Goal: Task Accomplishment & Management: Manage account settings

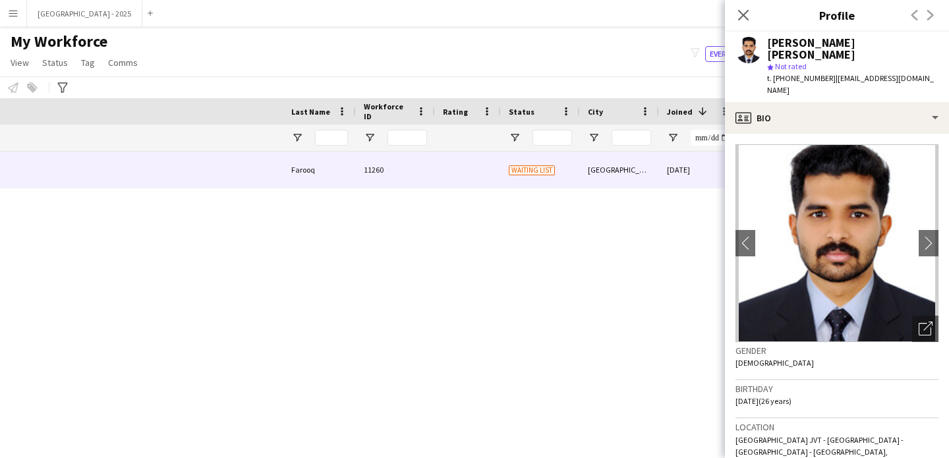
scroll to position [0, 444]
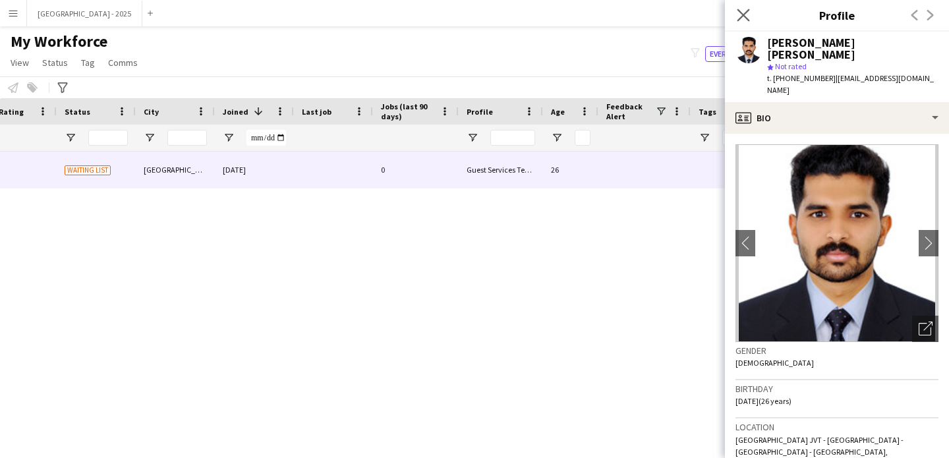
click at [736, 15] on app-icon "Close pop-in" at bounding box center [743, 15] width 19 height 19
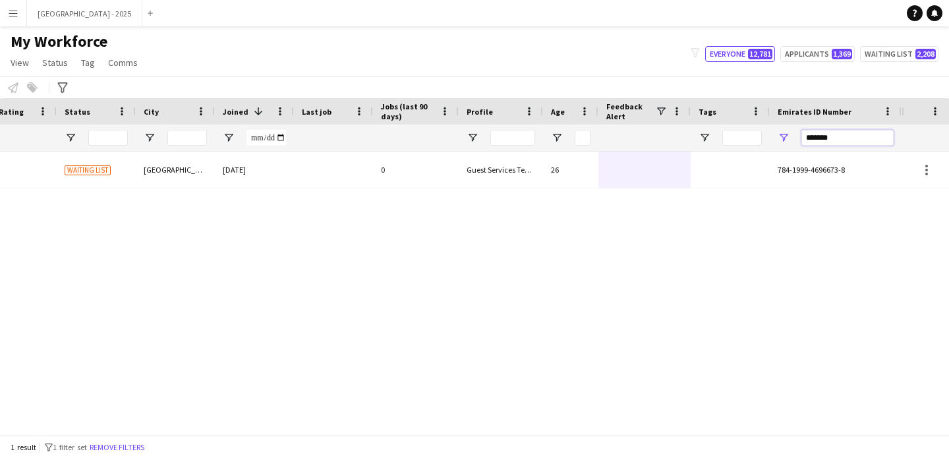
click at [855, 139] on input "*******" at bounding box center [848, 138] width 92 height 16
paste input "Emirates ID Number Filter Input"
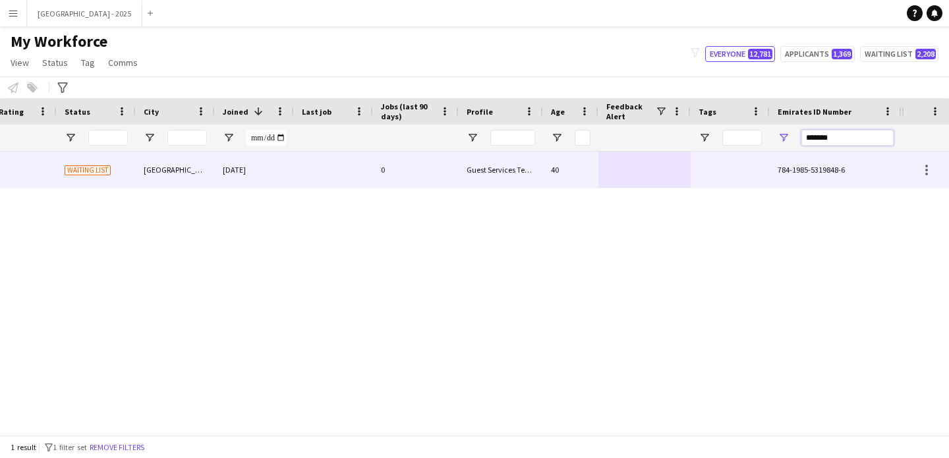
type input "*******"
click at [575, 164] on div "40" at bounding box center [570, 170] width 55 height 36
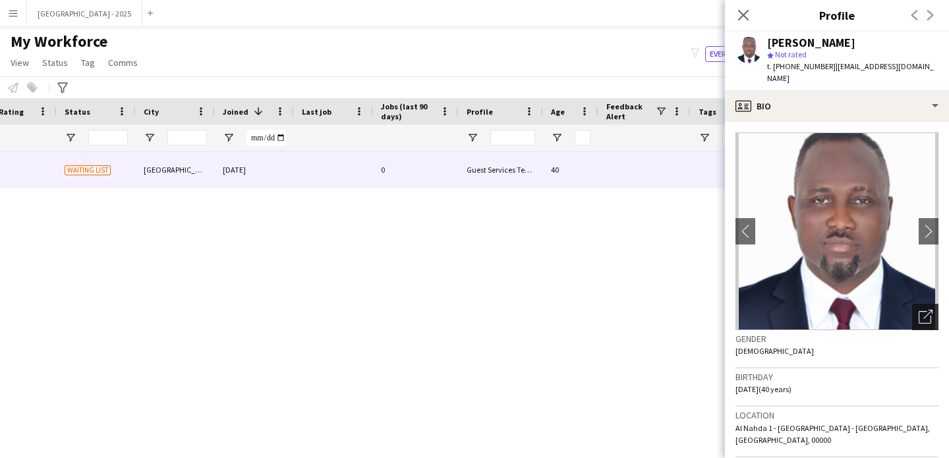
click at [922, 310] on icon "Open photos pop-in" at bounding box center [926, 317] width 14 height 14
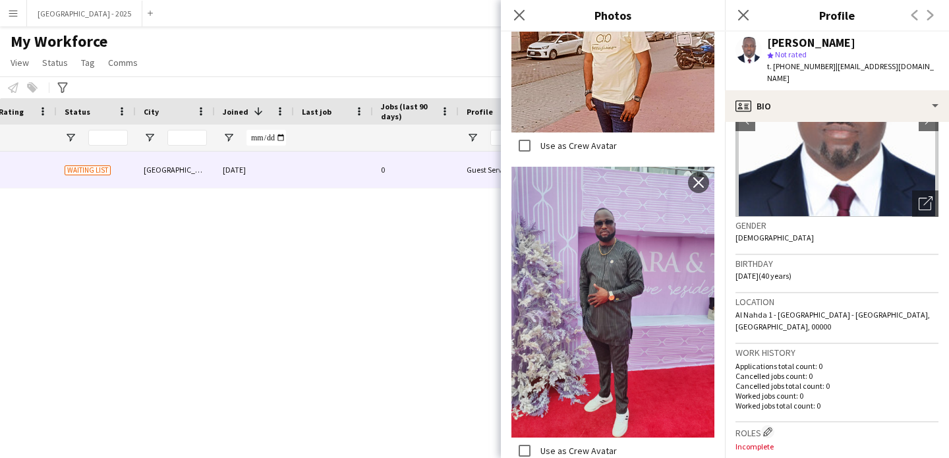
scroll to position [211, 0]
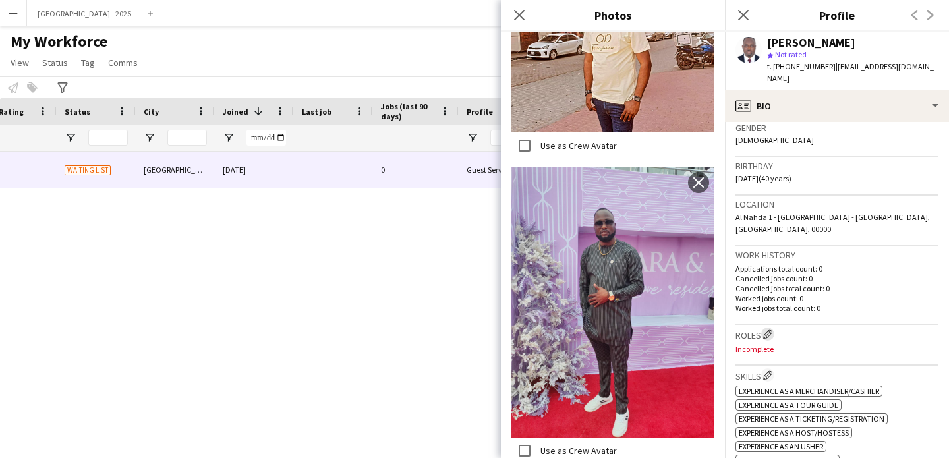
click at [769, 330] on app-icon "Edit crew company roles" at bounding box center [767, 334] width 9 height 9
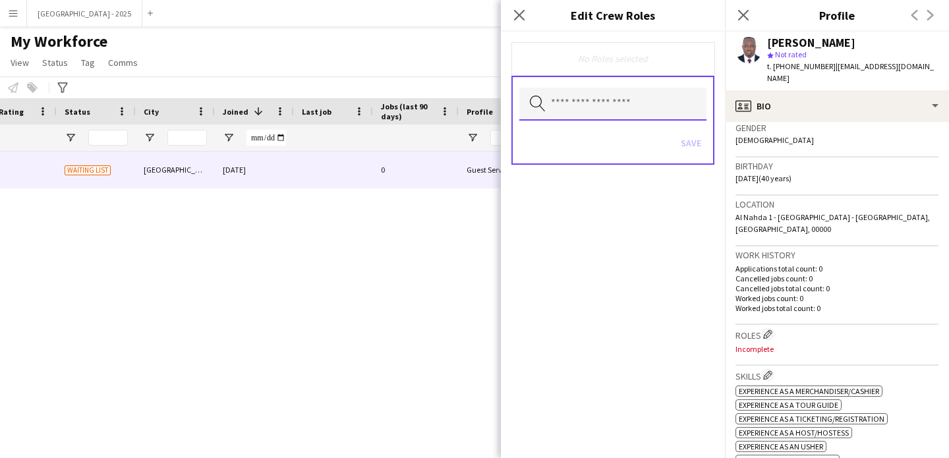
click at [546, 109] on input "text" at bounding box center [612, 104] width 187 height 33
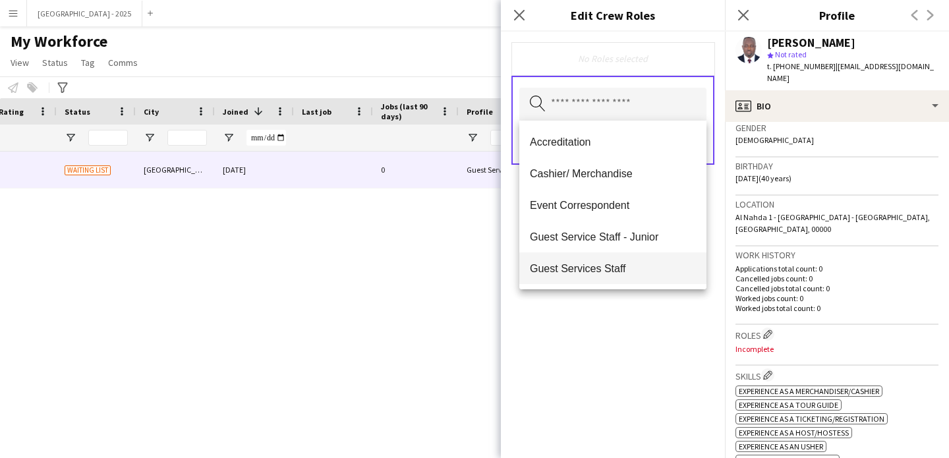
click at [617, 273] on span "Guest Services Staff" at bounding box center [613, 268] width 166 height 13
click at [630, 305] on div "Guest Services Staff Remove Search by role type Save" at bounding box center [613, 245] width 224 height 427
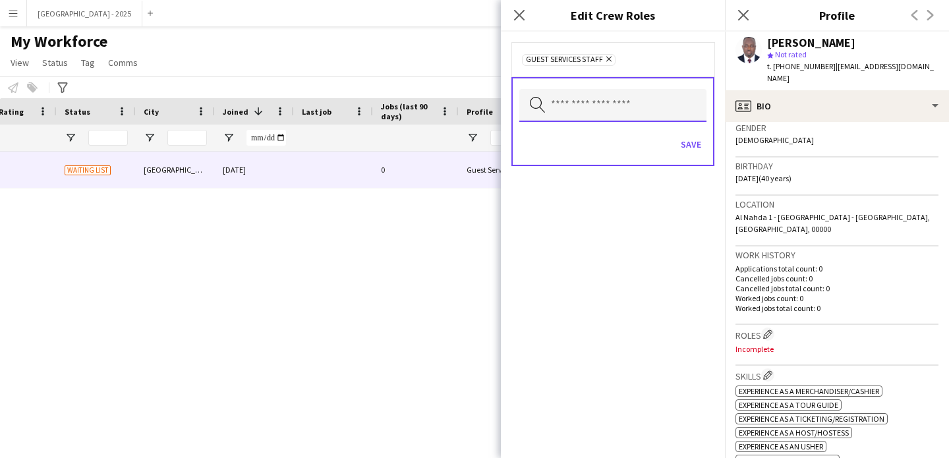
click at [620, 118] on input "text" at bounding box center [612, 105] width 187 height 33
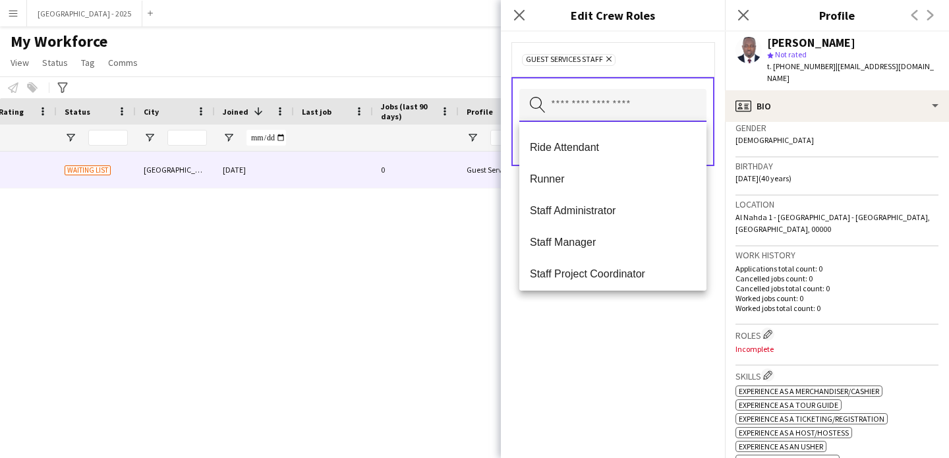
scroll to position [506, 0]
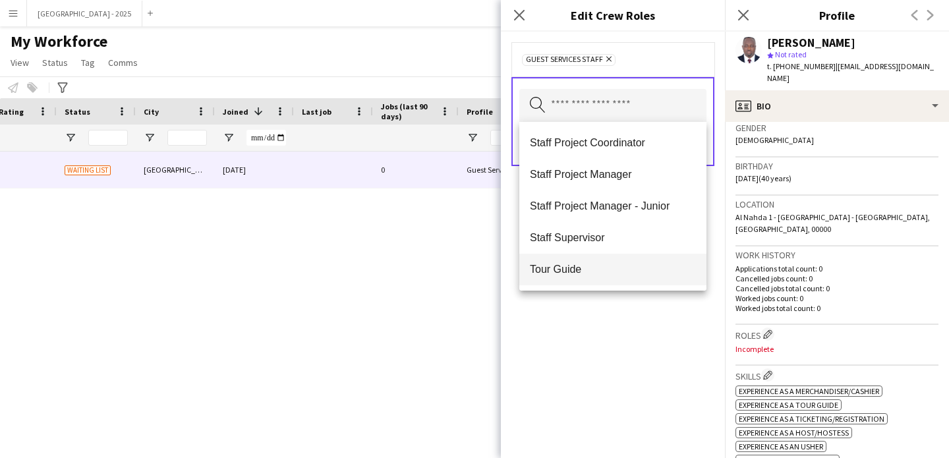
click at [610, 269] on span "Tour Guide" at bounding box center [613, 269] width 166 height 13
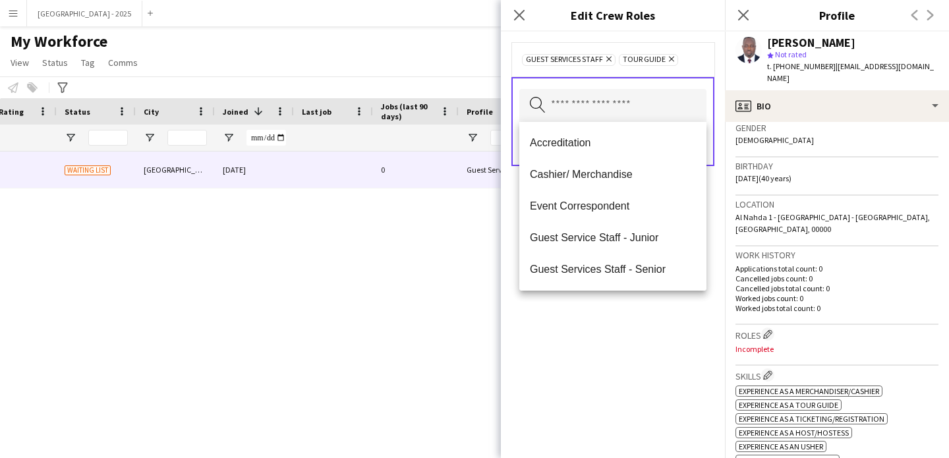
click at [608, 350] on div "Guest Services Staff Remove Tour Guide Remove Search by role type Save" at bounding box center [613, 245] width 224 height 427
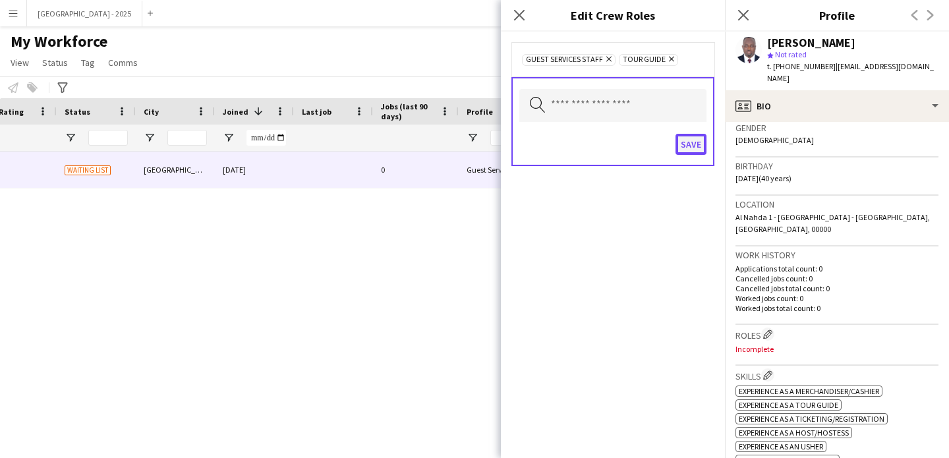
click at [682, 147] on button "Save" at bounding box center [691, 144] width 31 height 21
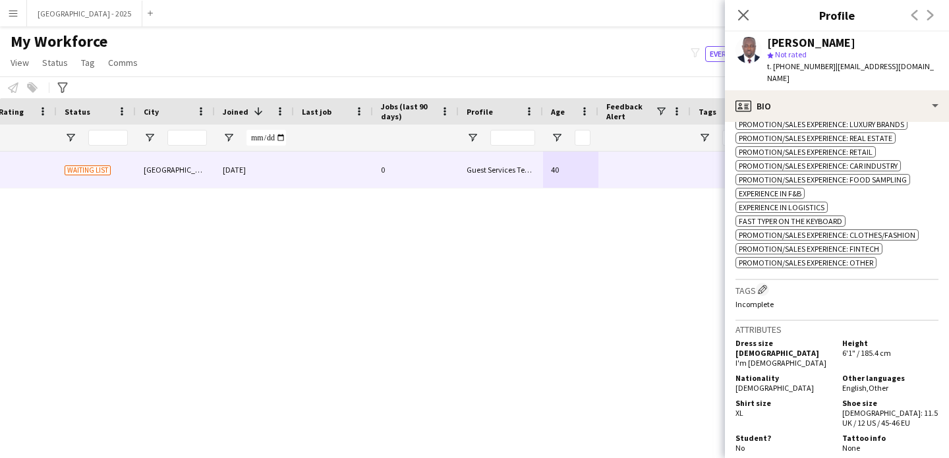
scroll to position [688, 0]
click at [767, 283] on app-icon "Edit crew company tags" at bounding box center [762, 287] width 9 height 9
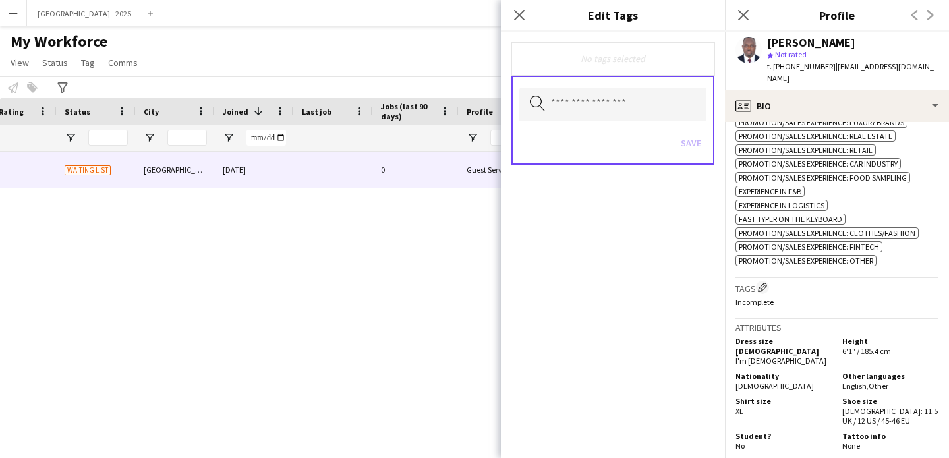
click at [621, 121] on div "Search by tag name Save" at bounding box center [613, 120] width 203 height 89
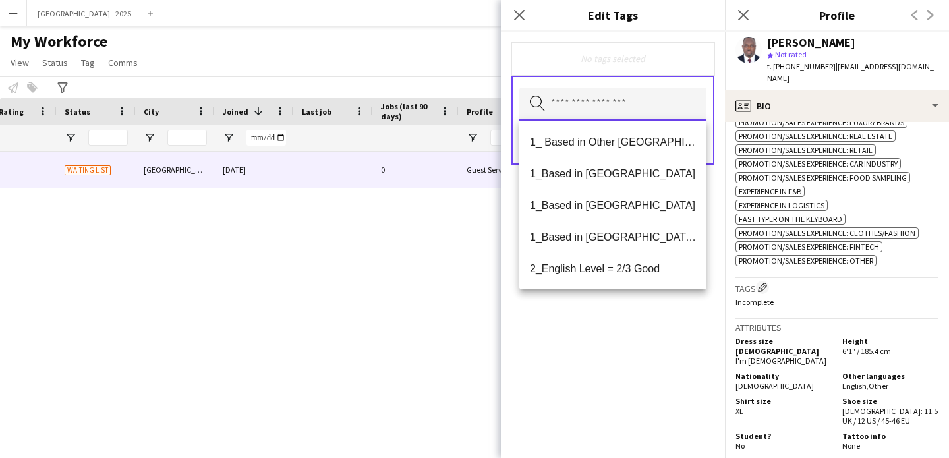
click at [616, 102] on input "text" at bounding box center [612, 104] width 187 height 33
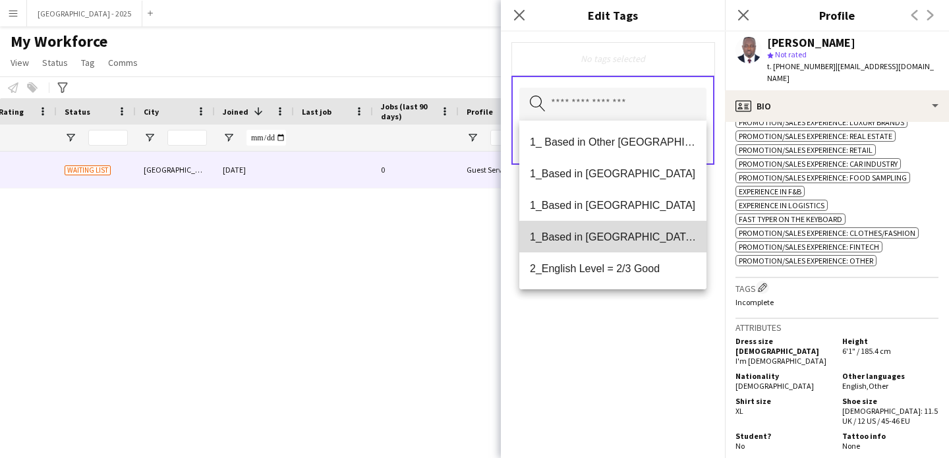
click at [617, 245] on mat-option "1_Based in [GEOGRAPHIC_DATA]/[GEOGRAPHIC_DATA]/Ajman" at bounding box center [612, 237] width 187 height 32
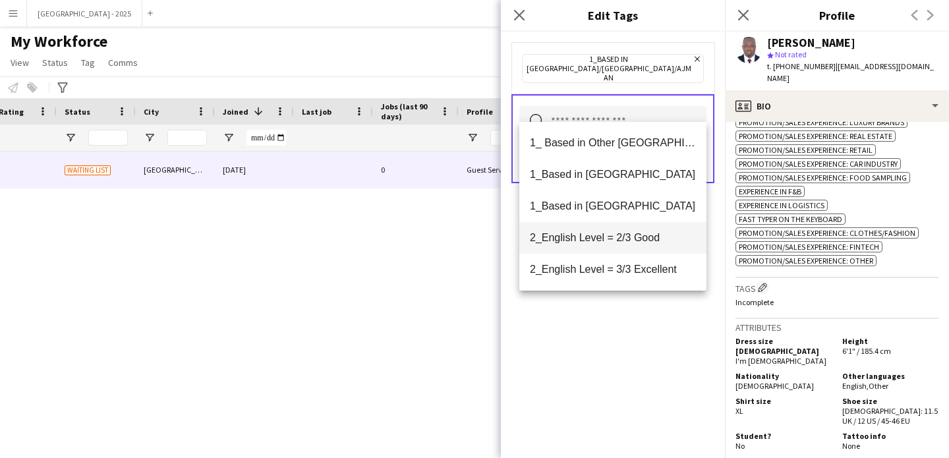
click at [618, 248] on mat-option "2_English Level = 2/3 Good" at bounding box center [612, 238] width 187 height 32
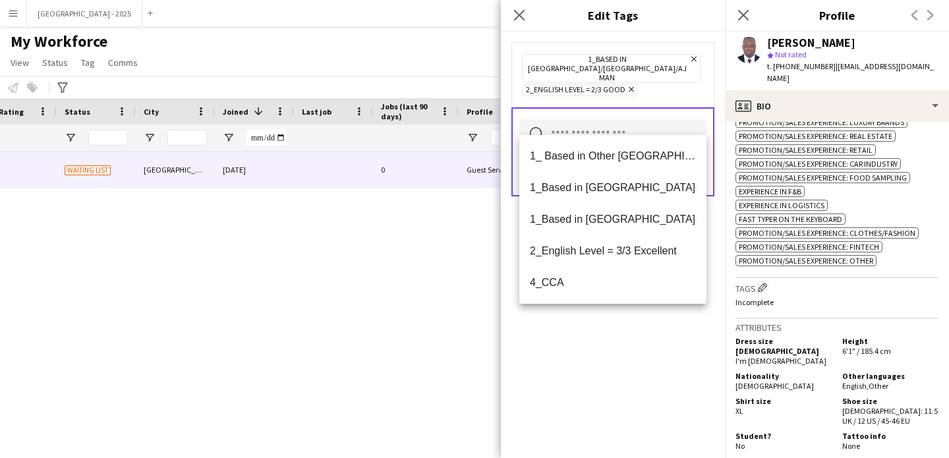
click at [621, 365] on div "1_Based in [GEOGRAPHIC_DATA]/[GEOGRAPHIC_DATA]/Ajman Remove 2_English Level = 2…" at bounding box center [613, 245] width 224 height 427
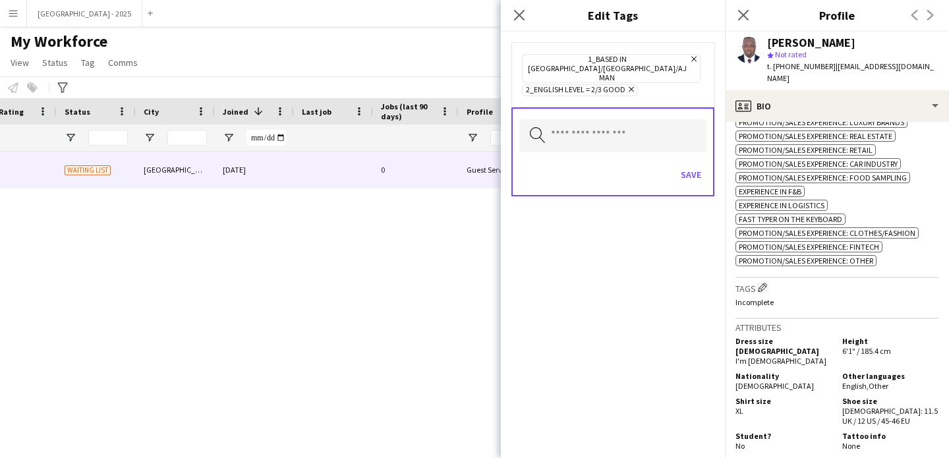
click at [699, 170] on div "Save" at bounding box center [612, 177] width 187 height 38
click at [692, 164] on button "Save" at bounding box center [691, 174] width 31 height 21
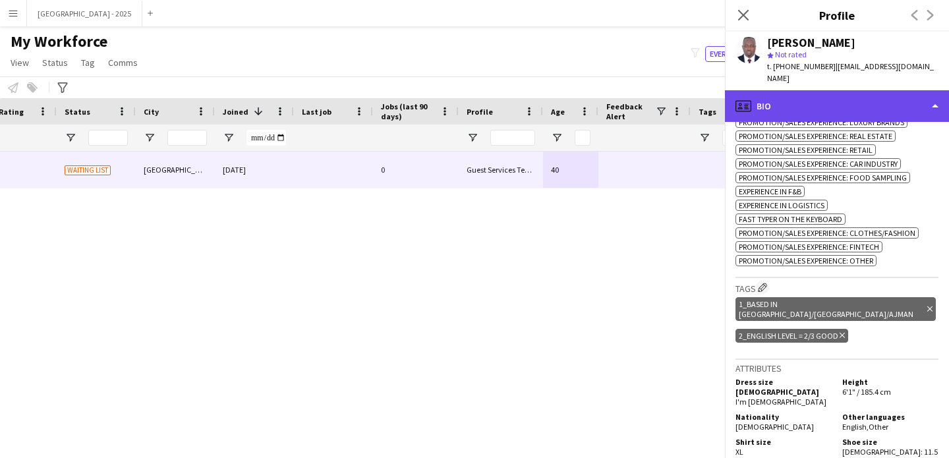
click at [789, 90] on div "profile Bio" at bounding box center [837, 106] width 224 height 32
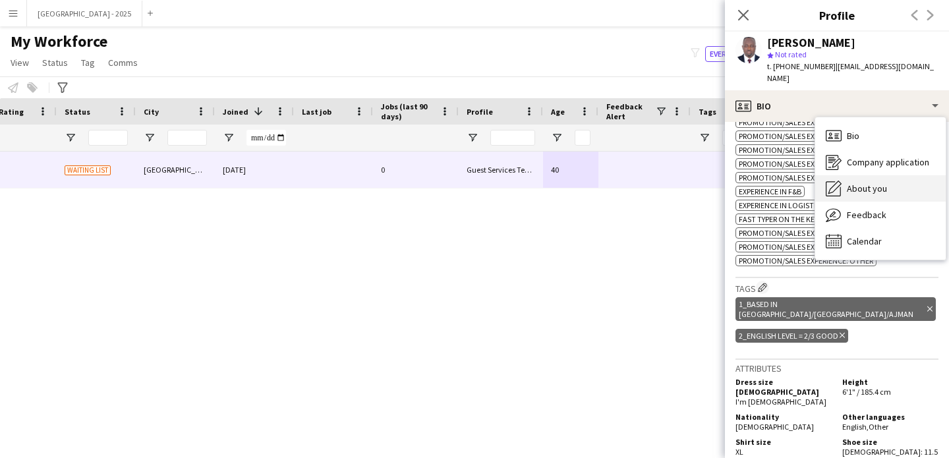
click at [875, 175] on div "About you About you" at bounding box center [880, 188] width 131 height 26
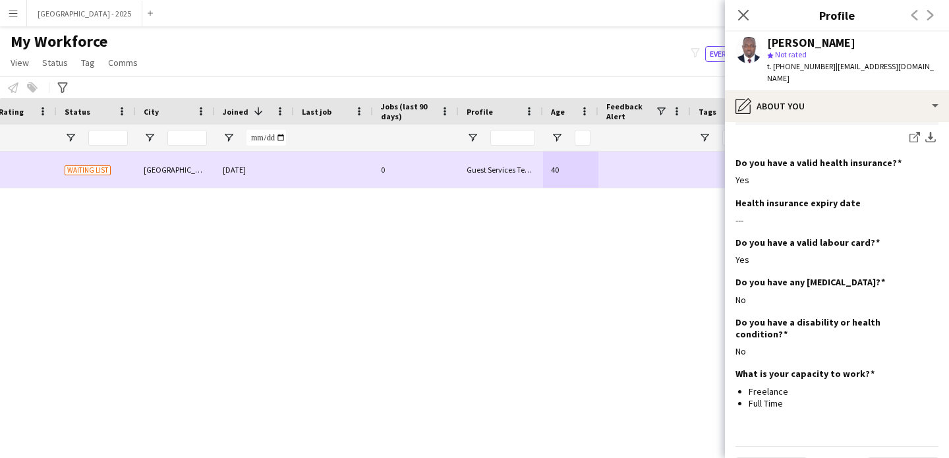
scroll to position [0, 0]
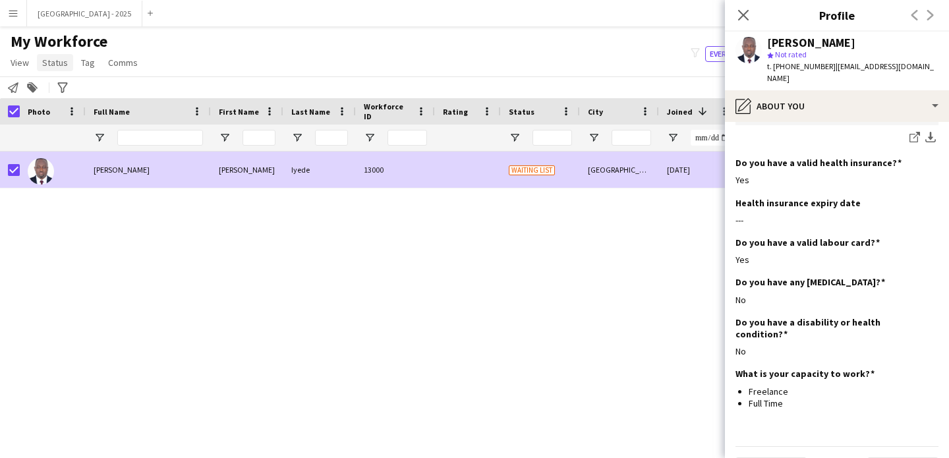
click at [45, 64] on span "Status" at bounding box center [55, 63] width 26 height 12
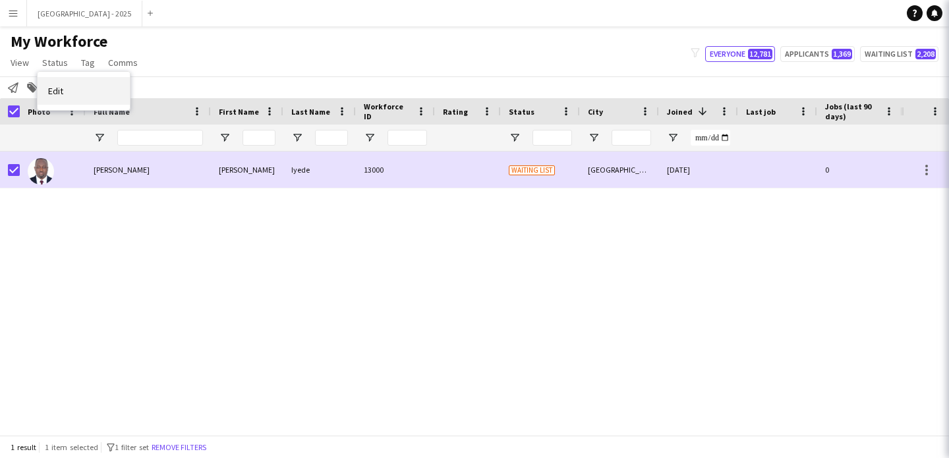
click at [89, 92] on link "Edit" at bounding box center [84, 91] width 92 height 28
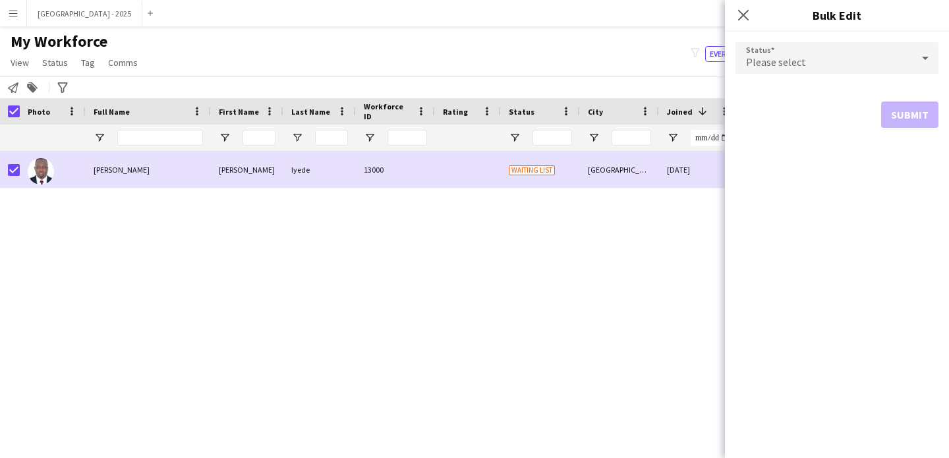
click at [860, 60] on div "Please select" at bounding box center [824, 58] width 177 height 32
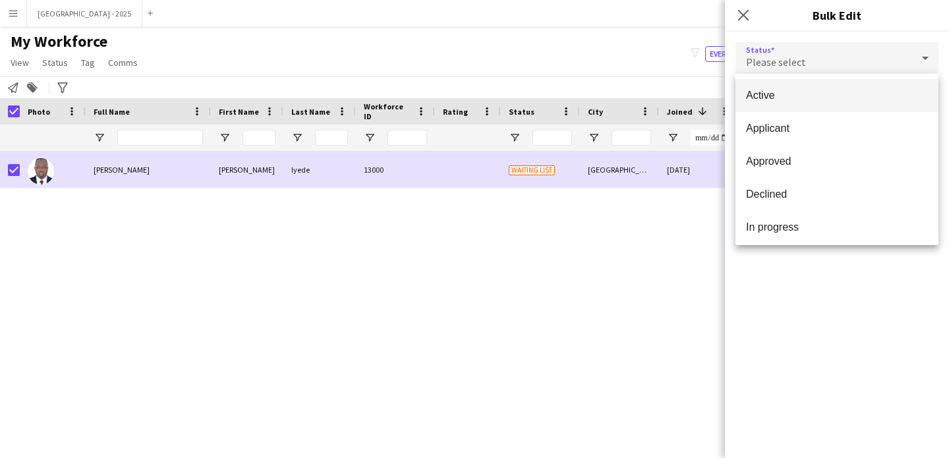
click at [832, 85] on mat-option "Active" at bounding box center [837, 95] width 203 height 33
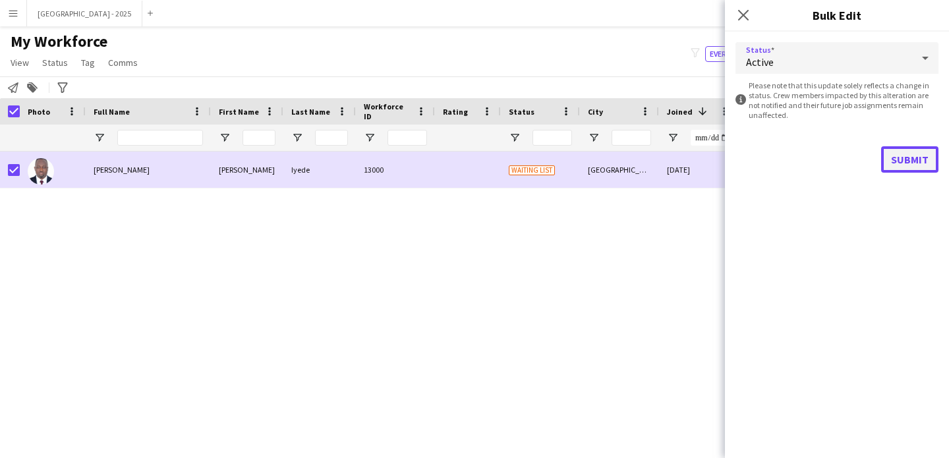
click at [915, 153] on button "Submit" at bounding box center [909, 159] width 57 height 26
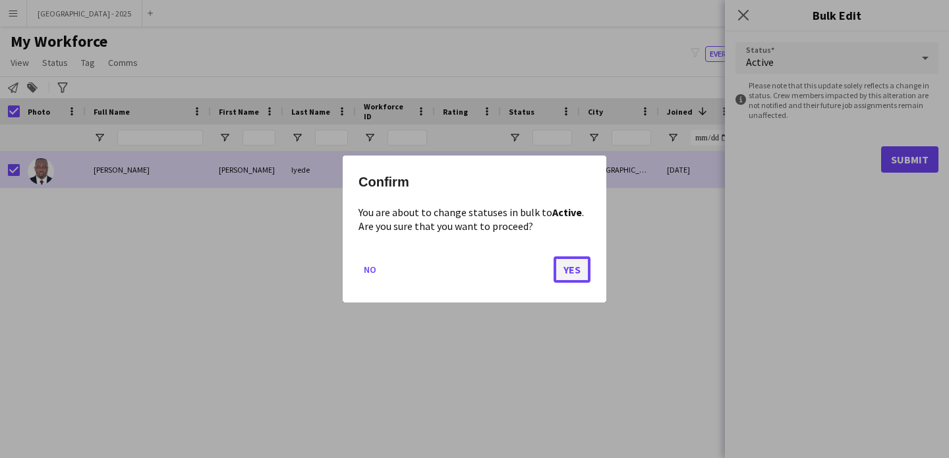
click at [574, 272] on button "Yes" at bounding box center [572, 269] width 37 height 26
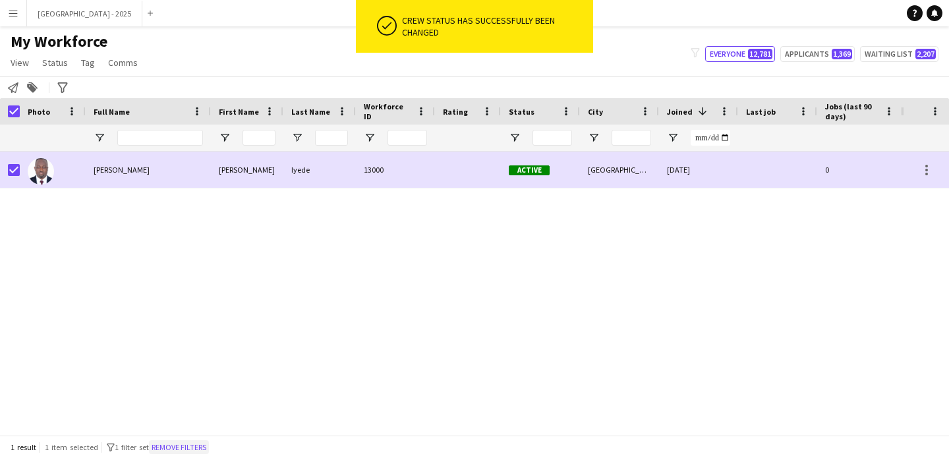
click at [177, 446] on button "Remove filters" at bounding box center [179, 447] width 60 height 15
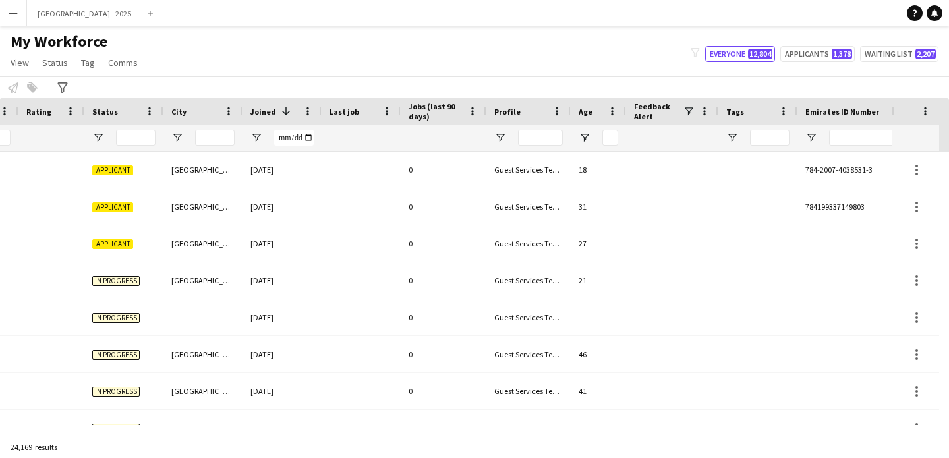
scroll to position [0, 454]
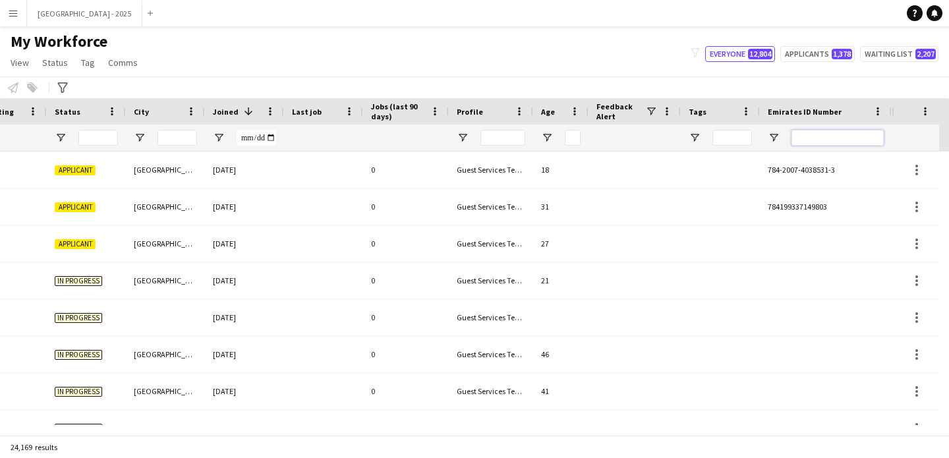
click at [817, 142] on input "Emirates ID Number Filter Input" at bounding box center [838, 138] width 92 height 16
paste input "*******"
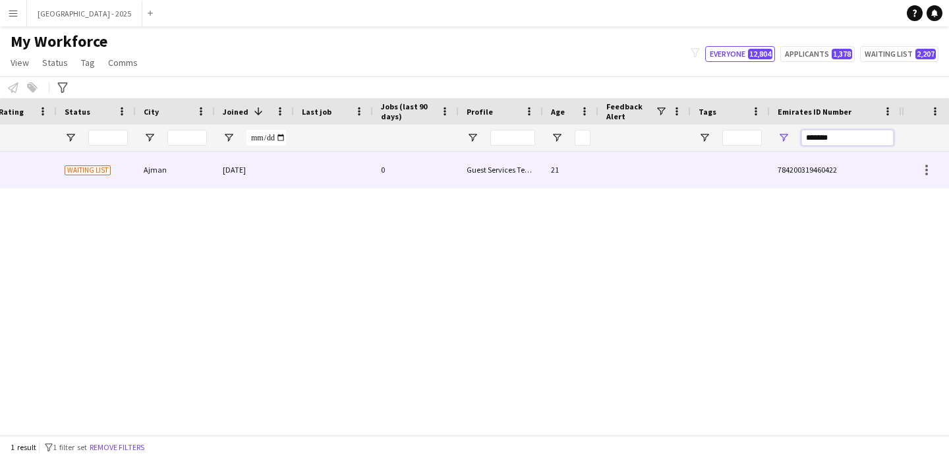
scroll to position [0, 444]
click at [209, 168] on div "Ajman" at bounding box center [175, 170] width 79 height 36
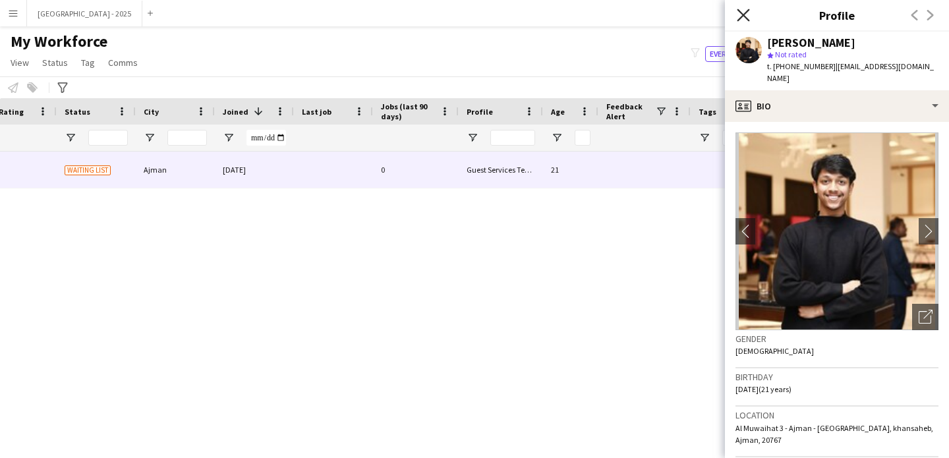
click at [743, 20] on icon "Close pop-in" at bounding box center [743, 15] width 13 height 13
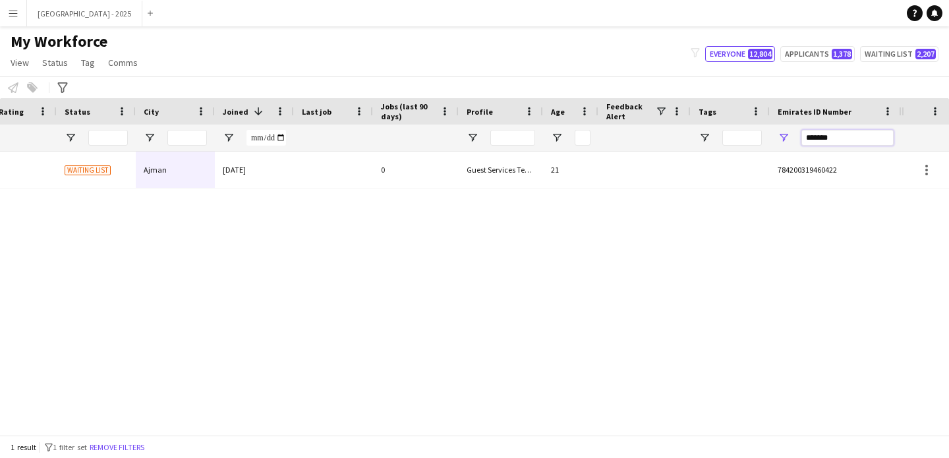
click at [823, 139] on input "*******" at bounding box center [848, 138] width 92 height 16
paste input "Emirates ID Number Filter Input"
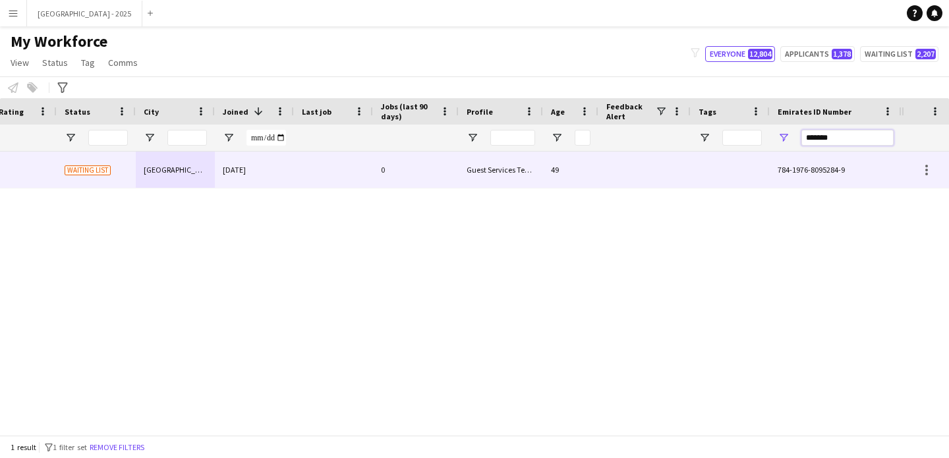
type input "*******"
click at [635, 173] on div at bounding box center [645, 170] width 92 height 36
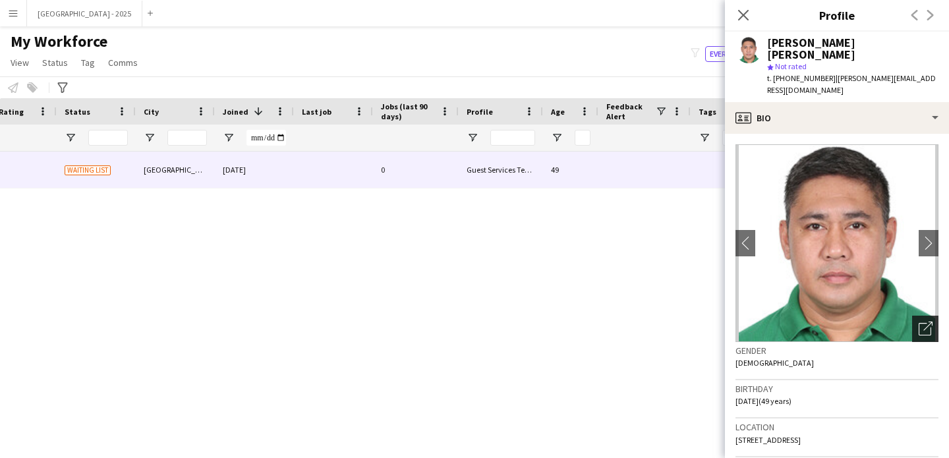
click at [912, 316] on div "Open photos pop-in" at bounding box center [925, 329] width 26 height 26
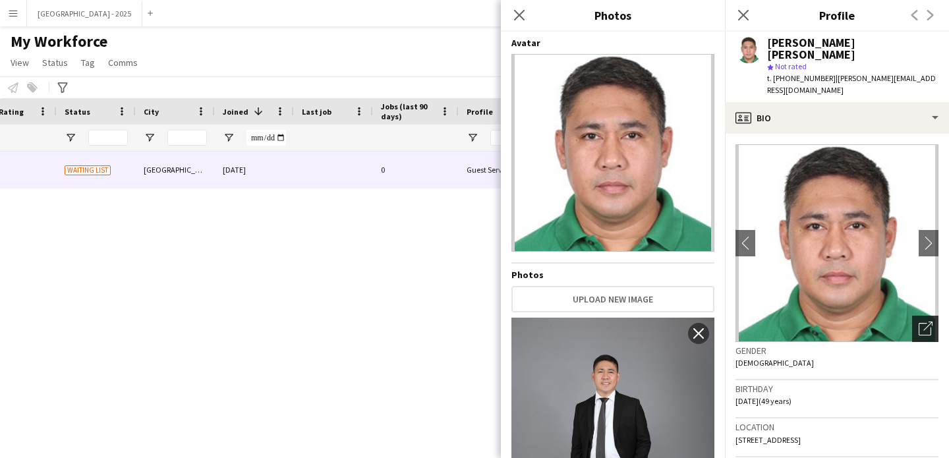
click at [919, 322] on icon "Open photos pop-in" at bounding box center [926, 329] width 14 height 14
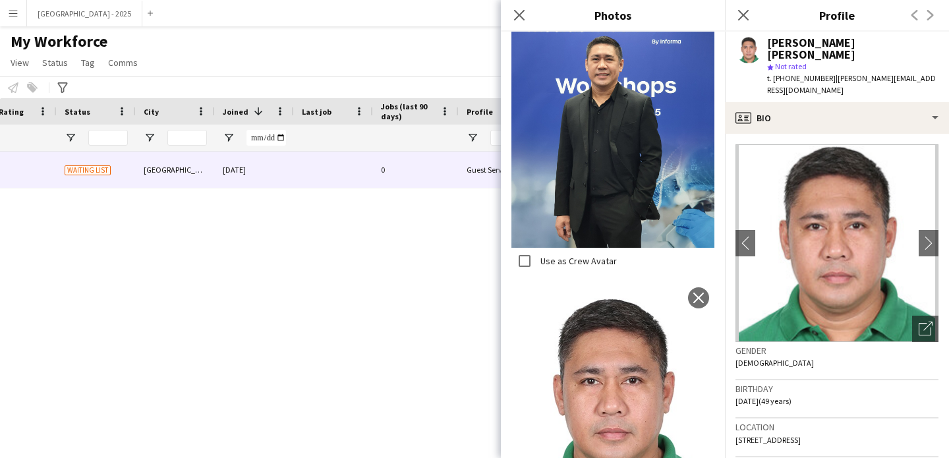
scroll to position [1013, 0]
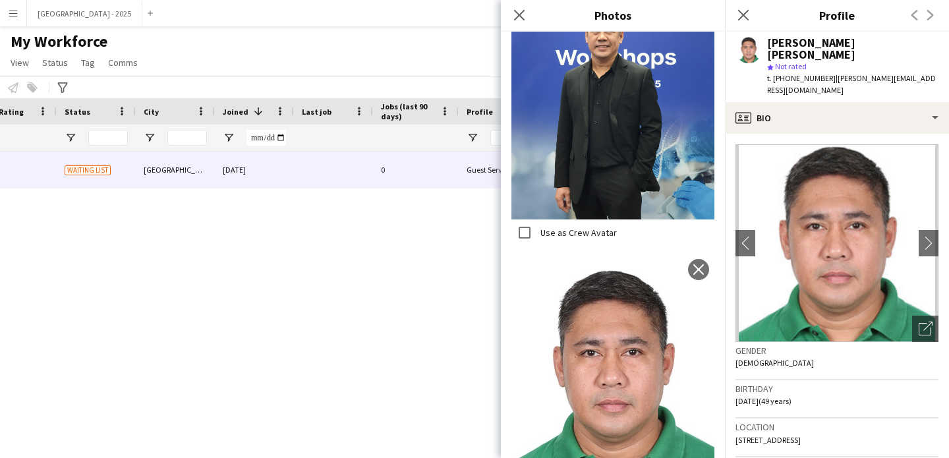
click at [818, 380] on div "Birthday 23-01-1976 (49 years)" at bounding box center [837, 399] width 203 height 38
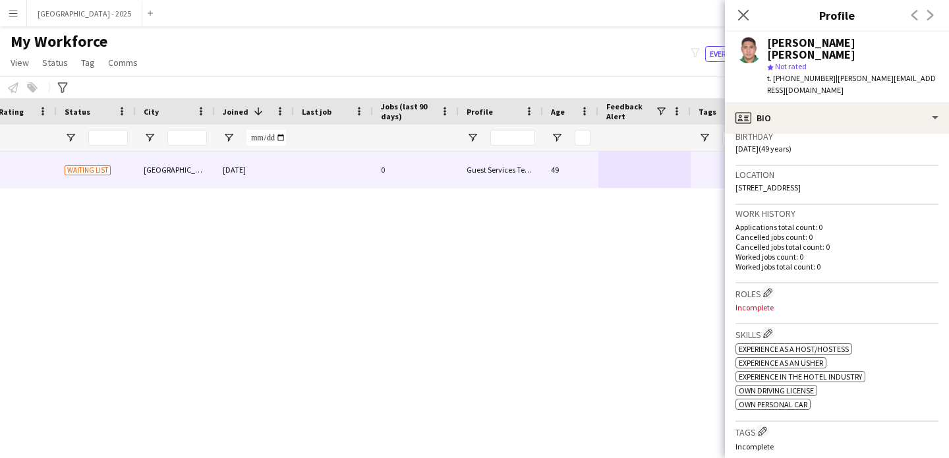
scroll to position [374, 0]
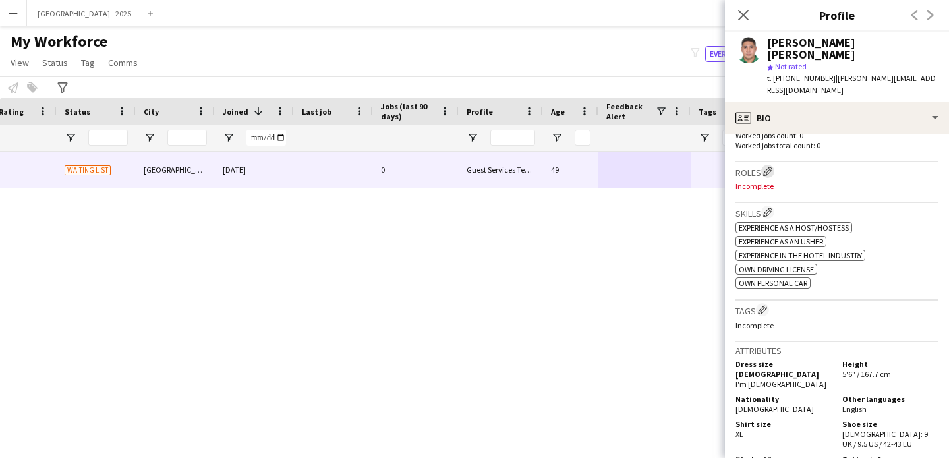
click at [771, 167] on app-icon "Edit crew company roles" at bounding box center [767, 171] width 9 height 9
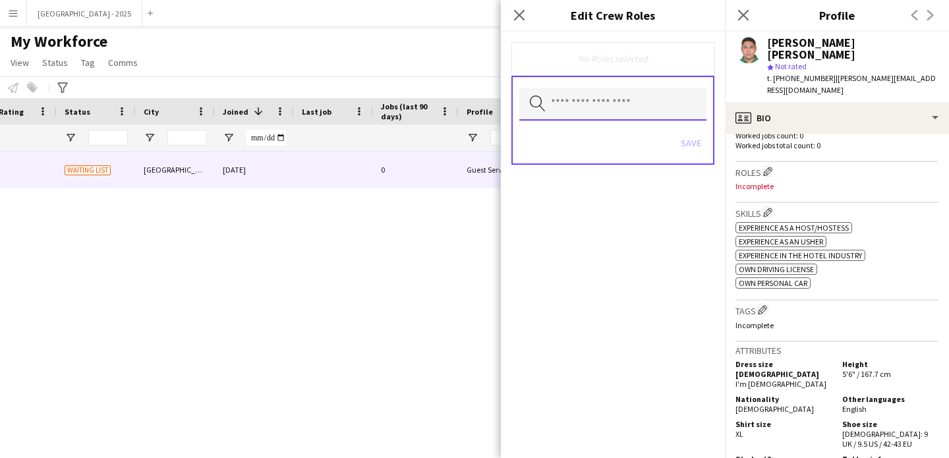
click at [613, 96] on input "text" at bounding box center [612, 104] width 187 height 33
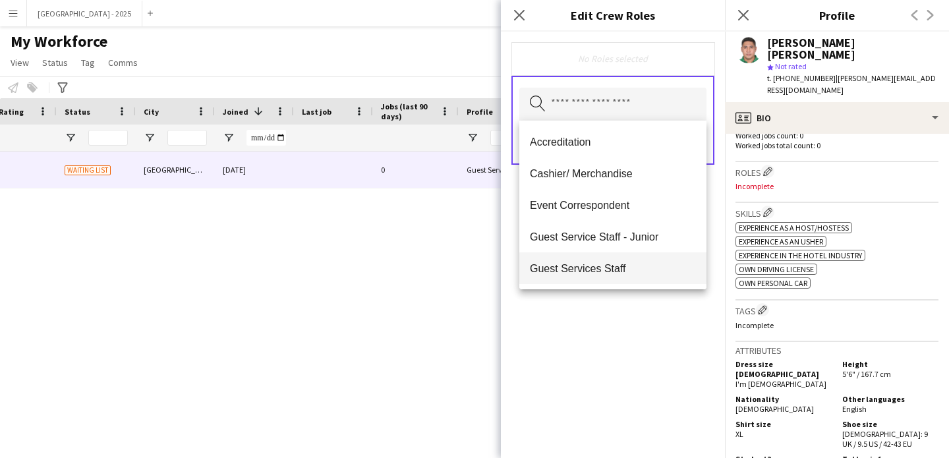
click at [633, 266] on span "Guest Services Staff" at bounding box center [613, 268] width 166 height 13
click at [641, 341] on div "Guest Services Staff Remove Search by role type Save" at bounding box center [613, 245] width 224 height 427
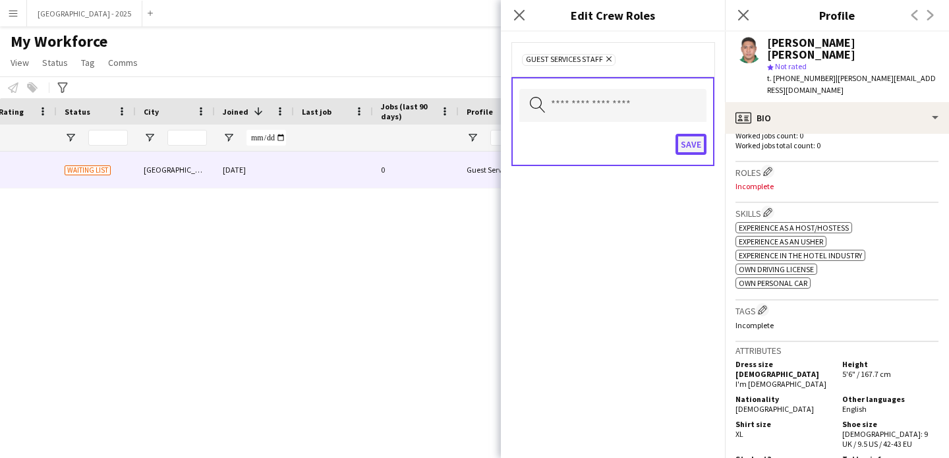
click at [686, 138] on button "Save" at bounding box center [691, 144] width 31 height 21
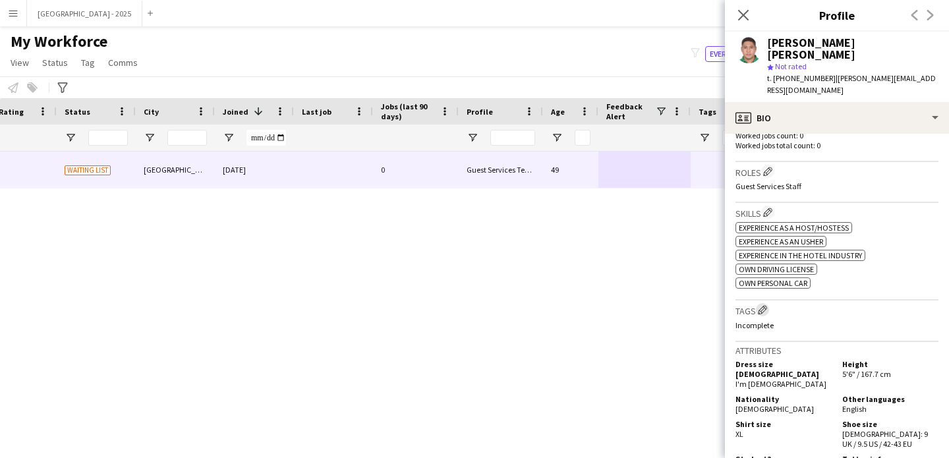
click at [767, 305] on app-icon "Edit crew company tags" at bounding box center [762, 309] width 9 height 9
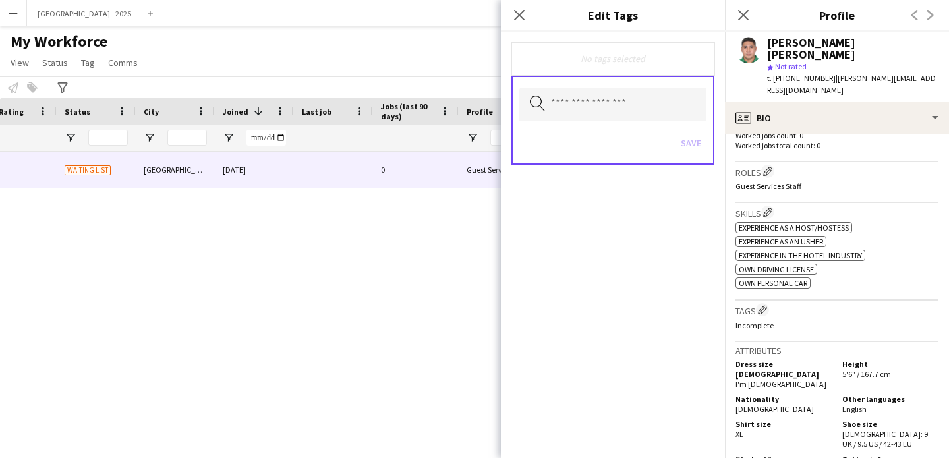
click at [568, 85] on div "Search by tag name Save" at bounding box center [613, 120] width 203 height 89
click at [567, 92] on input "text" at bounding box center [612, 104] width 187 height 33
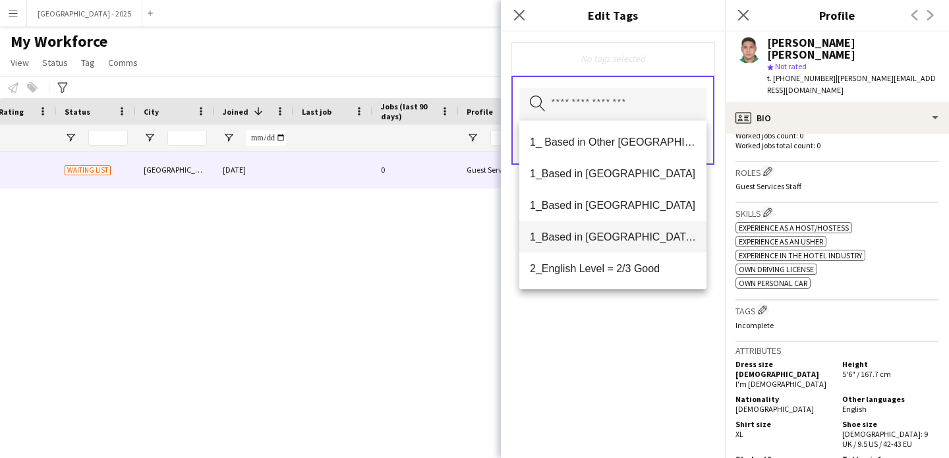
click at [655, 229] on mat-option "1_Based in [GEOGRAPHIC_DATA]/[GEOGRAPHIC_DATA]/Ajman" at bounding box center [612, 237] width 187 height 32
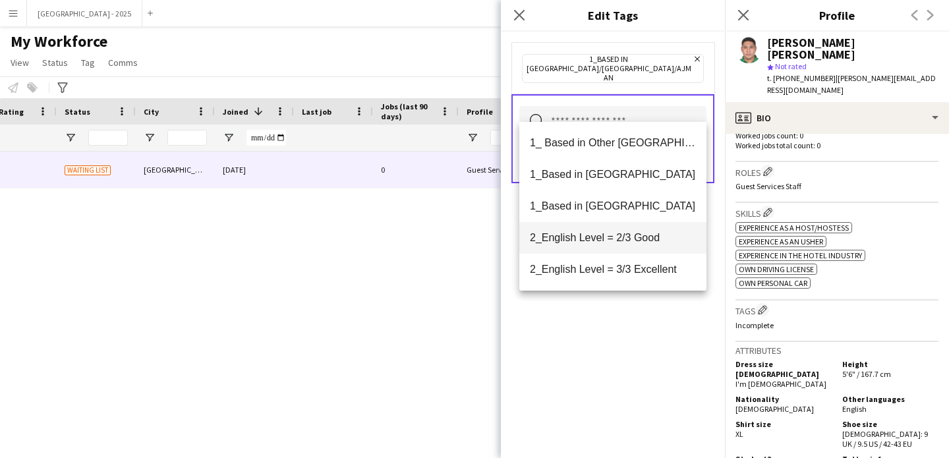
click at [642, 248] on mat-option "2_English Level = 2/3 Good" at bounding box center [612, 238] width 187 height 32
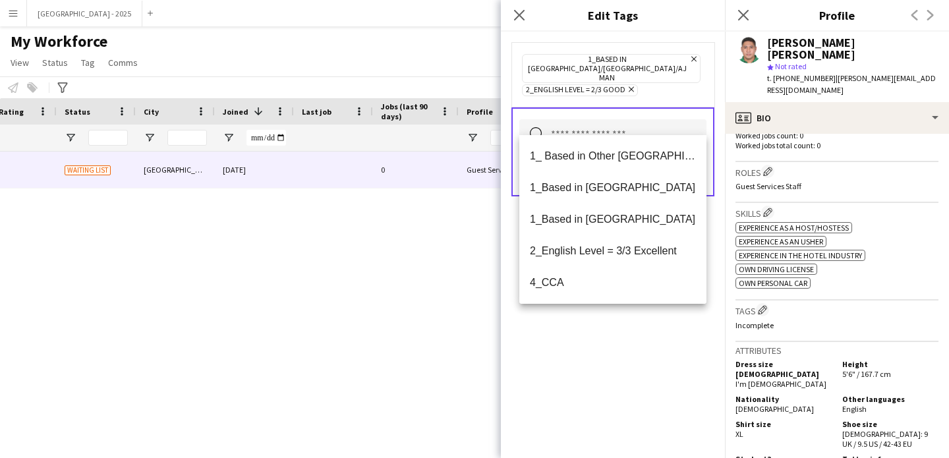
click at [622, 365] on div "1_Based in [GEOGRAPHIC_DATA]/[GEOGRAPHIC_DATA]/Ajman Remove 2_English Level = 2…" at bounding box center [613, 245] width 224 height 427
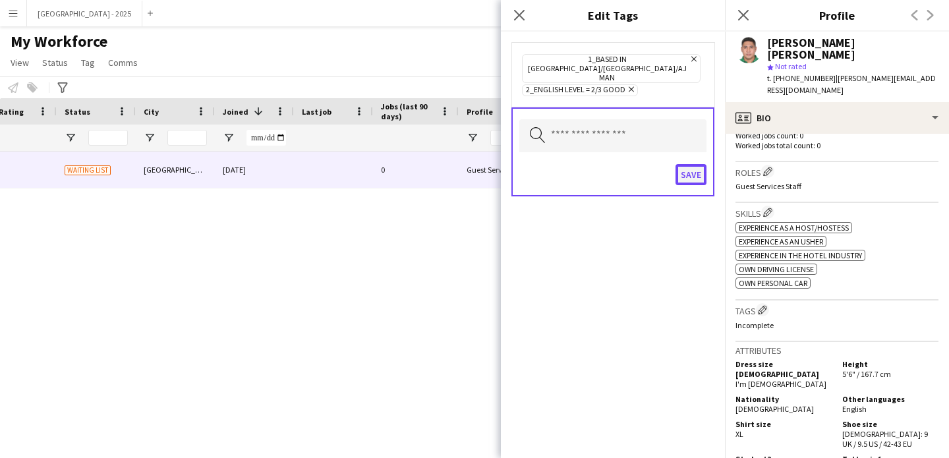
click at [690, 164] on button "Save" at bounding box center [691, 174] width 31 height 21
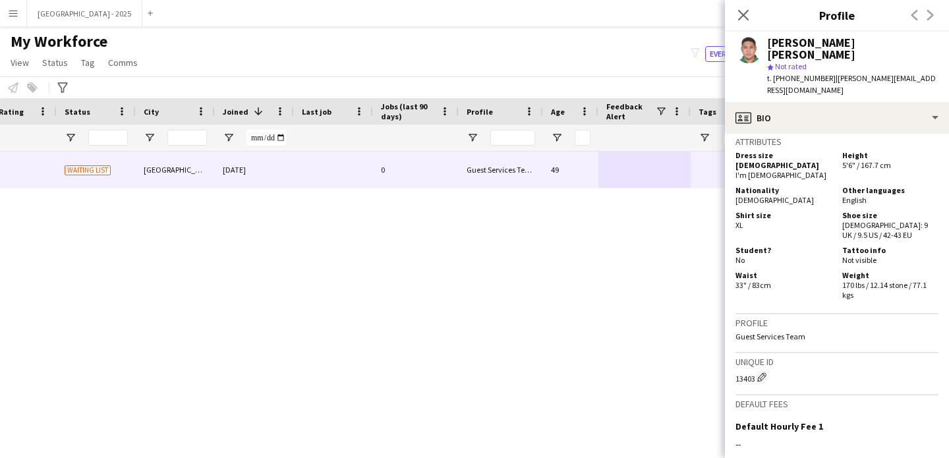
scroll to position [656, 0]
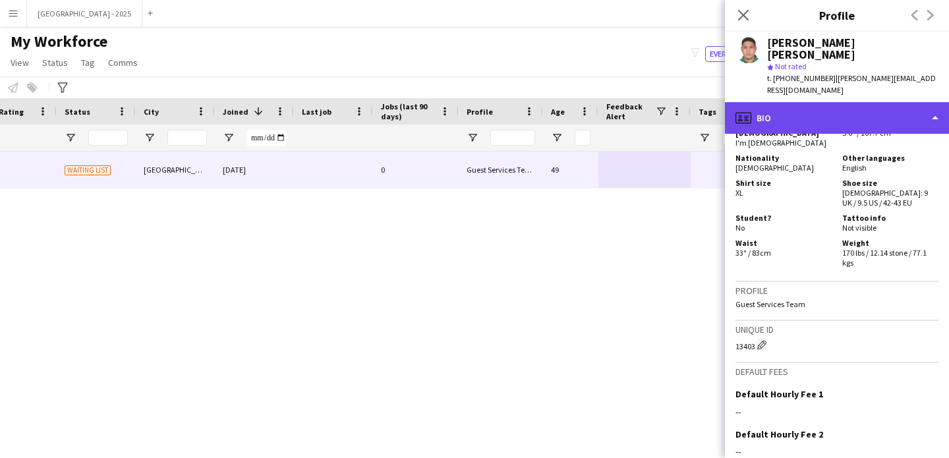
click at [781, 104] on div "profile Bio" at bounding box center [837, 118] width 224 height 32
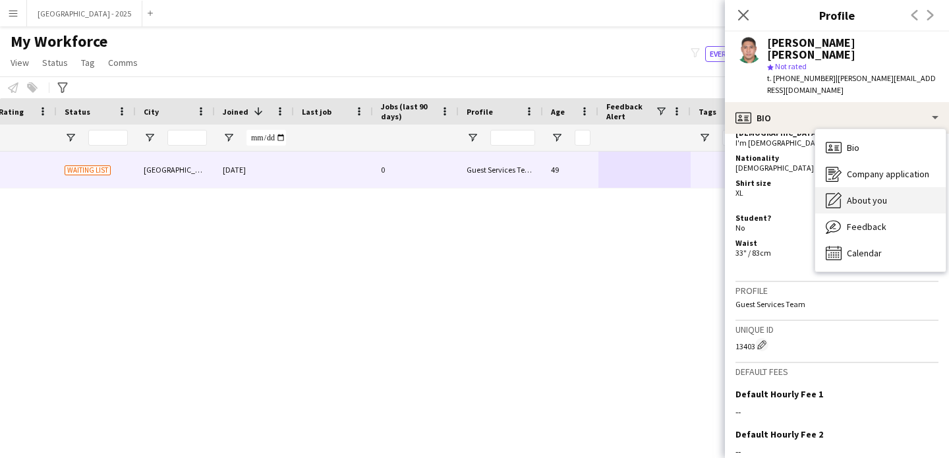
click at [872, 194] on span "About you" at bounding box center [867, 200] width 40 height 12
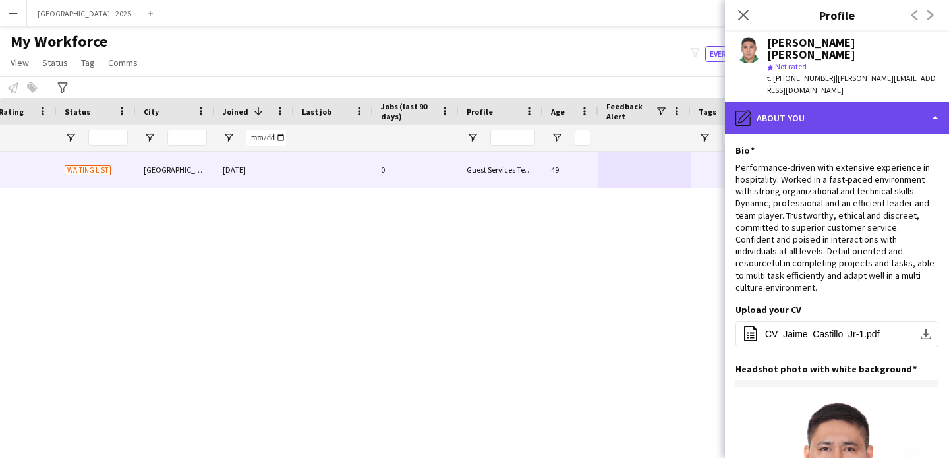
click at [766, 102] on div "pencil4 About you" at bounding box center [837, 118] width 224 height 32
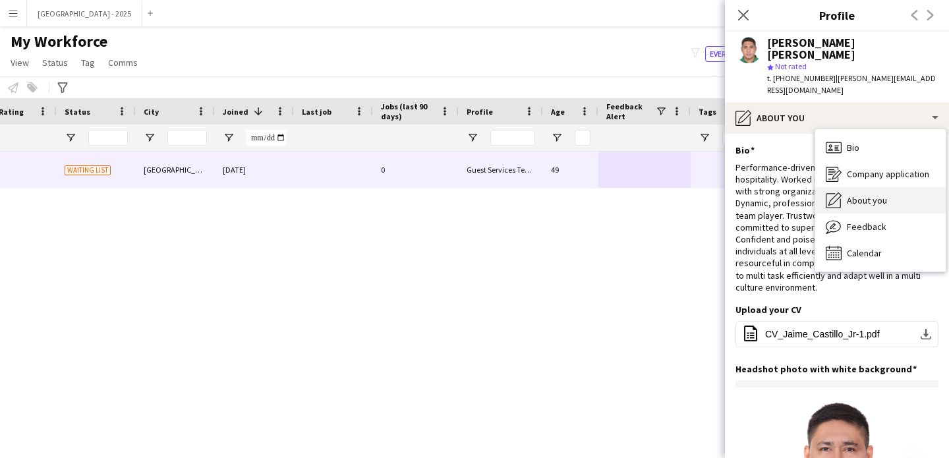
click at [855, 194] on span "About you" at bounding box center [867, 200] width 40 height 12
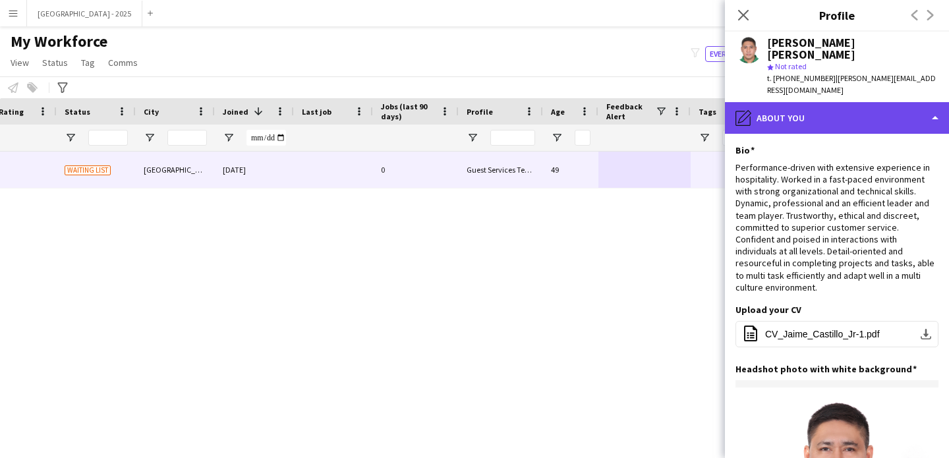
click at [838, 103] on div "pencil4 About you" at bounding box center [837, 118] width 224 height 32
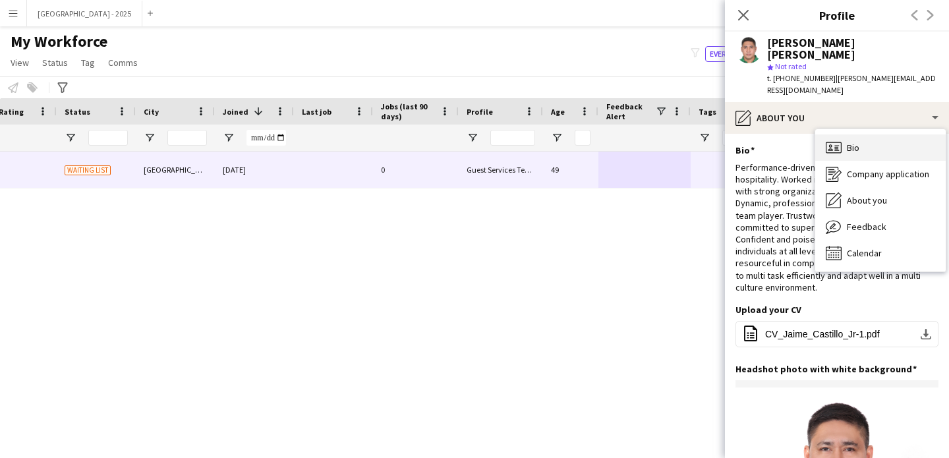
click at [895, 134] on div "Bio Bio" at bounding box center [880, 147] width 131 height 26
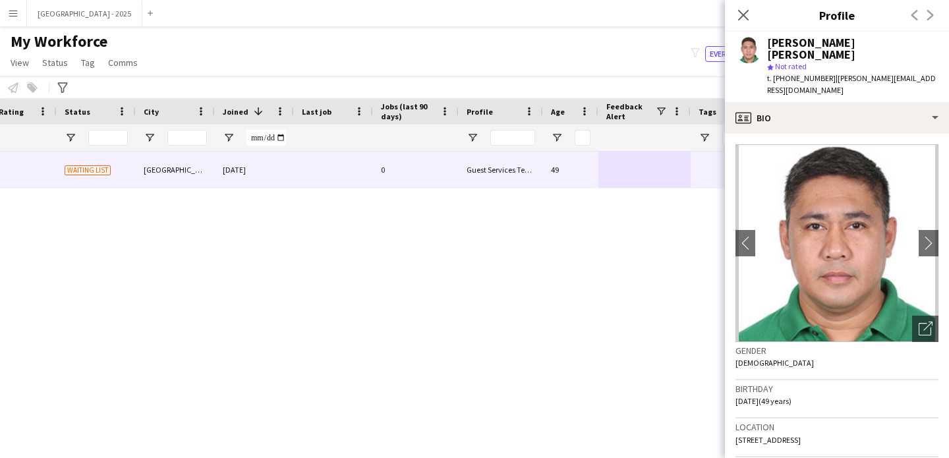
scroll to position [274, 0]
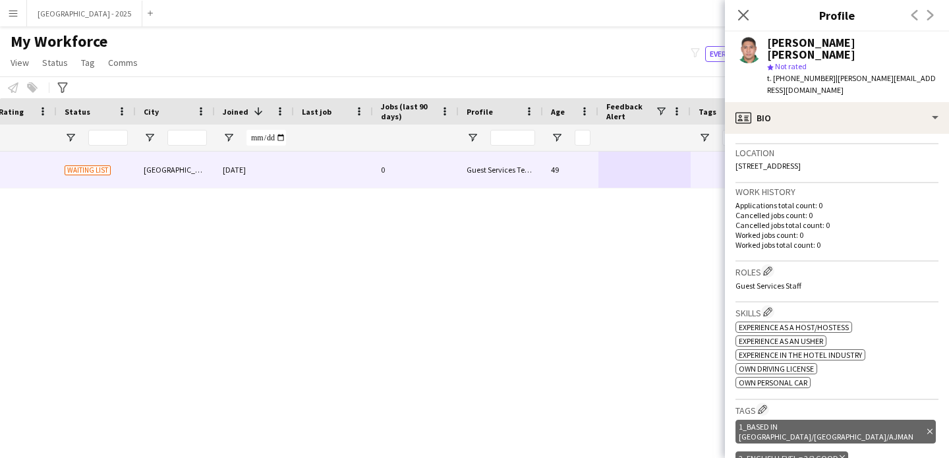
click at [779, 264] on h3 "Roles Edit crew company roles" at bounding box center [837, 271] width 203 height 14
click at [762, 264] on h3 "Roles Edit crew company roles" at bounding box center [837, 271] width 203 height 14
click at [778, 264] on h3 "Roles Edit crew company roles" at bounding box center [837, 271] width 203 height 14
click at [771, 266] on app-icon "Edit crew company roles" at bounding box center [767, 270] width 9 height 9
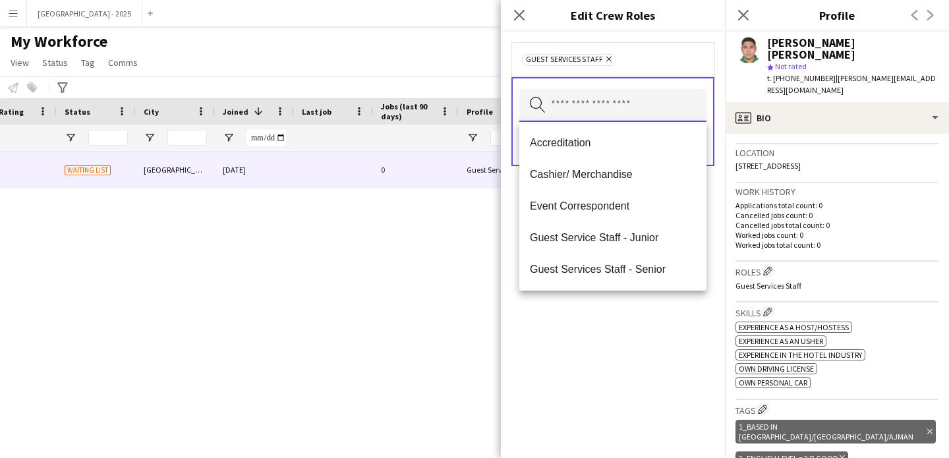
click at [602, 110] on input "text" at bounding box center [612, 105] width 187 height 33
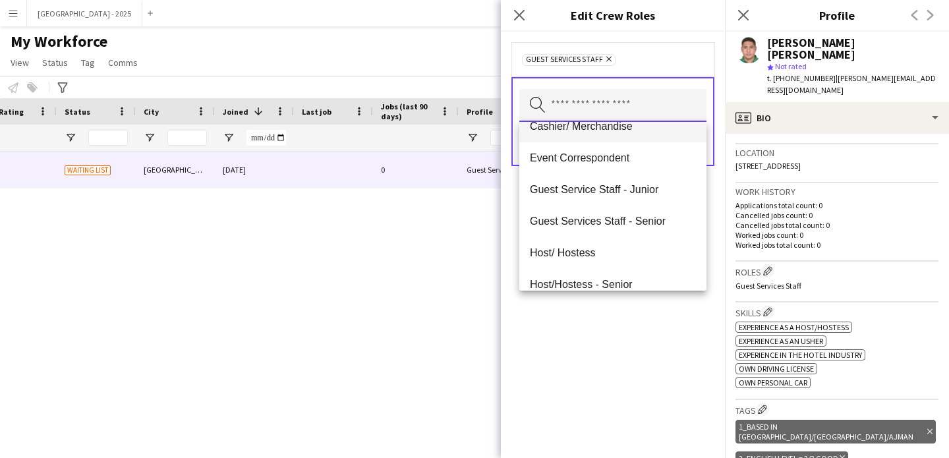
scroll to position [77, 0]
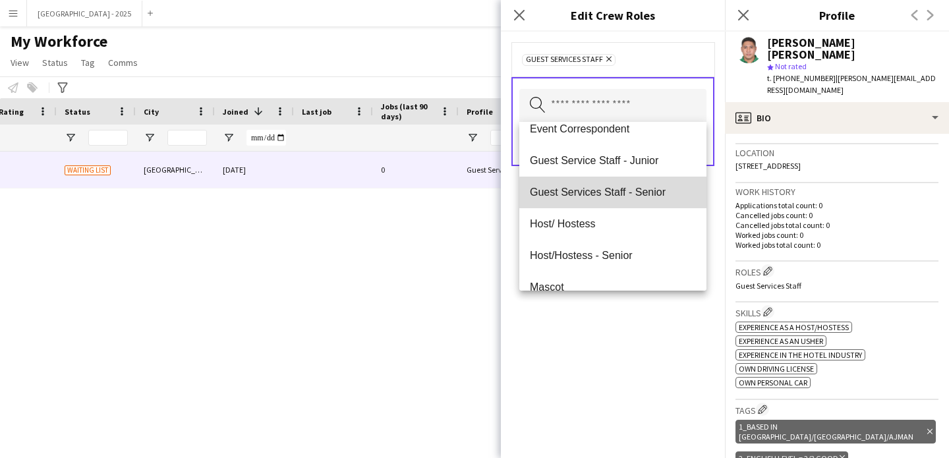
click at [628, 198] on span "Guest Services Staff - Senior" at bounding box center [613, 192] width 166 height 13
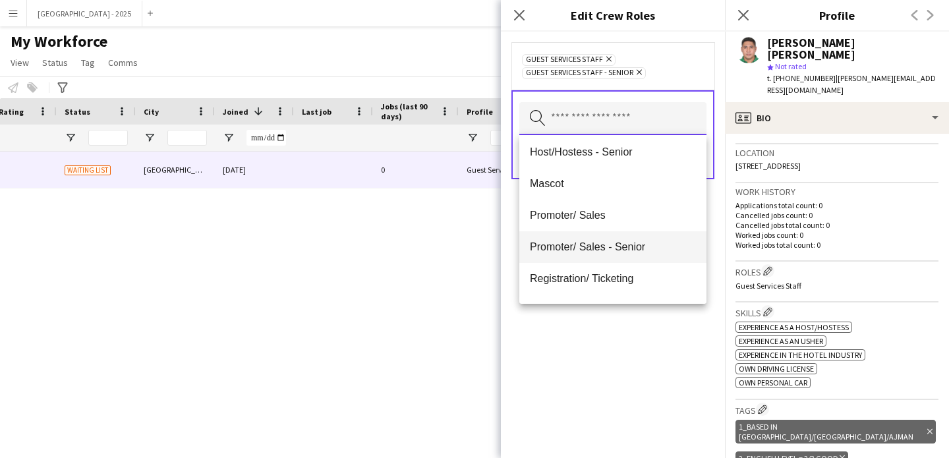
scroll to position [208, 0]
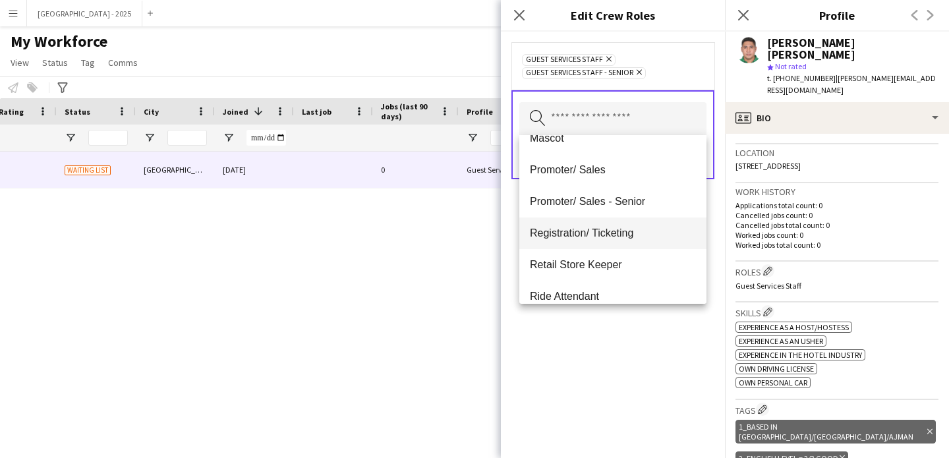
click at [614, 227] on span "Registration/ Ticketing" at bounding box center [613, 233] width 166 height 13
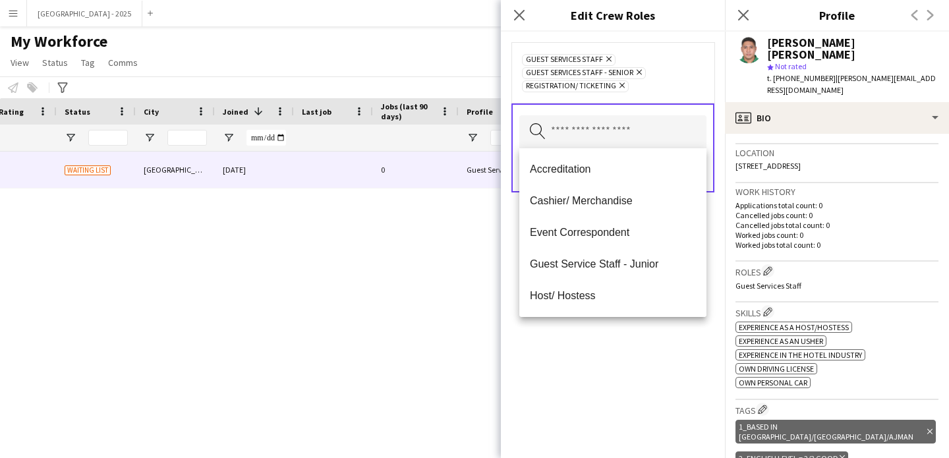
click at [601, 333] on div "Guest Services Staff Remove Guest Services Staff - Senior Remove Registration/ …" at bounding box center [613, 245] width 224 height 427
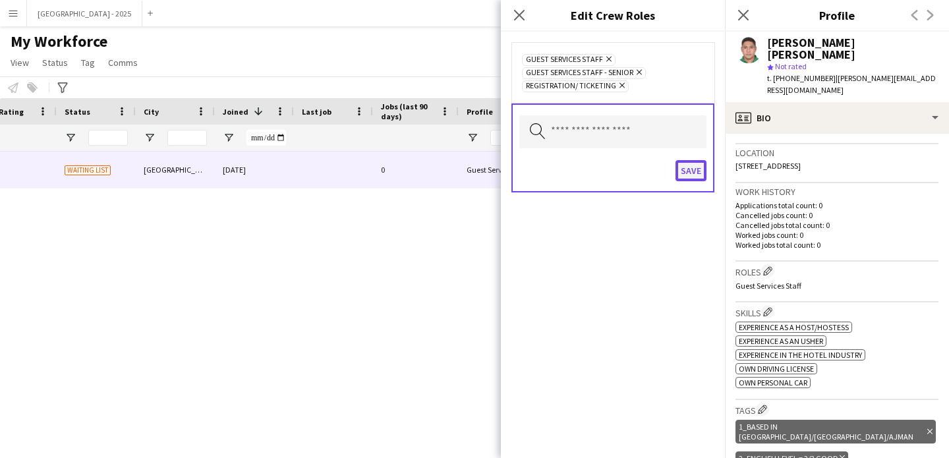
click at [695, 174] on button "Save" at bounding box center [691, 170] width 31 height 21
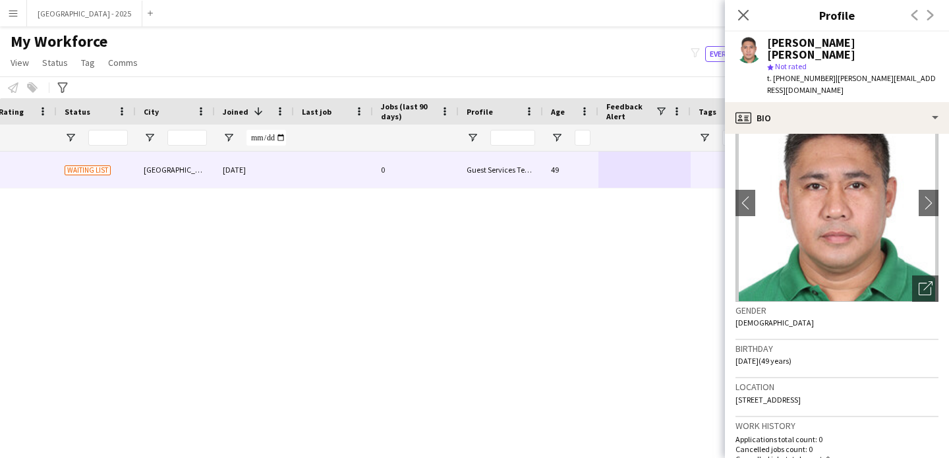
scroll to position [0, 0]
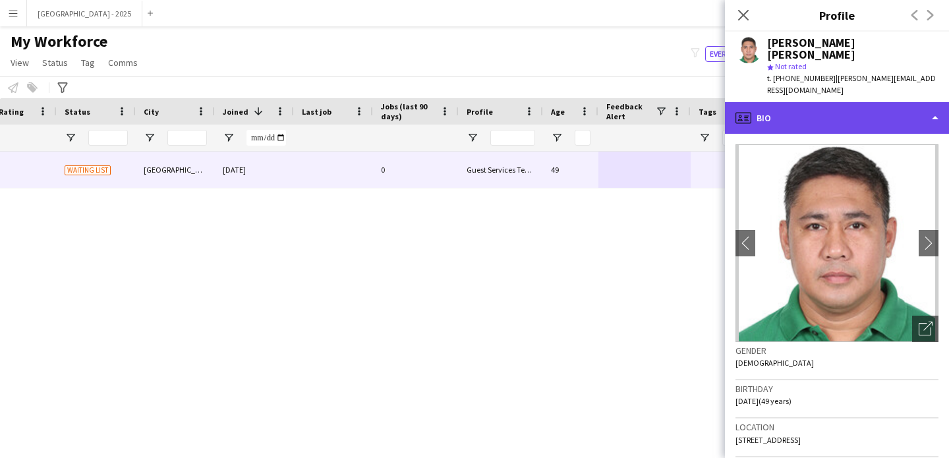
click at [831, 109] on div "profile Bio" at bounding box center [837, 118] width 224 height 32
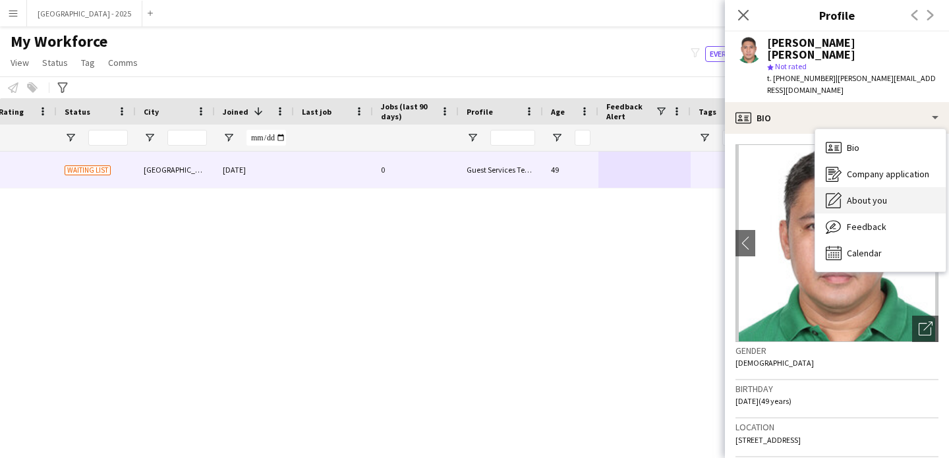
click at [862, 194] on span "About you" at bounding box center [867, 200] width 40 height 12
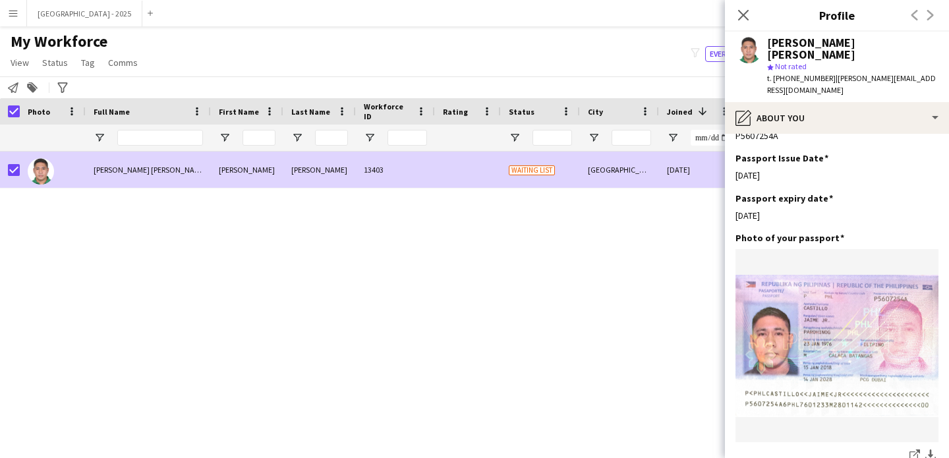
click at [51, 65] on span "Status" at bounding box center [55, 63] width 26 height 12
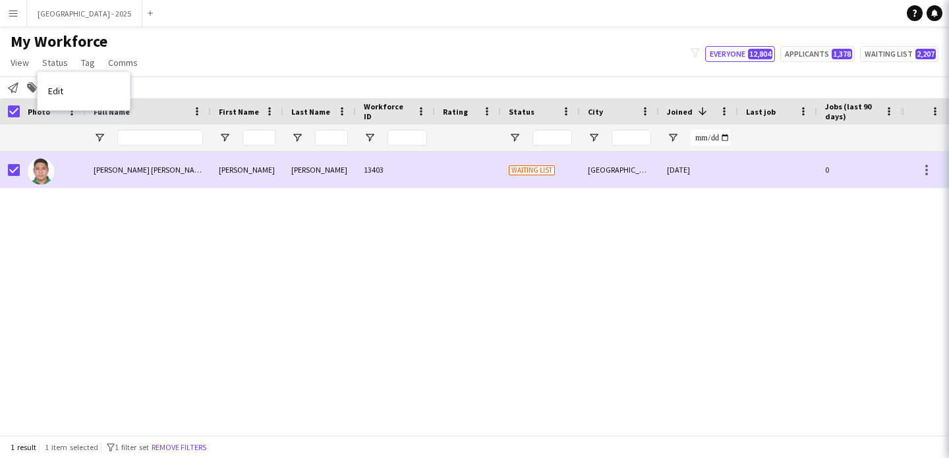
click at [84, 89] on link "Edit" at bounding box center [84, 91] width 92 height 28
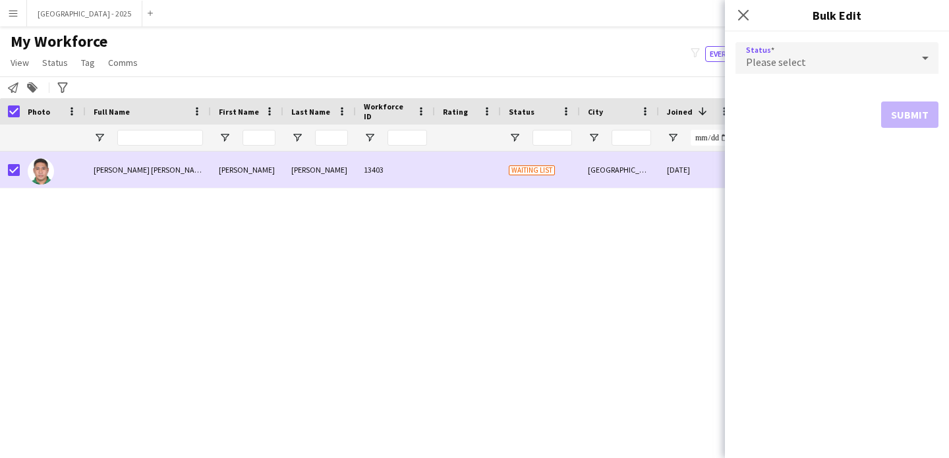
drag, startPoint x: 816, startPoint y: 65, endPoint x: 815, endPoint y: 56, distance: 9.3
click at [816, 58] on div "Please select" at bounding box center [824, 58] width 177 height 32
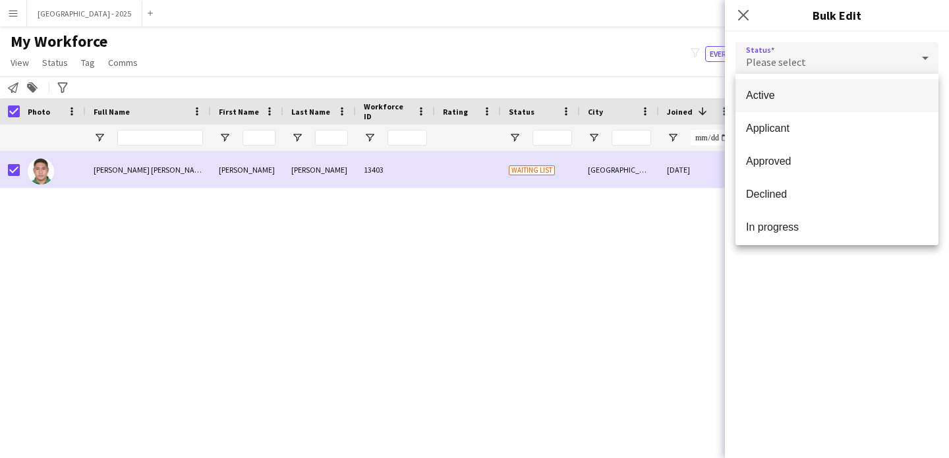
click at [798, 99] on span "Active" at bounding box center [837, 95] width 182 height 13
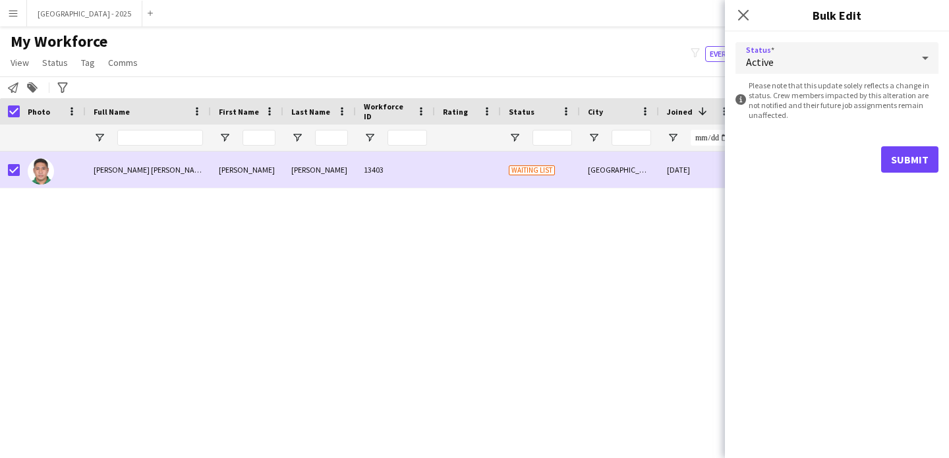
click at [893, 143] on form "Status Active information-circle Please note that this update solely reflects a…" at bounding box center [837, 108] width 203 height 152
click at [897, 154] on button "Submit" at bounding box center [909, 159] width 57 height 26
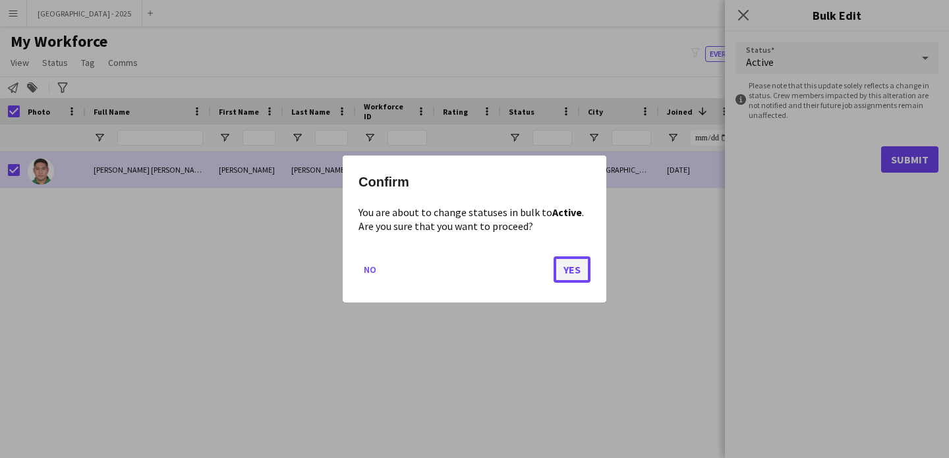
click at [581, 259] on button "Yes" at bounding box center [572, 269] width 37 height 26
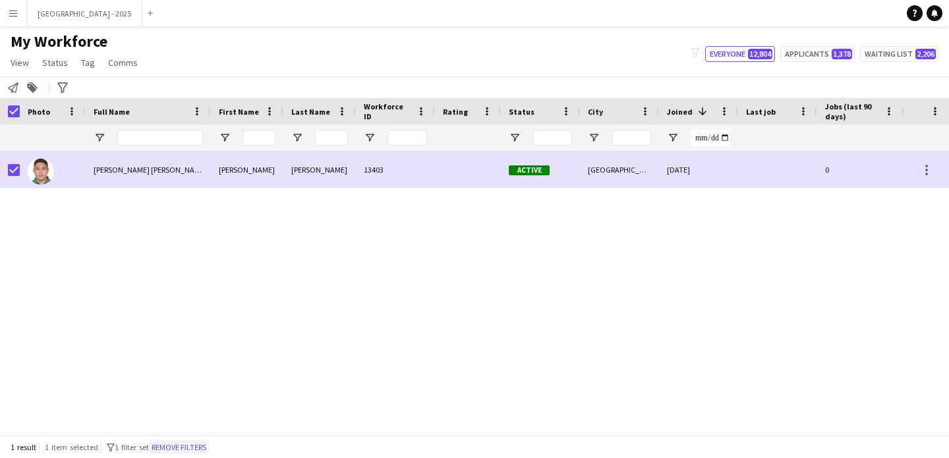
click at [191, 450] on button "Remove filters" at bounding box center [179, 447] width 60 height 15
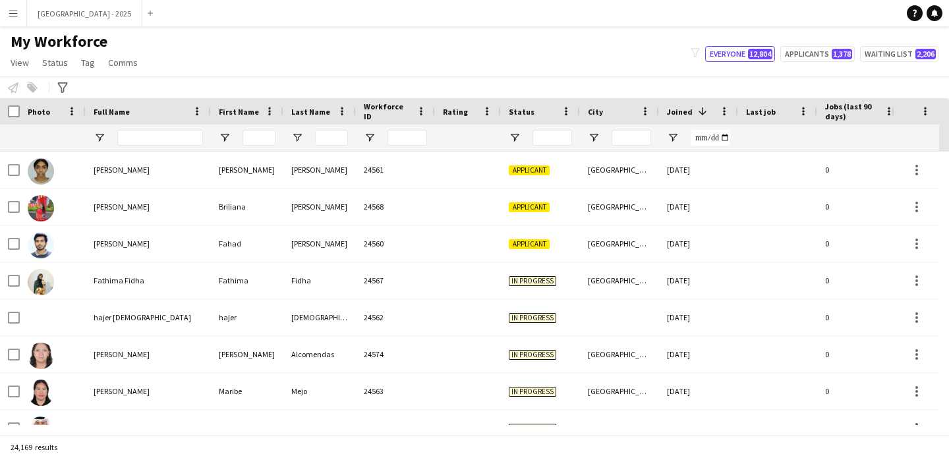
scroll to position [0, 454]
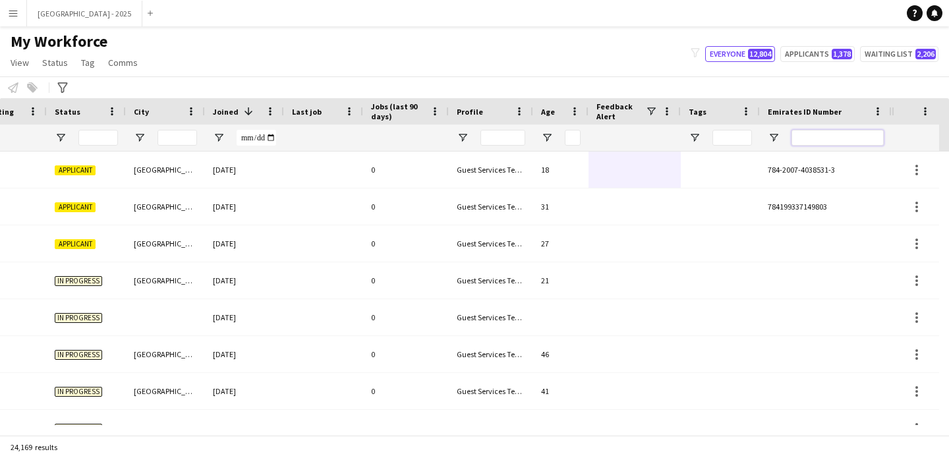
click at [861, 136] on input "Emirates ID Number Filter Input" at bounding box center [838, 138] width 92 height 16
paste input "*******"
type input "*******"
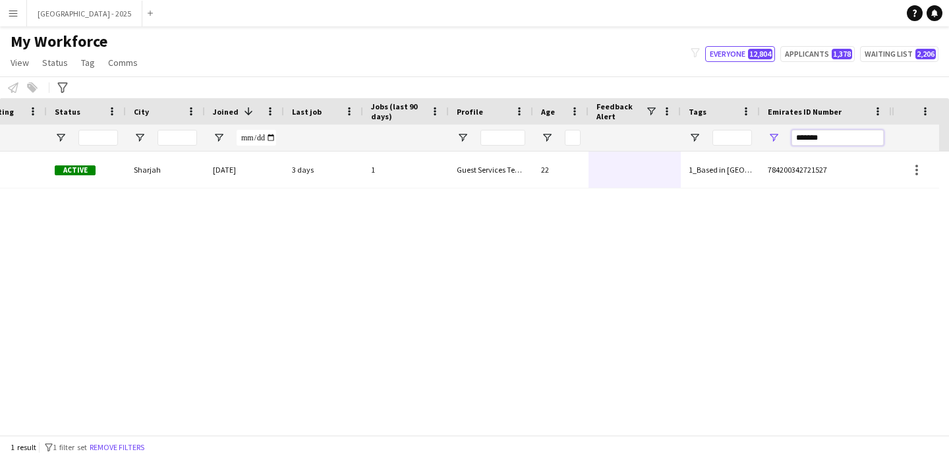
scroll to position [0, 444]
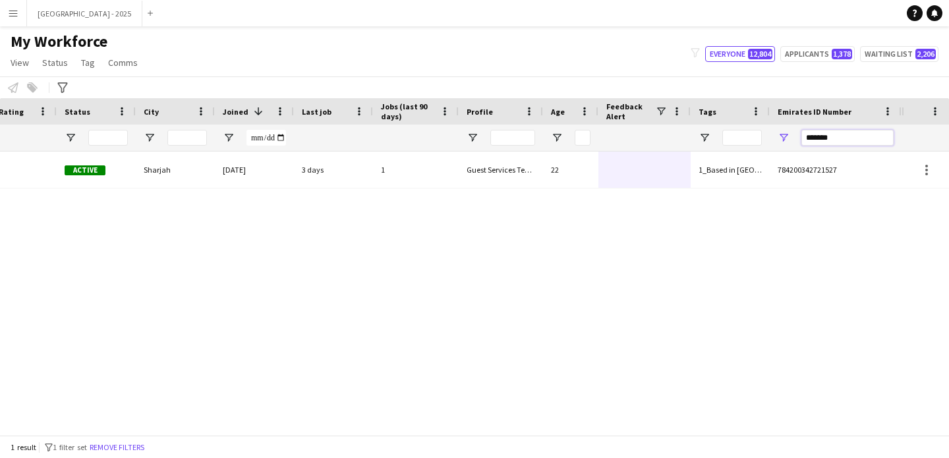
click at [806, 143] on input "*******" at bounding box center [848, 138] width 92 height 16
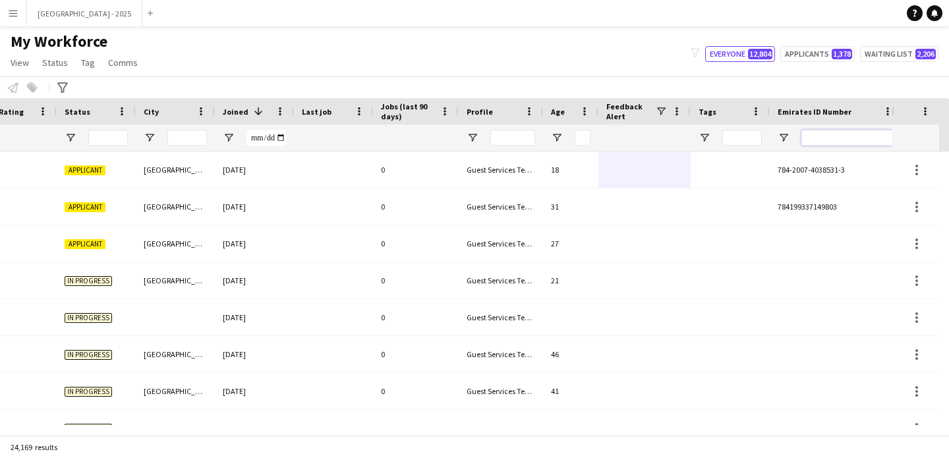
paste input "*******"
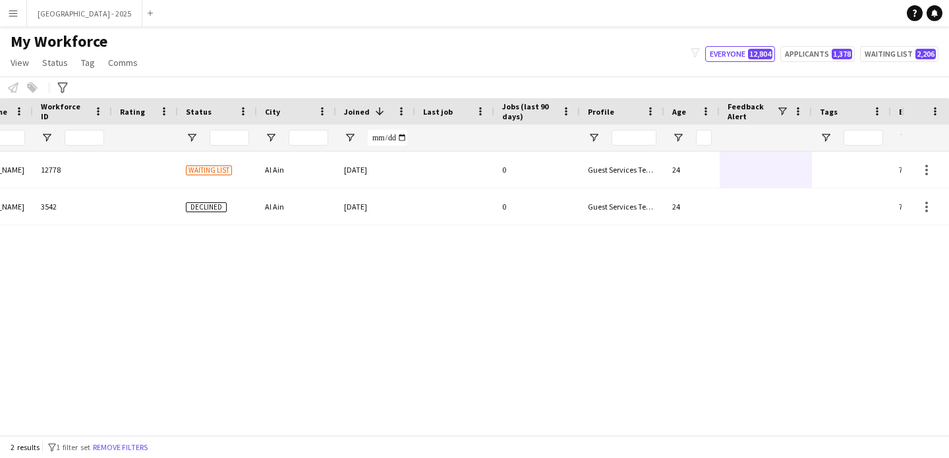
scroll to position [0, 0]
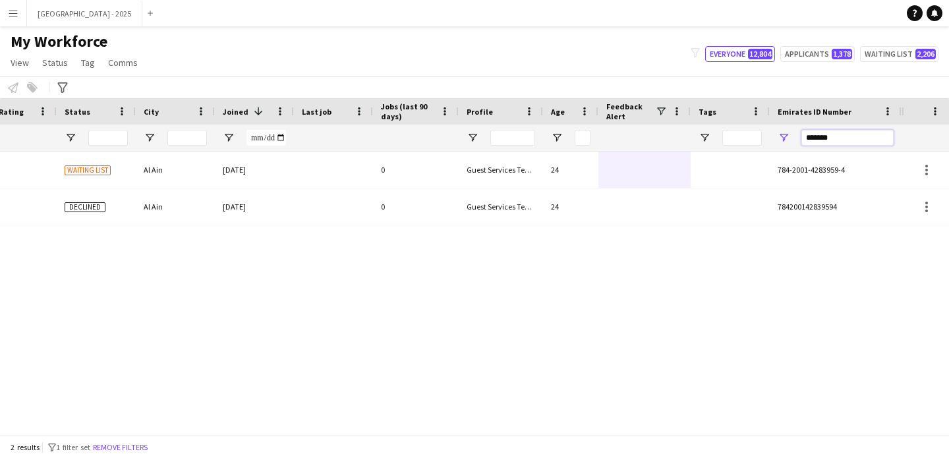
click at [886, 136] on input "*******" at bounding box center [848, 138] width 92 height 16
paste input "Emirates ID Number Filter Input"
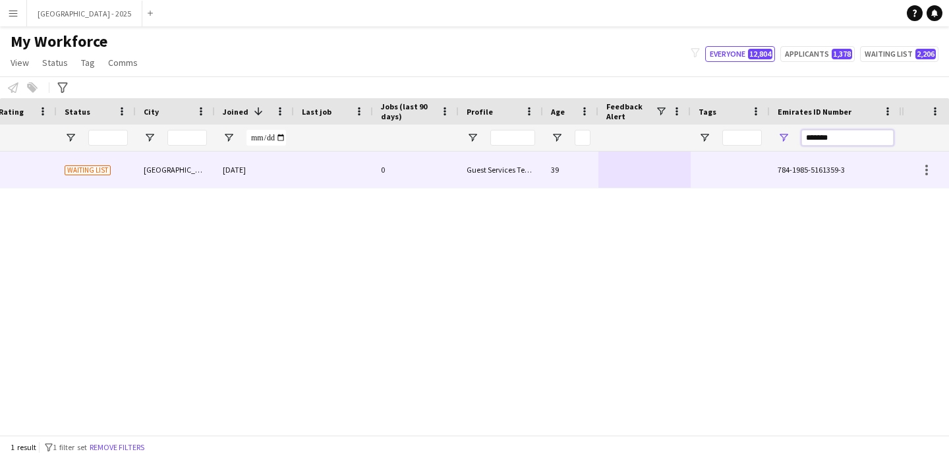
type input "*******"
click at [548, 176] on div "39" at bounding box center [570, 170] width 55 height 36
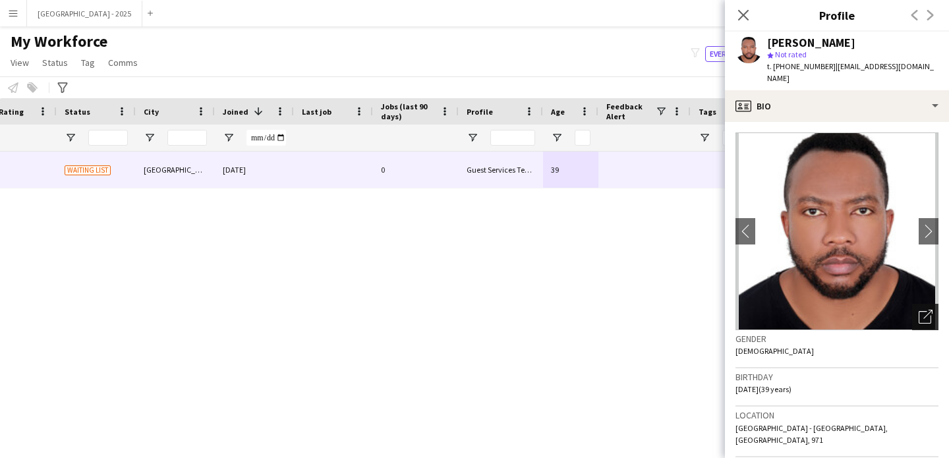
click at [919, 310] on icon "Open photos pop-in" at bounding box center [926, 317] width 14 height 14
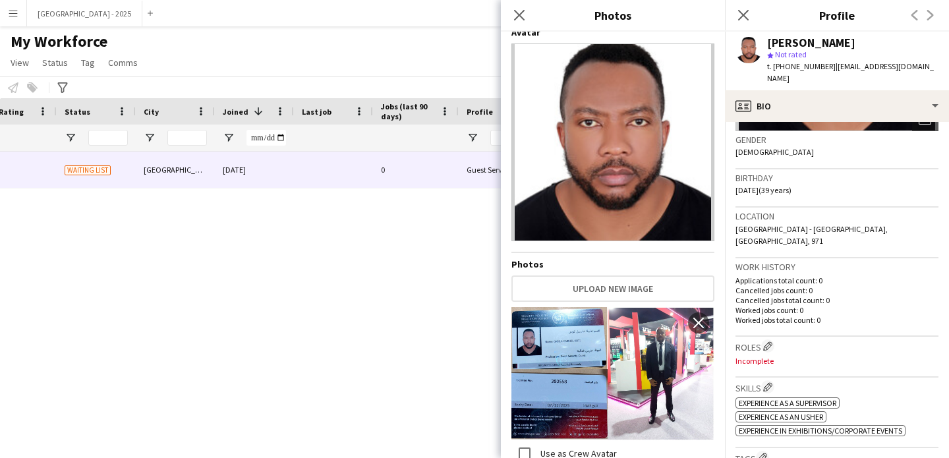
scroll to position [390, 0]
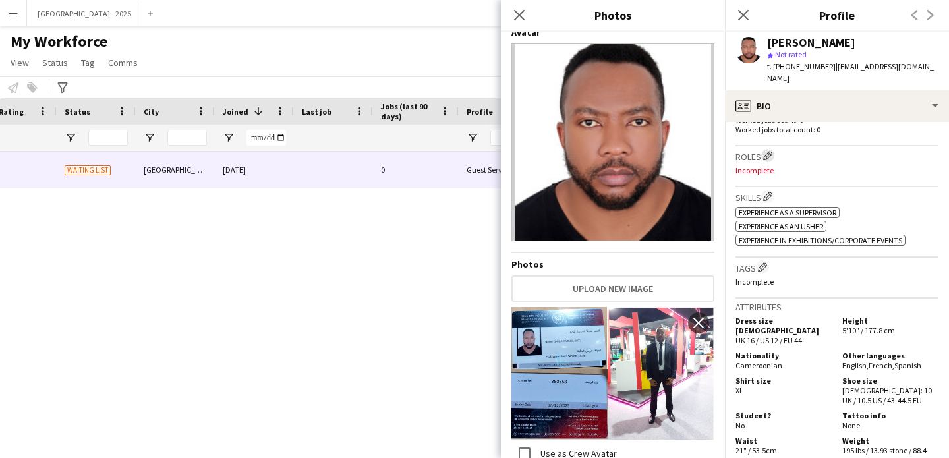
click at [769, 151] on app-icon "Edit crew company roles" at bounding box center [767, 155] width 9 height 9
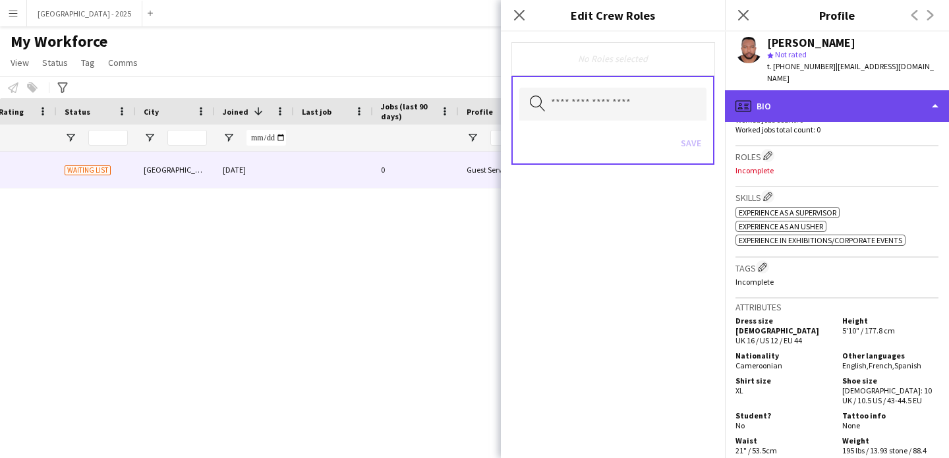
click at [783, 98] on div "profile Bio" at bounding box center [837, 106] width 224 height 32
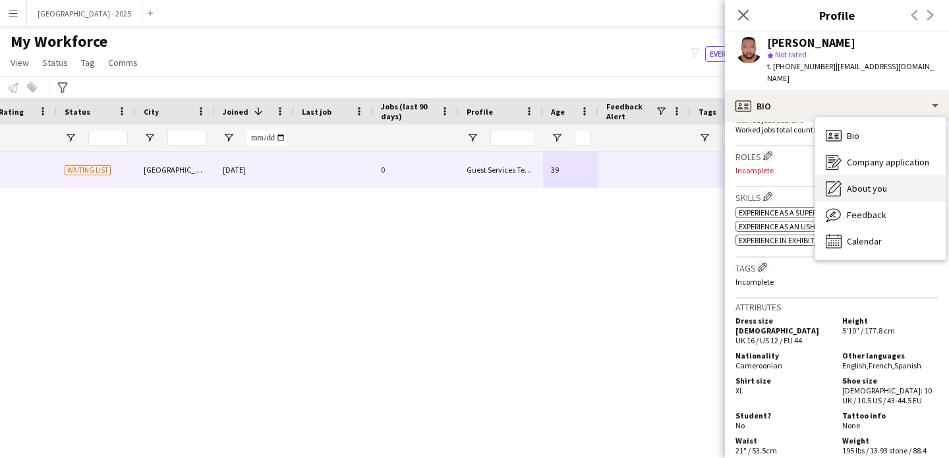
click at [860, 175] on div "About you About you" at bounding box center [880, 188] width 131 height 26
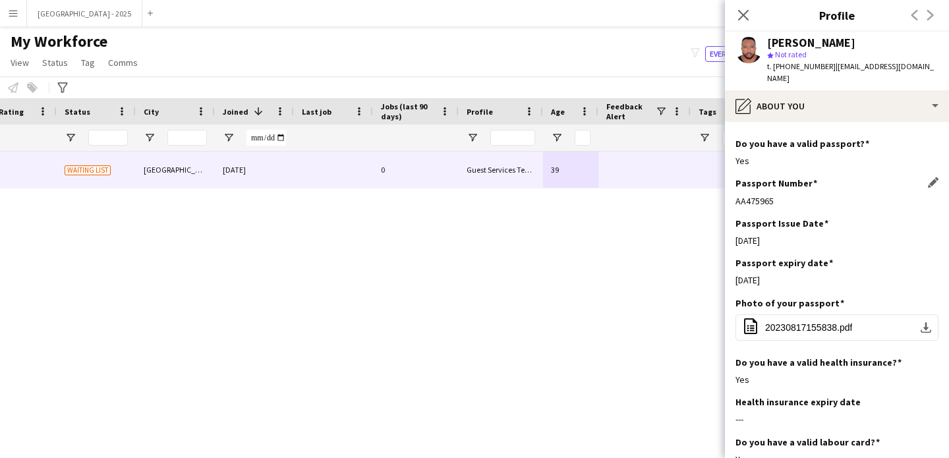
scroll to position [643, 0]
click at [788, 137] on h3 "Do you have a valid passport?" at bounding box center [803, 143] width 134 height 12
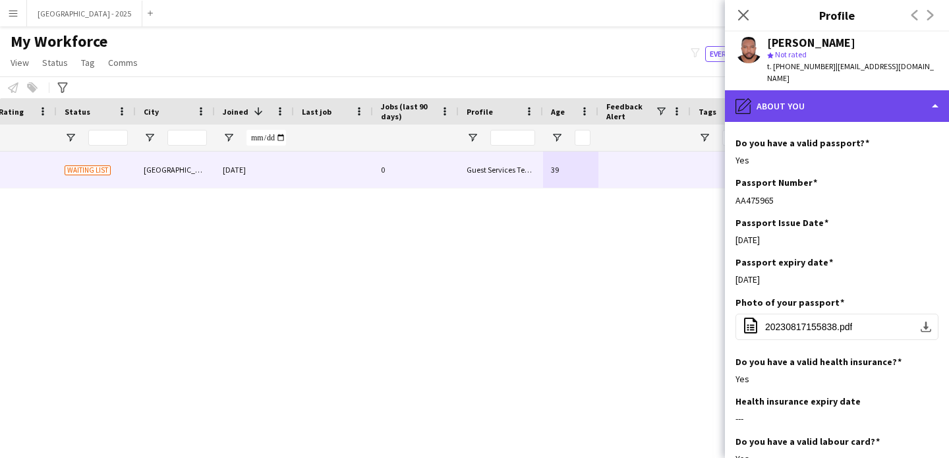
click at [803, 97] on div "pencil4 About you" at bounding box center [837, 106] width 224 height 32
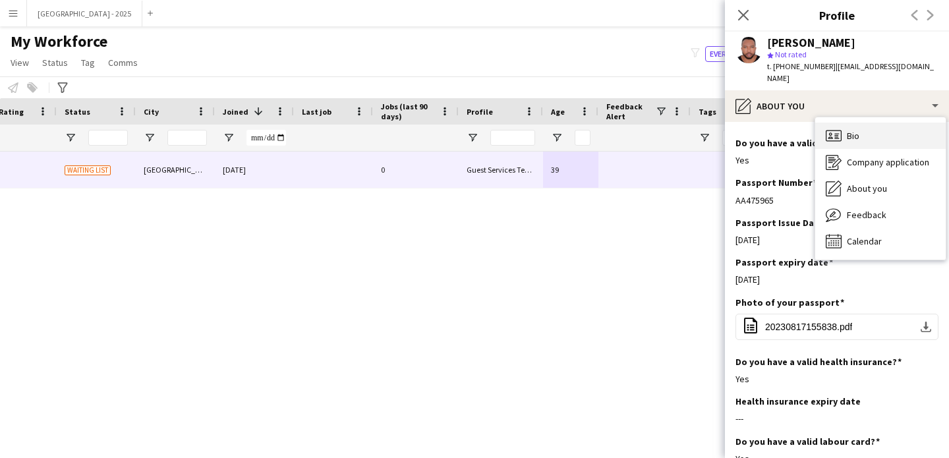
click at [852, 136] on div "Bio Bio" at bounding box center [880, 136] width 131 height 26
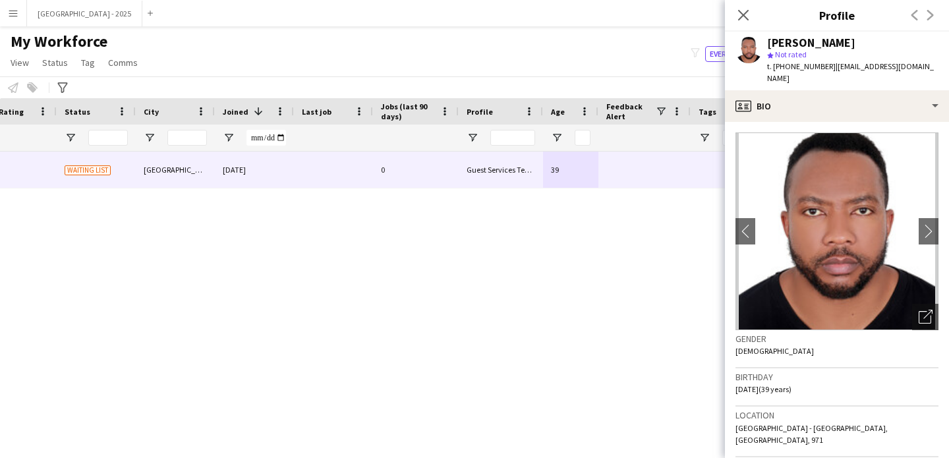
scroll to position [278, 0]
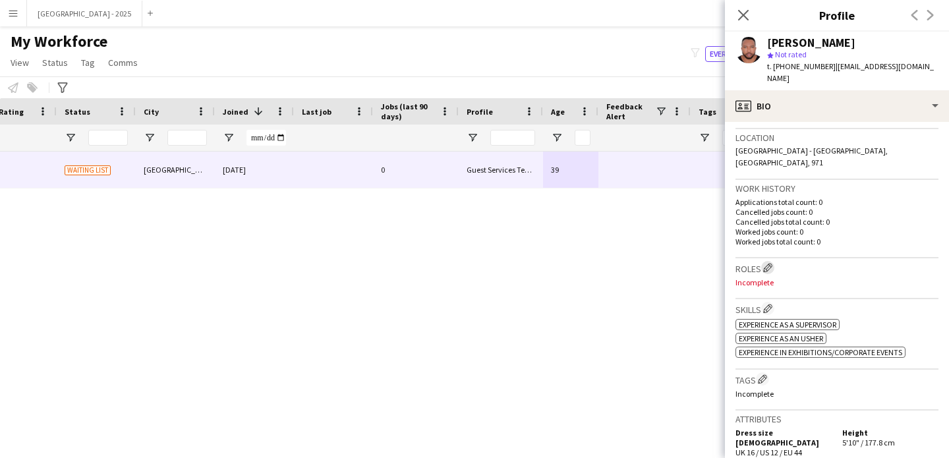
click at [772, 261] on button "Edit crew company roles" at bounding box center [767, 267] width 13 height 13
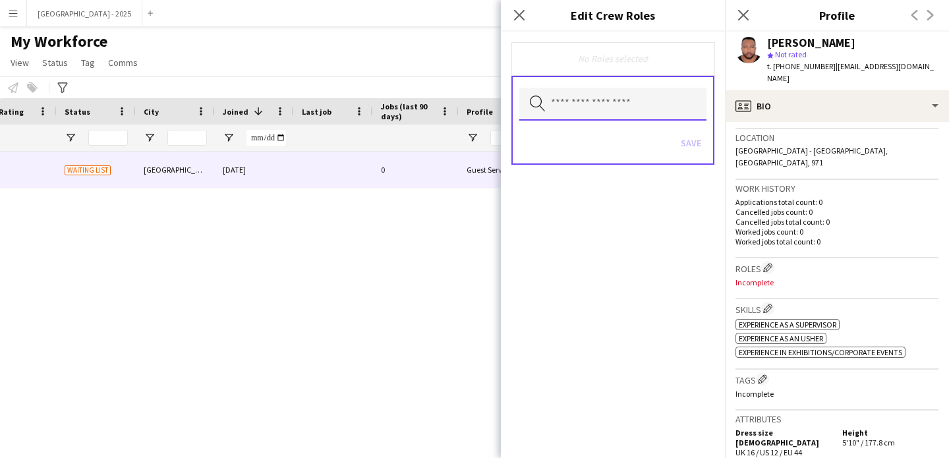
click at [592, 97] on input "text" at bounding box center [612, 104] width 187 height 33
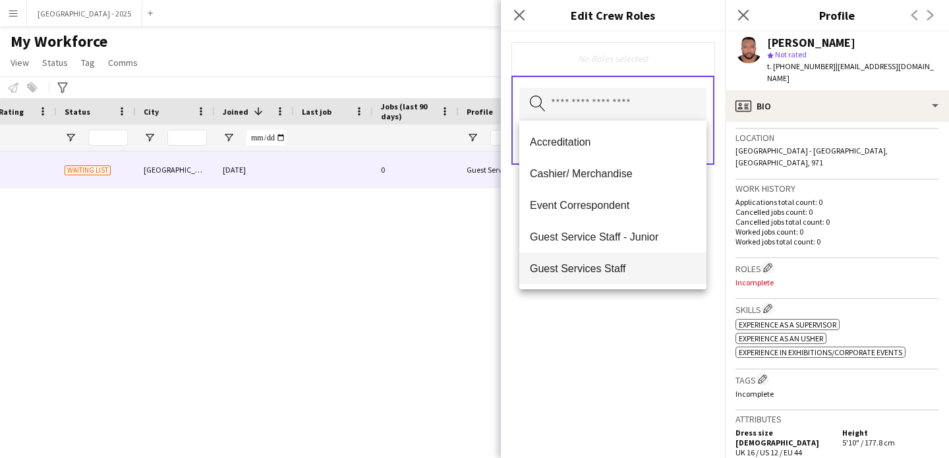
click at [630, 278] on mat-option "Guest Services Staff" at bounding box center [612, 268] width 187 height 32
click at [642, 305] on div "Guest Services Staff Remove Search by role type Save" at bounding box center [613, 245] width 224 height 427
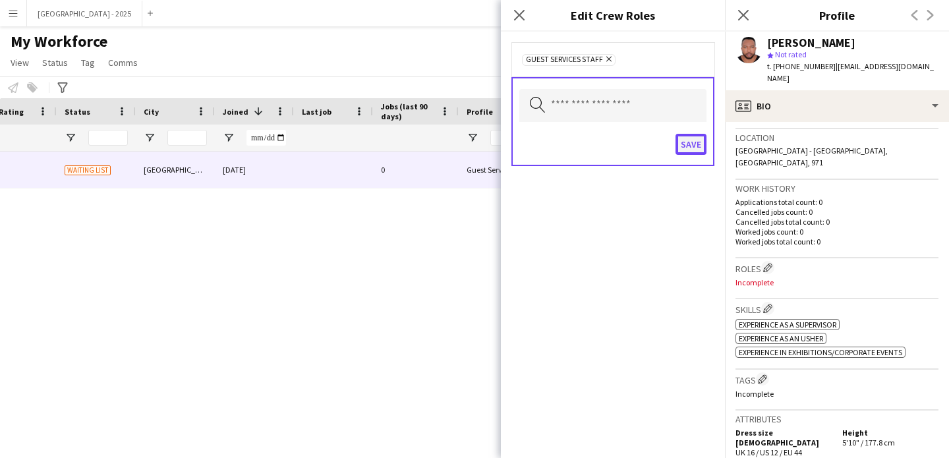
click at [698, 138] on button "Save" at bounding box center [691, 144] width 31 height 21
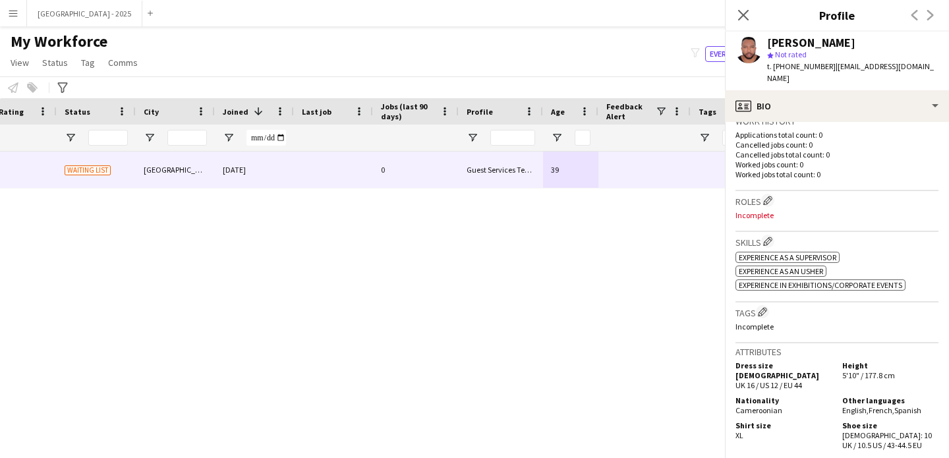
scroll to position [401, 0]
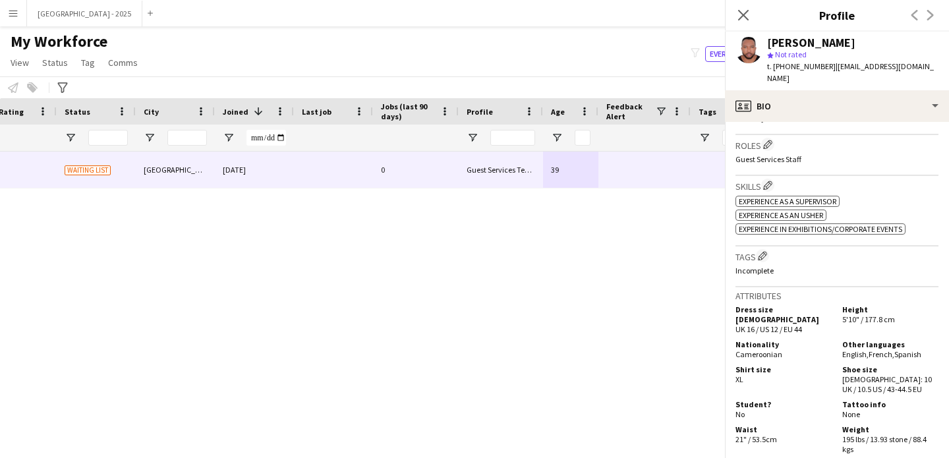
click at [772, 249] on h3 "Tags Edit crew company tags" at bounding box center [837, 256] width 203 height 14
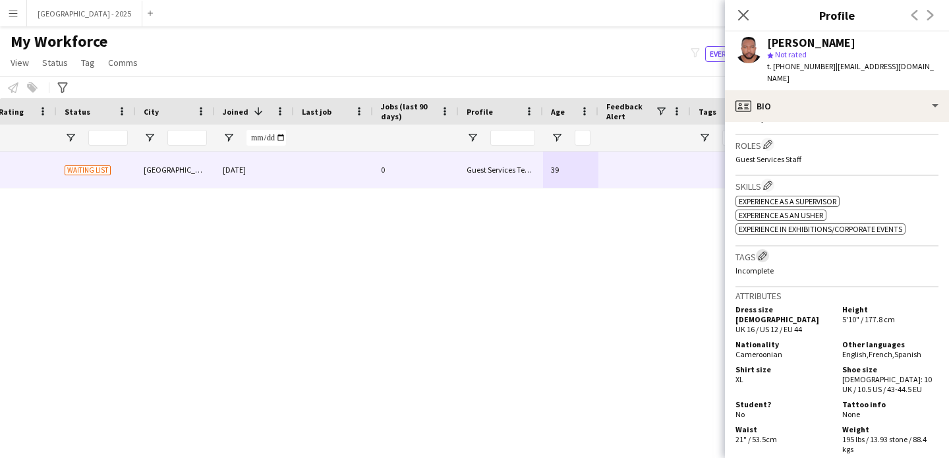
click at [765, 251] on app-icon "Edit crew company tags" at bounding box center [762, 255] width 9 height 9
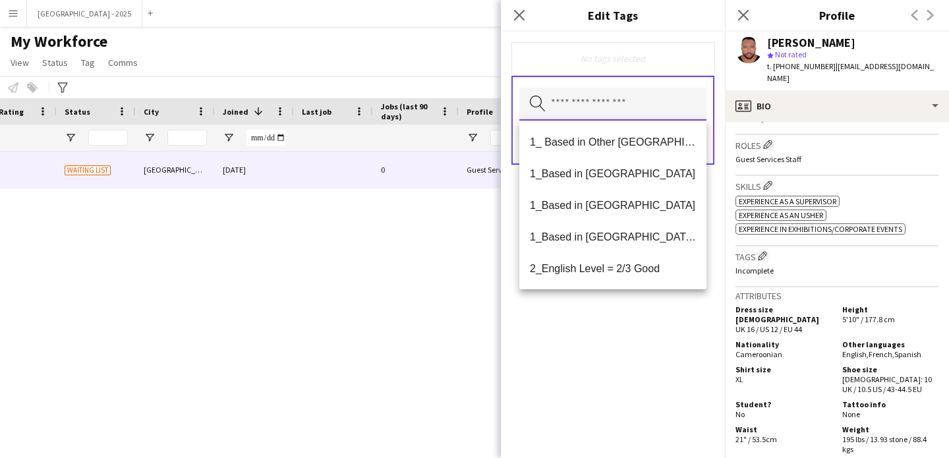
click at [611, 104] on input "text" at bounding box center [612, 104] width 187 height 33
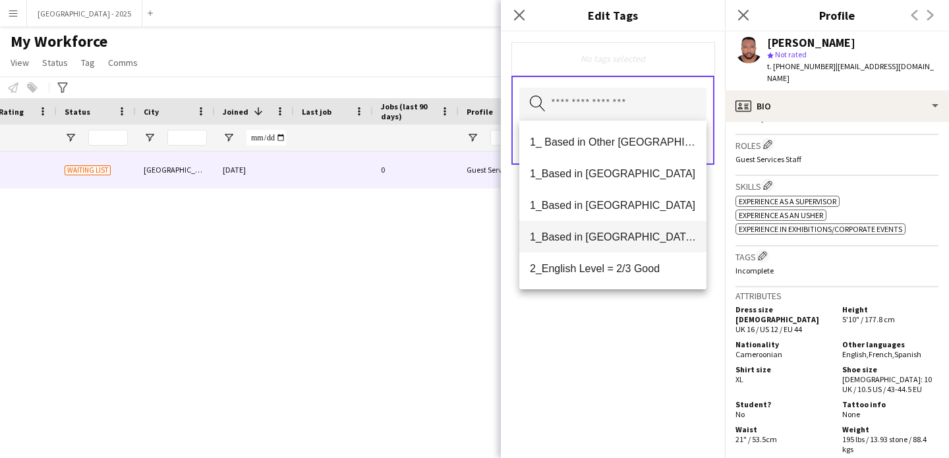
click at [650, 241] on span "1_Based in [GEOGRAPHIC_DATA]/[GEOGRAPHIC_DATA]/Ajman" at bounding box center [613, 237] width 166 height 13
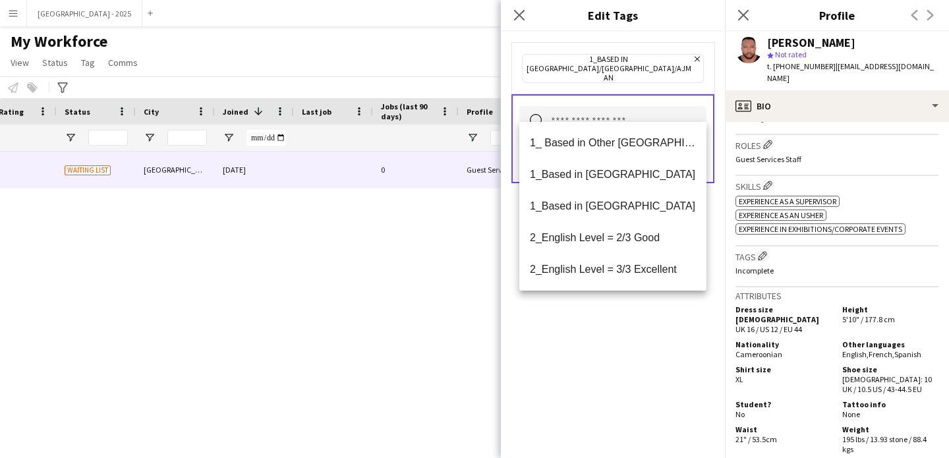
click at [648, 242] on span "2_English Level = 2/3 Good" at bounding box center [613, 237] width 166 height 13
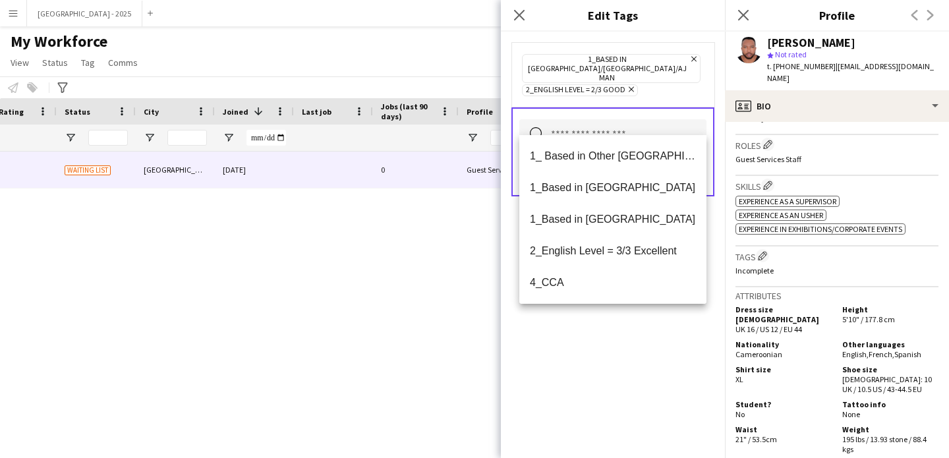
click at [644, 338] on div "1_Based in [GEOGRAPHIC_DATA]/[GEOGRAPHIC_DATA]/Ajman Remove 2_English Level = 2…" at bounding box center [613, 245] width 224 height 427
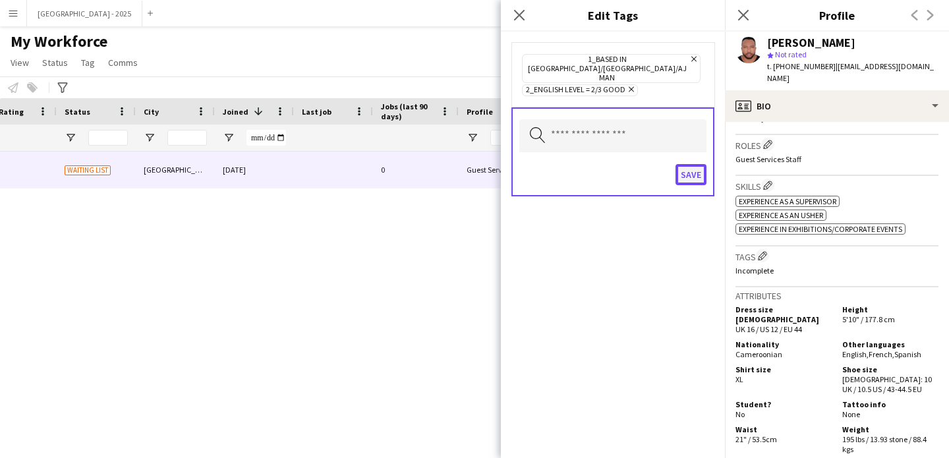
click at [696, 164] on button "Save" at bounding box center [691, 174] width 31 height 21
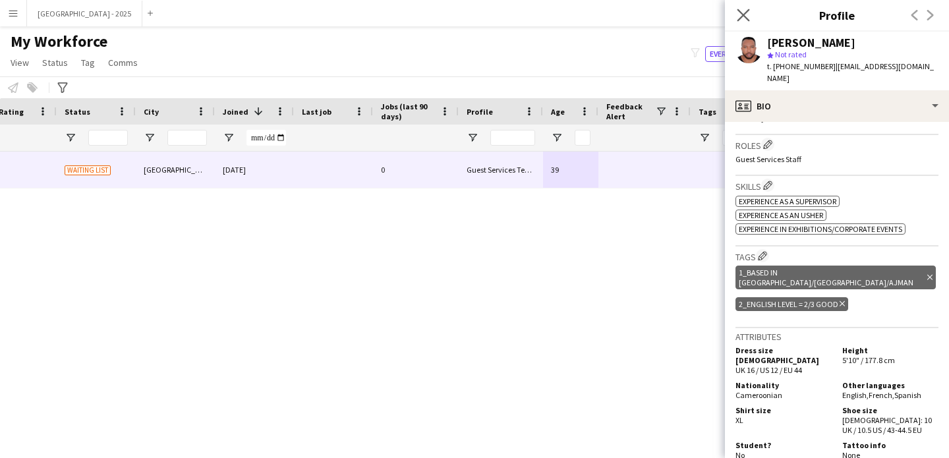
click at [745, 22] on app-icon "Close pop-in" at bounding box center [743, 15] width 19 height 19
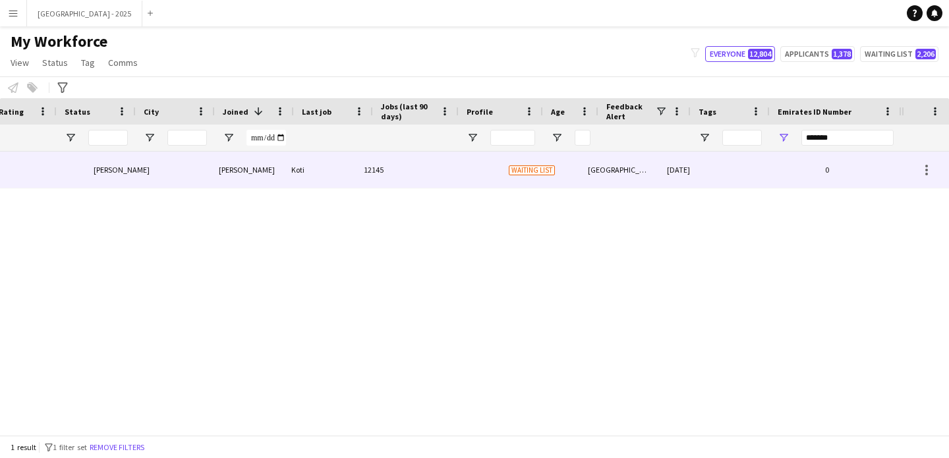
scroll to position [0, 0]
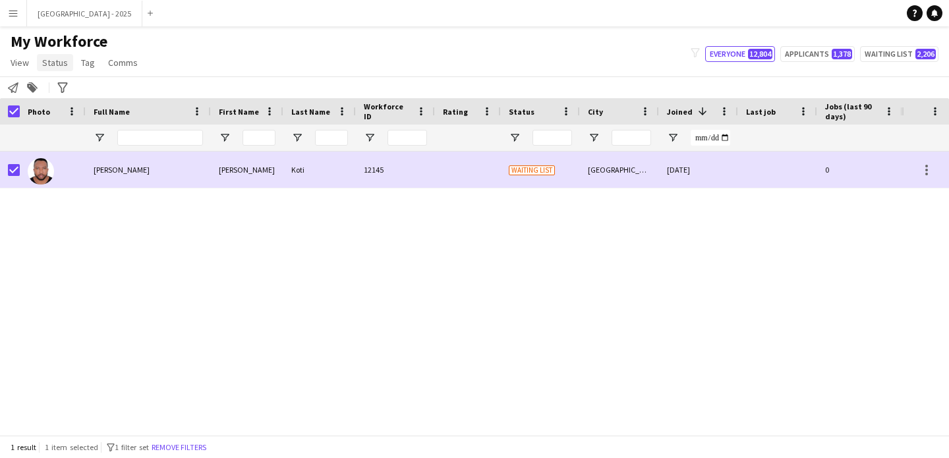
click at [53, 55] on link "Status" at bounding box center [55, 62] width 36 height 17
click at [83, 79] on link "Edit" at bounding box center [84, 91] width 92 height 28
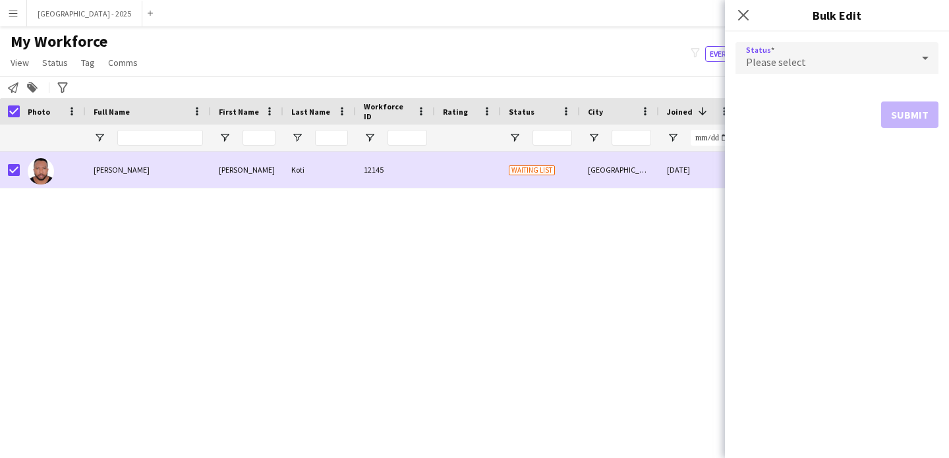
click at [787, 67] on span "Please select" at bounding box center [776, 61] width 60 height 13
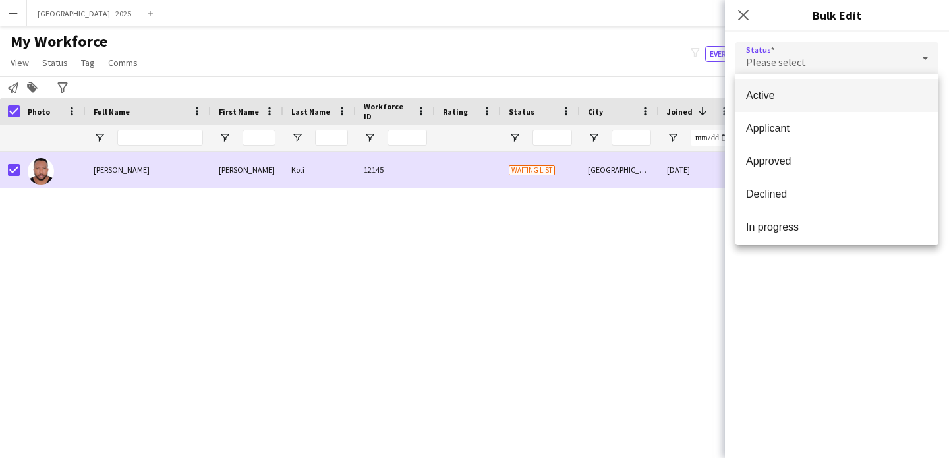
click at [786, 95] on span "Active" at bounding box center [837, 95] width 182 height 13
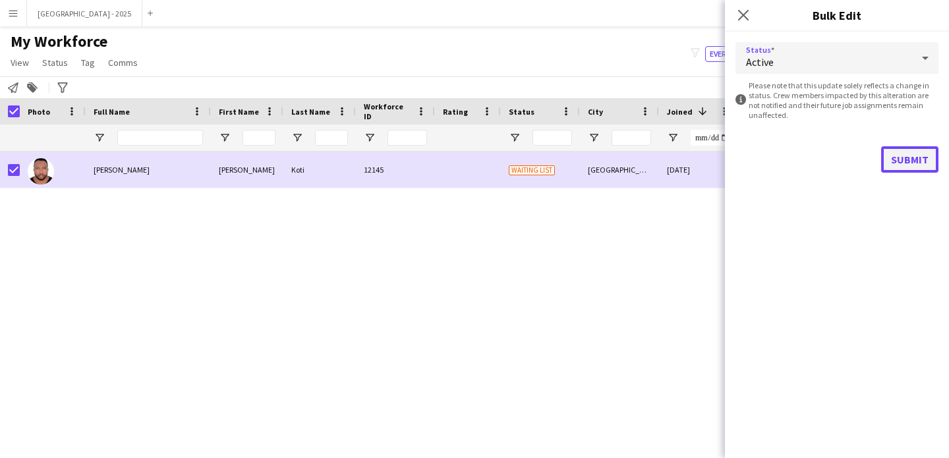
click at [912, 162] on button "Submit" at bounding box center [909, 159] width 57 height 26
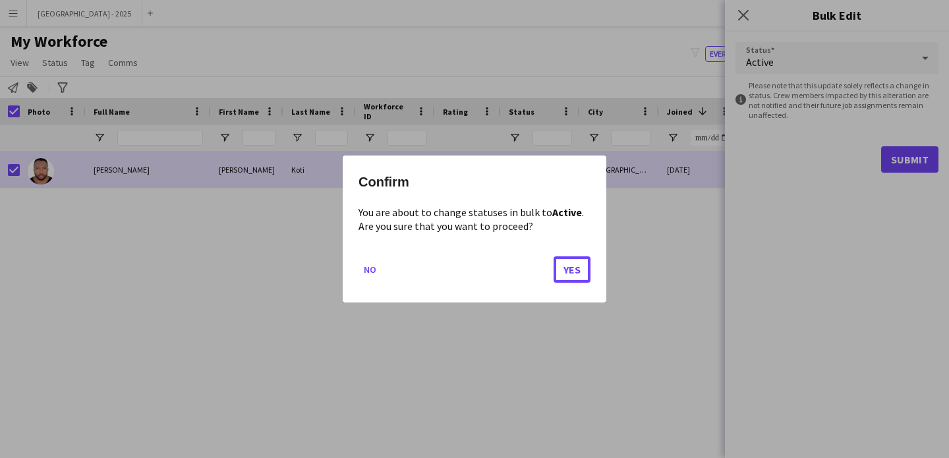
click at [577, 266] on button "Yes" at bounding box center [572, 269] width 37 height 26
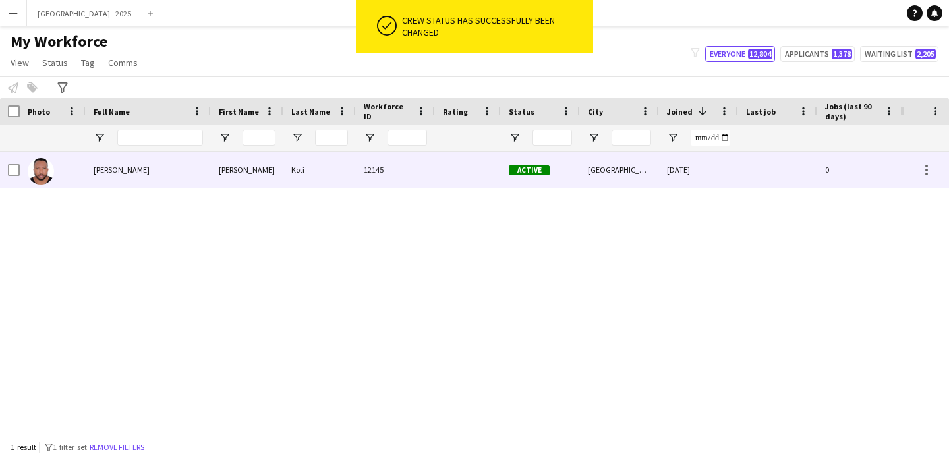
click at [72, 171] on div at bounding box center [53, 170] width 66 height 36
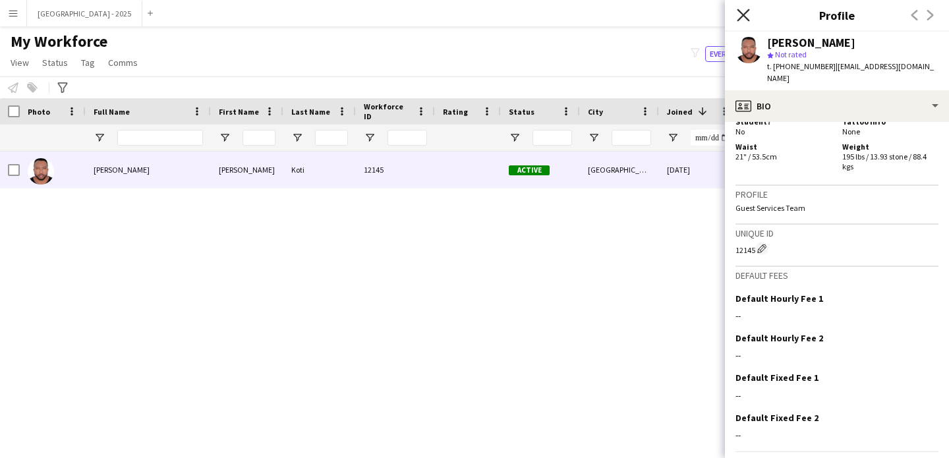
click at [738, 18] on icon "Close pop-in" at bounding box center [743, 15] width 13 height 13
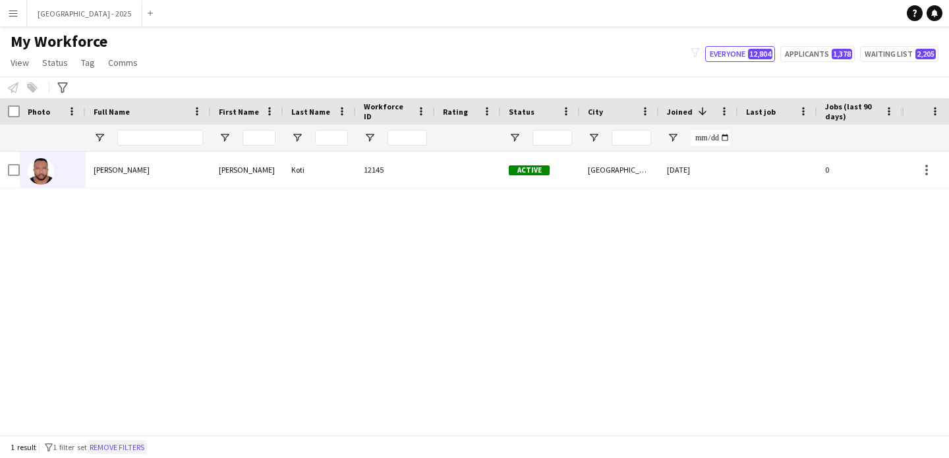
click at [117, 447] on button "Remove filters" at bounding box center [117, 447] width 60 height 15
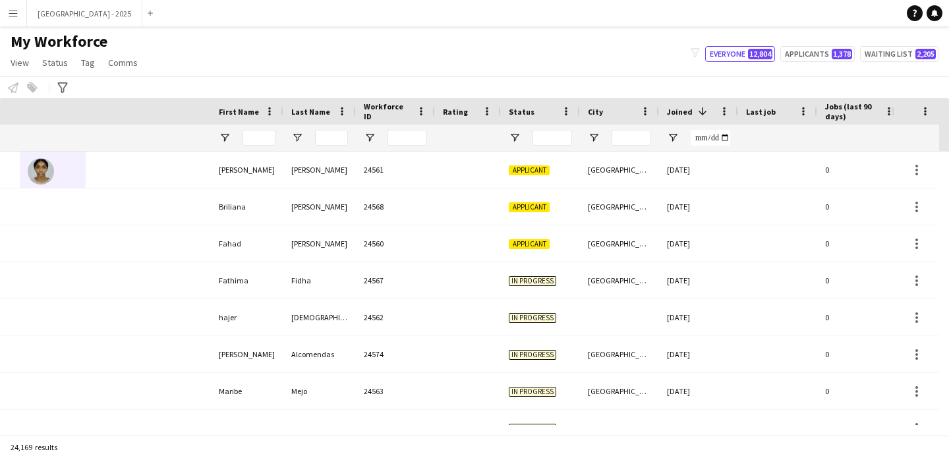
scroll to position [0, 454]
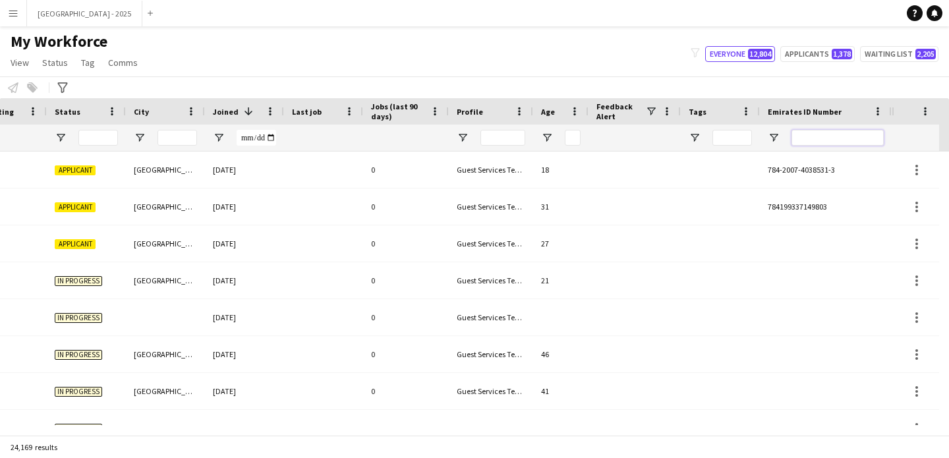
click at [844, 131] on input "Emirates ID Number Filter Input" at bounding box center [838, 138] width 92 height 16
paste input "*******"
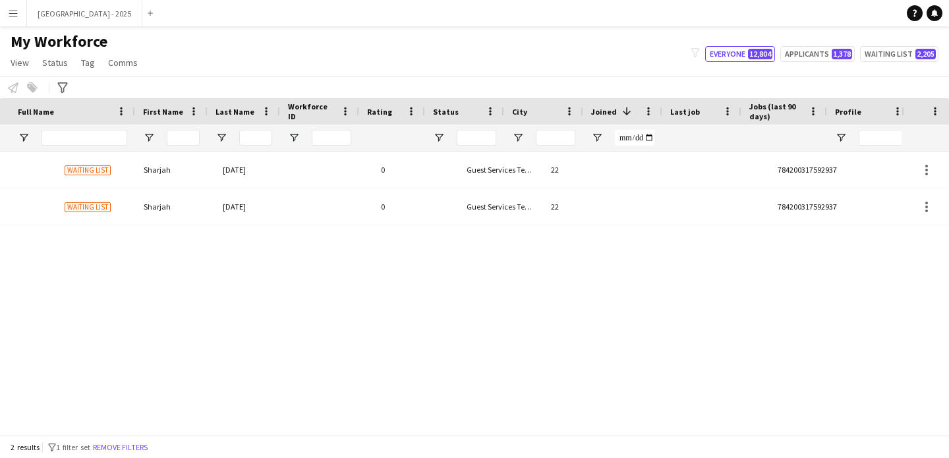
scroll to position [0, 0]
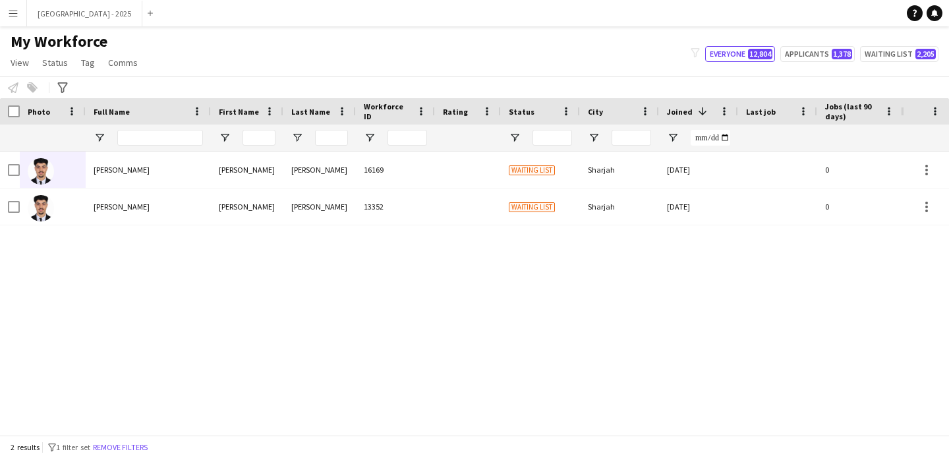
type input "*******"
click at [76, 160] on div at bounding box center [53, 170] width 66 height 36
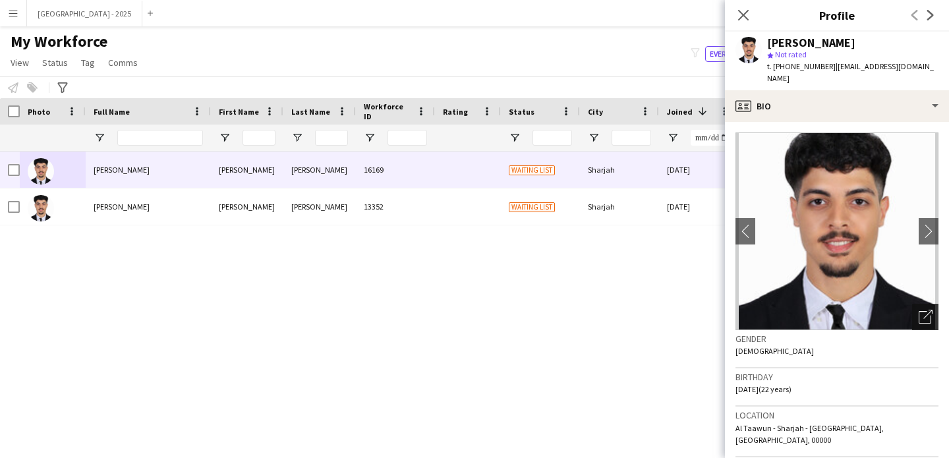
click at [914, 312] on div "Open photos pop-in" at bounding box center [925, 317] width 26 height 26
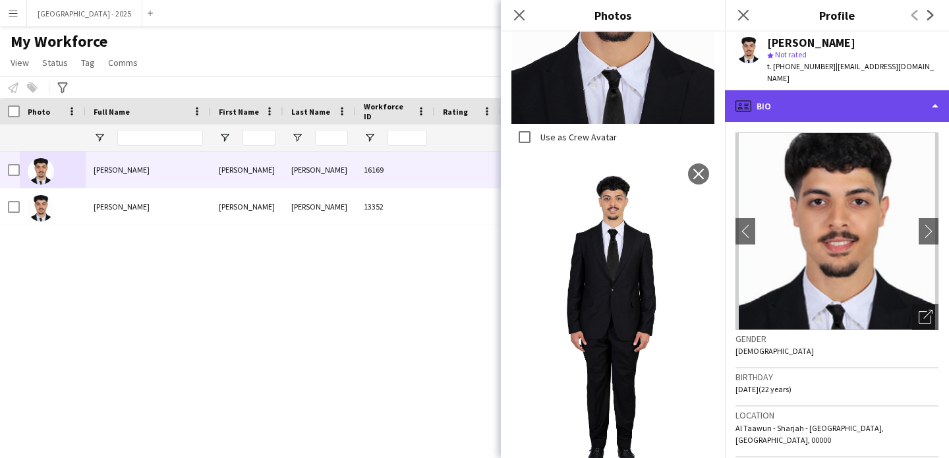
click at [790, 102] on div "profile Bio" at bounding box center [837, 106] width 224 height 32
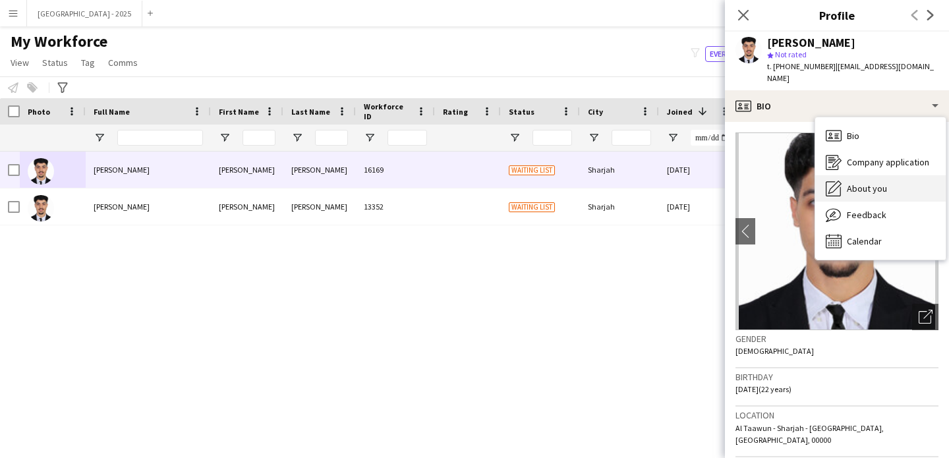
click at [877, 175] on div "About you About you" at bounding box center [880, 188] width 131 height 26
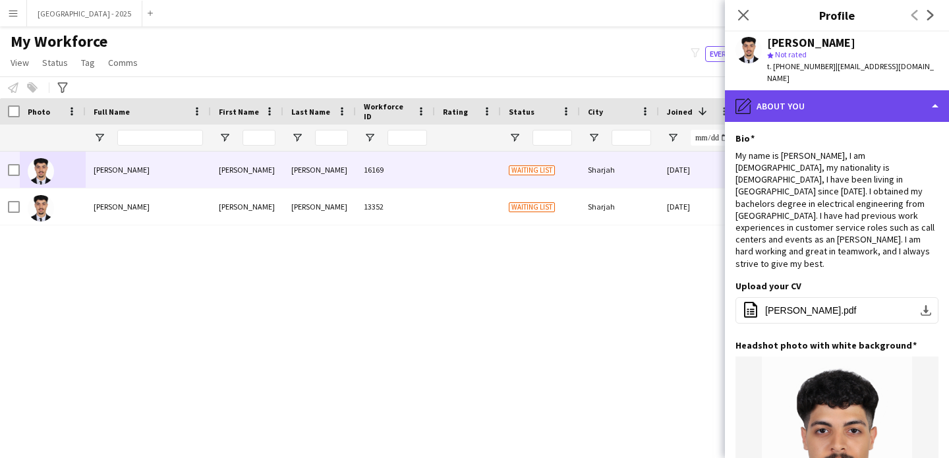
click at [825, 94] on div "pencil4 About you" at bounding box center [837, 106] width 224 height 32
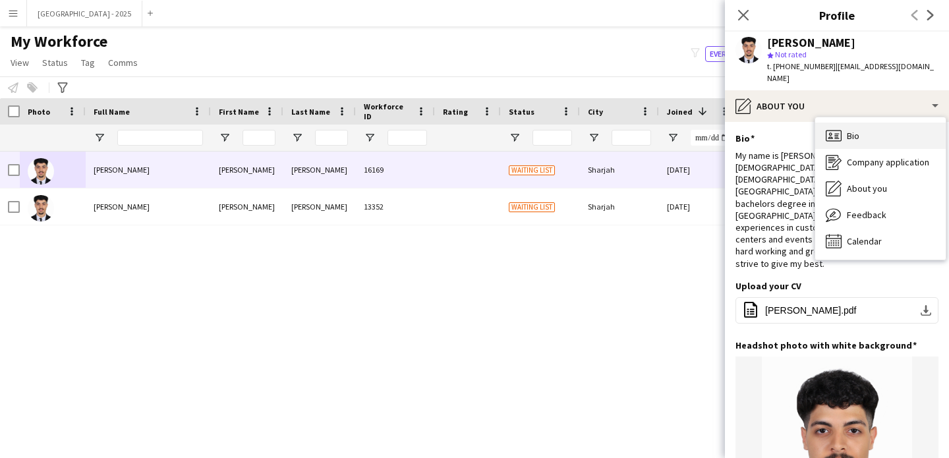
click at [847, 130] on span "Bio" at bounding box center [853, 136] width 13 height 12
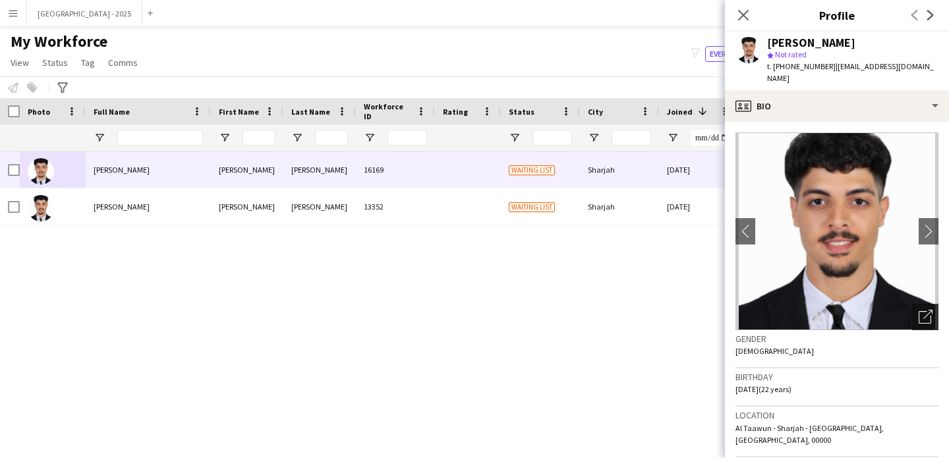
click at [916, 314] on div "Open photos pop-in" at bounding box center [925, 317] width 26 height 26
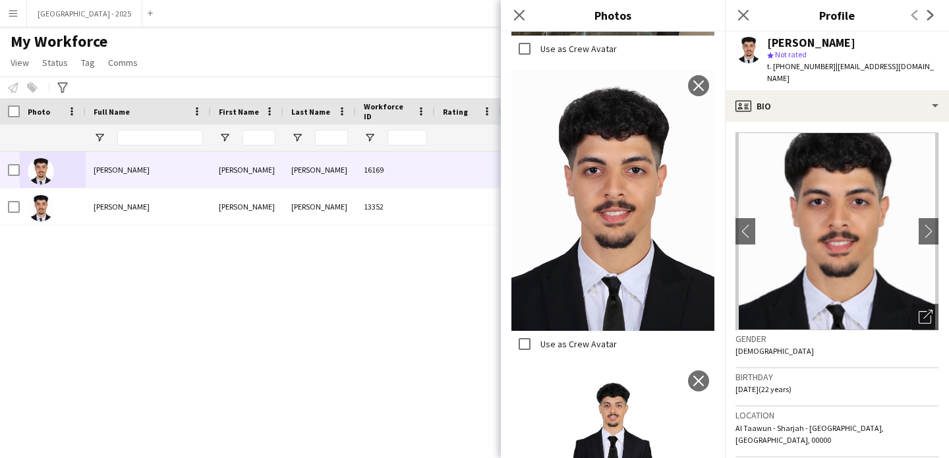
scroll to position [850, 0]
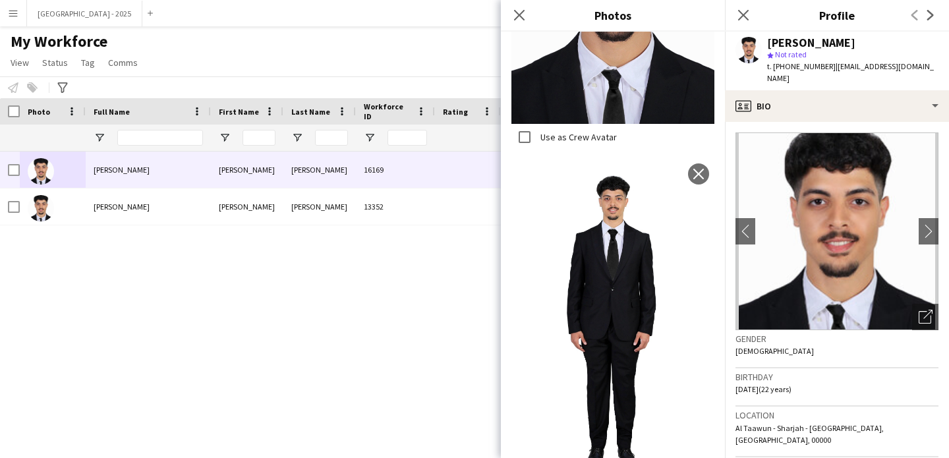
click at [767, 355] on div "Gender Male" at bounding box center [837, 349] width 203 height 38
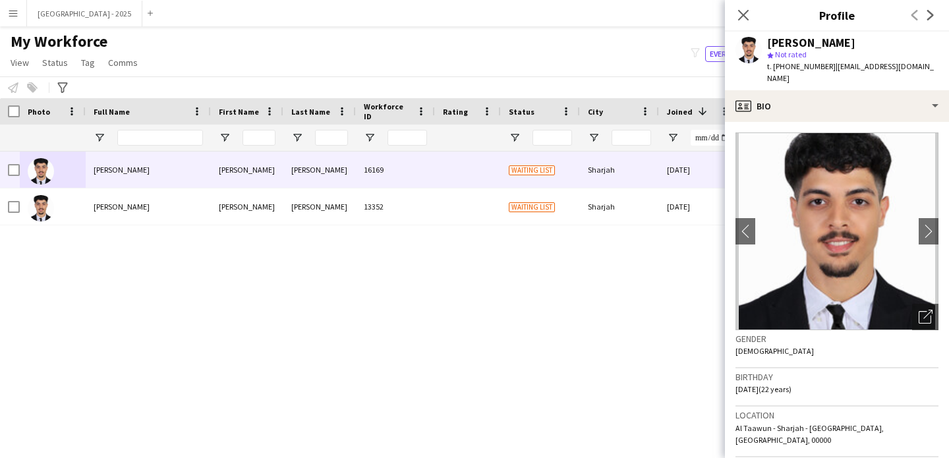
scroll to position [0, 0]
click at [919, 310] on icon "Open photos pop-in" at bounding box center [926, 317] width 14 height 14
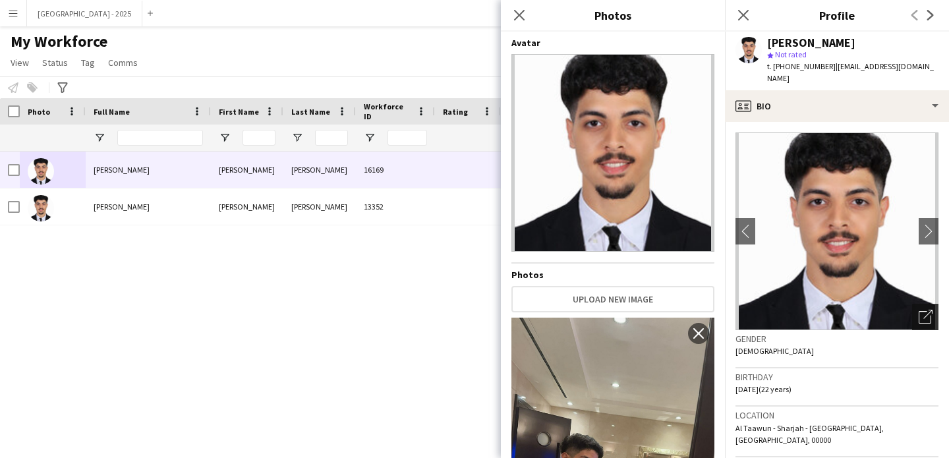
click at [919, 310] on icon "Open photos pop-in" at bounding box center [926, 317] width 14 height 14
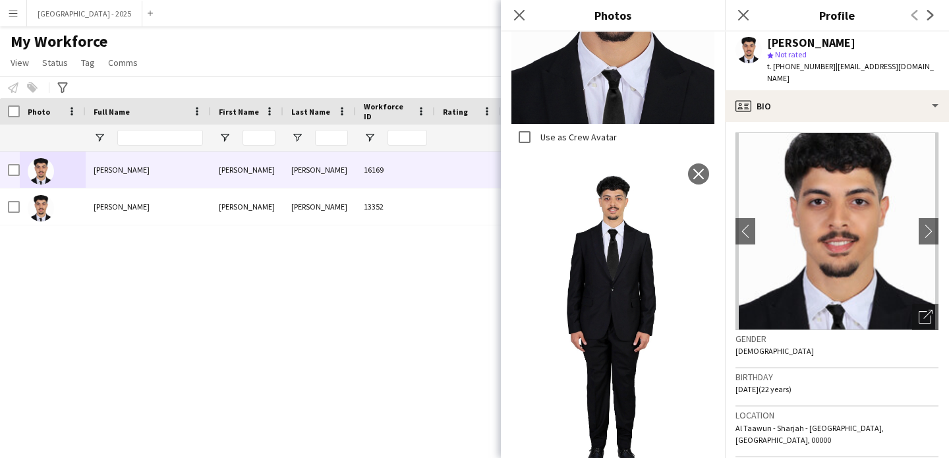
scroll to position [410, 0]
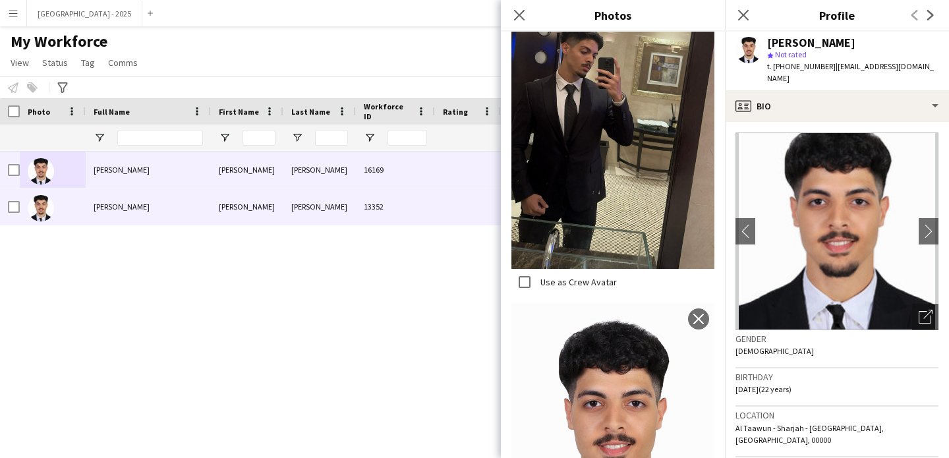
click at [383, 218] on div "13352" at bounding box center [395, 207] width 79 height 36
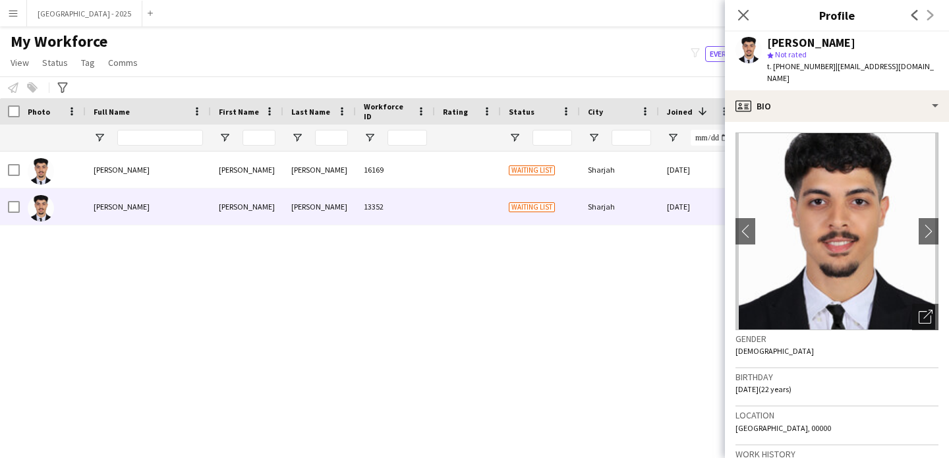
click at [900, 322] on img at bounding box center [837, 232] width 203 height 198
click at [924, 317] on div "Open photos pop-in" at bounding box center [925, 317] width 26 height 26
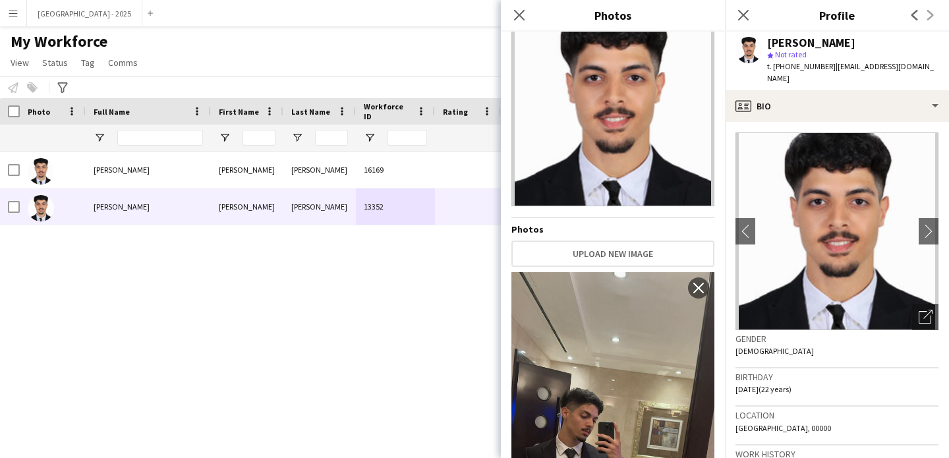
scroll to position [0, 0]
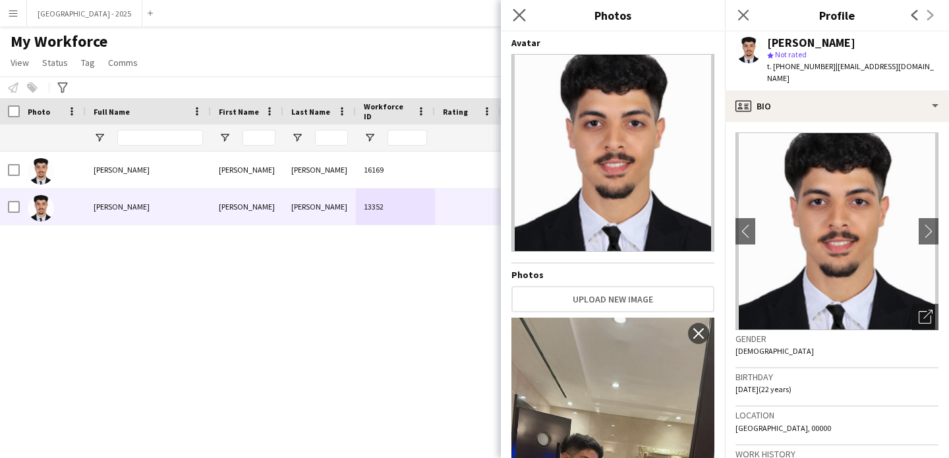
click at [512, 13] on div "Close pop-in" at bounding box center [519, 15] width 37 height 30
click at [517, 15] on icon "Close pop-in" at bounding box center [519, 15] width 13 height 13
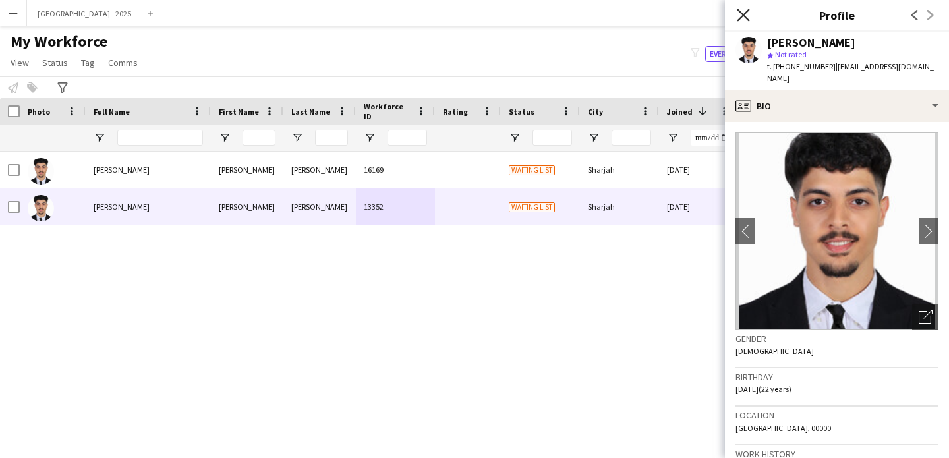
click at [744, 20] on icon "Close pop-in" at bounding box center [743, 15] width 13 height 13
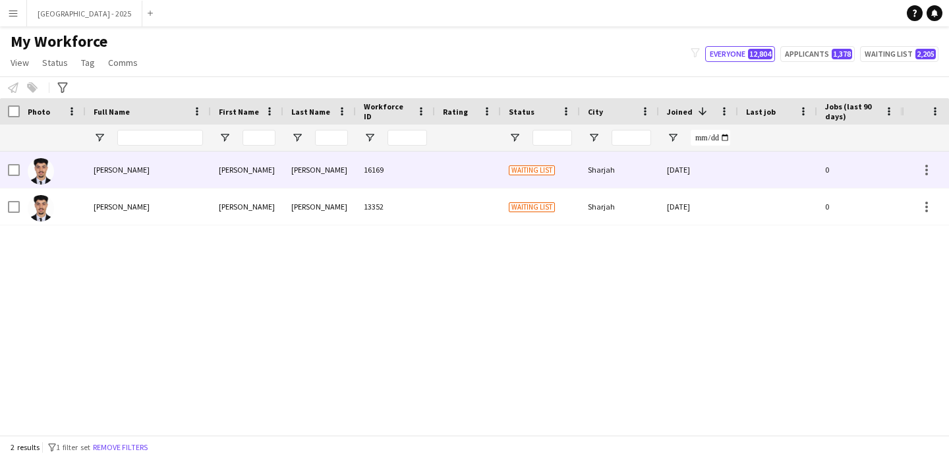
click at [262, 175] on div "Youssef" at bounding box center [247, 170] width 73 height 36
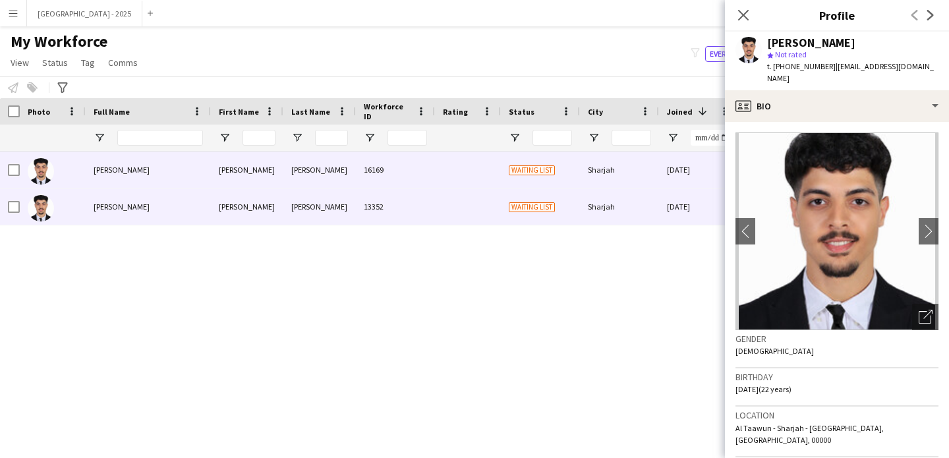
click at [653, 200] on div "Sharjah" at bounding box center [619, 207] width 79 height 36
click at [659, 181] on div "14-10-2024" at bounding box center [698, 170] width 79 height 36
click at [644, 200] on div "Sharjah" at bounding box center [619, 207] width 79 height 36
click at [47, 178] on img at bounding box center [41, 171] width 26 height 26
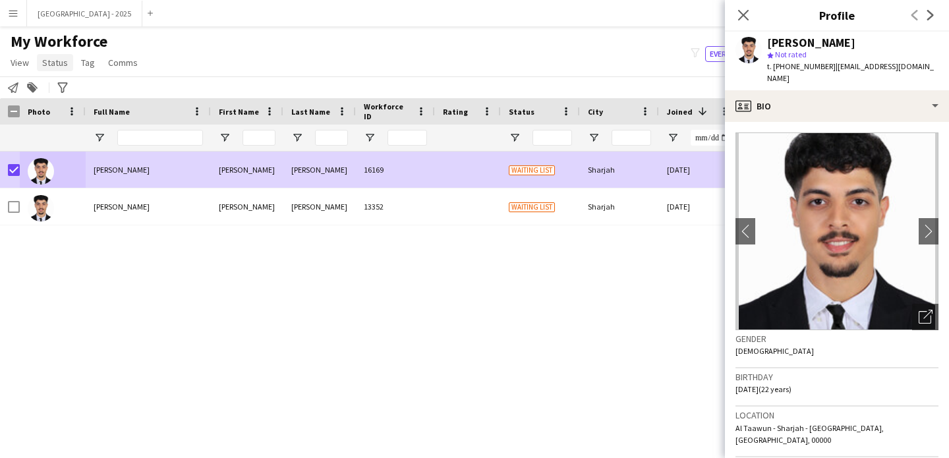
click at [47, 70] on link "Status" at bounding box center [55, 62] width 36 height 17
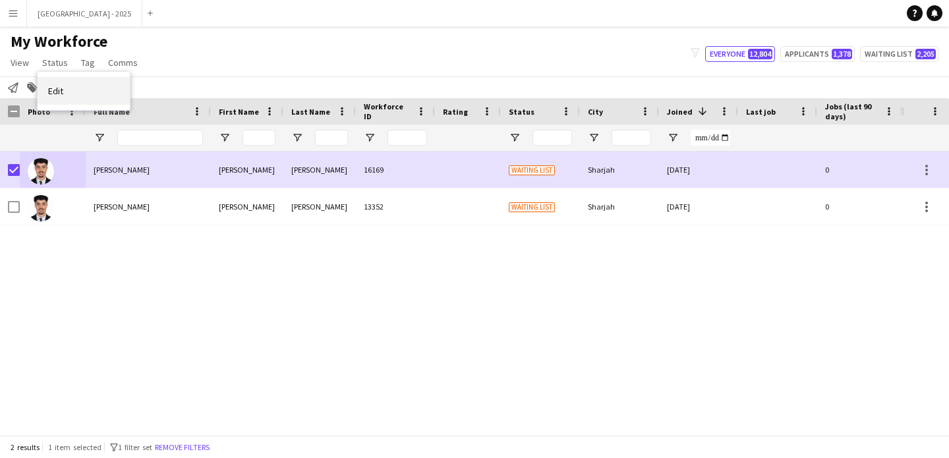
click at [94, 85] on link "Edit" at bounding box center [84, 91] width 92 height 28
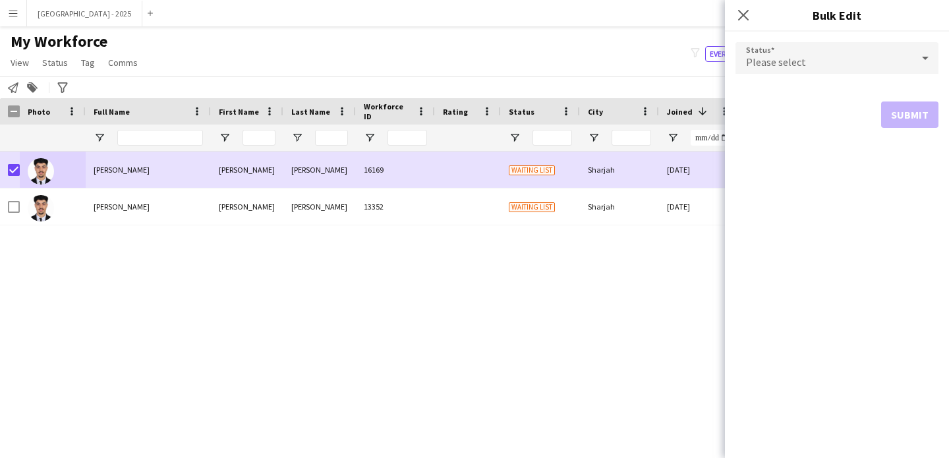
click at [767, 48] on div "Please select" at bounding box center [824, 58] width 177 height 32
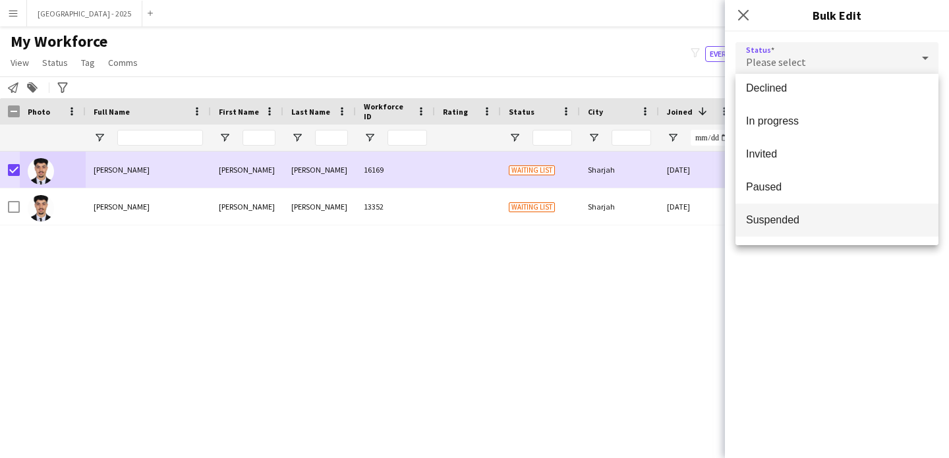
scroll to position [106, 0]
click at [805, 213] on mat-option "Suspended" at bounding box center [837, 220] width 203 height 33
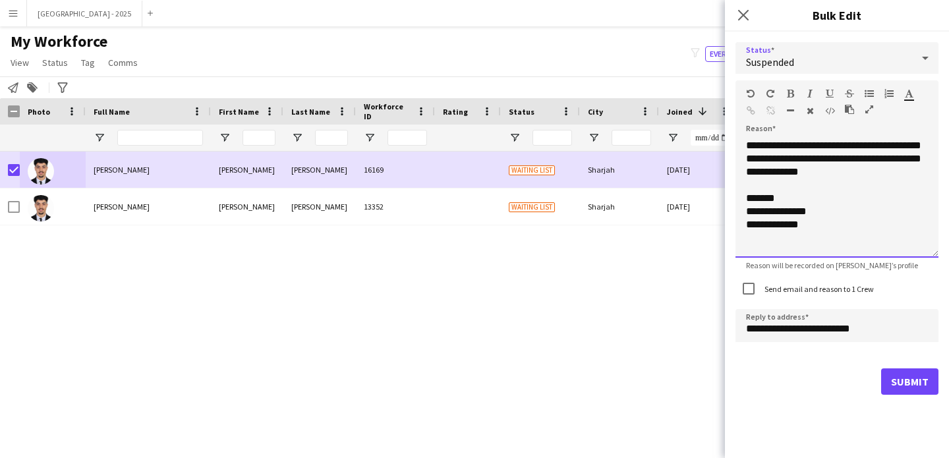
click at [848, 165] on div "**********" at bounding box center [837, 198] width 203 height 119
click at [827, 288] on label "Send email and reason to 1 Crew" at bounding box center [818, 289] width 112 height 10
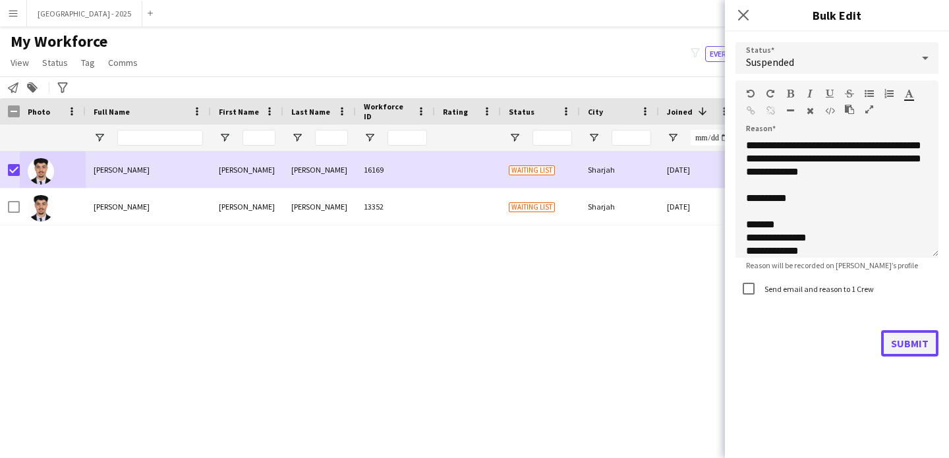
click at [923, 345] on button "Submit" at bounding box center [909, 343] width 57 height 26
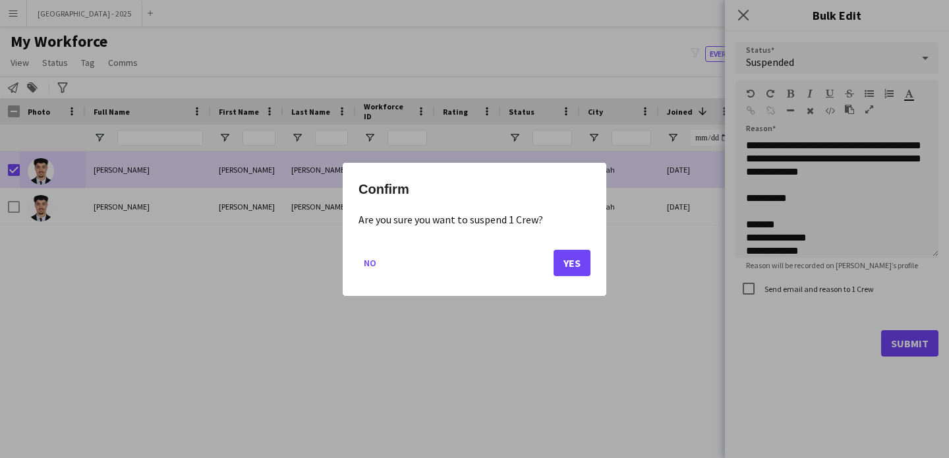
click at [595, 261] on div "Confirm Are you sure you want to suspend 1 Crew? No Yes" at bounding box center [475, 229] width 264 height 133
click at [578, 266] on button "Yes" at bounding box center [572, 262] width 37 height 26
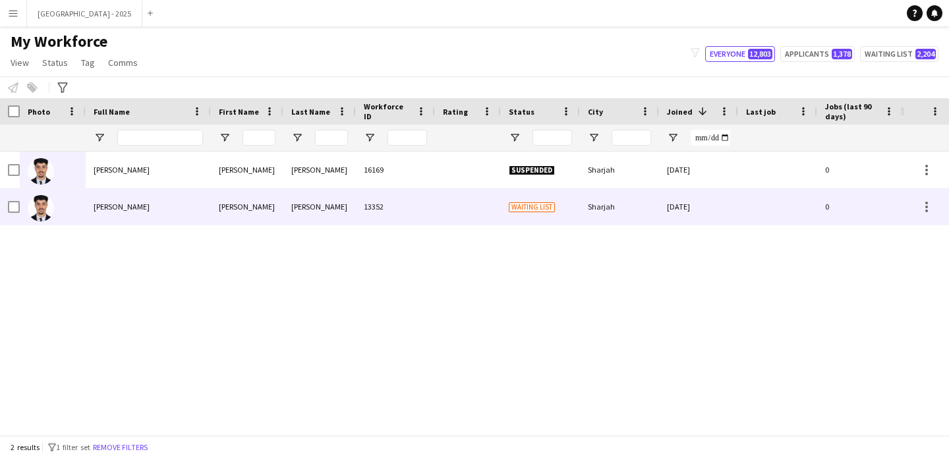
click at [58, 220] on div at bounding box center [53, 207] width 66 height 36
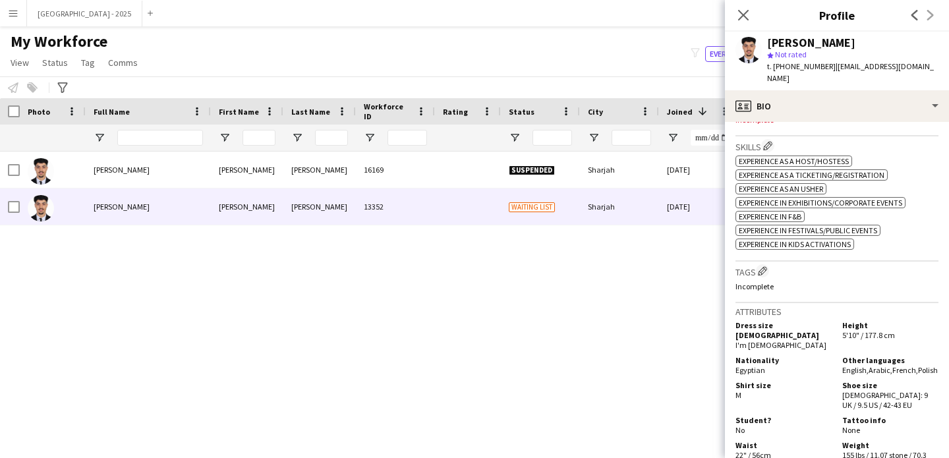
scroll to position [443, 0]
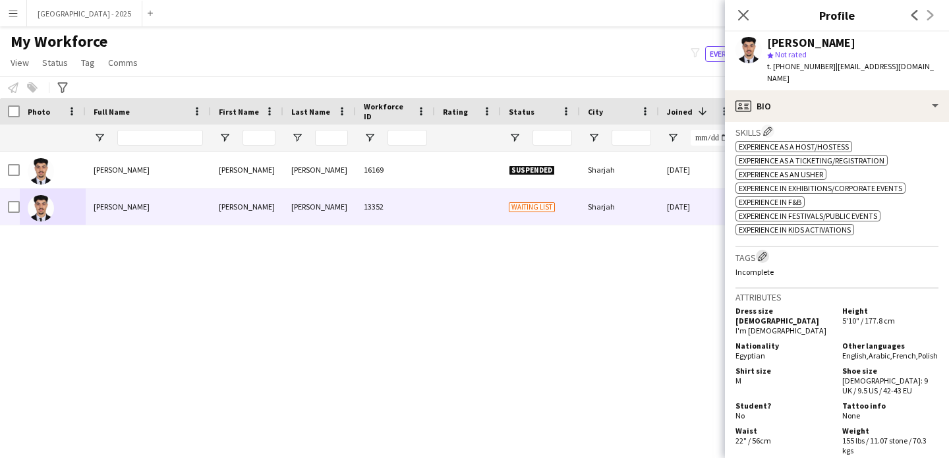
click at [767, 261] on app-icon "Edit crew company tags" at bounding box center [762, 256] width 9 height 9
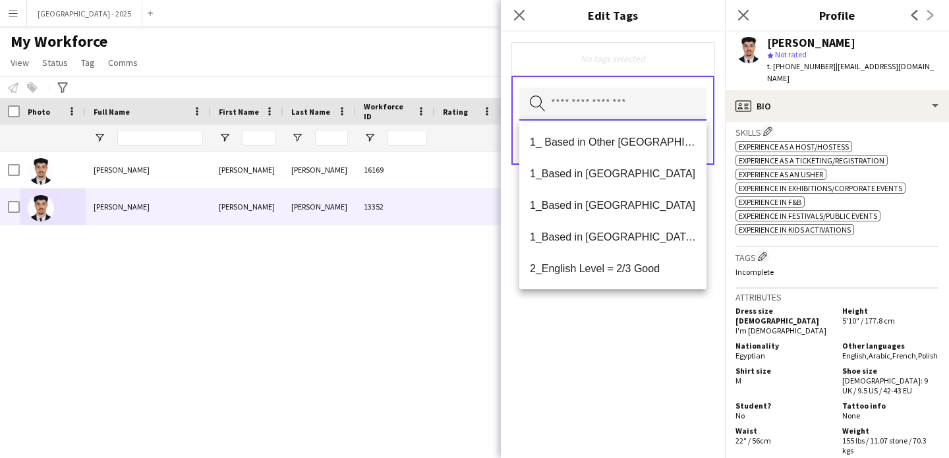
click at [620, 98] on input "text" at bounding box center [612, 104] width 187 height 33
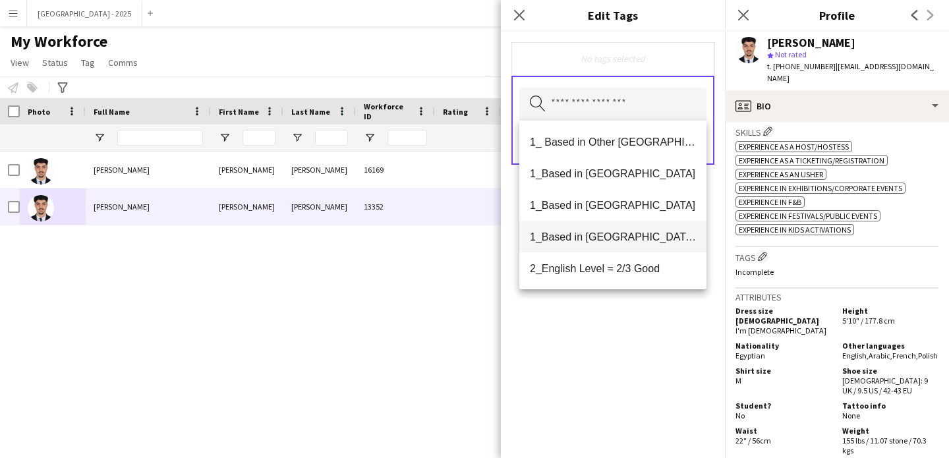
click at [608, 239] on span "1_Based in [GEOGRAPHIC_DATA]/[GEOGRAPHIC_DATA]/Ajman" at bounding box center [613, 237] width 166 height 13
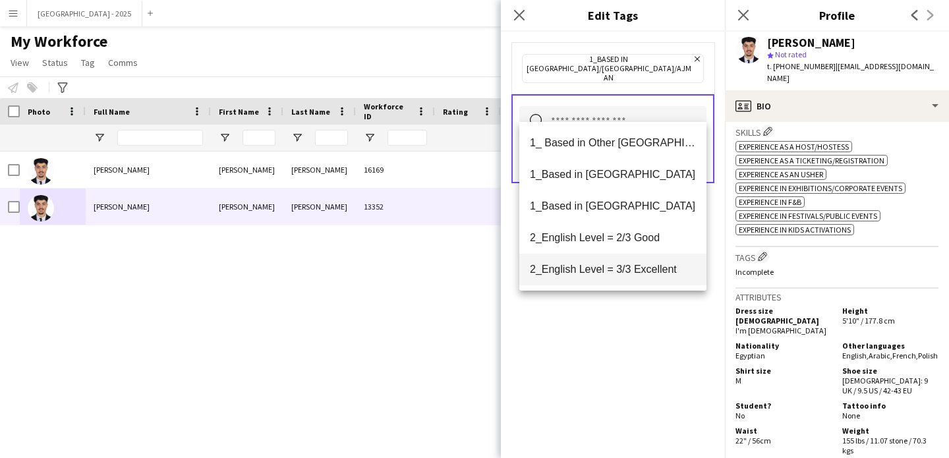
click at [616, 270] on span "2_English Level = 3/3 Excellent" at bounding box center [613, 269] width 166 height 13
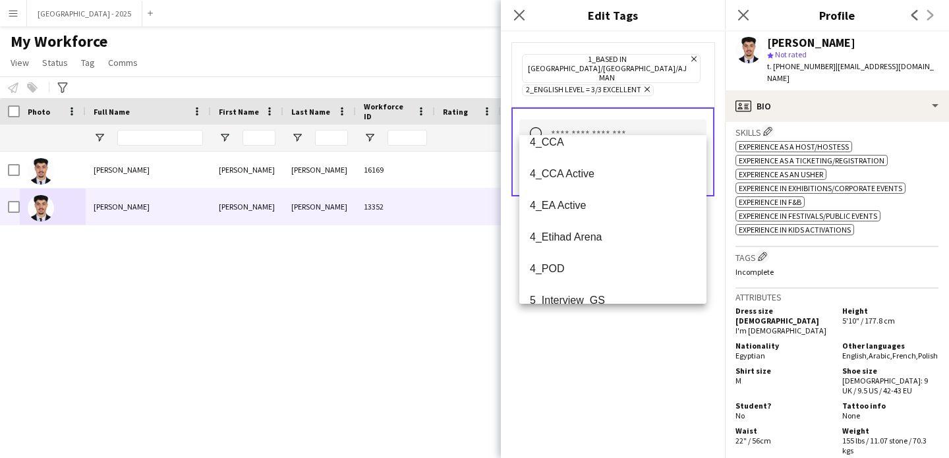
scroll to position [192, 0]
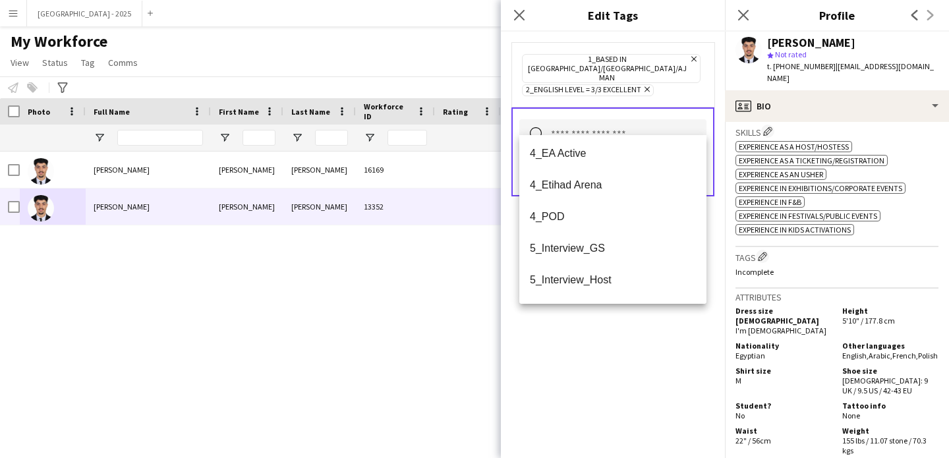
drag, startPoint x: 614, startPoint y: 323, endPoint x: 620, endPoint y: 307, distance: 17.1
click at [614, 324] on div "1_Based in [GEOGRAPHIC_DATA]/[GEOGRAPHIC_DATA]/Ajman Remove 2_English Level = 3…" at bounding box center [613, 245] width 224 height 427
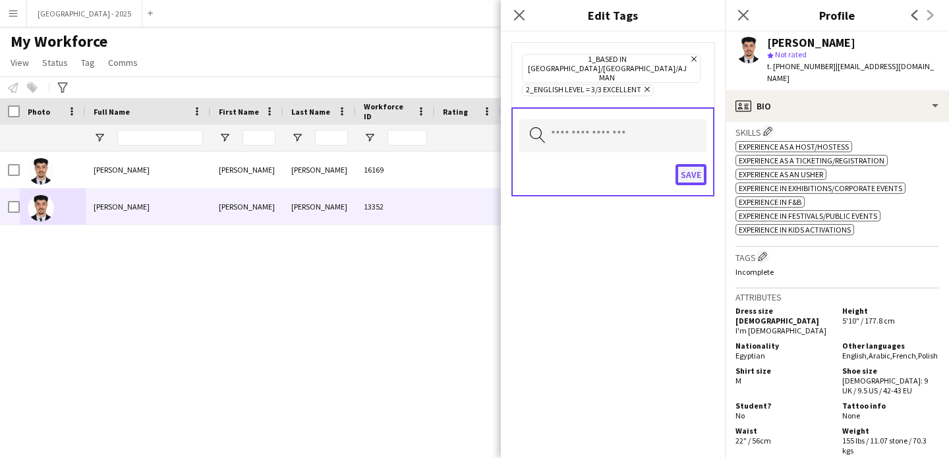
click at [704, 164] on button "Save" at bounding box center [691, 174] width 31 height 21
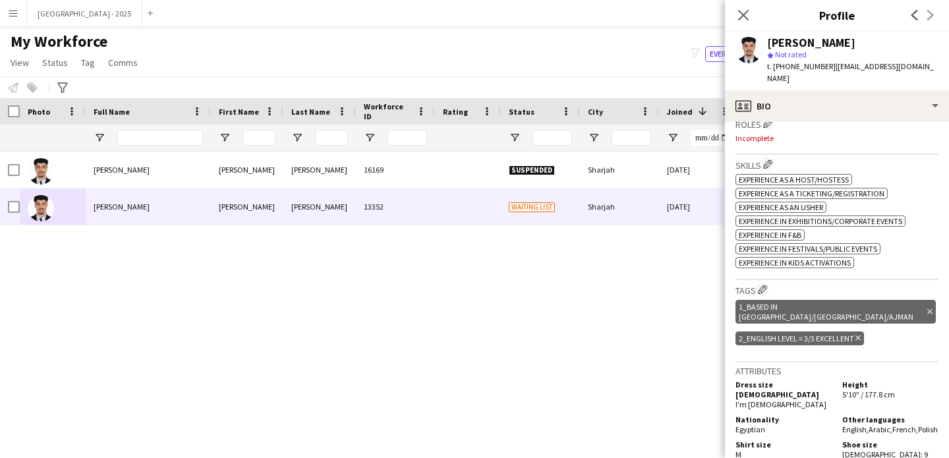
scroll to position [396, 0]
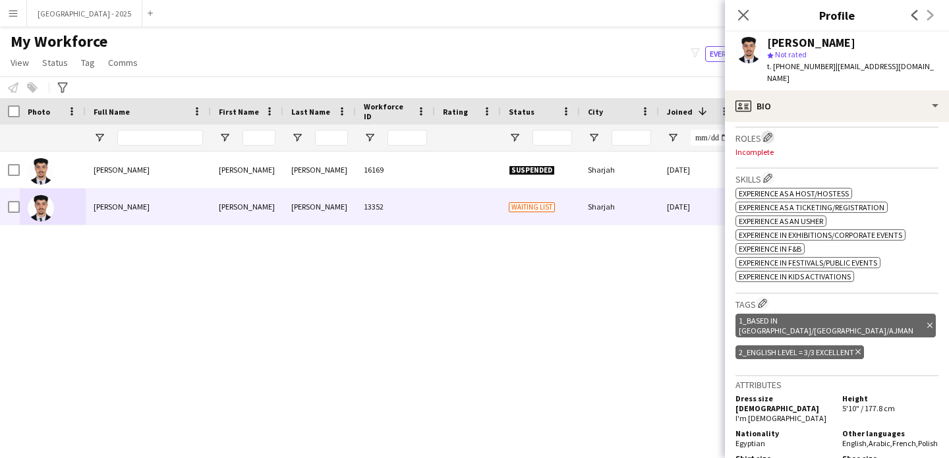
click at [767, 134] on app-icon "Edit crew company roles" at bounding box center [767, 137] width 9 height 9
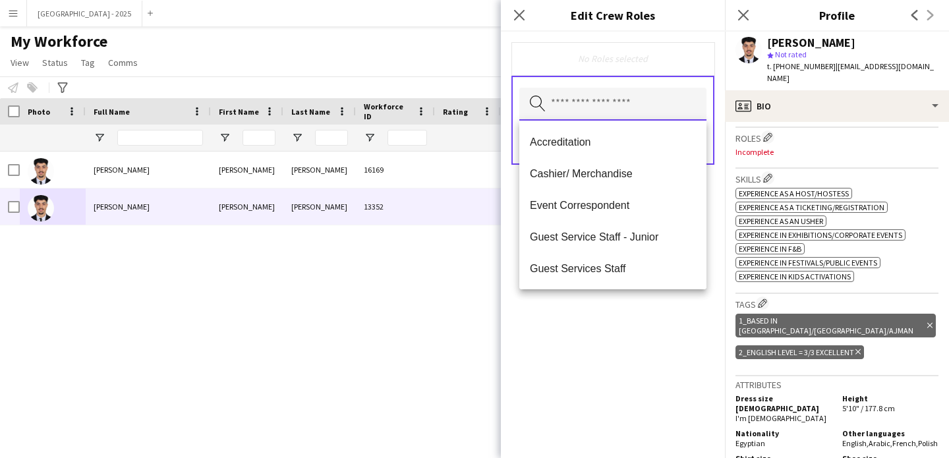
click at [626, 117] on input "text" at bounding box center [612, 104] width 187 height 33
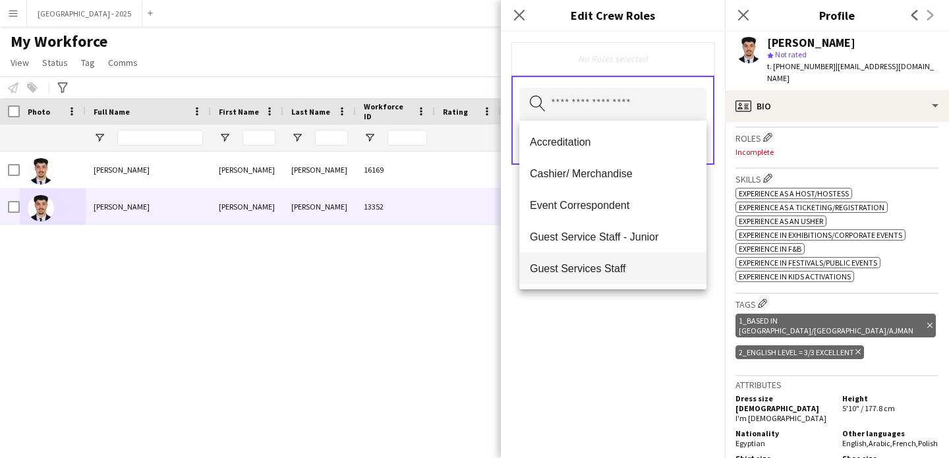
click at [630, 263] on span "Guest Services Staff" at bounding box center [613, 268] width 166 height 13
click at [630, 264] on span "Guest Services Staff - Senior" at bounding box center [613, 269] width 166 height 13
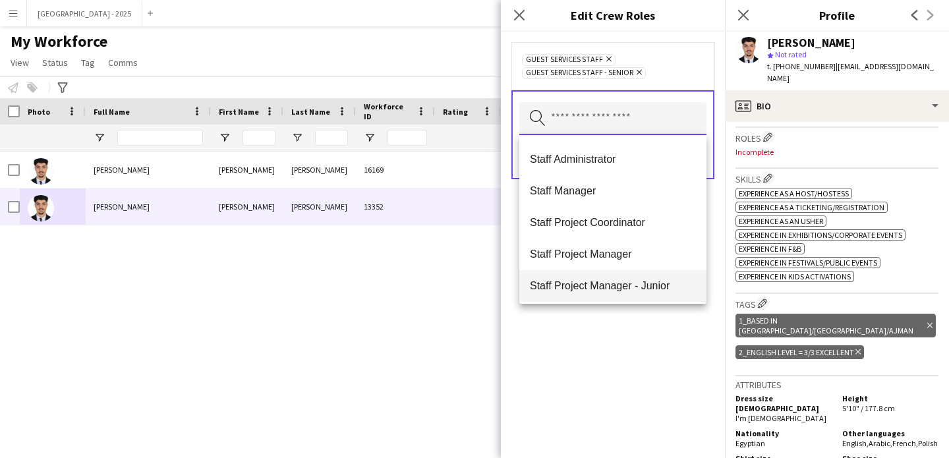
scroll to position [475, 0]
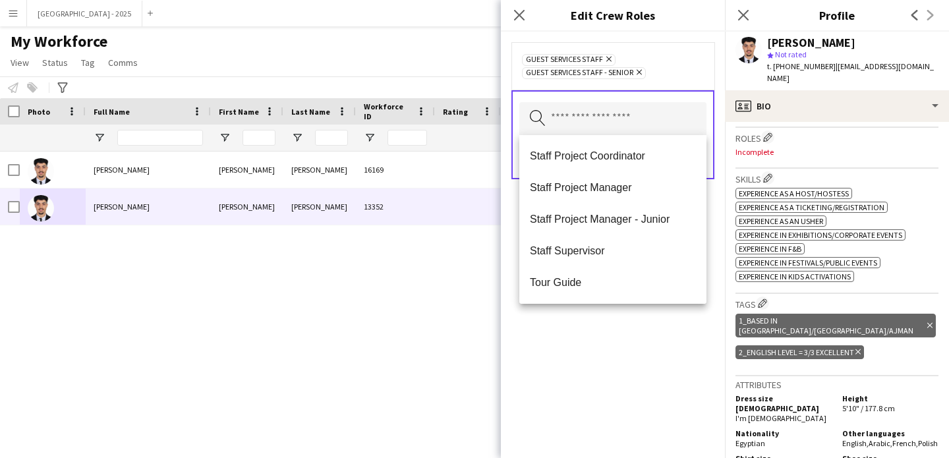
click at [612, 251] on span "Staff Supervisor" at bounding box center [613, 251] width 166 height 13
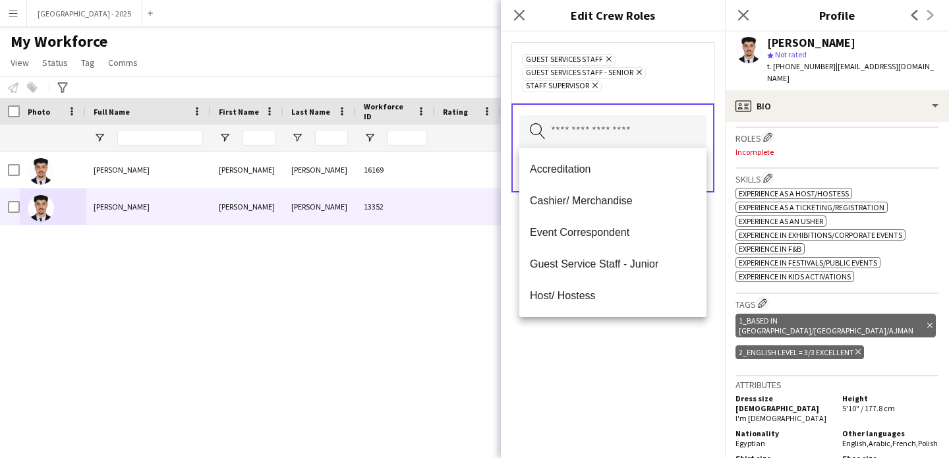
click at [610, 361] on div "Guest Services Staff Remove Guest Services Staff - Senior Remove Staff Supervis…" at bounding box center [613, 245] width 224 height 427
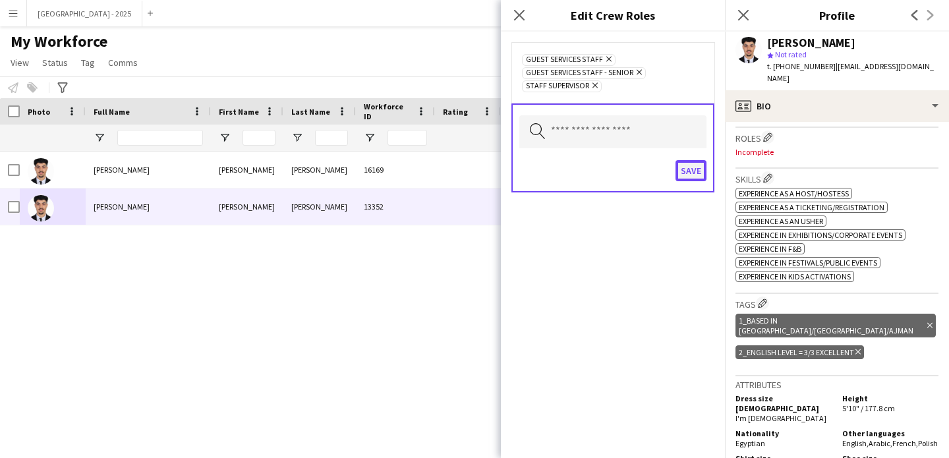
click at [701, 175] on button "Save" at bounding box center [691, 170] width 31 height 21
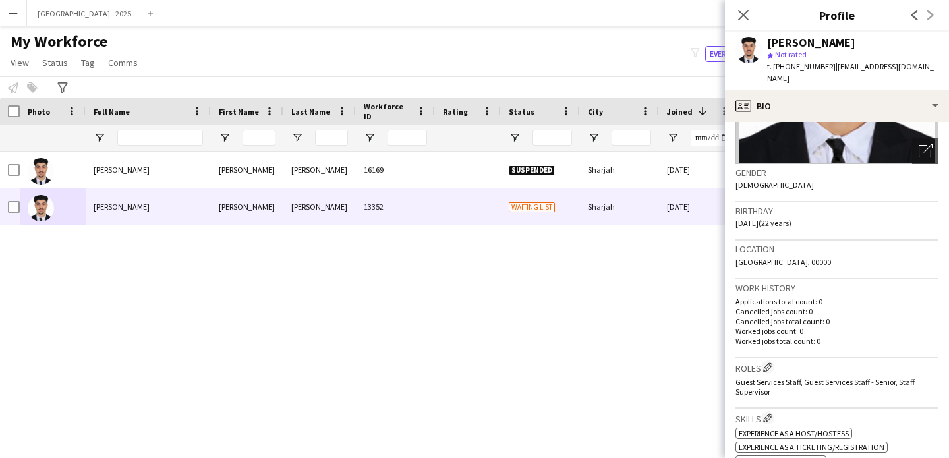
scroll to position [0, 0]
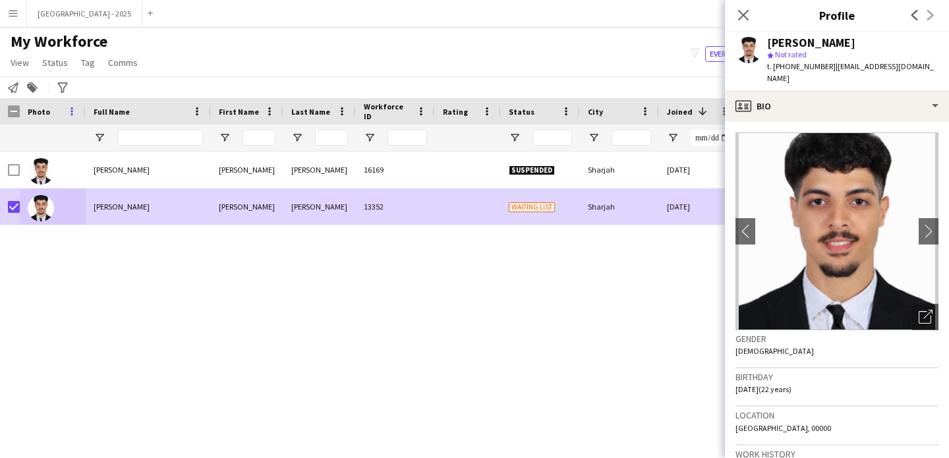
click at [59, 63] on span "Status" at bounding box center [55, 63] width 26 height 12
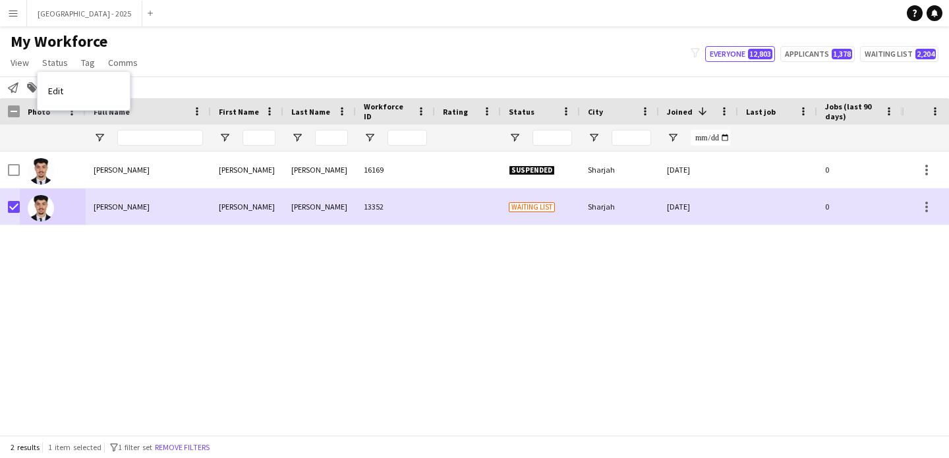
click at [74, 84] on link "Edit" at bounding box center [84, 91] width 92 height 28
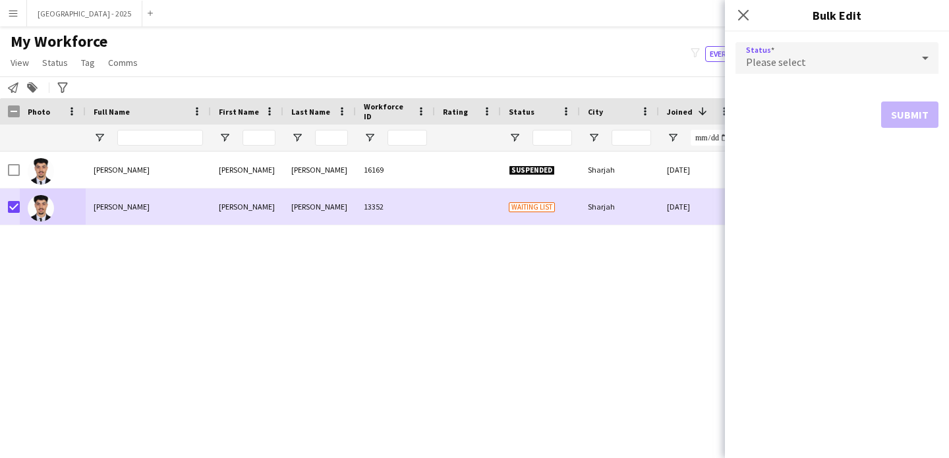
click at [842, 52] on div "Please select" at bounding box center [824, 58] width 177 height 32
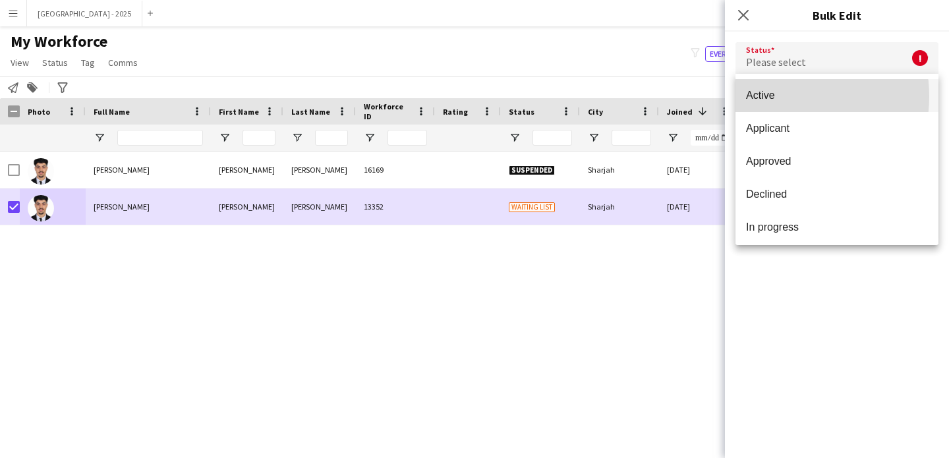
click at [775, 96] on span "Active" at bounding box center [837, 95] width 182 height 13
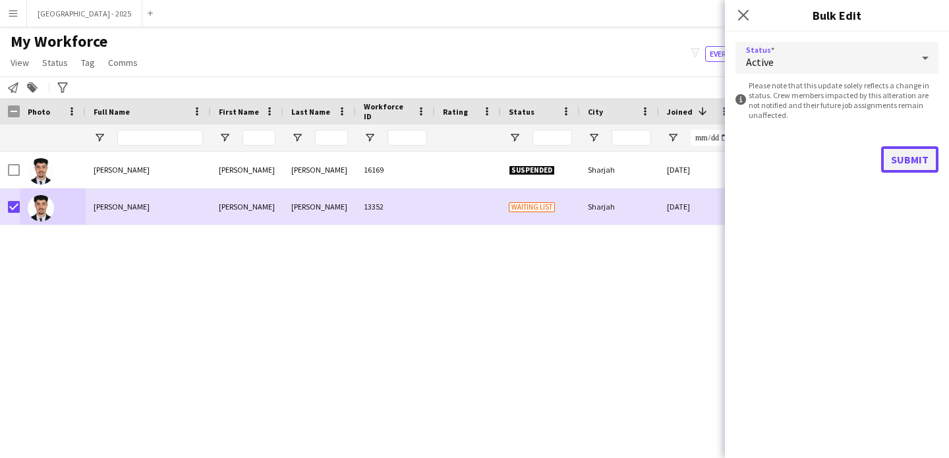
click at [933, 169] on button "Submit" at bounding box center [909, 159] width 57 height 26
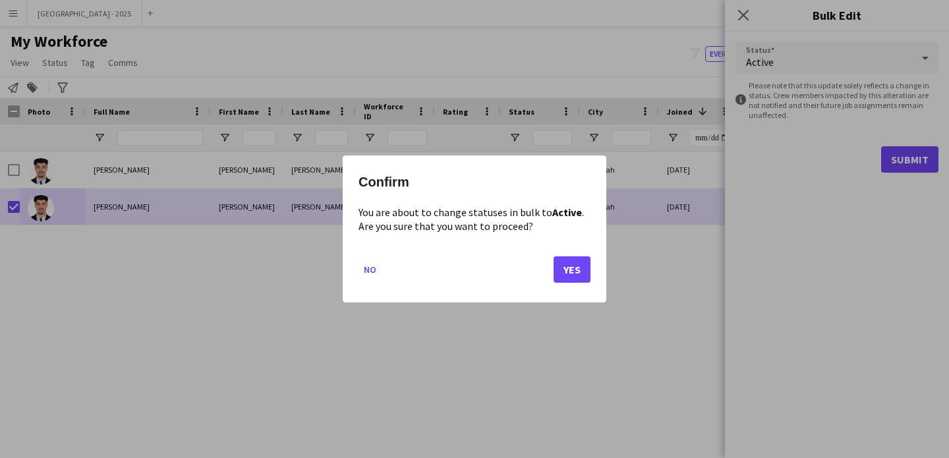
click at [589, 250] on mat-dialog-actions "No Yes" at bounding box center [475, 275] width 232 height 56
click at [579, 265] on button "Yes" at bounding box center [572, 269] width 37 height 26
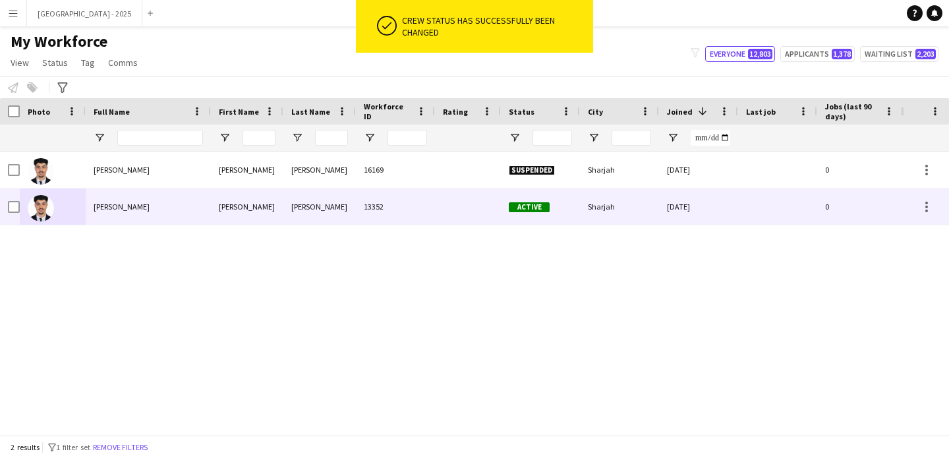
click at [72, 209] on div at bounding box center [53, 207] width 66 height 36
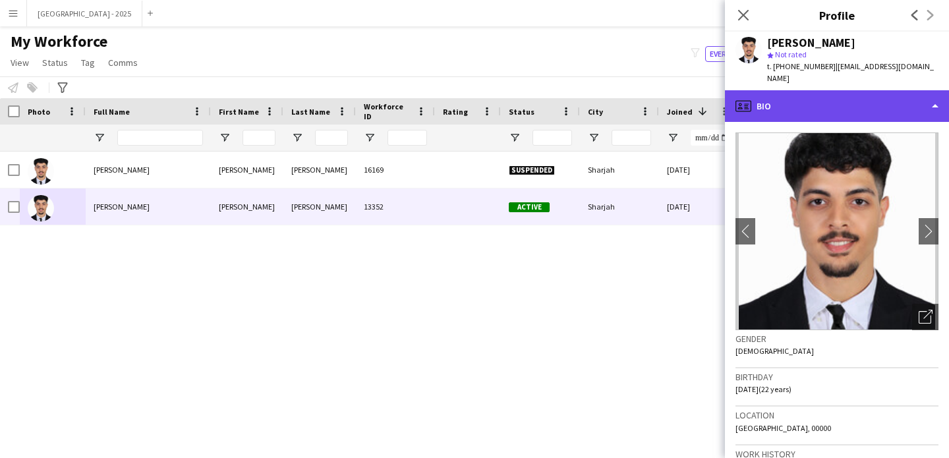
click at [817, 104] on div "profile Bio" at bounding box center [837, 106] width 224 height 32
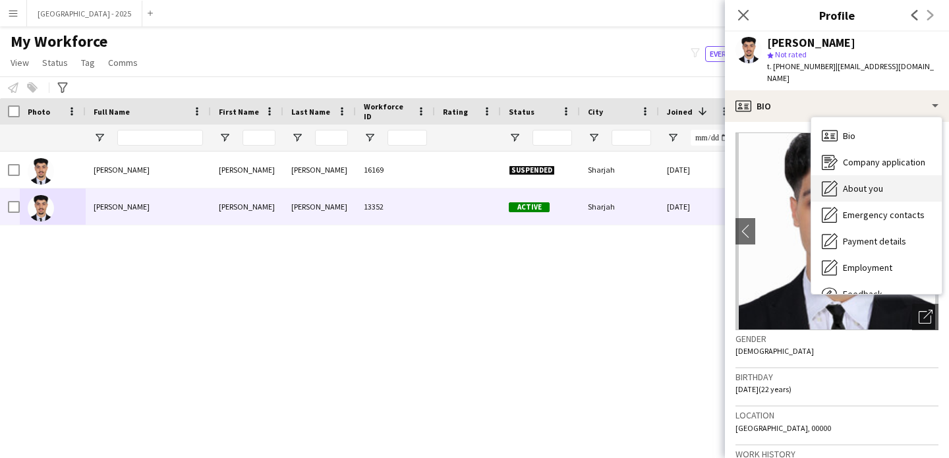
click at [867, 191] on span "About you" at bounding box center [863, 189] width 40 height 12
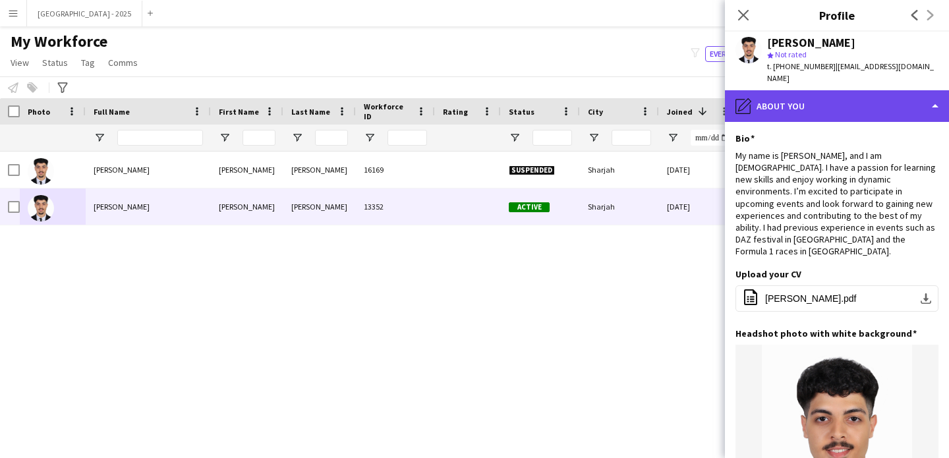
click at [818, 115] on div "pencil4 About you" at bounding box center [837, 106] width 224 height 32
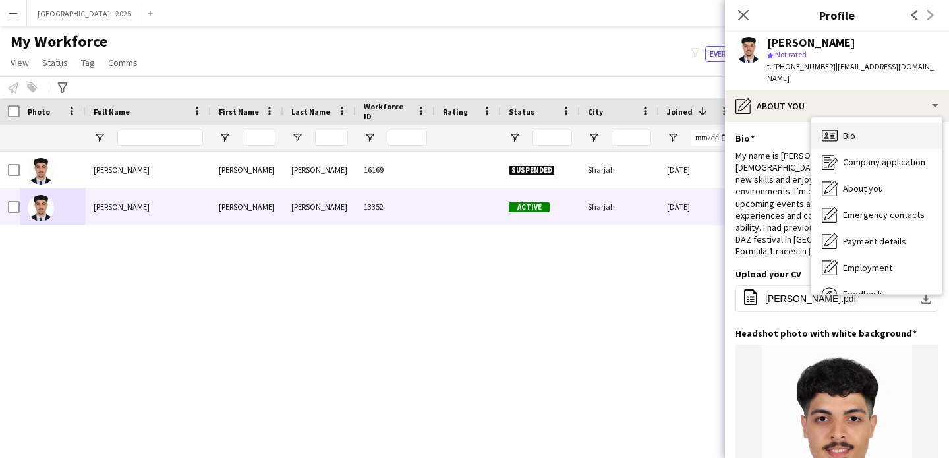
click at [839, 133] on div "Bio Bio" at bounding box center [877, 136] width 131 height 26
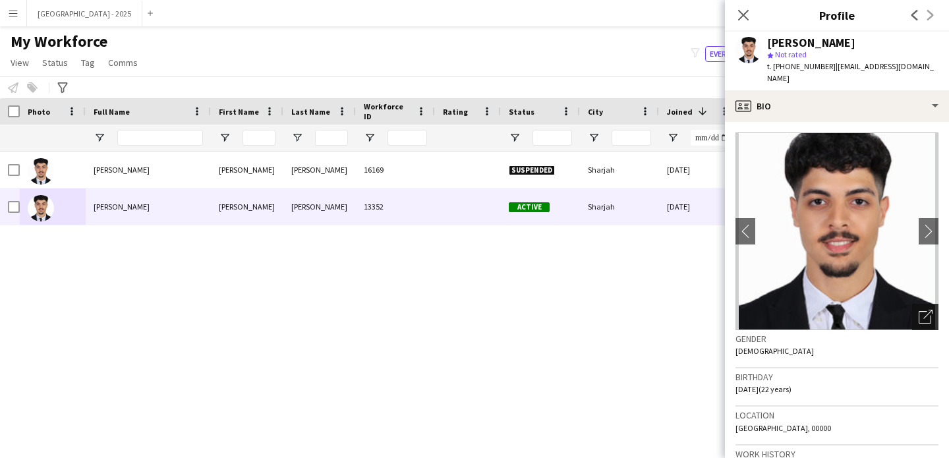
click at [919, 312] on icon "Open photos pop-in" at bounding box center [926, 317] width 14 height 14
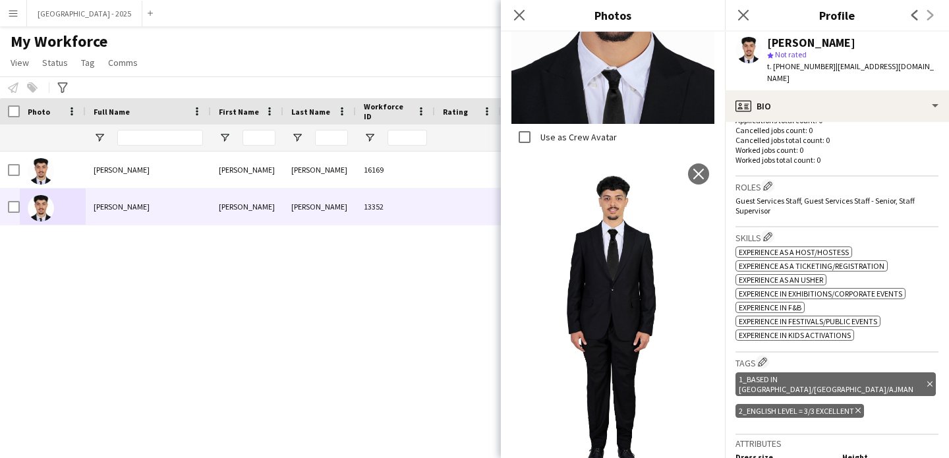
scroll to position [350, 0]
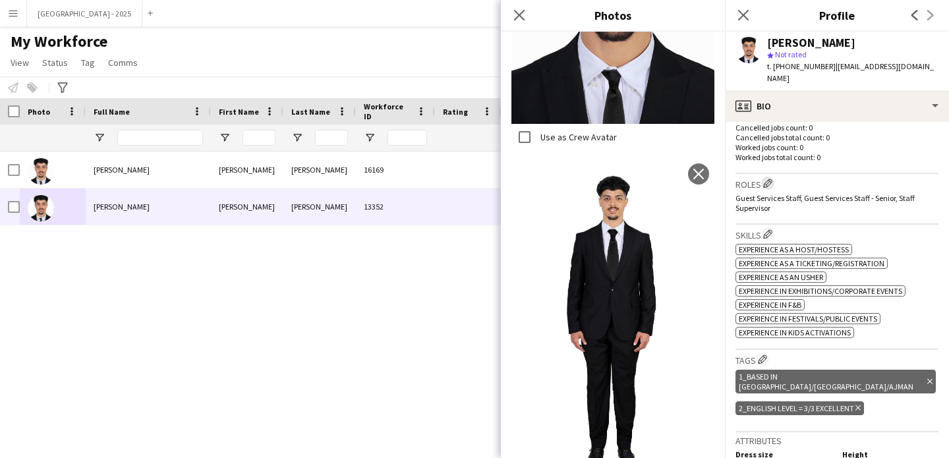
click at [771, 181] on app-icon "Edit crew company roles" at bounding box center [767, 183] width 9 height 9
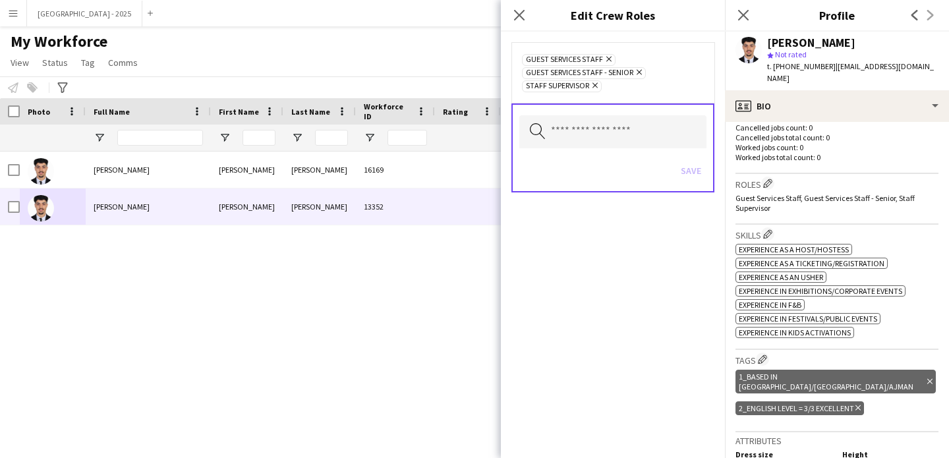
click at [599, 86] on span "Staff Supervisor Remove" at bounding box center [562, 86] width 80 height 12
click at [593, 82] on icon "Remove" at bounding box center [593, 85] width 9 height 9
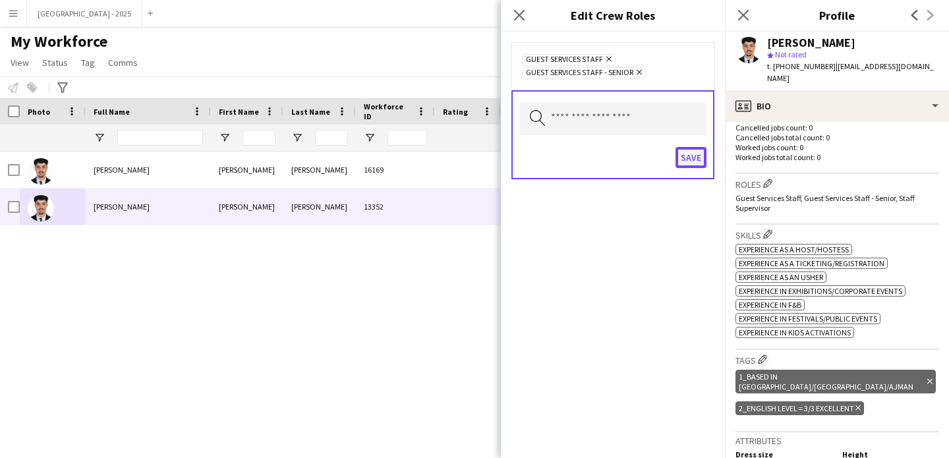
click at [685, 150] on button "Save" at bounding box center [691, 157] width 31 height 21
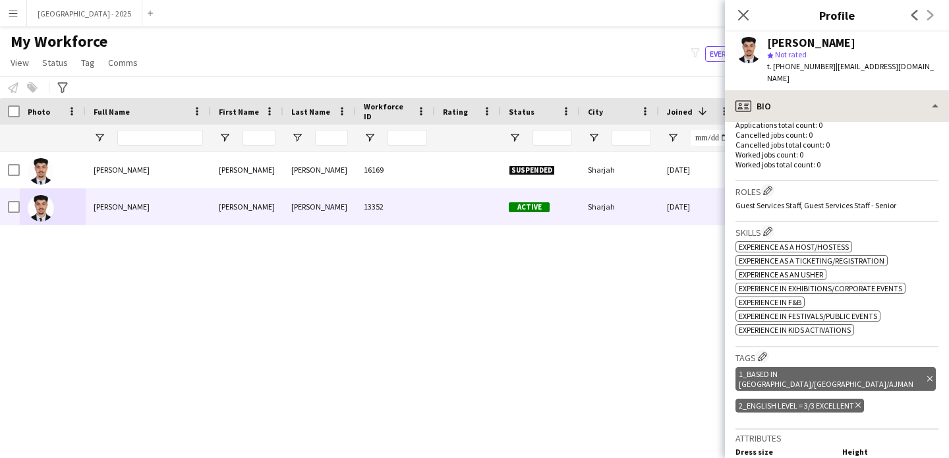
scroll to position [378, 0]
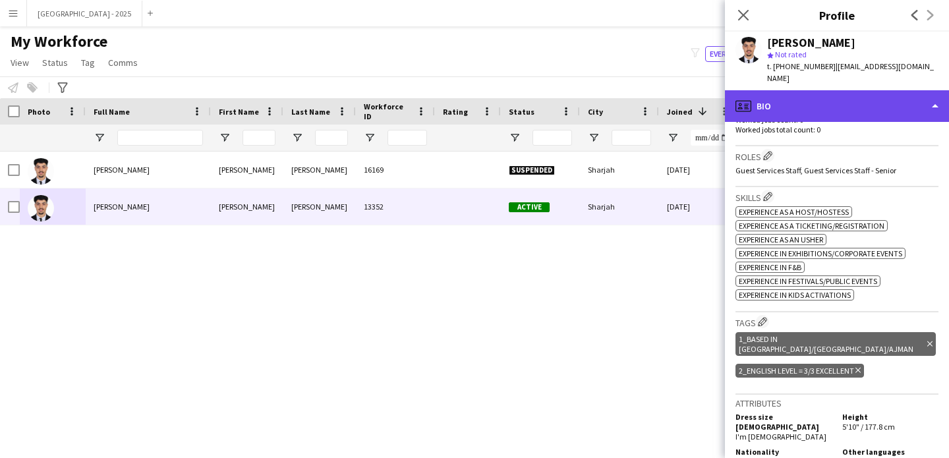
click at [788, 105] on div "profile Bio" at bounding box center [837, 106] width 224 height 32
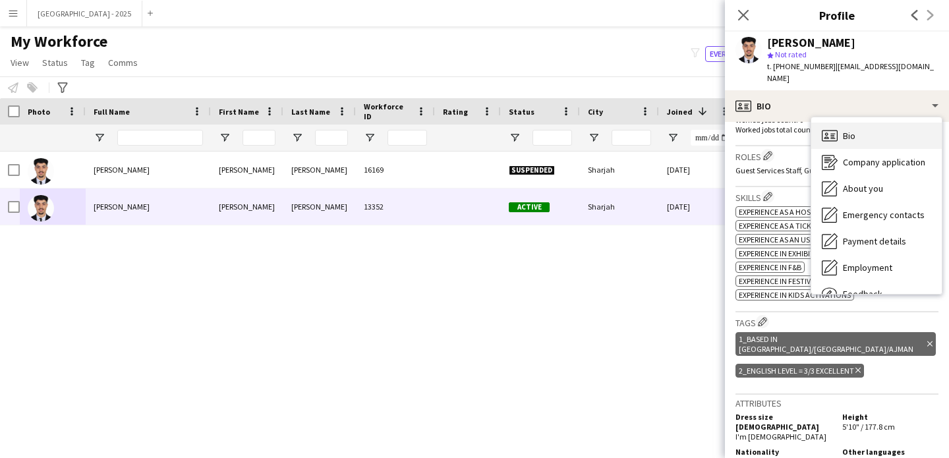
click at [856, 141] on div "Bio Bio" at bounding box center [877, 136] width 131 height 26
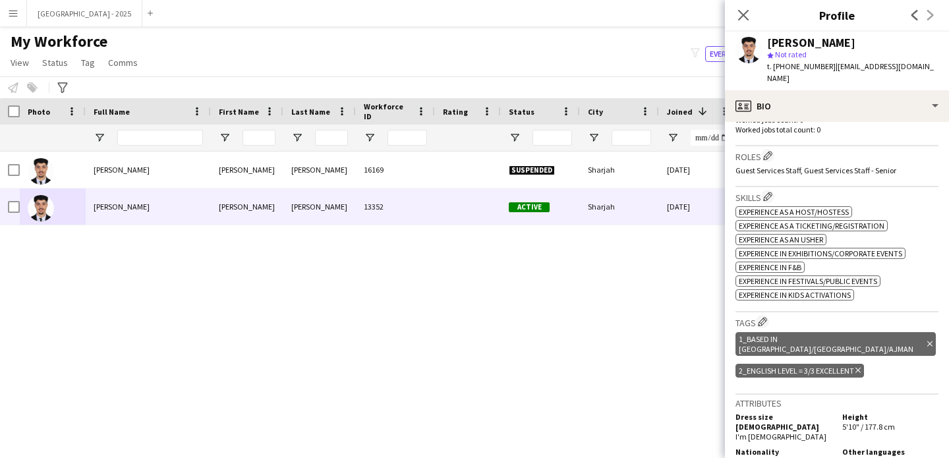
scroll to position [500, 0]
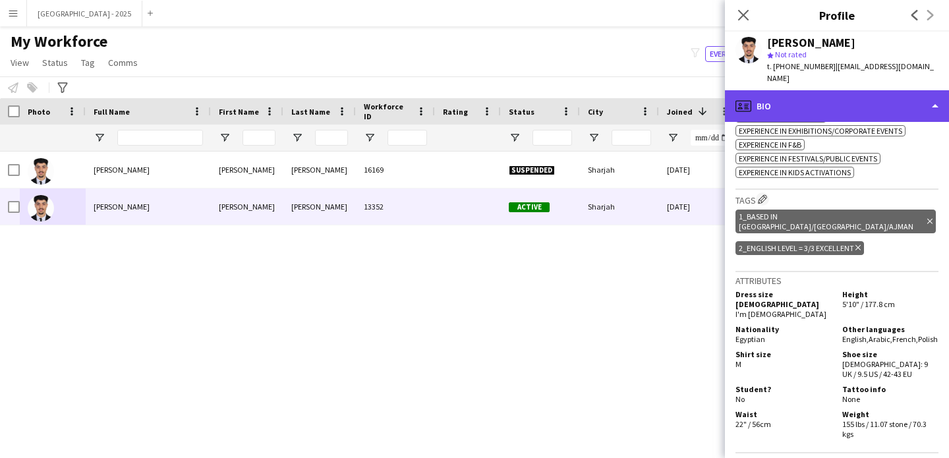
click at [813, 116] on div "profile Bio" at bounding box center [837, 106] width 224 height 32
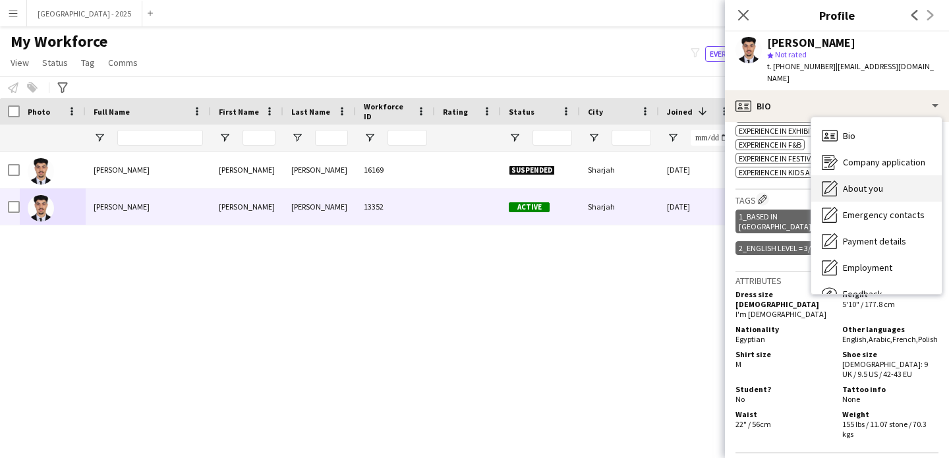
click at [852, 185] on span "About you" at bounding box center [863, 189] width 40 height 12
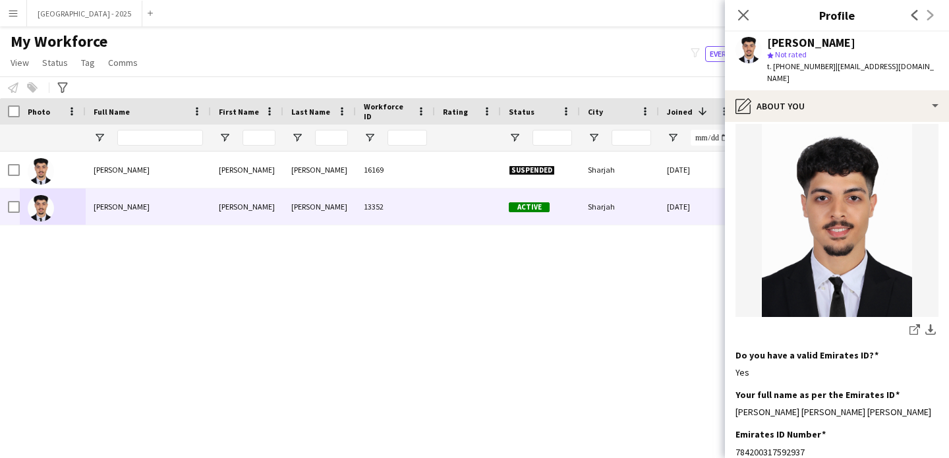
scroll to position [0, 0]
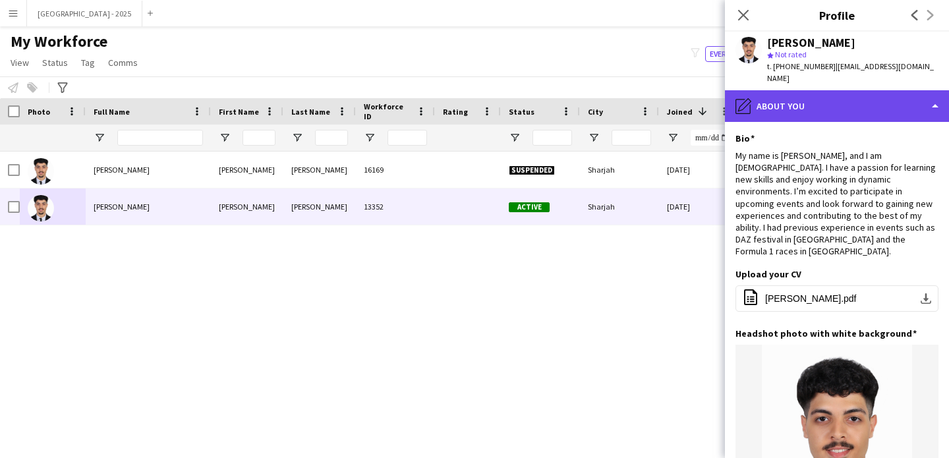
click at [800, 117] on div "pencil4 About you" at bounding box center [837, 106] width 224 height 32
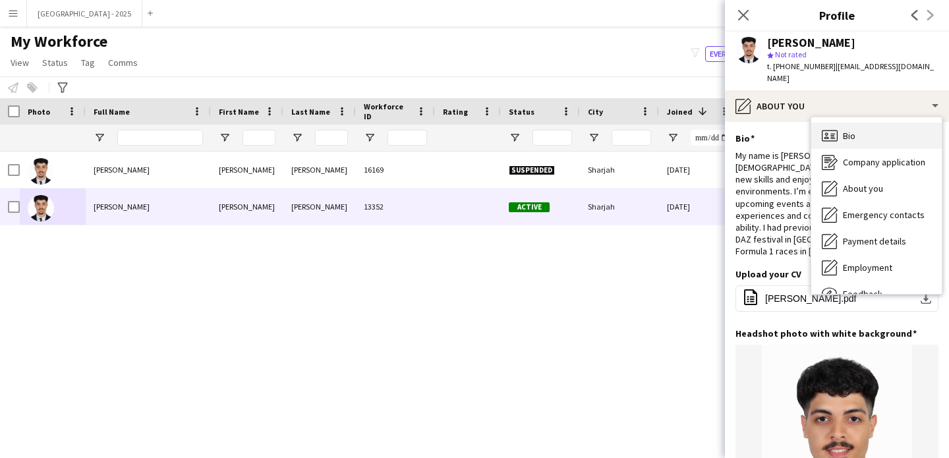
click at [854, 131] on span "Bio" at bounding box center [849, 136] width 13 height 12
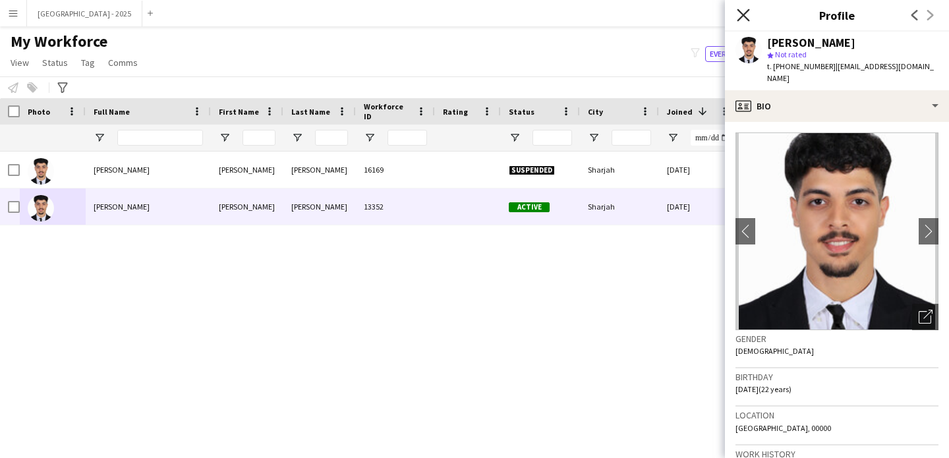
click at [742, 14] on icon at bounding box center [743, 15] width 13 height 13
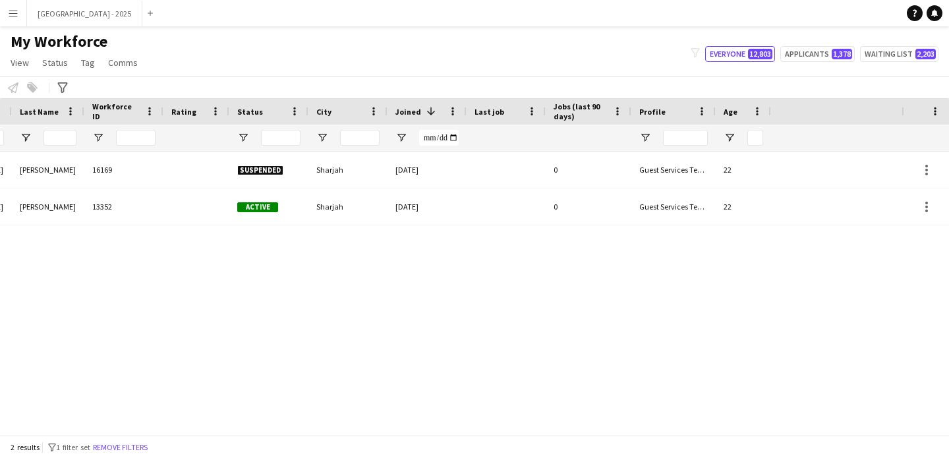
scroll to position [0, 444]
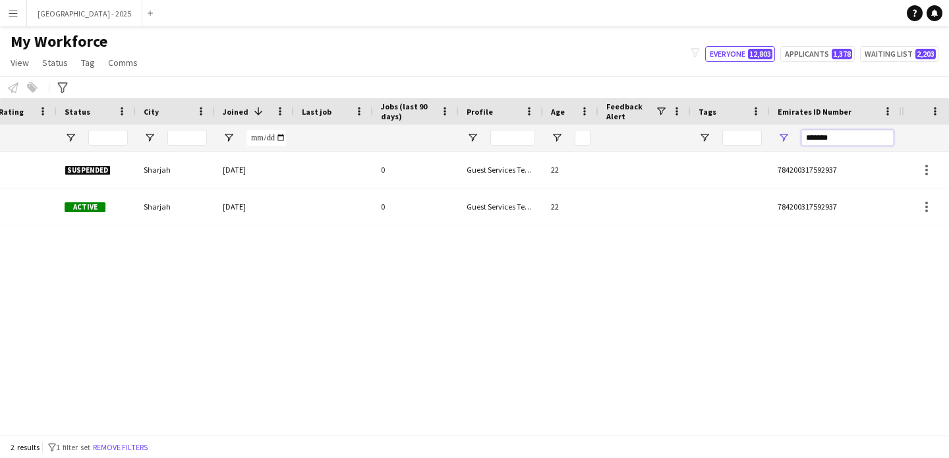
click at [849, 140] on input "*******" at bounding box center [848, 138] width 92 height 16
paste input "****"
type input "**********"
click at [833, 129] on div "**********" at bounding box center [848, 138] width 92 height 26
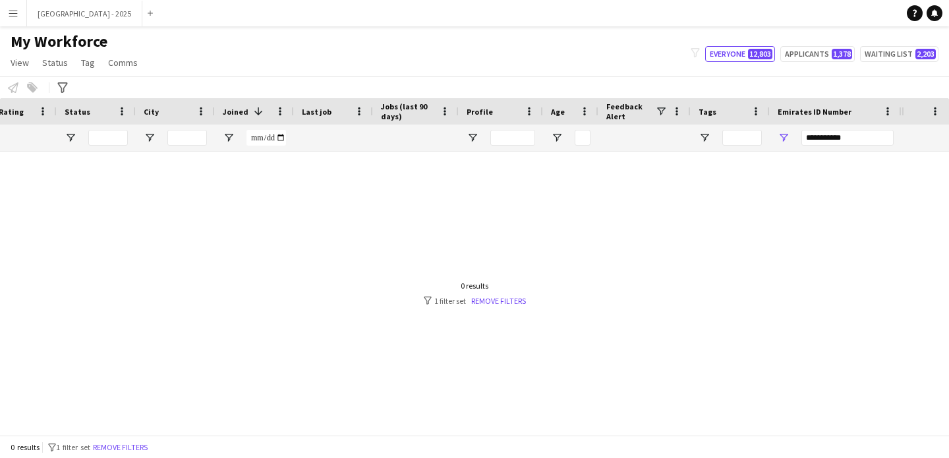
click at [833, 129] on div "**********" at bounding box center [848, 138] width 92 height 26
click at [833, 133] on input "**********" at bounding box center [848, 138] width 92 height 16
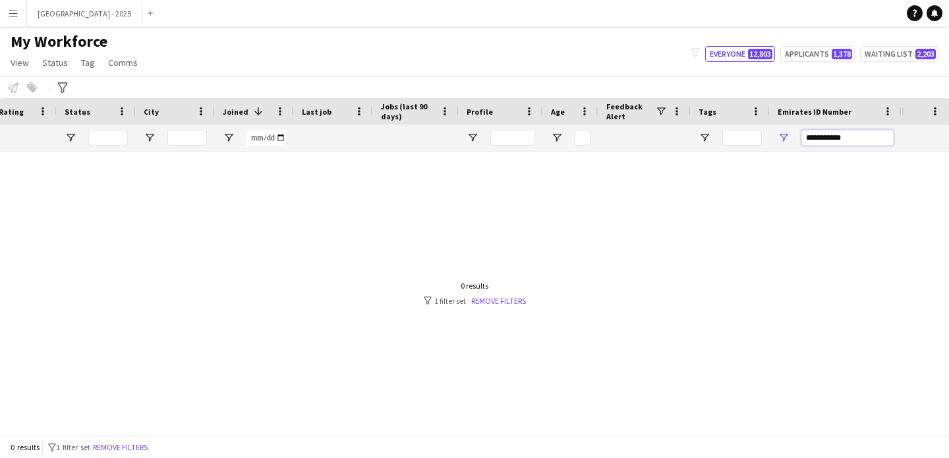
click at [833, 133] on input "**********" at bounding box center [848, 138] width 92 height 16
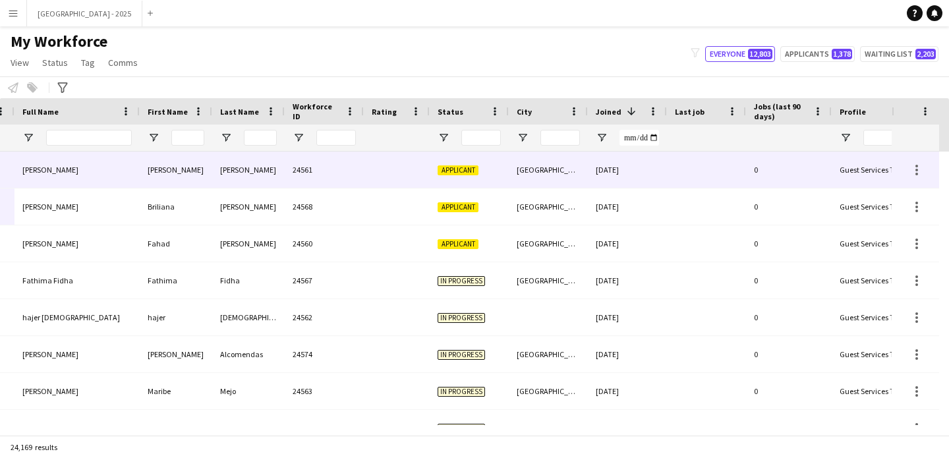
scroll to position [0, 0]
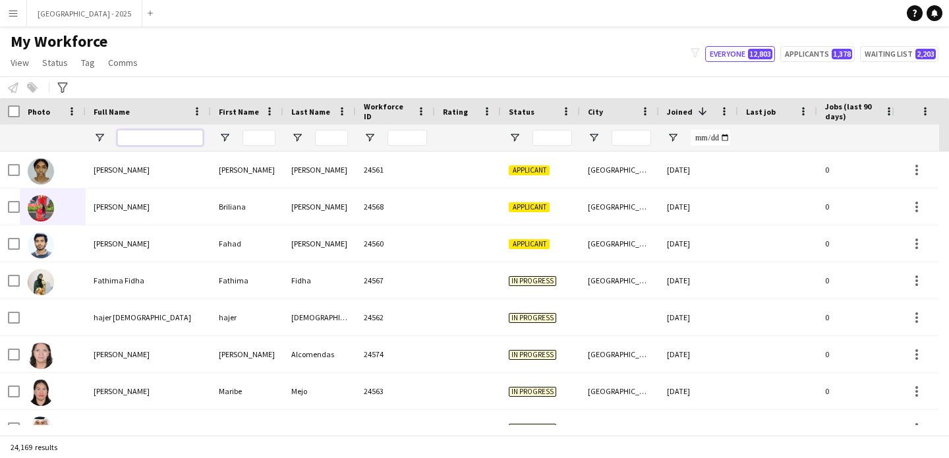
click at [173, 140] on input "Full Name Filter Input" at bounding box center [160, 138] width 86 height 16
paste input "**********"
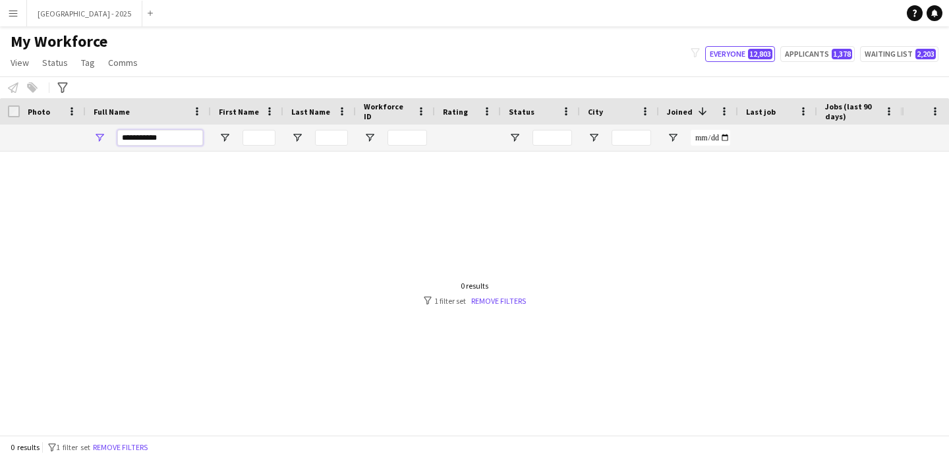
click at [157, 138] on input "**********" at bounding box center [160, 138] width 86 height 16
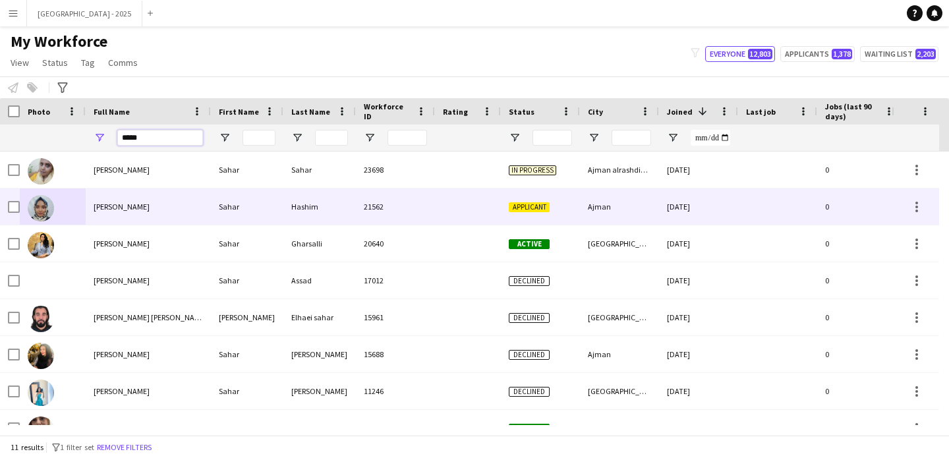
scroll to position [133, 0]
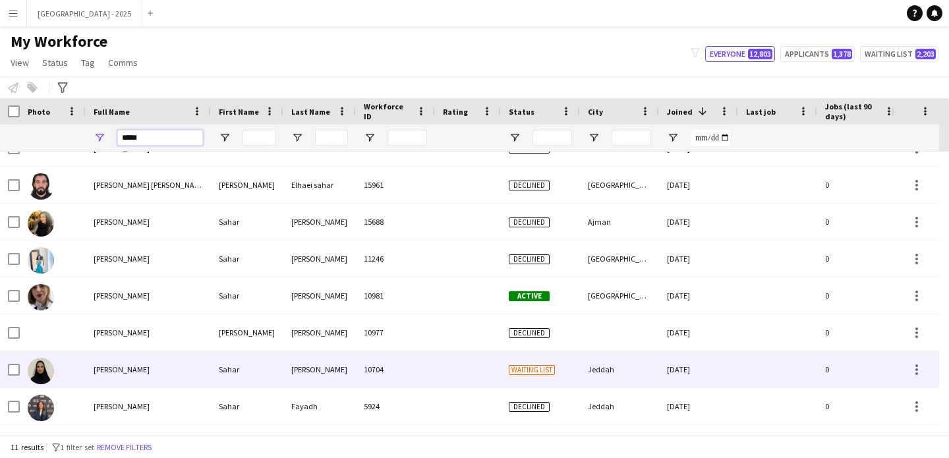
type input "*****"
click at [406, 378] on div "10704" at bounding box center [395, 369] width 79 height 36
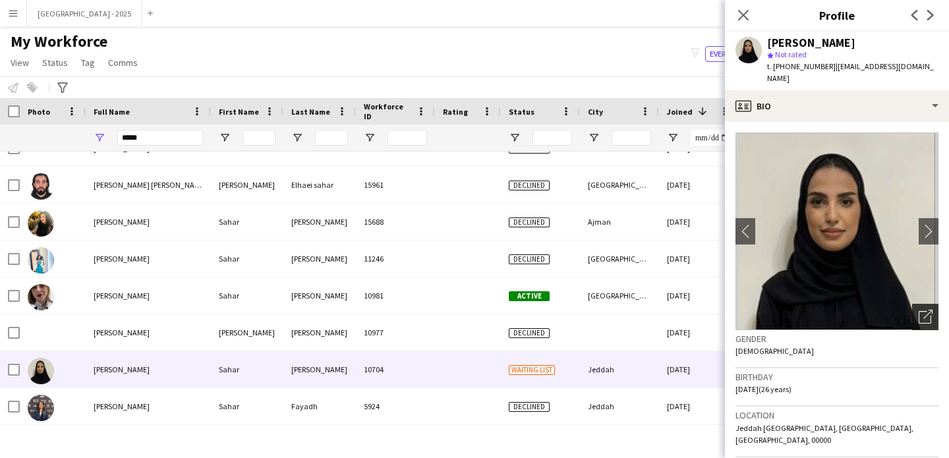
click at [916, 315] on div "Open photos pop-in" at bounding box center [925, 317] width 26 height 26
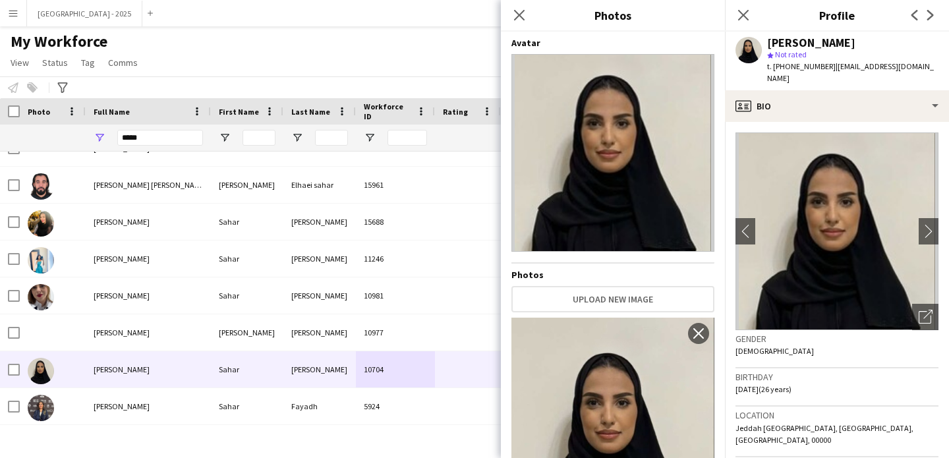
scroll to position [103, 0]
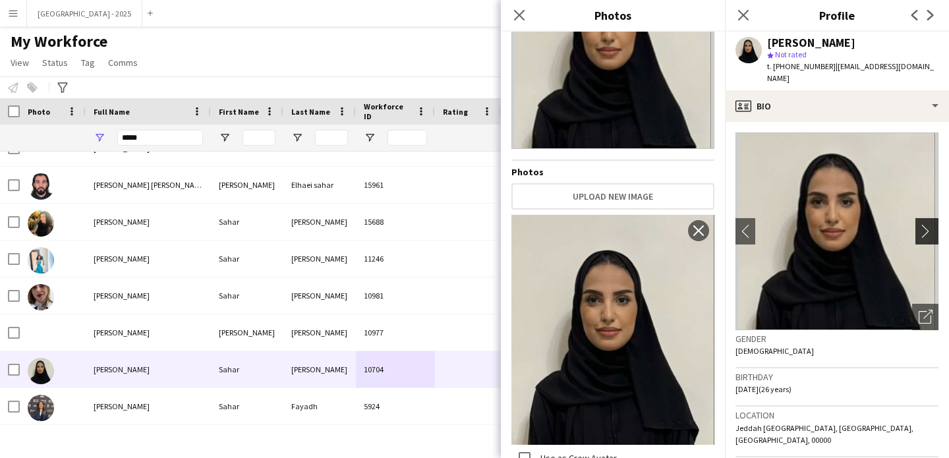
click at [923, 224] on app-icon "chevron-right" at bounding box center [929, 231] width 20 height 14
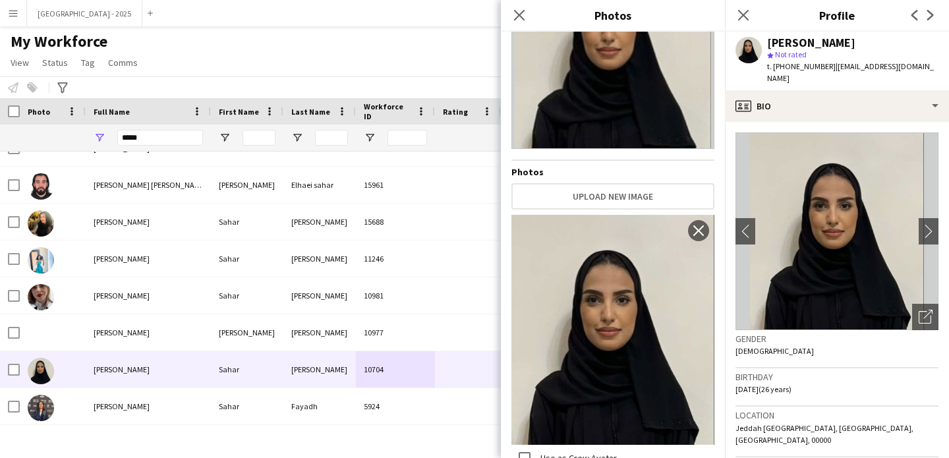
click at [802, 63] on span "t. +966550553961" at bounding box center [801, 66] width 69 height 10
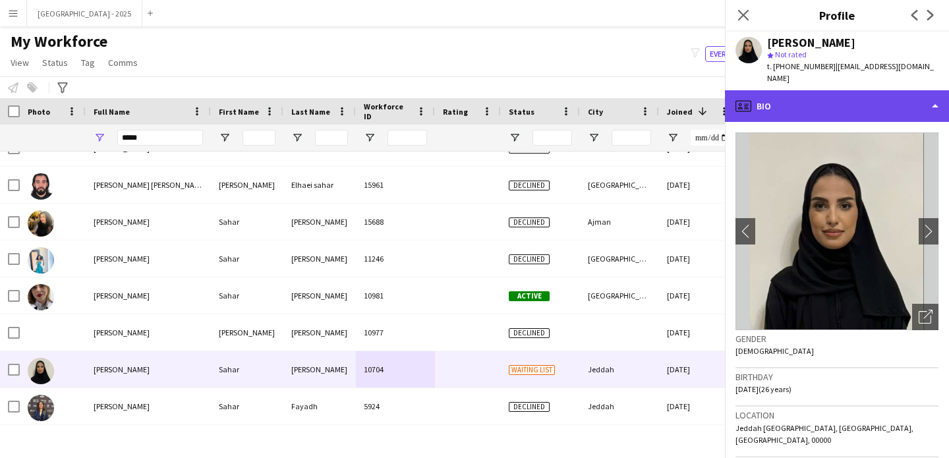
click at [804, 90] on div "profile Bio" at bounding box center [837, 106] width 224 height 32
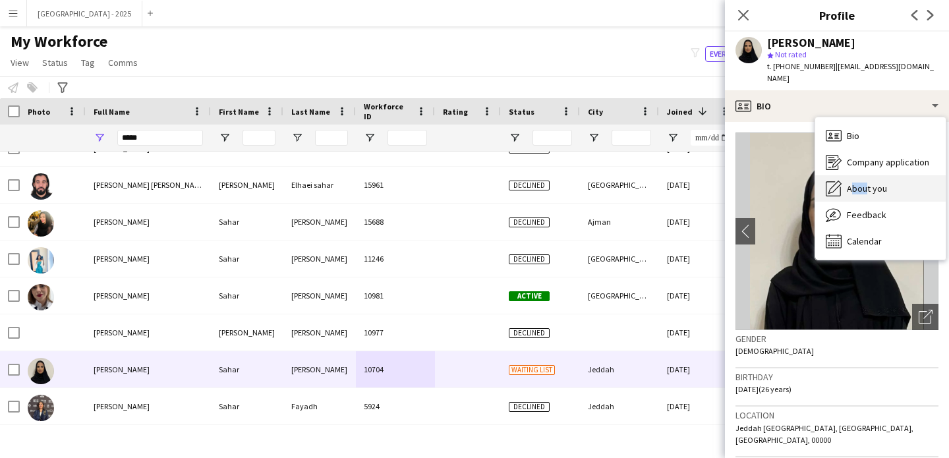
click at [862, 175] on div "About you About you" at bounding box center [880, 188] width 131 height 26
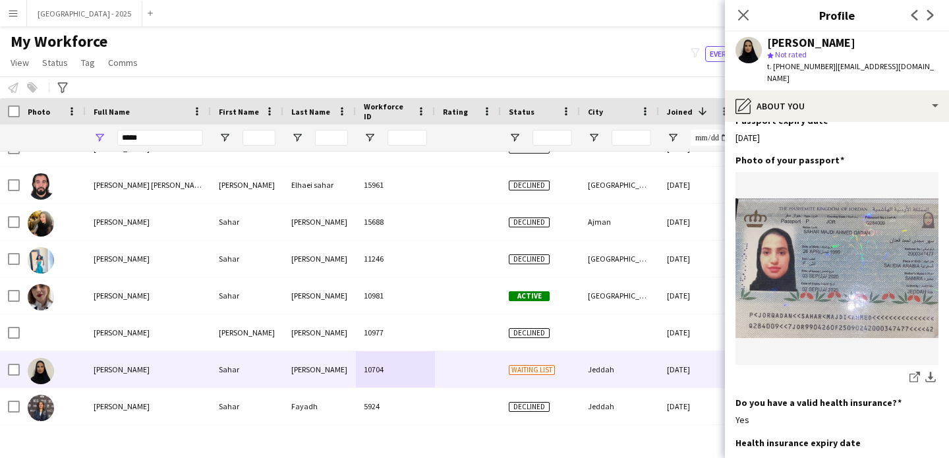
scroll to position [614, 0]
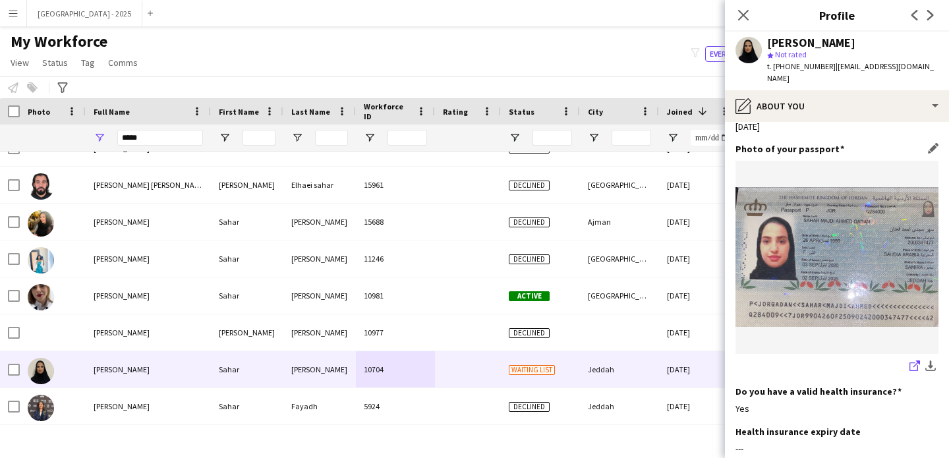
click at [914, 361] on icon at bounding box center [917, 364] width 7 height 7
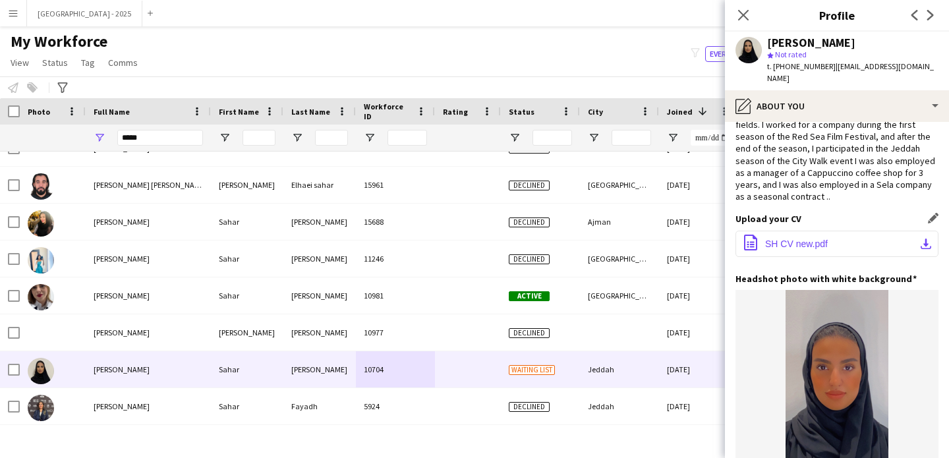
scroll to position [1, 0]
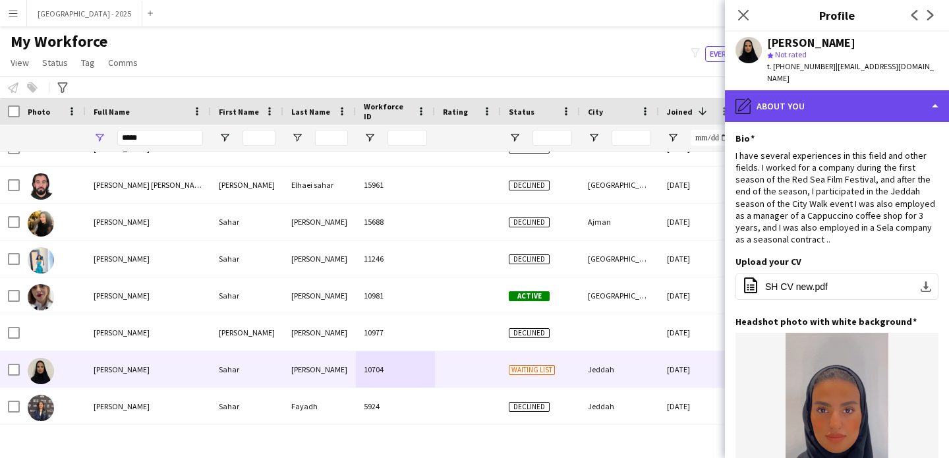
click at [800, 107] on div "pencil4 About you" at bounding box center [837, 106] width 224 height 32
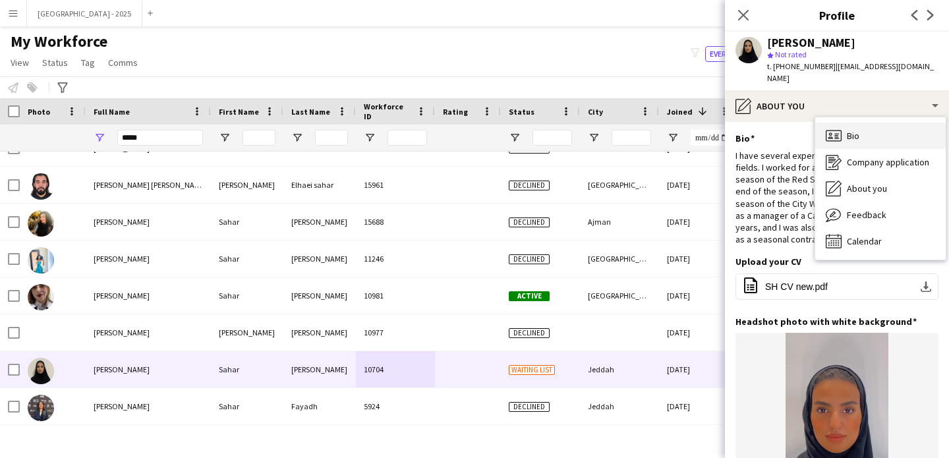
click at [827, 128] on icon "Bio" at bounding box center [834, 136] width 16 height 16
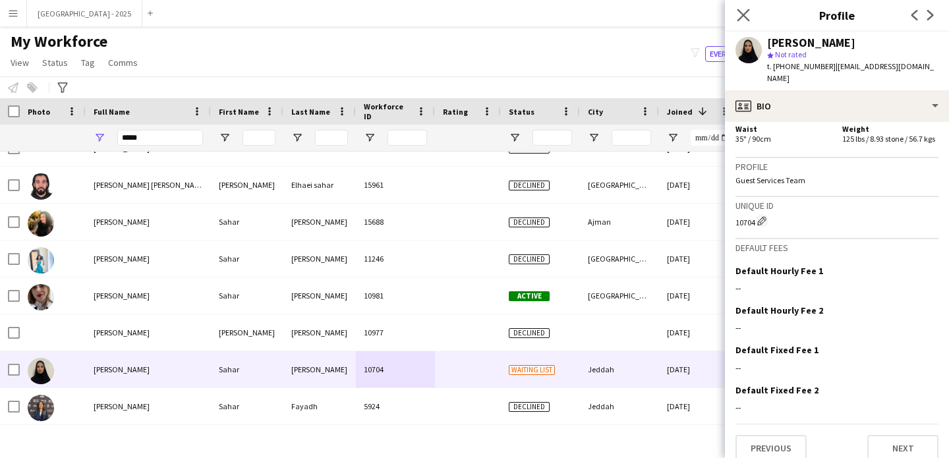
click at [735, 17] on app-icon "Close pop-in" at bounding box center [743, 15] width 19 height 19
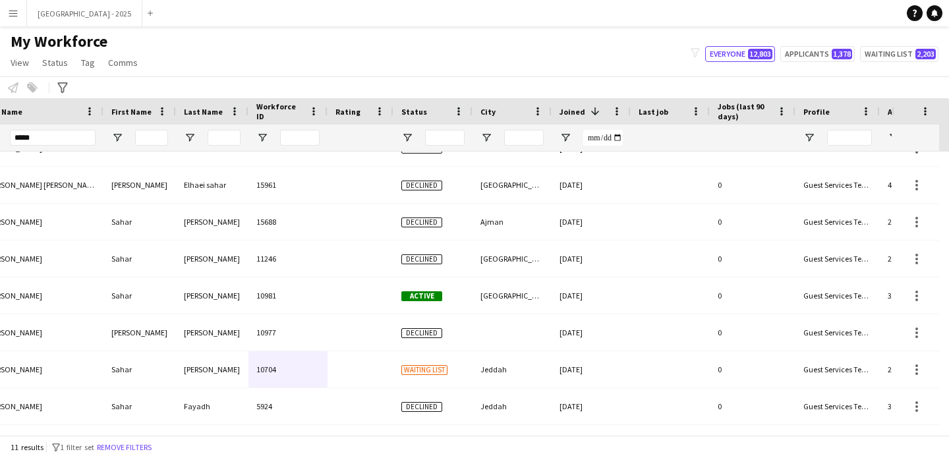
scroll to position [0, 454]
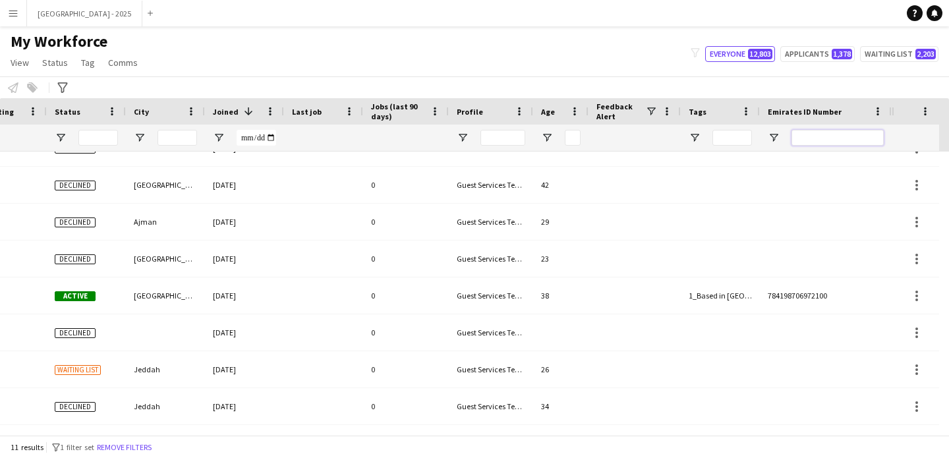
click at [848, 133] on input "Emirates ID Number Filter Input" at bounding box center [838, 138] width 92 height 16
paste input "*******"
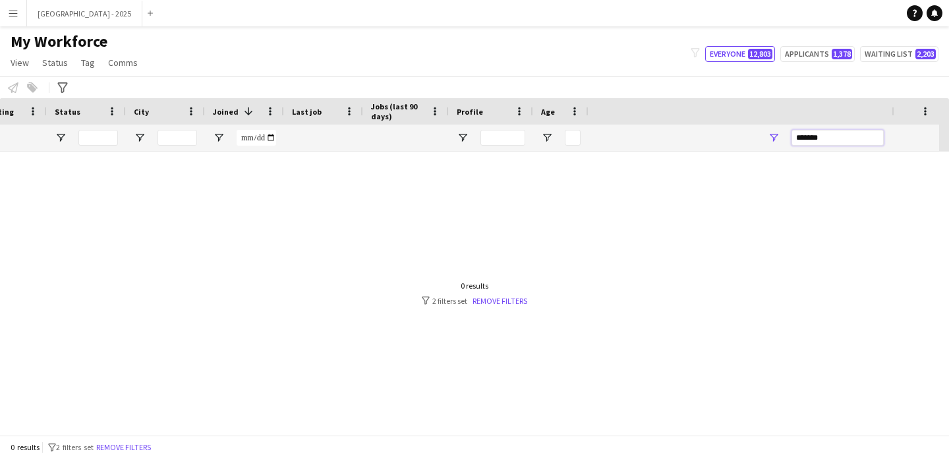
scroll to position [0, 0]
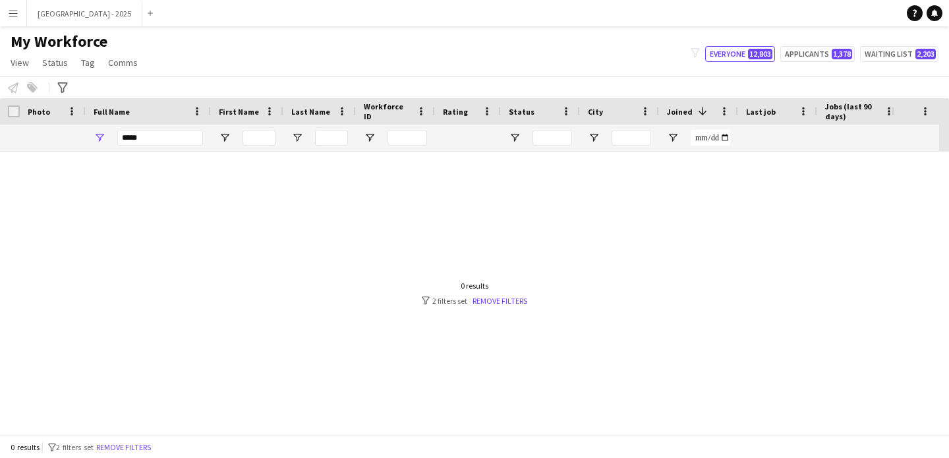
type input "*******"
click at [140, 132] on input "*****" at bounding box center [160, 138] width 86 height 16
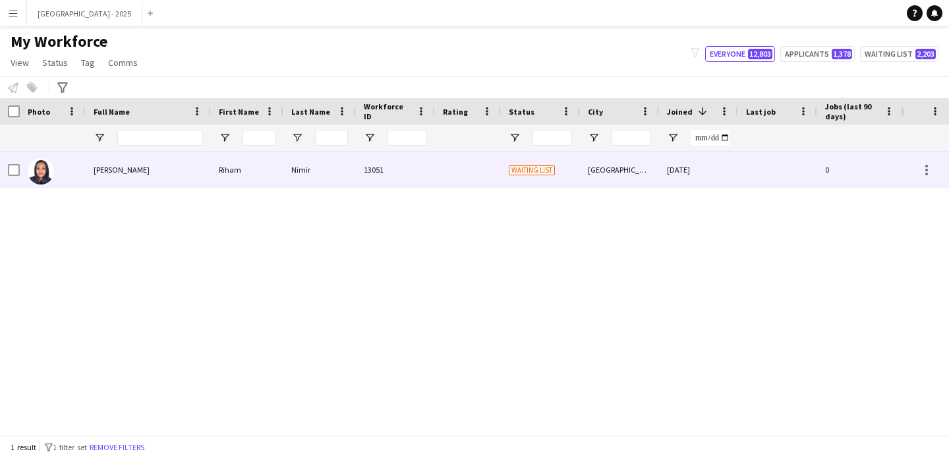
click at [218, 158] on div "Riham" at bounding box center [247, 170] width 73 height 36
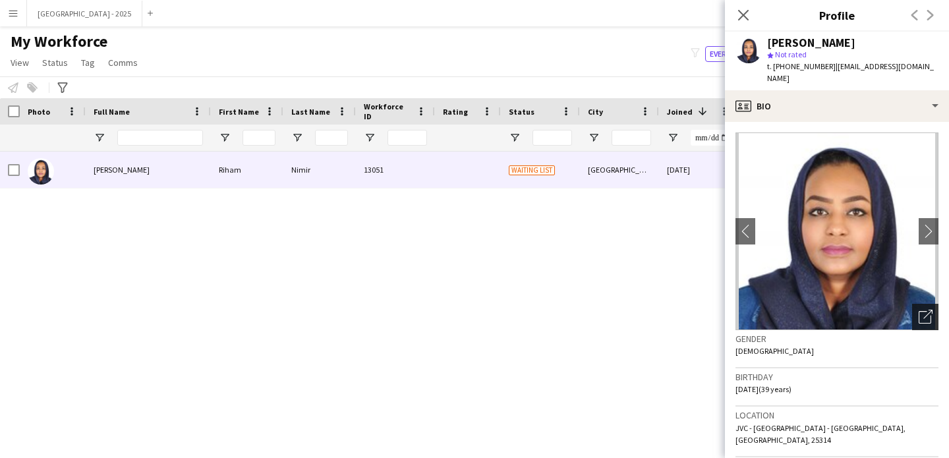
click at [912, 304] on div "Open photos pop-in" at bounding box center [925, 317] width 26 height 26
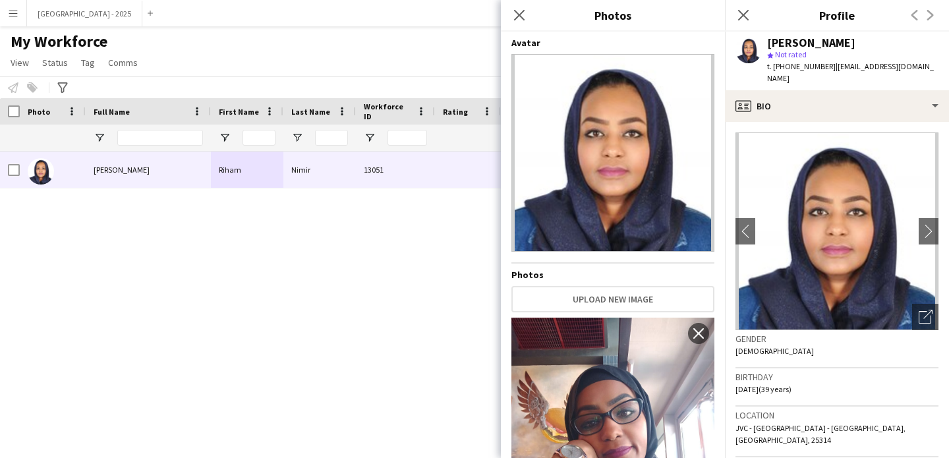
scroll to position [436, 0]
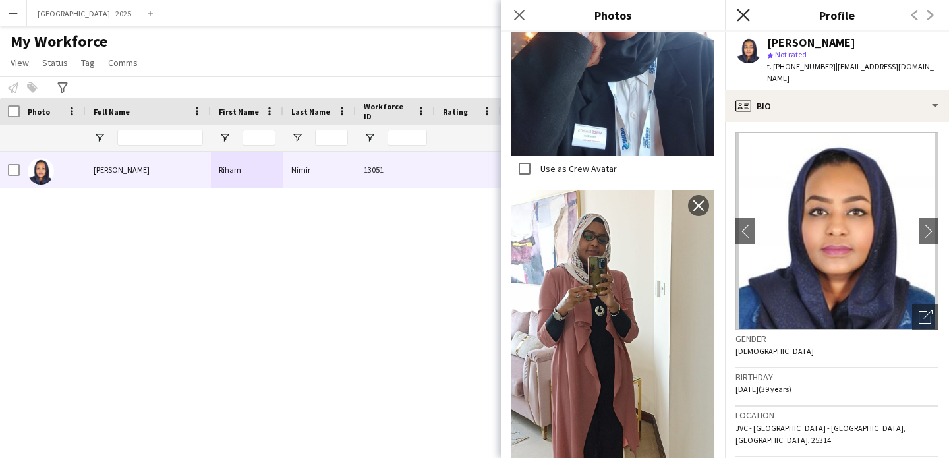
click at [746, 18] on icon at bounding box center [743, 15] width 13 height 13
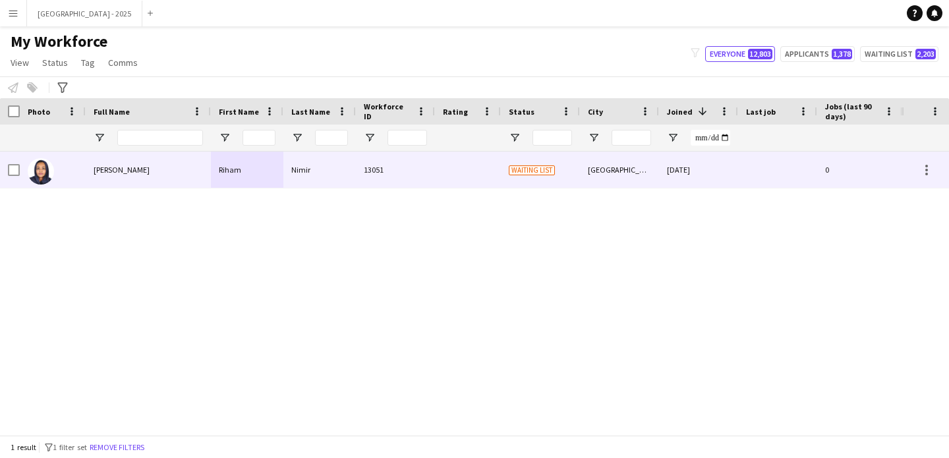
scroll to position [0, 444]
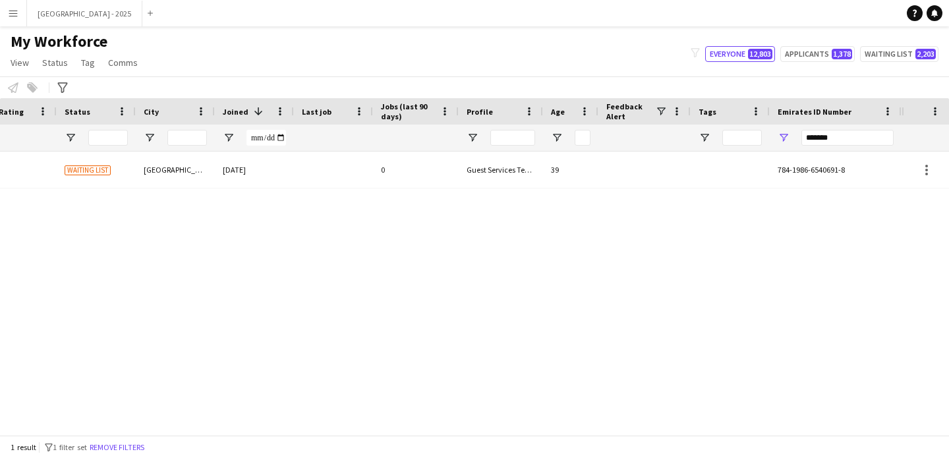
click at [850, 128] on div "*******" at bounding box center [848, 138] width 92 height 26
click at [850, 136] on input "*******" at bounding box center [848, 138] width 92 height 16
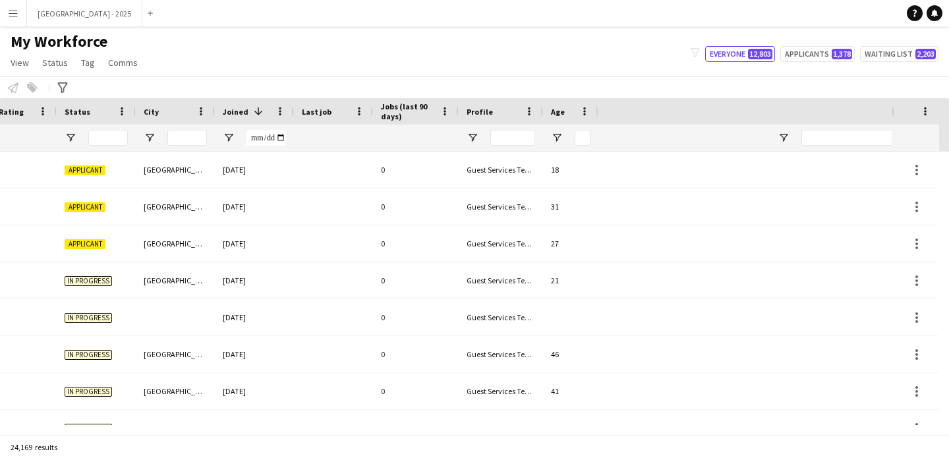
scroll to position [0, 0]
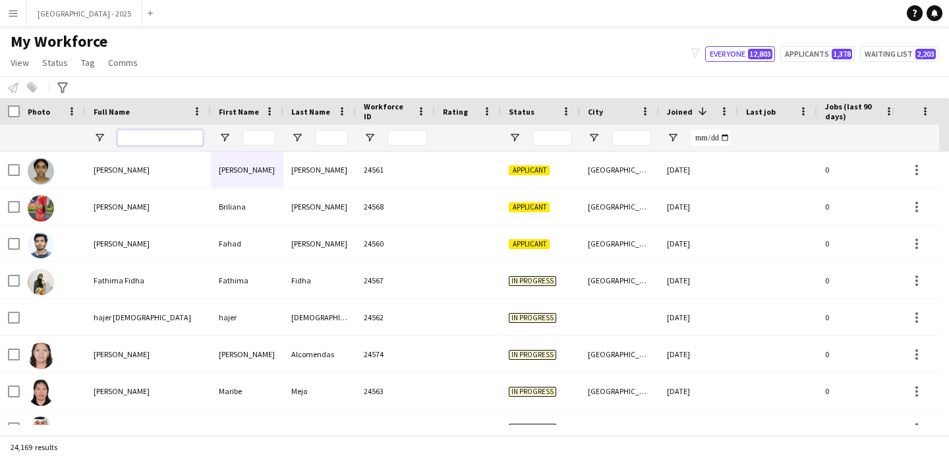
click at [150, 136] on input "Full Name Filter Input" at bounding box center [160, 138] width 86 height 16
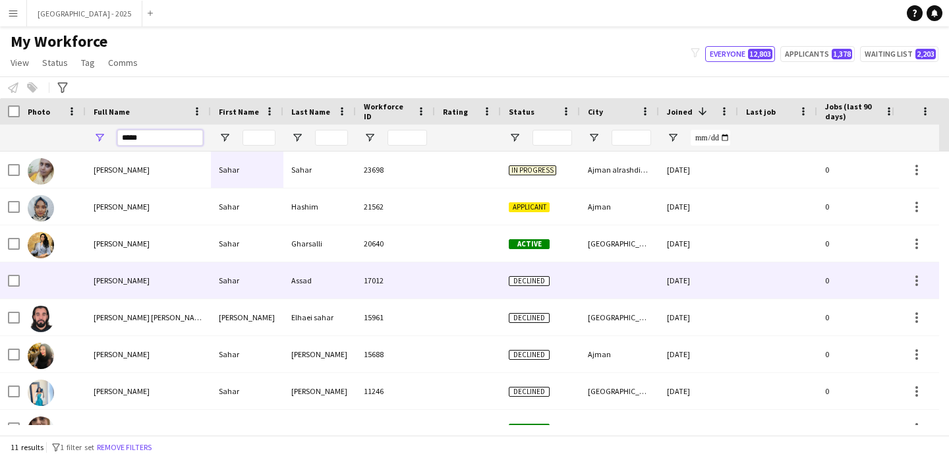
scroll to position [31, 0]
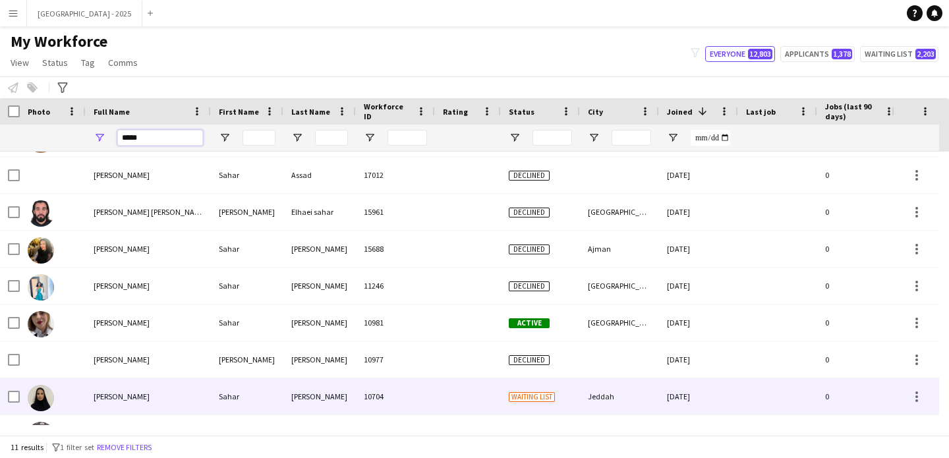
type input "*****"
click at [129, 380] on div "Sahar Majdi" at bounding box center [148, 396] width 125 height 36
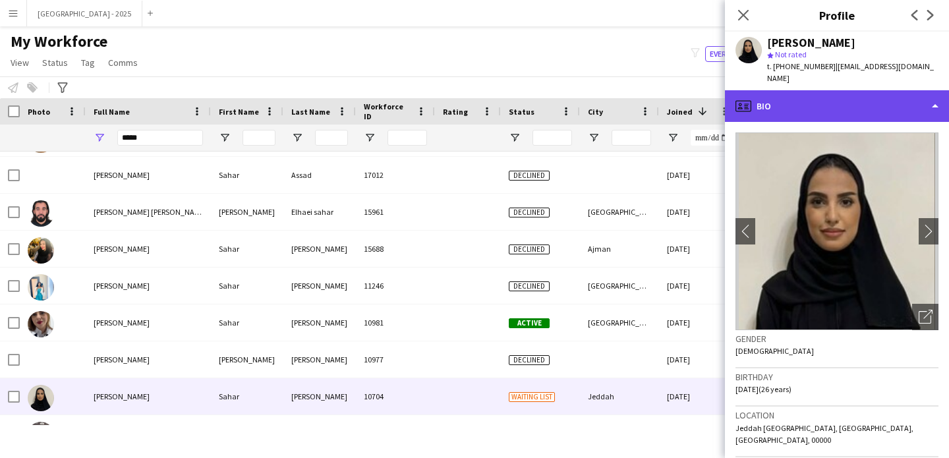
click at [838, 90] on div "profile Bio" at bounding box center [837, 106] width 224 height 32
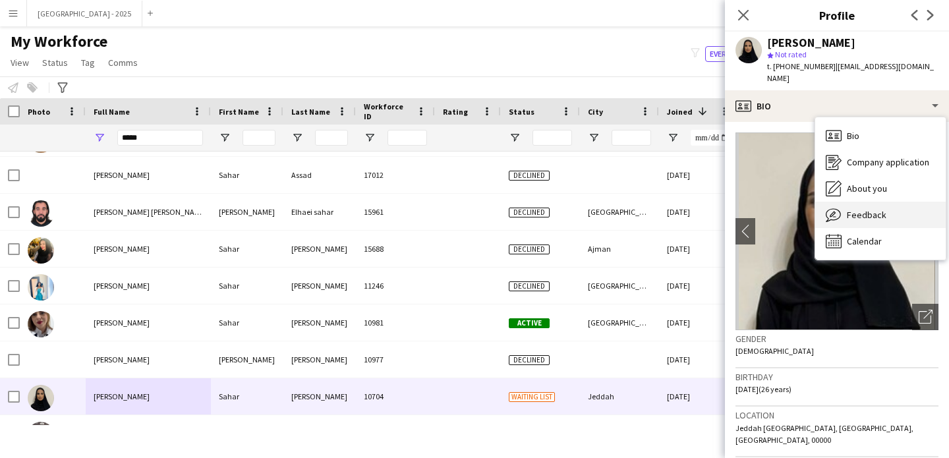
click at [879, 209] on span "Feedback" at bounding box center [867, 215] width 40 height 12
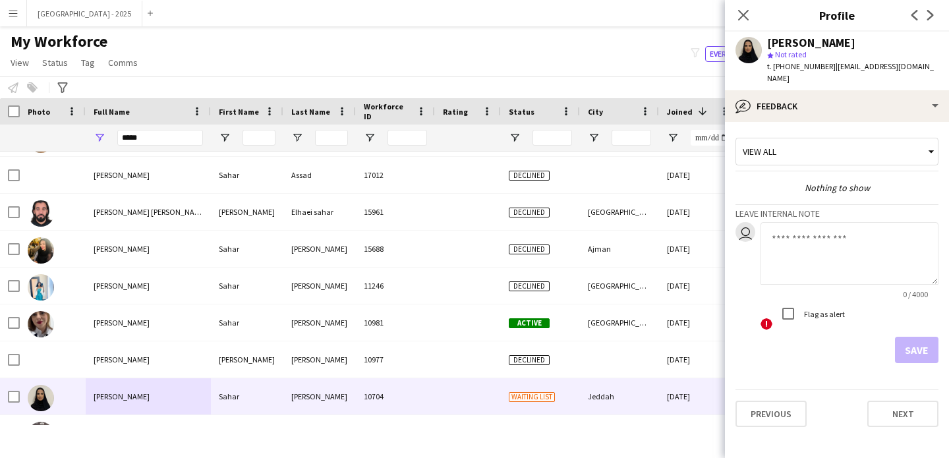
click at [831, 256] on textarea at bounding box center [850, 253] width 178 height 63
type textarea "**********"
click at [903, 339] on button "Save" at bounding box center [917, 350] width 44 height 26
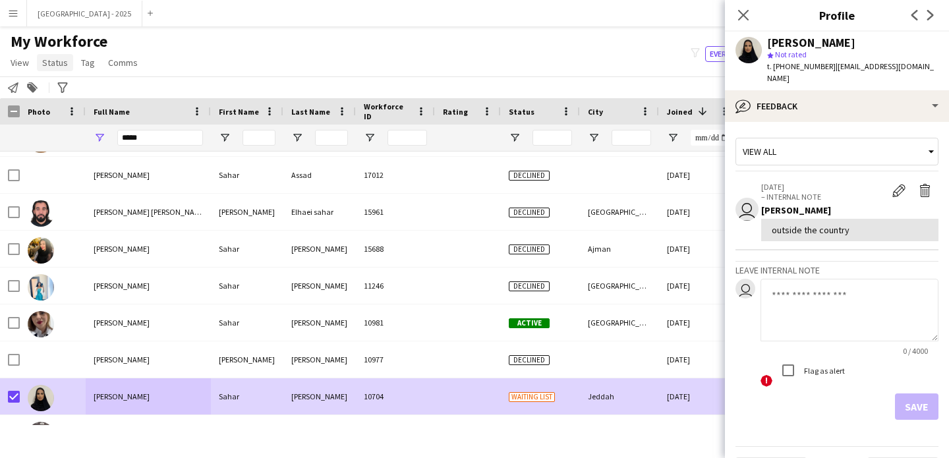
click at [58, 62] on span "Status" at bounding box center [55, 63] width 26 height 12
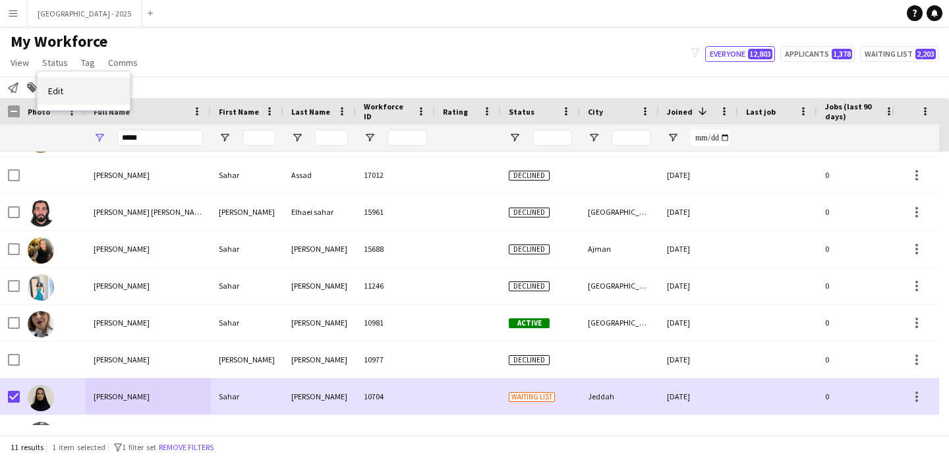
click at [78, 82] on link "Edit" at bounding box center [84, 91] width 92 height 28
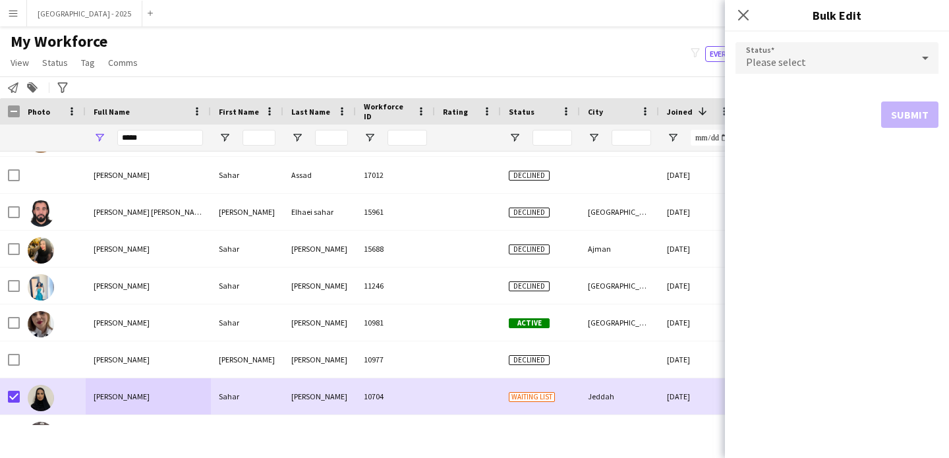
click at [879, 73] on div "Please select" at bounding box center [824, 58] width 177 height 32
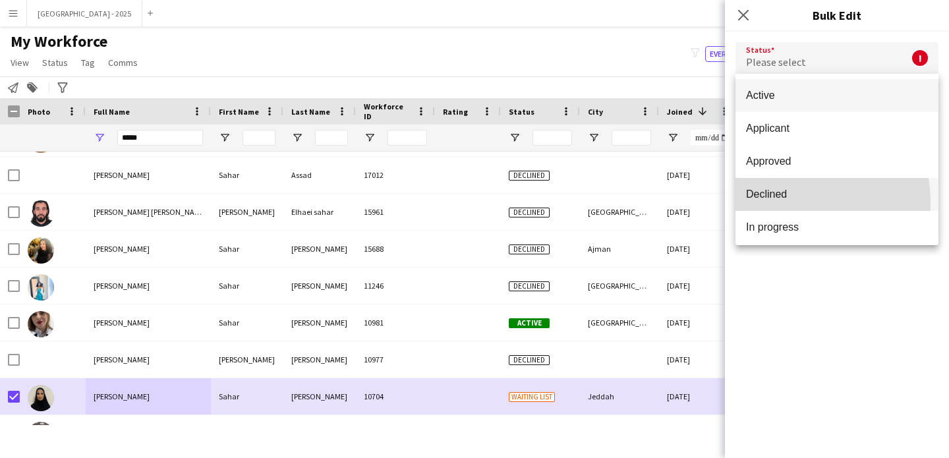
click at [784, 203] on mat-option "Declined" at bounding box center [837, 194] width 203 height 33
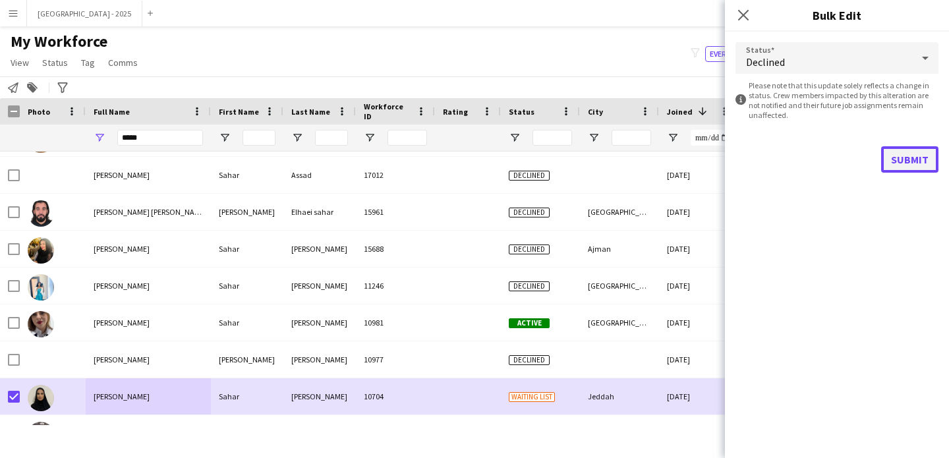
click at [902, 154] on button "Submit" at bounding box center [909, 159] width 57 height 26
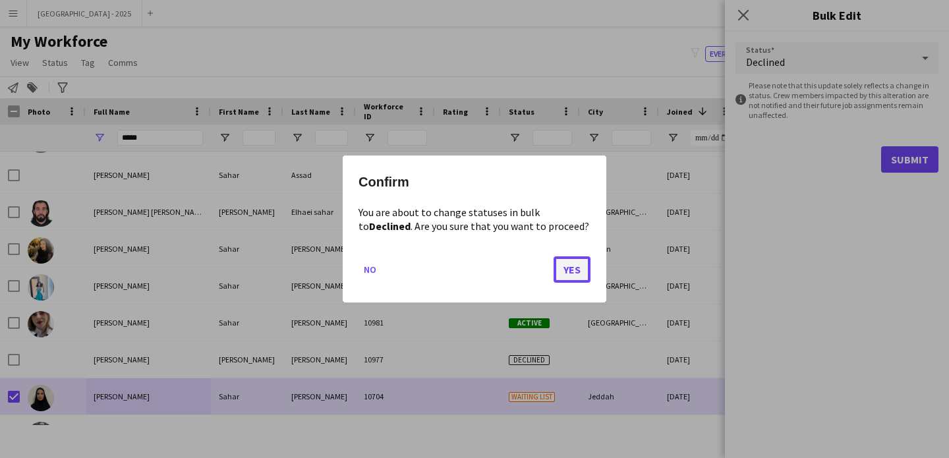
click at [568, 274] on button "Yes" at bounding box center [572, 269] width 37 height 26
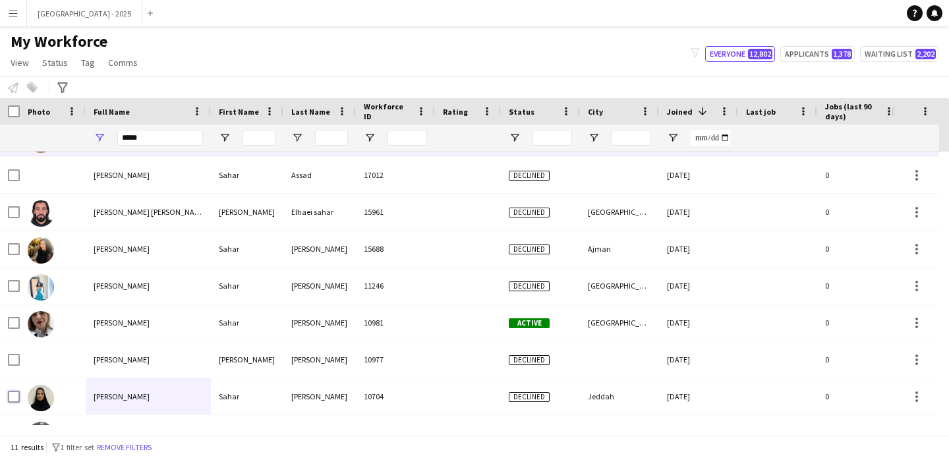
scroll to position [0, 454]
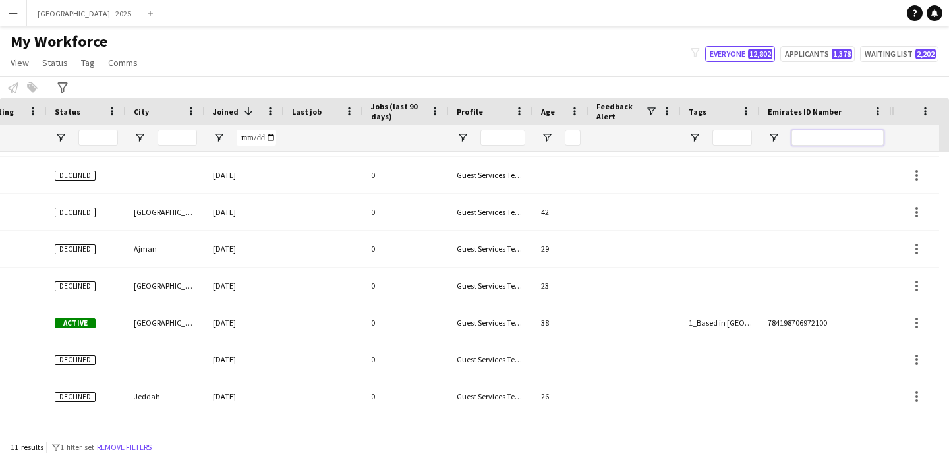
click at [834, 140] on input "Emirates ID Number Filter Input" at bounding box center [838, 138] width 92 height 16
paste input "*******"
type input "*******"
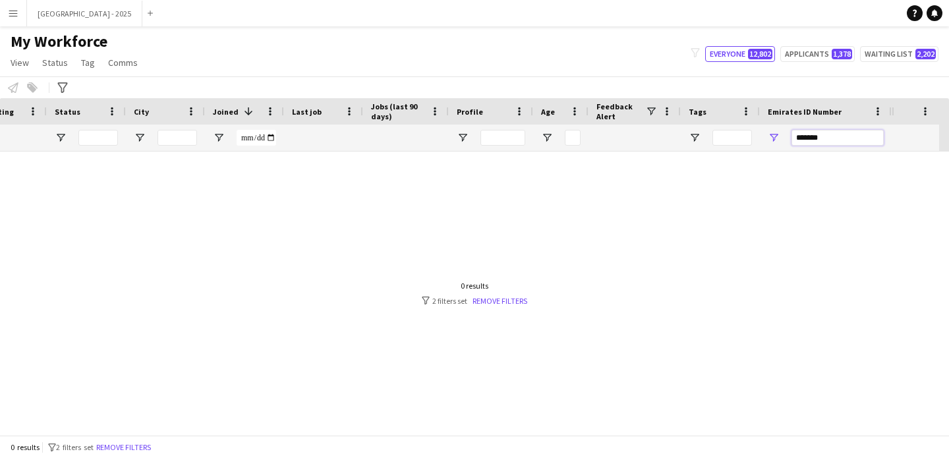
scroll to position [0, 444]
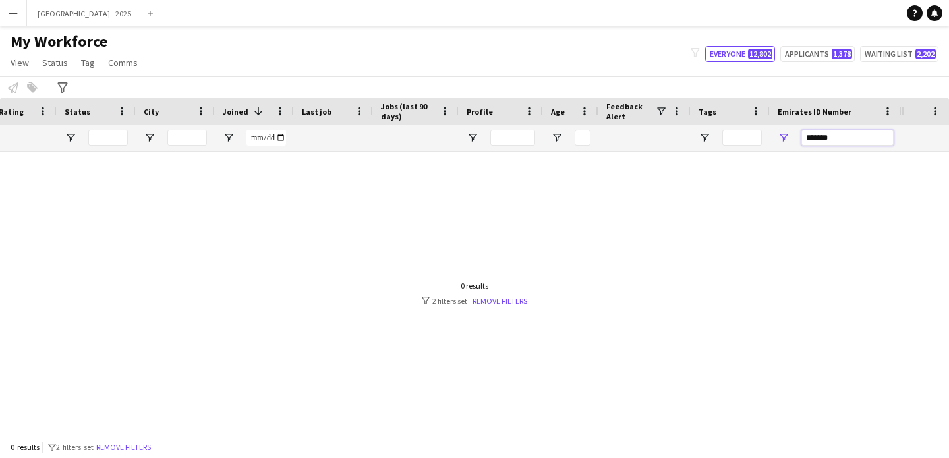
click at [829, 142] on input "*******" at bounding box center [848, 138] width 92 height 16
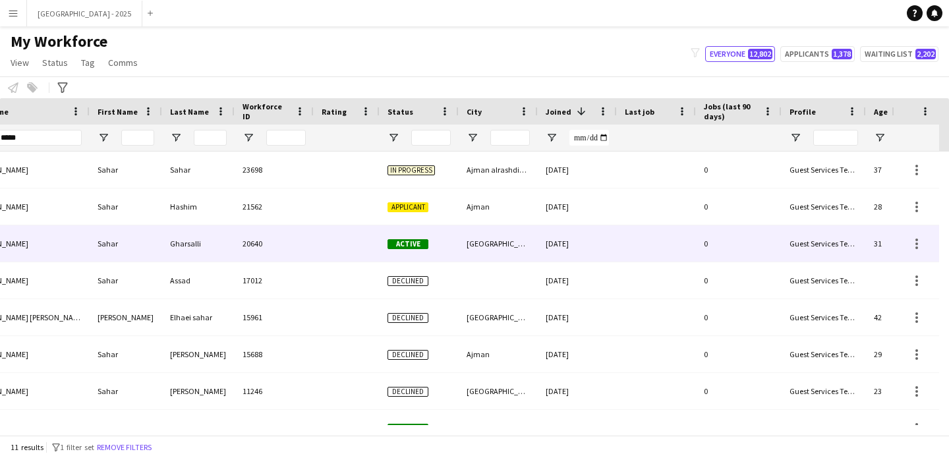
scroll to position [0, 0]
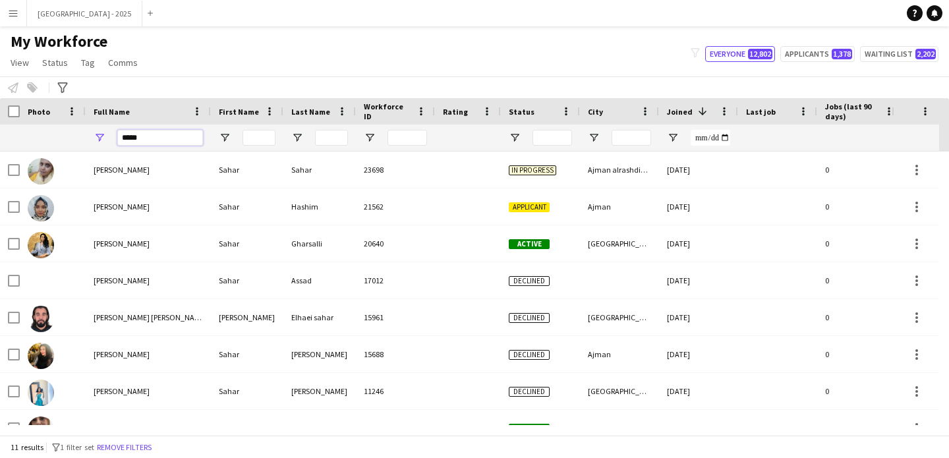
click at [156, 138] on input "*****" at bounding box center [160, 138] width 86 height 16
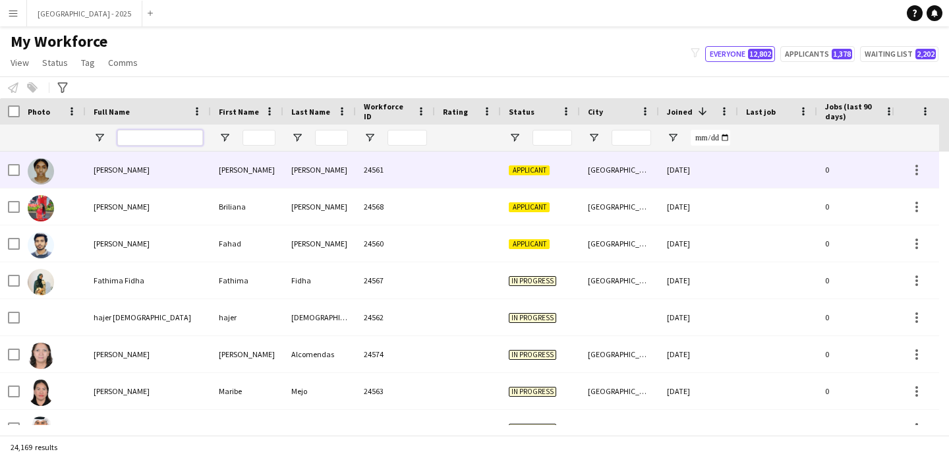
scroll to position [0, 454]
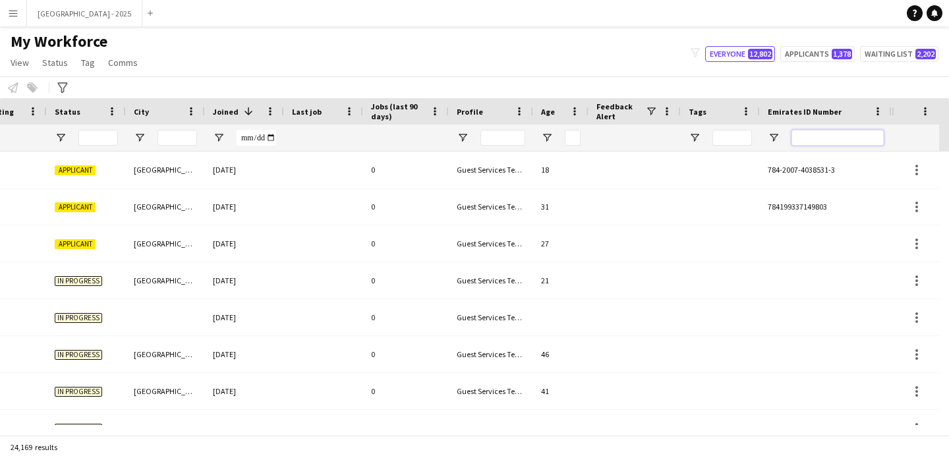
click at [809, 144] on input "Emirates ID Number Filter Input" at bounding box center [838, 138] width 92 height 16
paste input "*******"
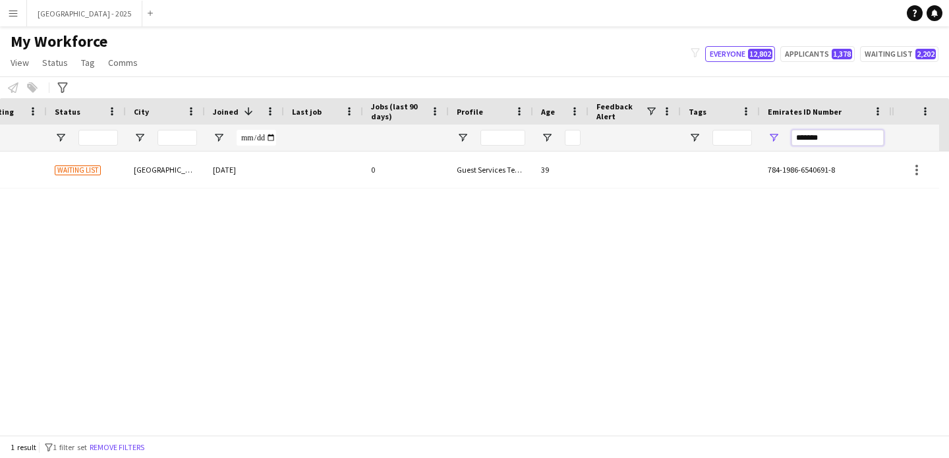
scroll to position [0, 444]
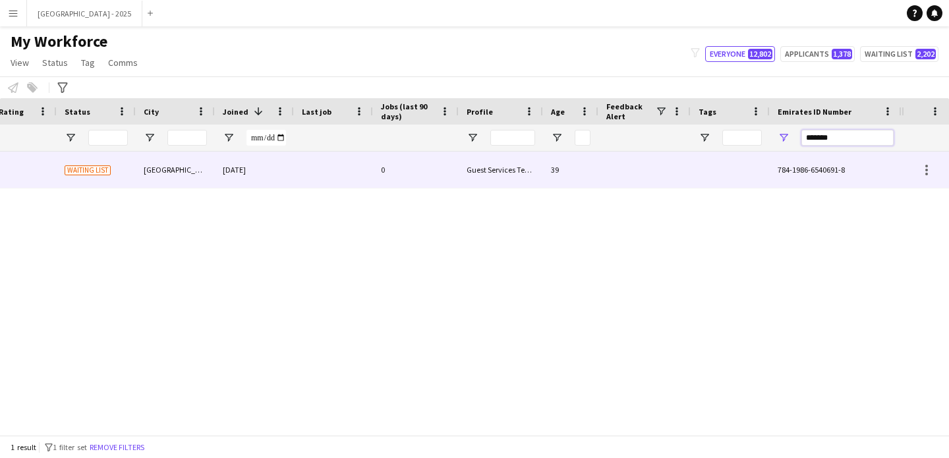
type input "*******"
click at [623, 177] on div at bounding box center [645, 170] width 92 height 36
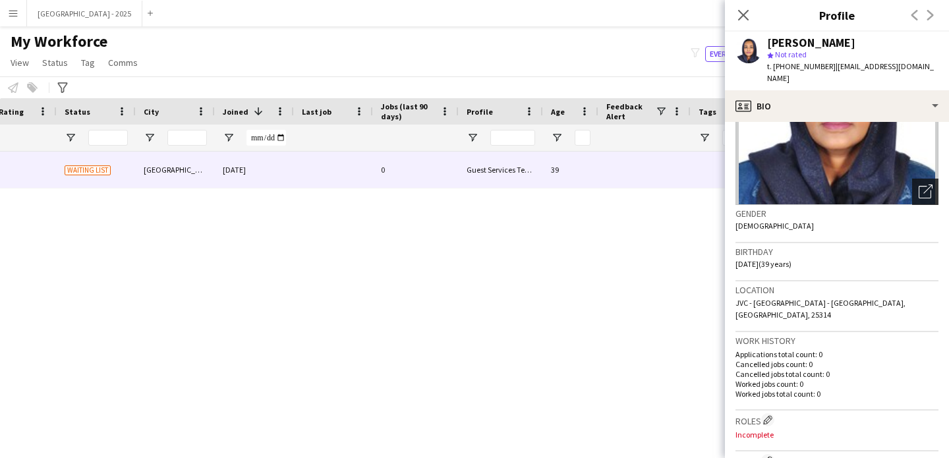
click at [926, 179] on div "Open photos pop-in" at bounding box center [925, 192] width 26 height 26
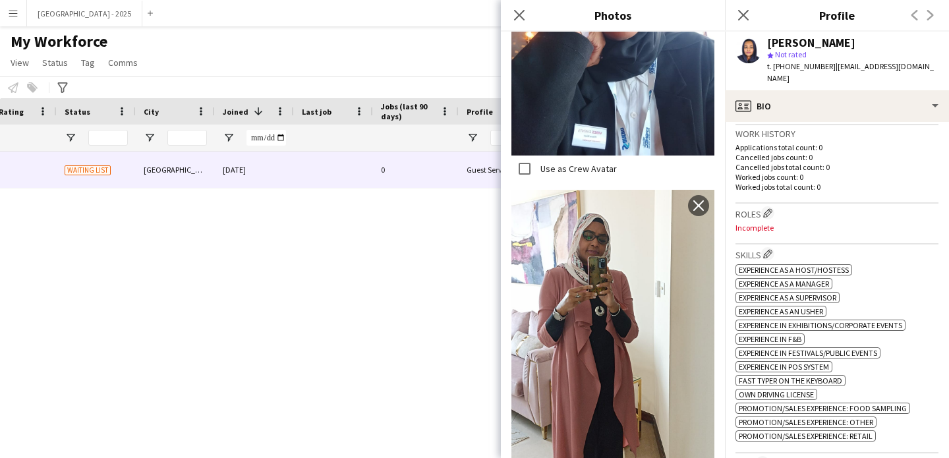
drag, startPoint x: 766, startPoint y: 186, endPoint x: 754, endPoint y: 189, distance: 12.2
click at [766, 208] on app-icon "Edit crew company roles" at bounding box center [767, 212] width 9 height 9
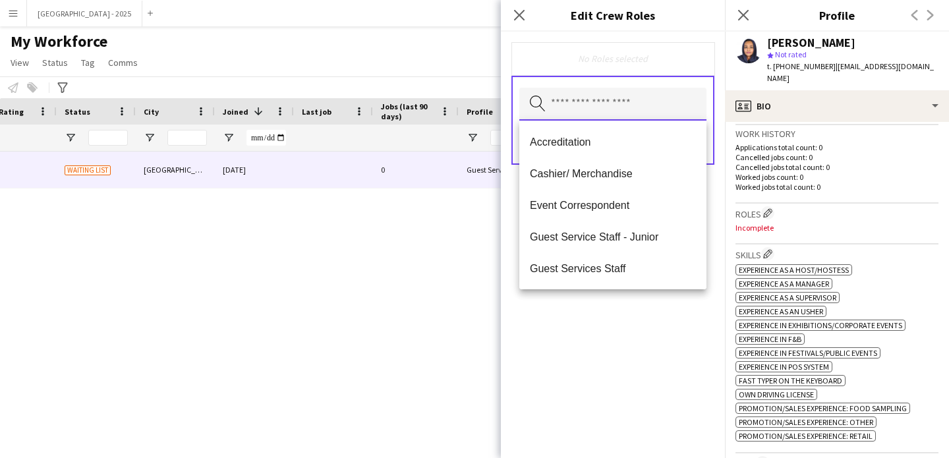
click at [663, 109] on input "text" at bounding box center [612, 104] width 187 height 33
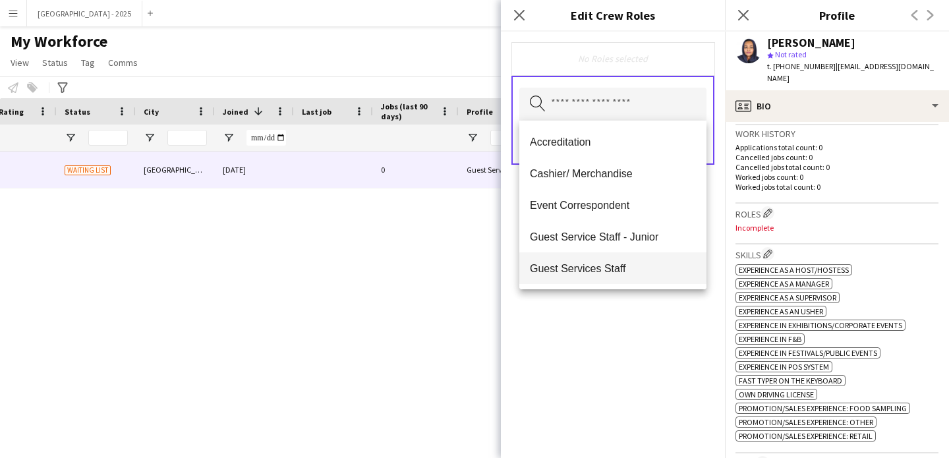
click at [612, 263] on span "Guest Services Staff" at bounding box center [613, 268] width 166 height 13
click at [623, 280] on mat-option "Guest Services Staff - Senior" at bounding box center [612, 270] width 187 height 32
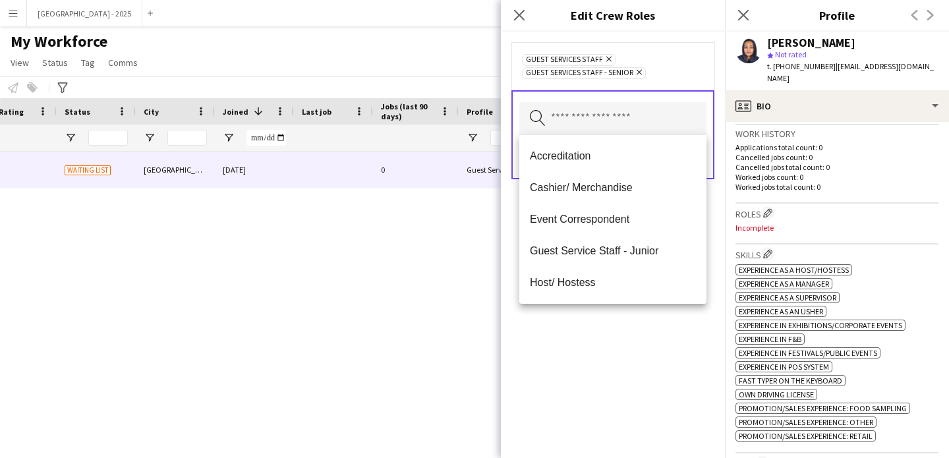
click at [672, 330] on div "Guest Services Staff Remove Guest Services Staff - Senior Remove Search by role…" at bounding box center [613, 245] width 224 height 427
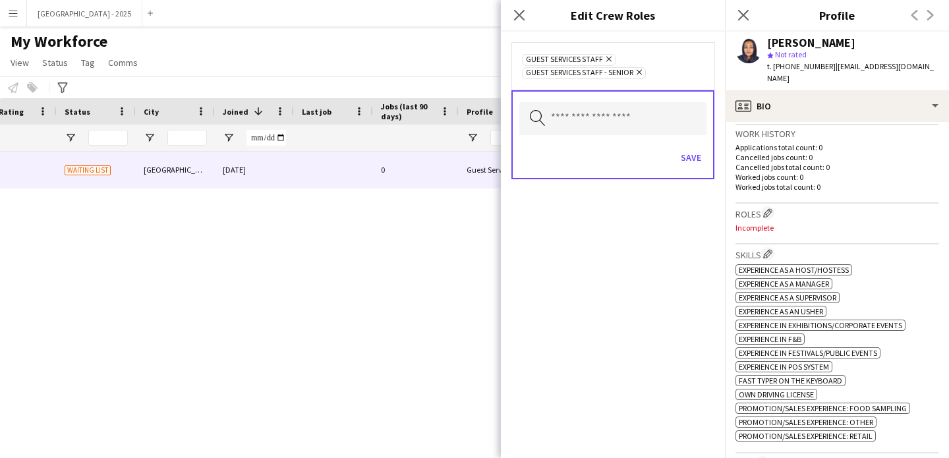
click at [709, 163] on div "Search by role type Save" at bounding box center [613, 134] width 203 height 89
click at [695, 158] on button "Save" at bounding box center [691, 157] width 31 height 21
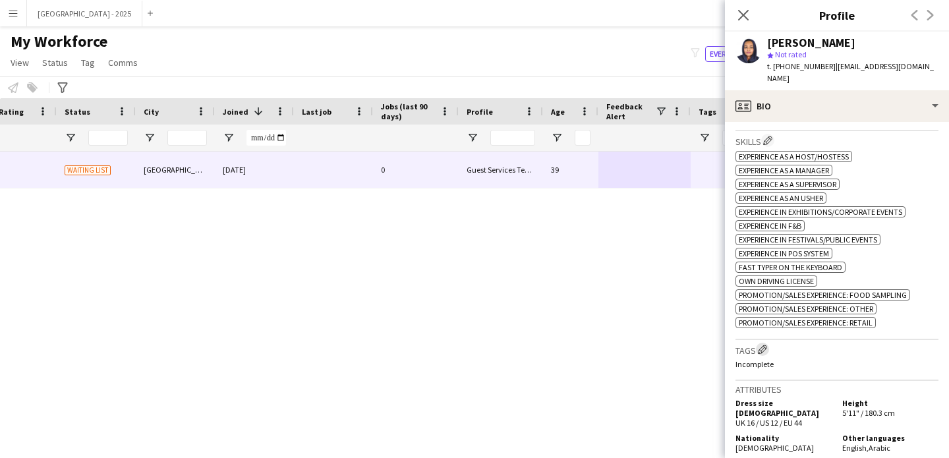
click at [762, 345] on app-icon "Edit crew company tags" at bounding box center [762, 349] width 9 height 9
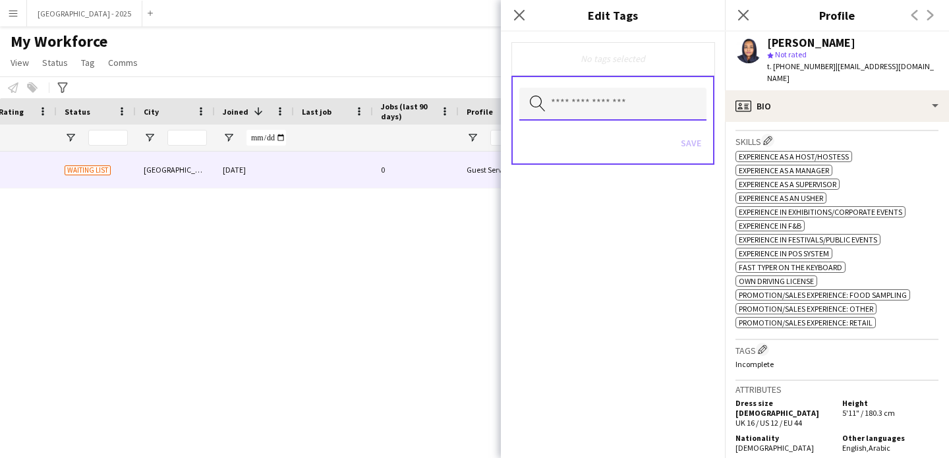
click at [637, 94] on input "text" at bounding box center [612, 104] width 187 height 33
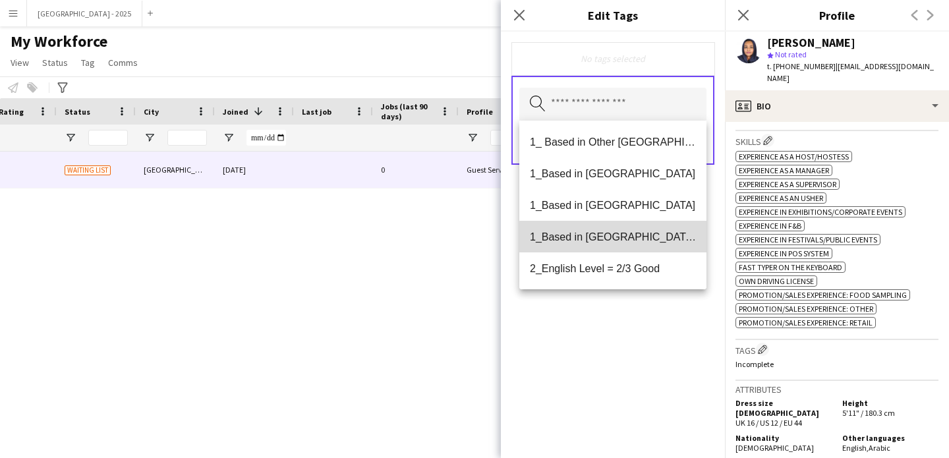
click at [620, 237] on span "1_Based in [GEOGRAPHIC_DATA]/[GEOGRAPHIC_DATA]/Ajman" at bounding box center [613, 237] width 166 height 13
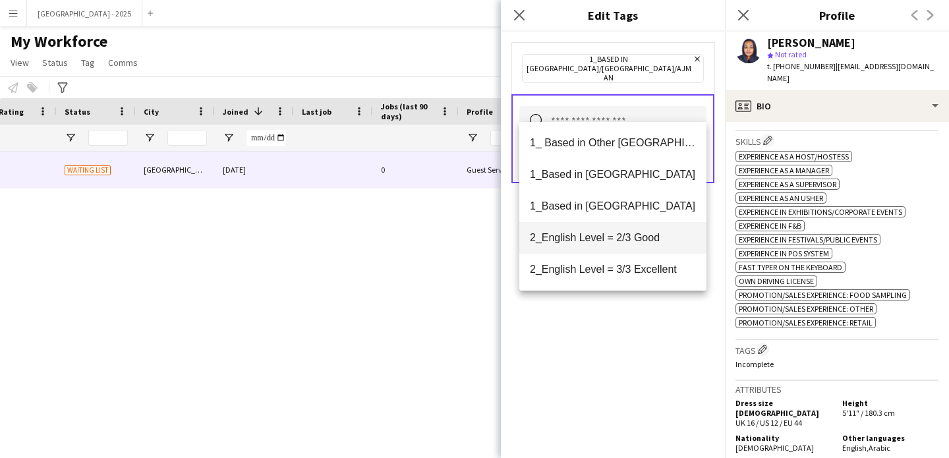
click at [620, 245] on mat-option "2_English Level = 2/3 Good" at bounding box center [612, 238] width 187 height 32
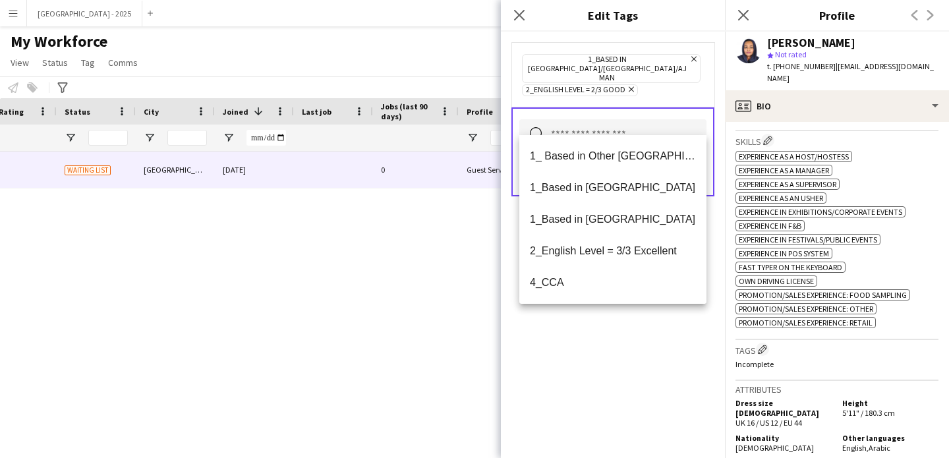
drag, startPoint x: 618, startPoint y: 342, endPoint x: 619, endPoint y: 334, distance: 8.7
click at [618, 340] on div "1_Based in [GEOGRAPHIC_DATA]/[GEOGRAPHIC_DATA]/Ajman Remove 2_English Level = 2…" at bounding box center [613, 245] width 224 height 427
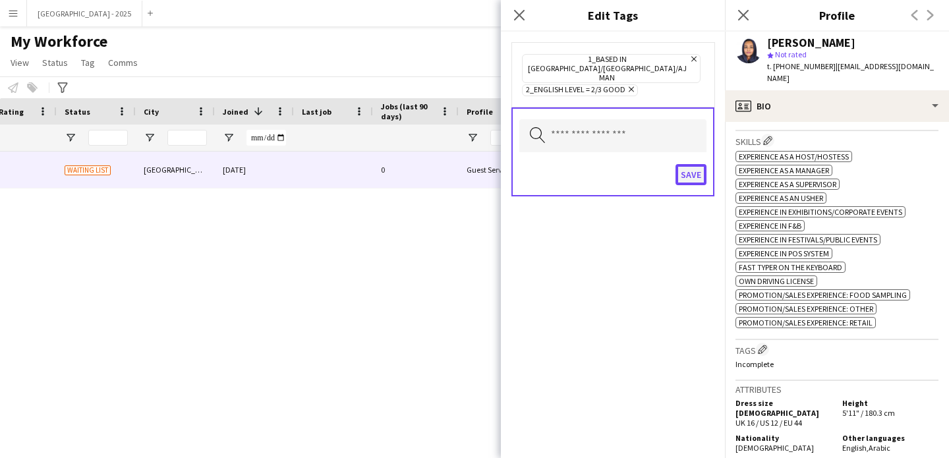
click at [686, 164] on button "Save" at bounding box center [691, 174] width 31 height 21
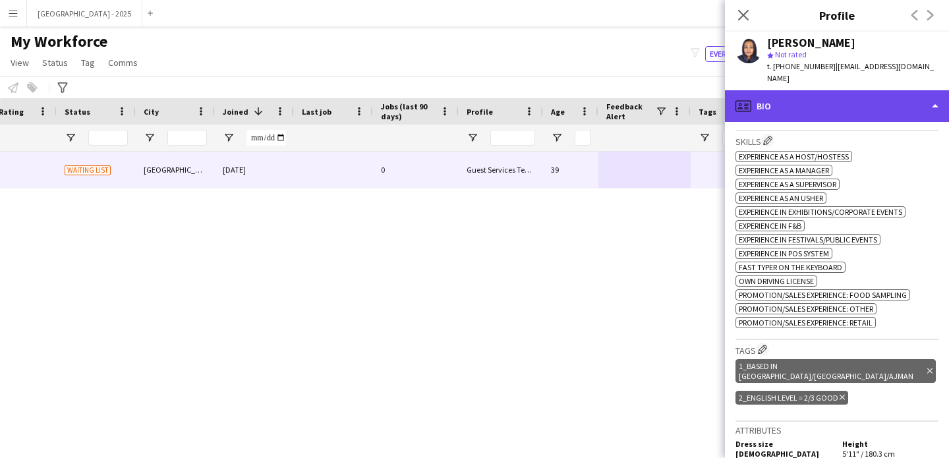
click at [771, 90] on div "profile Bio" at bounding box center [837, 106] width 224 height 32
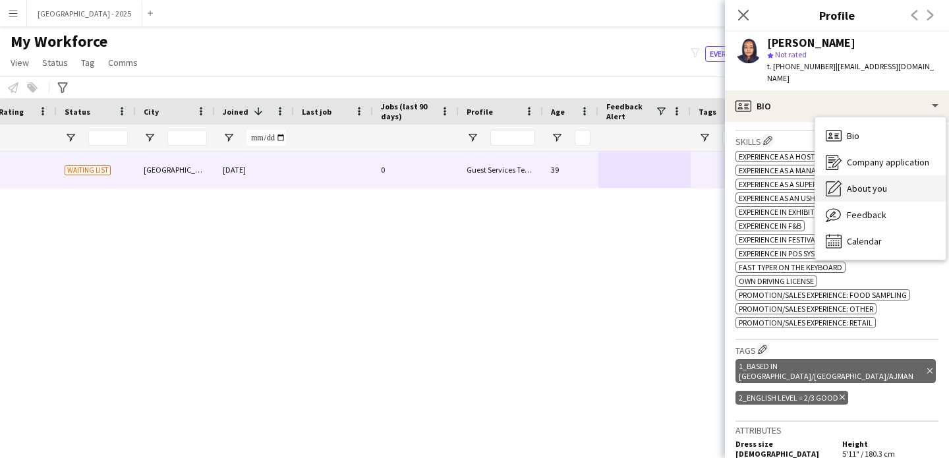
click at [856, 184] on div "About you About you" at bounding box center [880, 188] width 131 height 26
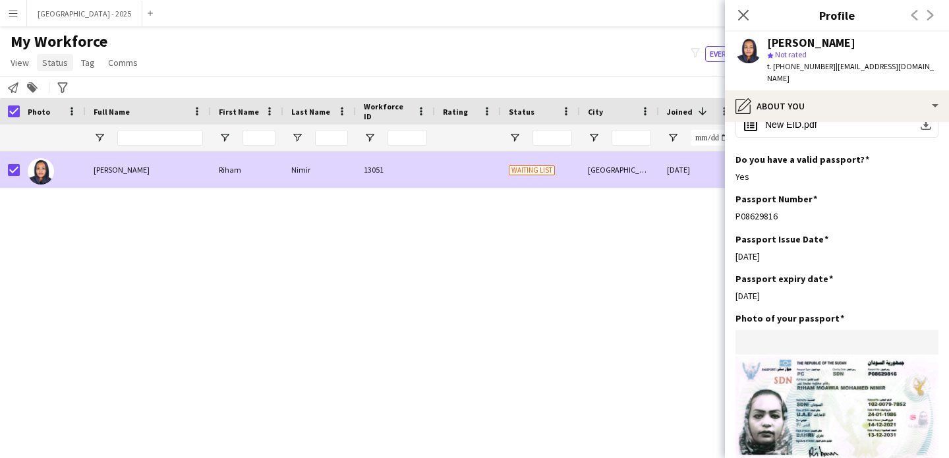
click at [71, 65] on link "Status" at bounding box center [55, 62] width 36 height 17
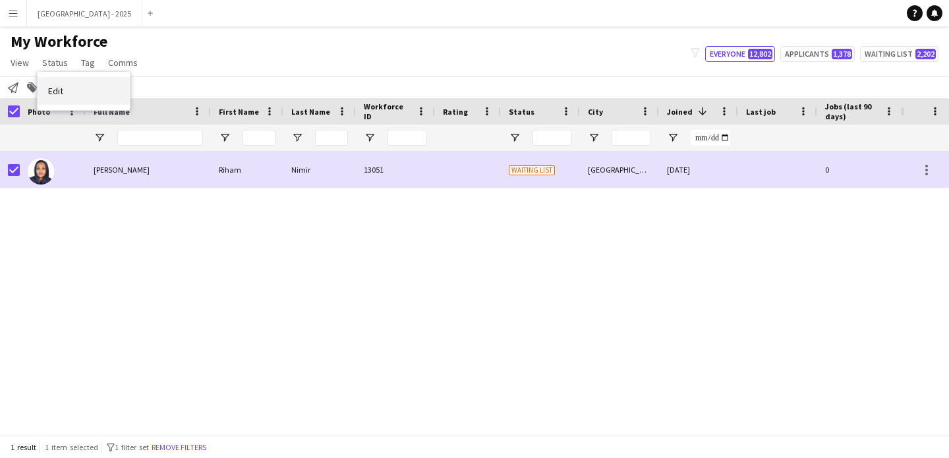
click at [104, 94] on link "Edit" at bounding box center [84, 91] width 92 height 28
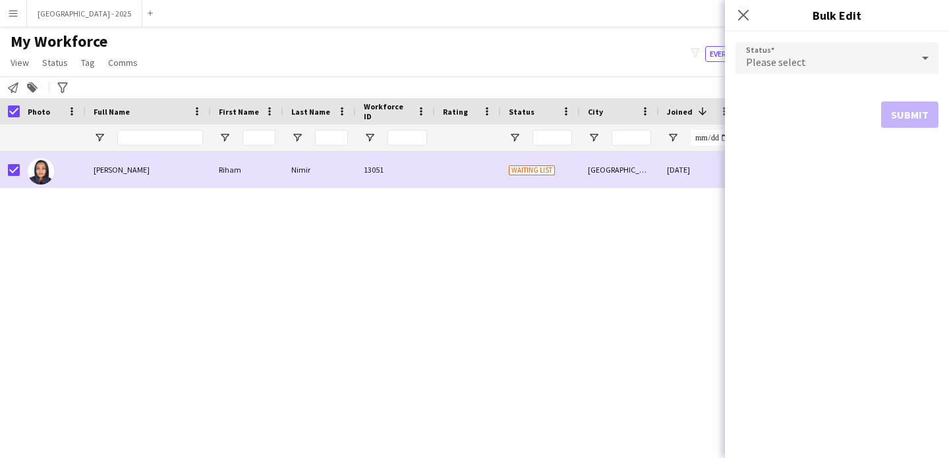
click at [826, 59] on div "Please select" at bounding box center [824, 58] width 177 height 32
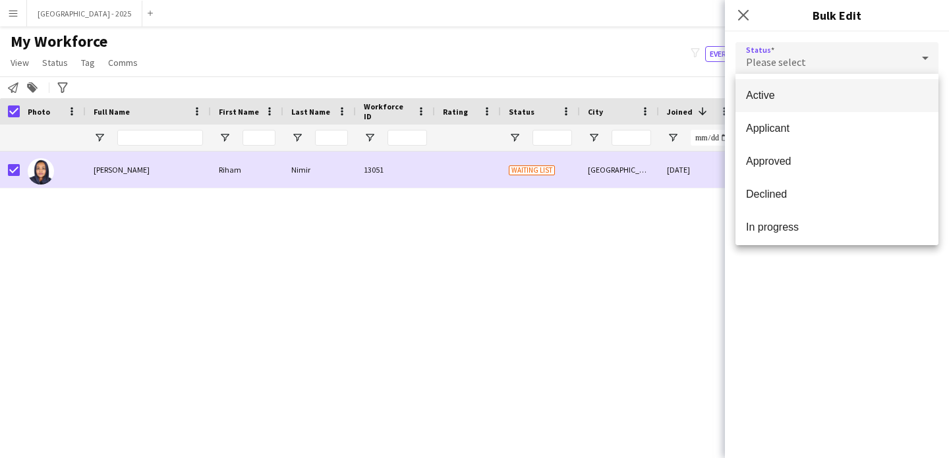
click at [770, 101] on span "Active" at bounding box center [837, 95] width 182 height 13
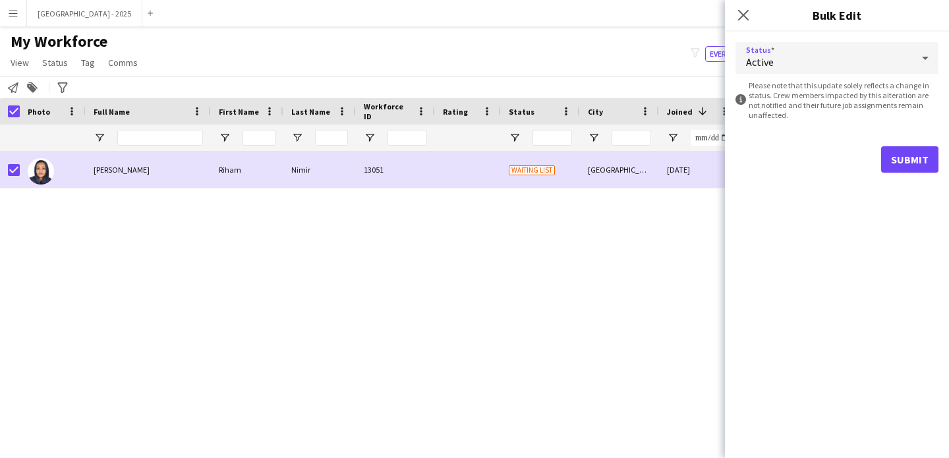
click at [913, 175] on form "Status Active information-circle Please note that this update solely reflects a…" at bounding box center [837, 108] width 203 height 152
click at [890, 160] on button "Submit" at bounding box center [909, 159] width 57 height 26
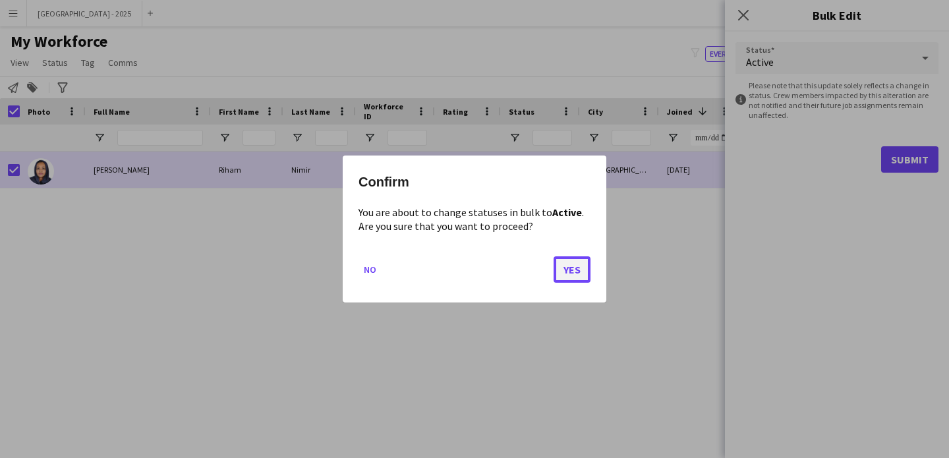
click at [581, 268] on button "Yes" at bounding box center [572, 269] width 37 height 26
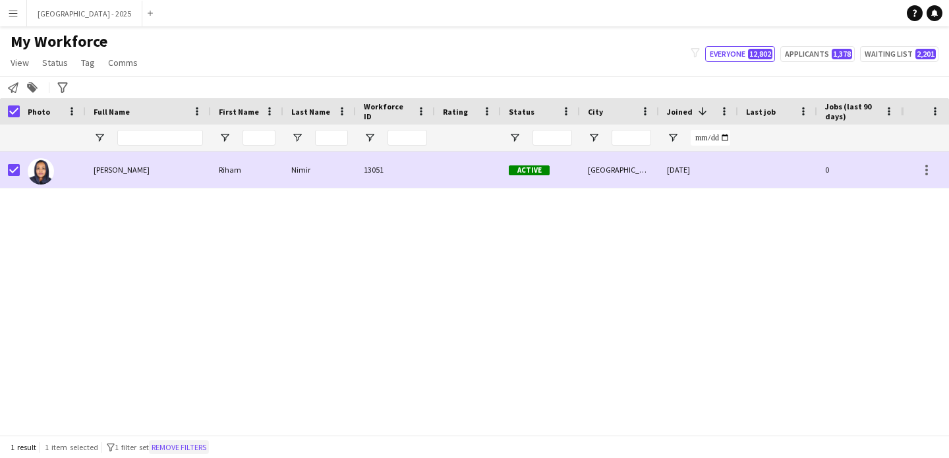
click at [207, 450] on button "Remove filters" at bounding box center [179, 447] width 60 height 15
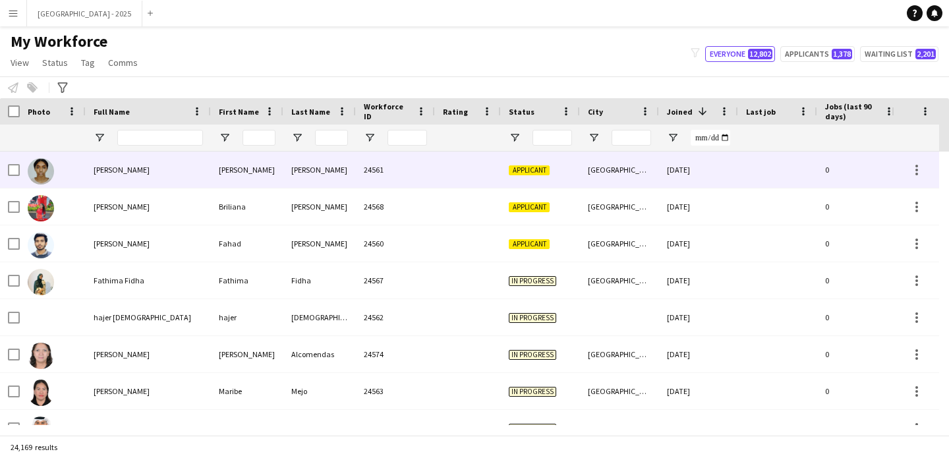
scroll to position [0, 454]
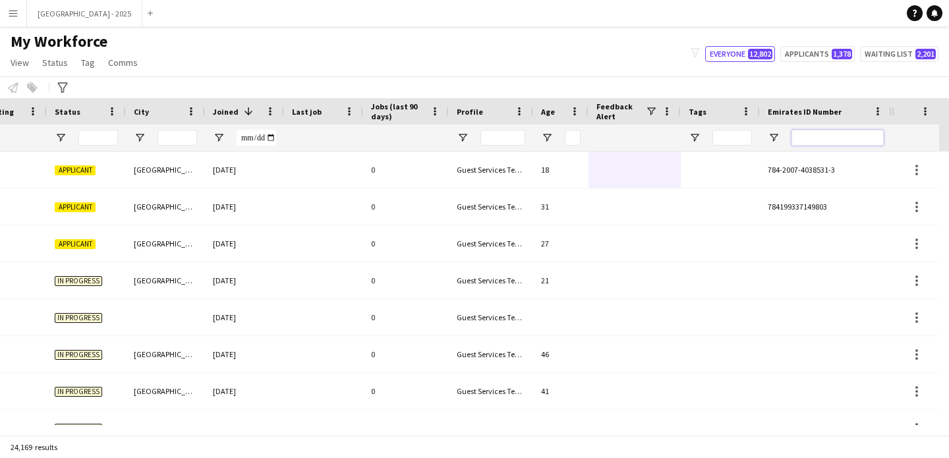
click at [857, 139] on input "Emirates ID Number Filter Input" at bounding box center [838, 138] width 92 height 16
paste input "*******"
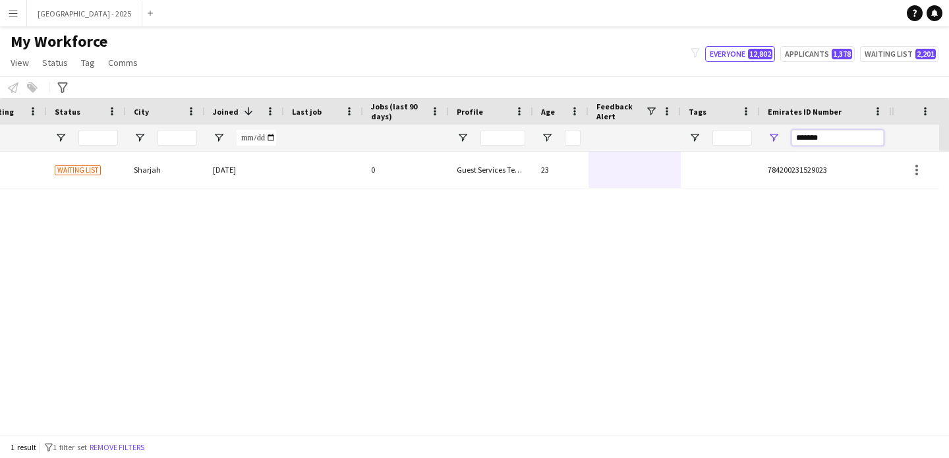
type input "*******"
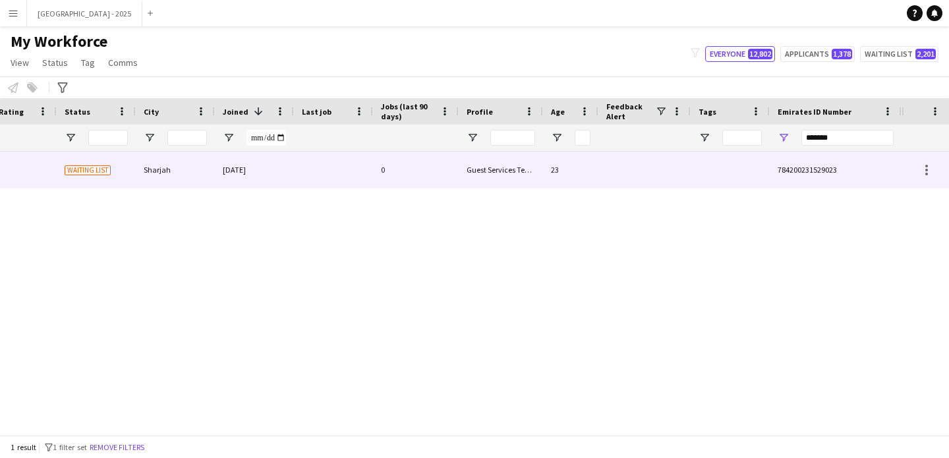
click at [526, 165] on div "Guest Services Team" at bounding box center [501, 170] width 84 height 36
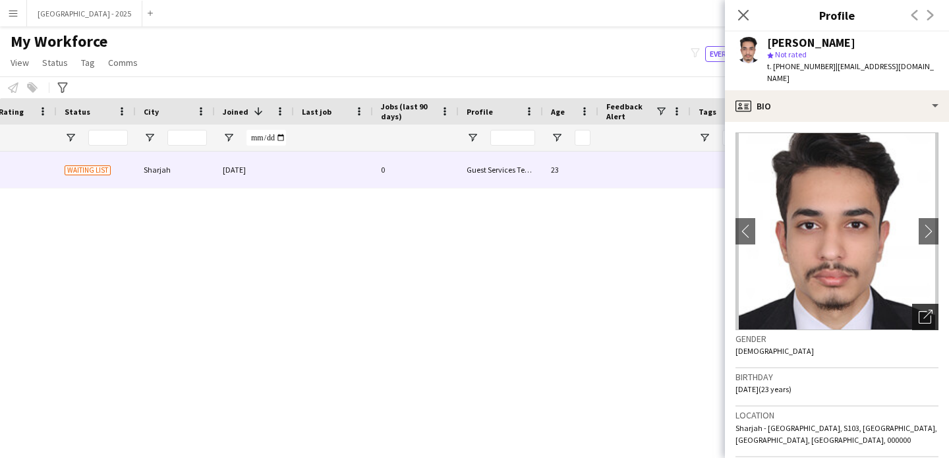
click at [919, 310] on icon "Open photos pop-in" at bounding box center [926, 317] width 14 height 14
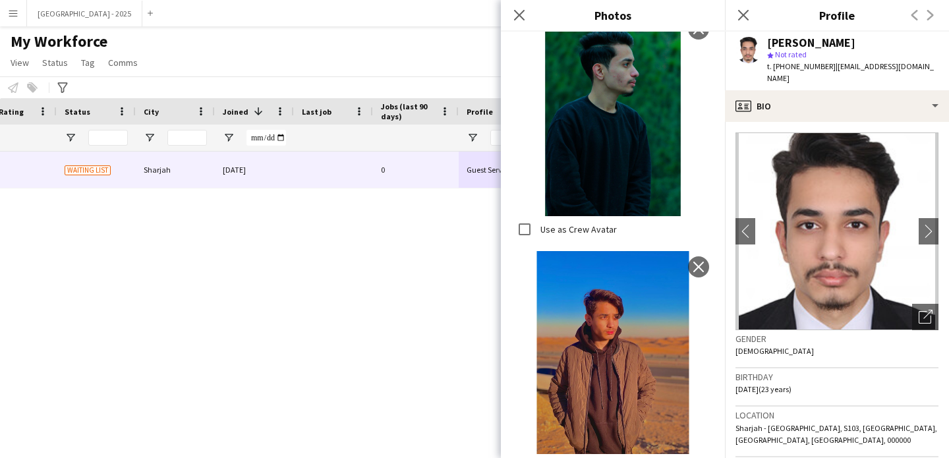
scroll to position [305, 0]
click at [805, 122] on app-crew-profile-bio "chevron-left chevron-right Open photos pop-in Gender Male Birthday 12-05-2002 (…" at bounding box center [837, 290] width 224 height 336
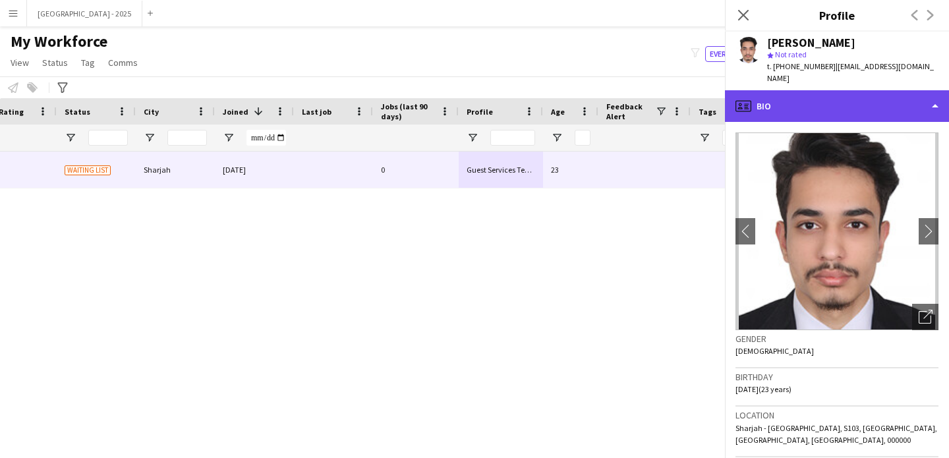
click at [828, 100] on div "profile Bio" at bounding box center [837, 106] width 224 height 32
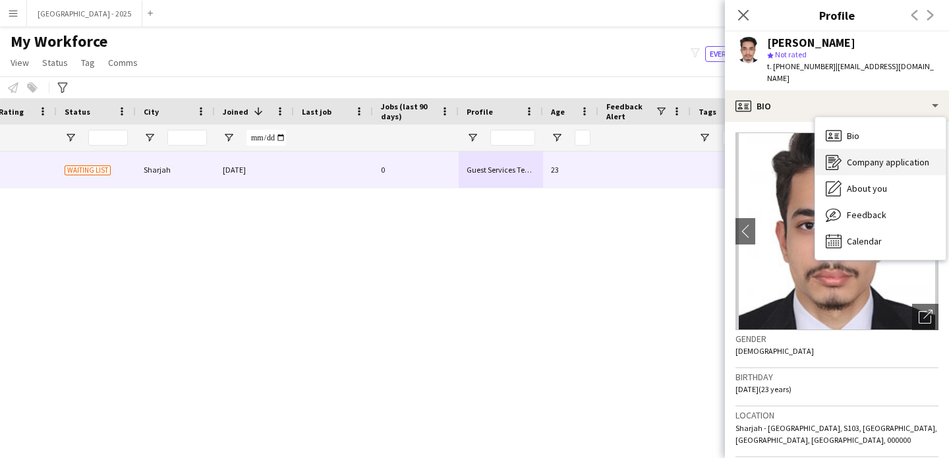
click at [872, 161] on div "Company application Company application" at bounding box center [880, 162] width 131 height 26
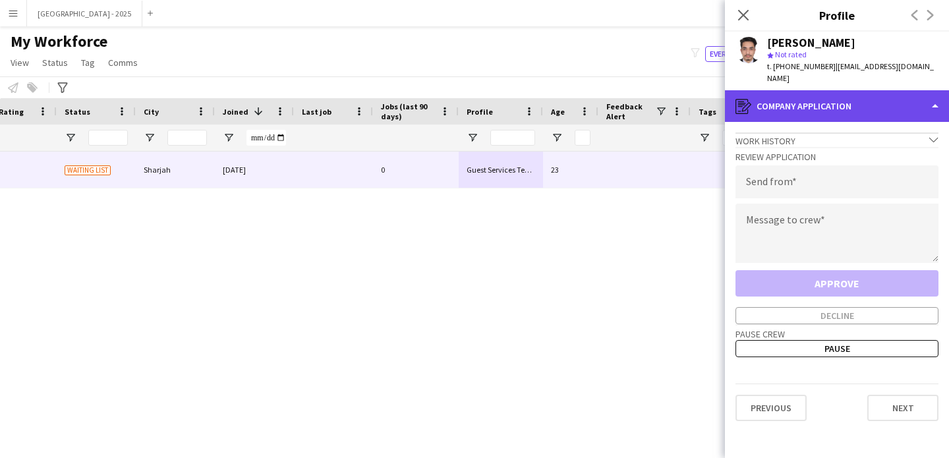
click at [848, 99] on div "register Company application" at bounding box center [837, 106] width 224 height 32
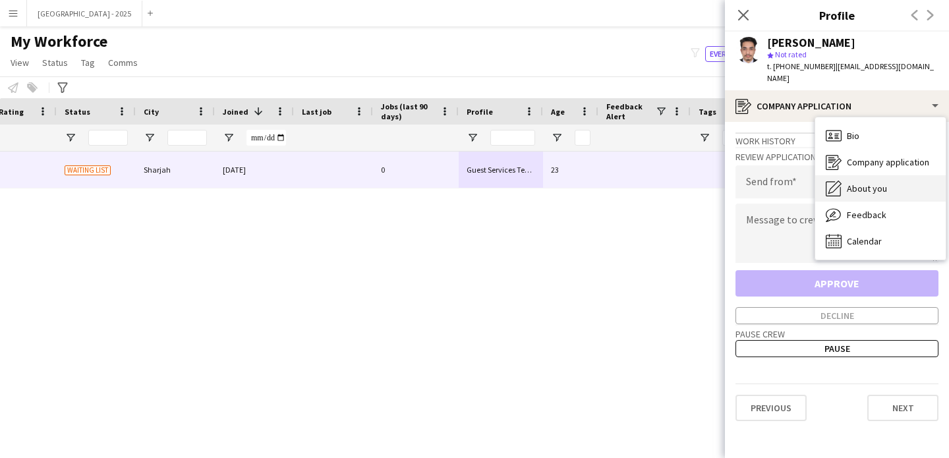
click at [881, 183] on span "About you" at bounding box center [867, 189] width 40 height 12
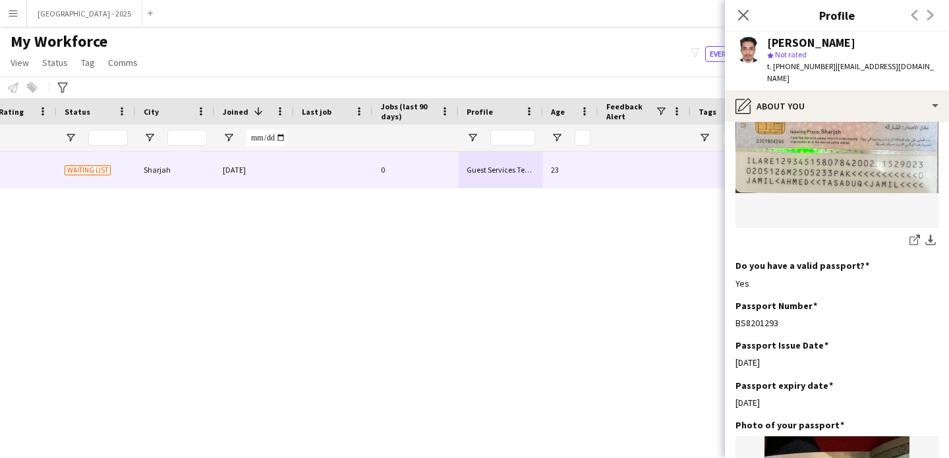
scroll to position [1019, 0]
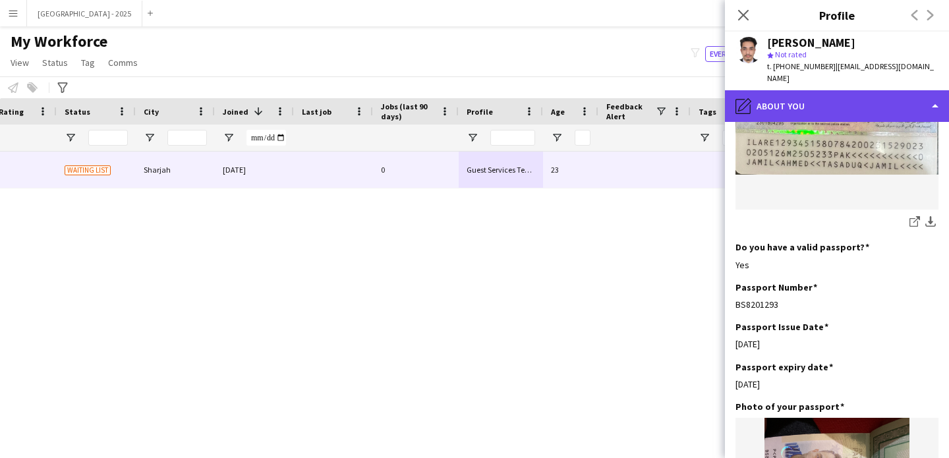
click at [828, 92] on div "pencil4 About you" at bounding box center [837, 106] width 224 height 32
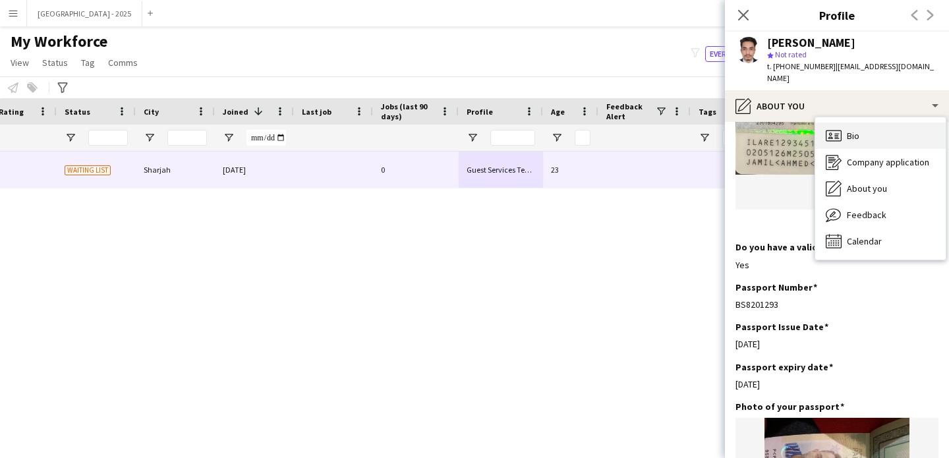
click at [864, 123] on div "Bio Bio" at bounding box center [880, 136] width 131 height 26
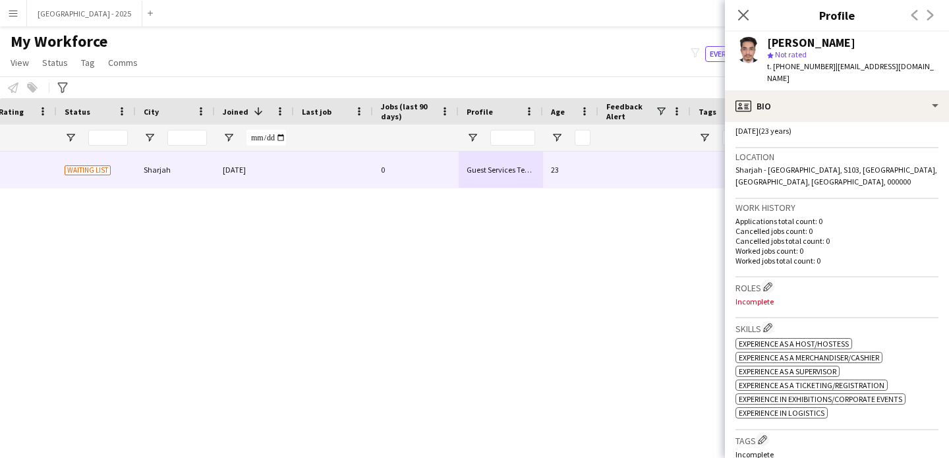
scroll to position [384, 0]
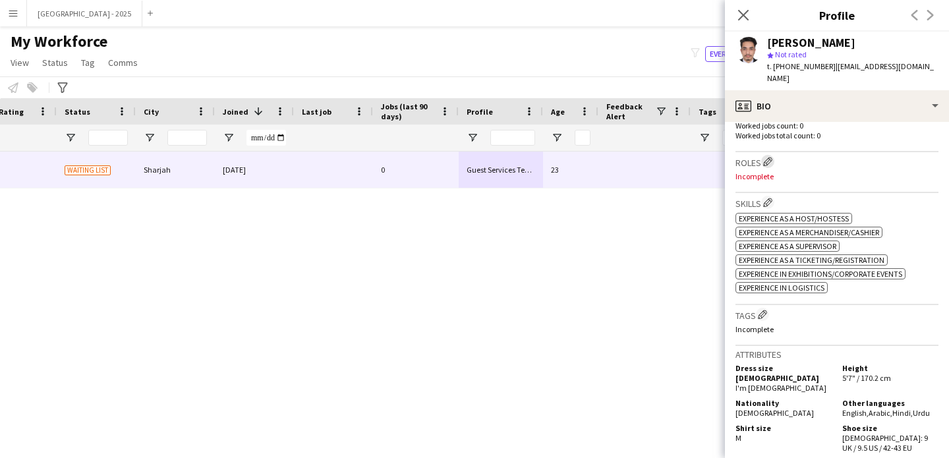
click at [771, 157] on app-icon "Edit crew company roles" at bounding box center [767, 161] width 9 height 9
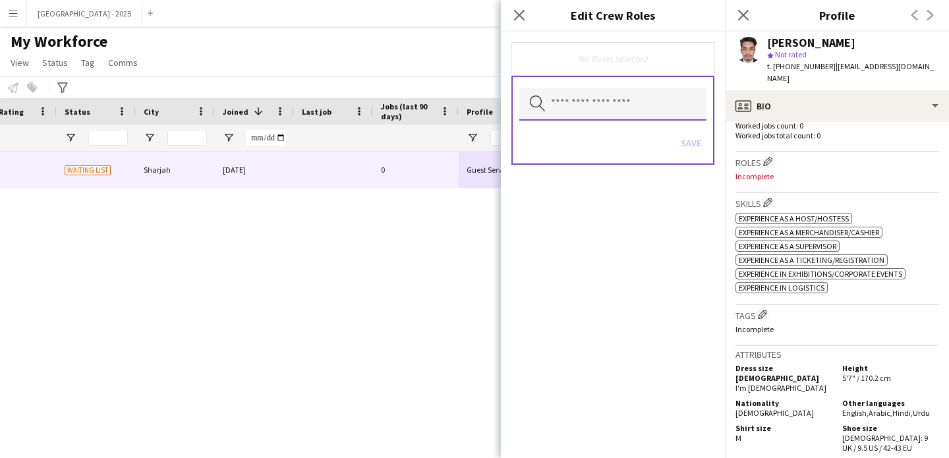
click at [659, 106] on input "text" at bounding box center [612, 104] width 187 height 33
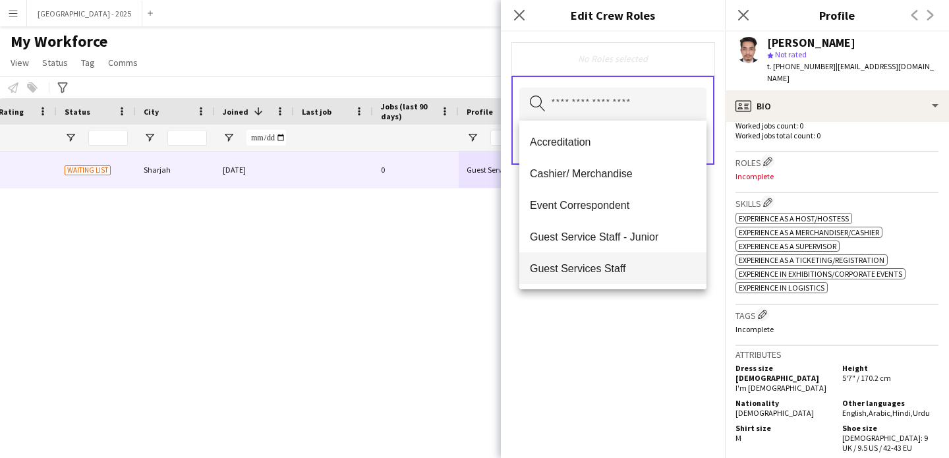
click at [624, 278] on mat-option "Guest Services Staff" at bounding box center [612, 268] width 187 height 32
drag, startPoint x: 626, startPoint y: 311, endPoint x: 673, endPoint y: 203, distance: 117.8
click at [627, 310] on div "Guest Services Staff Remove Search by role type Save" at bounding box center [613, 245] width 224 height 427
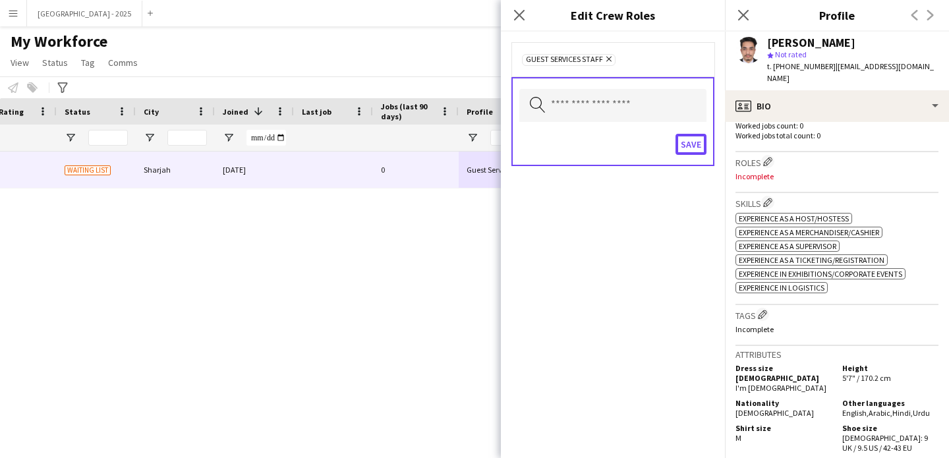
drag, startPoint x: 692, startPoint y: 141, endPoint x: 726, endPoint y: 243, distance: 107.8
click at [692, 141] on button "Save" at bounding box center [691, 144] width 31 height 21
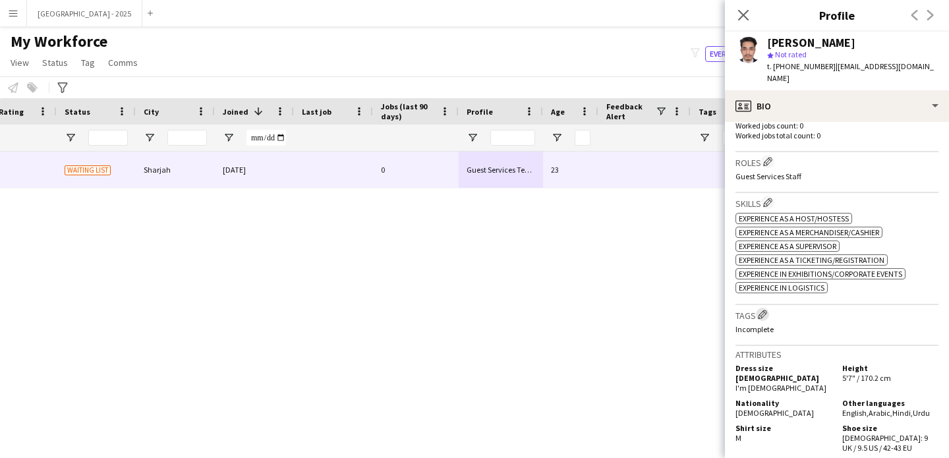
click at [763, 310] on app-icon "Edit crew company tags" at bounding box center [762, 314] width 9 height 9
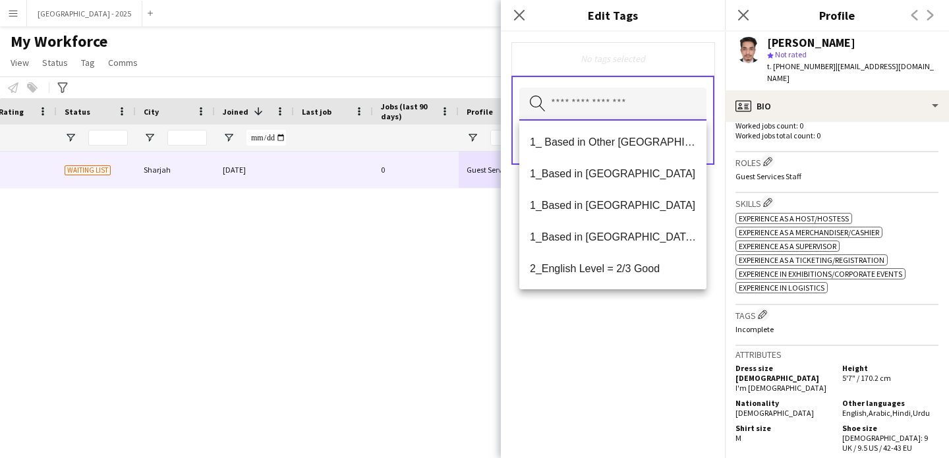
click at [576, 98] on input "text" at bounding box center [612, 104] width 187 height 33
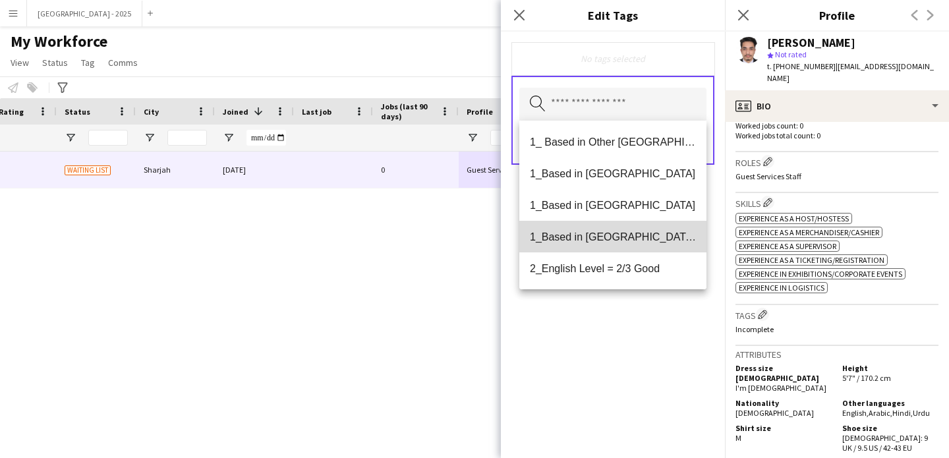
click at [635, 232] on span "1_Based in [GEOGRAPHIC_DATA]/[GEOGRAPHIC_DATA]/Ajman" at bounding box center [613, 237] width 166 height 13
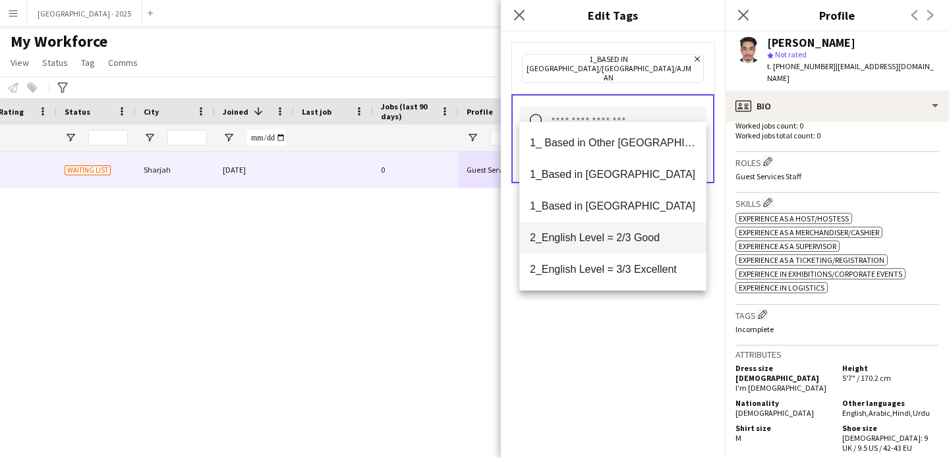
click at [632, 249] on mat-option "2_English Level = 2/3 Good" at bounding box center [612, 238] width 187 height 32
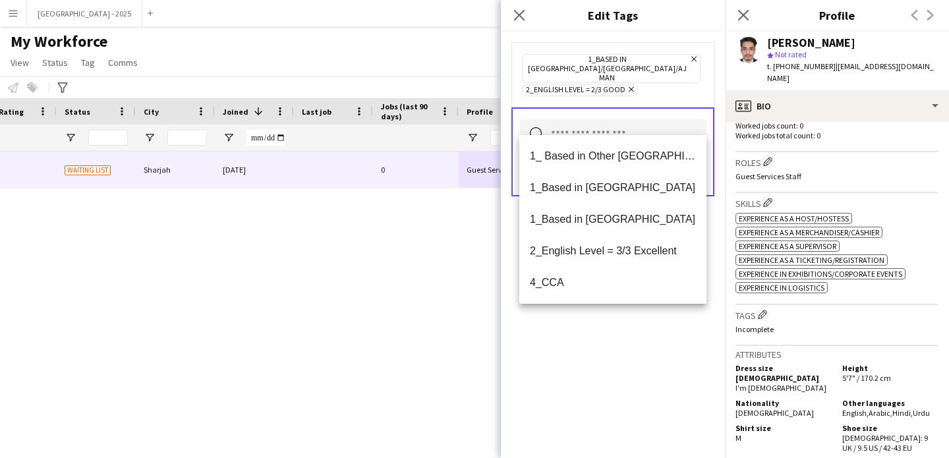
click at [640, 322] on div "1_Based in [GEOGRAPHIC_DATA]/[GEOGRAPHIC_DATA]/Ajman Remove 2_English Level = 2…" at bounding box center [613, 245] width 224 height 427
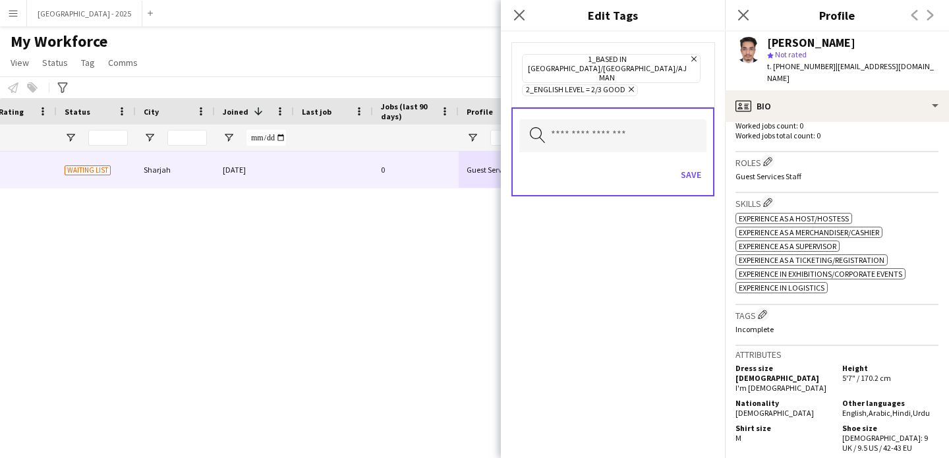
click at [673, 158] on div "Save" at bounding box center [612, 177] width 187 height 38
click at [693, 166] on button "Save" at bounding box center [691, 174] width 31 height 21
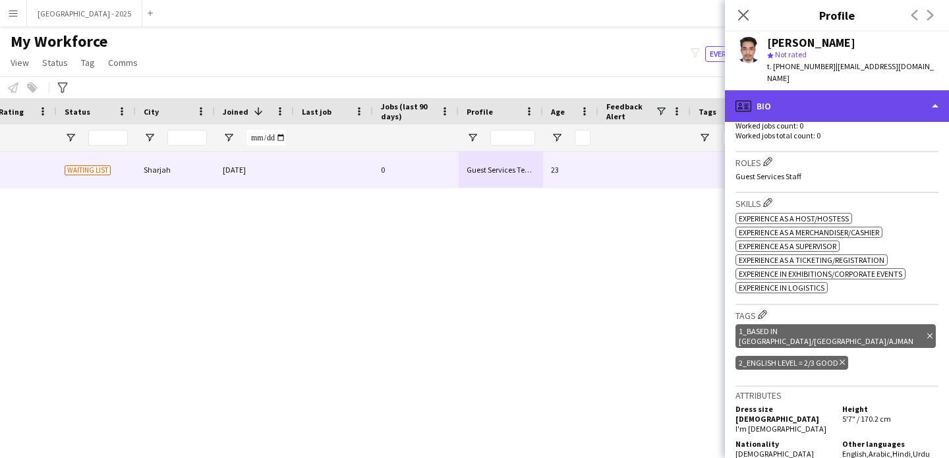
drag, startPoint x: 780, startPoint y: 85, endPoint x: 781, endPoint y: 92, distance: 6.7
click at [780, 90] on div "profile Bio" at bounding box center [837, 106] width 224 height 32
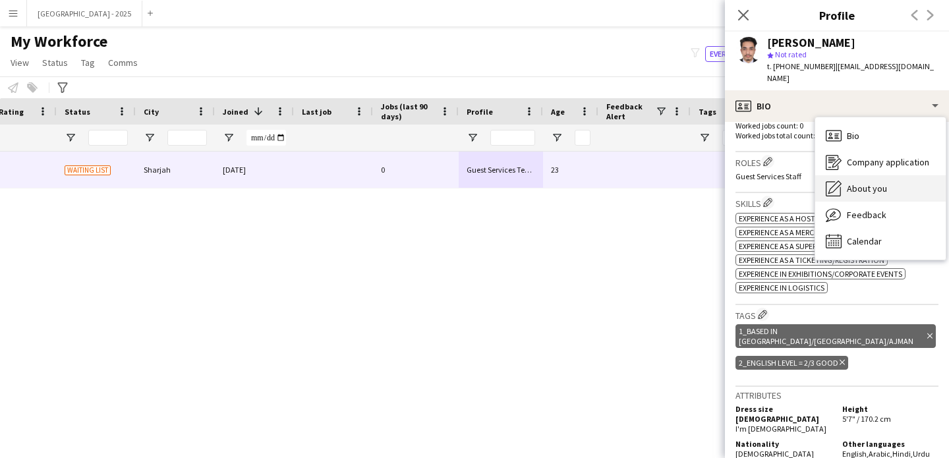
click at [867, 183] on div "About you About you" at bounding box center [880, 188] width 131 height 26
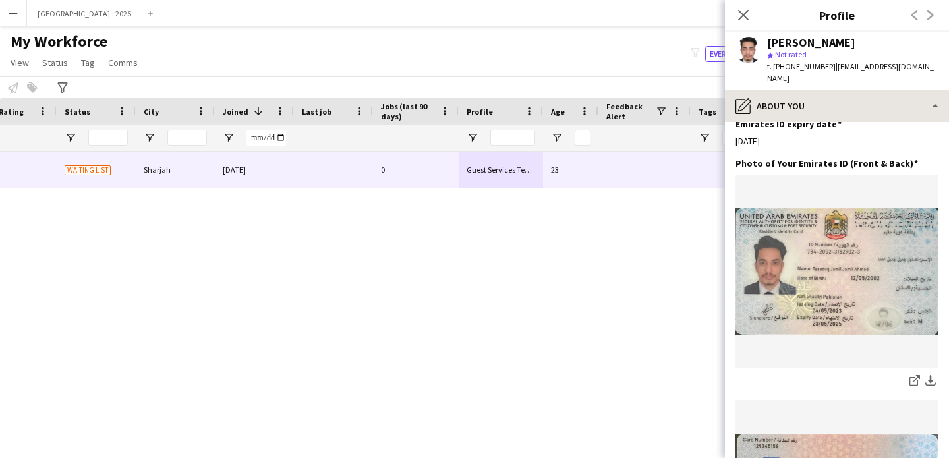
scroll to position [844, 0]
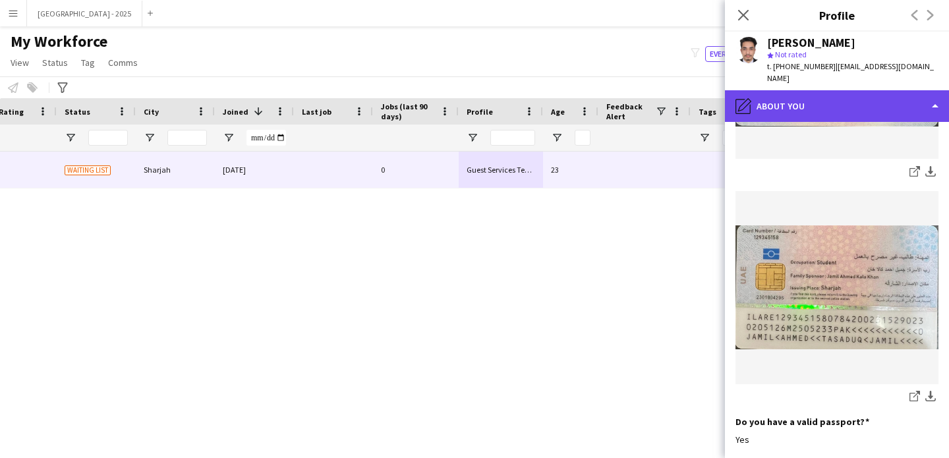
click at [802, 90] on div "pencil4 About you" at bounding box center [837, 106] width 224 height 32
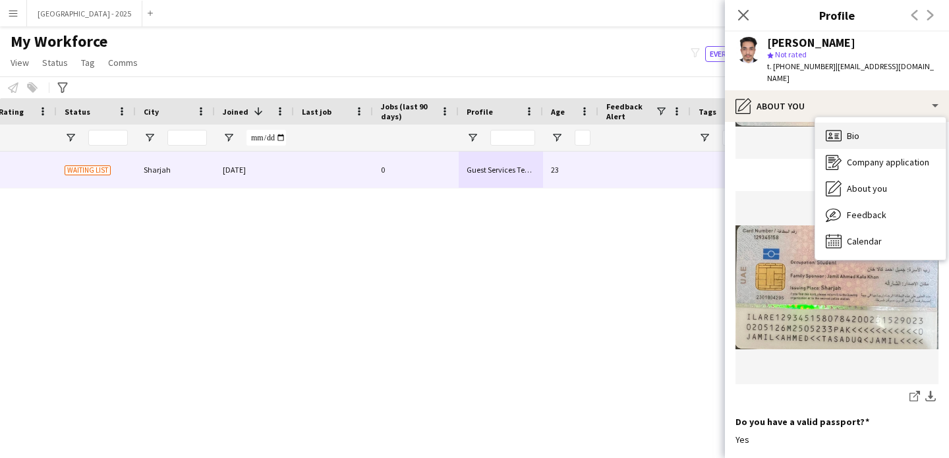
click at [865, 128] on div "Bio Bio" at bounding box center [880, 136] width 131 height 26
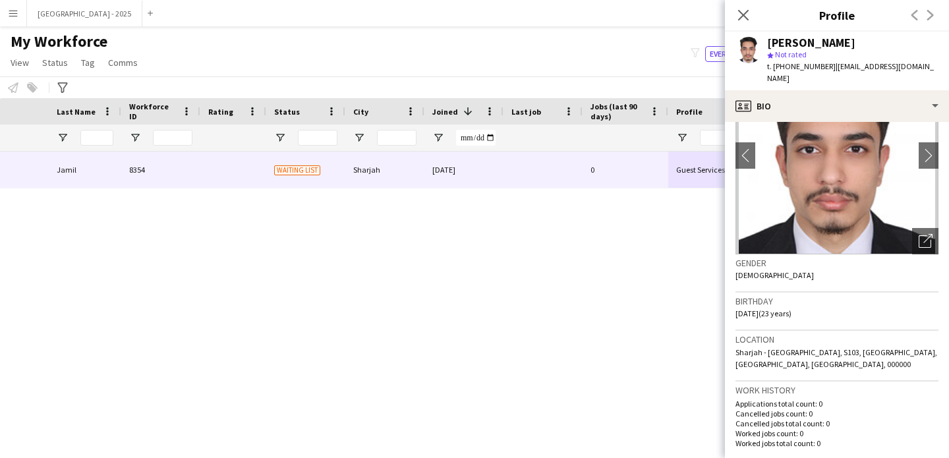
scroll to position [0, 1]
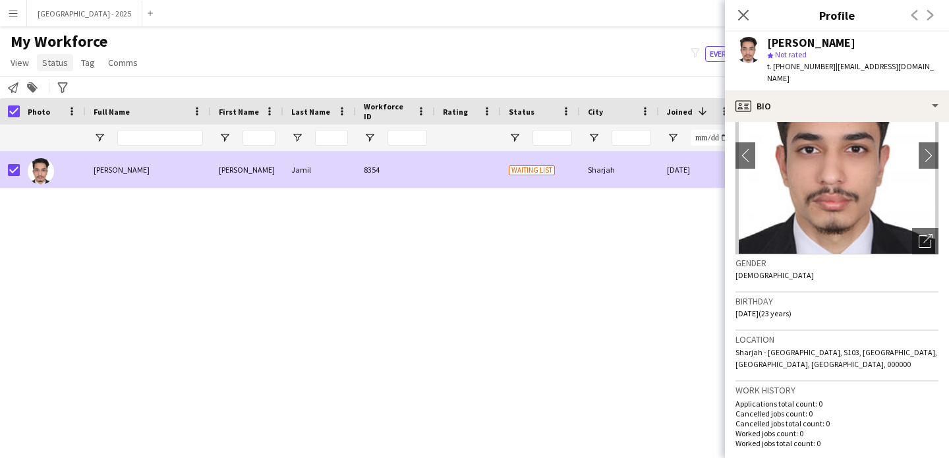
click at [65, 66] on span "Status" at bounding box center [55, 63] width 26 height 12
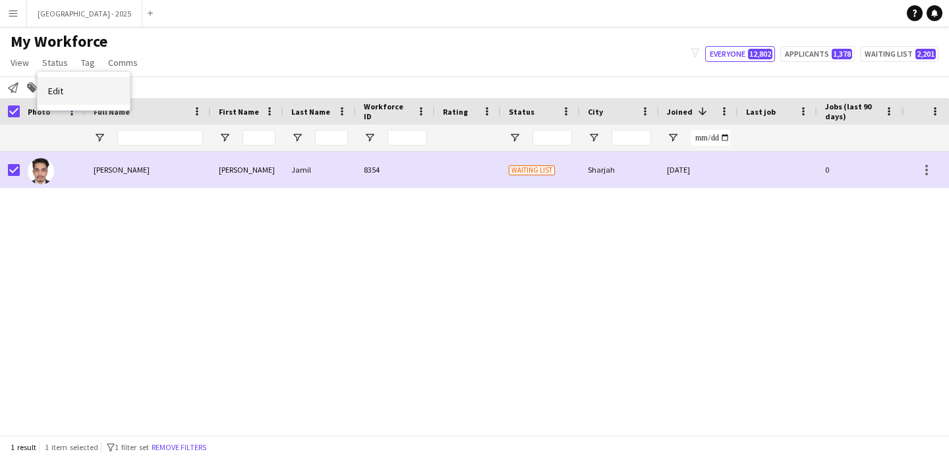
click at [73, 86] on link "Edit" at bounding box center [84, 91] width 92 height 28
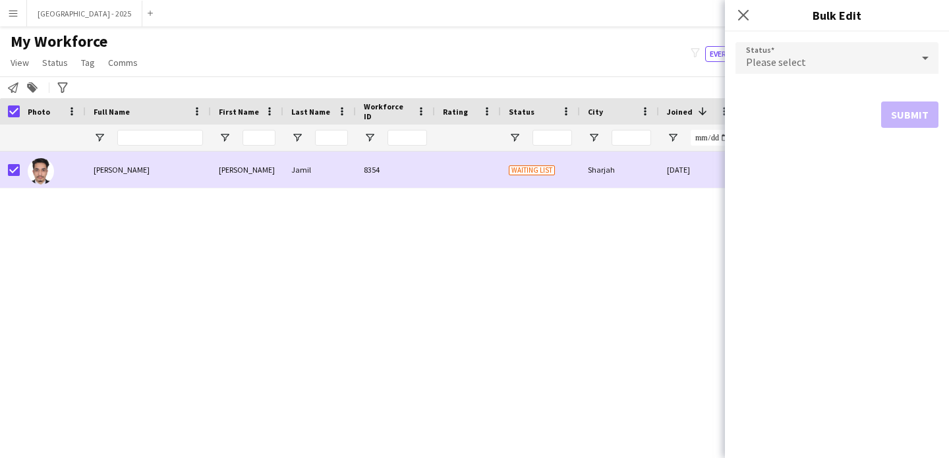
click at [874, 59] on div "Please select" at bounding box center [824, 58] width 177 height 32
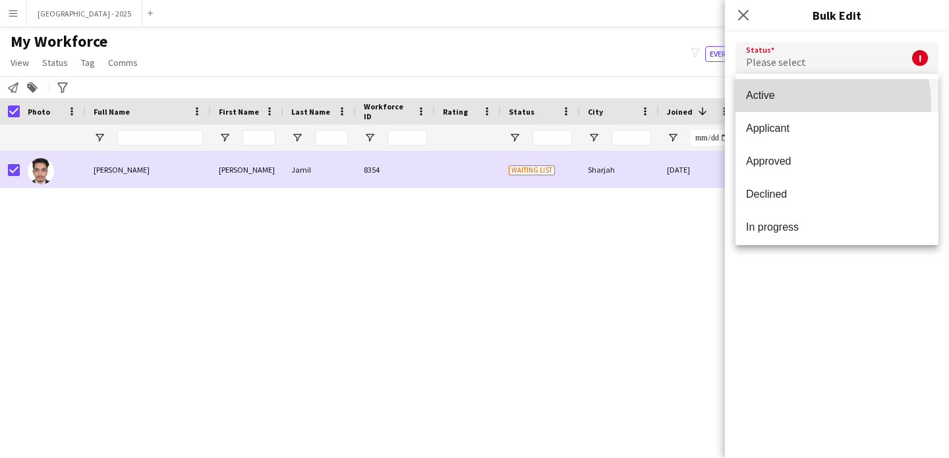
click at [784, 106] on mat-option "Active" at bounding box center [837, 95] width 203 height 33
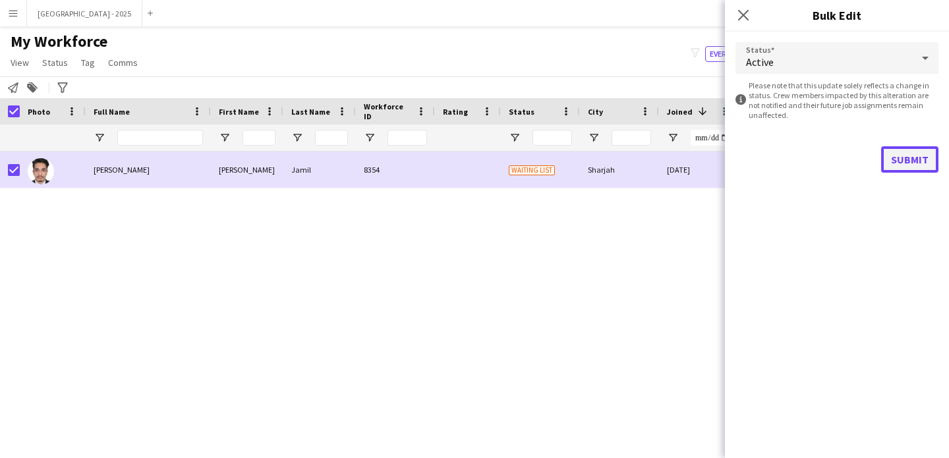
click at [906, 163] on button "Submit" at bounding box center [909, 159] width 57 height 26
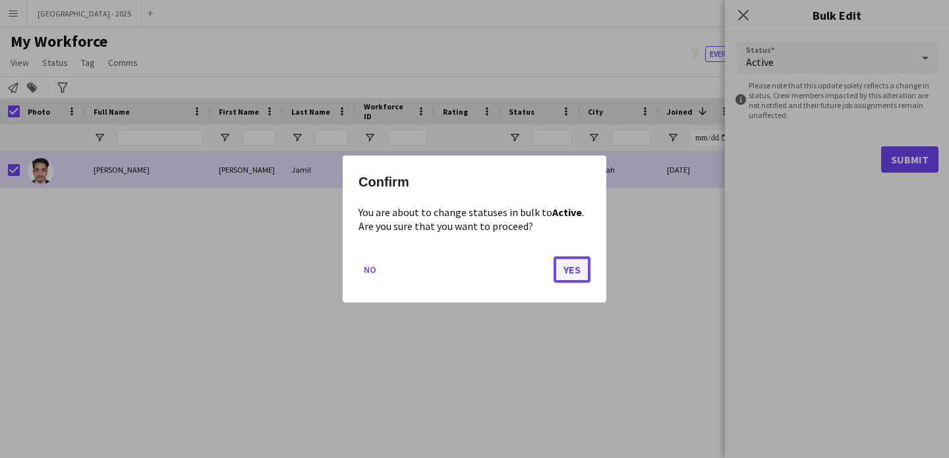
click at [574, 264] on button "Yes" at bounding box center [572, 269] width 37 height 26
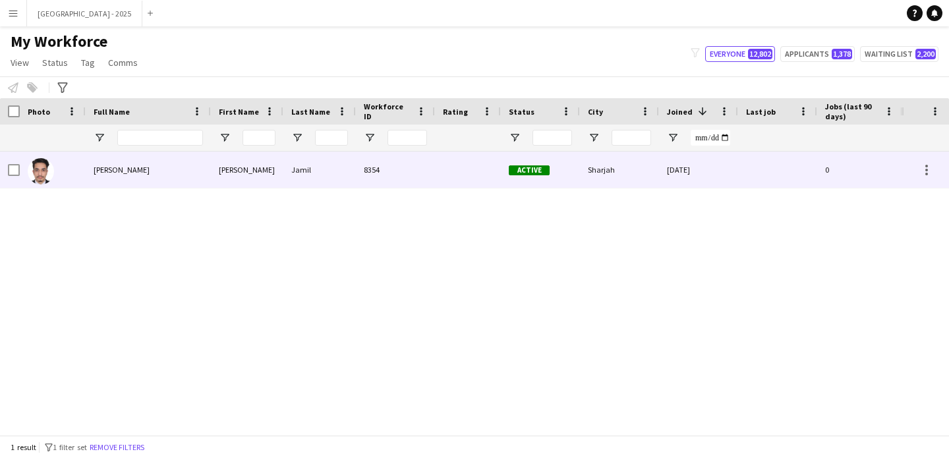
click at [67, 169] on div at bounding box center [53, 170] width 66 height 36
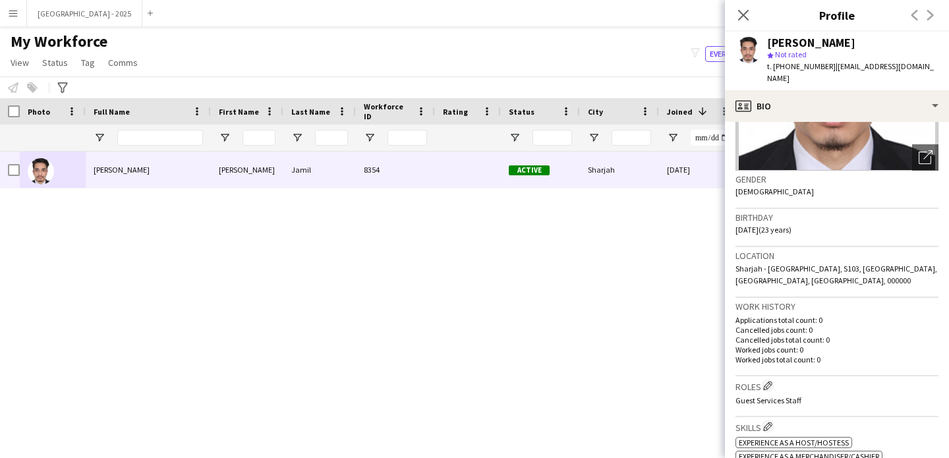
scroll to position [160, 0]
click at [744, 16] on icon "Close pop-in" at bounding box center [743, 15] width 13 height 13
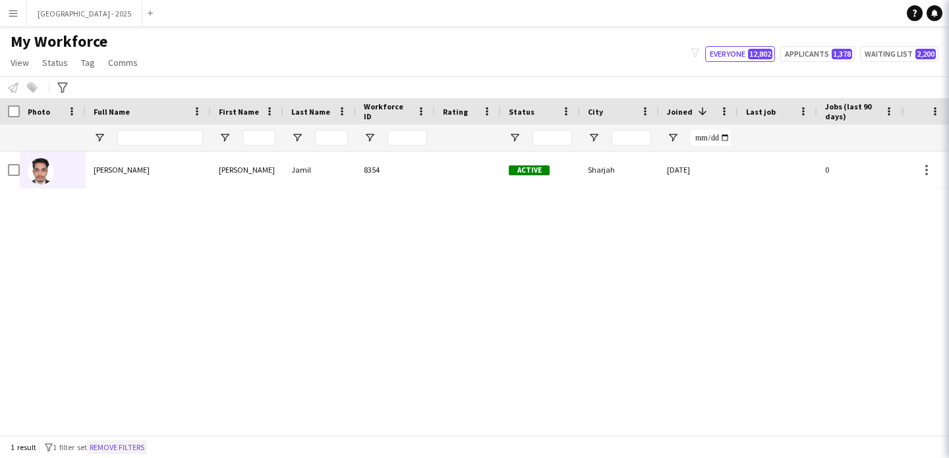
click at [117, 448] on button "Remove filters" at bounding box center [117, 447] width 60 height 15
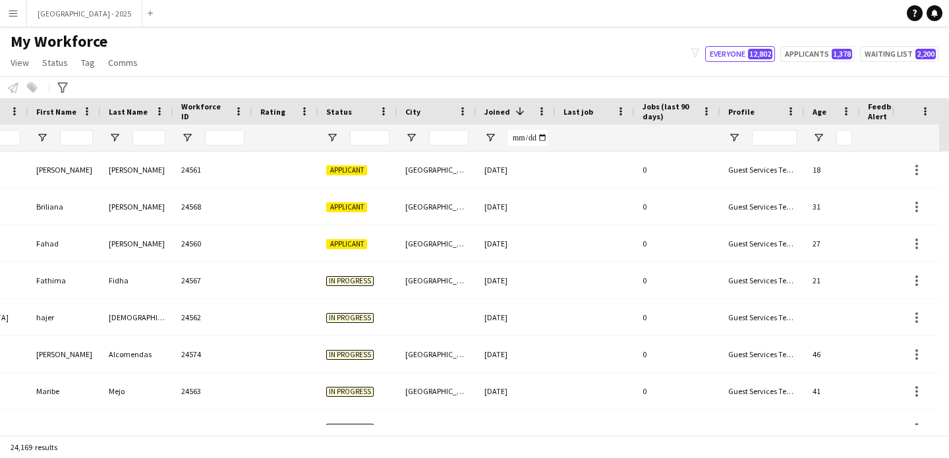
scroll to position [0, 454]
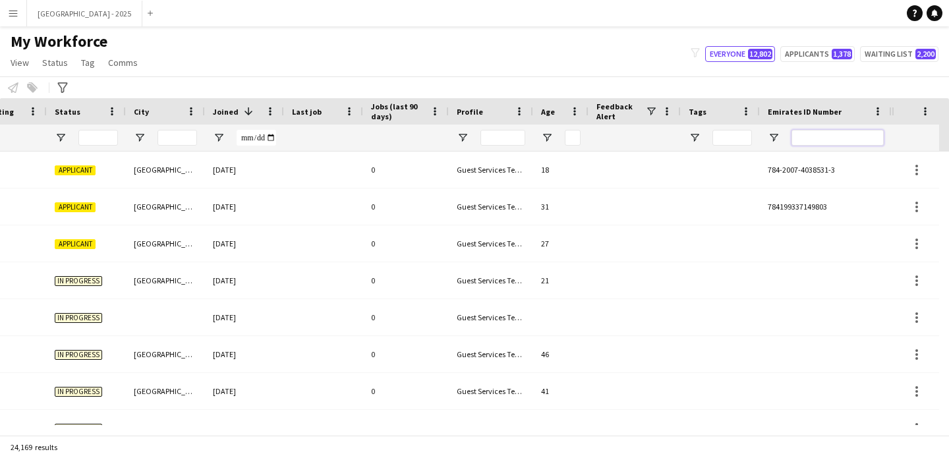
click at [853, 140] on input "Emirates ID Number Filter Input" at bounding box center [838, 138] width 92 height 16
paste input "*******"
type input "*******"
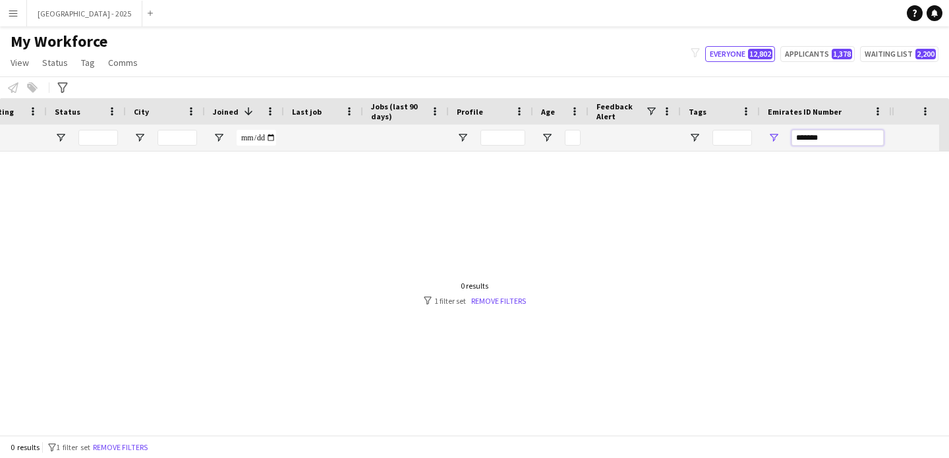
scroll to position [0, 444]
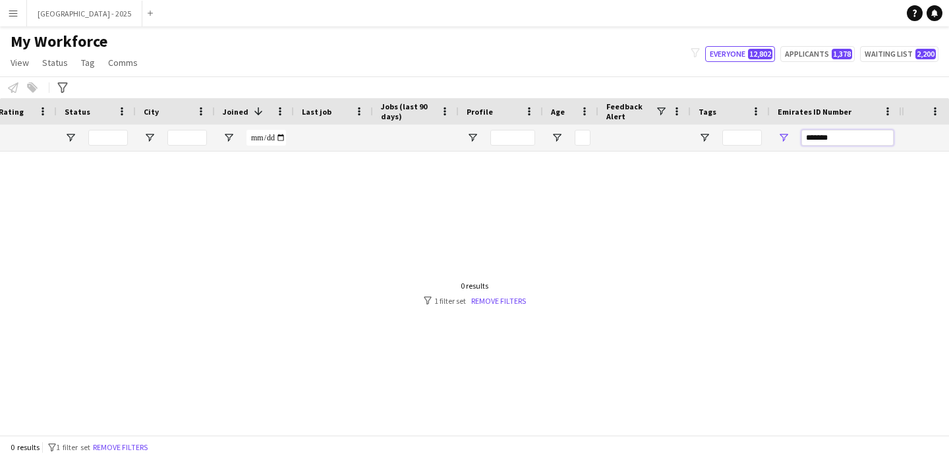
click at [836, 136] on input "*******" at bounding box center [848, 138] width 92 height 16
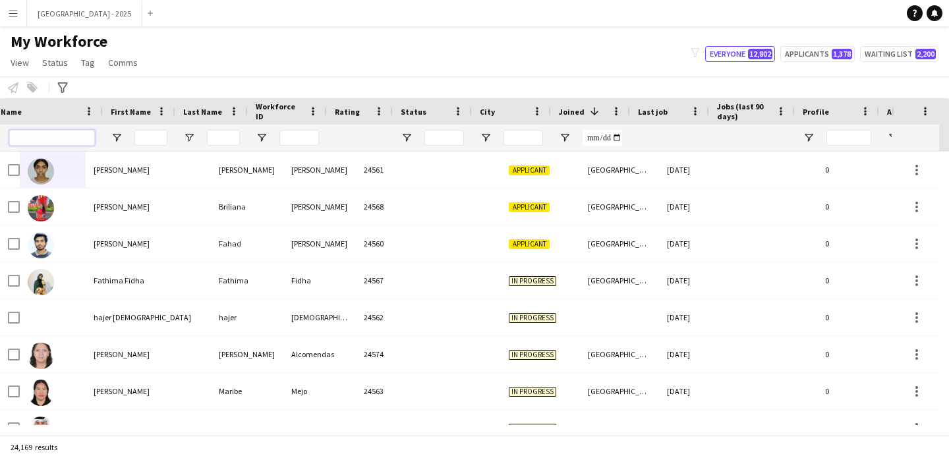
click at [73, 137] on input "Full Name Filter Input" at bounding box center [52, 138] width 86 height 16
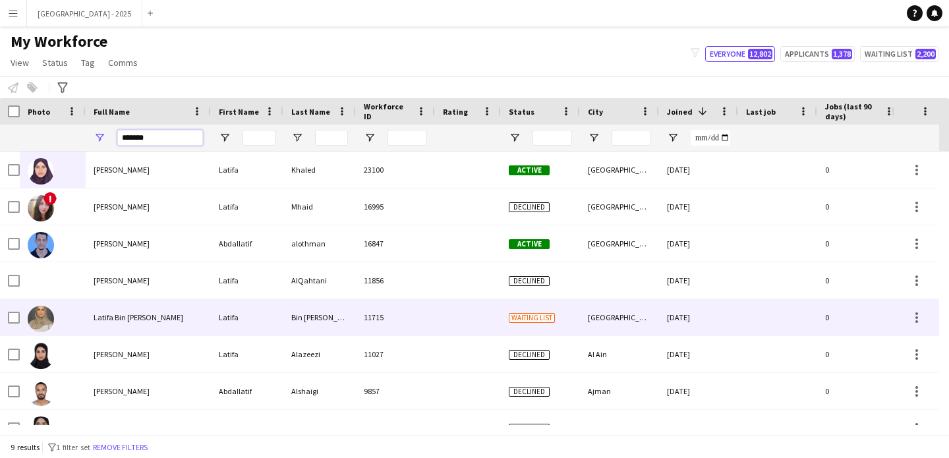
type input "******"
click at [140, 320] on span "Latifa Bin [PERSON_NAME]" at bounding box center [139, 317] width 90 height 10
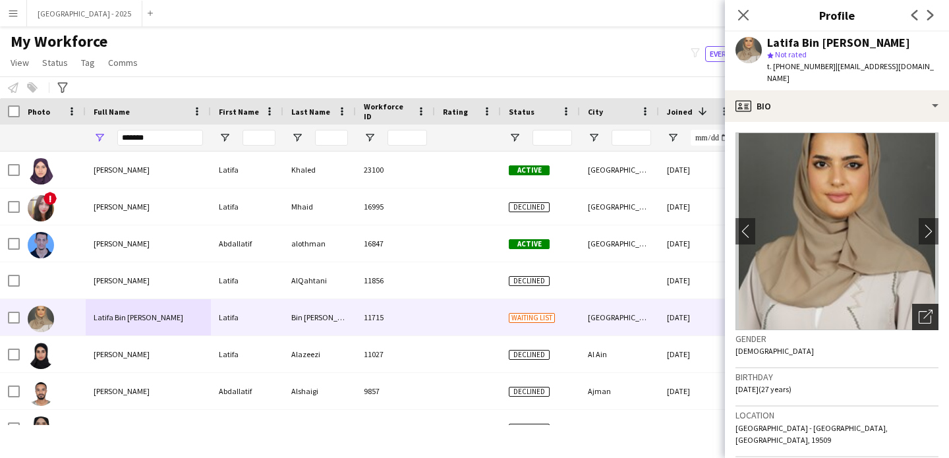
click at [919, 310] on icon "Open photos pop-in" at bounding box center [926, 317] width 14 height 14
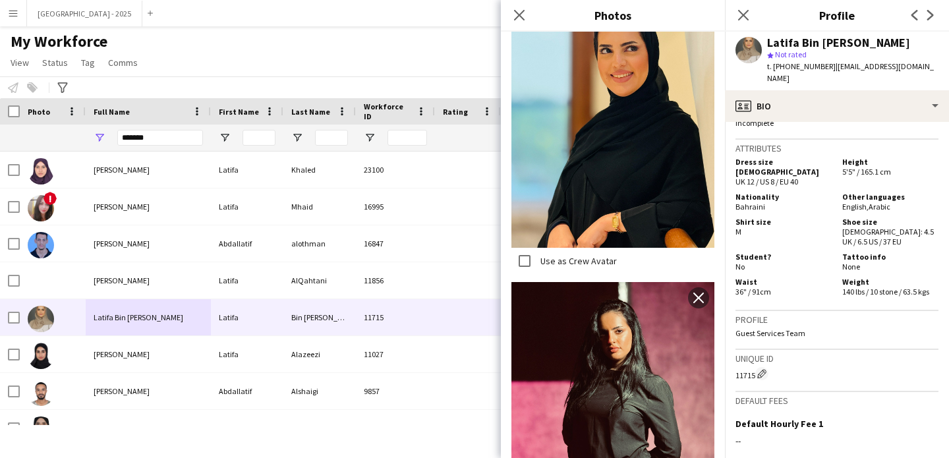
scroll to position [534, 0]
drag, startPoint x: 858, startPoint y: 150, endPoint x: 919, endPoint y: 157, distance: 61.0
click at [900, 158] on div "Dress size FEMALE UK 12 / US 8 / EU 40 Height 5'5" / 165.1 cm" at bounding box center [837, 174] width 203 height 32
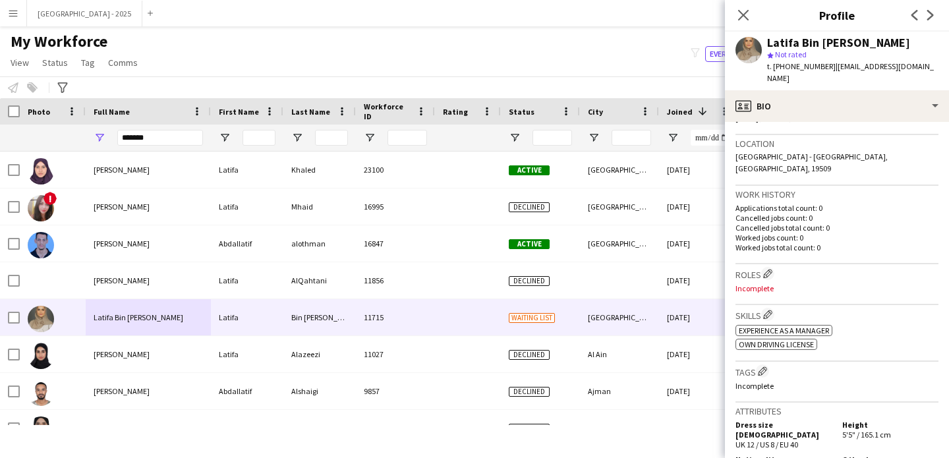
scroll to position [198, 0]
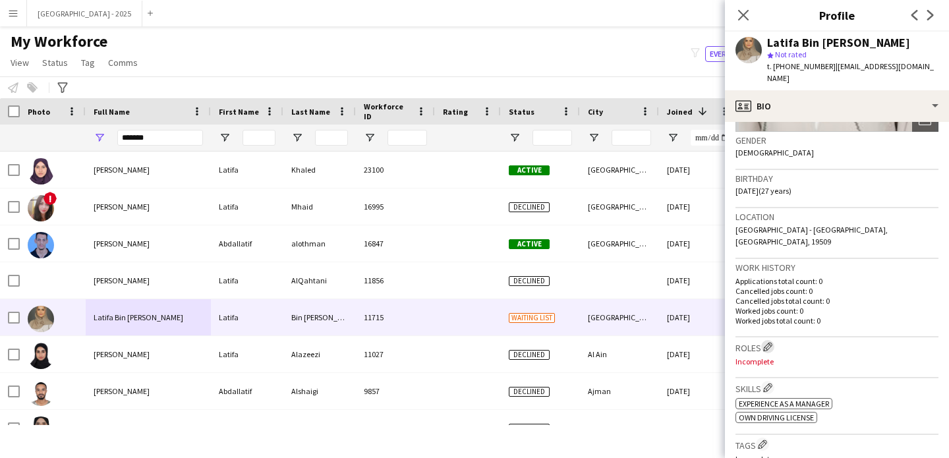
click at [764, 340] on button "Edit crew company roles" at bounding box center [767, 346] width 13 height 13
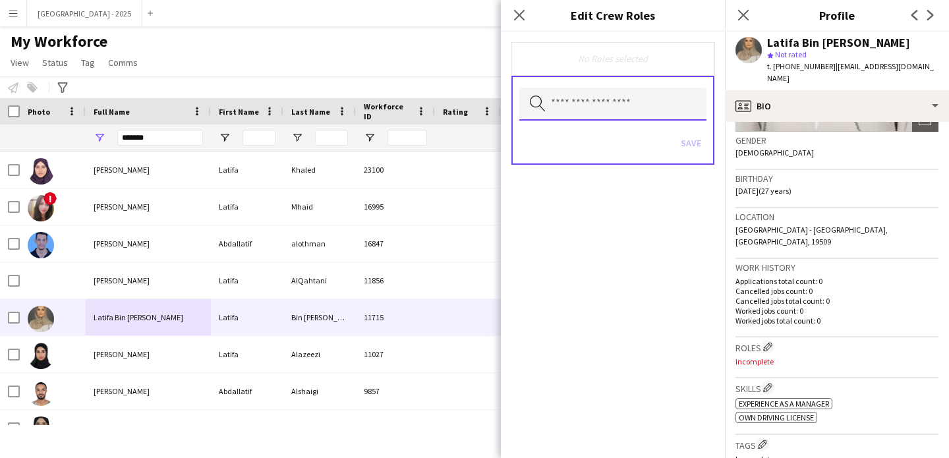
click at [593, 105] on input "text" at bounding box center [612, 104] width 187 height 33
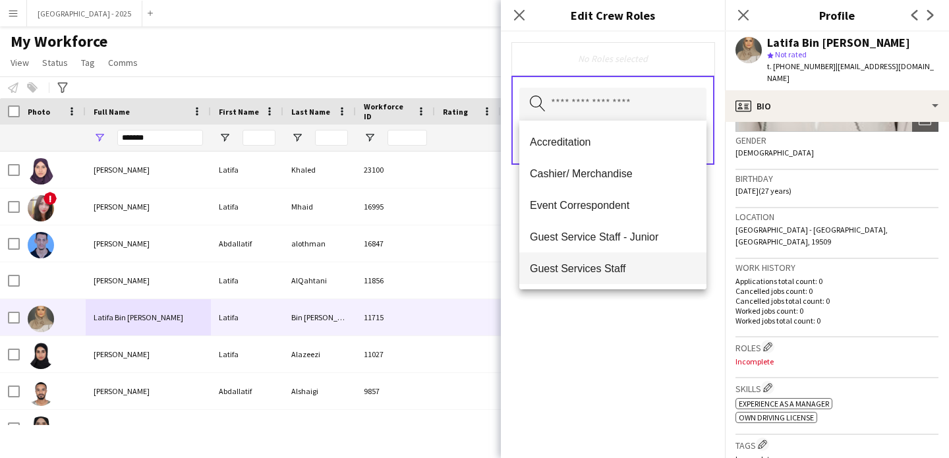
click at [635, 254] on mat-option "Guest Services Staff" at bounding box center [612, 268] width 187 height 32
click at [607, 63] on icon "Remove" at bounding box center [607, 59] width 9 height 9
click at [611, 116] on input "text" at bounding box center [612, 104] width 187 height 33
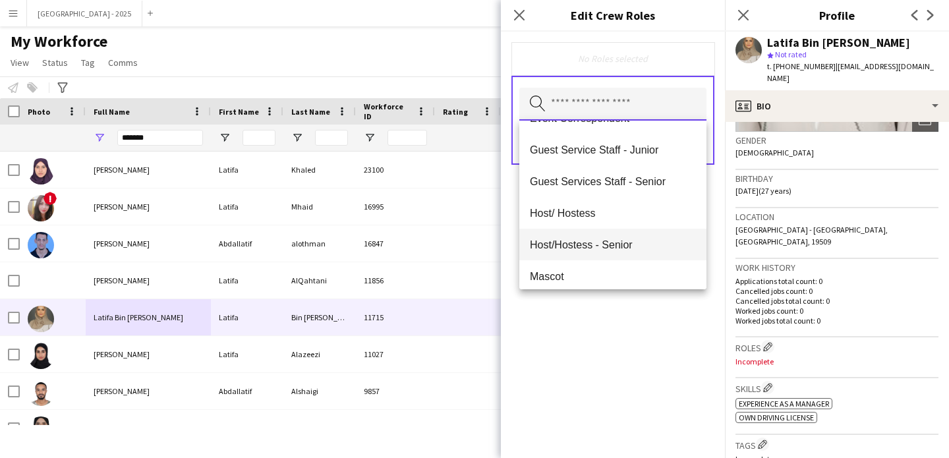
scroll to position [94, 0]
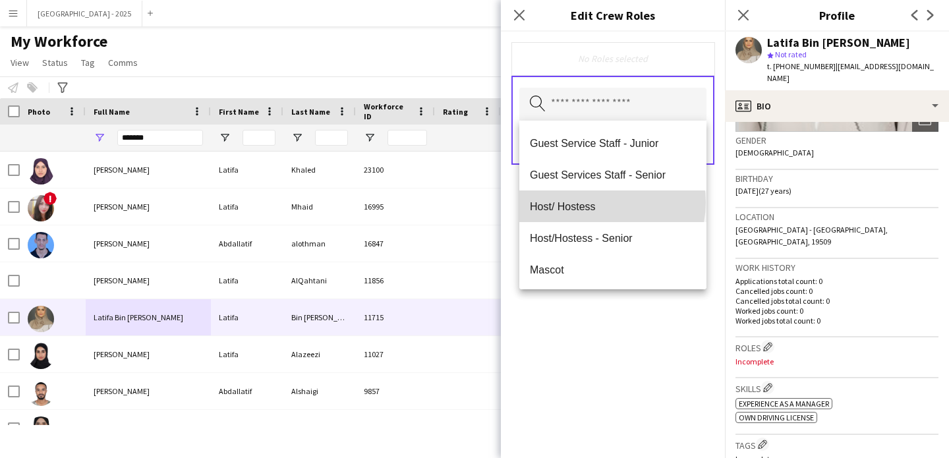
click at [612, 202] on span "Host/ Hostess" at bounding box center [613, 206] width 166 height 13
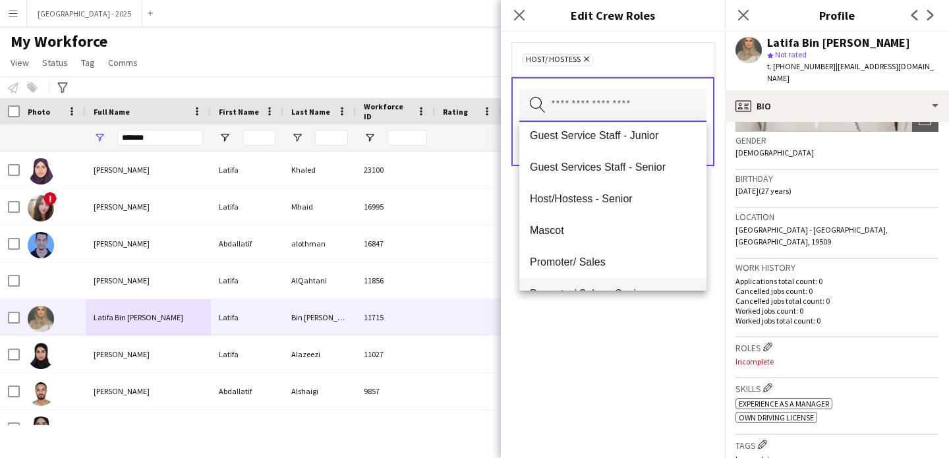
scroll to position [152, 0]
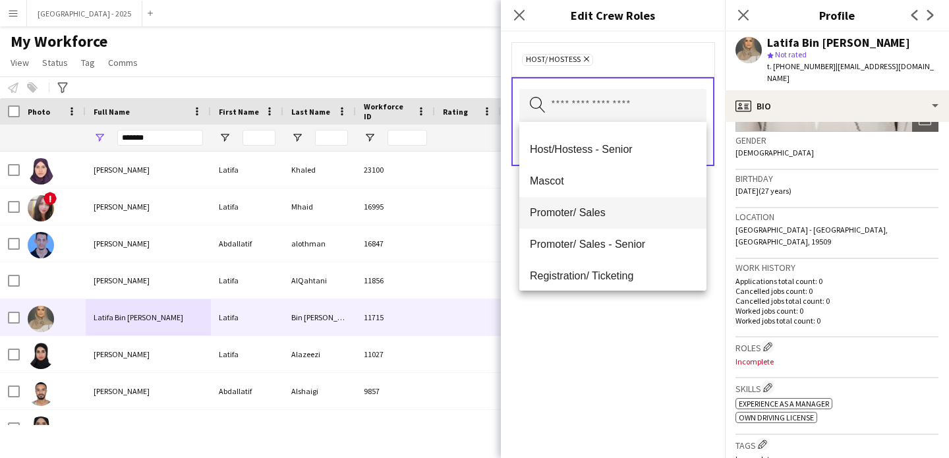
click at [610, 216] on span "Promoter/ Sales" at bounding box center [613, 212] width 166 height 13
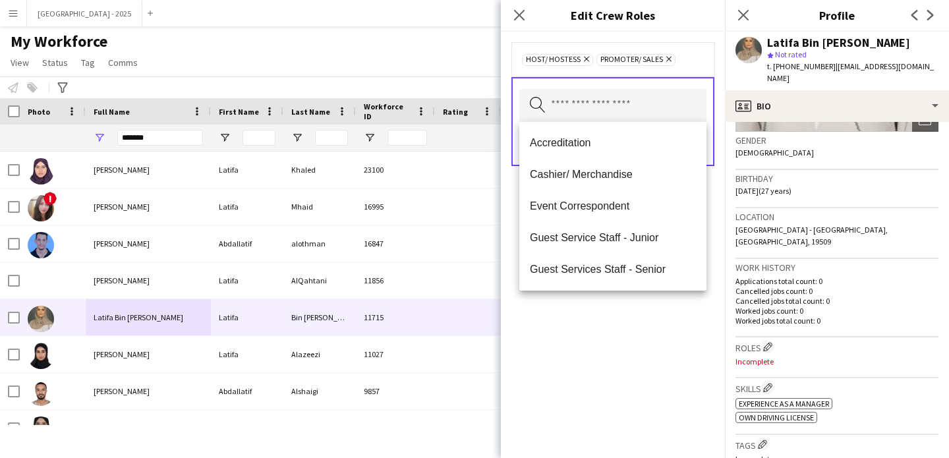
click at [635, 320] on div "Host/ Hostess Remove Promoter/ Sales Remove Search by role type Save" at bounding box center [613, 245] width 224 height 427
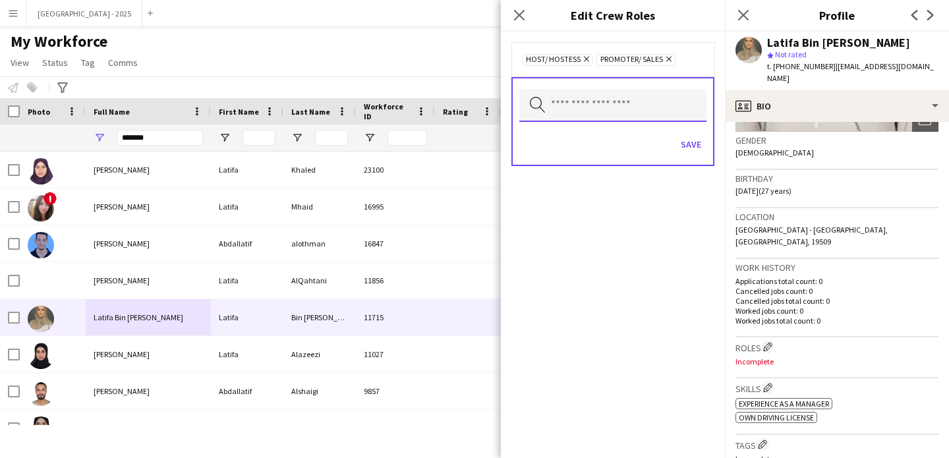
click at [628, 113] on input "text" at bounding box center [612, 105] width 187 height 33
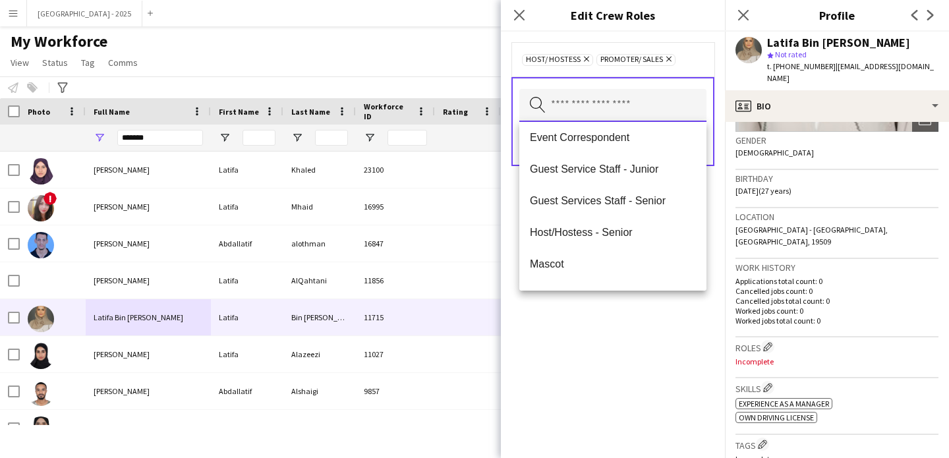
scroll to position [61, 0]
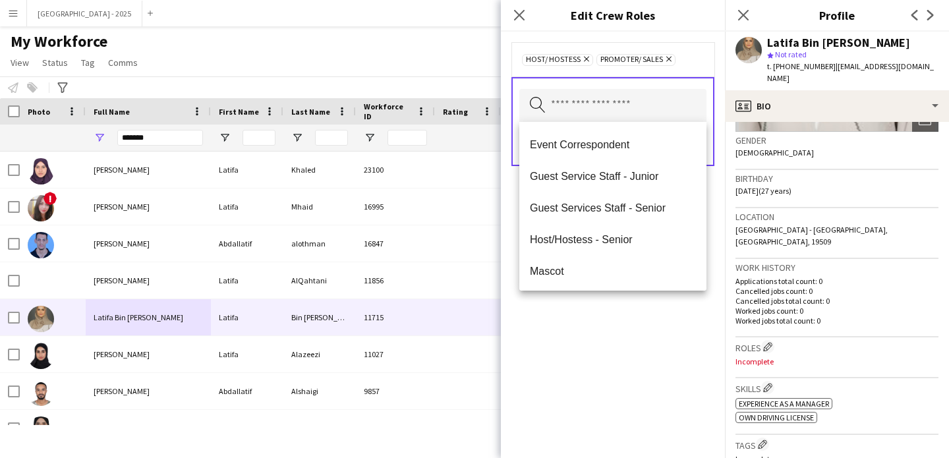
drag, startPoint x: 665, startPoint y: 334, endPoint x: 670, endPoint y: 230, distance: 104.3
click at [664, 334] on div "Host/ Hostess Remove Promoter/ Sales Remove Search by role type Save" at bounding box center [613, 245] width 224 height 427
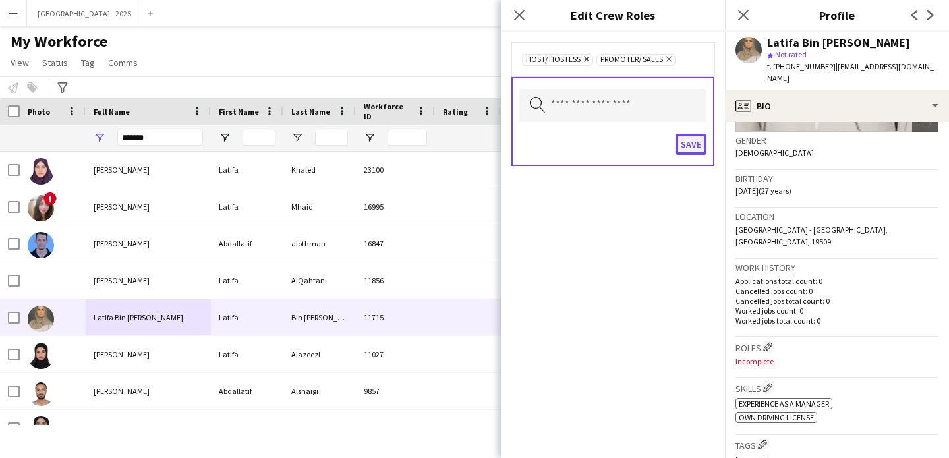
click at [694, 140] on button "Save" at bounding box center [691, 144] width 31 height 21
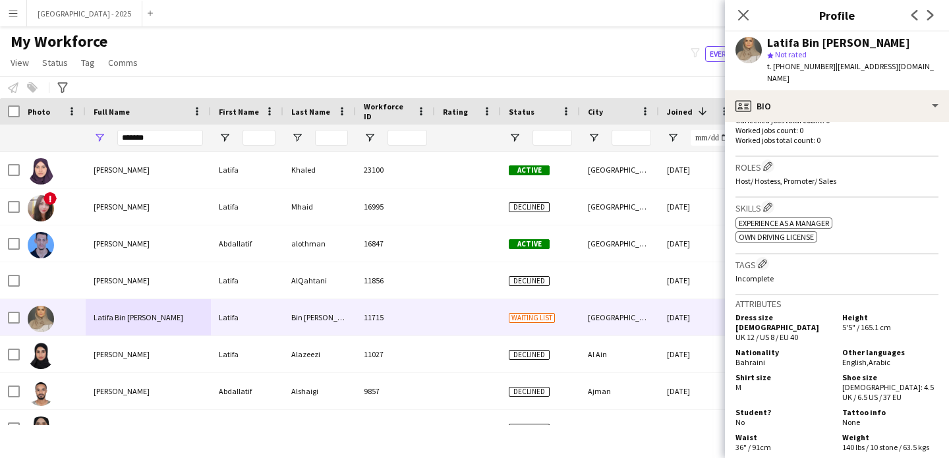
scroll to position [425, 0]
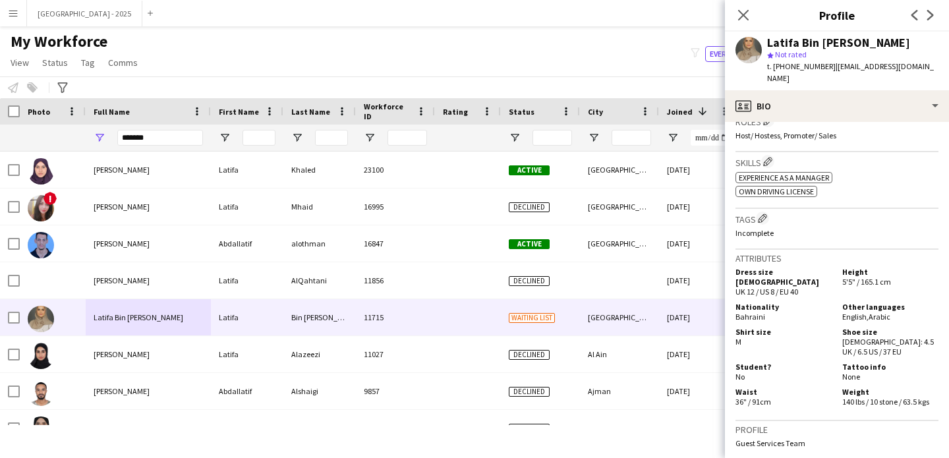
click at [765, 212] on h3 "Tags Edit crew company tags" at bounding box center [837, 219] width 203 height 14
click at [760, 212] on h3 "Tags Edit crew company tags" at bounding box center [837, 219] width 203 height 14
click at [762, 214] on app-icon "Edit crew company tags" at bounding box center [762, 218] width 9 height 9
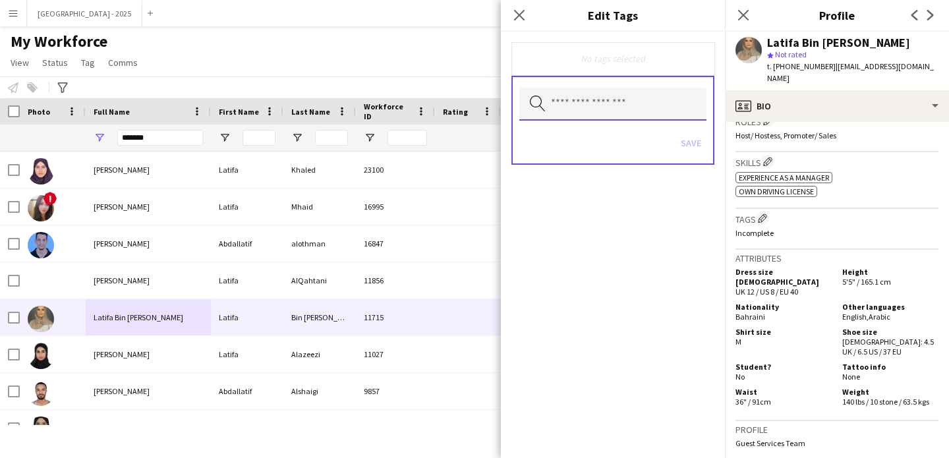
click at [636, 100] on input "text" at bounding box center [612, 104] width 187 height 33
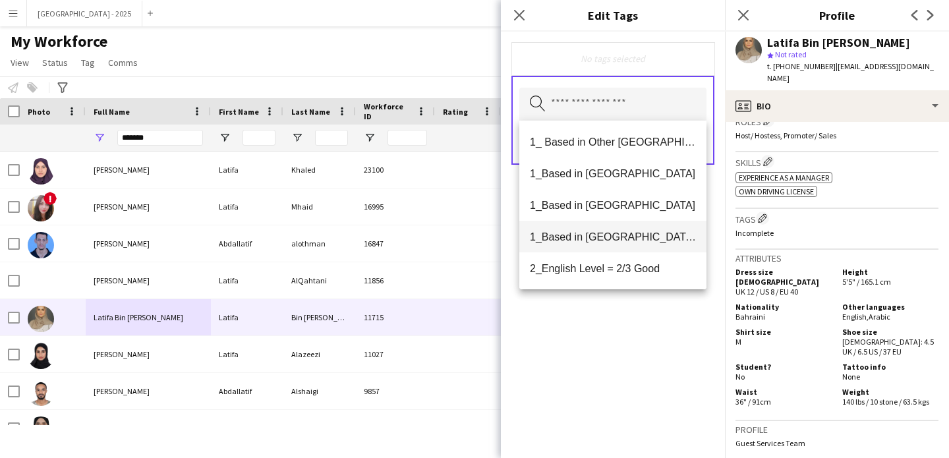
click at [637, 240] on span "1_Based in [GEOGRAPHIC_DATA]/[GEOGRAPHIC_DATA]/Ajman" at bounding box center [613, 237] width 166 height 13
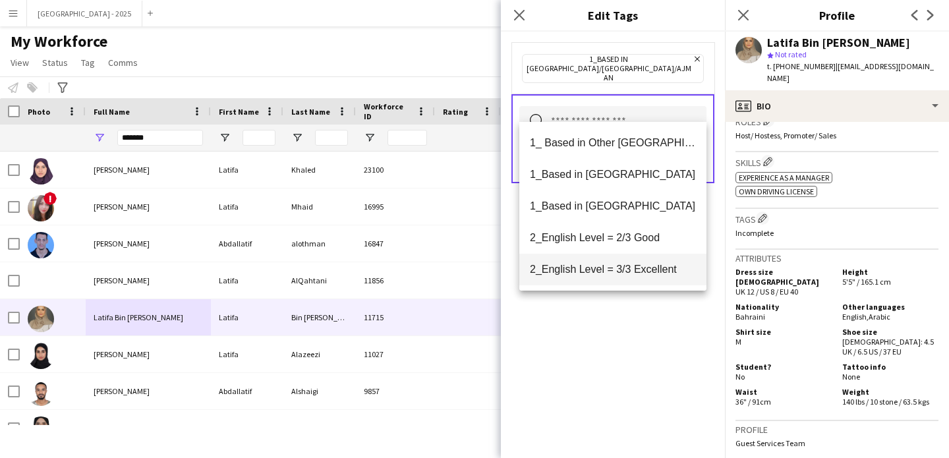
click at [624, 261] on mat-option "2_English Level = 3/3 Excellent" at bounding box center [612, 270] width 187 height 32
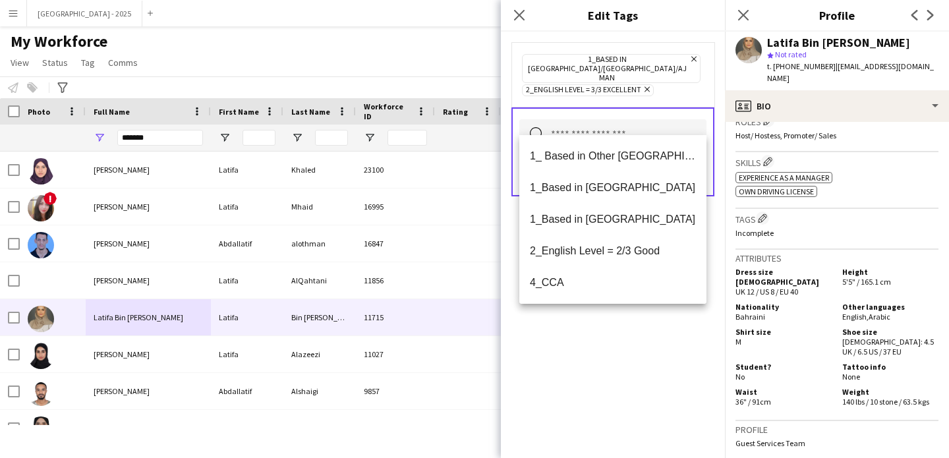
click at [642, 345] on div "1_Based in [GEOGRAPHIC_DATA]/[GEOGRAPHIC_DATA]/Ajman Remove 2_English Level = 3…" at bounding box center [613, 245] width 224 height 427
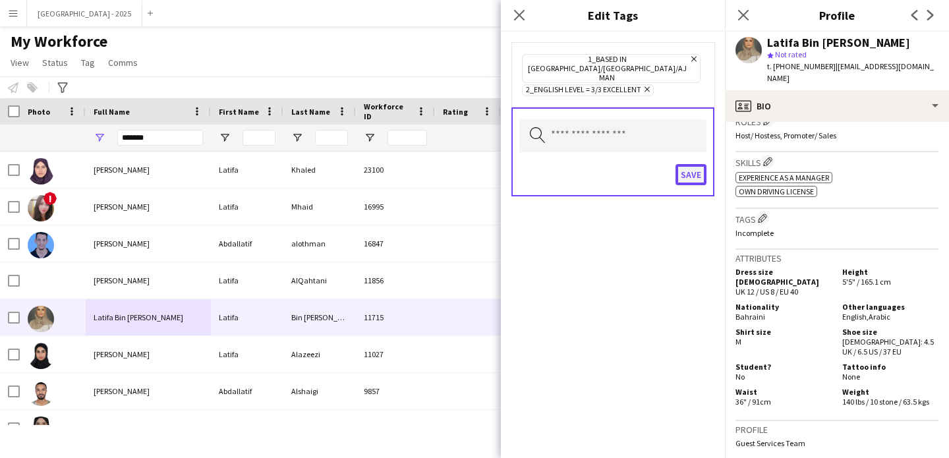
click at [683, 164] on button "Save" at bounding box center [691, 174] width 31 height 21
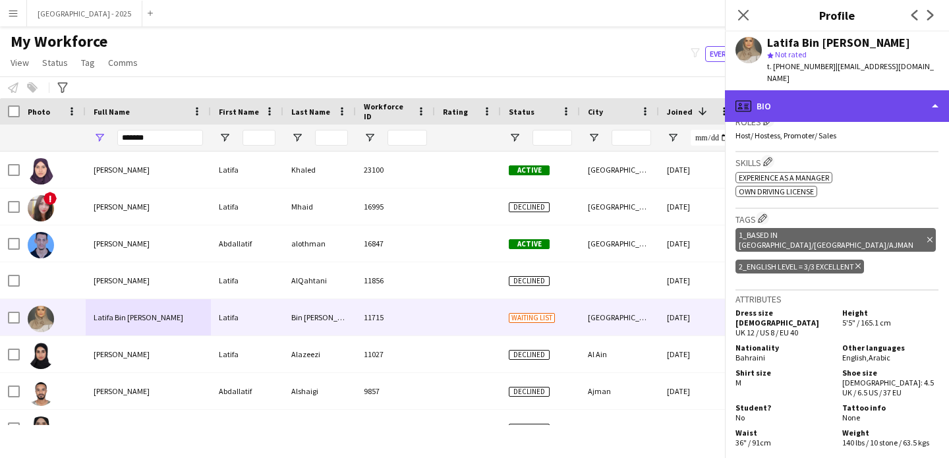
click at [780, 99] on div "profile Bio" at bounding box center [837, 106] width 224 height 32
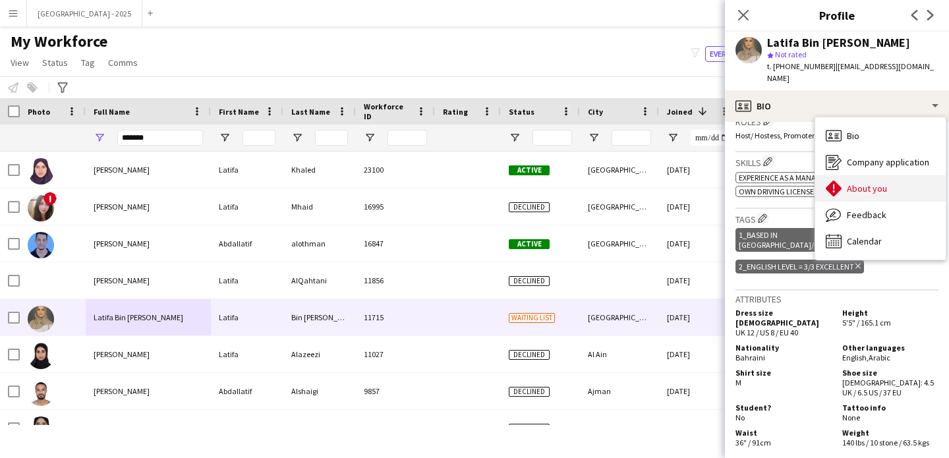
click at [850, 183] on span "About you" at bounding box center [867, 189] width 40 height 12
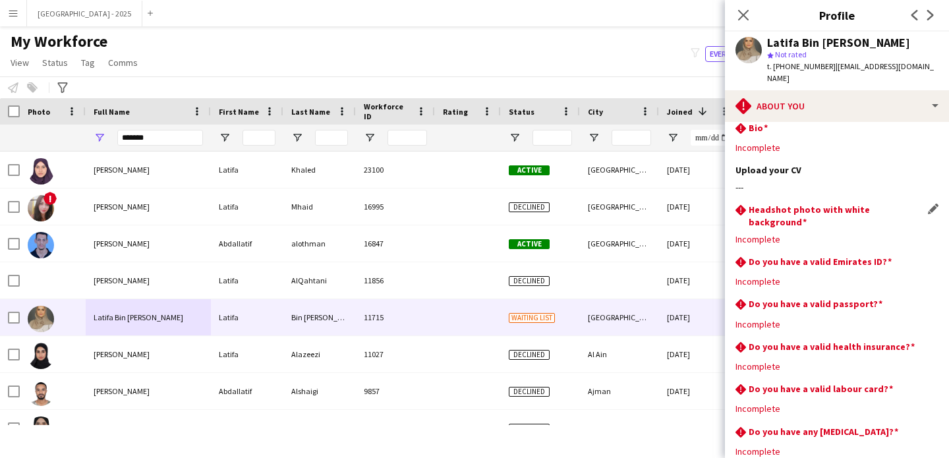
scroll to position [0, 0]
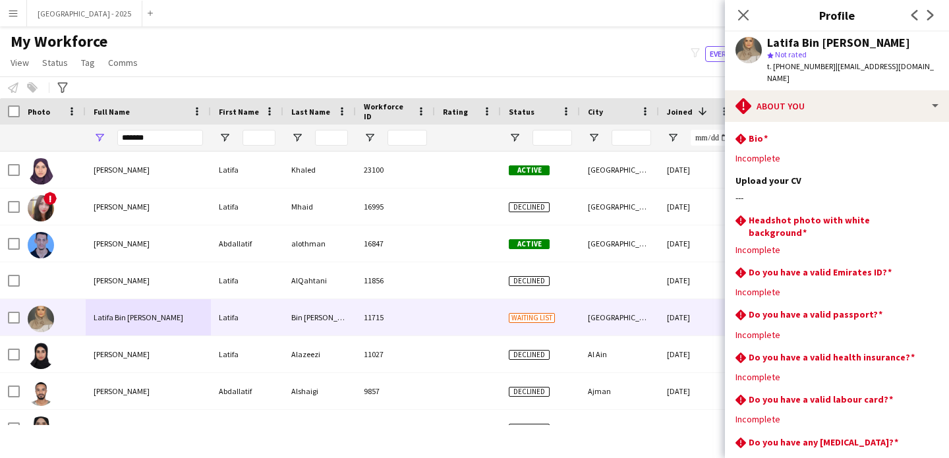
click at [820, 122] on app-section-data-types "rhombus-alert Bio Edit this field Incomplete Upload your CV Edit this field ---…" at bounding box center [837, 290] width 224 height 336
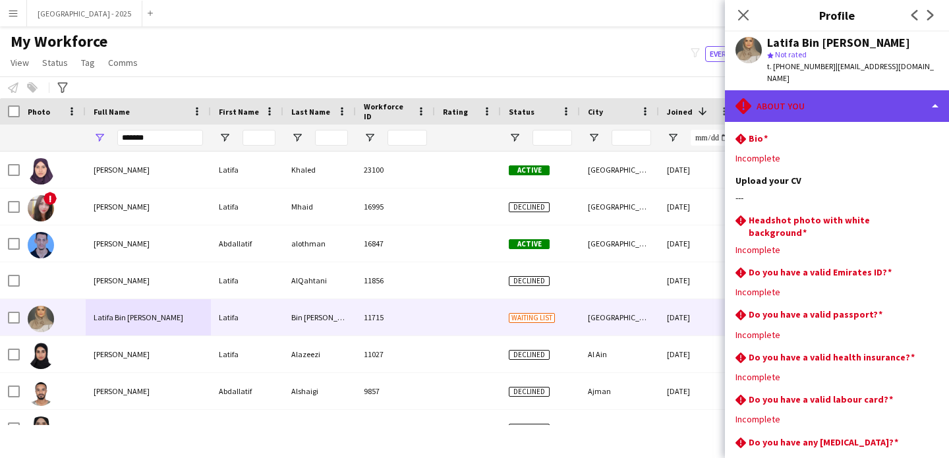
click at [830, 96] on div "rhombus-alert About you" at bounding box center [837, 106] width 224 height 32
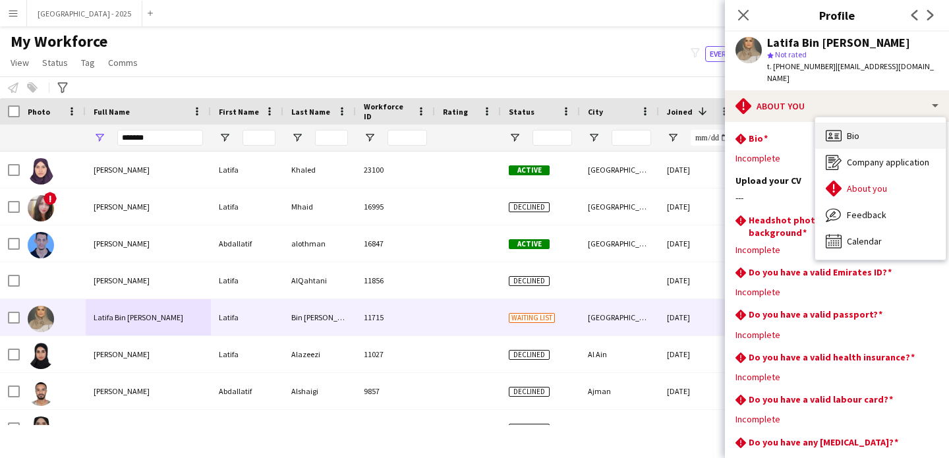
click at [848, 123] on div "Bio Bio" at bounding box center [880, 136] width 131 height 26
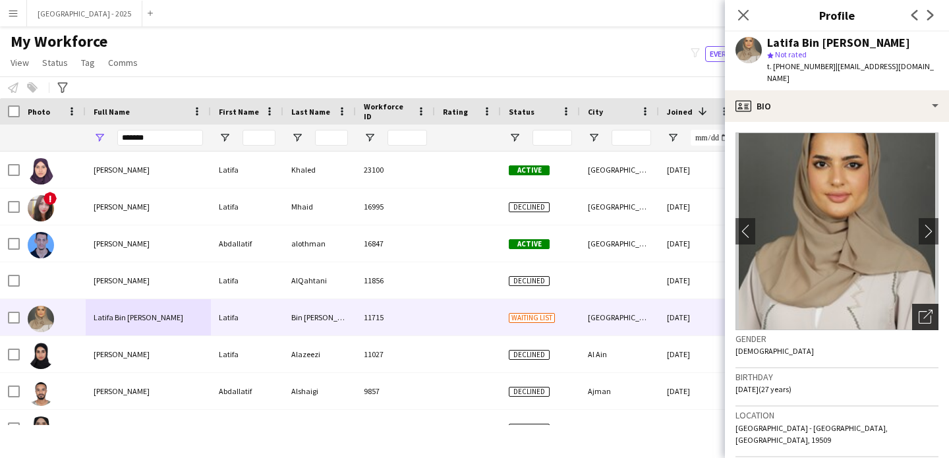
click at [913, 304] on div "Open photos pop-in" at bounding box center [925, 317] width 26 height 26
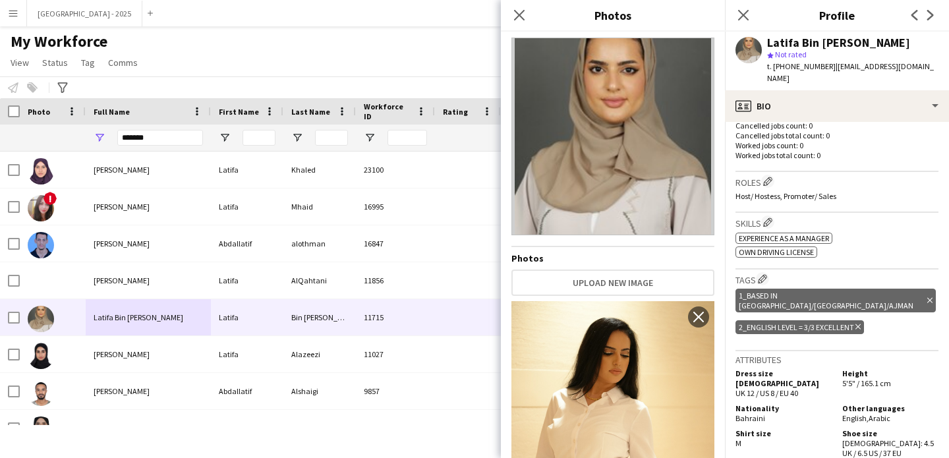
scroll to position [349, 0]
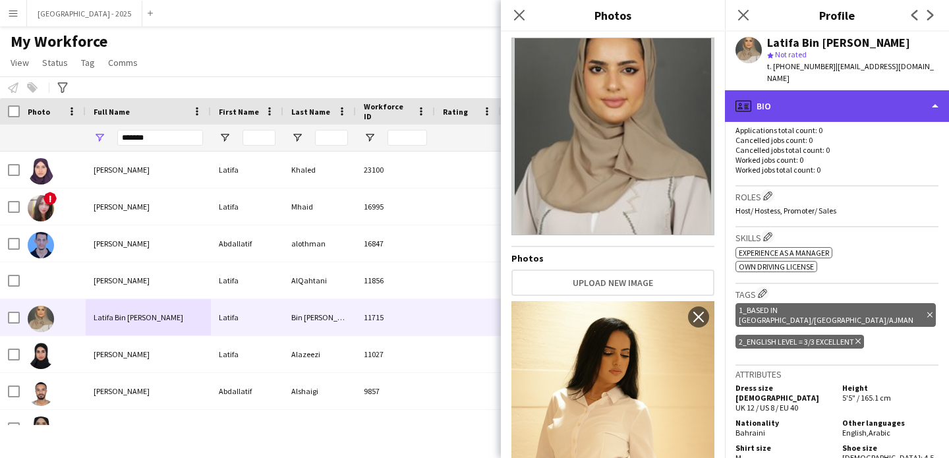
click at [824, 90] on div "profile Bio" at bounding box center [837, 106] width 224 height 32
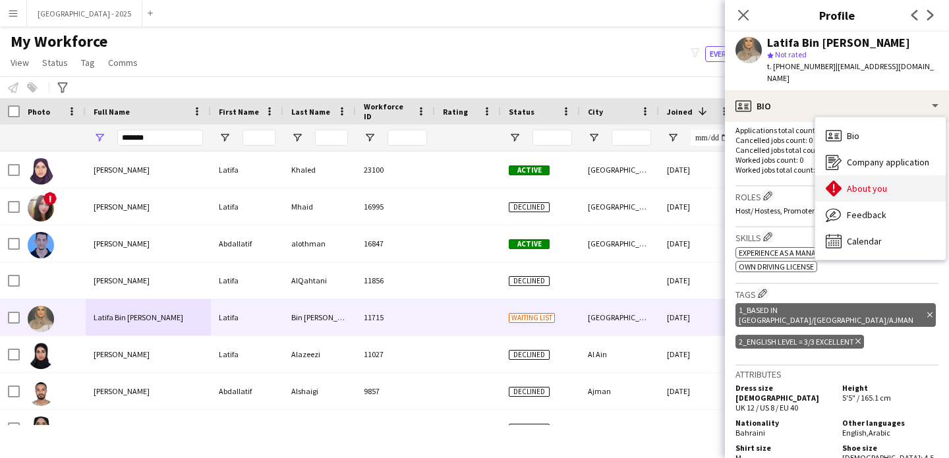
click at [881, 175] on div "About you About you" at bounding box center [880, 188] width 131 height 26
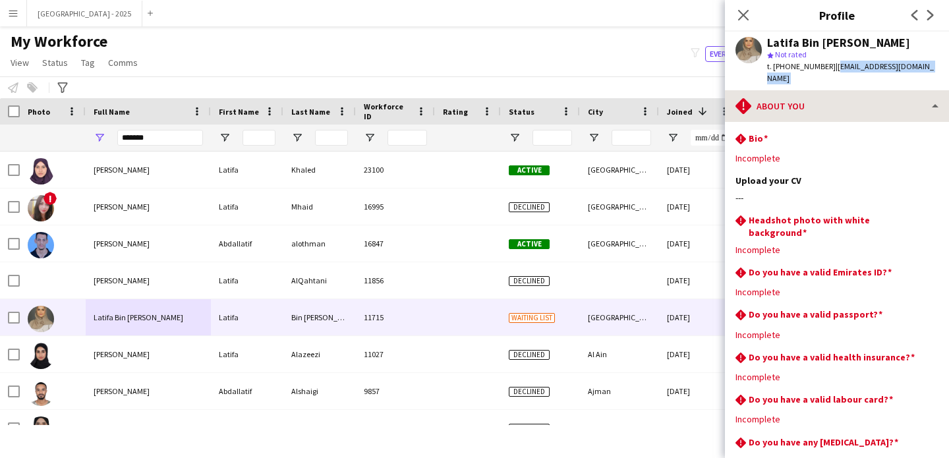
drag, startPoint x: 829, startPoint y: 65, endPoint x: 933, endPoint y: 86, distance: 105.6
click at [908, 86] on app-crew-profile "Close pop-in Profile Previous Next Latifa Bin Ateeq star Not rated t. +97155416…" at bounding box center [837, 229] width 224 height 458
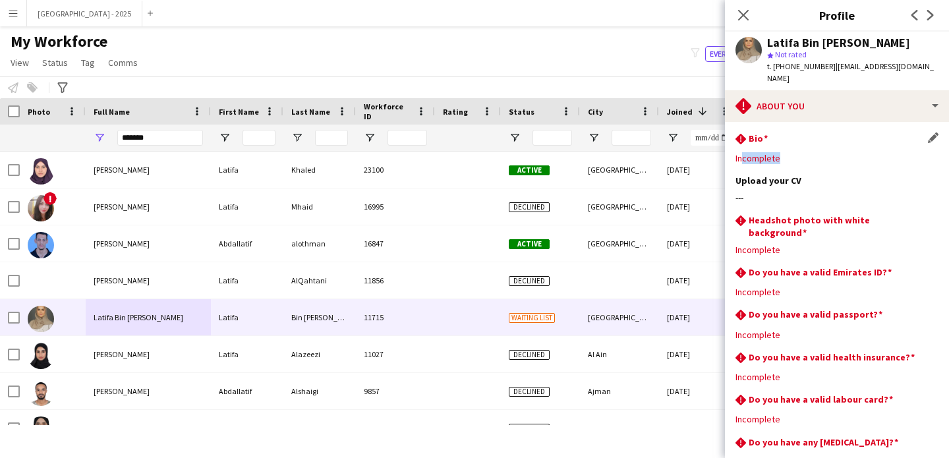
drag, startPoint x: 764, startPoint y: 150, endPoint x: 818, endPoint y: 150, distance: 54.1
click at [806, 152] on div "Incomplete" at bounding box center [837, 158] width 203 height 12
drag, startPoint x: 753, startPoint y: 176, endPoint x: 806, endPoint y: 183, distance: 52.5
click at [802, 183] on div "Upload your CV Edit this field ---" at bounding box center [837, 195] width 203 height 40
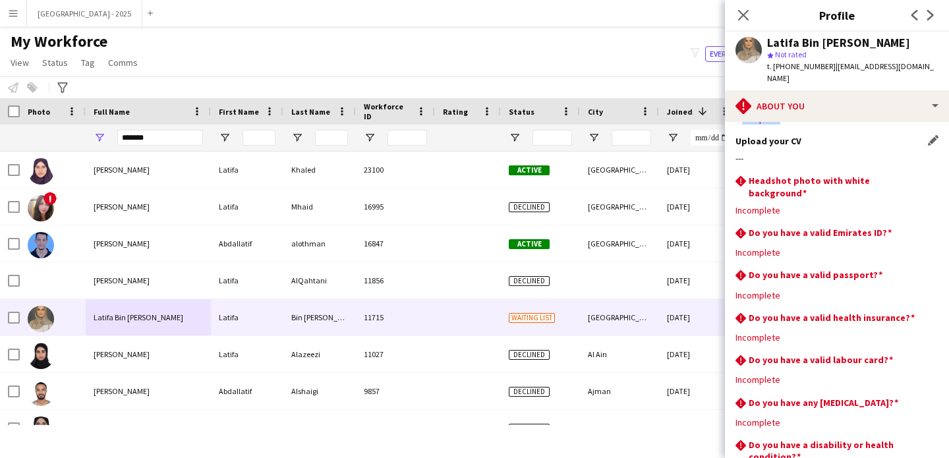
scroll to position [15, 0]
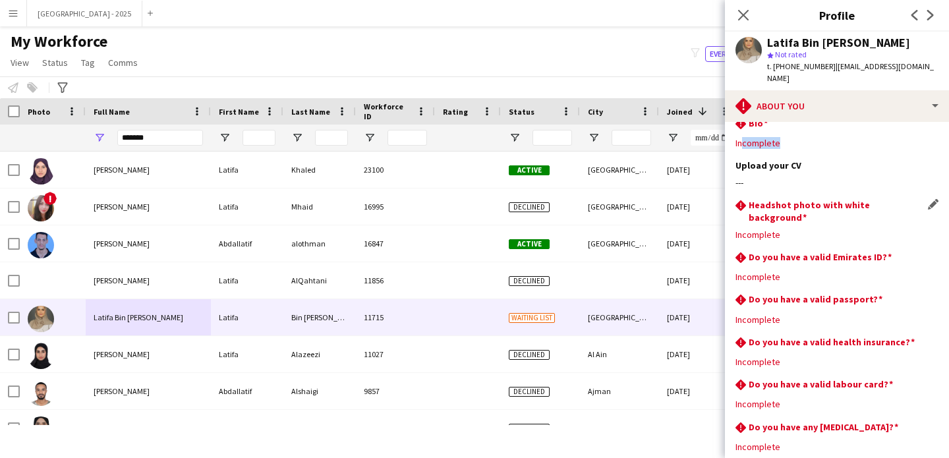
drag, startPoint x: 759, startPoint y: 206, endPoint x: 860, endPoint y: 216, distance: 101.3
click at [840, 211] on div "rhombus-alert Headshot photo with white background Edit this field Incomplete" at bounding box center [837, 225] width 203 height 52
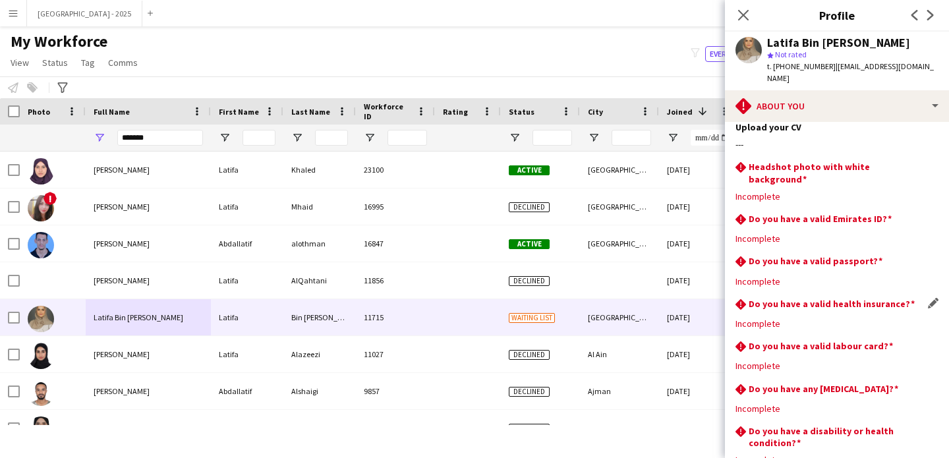
scroll to position [125, 0]
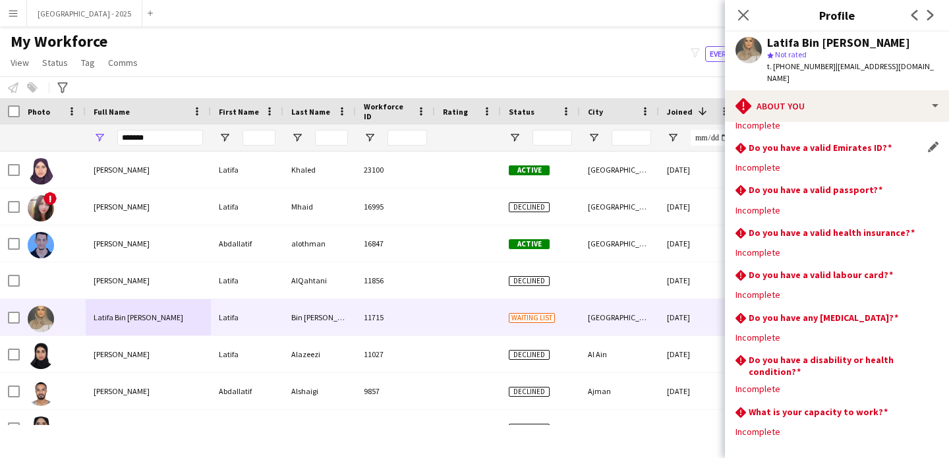
drag, startPoint x: 748, startPoint y: 148, endPoint x: 830, endPoint y: 158, distance: 83.0
click at [820, 158] on div "rhombus-alert Do you have a valid Emirates ID? Edit this field Incomplete" at bounding box center [837, 163] width 203 height 42
drag, startPoint x: 752, startPoint y: 227, endPoint x: 861, endPoint y: 248, distance: 110.7
click at [809, 247] on div "Incomplete" at bounding box center [837, 253] width 203 height 12
drag, startPoint x: 763, startPoint y: 278, endPoint x: 868, endPoint y: 285, distance: 105.7
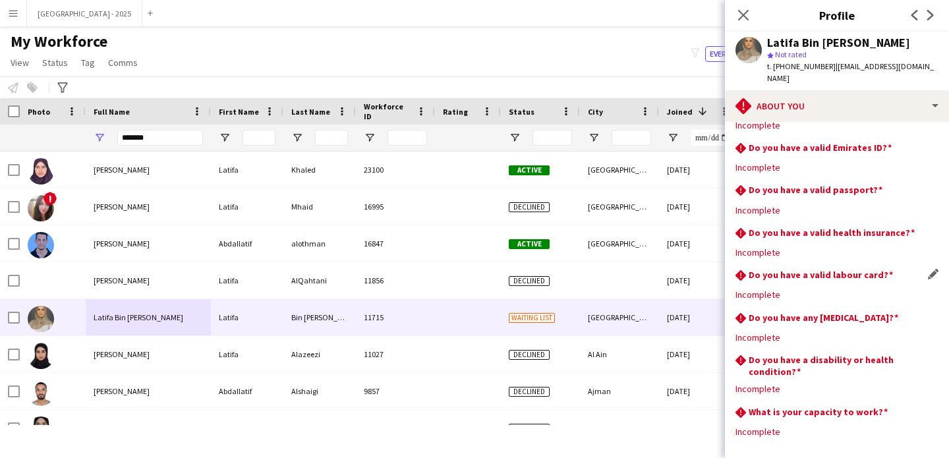
click at [861, 285] on div "rhombus-alert Do you have a valid labour card? Edit this field Incomplete" at bounding box center [837, 290] width 203 height 42
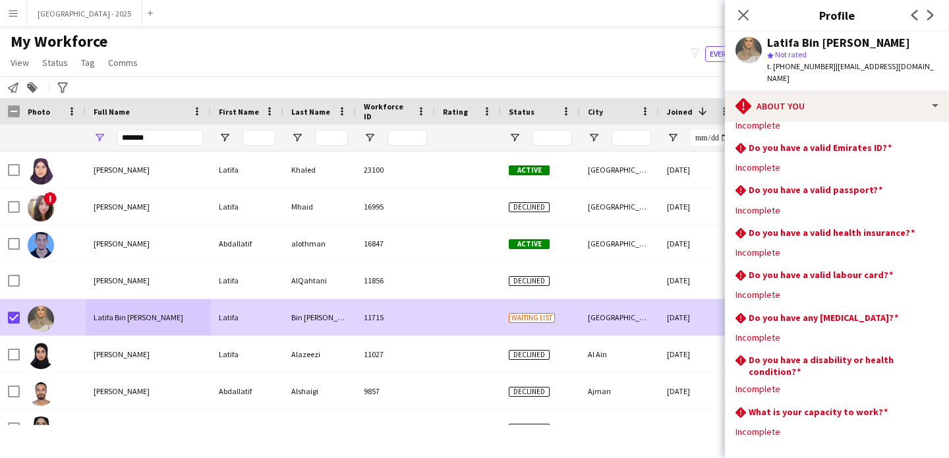
drag, startPoint x: 69, startPoint y: 64, endPoint x: 74, endPoint y: 74, distance: 11.8
click at [69, 64] on link "Status" at bounding box center [55, 62] width 36 height 17
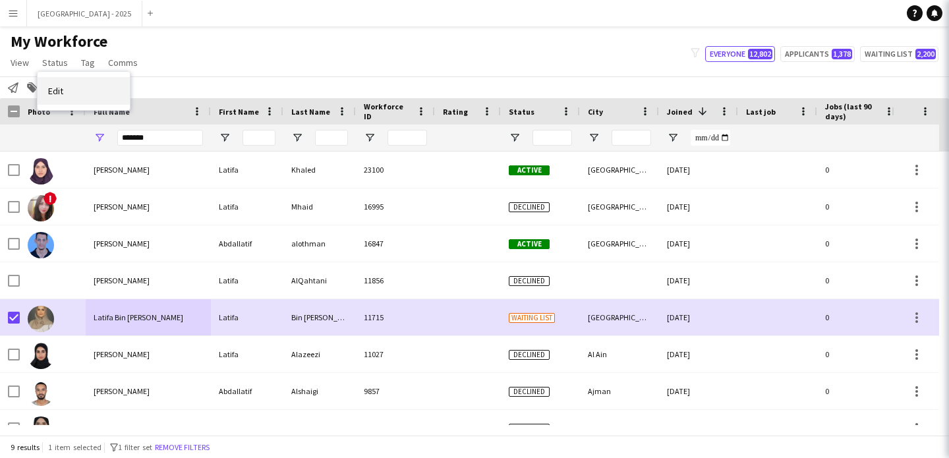
click at [78, 81] on link "Edit" at bounding box center [84, 91] width 92 height 28
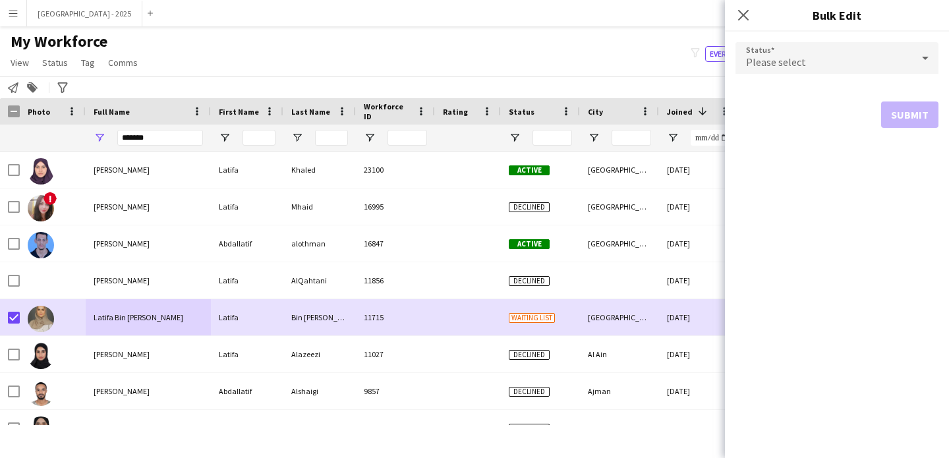
click at [816, 57] on div "Please select" at bounding box center [824, 58] width 177 height 32
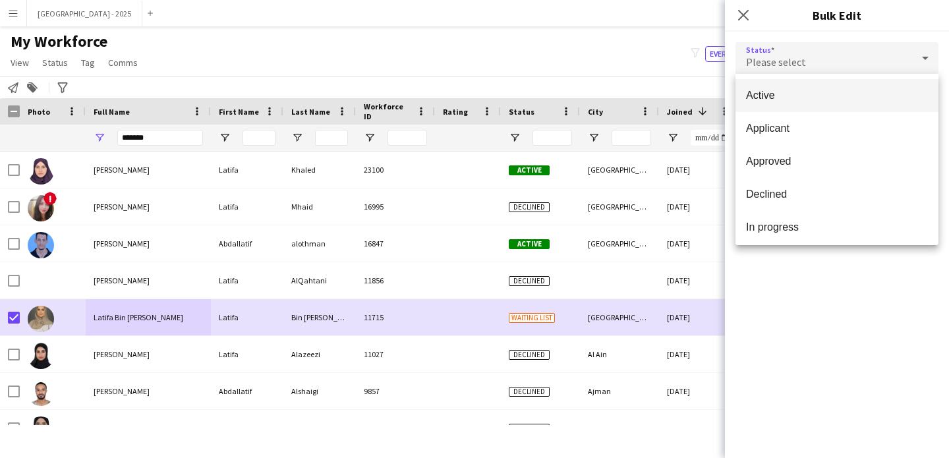
click at [799, 98] on span "Active" at bounding box center [837, 95] width 182 height 13
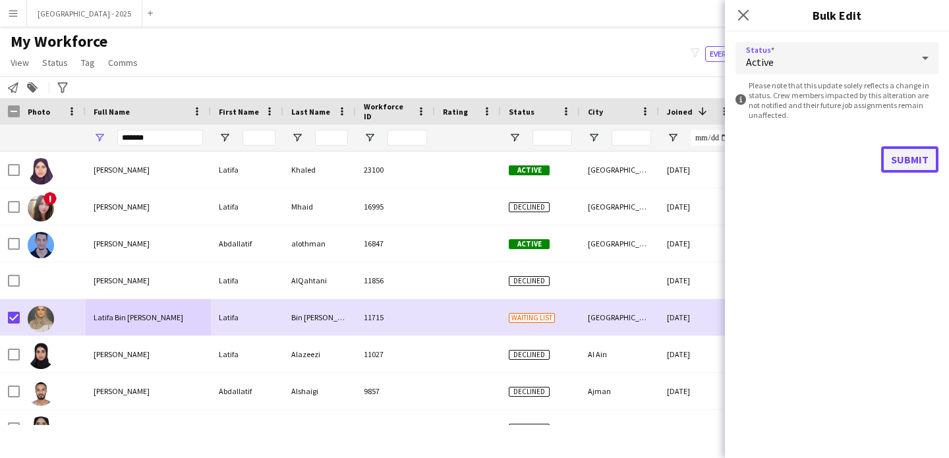
click at [911, 157] on button "Submit" at bounding box center [909, 159] width 57 height 26
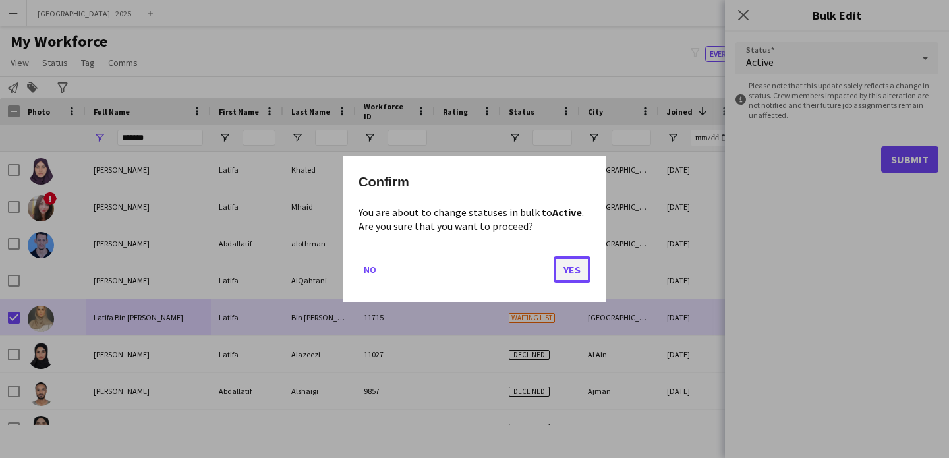
click at [571, 265] on button "Yes" at bounding box center [572, 269] width 37 height 26
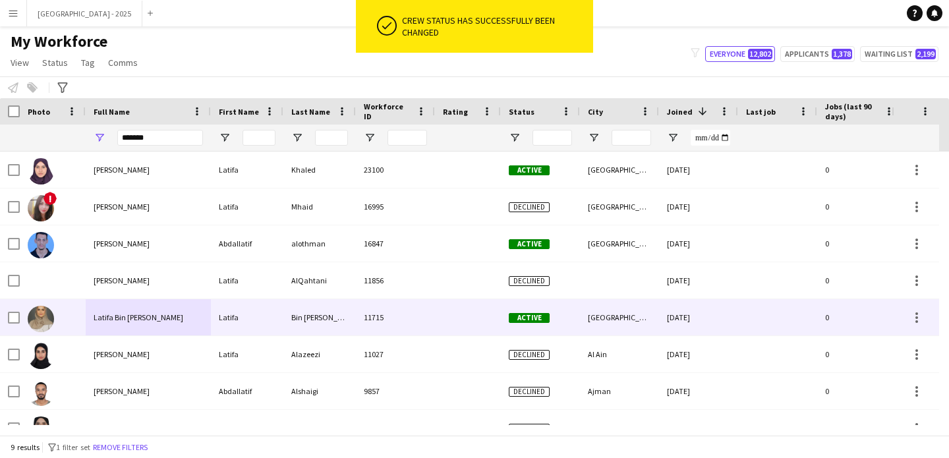
drag, startPoint x: 41, startPoint y: 318, endPoint x: 498, endPoint y: 338, distance: 457.2
click at [42, 318] on img at bounding box center [41, 319] width 26 height 26
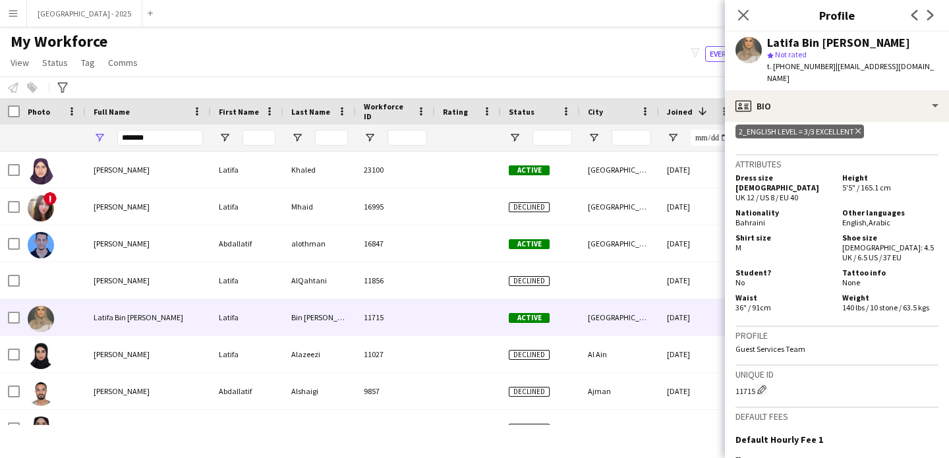
scroll to position [573, 0]
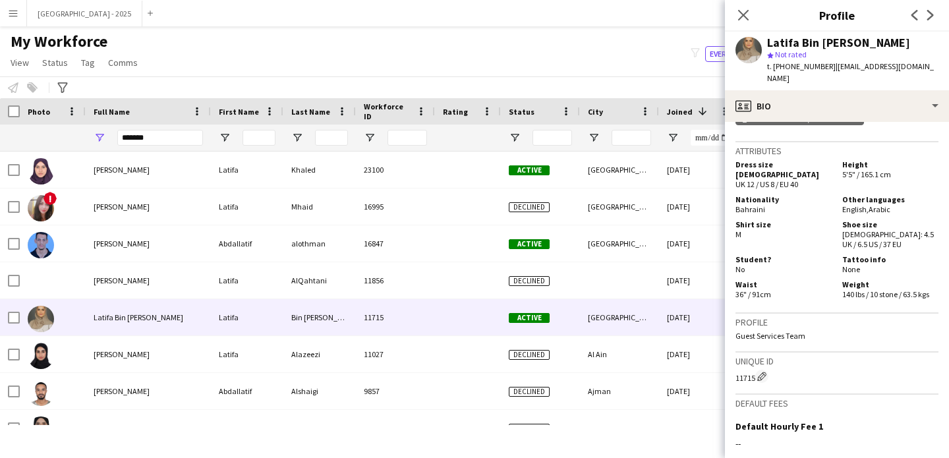
click at [742, 370] on div "11715 Edit crew unique ID" at bounding box center [837, 376] width 203 height 13
click at [746, 370] on div "11715 Edit crew unique ID" at bounding box center [837, 376] width 203 height 13
copy div "11715"
click at [743, 17] on icon "Close pop-in" at bounding box center [743, 15] width 13 height 13
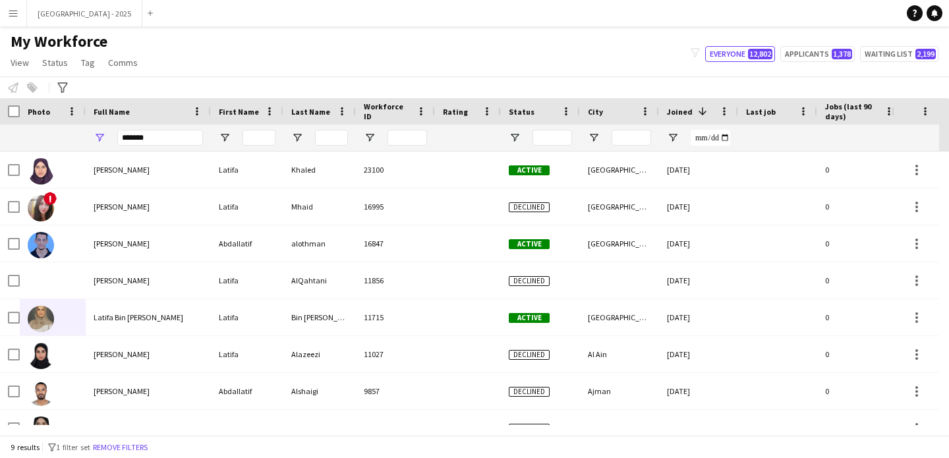
scroll to position [0, 454]
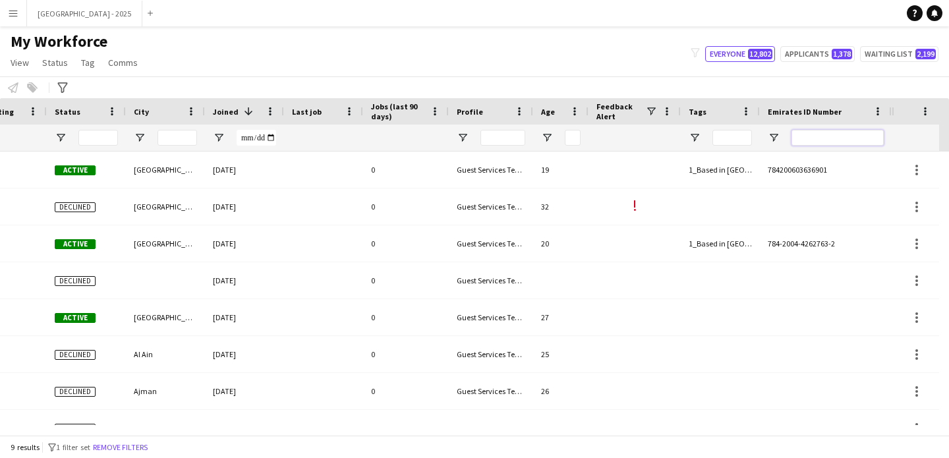
click at [848, 140] on input "Emirates ID Number Filter Input" at bounding box center [838, 138] width 92 height 16
paste input "*******"
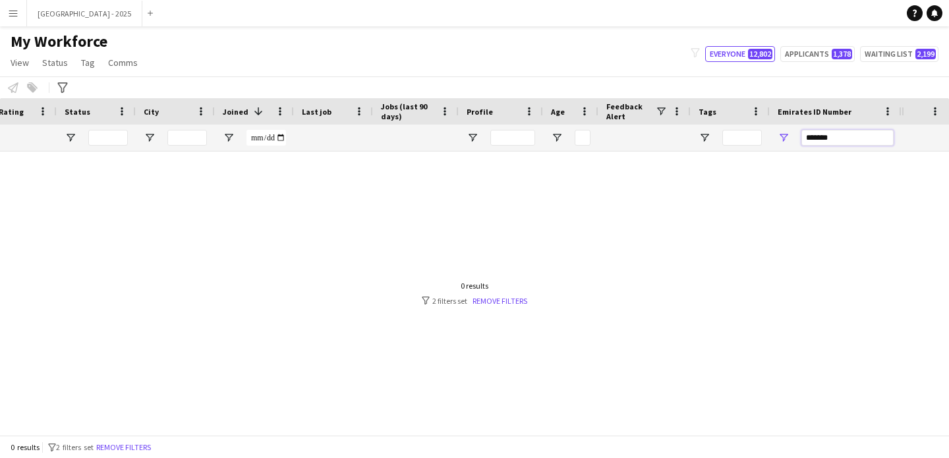
scroll to position [0, 0]
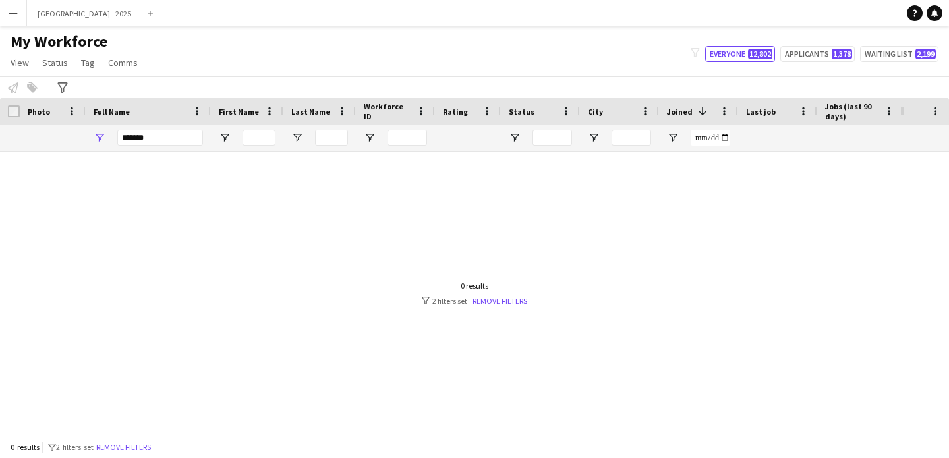
type input "*******"
click at [181, 129] on div "******" at bounding box center [160, 138] width 86 height 26
drag, startPoint x: 181, startPoint y: 129, endPoint x: 179, endPoint y: 137, distance: 8.2
click at [181, 129] on div "******" at bounding box center [160, 138] width 86 height 26
click at [175, 149] on div "******" at bounding box center [160, 138] width 86 height 26
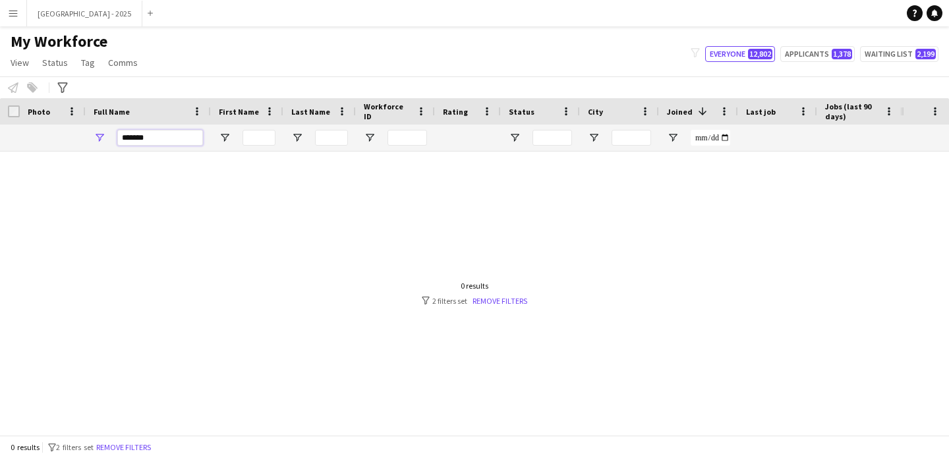
click at [180, 139] on input "******" at bounding box center [160, 138] width 86 height 16
click at [185, 139] on input "******" at bounding box center [160, 138] width 86 height 16
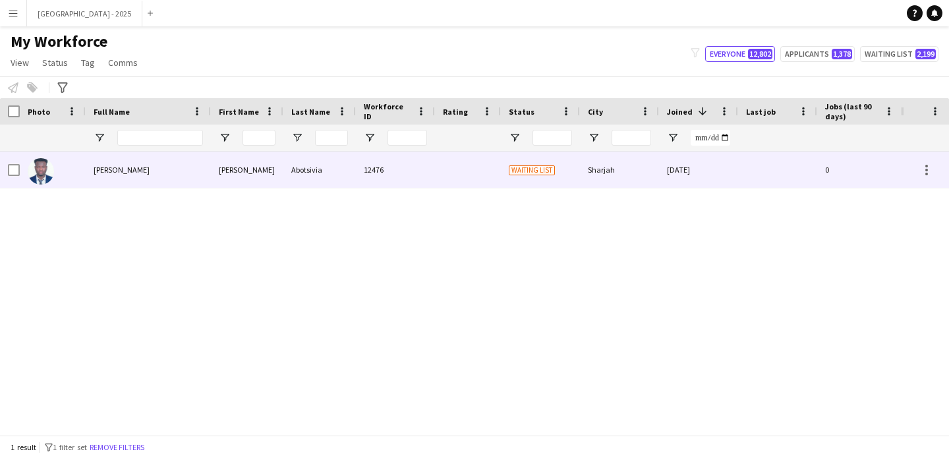
click at [216, 170] on div "koffi Daniel" at bounding box center [247, 170] width 73 height 36
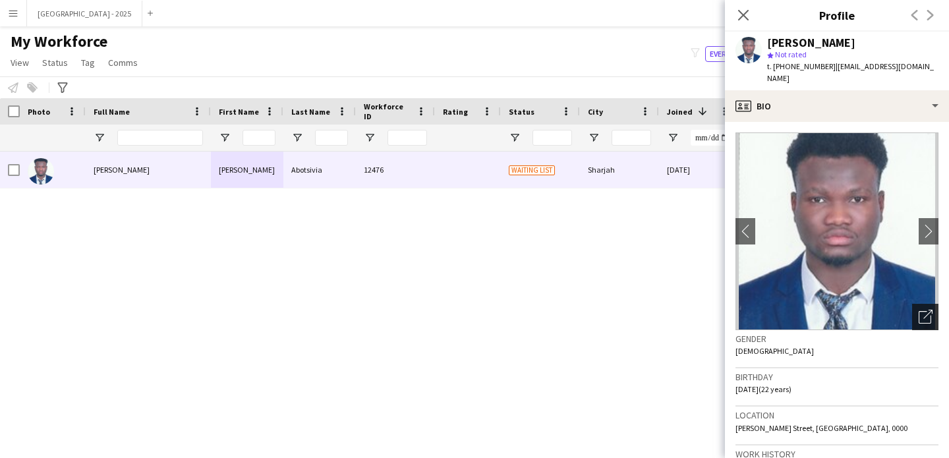
click at [912, 309] on div "Open photos pop-in" at bounding box center [925, 317] width 26 height 26
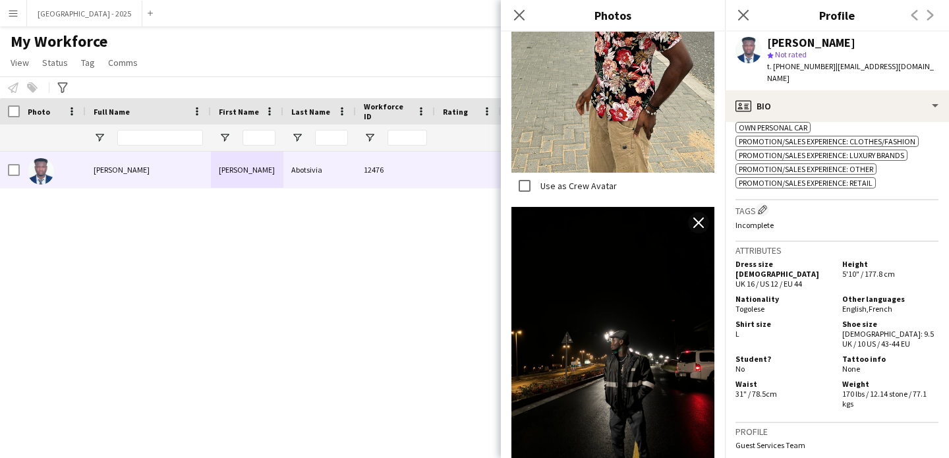
scroll to position [628, 0]
click at [525, 15] on icon "Close pop-in" at bounding box center [519, 15] width 13 height 13
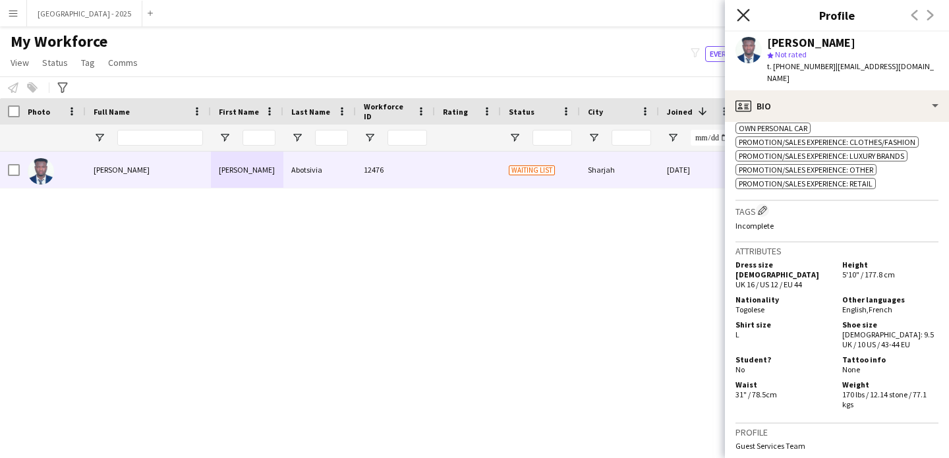
click at [740, 19] on icon "Close pop-in" at bounding box center [743, 15] width 13 height 13
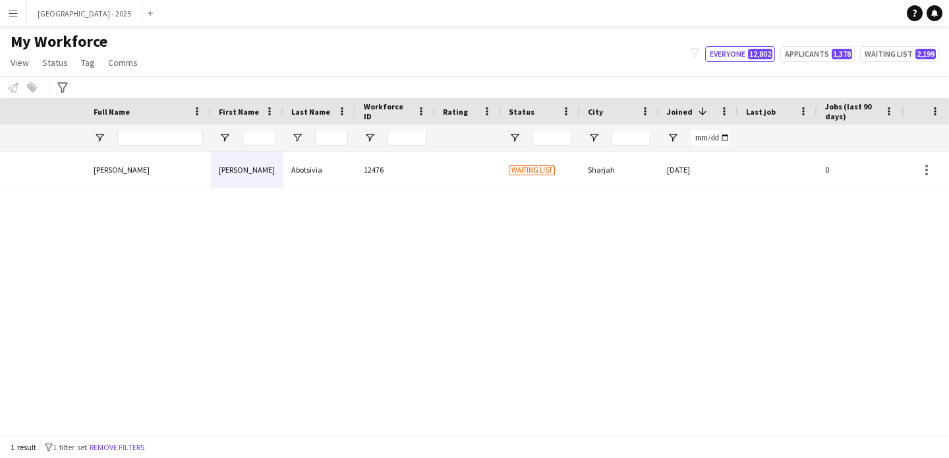
scroll to position [0, 444]
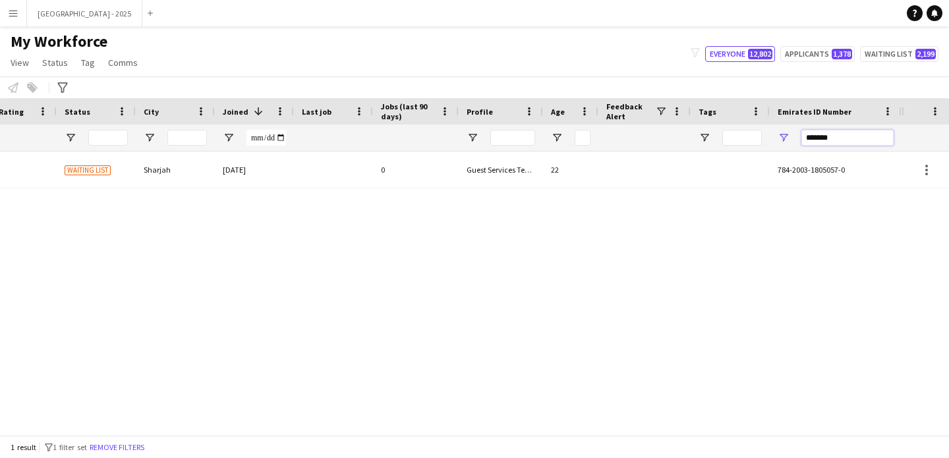
click at [836, 143] on input "*******" at bounding box center [848, 138] width 92 height 16
paste input "Emirates ID Number Filter Input"
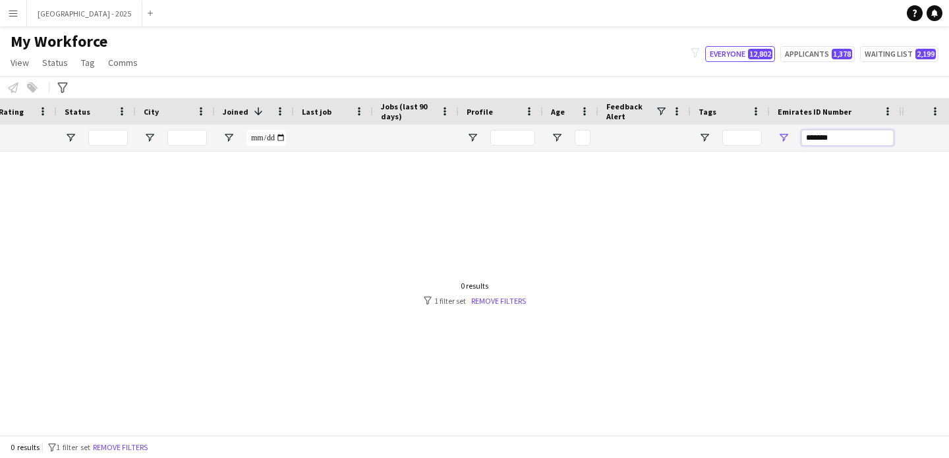
click at [817, 139] on input "*******" at bounding box center [848, 138] width 92 height 16
type input "*"
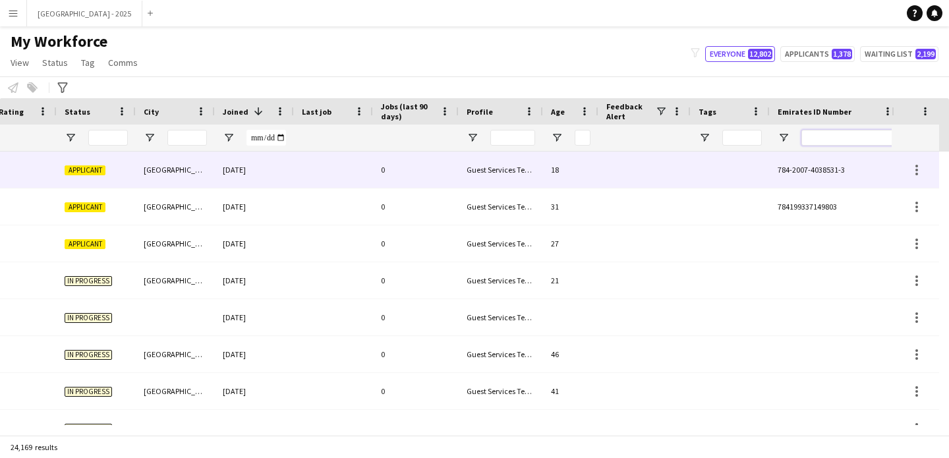
scroll to position [0, 0]
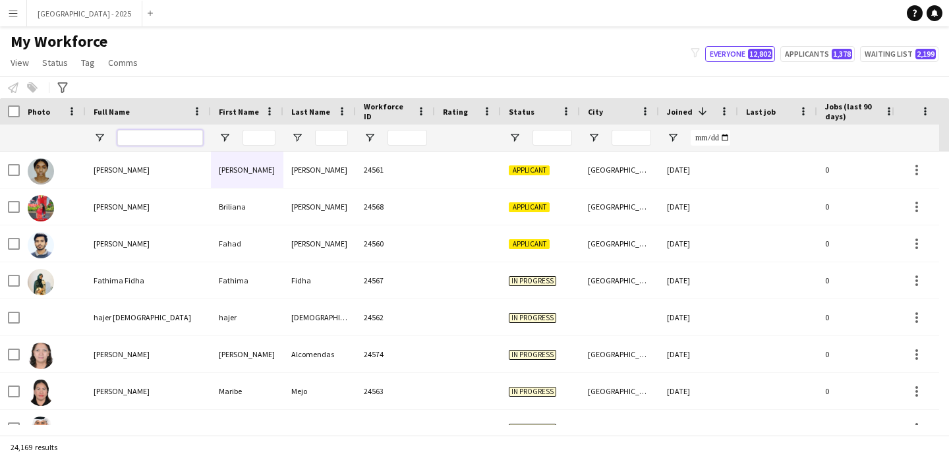
click at [178, 141] on input "Full Name Filter Input" at bounding box center [160, 138] width 86 height 16
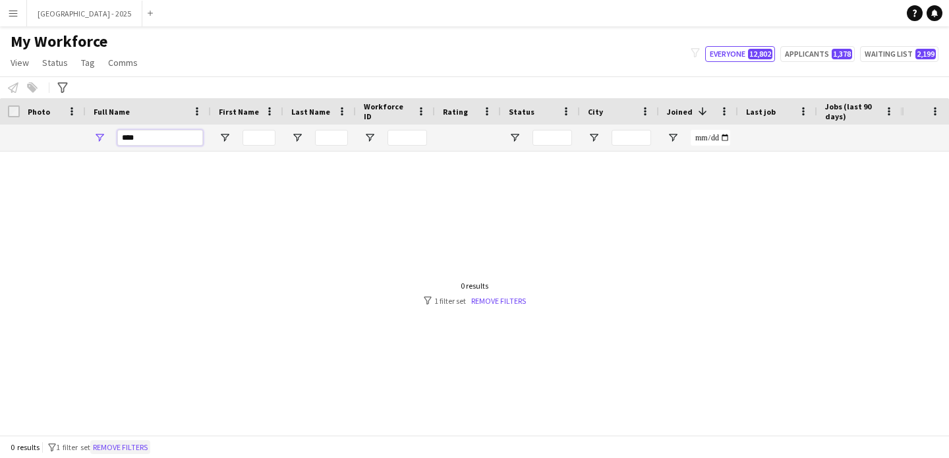
type input "****"
click at [142, 448] on button "Remove filters" at bounding box center [120, 447] width 60 height 15
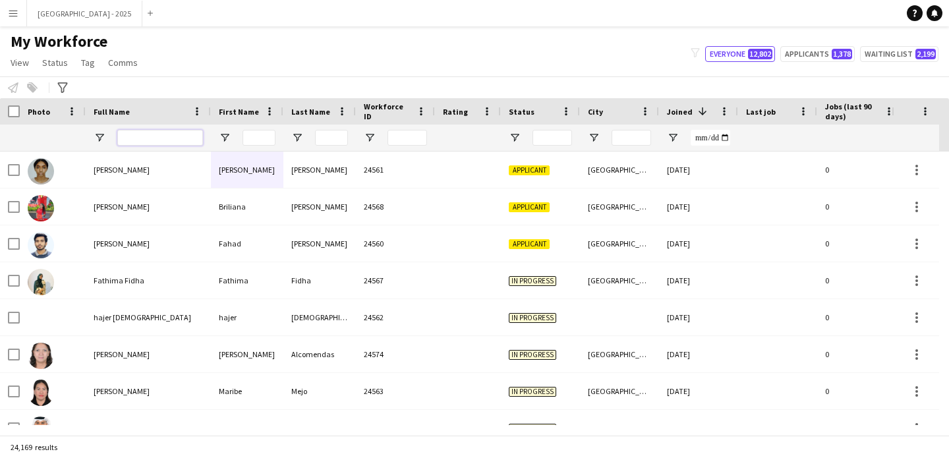
click at [162, 136] on input "Full Name Filter Input" at bounding box center [160, 138] width 86 height 16
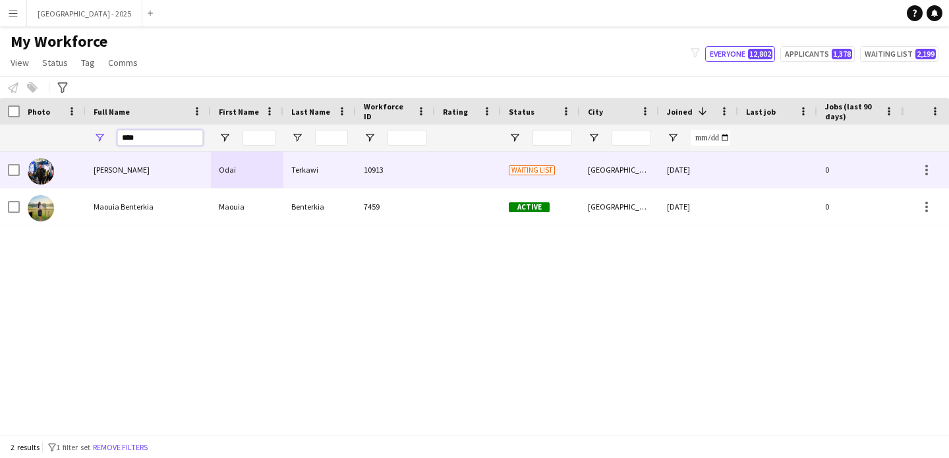
type input "****"
click at [242, 160] on div "Odai" at bounding box center [247, 170] width 73 height 36
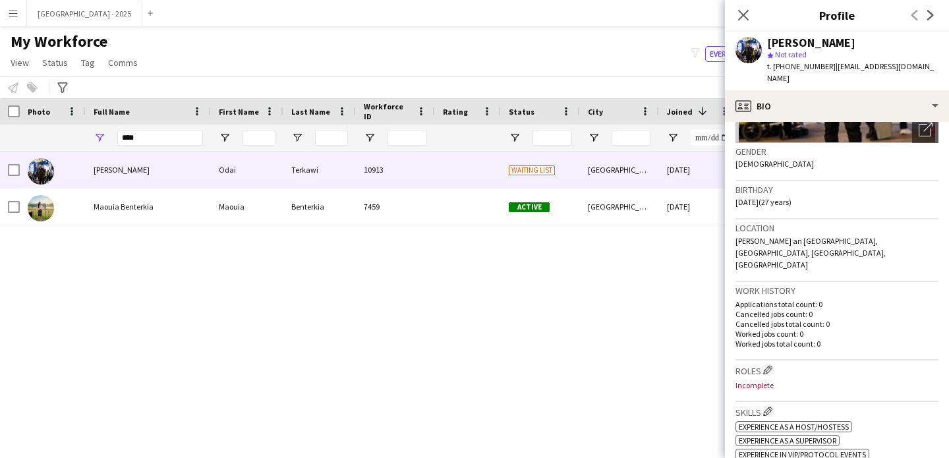
scroll to position [134, 0]
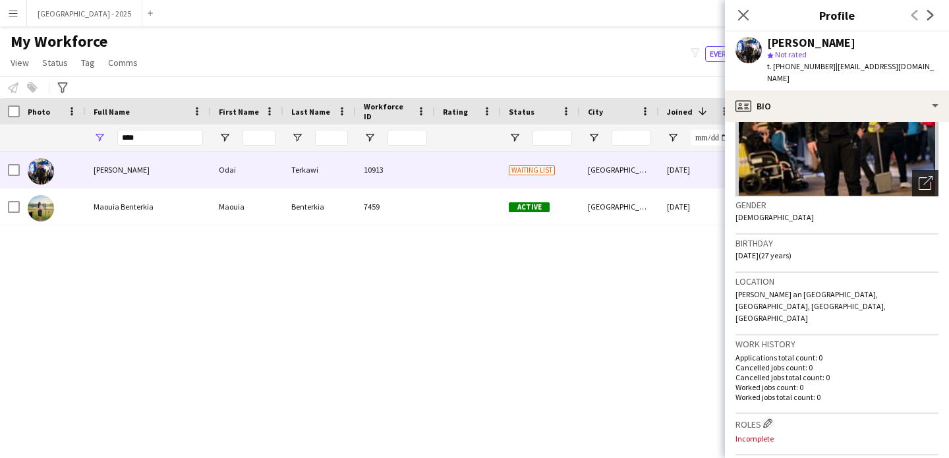
click at [919, 176] on icon "Open photos pop-in" at bounding box center [926, 183] width 14 height 14
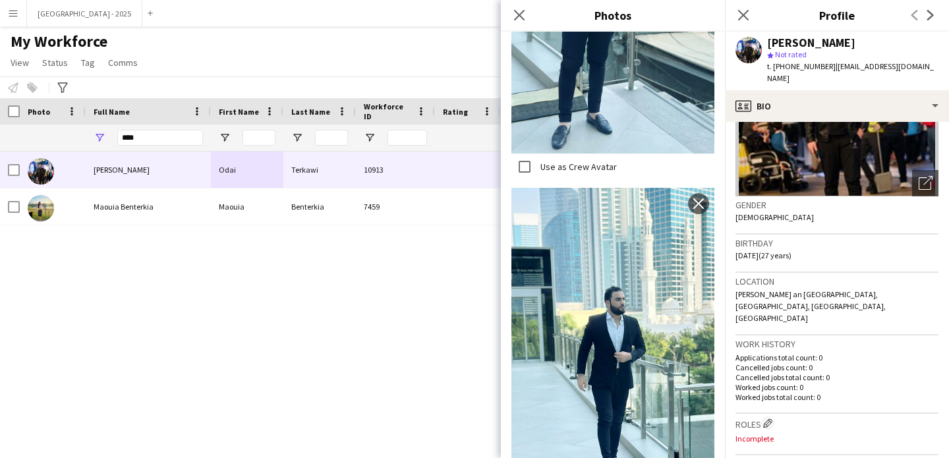
scroll to position [581, 0]
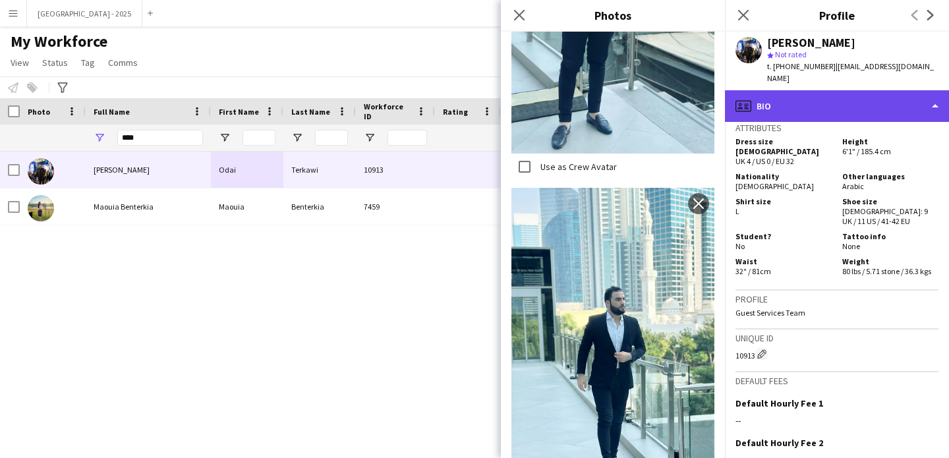
click at [786, 90] on div "profile Bio" at bounding box center [837, 106] width 224 height 32
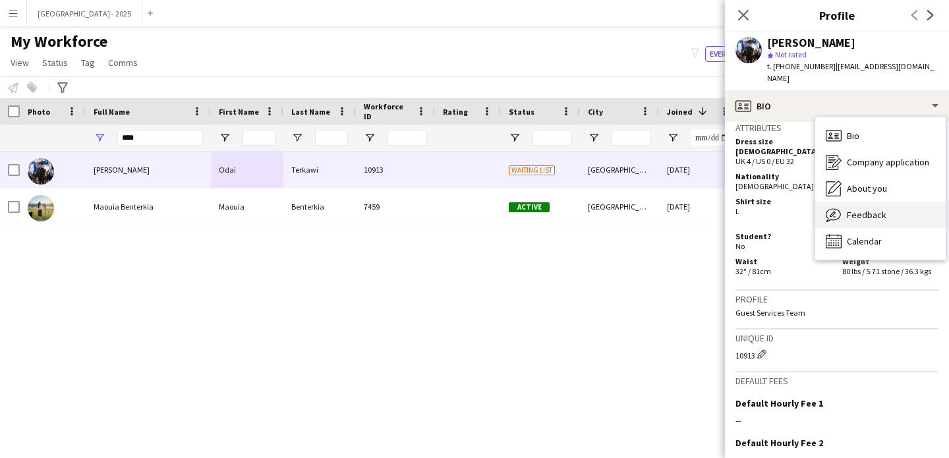
click at [866, 214] on div "Feedback Feedback" at bounding box center [880, 215] width 131 height 26
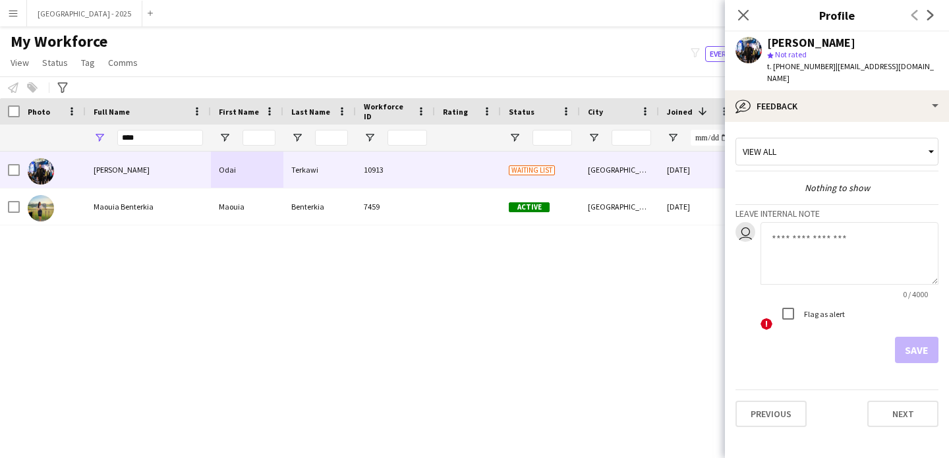
click at [794, 247] on textarea at bounding box center [850, 253] width 178 height 63
type textarea "**********"
click at [900, 337] on button "Save" at bounding box center [917, 350] width 44 height 26
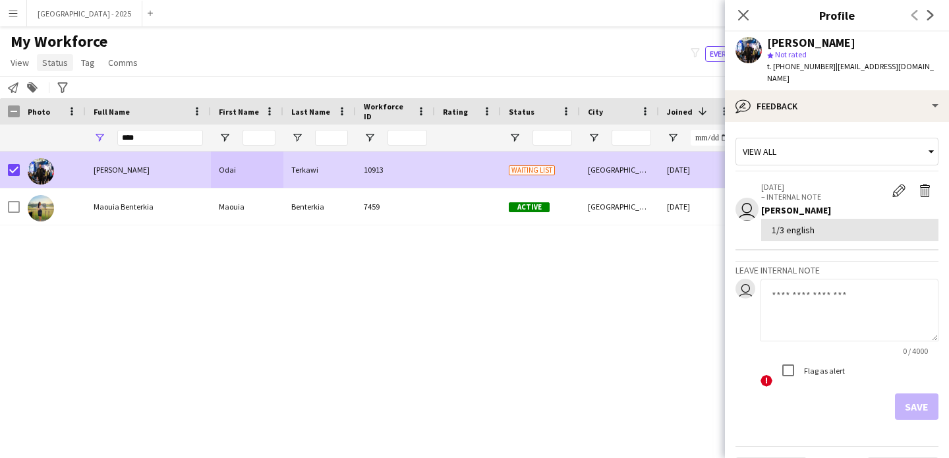
click at [59, 63] on span "Status" at bounding box center [55, 63] width 26 height 12
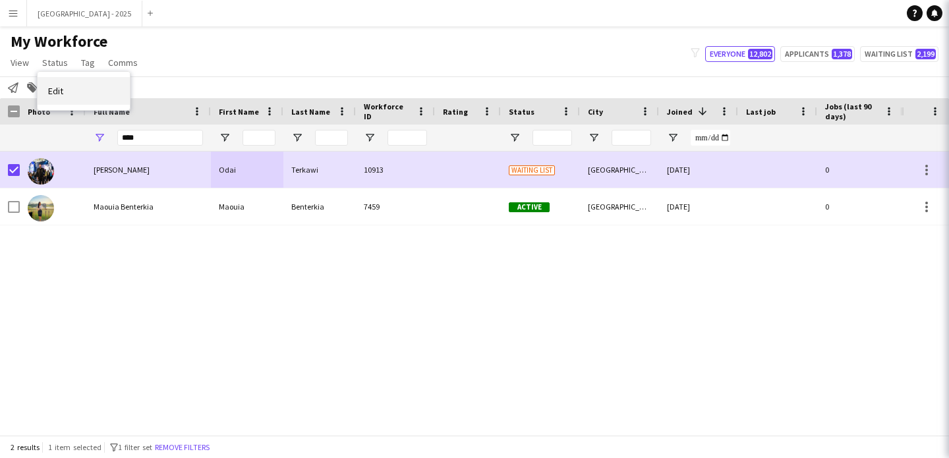
click at [74, 82] on link "Edit" at bounding box center [84, 91] width 92 height 28
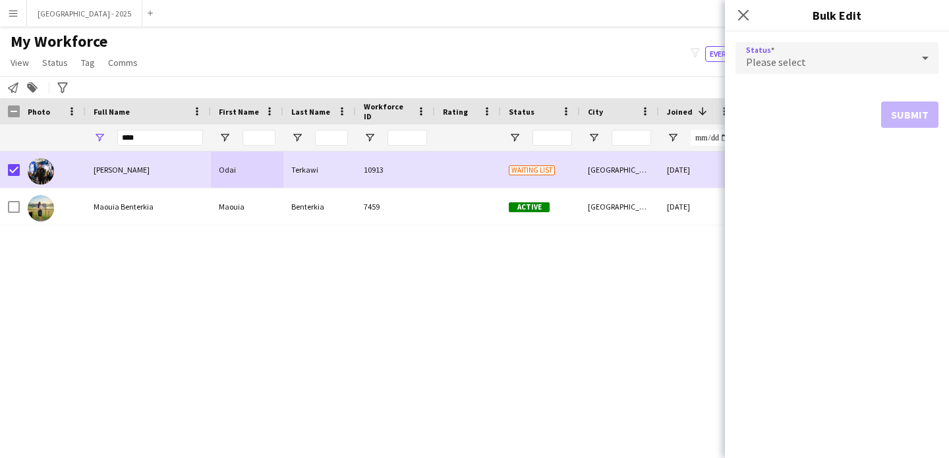
click at [752, 66] on span "Please select" at bounding box center [776, 61] width 60 height 13
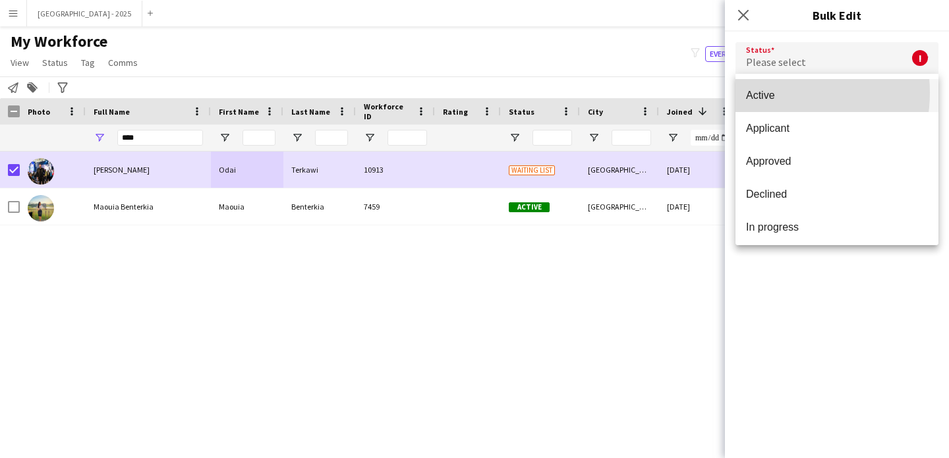
click at [771, 93] on span "Active" at bounding box center [837, 95] width 182 height 13
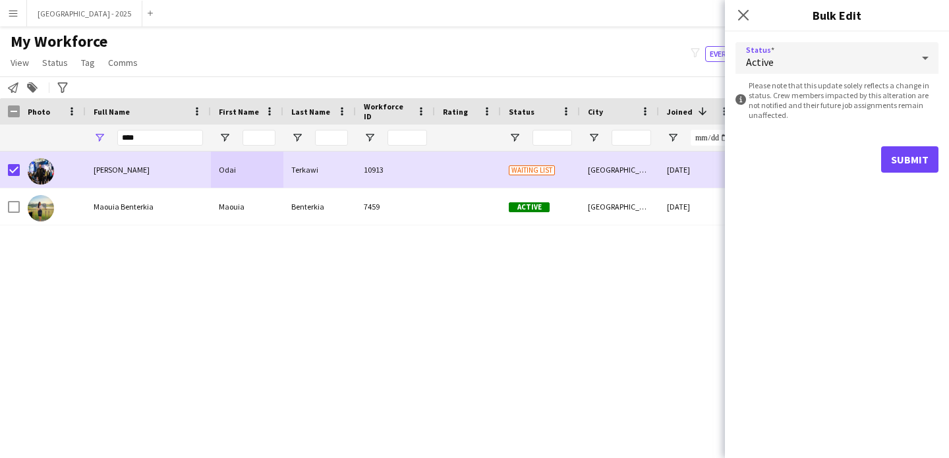
drag, startPoint x: 804, startPoint y: 78, endPoint x: 816, endPoint y: 90, distance: 17.3
click at [804, 80] on form "Status Active information-circle Please note that this update solely reflects a…" at bounding box center [837, 108] width 203 height 152
click at [790, 52] on div "Active" at bounding box center [824, 58] width 177 height 32
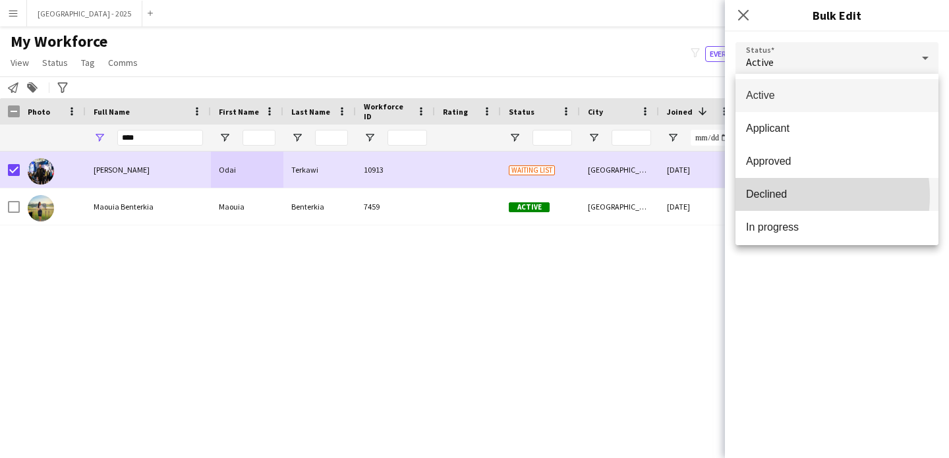
drag, startPoint x: 794, startPoint y: 196, endPoint x: 875, endPoint y: 162, distance: 87.8
click at [794, 196] on span "Declined" at bounding box center [837, 194] width 182 height 13
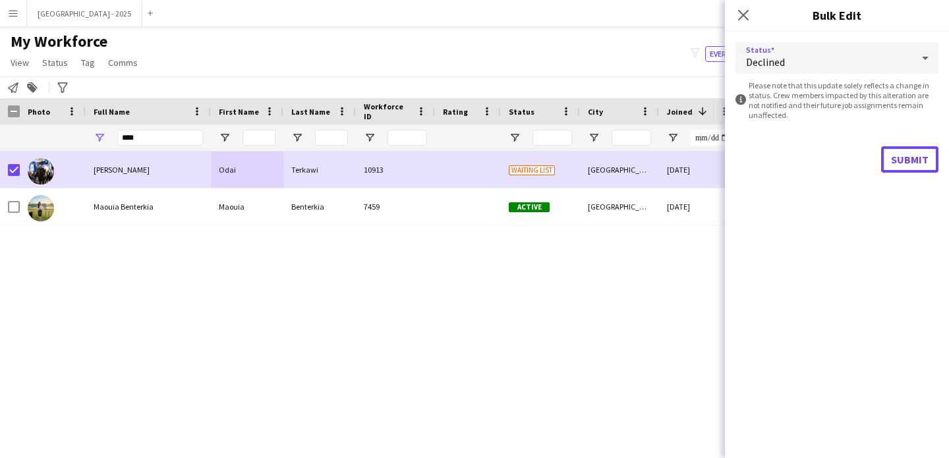
click at [885, 173] on form "Status Declined information-circle Please note that this update solely reflects…" at bounding box center [837, 108] width 203 height 152
click at [923, 165] on button "Submit" at bounding box center [909, 159] width 57 height 26
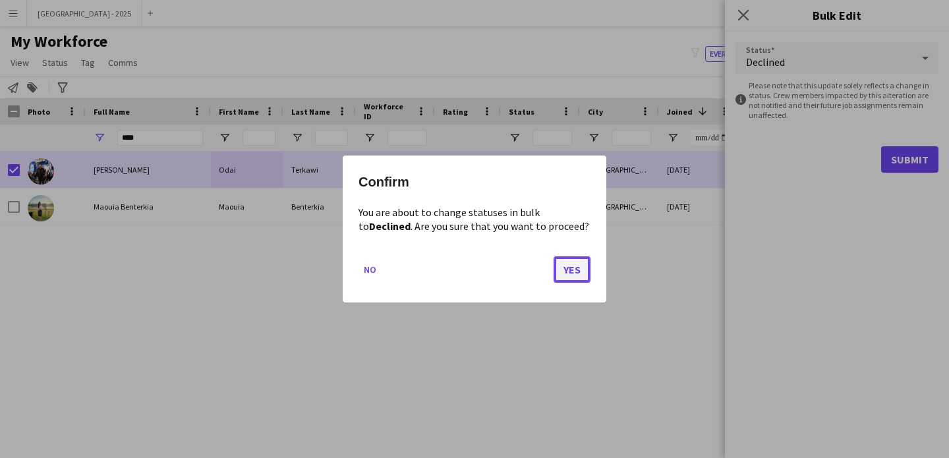
click at [572, 261] on button "Yes" at bounding box center [572, 269] width 37 height 26
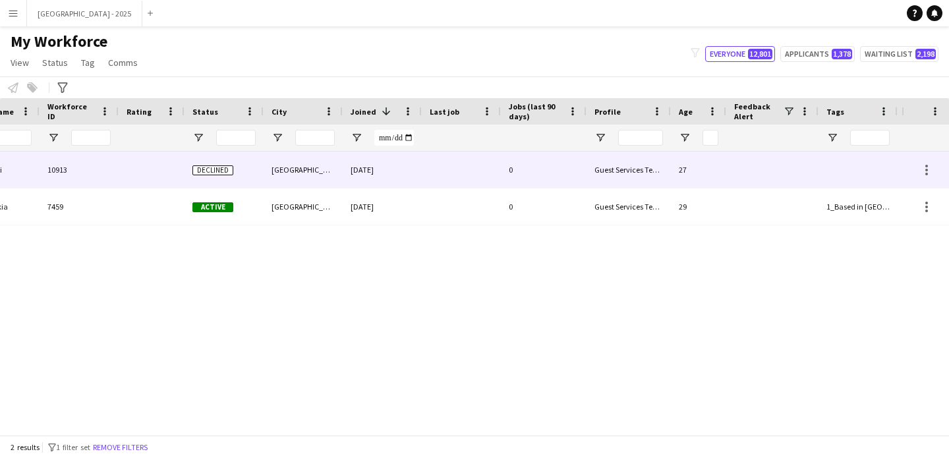
scroll to position [0, 444]
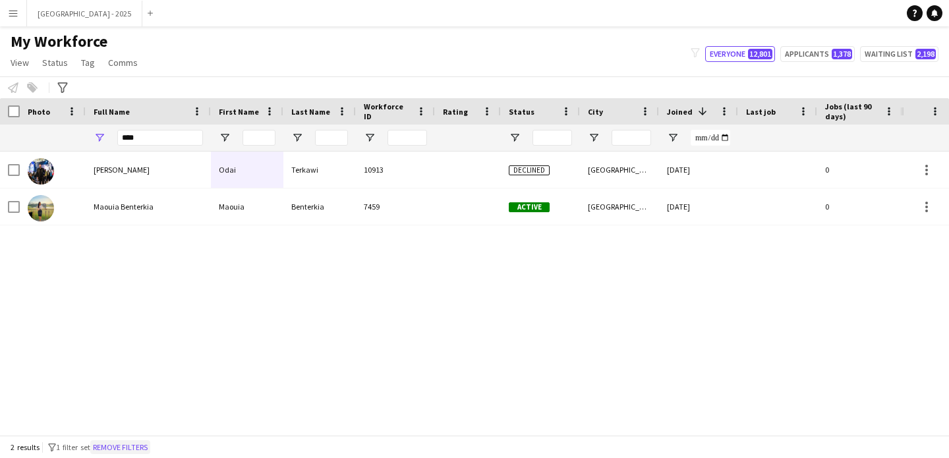
click at [149, 450] on button "Remove filters" at bounding box center [120, 447] width 60 height 15
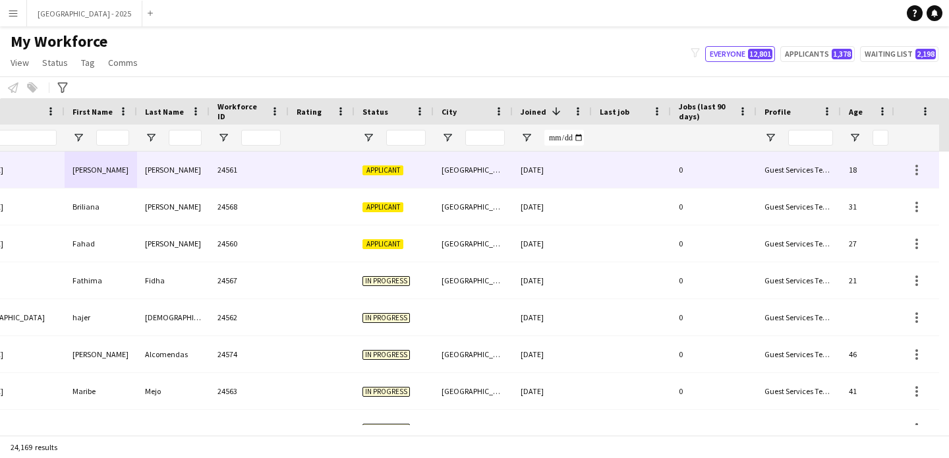
scroll to position [0, 454]
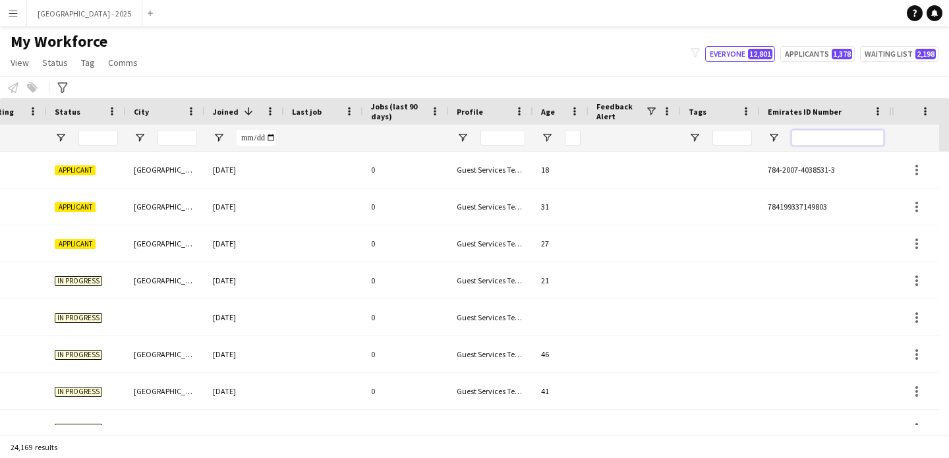
click at [852, 140] on input "Emirates ID Number Filter Input" at bounding box center [838, 138] width 92 height 16
paste input "*******"
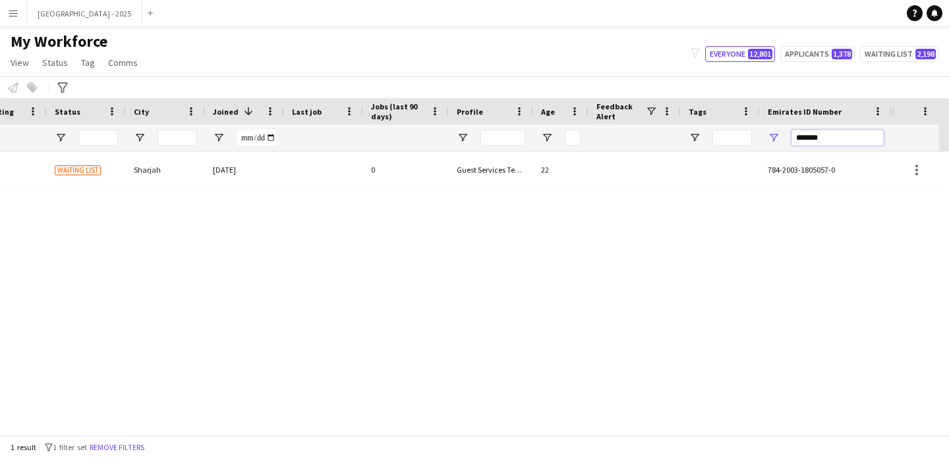
type input "*******"
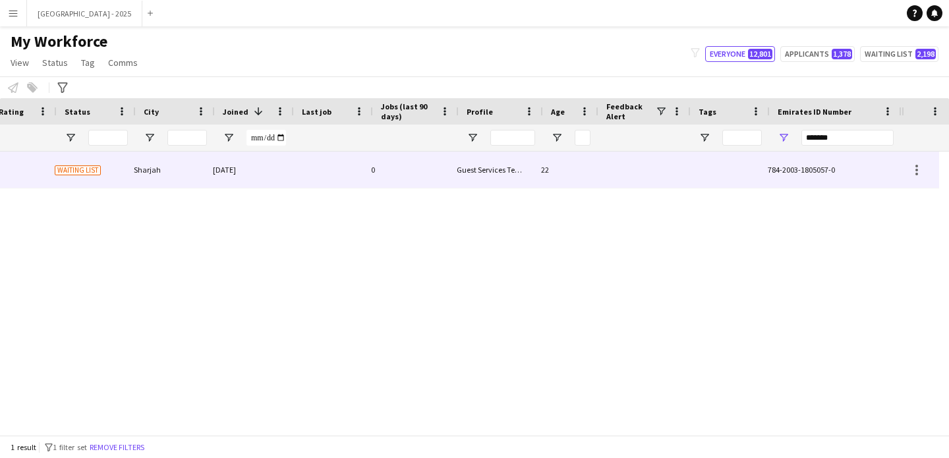
click at [550, 169] on div "22" at bounding box center [560, 170] width 55 height 36
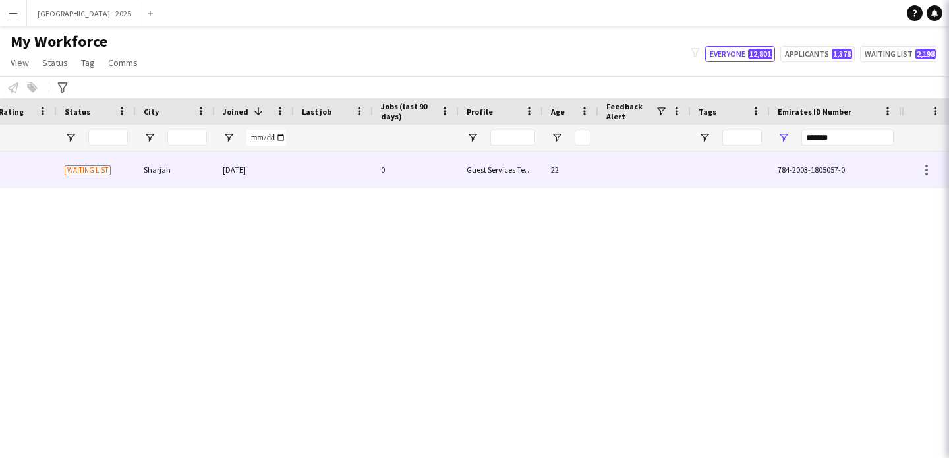
scroll to position [0, 444]
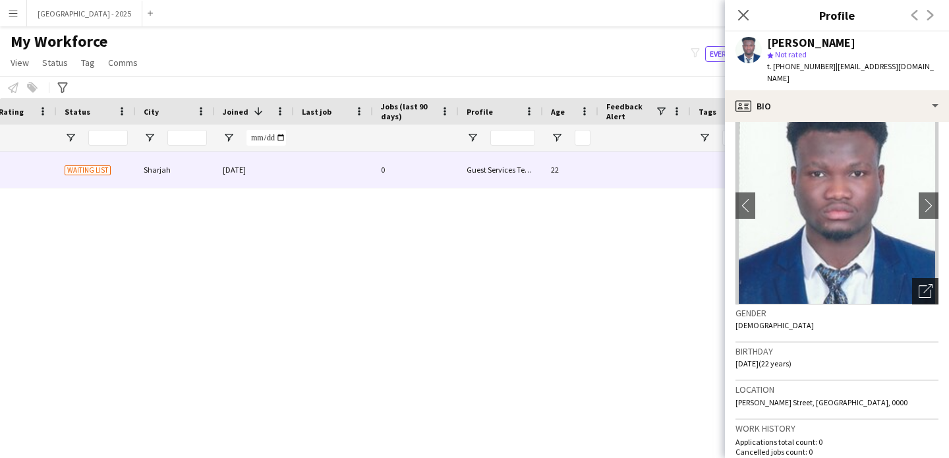
click at [920, 284] on icon "Open photos pop-in" at bounding box center [926, 291] width 14 height 14
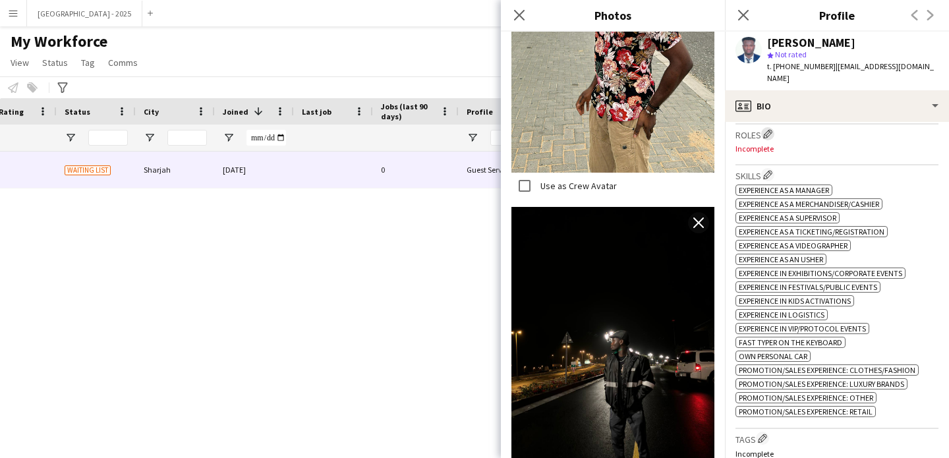
click at [767, 129] on app-icon "Edit crew company roles" at bounding box center [767, 133] width 9 height 9
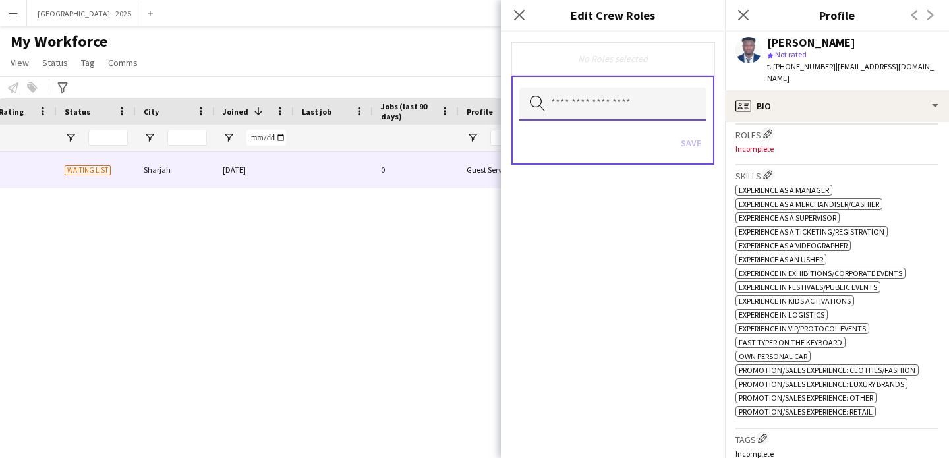
click at [653, 107] on input "text" at bounding box center [612, 104] width 187 height 33
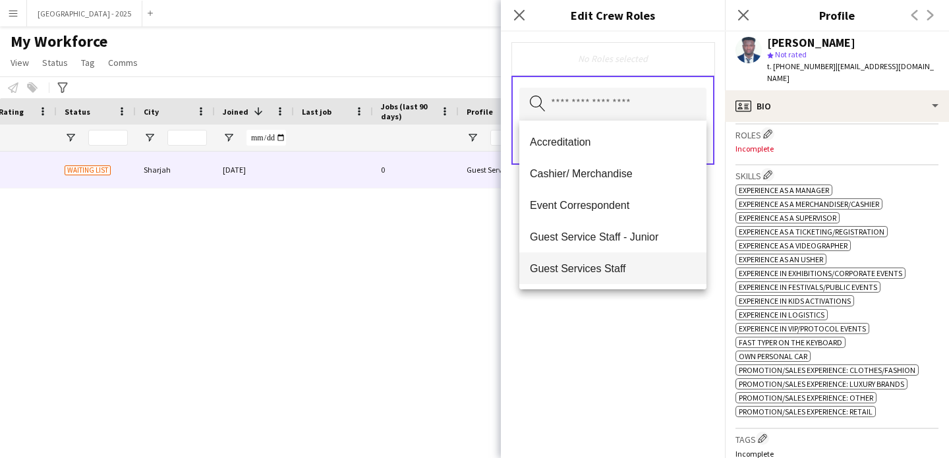
click at [637, 261] on mat-option "Guest Services Staff" at bounding box center [612, 268] width 187 height 32
click at [637, 261] on mat-option "Guest Services Staff - Senior" at bounding box center [612, 270] width 187 height 32
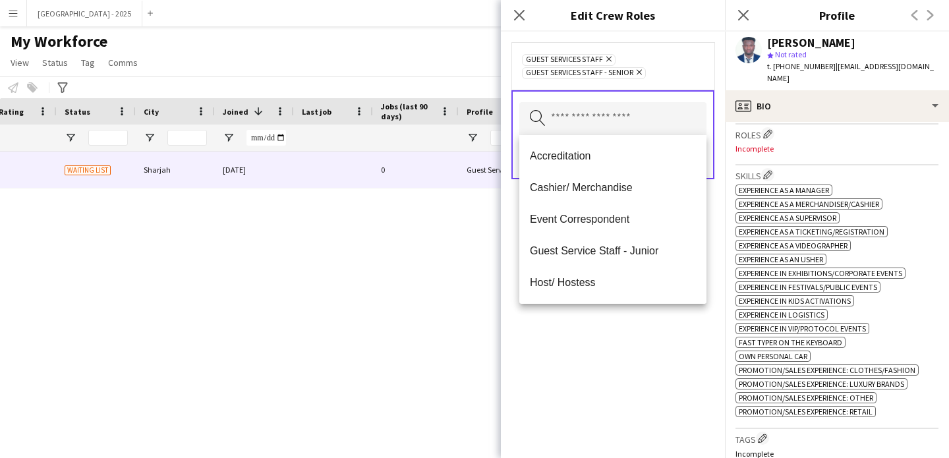
click at [647, 309] on div "Guest Services Staff Remove Guest Services Staff - Senior Remove Search by role…" at bounding box center [613, 245] width 224 height 427
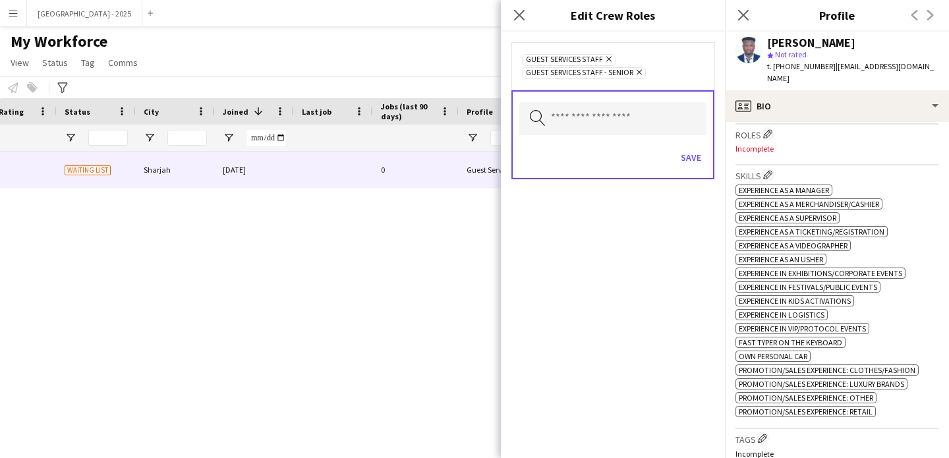
click at [693, 140] on div "Save" at bounding box center [612, 159] width 187 height 38
click at [690, 156] on button "Save" at bounding box center [691, 157] width 31 height 21
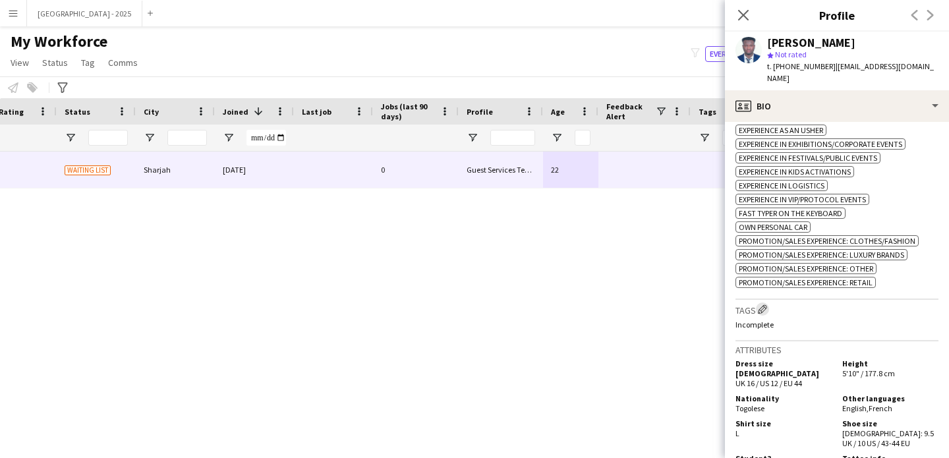
click at [763, 313] on button "Edit crew company tags" at bounding box center [762, 309] width 13 height 13
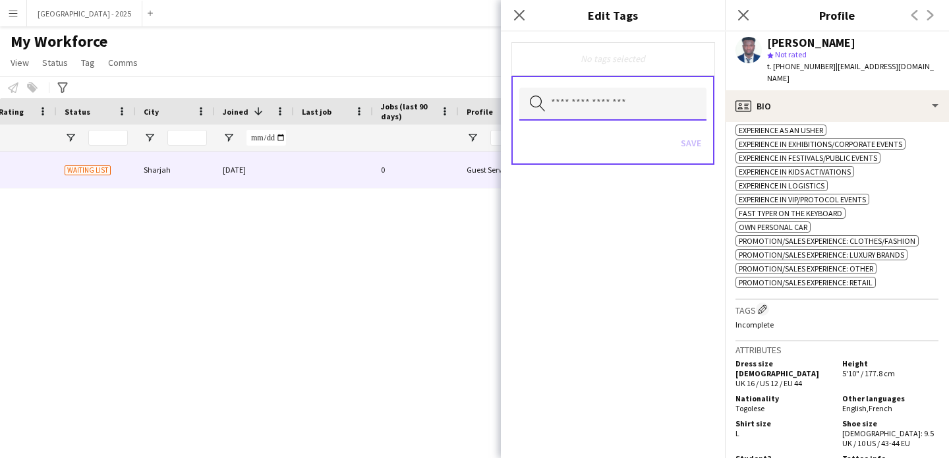
click at [630, 102] on input "text" at bounding box center [612, 104] width 187 height 33
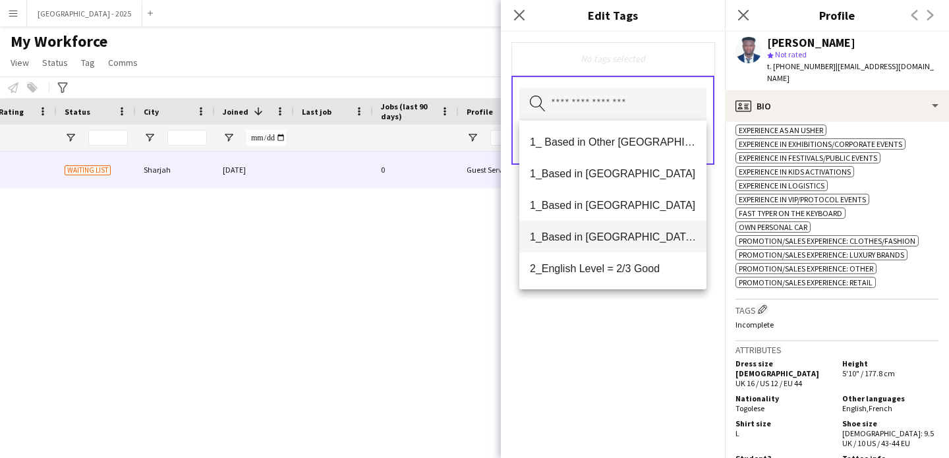
click at [626, 231] on span "1_Based in [GEOGRAPHIC_DATA]/[GEOGRAPHIC_DATA]/Ajman" at bounding box center [613, 237] width 166 height 13
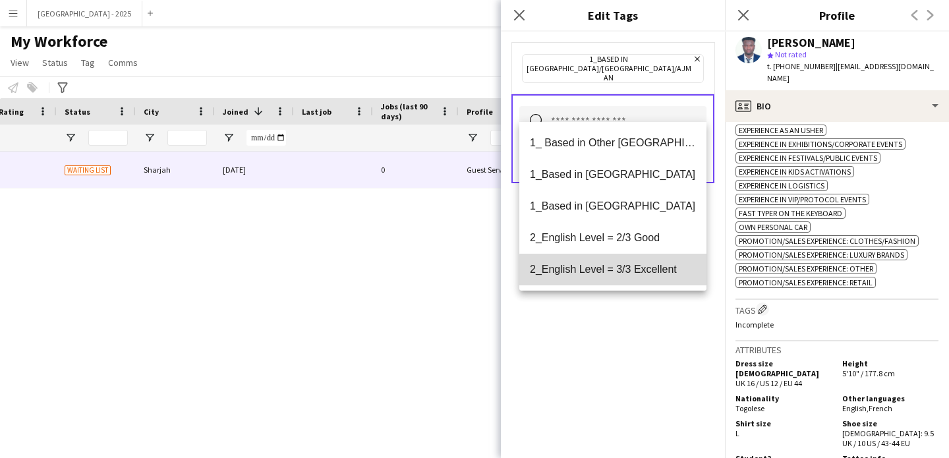
click at [641, 277] on mat-option "2_English Level = 3/3 Excellent" at bounding box center [612, 270] width 187 height 32
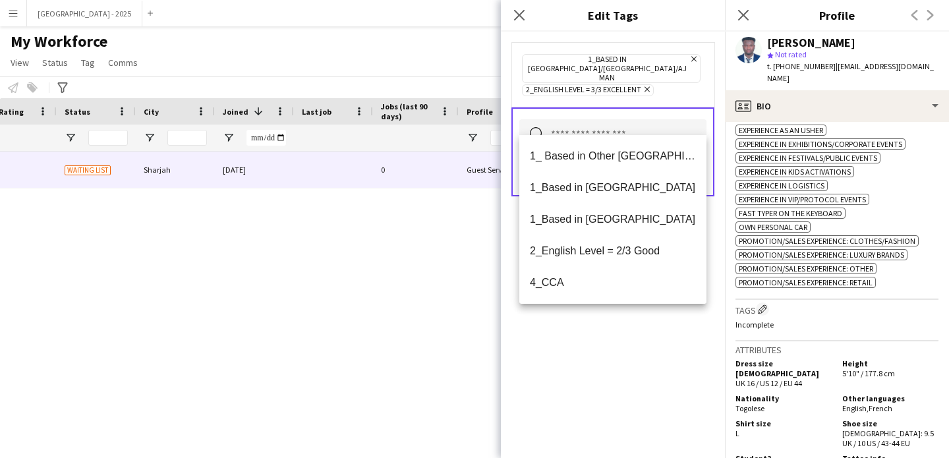
drag, startPoint x: 641, startPoint y: 341, endPoint x: 651, endPoint y: 280, distance: 62.8
click at [641, 340] on div "1_Based in [GEOGRAPHIC_DATA]/[GEOGRAPHIC_DATA]/Ajman Remove 2_English Level = 3…" at bounding box center [613, 245] width 224 height 427
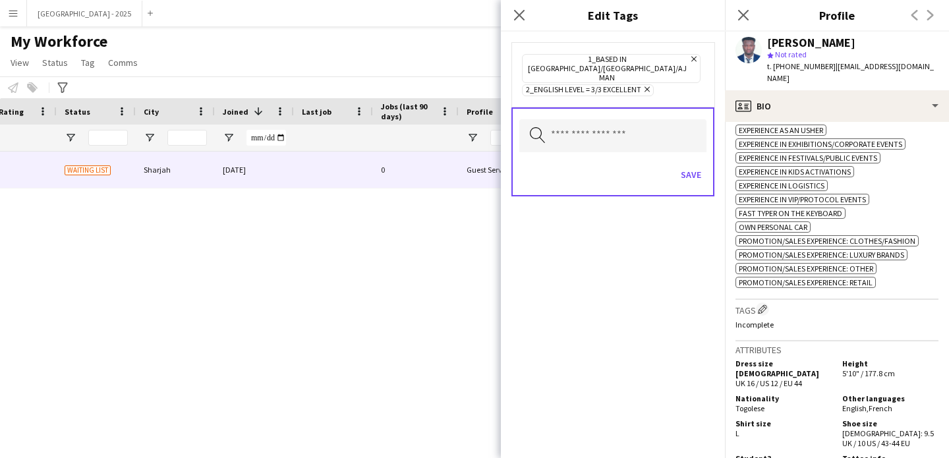
click at [691, 139] on div "Search by tag name Save" at bounding box center [613, 151] width 203 height 89
click at [692, 164] on button "Save" at bounding box center [691, 174] width 31 height 21
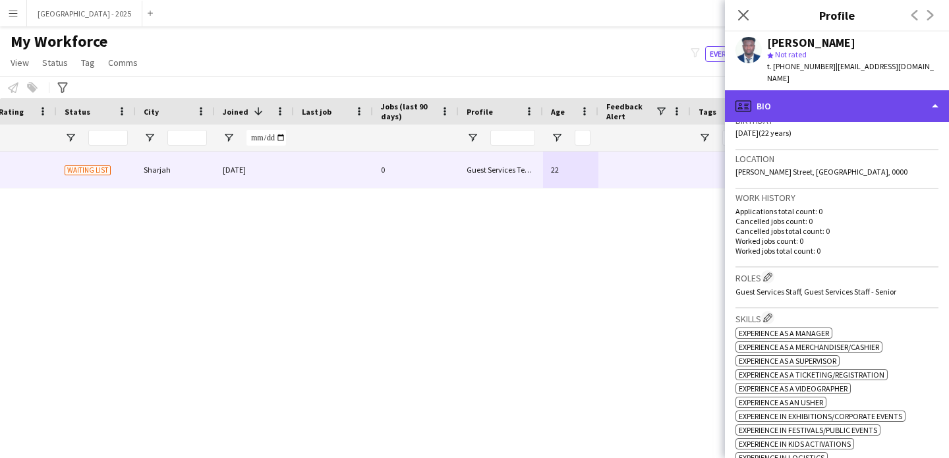
click at [814, 102] on div "profile Bio" at bounding box center [837, 106] width 224 height 32
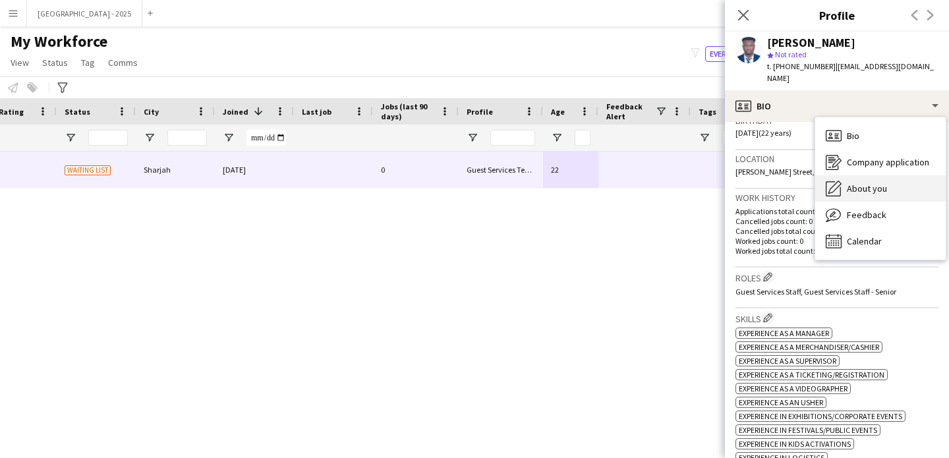
click at [861, 183] on span "About you" at bounding box center [867, 189] width 40 height 12
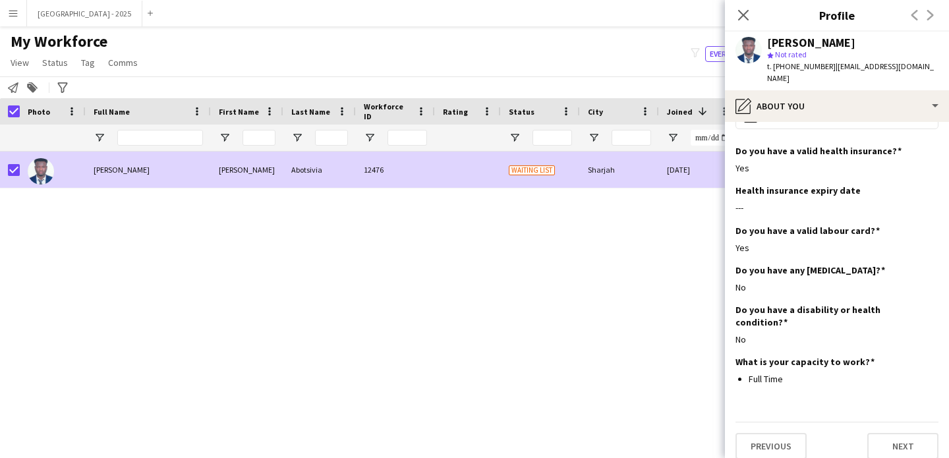
drag, startPoint x: 59, startPoint y: 54, endPoint x: 85, endPoint y: 105, distance: 57.2
click at [59, 55] on link "Status" at bounding box center [55, 62] width 36 height 17
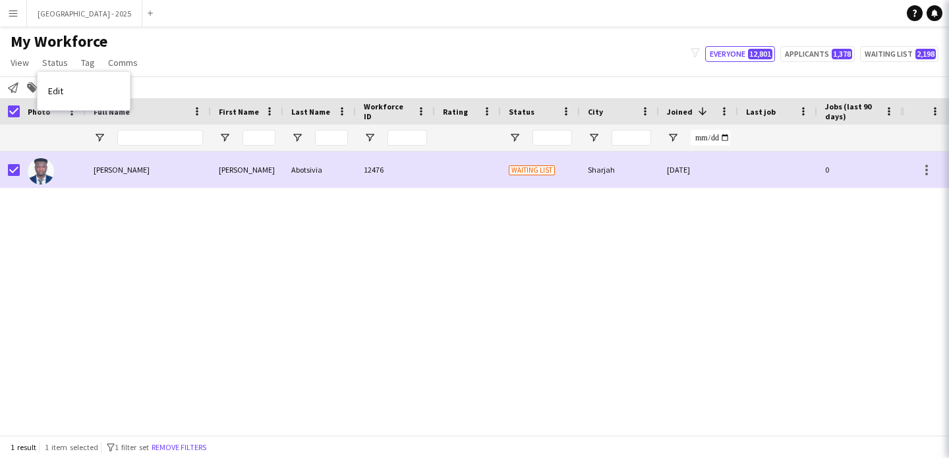
click at [88, 106] on div "Edit" at bounding box center [84, 91] width 92 height 38
drag, startPoint x: 90, startPoint y: 99, endPoint x: 171, endPoint y: 99, distance: 80.4
click at [90, 99] on link "Edit" at bounding box center [84, 91] width 92 height 28
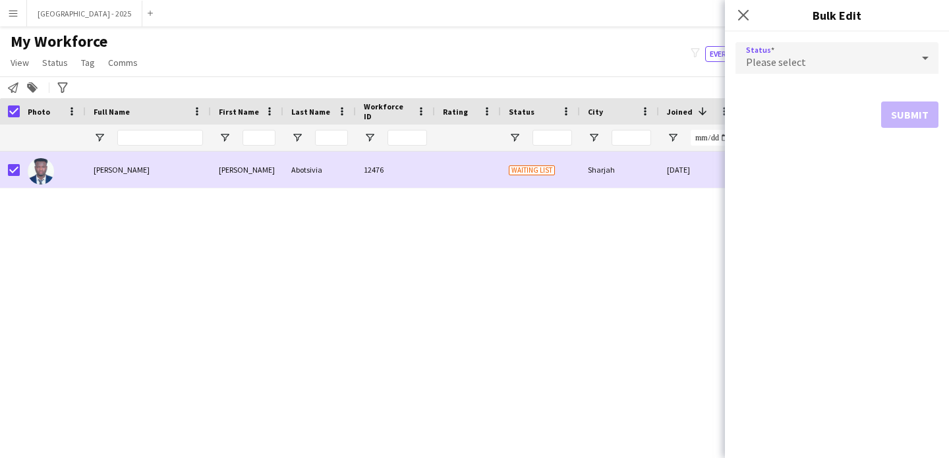
click at [761, 71] on div "Please select" at bounding box center [824, 58] width 177 height 32
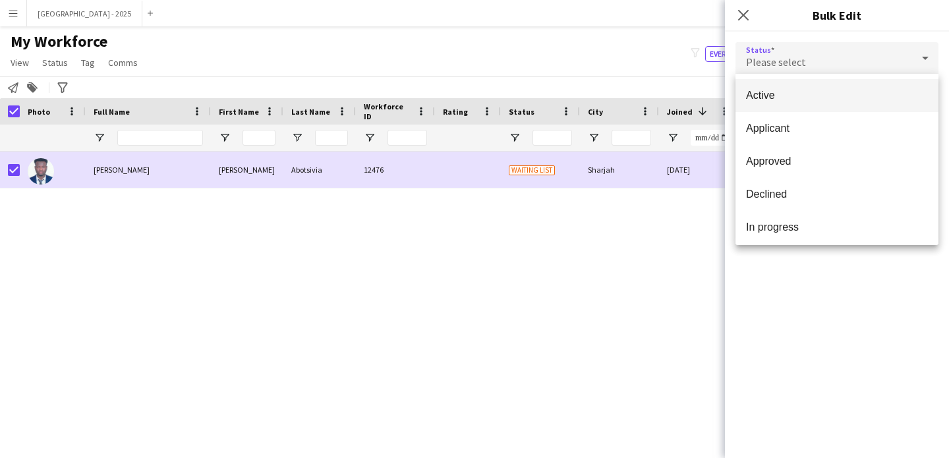
click at [769, 102] on span "Active" at bounding box center [837, 95] width 182 height 13
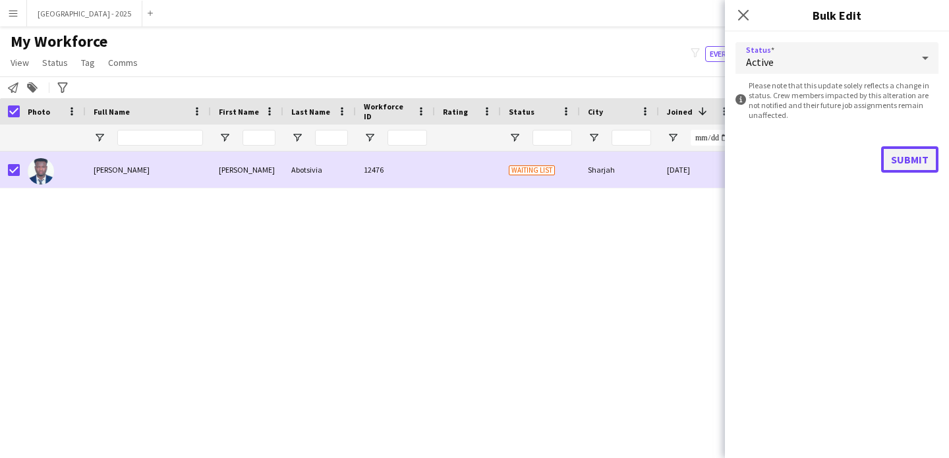
click at [912, 163] on button "Submit" at bounding box center [909, 159] width 57 height 26
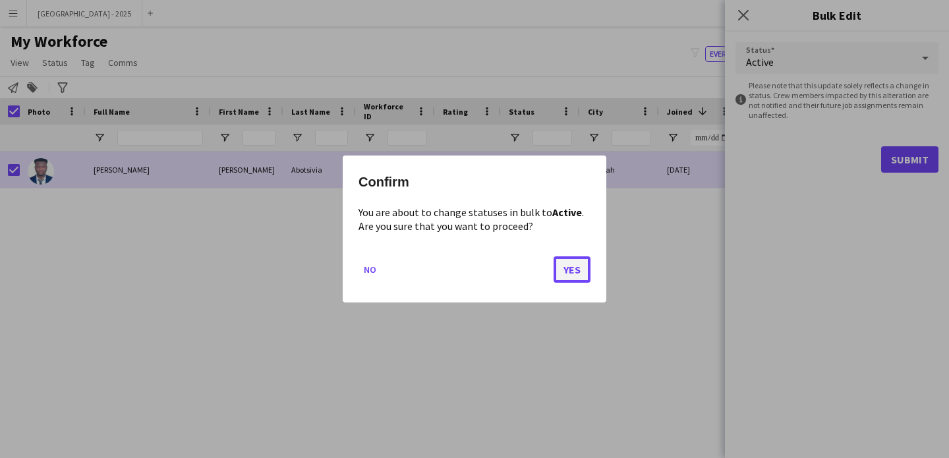
click at [574, 276] on button "Yes" at bounding box center [572, 269] width 37 height 26
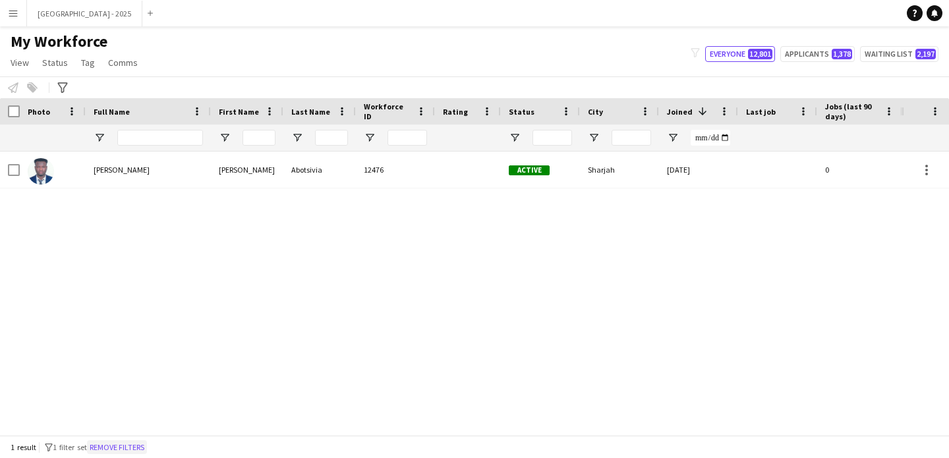
click at [135, 451] on button "Remove filters" at bounding box center [117, 447] width 60 height 15
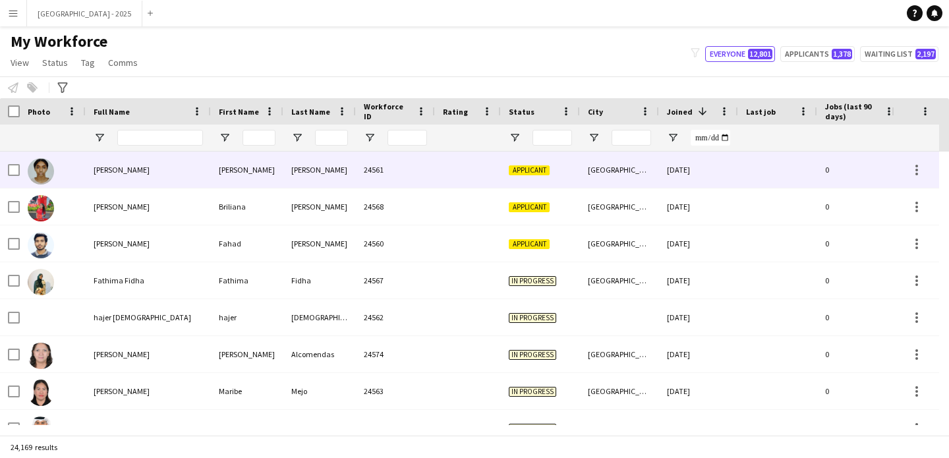
scroll to position [0, 454]
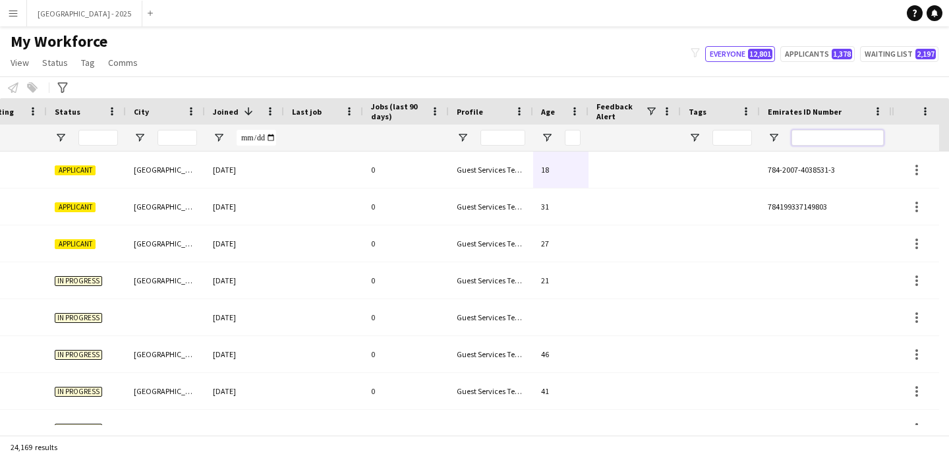
click at [829, 139] on input "Emirates ID Number Filter Input" at bounding box center [838, 138] width 92 height 16
paste input "*******"
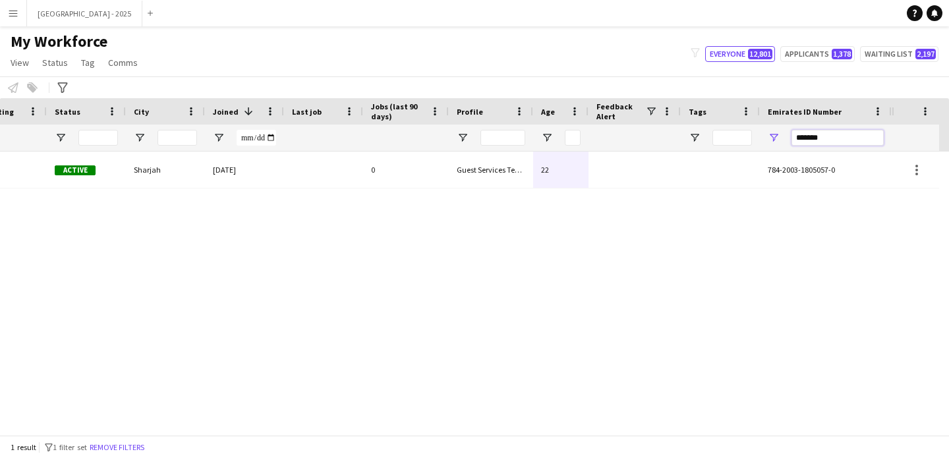
type input "*******"
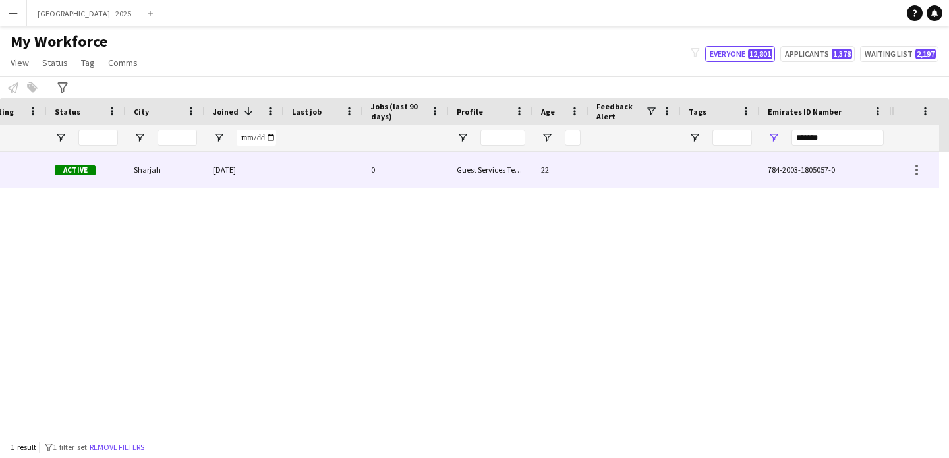
click at [634, 173] on div at bounding box center [635, 170] width 92 height 36
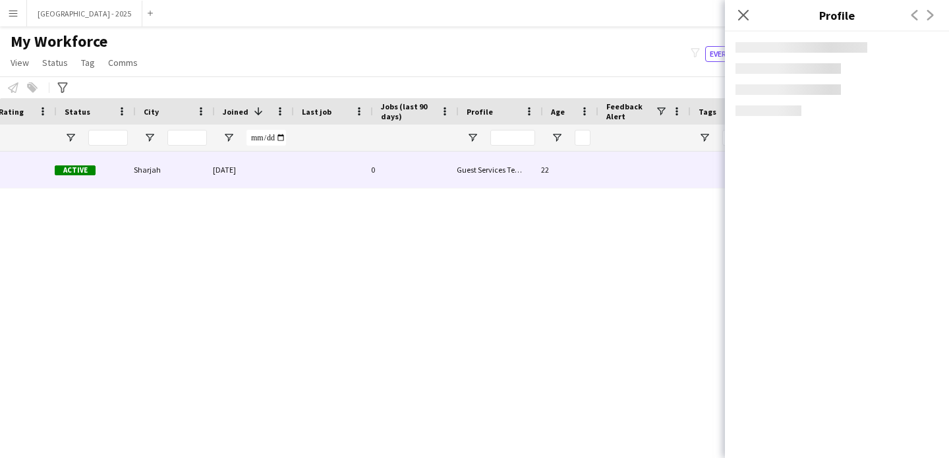
scroll to position [0, 444]
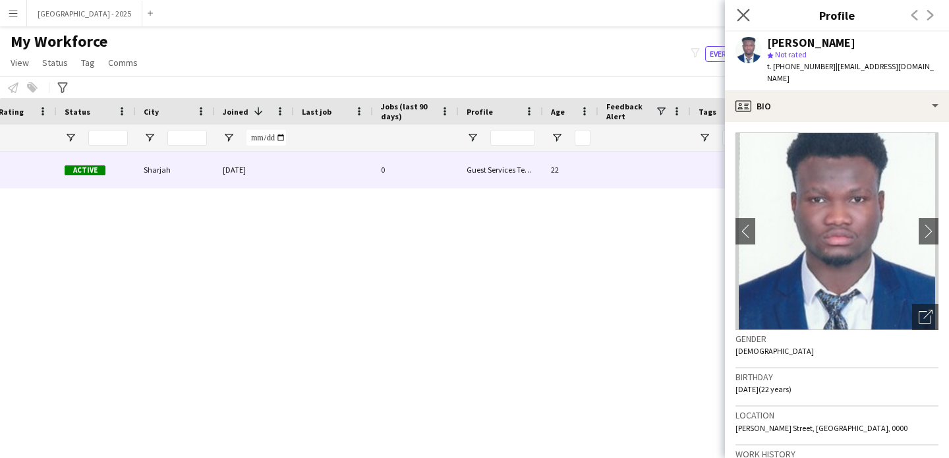
click at [736, 19] on app-icon "Close pop-in" at bounding box center [743, 15] width 19 height 19
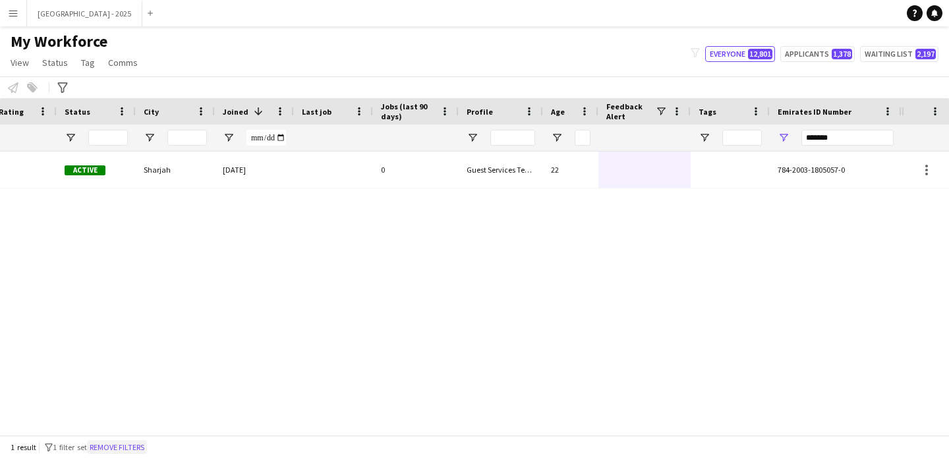
click at [123, 443] on button "Remove filters" at bounding box center [117, 447] width 60 height 15
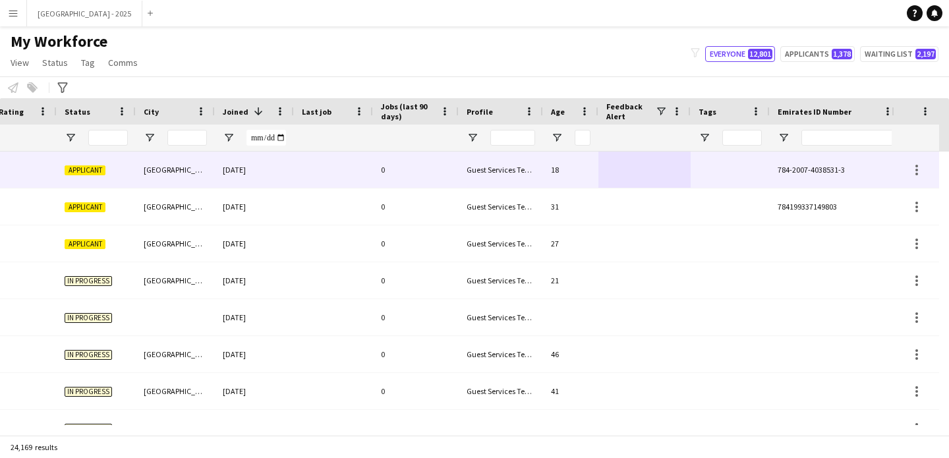
scroll to position [0, 454]
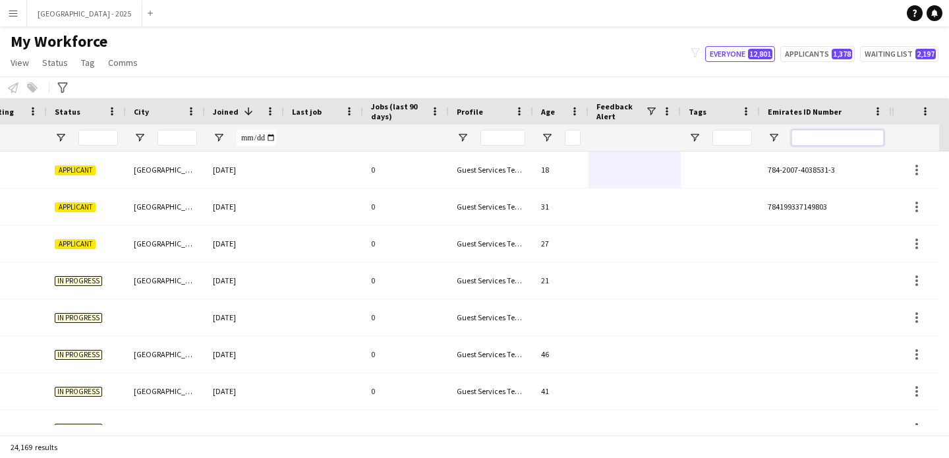
click at [825, 135] on input "Emirates ID Number Filter Input" at bounding box center [838, 138] width 92 height 16
paste input "*******"
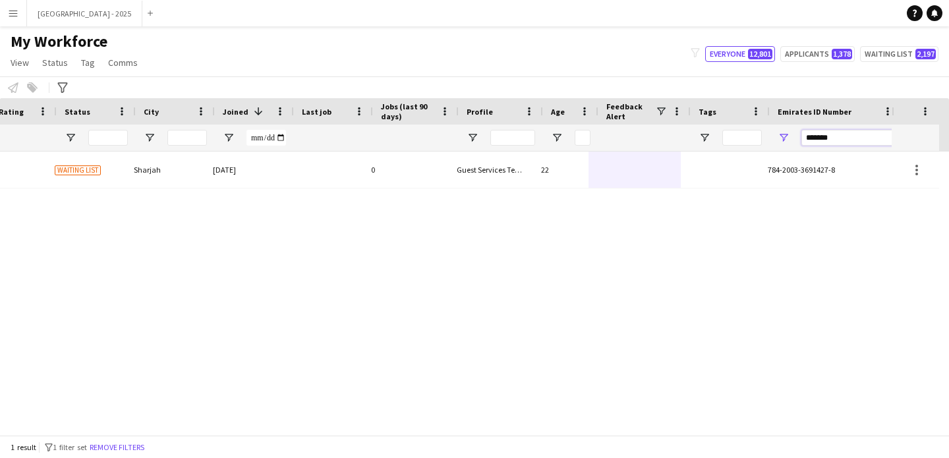
scroll to position [0, 444]
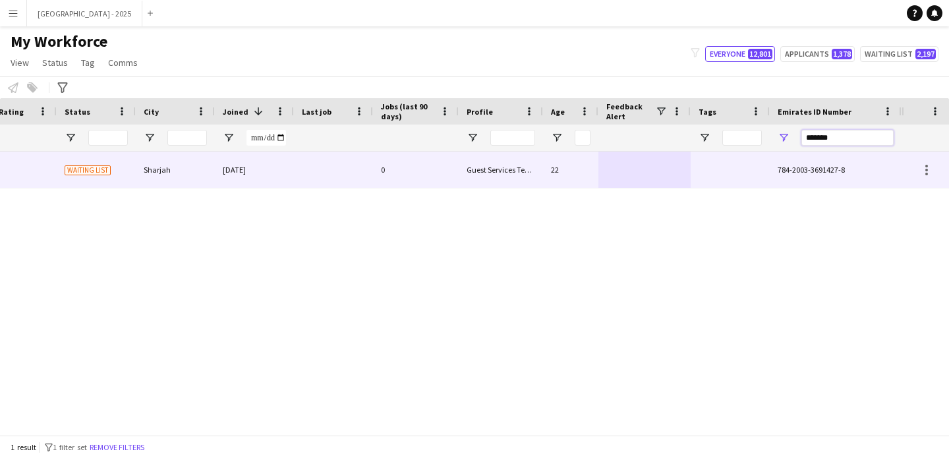
type input "*******"
click at [513, 177] on div "Guest Services Team" at bounding box center [501, 170] width 84 height 36
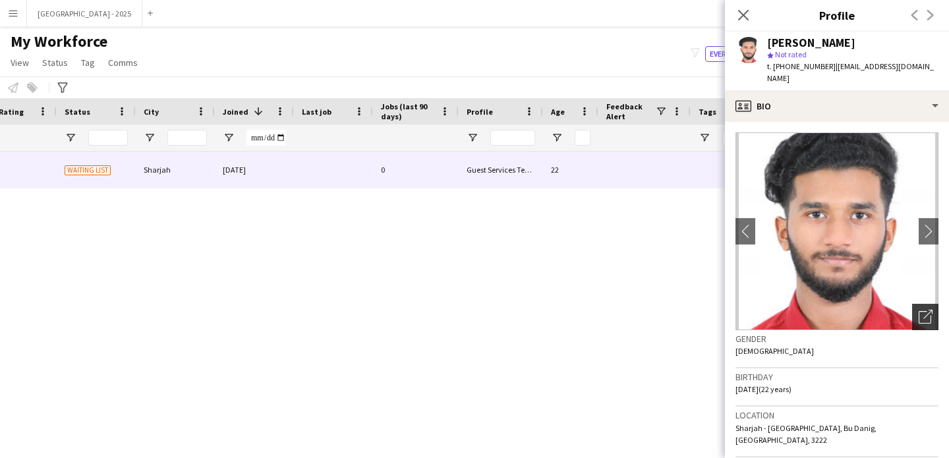
click at [919, 310] on icon "Open photos pop-in" at bounding box center [926, 317] width 14 height 14
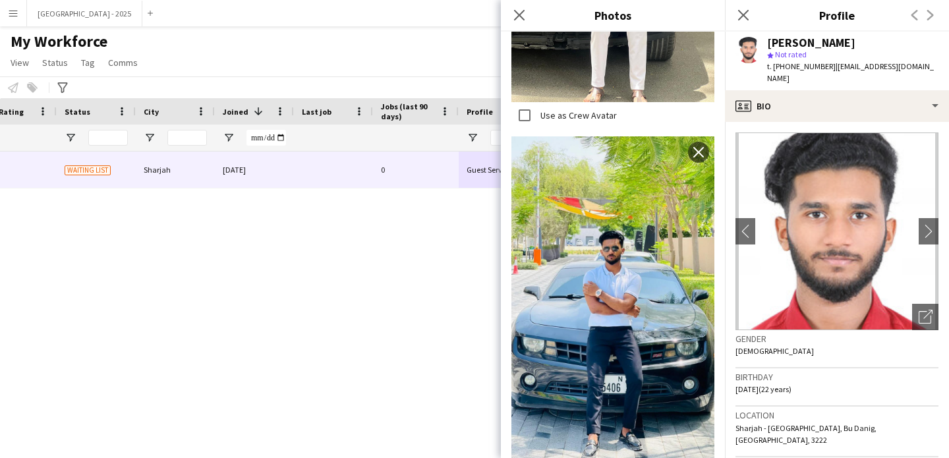
scroll to position [264, 0]
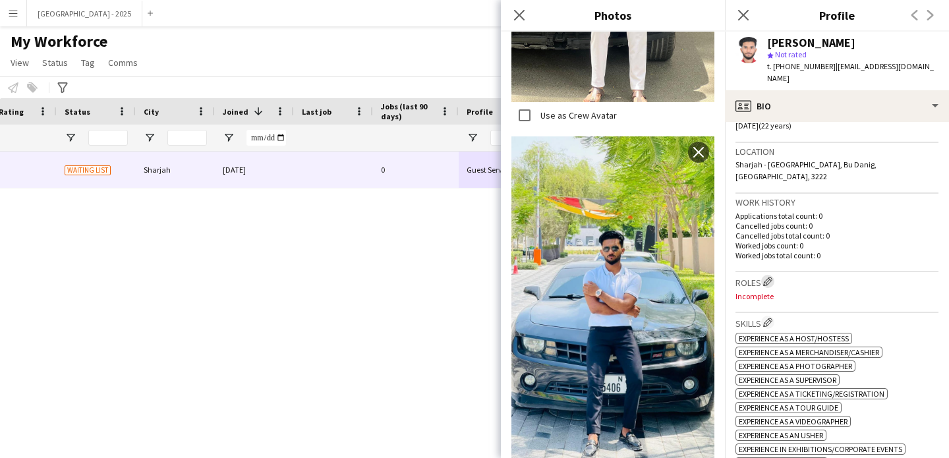
click at [769, 277] on app-icon "Edit crew company roles" at bounding box center [767, 281] width 9 height 9
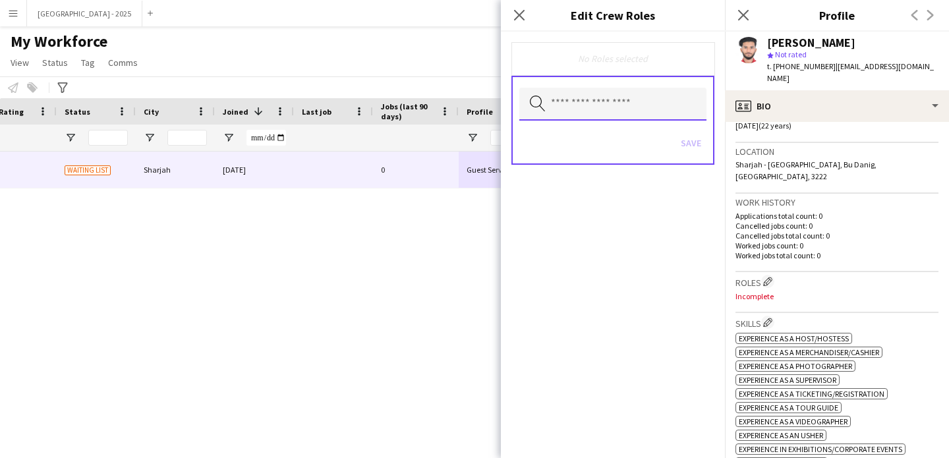
click at [571, 111] on input "text" at bounding box center [612, 104] width 187 height 33
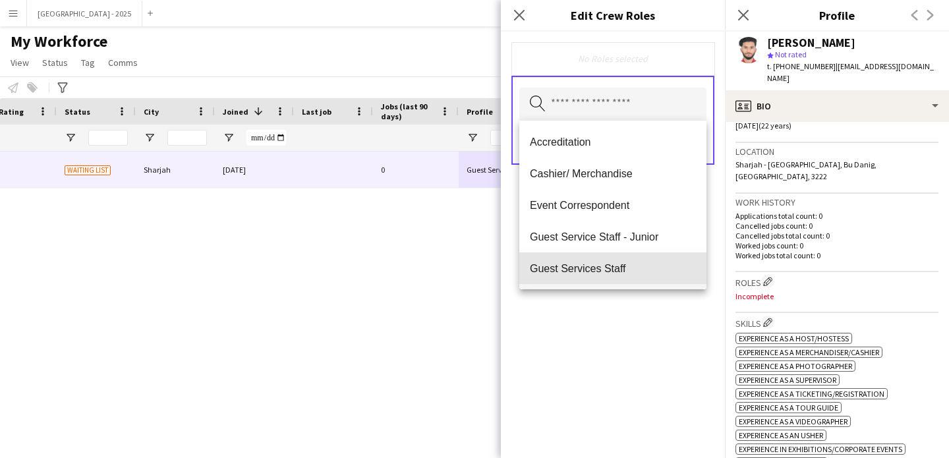
drag, startPoint x: 618, startPoint y: 261, endPoint x: 628, endPoint y: 276, distance: 18.1
click at [617, 261] on mat-option "Guest Services Staff" at bounding box center [612, 268] width 187 height 32
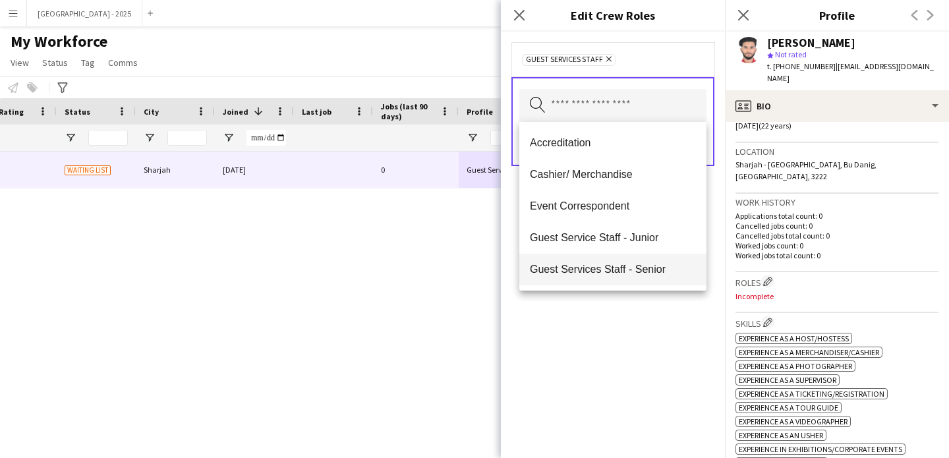
click at [644, 280] on mat-option "Guest Services Staff - Senior" at bounding box center [612, 270] width 187 height 32
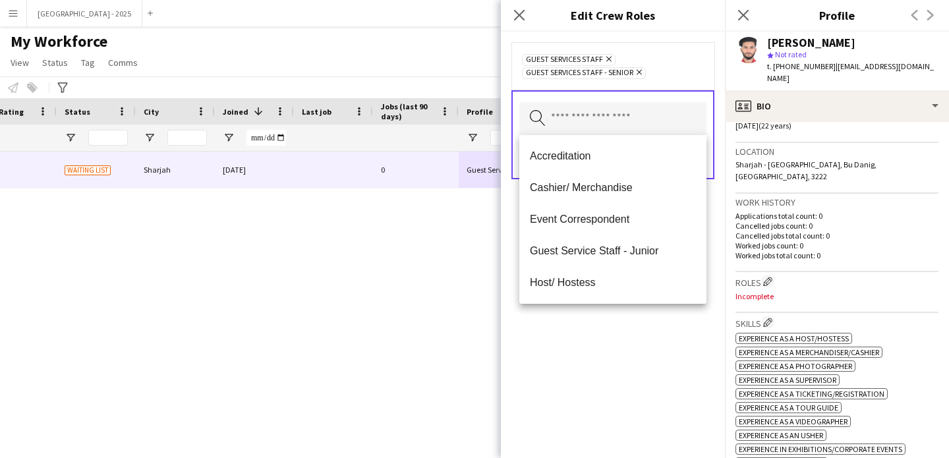
click at [644, 280] on span "Host/ Hostess" at bounding box center [613, 282] width 166 height 13
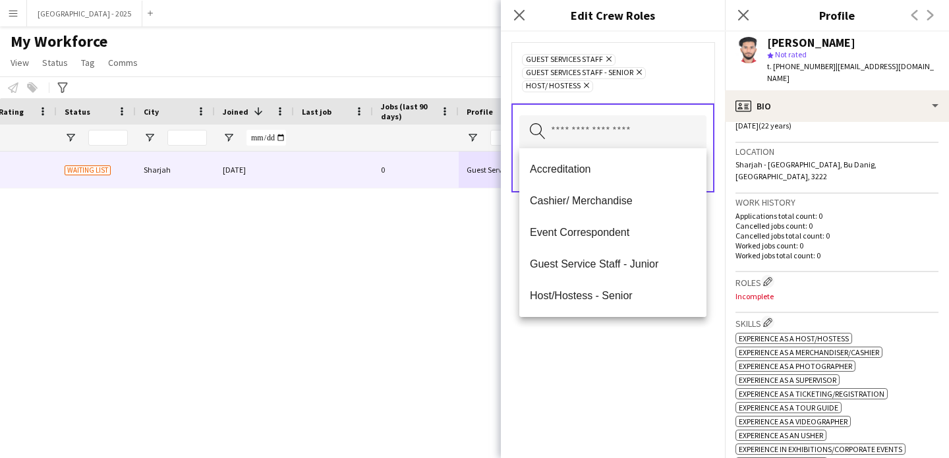
click at [585, 84] on icon at bounding box center [586, 85] width 5 height 5
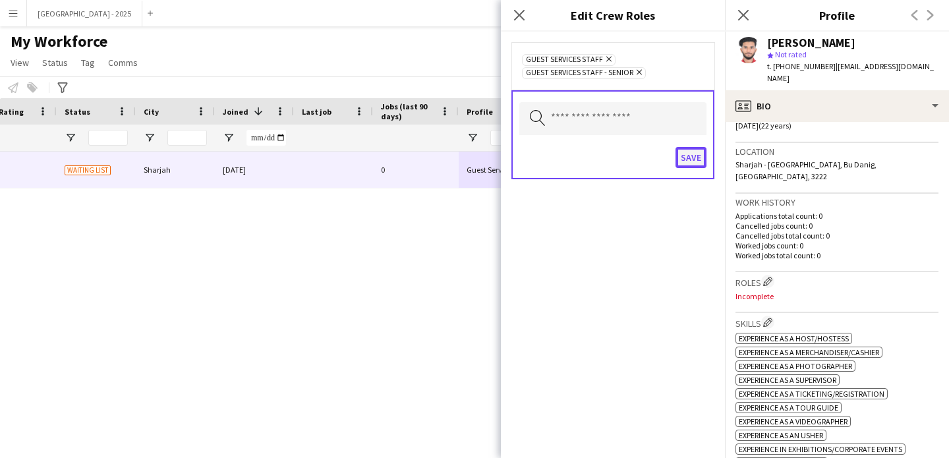
click at [697, 156] on button "Save" at bounding box center [691, 157] width 31 height 21
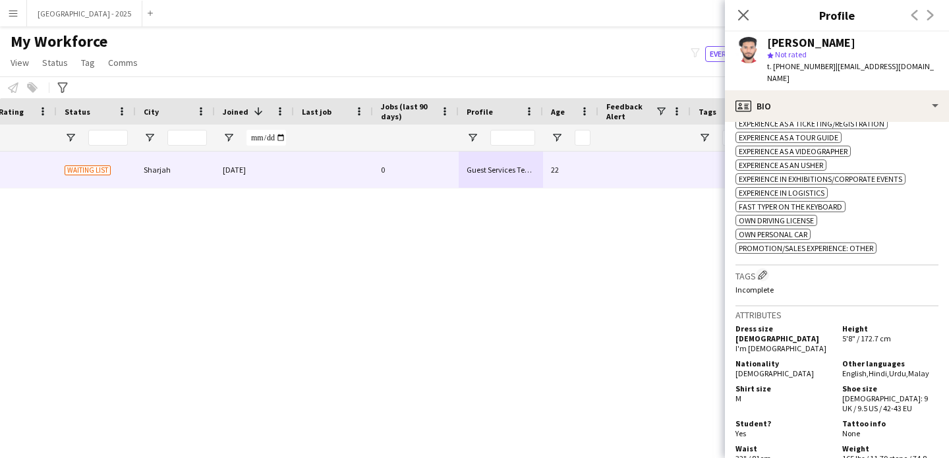
scroll to position [666, 0]
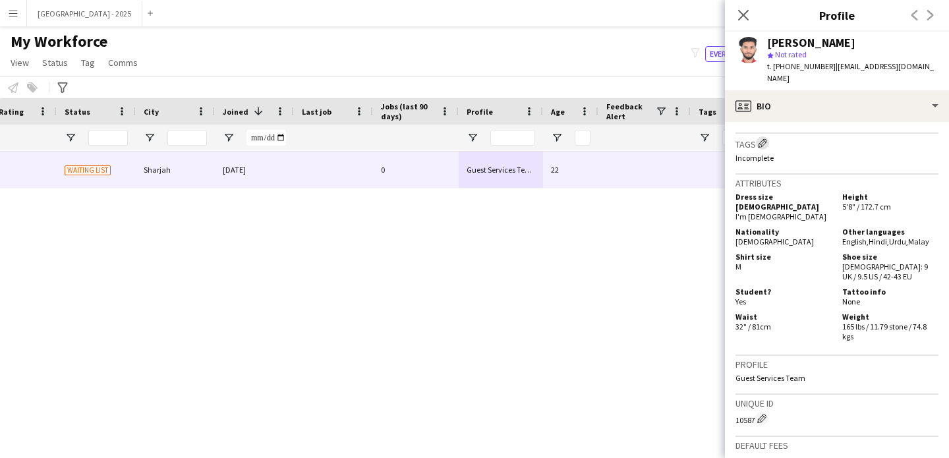
click at [767, 138] on app-icon "Edit crew company tags" at bounding box center [762, 142] width 9 height 9
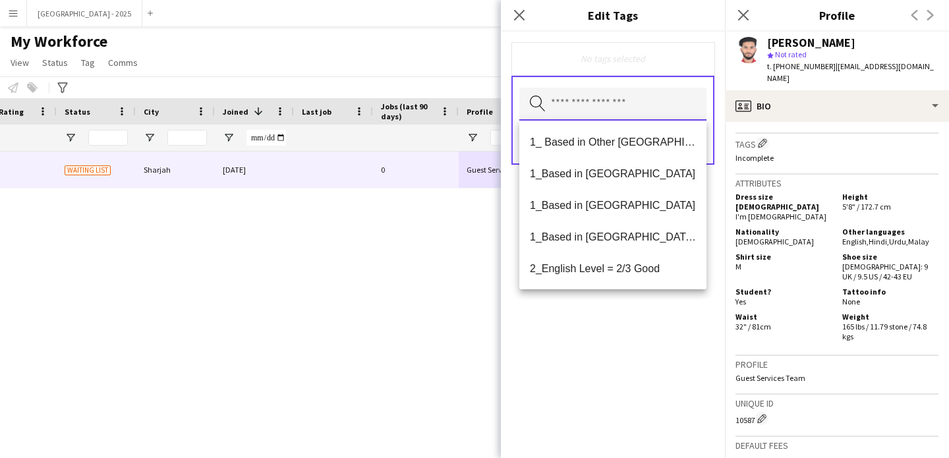
click at [635, 110] on input "text" at bounding box center [612, 104] width 187 height 33
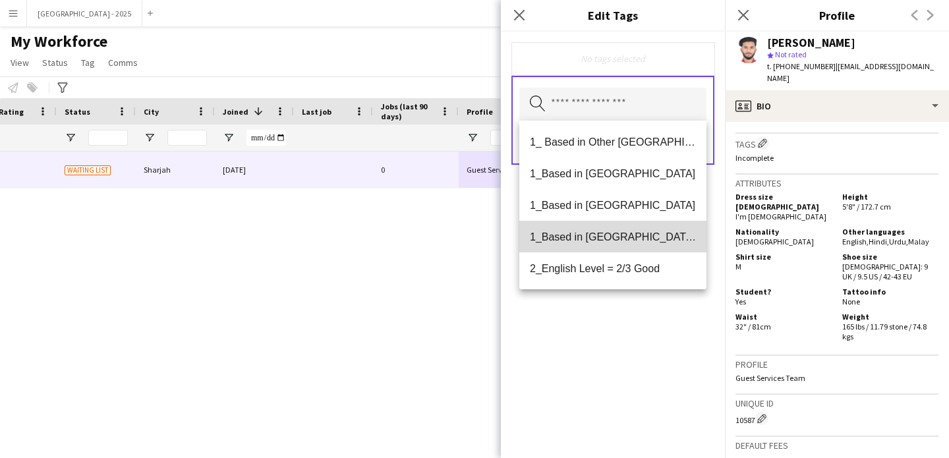
click at [655, 244] on mat-option "1_Based in [GEOGRAPHIC_DATA]/[GEOGRAPHIC_DATA]/Ajman" at bounding box center [612, 237] width 187 height 32
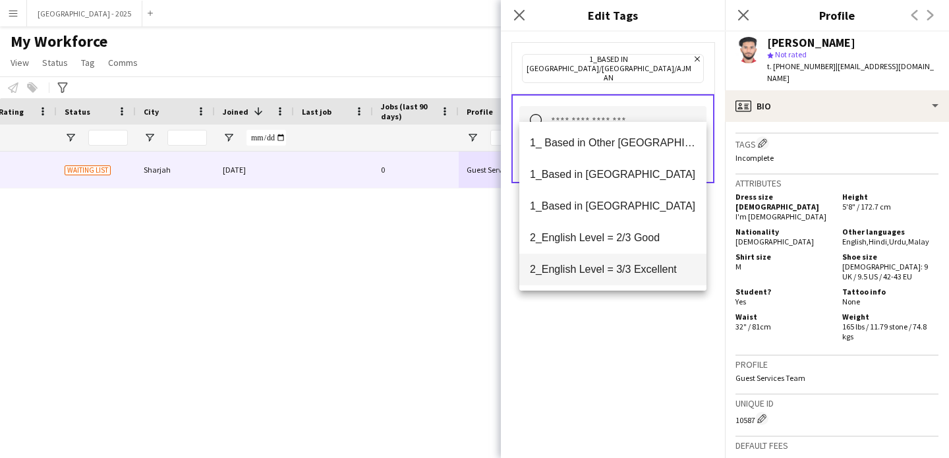
click at [625, 268] on span "2_English Level = 3/3 Excellent" at bounding box center [613, 269] width 166 height 13
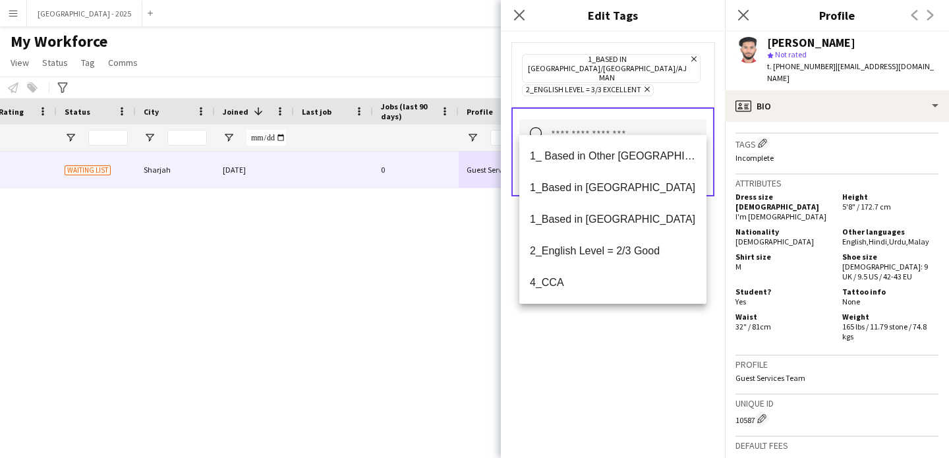
click at [651, 330] on div "1_Based in [GEOGRAPHIC_DATA]/[GEOGRAPHIC_DATA]/Ajman Remove 2_English Level = 3…" at bounding box center [613, 245] width 224 height 427
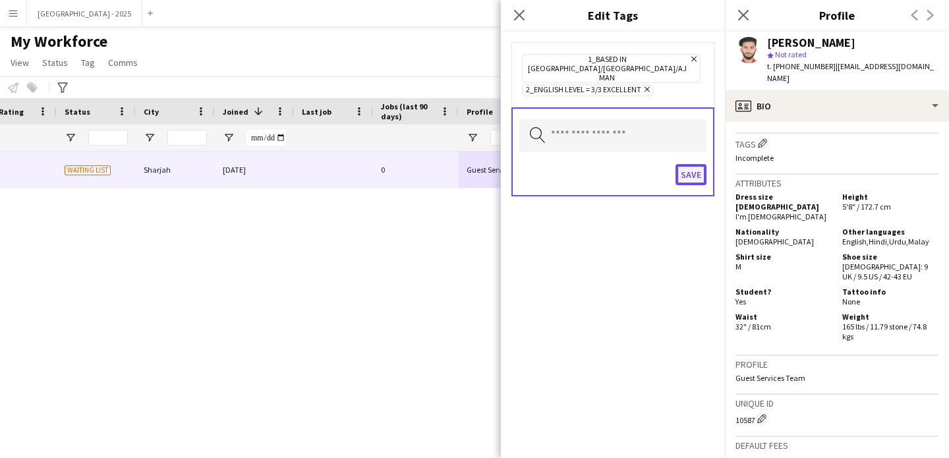
click at [688, 164] on button "Save" at bounding box center [691, 174] width 31 height 21
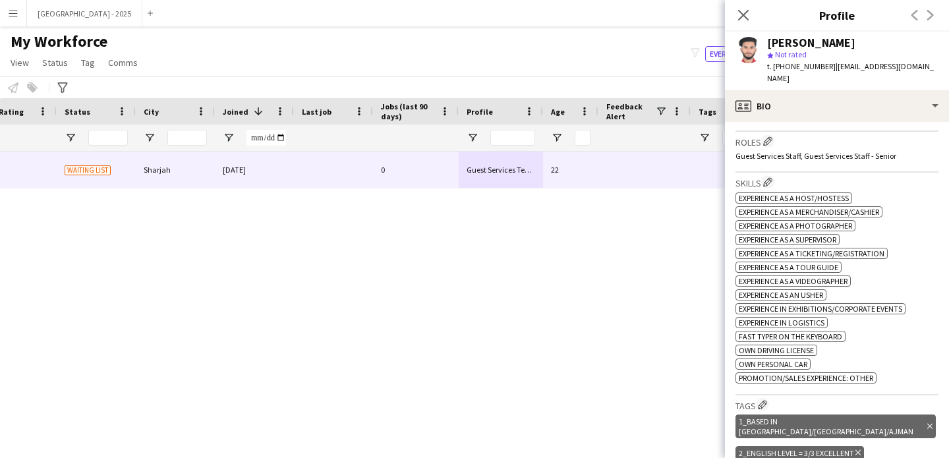
scroll to position [285, 0]
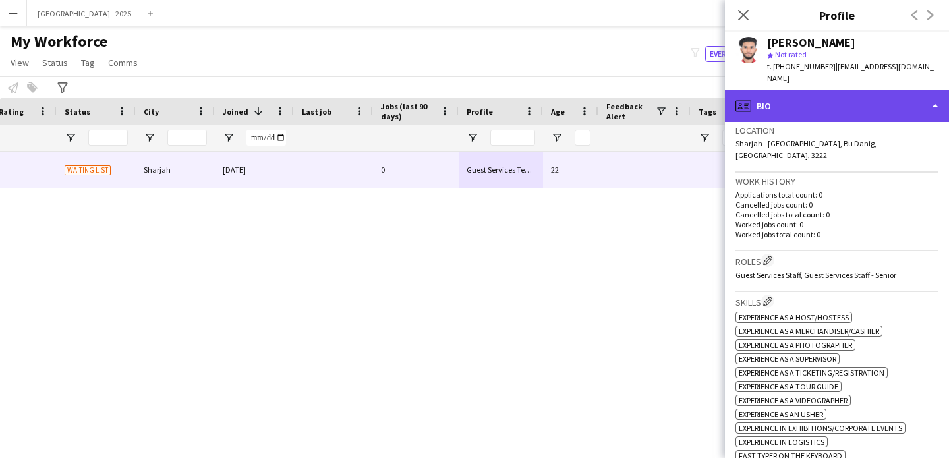
click at [808, 96] on div "profile Bio" at bounding box center [837, 106] width 224 height 32
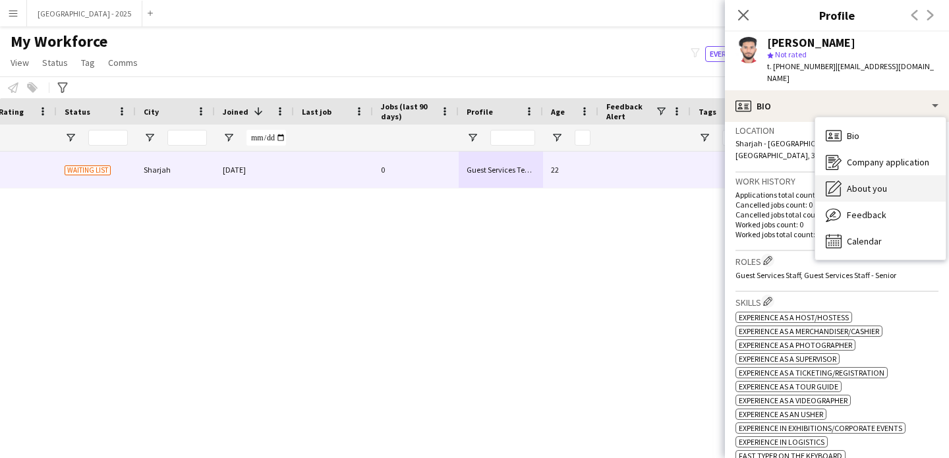
click at [876, 183] on span "About you" at bounding box center [867, 189] width 40 height 12
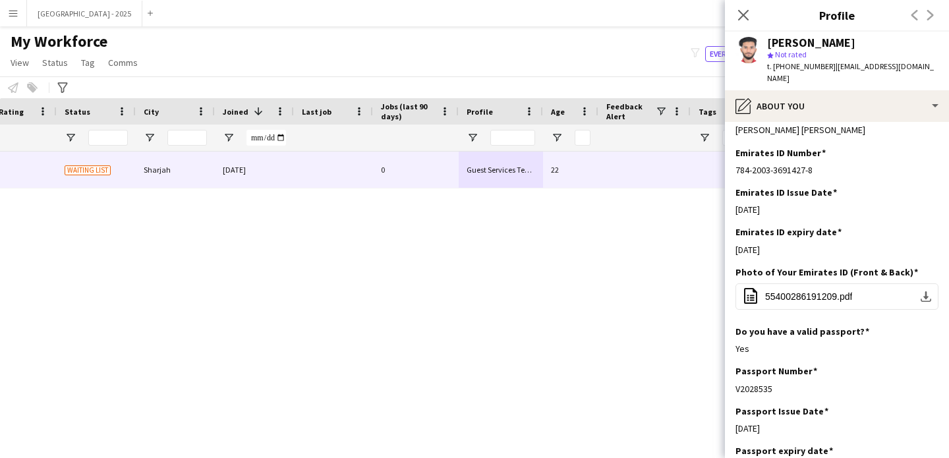
scroll to position [637, 0]
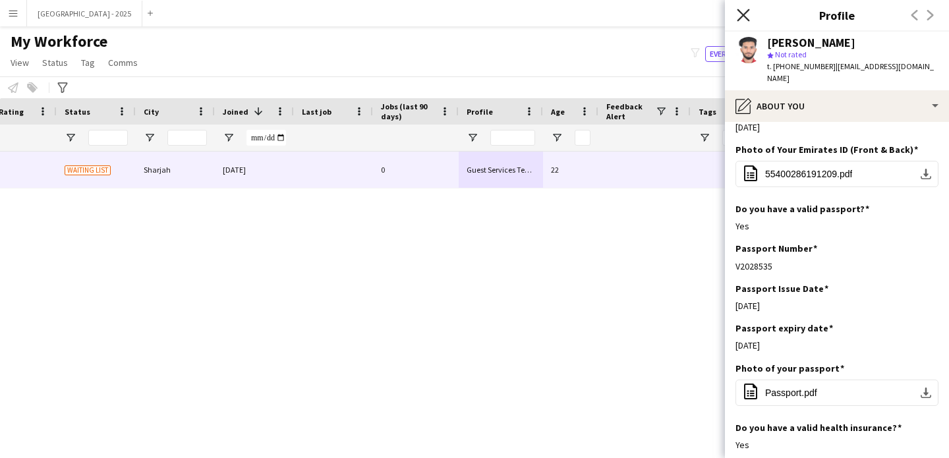
click at [742, 18] on icon "Close pop-in" at bounding box center [743, 15] width 13 height 13
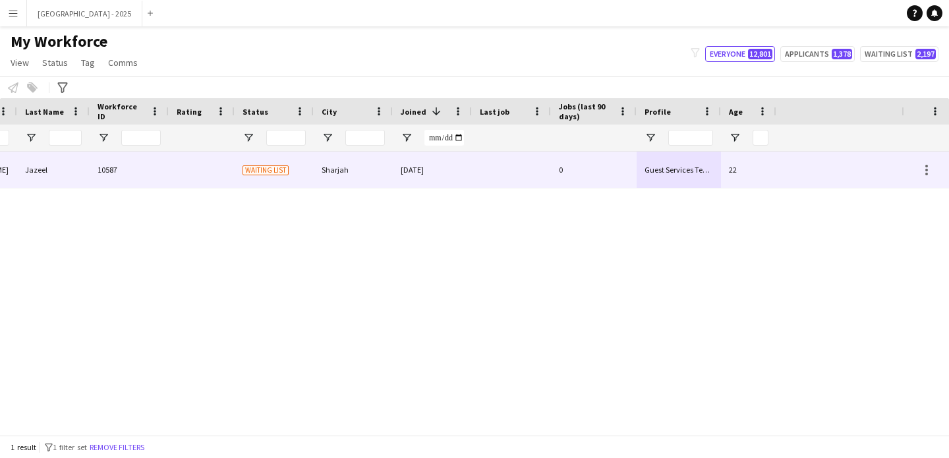
scroll to position [0, 0]
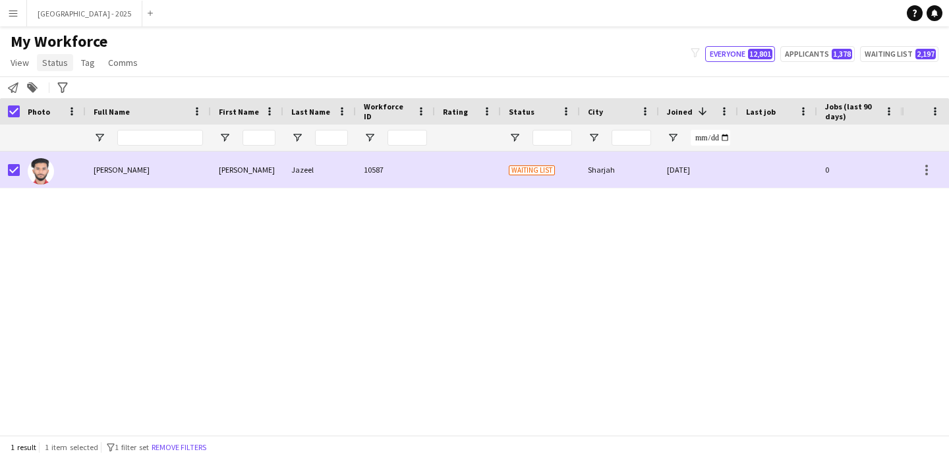
click at [66, 62] on span "Status" at bounding box center [55, 63] width 26 height 12
click at [66, 94] on link "Edit" at bounding box center [84, 91] width 92 height 28
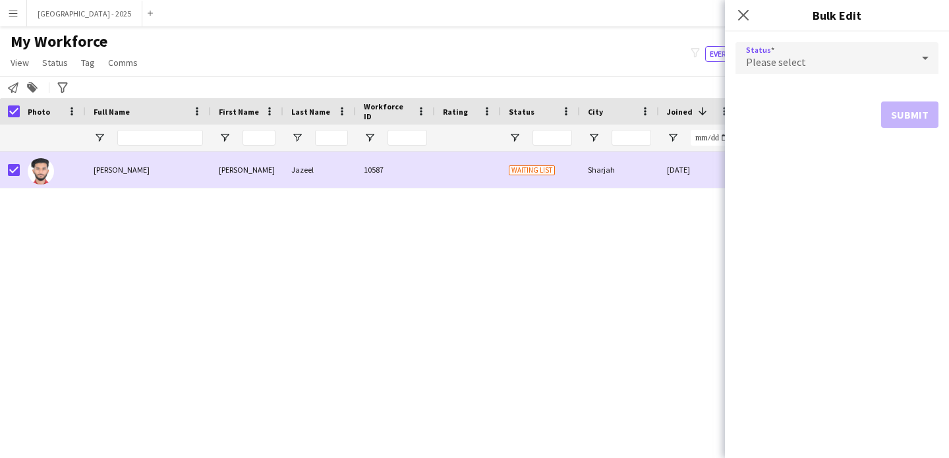
click at [799, 60] on span "Please select" at bounding box center [776, 61] width 60 height 13
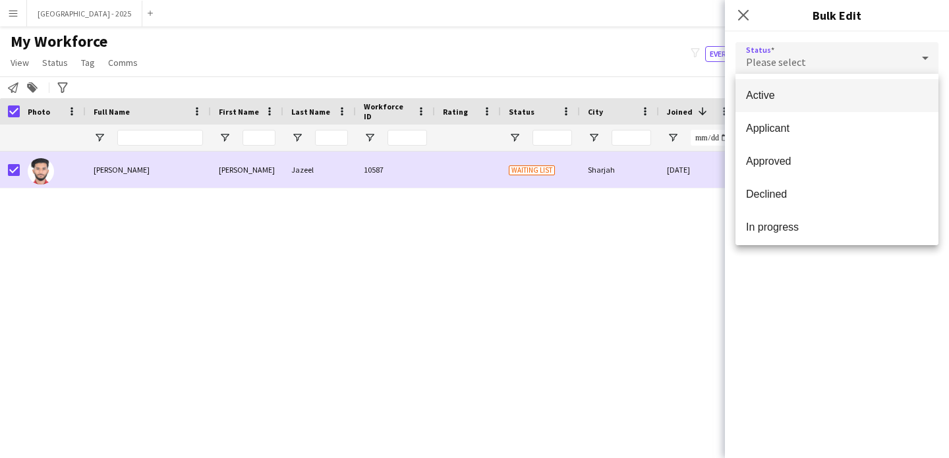
click at [794, 98] on span "Active" at bounding box center [837, 95] width 182 height 13
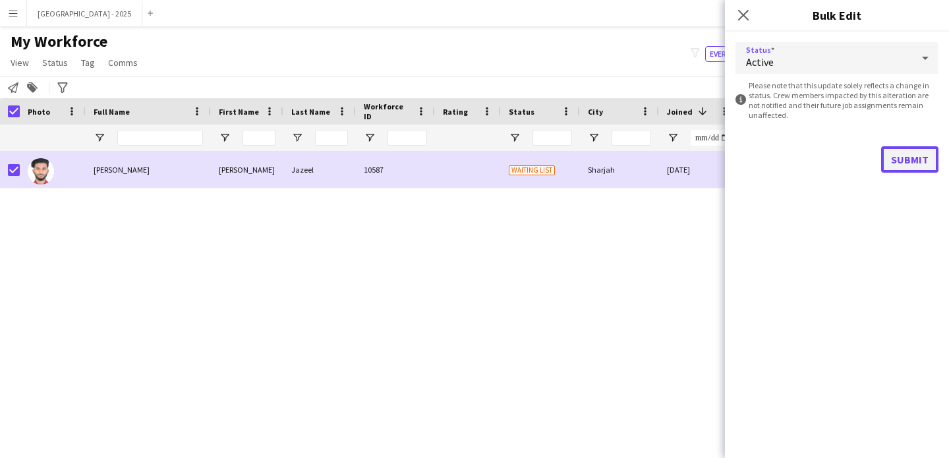
click at [896, 154] on button "Submit" at bounding box center [909, 159] width 57 height 26
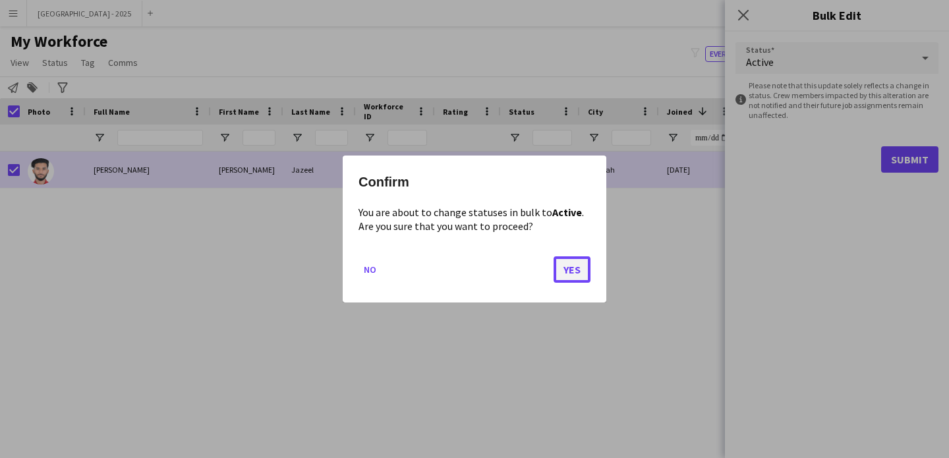
click at [572, 272] on button "Yes" at bounding box center [572, 269] width 37 height 26
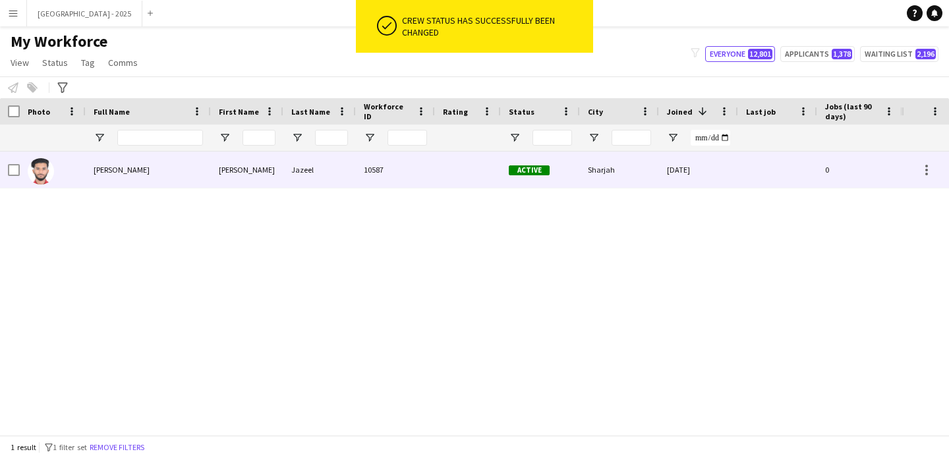
click at [46, 173] on img at bounding box center [41, 171] width 26 height 26
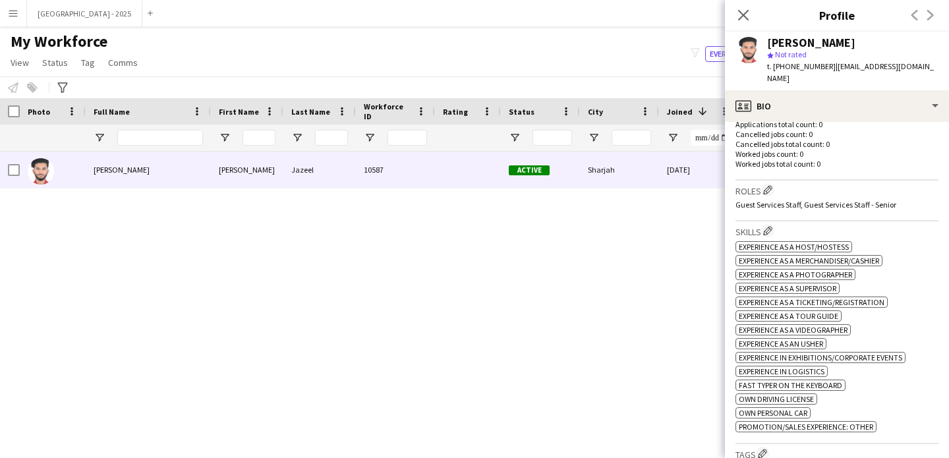
scroll to position [500, 0]
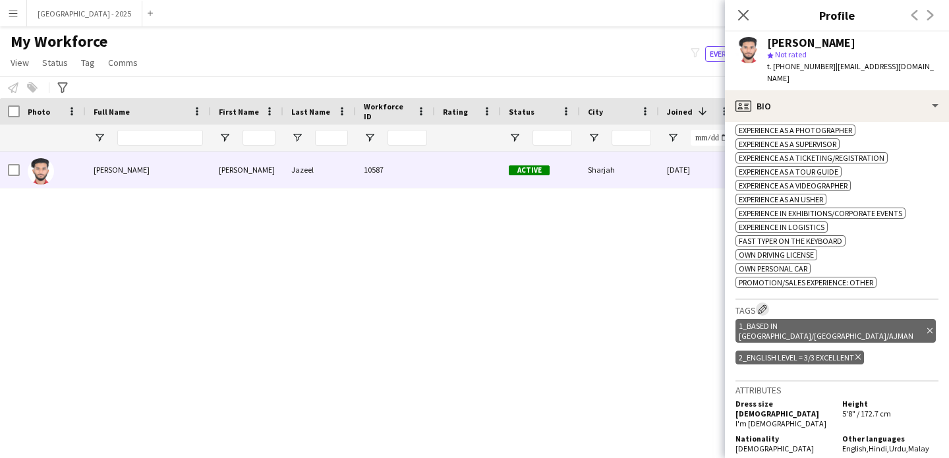
click at [765, 305] on app-icon "Edit crew company tags" at bounding box center [762, 309] width 9 height 9
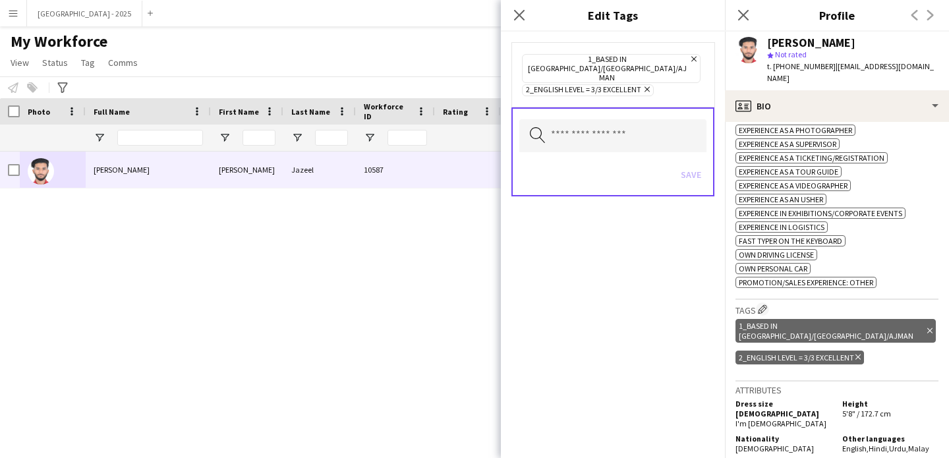
click at [645, 85] on icon "Remove" at bounding box center [645, 89] width 9 height 9
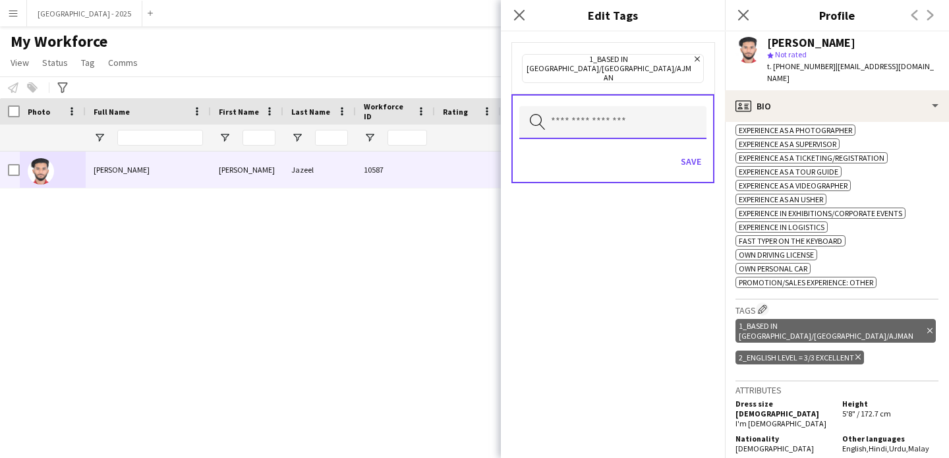
click at [637, 113] on input "text" at bounding box center [612, 122] width 187 height 33
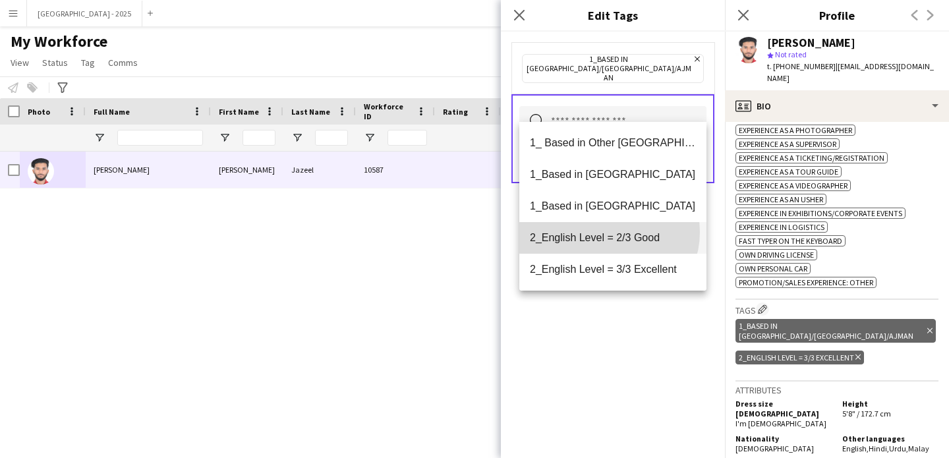
click at [608, 232] on span "2_English Level = 2/3 Good" at bounding box center [613, 237] width 166 height 13
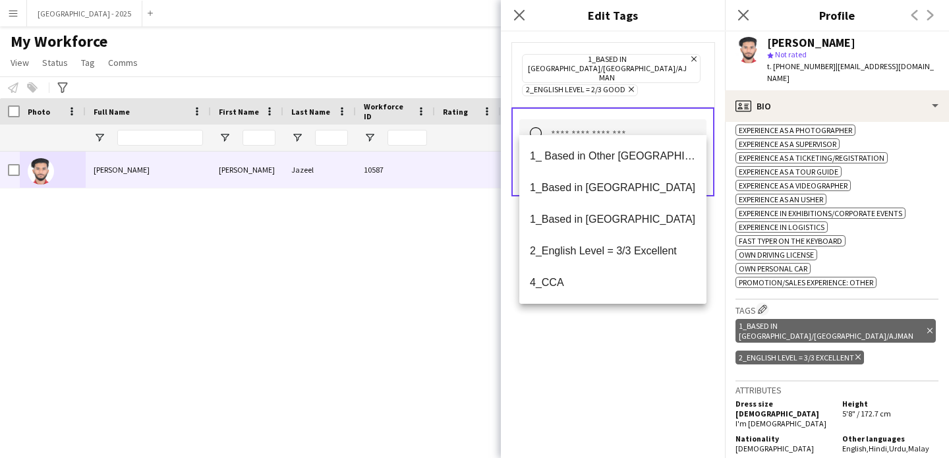
drag, startPoint x: 640, startPoint y: 355, endPoint x: 665, endPoint y: 241, distance: 116.8
click at [640, 355] on div "1_Based in [GEOGRAPHIC_DATA]/[GEOGRAPHIC_DATA]/Ajman Remove 2_English Level = 2…" at bounding box center [613, 245] width 224 height 427
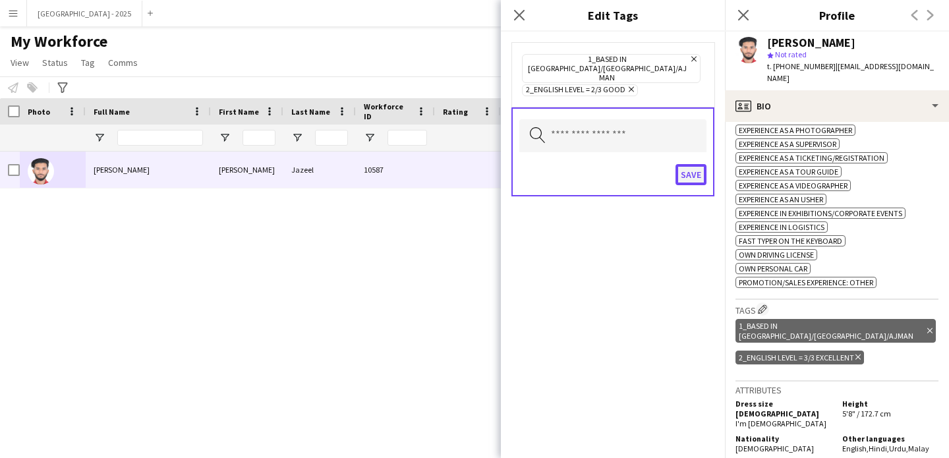
click at [689, 164] on button "Save" at bounding box center [691, 174] width 31 height 21
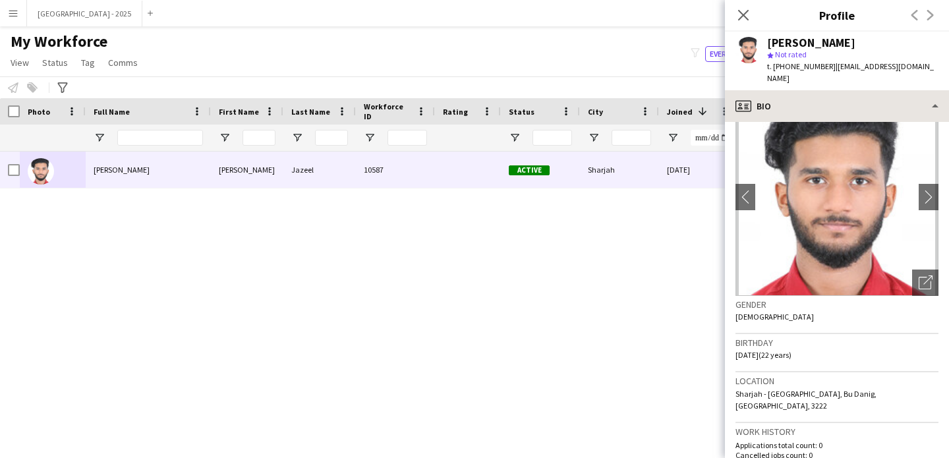
scroll to position [0, 0]
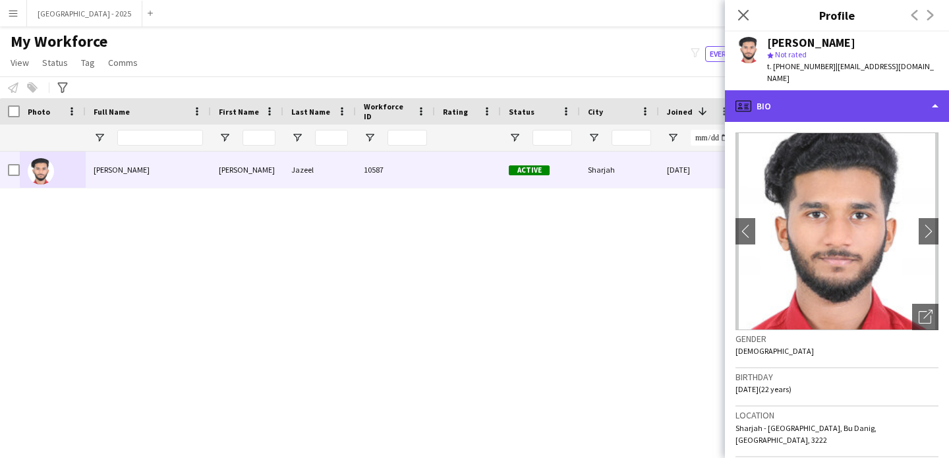
click at [796, 105] on div "profile Bio" at bounding box center [837, 106] width 224 height 32
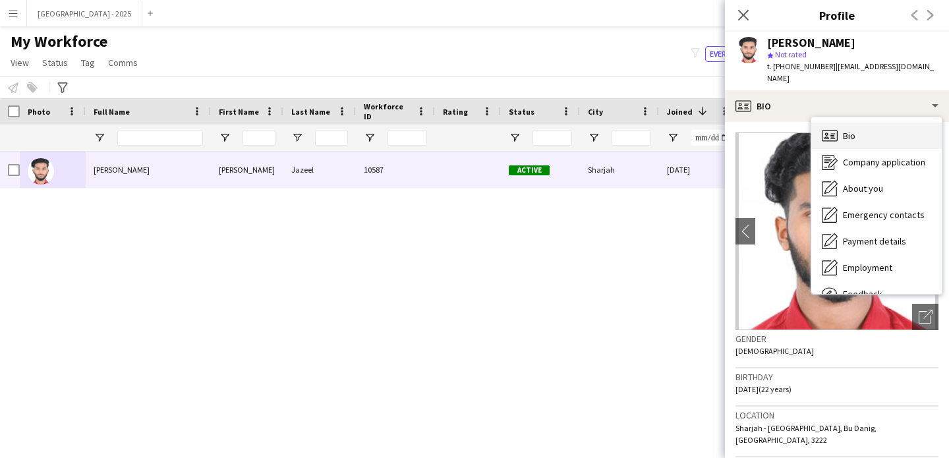
click at [876, 125] on div "Bio Bio" at bounding box center [877, 136] width 131 height 26
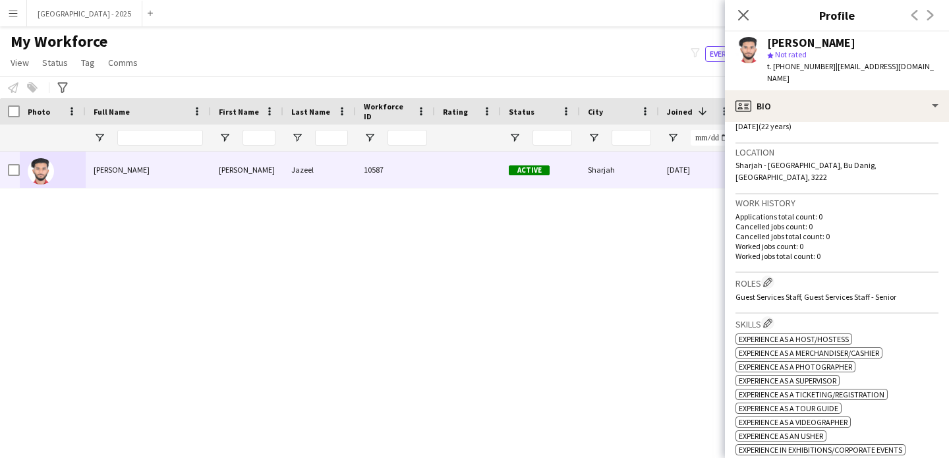
scroll to position [354, 0]
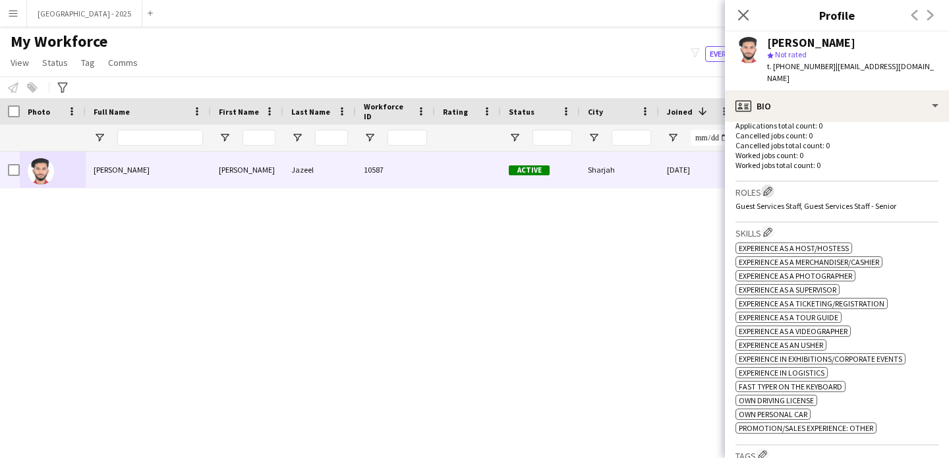
click at [770, 187] on app-icon "Edit crew company roles" at bounding box center [767, 191] width 9 height 9
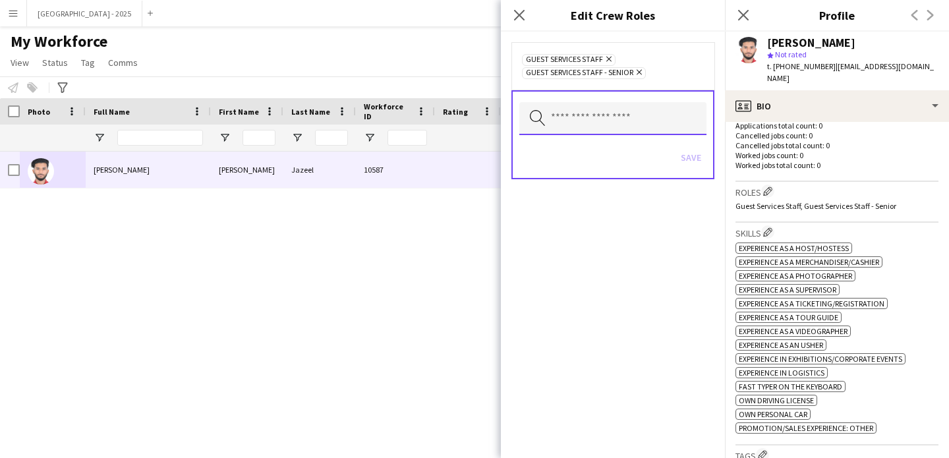
click at [636, 113] on input "text" at bounding box center [612, 118] width 187 height 33
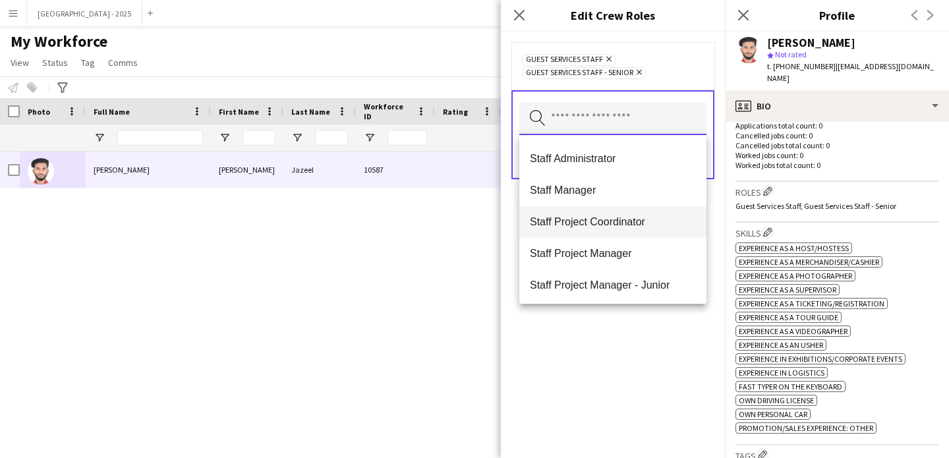
scroll to position [475, 0]
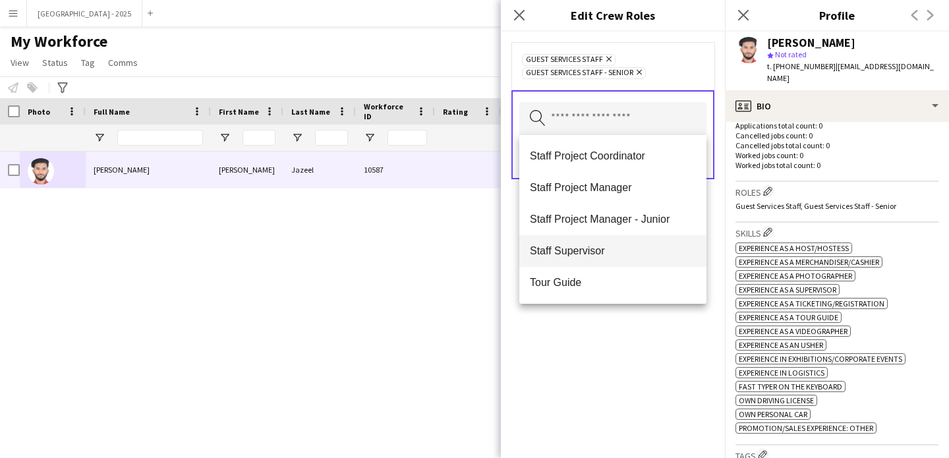
click at [595, 259] on mat-option "Staff Supervisor" at bounding box center [612, 251] width 187 height 32
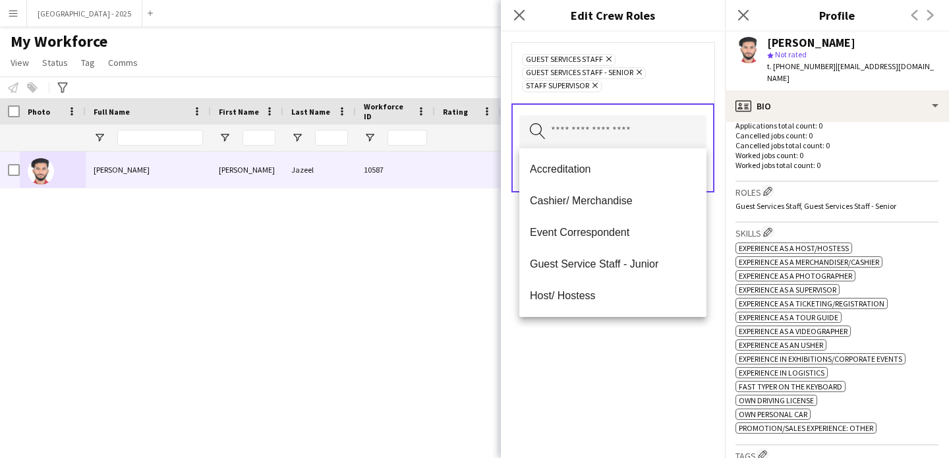
click at [593, 354] on div "Guest Services Staff Remove Guest Services Staff - Senior Remove Staff Supervis…" at bounding box center [613, 245] width 224 height 427
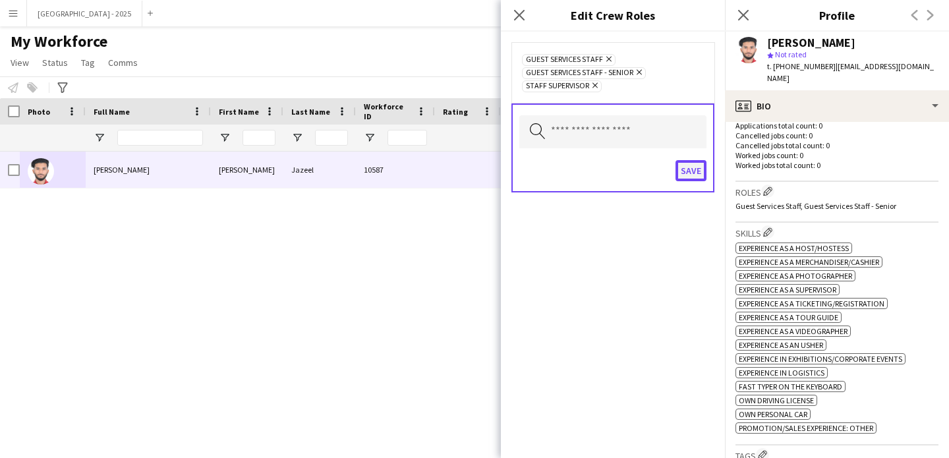
click at [687, 171] on button "Save" at bounding box center [691, 170] width 31 height 21
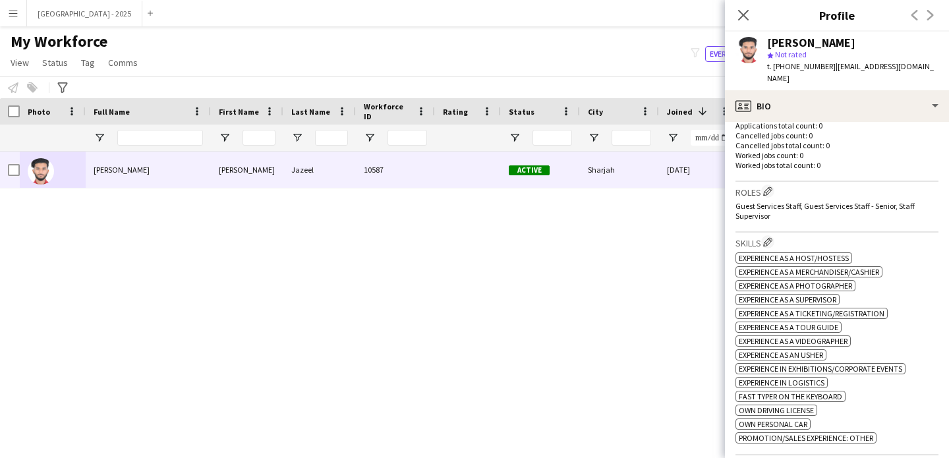
scroll to position [813, 0]
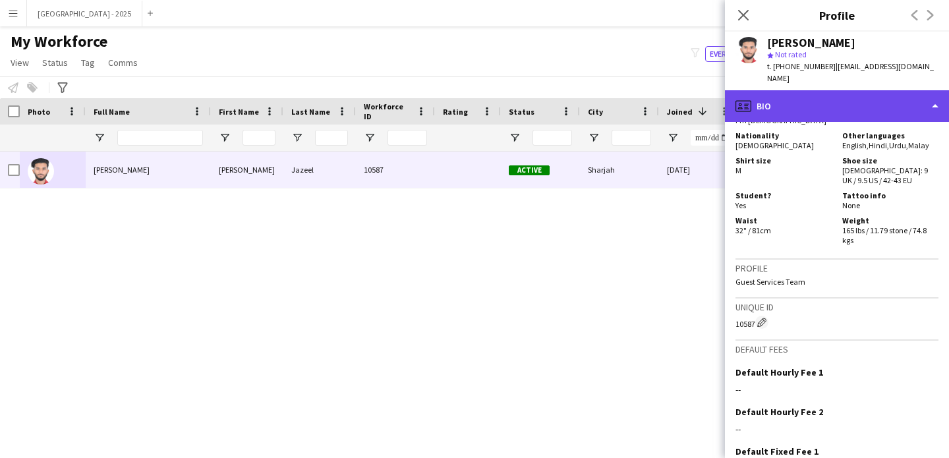
click at [813, 98] on div "profile Bio" at bounding box center [837, 106] width 224 height 32
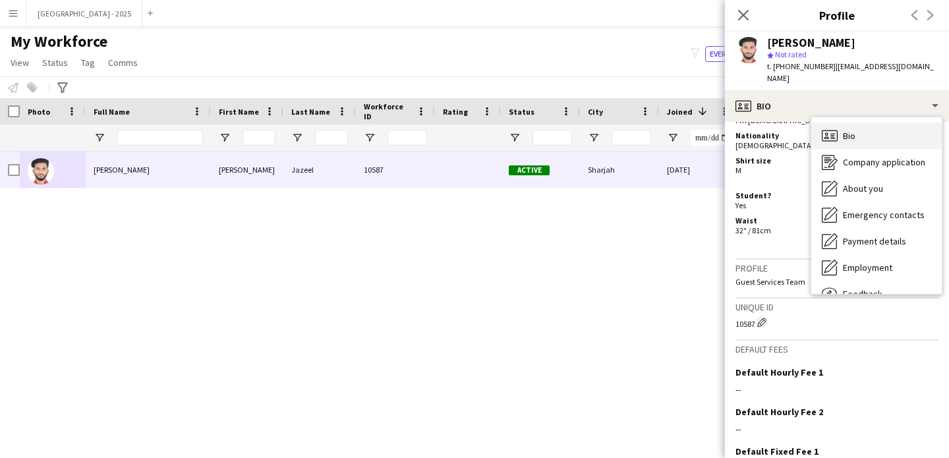
click at [888, 124] on div "Bio Bio" at bounding box center [877, 136] width 131 height 26
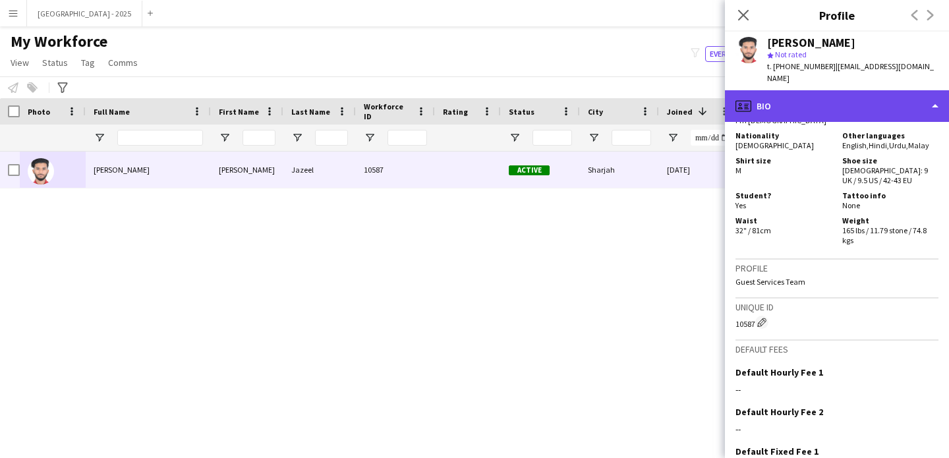
click at [795, 100] on div "profile Bio" at bounding box center [837, 106] width 224 height 32
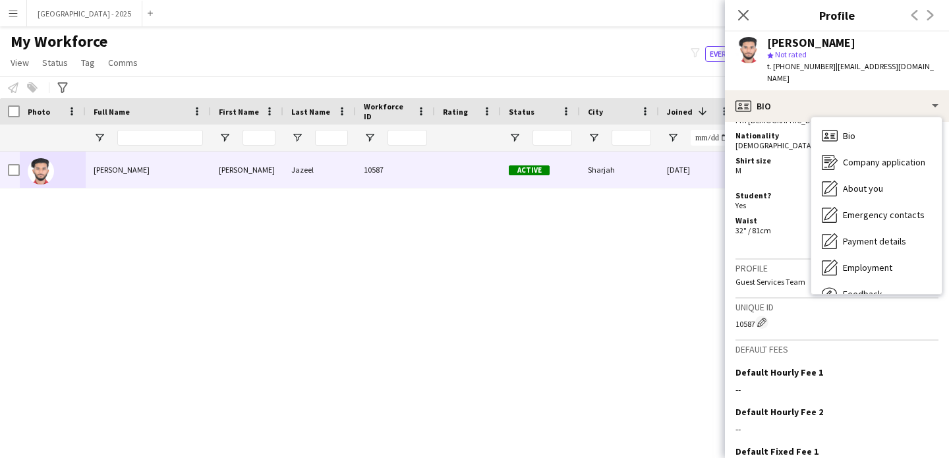
click at [742, 19] on icon "Close pop-in" at bounding box center [743, 15] width 11 height 11
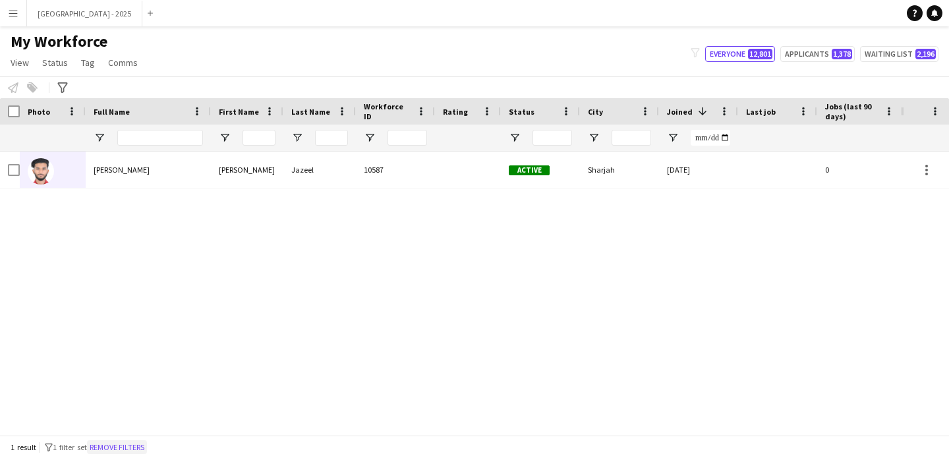
click at [132, 444] on button "Remove filters" at bounding box center [117, 447] width 60 height 15
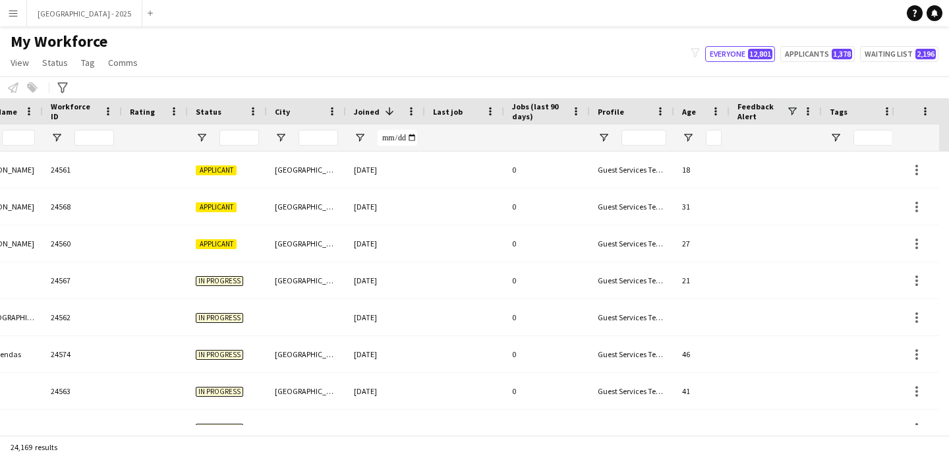
scroll to position [0, 454]
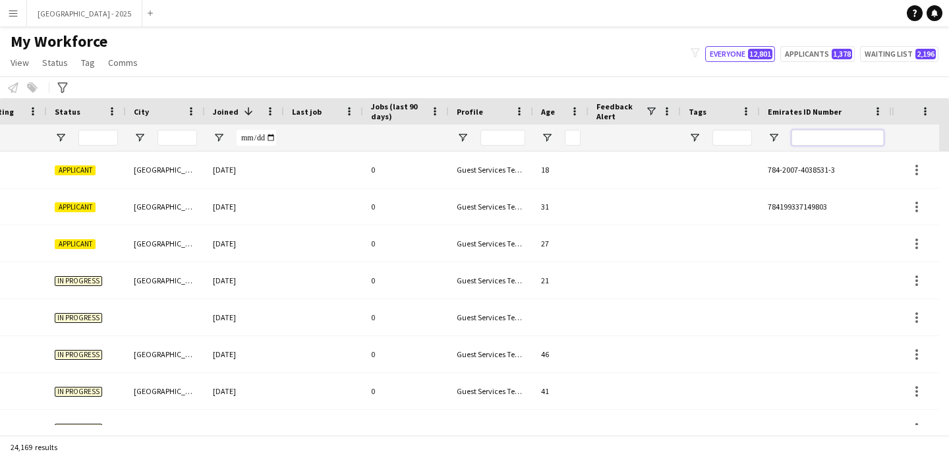
click at [836, 136] on input "Emirates ID Number Filter Input" at bounding box center [838, 138] width 92 height 16
paste input "*******"
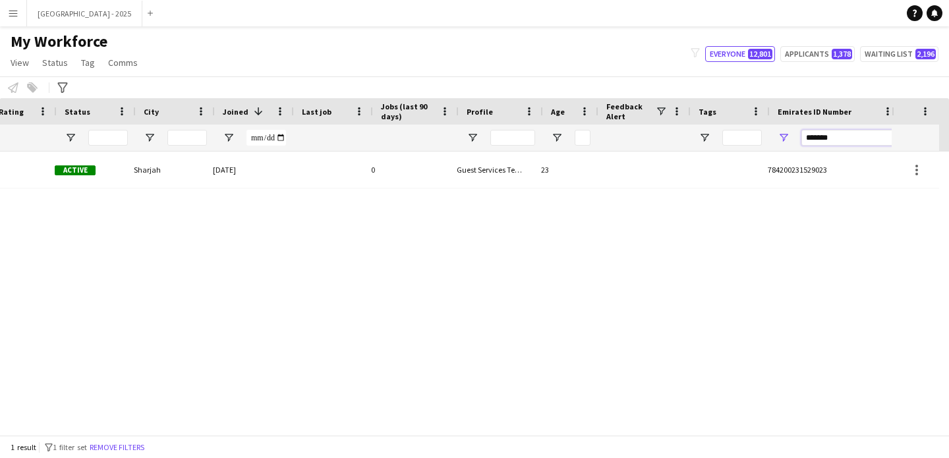
scroll to position [0, 444]
click at [848, 136] on input "*******" at bounding box center [848, 138] width 92 height 16
paste input "Emirates ID Number Filter Input"
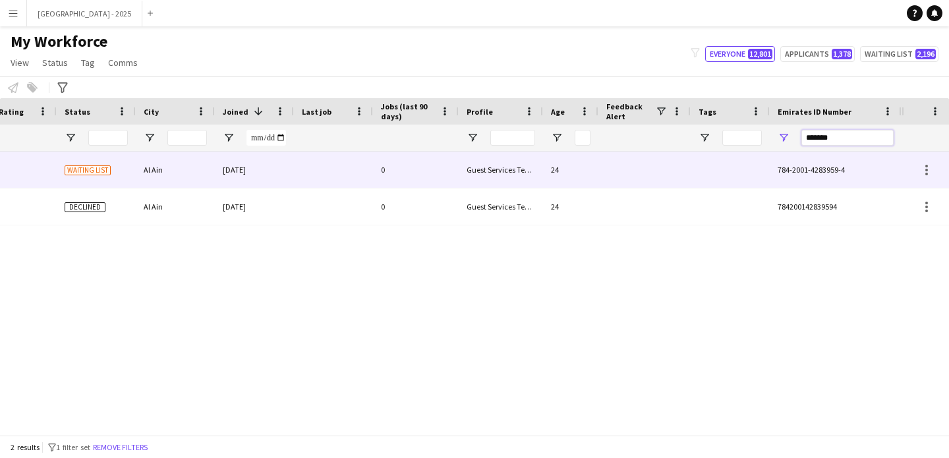
scroll to position [0, 0]
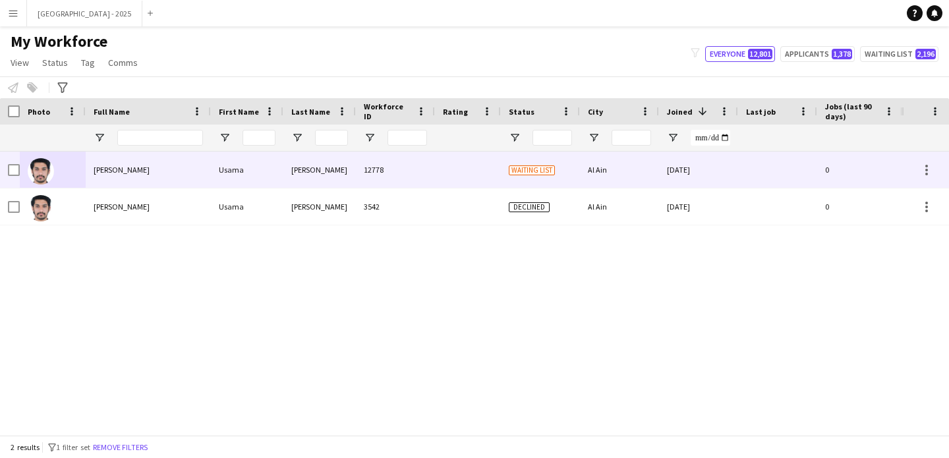
type input "*******"
click at [519, 185] on div "Waiting list" at bounding box center [540, 170] width 79 height 36
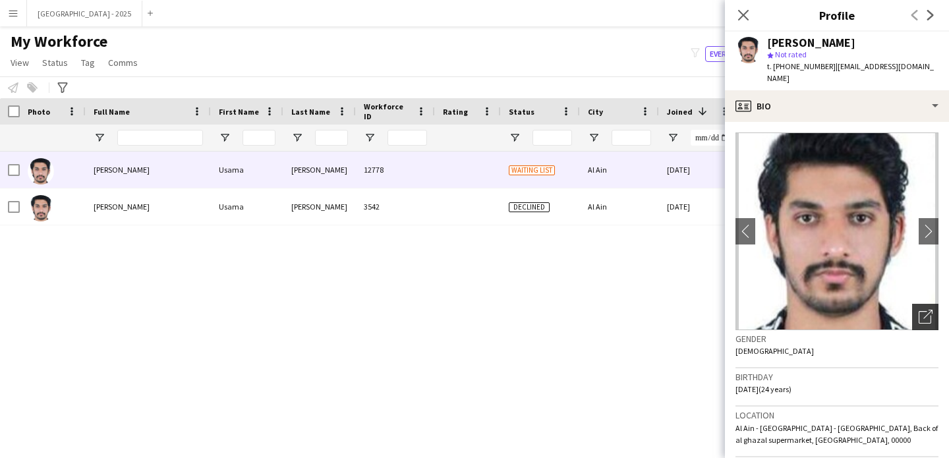
click at [925, 304] on div "Open photos pop-in" at bounding box center [925, 317] width 26 height 26
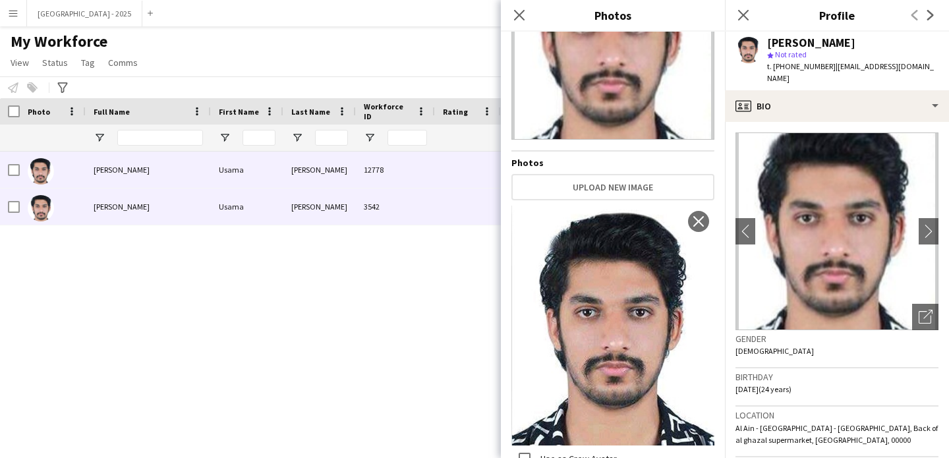
click at [398, 211] on div "3542" at bounding box center [395, 207] width 79 height 36
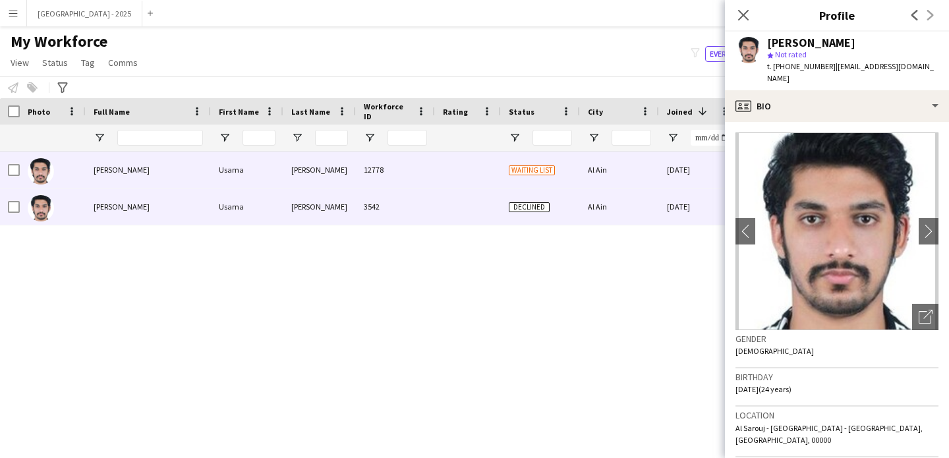
click at [400, 181] on div "12778" at bounding box center [395, 170] width 79 height 36
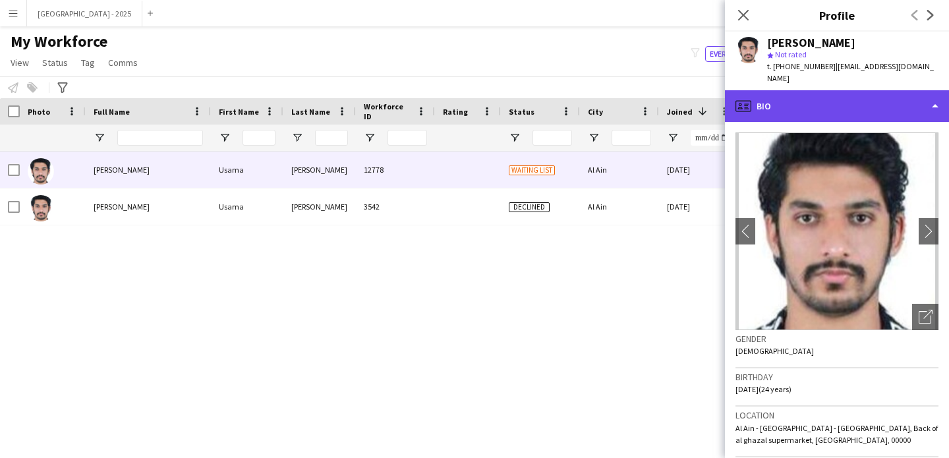
click at [830, 90] on div "profile Bio" at bounding box center [837, 106] width 224 height 32
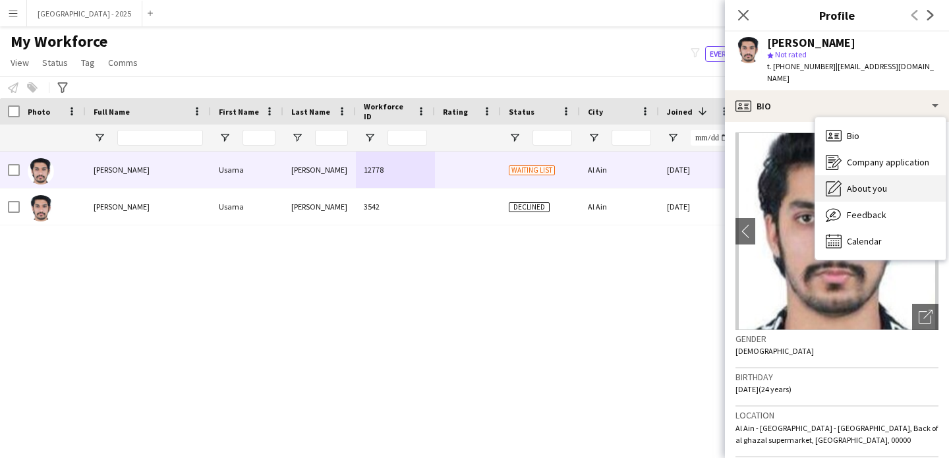
click at [878, 183] on span "About you" at bounding box center [867, 189] width 40 height 12
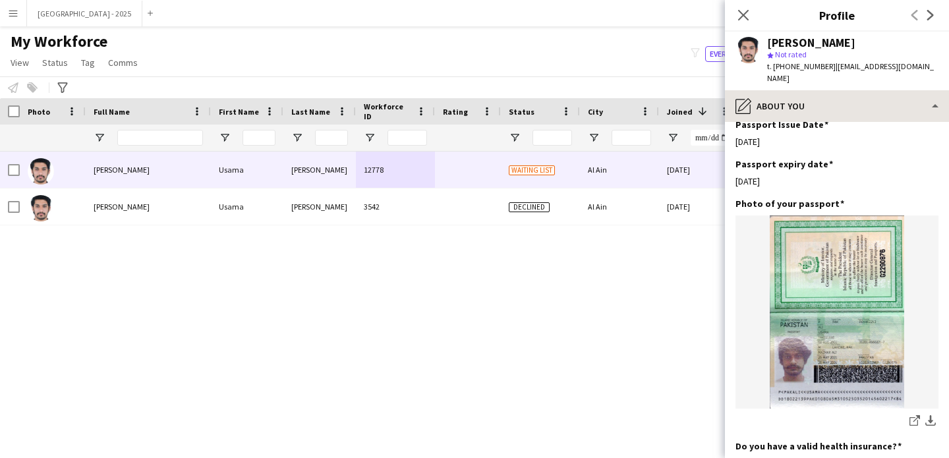
scroll to position [1316, 0]
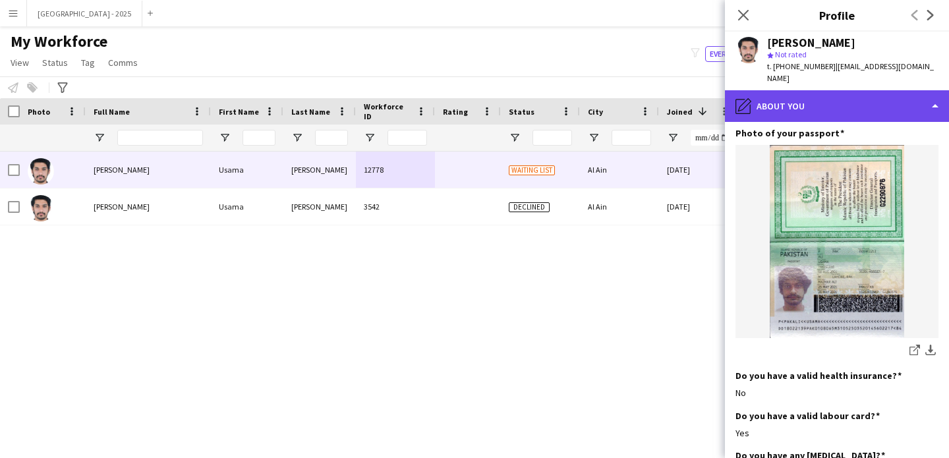
click at [835, 90] on div "pencil4 About you" at bounding box center [837, 106] width 224 height 32
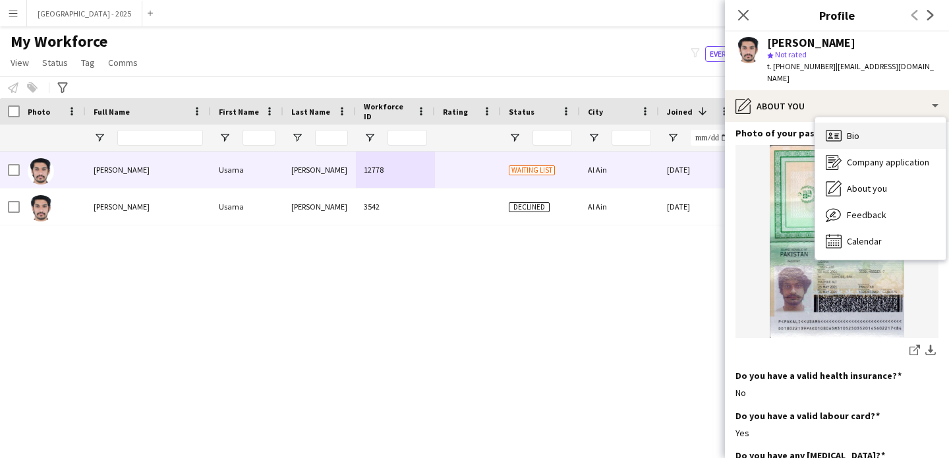
click at [889, 127] on div "Bio Bio" at bounding box center [880, 136] width 131 height 26
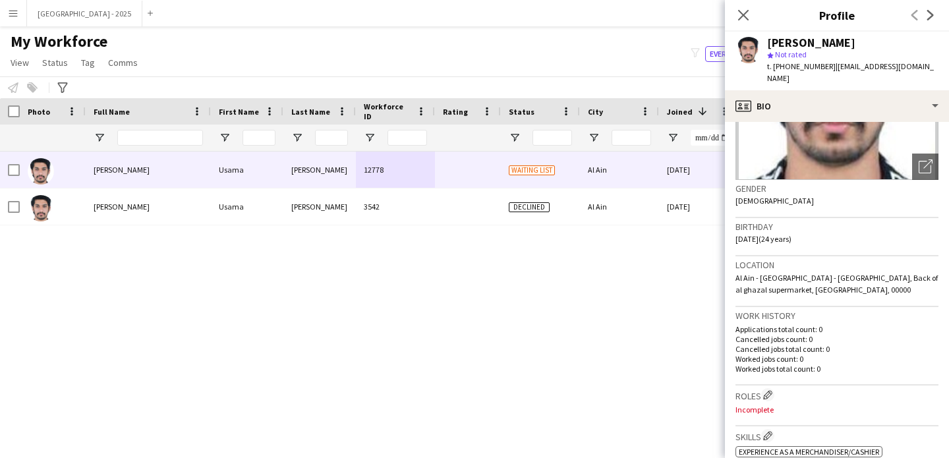
scroll to position [373, 0]
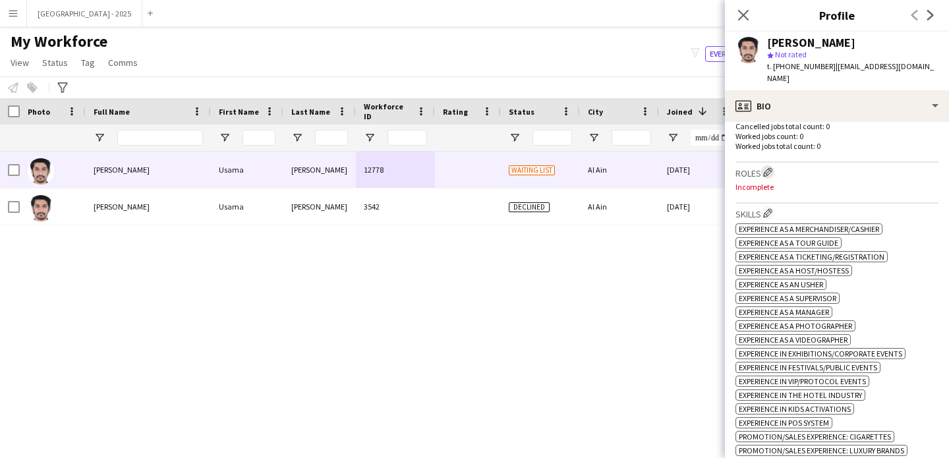
click at [771, 167] on app-icon "Edit crew company roles" at bounding box center [767, 171] width 9 height 9
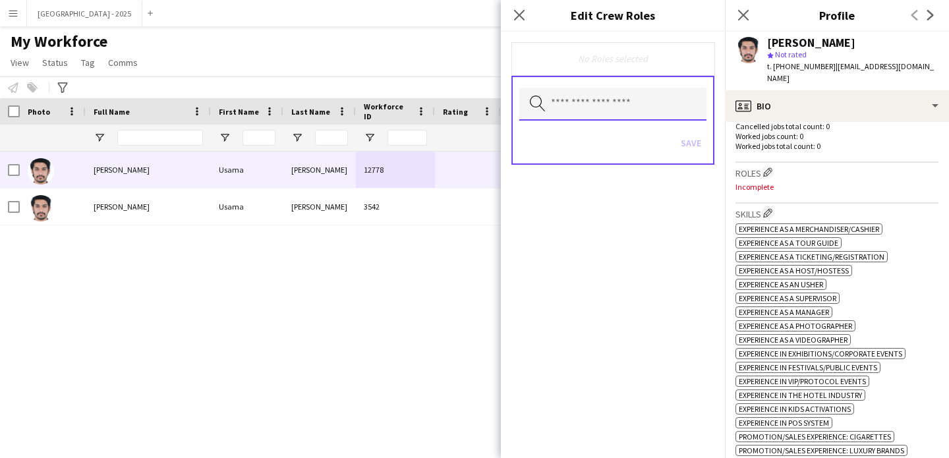
click at [602, 111] on input "text" at bounding box center [612, 104] width 187 height 33
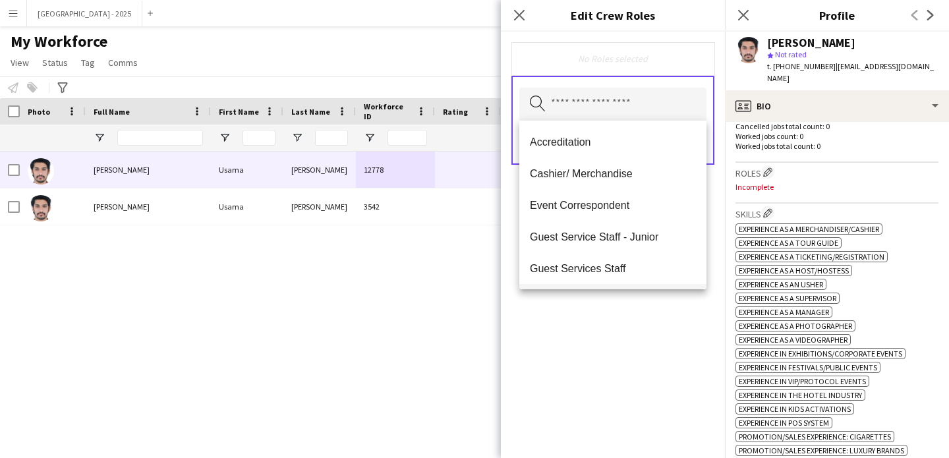
click at [633, 260] on mat-option "Guest Services Staff" at bounding box center [612, 268] width 187 height 32
drag, startPoint x: 655, startPoint y: 314, endPoint x: 661, endPoint y: 291, distance: 24.5
click at [655, 314] on div "Guest Services Staff Remove Search by role type Save" at bounding box center [613, 245] width 224 height 427
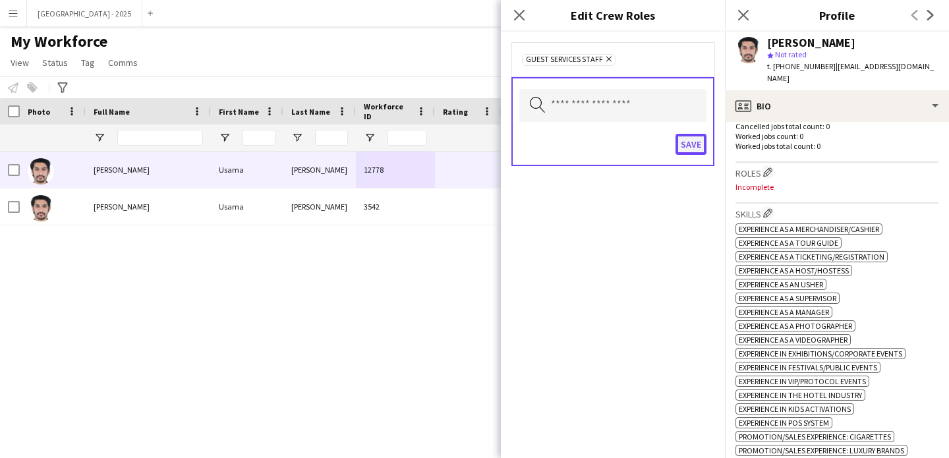
click at [697, 154] on button "Save" at bounding box center [691, 144] width 31 height 21
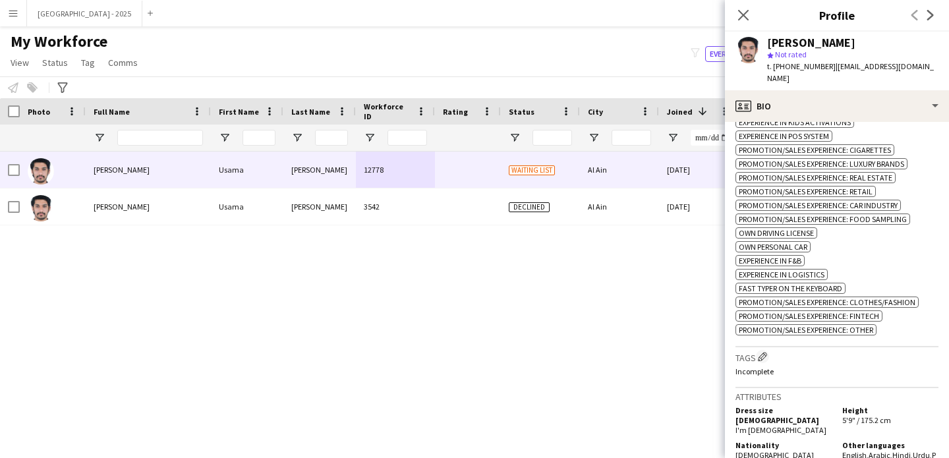
scroll to position [675, 0]
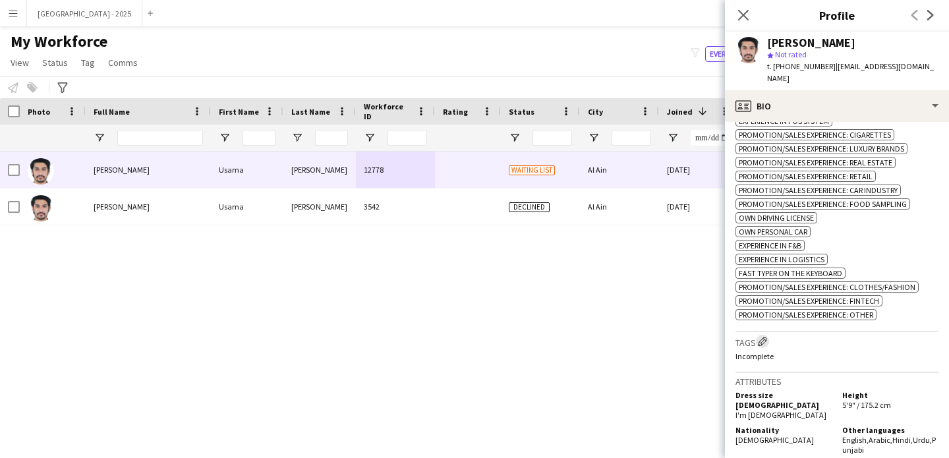
click at [766, 346] on app-icon "Edit crew company tags" at bounding box center [762, 341] width 9 height 9
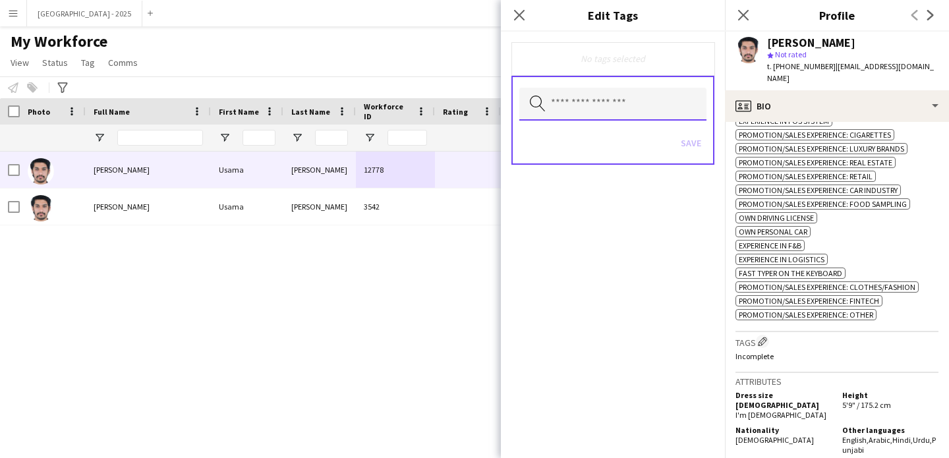
click at [657, 107] on input "text" at bounding box center [612, 104] width 187 height 33
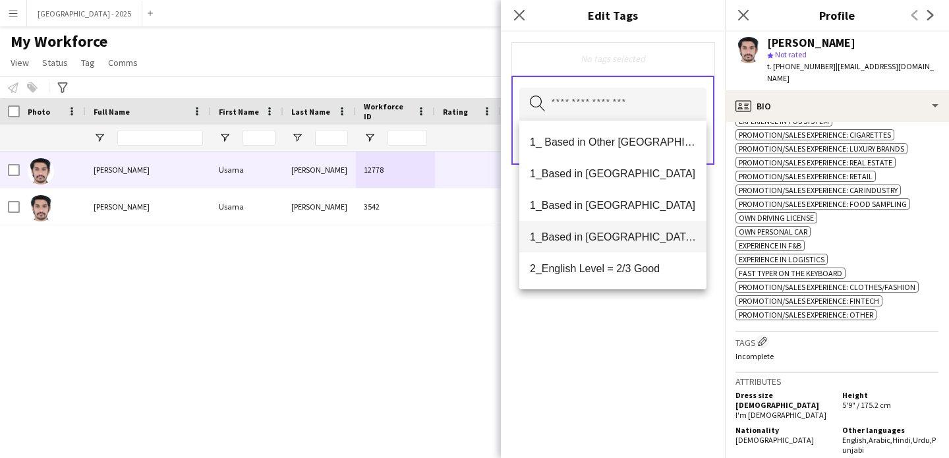
click at [629, 237] on span "1_Based in [GEOGRAPHIC_DATA]/[GEOGRAPHIC_DATA]/Ajman" at bounding box center [613, 237] width 166 height 13
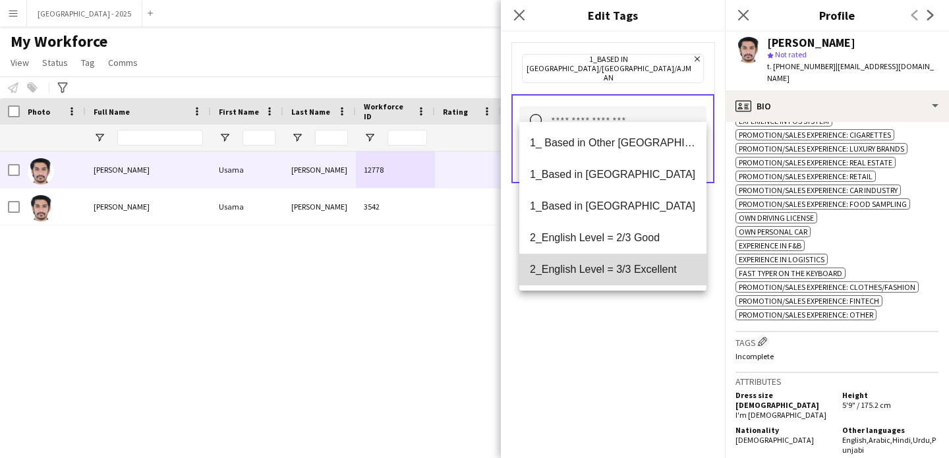
click at [626, 259] on mat-option "2_English Level = 3/3 Excellent" at bounding box center [612, 270] width 187 height 32
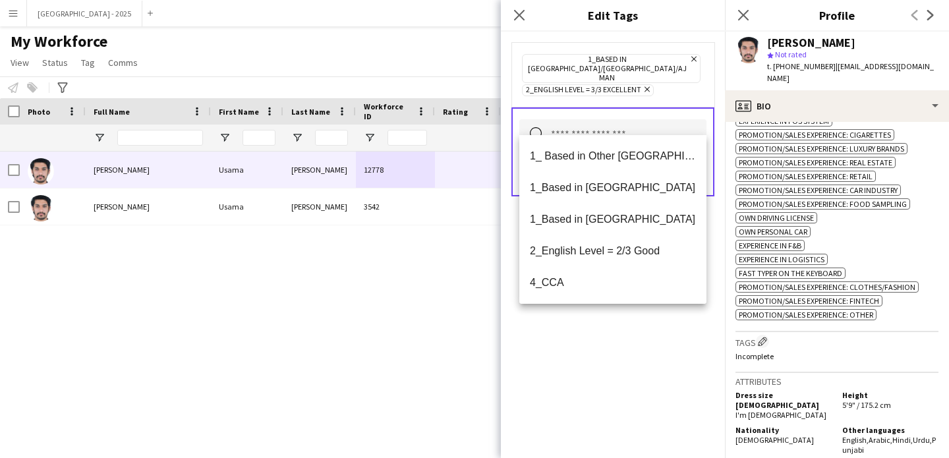
click at [649, 85] on icon "Remove" at bounding box center [645, 89] width 9 height 9
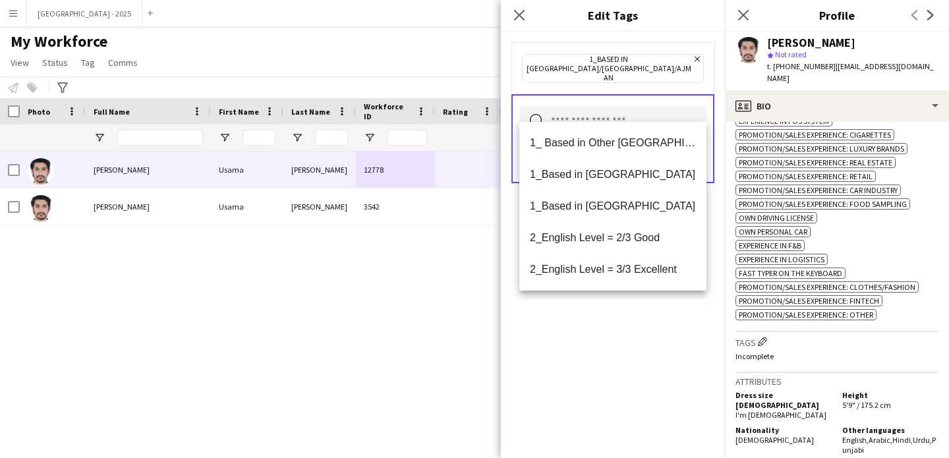
click at [635, 107] on input "text" at bounding box center [612, 122] width 187 height 33
click at [633, 234] on span "2_English Level = 2/3 Good" at bounding box center [613, 237] width 166 height 13
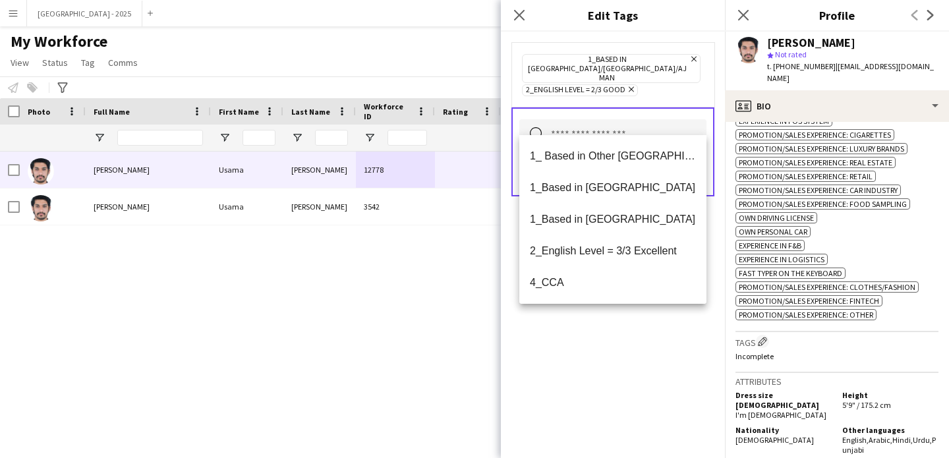
click at [635, 332] on div "1_Based in [GEOGRAPHIC_DATA]/[GEOGRAPHIC_DATA]/Ajman Remove 2_English Level = 2…" at bounding box center [613, 245] width 224 height 427
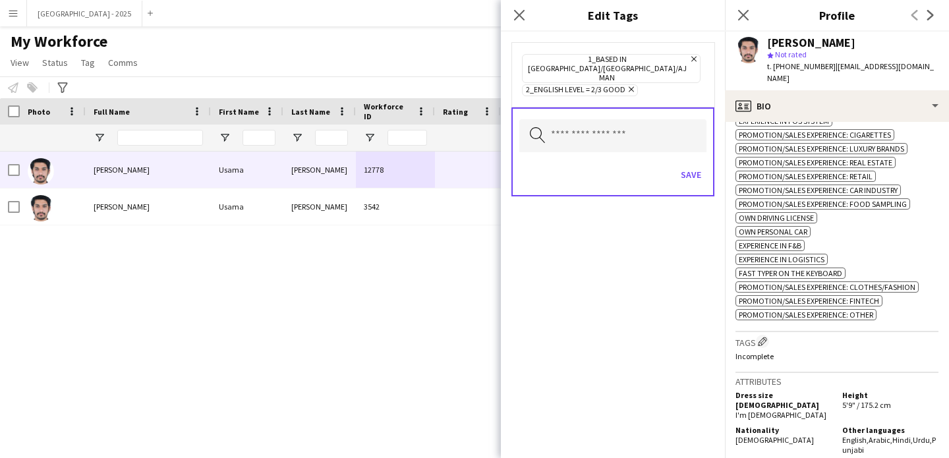
click at [707, 165] on div "Search by tag name Save" at bounding box center [613, 151] width 203 height 89
click at [692, 164] on button "Save" at bounding box center [691, 174] width 31 height 21
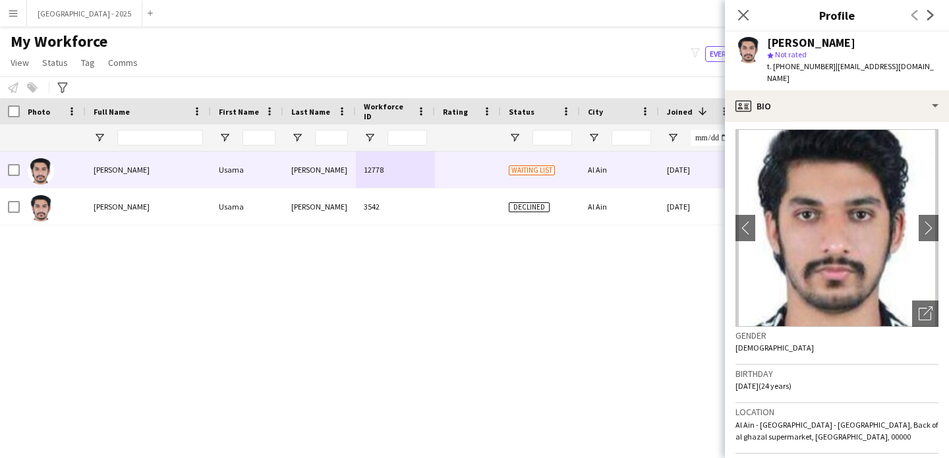
scroll to position [0, 0]
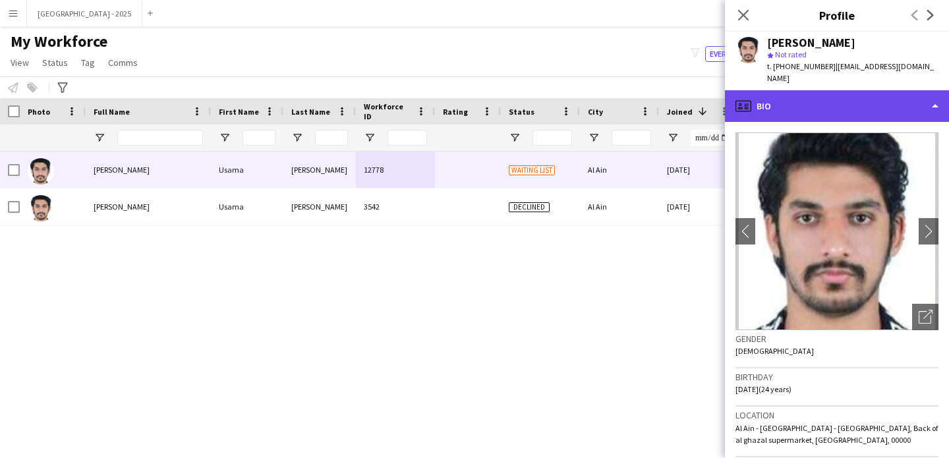
click at [790, 90] on div "profile Bio" at bounding box center [837, 106] width 224 height 32
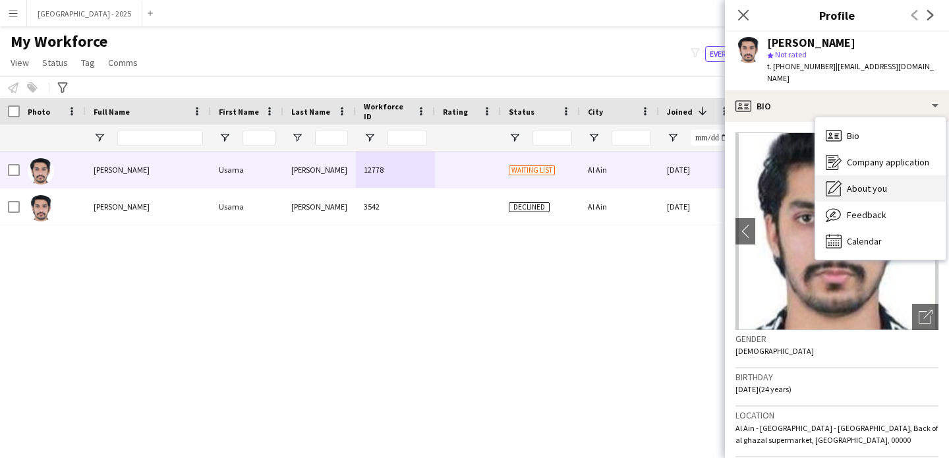
click at [877, 183] on span "About you" at bounding box center [867, 189] width 40 height 12
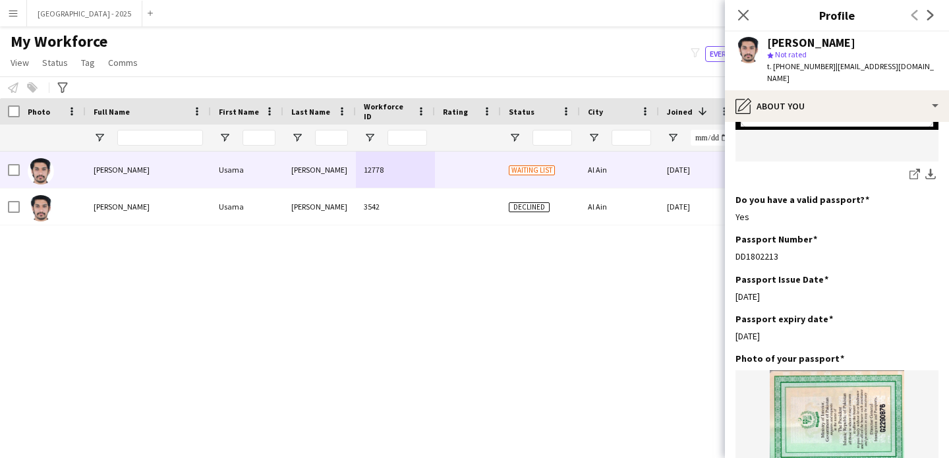
scroll to position [1131, 0]
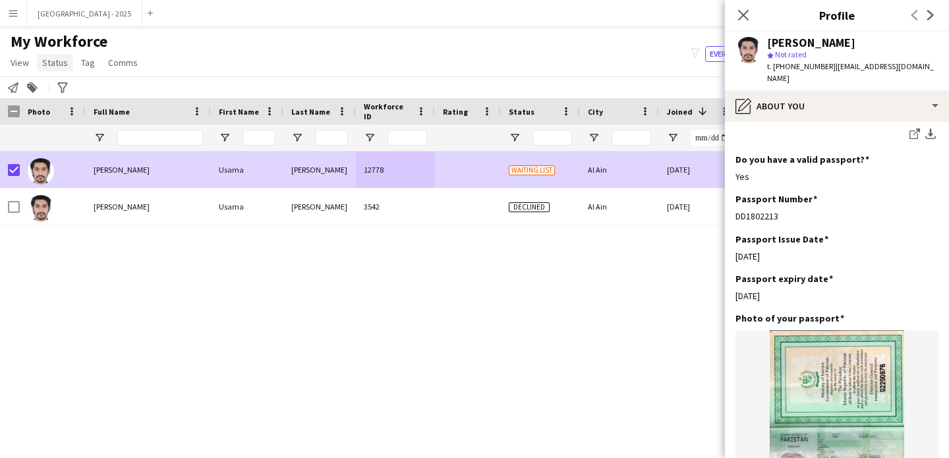
click at [49, 61] on span "Status" at bounding box center [55, 63] width 26 height 12
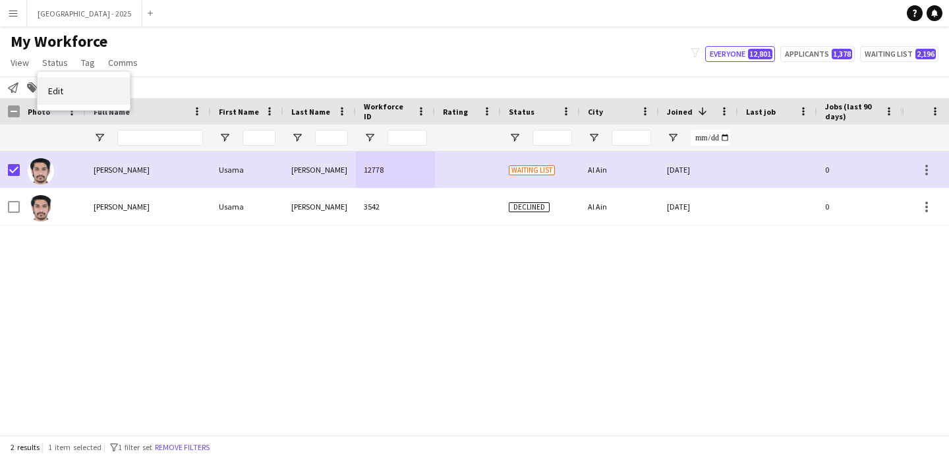
click at [92, 87] on link "Edit" at bounding box center [84, 91] width 92 height 28
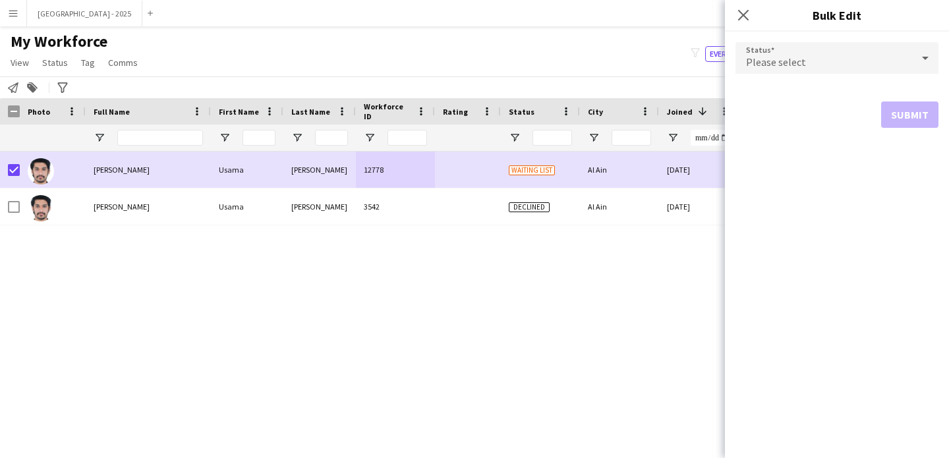
click at [792, 61] on span "Please select" at bounding box center [776, 61] width 60 height 13
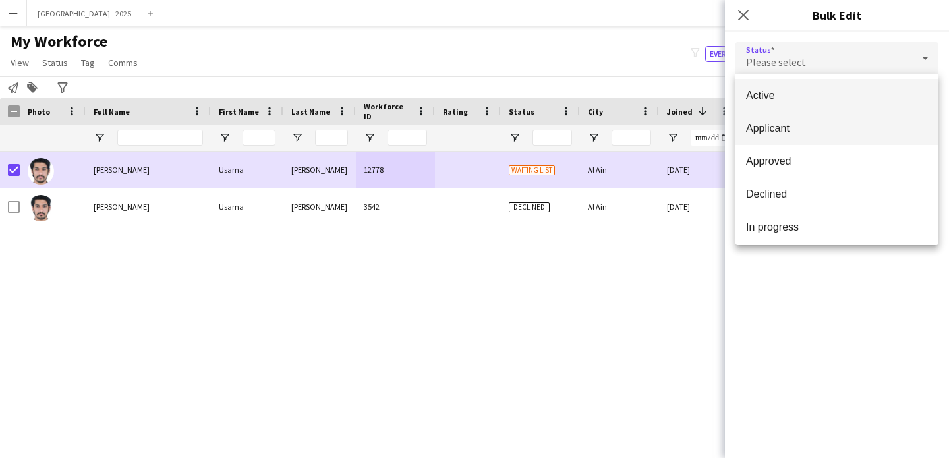
click at [756, 116] on mat-option "Applicant" at bounding box center [837, 128] width 203 height 33
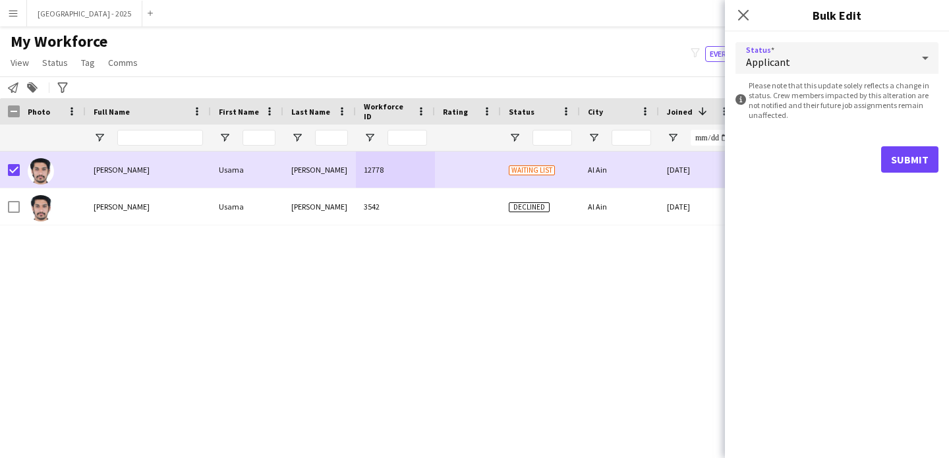
click at [782, 62] on span "Applicant" at bounding box center [768, 61] width 44 height 13
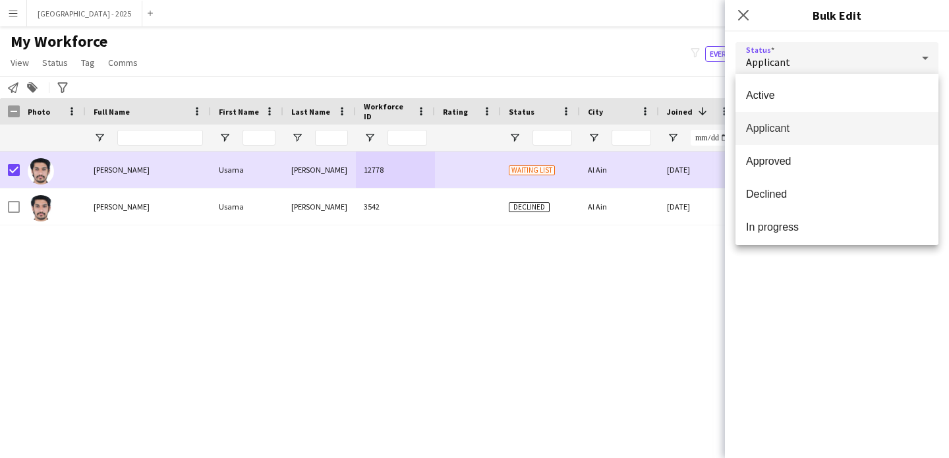
click at [791, 112] on mat-option "Applicant" at bounding box center [837, 128] width 203 height 33
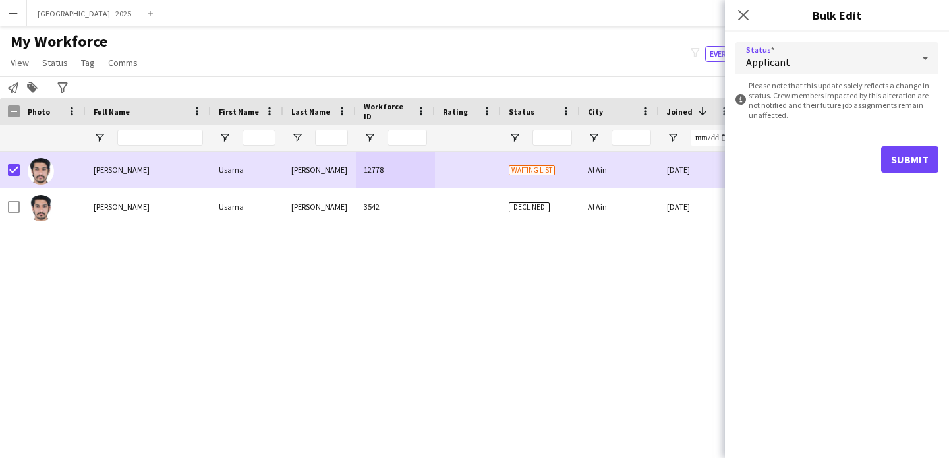
click at [828, 69] on div "Applicant" at bounding box center [824, 58] width 177 height 32
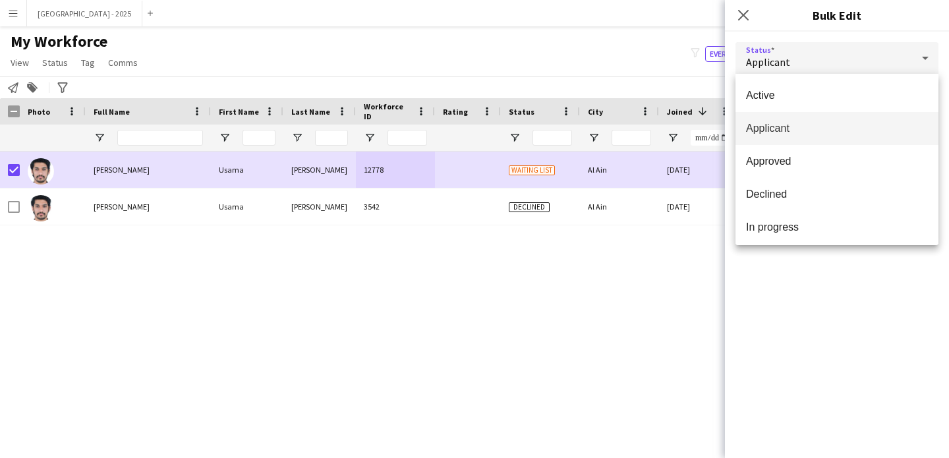
click at [820, 115] on mat-option "Applicant" at bounding box center [837, 128] width 203 height 33
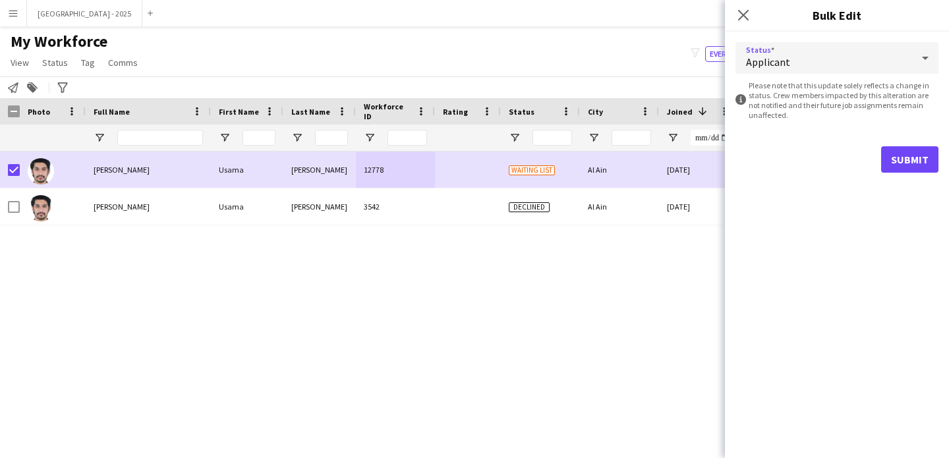
click at [813, 63] on div "Applicant" at bounding box center [824, 58] width 177 height 32
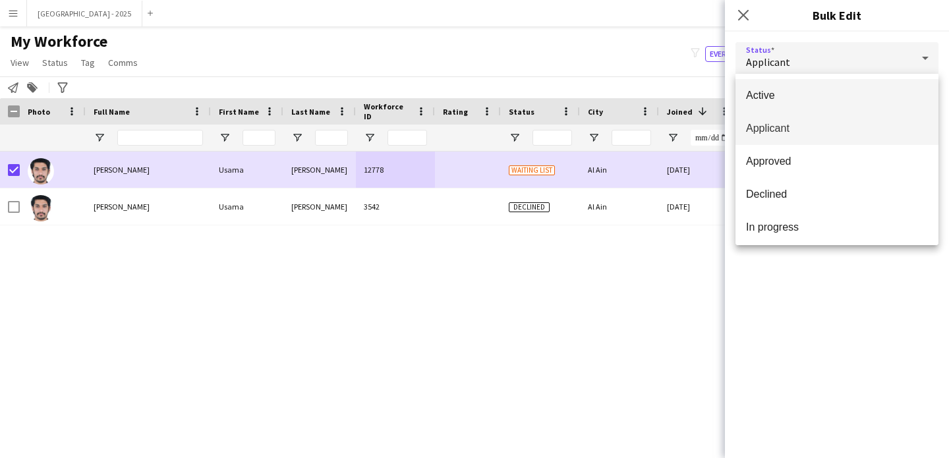
click at [812, 105] on mat-option "Active" at bounding box center [837, 95] width 203 height 33
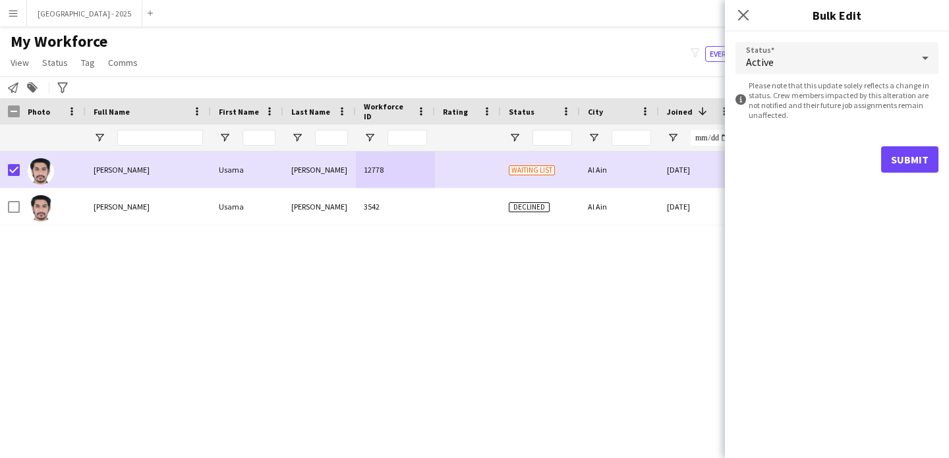
click at [899, 181] on form "Status Active information-circle Please note that this update solely reflects a…" at bounding box center [837, 108] width 203 height 152
click at [886, 163] on button "Submit" at bounding box center [909, 159] width 57 height 26
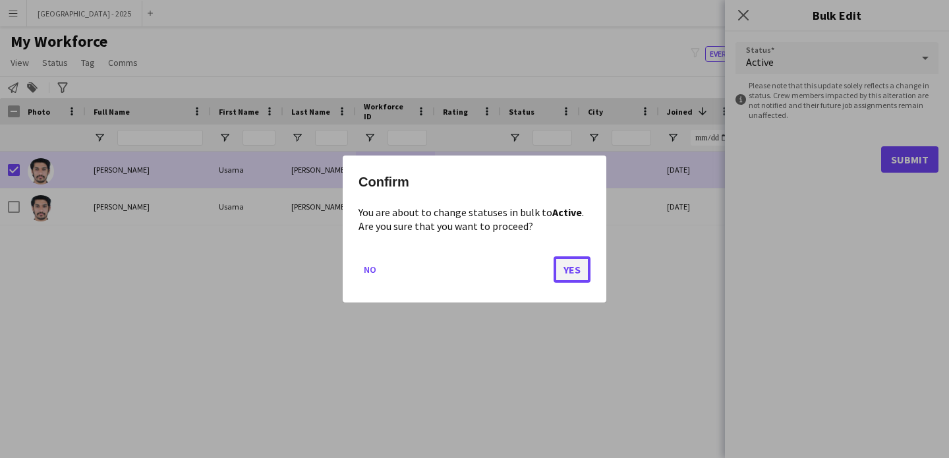
click at [561, 276] on button "Yes" at bounding box center [572, 269] width 37 height 26
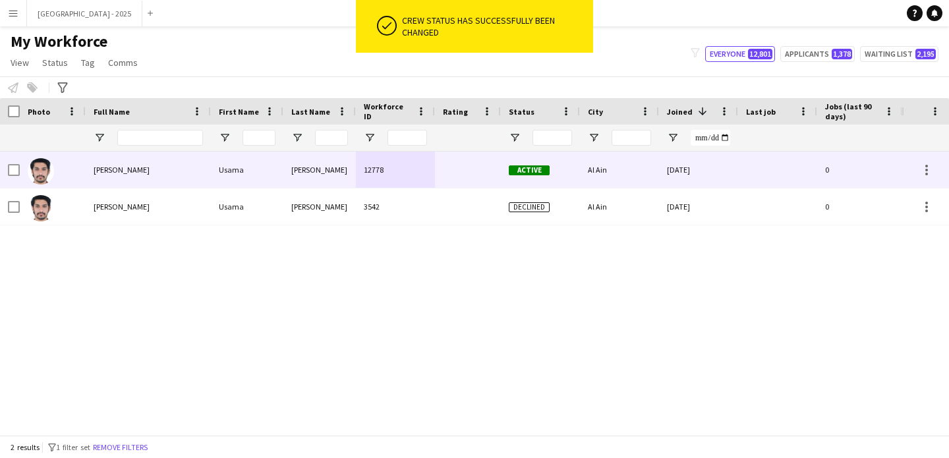
click at [53, 171] on img at bounding box center [41, 171] width 26 height 26
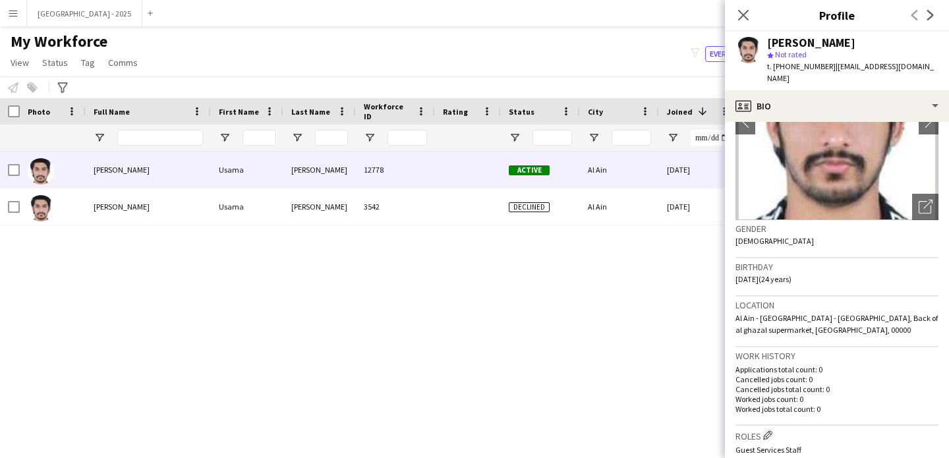
scroll to position [0, 0]
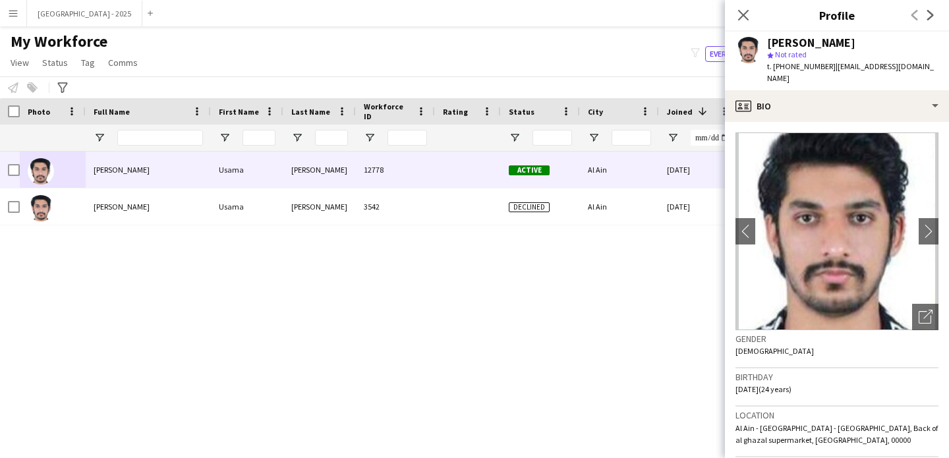
drag, startPoint x: 738, startPoint y: 15, endPoint x: 354, endPoint y: 281, distance: 467.4
click at [738, 15] on icon "Close pop-in" at bounding box center [743, 15] width 11 height 11
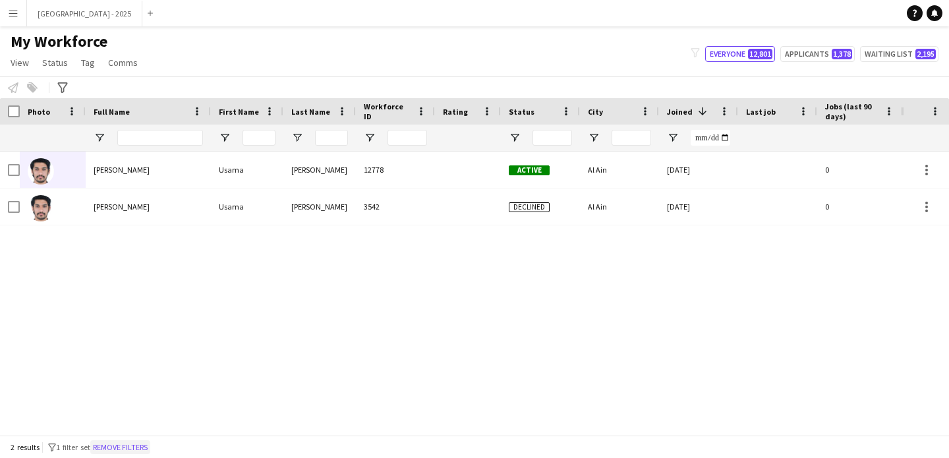
click at [134, 452] on button "Remove filters" at bounding box center [120, 447] width 60 height 15
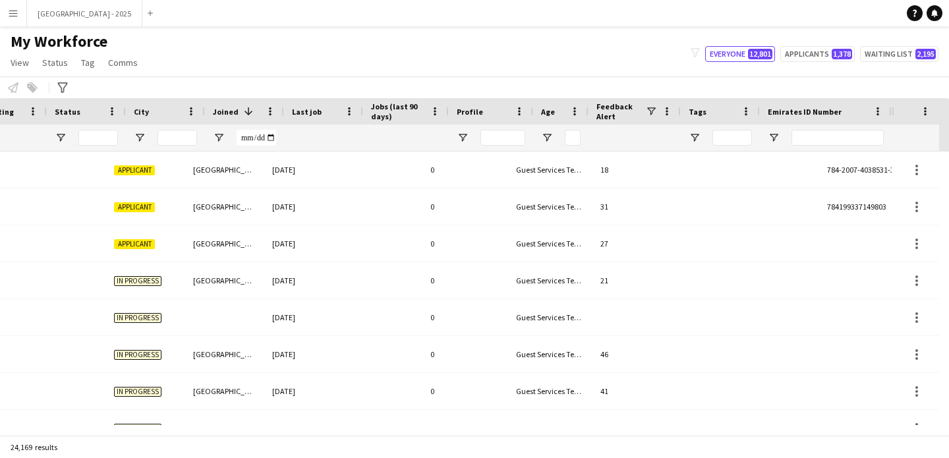
scroll to position [0, 454]
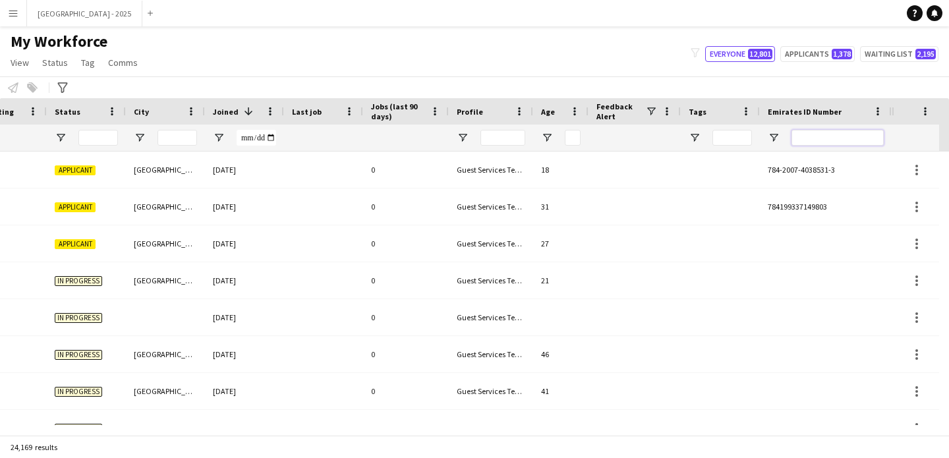
click at [837, 135] on input "Emirates ID Number Filter Input" at bounding box center [838, 138] width 92 height 16
paste input "********"
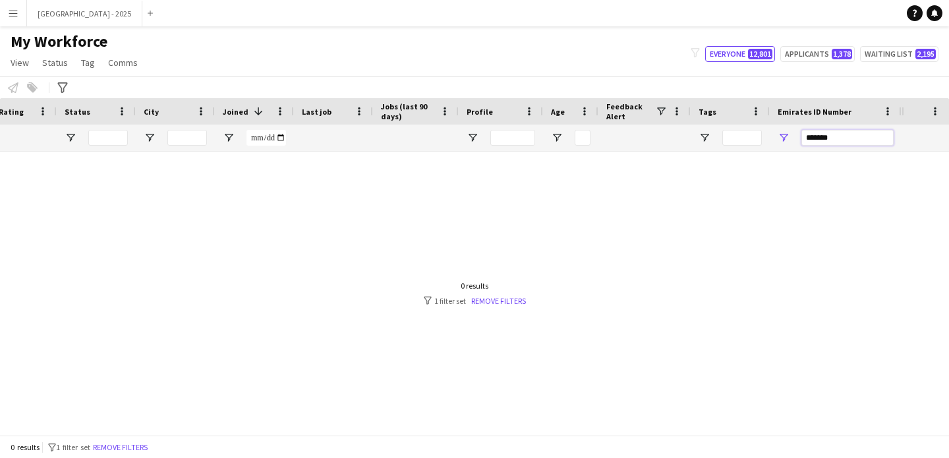
scroll to position [0, 444]
type input "*"
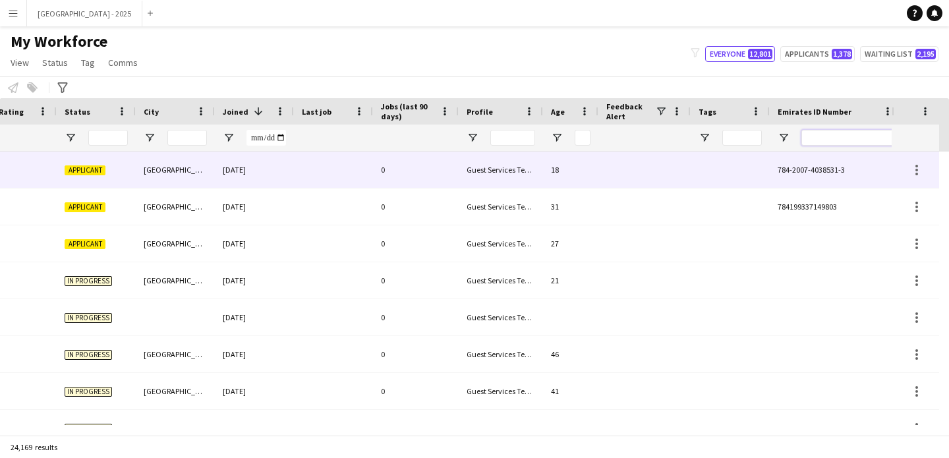
scroll to position [0, 0]
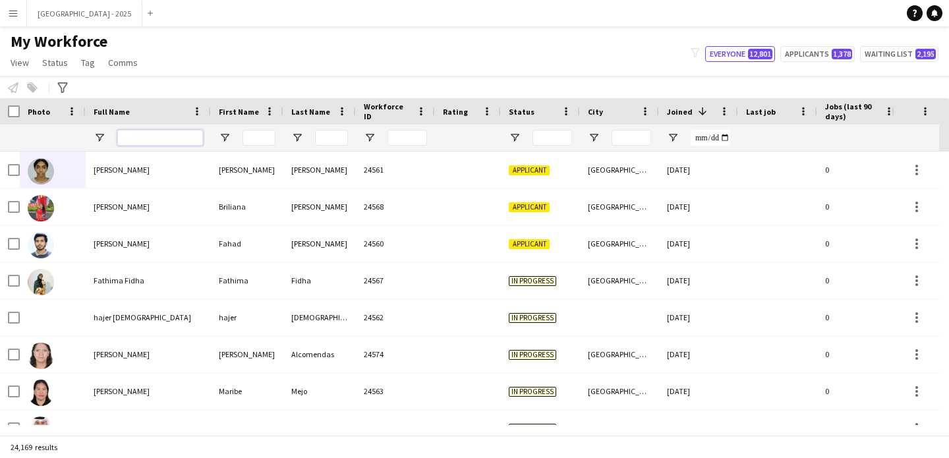
click at [133, 138] on input "Full Name Filter Input" at bounding box center [160, 138] width 86 height 16
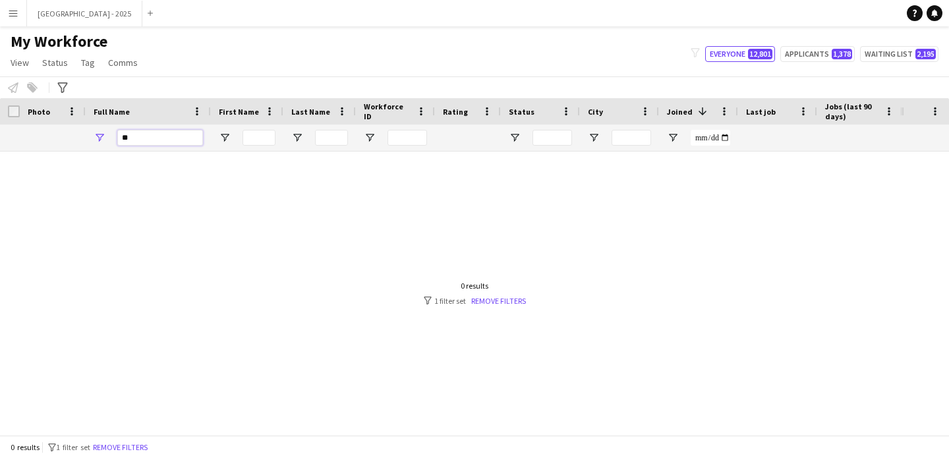
type input "*"
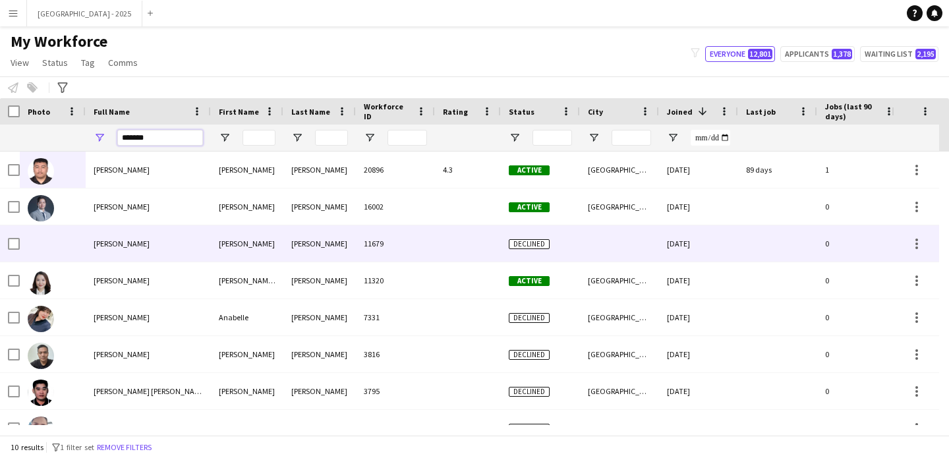
scroll to position [73, 0]
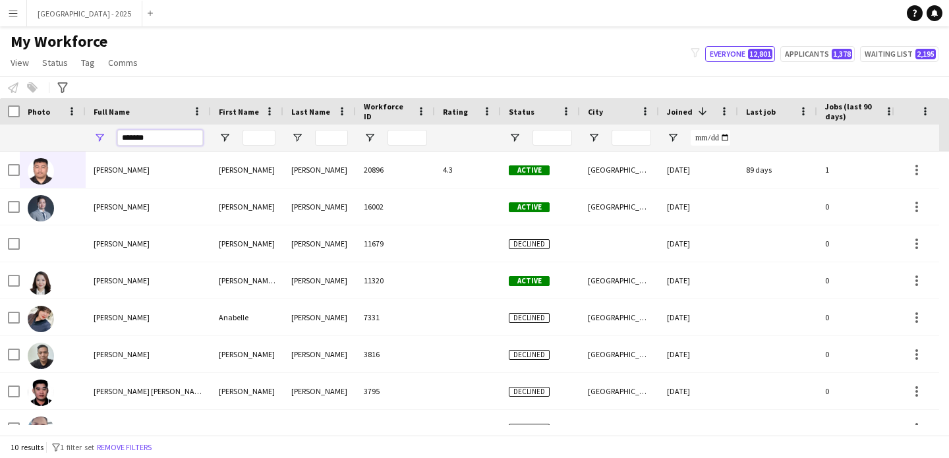
type input "*******"
click at [176, 134] on input "*******" at bounding box center [160, 138] width 86 height 16
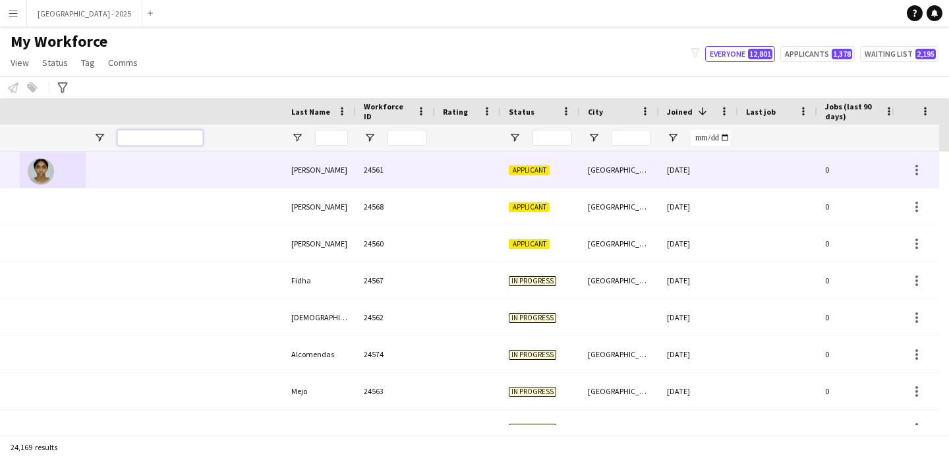
scroll to position [0, 454]
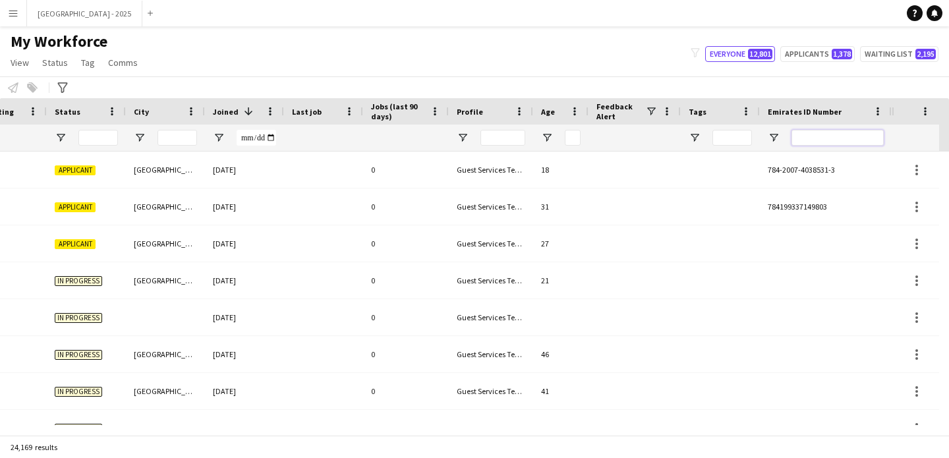
click at [808, 140] on input "Emirates ID Number Filter Input" at bounding box center [838, 138] width 92 height 16
paste input "*******"
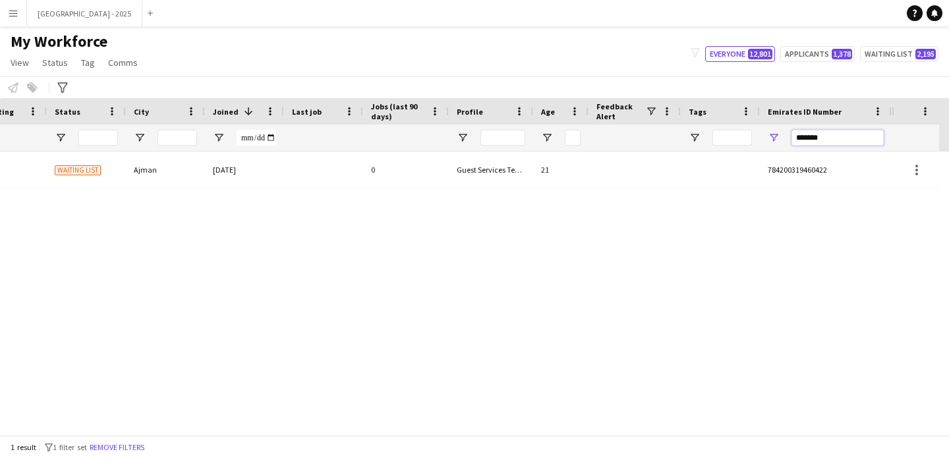
type input "*******"
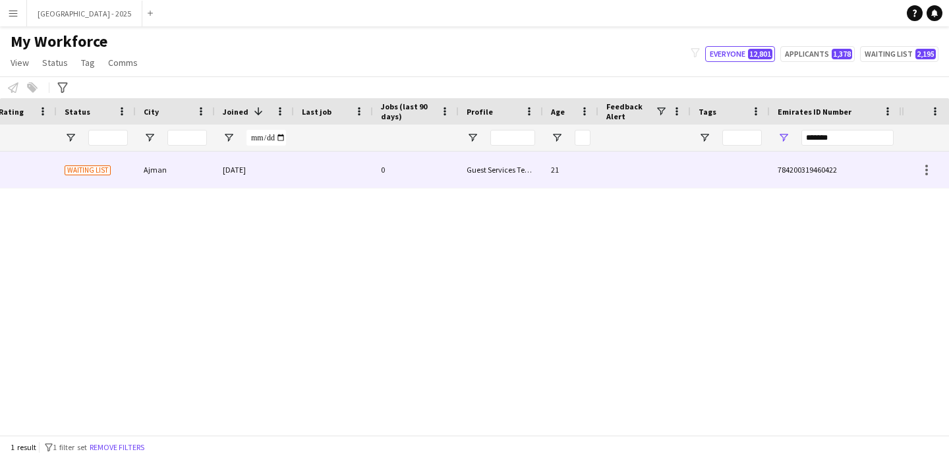
click at [578, 163] on div "21" at bounding box center [570, 170] width 55 height 36
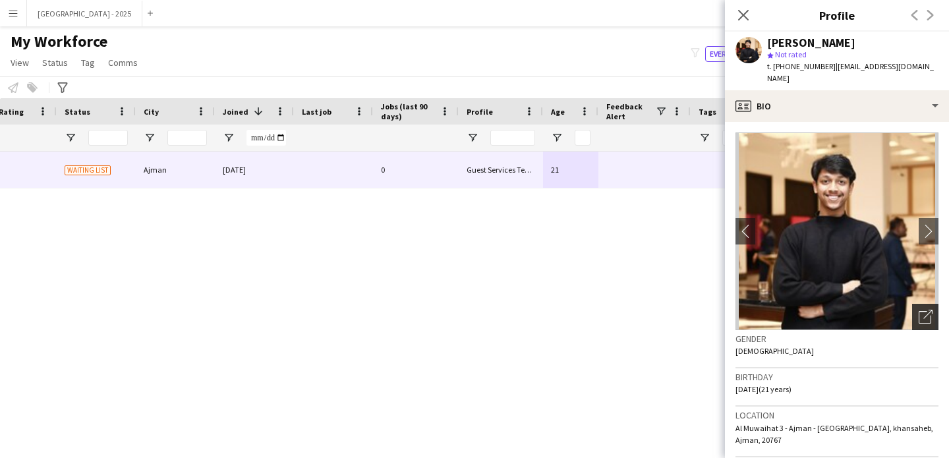
click at [920, 310] on icon "Open photos pop-in" at bounding box center [926, 317] width 14 height 14
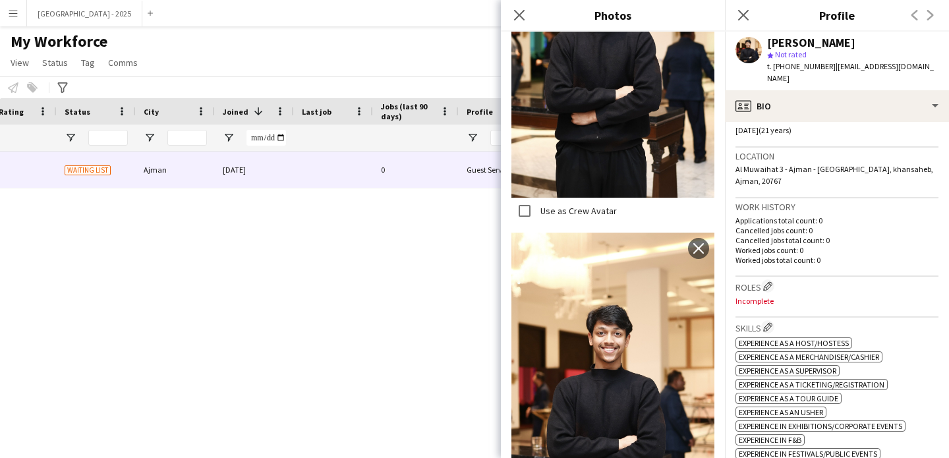
scroll to position [286, 0]
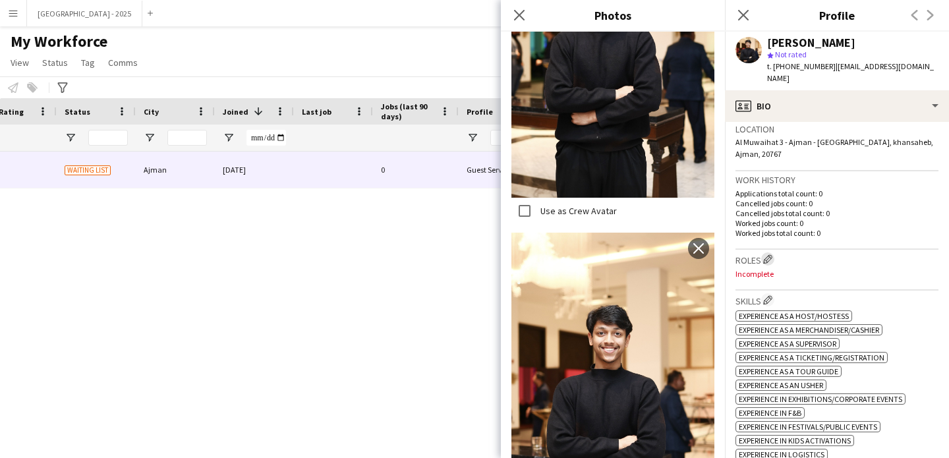
click at [767, 261] on app-icon "Edit crew company roles" at bounding box center [767, 258] width 9 height 9
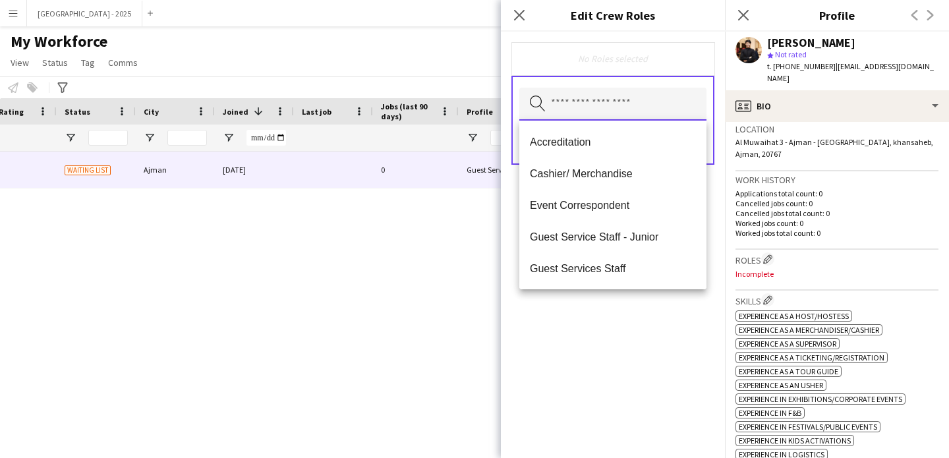
click at [641, 111] on input "text" at bounding box center [612, 104] width 187 height 33
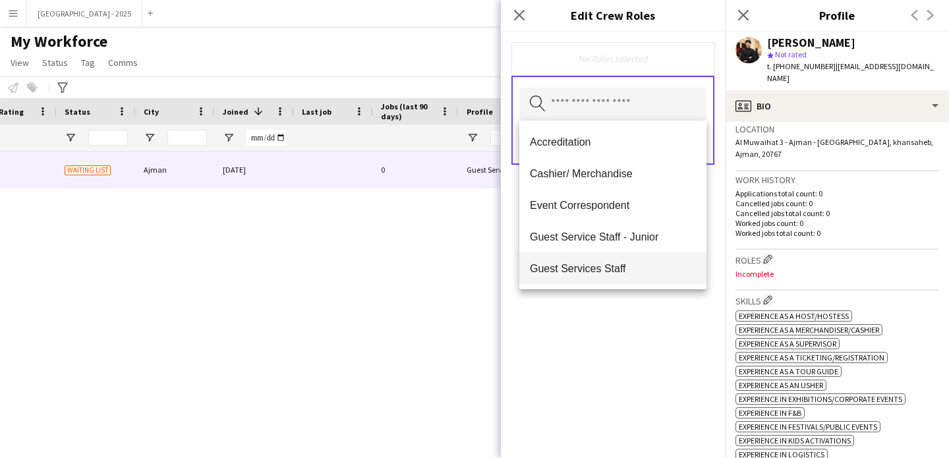
click at [636, 262] on span "Guest Services Staff" at bounding box center [613, 268] width 166 height 13
click at [637, 264] on span "Guest Services Staff - Senior" at bounding box center [613, 269] width 166 height 13
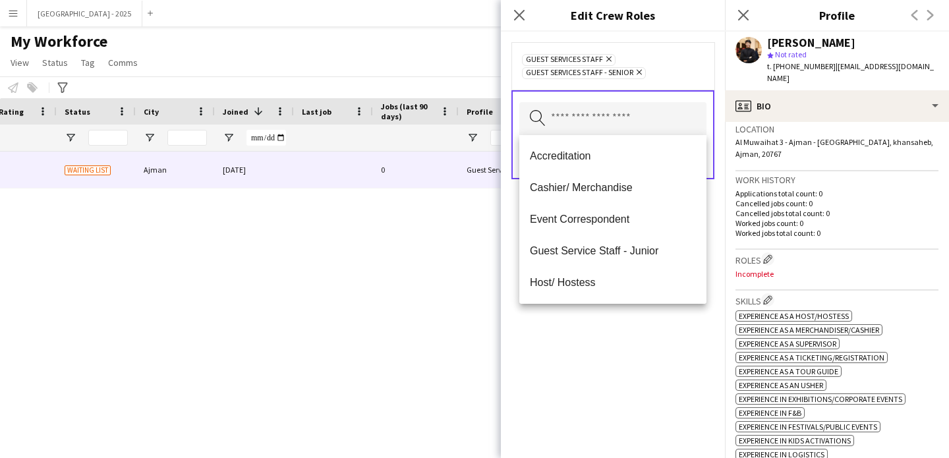
drag, startPoint x: 638, startPoint y: 319, endPoint x: 643, endPoint y: 301, distance: 19.0
click at [638, 319] on div "Guest Services Staff Remove Guest Services Staff - Senior Remove Search by role…" at bounding box center [613, 245] width 224 height 427
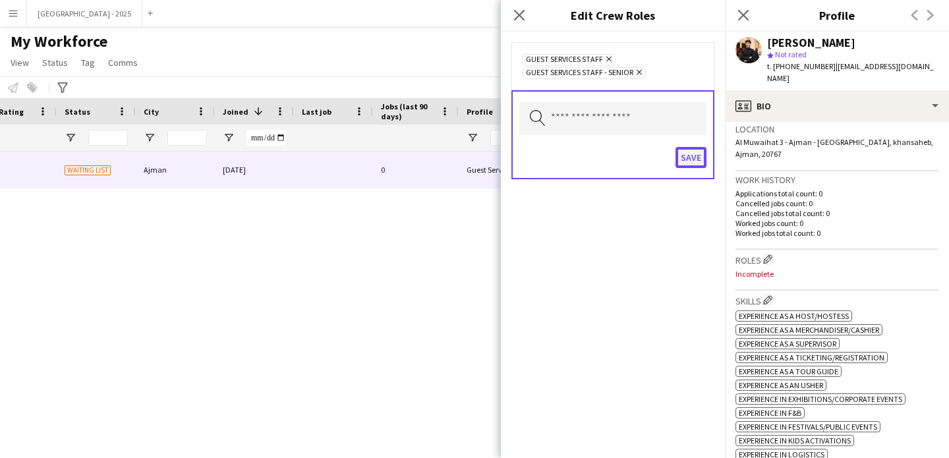
click at [694, 154] on button "Save" at bounding box center [691, 157] width 31 height 21
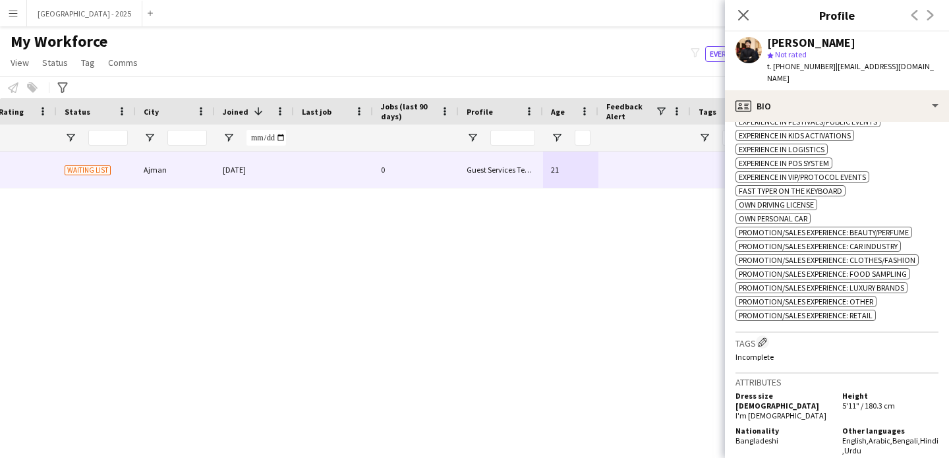
scroll to position [661, 0]
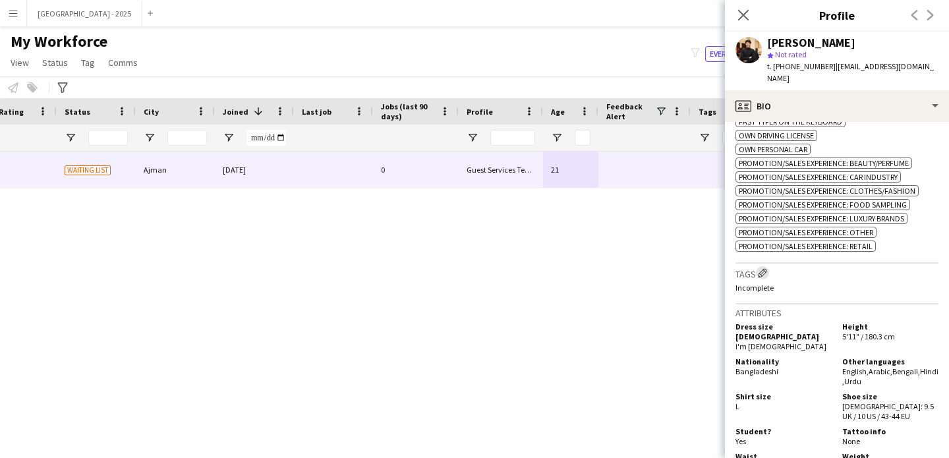
click at [761, 278] on app-icon "Edit crew company tags" at bounding box center [762, 272] width 9 height 9
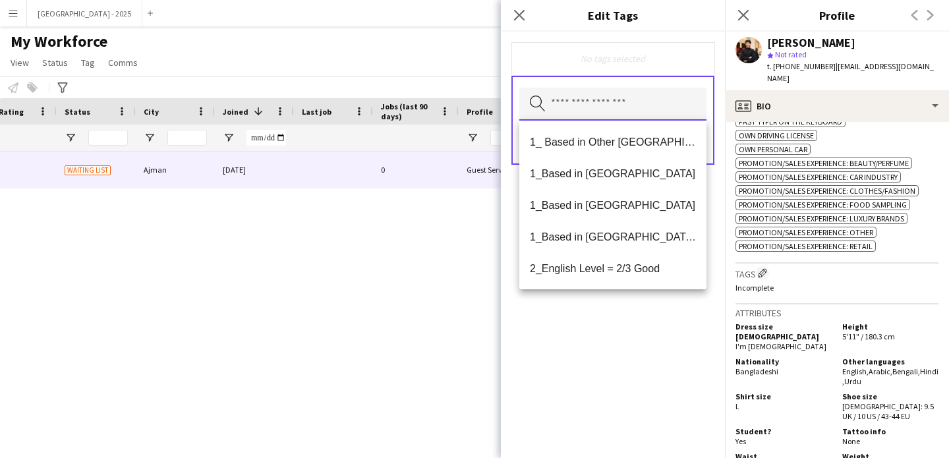
click at [603, 107] on input "text" at bounding box center [612, 104] width 187 height 33
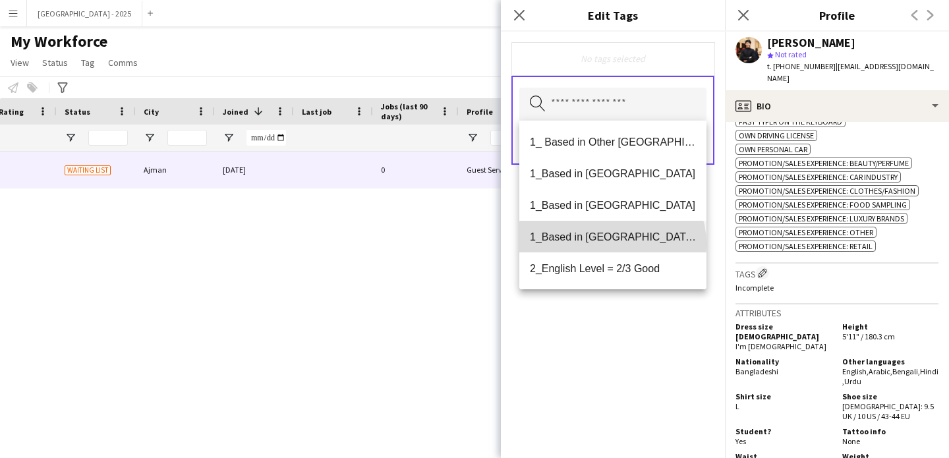
click at [612, 244] on mat-option "1_Based in [GEOGRAPHIC_DATA]/[GEOGRAPHIC_DATA]/Ajman" at bounding box center [612, 237] width 187 height 32
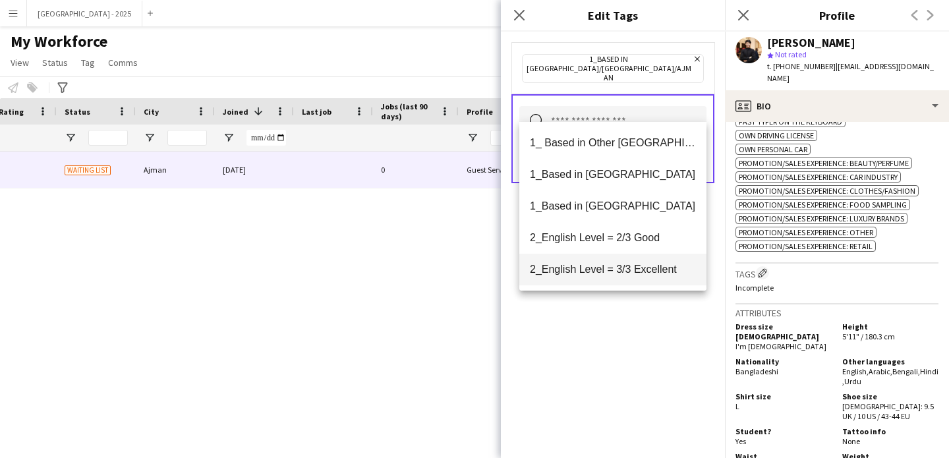
click at [620, 269] on span "2_English Level = 3/3 Excellent" at bounding box center [613, 269] width 166 height 13
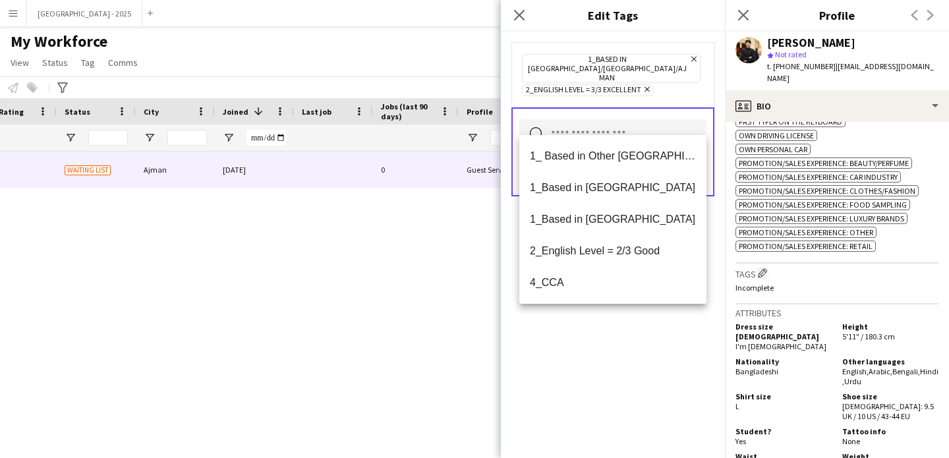
click at [621, 335] on div "1_Based in [GEOGRAPHIC_DATA]/[GEOGRAPHIC_DATA]/Ajman Remove 2_English Level = 3…" at bounding box center [613, 245] width 224 height 427
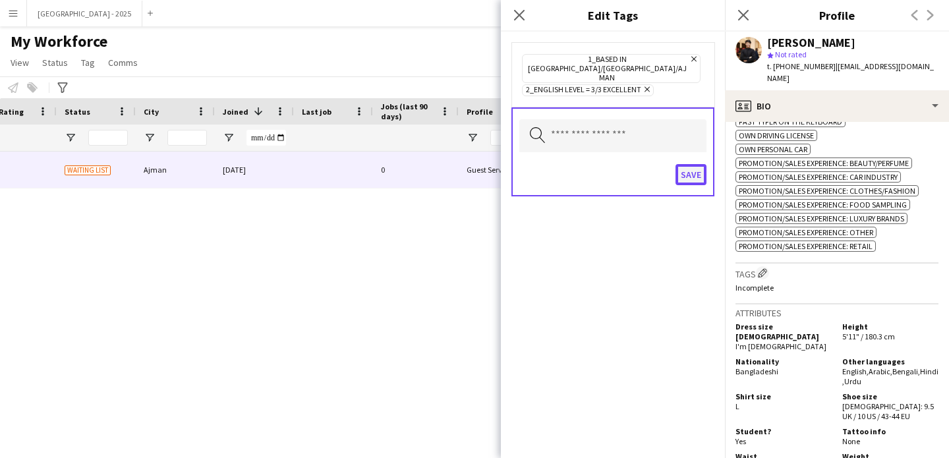
click at [691, 164] on button "Save" at bounding box center [691, 174] width 31 height 21
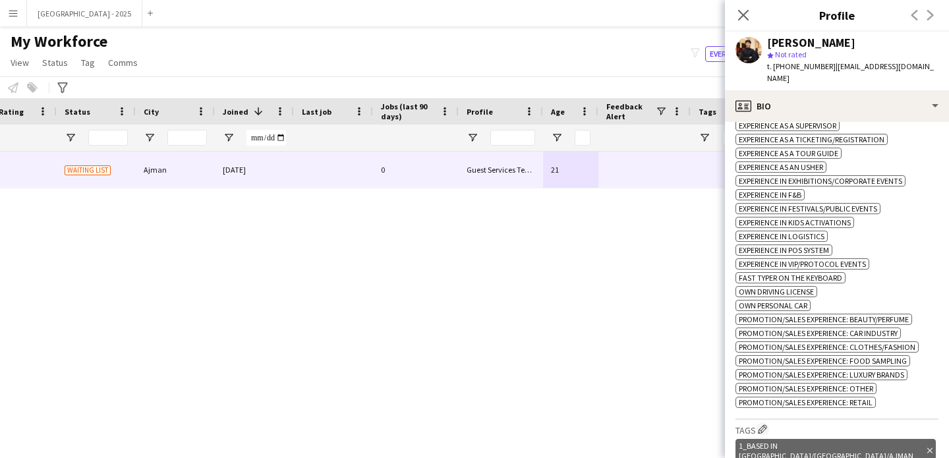
scroll to position [383, 0]
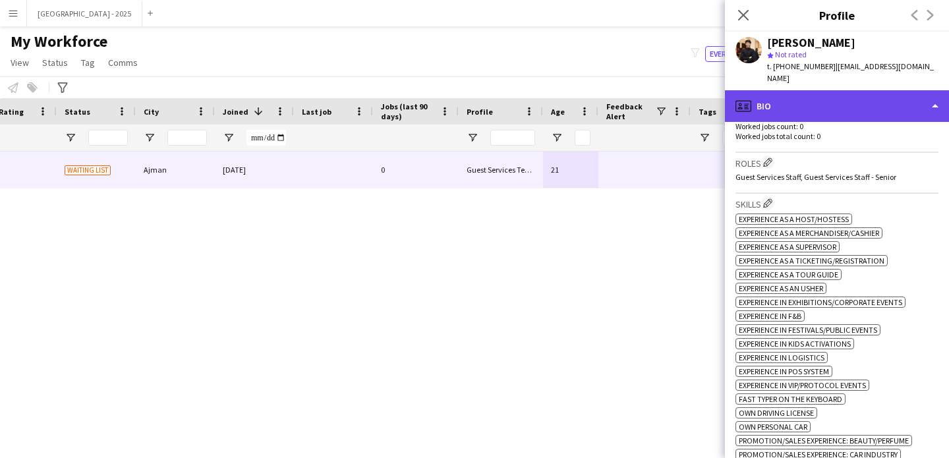
click at [800, 100] on div "profile Bio" at bounding box center [837, 106] width 224 height 32
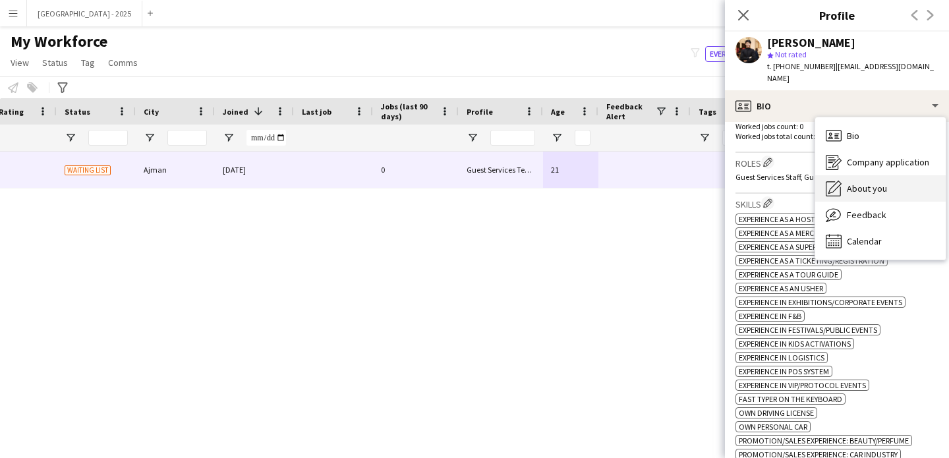
click at [867, 187] on span "About you" at bounding box center [867, 189] width 40 height 12
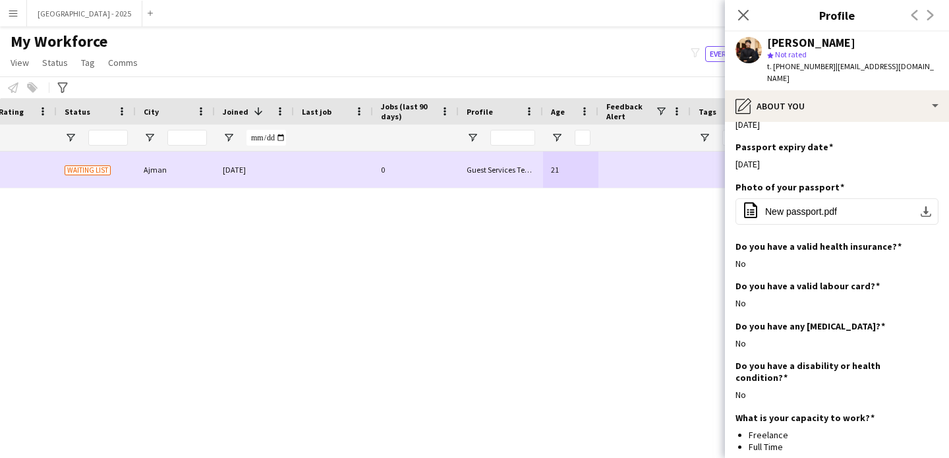
scroll to position [0, 0]
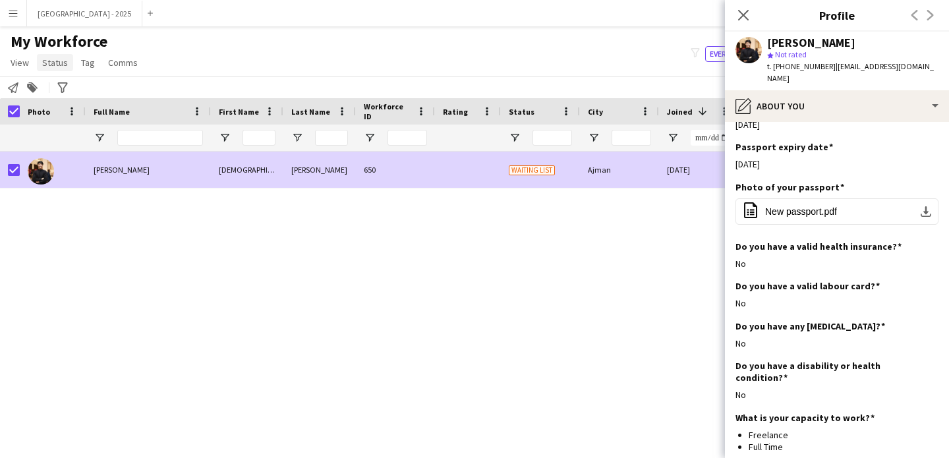
click at [61, 69] on link "Status" at bounding box center [55, 62] width 36 height 17
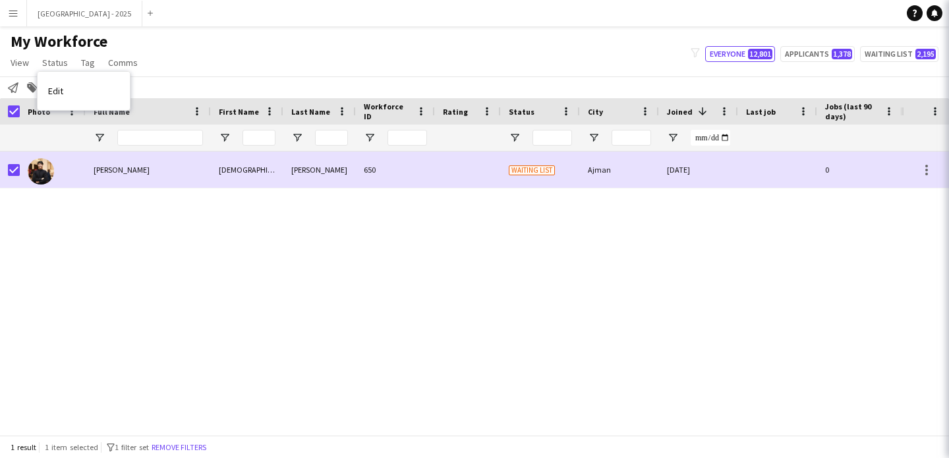
click at [78, 84] on link "Edit" at bounding box center [84, 91] width 92 height 28
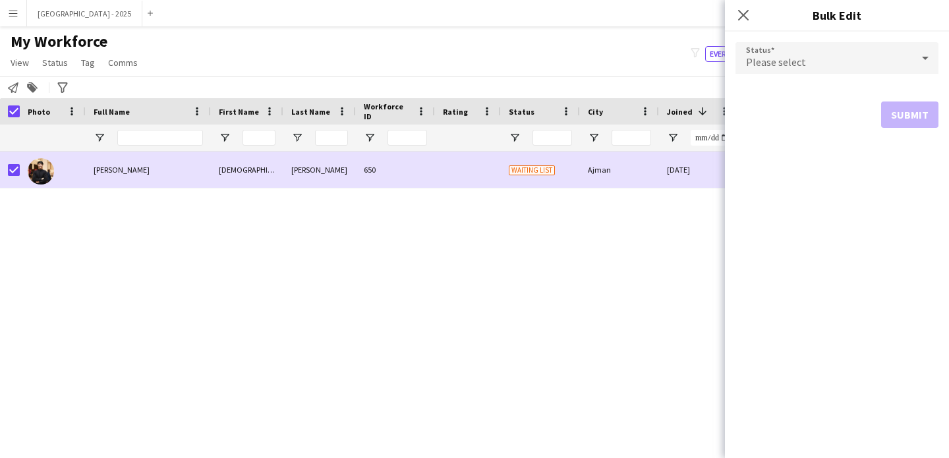
click at [837, 61] on div "Please select" at bounding box center [824, 58] width 177 height 32
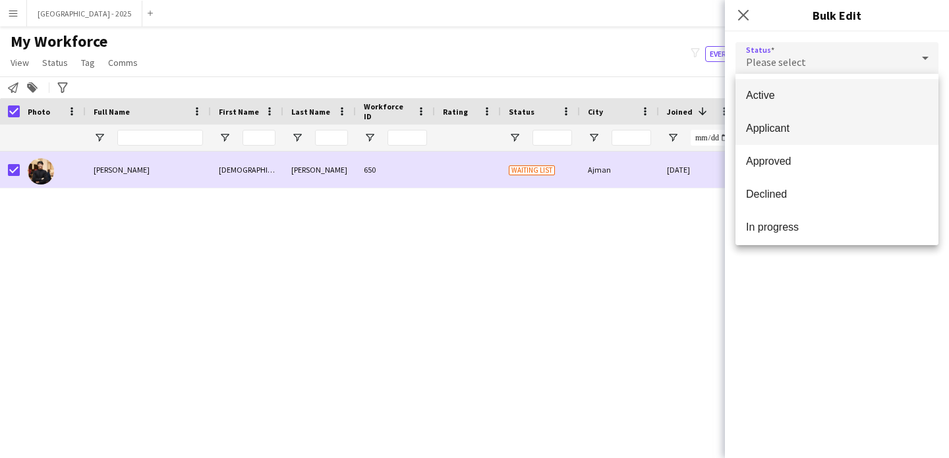
click at [824, 112] on mat-option "Applicant" at bounding box center [837, 128] width 203 height 33
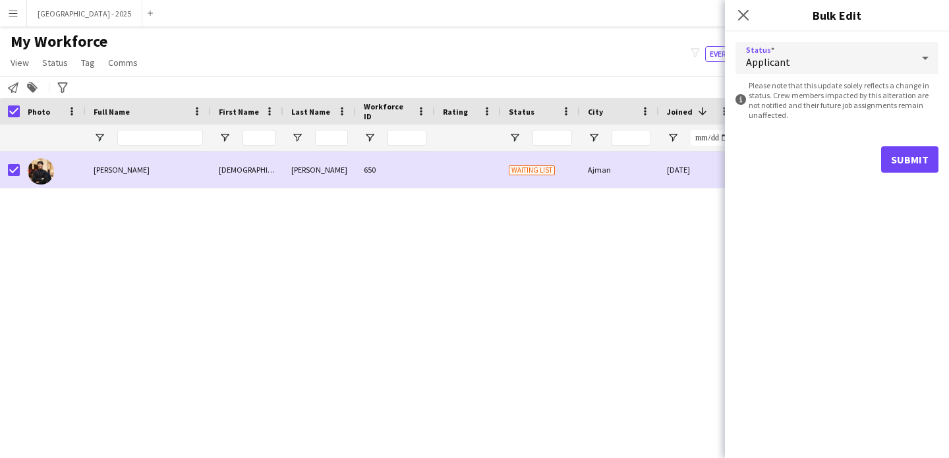
click at [806, 55] on div "Applicant" at bounding box center [824, 58] width 177 height 32
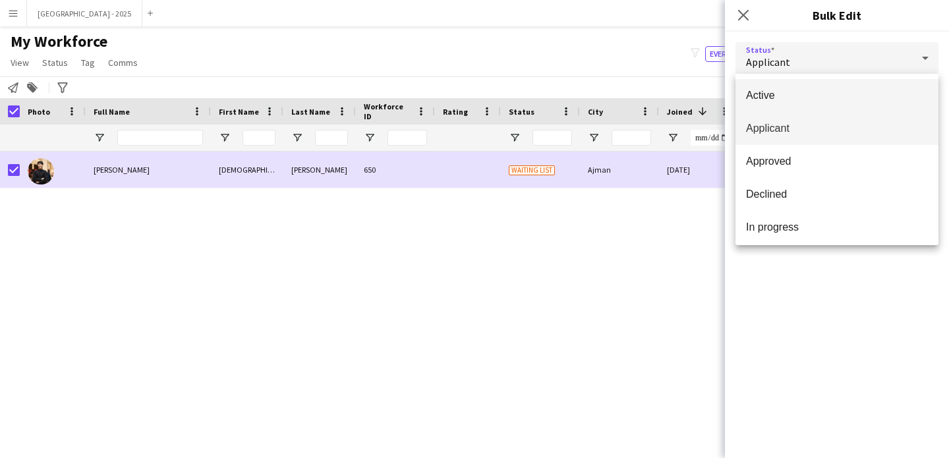
click at [810, 99] on span "Active" at bounding box center [837, 95] width 182 height 13
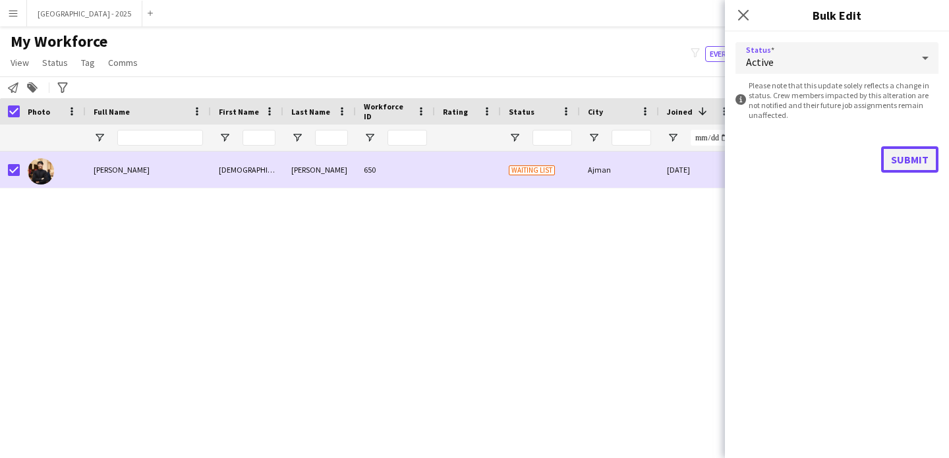
click at [904, 166] on button "Submit" at bounding box center [909, 159] width 57 height 26
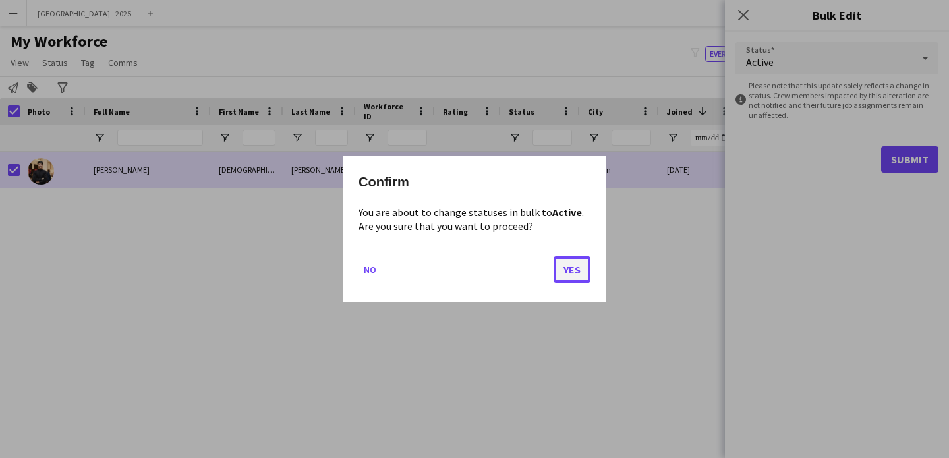
click at [579, 268] on button "Yes" at bounding box center [572, 269] width 37 height 26
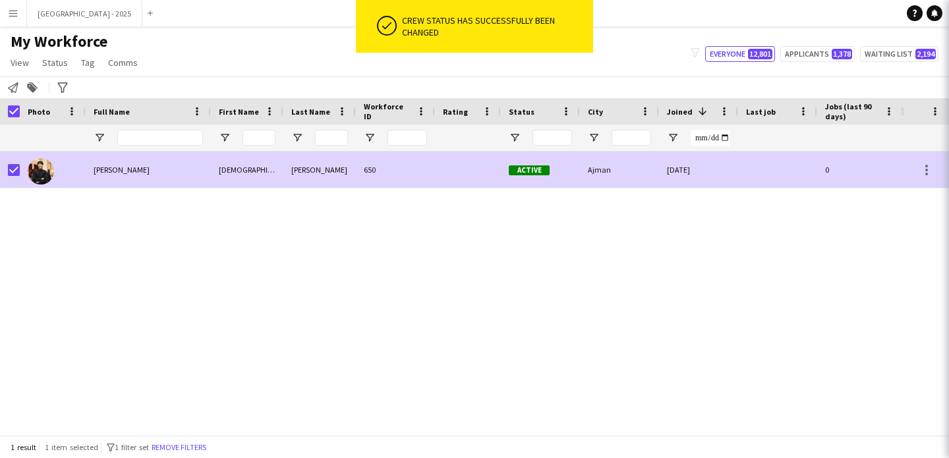
click at [7, 173] on div at bounding box center [10, 170] width 20 height 36
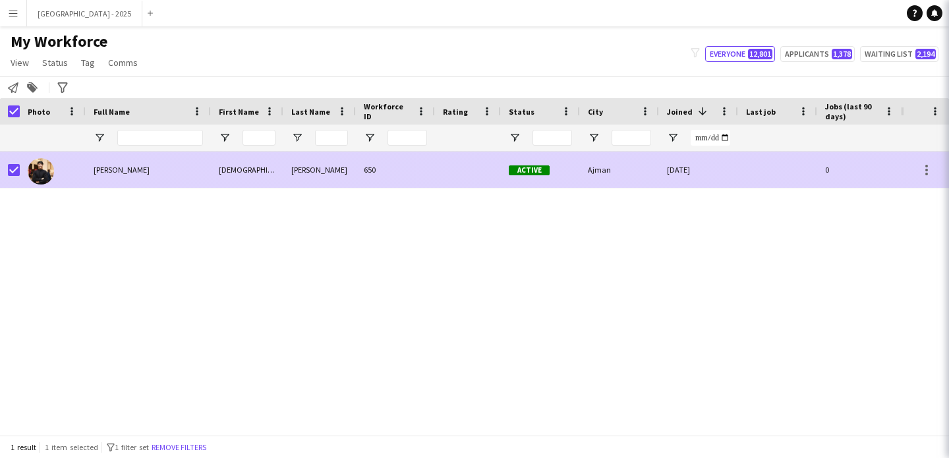
click at [59, 175] on div at bounding box center [53, 170] width 66 height 36
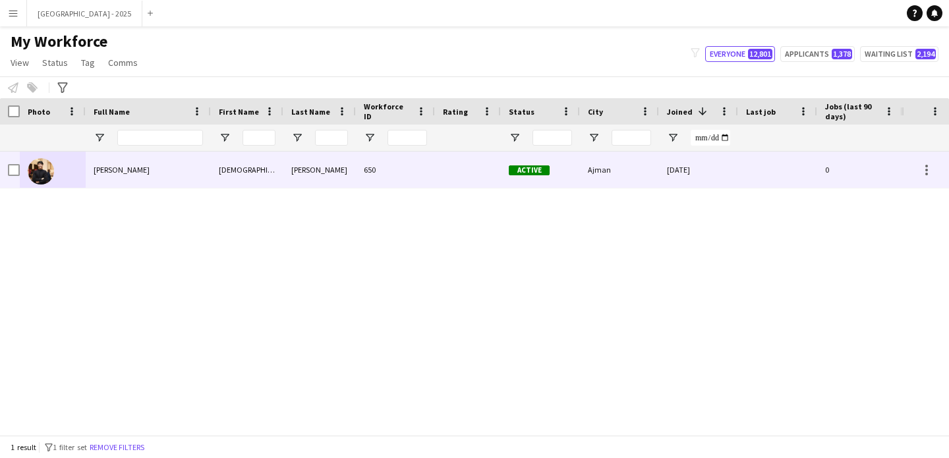
click at [58, 173] on div at bounding box center [53, 170] width 66 height 36
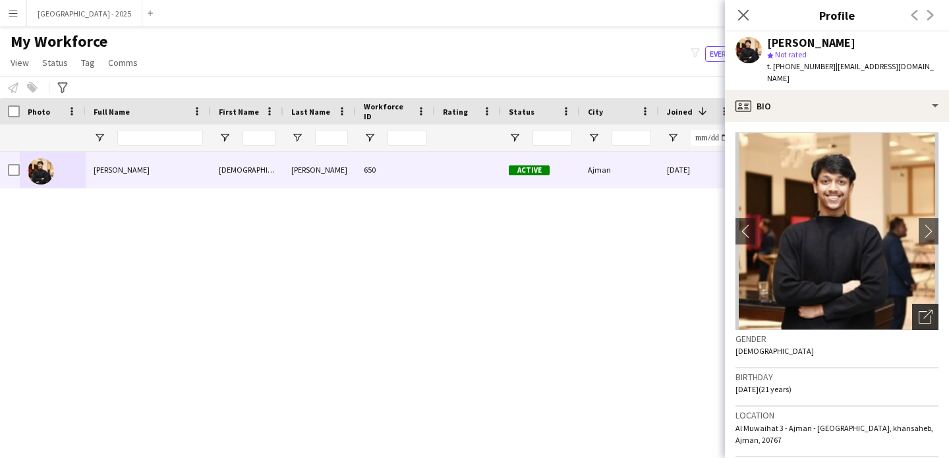
click at [920, 305] on div "Open photos pop-in" at bounding box center [925, 317] width 26 height 26
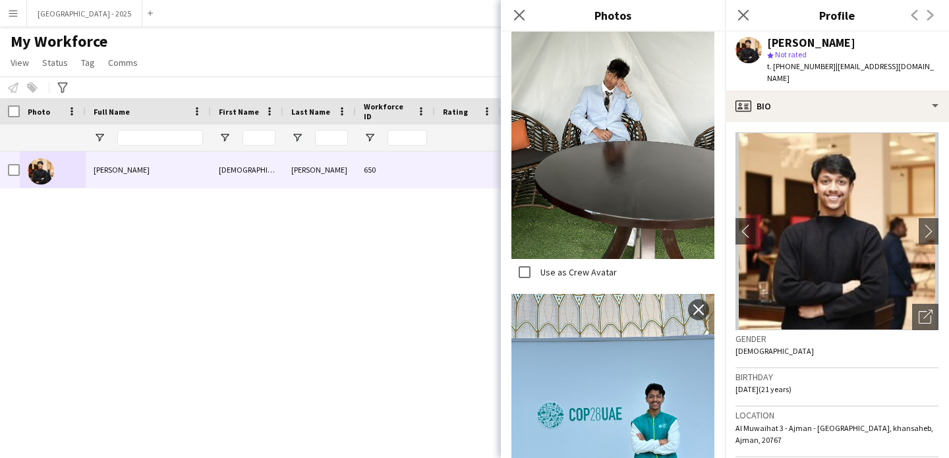
scroll to position [971, 0]
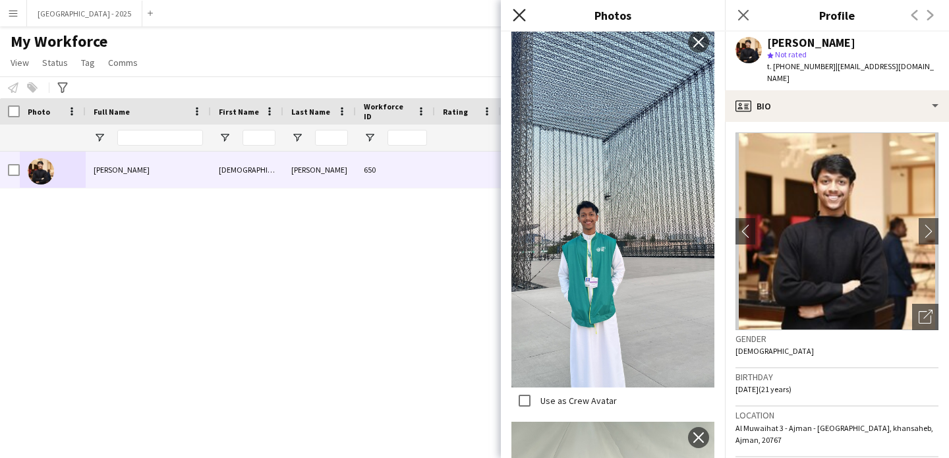
click at [519, 13] on icon "Close pop-in" at bounding box center [519, 15] width 13 height 13
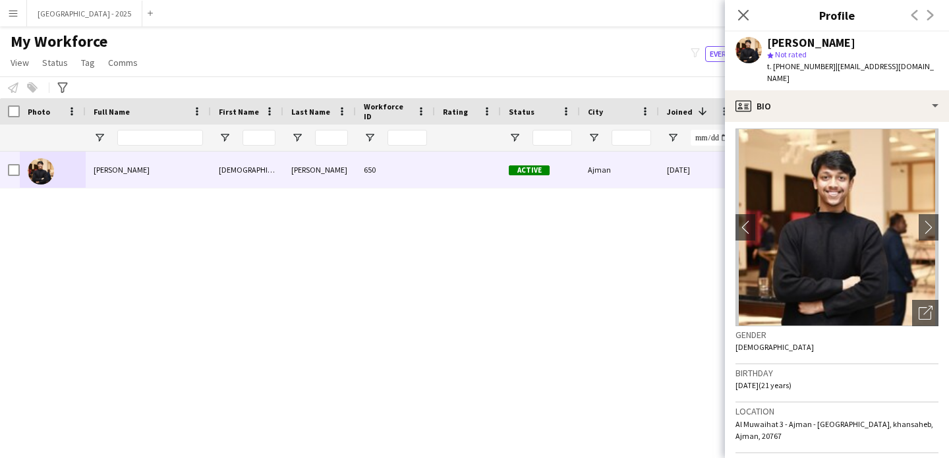
scroll to position [0, 0]
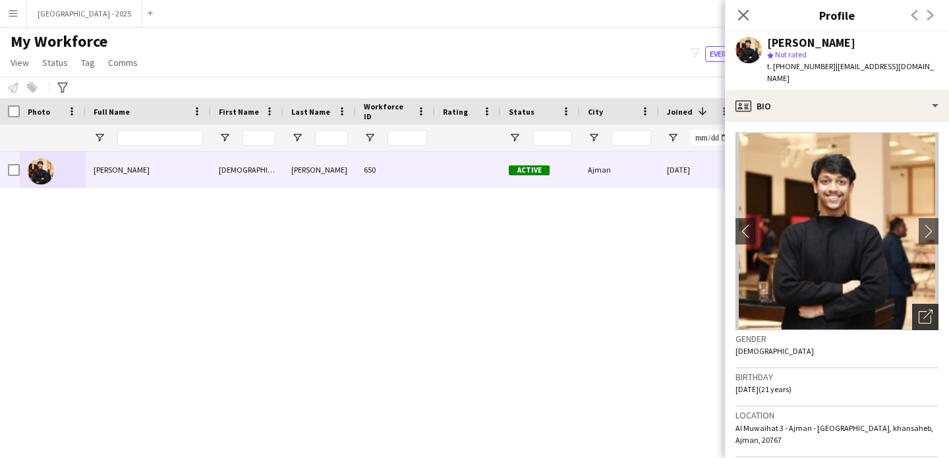
click at [926, 318] on div "Open photos pop-in" at bounding box center [925, 317] width 26 height 26
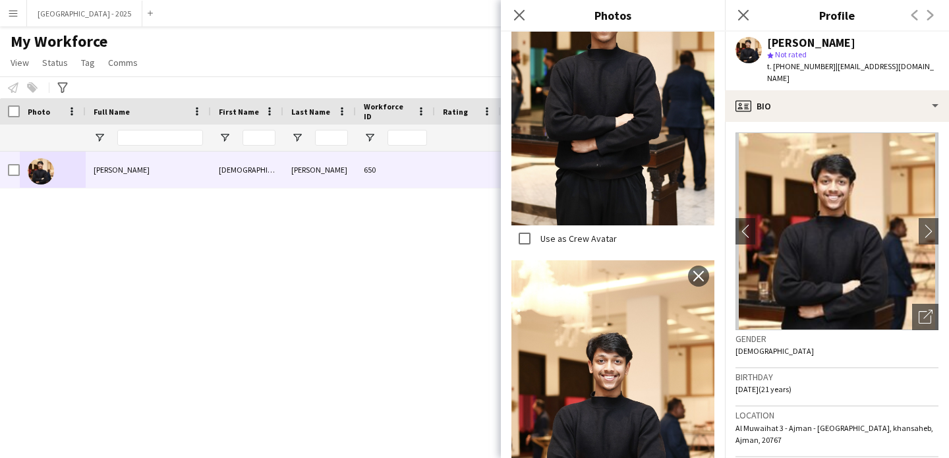
scroll to position [2106, 0]
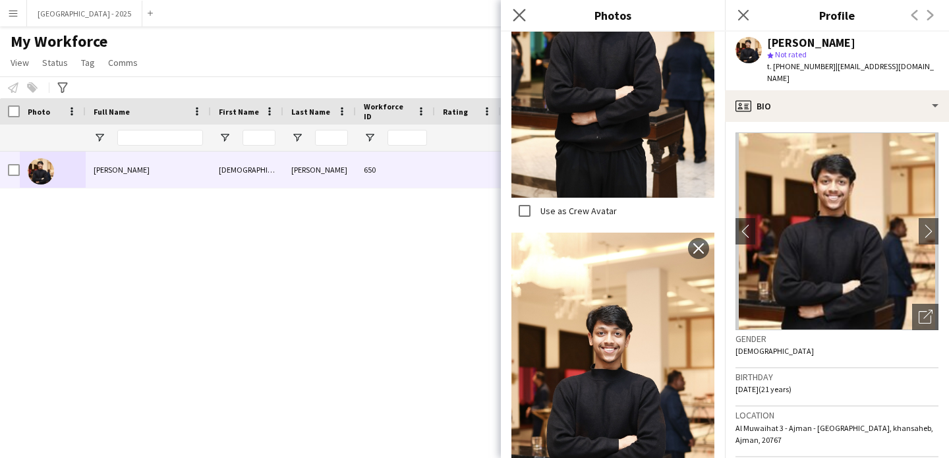
click at [526, 15] on app-icon "Close pop-in" at bounding box center [519, 15] width 19 height 19
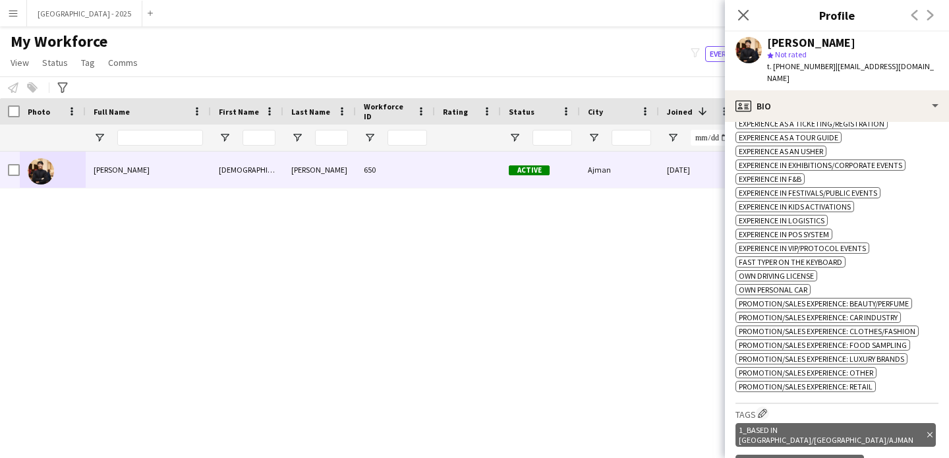
scroll to position [634, 0]
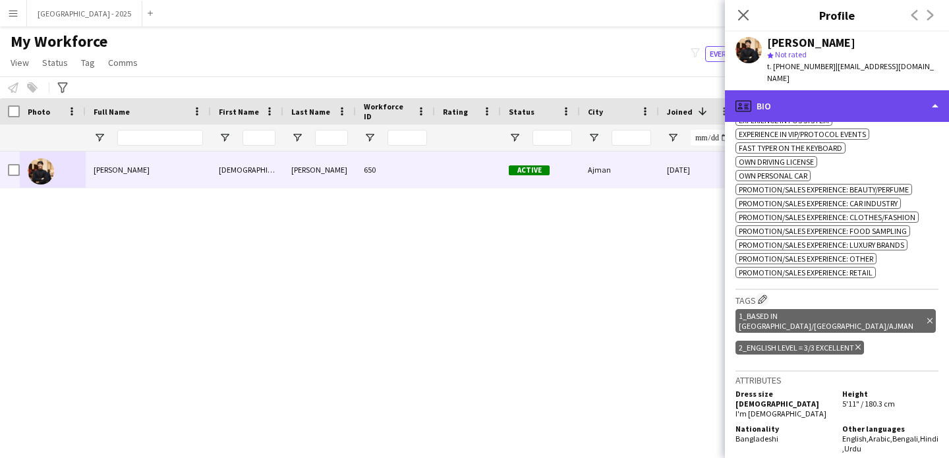
click at [821, 114] on div "profile Bio" at bounding box center [837, 106] width 224 height 32
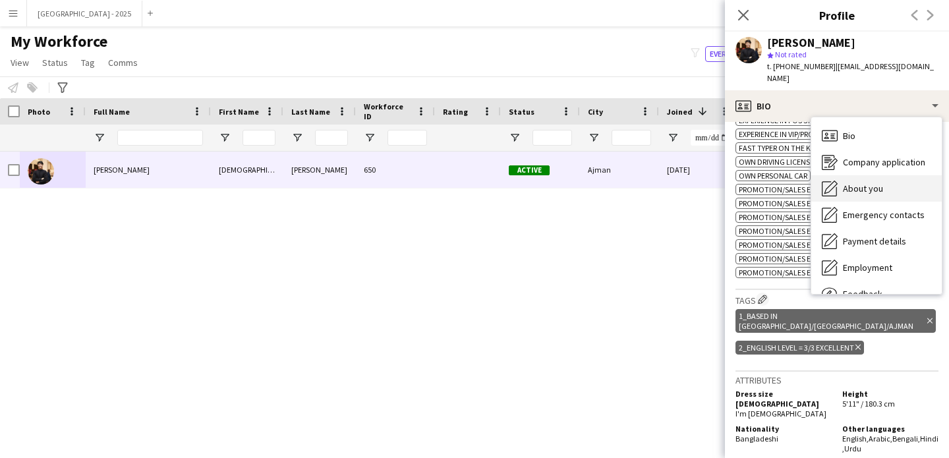
click at [868, 187] on span "About you" at bounding box center [863, 189] width 40 height 12
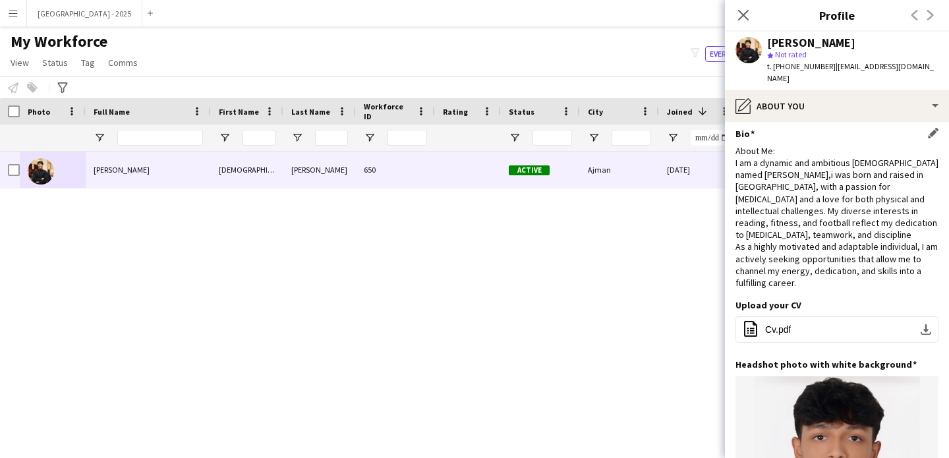
scroll to position [0, 0]
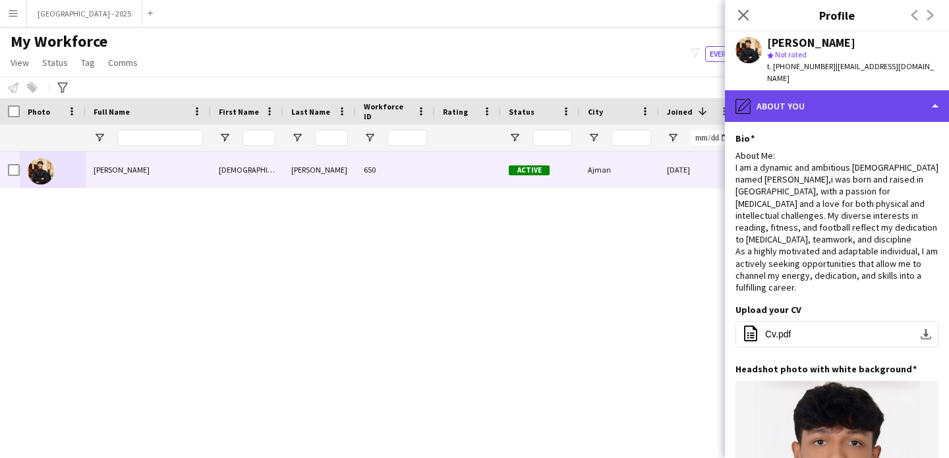
click at [808, 108] on div "pencil4 About you" at bounding box center [837, 106] width 224 height 32
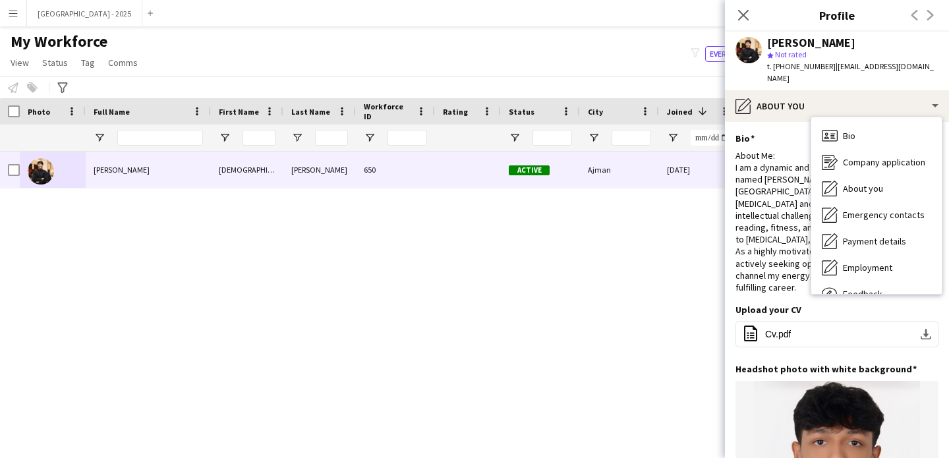
click at [752, 22] on div "Close pop-in" at bounding box center [743, 15] width 37 height 30
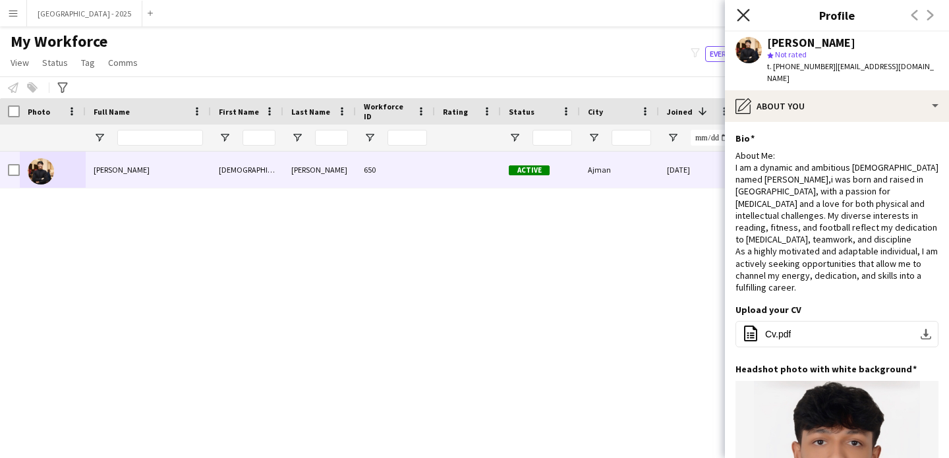
click at [746, 16] on icon at bounding box center [743, 15] width 13 height 13
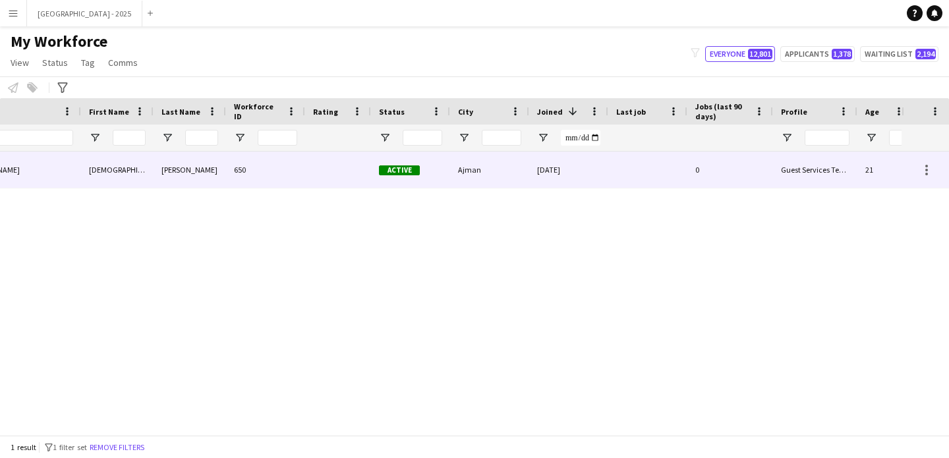
scroll to position [0, 444]
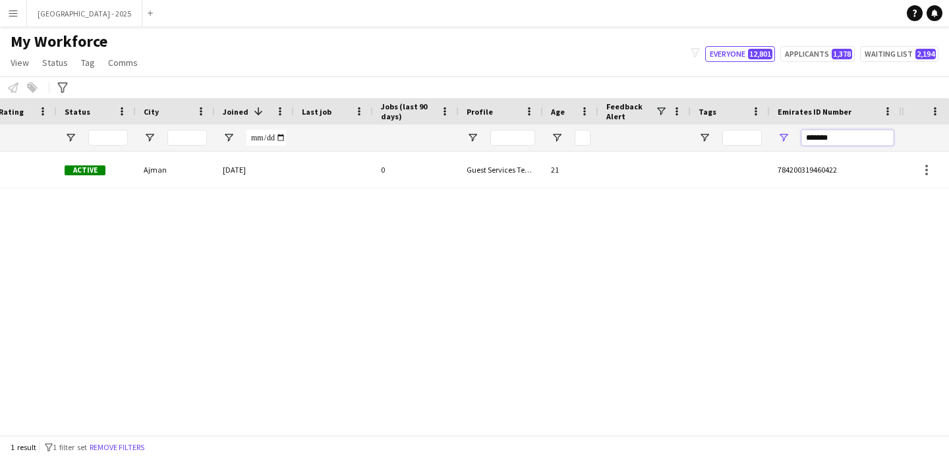
click at [851, 139] on input "*******" at bounding box center [848, 138] width 92 height 16
paste input "Emirates ID Number Filter Input"
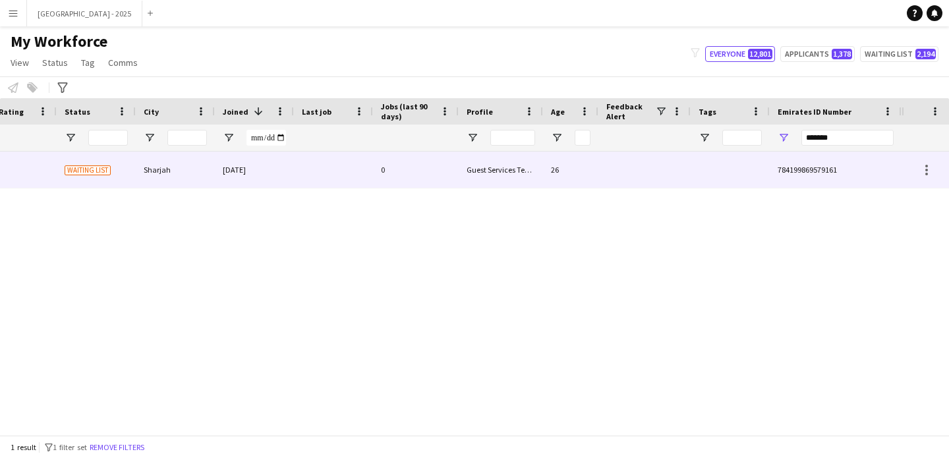
click at [637, 181] on div at bounding box center [645, 170] width 92 height 36
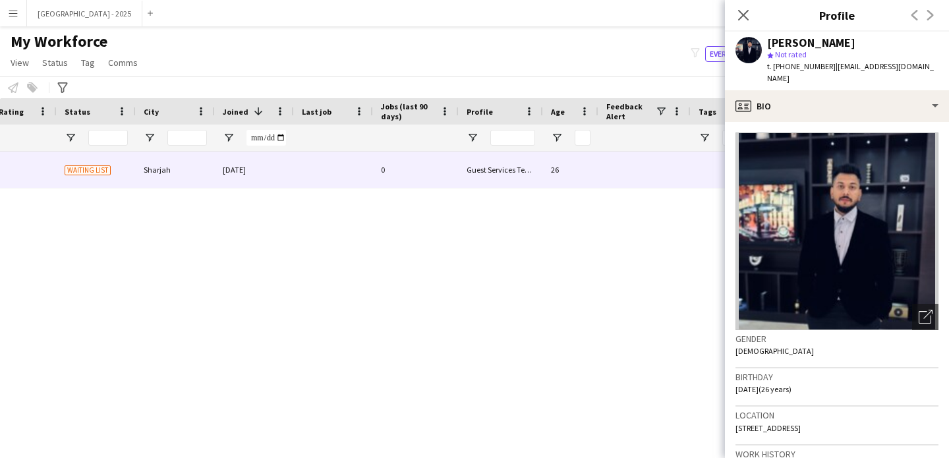
click at [741, 12] on icon "Close pop-in" at bounding box center [743, 15] width 11 height 11
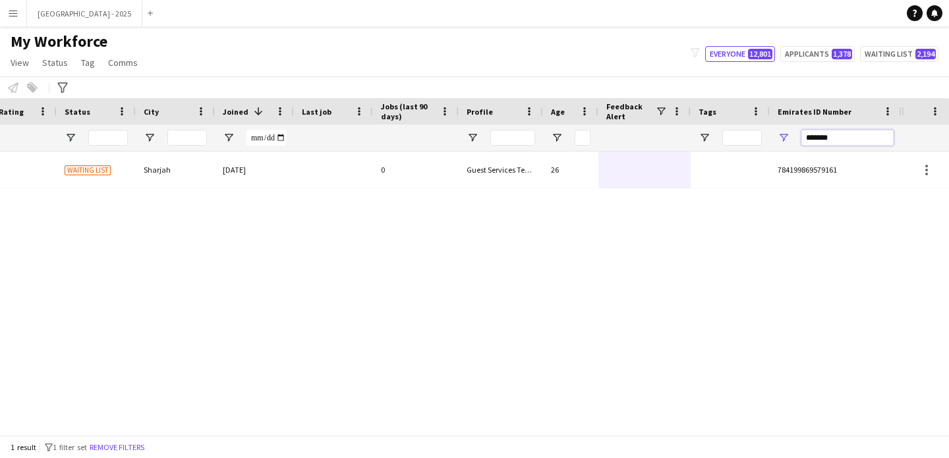
click at [850, 139] on input "*******" at bounding box center [848, 138] width 92 height 16
click at [849, 139] on input "*******" at bounding box center [848, 138] width 92 height 16
paste input "Emirates ID Number Filter Input"
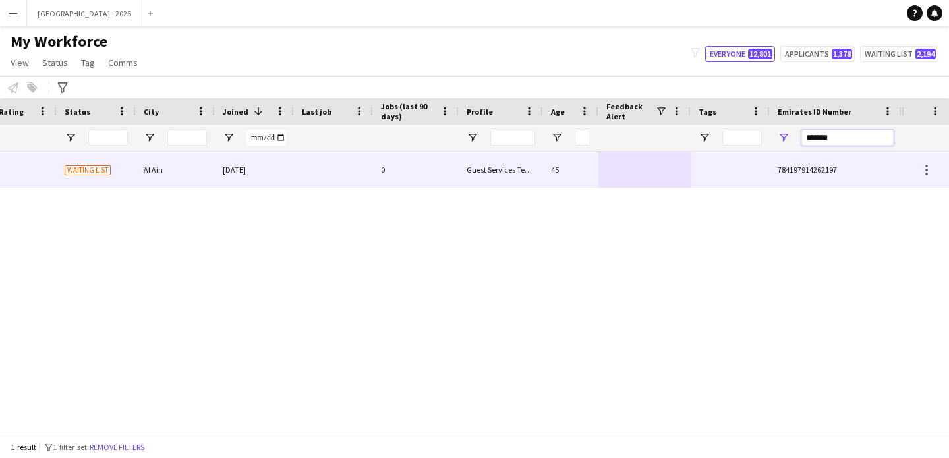
type input "*******"
click at [797, 162] on div "784197914262197" at bounding box center [836, 170] width 132 height 36
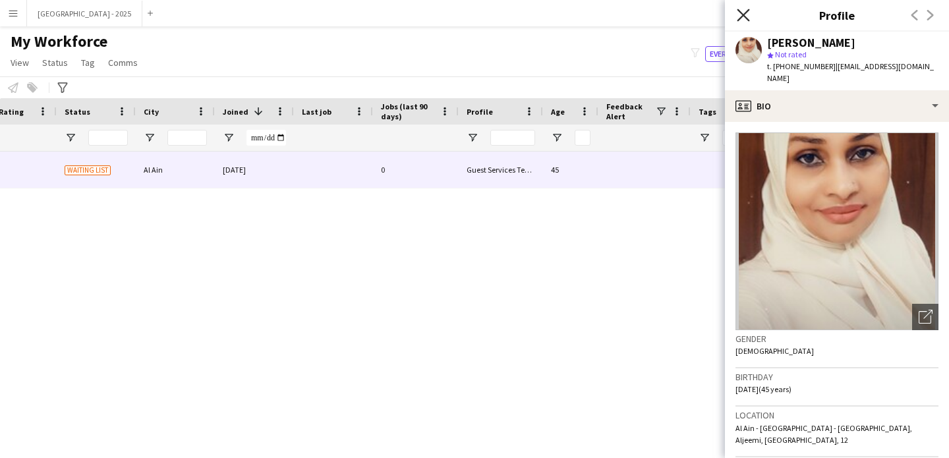
click at [743, 18] on icon "Close pop-in" at bounding box center [743, 15] width 13 height 13
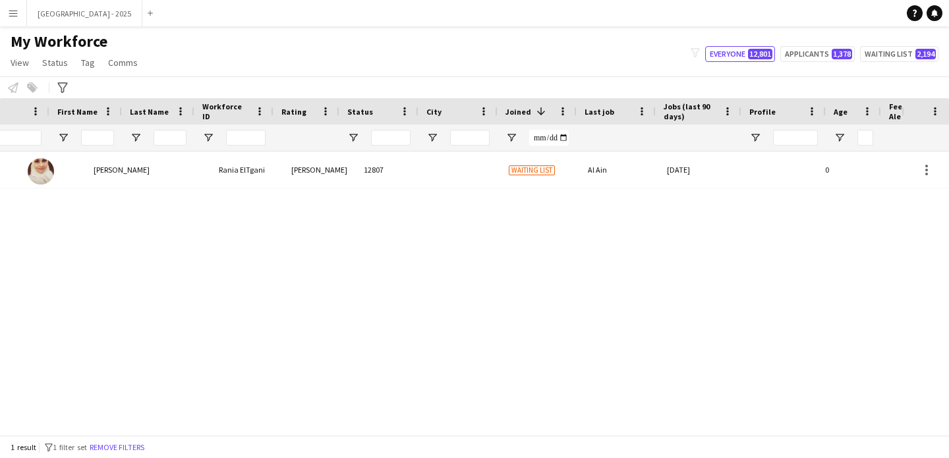
scroll to position [0, 0]
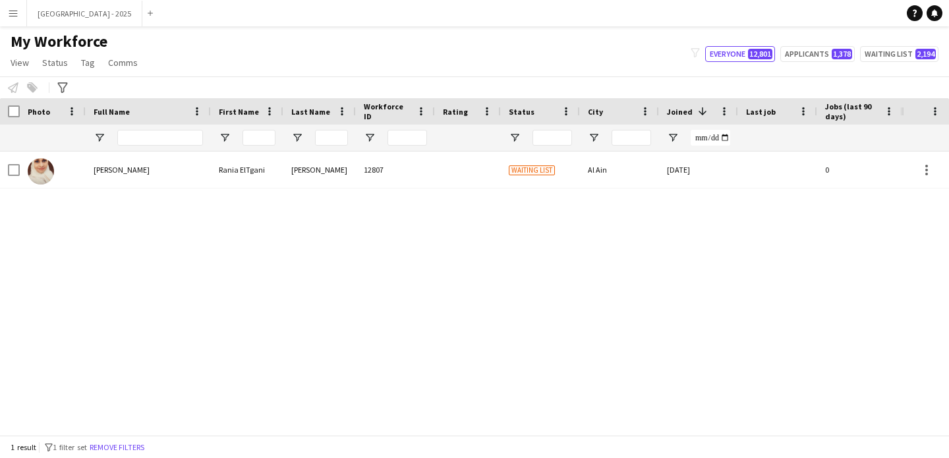
drag, startPoint x: 140, startPoint y: 450, endPoint x: 144, endPoint y: 138, distance: 312.5
click at [140, 450] on button "Remove filters" at bounding box center [117, 447] width 60 height 15
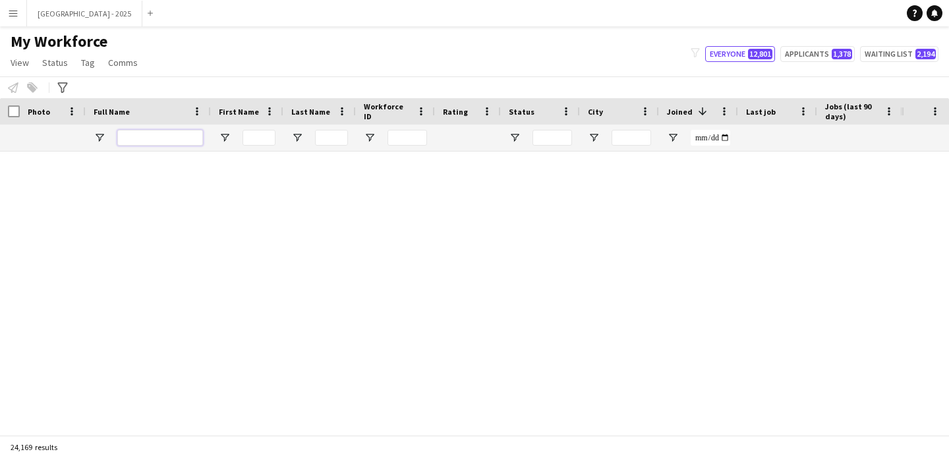
click at [145, 138] on input "Full Name Filter Input" at bounding box center [160, 138] width 86 height 16
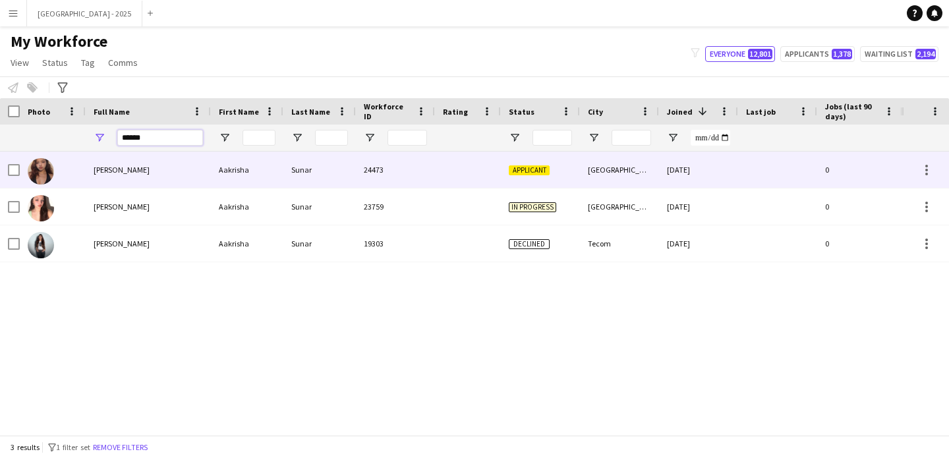
type input "******"
click at [300, 168] on div "Sunar" at bounding box center [319, 170] width 73 height 36
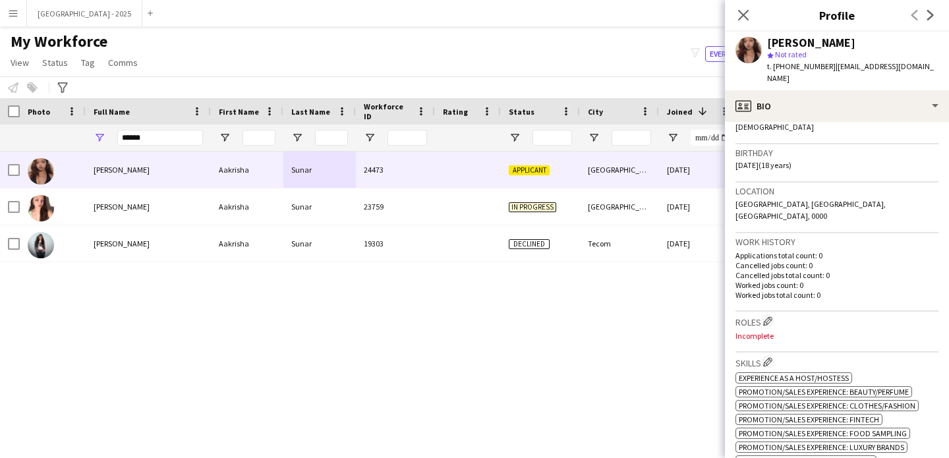
scroll to position [156, 0]
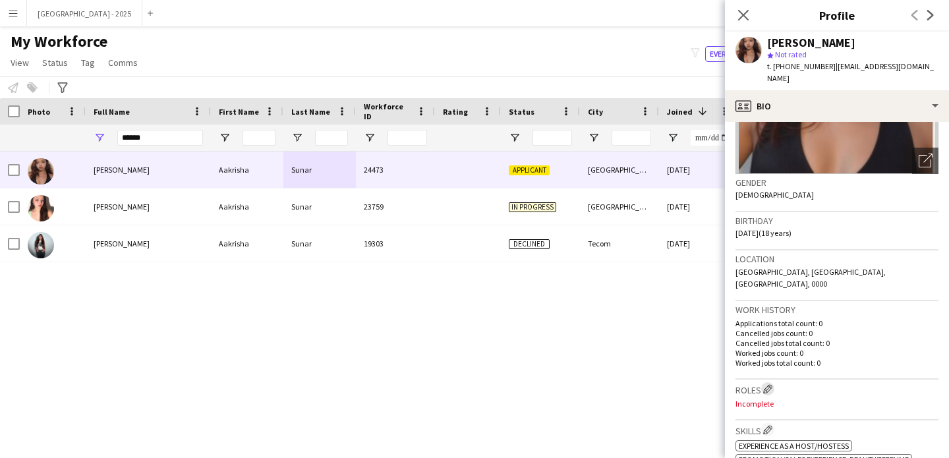
click at [773, 384] on app-icon "Edit crew company roles" at bounding box center [767, 388] width 9 height 9
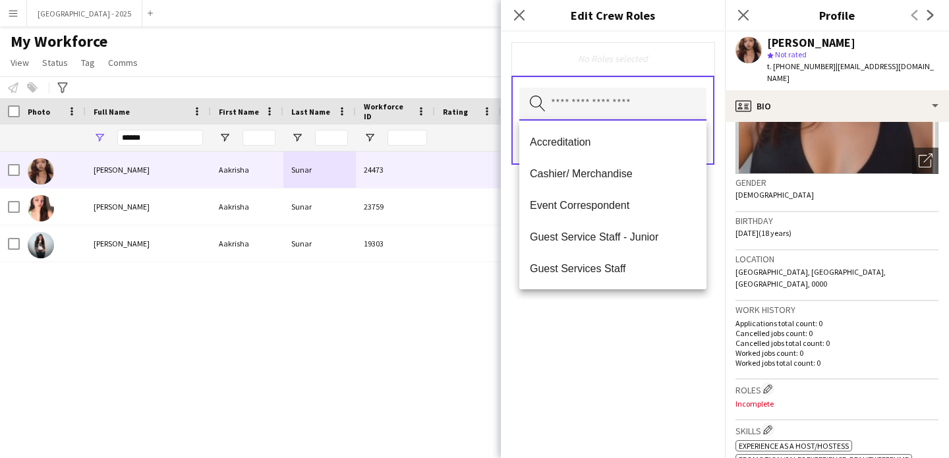
click at [596, 106] on input "text" at bounding box center [612, 104] width 187 height 33
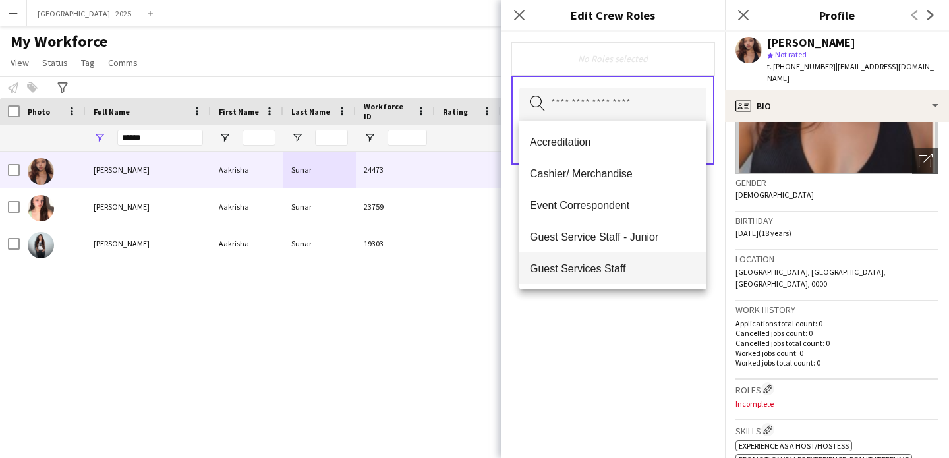
click at [635, 263] on span "Guest Services Staff" at bounding box center [613, 268] width 166 height 13
click at [634, 267] on span "Guest Services Staff - Senior" at bounding box center [613, 269] width 166 height 13
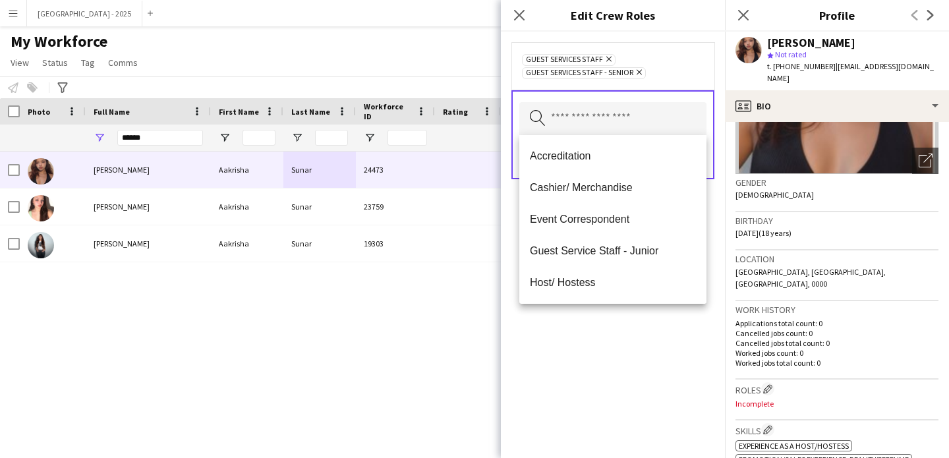
click at [632, 322] on div "Guest Services Staff Remove Guest Services Staff - Senior Remove Search by role…" at bounding box center [613, 245] width 224 height 427
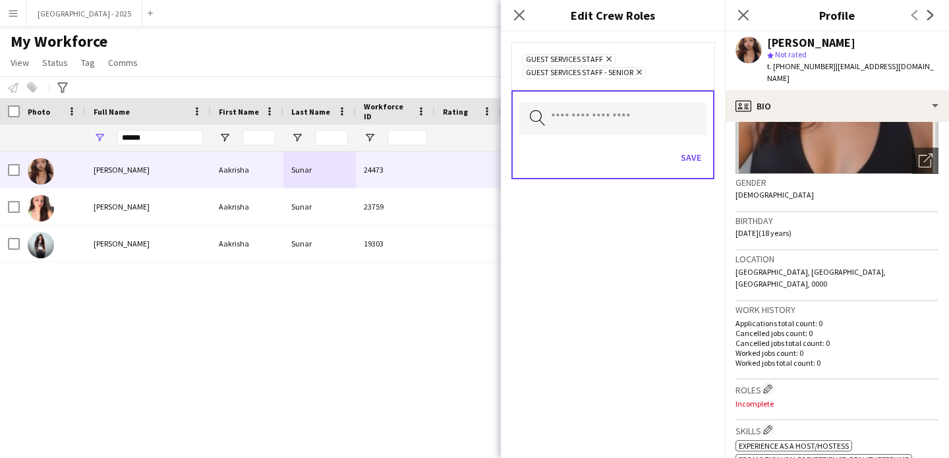
click at [643, 98] on div "Search by role type Save" at bounding box center [613, 134] width 203 height 89
click at [639, 74] on icon "Remove" at bounding box center [638, 72] width 9 height 9
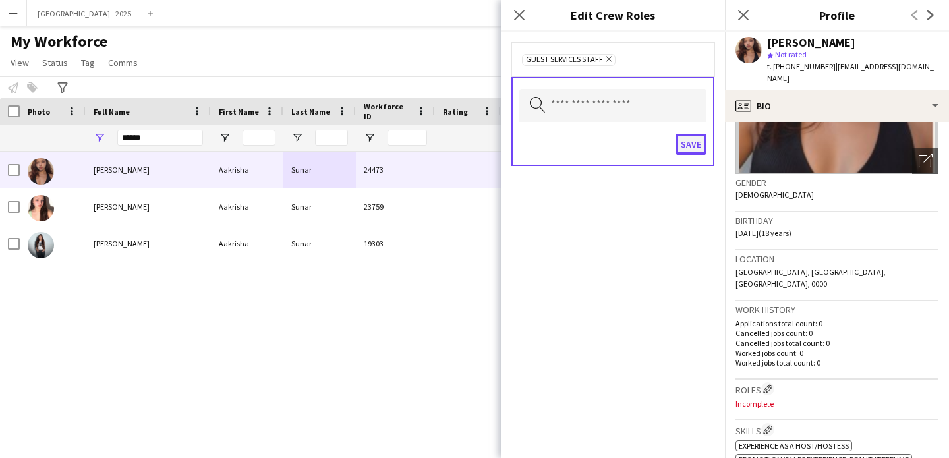
click at [698, 144] on button "Save" at bounding box center [691, 144] width 31 height 21
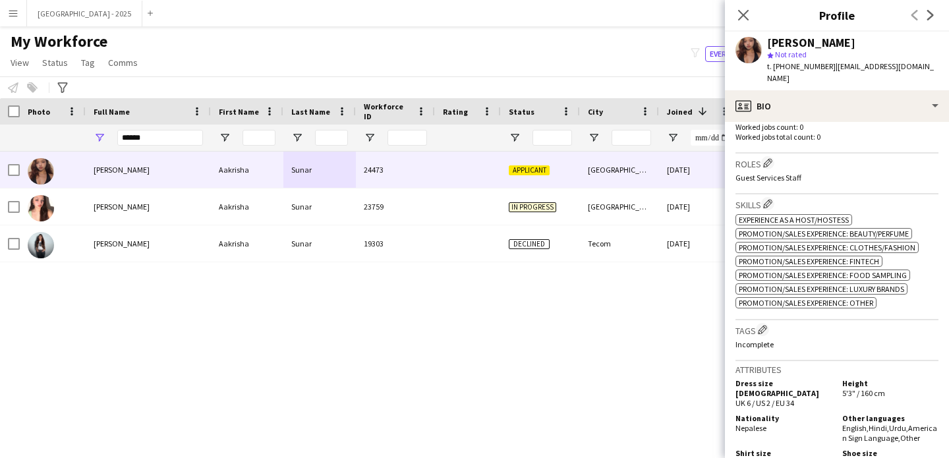
scroll to position [435, 0]
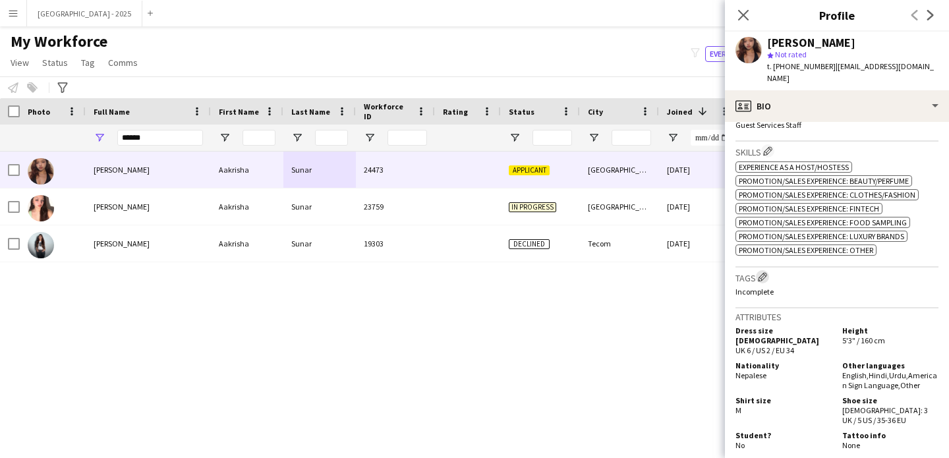
click at [762, 272] on app-icon "Edit crew company tags" at bounding box center [762, 276] width 9 height 9
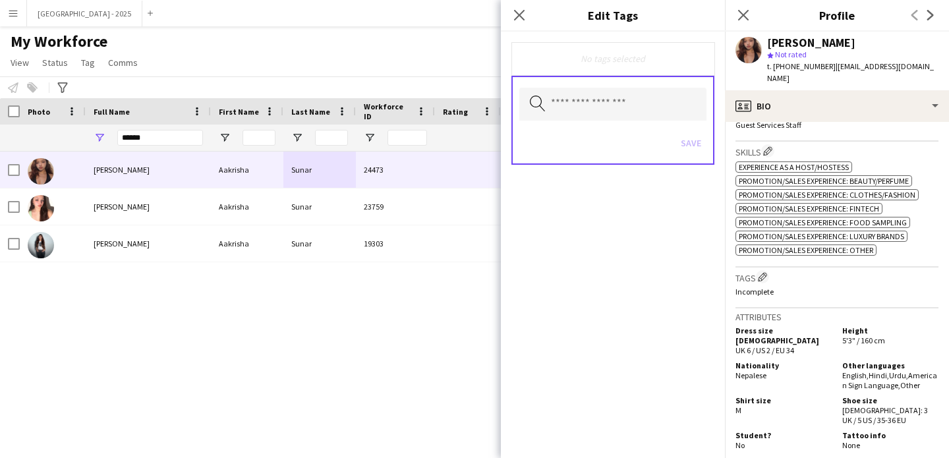
click at [539, 87] on div "Search by tag name Save" at bounding box center [613, 120] width 203 height 89
click at [578, 109] on input "text" at bounding box center [612, 104] width 187 height 33
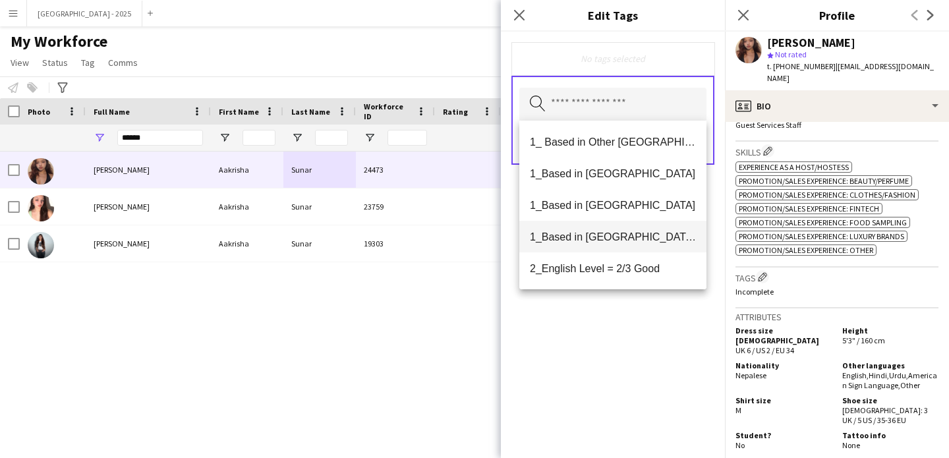
click at [623, 238] on span "1_Based in [GEOGRAPHIC_DATA]/[GEOGRAPHIC_DATA]/Ajman" at bounding box center [613, 237] width 166 height 13
click at [623, 238] on body "Menu Boards Boards Boards All jobs Status Workforce Workforce My Workforce Recr…" at bounding box center [474, 229] width 949 height 458
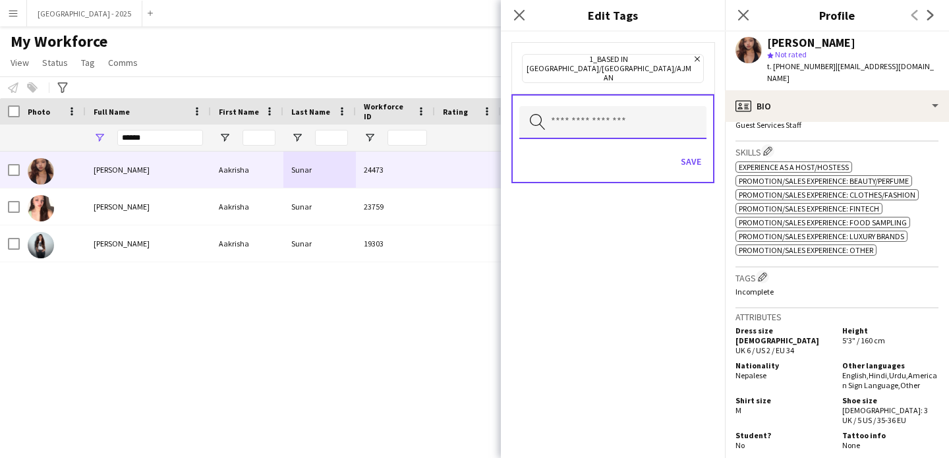
click at [612, 115] on input "text" at bounding box center [612, 122] width 187 height 33
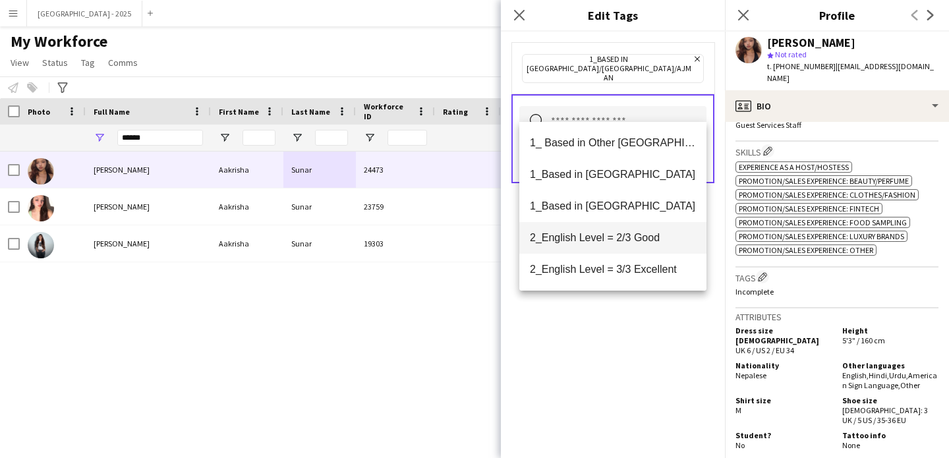
click at [647, 238] on span "2_English Level = 2/3 Good" at bounding box center [613, 237] width 166 height 13
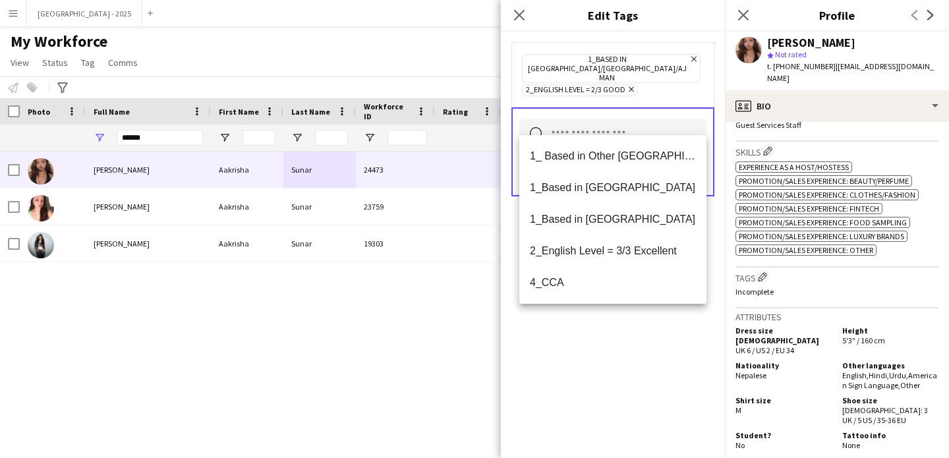
click at [630, 85] on icon "Remove" at bounding box center [630, 89] width 9 height 9
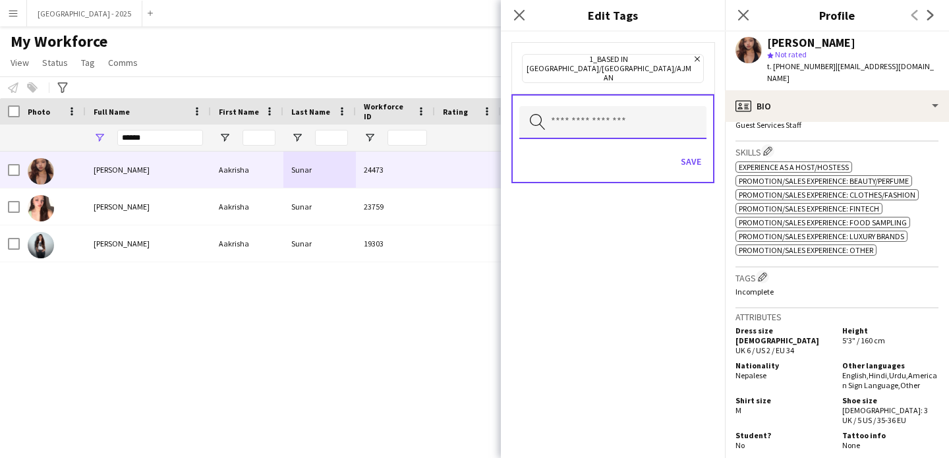
click at [608, 111] on input "text" at bounding box center [612, 122] width 187 height 33
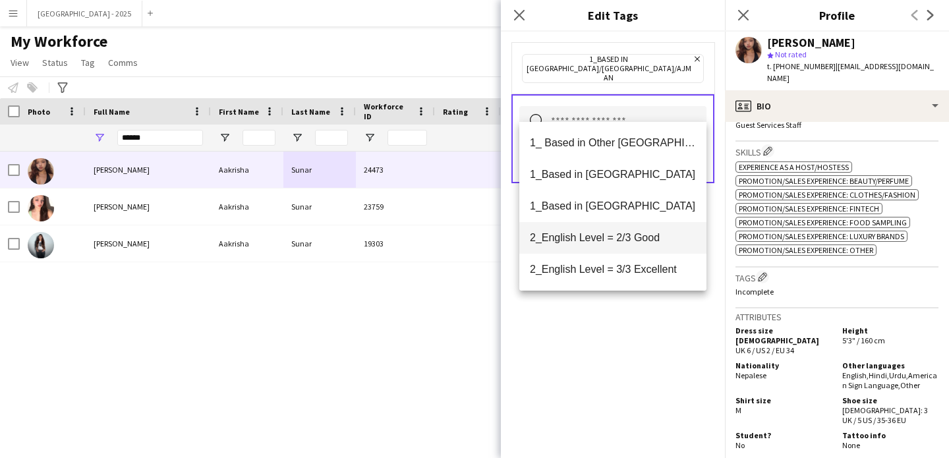
click at [645, 240] on span "2_English Level = 2/3 Good" at bounding box center [613, 237] width 166 height 13
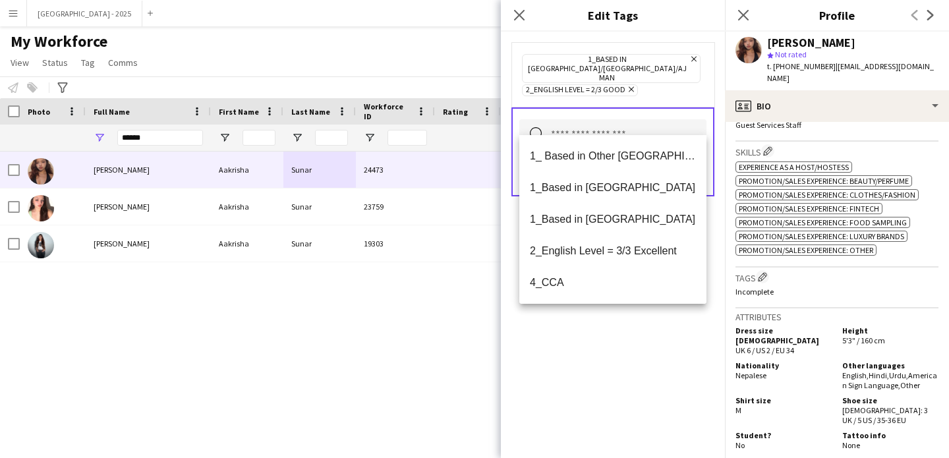
click at [644, 334] on div "1_Based in [GEOGRAPHIC_DATA]/[GEOGRAPHIC_DATA]/Ajman Remove 2_English Level = 2…" at bounding box center [613, 245] width 224 height 427
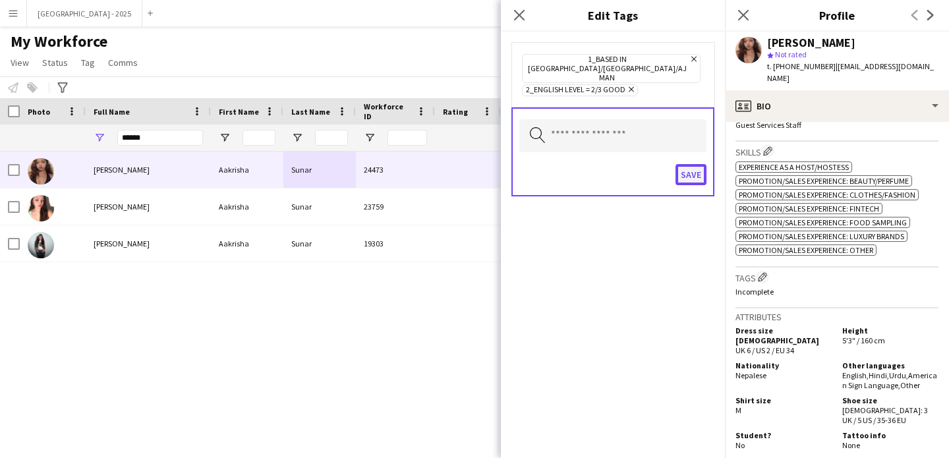
click at [690, 164] on button "Save" at bounding box center [691, 174] width 31 height 21
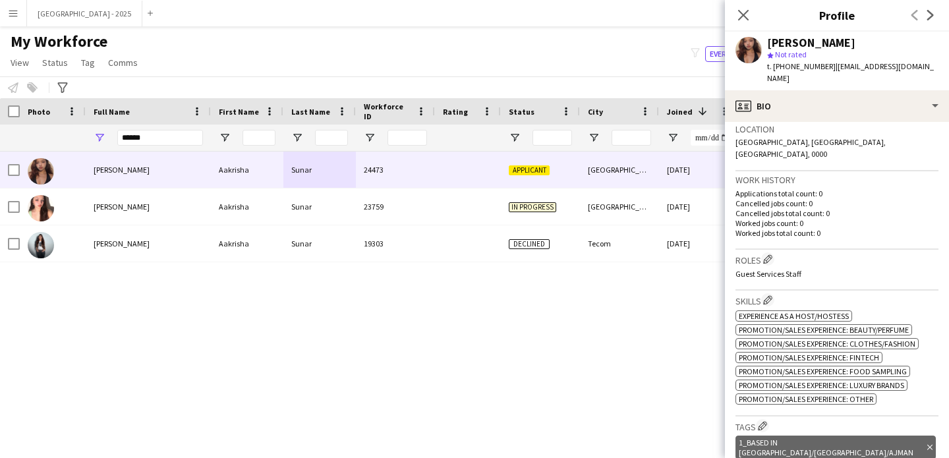
scroll to position [229, 0]
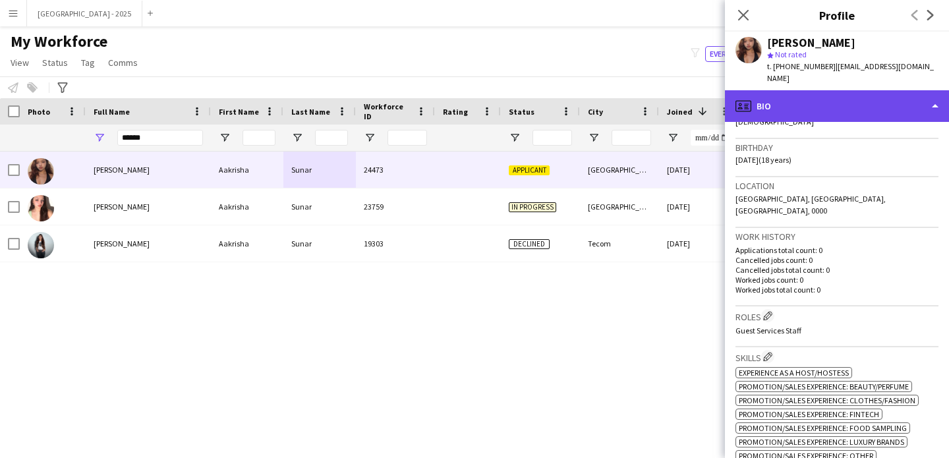
click at [823, 93] on div "profile Bio" at bounding box center [837, 106] width 224 height 32
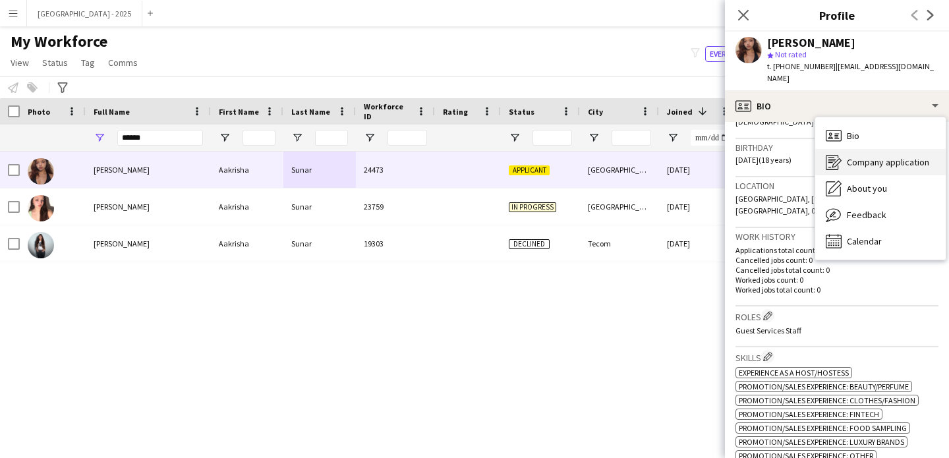
click at [854, 156] on span "Company application" at bounding box center [888, 162] width 82 height 12
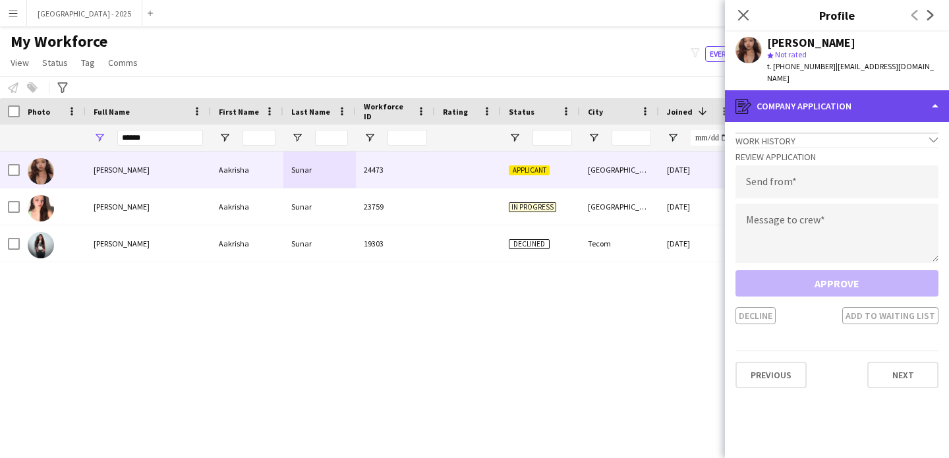
click at [820, 91] on div "register Company application" at bounding box center [837, 106] width 224 height 32
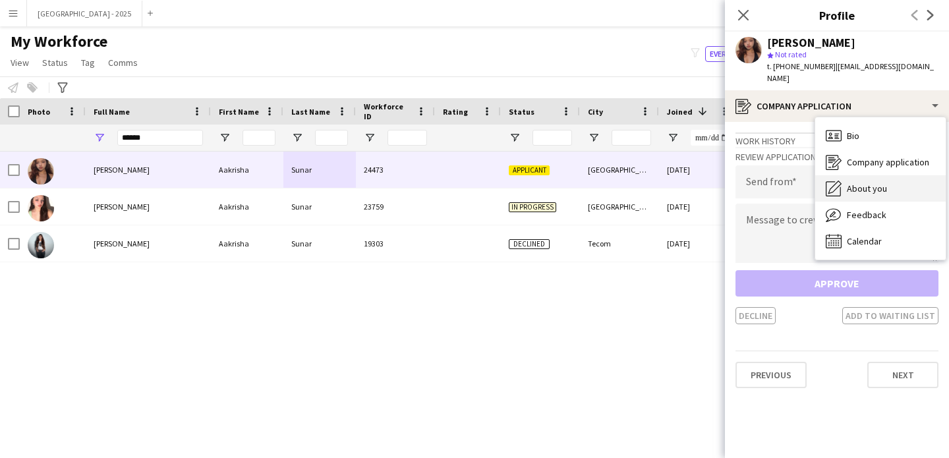
click at [869, 183] on span "About you" at bounding box center [867, 189] width 40 height 12
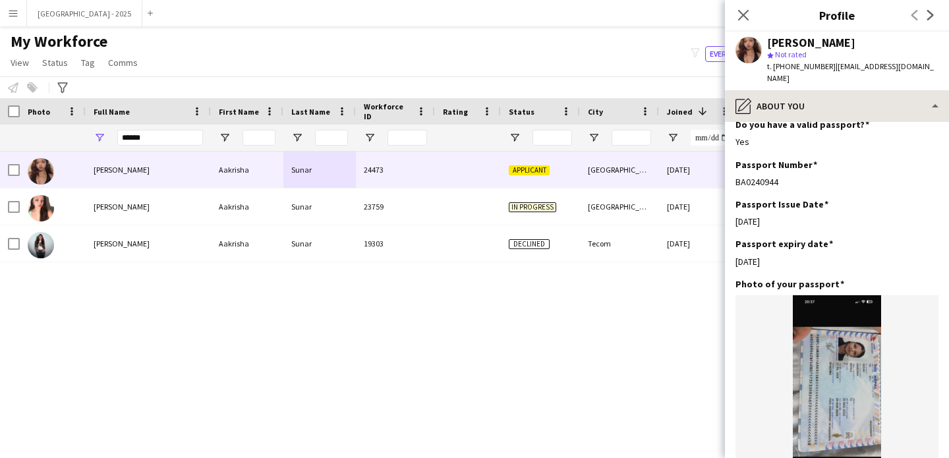
scroll to position [761, 0]
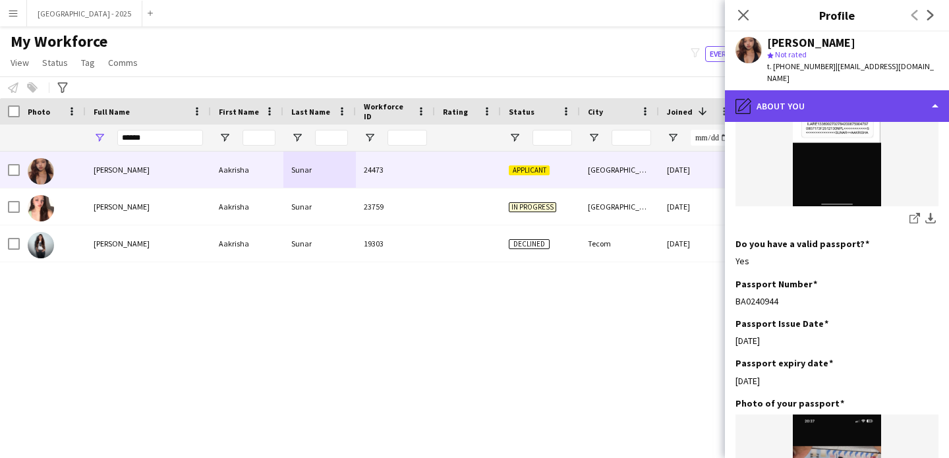
click at [819, 108] on div "pencil4 About you" at bounding box center [837, 106] width 224 height 32
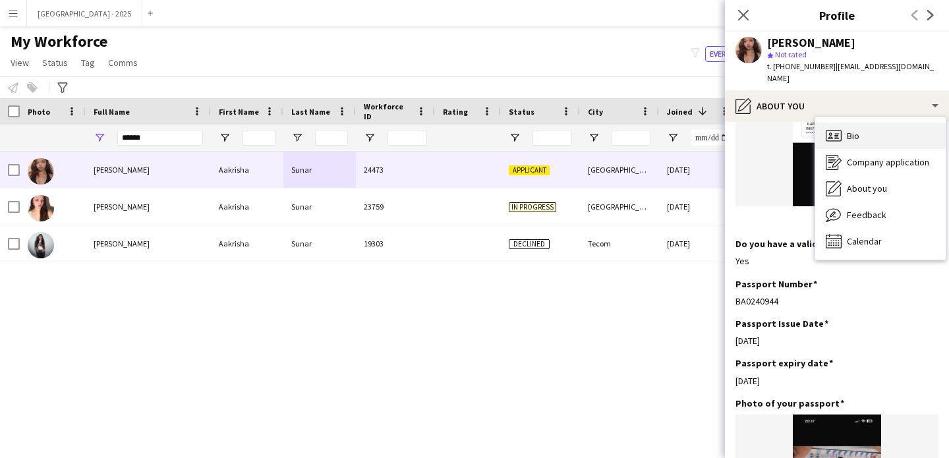
click at [862, 123] on div "Bio Bio" at bounding box center [880, 136] width 131 height 26
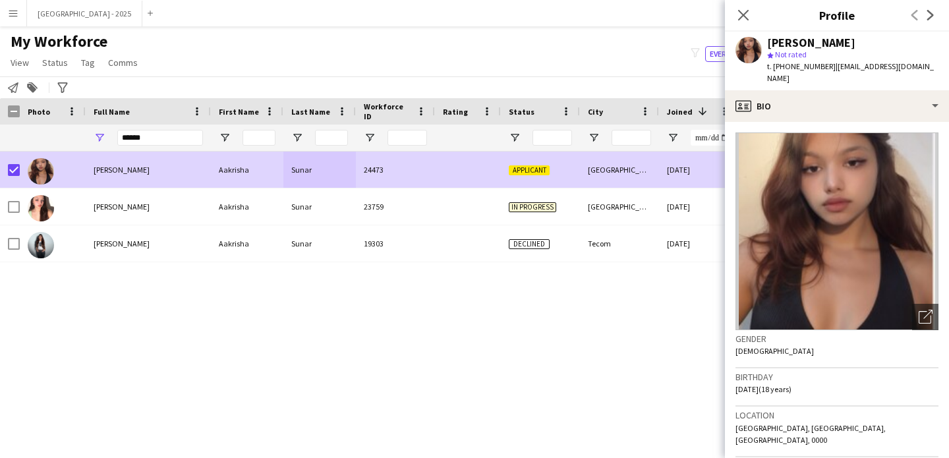
click at [63, 50] on span "My Workforce" at bounding box center [59, 42] width 97 height 20
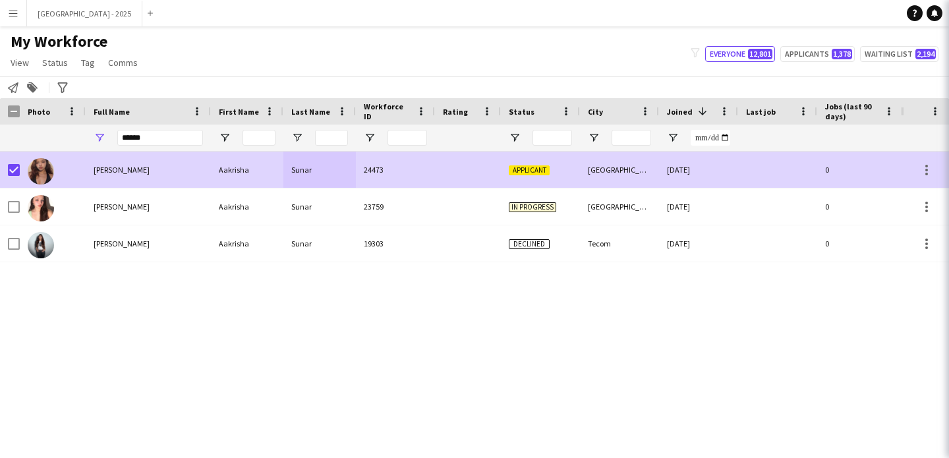
click at [63, 63] on span "Status" at bounding box center [55, 63] width 26 height 12
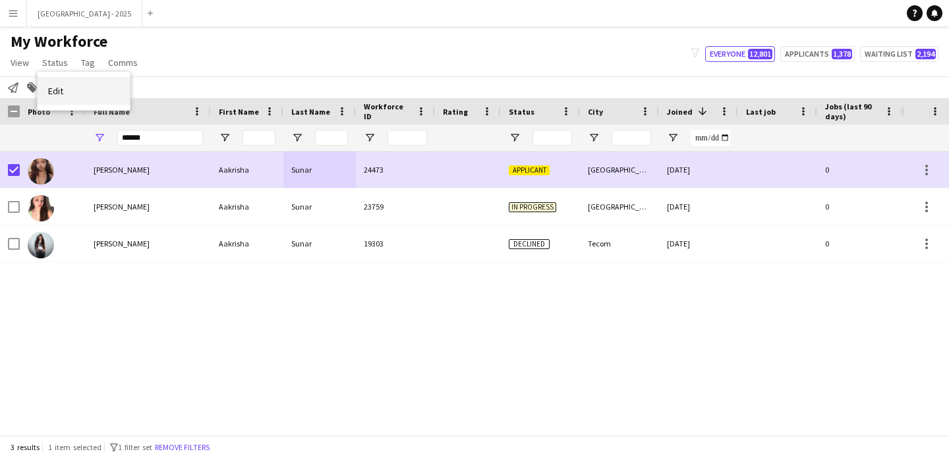
click at [73, 86] on link "Edit" at bounding box center [84, 91] width 92 height 28
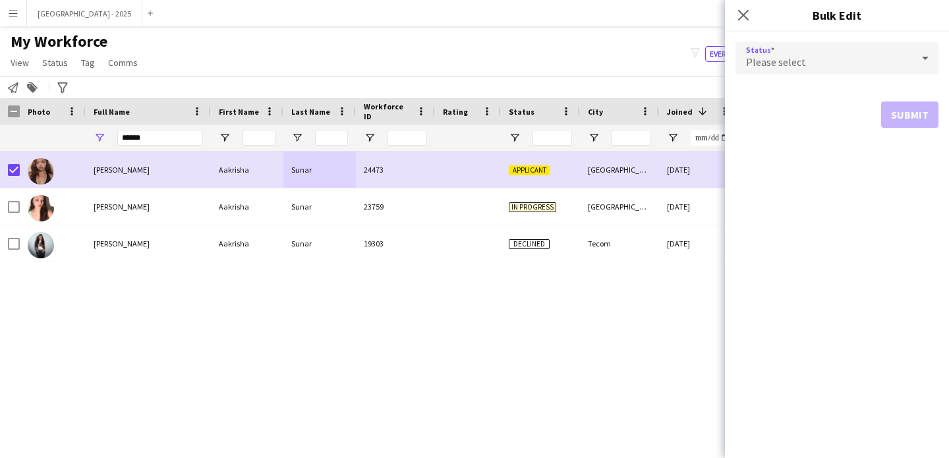
click at [761, 65] on span "Please select" at bounding box center [776, 61] width 60 height 13
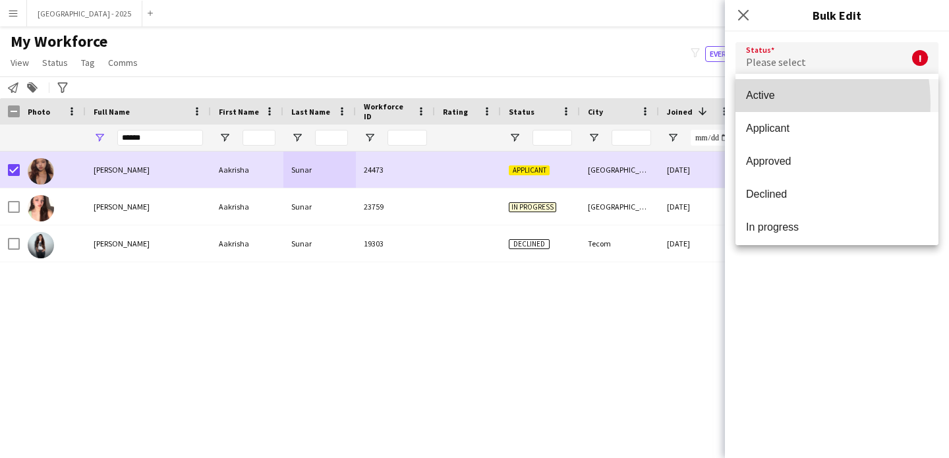
click at [765, 103] on mat-option "Active" at bounding box center [837, 95] width 203 height 33
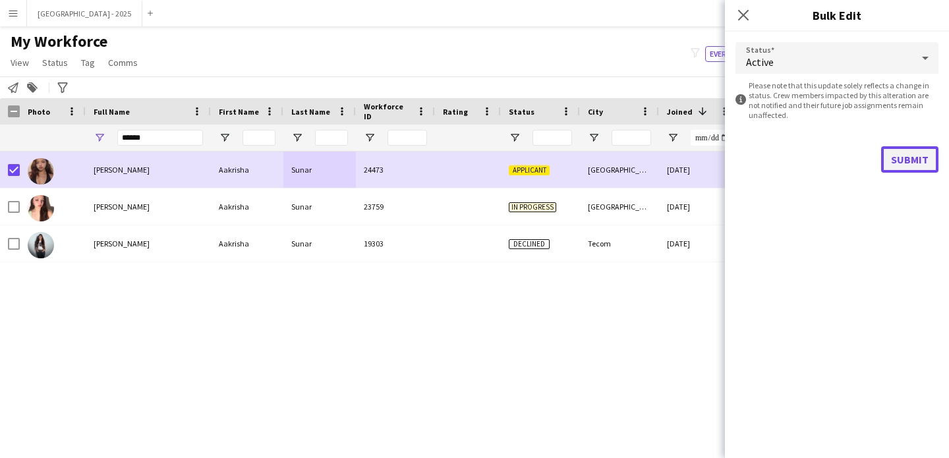
click at [902, 151] on button "Submit" at bounding box center [909, 159] width 57 height 26
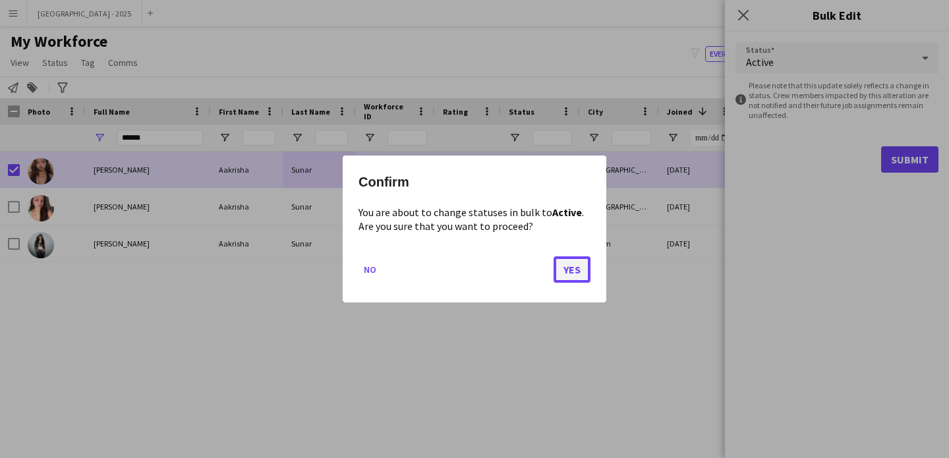
click at [583, 272] on button "Yes" at bounding box center [572, 269] width 37 height 26
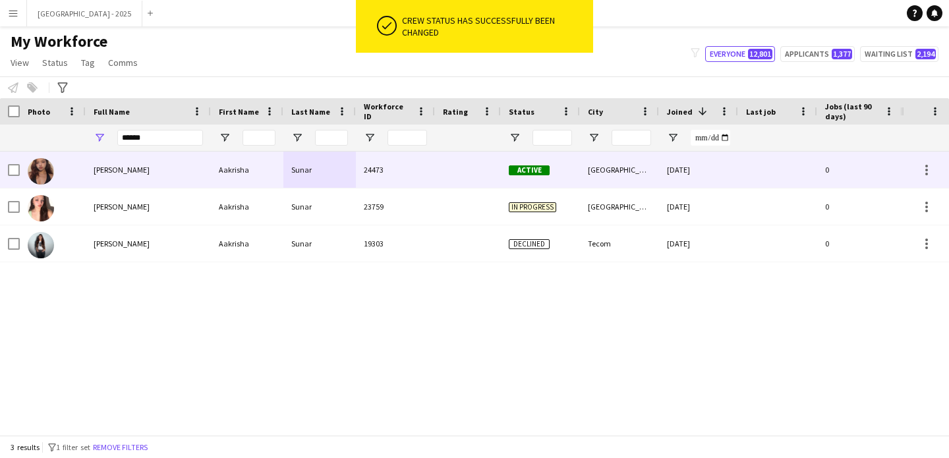
click at [36, 171] on img at bounding box center [41, 171] width 26 height 26
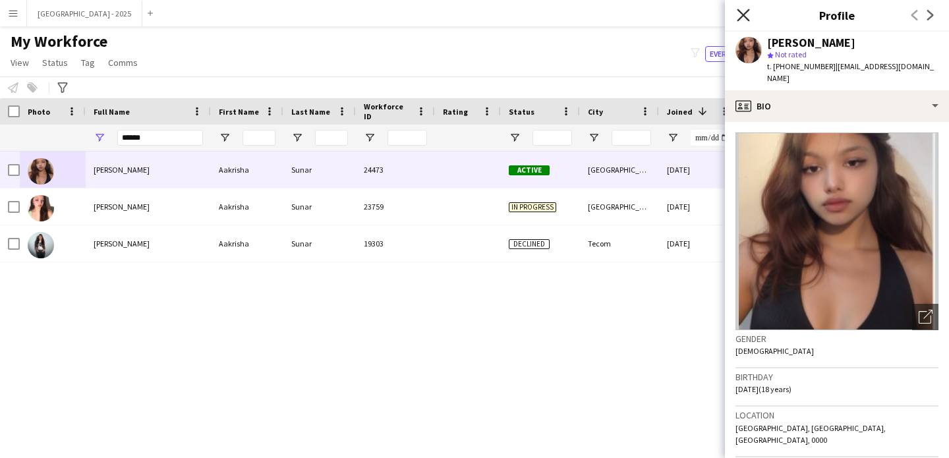
click at [742, 11] on icon "Close pop-in" at bounding box center [743, 15] width 13 height 13
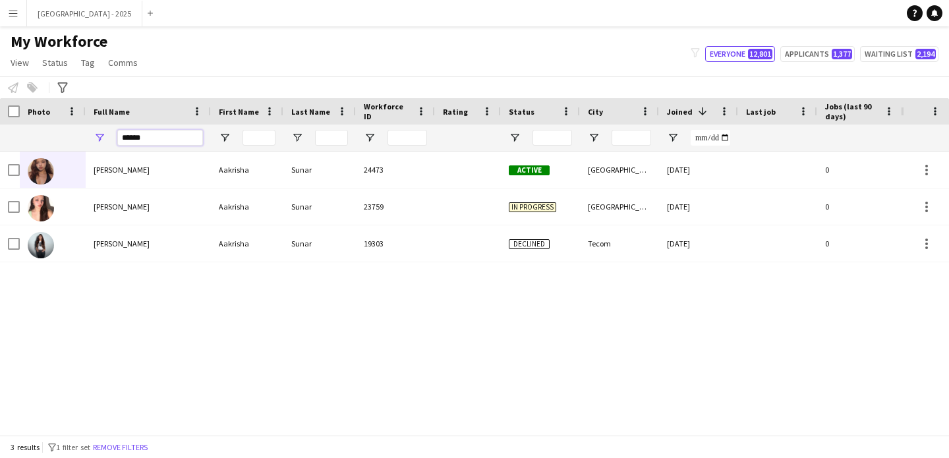
click at [161, 138] on input "******" at bounding box center [160, 138] width 86 height 16
click at [162, 138] on input "******" at bounding box center [160, 138] width 86 height 16
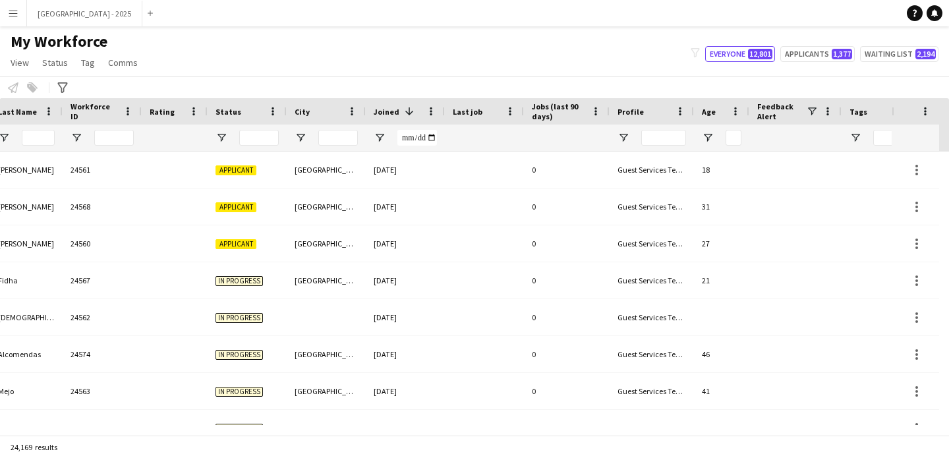
scroll to position [0, 454]
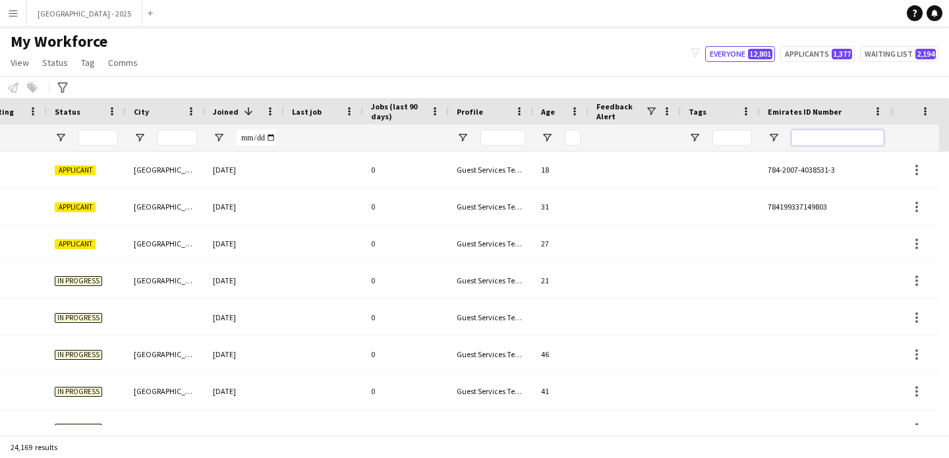
click at [801, 135] on input "Emirates ID Number Filter Input" at bounding box center [838, 138] width 92 height 16
paste input "*******"
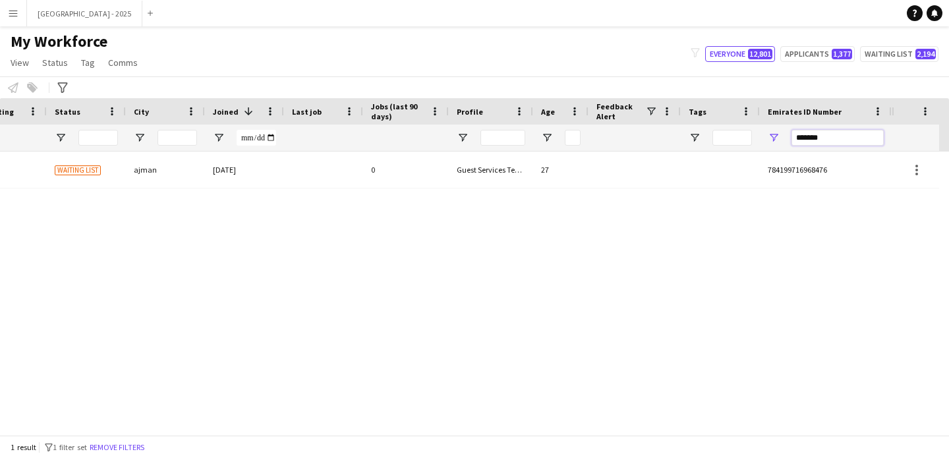
type input "*******"
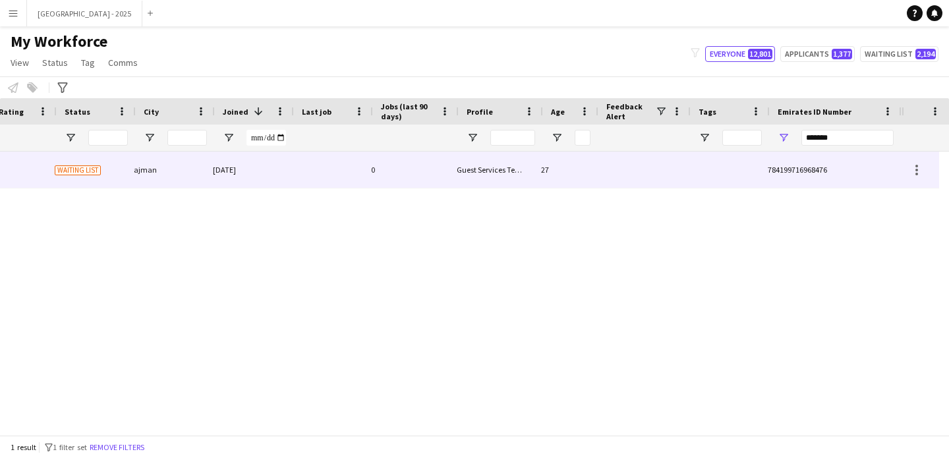
click at [449, 171] on div "abbastannera 12326 Waiting list ajman 17-09-2024 0 Guest Services Team 27 78419…" at bounding box center [219, 170] width 1346 height 37
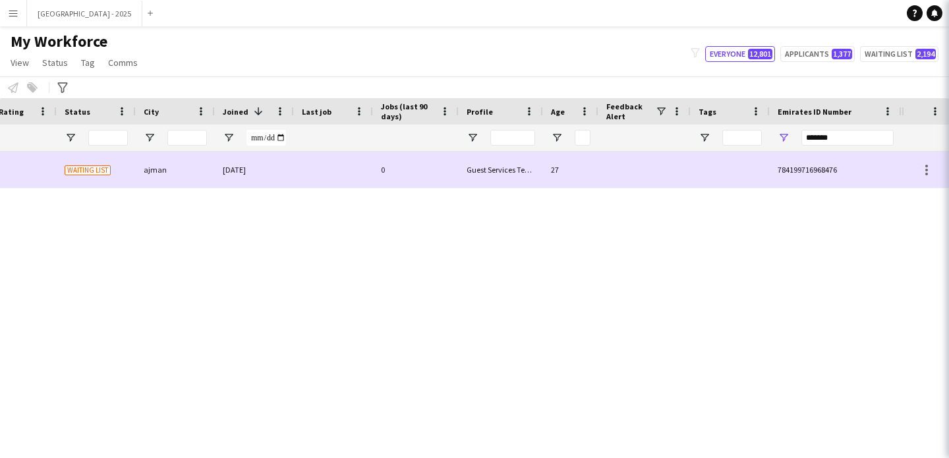
scroll to position [0, 444]
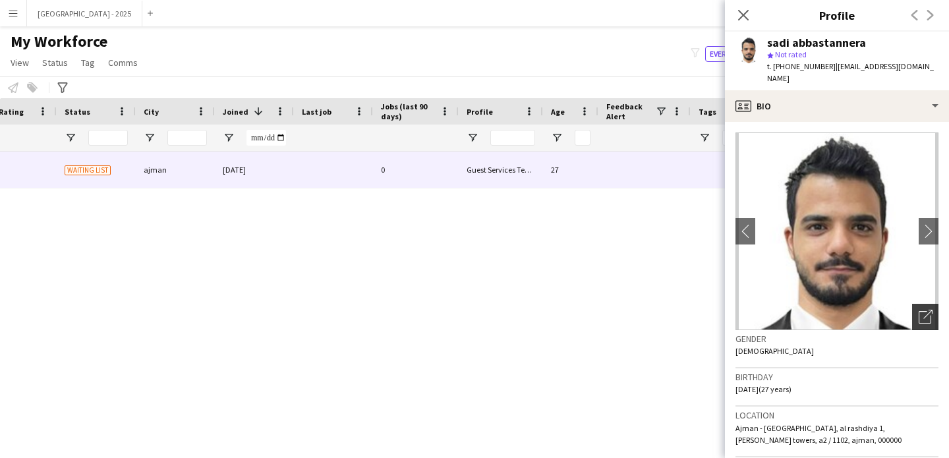
click at [919, 310] on icon "Open photos pop-in" at bounding box center [926, 317] width 14 height 14
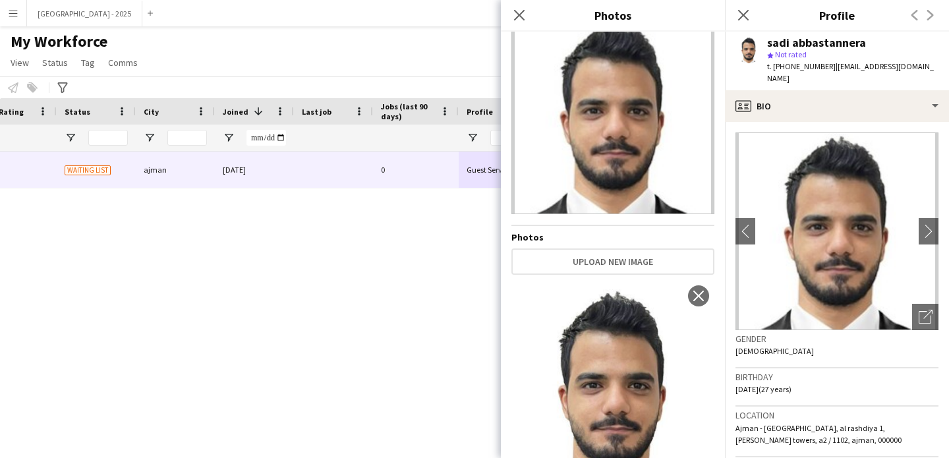
scroll to position [0, 0]
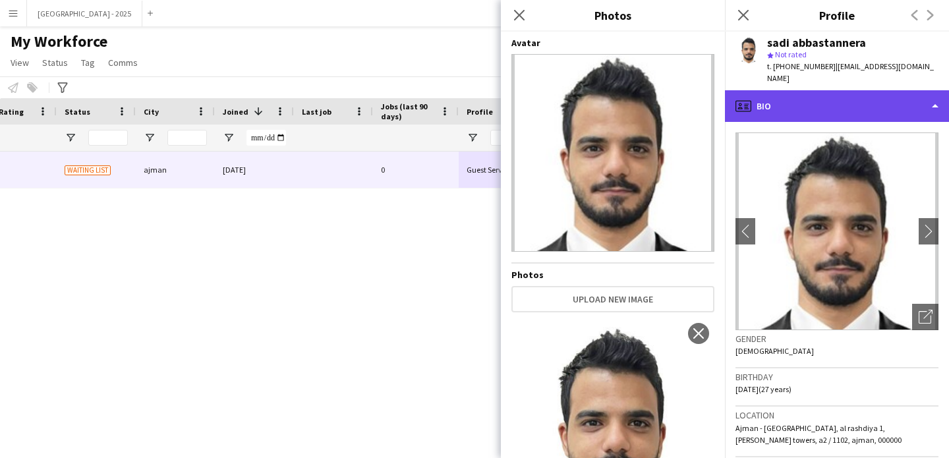
click at [808, 99] on div "profile Bio" at bounding box center [837, 106] width 224 height 32
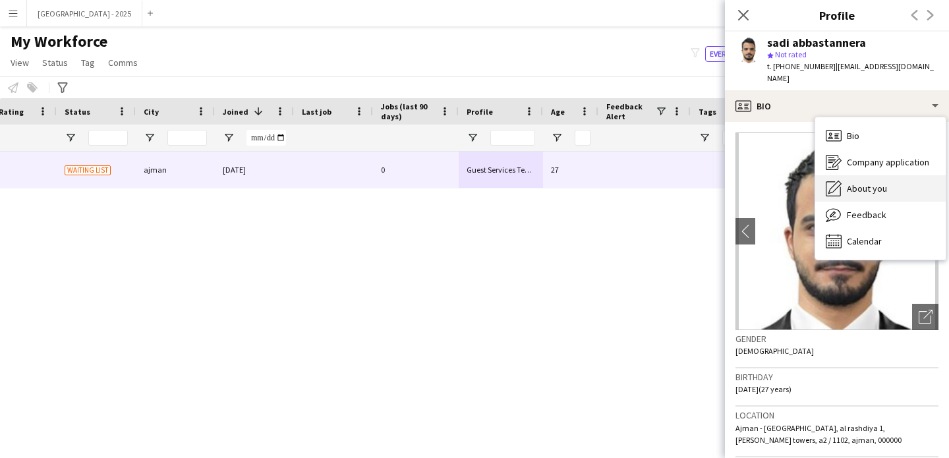
click at [864, 184] on div "About you About you" at bounding box center [880, 188] width 131 height 26
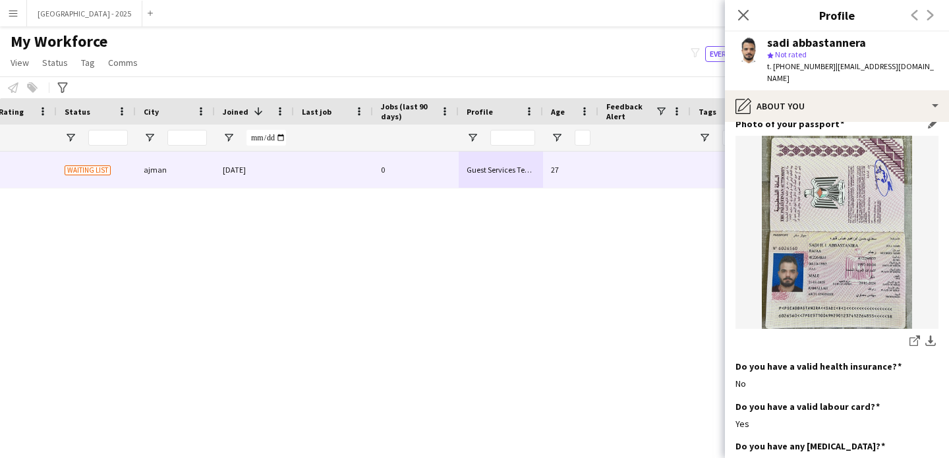
scroll to position [883, 0]
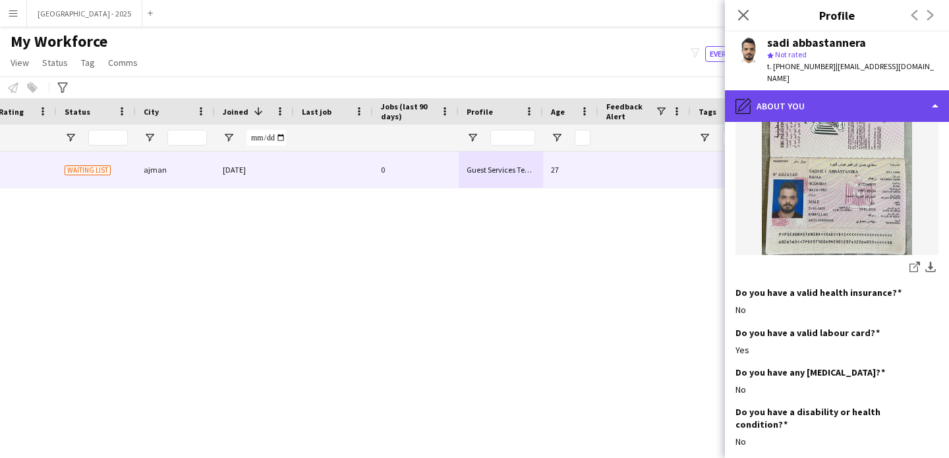
click at [795, 96] on div "pencil4 About you" at bounding box center [837, 106] width 224 height 32
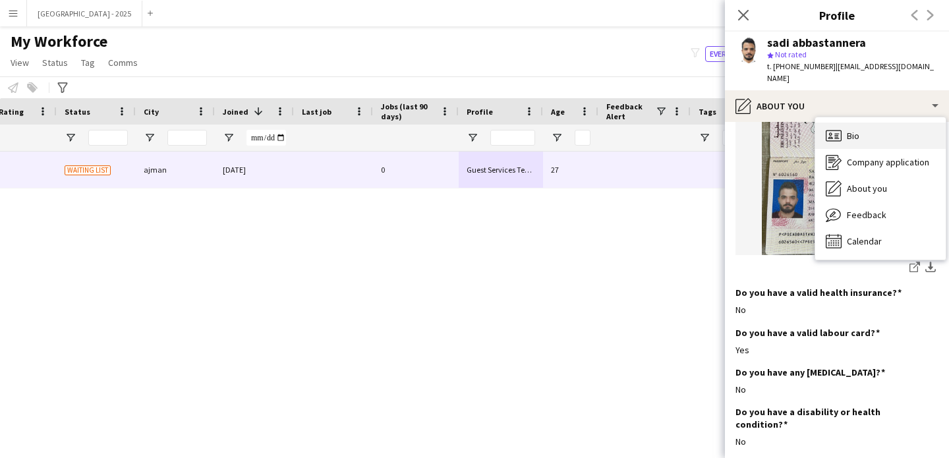
click at [857, 130] on span "Bio" at bounding box center [853, 136] width 13 height 12
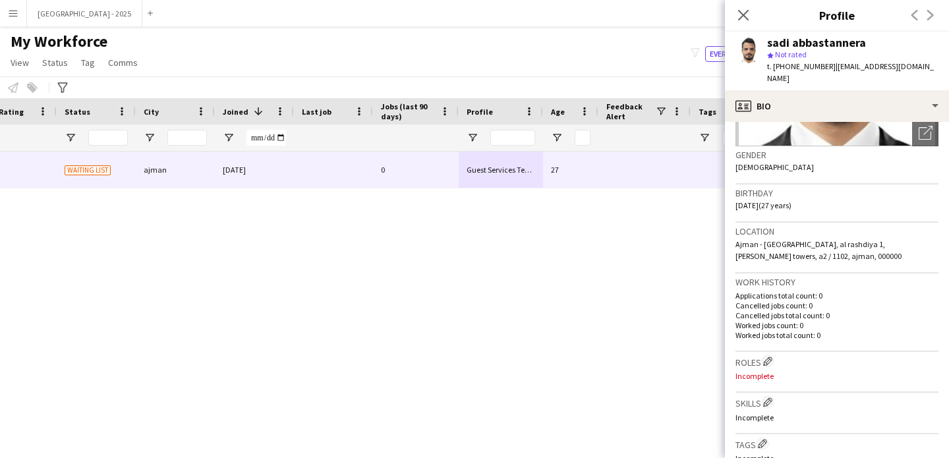
scroll to position [287, 0]
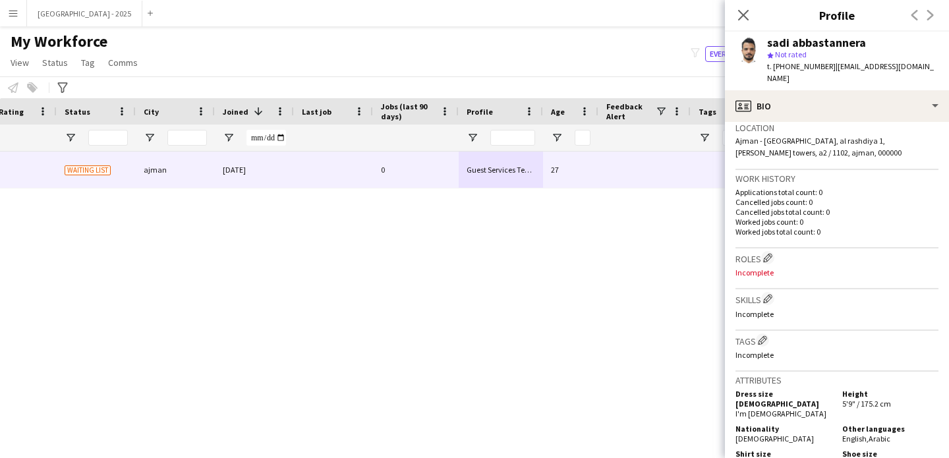
click at [767, 249] on div "Roles Edit crew company roles Incomplete" at bounding box center [837, 269] width 203 height 41
click at [769, 253] on app-icon "Edit crew company roles" at bounding box center [767, 257] width 9 height 9
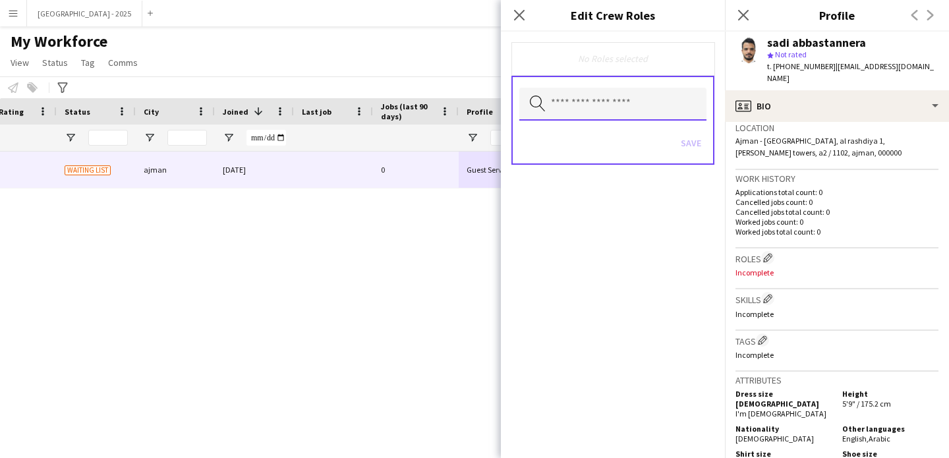
click at [608, 98] on input "text" at bounding box center [612, 104] width 187 height 33
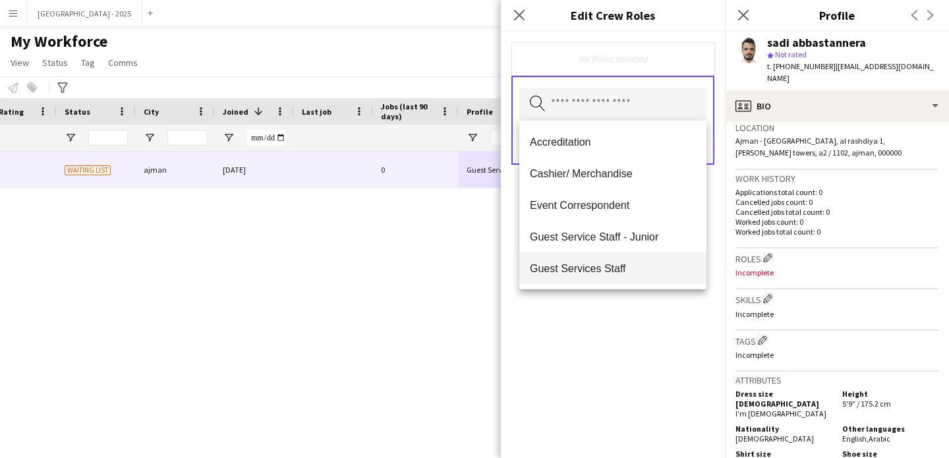
click at [626, 280] on mat-option "Guest Services Staff" at bounding box center [612, 268] width 187 height 32
click at [643, 283] on mat-option "Guest Services Staff - Senior" at bounding box center [612, 270] width 187 height 32
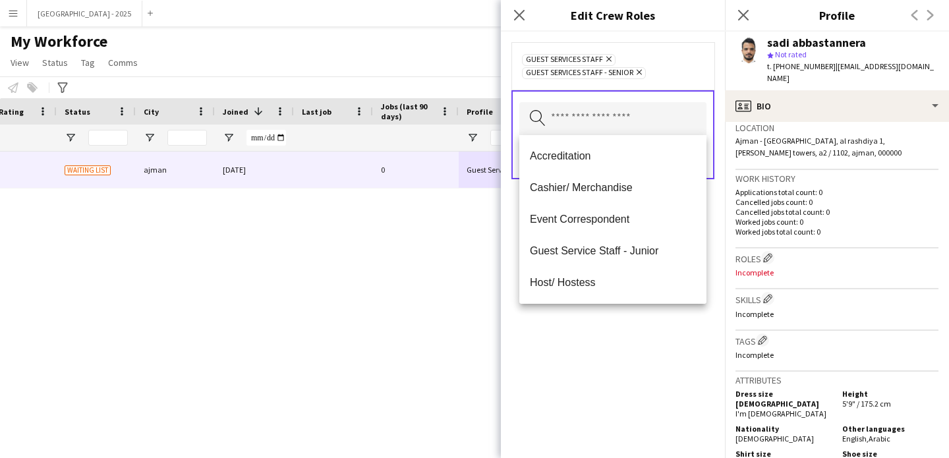
click at [637, 318] on div "Guest Services Staff Remove Guest Services Staff - Senior Remove Search by role…" at bounding box center [613, 245] width 224 height 427
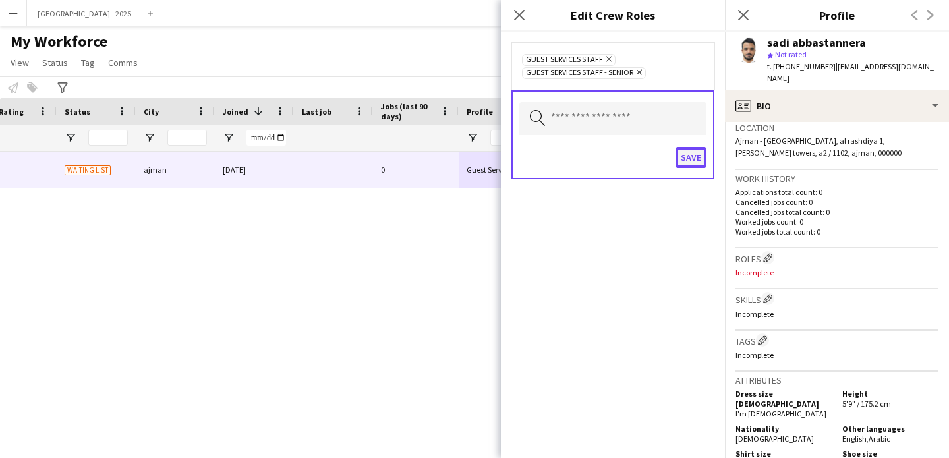
click at [702, 152] on button "Save" at bounding box center [691, 157] width 31 height 21
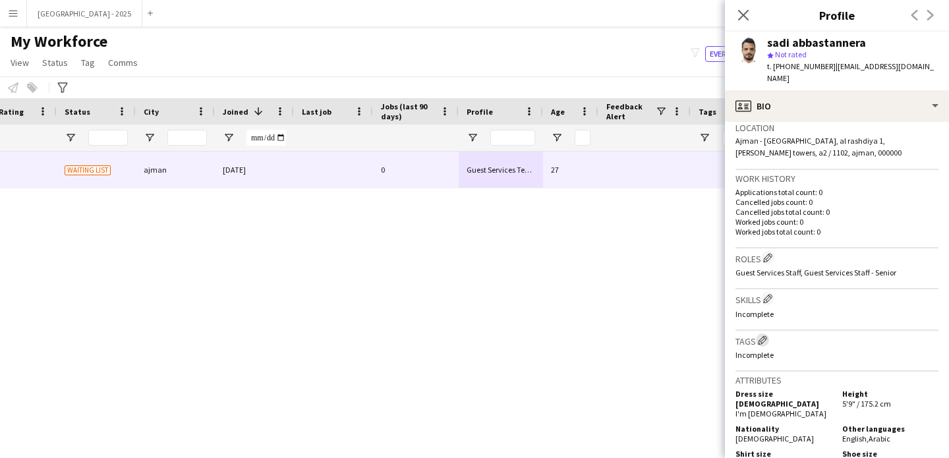
click at [767, 336] on app-icon "Edit crew company tags" at bounding box center [762, 340] width 9 height 9
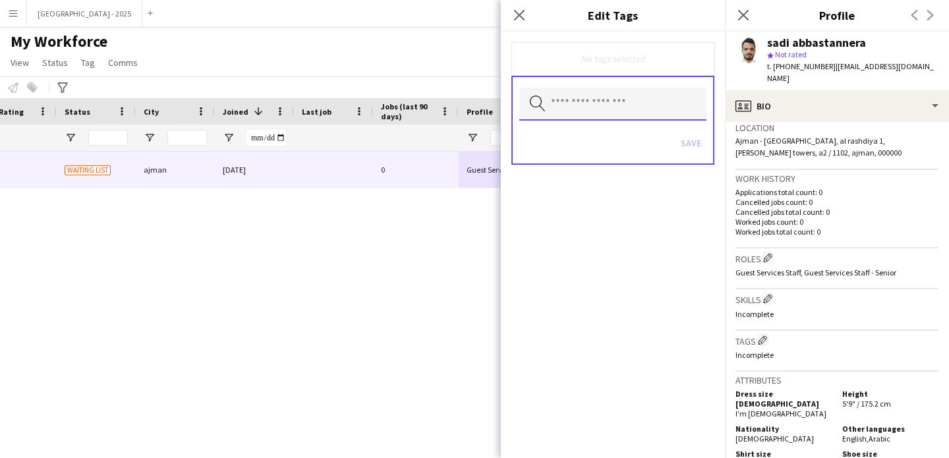
click at [645, 104] on input "text" at bounding box center [612, 104] width 187 height 33
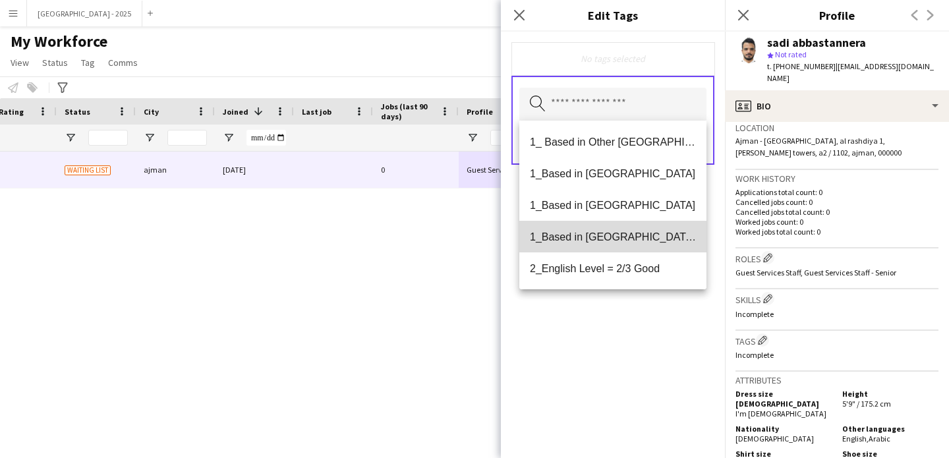
click at [651, 243] on mat-option "1_Based in [GEOGRAPHIC_DATA]/[GEOGRAPHIC_DATA]/Ajman" at bounding box center [612, 237] width 187 height 32
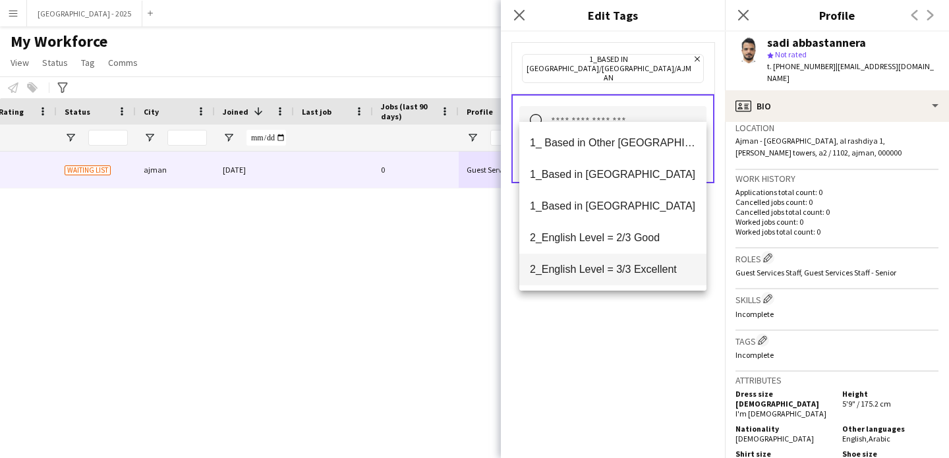
click at [654, 270] on span "2_English Level = 3/3 Excellent" at bounding box center [613, 269] width 166 height 13
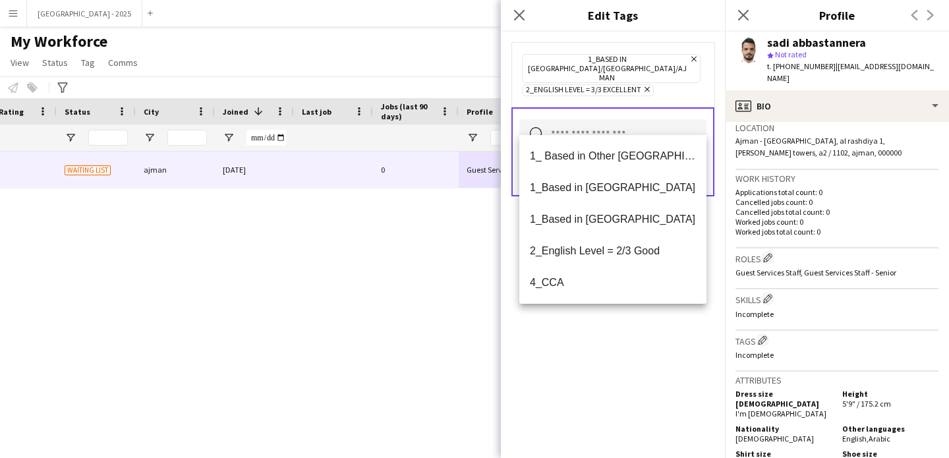
click at [641, 320] on div "1_Based in [GEOGRAPHIC_DATA]/[GEOGRAPHIC_DATA]/Ajman Remove 2_English Level = 3…" at bounding box center [613, 245] width 224 height 427
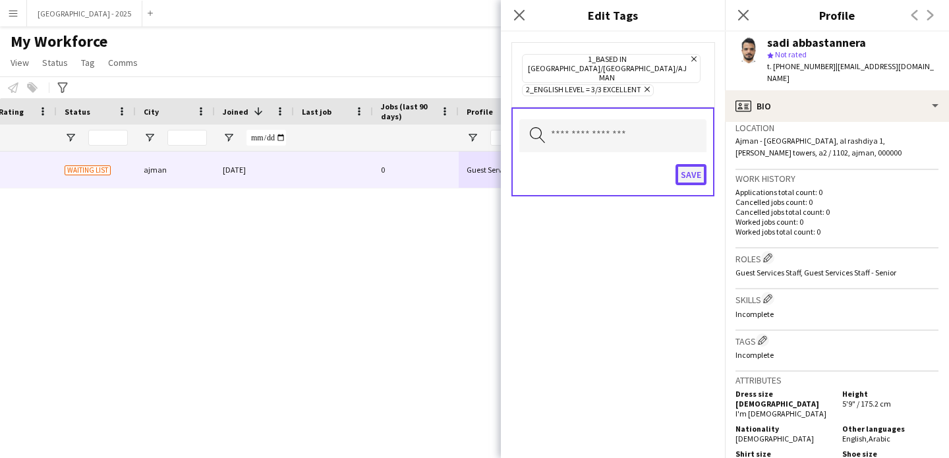
click at [678, 164] on button "Save" at bounding box center [691, 174] width 31 height 21
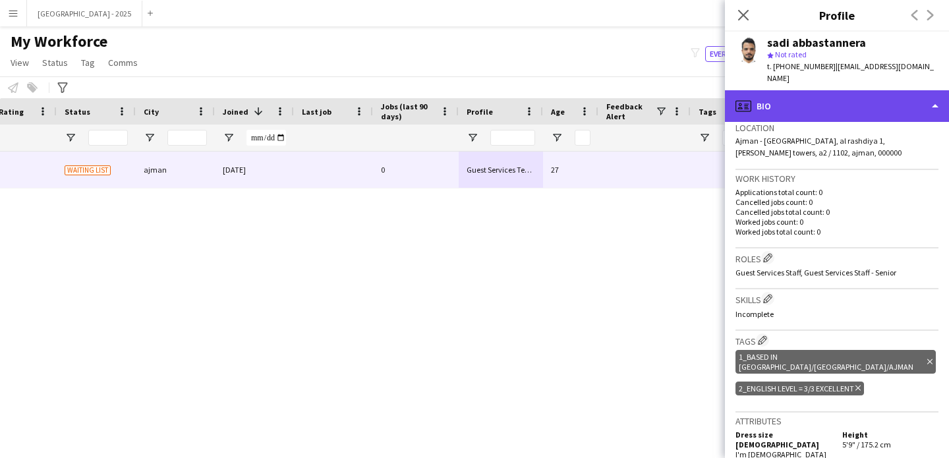
click at [828, 90] on div "profile Bio" at bounding box center [837, 106] width 224 height 32
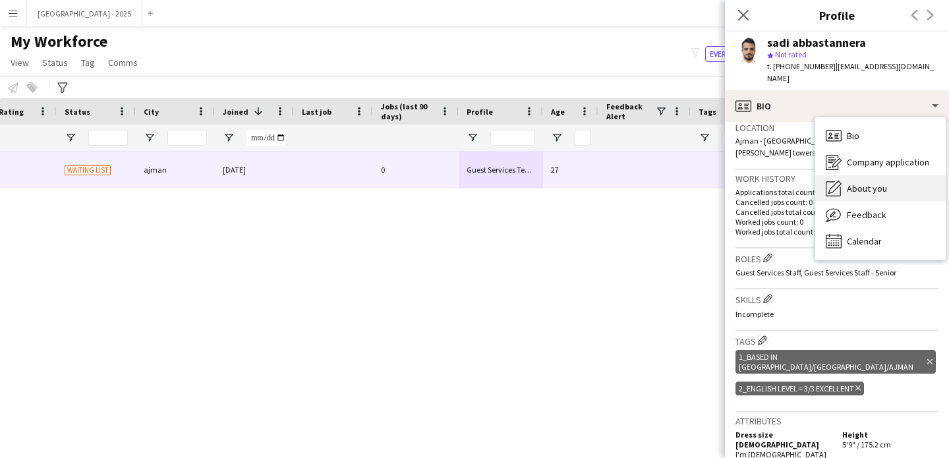
click at [883, 183] on span "About you" at bounding box center [867, 189] width 40 height 12
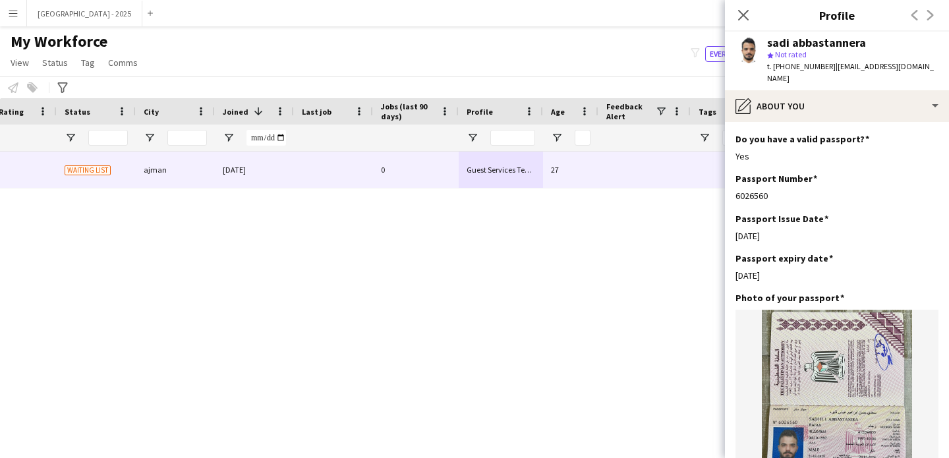
scroll to position [639, 0]
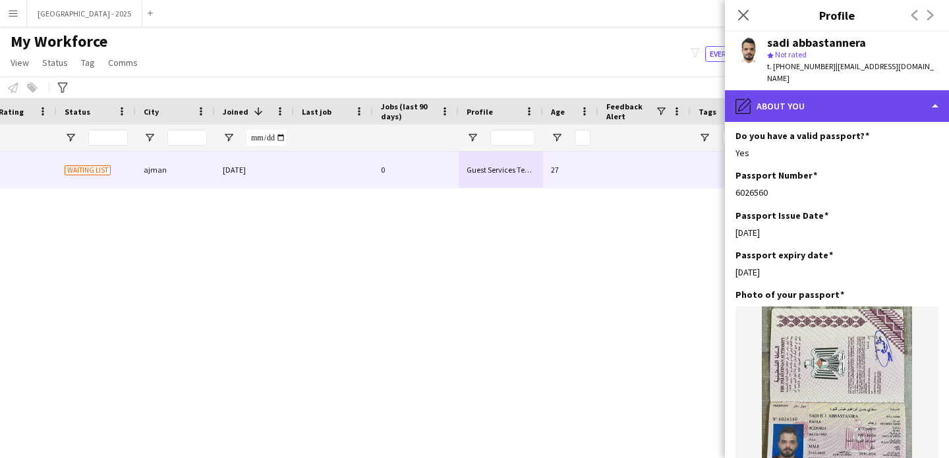
click at [820, 95] on div "pencil4 About you" at bounding box center [837, 106] width 224 height 32
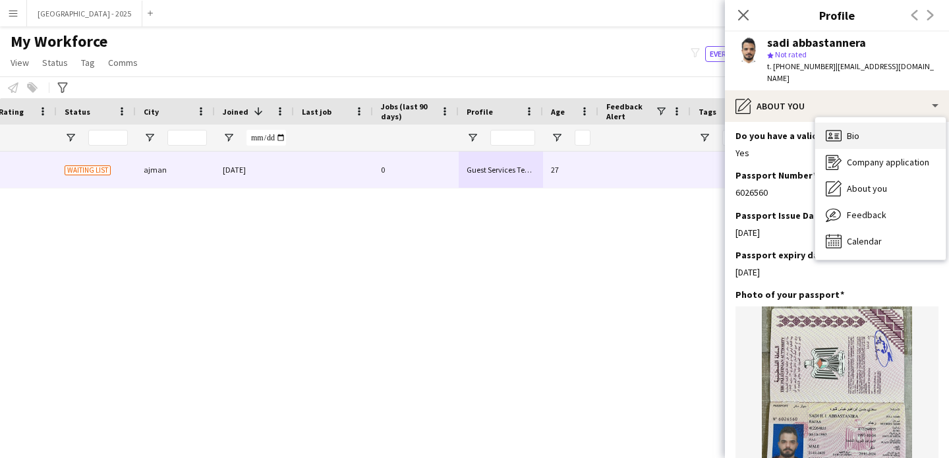
click at [853, 123] on div "Bio Bio" at bounding box center [880, 136] width 131 height 26
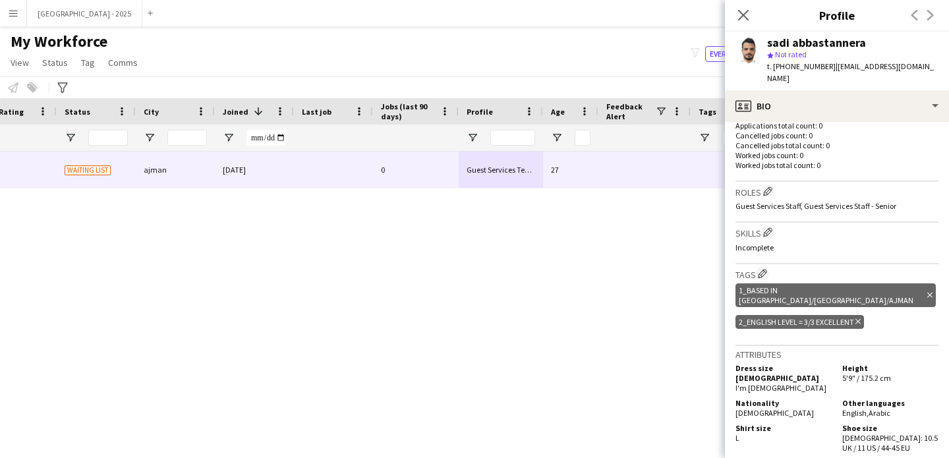
scroll to position [406, 0]
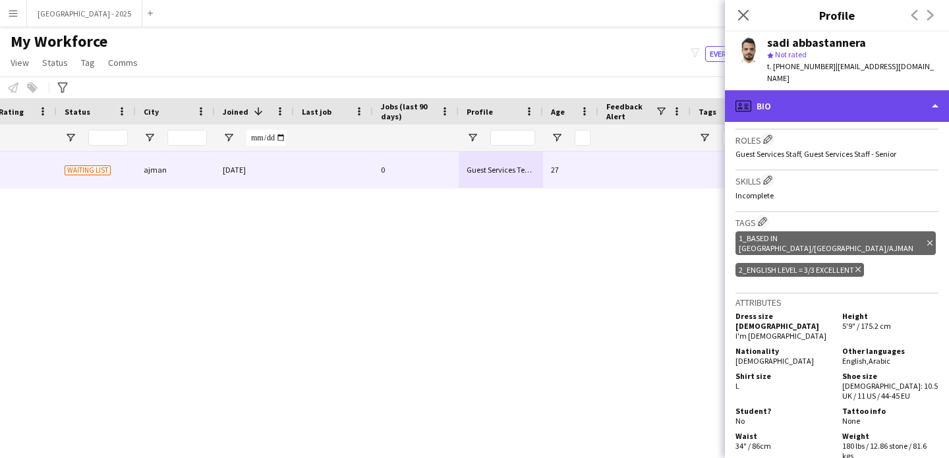
click at [804, 100] on div "profile Bio" at bounding box center [837, 106] width 224 height 32
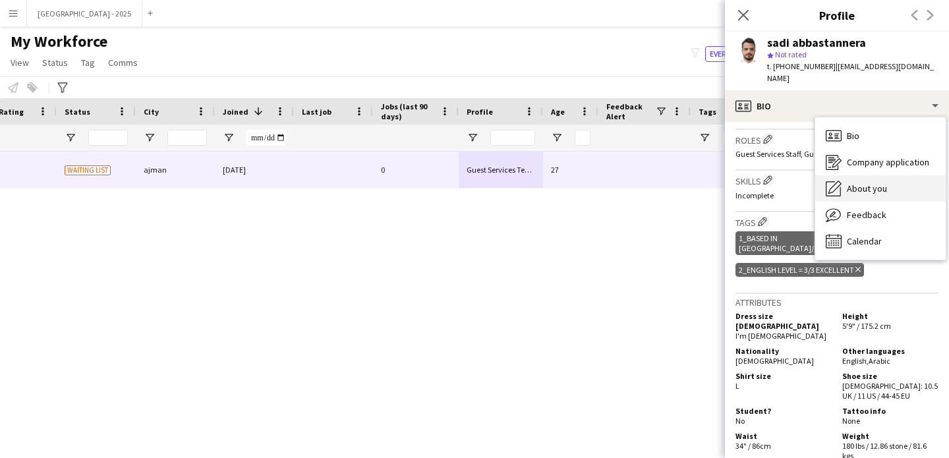
click at [874, 187] on div "About you About you" at bounding box center [880, 188] width 131 height 26
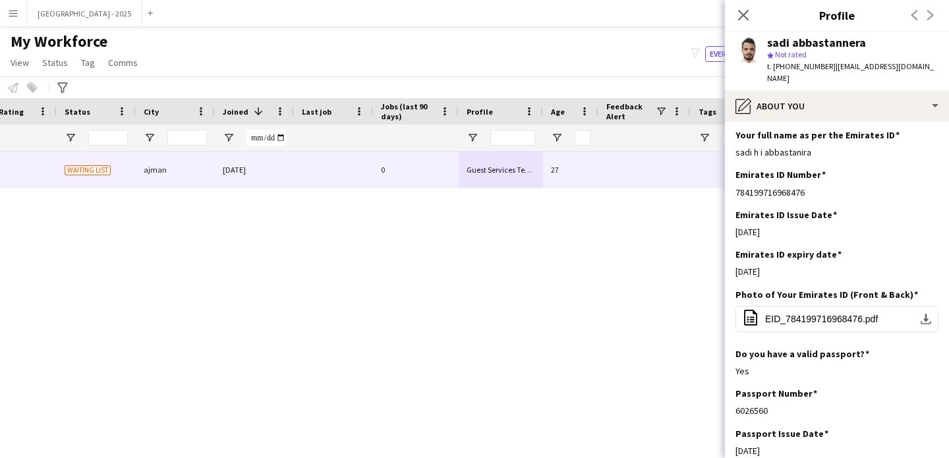
scroll to position [345, 0]
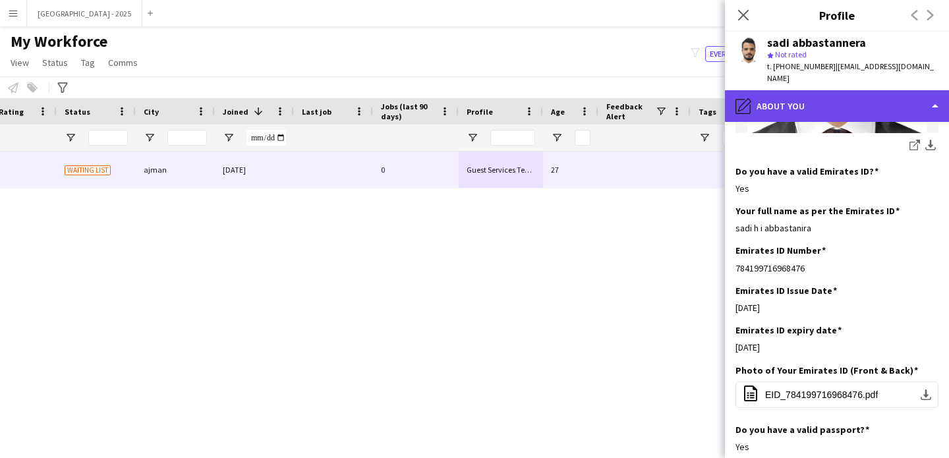
click at [806, 103] on div "pencil4 About you" at bounding box center [837, 106] width 224 height 32
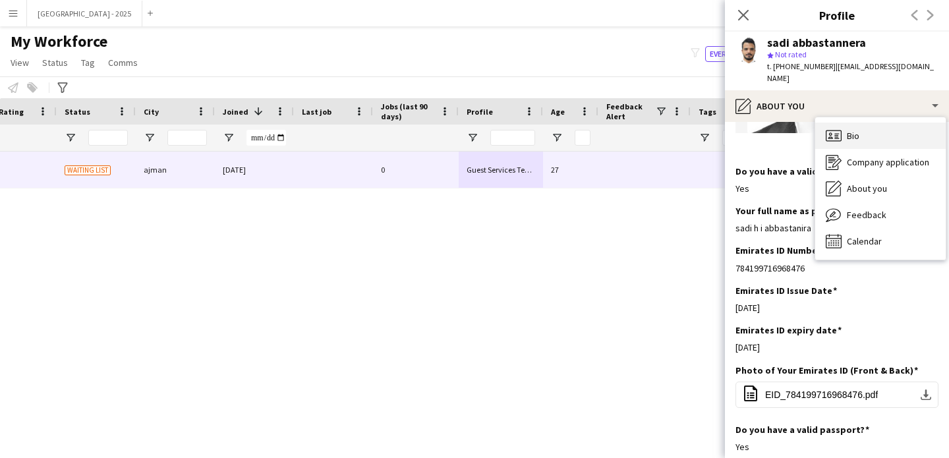
click at [830, 128] on icon "Bio" at bounding box center [834, 136] width 16 height 16
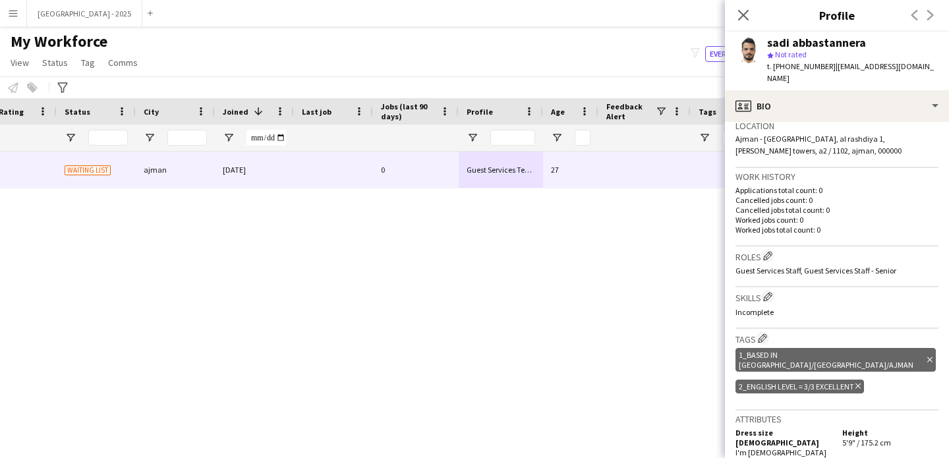
scroll to position [329, 0]
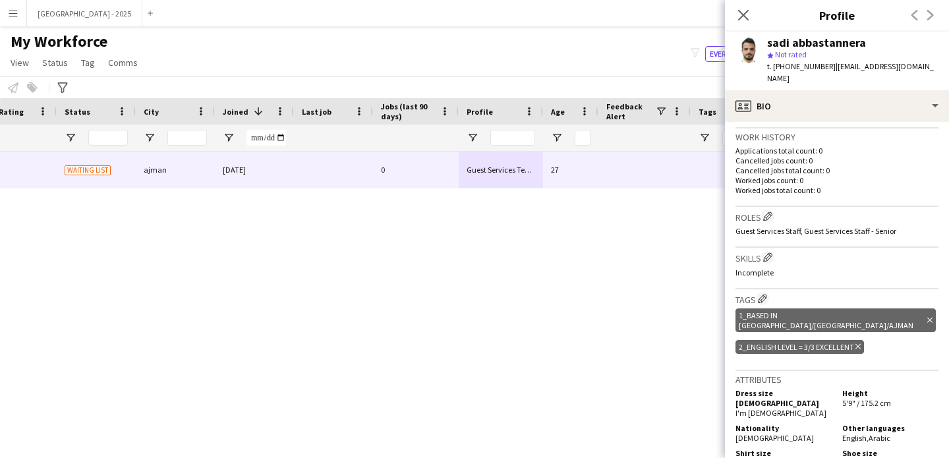
click at [860, 344] on icon at bounding box center [858, 346] width 5 height 5
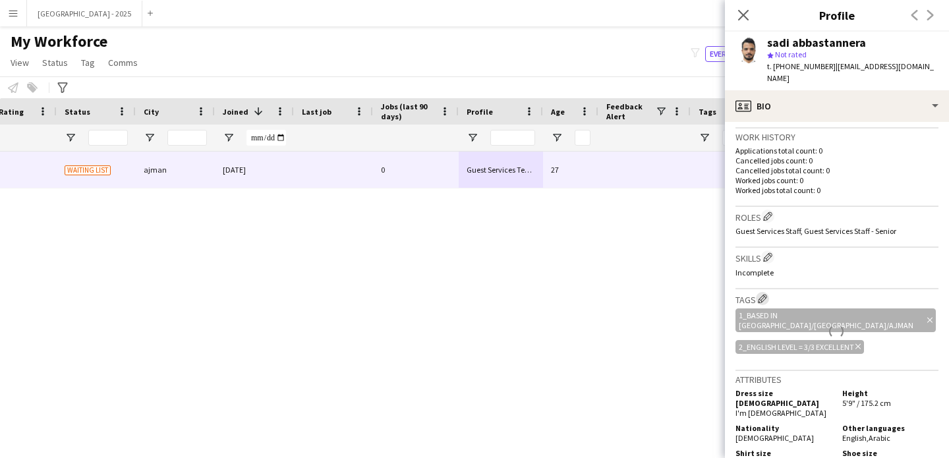
click at [765, 294] on app-icon "Edit crew company tags" at bounding box center [762, 298] width 9 height 9
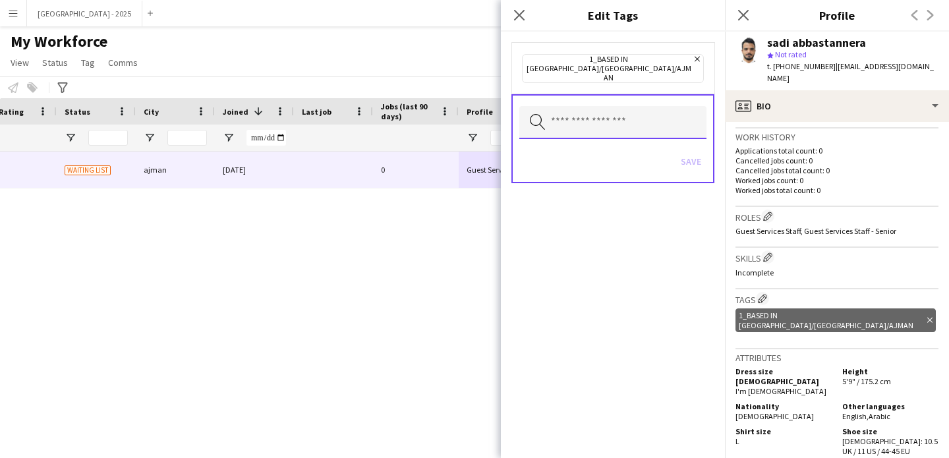
click at [656, 106] on input "text" at bounding box center [612, 122] width 187 height 33
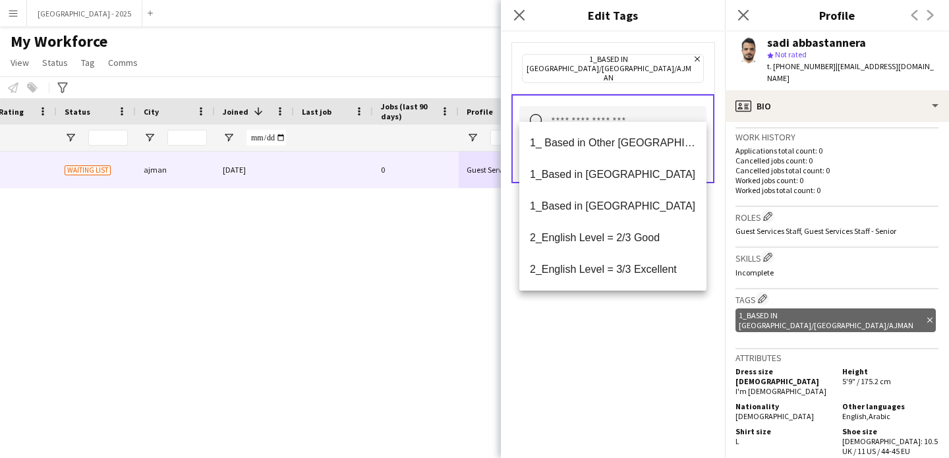
click at [642, 234] on span "2_English Level = 2/3 Good" at bounding box center [613, 237] width 166 height 13
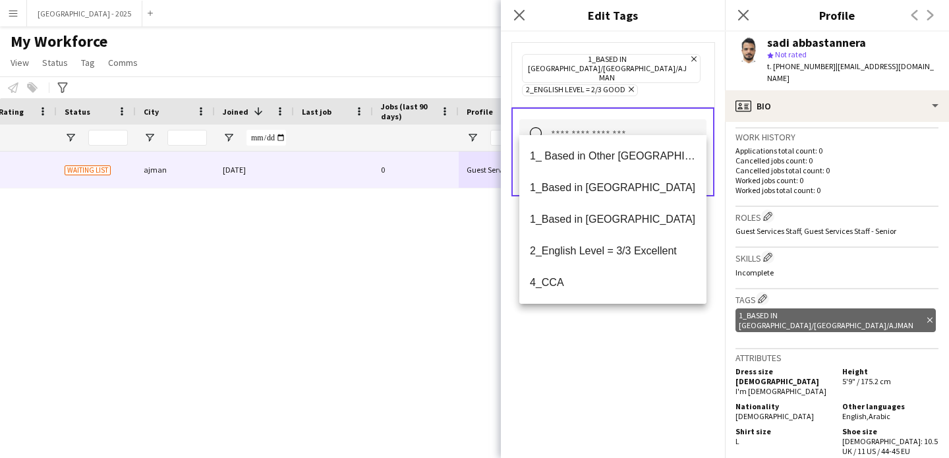
drag, startPoint x: 653, startPoint y: 347, endPoint x: 676, endPoint y: 223, distance: 125.4
click at [653, 347] on div "1_Based in [GEOGRAPHIC_DATA]/[GEOGRAPHIC_DATA]/Ajman Remove 2_English Level = 2…" at bounding box center [613, 245] width 224 height 427
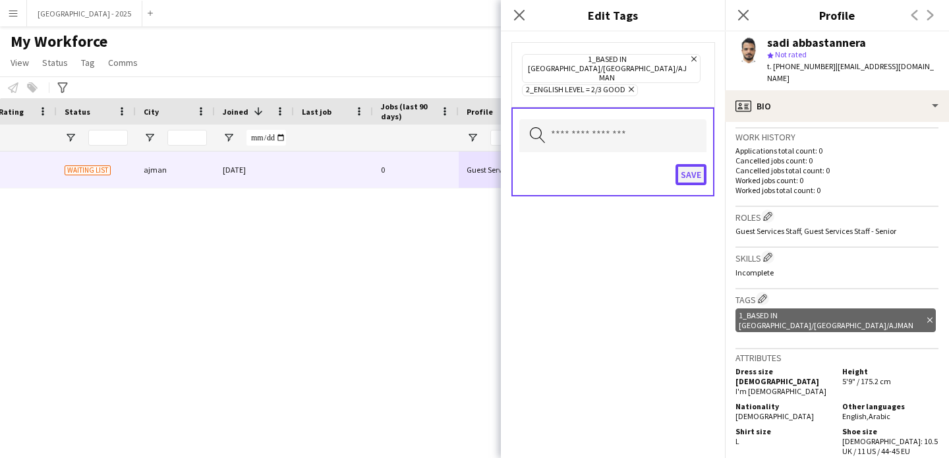
drag, startPoint x: 686, startPoint y: 154, endPoint x: 717, endPoint y: 190, distance: 48.1
click at [686, 164] on button "Save" at bounding box center [691, 174] width 31 height 21
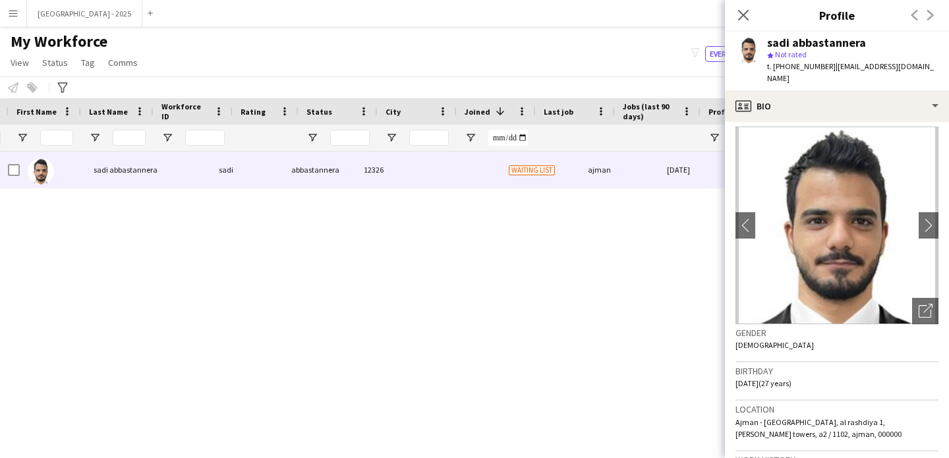
scroll to position [0, 0]
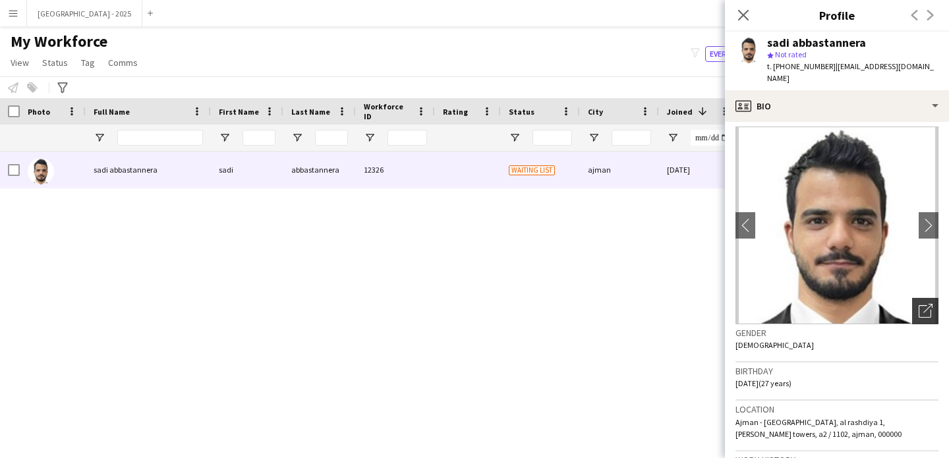
click at [919, 304] on icon "Open photos pop-in" at bounding box center [926, 311] width 14 height 14
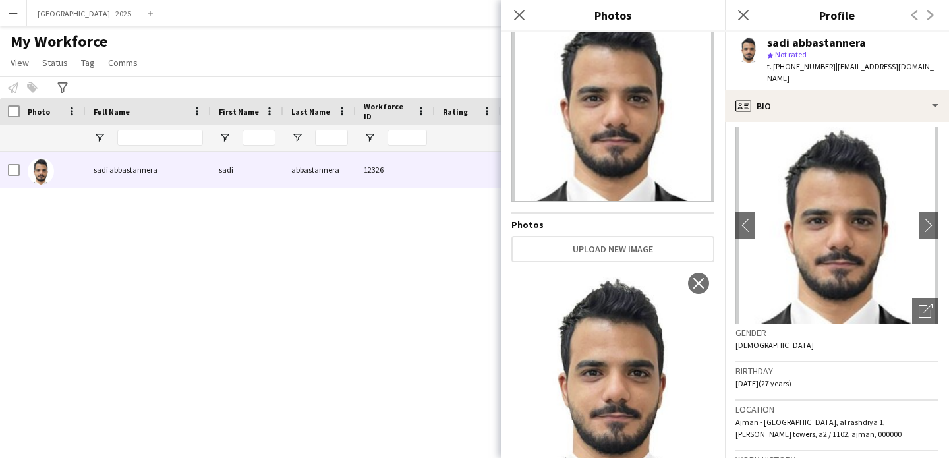
scroll to position [93, 0]
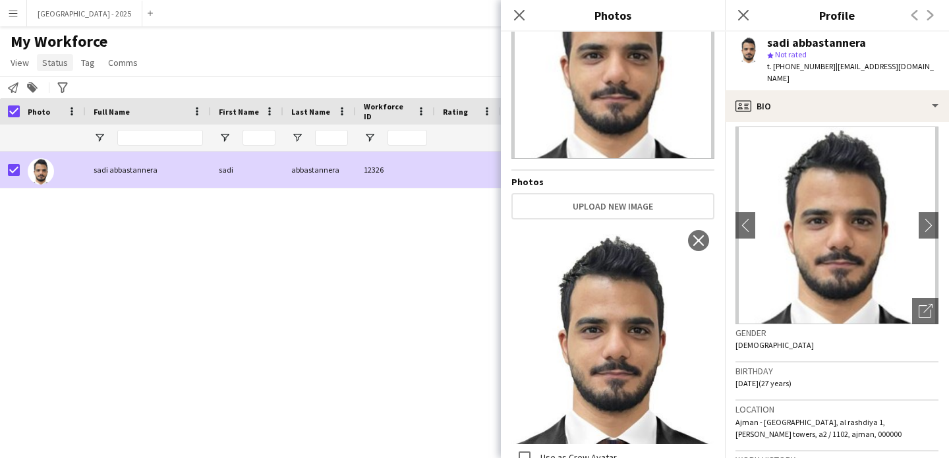
click at [48, 63] on span "Status" at bounding box center [55, 63] width 26 height 12
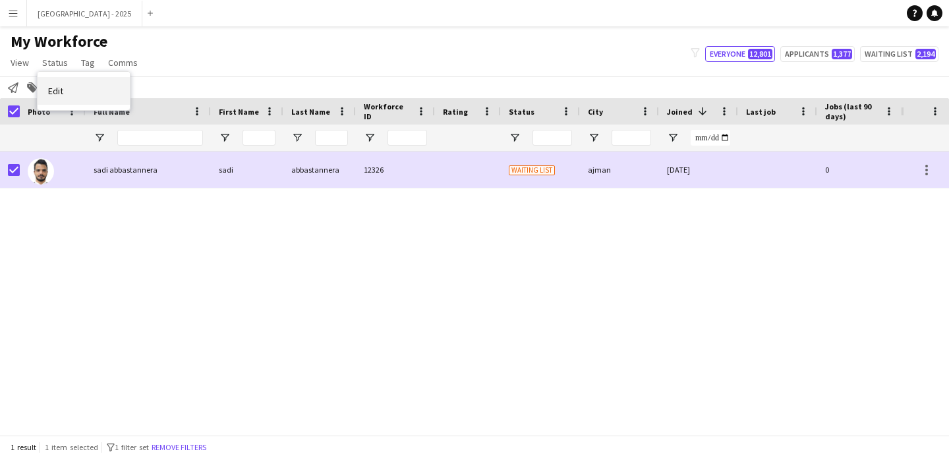
click at [82, 99] on link "Edit" at bounding box center [84, 91] width 92 height 28
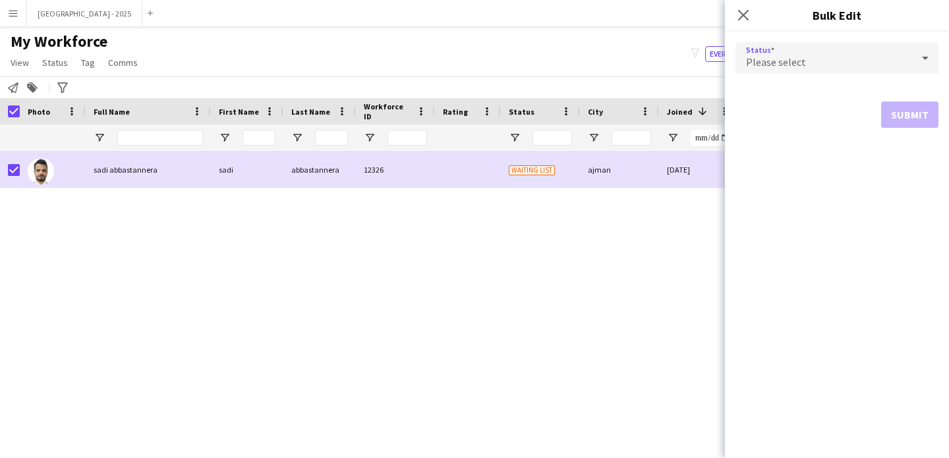
click at [777, 58] on span "Please select" at bounding box center [776, 61] width 60 height 13
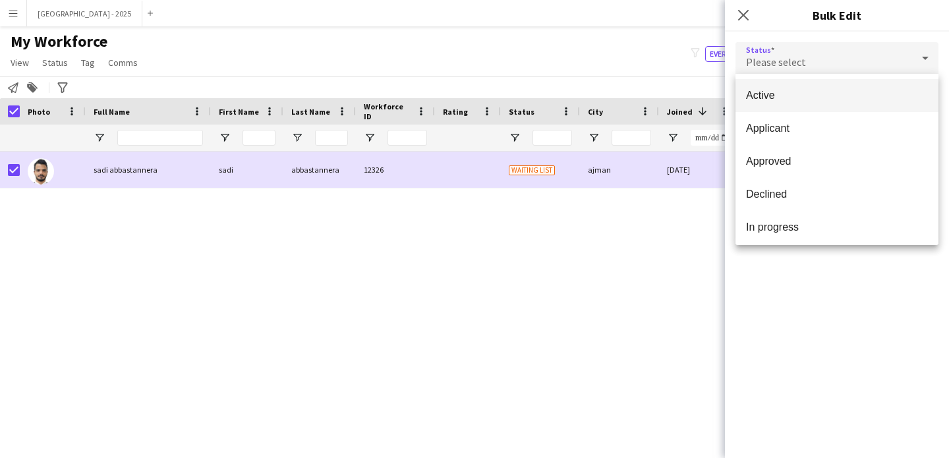
click at [778, 102] on mat-option "Active" at bounding box center [837, 95] width 203 height 33
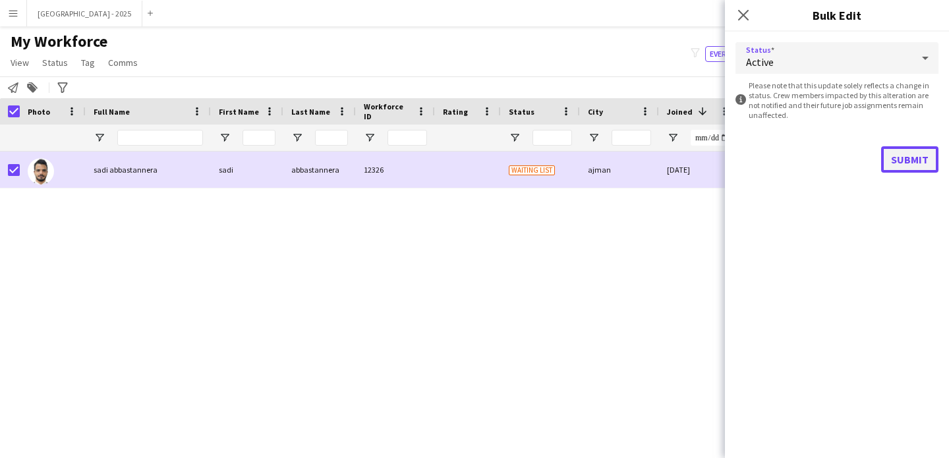
click at [899, 162] on button "Submit" at bounding box center [909, 159] width 57 height 26
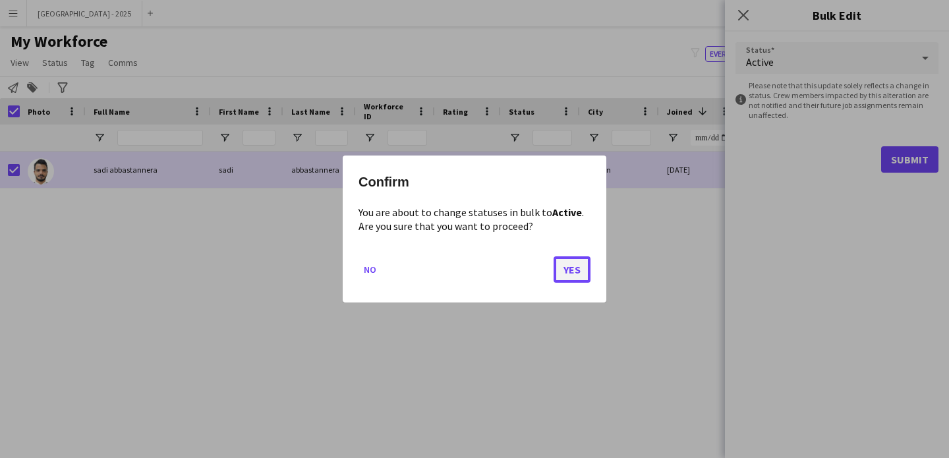
click at [588, 273] on button "Yes" at bounding box center [572, 269] width 37 height 26
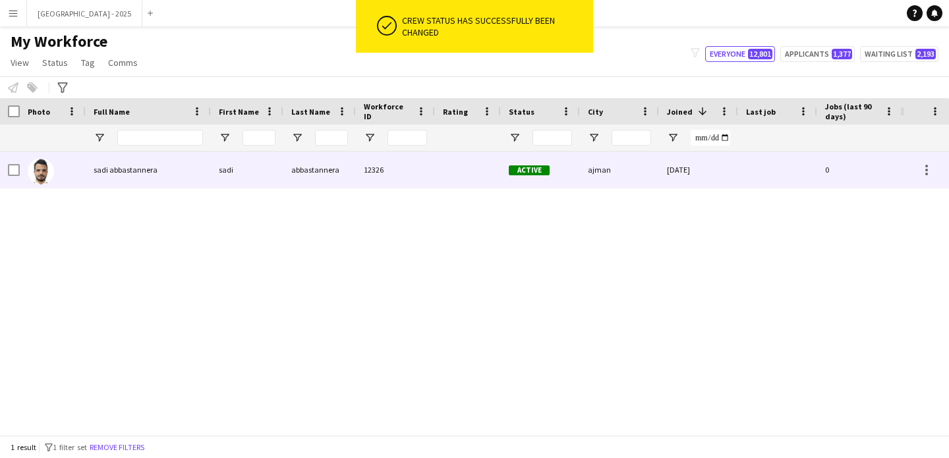
click at [56, 171] on div at bounding box center [53, 170] width 66 height 36
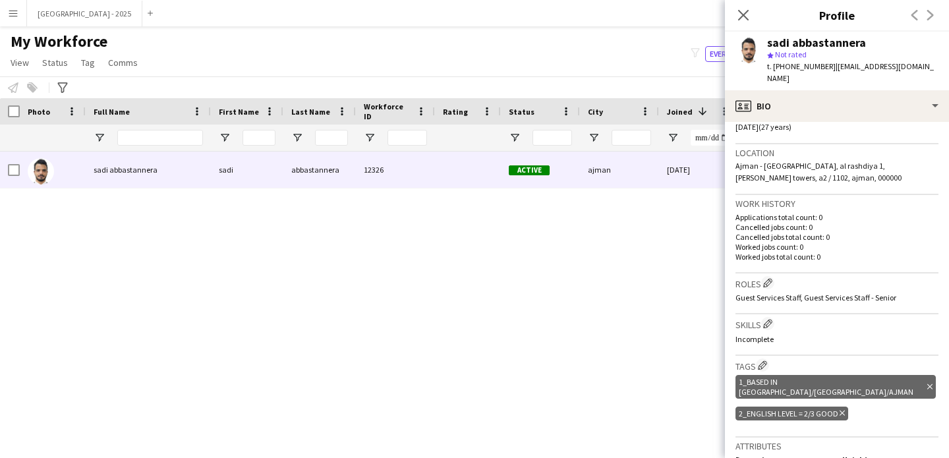
scroll to position [393, 0]
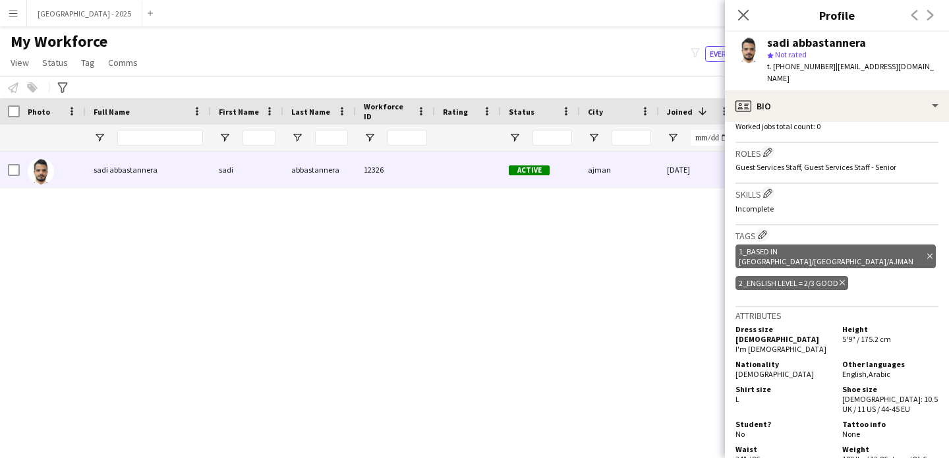
click at [846, 262] on div "1_Based in Dubai/Sharjah/Ajman Delete tag 2_English Level = 2/3 Good Delete tag" at bounding box center [837, 268] width 203 height 53
click at [844, 279] on icon "Delete tag" at bounding box center [842, 283] width 5 height 8
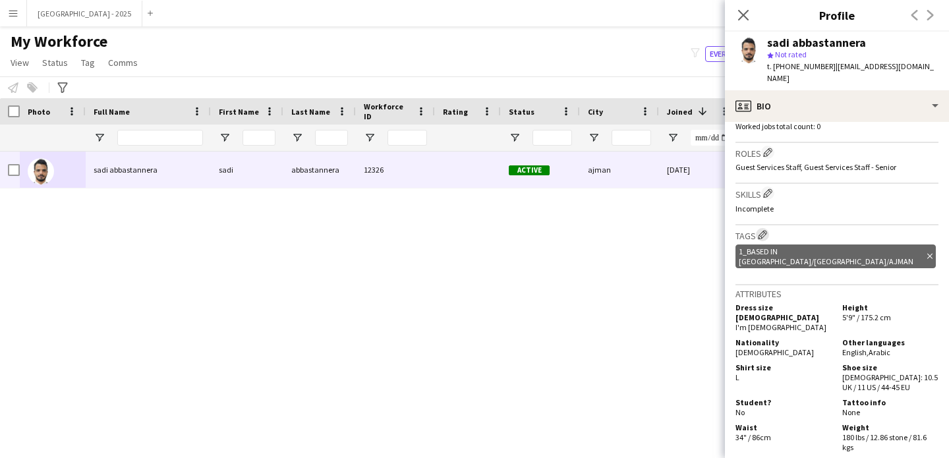
click at [759, 230] on app-icon "Edit crew company tags" at bounding box center [762, 234] width 9 height 9
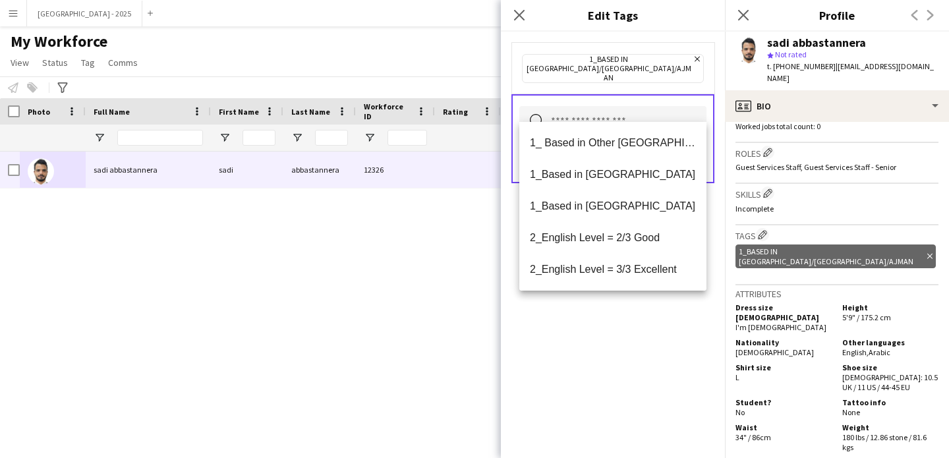
click at [627, 110] on input "text" at bounding box center [612, 122] width 187 height 33
click at [620, 261] on mat-option "2_English Level = 3/3 Excellent" at bounding box center [612, 270] width 187 height 32
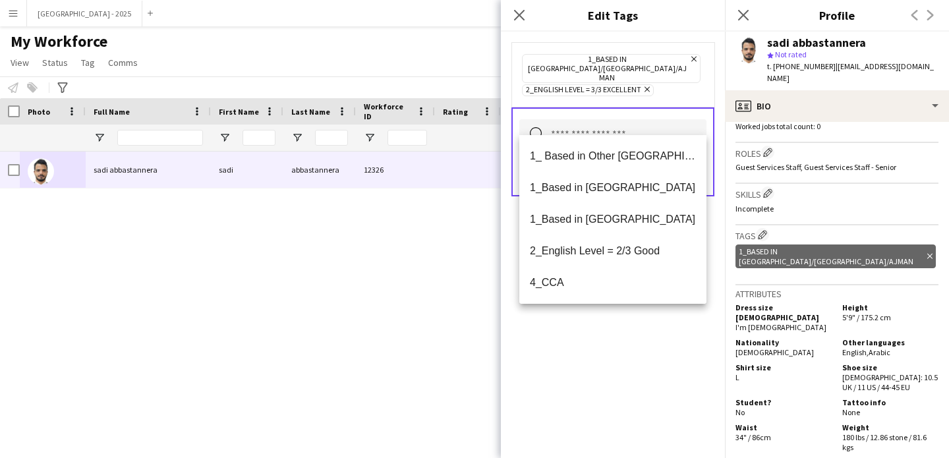
click at [632, 344] on div "1_Based in [GEOGRAPHIC_DATA]/[GEOGRAPHIC_DATA]/Ajman Remove 2_English Level = 3…" at bounding box center [613, 245] width 224 height 427
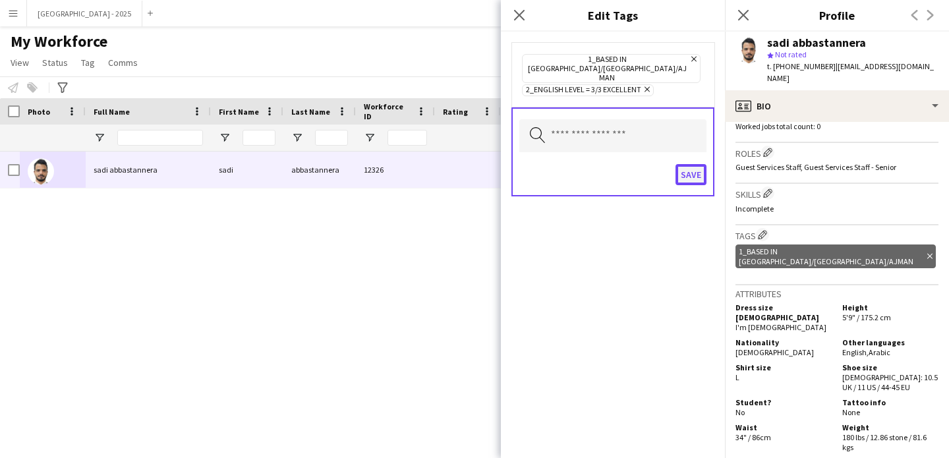
click at [703, 164] on button "Save" at bounding box center [691, 174] width 31 height 21
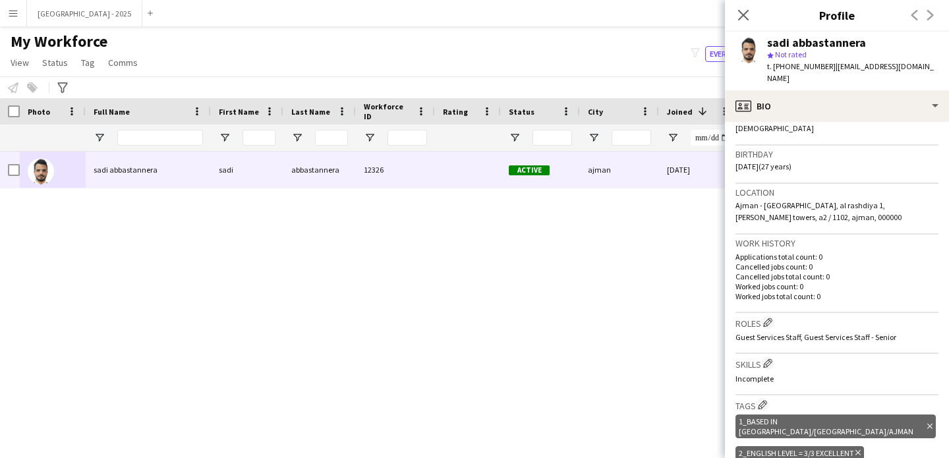
scroll to position [138, 0]
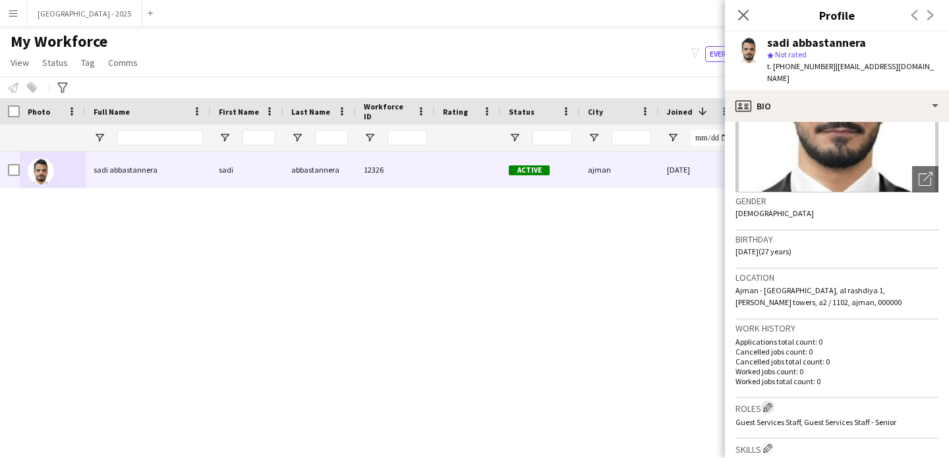
click at [767, 403] on app-icon "Edit crew company roles" at bounding box center [767, 407] width 9 height 9
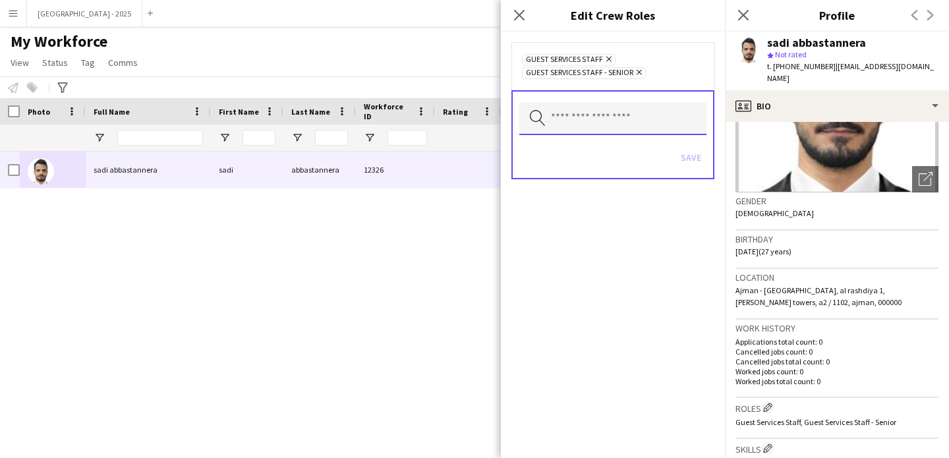
click at [636, 122] on input "text" at bounding box center [612, 118] width 187 height 33
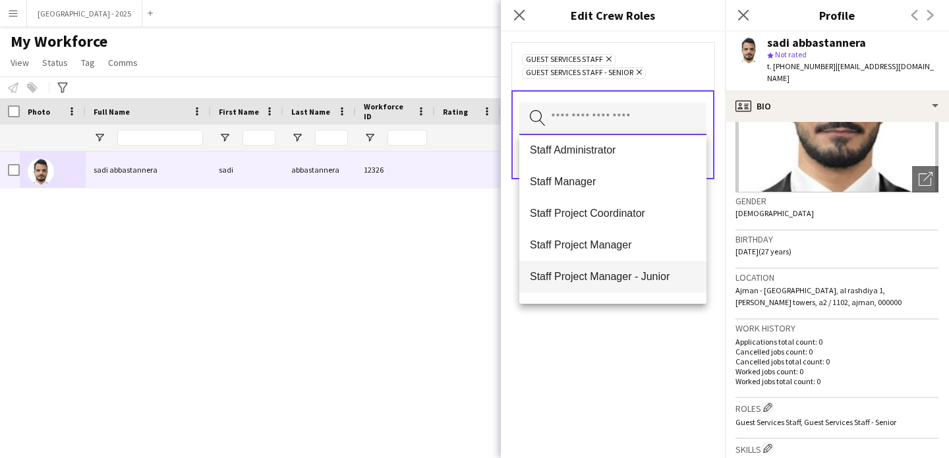
scroll to position [444, 0]
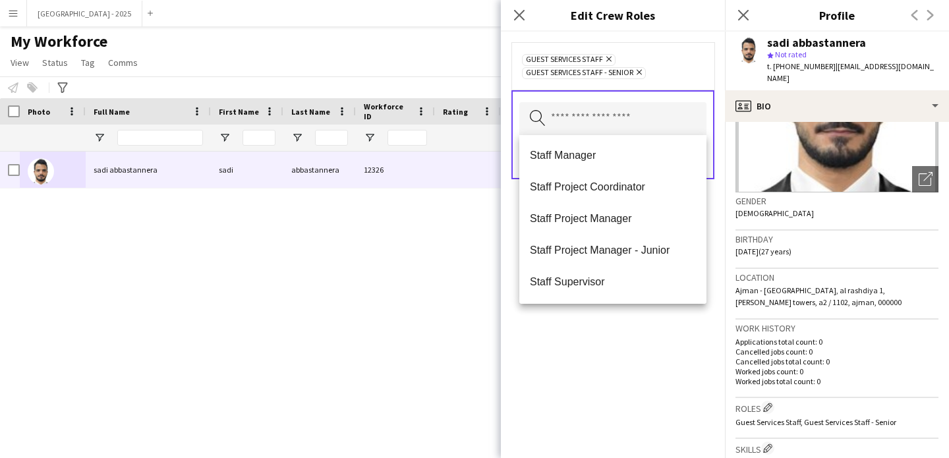
click at [609, 278] on span "Staff Supervisor" at bounding box center [613, 282] width 166 height 13
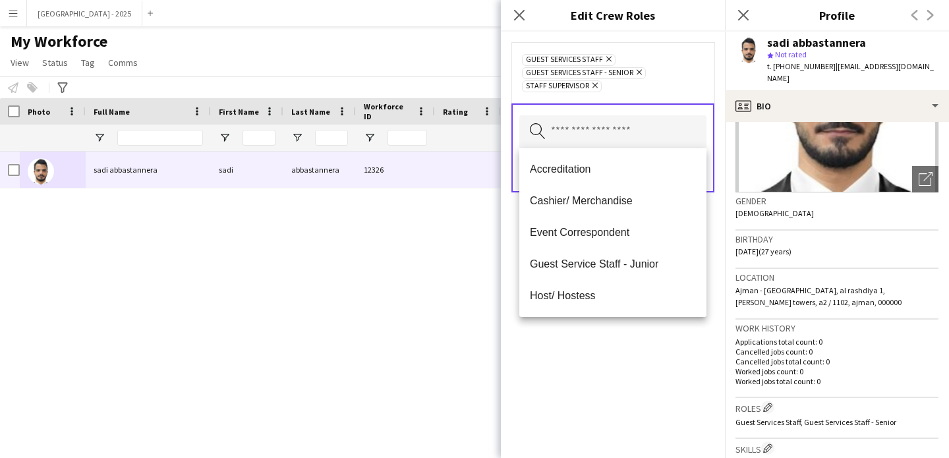
click at [612, 348] on div "Guest Services Staff Remove Guest Services Staff - Senior Remove Staff Supervis…" at bounding box center [613, 245] width 224 height 427
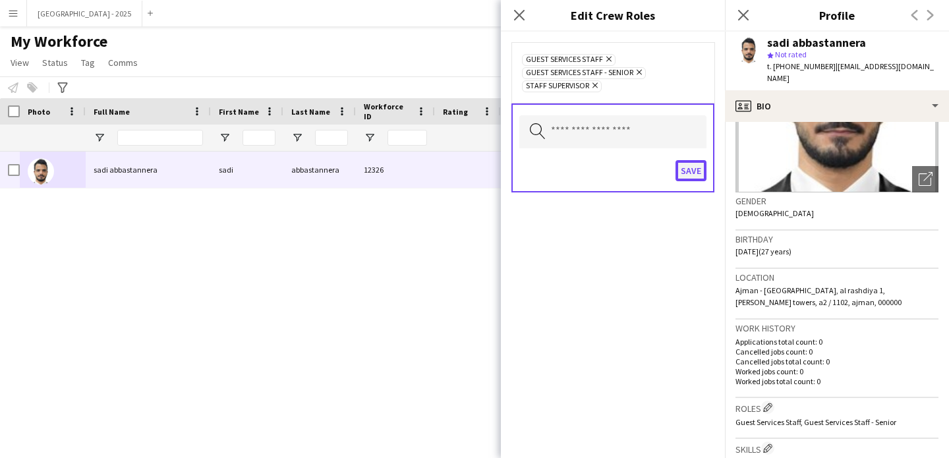
click at [687, 163] on button "Save" at bounding box center [691, 170] width 31 height 21
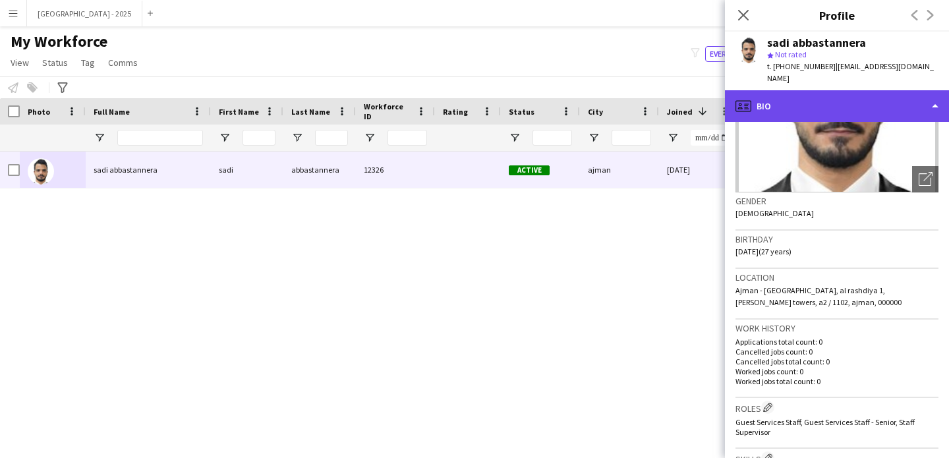
click at [803, 98] on div "profile Bio" at bounding box center [837, 106] width 224 height 32
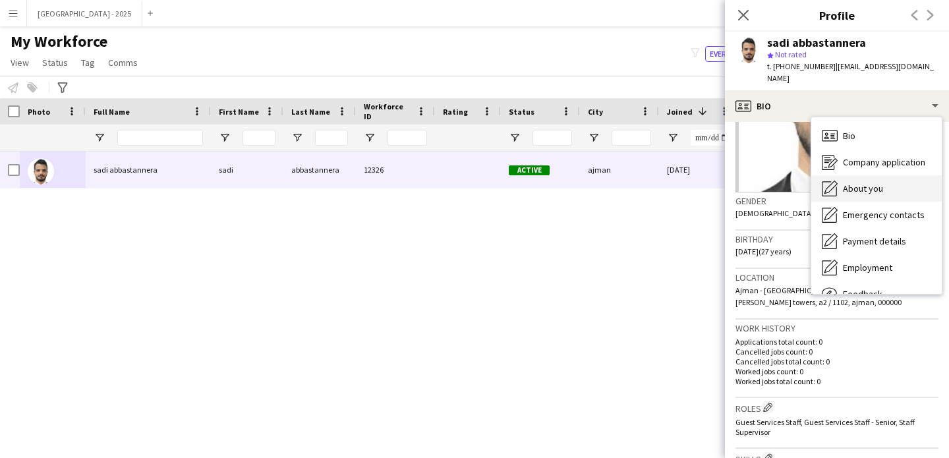
click at [864, 183] on span "About you" at bounding box center [863, 189] width 40 height 12
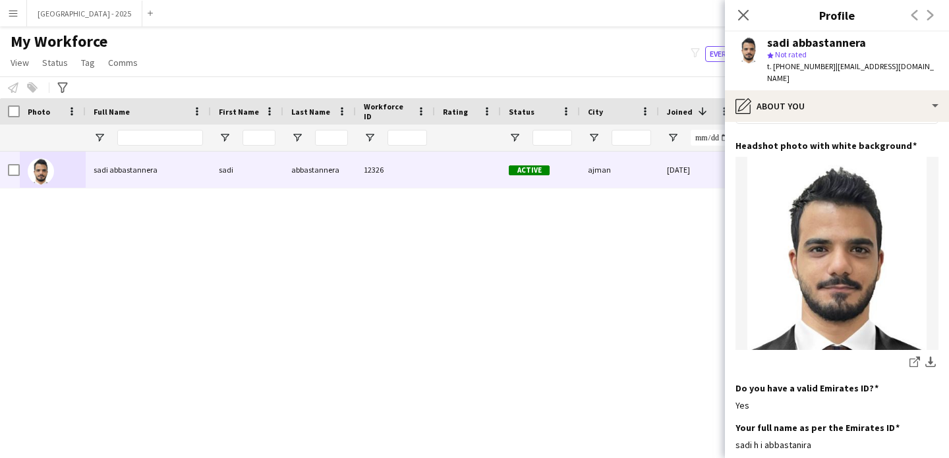
scroll to position [410, 0]
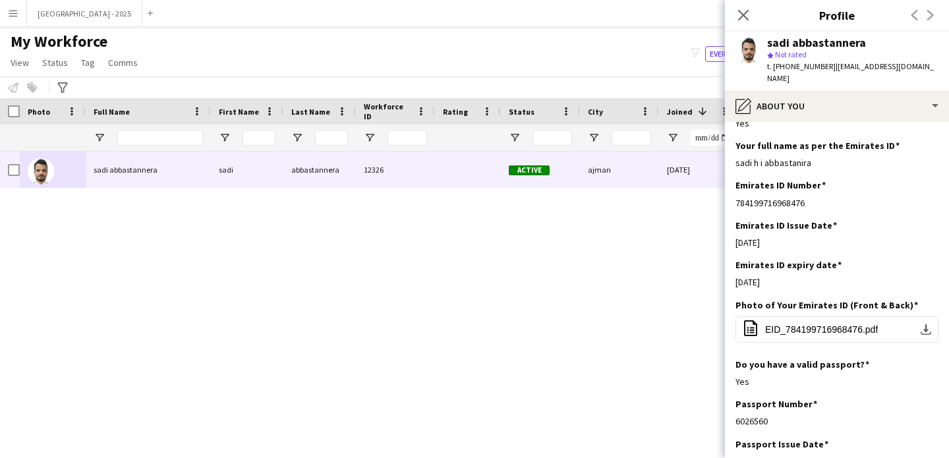
drag, startPoint x: 736, startPoint y: 16, endPoint x: 719, endPoint y: 152, distance: 136.9
click at [736, 16] on app-icon "Close pop-in" at bounding box center [744, 15] width 16 height 16
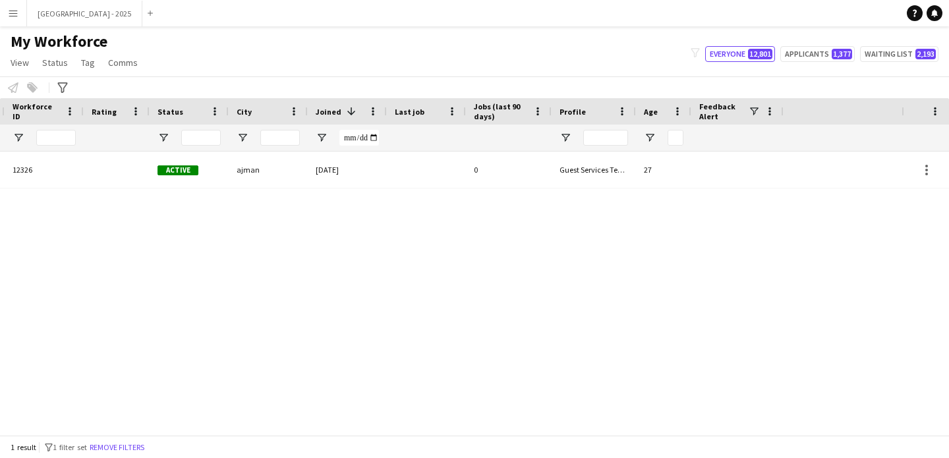
scroll to position [0, 444]
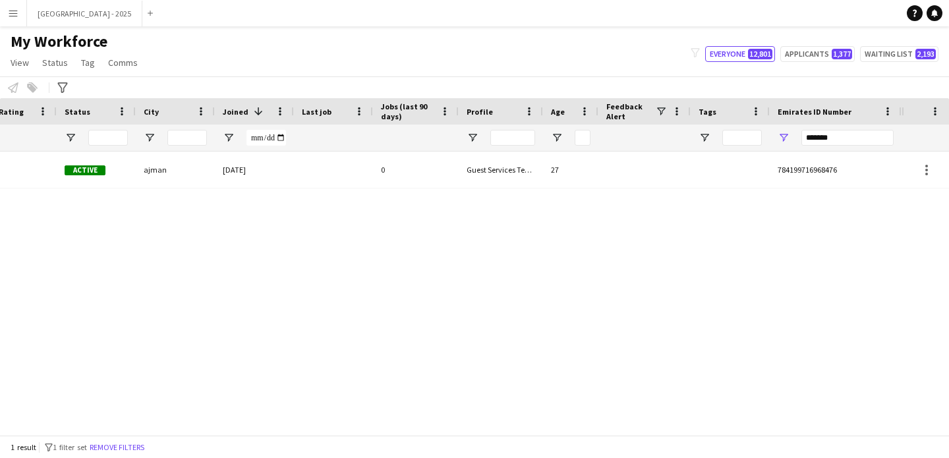
click at [877, 136] on input "*******" at bounding box center [848, 138] width 92 height 16
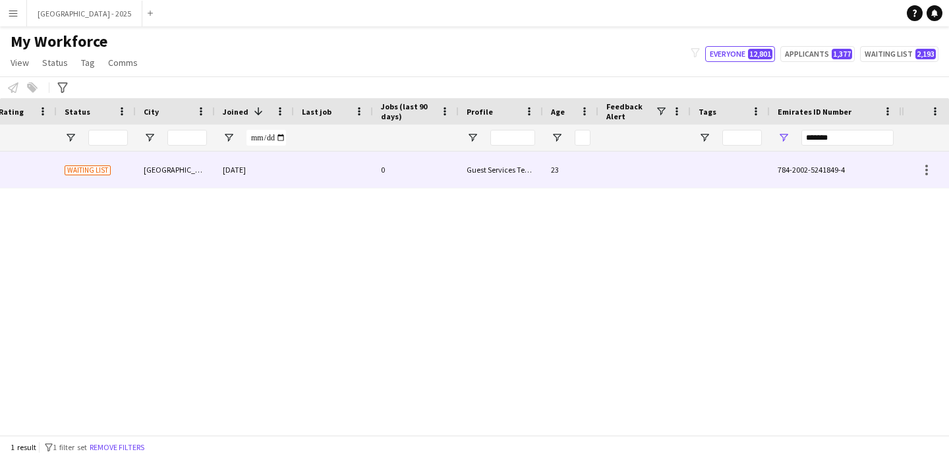
type input "*******"
click at [595, 175] on div "23" at bounding box center [570, 170] width 55 height 36
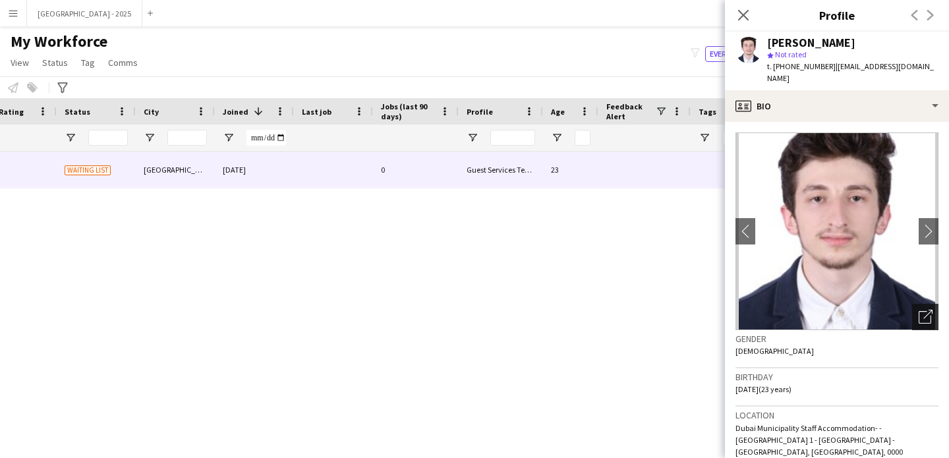
click at [922, 315] on div "Open photos pop-in" at bounding box center [925, 317] width 26 height 26
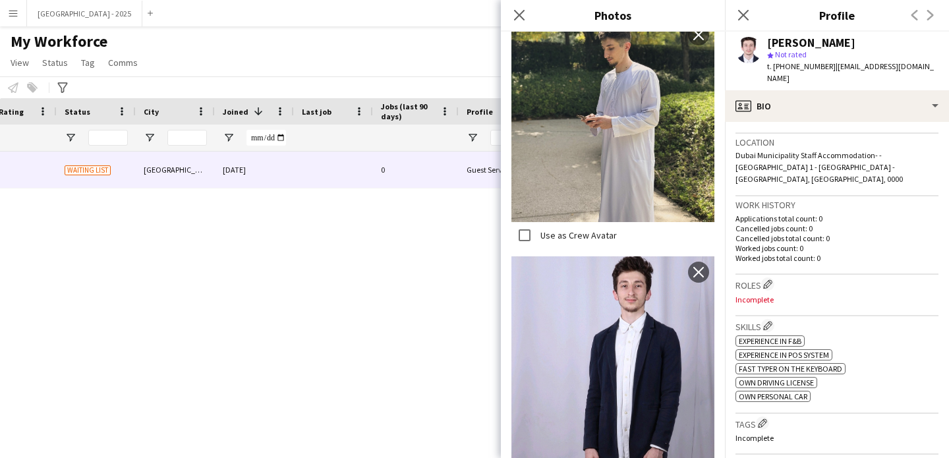
scroll to position [216, 0]
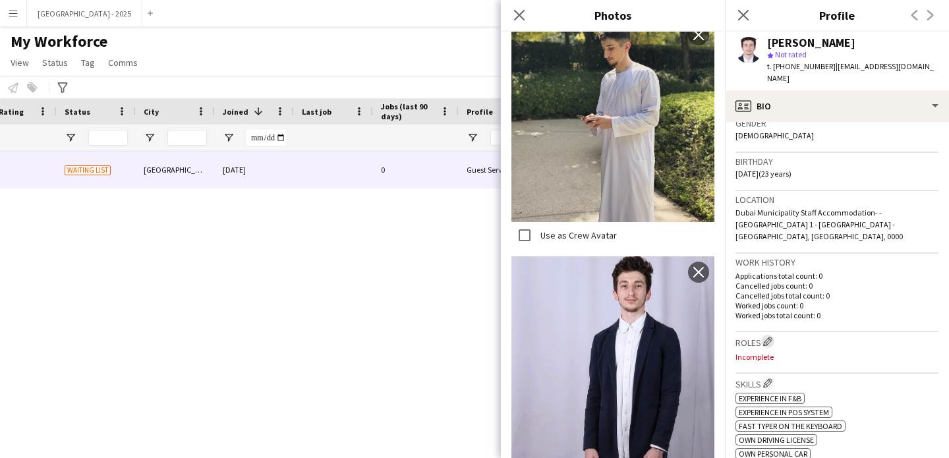
click at [771, 337] on app-icon "Edit crew company roles" at bounding box center [767, 341] width 9 height 9
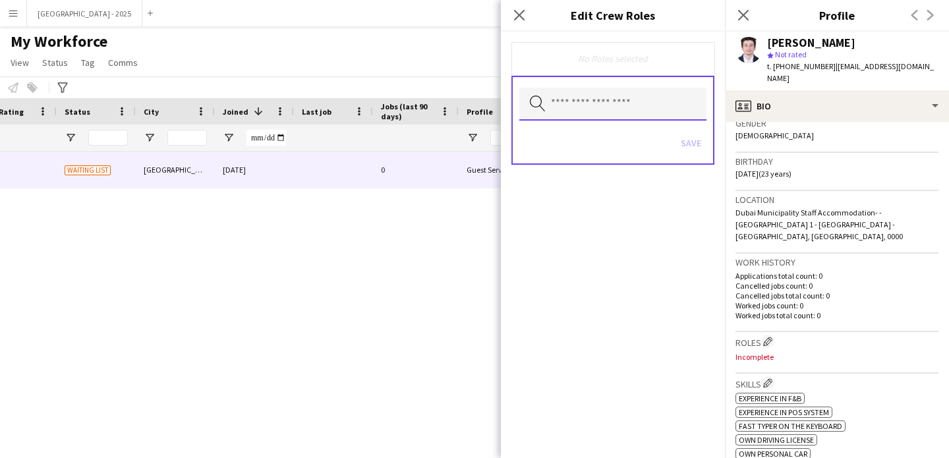
click at [586, 113] on input "text" at bounding box center [612, 104] width 187 height 33
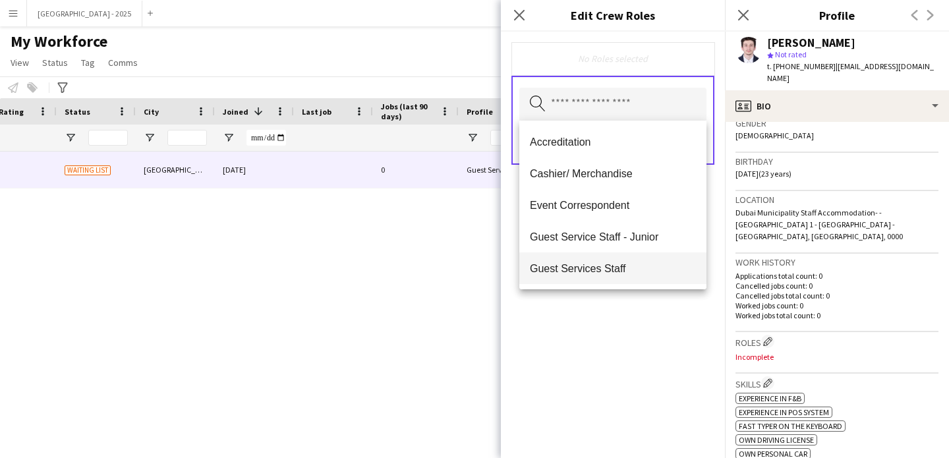
click at [616, 264] on span "Guest Services Staff" at bounding box center [613, 268] width 166 height 13
click at [620, 266] on span "Guest Services Staff - Senior" at bounding box center [613, 269] width 166 height 13
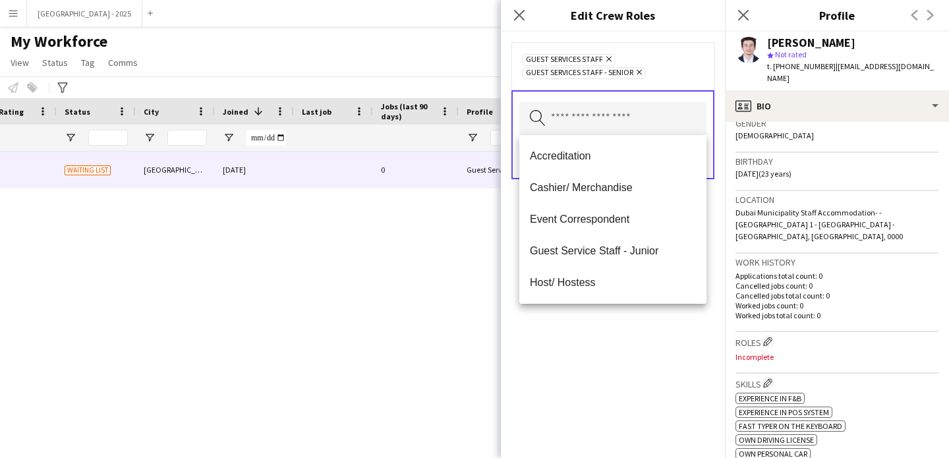
click at [632, 330] on div "Guest Services Staff Remove Guest Services Staff - Senior Remove Search by role…" at bounding box center [613, 245] width 224 height 427
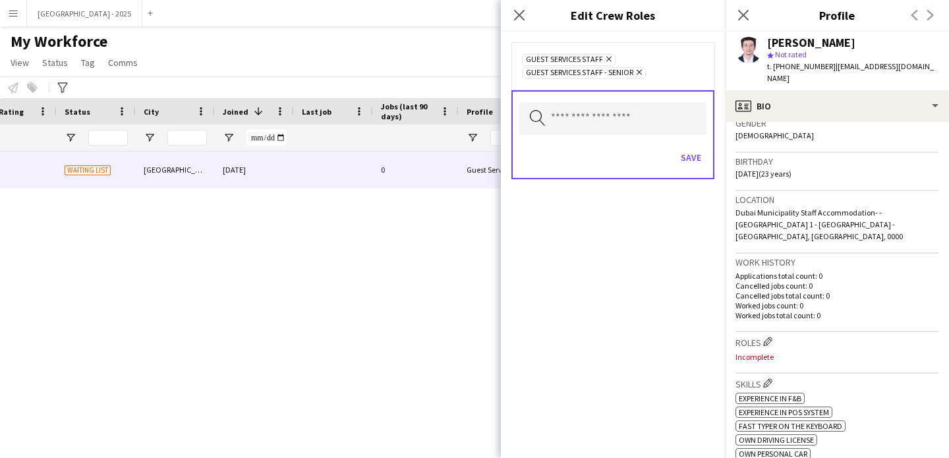
click at [686, 169] on div "Save" at bounding box center [612, 159] width 187 height 38
click at [688, 166] on button "Save" at bounding box center [691, 157] width 31 height 21
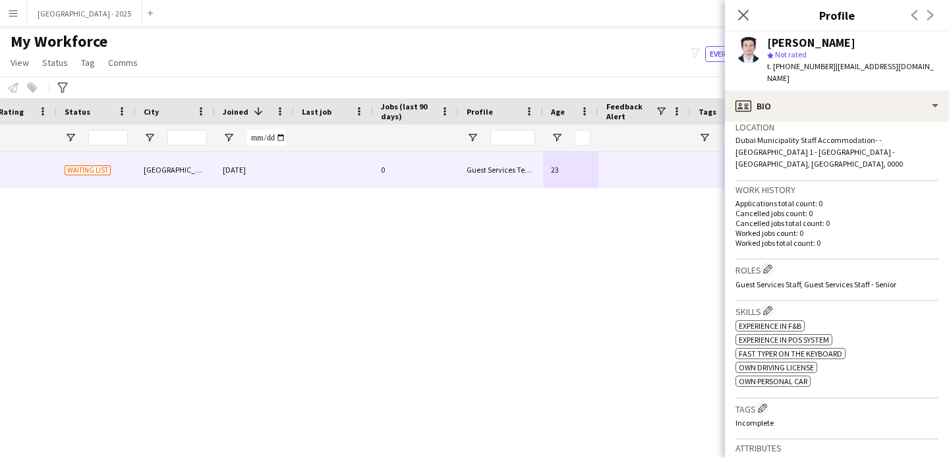
scroll to position [342, 0]
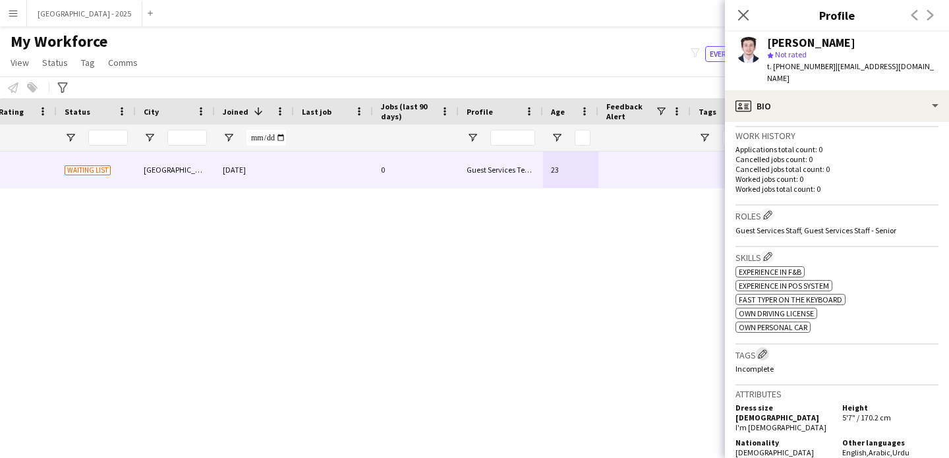
click at [761, 349] on app-icon "Edit crew company tags" at bounding box center [762, 353] width 9 height 9
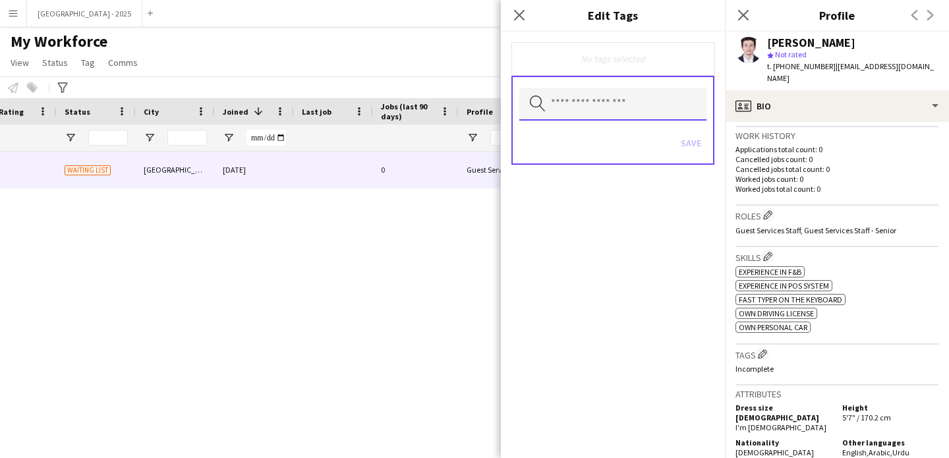
click at [622, 102] on input "text" at bounding box center [612, 104] width 187 height 33
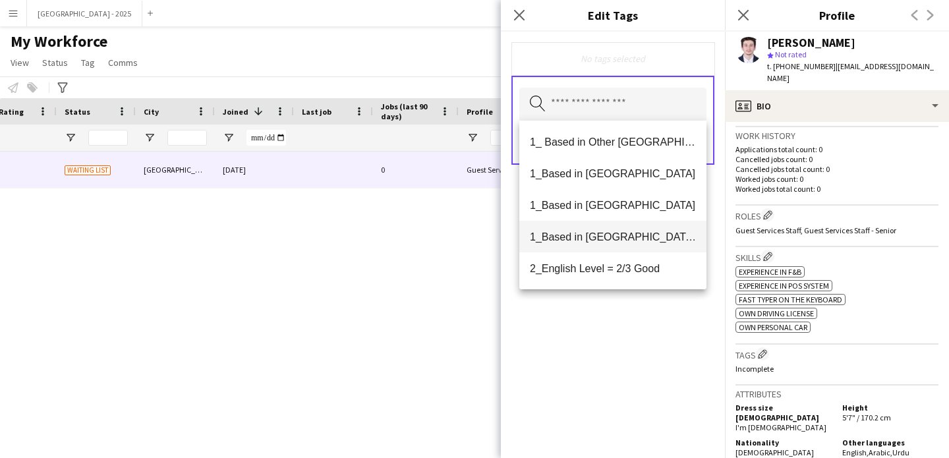
click at [634, 234] on span "1_Based in [GEOGRAPHIC_DATA]/[GEOGRAPHIC_DATA]/Ajman" at bounding box center [613, 237] width 166 height 13
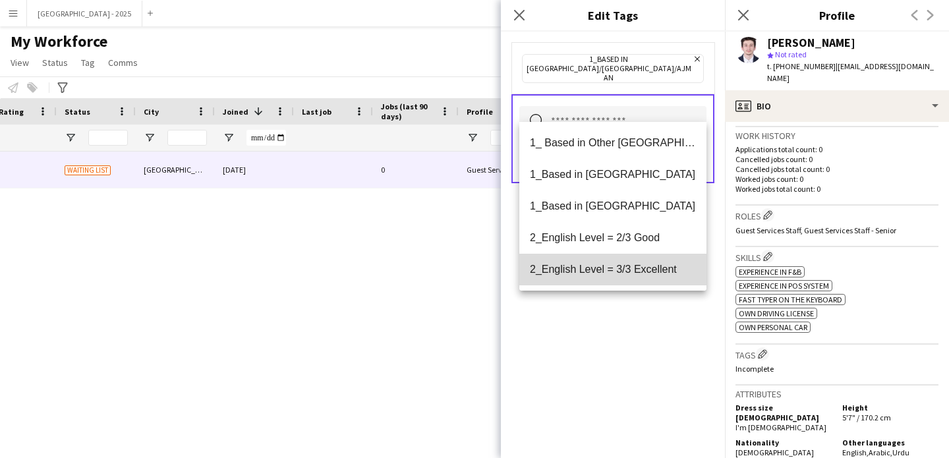
click at [641, 272] on span "2_English Level = 3/3 Excellent" at bounding box center [613, 269] width 166 height 13
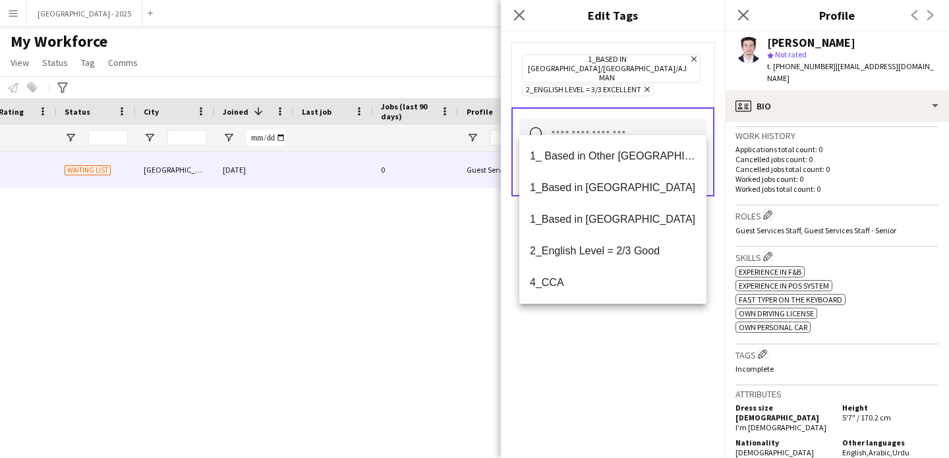
click at [646, 355] on div "1_Based in [GEOGRAPHIC_DATA]/[GEOGRAPHIC_DATA]/Ajman Remove 2_English Level = 3…" at bounding box center [613, 245] width 224 height 427
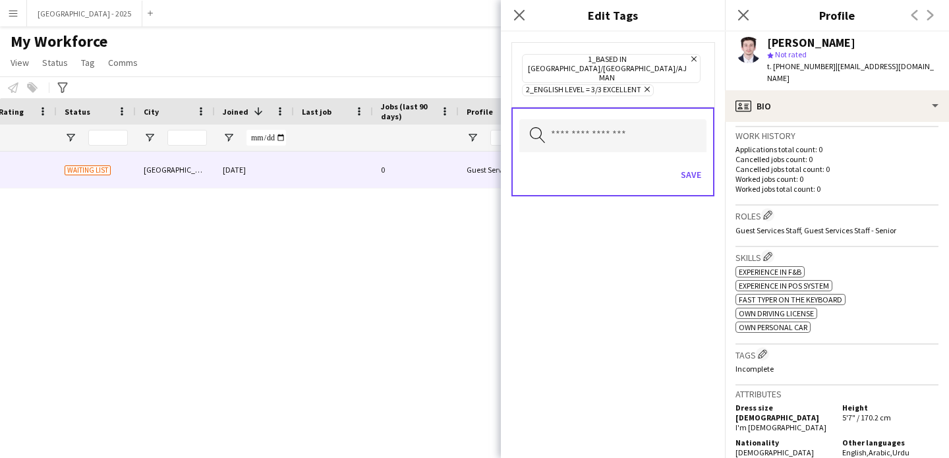
click at [663, 158] on div "Save" at bounding box center [612, 177] width 187 height 38
click at [682, 164] on button "Save" at bounding box center [691, 174] width 31 height 21
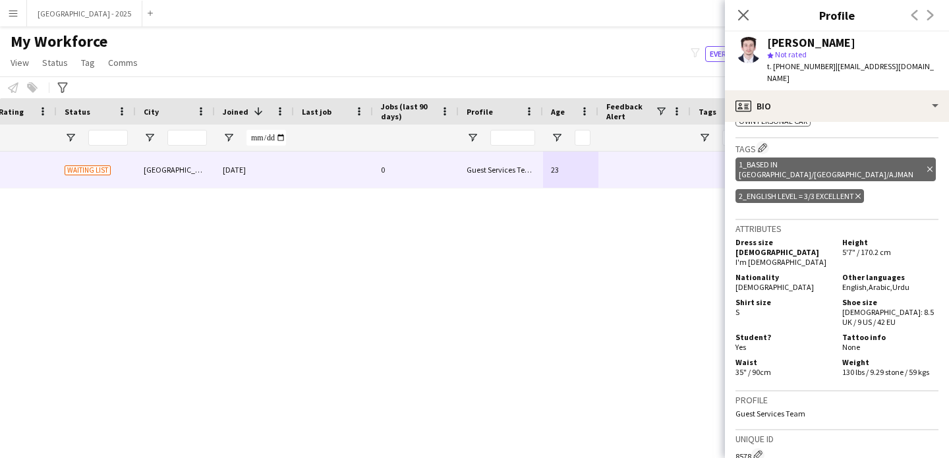
scroll to position [603, 0]
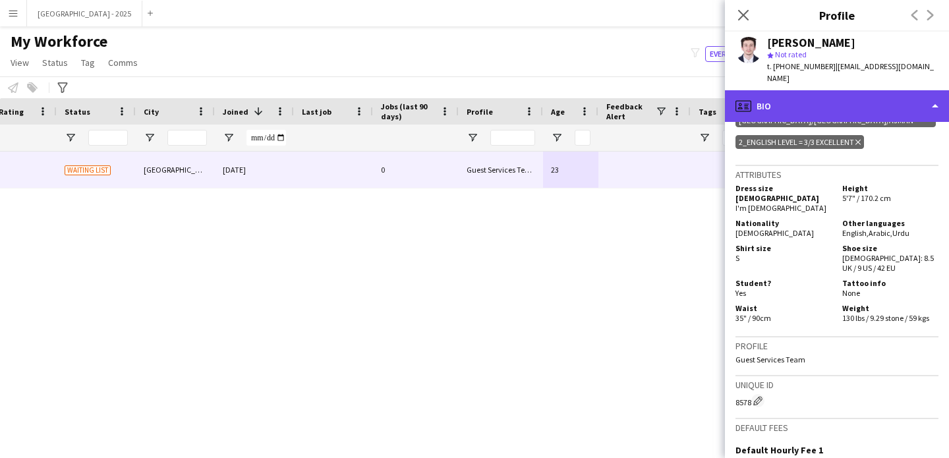
click at [795, 99] on div "profile Bio" at bounding box center [837, 106] width 224 height 32
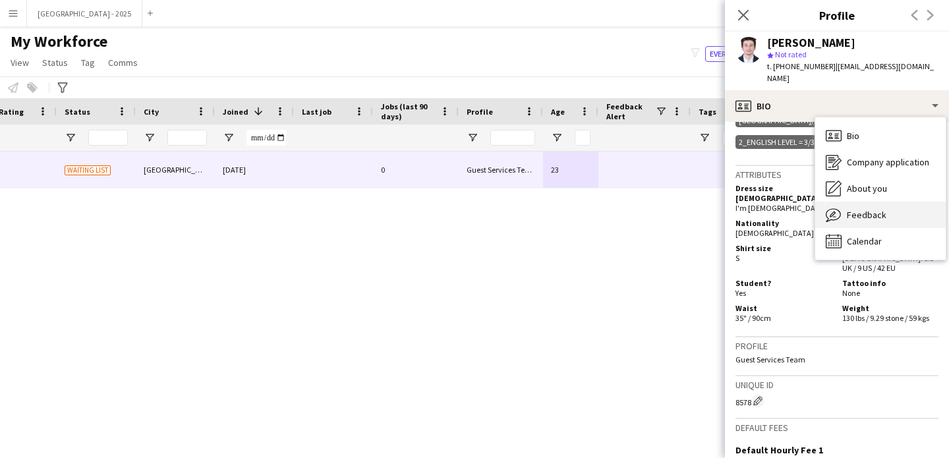
click at [874, 202] on div "Feedback Feedback" at bounding box center [880, 215] width 131 height 26
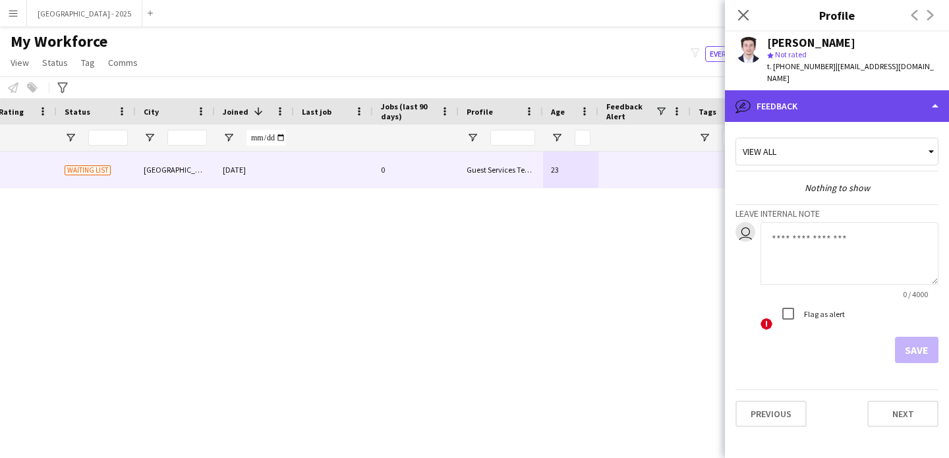
click at [828, 103] on div "bubble-pencil Feedback" at bounding box center [837, 106] width 224 height 32
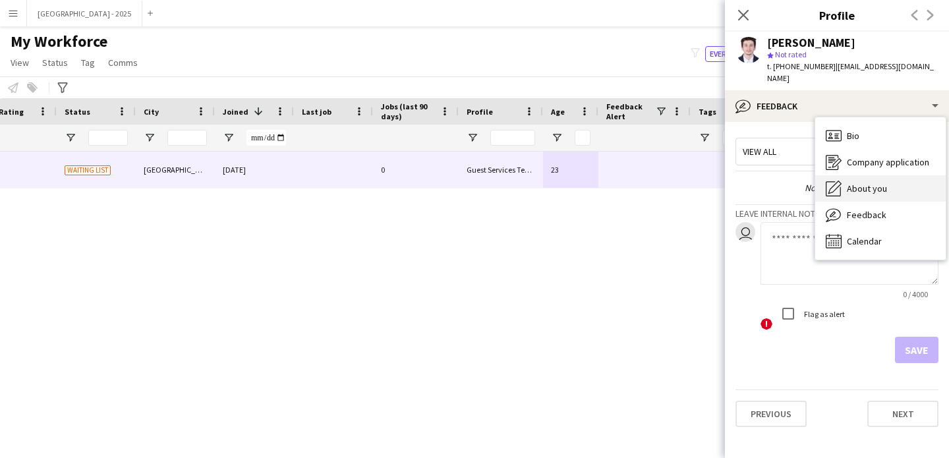
click at [840, 181] on icon "About you" at bounding box center [834, 189] width 16 height 16
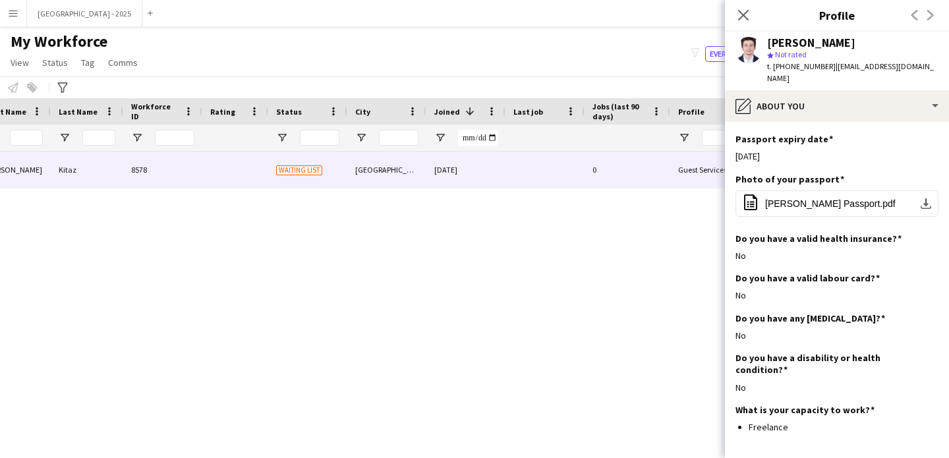
scroll to position [0, 0]
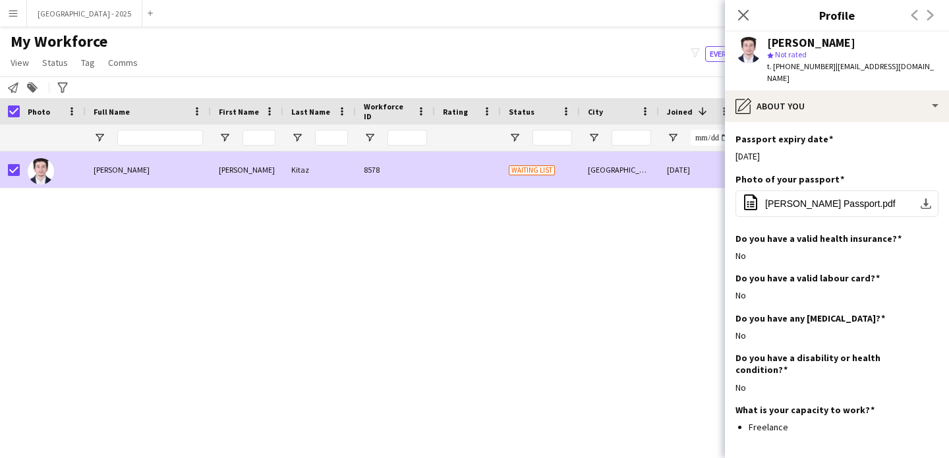
click at [57, 70] on link "Status" at bounding box center [55, 62] width 36 height 17
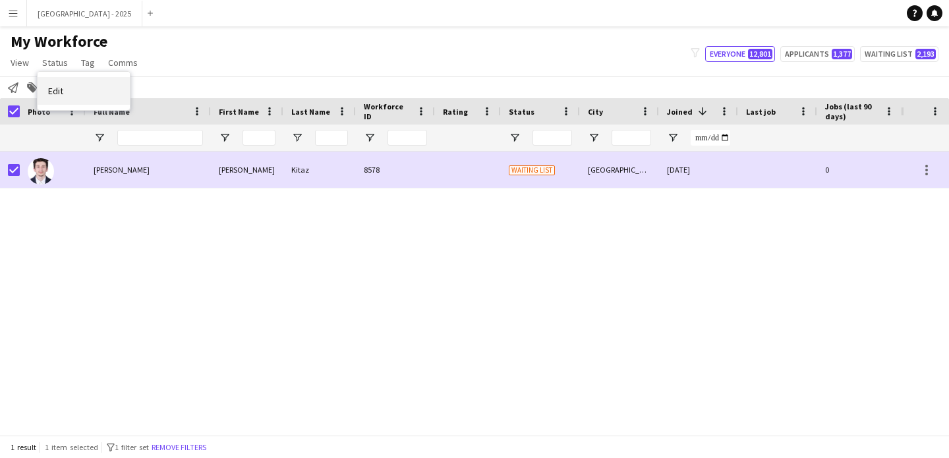
click at [84, 80] on link "Edit" at bounding box center [84, 91] width 92 height 28
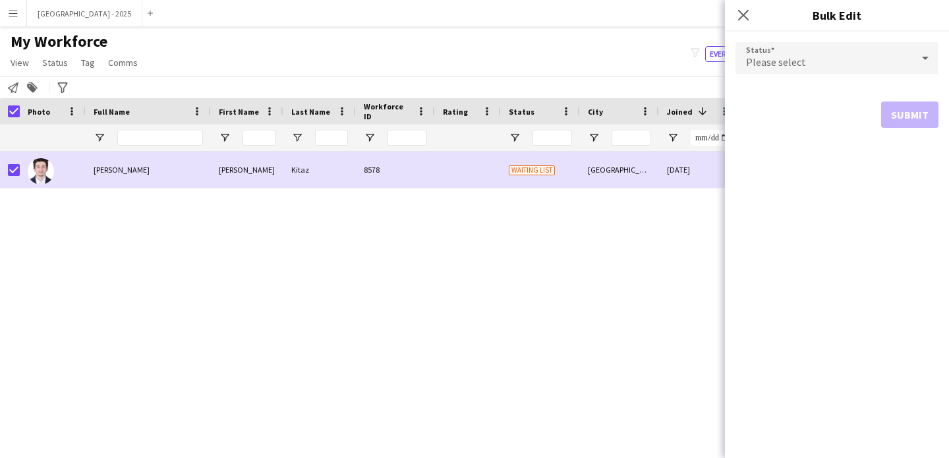
click at [858, 45] on div "Please select" at bounding box center [824, 58] width 177 height 32
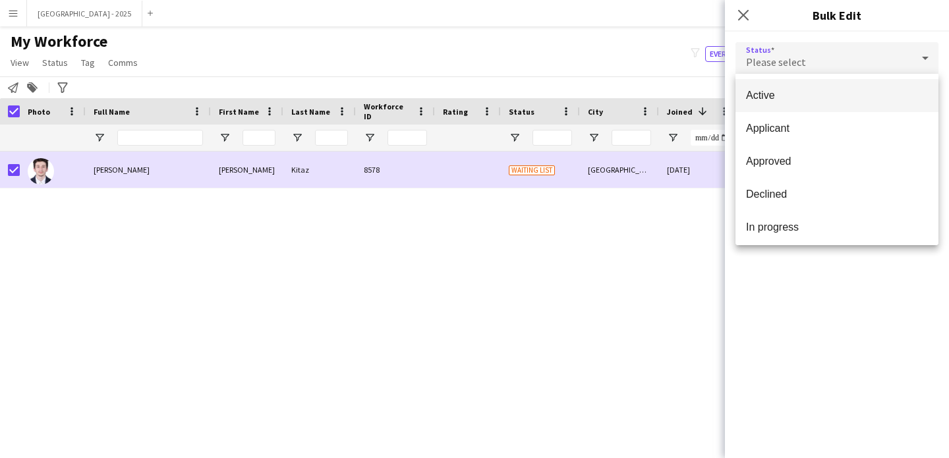
click at [802, 86] on mat-option "Active" at bounding box center [837, 95] width 203 height 33
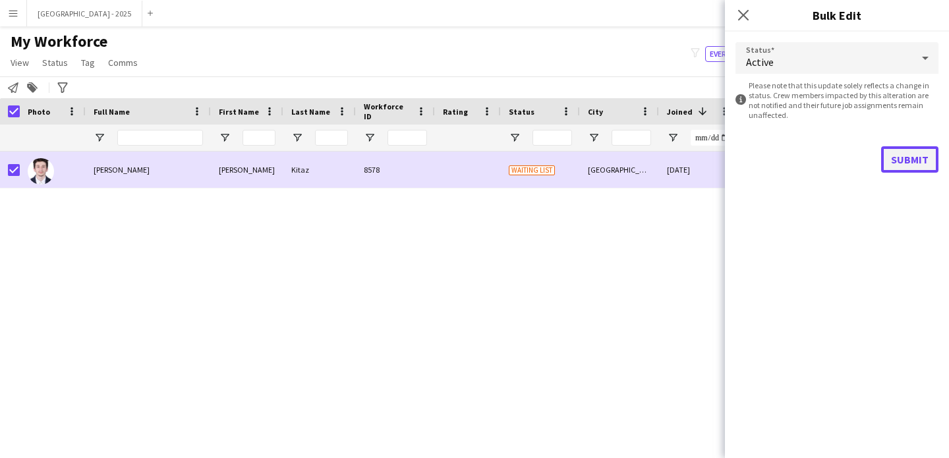
click at [891, 156] on button "Submit" at bounding box center [909, 159] width 57 height 26
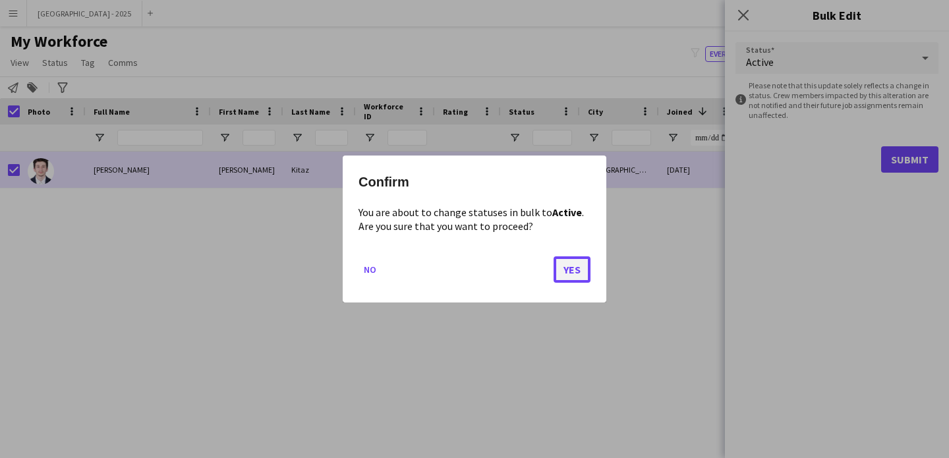
click at [558, 263] on button "Yes" at bounding box center [572, 269] width 37 height 26
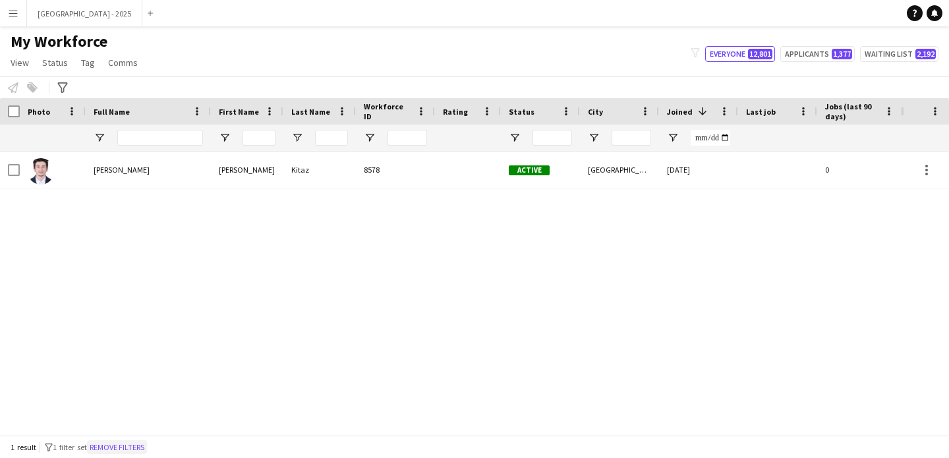
click at [130, 447] on button "Remove filters" at bounding box center [117, 447] width 60 height 15
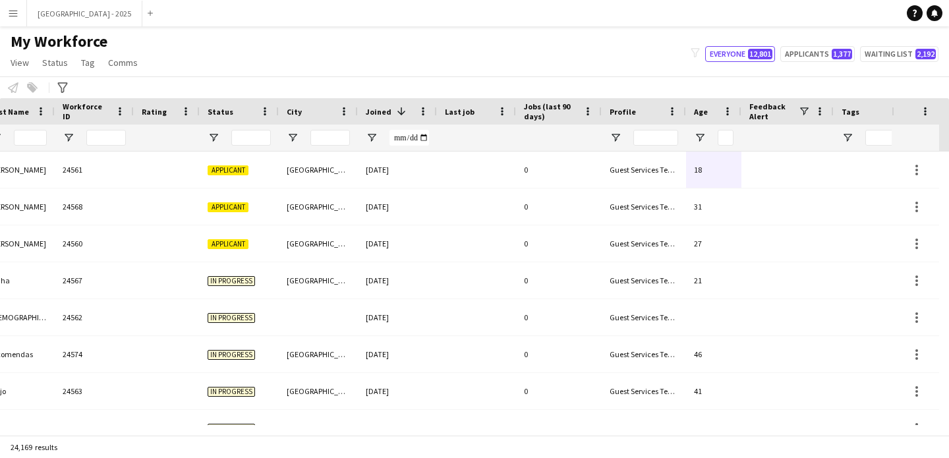
scroll to position [0, 454]
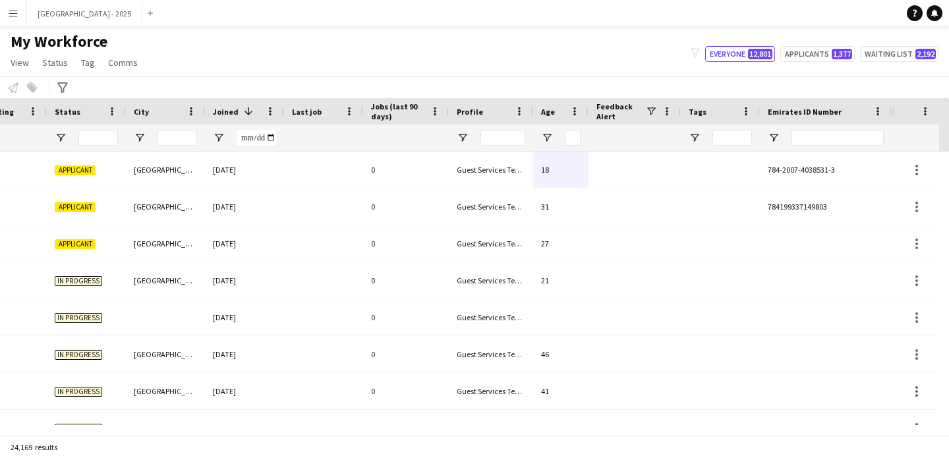
click at [887, 142] on div at bounding box center [826, 138] width 132 height 26
click at [867, 138] on input "Emirates ID Number Filter Input" at bounding box center [838, 138] width 92 height 16
paste input "*******"
type input "*******"
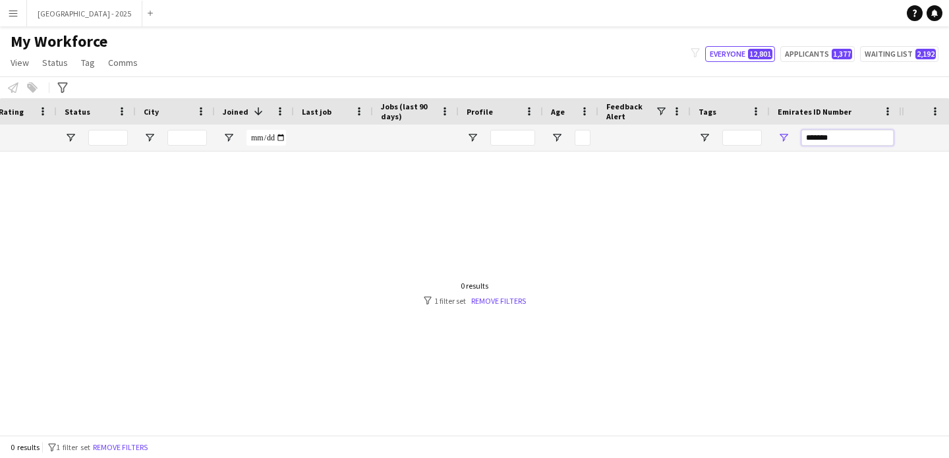
scroll to position [0, 444]
click at [834, 141] on input "*******" at bounding box center [848, 138] width 92 height 16
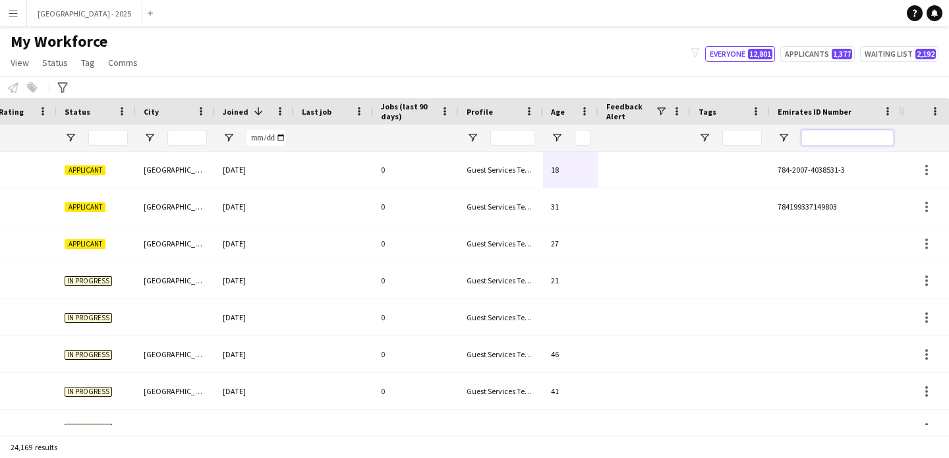
scroll to position [0, 0]
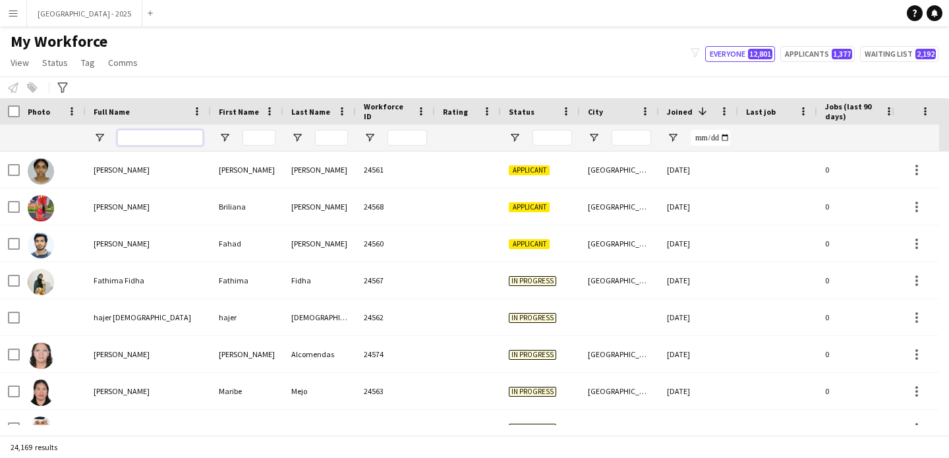
click at [174, 138] on input "Full Name Filter Input" at bounding box center [160, 138] width 86 height 16
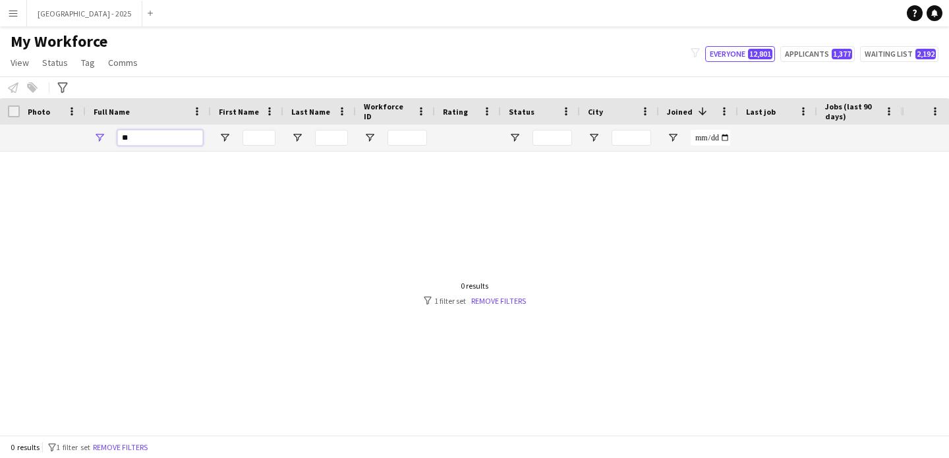
type input "*"
click at [230, 82] on div "Notify workforce Add to tag Select at least one crew to tag him or her. Advance…" at bounding box center [474, 87] width 949 height 22
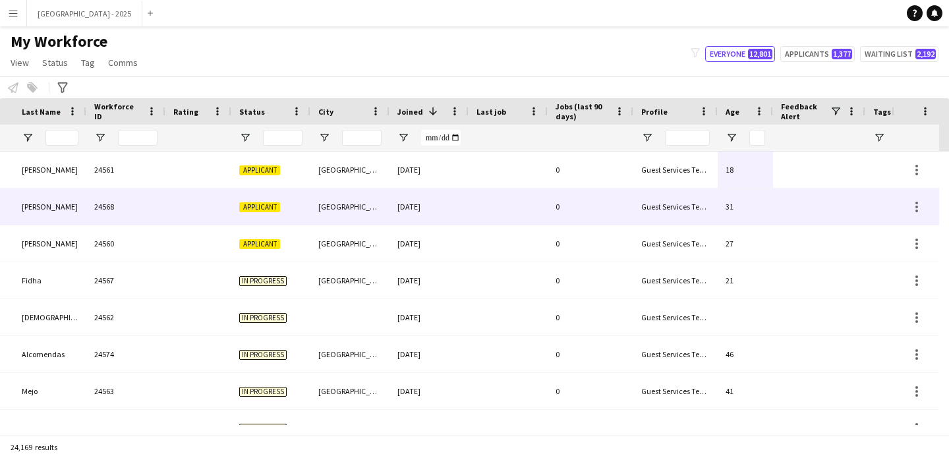
scroll to position [0, 454]
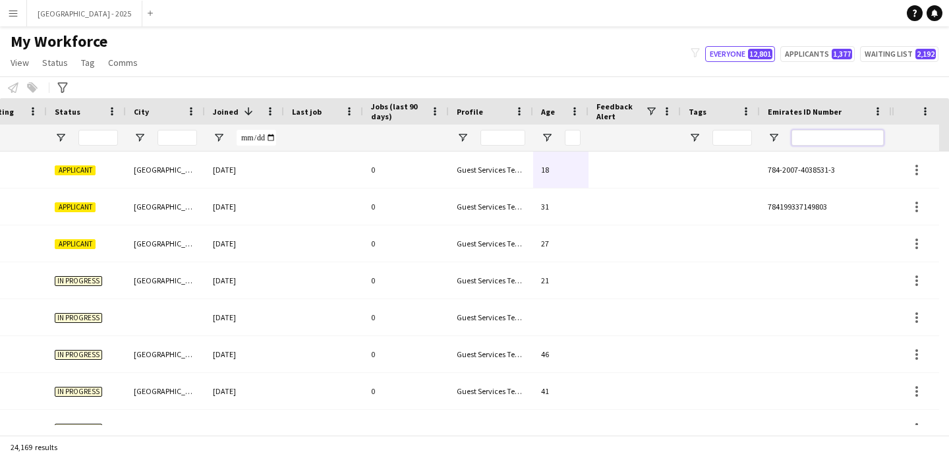
click at [835, 133] on input "Emirates ID Number Filter Input" at bounding box center [838, 138] width 92 height 16
paste input "*******"
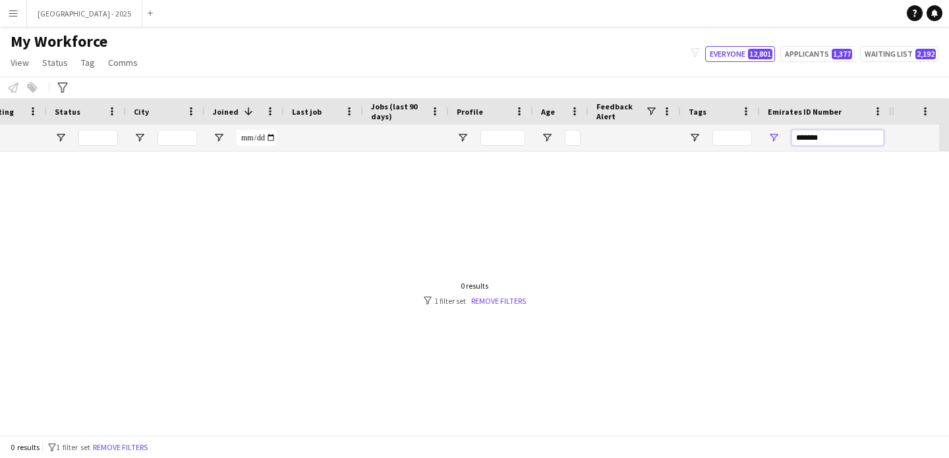
type input "*******"
click at [574, 152] on div at bounding box center [446, 289] width 892 height 274
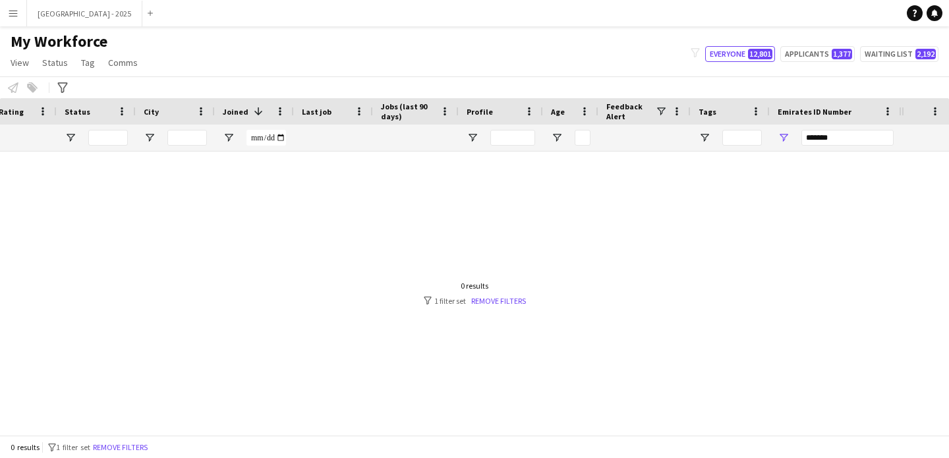
scroll to position [0, 444]
click at [835, 141] on input "*******" at bounding box center [848, 138] width 92 height 16
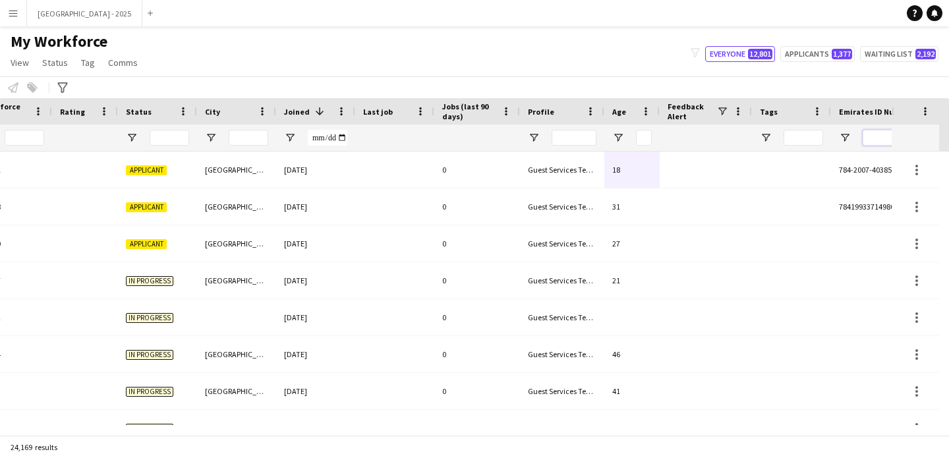
scroll to position [0, 197]
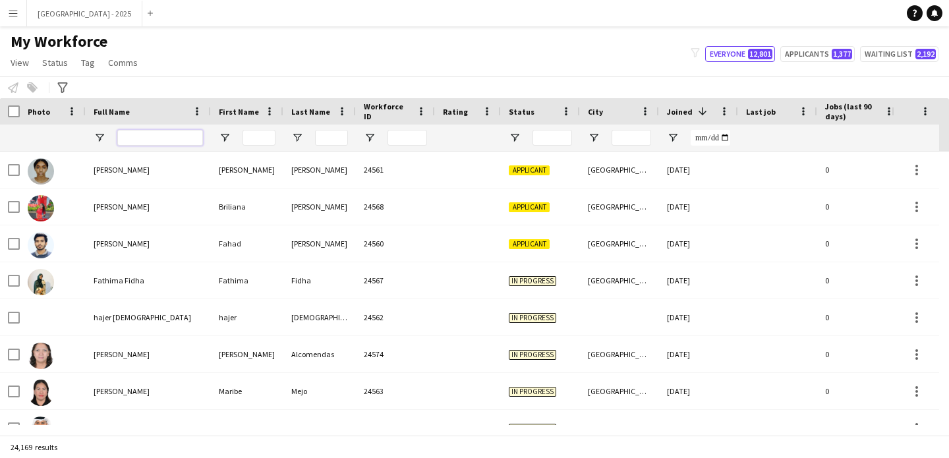
click at [171, 140] on input "Full Name Filter Input" at bounding box center [160, 138] width 86 height 16
paste input "**********"
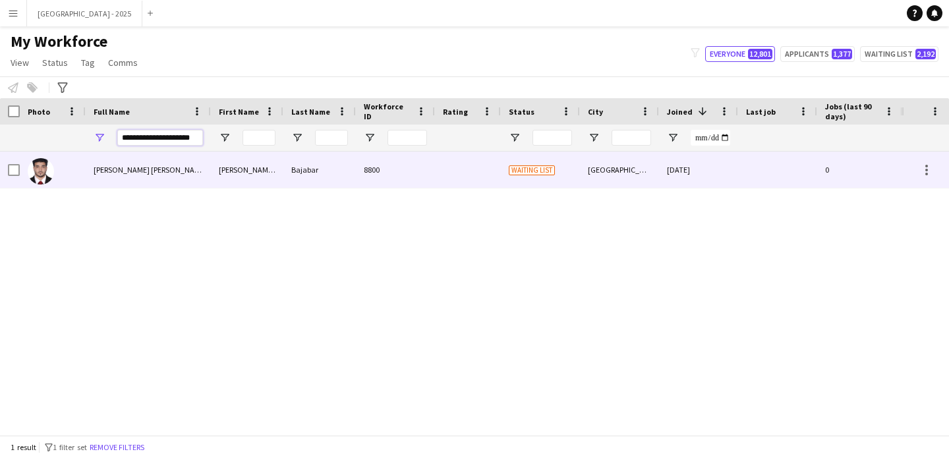
type input "**********"
click at [162, 169] on span "[PERSON_NAME] [PERSON_NAME] Bajabar" at bounding box center [165, 170] width 142 height 10
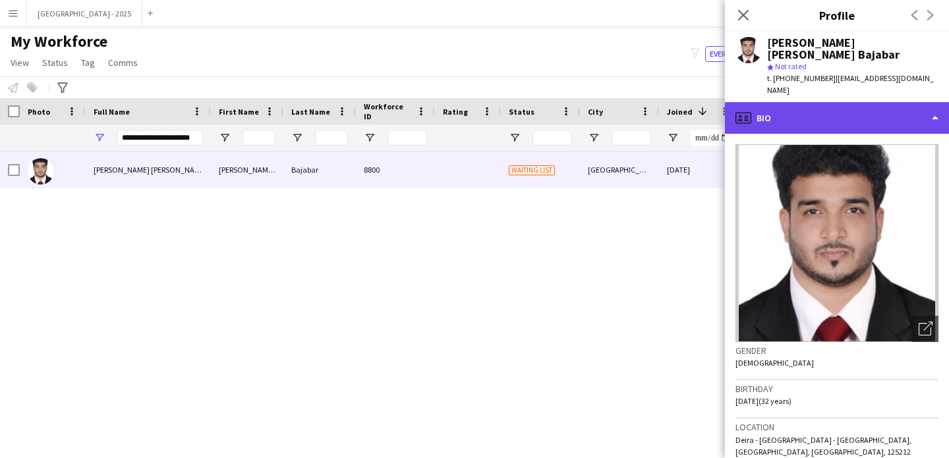
click at [832, 123] on div "profile Bio" at bounding box center [837, 118] width 224 height 32
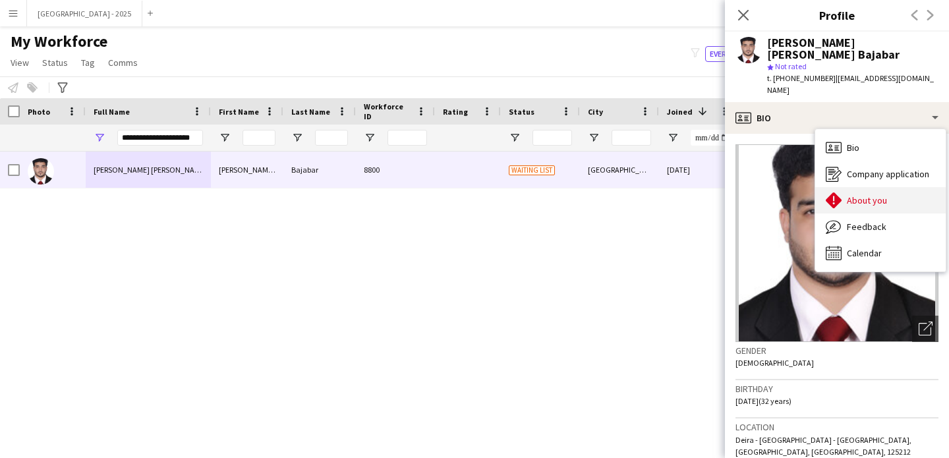
click at [850, 196] on span "About you" at bounding box center [867, 200] width 40 height 12
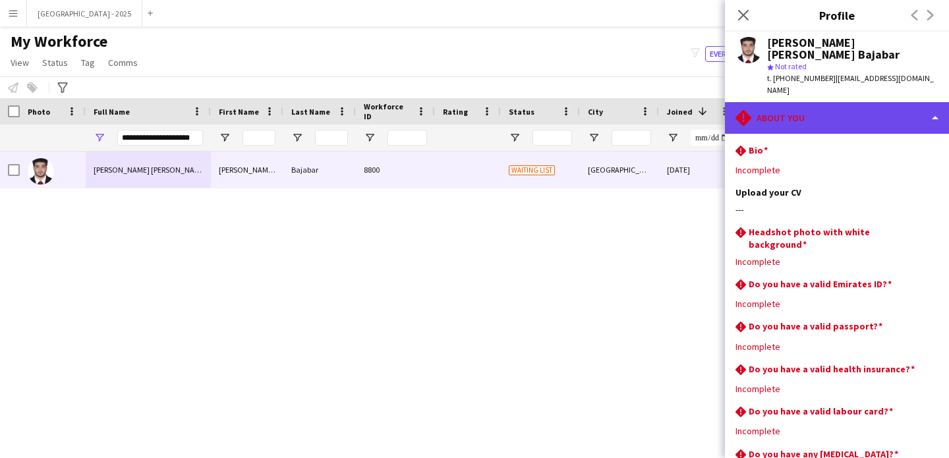
click at [825, 119] on div "rhombus-alert About you" at bounding box center [837, 118] width 224 height 32
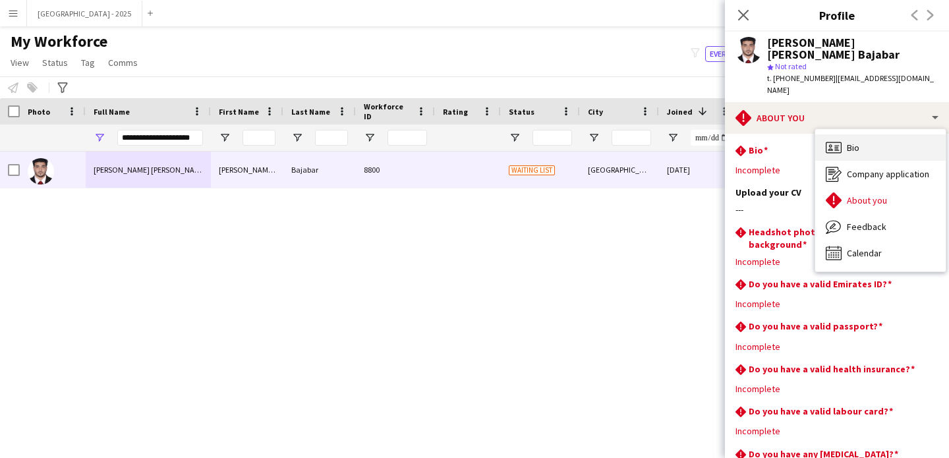
click at [848, 146] on span "Bio" at bounding box center [853, 148] width 13 height 12
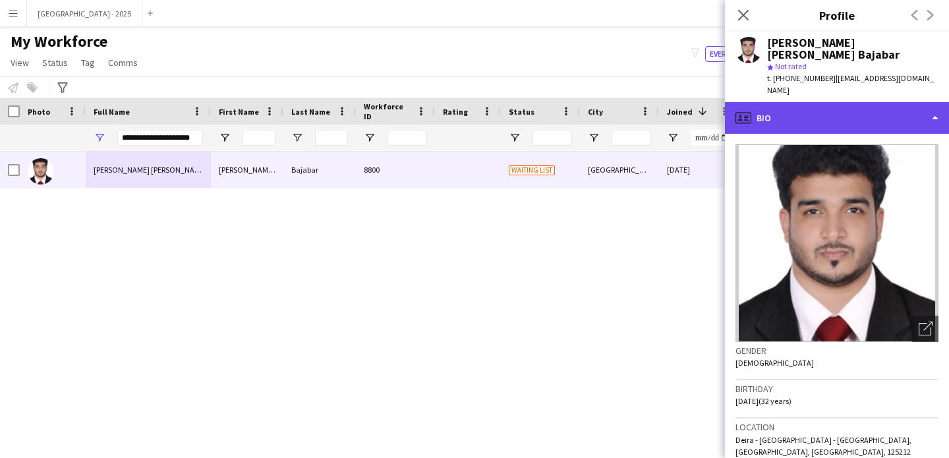
click at [780, 120] on div "profile Bio" at bounding box center [837, 118] width 224 height 32
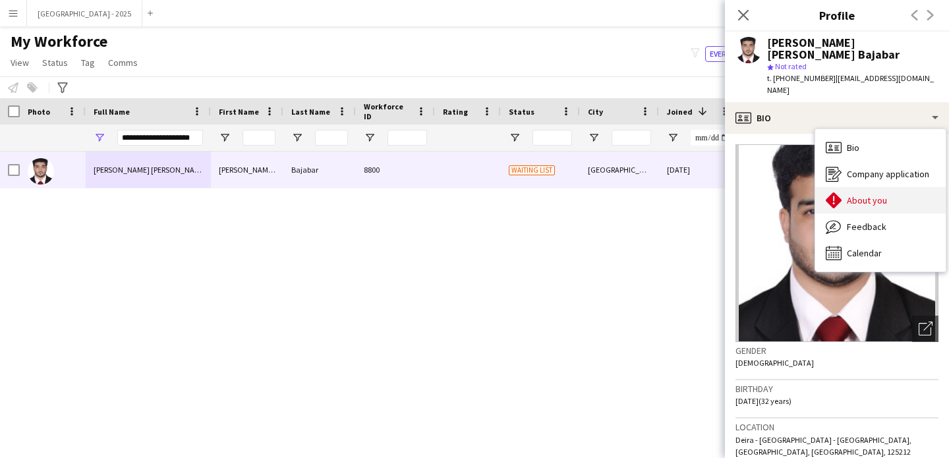
click at [835, 198] on icon at bounding box center [834, 200] width 16 height 16
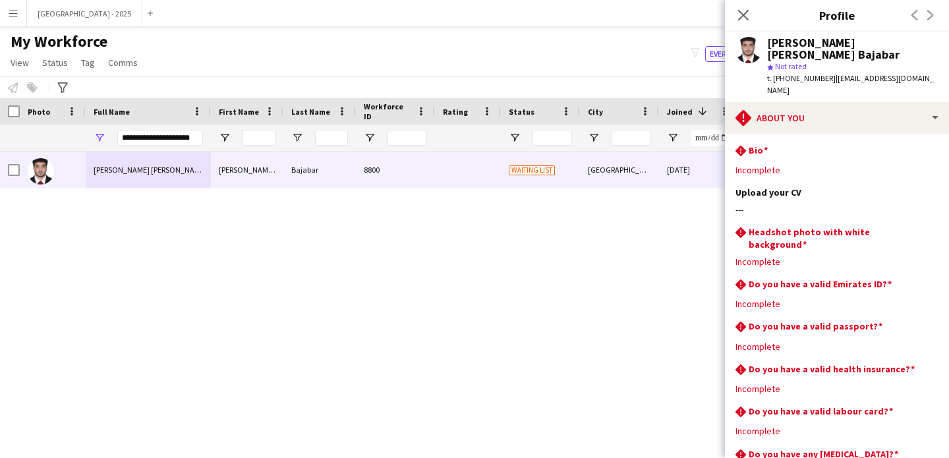
scroll to position [192, 0]
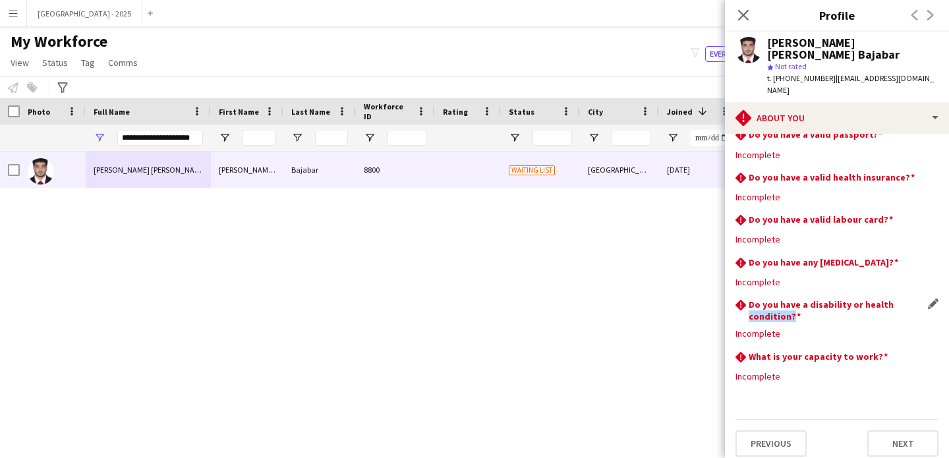
drag, startPoint x: 748, startPoint y: 308, endPoint x: 872, endPoint y: 308, distance: 123.9
click at [856, 308] on h3 "Do you have a disability or health condition?" at bounding box center [838, 311] width 179 height 24
drag, startPoint x: 757, startPoint y: 249, endPoint x: 889, endPoint y: 249, distance: 131.8
click at [852, 256] on h3 "Do you have any [MEDICAL_DATA]?" at bounding box center [824, 262] width 150 height 12
drag, startPoint x: 769, startPoint y: 169, endPoint x: 879, endPoint y: 169, distance: 110.8
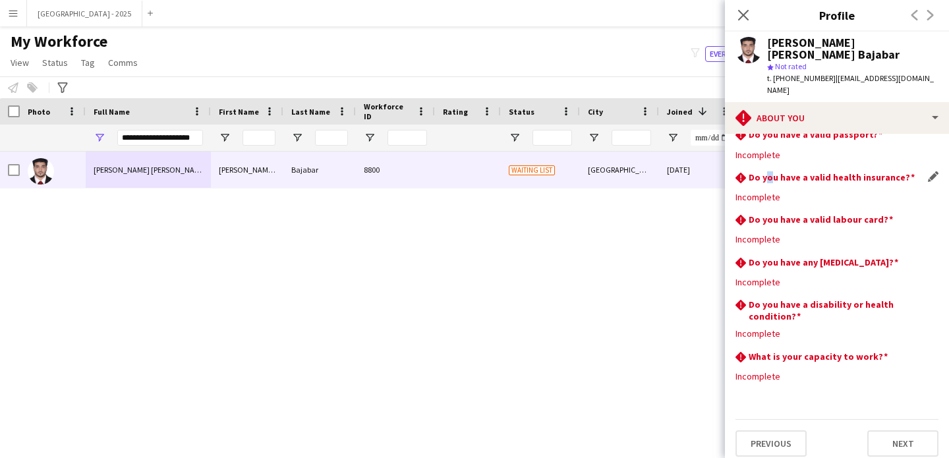
click at [809, 171] on h3 "Do you have a valid health insurance?" at bounding box center [832, 177] width 166 height 12
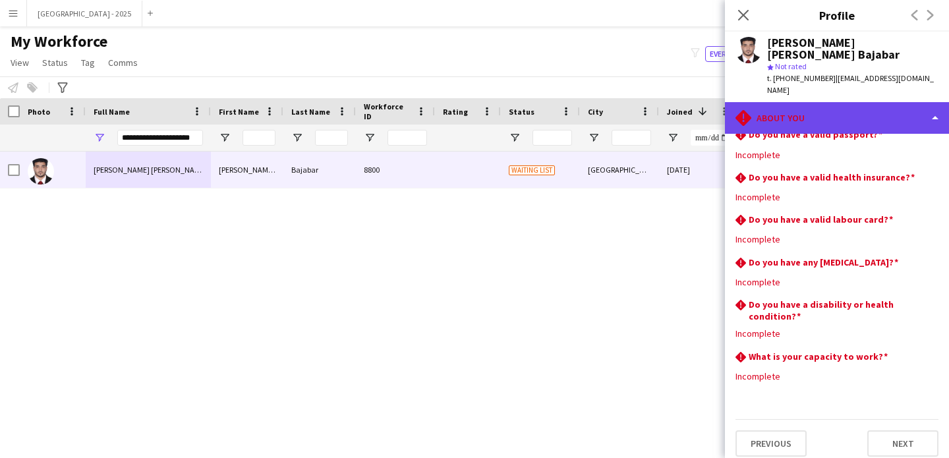
click at [789, 121] on div "rhombus-alert About you" at bounding box center [837, 118] width 224 height 32
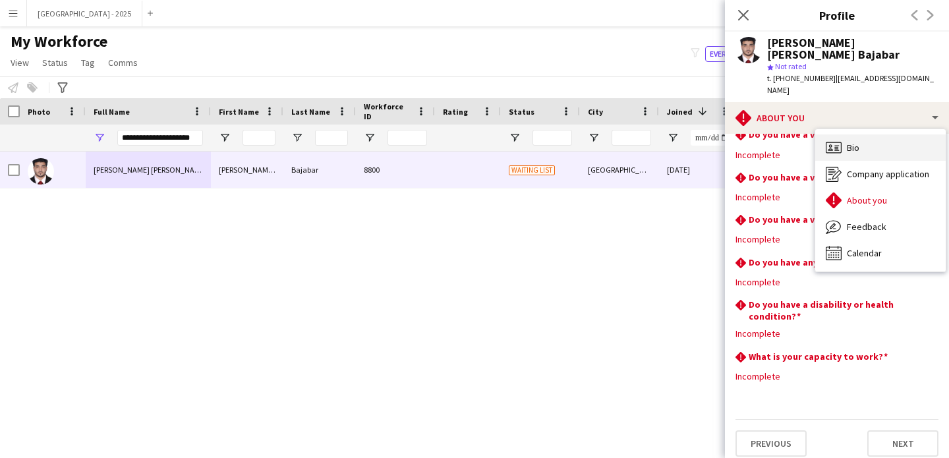
click at [817, 141] on div "Bio Bio" at bounding box center [880, 147] width 131 height 26
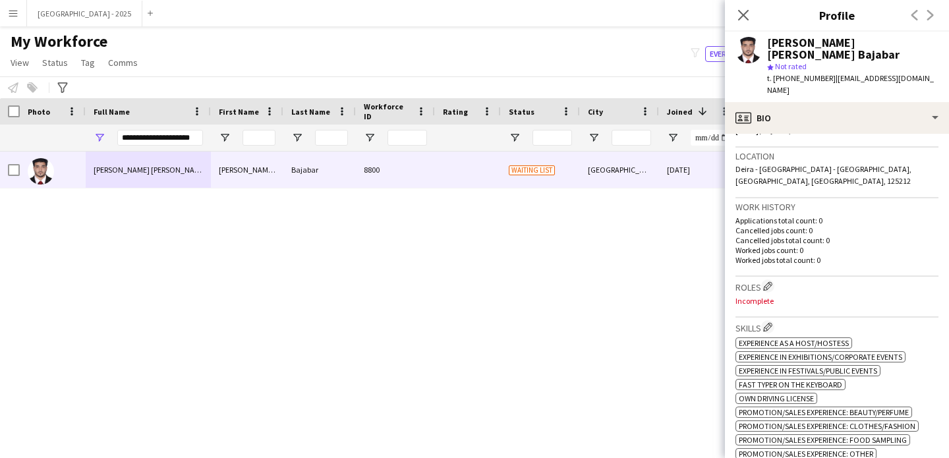
scroll to position [378, 0]
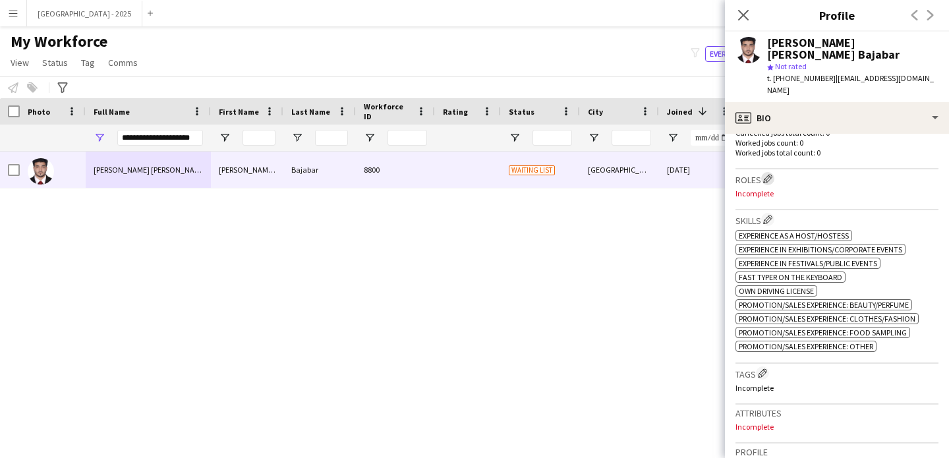
click at [765, 177] on app-icon "Edit crew company roles" at bounding box center [767, 178] width 9 height 9
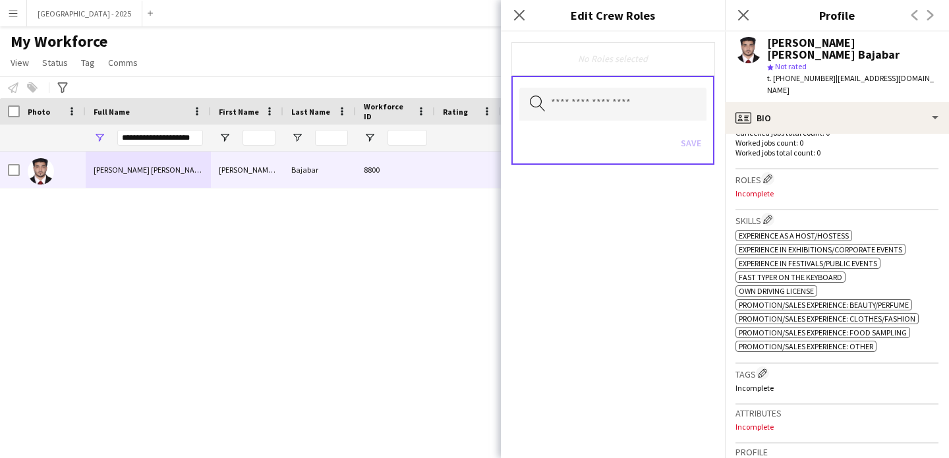
click at [800, 196] on p "Incomplete" at bounding box center [837, 194] width 203 height 10
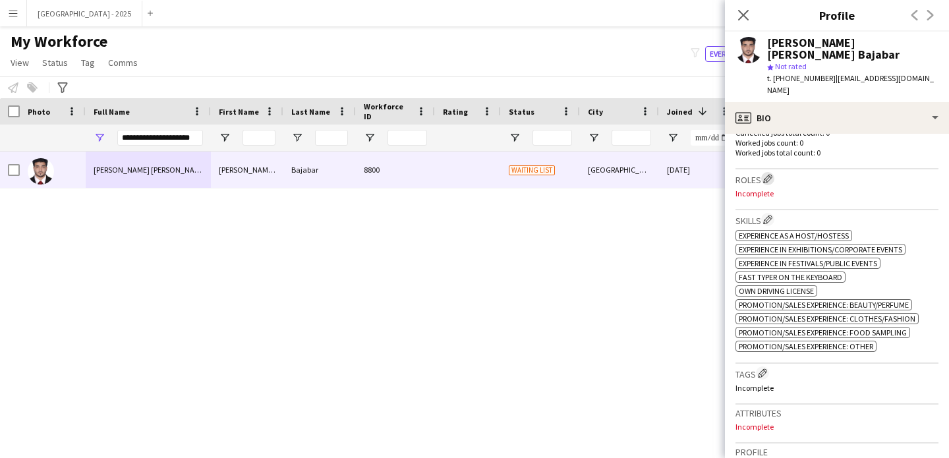
click at [772, 172] on button "Edit crew company roles" at bounding box center [767, 178] width 13 height 13
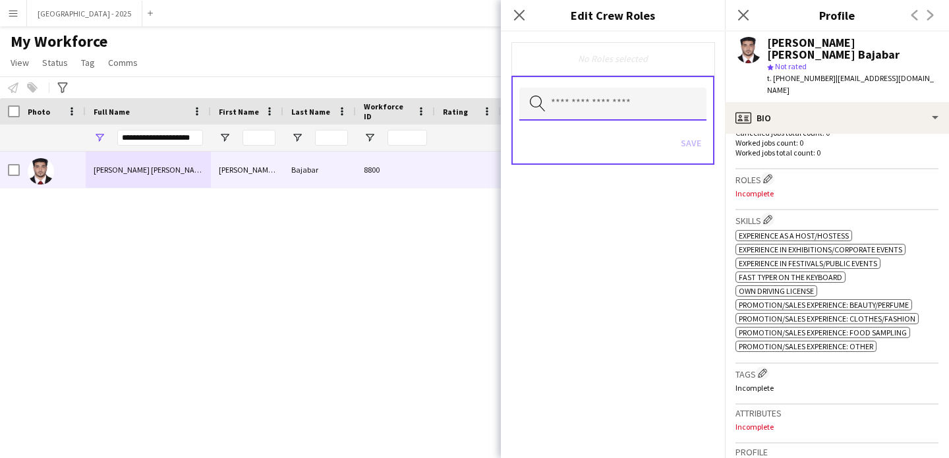
click at [634, 89] on input "text" at bounding box center [612, 104] width 187 height 33
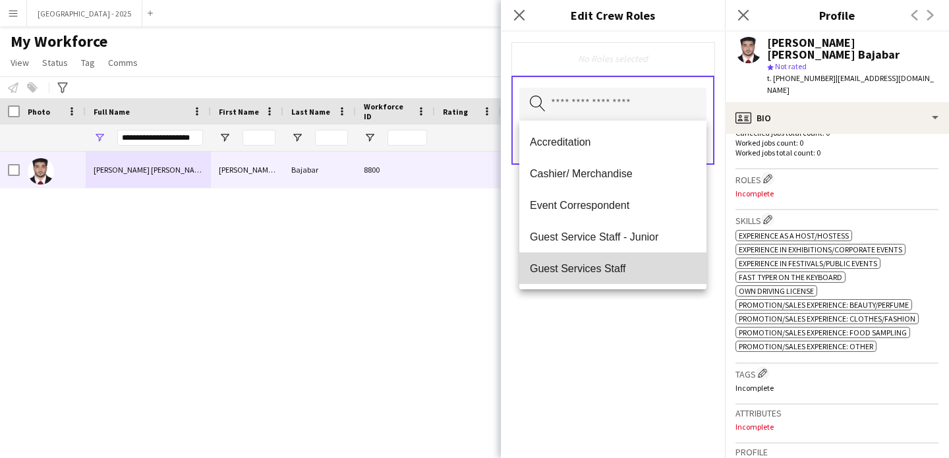
click at [639, 259] on mat-option "Guest Services Staff" at bounding box center [612, 268] width 187 height 32
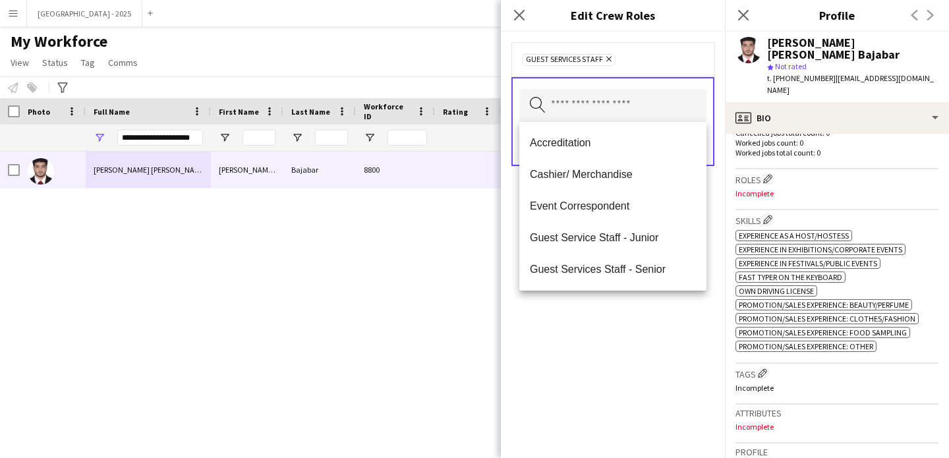
click at [649, 324] on div "Guest Services Staff Remove Search by role type Save" at bounding box center [613, 245] width 224 height 427
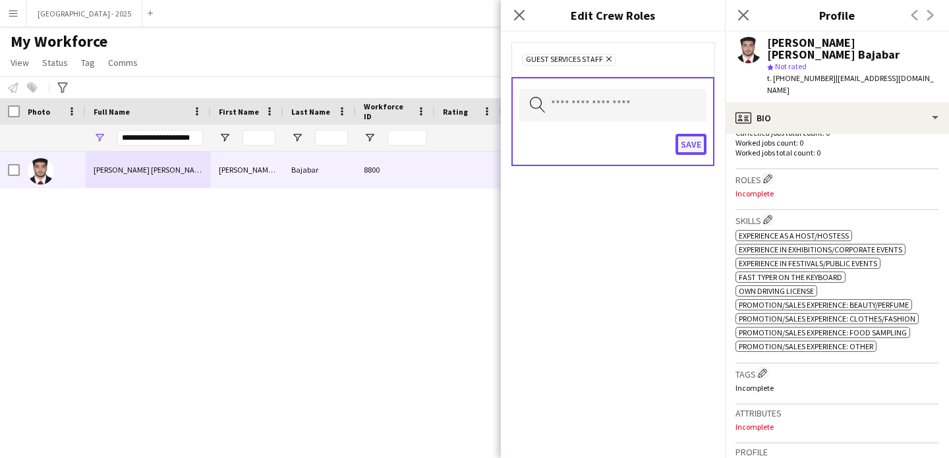
click at [693, 142] on button "Save" at bounding box center [691, 144] width 31 height 21
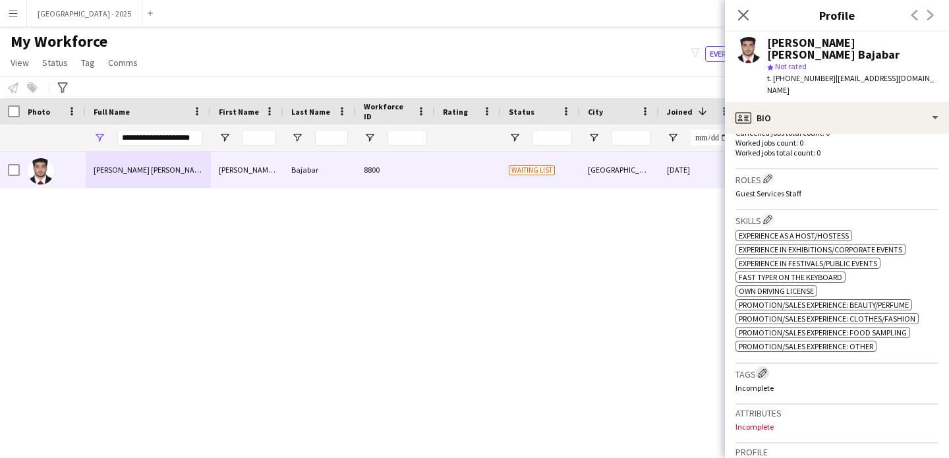
click at [765, 377] on app-icon "Edit crew company tags" at bounding box center [762, 373] width 9 height 9
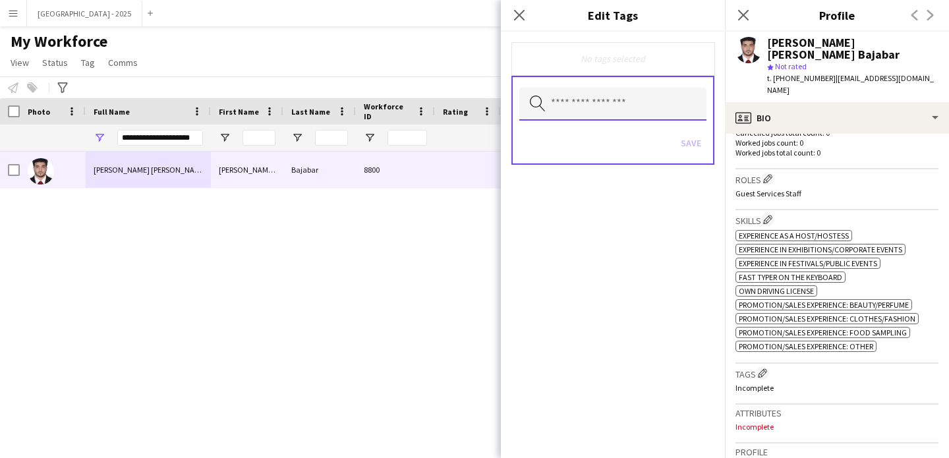
click at [593, 111] on input "text" at bounding box center [612, 104] width 187 height 33
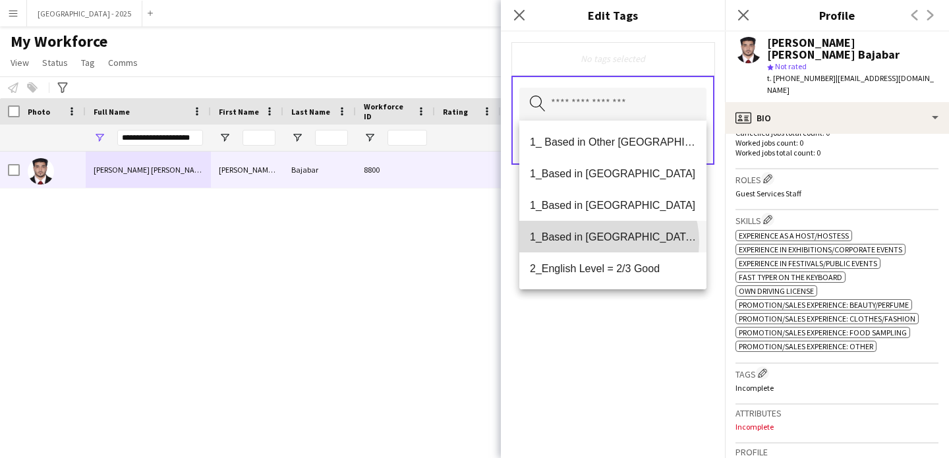
click at [606, 242] on span "1_Based in [GEOGRAPHIC_DATA]/[GEOGRAPHIC_DATA]/Ajman" at bounding box center [613, 237] width 166 height 13
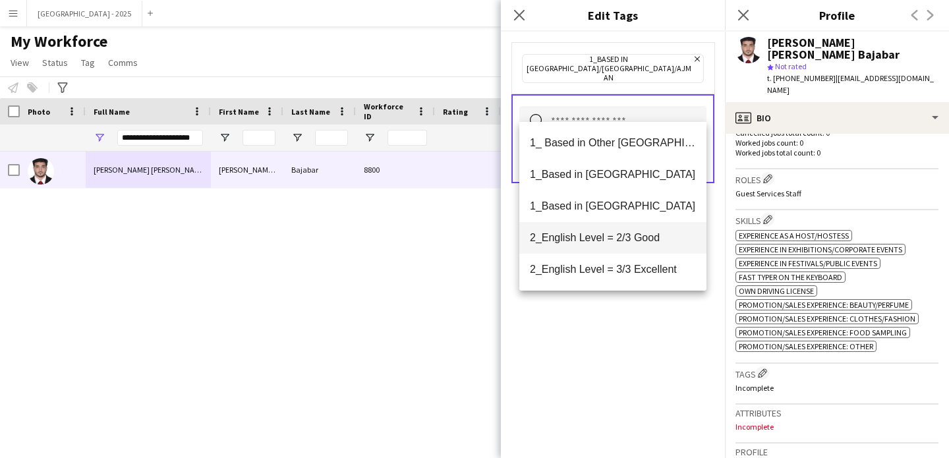
click at [613, 248] on mat-option "2_English Level = 2/3 Good" at bounding box center [612, 238] width 187 height 32
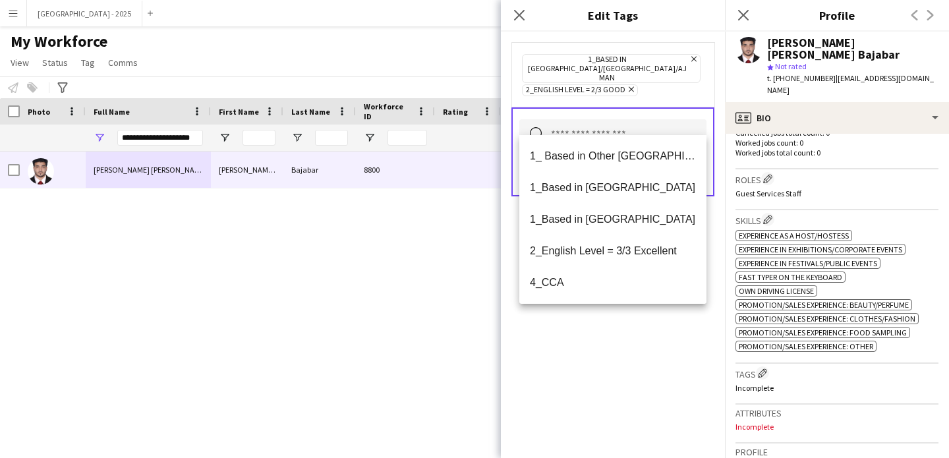
click at [629, 313] on div "1_Based in [GEOGRAPHIC_DATA]/[GEOGRAPHIC_DATA]/Ajman Remove 2_English Level = 2…" at bounding box center [613, 245] width 224 height 427
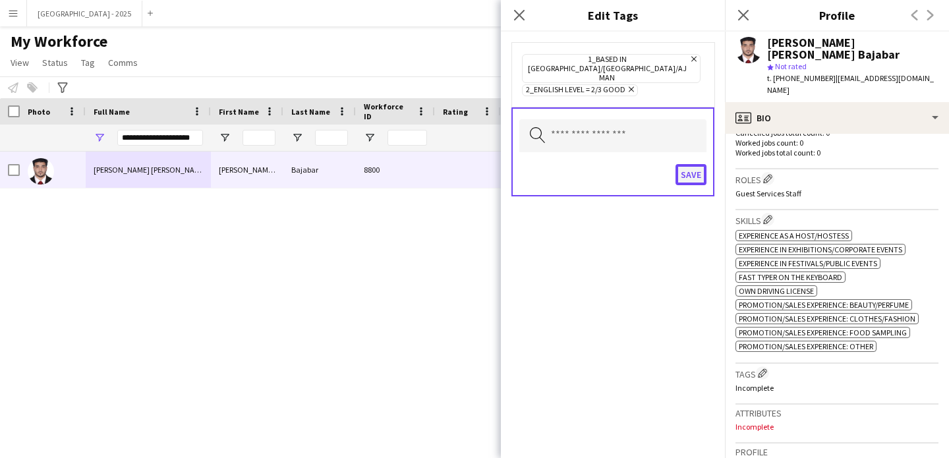
click at [676, 164] on button "Save" at bounding box center [691, 174] width 31 height 21
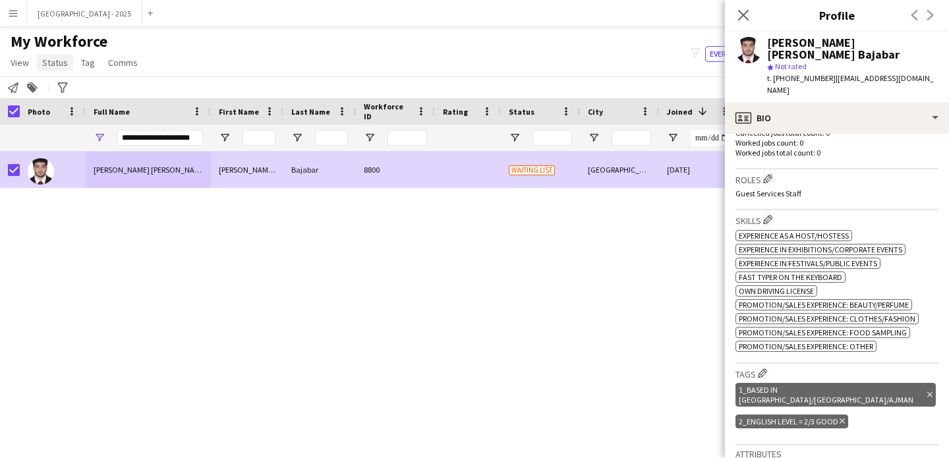
click at [52, 68] on span "Status" at bounding box center [55, 63] width 26 height 12
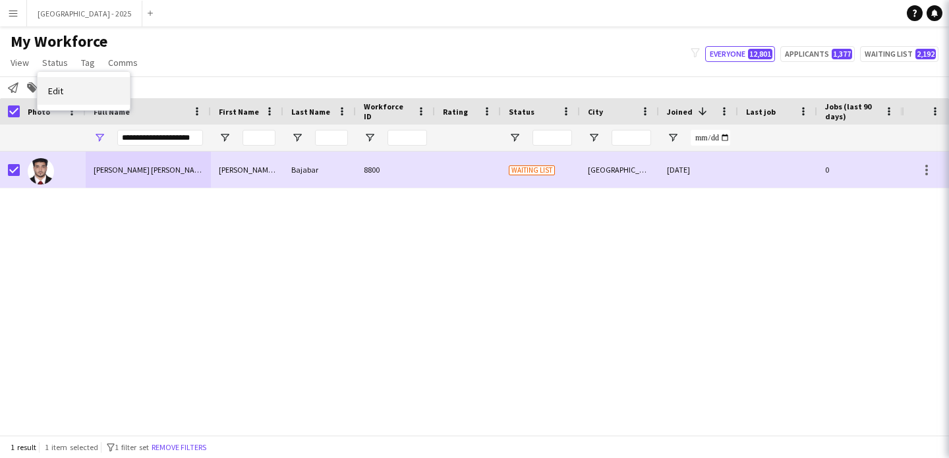
click at [80, 90] on link "Edit" at bounding box center [84, 91] width 92 height 28
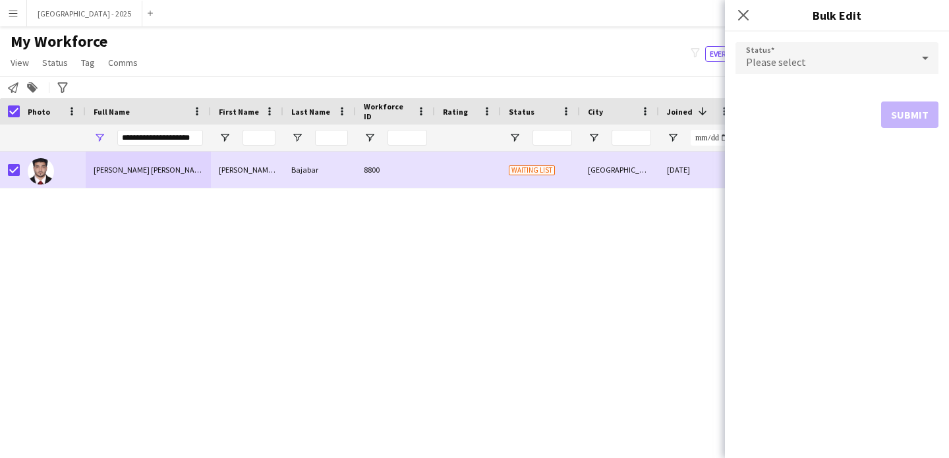
click at [830, 60] on div "Please select" at bounding box center [824, 58] width 177 height 32
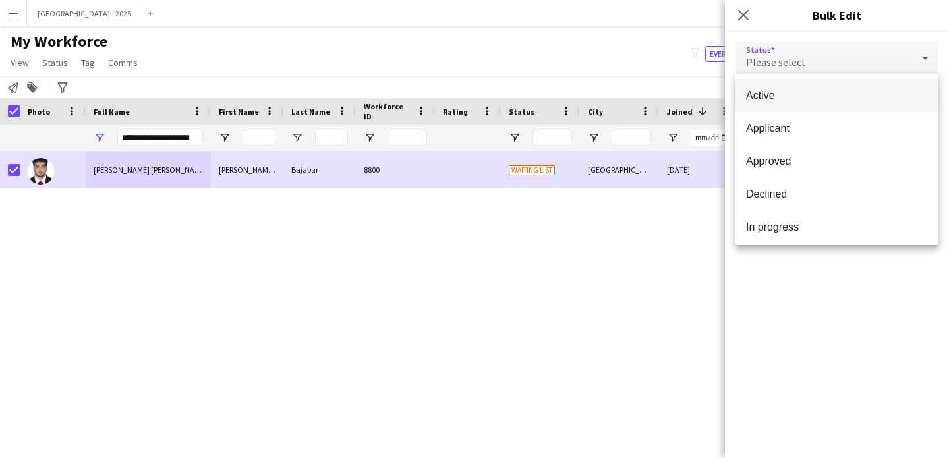
click at [788, 100] on span "Active" at bounding box center [837, 95] width 182 height 13
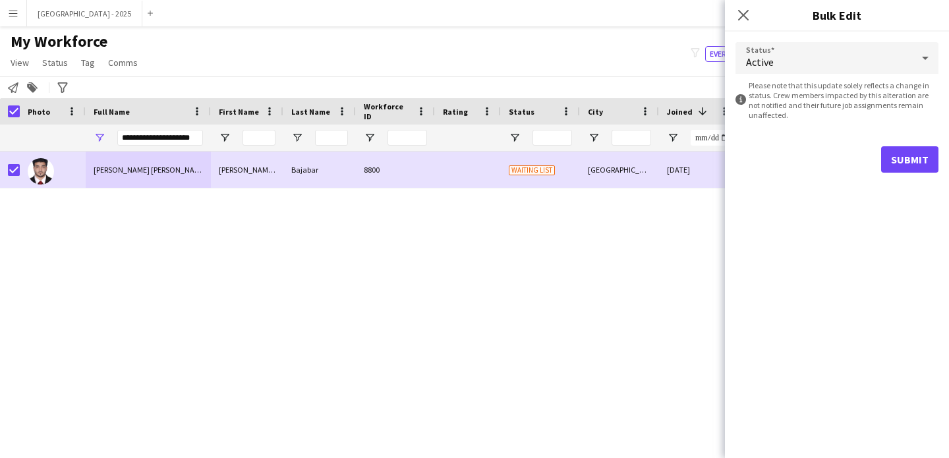
click at [904, 136] on form "Status Active information-circle Please note that this update solely reflects a…" at bounding box center [837, 108] width 203 height 152
click at [908, 151] on button "Submit" at bounding box center [909, 159] width 57 height 26
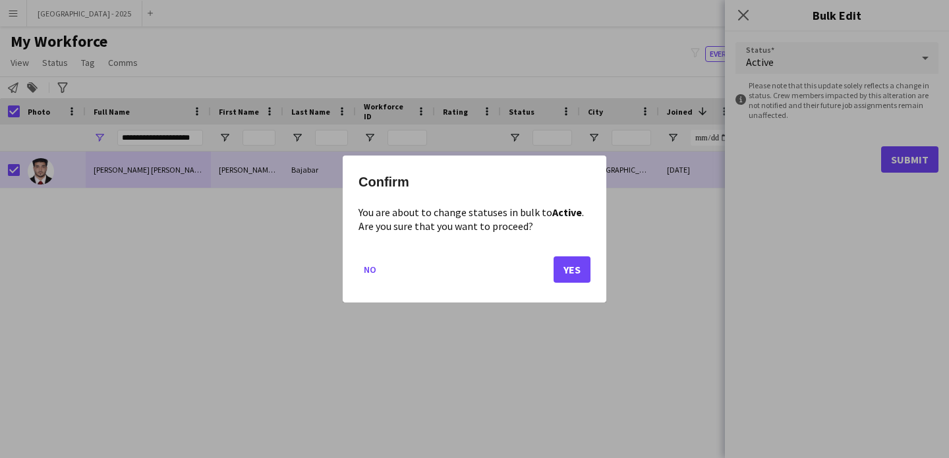
click at [595, 256] on div "Confirm You are about to change statuses in bulk to Active . Are you sure that …" at bounding box center [475, 229] width 264 height 147
click at [593, 257] on div "Confirm You are about to change statuses in bulk to Active . Are you sure that …" at bounding box center [475, 229] width 264 height 147
click at [589, 260] on button "Yes" at bounding box center [572, 269] width 37 height 26
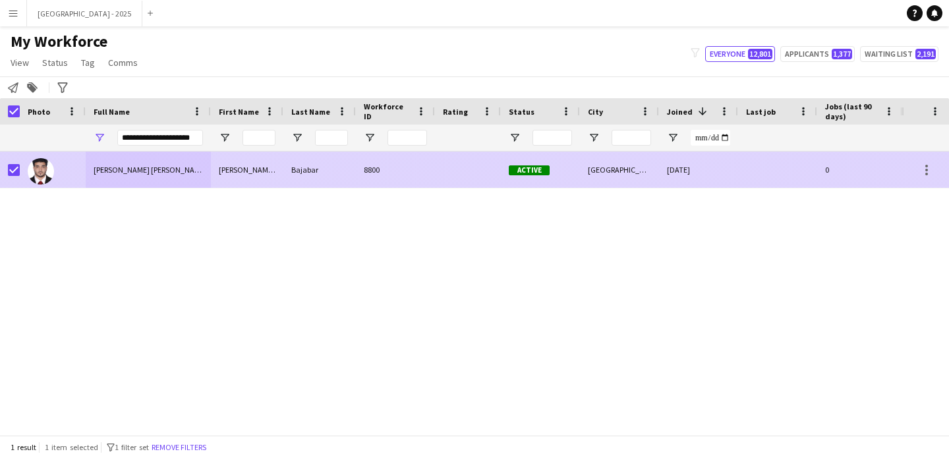
click at [73, 168] on div at bounding box center [53, 170] width 66 height 36
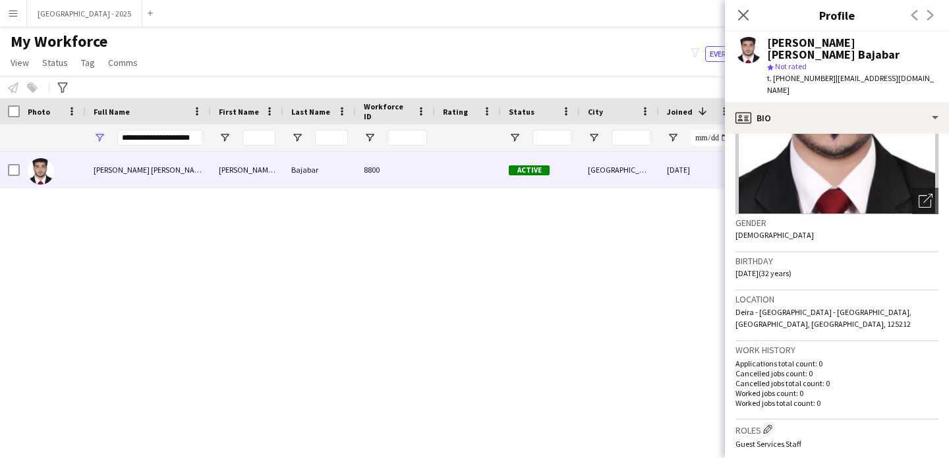
scroll to position [225, 0]
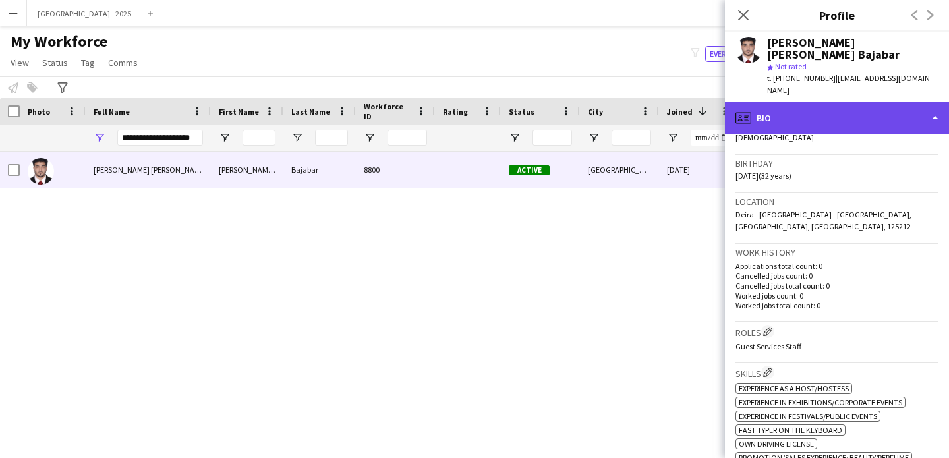
click at [827, 124] on div "profile Bio" at bounding box center [837, 118] width 224 height 32
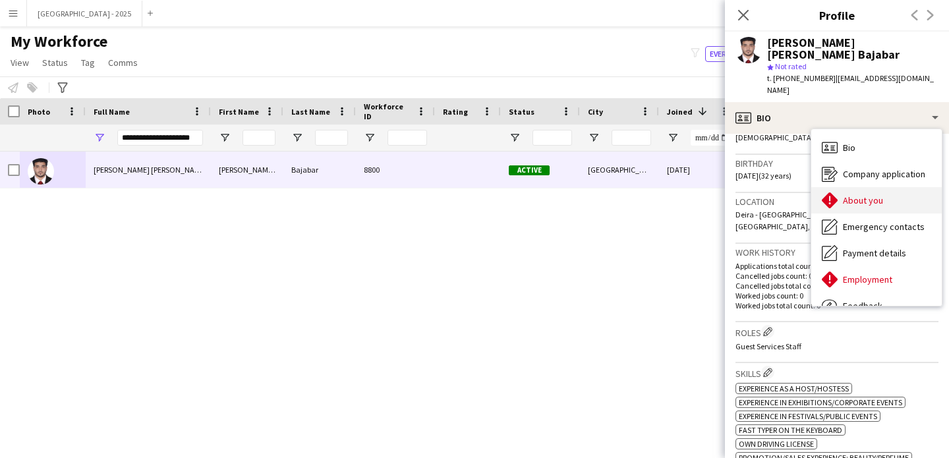
click at [885, 209] on div "About you About you" at bounding box center [877, 200] width 131 height 26
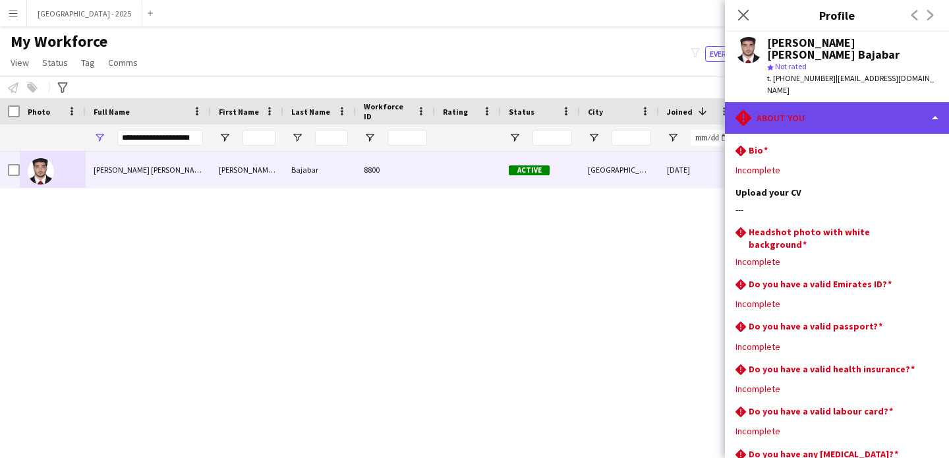
click at [823, 127] on div "rhombus-alert About you" at bounding box center [837, 118] width 224 height 32
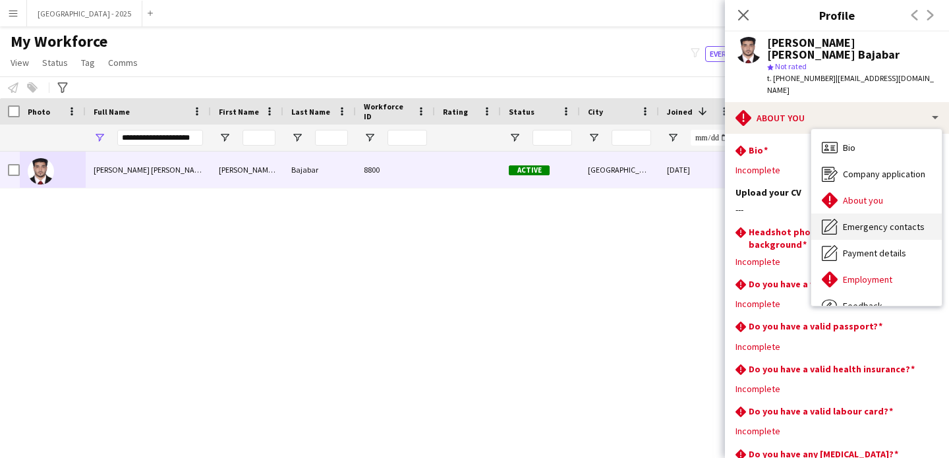
click at [874, 222] on span "Emergency contacts" at bounding box center [884, 227] width 82 height 12
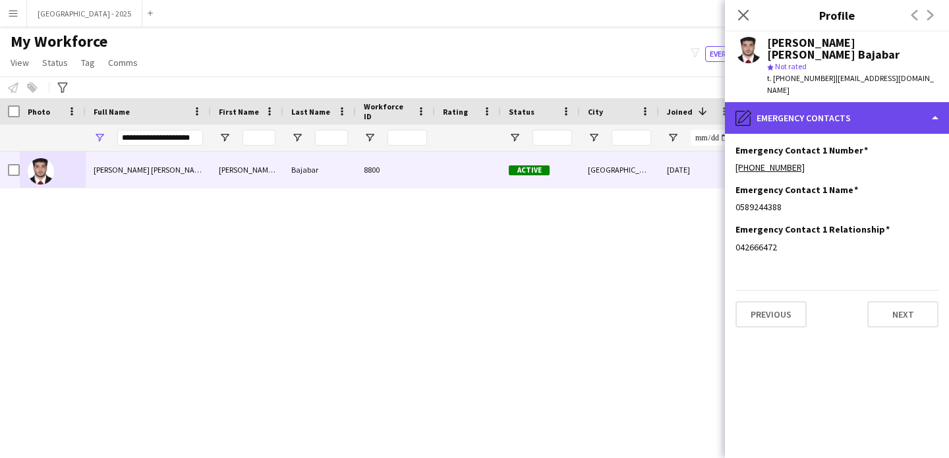
click at [846, 125] on div "pencil4 Emergency contacts" at bounding box center [837, 118] width 224 height 32
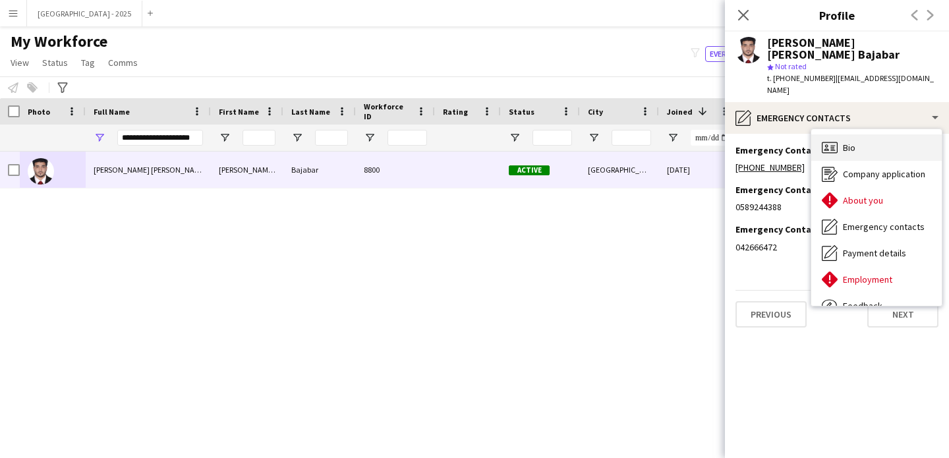
click at [885, 144] on div "Bio Bio" at bounding box center [877, 147] width 131 height 26
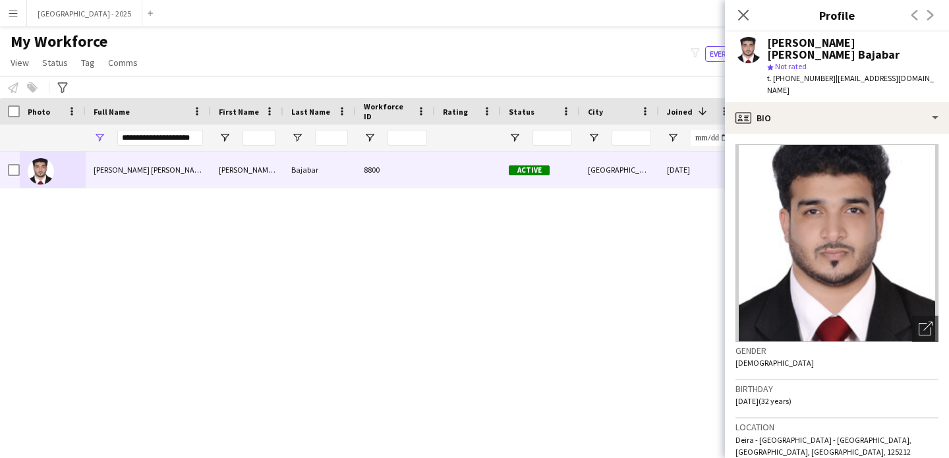
click at [833, 159] on img at bounding box center [837, 243] width 203 height 198
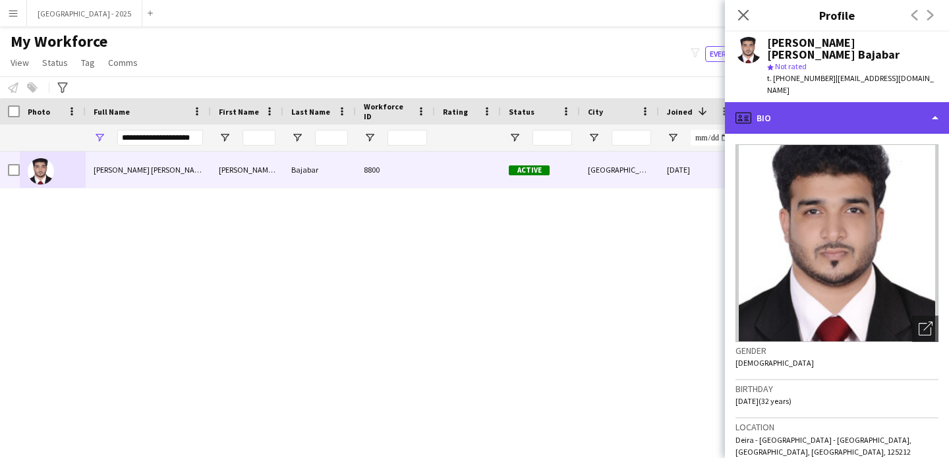
click at [835, 132] on div "profile Bio" at bounding box center [837, 118] width 224 height 32
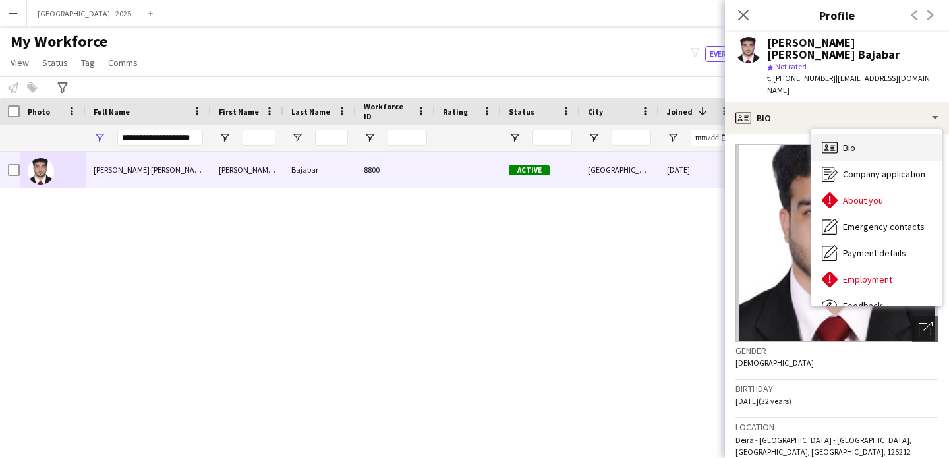
click at [856, 152] on div "Bio Bio" at bounding box center [877, 147] width 131 height 26
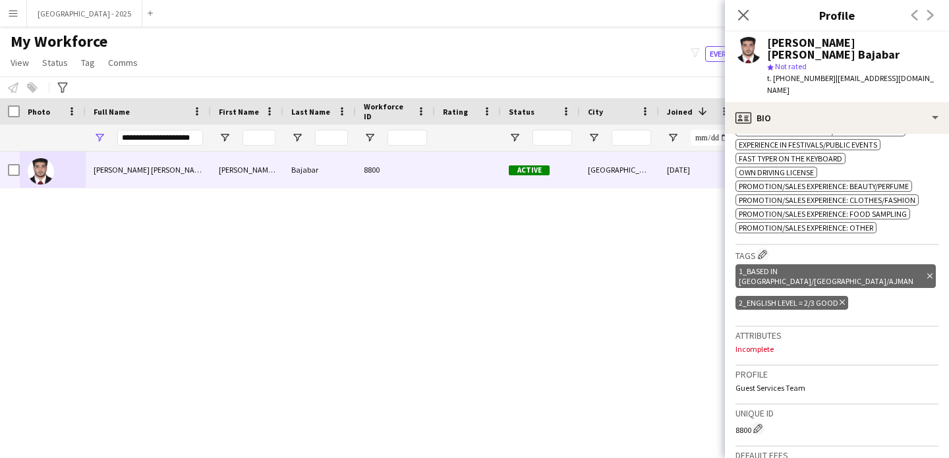
scroll to position [528, 0]
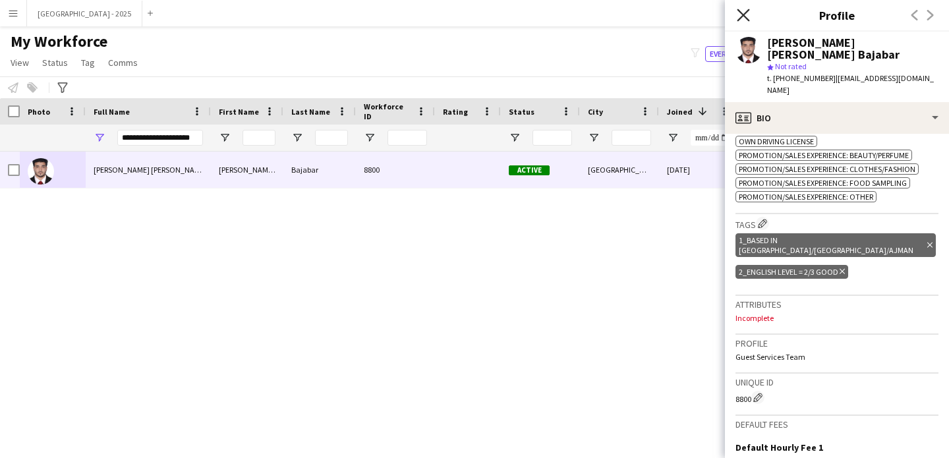
click at [742, 20] on icon "Close pop-in" at bounding box center [743, 15] width 13 height 13
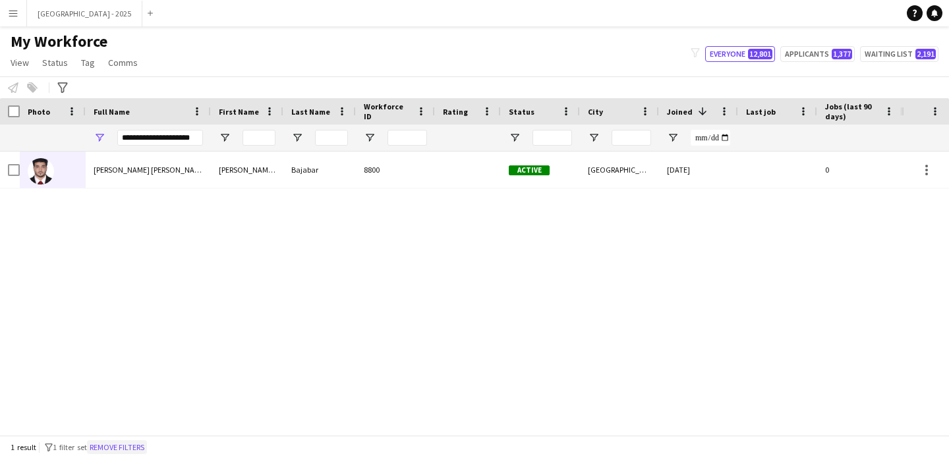
click at [139, 449] on button "Remove filters" at bounding box center [117, 447] width 60 height 15
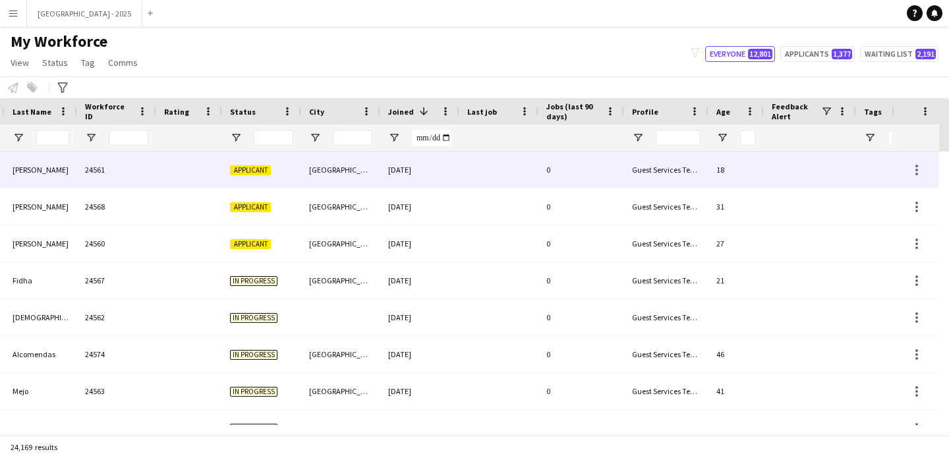
scroll to position [0, 0]
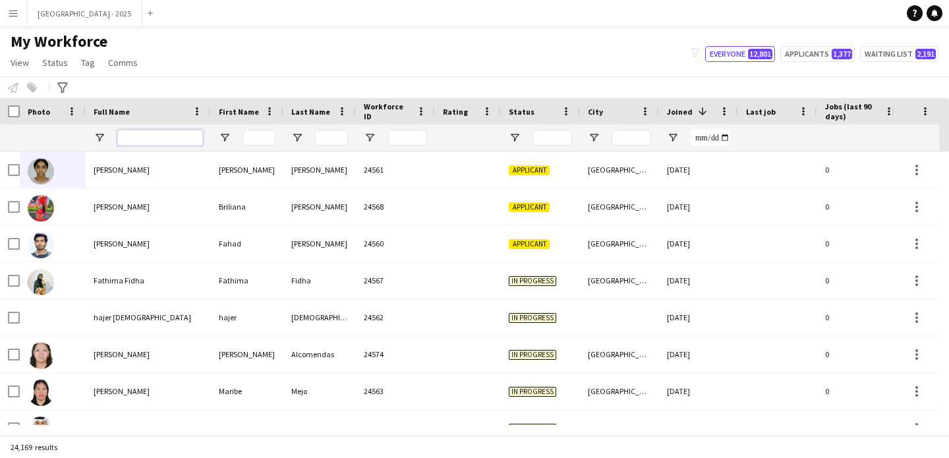
click at [196, 138] on input "Full Name Filter Input" at bounding box center [160, 138] width 86 height 16
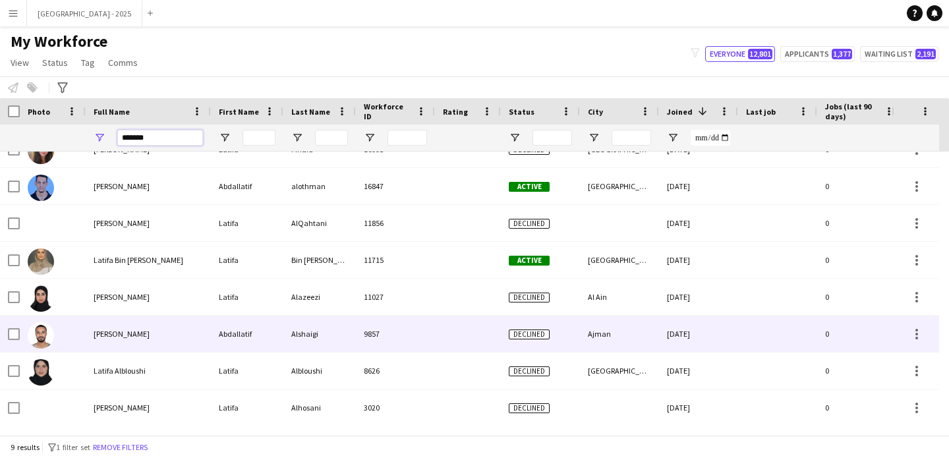
scroll to position [59, 0]
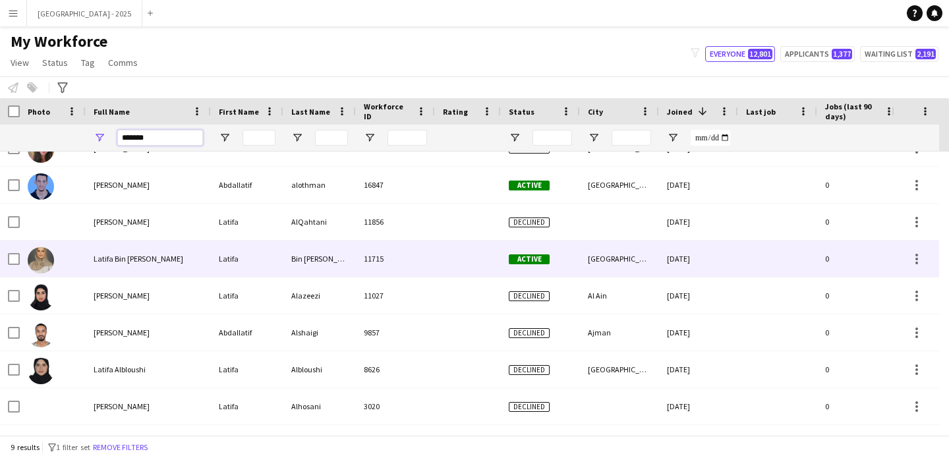
type input "******"
click at [218, 246] on div "Latifa" at bounding box center [247, 259] width 73 height 36
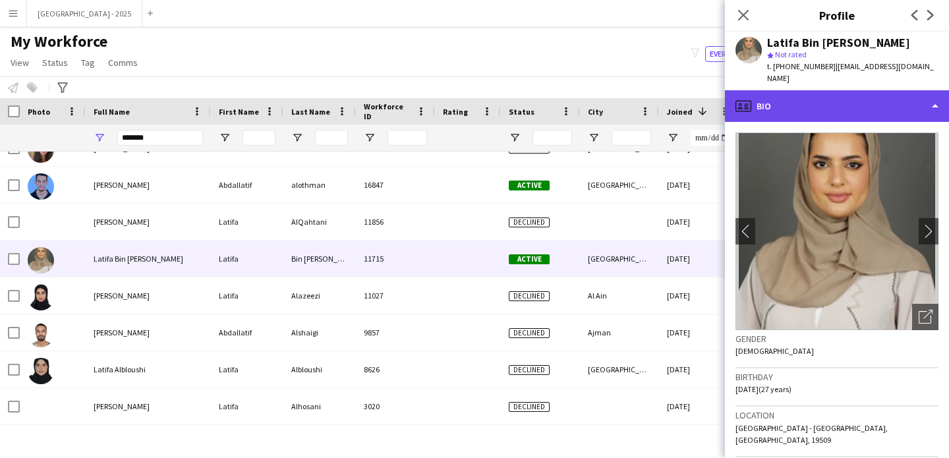
click at [820, 92] on div "profile Bio" at bounding box center [837, 106] width 224 height 32
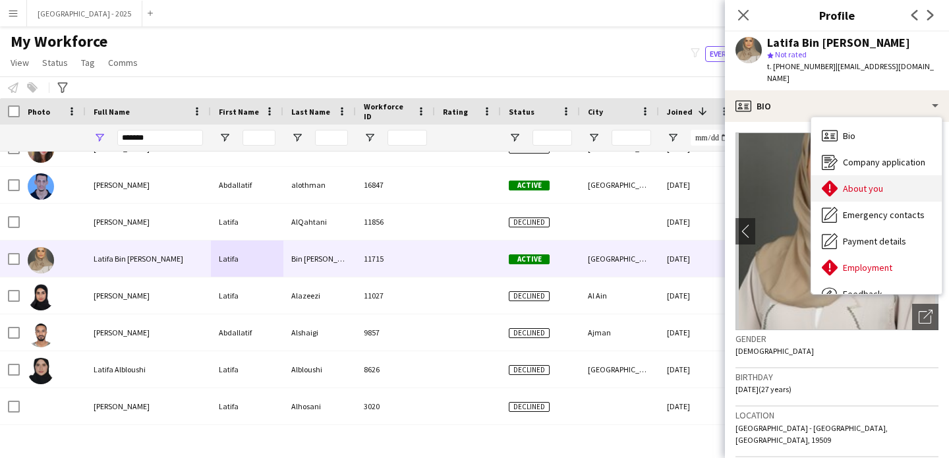
click at [888, 180] on div "About you About you" at bounding box center [877, 188] width 131 height 26
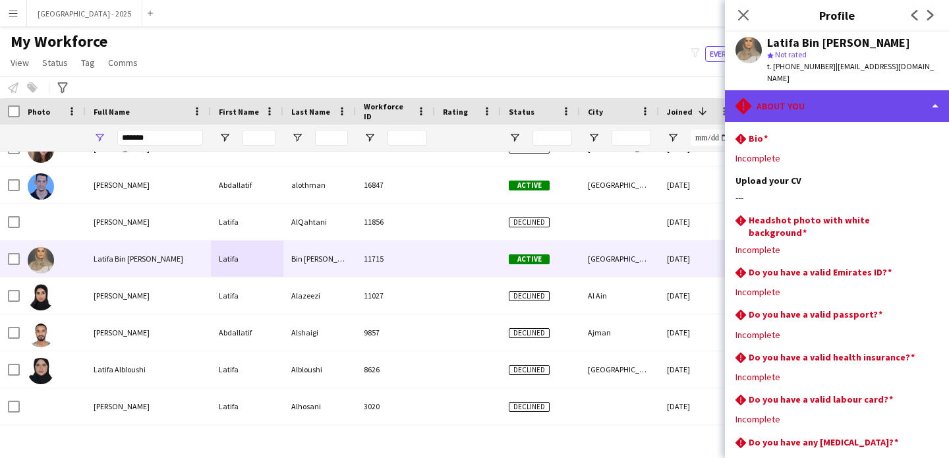
click at [828, 100] on div "rhombus-alert About you" at bounding box center [837, 106] width 224 height 32
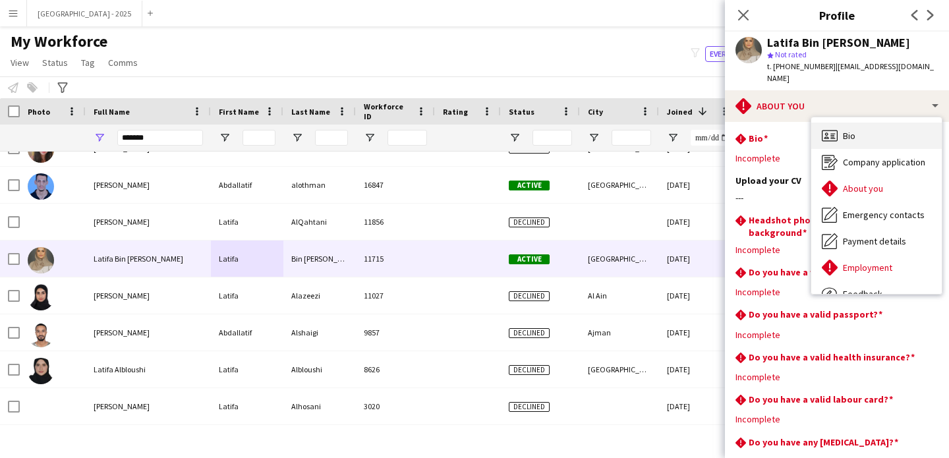
click at [879, 123] on div "Bio Bio" at bounding box center [877, 136] width 131 height 26
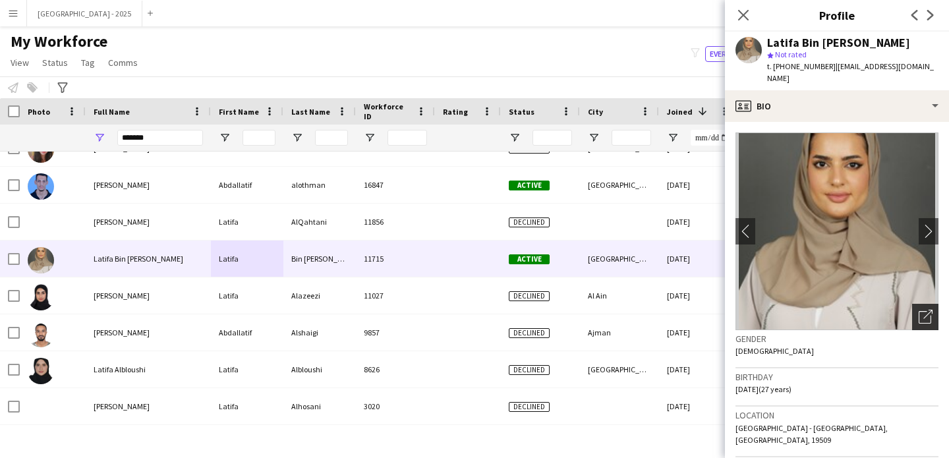
click at [918, 304] on div "Open photos pop-in" at bounding box center [925, 317] width 26 height 26
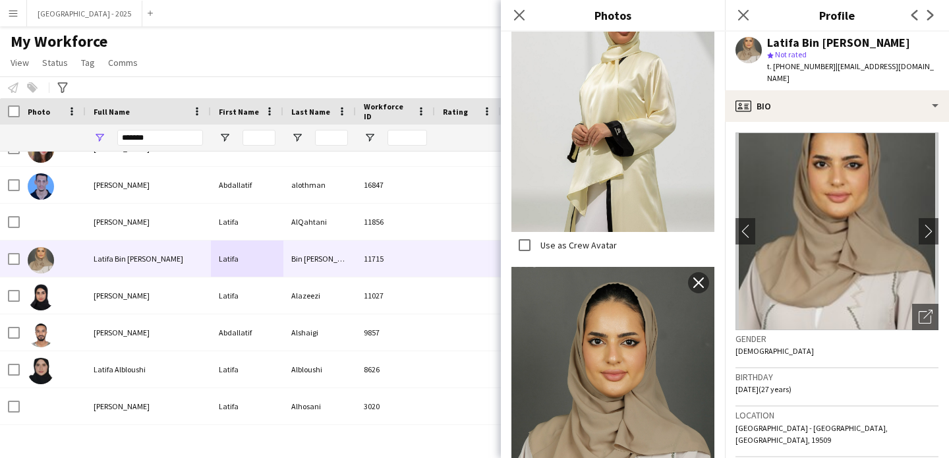
scroll to position [415, 0]
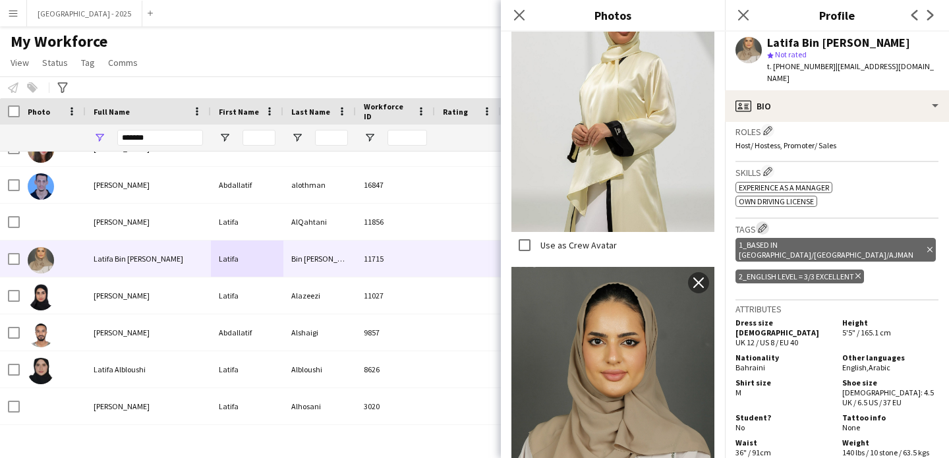
click at [765, 223] on app-icon "Edit crew company tags" at bounding box center [762, 227] width 9 height 9
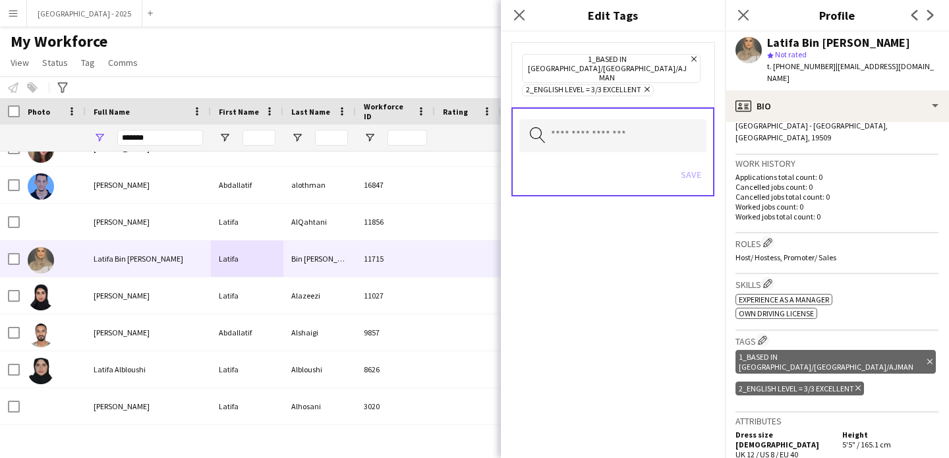
scroll to position [302, 0]
click at [769, 239] on app-icon "Edit crew company roles" at bounding box center [767, 243] width 9 height 9
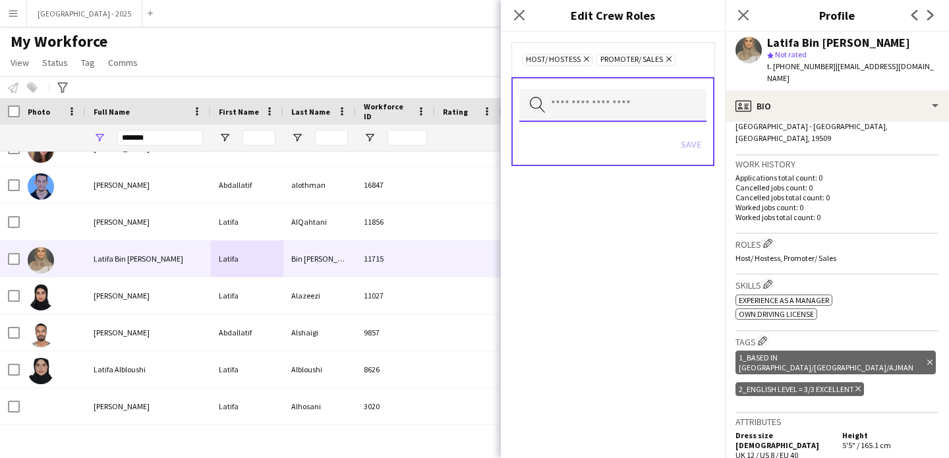
click at [635, 98] on input "text" at bounding box center [612, 105] width 187 height 33
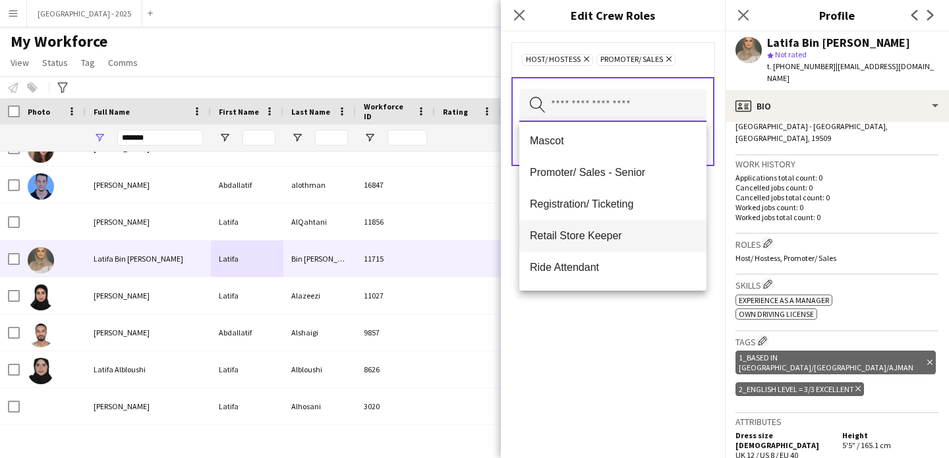
scroll to position [113, 0]
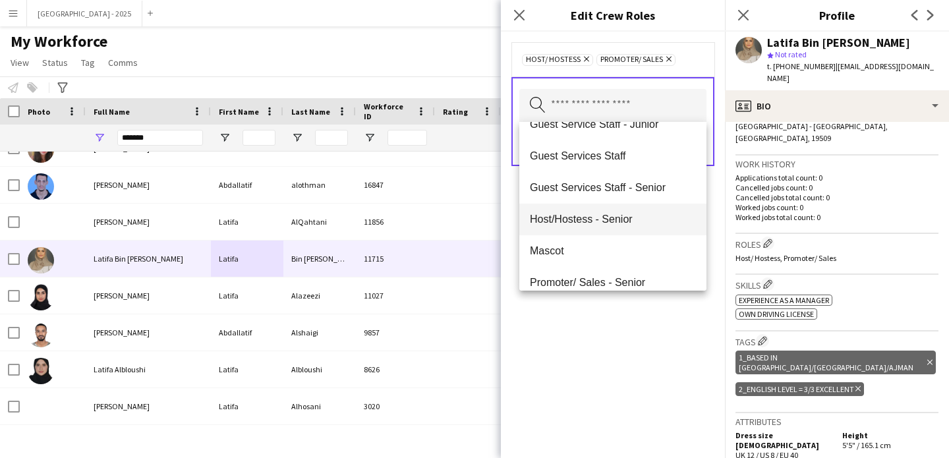
click at [630, 219] on span "Host/Hostess - Senior" at bounding box center [613, 219] width 166 height 13
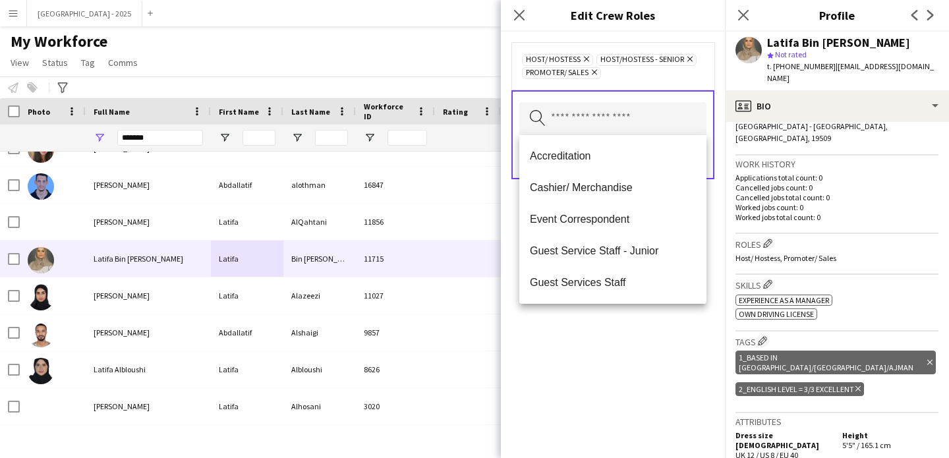
click at [657, 347] on div "Host/ Hostess Remove Host/Hostess - Senior Remove Promoter/ Sales Remove Search…" at bounding box center [613, 245] width 224 height 427
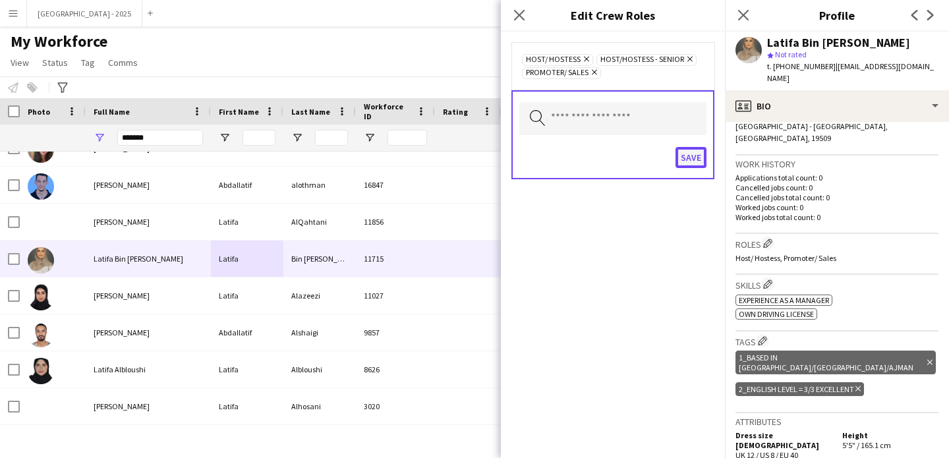
click at [691, 153] on button "Save" at bounding box center [691, 157] width 31 height 21
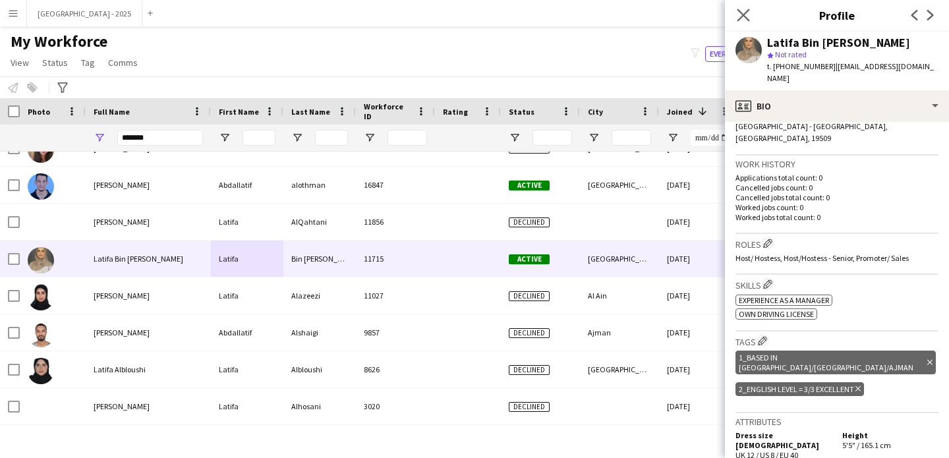
click at [736, 12] on app-icon "Close pop-in" at bounding box center [743, 15] width 19 height 19
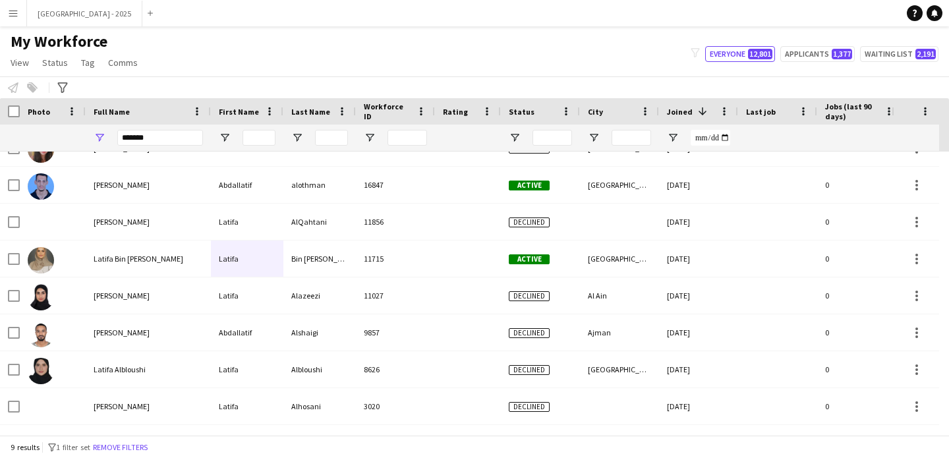
click at [137, 446] on button "Remove filters" at bounding box center [120, 447] width 60 height 15
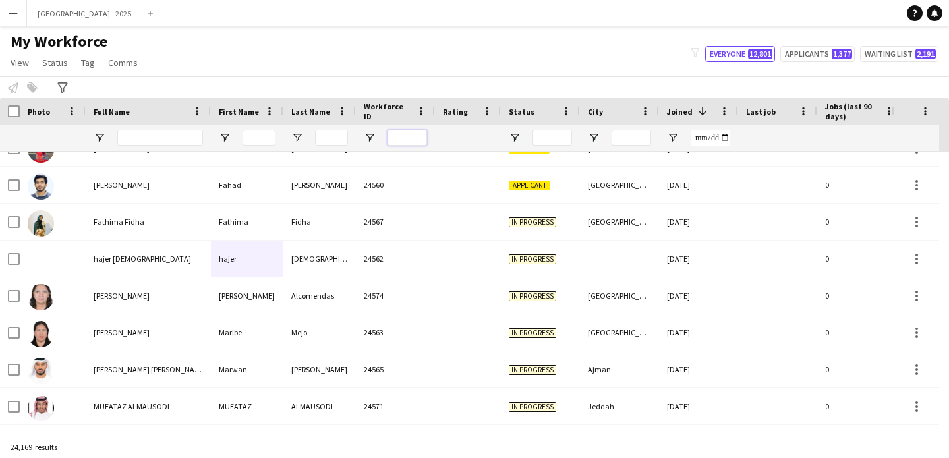
click at [411, 136] on input "Workforce ID Filter Input" at bounding box center [408, 138] width 40 height 16
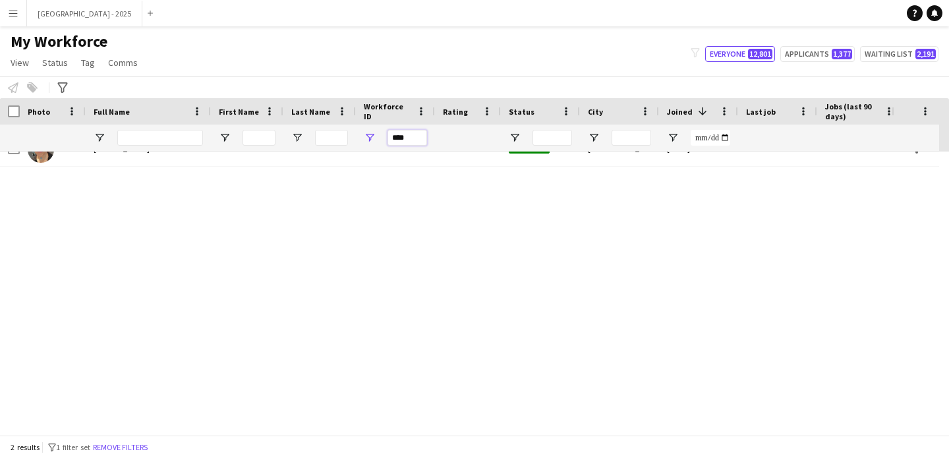
scroll to position [0, 0]
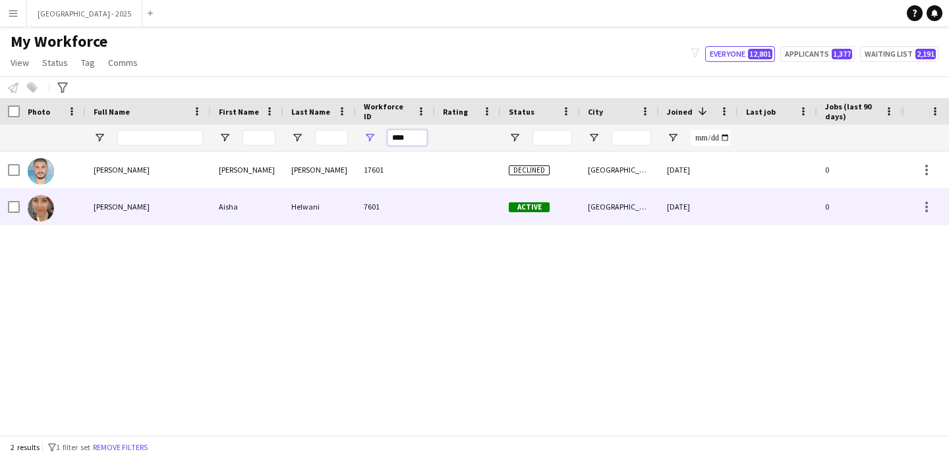
type input "****"
click at [175, 200] on div "[PERSON_NAME]" at bounding box center [148, 207] width 125 height 36
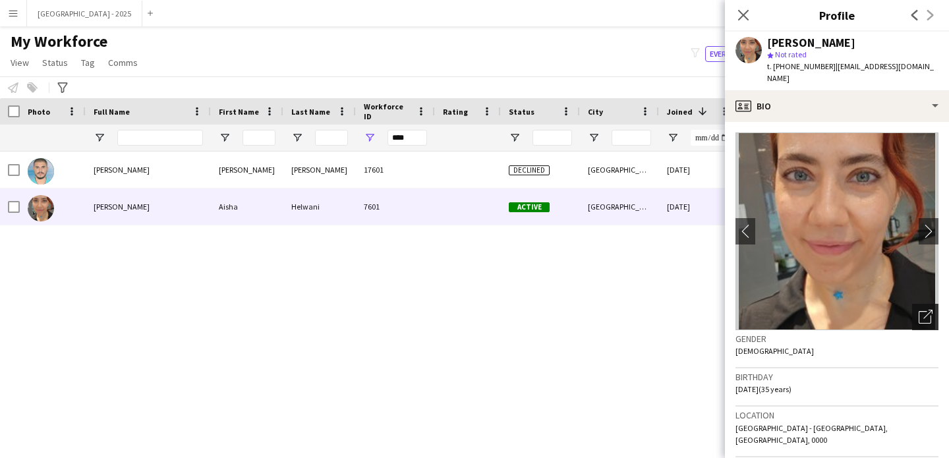
click at [919, 310] on icon "Open photos pop-in" at bounding box center [926, 317] width 14 height 14
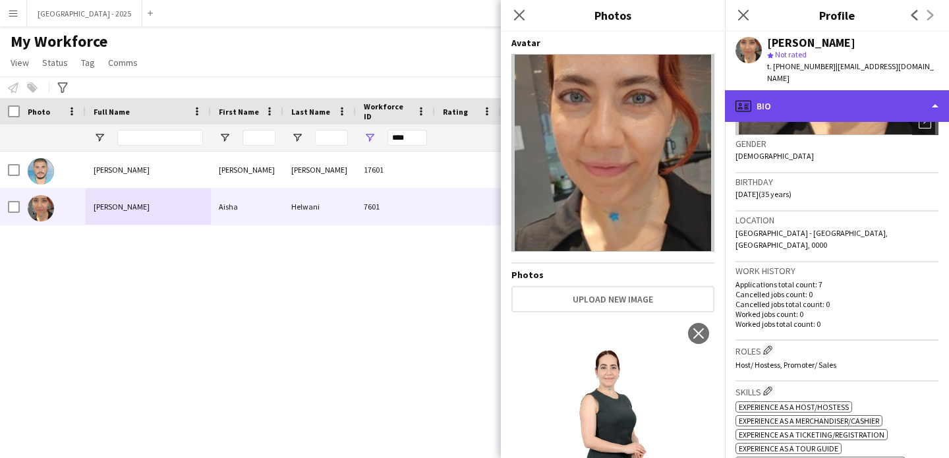
click at [770, 90] on div "profile Bio" at bounding box center [837, 106] width 224 height 32
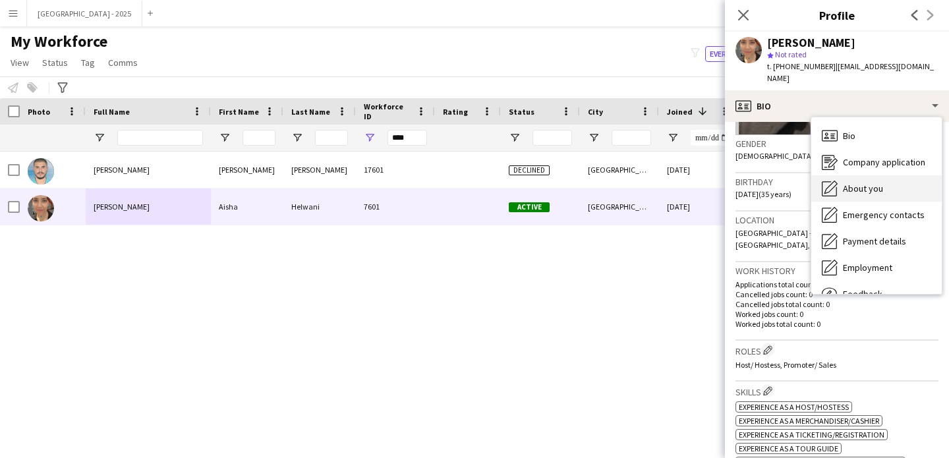
click at [852, 183] on span "About you" at bounding box center [863, 189] width 40 height 12
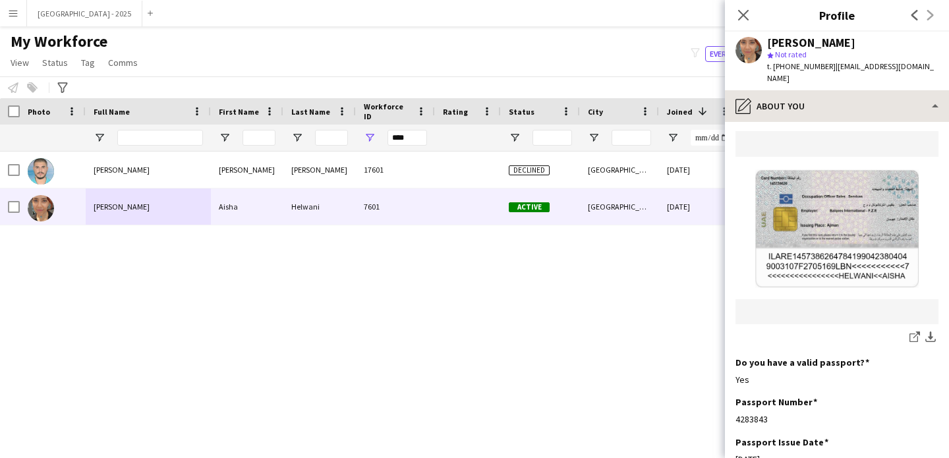
scroll to position [831, 0]
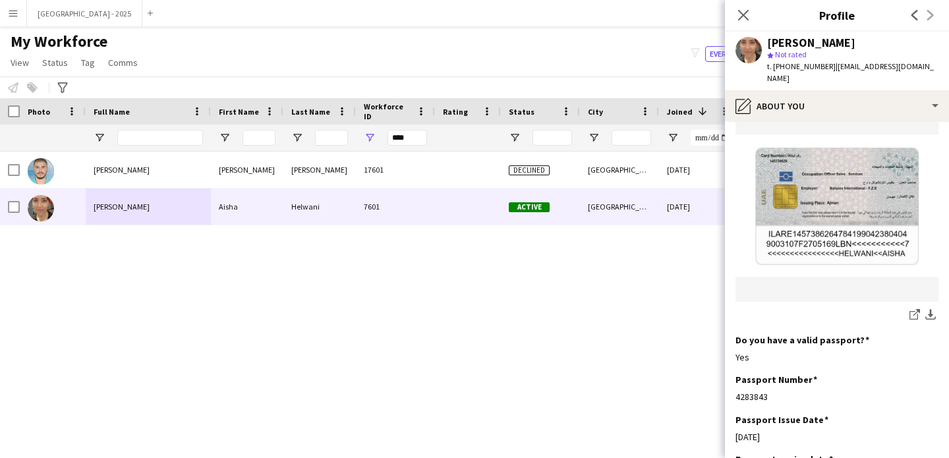
click at [823, 73] on div "[PERSON_NAME] star Not rated t. [PHONE_NUMBER] | [EMAIL_ADDRESS][DOMAIN_NAME]" at bounding box center [837, 61] width 224 height 59
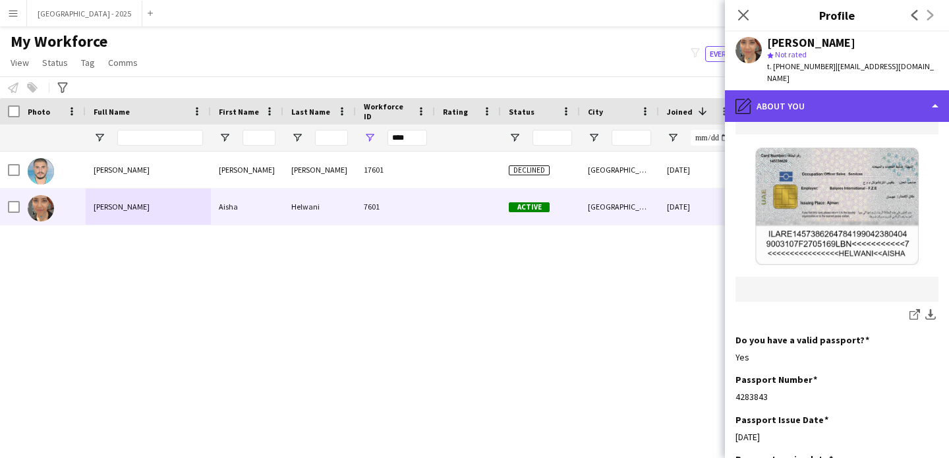
click at [831, 90] on div "pencil4 About you" at bounding box center [837, 106] width 224 height 32
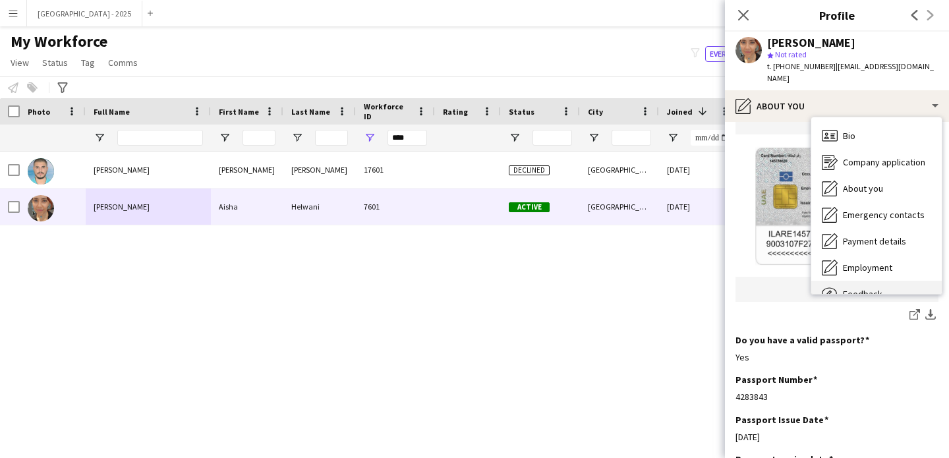
click at [884, 281] on div "Feedback Feedback" at bounding box center [877, 294] width 131 height 26
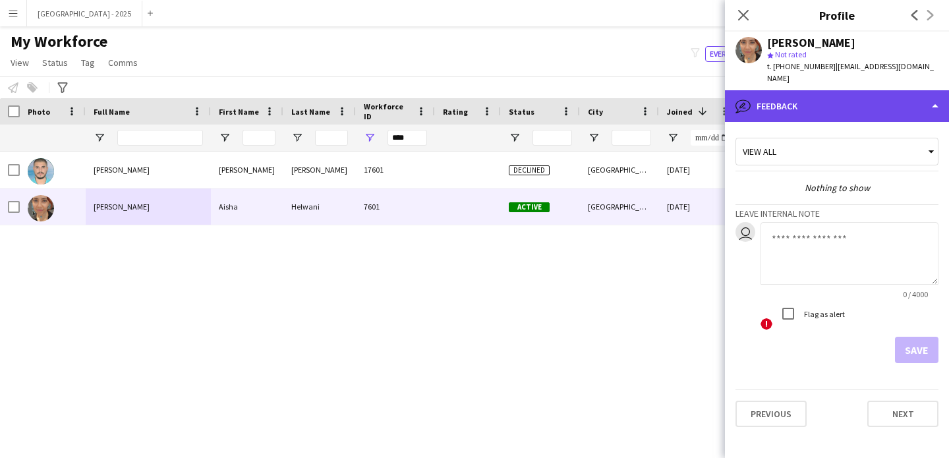
click at [810, 98] on div "bubble-pencil Feedback" at bounding box center [837, 106] width 224 height 32
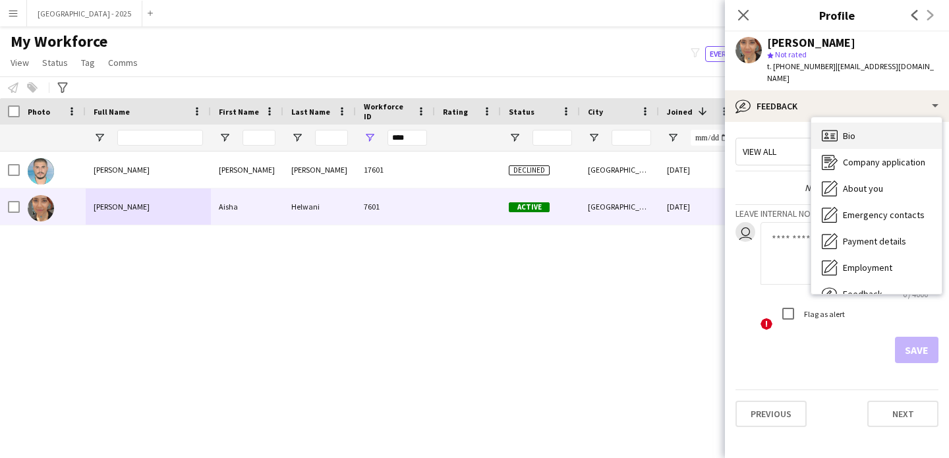
click at [878, 125] on div "Bio Bio" at bounding box center [877, 136] width 131 height 26
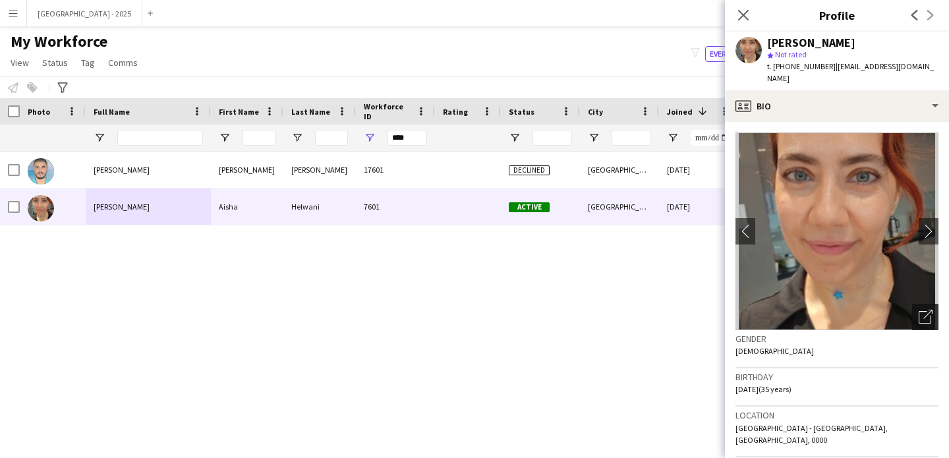
click at [919, 310] on icon "Open photos pop-in" at bounding box center [926, 317] width 14 height 14
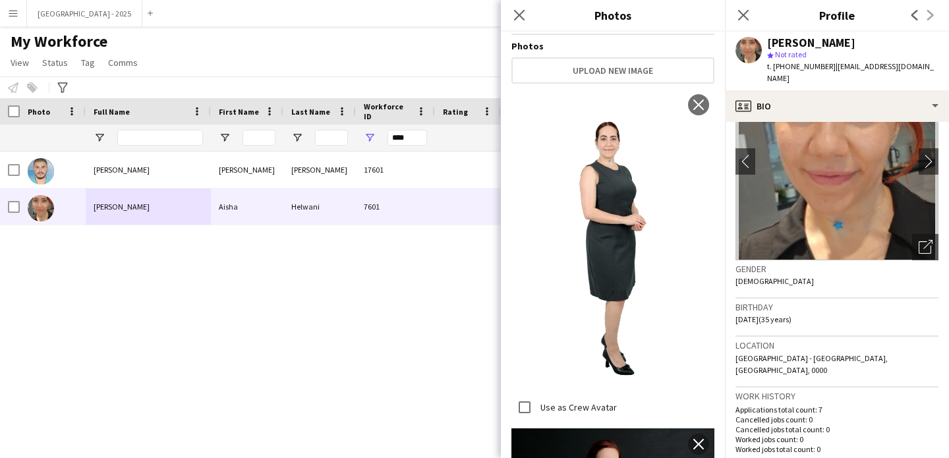
scroll to position [231, 0]
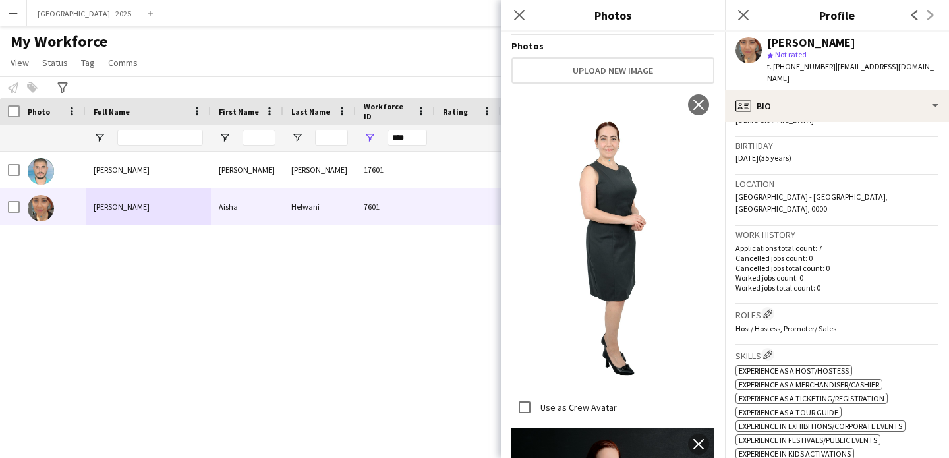
click at [790, 76] on div "[PERSON_NAME] star Not rated t. [PHONE_NUMBER] | [EMAIL_ADDRESS][DOMAIN_NAME]" at bounding box center [837, 61] width 224 height 59
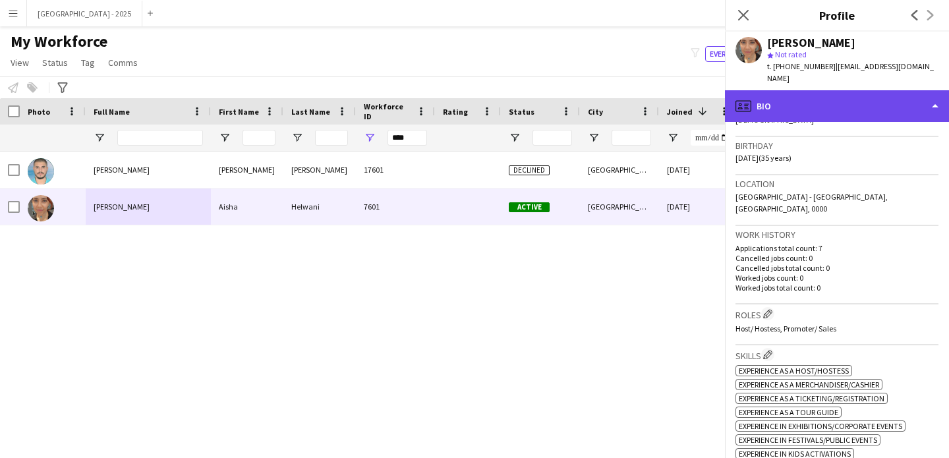
click at [812, 95] on div "profile Bio" at bounding box center [837, 106] width 224 height 32
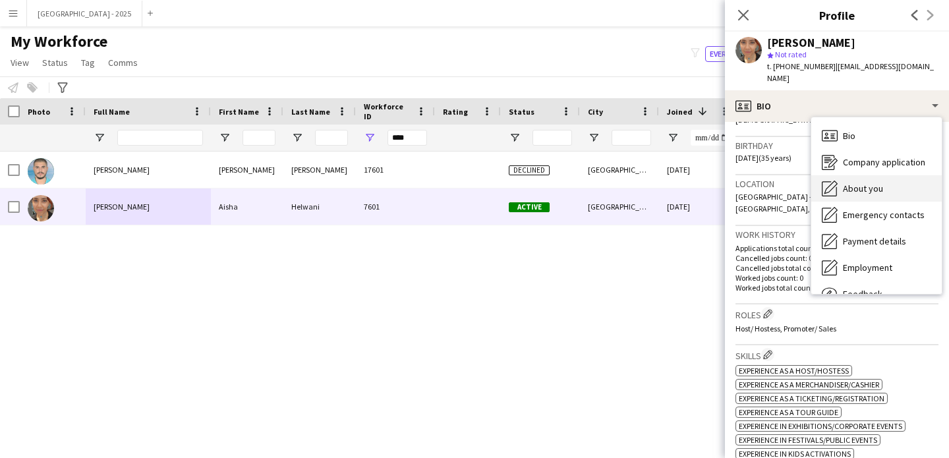
click at [882, 183] on span "About you" at bounding box center [863, 189] width 40 height 12
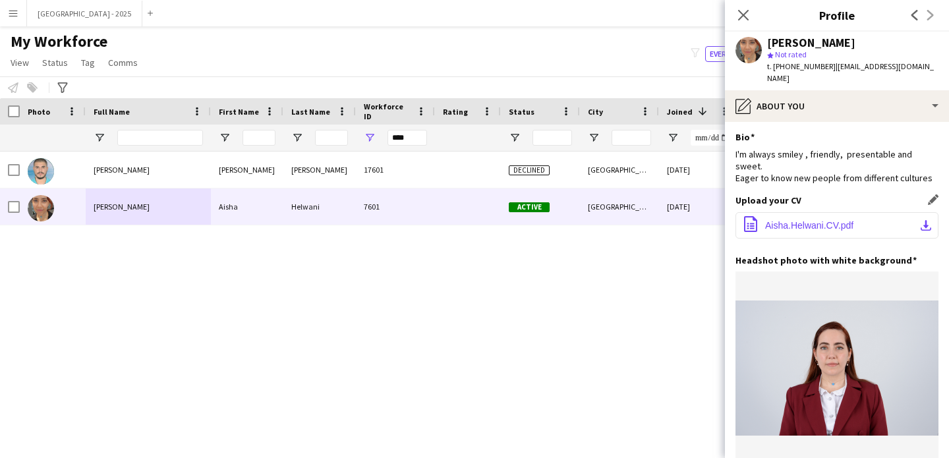
scroll to position [3, 0]
click at [810, 219] on span "Aisha.Helwani.CV.pdf" at bounding box center [809, 224] width 88 height 11
click at [809, 219] on span "Aisha.Helwani.CV.pdf" at bounding box center [809, 224] width 88 height 11
click at [742, 12] on icon "Close pop-in" at bounding box center [743, 15] width 13 height 13
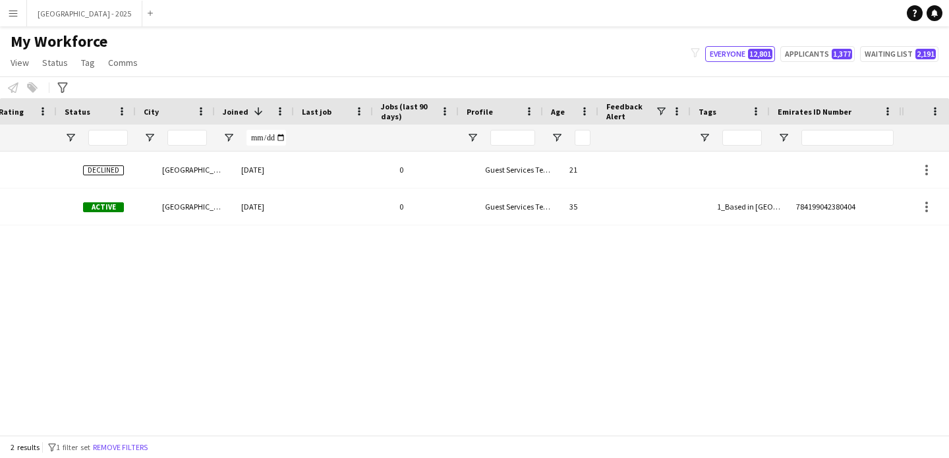
scroll to position [0, 444]
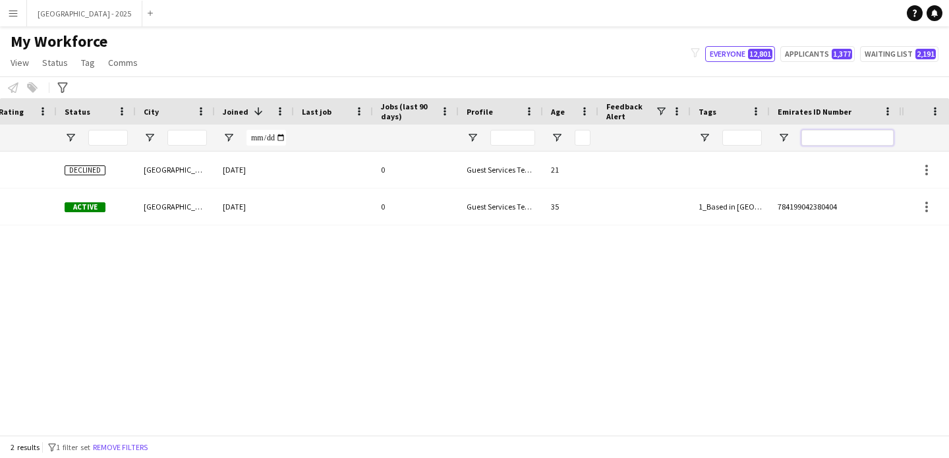
drag, startPoint x: 804, startPoint y: 131, endPoint x: 812, endPoint y: 128, distance: 8.0
click at [812, 128] on div at bounding box center [848, 138] width 92 height 26
paste input "*******"
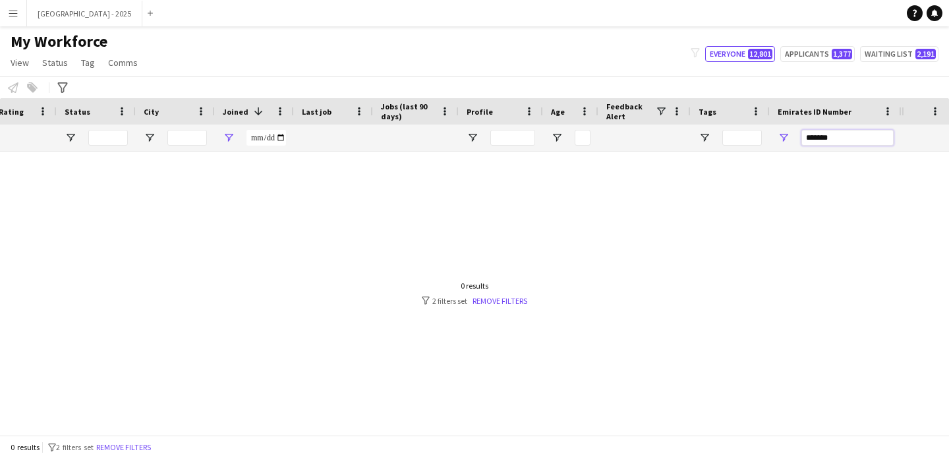
scroll to position [0, 0]
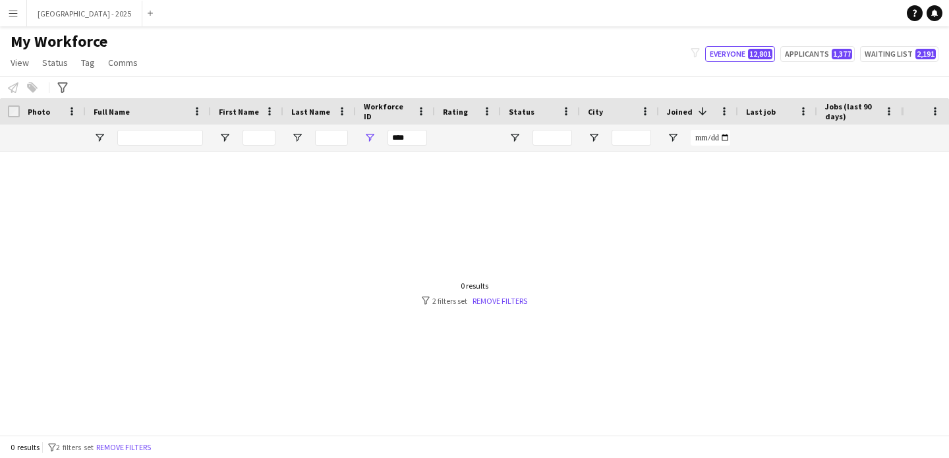
type input "*******"
click at [394, 139] on input "****" at bounding box center [408, 138] width 40 height 16
click at [430, 142] on div at bounding box center [395, 138] width 79 height 26
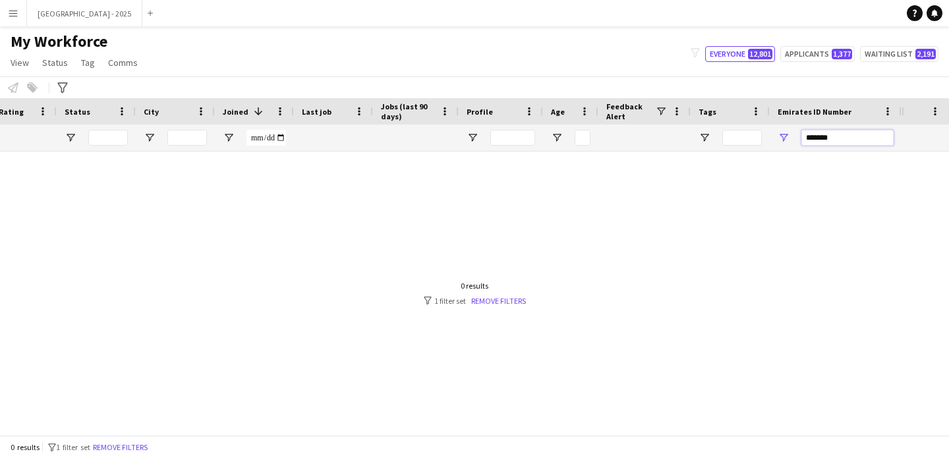
click at [866, 142] on input "*******" at bounding box center [848, 138] width 92 height 16
type input "*"
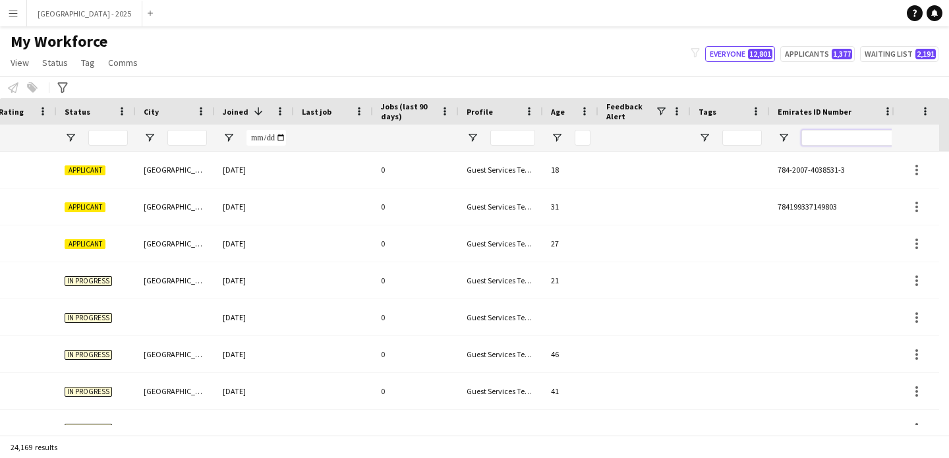
scroll to position [0, 0]
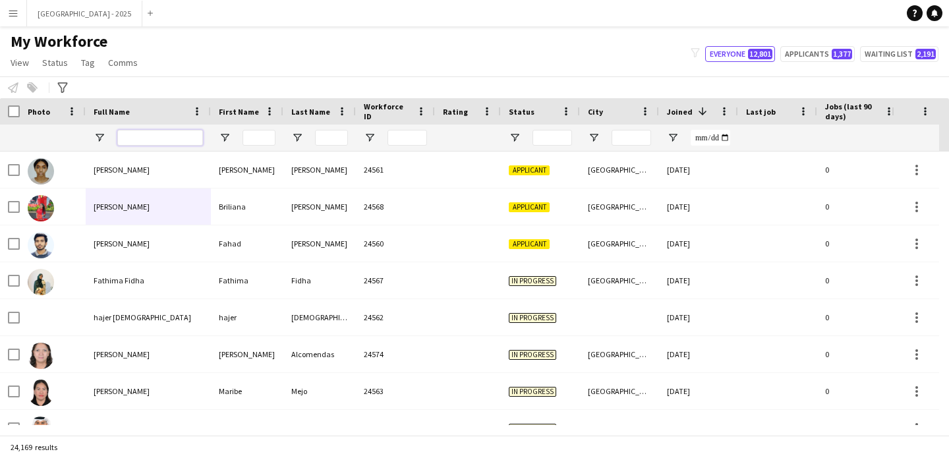
click at [144, 131] on input "Full Name Filter Input" at bounding box center [160, 138] width 86 height 16
paste input "**********"
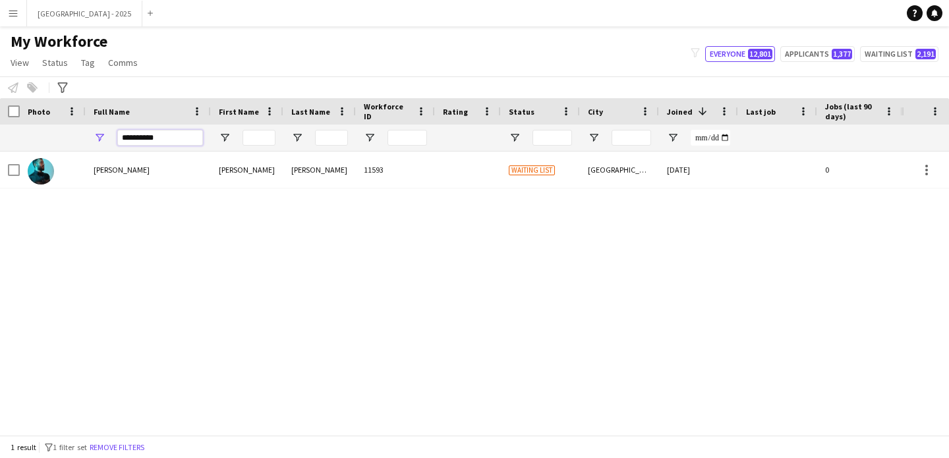
type input "**********"
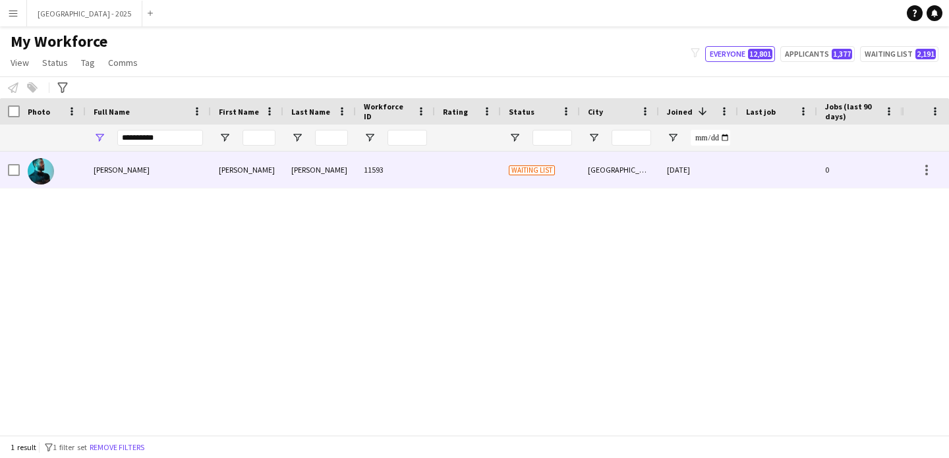
click at [144, 160] on div "[PERSON_NAME]" at bounding box center [148, 170] width 125 height 36
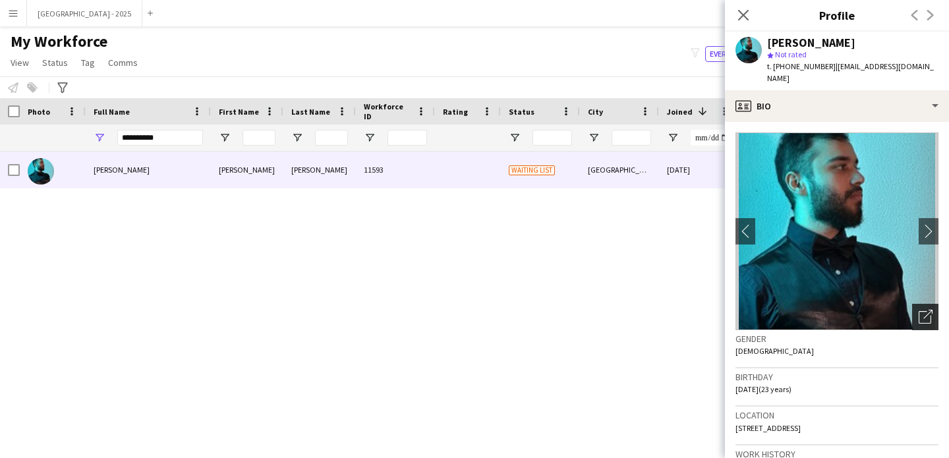
click at [920, 310] on icon "Open photos pop-in" at bounding box center [926, 317] width 14 height 14
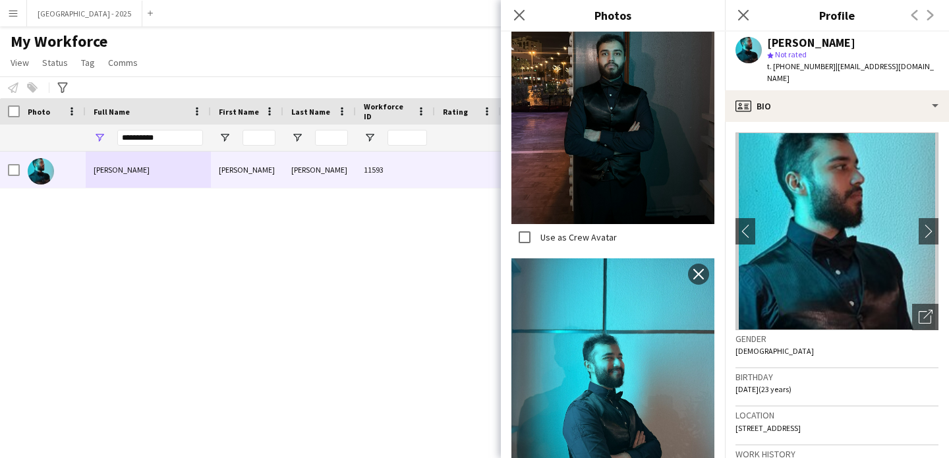
scroll to position [1601, 0]
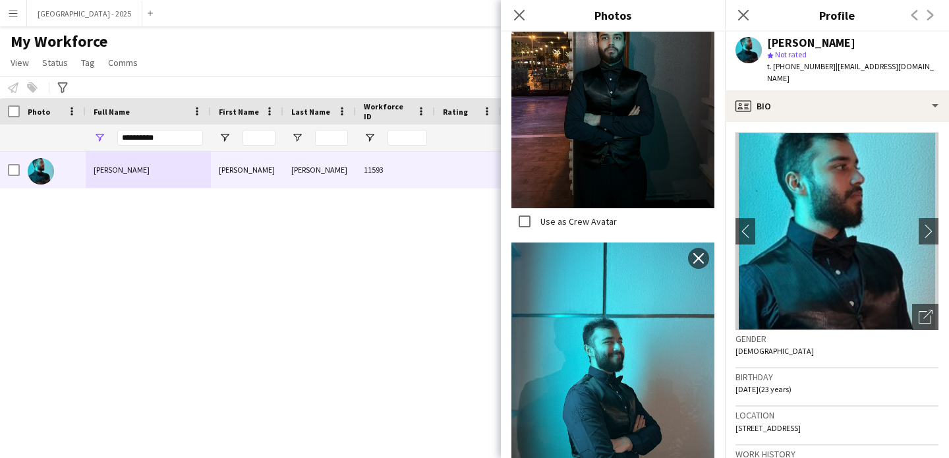
click at [726, 346] on app-crew-profile-bio "chevron-left chevron-right Open photos pop-in Gender [DEMOGRAPHIC_DATA] Birthda…" at bounding box center [837, 290] width 224 height 336
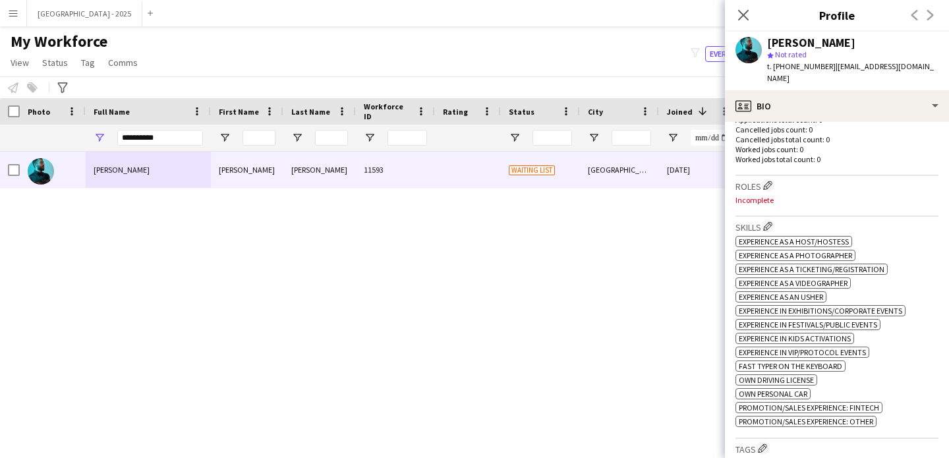
scroll to position [397, 0]
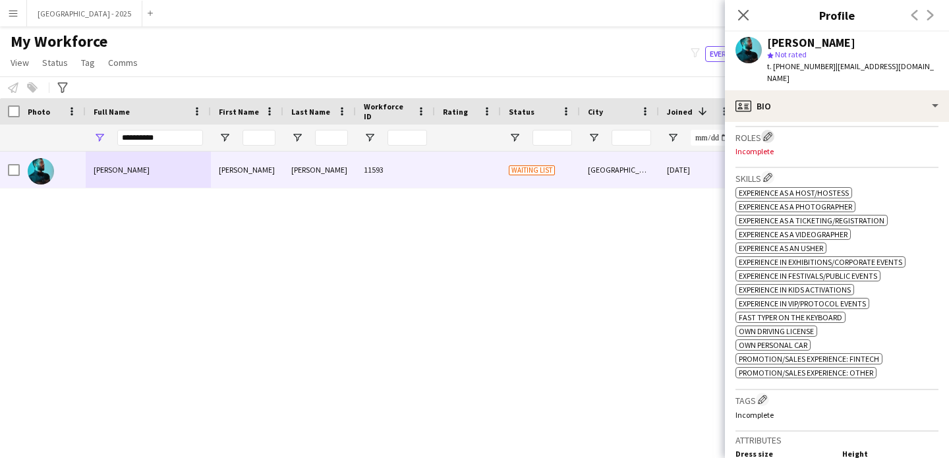
click at [767, 130] on button "Edit crew company roles" at bounding box center [767, 136] width 13 height 13
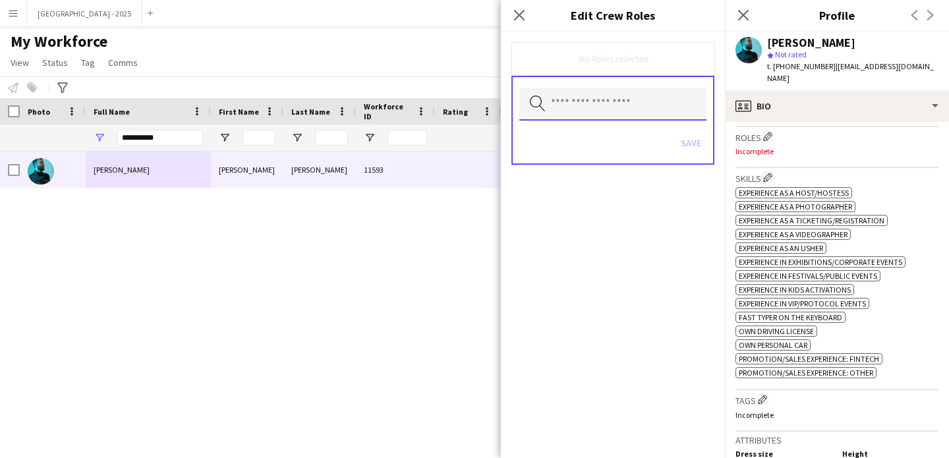
click at [588, 88] on input "text" at bounding box center [612, 104] width 187 height 33
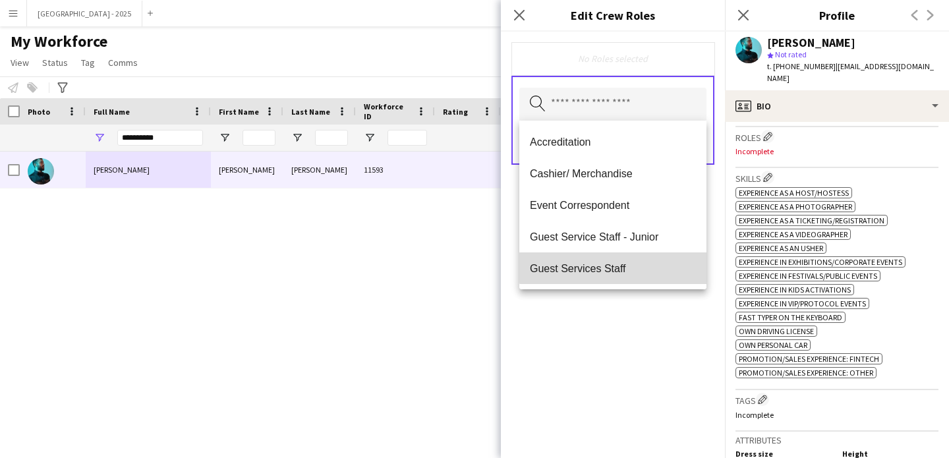
click at [628, 259] on mat-option "Guest Services Staff" at bounding box center [612, 268] width 187 height 32
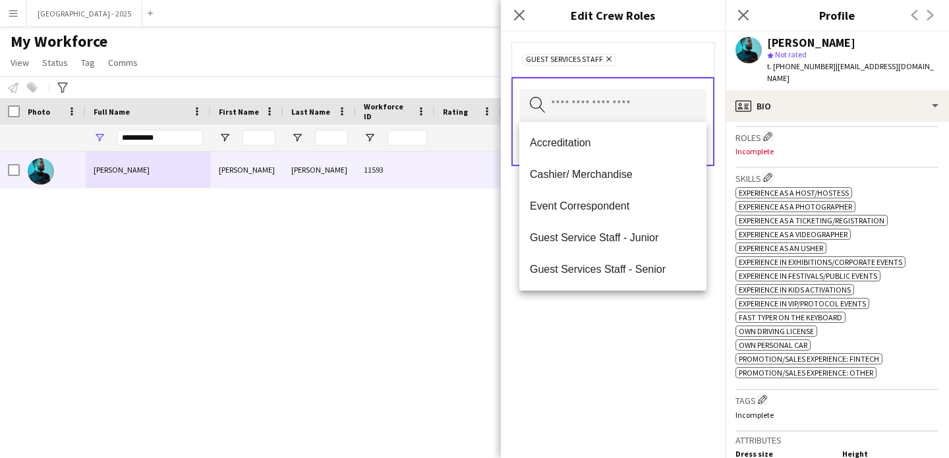
drag, startPoint x: 634, startPoint y: 332, endPoint x: 639, endPoint y: 305, distance: 26.9
click at [634, 331] on div "Guest Services Staff Remove Search by role type Save" at bounding box center [613, 245] width 224 height 427
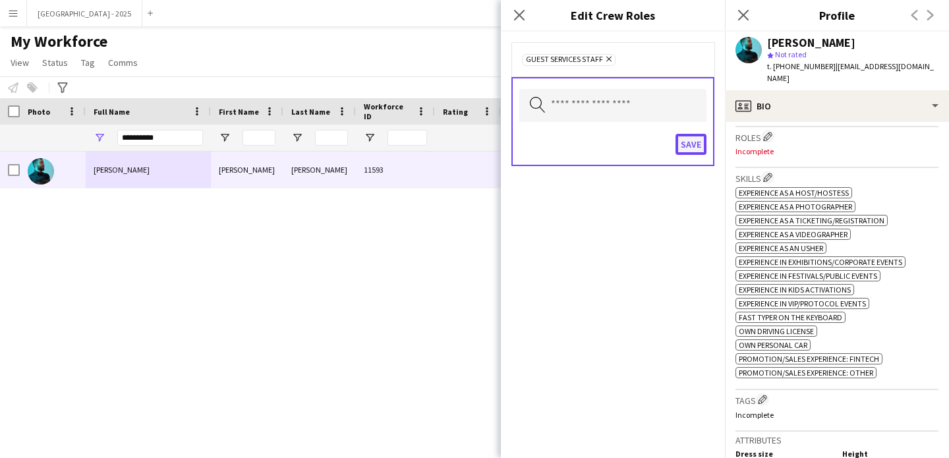
click at [682, 146] on button "Save" at bounding box center [691, 144] width 31 height 21
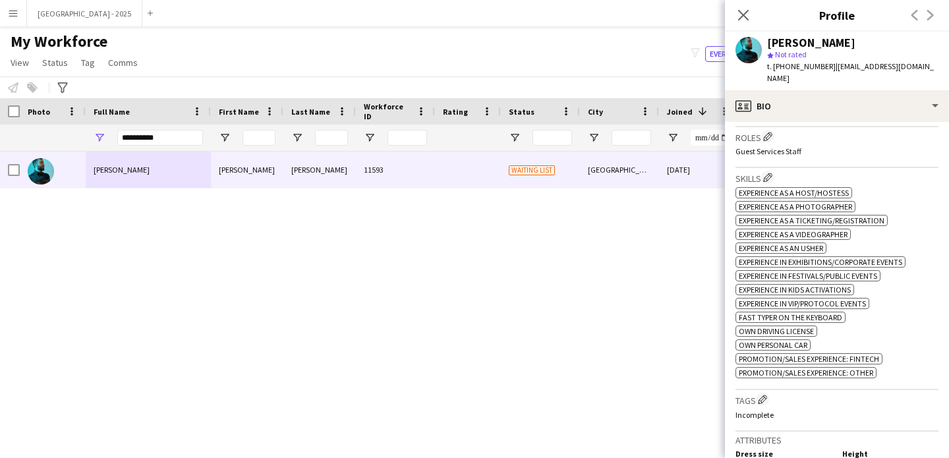
click at [756, 396] on h3 "Tags Edit crew company tags" at bounding box center [837, 400] width 203 height 14
click at [764, 390] on div "Tags Edit crew company tags Incomplete" at bounding box center [837, 410] width 203 height 41
click at [762, 393] on button "Edit crew company tags" at bounding box center [762, 399] width 13 height 13
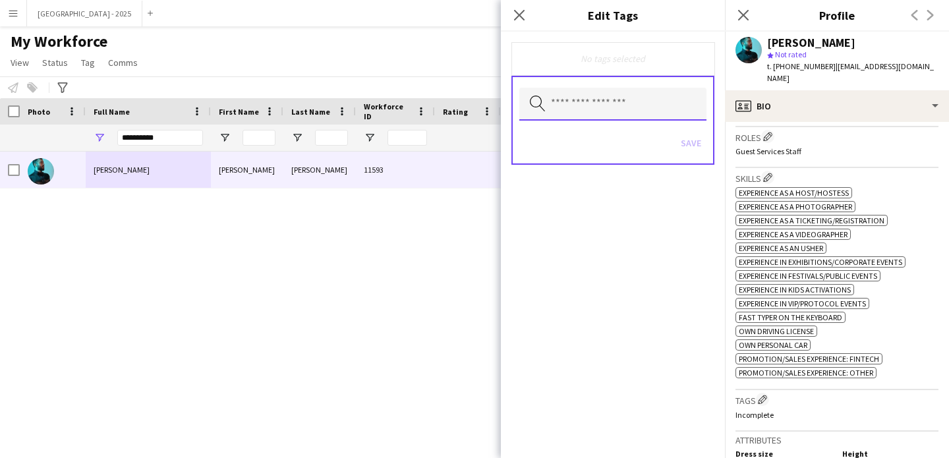
click at [629, 108] on input "text" at bounding box center [612, 104] width 187 height 33
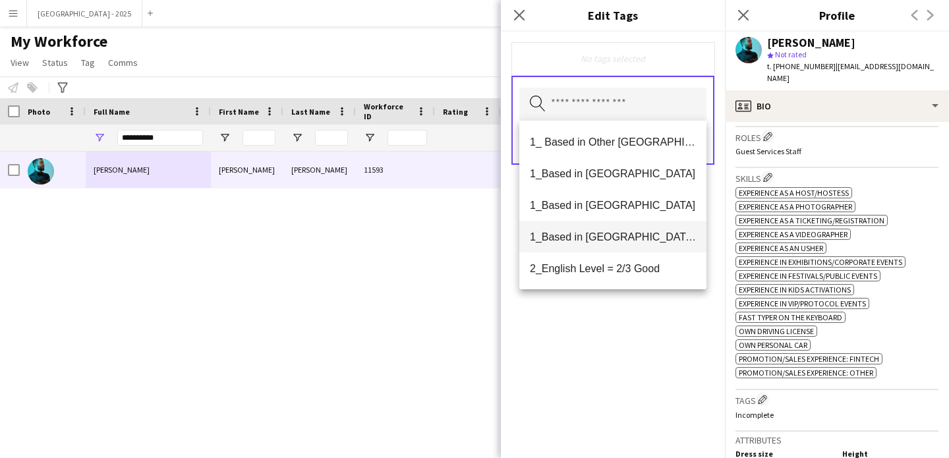
click at [632, 235] on span "1_Based in [GEOGRAPHIC_DATA]/[GEOGRAPHIC_DATA]/Ajman" at bounding box center [613, 237] width 166 height 13
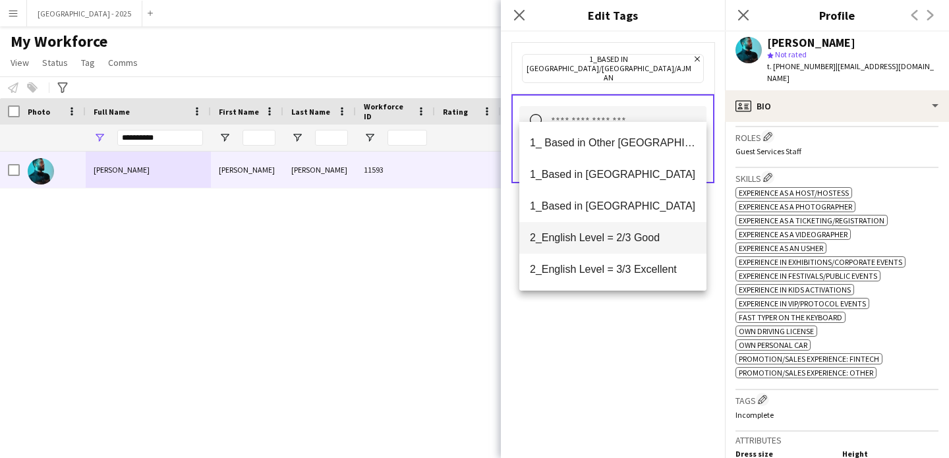
click at [635, 247] on mat-option "2_English Level = 2/3 Good" at bounding box center [612, 238] width 187 height 32
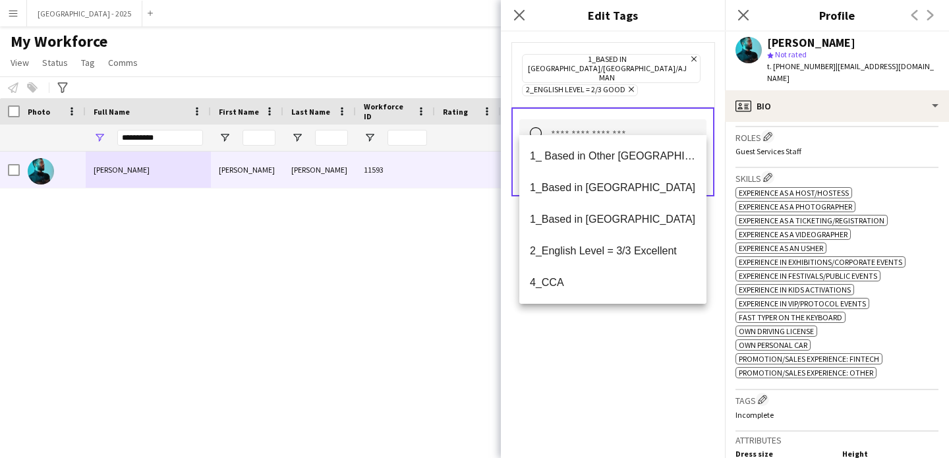
click at [641, 339] on div "1_Based in [GEOGRAPHIC_DATA]/[GEOGRAPHIC_DATA]/Ajman Remove 2_English Level = 2…" at bounding box center [613, 245] width 224 height 427
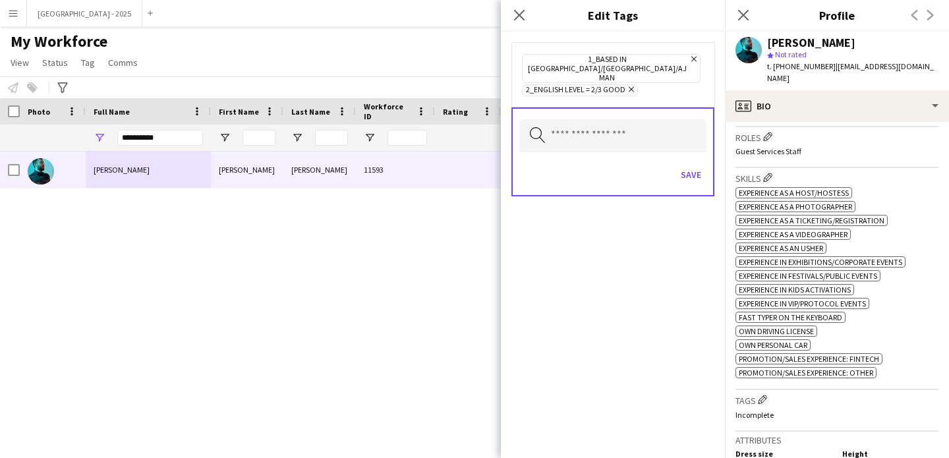
click at [686, 158] on div "Save" at bounding box center [612, 177] width 187 height 38
click at [690, 164] on button "Save" at bounding box center [691, 174] width 31 height 21
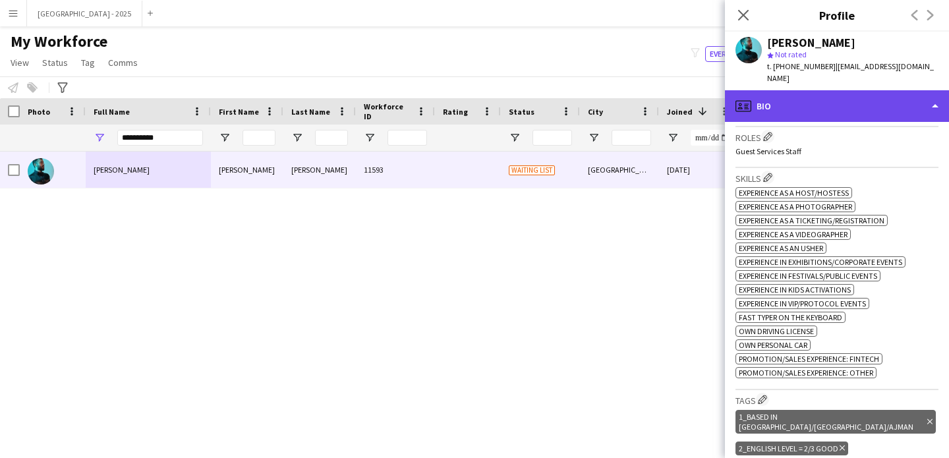
click at [800, 96] on div "profile Bio" at bounding box center [837, 106] width 224 height 32
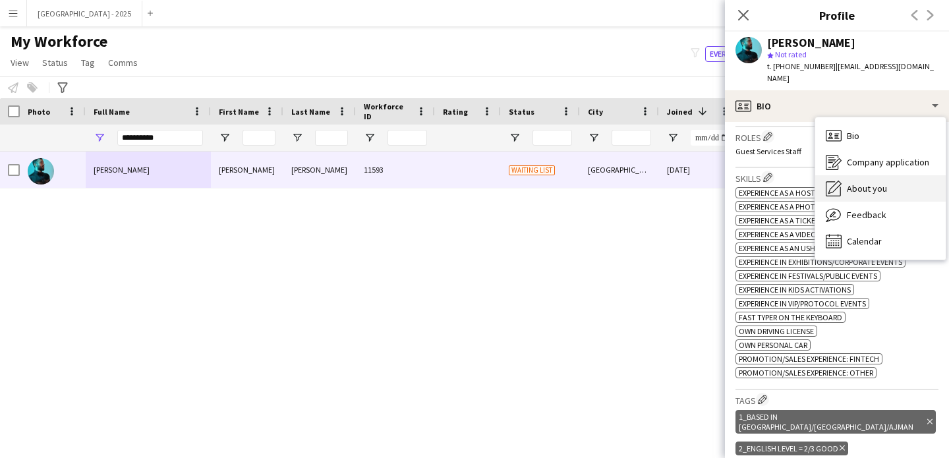
click at [846, 184] on div "About you About you" at bounding box center [880, 188] width 131 height 26
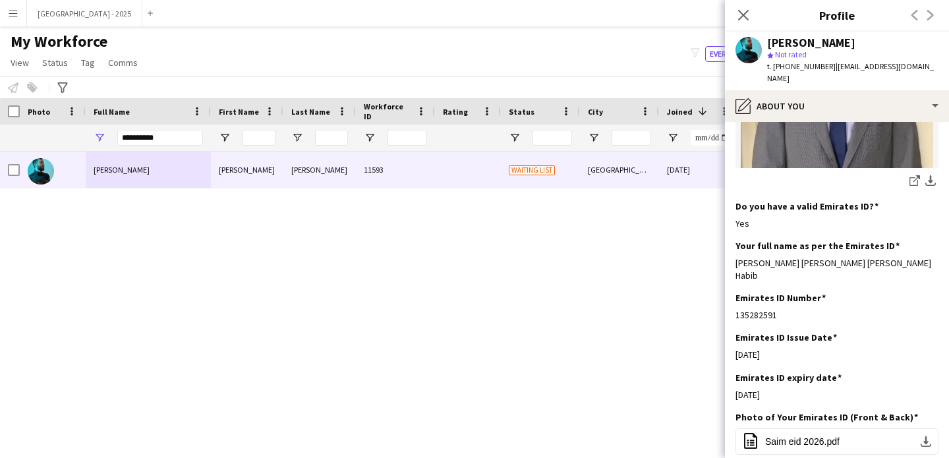
scroll to position [579, 0]
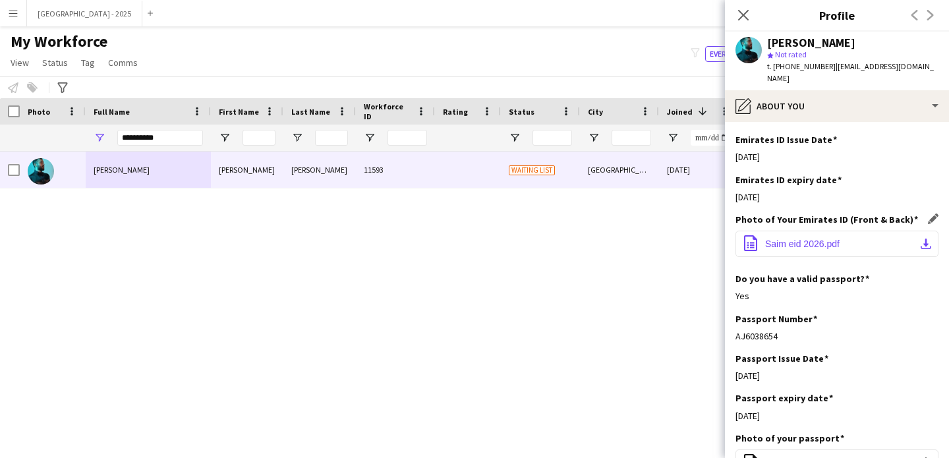
click at [821, 241] on button "office-file-sheet Saim eid 2026.pdf download-bottom" at bounding box center [837, 244] width 203 height 26
click at [928, 174] on app-icon "Edit this field" at bounding box center [933, 179] width 11 height 11
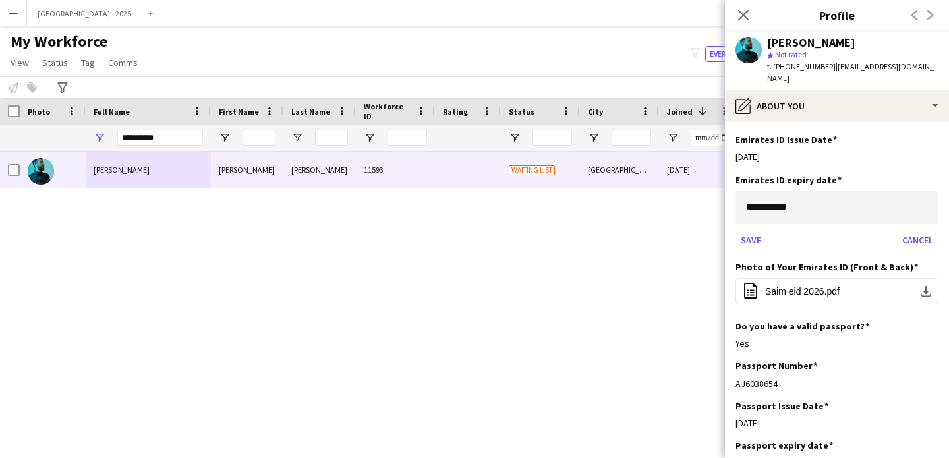
click at [798, 194] on body "Menu Boards Boards Boards All jobs Status Workforce Workforce My Workforce Recr…" at bounding box center [474, 229] width 949 height 458
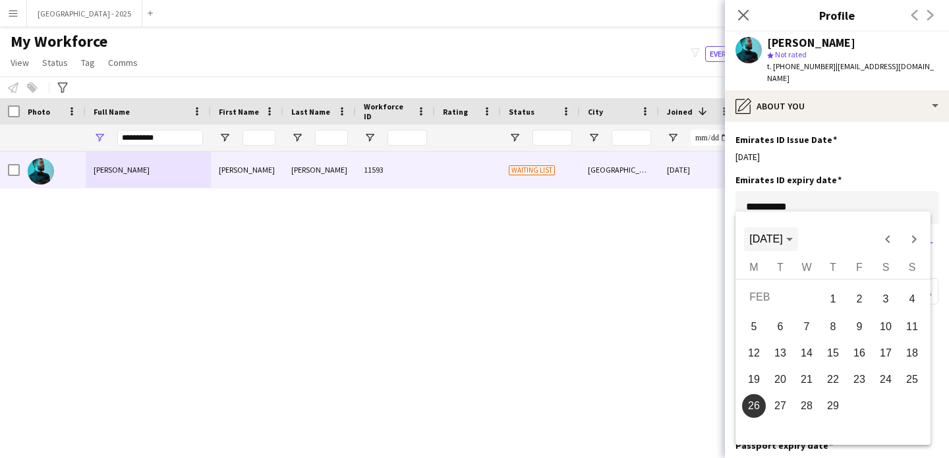
click at [782, 237] on span "[DATE]" at bounding box center [766, 238] width 33 height 11
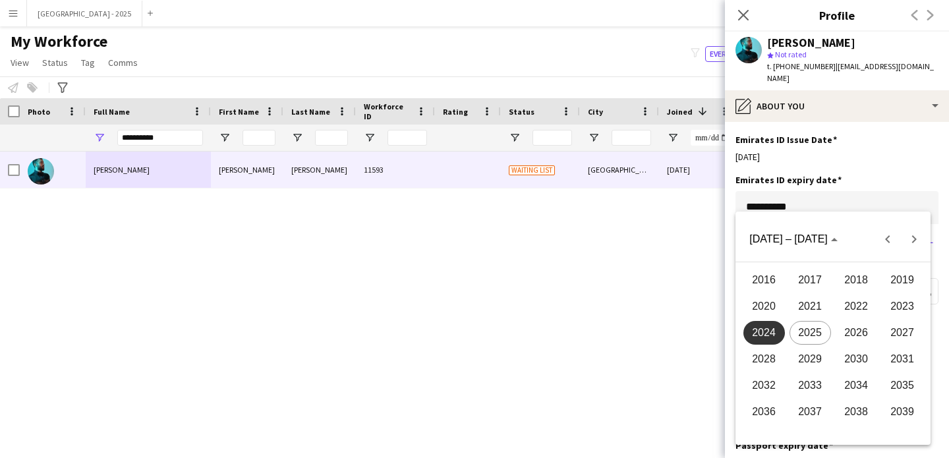
click at [858, 331] on span "2026" at bounding box center [857, 333] width 42 height 24
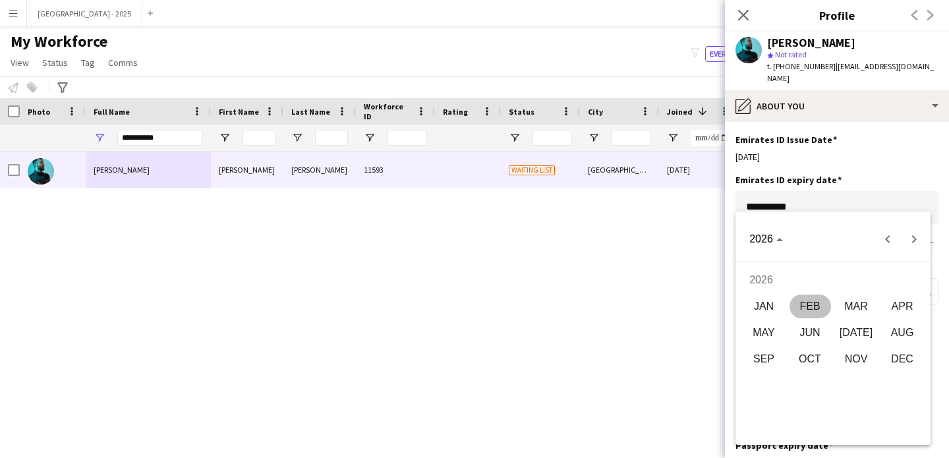
click at [800, 306] on span "FEB" at bounding box center [811, 307] width 42 height 24
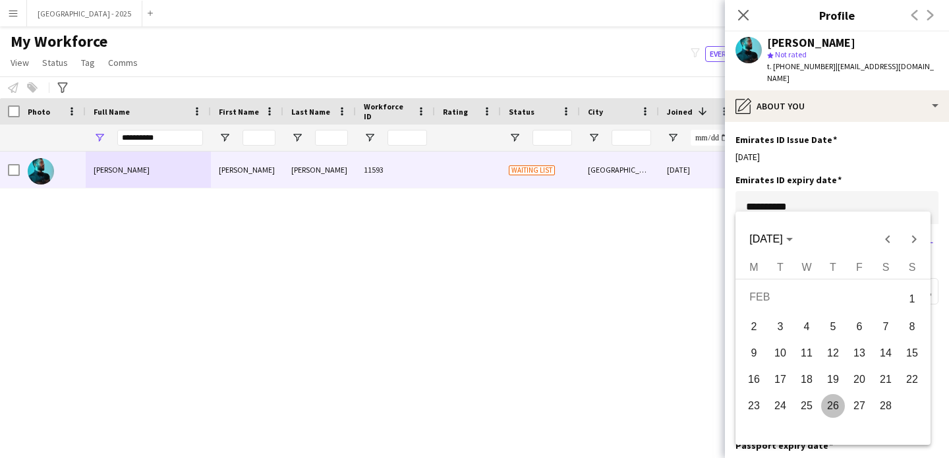
click at [840, 403] on span "26" at bounding box center [833, 406] width 24 height 24
type input "**********"
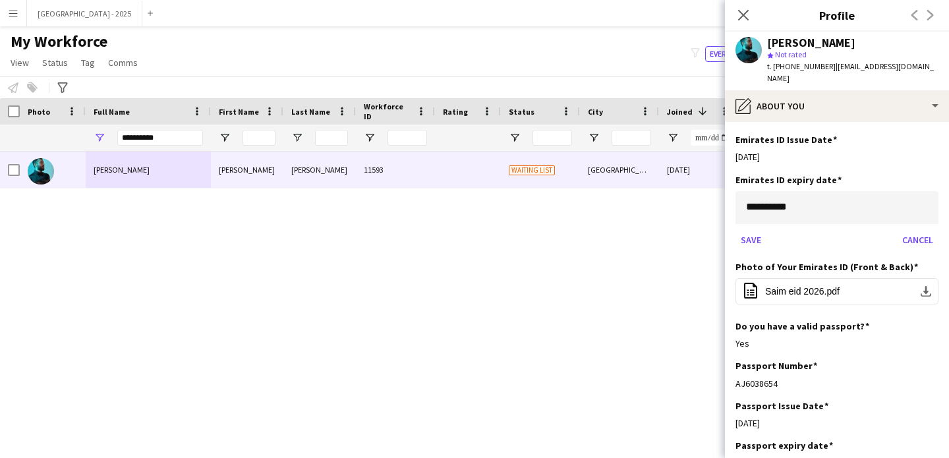
click at [768, 229] on div "Save Cancel" at bounding box center [837, 239] width 203 height 21
click at [746, 229] on button "Save" at bounding box center [751, 239] width 31 height 21
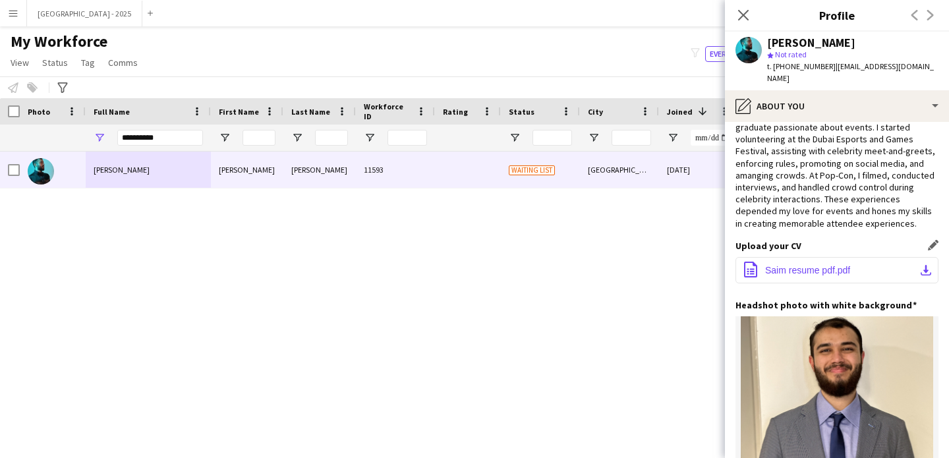
scroll to position [0, 0]
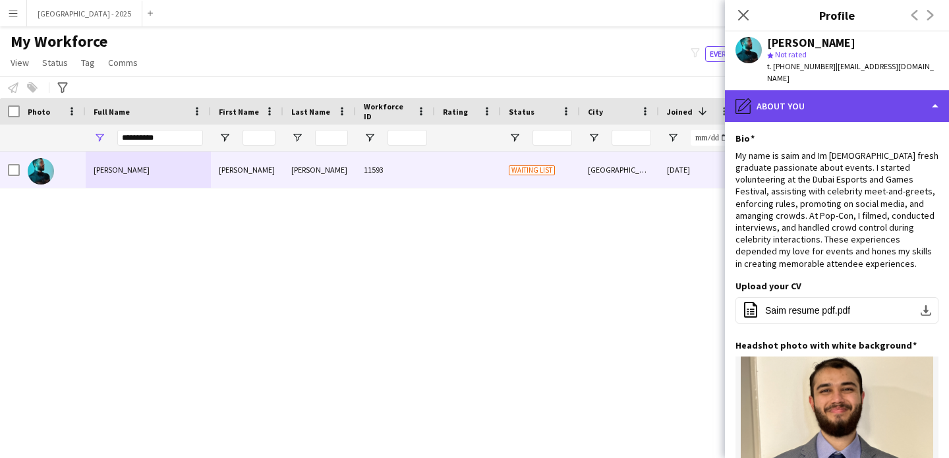
click at [782, 90] on div "pencil4 About you" at bounding box center [837, 106] width 224 height 32
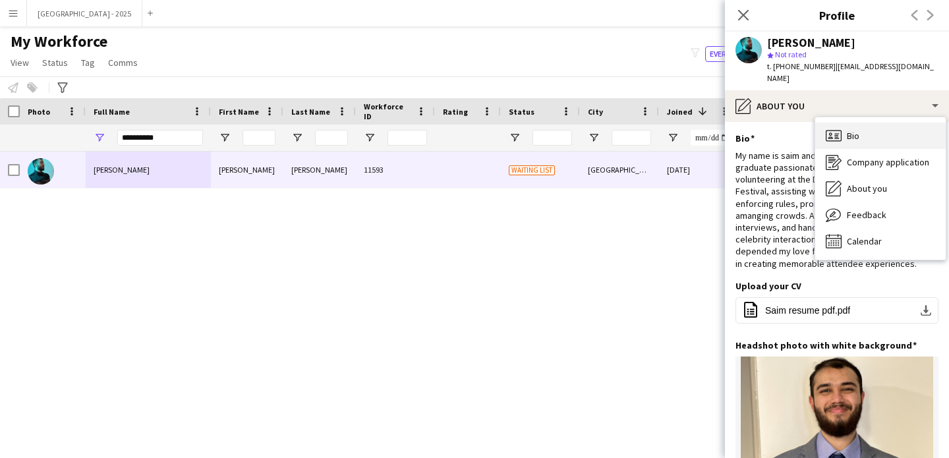
click at [839, 123] on div "Bio Bio" at bounding box center [880, 136] width 131 height 26
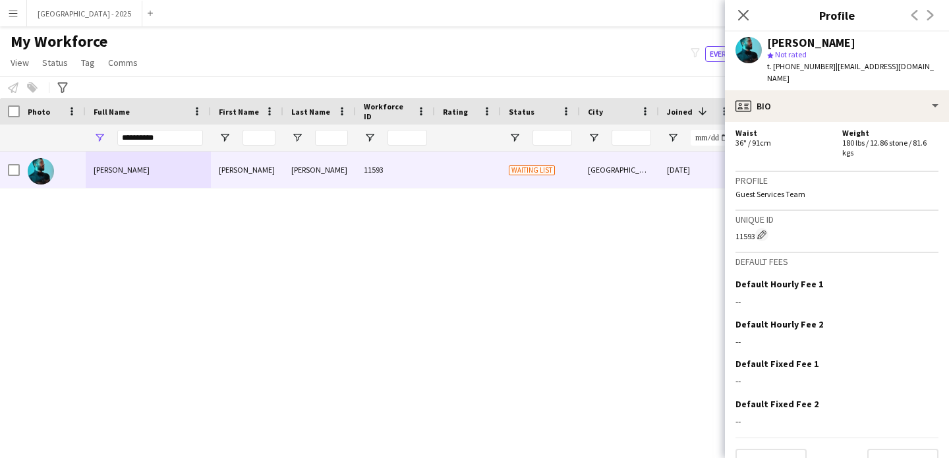
scroll to position [884, 0]
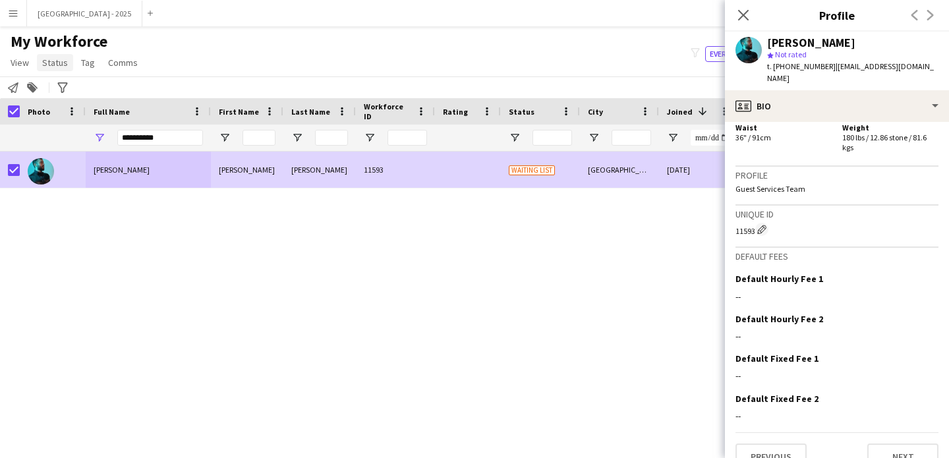
click at [52, 59] on span "Status" at bounding box center [55, 63] width 26 height 12
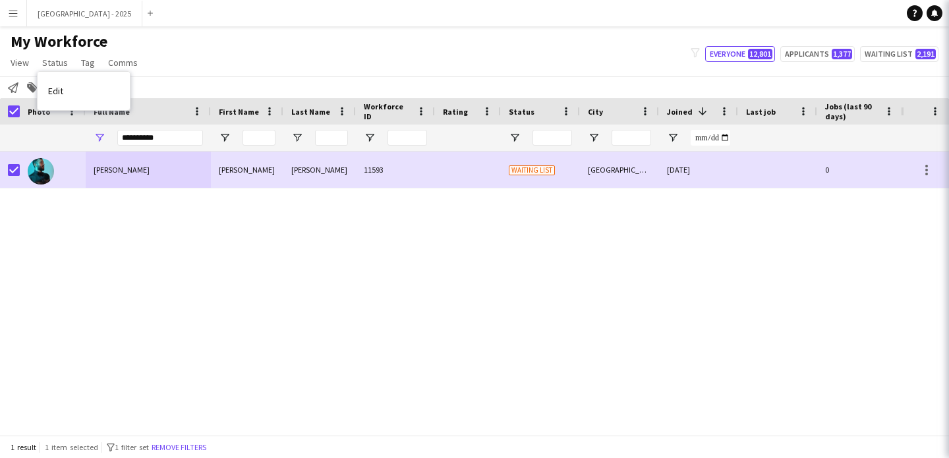
click at [82, 74] on app-page-menu "View Views Default view New view Update view Delete view Edit name Customise vi…" at bounding box center [75, 63] width 151 height 25
click at [85, 81] on link "Edit" at bounding box center [84, 91] width 92 height 28
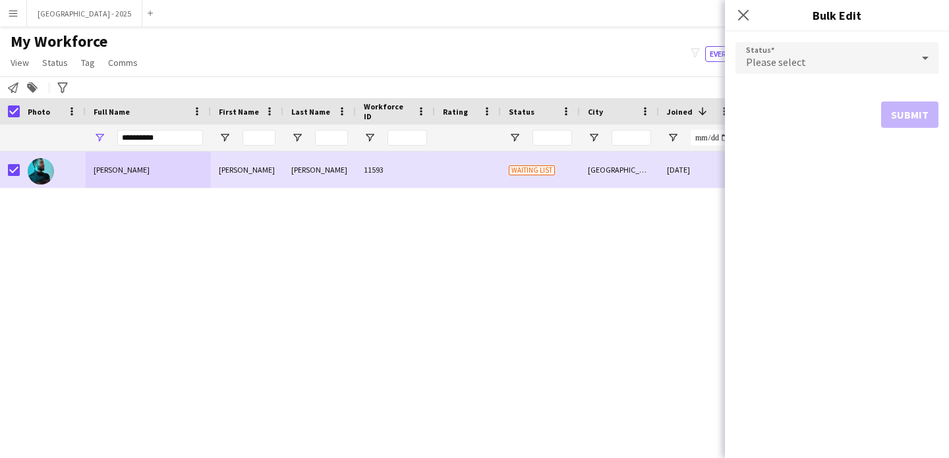
click at [861, 67] on div "Please select" at bounding box center [824, 58] width 177 height 32
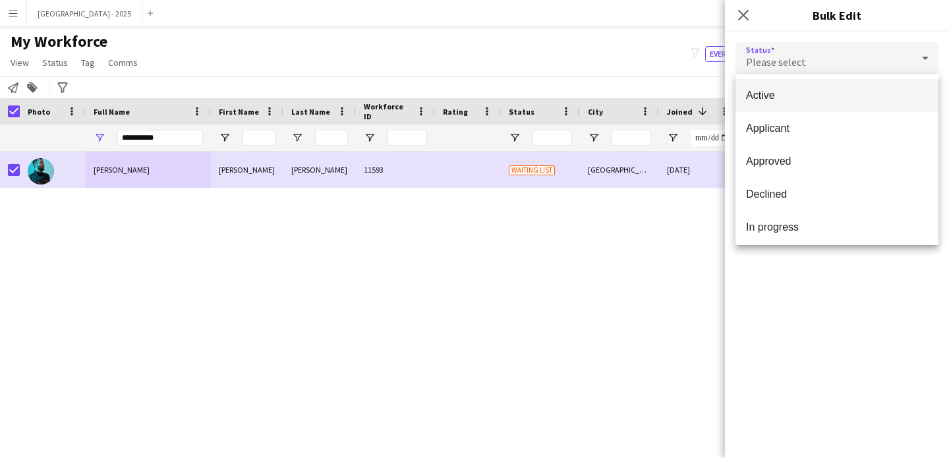
click at [798, 93] on span "Active" at bounding box center [837, 95] width 182 height 13
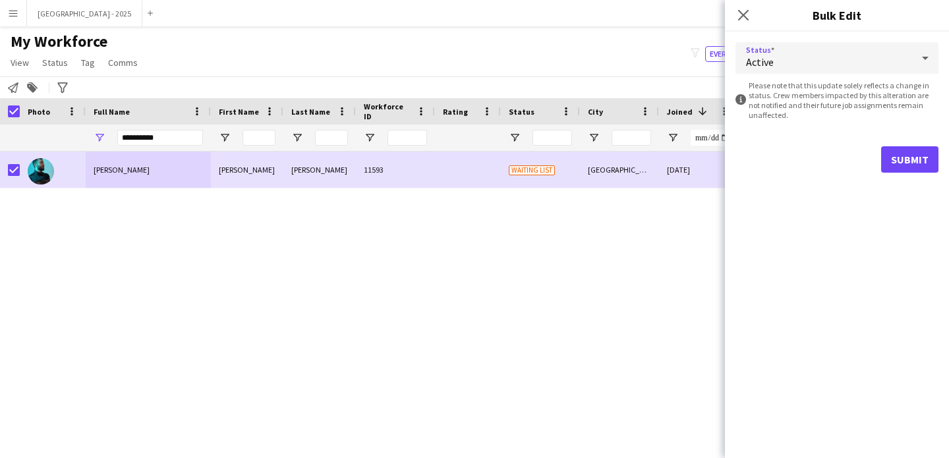
click at [886, 137] on form "Status Active information-circle Please note that this update solely reflects a…" at bounding box center [837, 108] width 203 height 152
click at [894, 151] on button "Submit" at bounding box center [909, 159] width 57 height 26
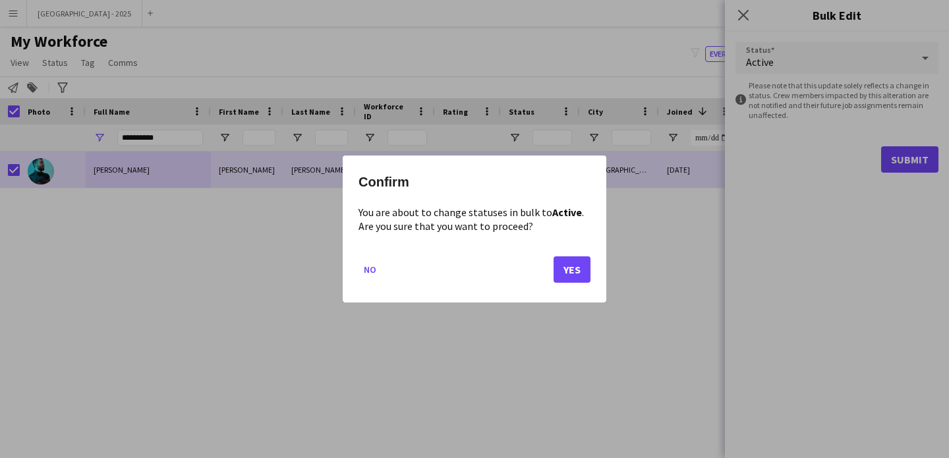
click at [595, 274] on div "Confirm You are about to change statuses in bulk to Active . Are you sure that …" at bounding box center [475, 229] width 264 height 147
click at [580, 274] on button "Yes" at bounding box center [572, 269] width 37 height 26
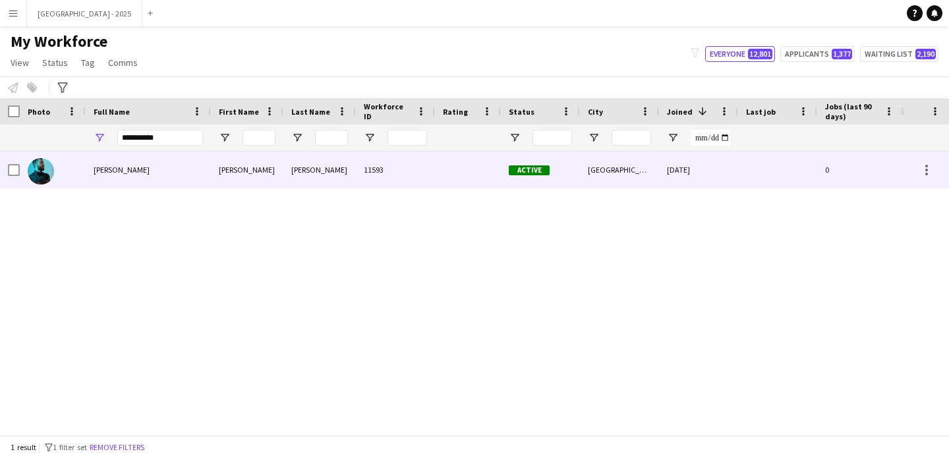
click at [173, 181] on div "[PERSON_NAME]" at bounding box center [148, 170] width 125 height 36
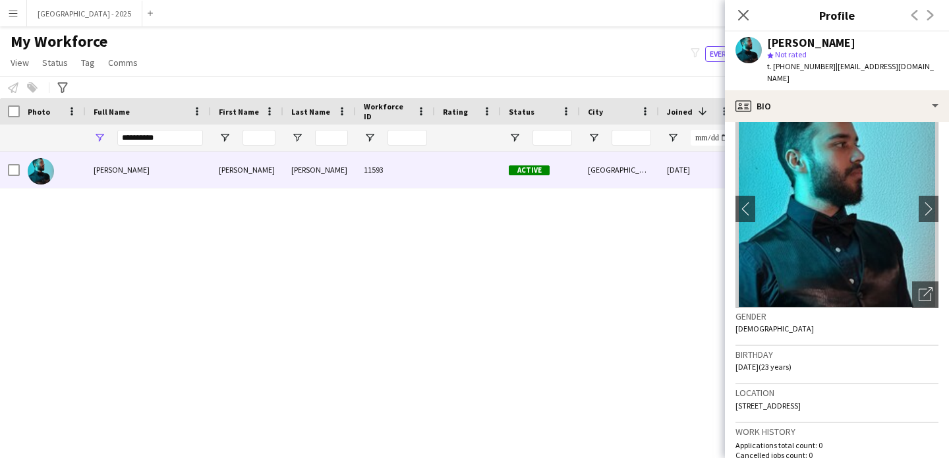
scroll to position [0, 0]
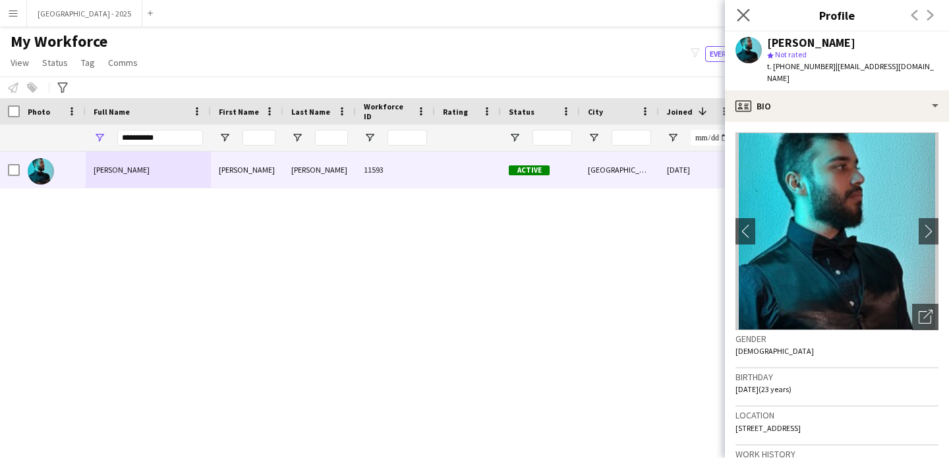
click at [747, 7] on app-icon "Close pop-in" at bounding box center [743, 15] width 19 height 19
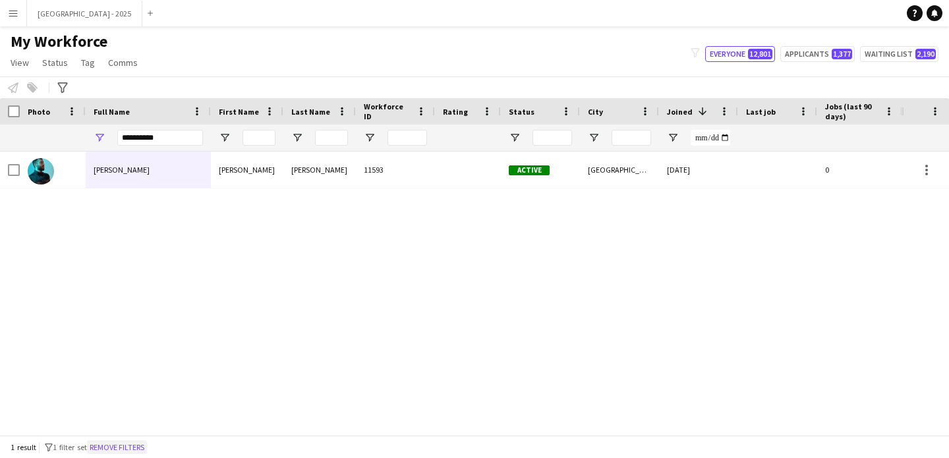
click at [147, 443] on button "Remove filters" at bounding box center [117, 447] width 60 height 15
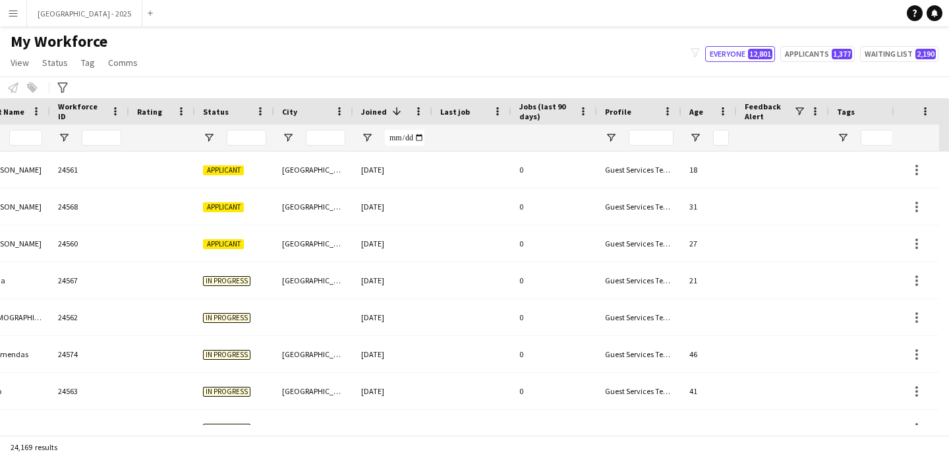
scroll to position [0, 454]
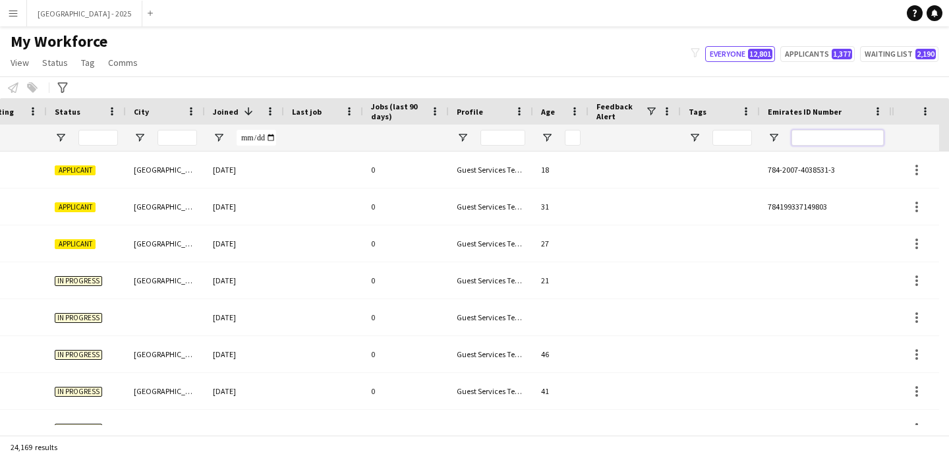
click at [827, 143] on input "Emirates ID Number Filter Input" at bounding box center [838, 138] width 92 height 16
paste input "*******"
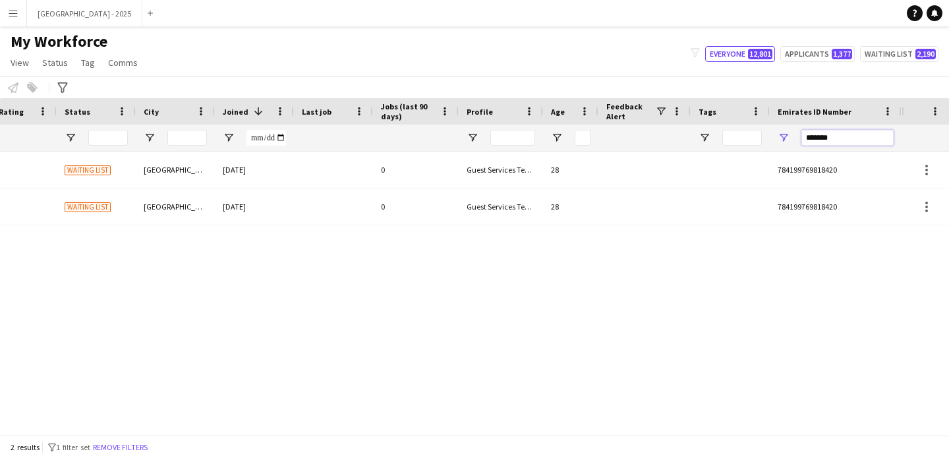
scroll to position [0, 0]
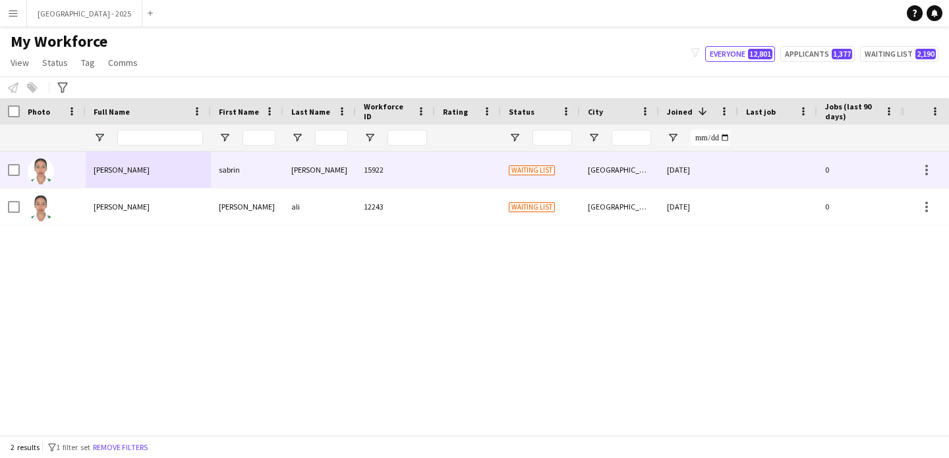
type input "*******"
click at [337, 167] on div "[PERSON_NAME]" at bounding box center [319, 170] width 73 height 36
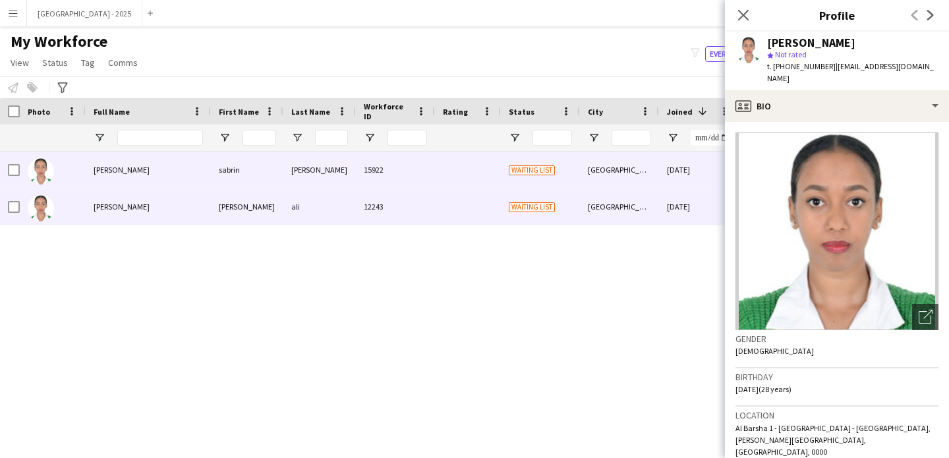
click at [459, 198] on div at bounding box center [468, 207] width 66 height 36
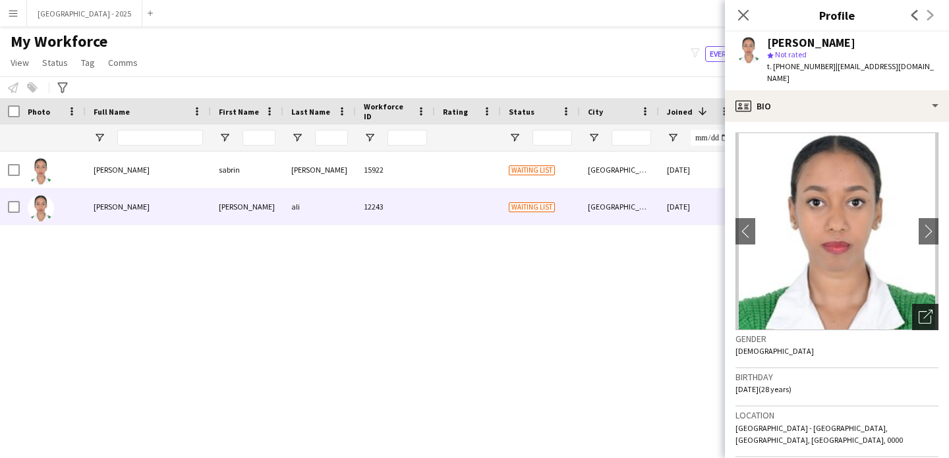
click at [928, 310] on div "Open photos pop-in" at bounding box center [925, 317] width 26 height 26
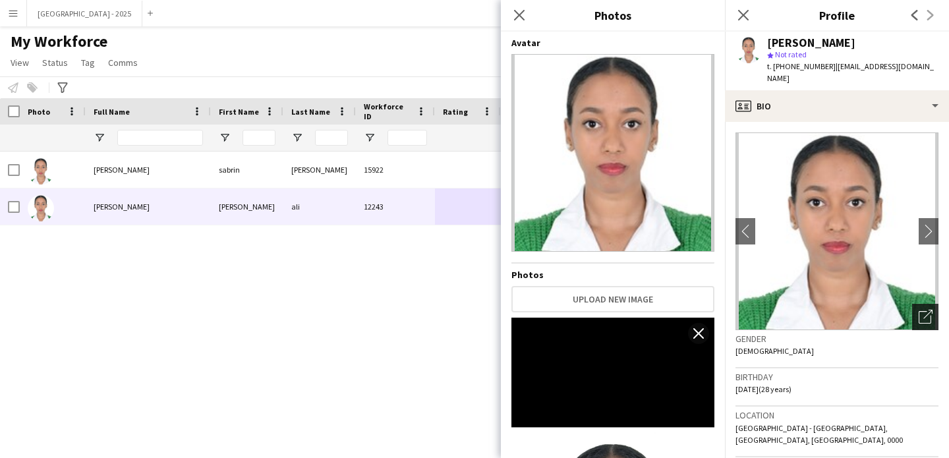
click at [924, 310] on div "Open photos pop-in" at bounding box center [925, 317] width 26 height 26
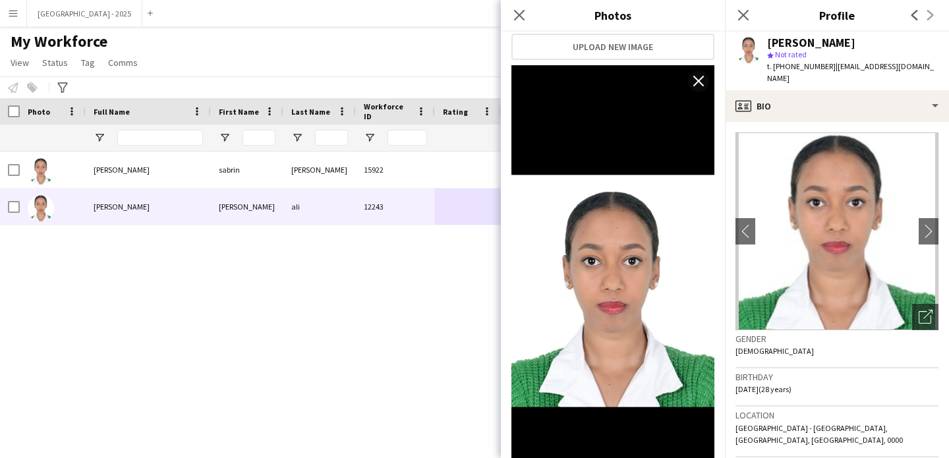
scroll to position [313, 0]
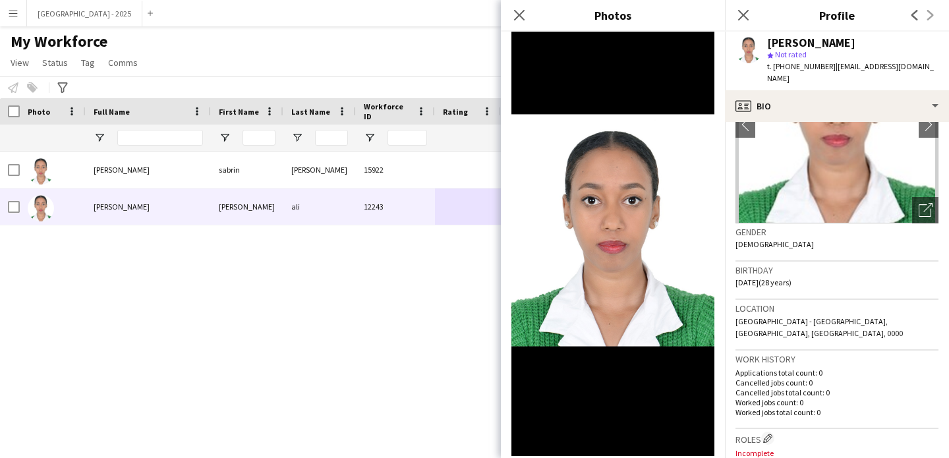
click at [827, 353] on h3 "Work history" at bounding box center [837, 359] width 203 height 12
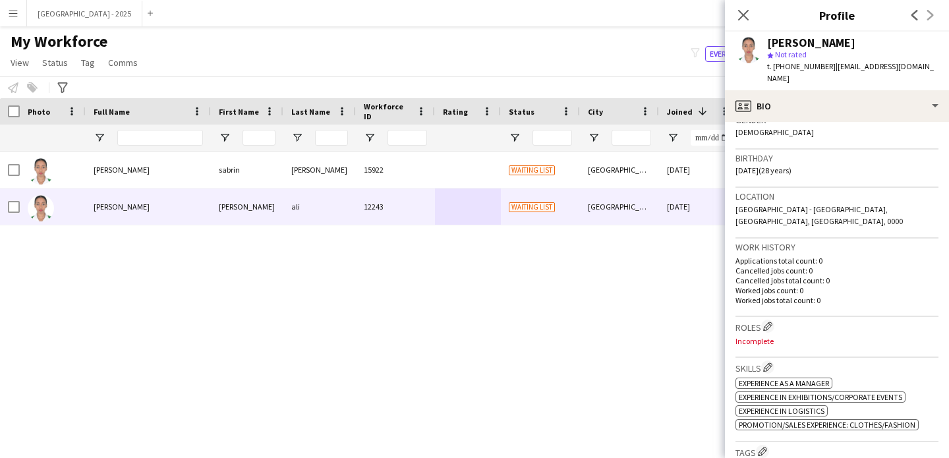
scroll to position [0, 0]
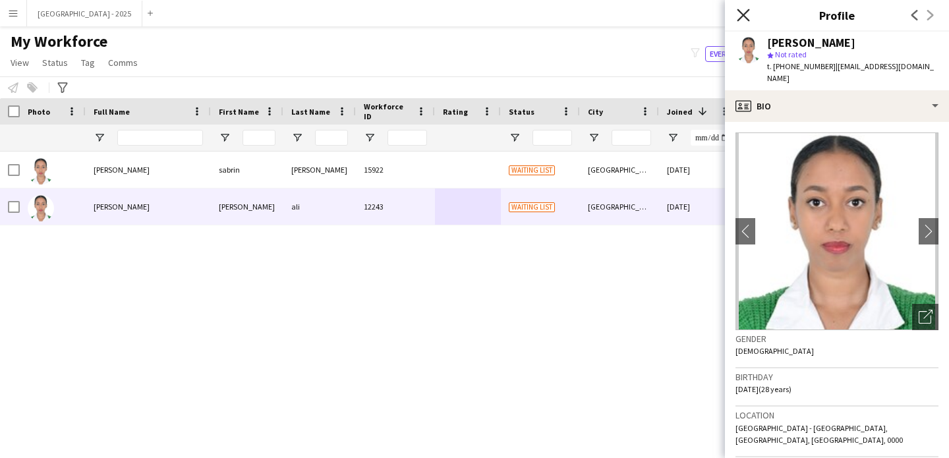
click at [743, 15] on icon at bounding box center [743, 15] width 13 height 13
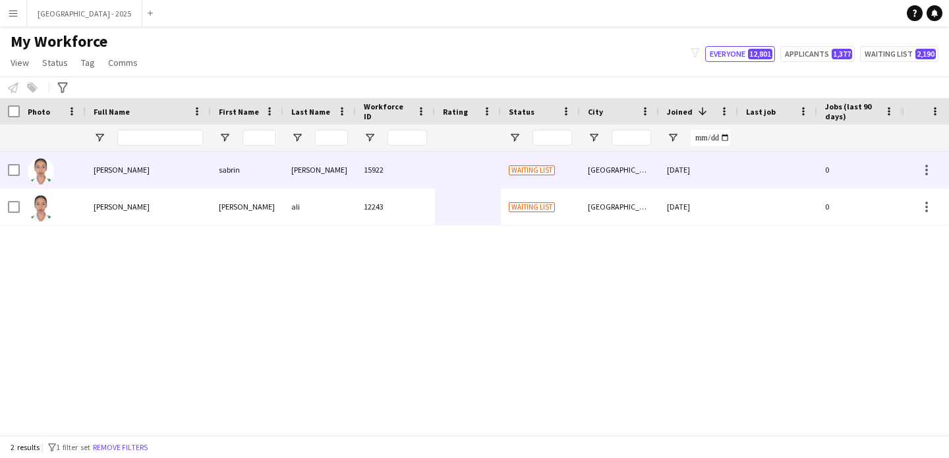
scroll to position [0, 444]
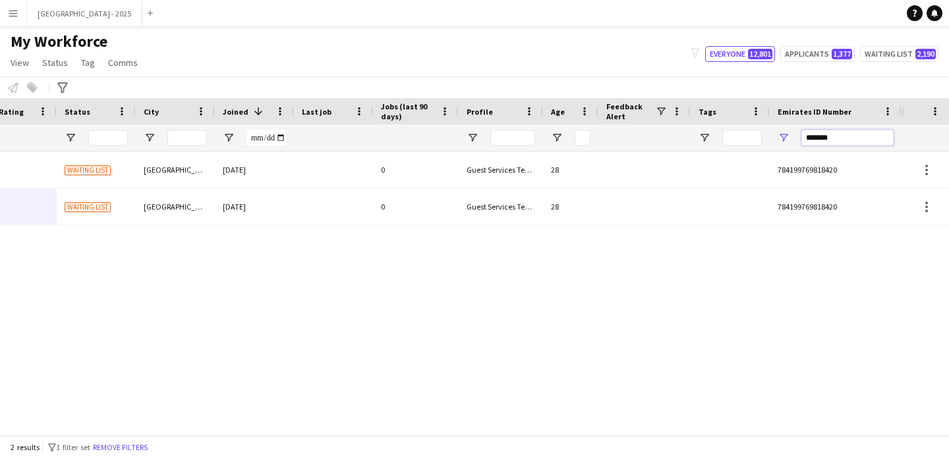
click at [845, 130] on input "*******" at bounding box center [848, 138] width 92 height 16
paste input "Emirates ID Number Filter Input"
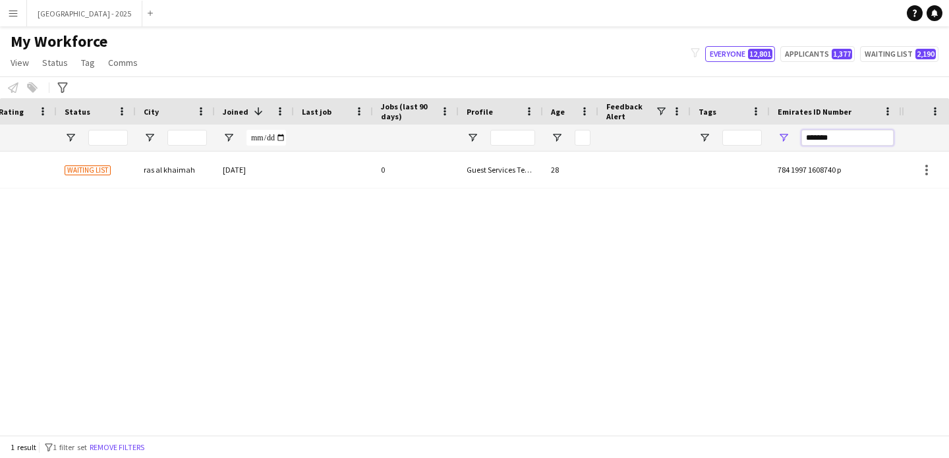
type input "*******"
click at [589, 177] on div "28" at bounding box center [570, 170] width 55 height 36
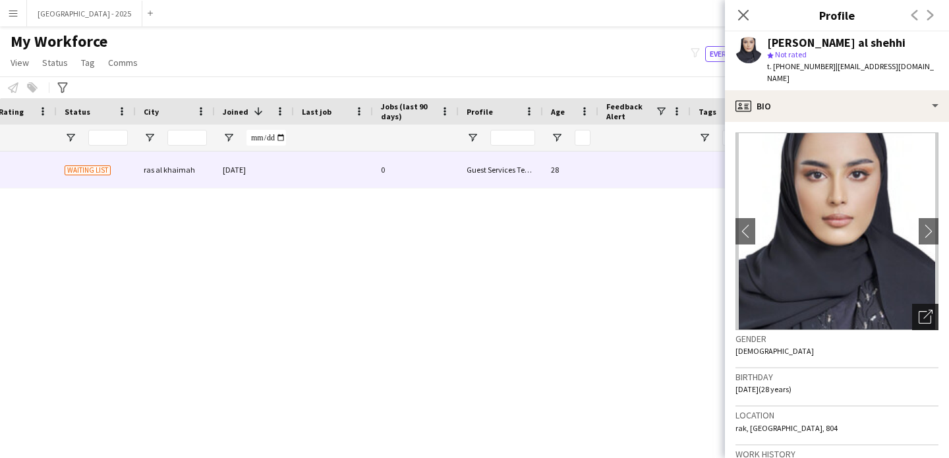
click at [919, 310] on icon "Open photos pop-in" at bounding box center [926, 317] width 14 height 14
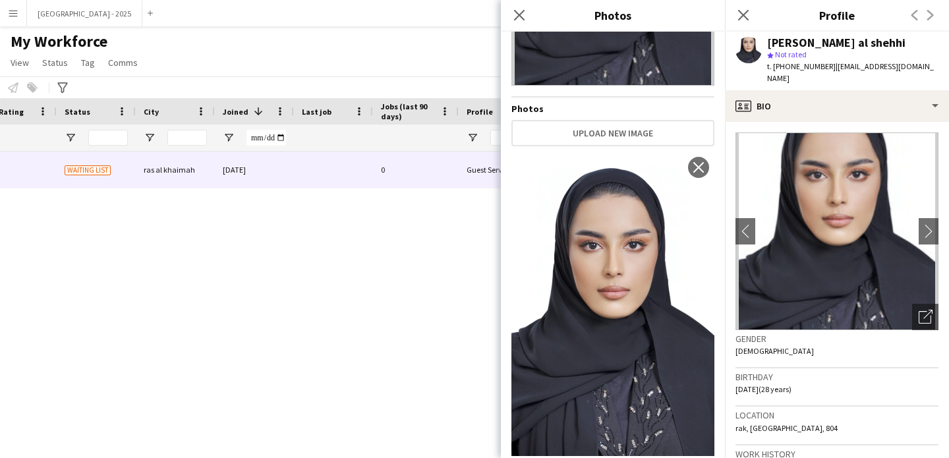
scroll to position [174, 0]
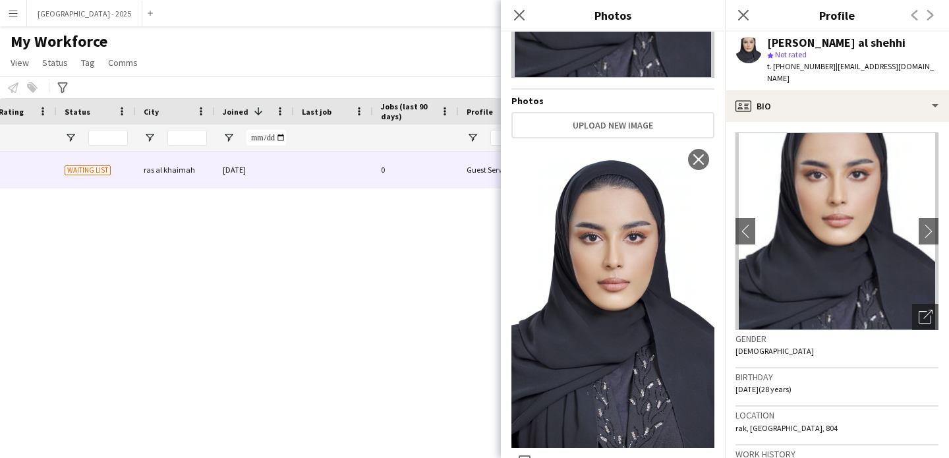
click at [803, 350] on div "Gender [DEMOGRAPHIC_DATA]" at bounding box center [837, 349] width 203 height 38
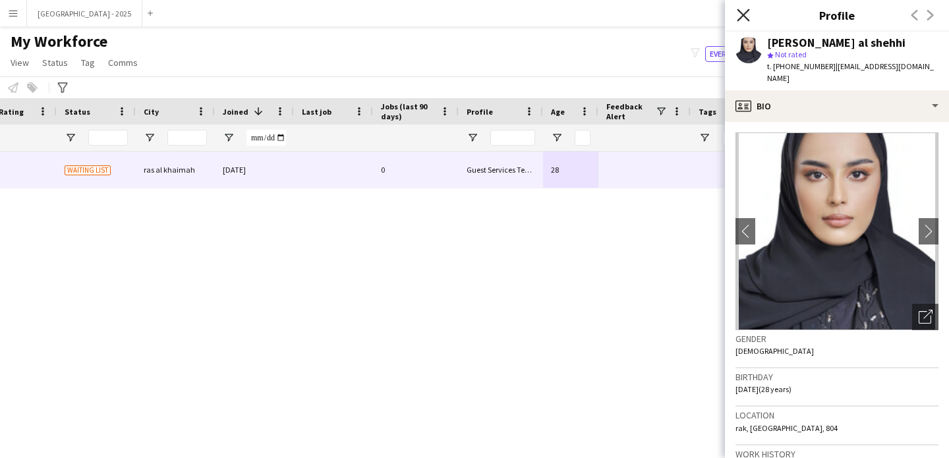
click at [749, 12] on icon "Close pop-in" at bounding box center [743, 15] width 13 height 13
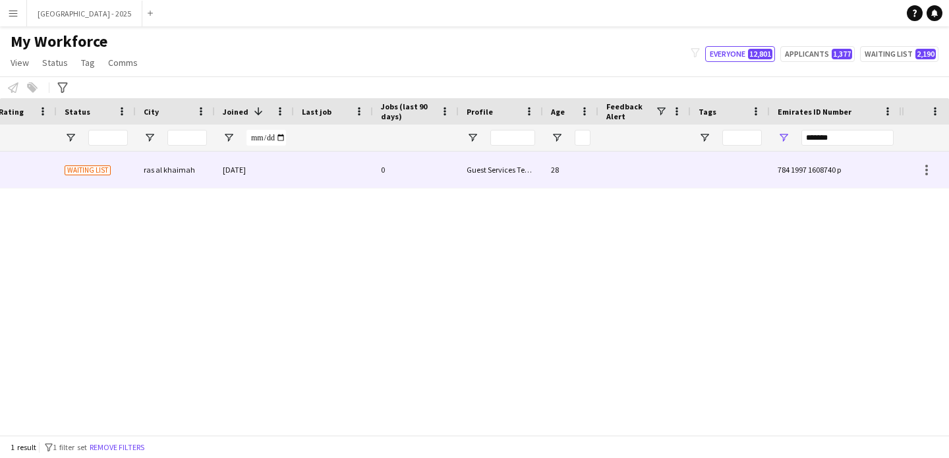
click at [532, 177] on div "Guest Services Team" at bounding box center [501, 170] width 84 height 36
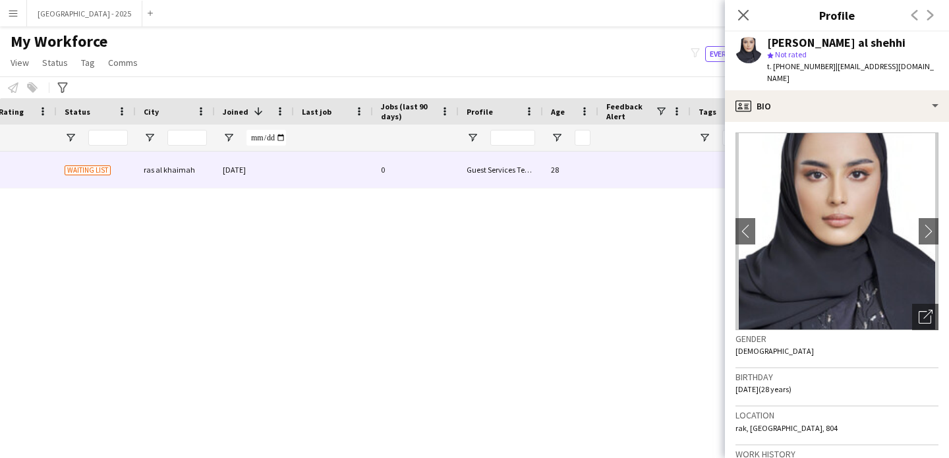
click at [790, 65] on span "t. [PHONE_NUMBER]" at bounding box center [801, 66] width 69 height 10
drag, startPoint x: 786, startPoint y: 65, endPoint x: 807, endPoint y: 67, distance: 20.5
click at [807, 67] on span "t. [PHONE_NUMBER]" at bounding box center [801, 66] width 69 height 10
drag, startPoint x: 795, startPoint y: 68, endPoint x: 788, endPoint y: 66, distance: 6.9
click at [795, 68] on span "t. [PHONE_NUMBER]" at bounding box center [801, 66] width 69 height 10
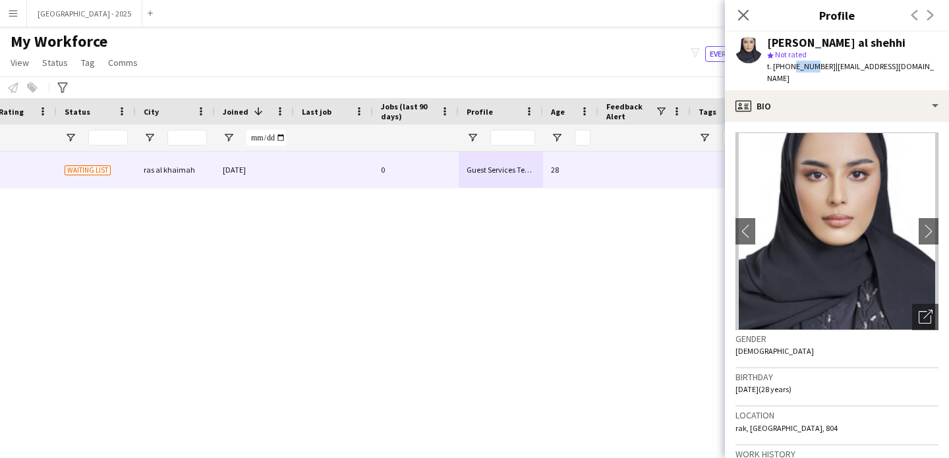
drag, startPoint x: 788, startPoint y: 66, endPoint x: 808, endPoint y: 69, distance: 19.4
click at [808, 69] on span "t. [PHONE_NUMBER]" at bounding box center [801, 66] width 69 height 10
click at [737, 13] on icon "Close pop-in" at bounding box center [743, 15] width 13 height 13
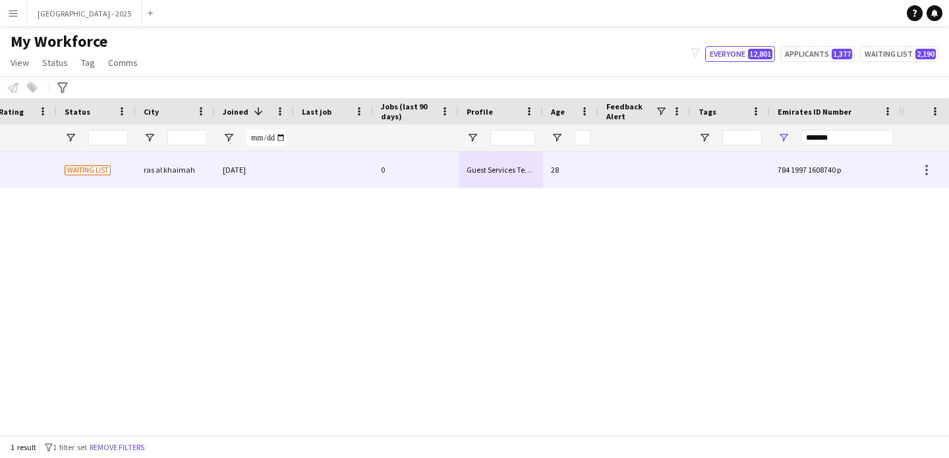
click at [354, 176] on div at bounding box center [333, 170] width 79 height 36
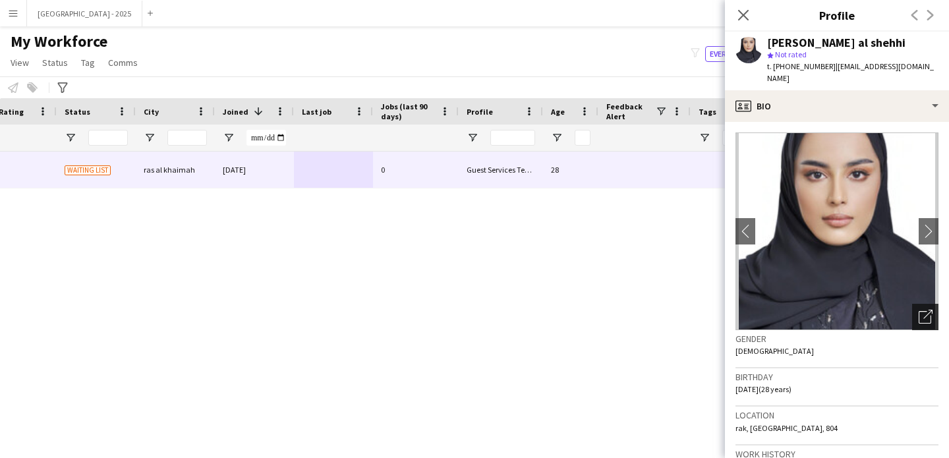
click at [918, 314] on div "Open photos pop-in" at bounding box center [925, 317] width 26 height 26
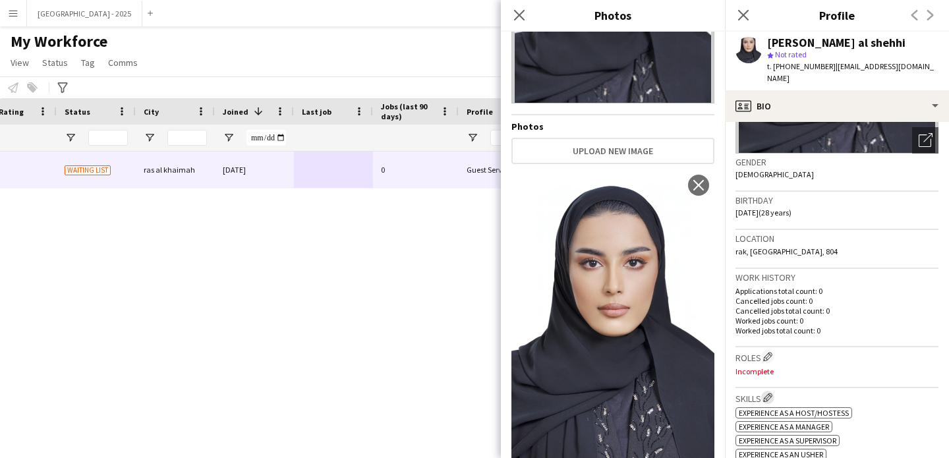
scroll to position [251, 0]
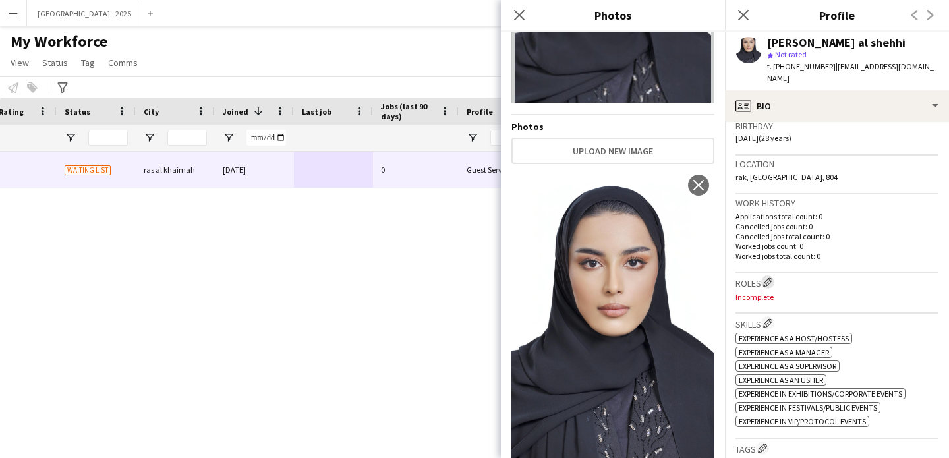
click at [768, 276] on button "Edit crew company roles" at bounding box center [767, 282] width 13 height 13
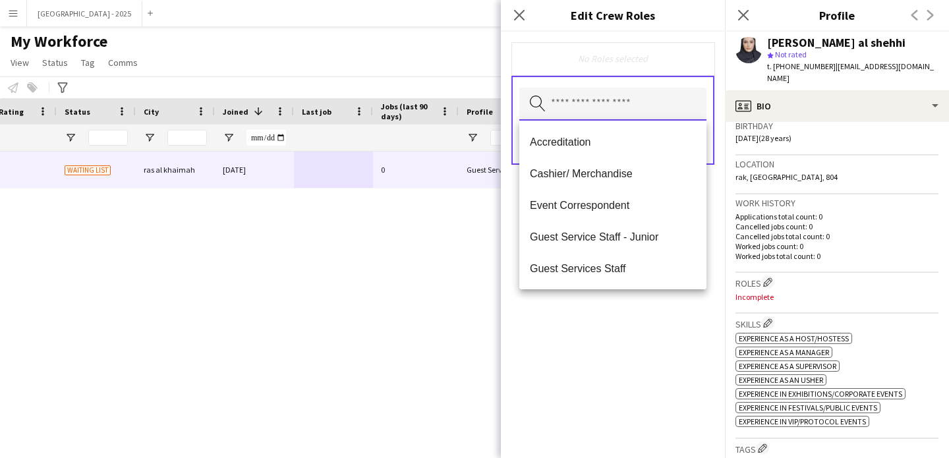
click at [633, 106] on input "text" at bounding box center [612, 104] width 187 height 33
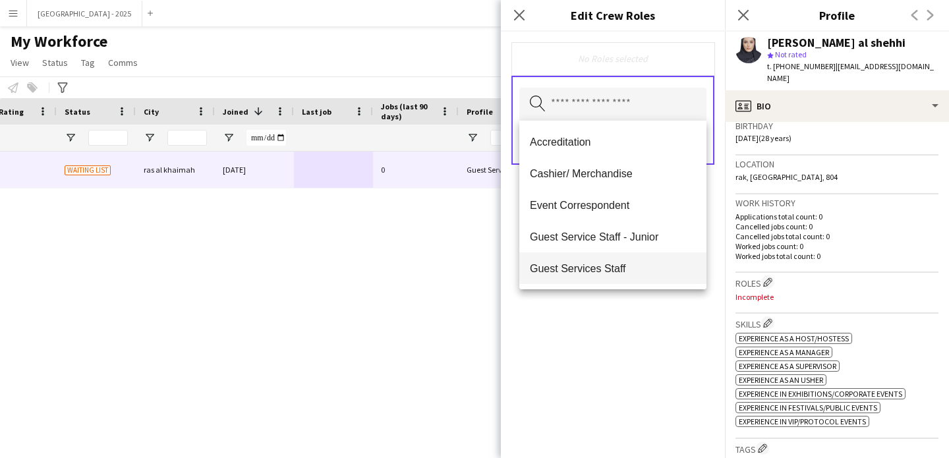
click at [621, 260] on mat-option "Guest Services Staff" at bounding box center [612, 268] width 187 height 32
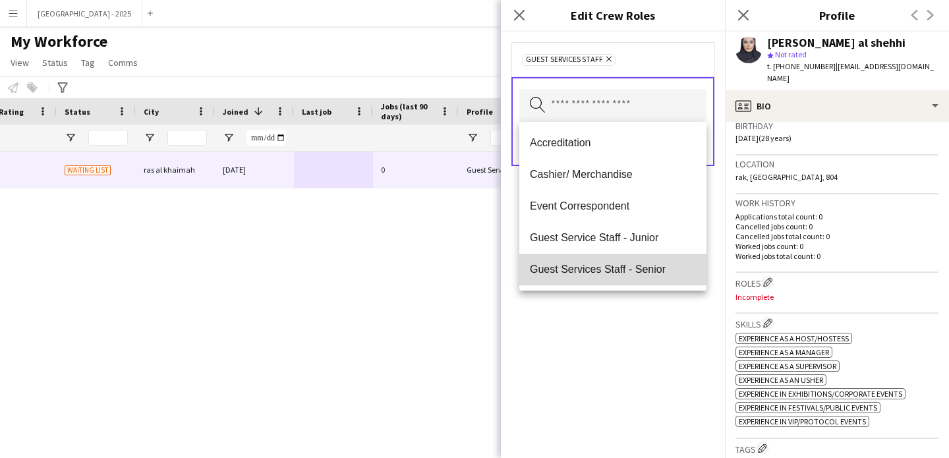
click at [623, 262] on mat-option "Guest Services Staff - Senior" at bounding box center [612, 270] width 187 height 32
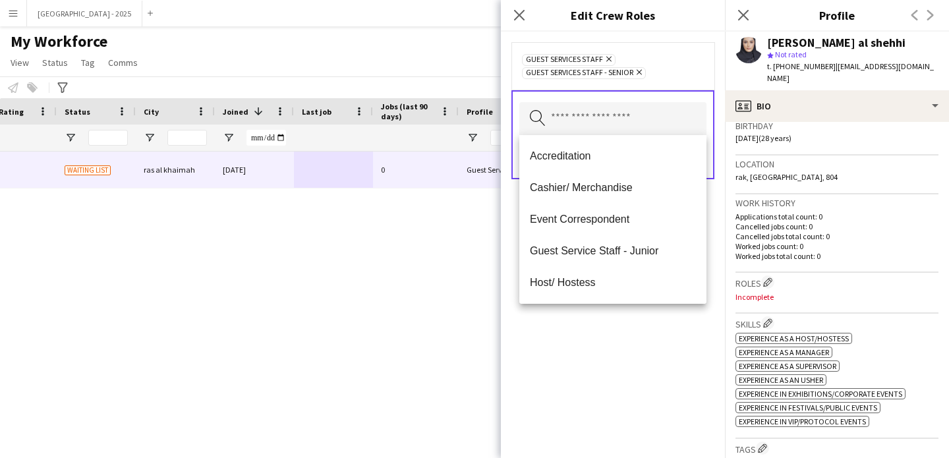
click at [653, 326] on div "Guest Services Staff Remove Guest Services Staff - Senior Remove Search by role…" at bounding box center [613, 245] width 224 height 427
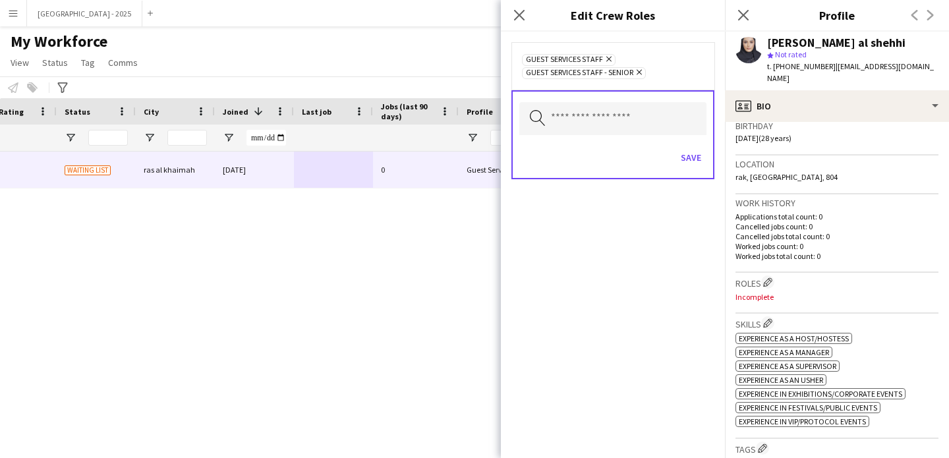
click at [687, 169] on div "Save" at bounding box center [612, 159] width 187 height 38
click at [690, 162] on button "Save" at bounding box center [691, 157] width 31 height 21
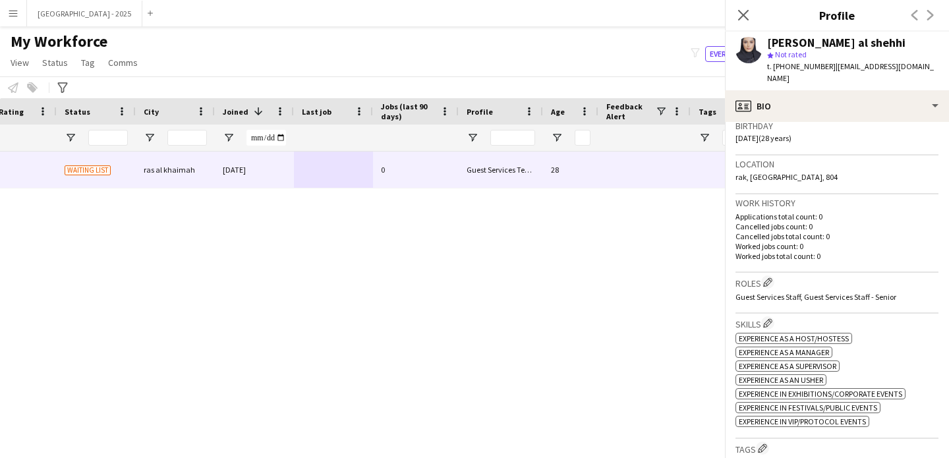
scroll to position [368, 0]
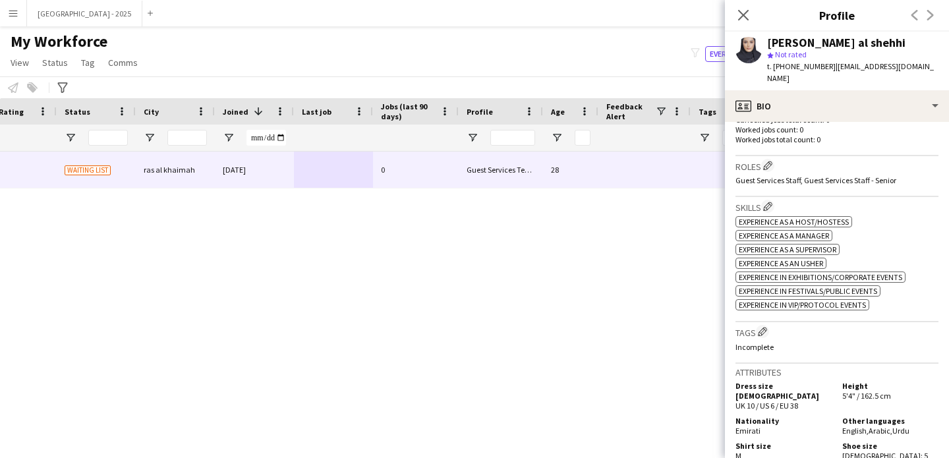
drag, startPoint x: 763, startPoint y: 326, endPoint x: 742, endPoint y: 280, distance: 50.7
click at [763, 327] on app-icon "Edit crew company tags" at bounding box center [762, 331] width 9 height 9
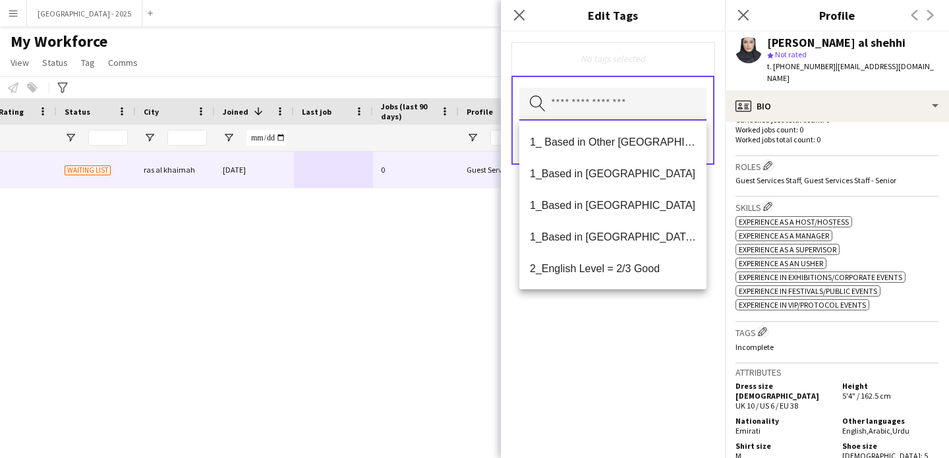
click at [651, 119] on input "text" at bounding box center [612, 104] width 187 height 33
click at [630, 147] on span "1_ Based in Other [GEOGRAPHIC_DATA]" at bounding box center [613, 142] width 166 height 13
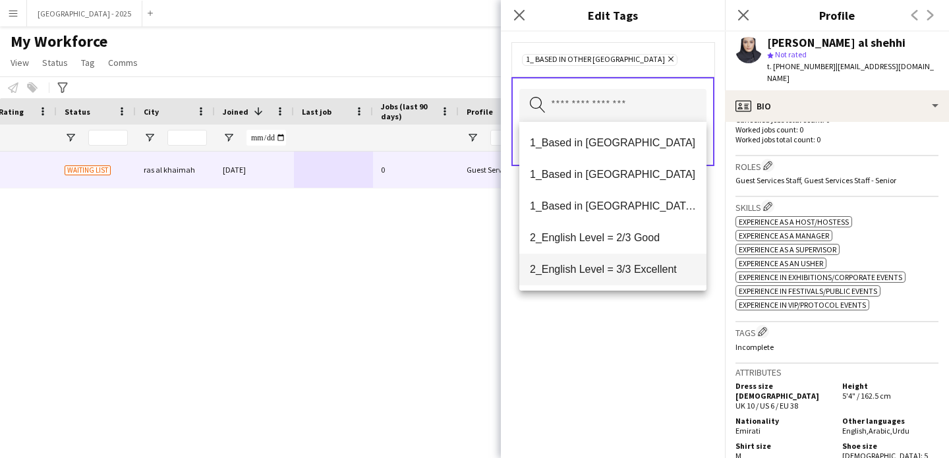
click at [630, 276] on mat-option "2_English Level = 3/3 Excellent" at bounding box center [612, 270] width 187 height 32
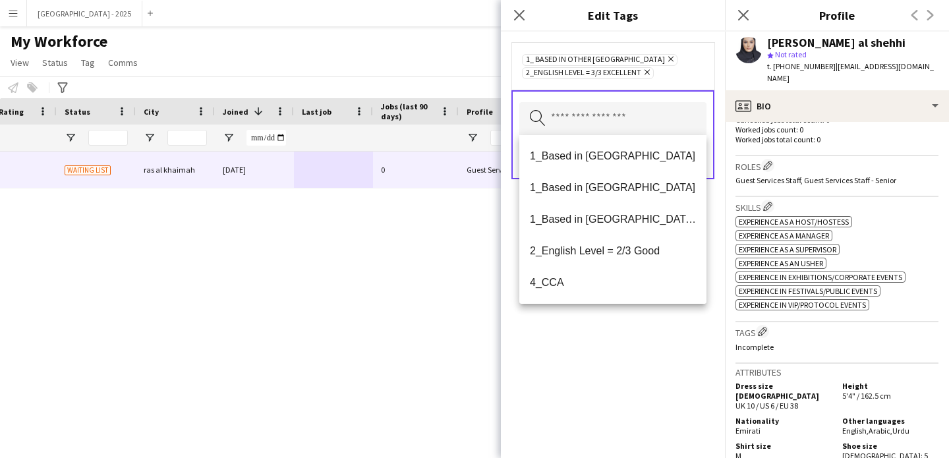
click at [645, 372] on div "1_ Based in Other Emirates Remove 2_English Level = 3/3 Excellent Remove Search…" at bounding box center [613, 245] width 224 height 427
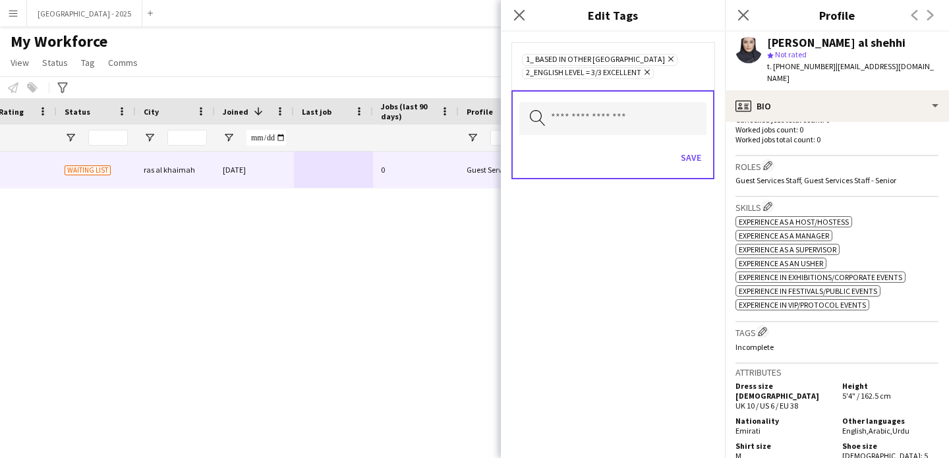
click at [690, 145] on div "Save" at bounding box center [612, 159] width 187 height 38
click at [690, 147] on button "Save" at bounding box center [691, 157] width 31 height 21
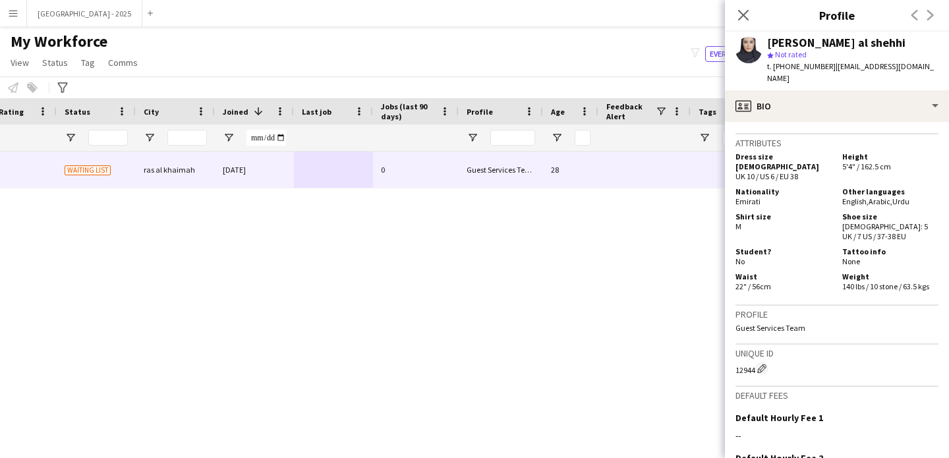
scroll to position [616, 0]
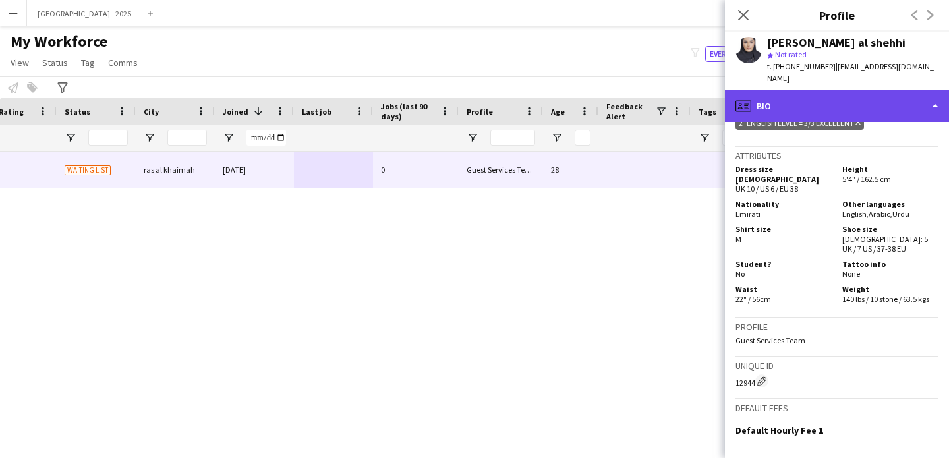
click at [815, 101] on div "profile Bio" at bounding box center [837, 106] width 224 height 32
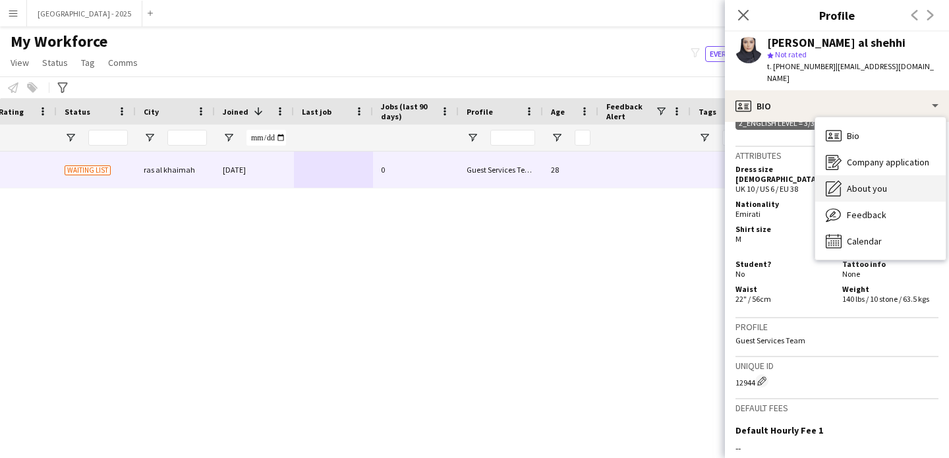
click at [852, 183] on span "About you" at bounding box center [867, 189] width 40 height 12
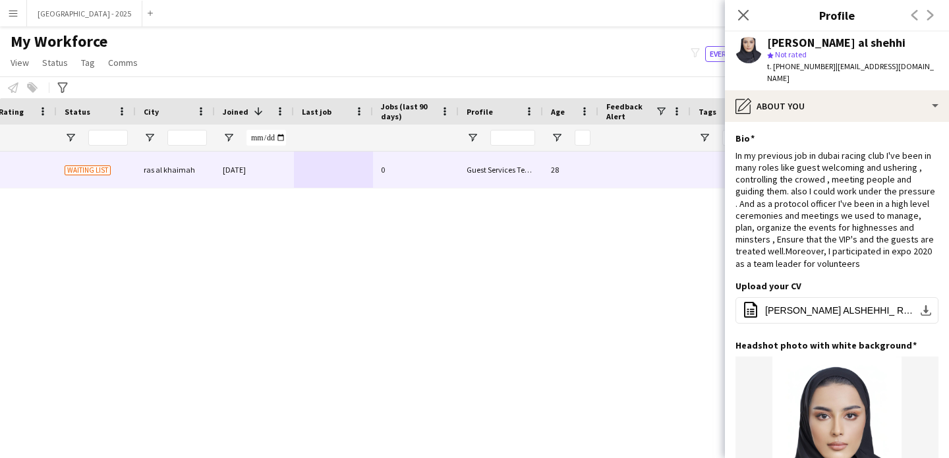
scroll to position [0, 0]
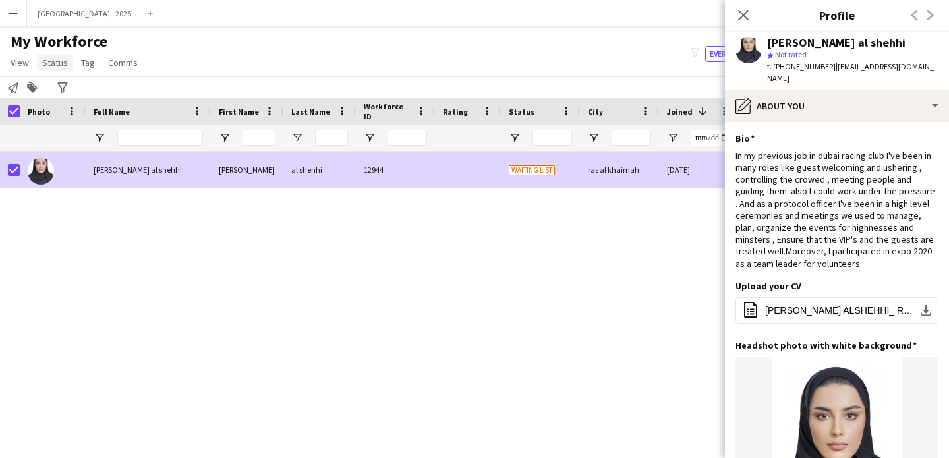
click at [63, 67] on span "Status" at bounding box center [55, 63] width 26 height 12
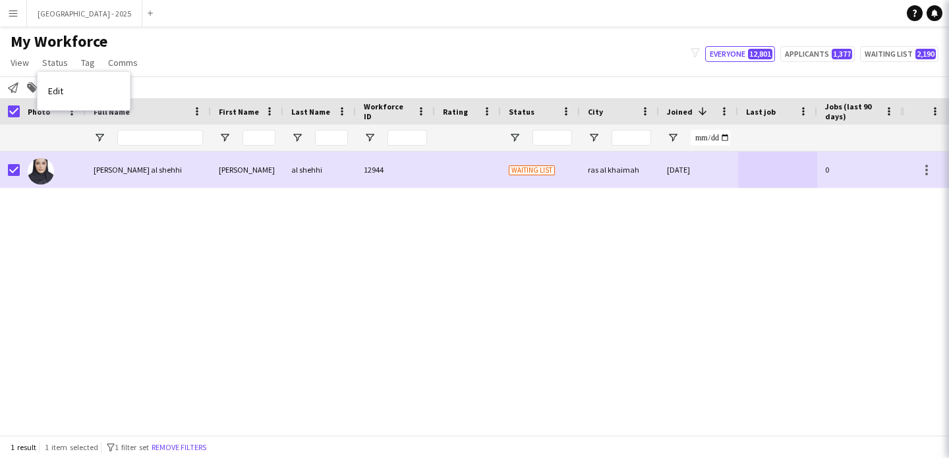
click at [74, 88] on link "Edit" at bounding box center [84, 91] width 92 height 28
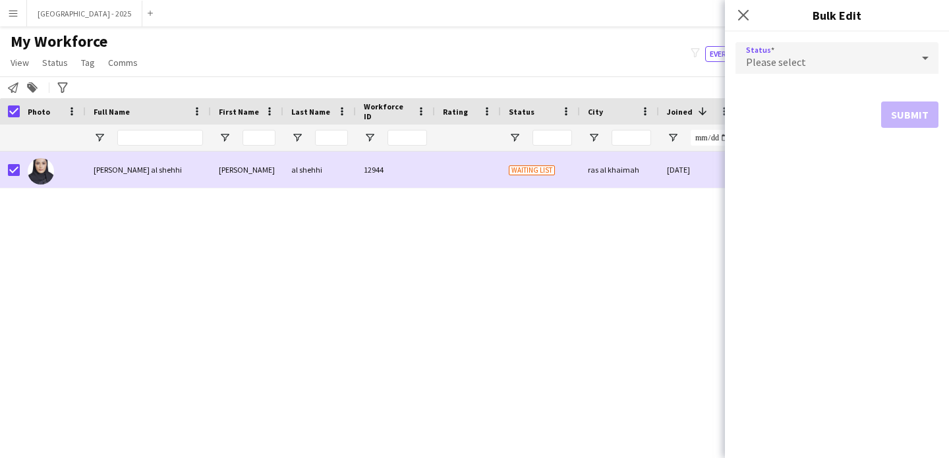
click at [761, 57] on span "Please select" at bounding box center [776, 61] width 60 height 13
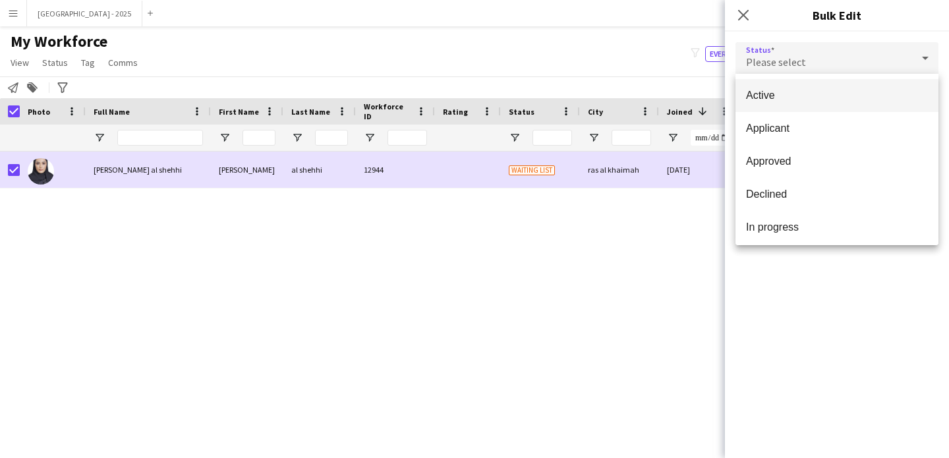
click at [772, 90] on span "Active" at bounding box center [837, 95] width 182 height 13
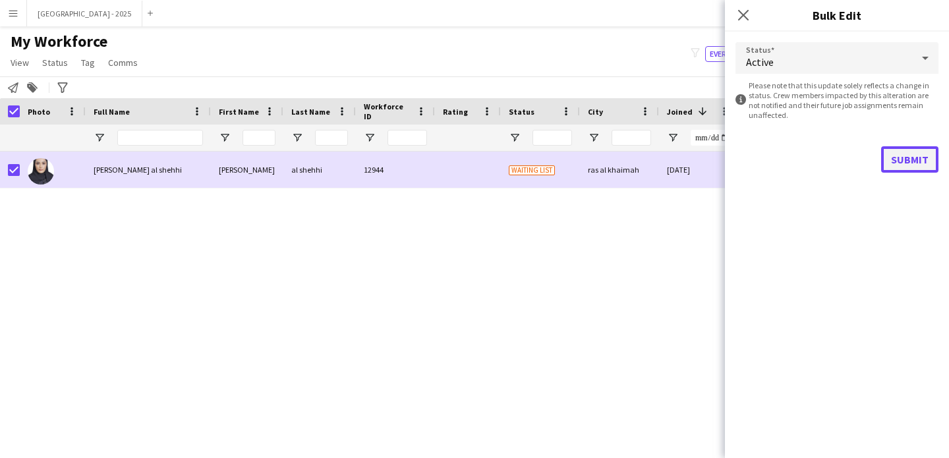
click at [888, 152] on button "Submit" at bounding box center [909, 159] width 57 height 26
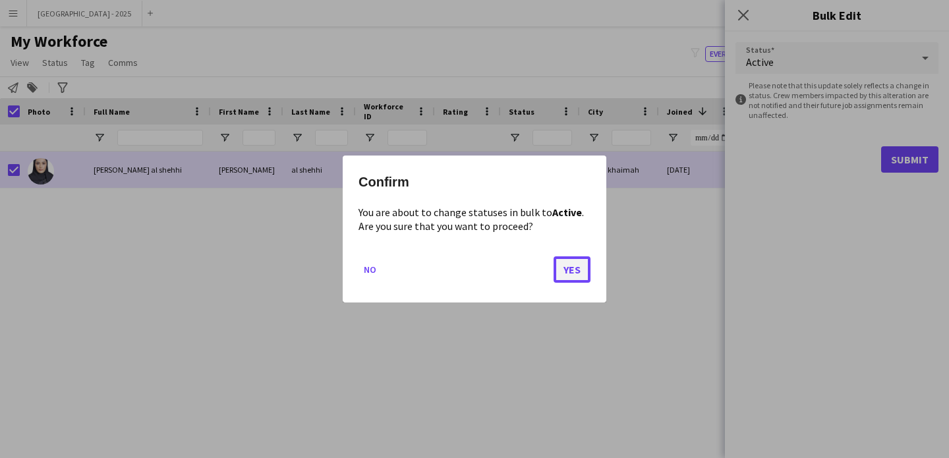
click at [590, 265] on button "Yes" at bounding box center [572, 269] width 37 height 26
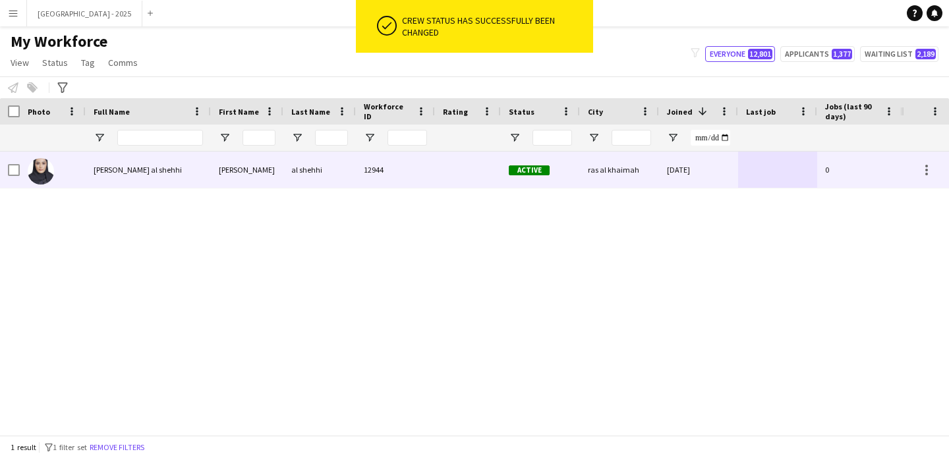
click at [67, 170] on div at bounding box center [53, 170] width 66 height 36
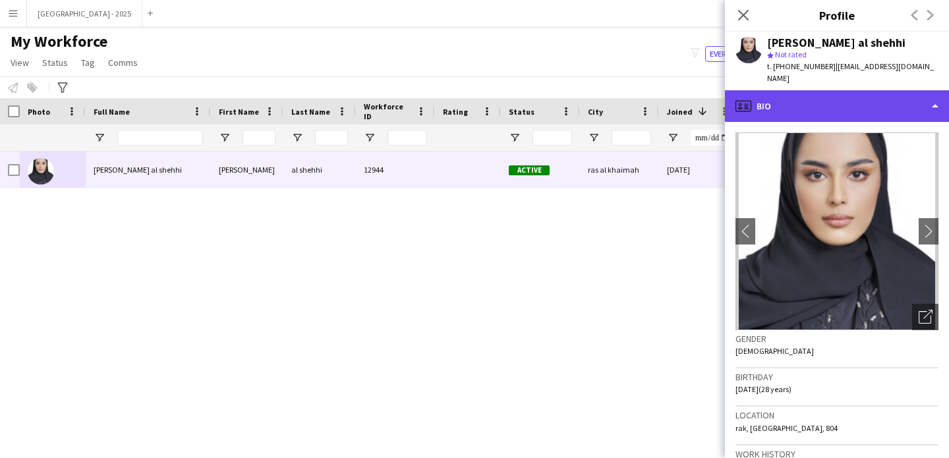
click at [838, 98] on div "profile Bio" at bounding box center [837, 106] width 224 height 32
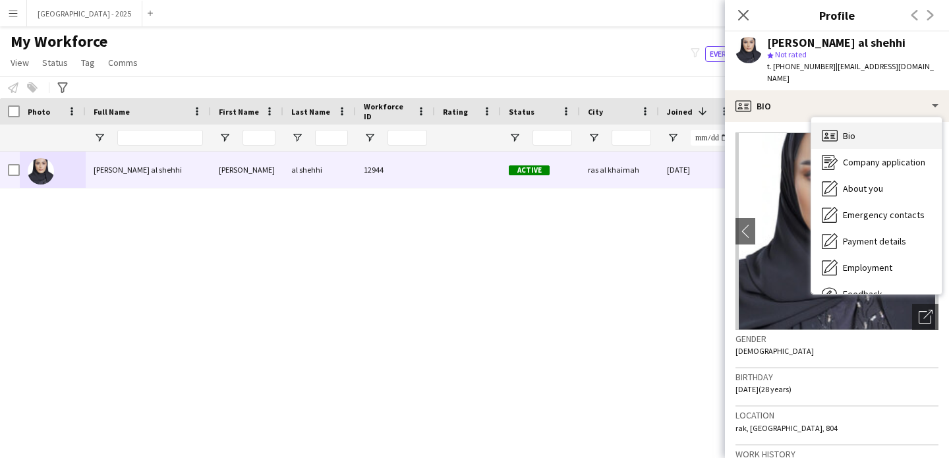
click at [862, 125] on div "Bio Bio" at bounding box center [877, 136] width 131 height 26
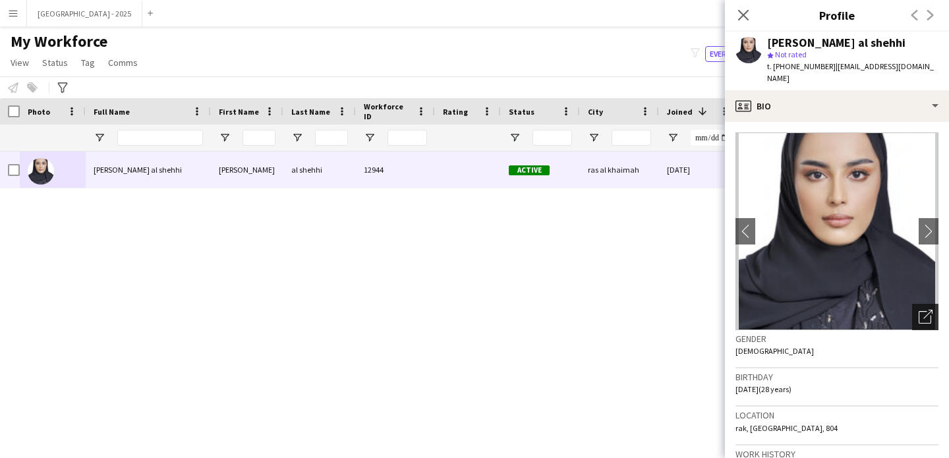
click at [919, 310] on icon "Open photos pop-in" at bounding box center [926, 317] width 14 height 14
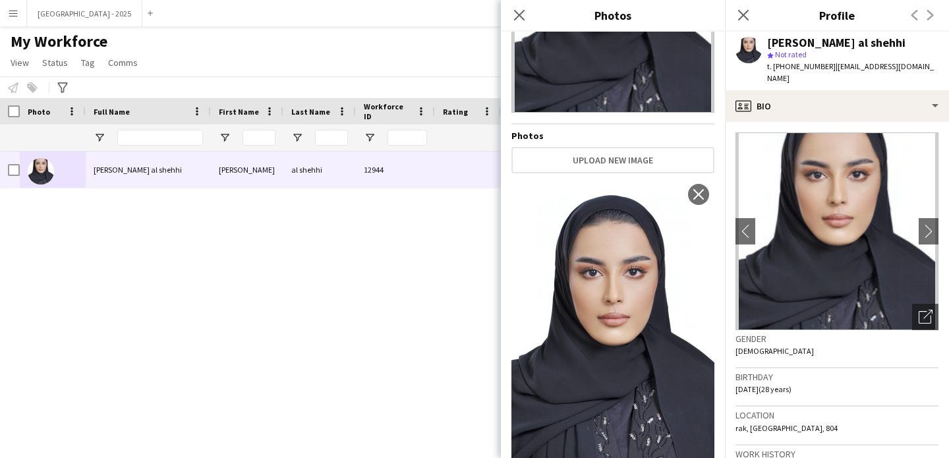
scroll to position [174, 0]
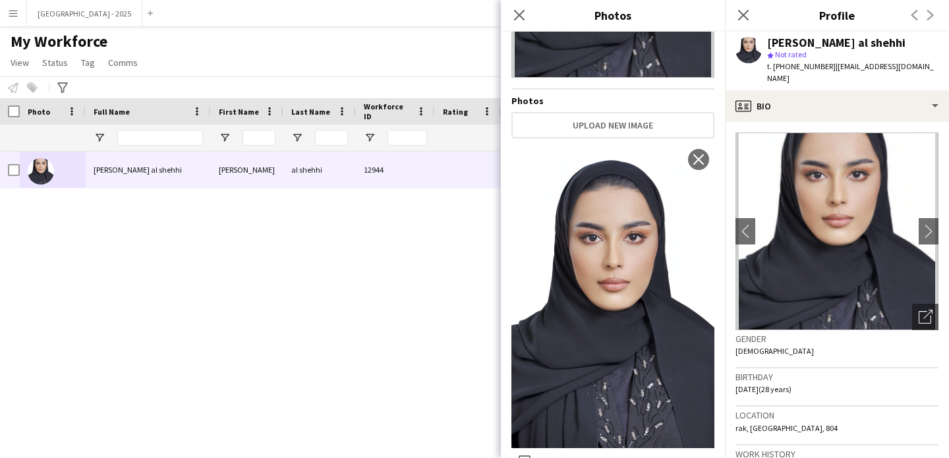
click at [819, 315] on img at bounding box center [837, 232] width 203 height 198
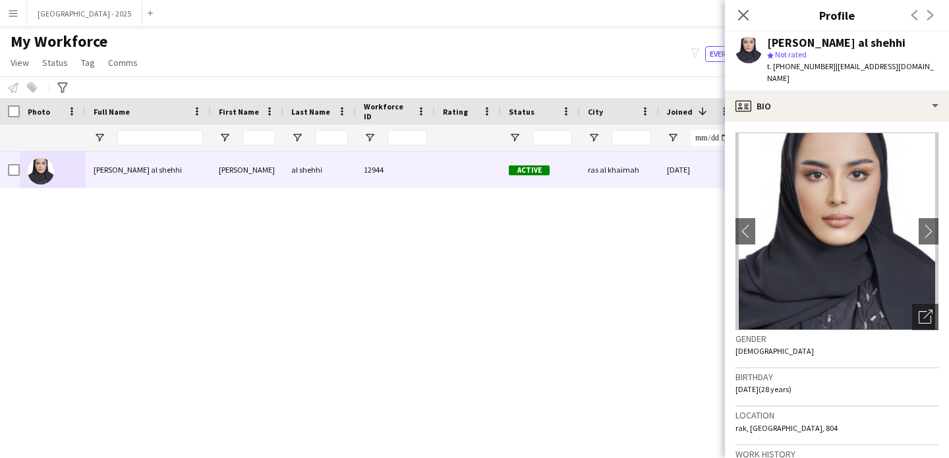
click at [735, 9] on div "Close pop-in" at bounding box center [743, 15] width 37 height 30
click at [736, 15] on app-icon "Close pop-in" at bounding box center [743, 15] width 19 height 19
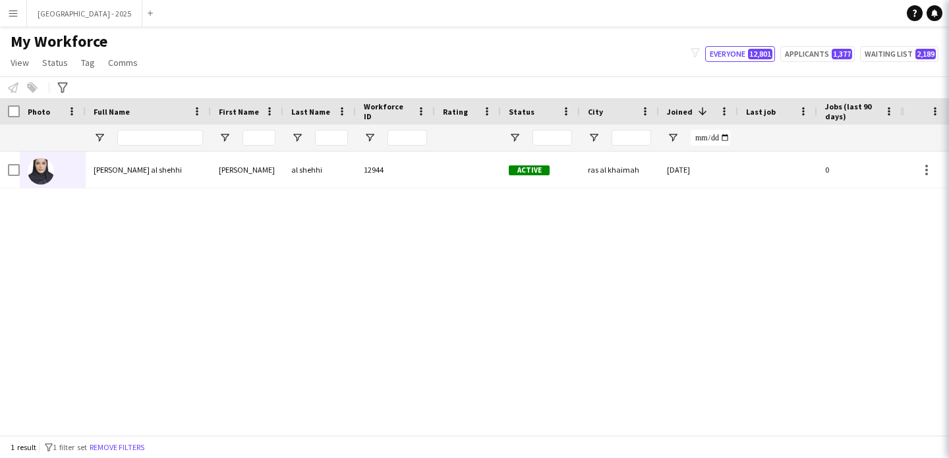
click at [126, 444] on button "Remove filters" at bounding box center [117, 447] width 60 height 15
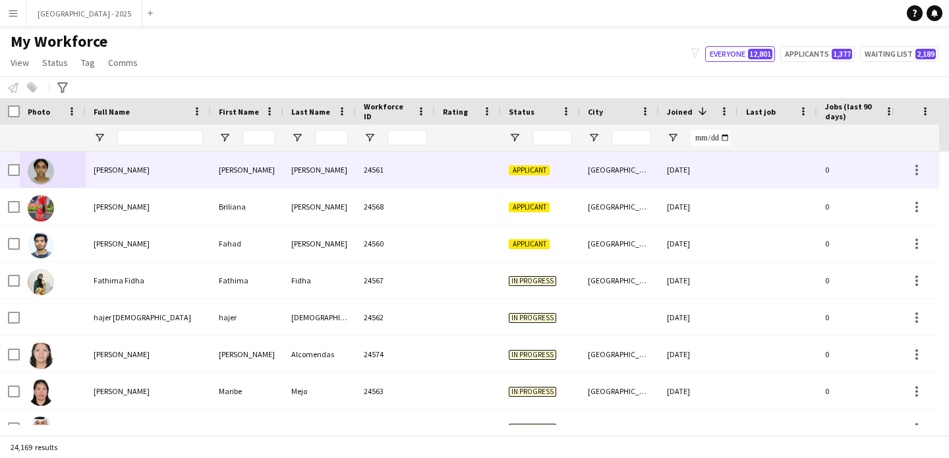
scroll to position [0, 454]
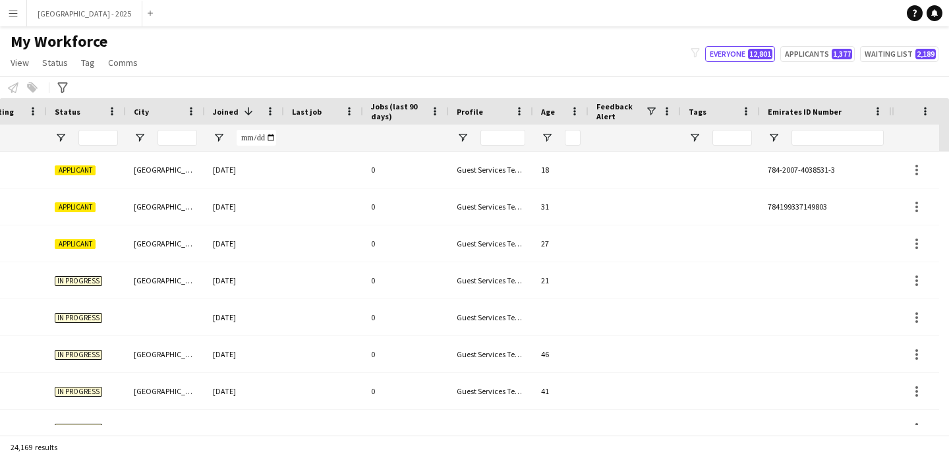
click at [817, 147] on div at bounding box center [838, 138] width 92 height 26
click at [827, 134] on input "Emirates ID Number Filter Input" at bounding box center [838, 138] width 92 height 16
paste input "*******"
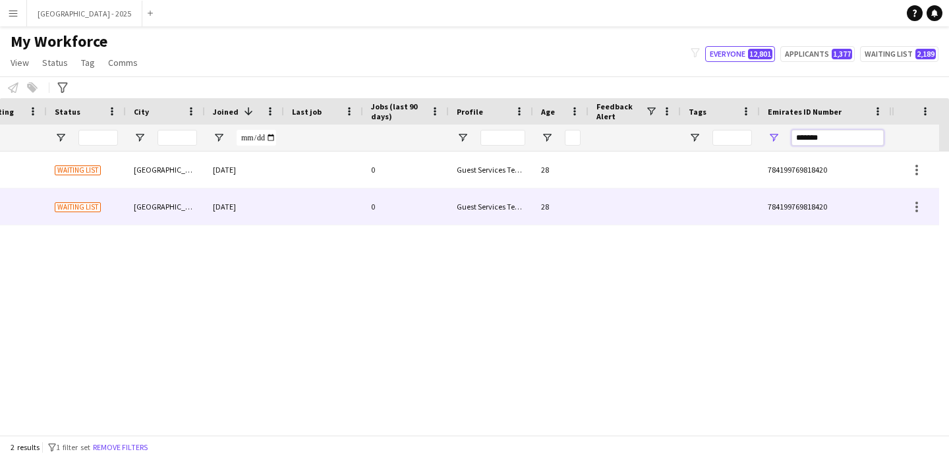
type input "*******"
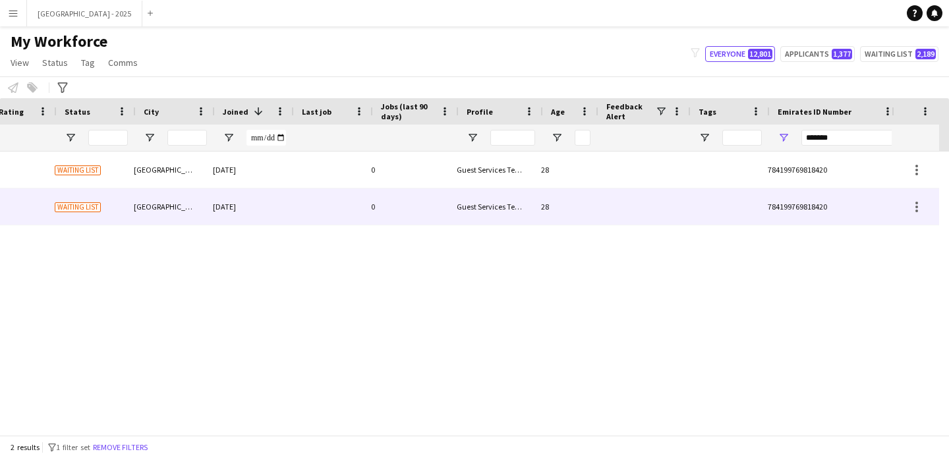
scroll to position [0, 444]
click at [417, 182] on div "0" at bounding box center [416, 170] width 86 height 36
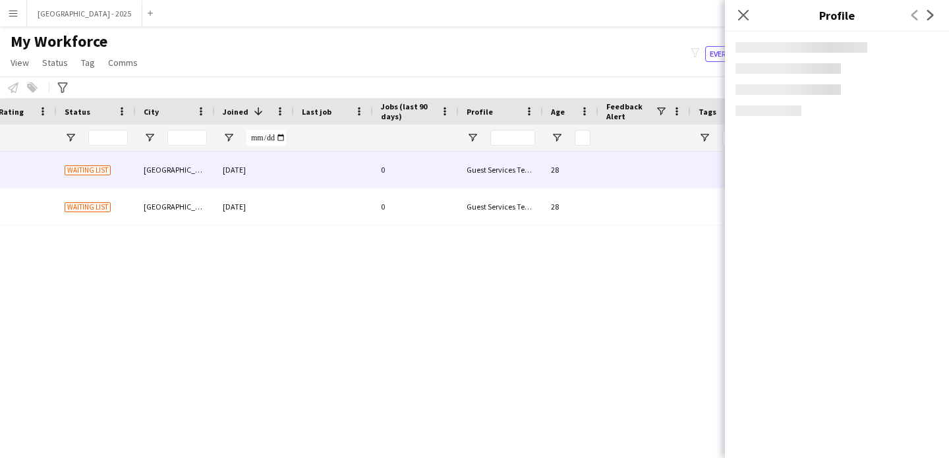
scroll to position [0, 0]
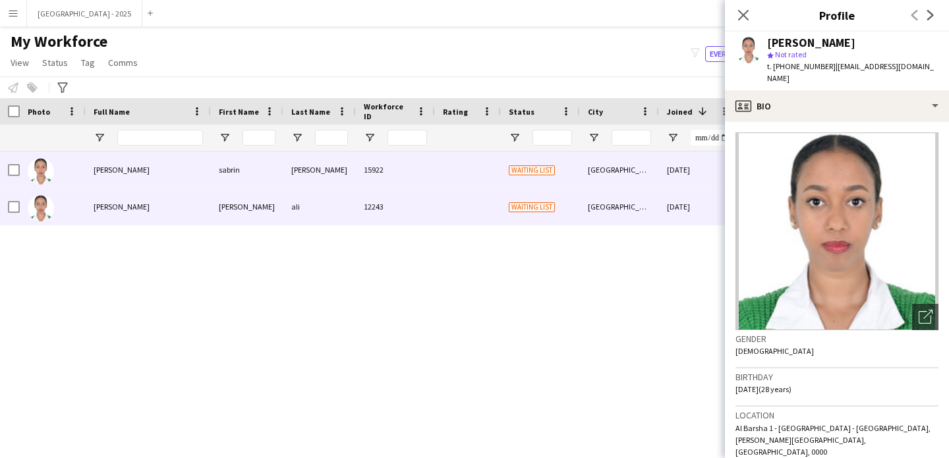
click at [501, 197] on div "Waiting list" at bounding box center [540, 207] width 79 height 36
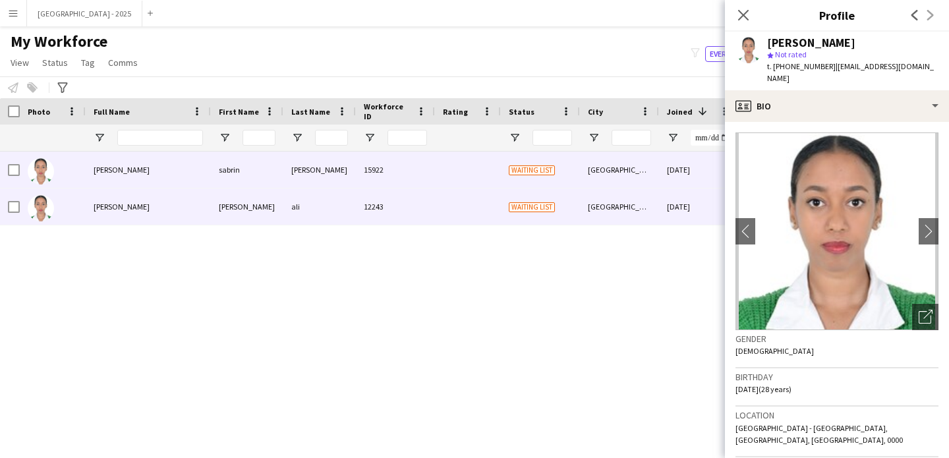
click at [531, 163] on div "Waiting list" at bounding box center [540, 170] width 79 height 36
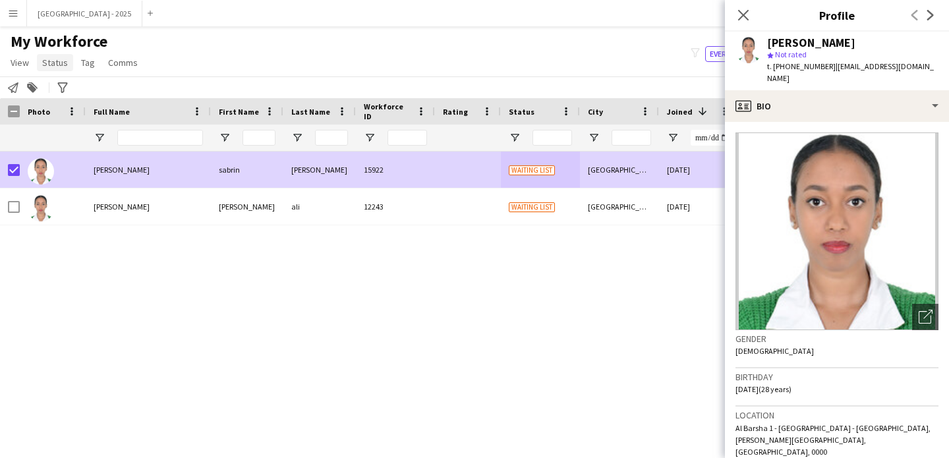
click at [59, 63] on span "Status" at bounding box center [55, 63] width 26 height 12
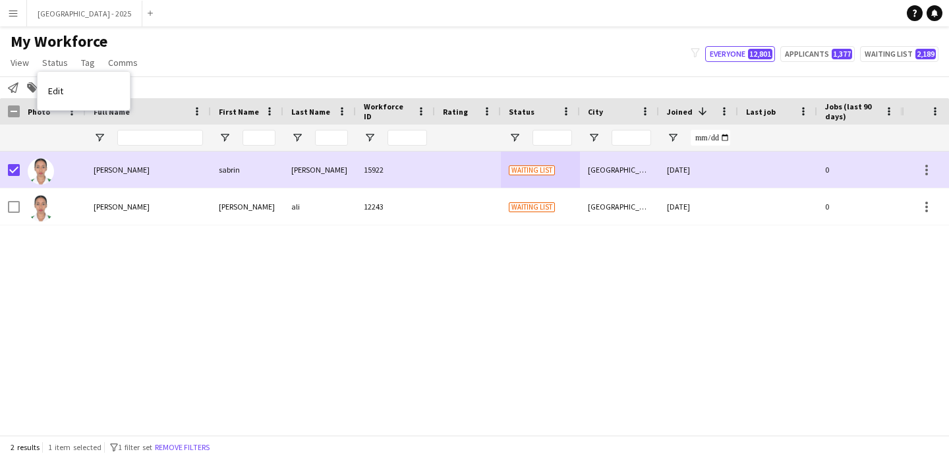
click at [74, 107] on div "Edit" at bounding box center [84, 91] width 92 height 38
click at [80, 99] on link "Edit" at bounding box center [84, 91] width 92 height 28
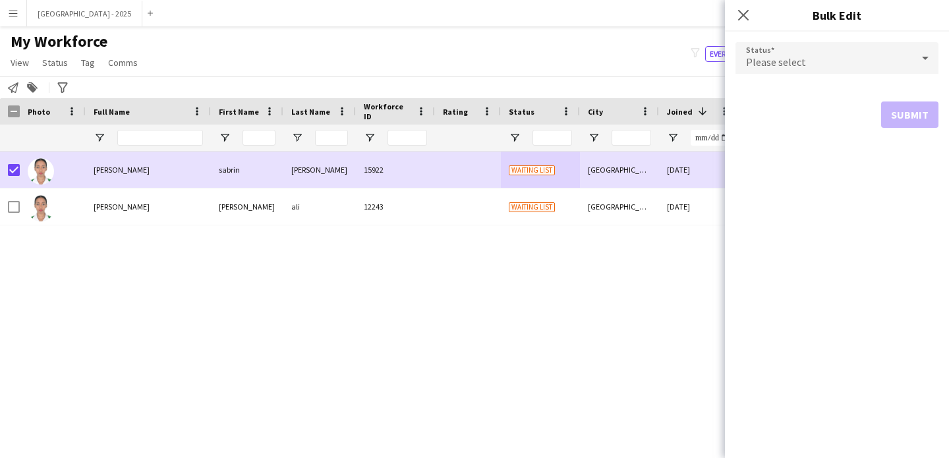
click at [833, 68] on div "Please select" at bounding box center [824, 58] width 177 height 32
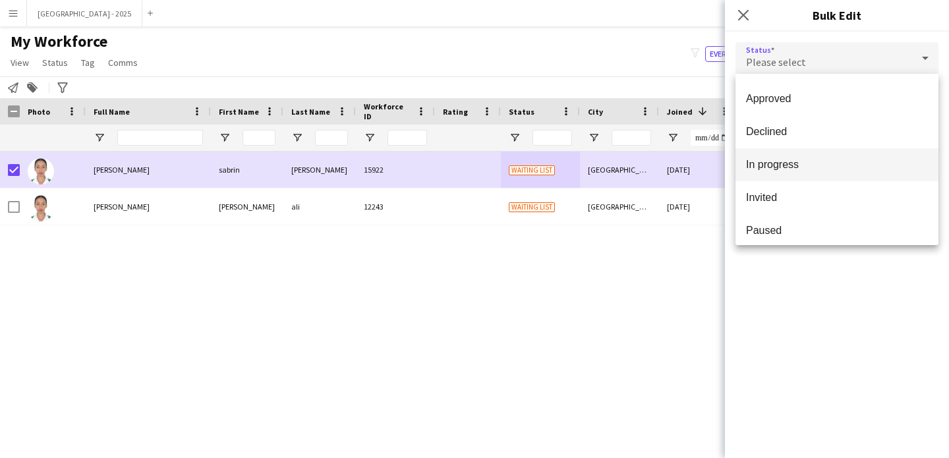
scroll to position [119, 0]
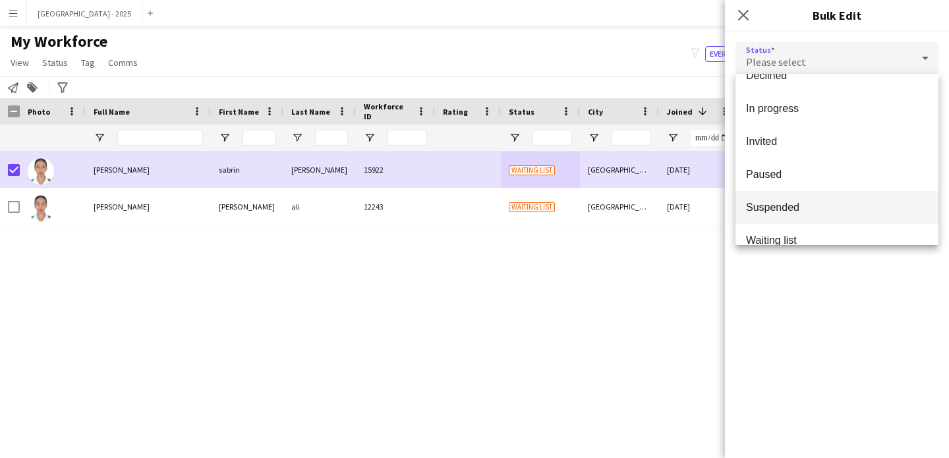
click at [786, 200] on mat-option "Suspended" at bounding box center [837, 207] width 203 height 33
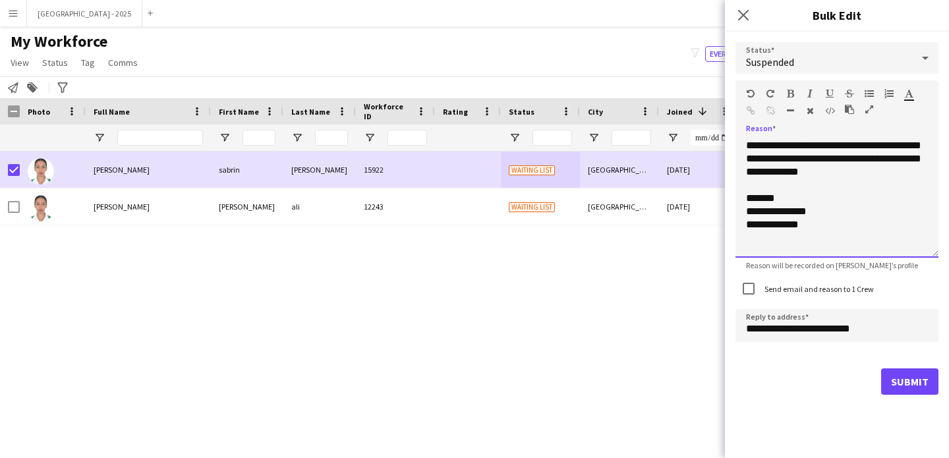
click at [868, 175] on div "**********" at bounding box center [837, 198] width 203 height 119
click at [787, 291] on label "Send email and reason to 1 Crew" at bounding box center [818, 289] width 112 height 10
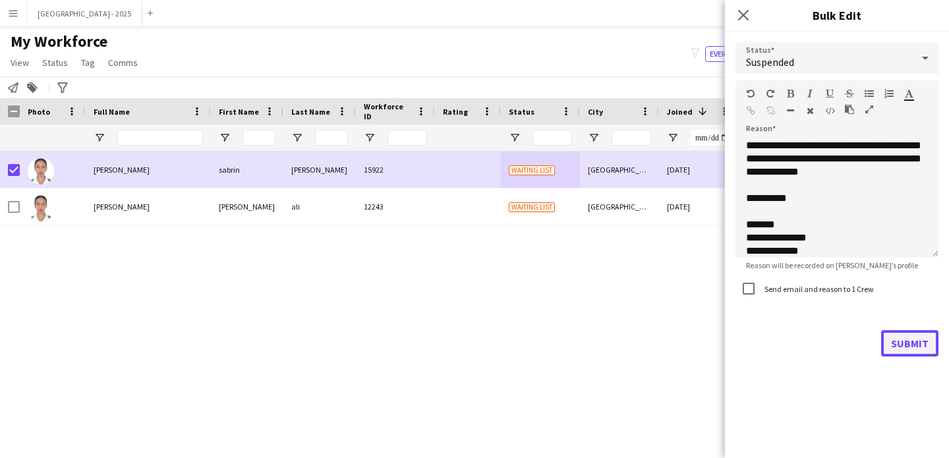
click at [922, 346] on button "Submit" at bounding box center [909, 343] width 57 height 26
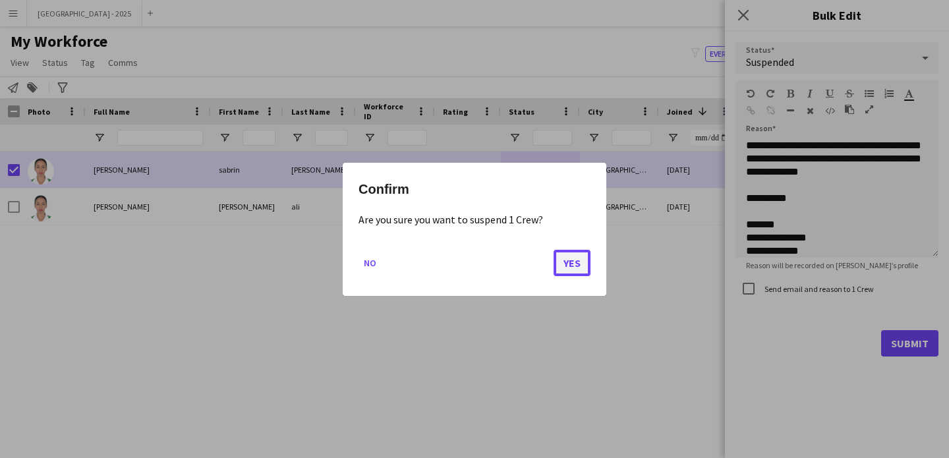
click at [575, 258] on button "Yes" at bounding box center [572, 262] width 37 height 26
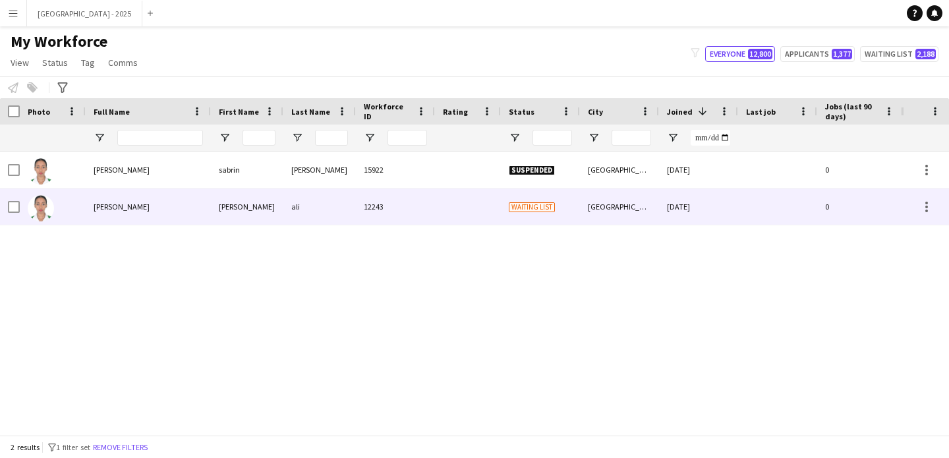
click at [61, 201] on div at bounding box center [53, 207] width 66 height 36
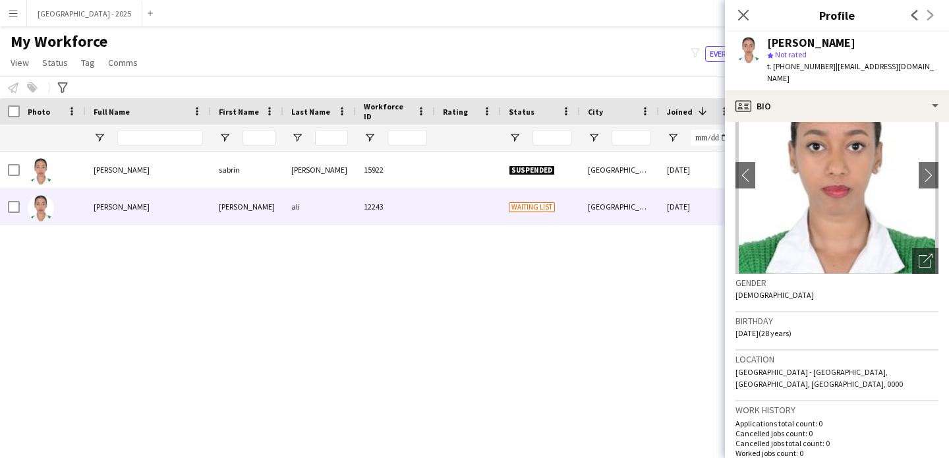
scroll to position [0, 0]
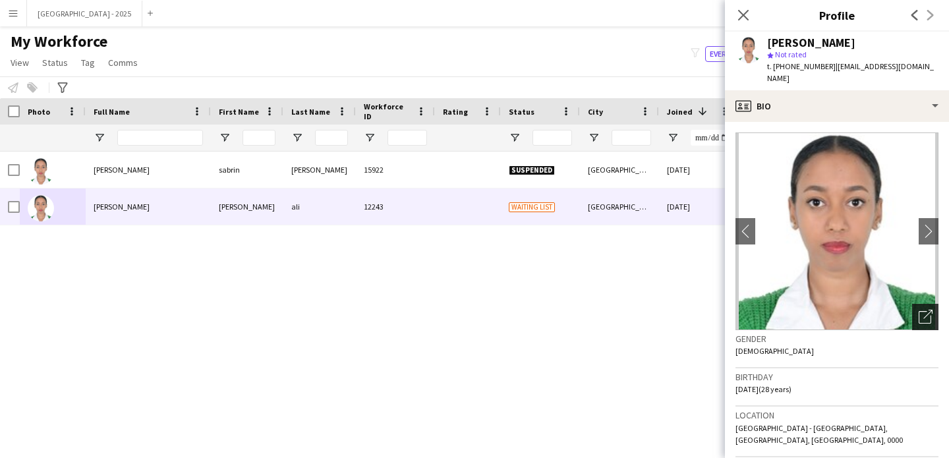
click at [919, 310] on icon "Open photos pop-in" at bounding box center [926, 317] width 14 height 14
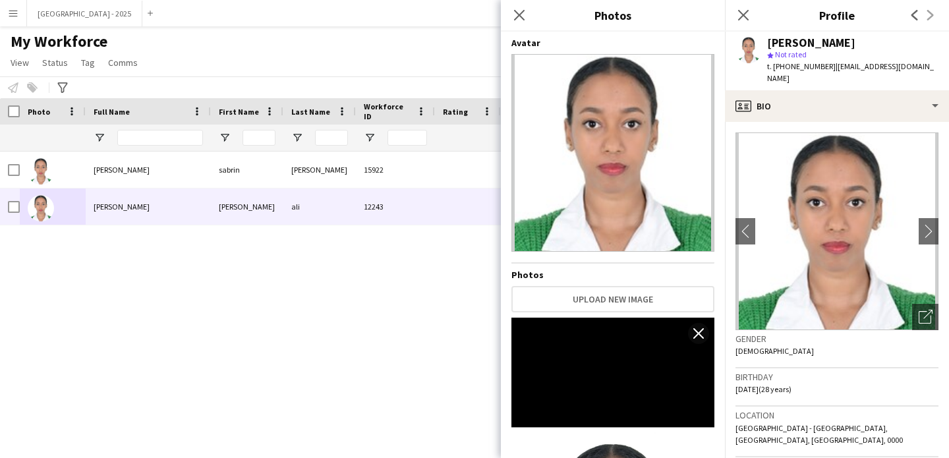
scroll to position [313, 0]
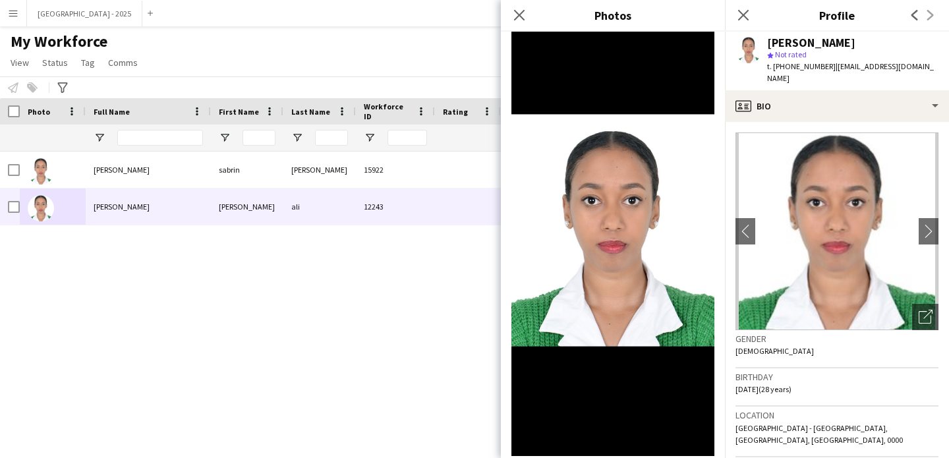
drag, startPoint x: 786, startPoint y: 379, endPoint x: 837, endPoint y: 364, distance: 53.6
click at [786, 384] on span "[DATE] (28 years)" at bounding box center [764, 389] width 56 height 10
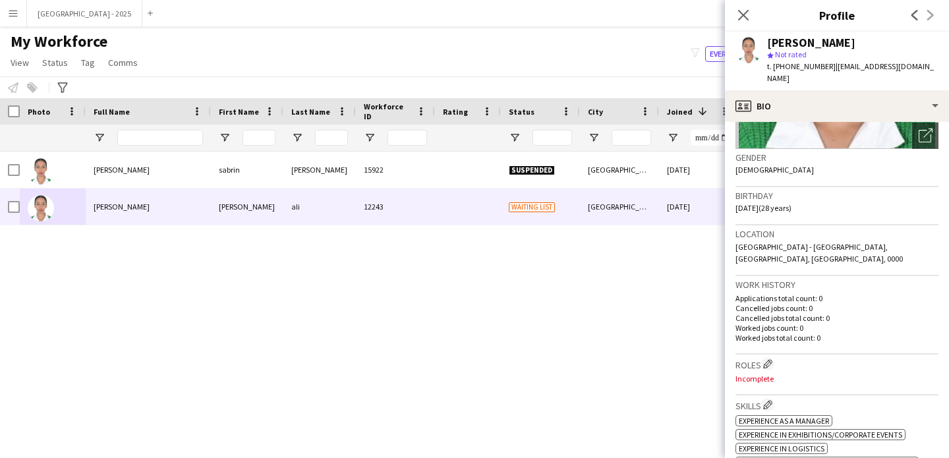
scroll to position [283, 0]
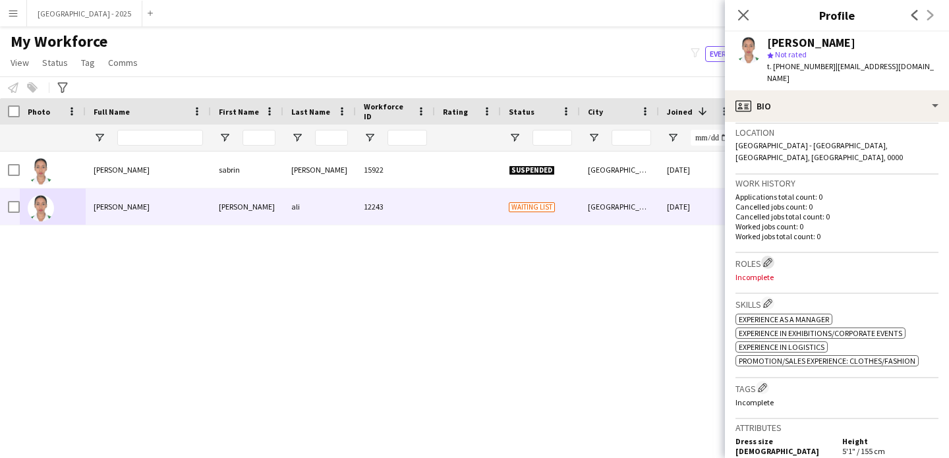
click at [770, 258] on app-icon "Edit crew company roles" at bounding box center [767, 262] width 9 height 9
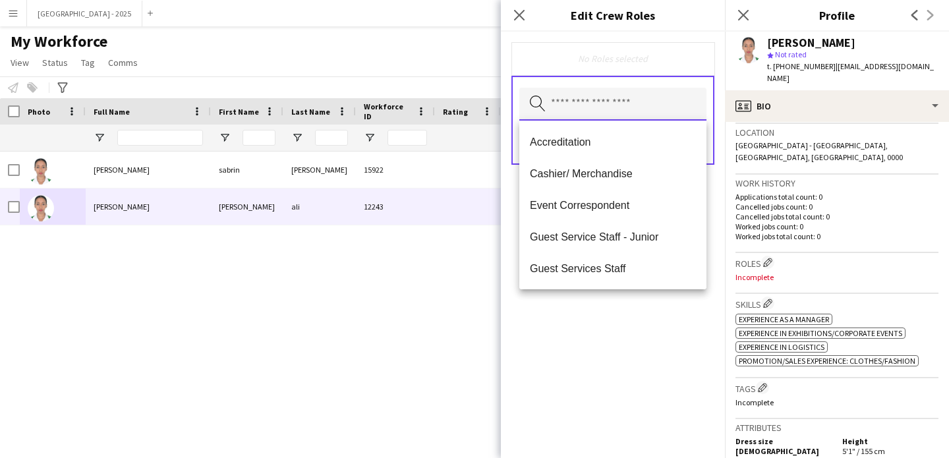
click at [588, 95] on input "text" at bounding box center [612, 104] width 187 height 33
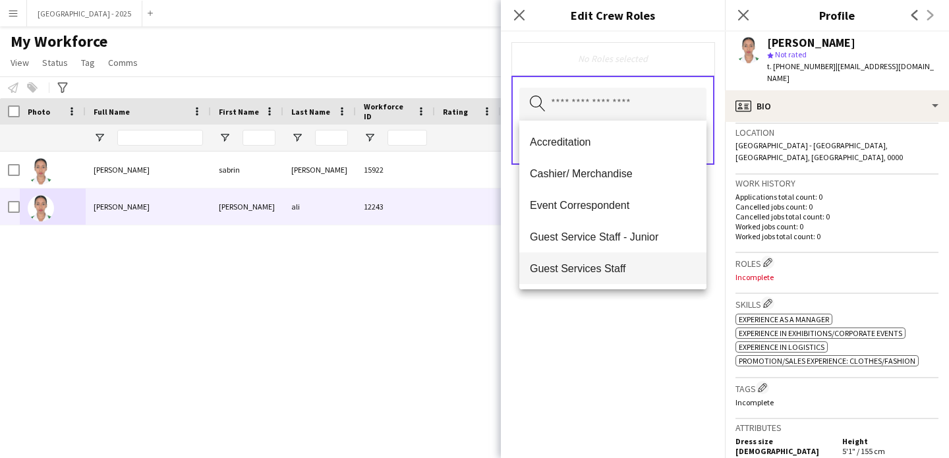
click at [605, 263] on span "Guest Services Staff" at bounding box center [613, 268] width 166 height 13
click at [641, 333] on div "Guest Services Staff Remove Search by role type Save" at bounding box center [613, 245] width 224 height 427
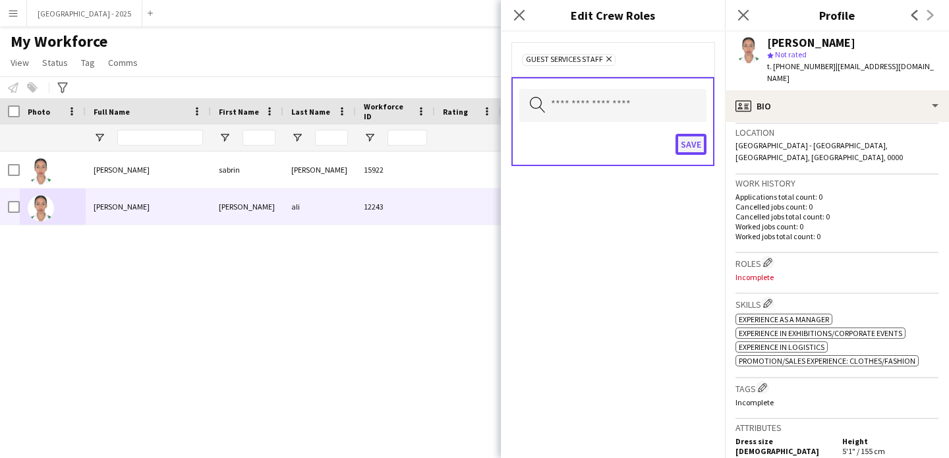
click at [682, 150] on button "Save" at bounding box center [691, 144] width 31 height 21
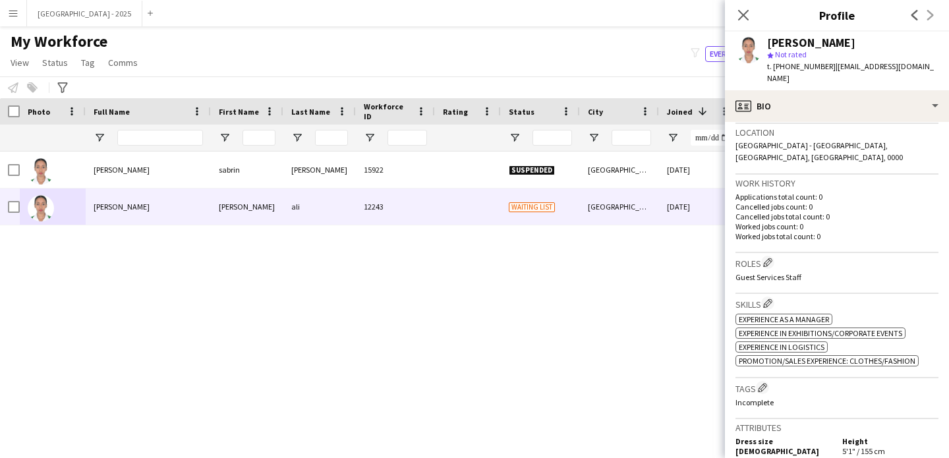
click at [772, 381] on h3 "Tags Edit crew company tags" at bounding box center [837, 388] width 203 height 14
click at [760, 383] on app-icon "Edit crew company tags" at bounding box center [762, 387] width 9 height 9
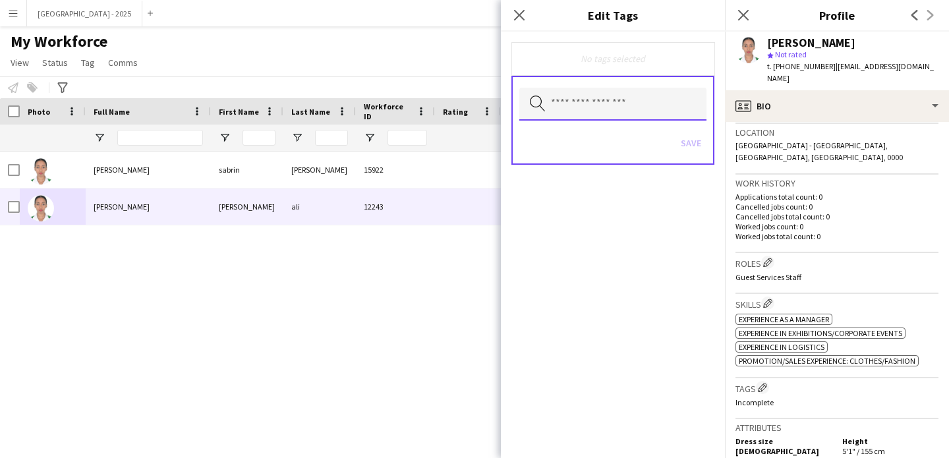
click at [624, 113] on input "text" at bounding box center [612, 104] width 187 height 33
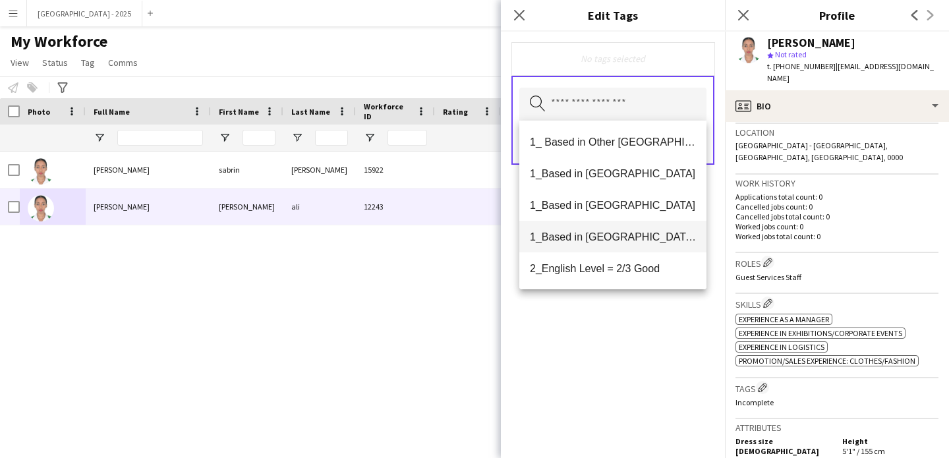
click at [631, 235] on span "1_Based in [GEOGRAPHIC_DATA]/[GEOGRAPHIC_DATA]/Ajman" at bounding box center [613, 237] width 166 height 13
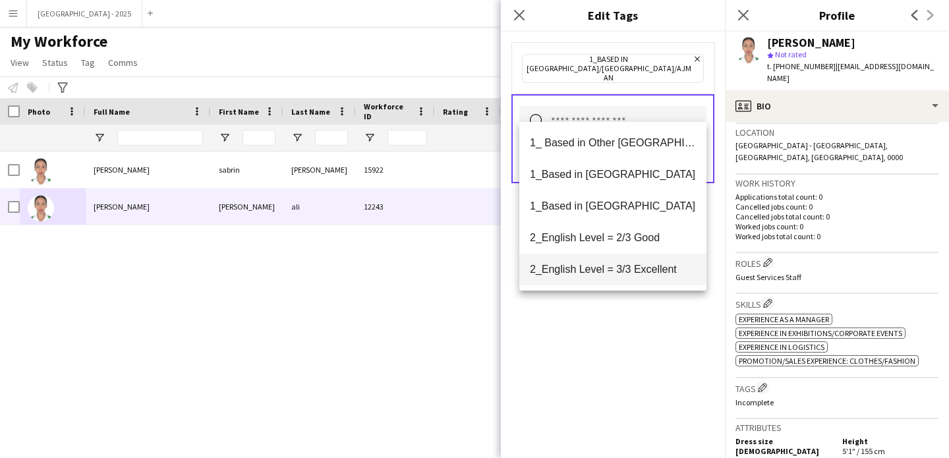
click at [657, 272] on span "2_English Level = 3/3 Excellent" at bounding box center [613, 269] width 166 height 13
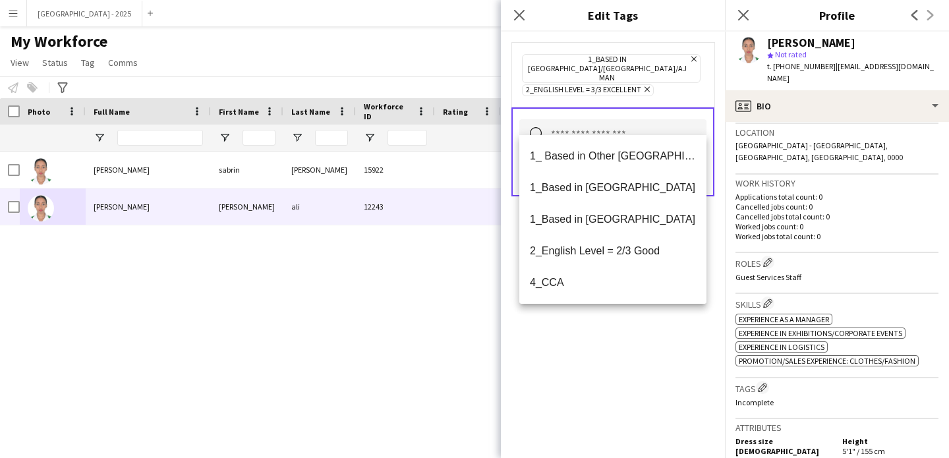
click at [637, 342] on div "1_Based in [GEOGRAPHIC_DATA]/[GEOGRAPHIC_DATA]/Ajman Remove 2_English Level = 3…" at bounding box center [613, 245] width 224 height 427
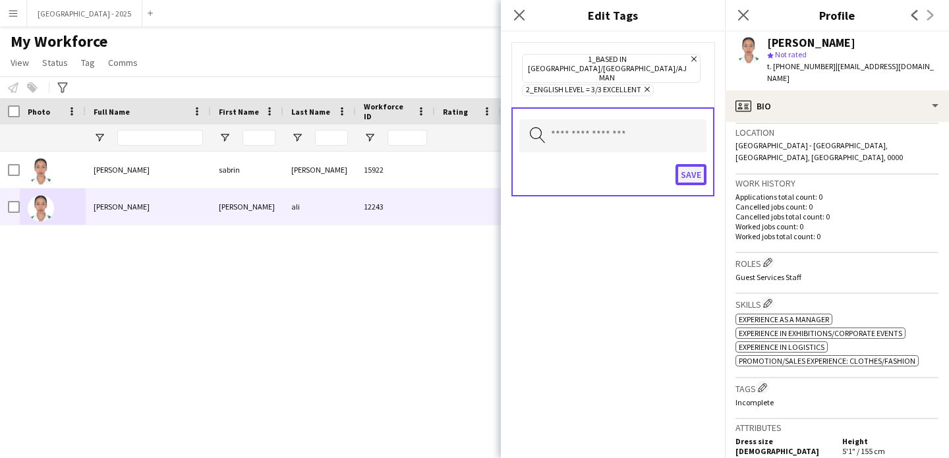
click at [687, 164] on button "Save" at bounding box center [691, 174] width 31 height 21
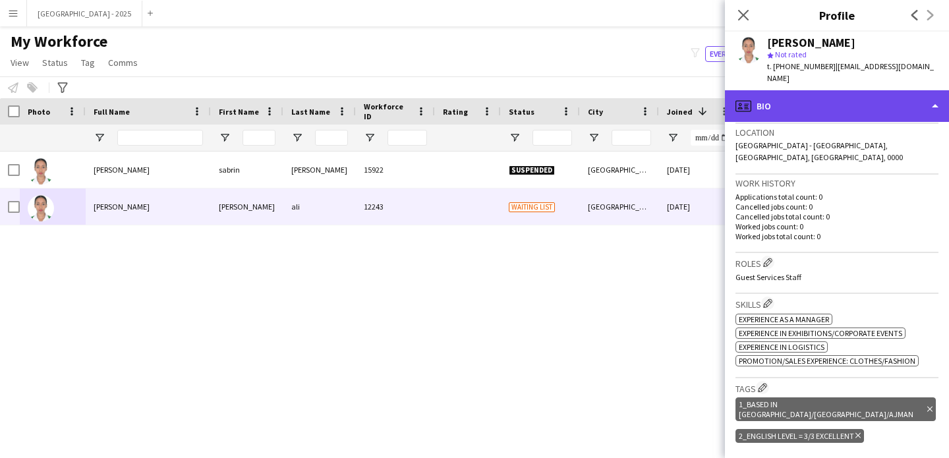
click at [806, 90] on div "profile Bio" at bounding box center [837, 106] width 224 height 32
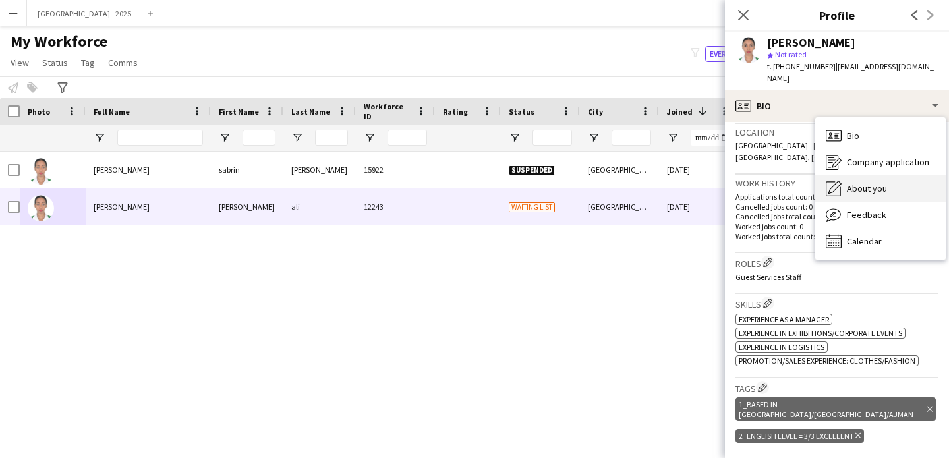
click at [891, 179] on div "About you About you" at bounding box center [880, 188] width 131 height 26
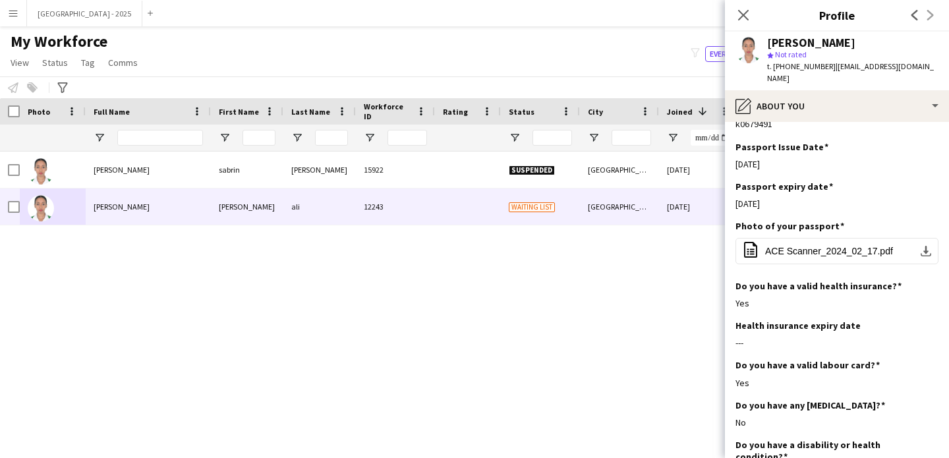
scroll to position [1164, 0]
click at [744, 9] on icon "Close pop-in" at bounding box center [743, 15] width 13 height 13
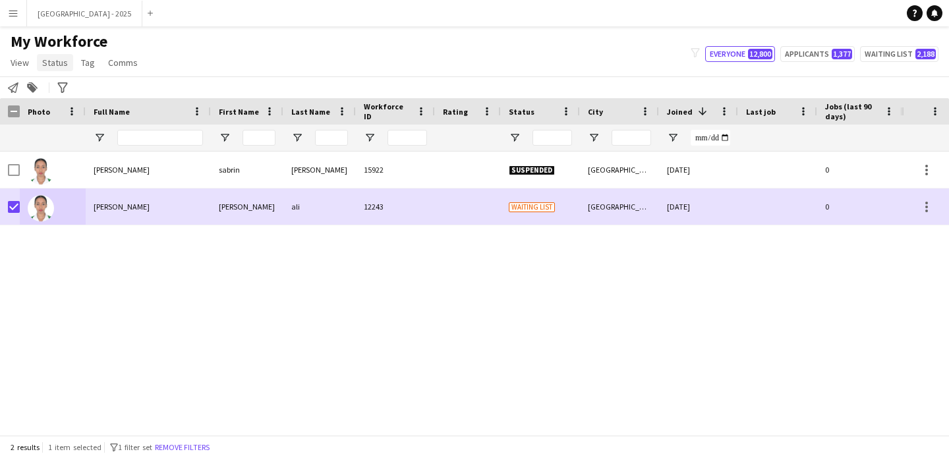
click at [53, 63] on span "Status" at bounding box center [55, 63] width 26 height 12
click at [81, 93] on link "Edit" at bounding box center [84, 91] width 92 height 28
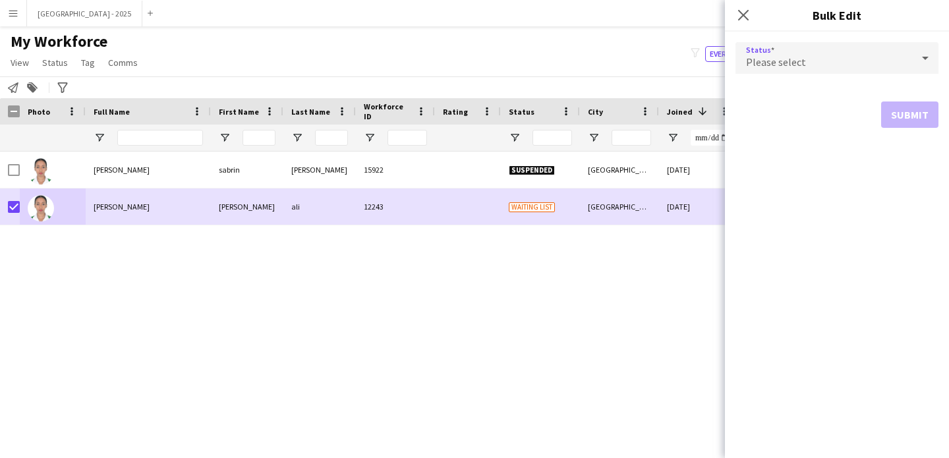
click at [894, 56] on div "Please select" at bounding box center [824, 58] width 177 height 32
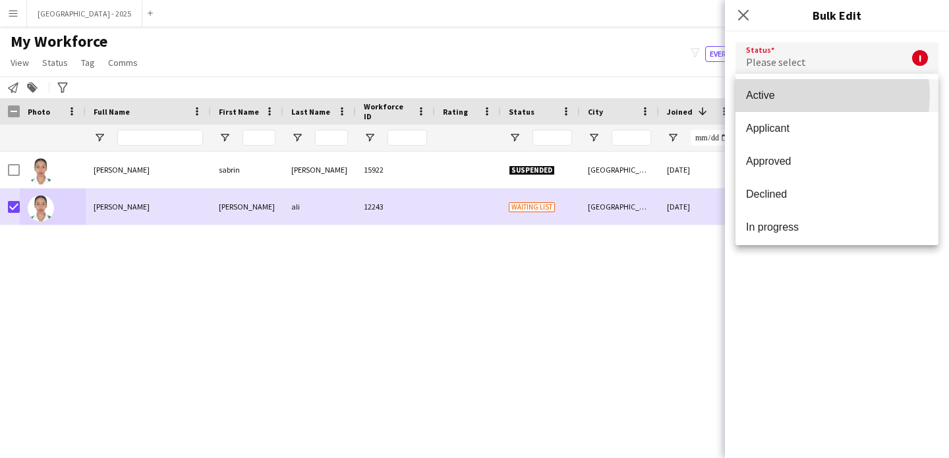
click at [809, 96] on span "Active" at bounding box center [837, 95] width 182 height 13
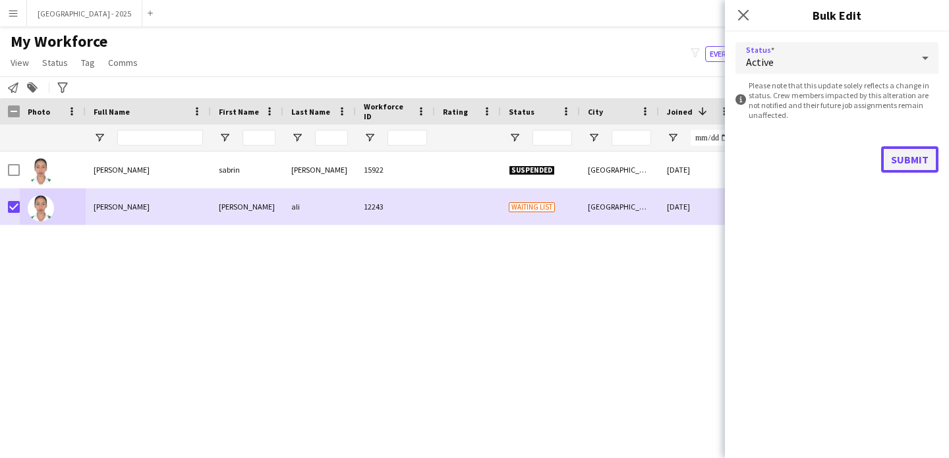
click at [904, 161] on button "Submit" at bounding box center [909, 159] width 57 height 26
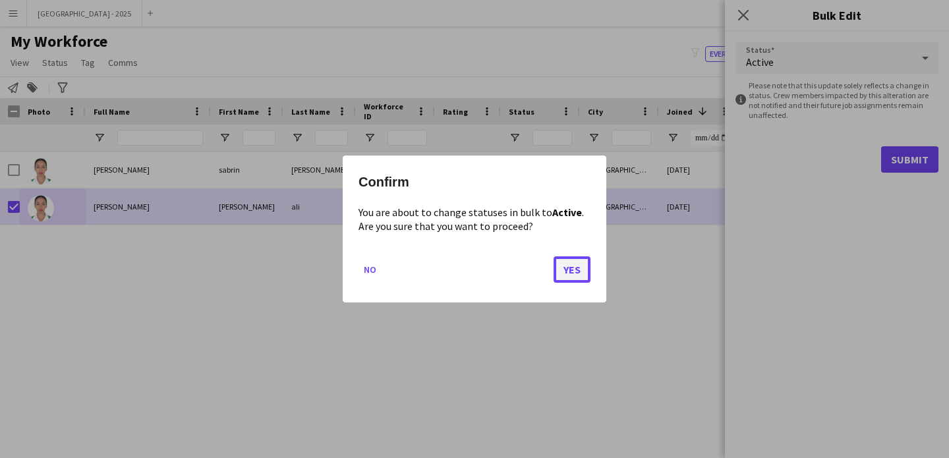
drag, startPoint x: 574, startPoint y: 271, endPoint x: 557, endPoint y: 274, distance: 17.5
click at [574, 271] on button "Yes" at bounding box center [572, 269] width 37 height 26
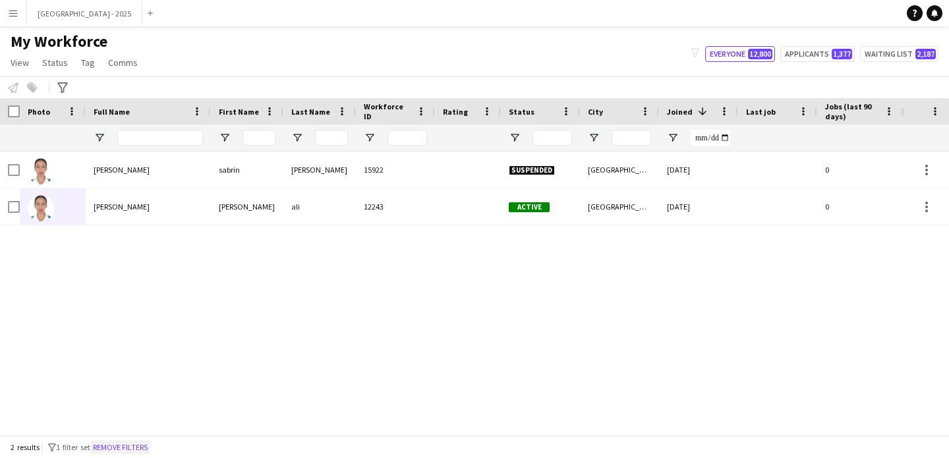
click at [146, 446] on button "Remove filters" at bounding box center [120, 447] width 60 height 15
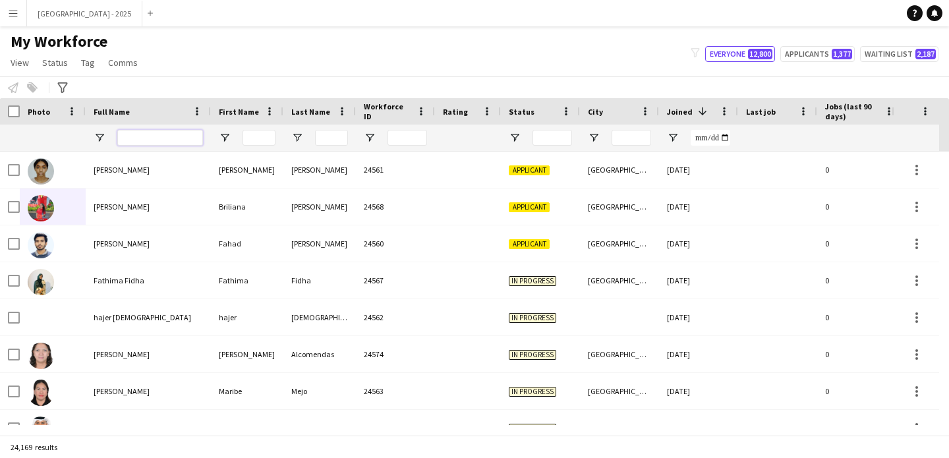
click at [156, 133] on input "Full Name Filter Input" at bounding box center [160, 138] width 86 height 16
paste input "****"
type input "****"
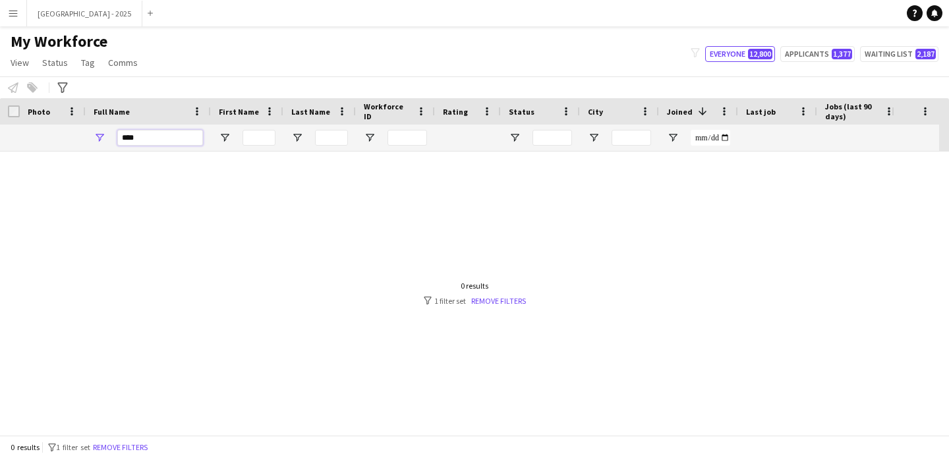
click at [156, 133] on input "****" at bounding box center [160, 138] width 86 height 16
type input "******"
click at [150, 443] on button "Remove filters" at bounding box center [120, 447] width 60 height 15
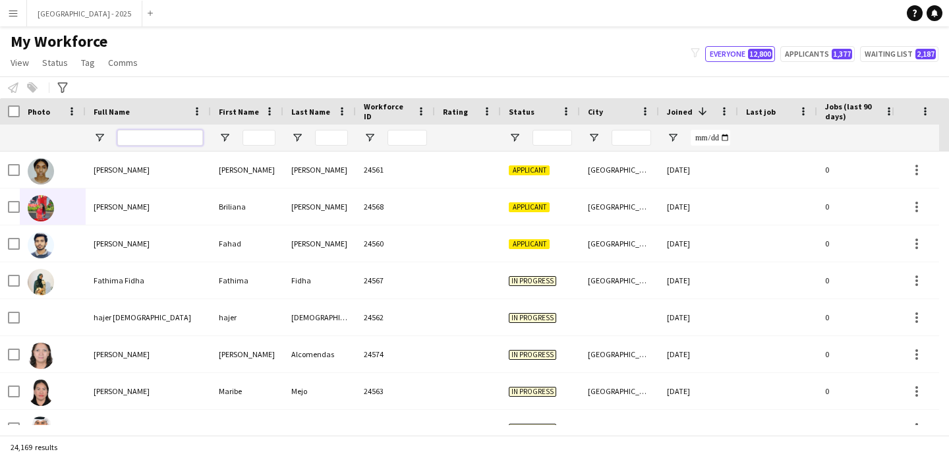
click at [162, 138] on input "Full Name Filter Input" at bounding box center [160, 138] width 86 height 16
paste input "****"
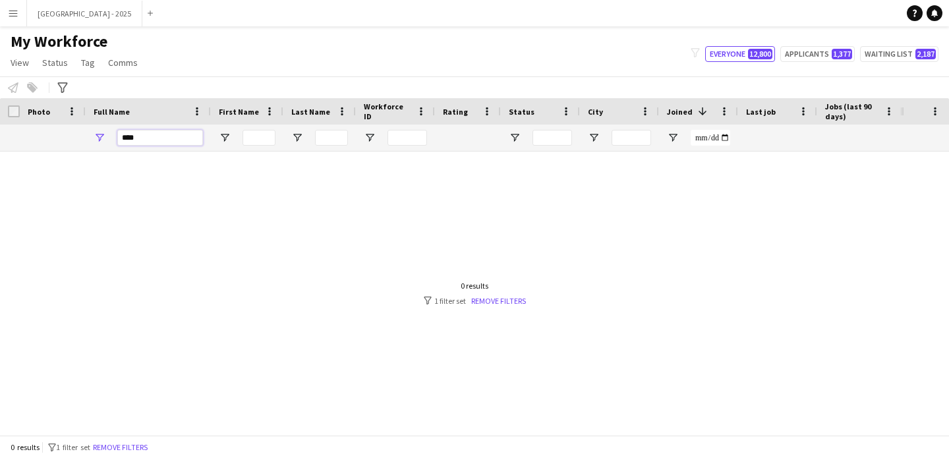
click at [162, 138] on input "****" at bounding box center [160, 138] width 86 height 16
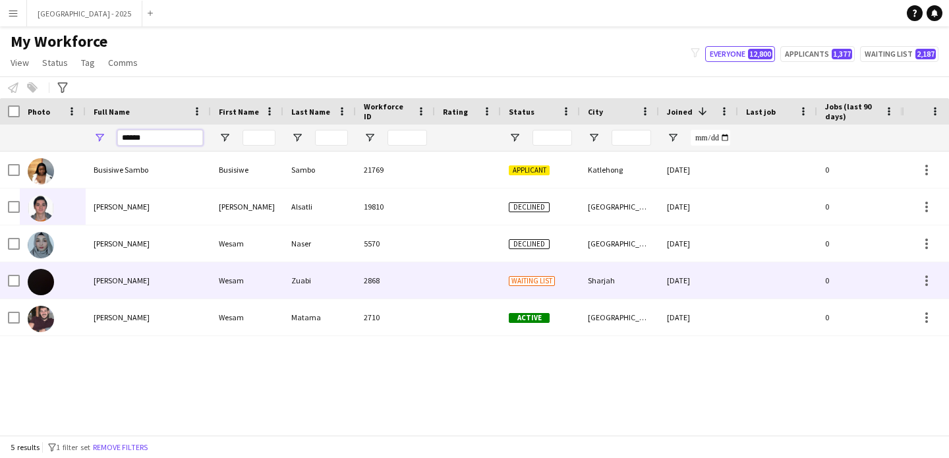
type input "*****"
click at [149, 277] on div "[PERSON_NAME]" at bounding box center [148, 280] width 125 height 36
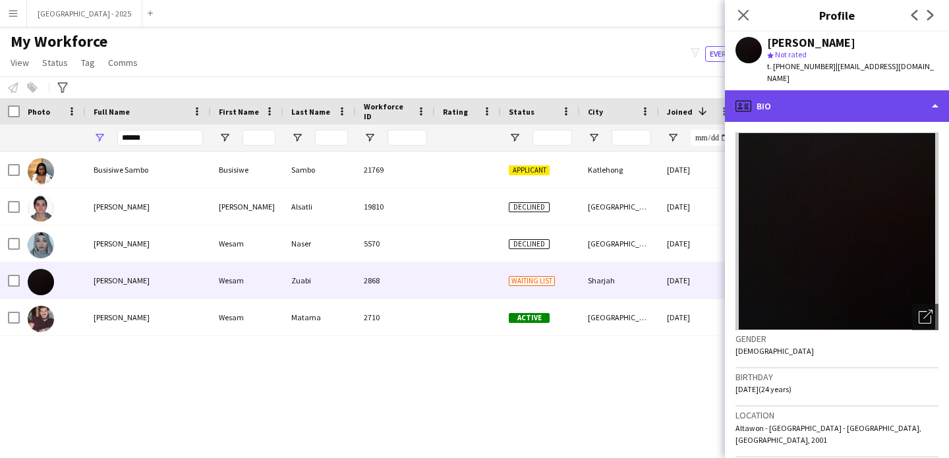
click at [828, 92] on div "profile Bio" at bounding box center [837, 106] width 224 height 32
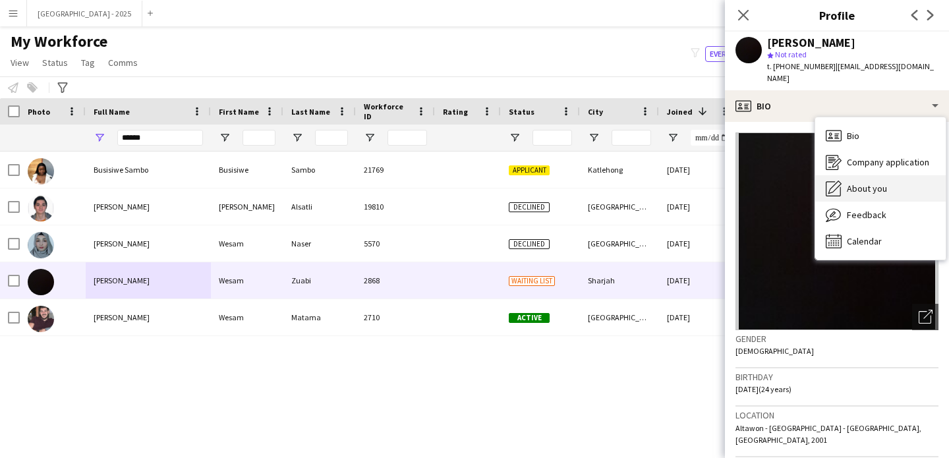
click at [870, 183] on span "About you" at bounding box center [867, 189] width 40 height 12
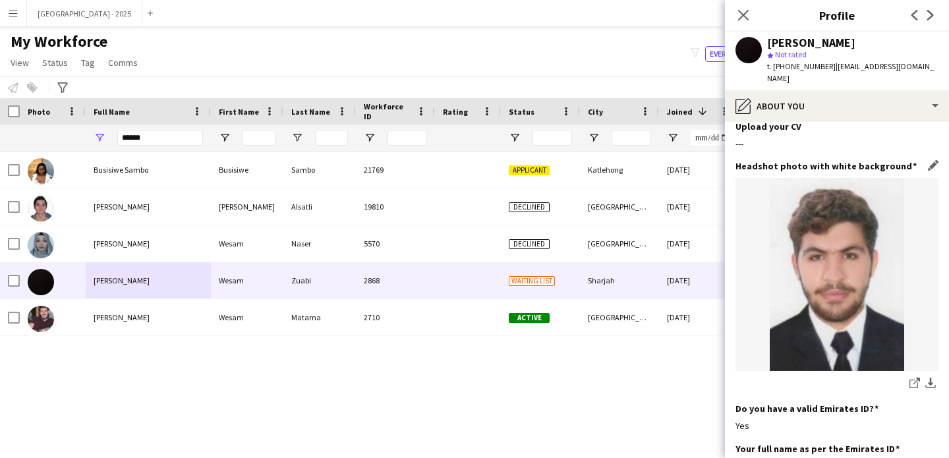
scroll to position [0, 0]
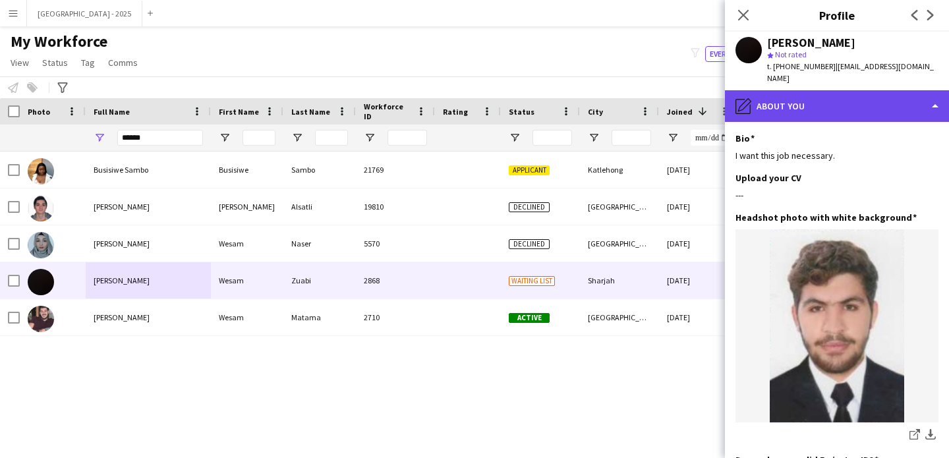
click at [801, 97] on div "pencil4 About you" at bounding box center [837, 106] width 224 height 32
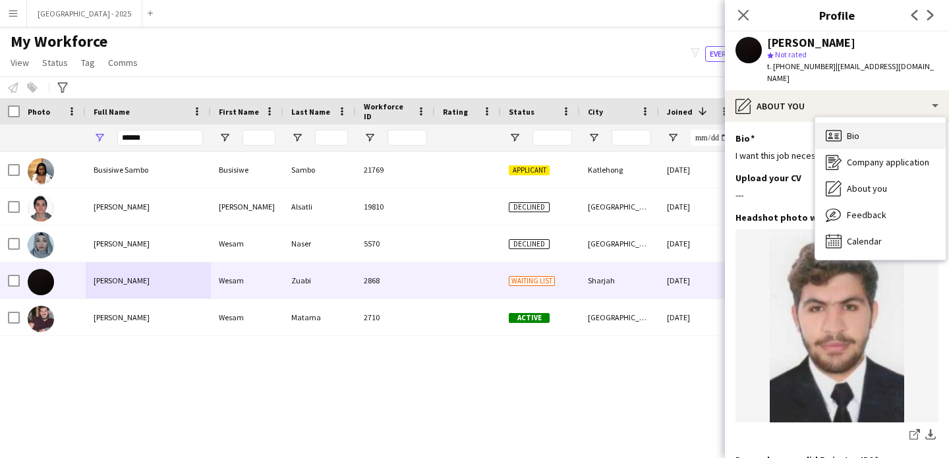
click at [830, 128] on icon "Bio" at bounding box center [834, 136] width 16 height 16
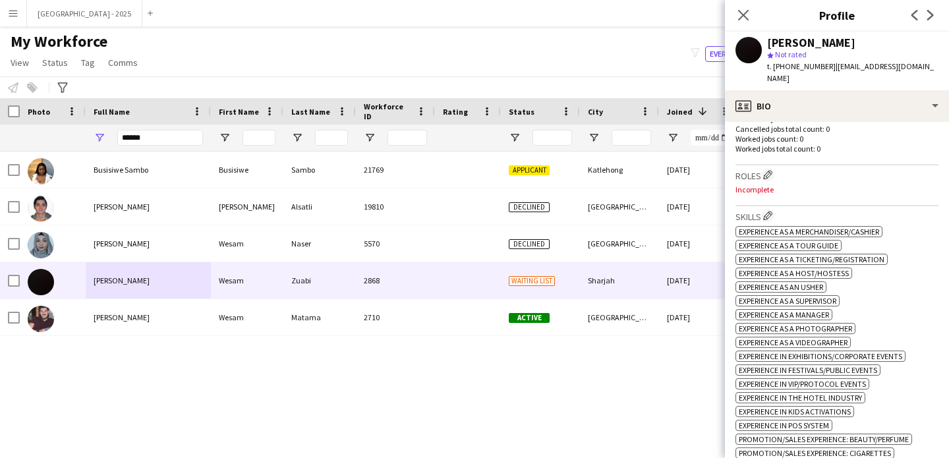
scroll to position [373, 0]
click at [768, 167] on app-icon "Edit crew company roles" at bounding box center [767, 171] width 9 height 9
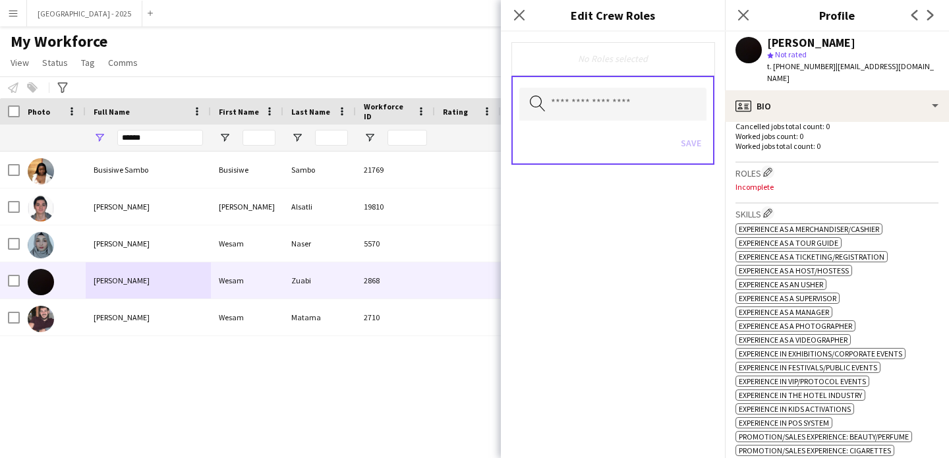
click at [637, 86] on div "Search by role type Save" at bounding box center [613, 120] width 203 height 89
click at [637, 93] on input "text" at bounding box center [612, 104] width 187 height 33
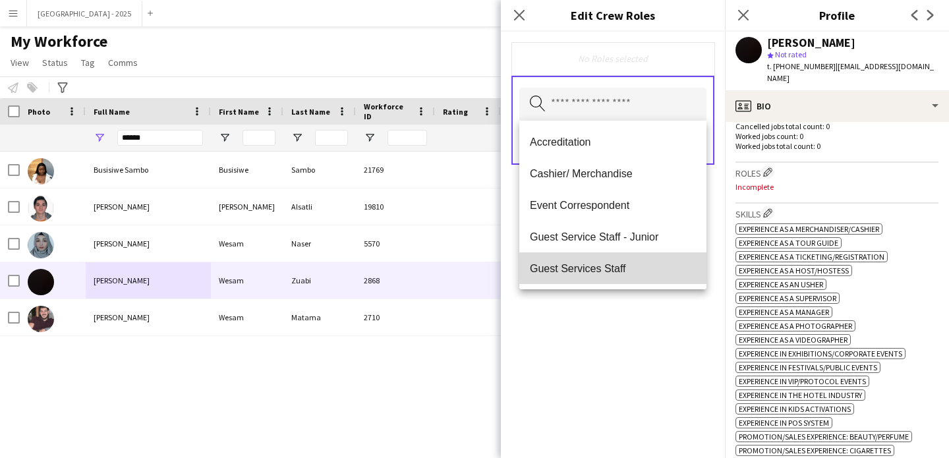
click at [620, 270] on span "Guest Services Staff" at bounding box center [613, 268] width 166 height 13
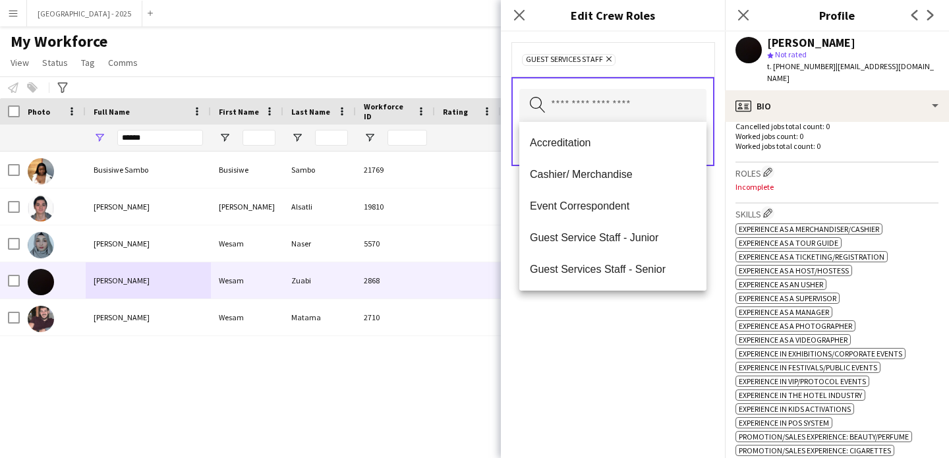
click at [633, 320] on div "Guest Services Staff Remove Search by role type Save" at bounding box center [613, 245] width 224 height 427
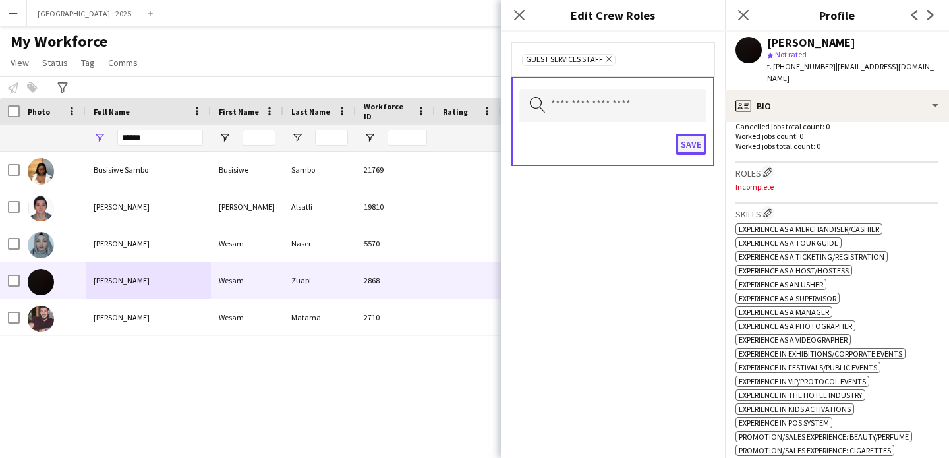
click at [682, 150] on button "Save" at bounding box center [691, 144] width 31 height 21
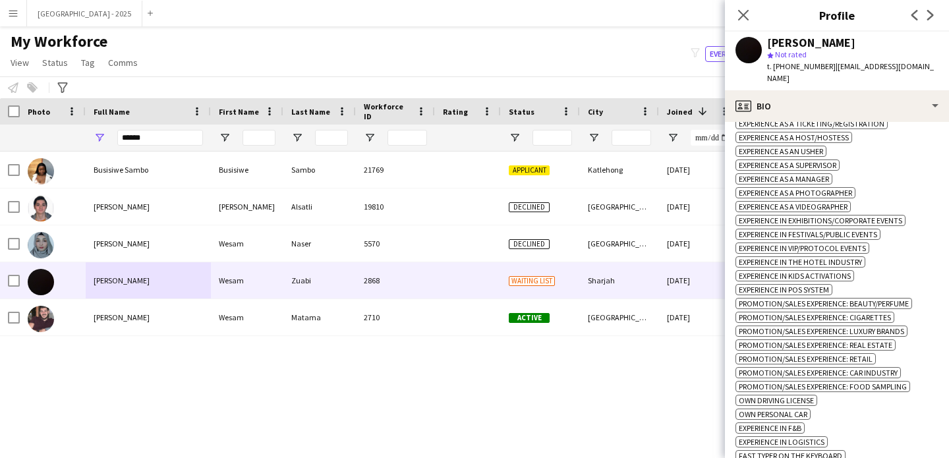
scroll to position [743, 0]
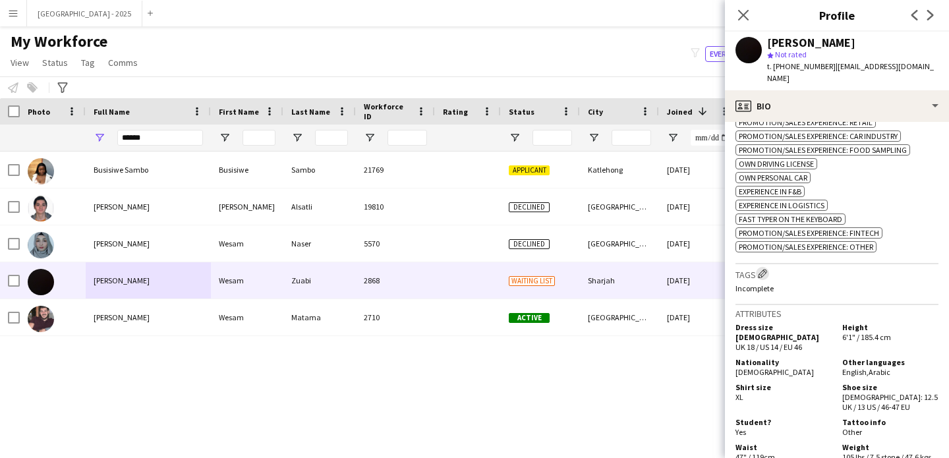
click at [760, 267] on button "Edit crew company tags" at bounding box center [762, 273] width 13 height 13
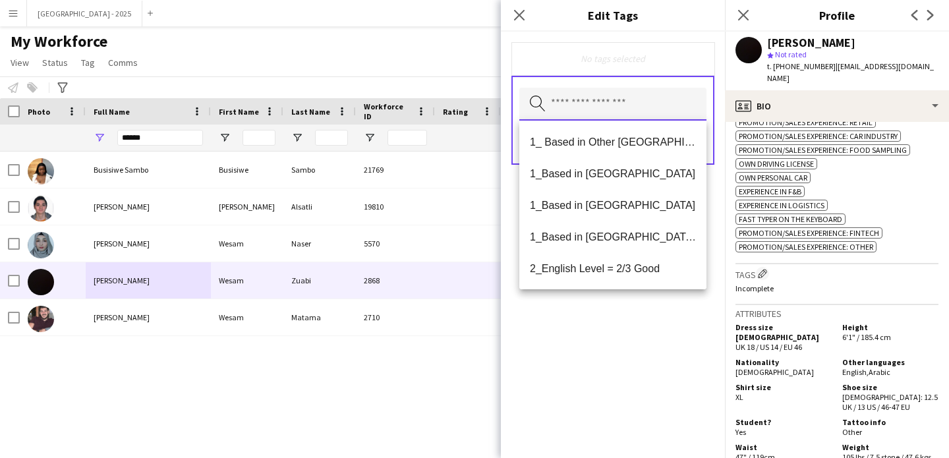
click at [635, 94] on input "text" at bounding box center [612, 104] width 187 height 33
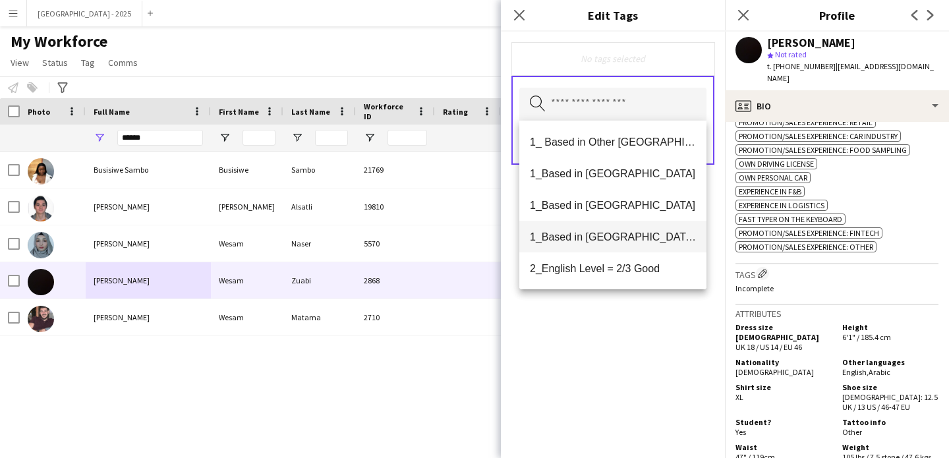
click at [630, 239] on span "1_Based in [GEOGRAPHIC_DATA]/[GEOGRAPHIC_DATA]/Ajman" at bounding box center [613, 237] width 166 height 13
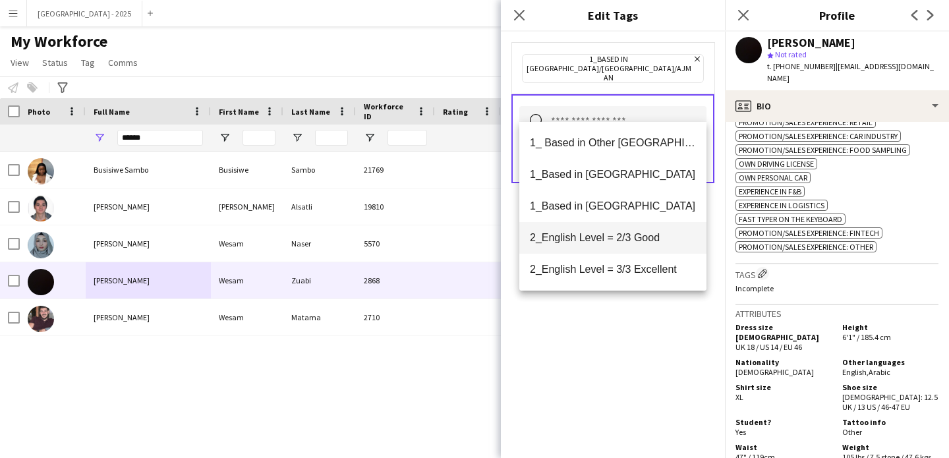
click at [639, 246] on mat-option "2_English Level = 2/3 Good" at bounding box center [612, 238] width 187 height 32
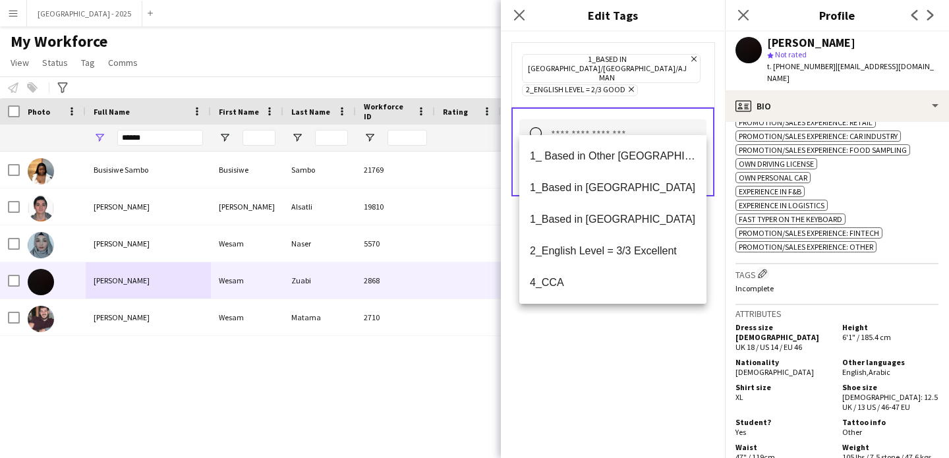
click at [643, 337] on div "1_Based in [GEOGRAPHIC_DATA]/[GEOGRAPHIC_DATA]/Ajman Remove 2_English Level = 2…" at bounding box center [613, 245] width 224 height 427
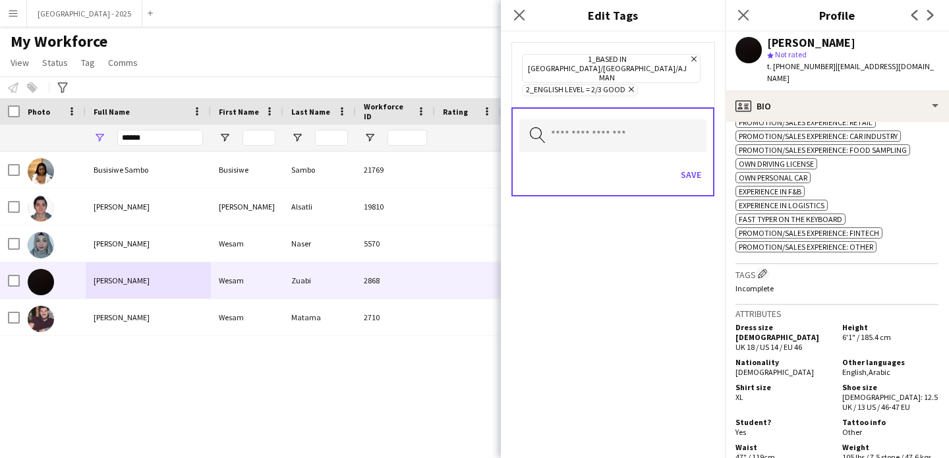
click at [676, 158] on div "Save" at bounding box center [612, 177] width 187 height 38
click at [692, 164] on button "Save" at bounding box center [691, 174] width 31 height 21
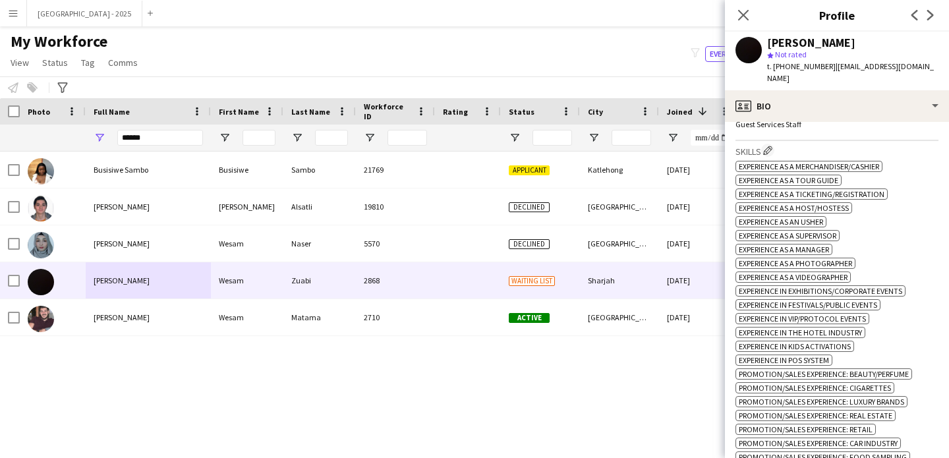
scroll to position [0, 0]
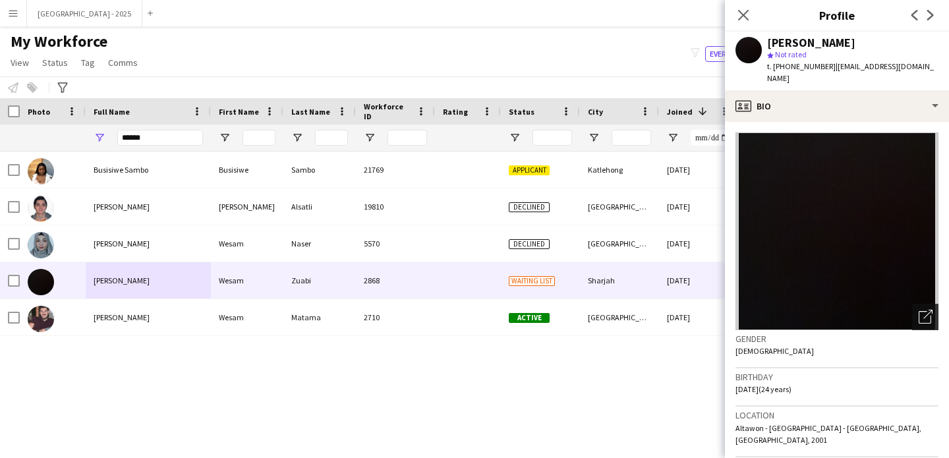
click at [924, 310] on icon at bounding box center [928, 314] width 9 height 9
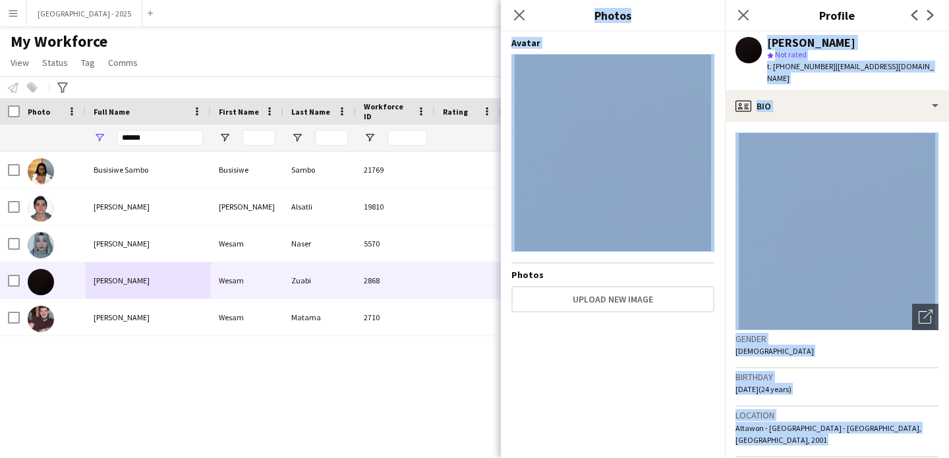
drag, startPoint x: 742, startPoint y: 40, endPoint x: 720, endPoint y: 73, distance: 39.9
click at [719, 65] on body "Menu Boards Boards Boards All jobs Status Workforce Workforce My Workforce Recr…" at bounding box center [474, 229] width 949 height 458
click at [833, 178] on img at bounding box center [837, 232] width 203 height 198
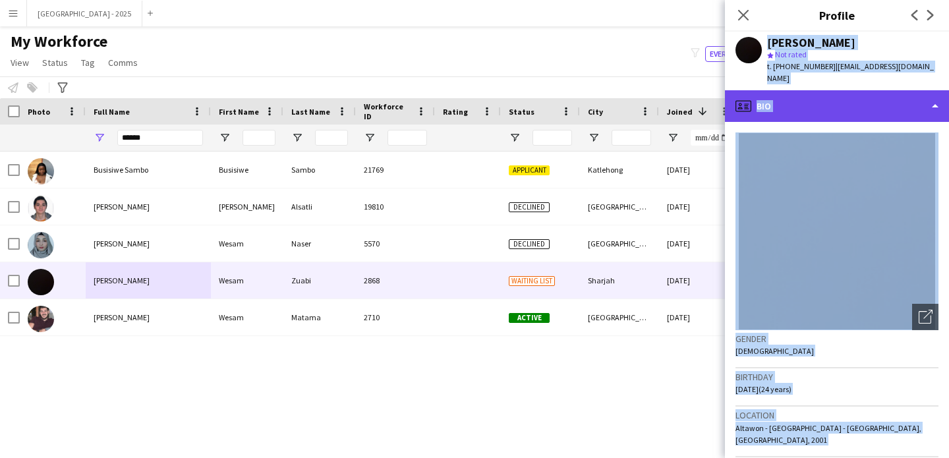
click at [787, 103] on div "profile Bio" at bounding box center [837, 106] width 224 height 32
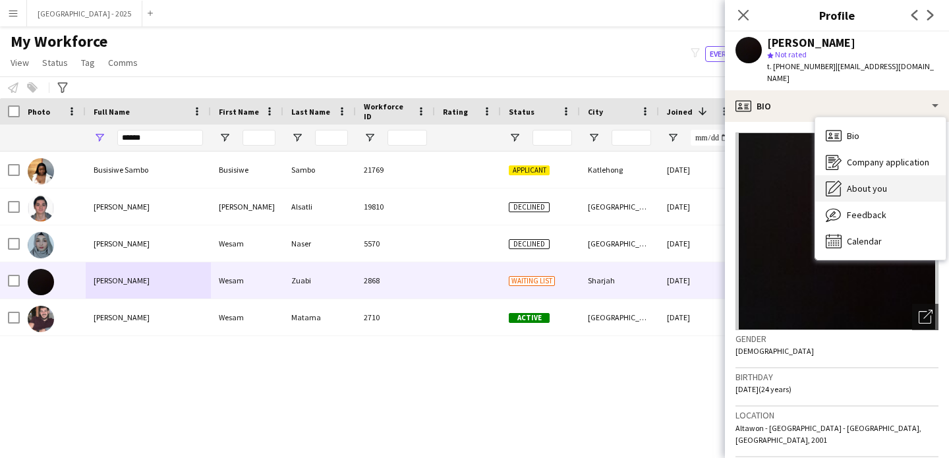
click at [854, 183] on span "About you" at bounding box center [867, 189] width 40 height 12
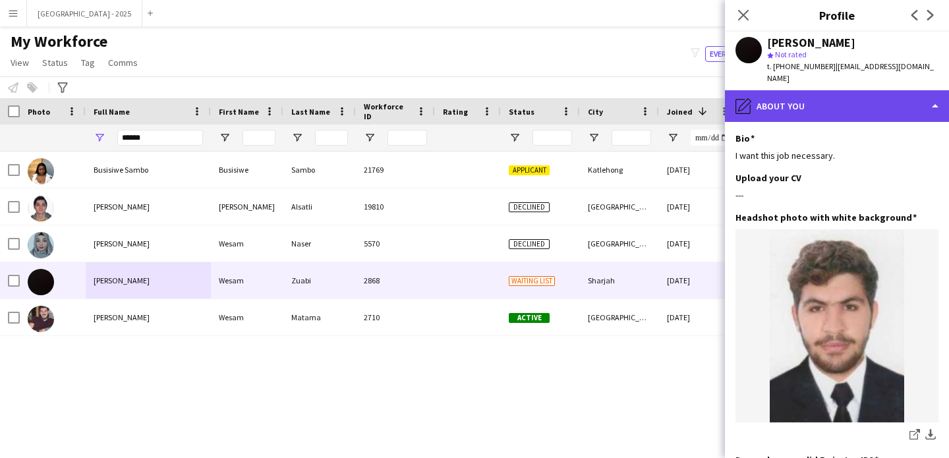
click at [780, 107] on div "pencil4 About you" at bounding box center [837, 106] width 224 height 32
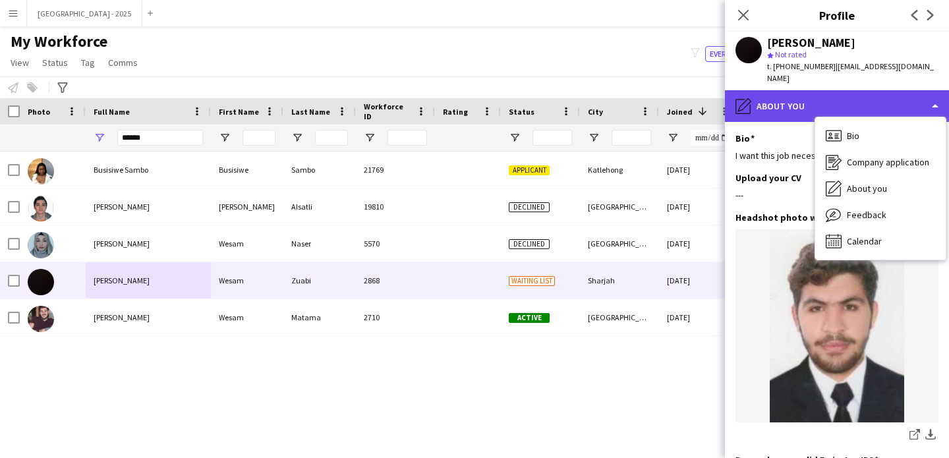
click at [790, 98] on div "pencil4 About you" at bounding box center [837, 106] width 224 height 32
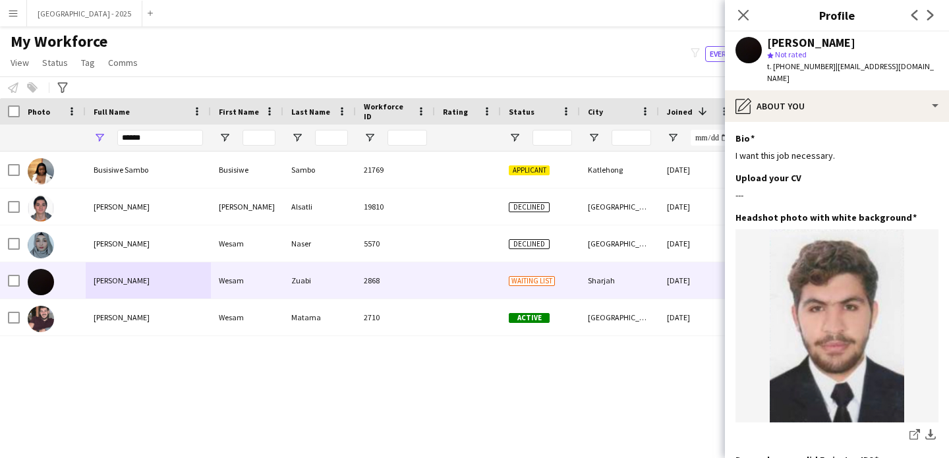
click at [829, 122] on app-section-data-types "Bio Edit this field I want this job necessary. Upload your CV Edit this field -…" at bounding box center [837, 290] width 224 height 336
click at [843, 122] on app-section-data-types "Bio Edit this field I want this job necessary. Upload your CV Edit this field -…" at bounding box center [837, 290] width 224 height 336
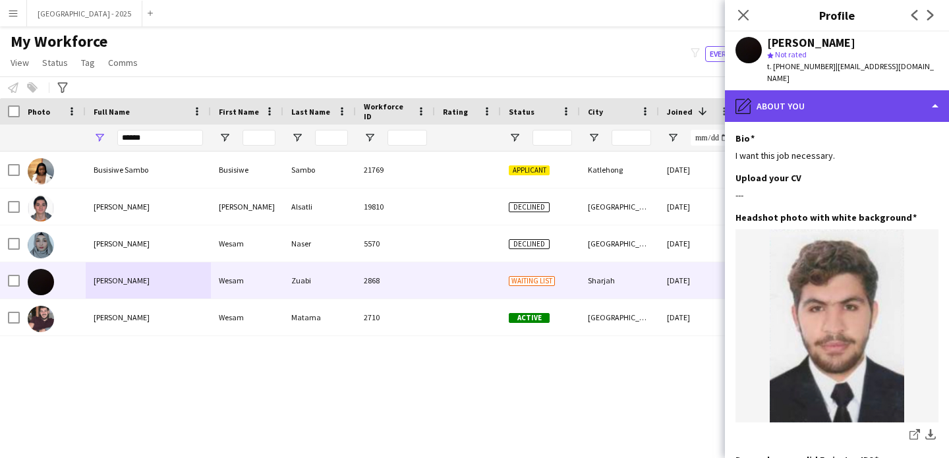
click at [856, 103] on div "pencil4 About you" at bounding box center [837, 106] width 224 height 32
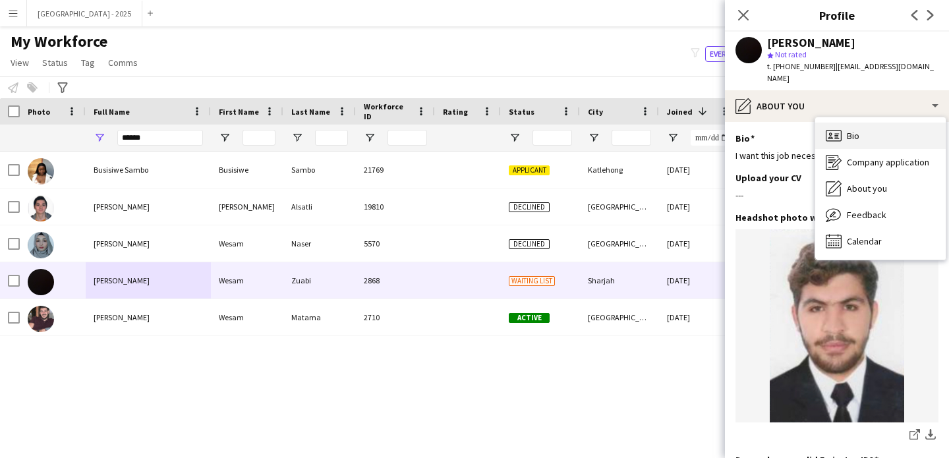
click at [871, 127] on div "Bio Bio" at bounding box center [880, 136] width 131 height 26
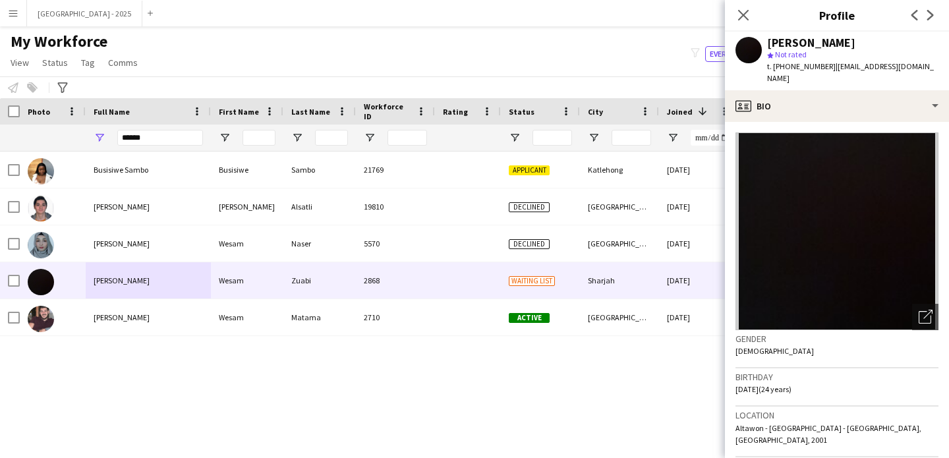
scroll to position [264, 0]
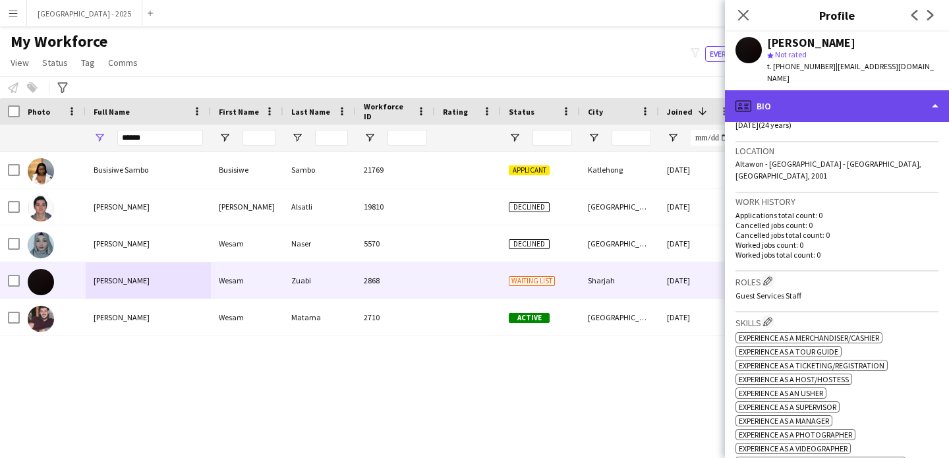
click at [821, 100] on div "profile Bio" at bounding box center [837, 106] width 224 height 32
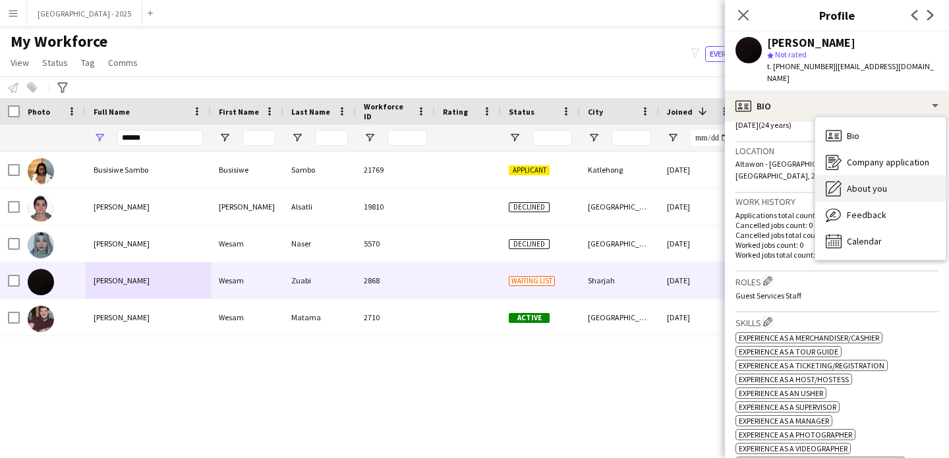
click at [871, 183] on span "About you" at bounding box center [867, 189] width 40 height 12
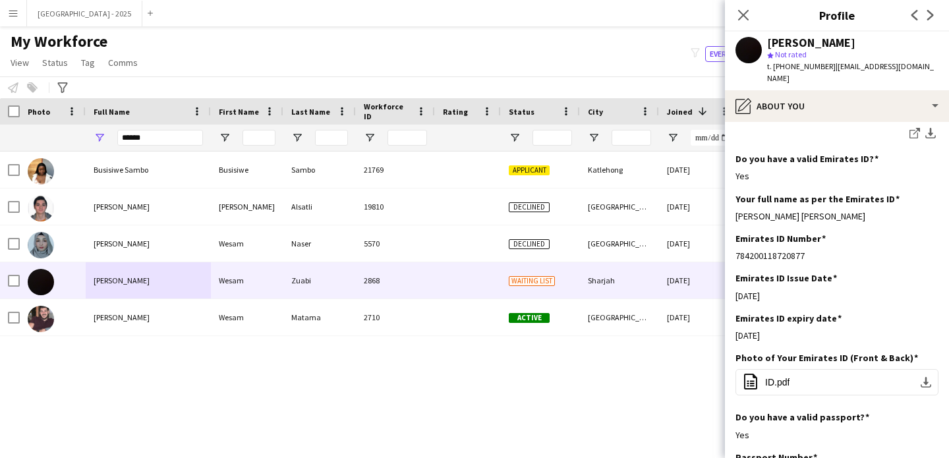
scroll to position [0, 0]
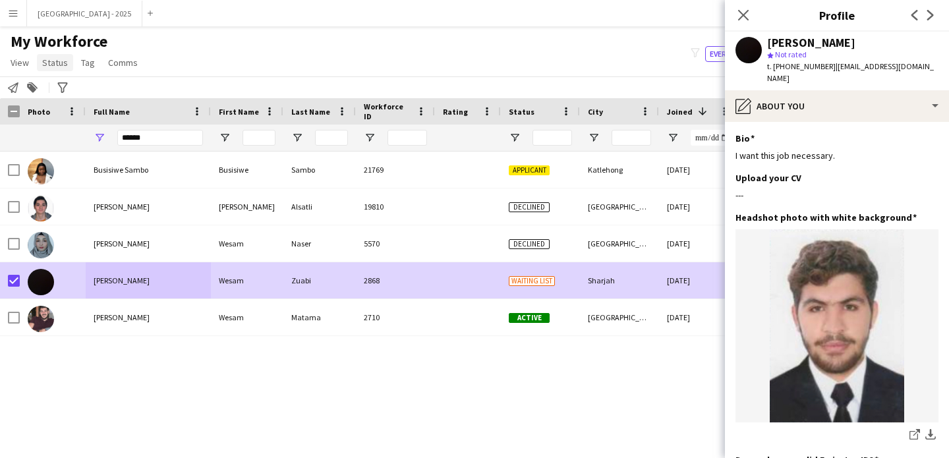
click at [45, 61] on span "Status" at bounding box center [55, 63] width 26 height 12
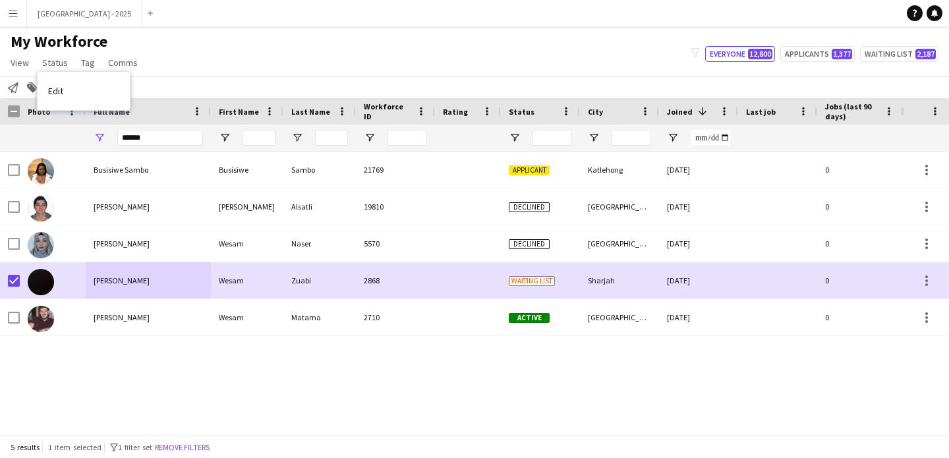
click at [79, 82] on link "Edit" at bounding box center [84, 91] width 92 height 28
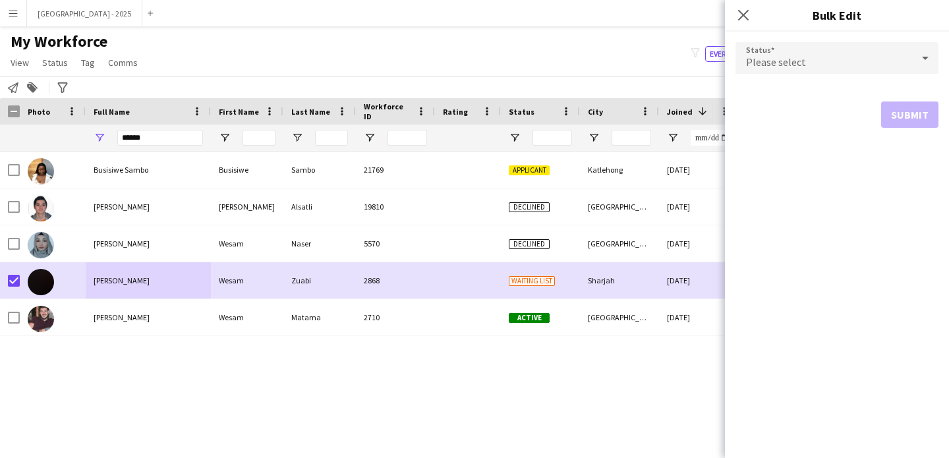
click at [783, 64] on span "Please select" at bounding box center [776, 61] width 60 height 13
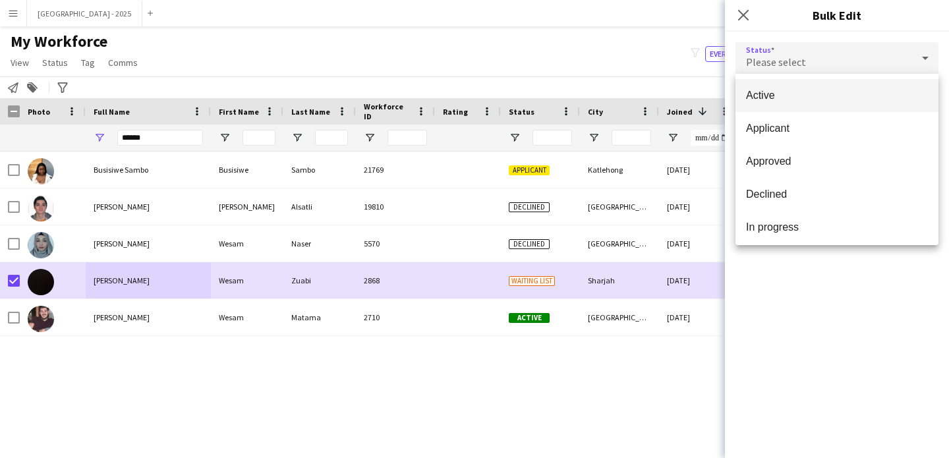
click at [798, 94] on span "Active" at bounding box center [837, 95] width 182 height 13
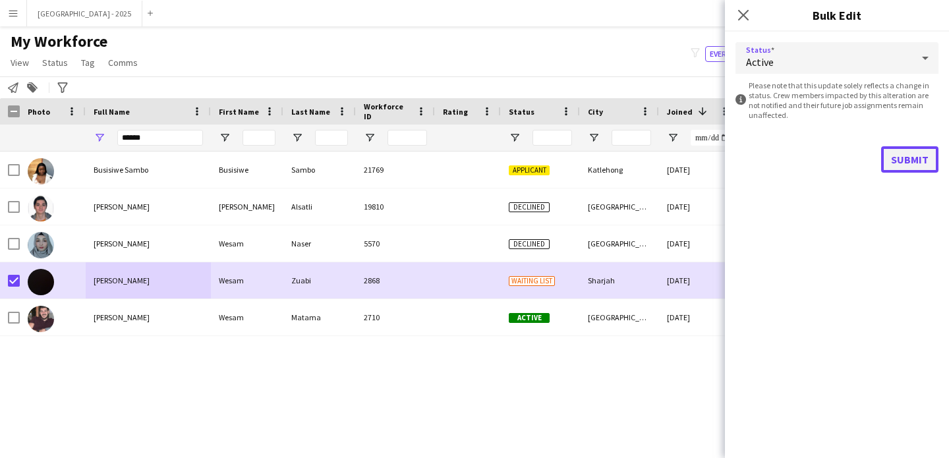
click at [899, 146] on button "Submit" at bounding box center [909, 159] width 57 height 26
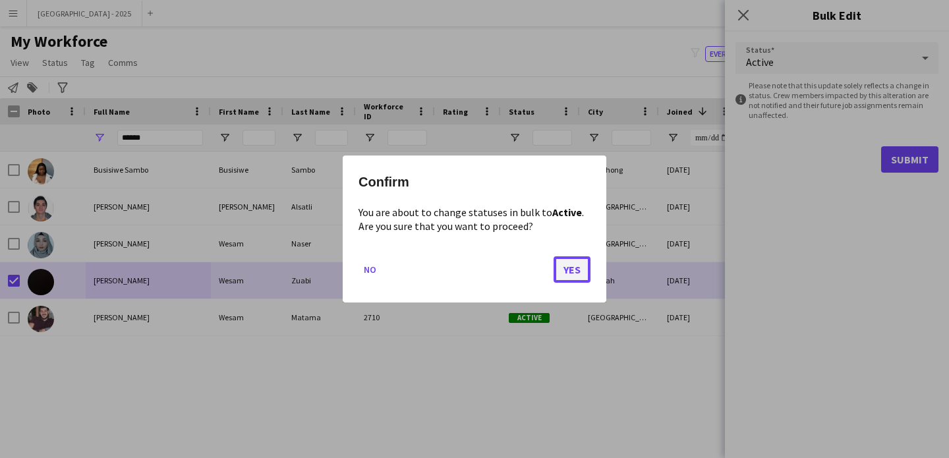
click at [561, 279] on button "Yes" at bounding box center [572, 269] width 37 height 26
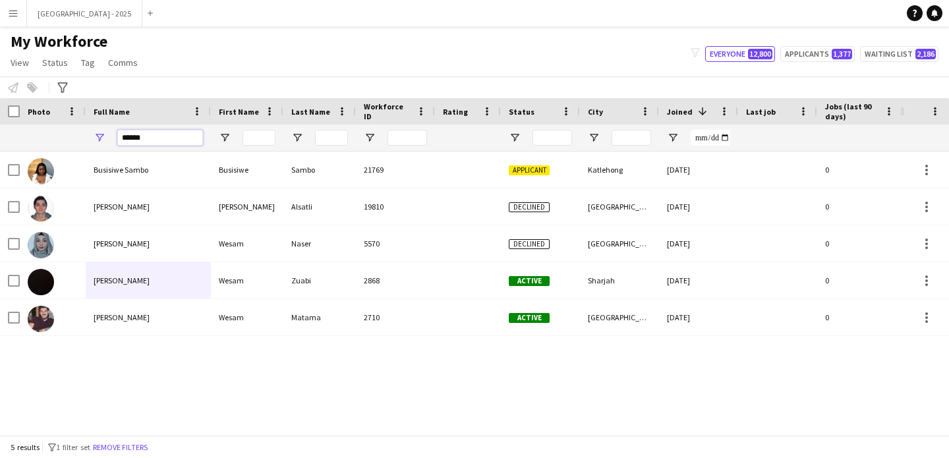
click at [170, 130] on input "*****" at bounding box center [160, 138] width 86 height 16
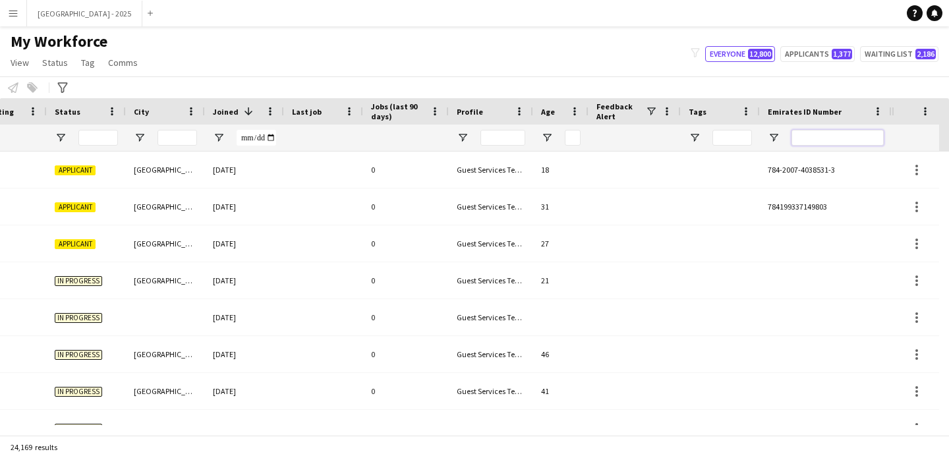
click at [807, 130] on input "Emirates ID Number Filter Input" at bounding box center [838, 138] width 92 height 16
paste input "*******"
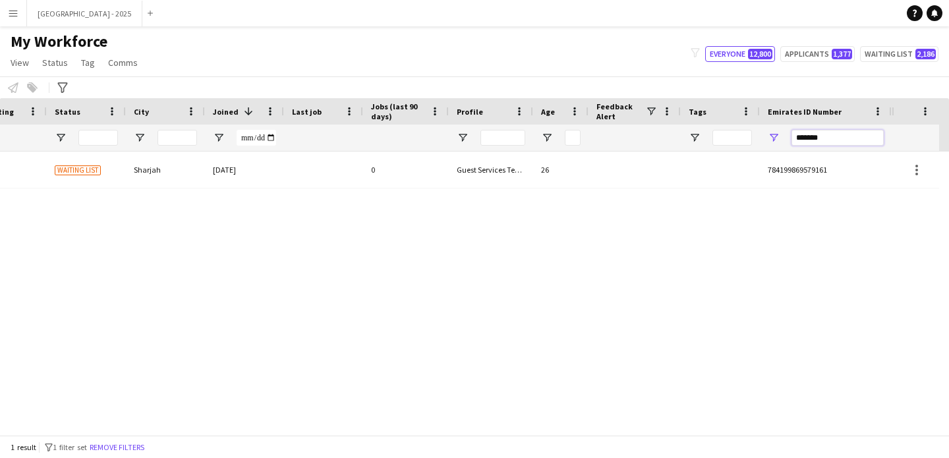
type input "*******"
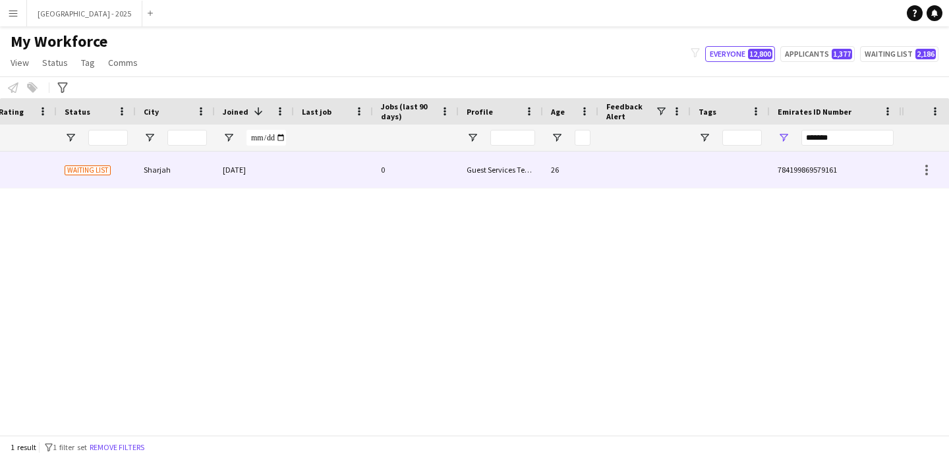
scroll to position [0, 444]
click at [592, 180] on div "26" at bounding box center [570, 170] width 55 height 36
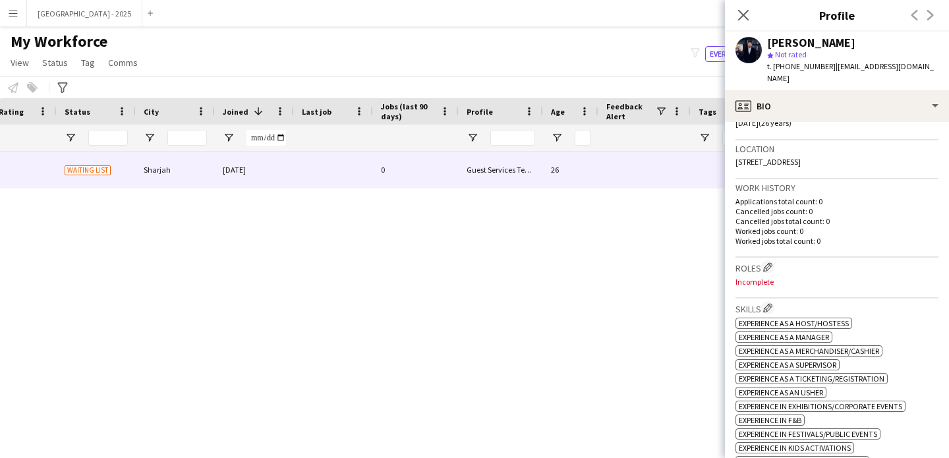
scroll to position [267, 0]
click at [772, 262] on app-icon "Edit crew company roles" at bounding box center [767, 266] width 9 height 9
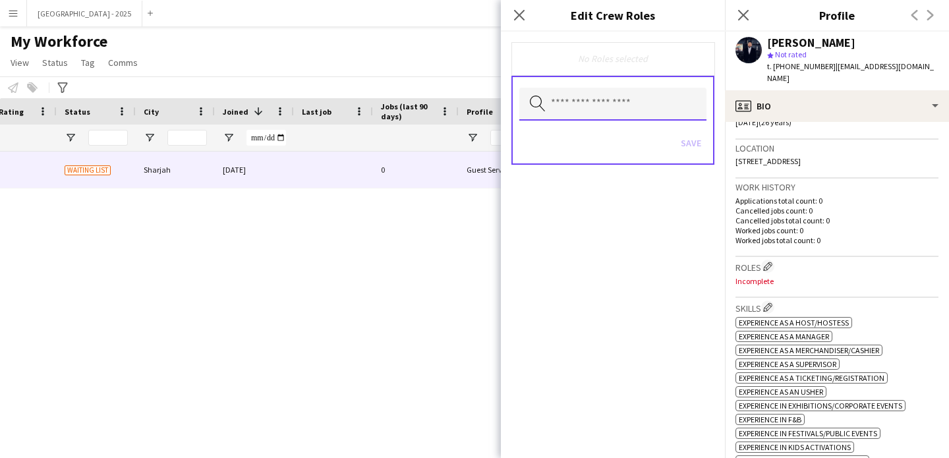
click at [618, 107] on input "text" at bounding box center [612, 104] width 187 height 33
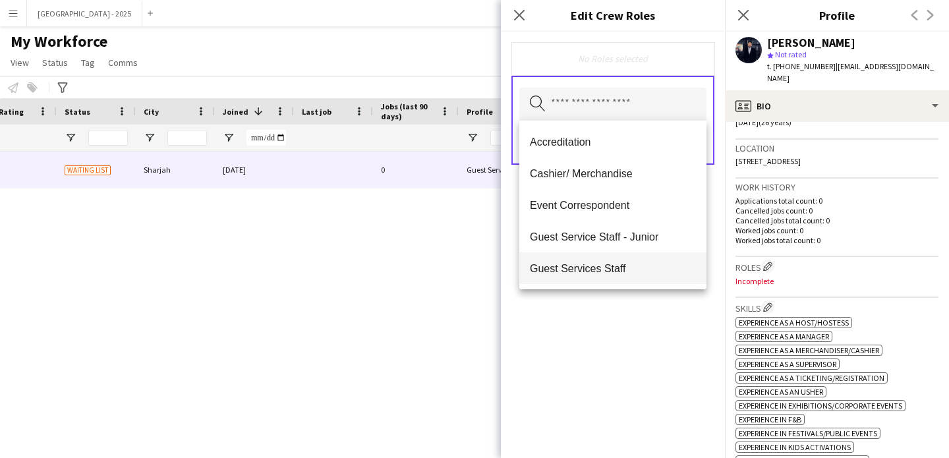
click at [633, 254] on mat-option "Guest Services Staff" at bounding box center [612, 268] width 187 height 32
click at [653, 299] on div "Guest Services Staff Remove Search by role type Save" at bounding box center [613, 245] width 224 height 427
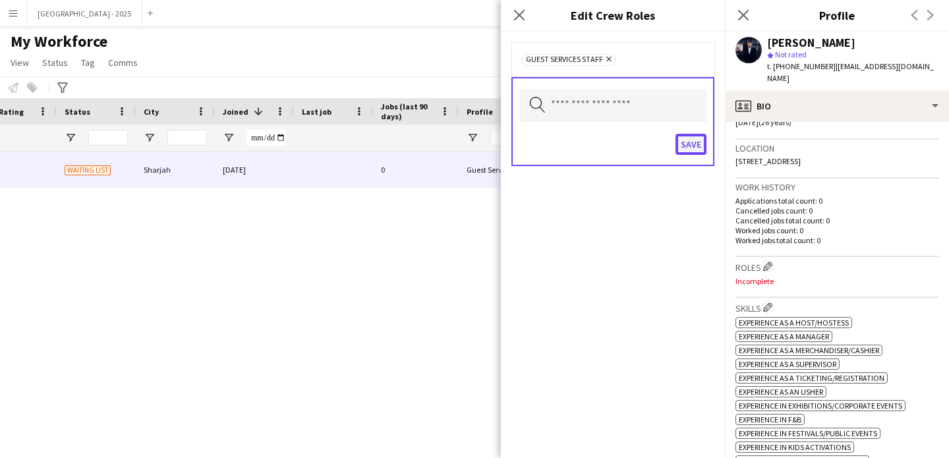
click at [684, 140] on button "Save" at bounding box center [691, 144] width 31 height 21
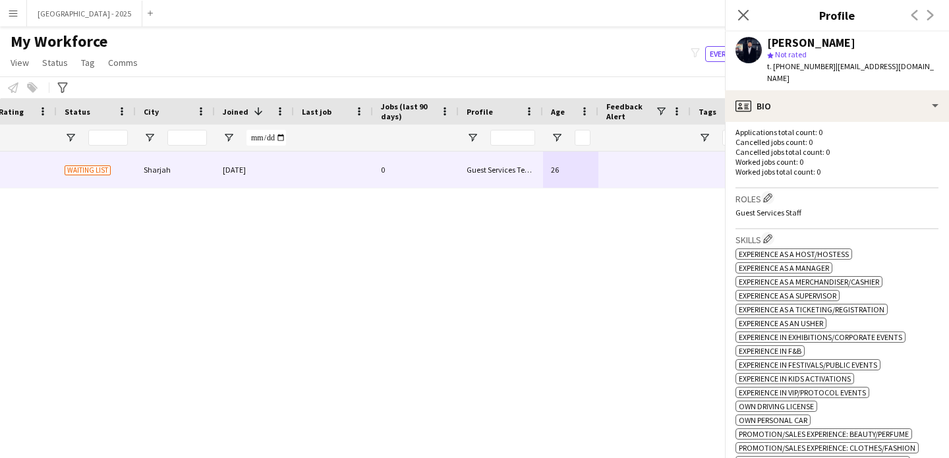
scroll to position [546, 0]
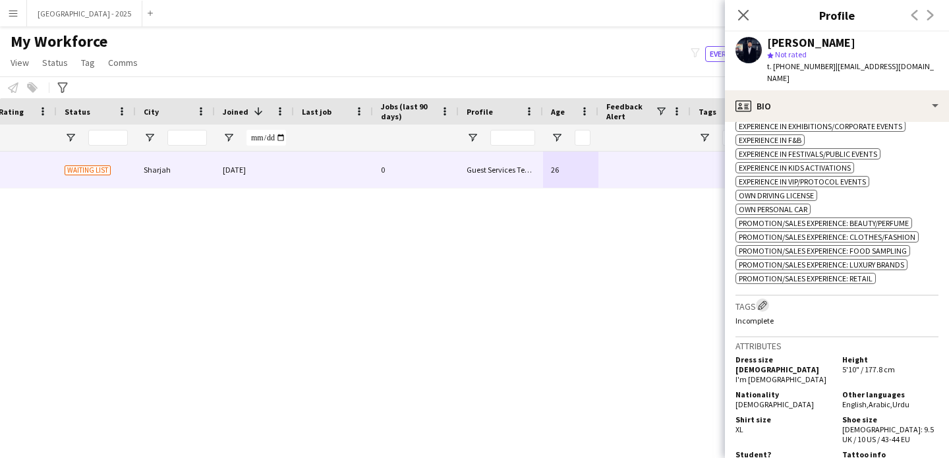
click at [763, 299] on button "Edit crew company tags" at bounding box center [762, 305] width 13 height 13
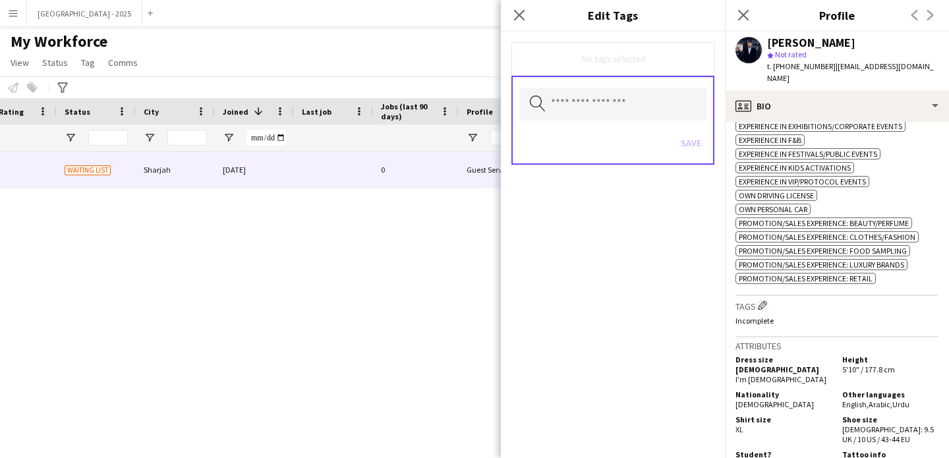
click at [627, 121] on div "Search by tag name" at bounding box center [612, 104] width 187 height 33
click at [628, 90] on input "text" at bounding box center [612, 104] width 187 height 33
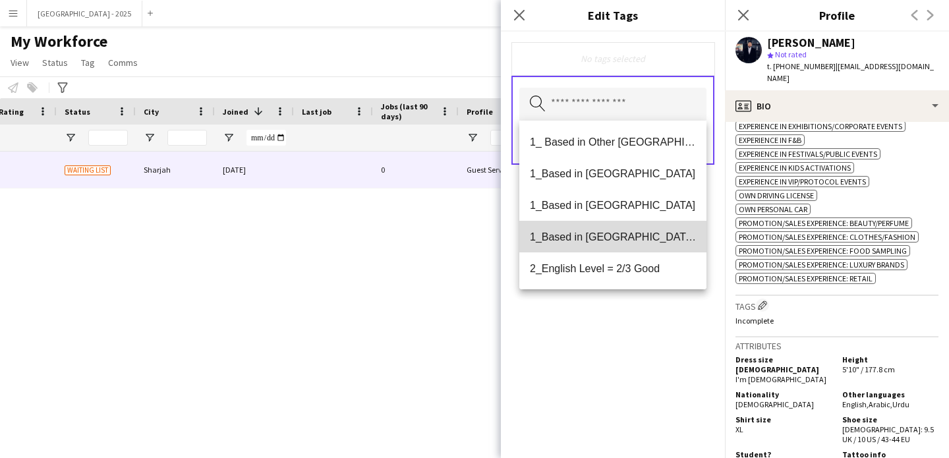
click at [620, 241] on span "1_Based in [GEOGRAPHIC_DATA]/[GEOGRAPHIC_DATA]/Ajman" at bounding box center [613, 237] width 166 height 13
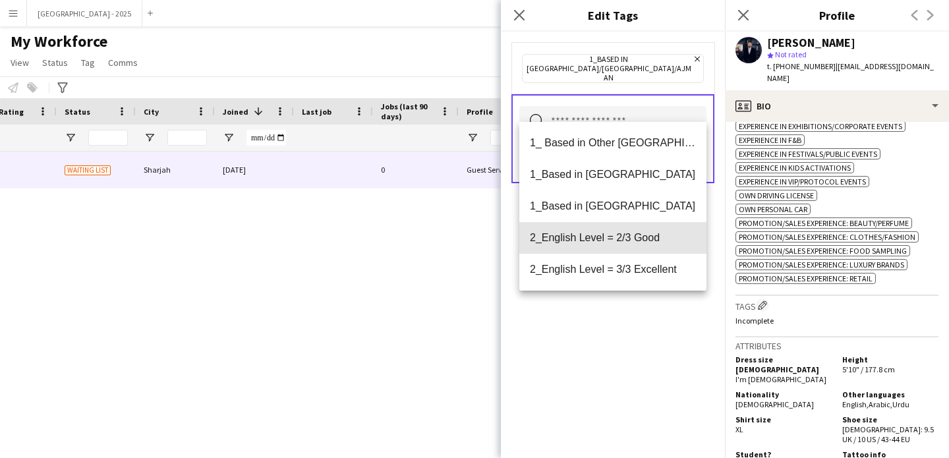
click at [621, 245] on mat-option "2_English Level = 2/3 Good" at bounding box center [612, 238] width 187 height 32
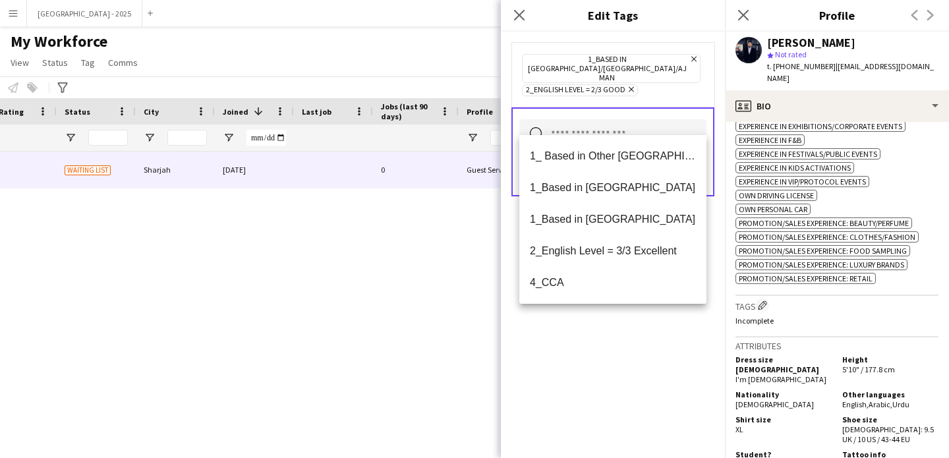
click at [633, 322] on div "1_Based in [GEOGRAPHIC_DATA]/[GEOGRAPHIC_DATA]/Ajman Remove 2_English Level = 2…" at bounding box center [613, 245] width 224 height 427
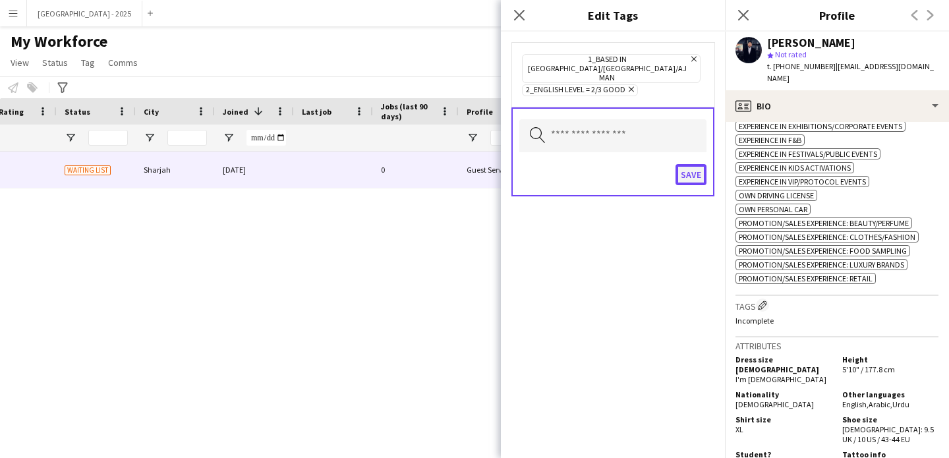
click at [701, 164] on button "Save" at bounding box center [691, 174] width 31 height 21
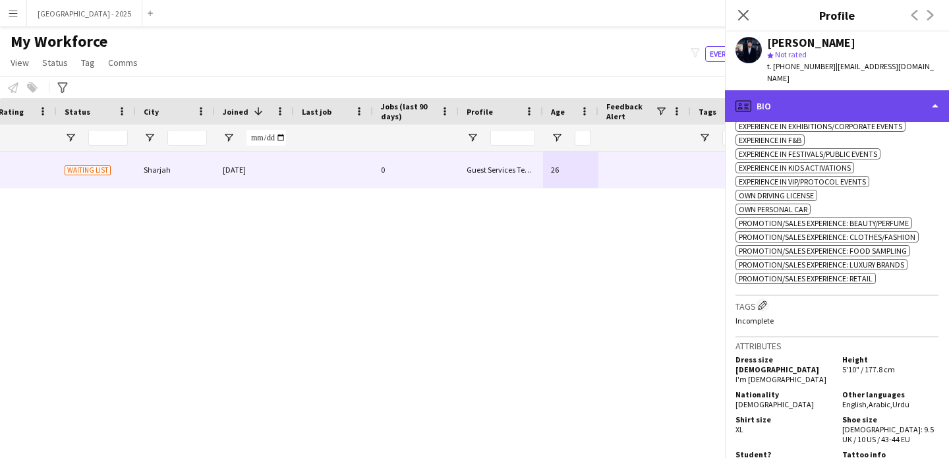
click at [801, 100] on div "profile Bio" at bounding box center [837, 106] width 224 height 32
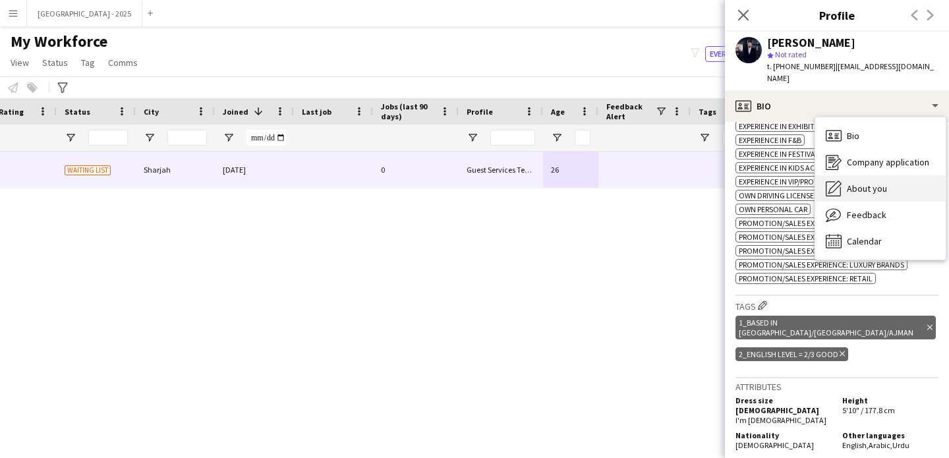
click at [826, 181] on icon at bounding box center [833, 188] width 15 height 15
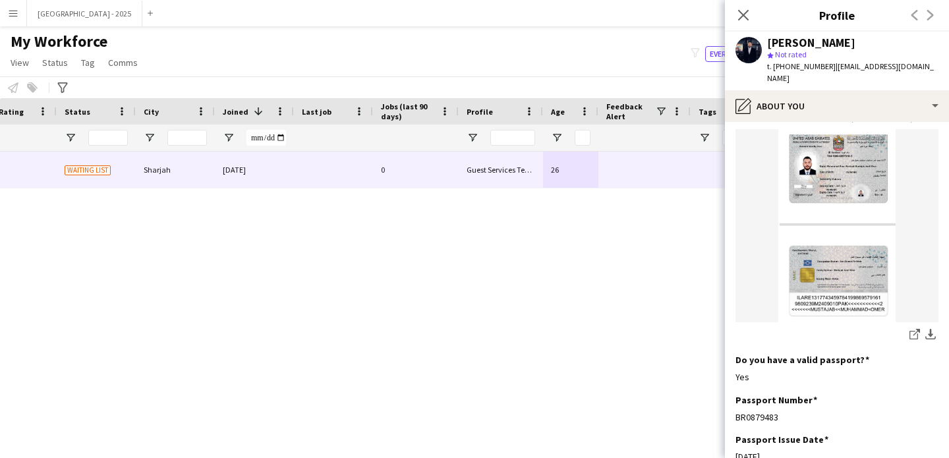
scroll to position [0, 0]
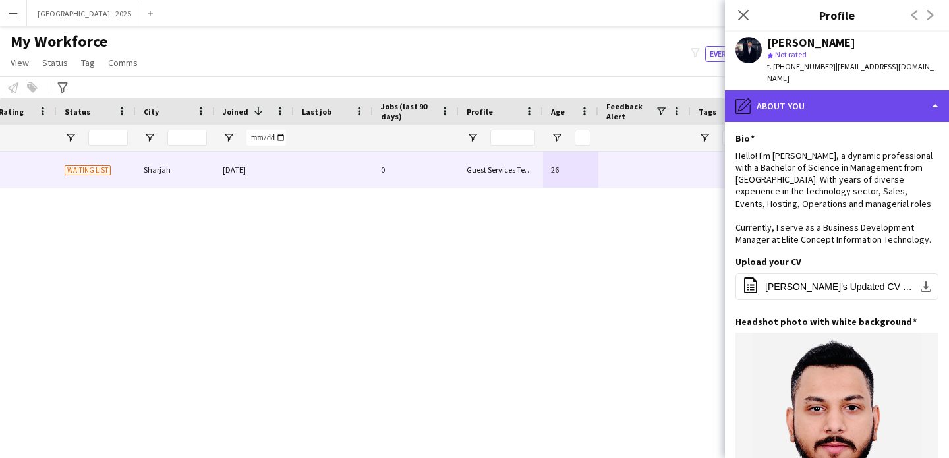
click at [802, 101] on div "pencil4 About you" at bounding box center [837, 106] width 224 height 32
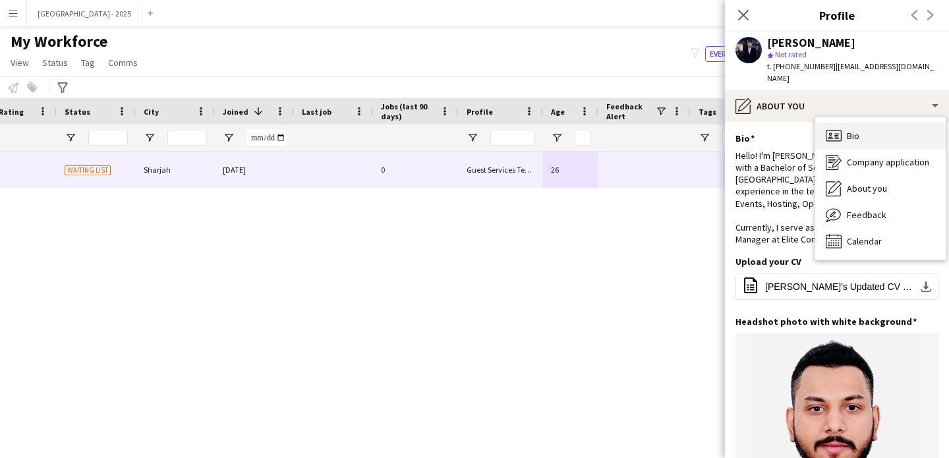
click at [847, 130] on span "Bio" at bounding box center [853, 136] width 13 height 12
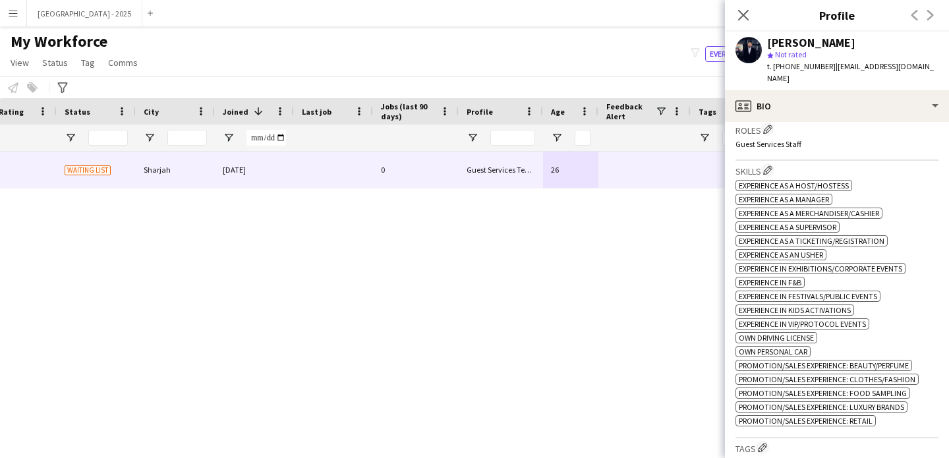
scroll to position [351, 0]
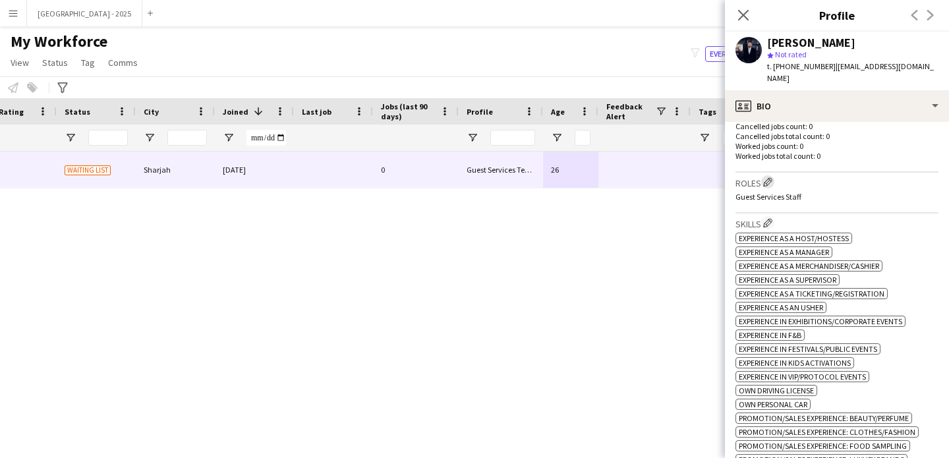
click at [773, 177] on app-icon "Edit crew company roles" at bounding box center [767, 181] width 9 height 9
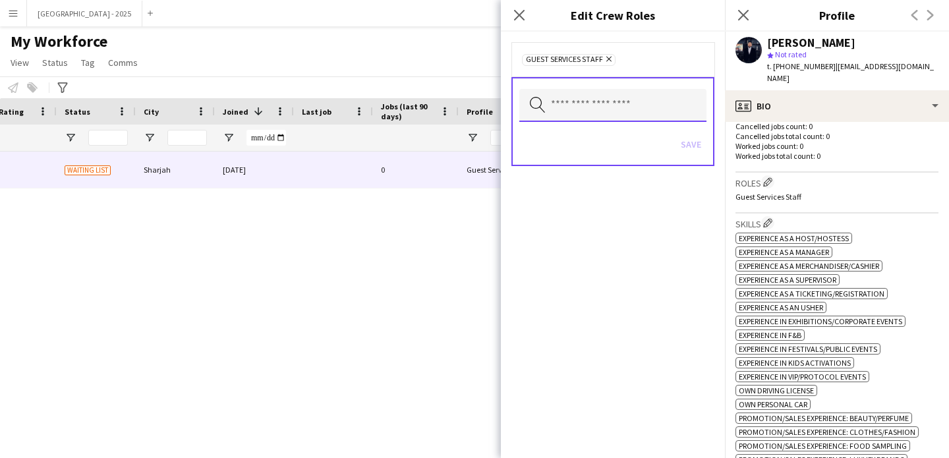
click at [622, 107] on input "text" at bounding box center [612, 105] width 187 height 33
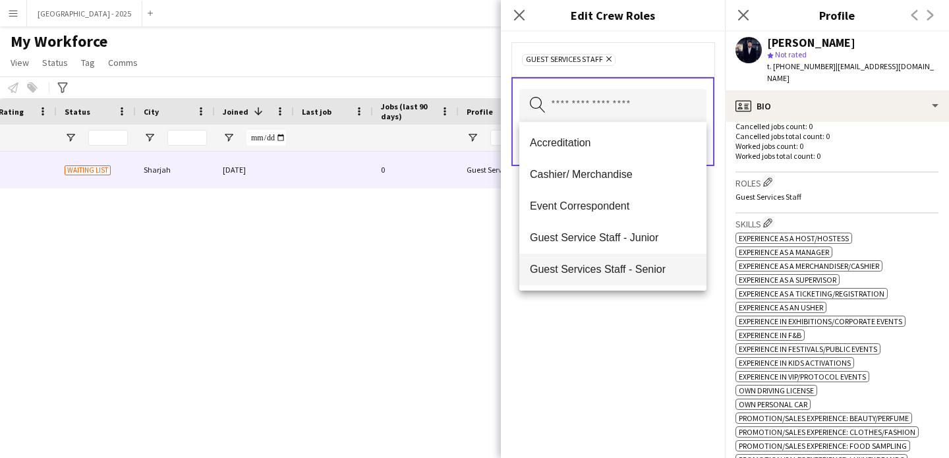
click at [622, 273] on span "Guest Services Staff - Senior" at bounding box center [613, 269] width 166 height 13
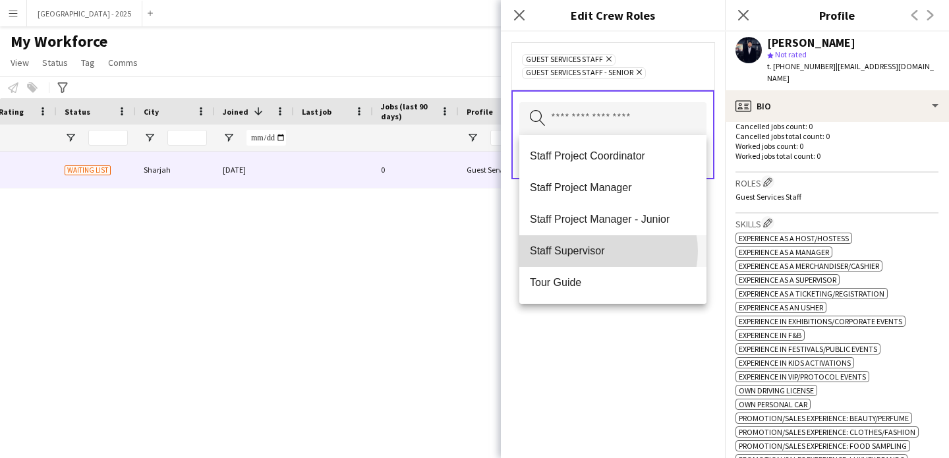
click at [608, 251] on span "Staff Supervisor" at bounding box center [613, 251] width 166 height 13
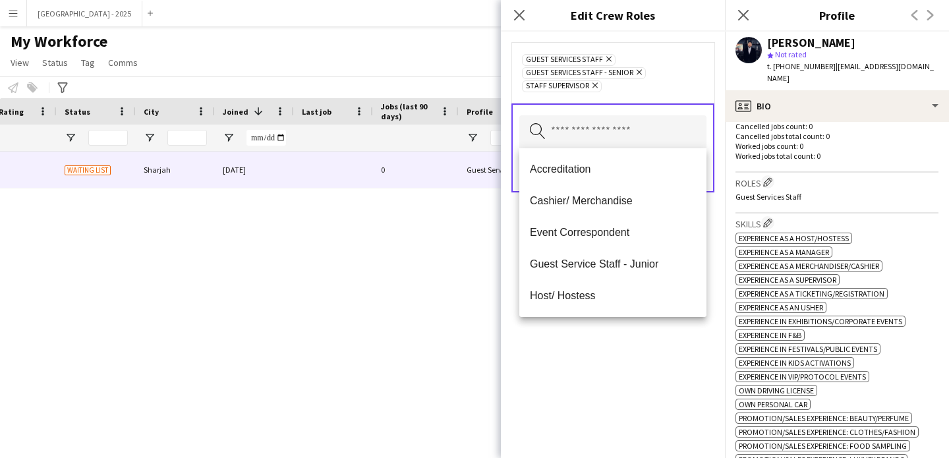
click at [640, 351] on div "Guest Services Staff Remove Guest Services Staff - Senior Remove Staff Supervis…" at bounding box center [613, 245] width 224 height 427
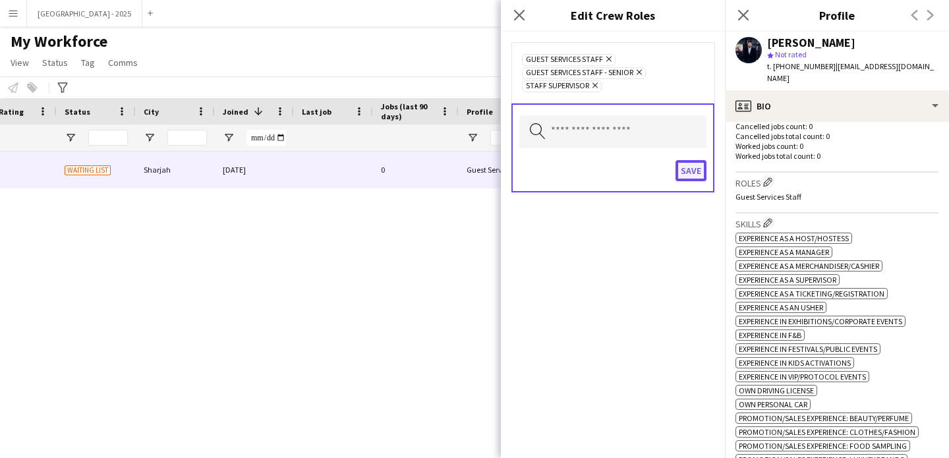
click at [694, 172] on button "Save" at bounding box center [691, 170] width 31 height 21
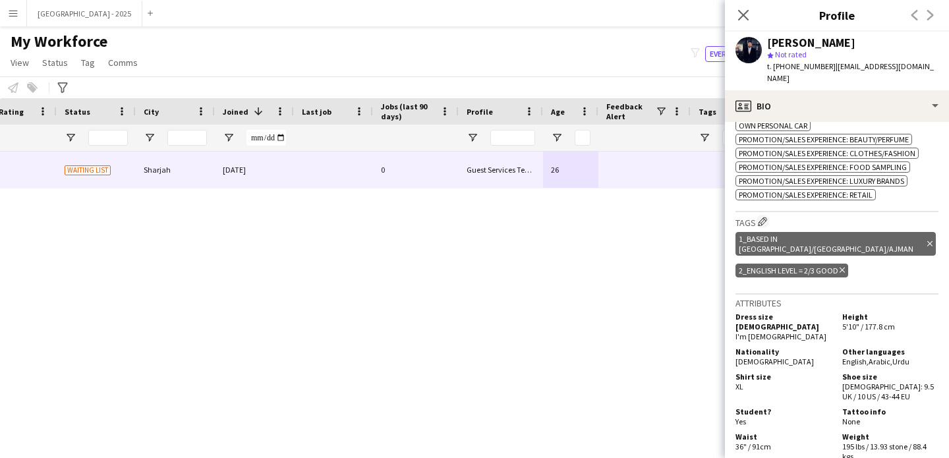
scroll to position [0, 0]
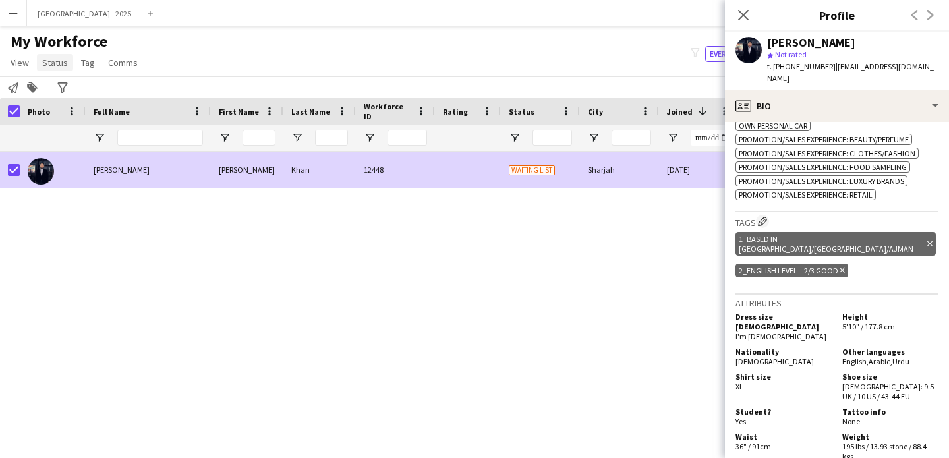
click at [55, 59] on span "Status" at bounding box center [55, 63] width 26 height 12
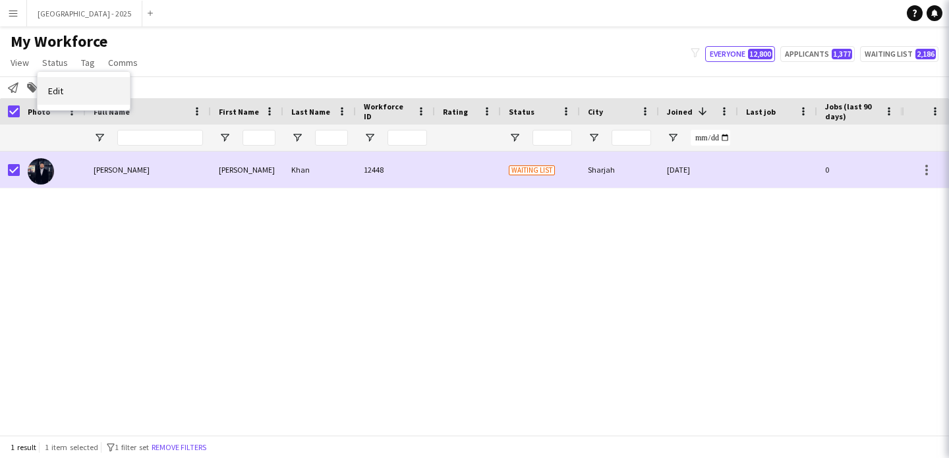
click at [83, 80] on link "Edit" at bounding box center [84, 91] width 92 height 28
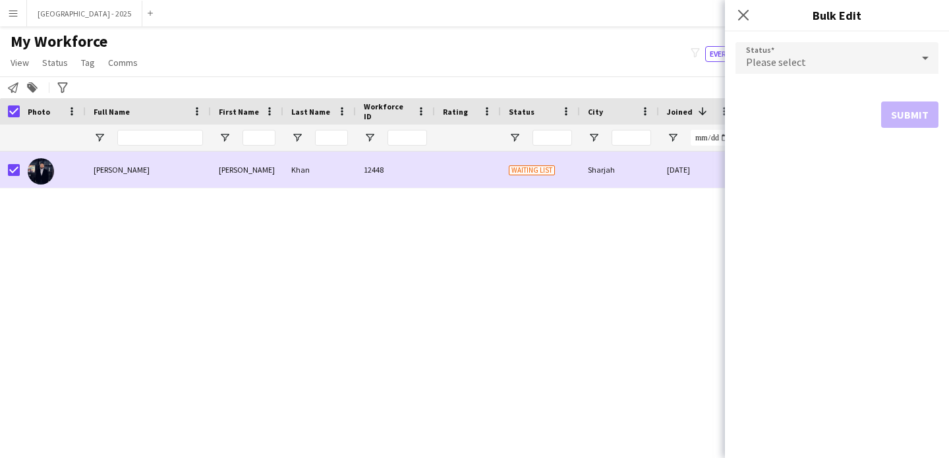
click at [795, 55] on span "Please select" at bounding box center [776, 61] width 60 height 13
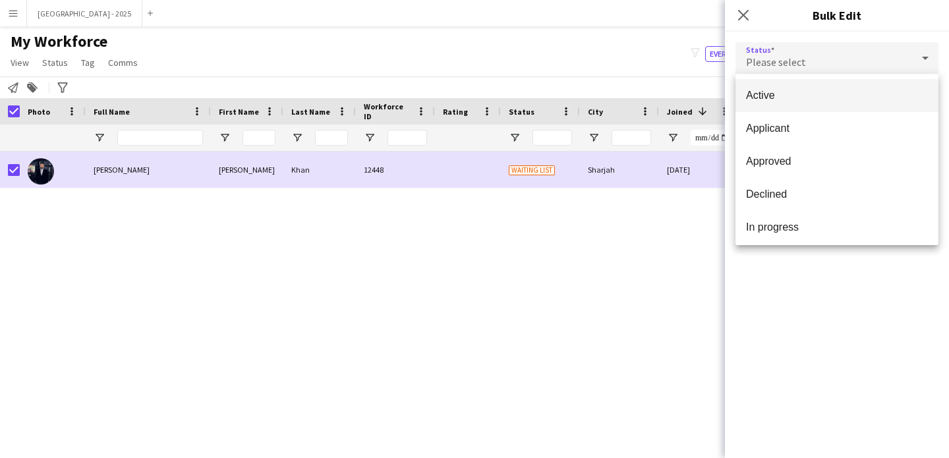
click at [791, 85] on mat-option "Active" at bounding box center [837, 95] width 203 height 33
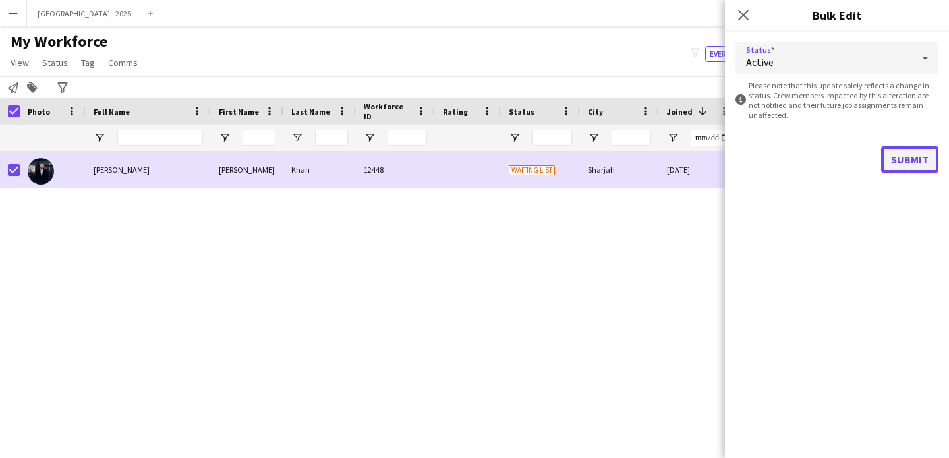
click at [887, 150] on button "Submit" at bounding box center [909, 159] width 57 height 26
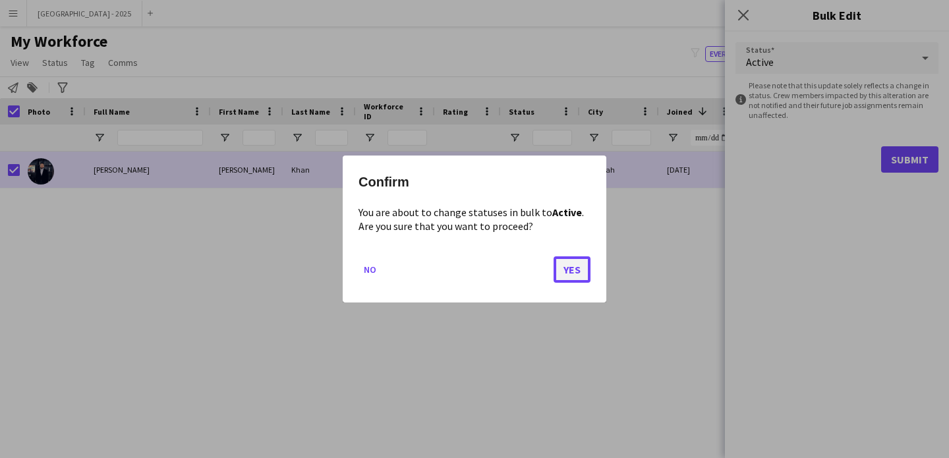
click at [564, 258] on button "Yes" at bounding box center [572, 269] width 37 height 26
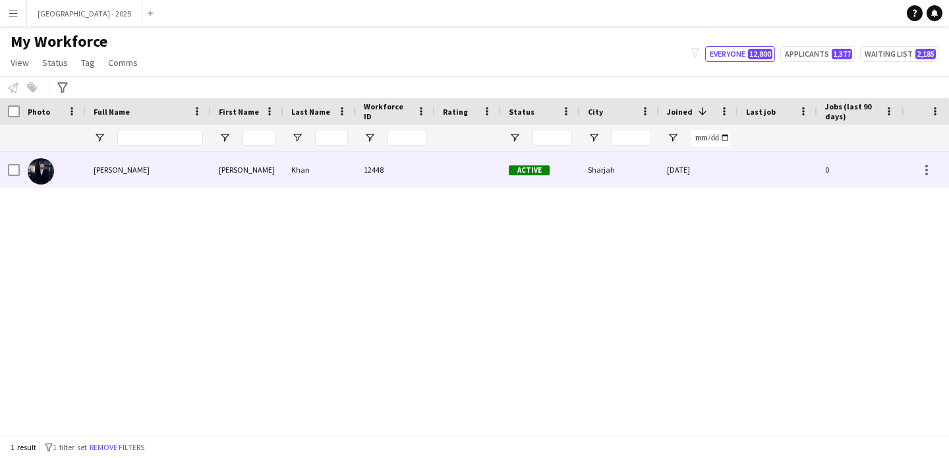
drag, startPoint x: 50, startPoint y: 169, endPoint x: 753, endPoint y: 158, distance: 703.5
click at [50, 169] on img at bounding box center [41, 171] width 26 height 26
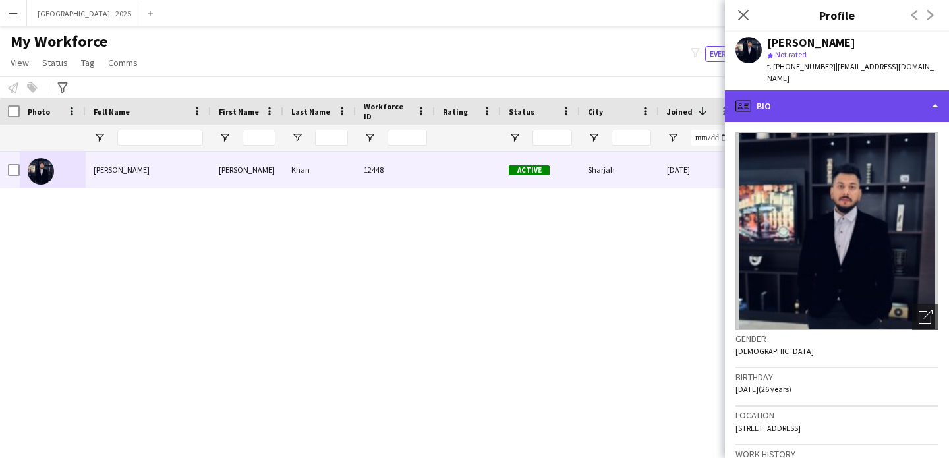
click at [823, 90] on div "profile Bio" at bounding box center [837, 106] width 224 height 32
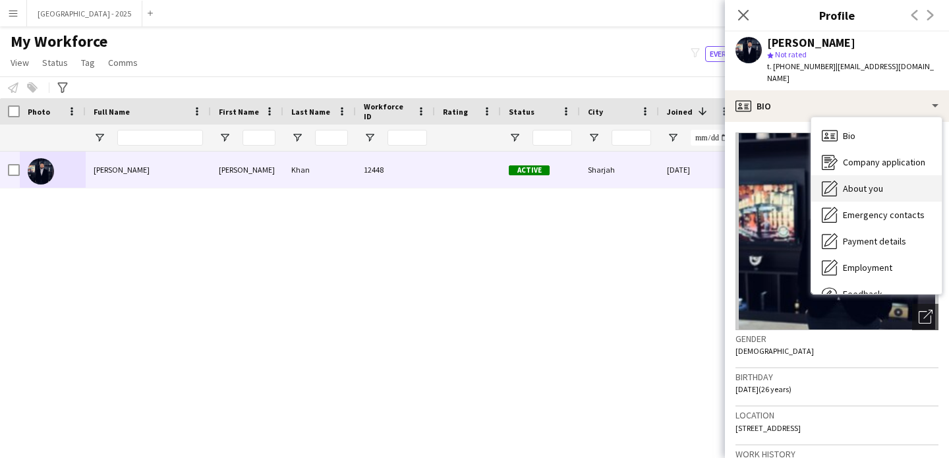
click at [849, 188] on div "About you About you" at bounding box center [877, 188] width 131 height 26
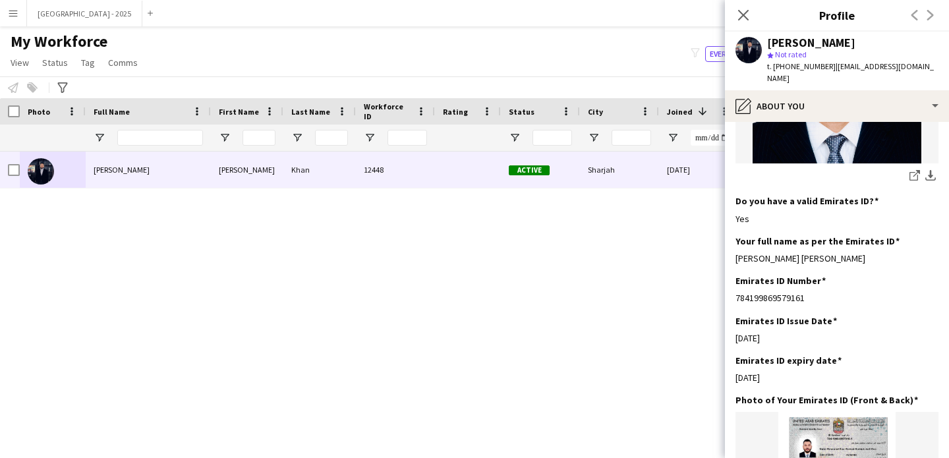
scroll to position [401, 0]
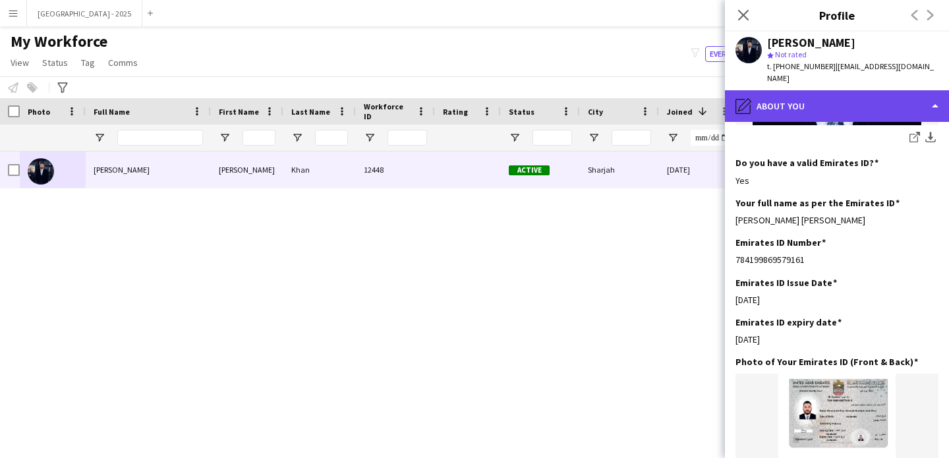
click at [854, 90] on div "pencil4 About you" at bounding box center [837, 106] width 224 height 32
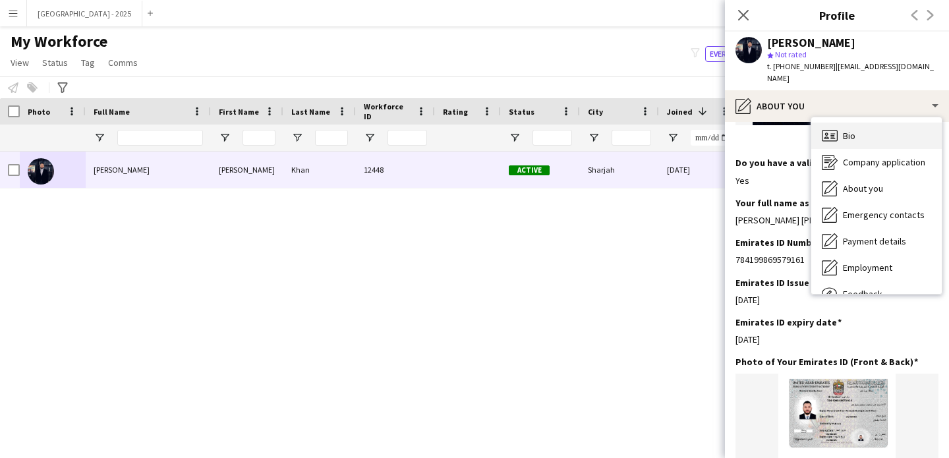
click at [872, 123] on div "Bio Bio" at bounding box center [877, 136] width 131 height 26
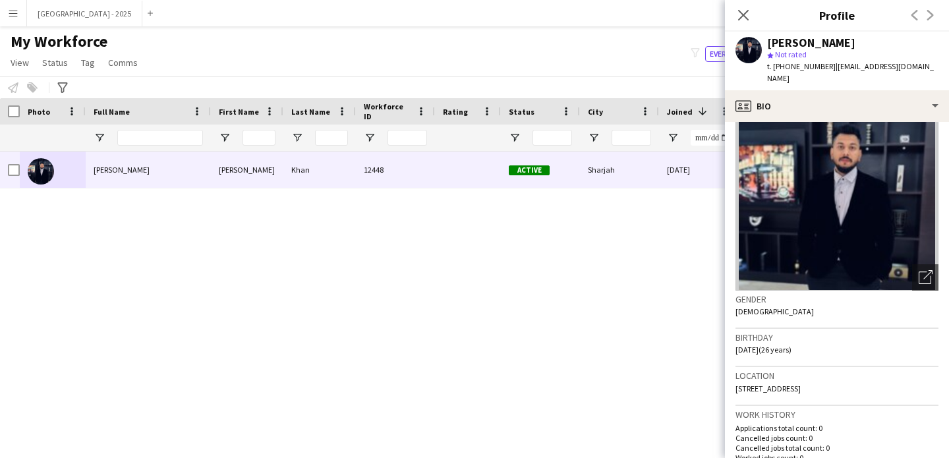
scroll to position [0, 0]
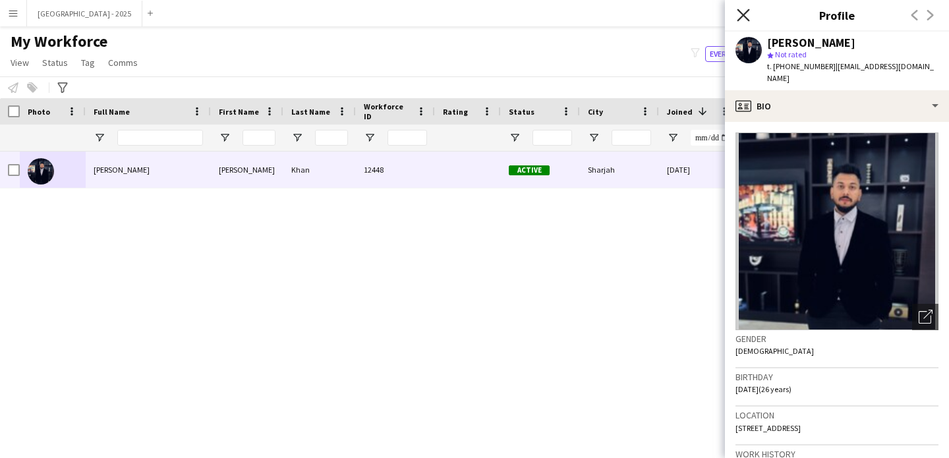
click at [744, 15] on icon at bounding box center [743, 15] width 13 height 13
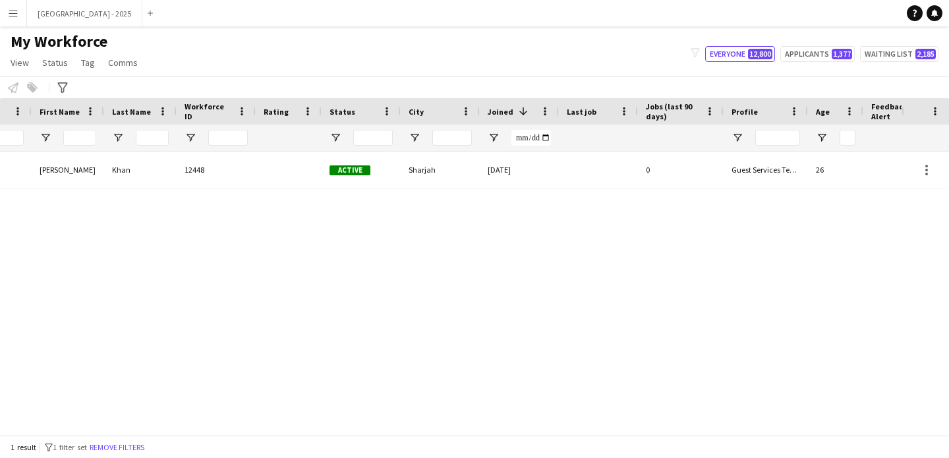
scroll to position [0, 444]
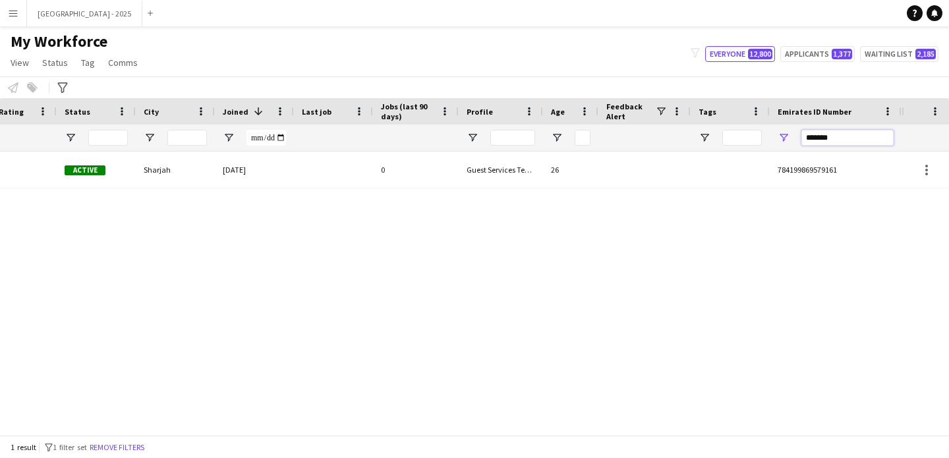
click at [806, 134] on input "*******" at bounding box center [848, 138] width 92 height 16
paste input "Emirates ID Number Filter Input"
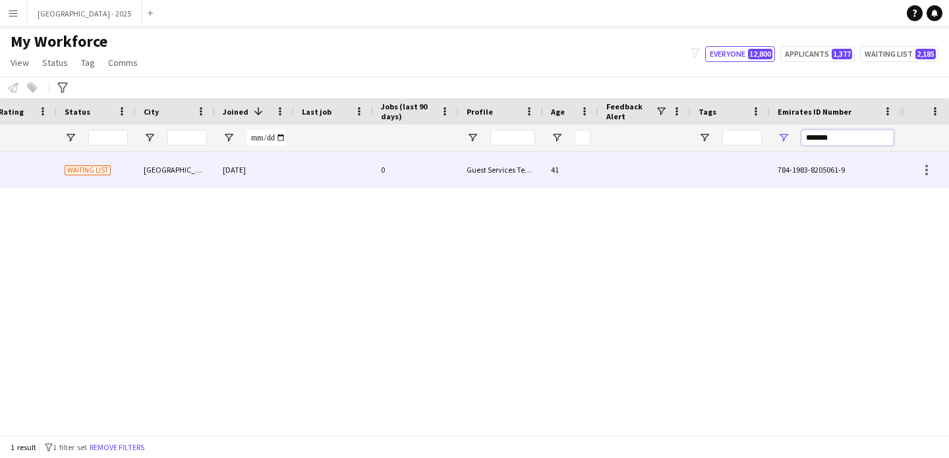
type input "*******"
click at [574, 162] on div "41" at bounding box center [570, 170] width 55 height 36
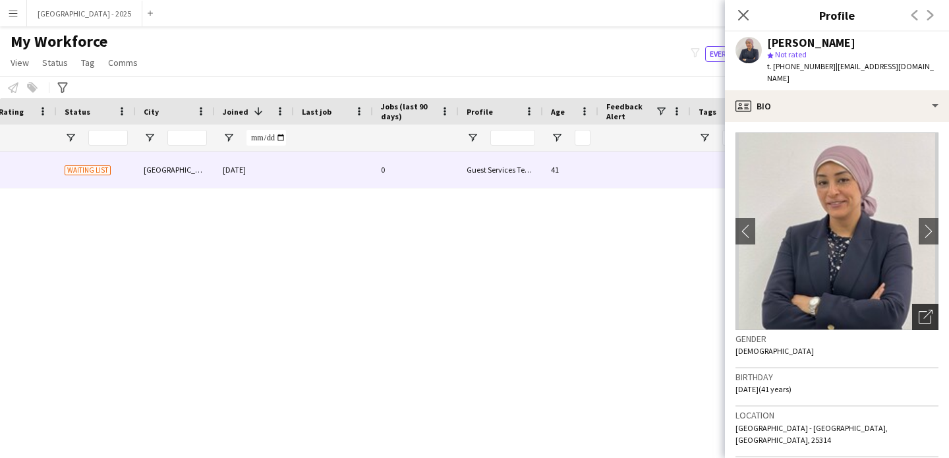
click at [919, 310] on icon "Open photos pop-in" at bounding box center [926, 317] width 14 height 14
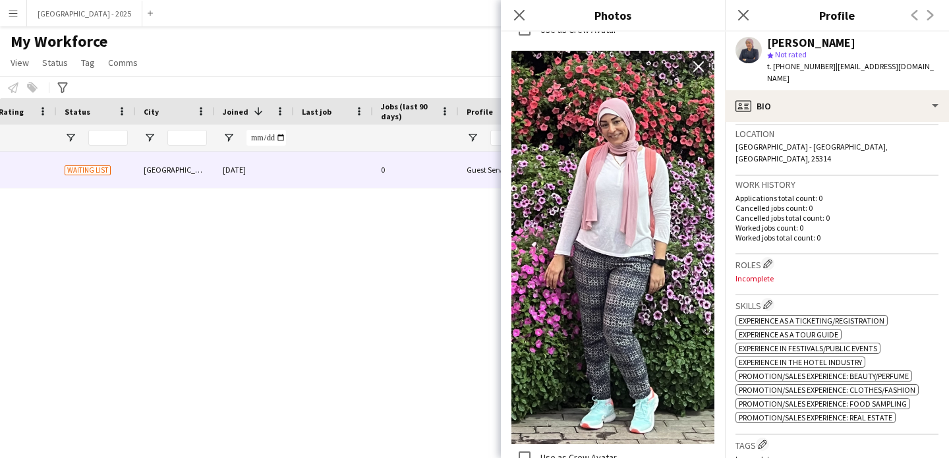
scroll to position [560, 0]
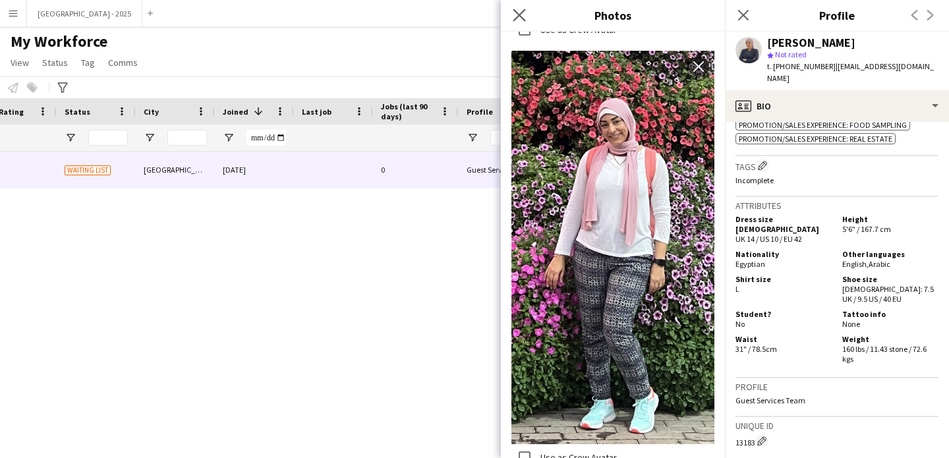
click at [527, 15] on app-icon "Close pop-in" at bounding box center [519, 15] width 19 height 19
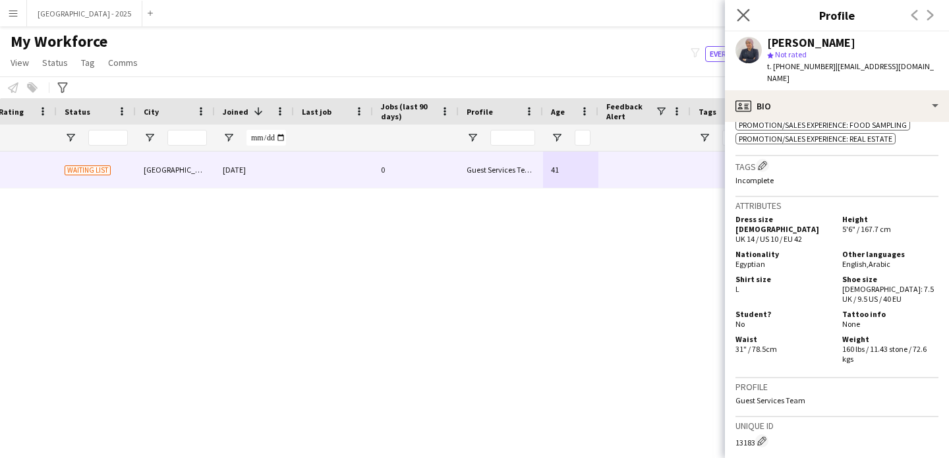
click at [745, 22] on app-icon "Close pop-in" at bounding box center [743, 15] width 19 height 19
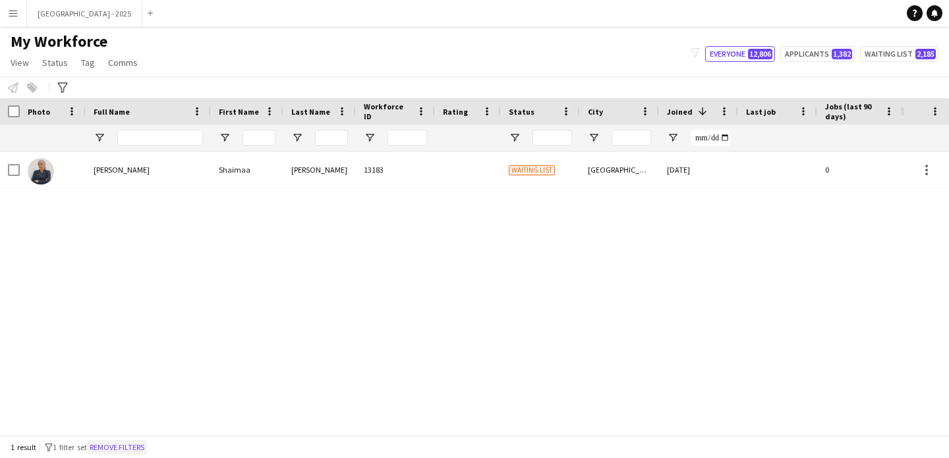
click at [100, 444] on button "Remove filters" at bounding box center [117, 447] width 60 height 15
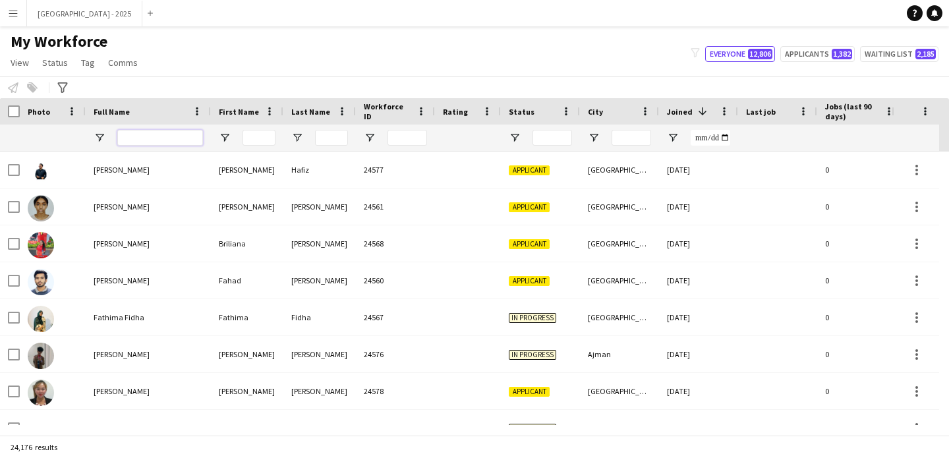
click at [165, 139] on input "Full Name Filter Input" at bounding box center [160, 138] width 86 height 16
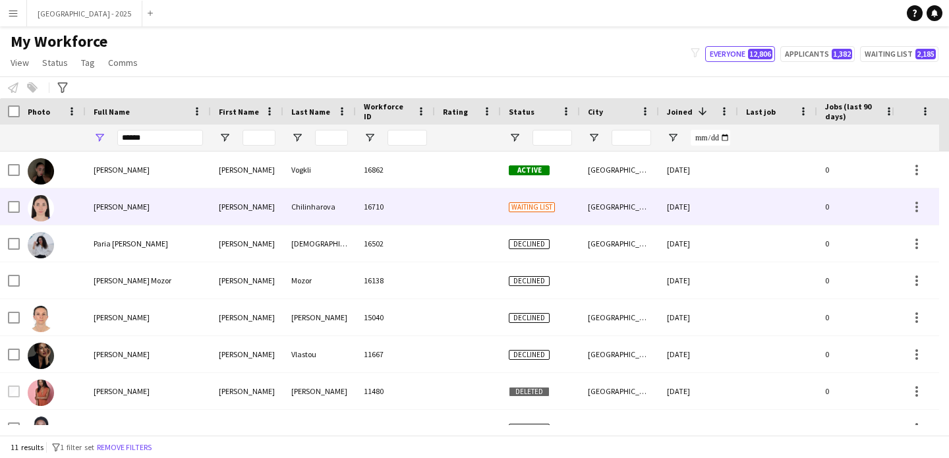
click at [216, 206] on div "Stella" at bounding box center [247, 207] width 73 height 36
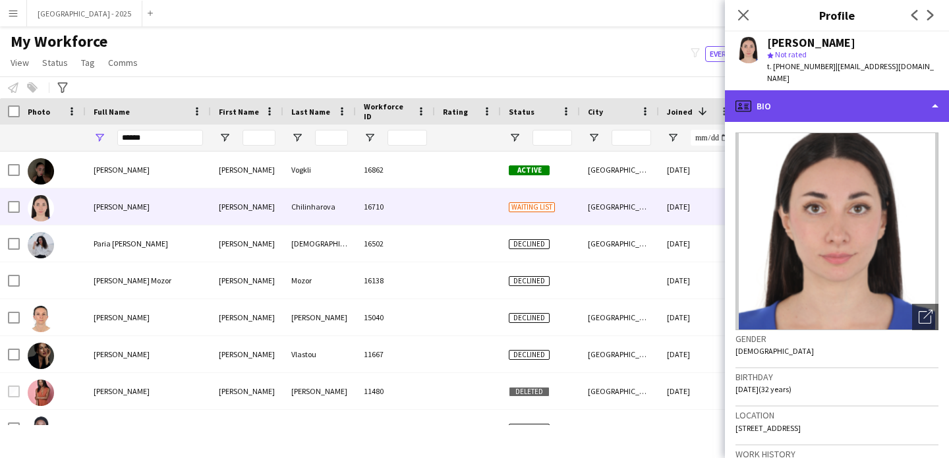
click at [842, 97] on div "profile Bio" at bounding box center [837, 106] width 224 height 32
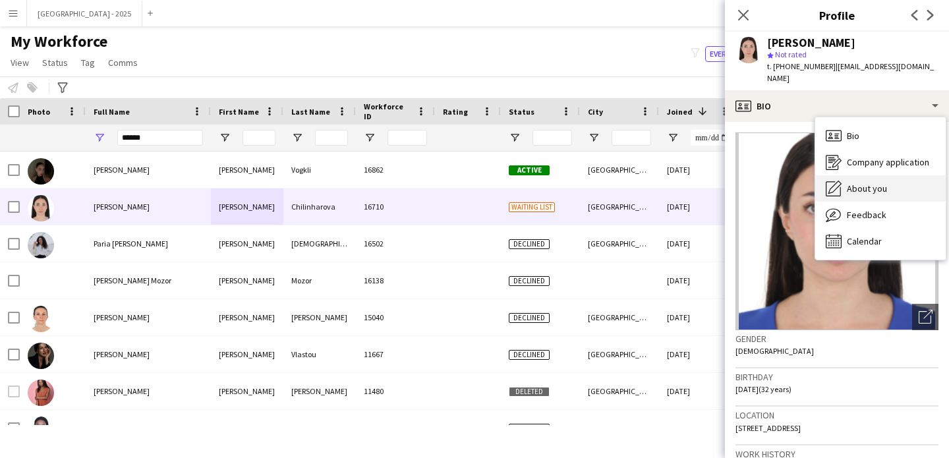
click at [860, 175] on div "About you About you" at bounding box center [880, 188] width 131 height 26
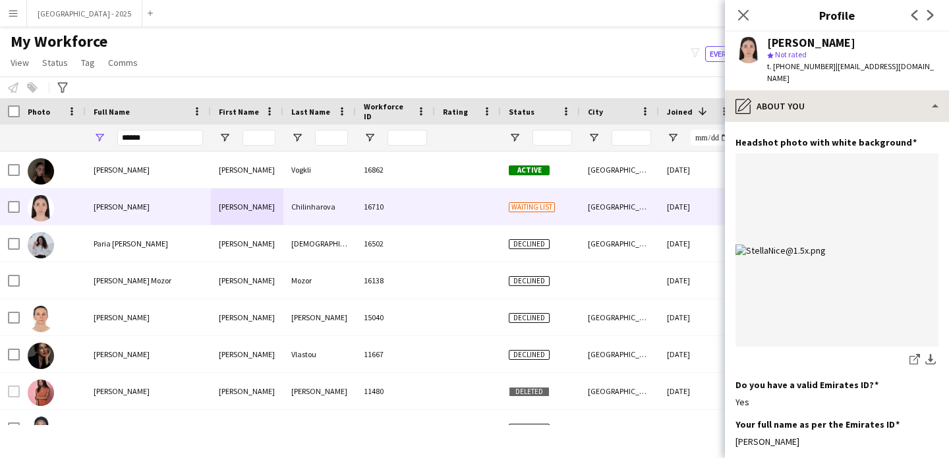
scroll to position [156, 0]
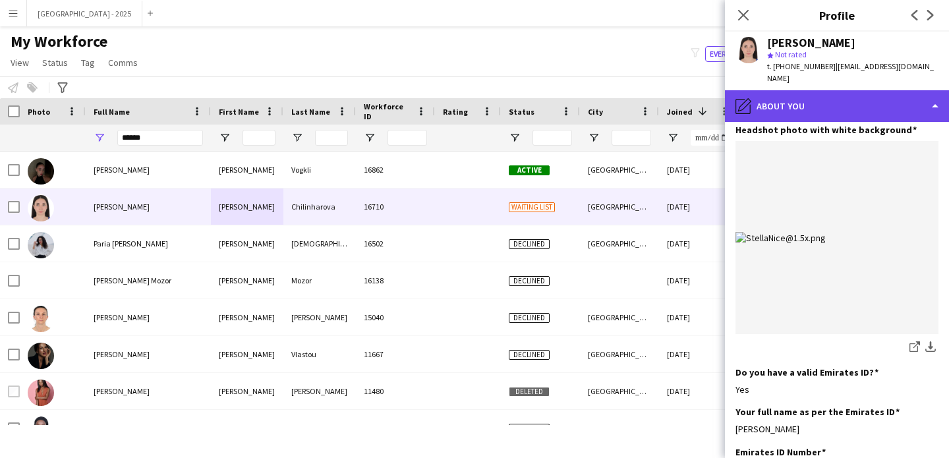
click at [833, 100] on div "pencil4 About you" at bounding box center [837, 106] width 224 height 32
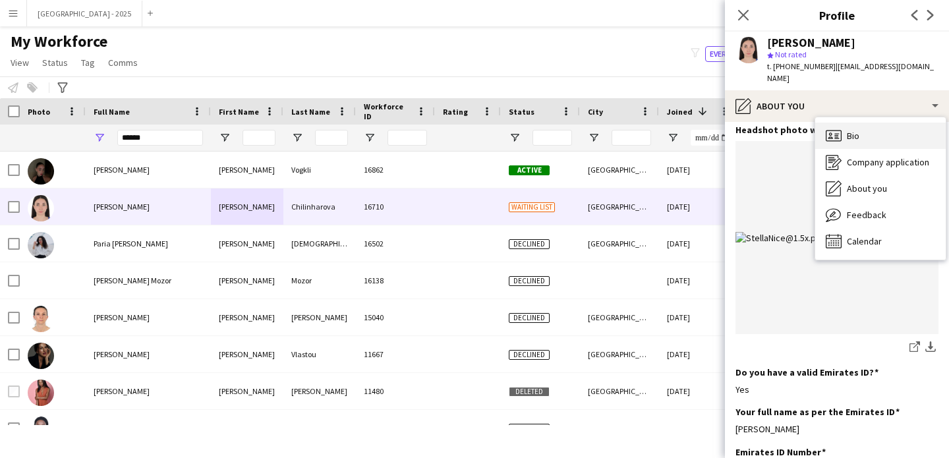
click at [879, 129] on div "Bio Bio" at bounding box center [880, 136] width 131 height 26
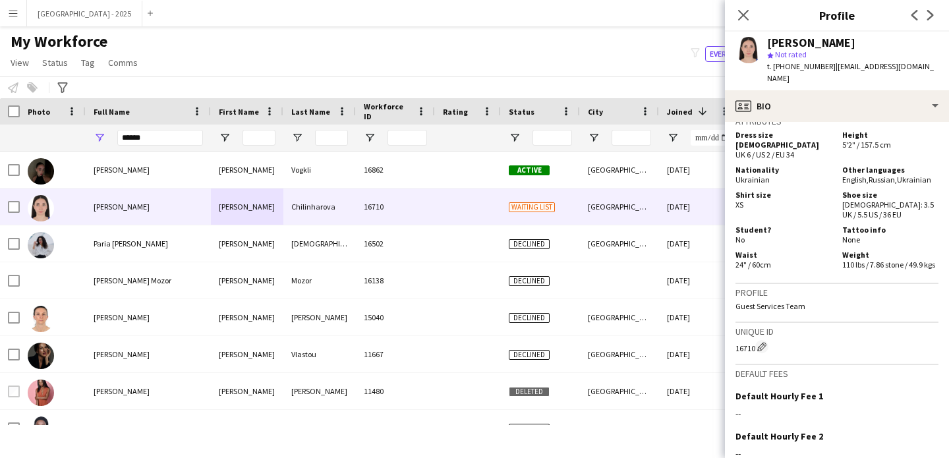
scroll to position [570, 0]
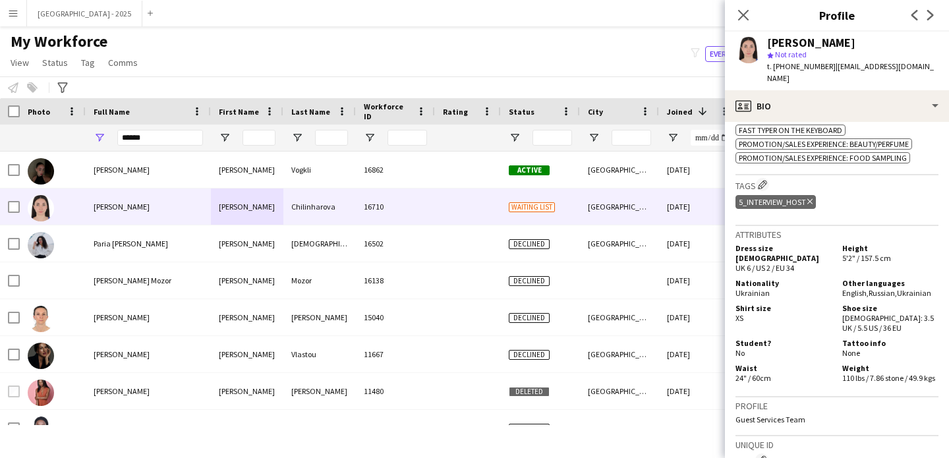
click at [866, 118] on div "ok-circled2 background Layer 1 cross-circle-red background Layer 1 Experience a…" at bounding box center [837, 87] width 203 height 152
click at [866, 111] on span "Experience in VIP/Protocol Events" at bounding box center [802, 116] width 127 height 10
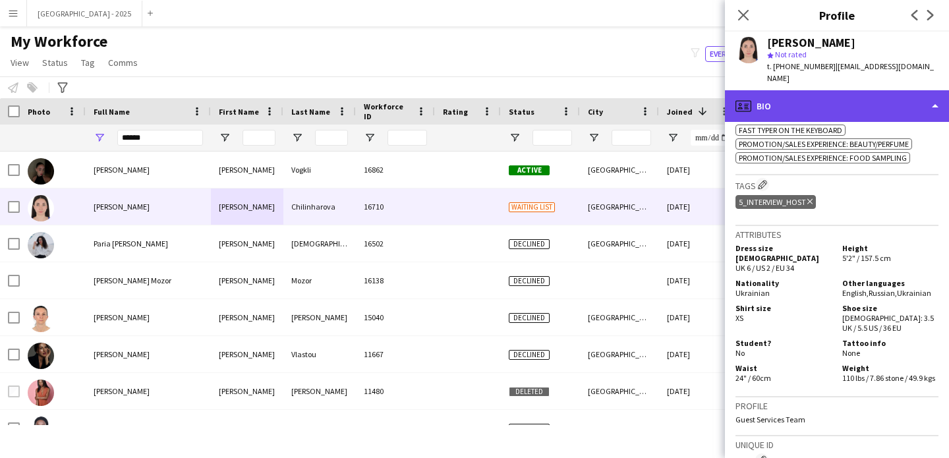
click at [866, 107] on div "profile Bio" at bounding box center [837, 106] width 224 height 32
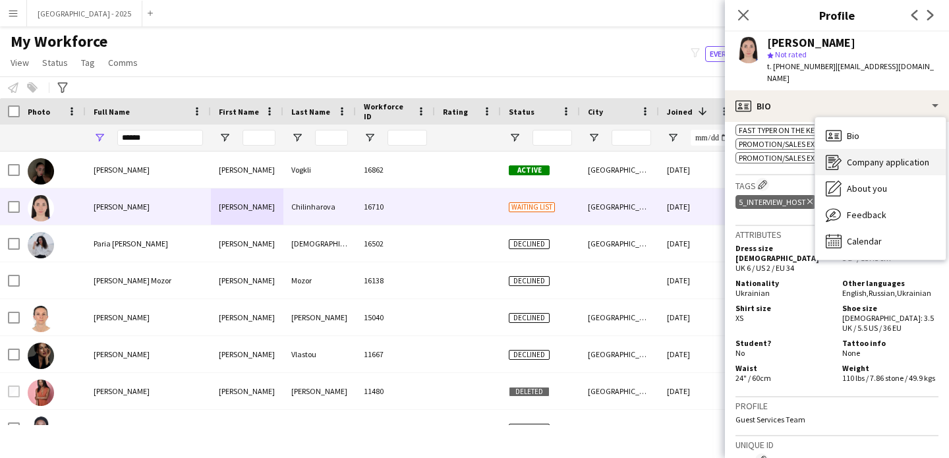
click at [880, 162] on div "Company application Company application" at bounding box center [880, 162] width 131 height 26
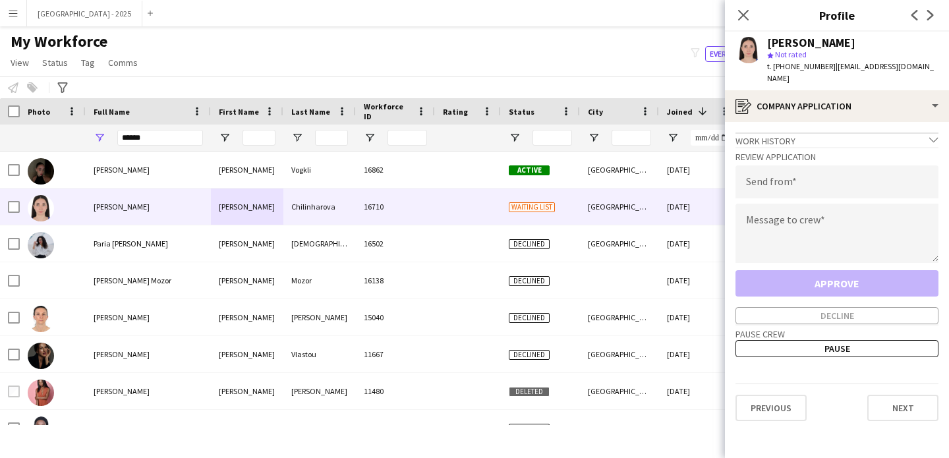
click at [860, 122] on app-crew-profile-application "Work history chevron-down Incomplete Review Application Send from Message to cr…" at bounding box center [837, 290] width 224 height 336
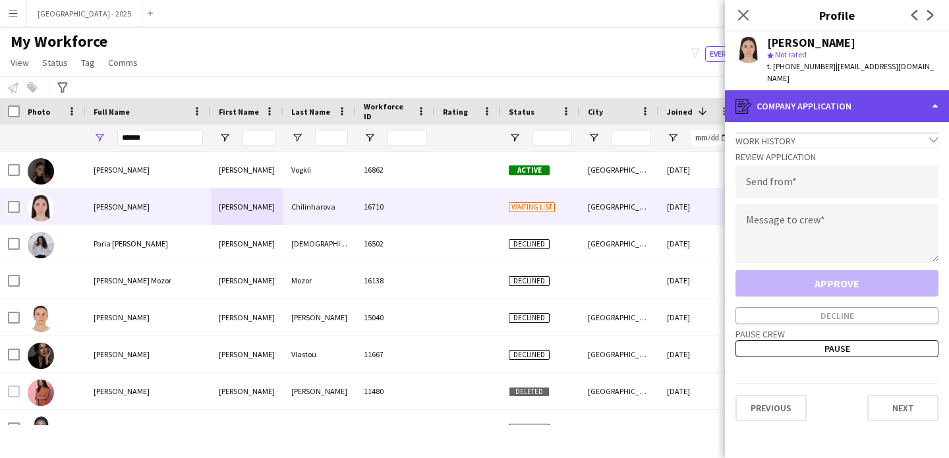
click at [862, 103] on div "register Company application" at bounding box center [837, 106] width 224 height 32
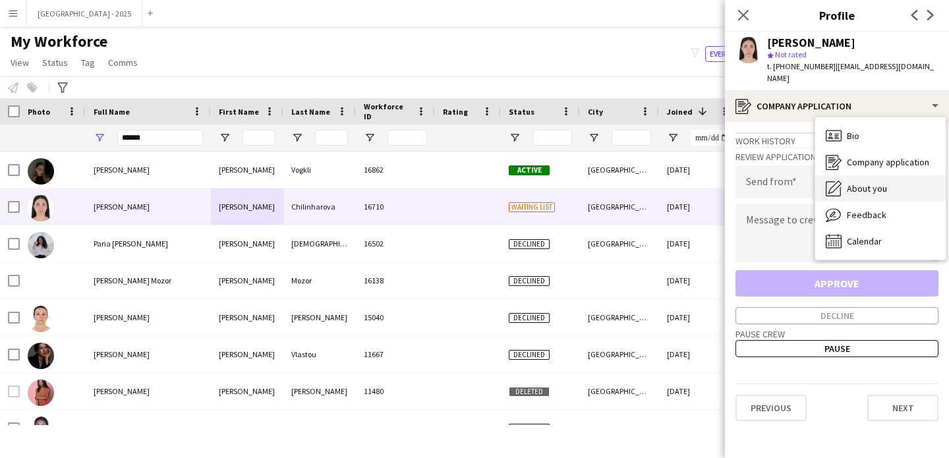
click at [879, 175] on div "About you About you" at bounding box center [880, 188] width 131 height 26
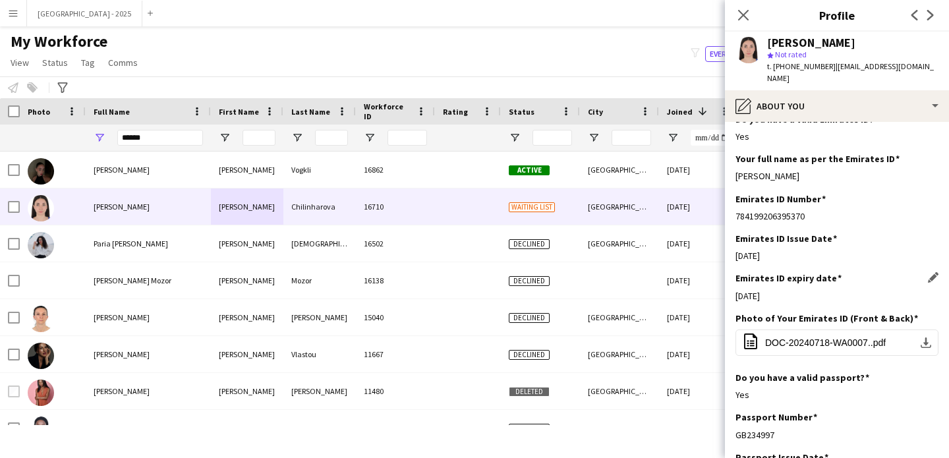
scroll to position [0, 0]
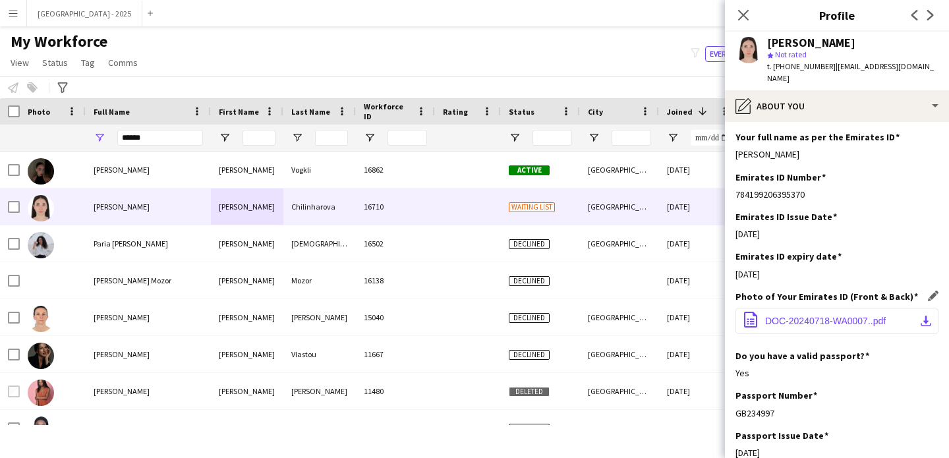
click at [796, 316] on span "DOC-20240718-WA0007..pdf" at bounding box center [825, 321] width 121 height 11
click at [170, 127] on div "******" at bounding box center [160, 138] width 86 height 26
click at [170, 138] on input "******" at bounding box center [160, 138] width 86 height 16
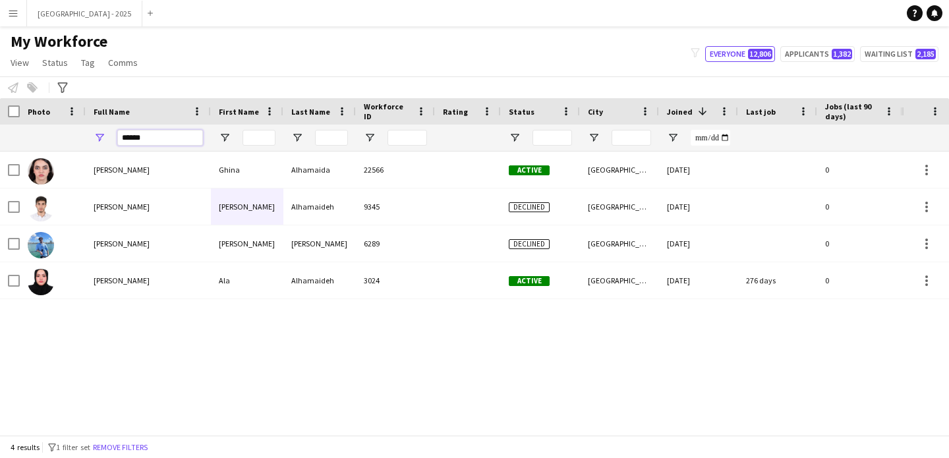
click at [162, 132] on input "******" at bounding box center [160, 138] width 86 height 16
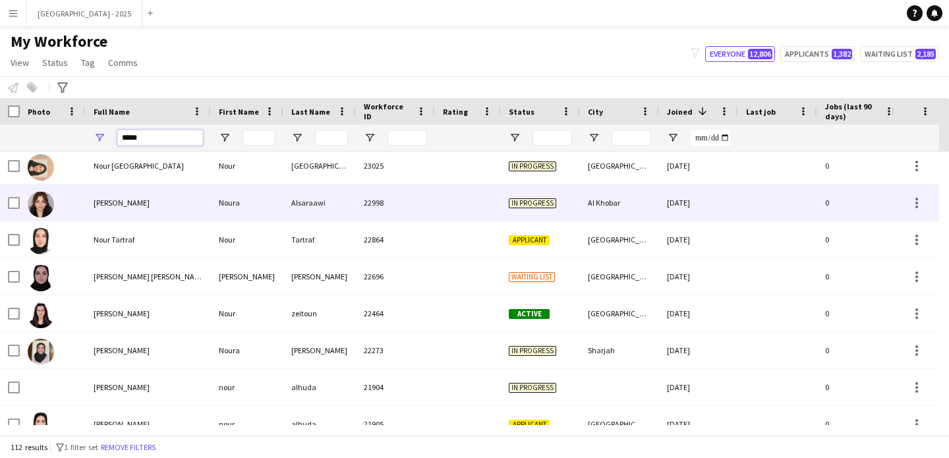
scroll to position [353, 0]
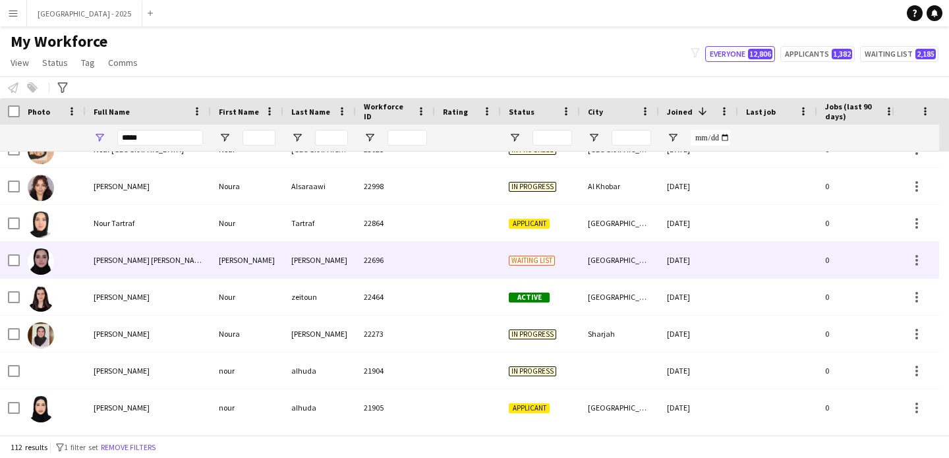
click at [380, 248] on div "22696" at bounding box center [395, 260] width 79 height 36
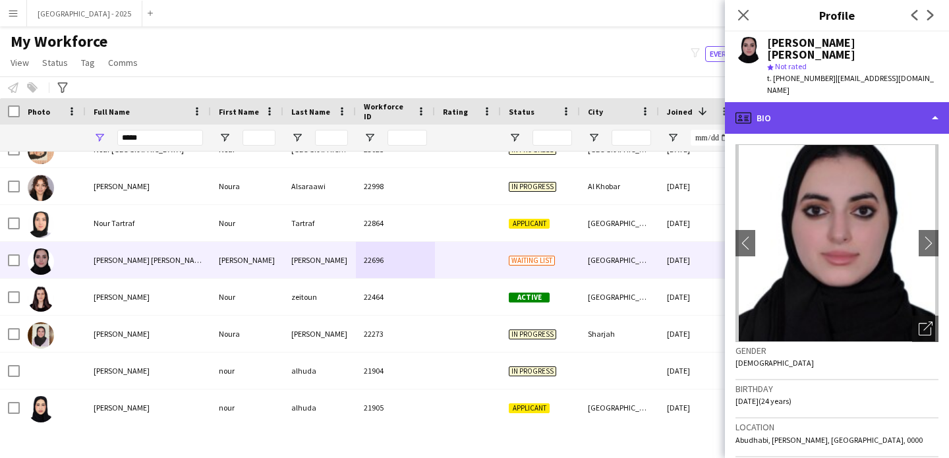
click at [856, 102] on div "profile Bio" at bounding box center [837, 118] width 224 height 32
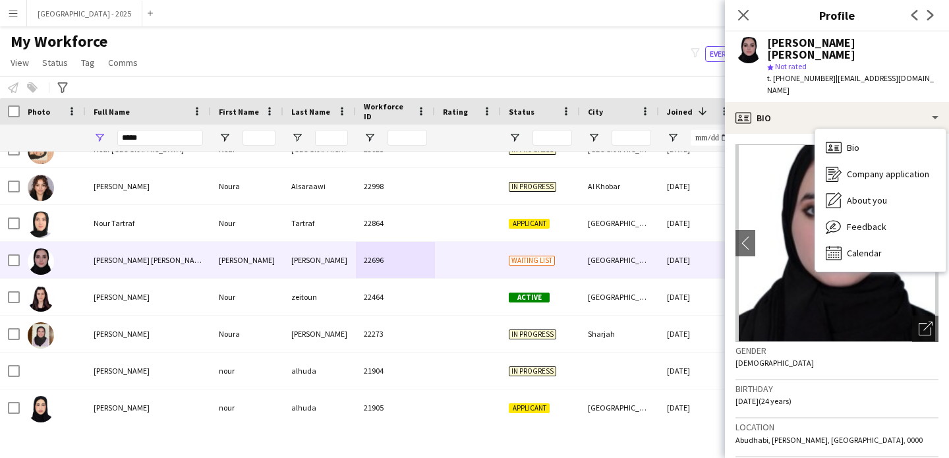
click at [816, 302] on img at bounding box center [837, 243] width 203 height 198
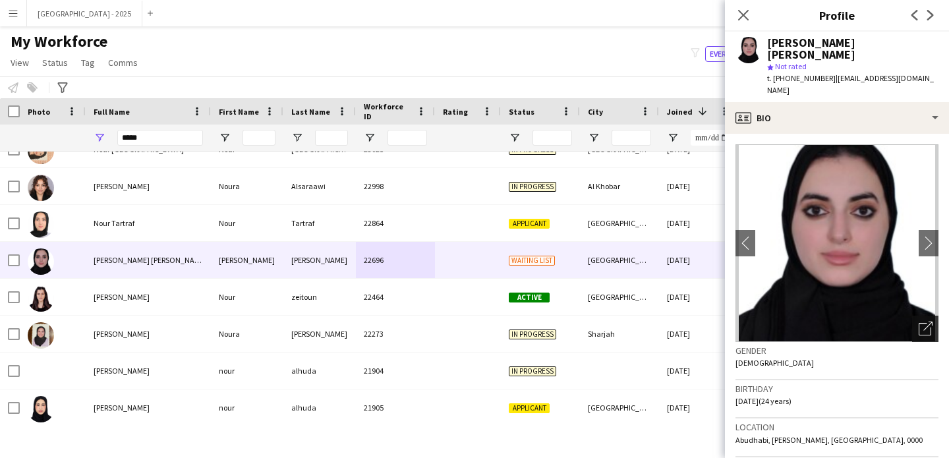
click at [919, 322] on icon "Open photos pop-in" at bounding box center [926, 329] width 14 height 14
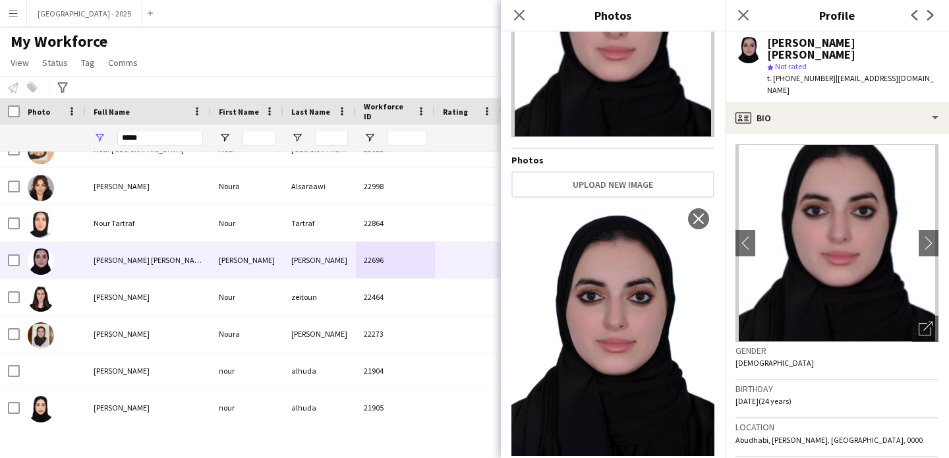
click at [811, 343] on div "Gender [DEMOGRAPHIC_DATA]" at bounding box center [837, 361] width 203 height 38
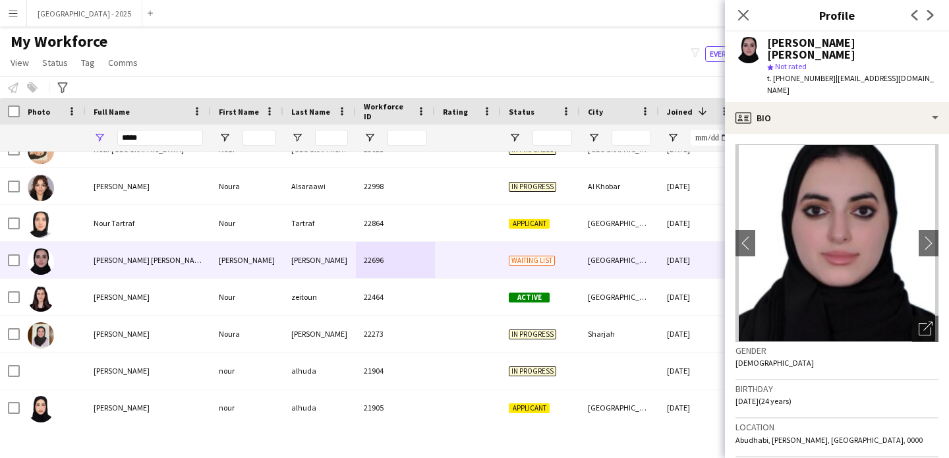
click at [797, 73] on span "t. +971545261022" at bounding box center [801, 78] width 69 height 10
click at [178, 138] on input "****" at bounding box center [160, 138] width 86 height 16
type input "*"
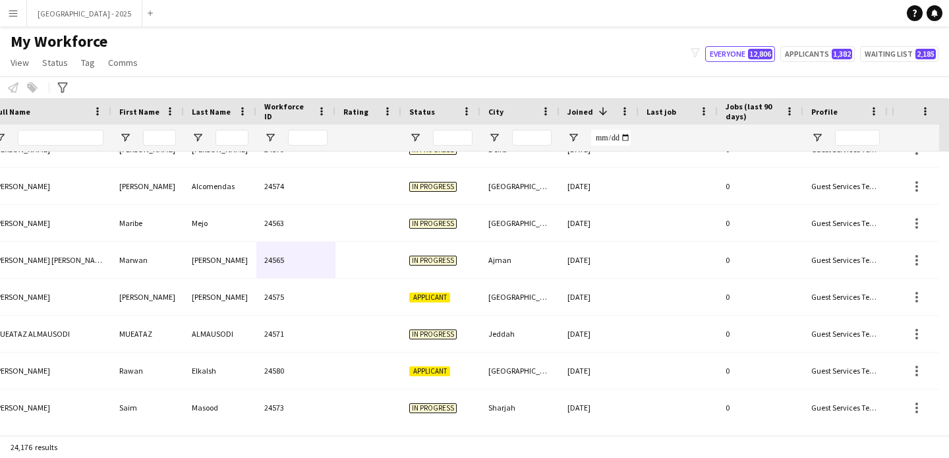
scroll to position [0, 426]
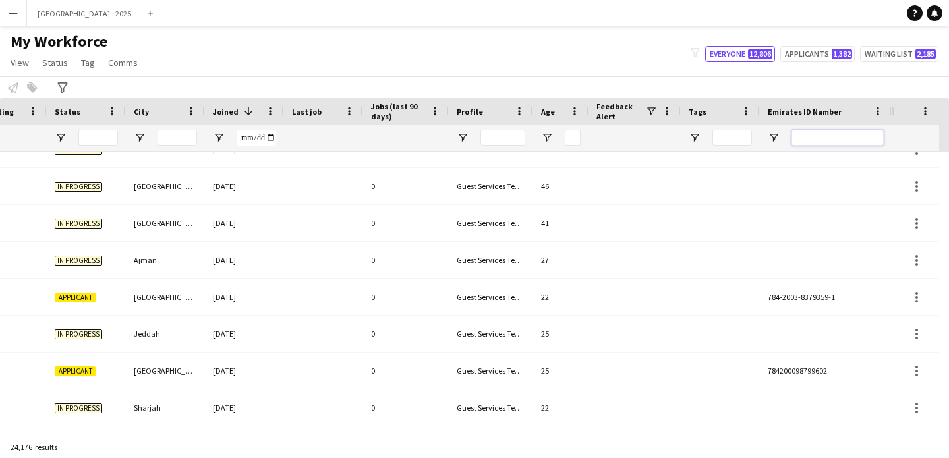
click at [829, 136] on input "Emirates ID Number Filter Input" at bounding box center [838, 138] width 92 height 16
paste input "*******"
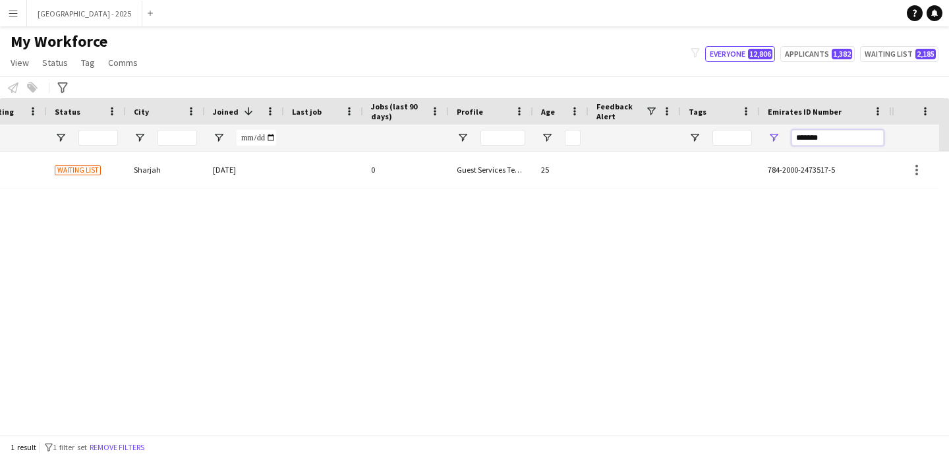
scroll to position [0, 444]
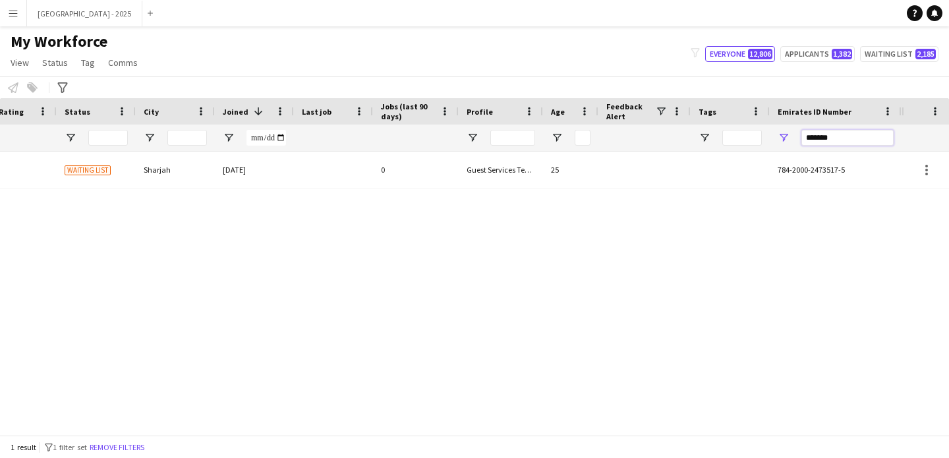
click at [822, 133] on input "*******" at bounding box center [848, 138] width 92 height 16
paste input "Emirates ID Number Filter Input"
type input "*******"
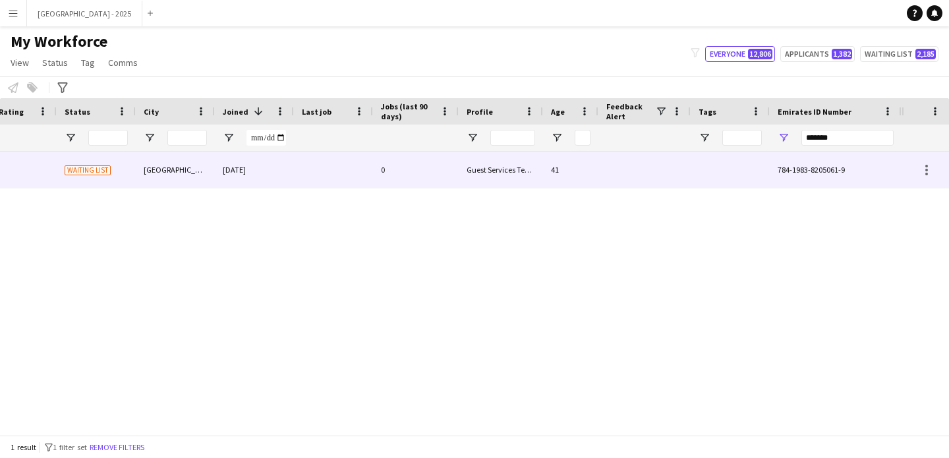
click at [707, 187] on div at bounding box center [730, 170] width 79 height 36
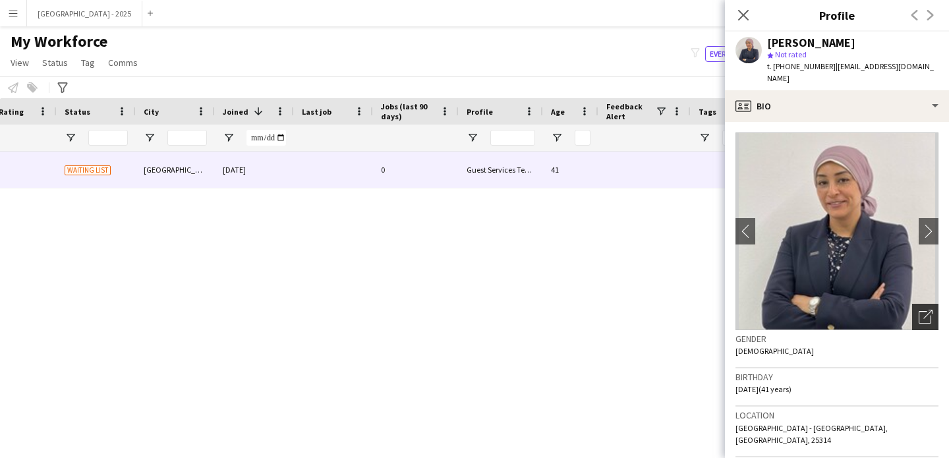
click at [919, 310] on icon "Open photos pop-in" at bounding box center [926, 317] width 14 height 14
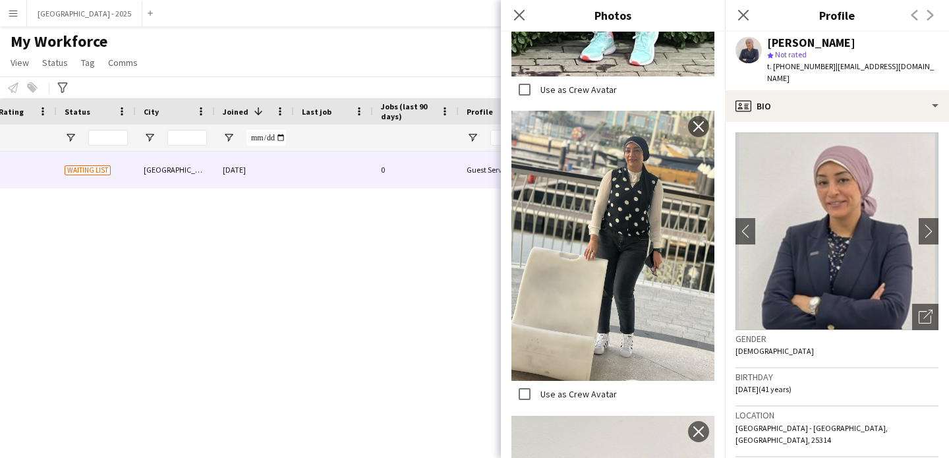
scroll to position [1718, 0]
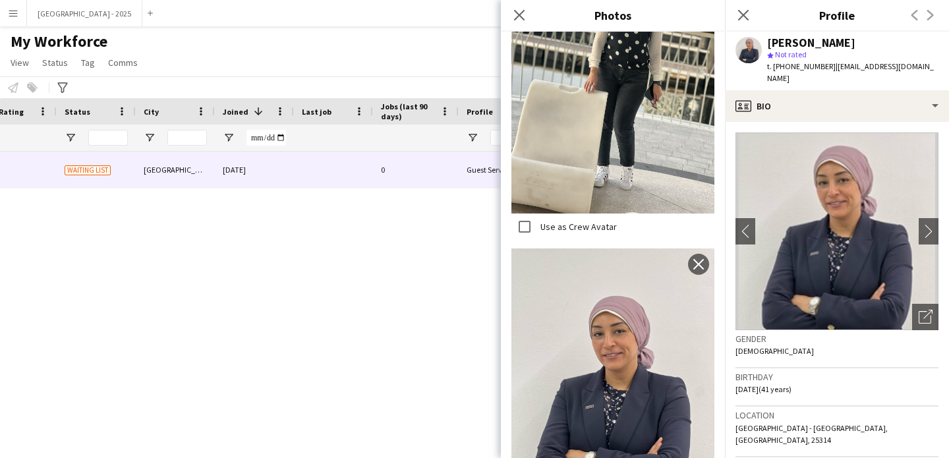
click at [767, 69] on div "Shaimaa Eissa star Not rated t. +971569852564 | shaimaa.taher9876@gmail.com" at bounding box center [837, 61] width 224 height 59
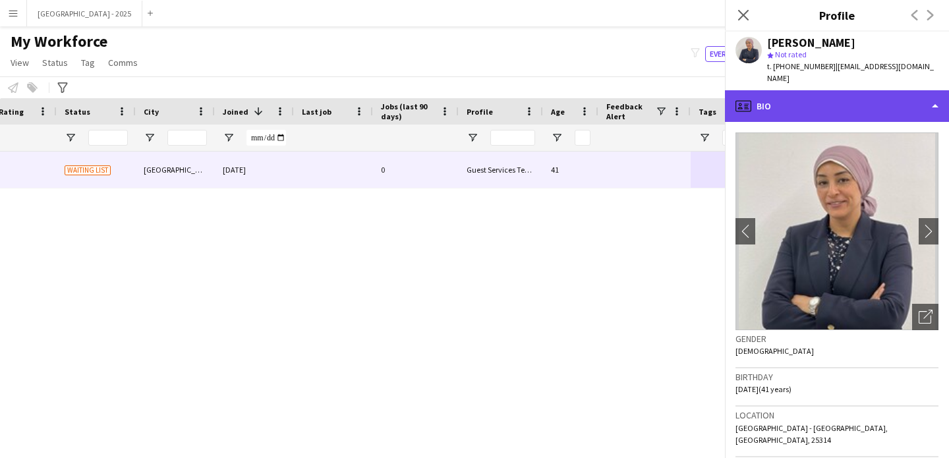
click at [771, 90] on div "profile Bio" at bounding box center [837, 106] width 224 height 32
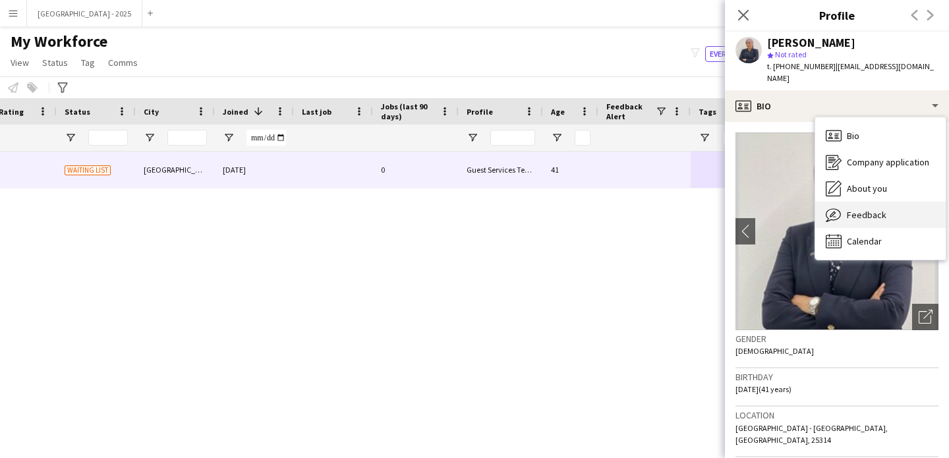
click at [861, 209] on span "Feedback" at bounding box center [867, 215] width 40 height 12
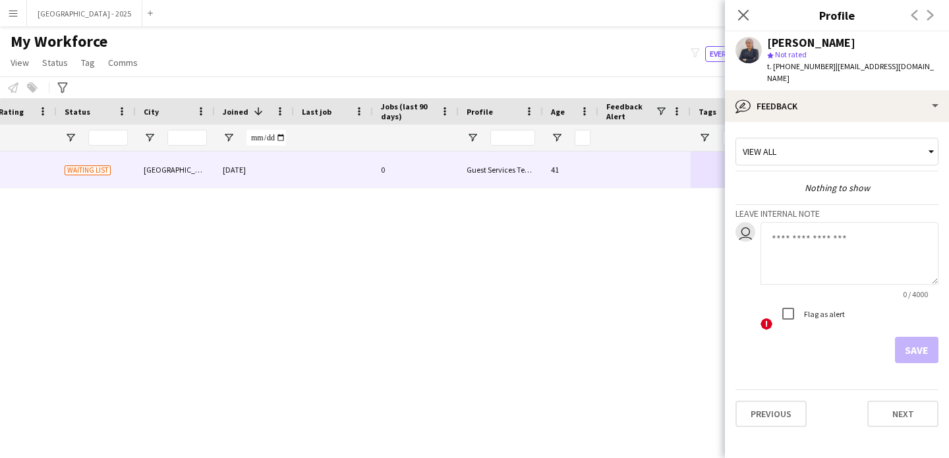
click at [830, 222] on textarea at bounding box center [850, 253] width 178 height 63
type textarea "**********"
click at [924, 337] on button "Save" at bounding box center [917, 350] width 44 height 26
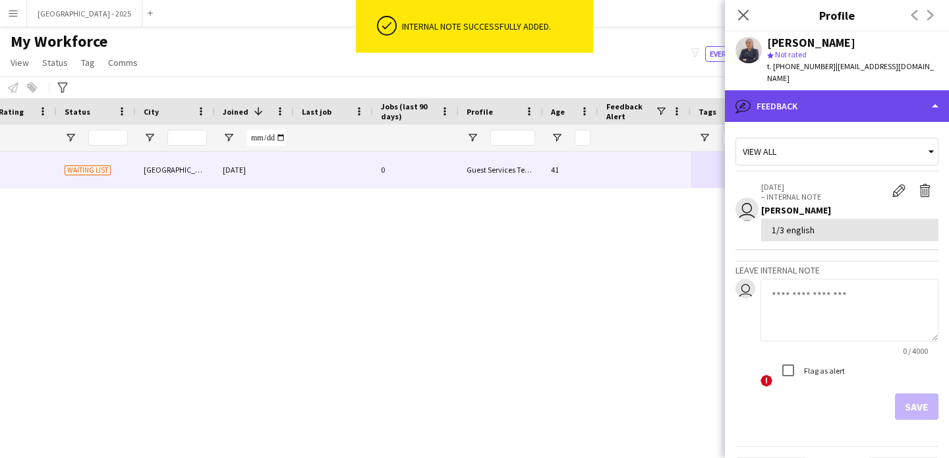
click at [759, 90] on div "bubble-pencil Feedback" at bounding box center [837, 106] width 224 height 32
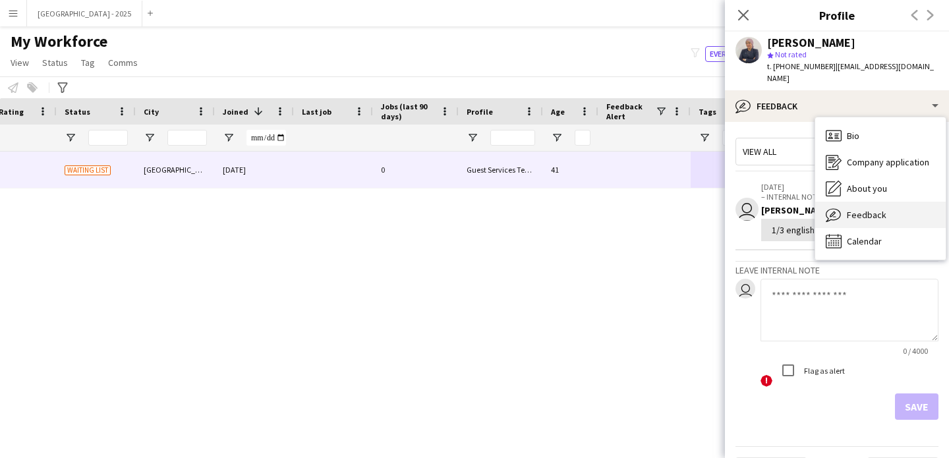
click at [858, 202] on div "Feedback Feedback" at bounding box center [880, 215] width 131 height 26
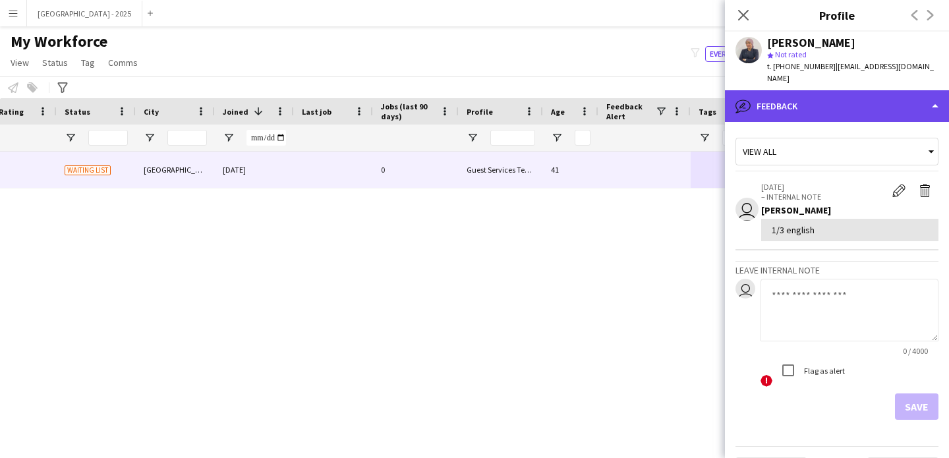
click at [796, 106] on div "bubble-pencil Feedback" at bounding box center [837, 106] width 224 height 32
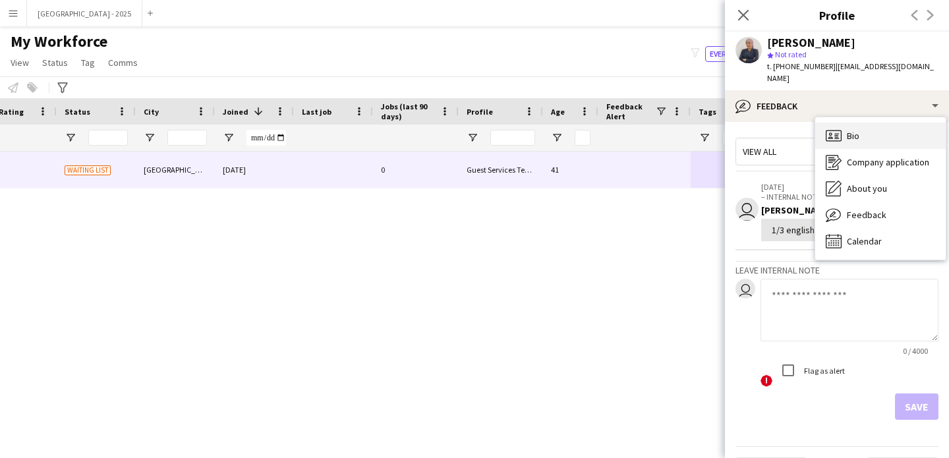
click at [873, 123] on div "Bio Bio" at bounding box center [880, 136] width 131 height 26
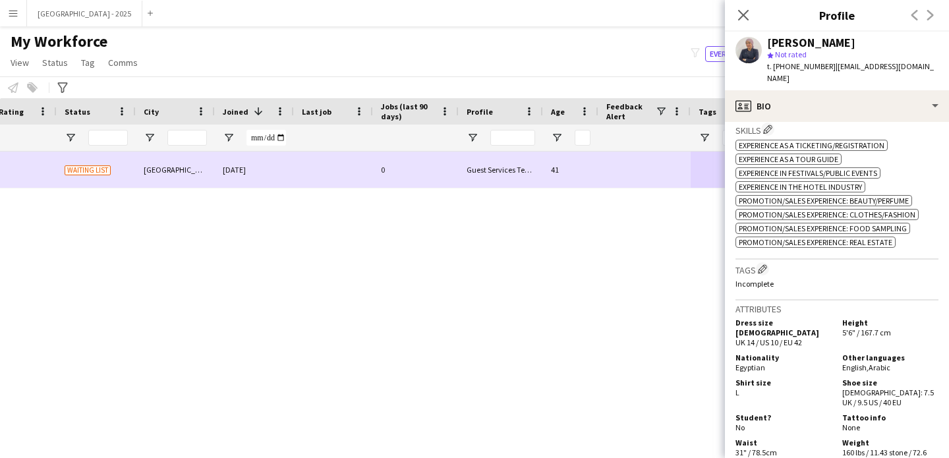
scroll to position [0, 0]
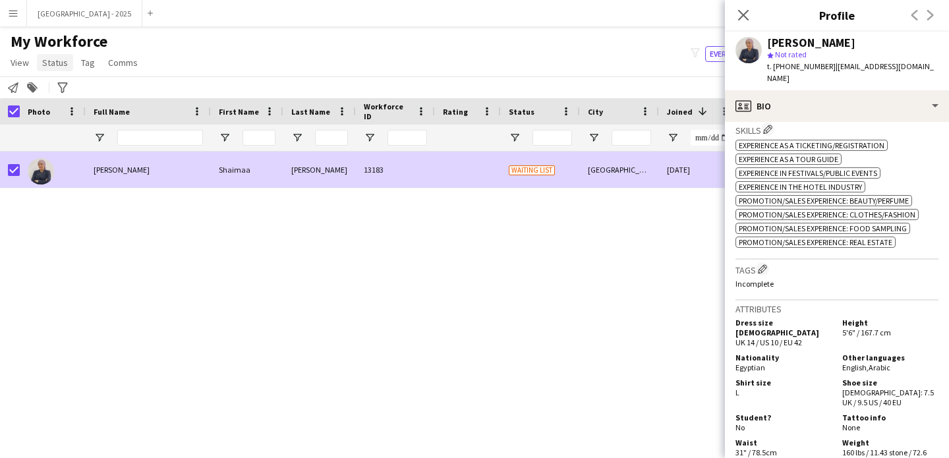
click at [49, 57] on span "Status" at bounding box center [55, 63] width 26 height 12
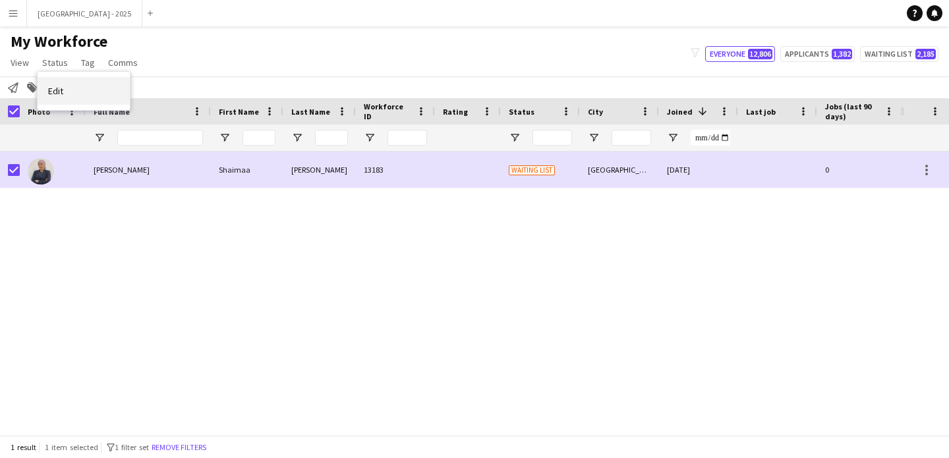
click at [96, 89] on link "Edit" at bounding box center [84, 91] width 92 height 28
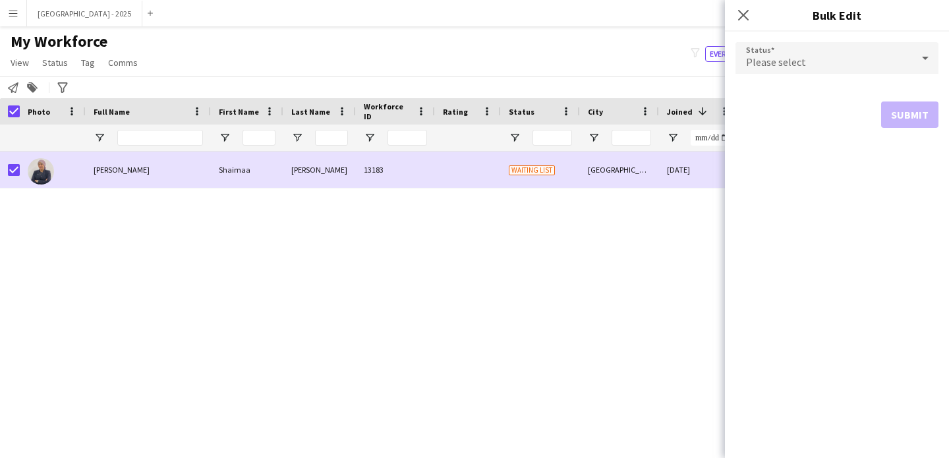
click at [827, 56] on div "Please select" at bounding box center [824, 58] width 177 height 32
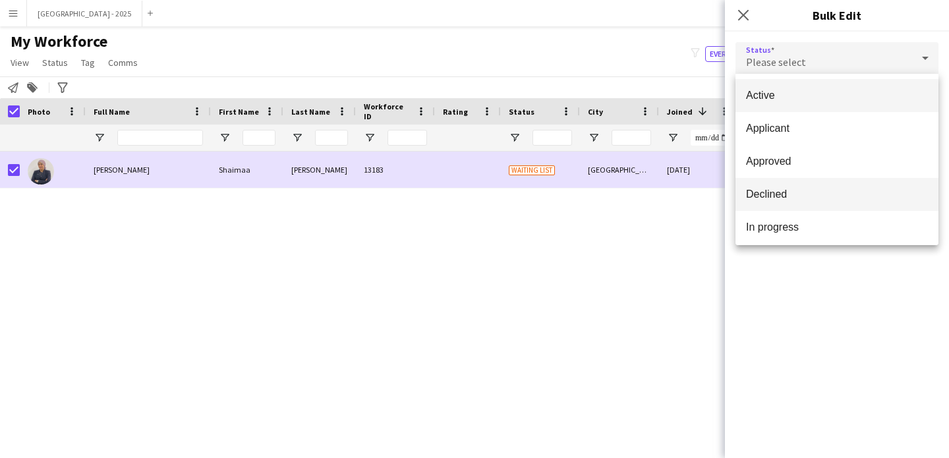
click at [786, 190] on span "Declined" at bounding box center [837, 194] width 182 height 13
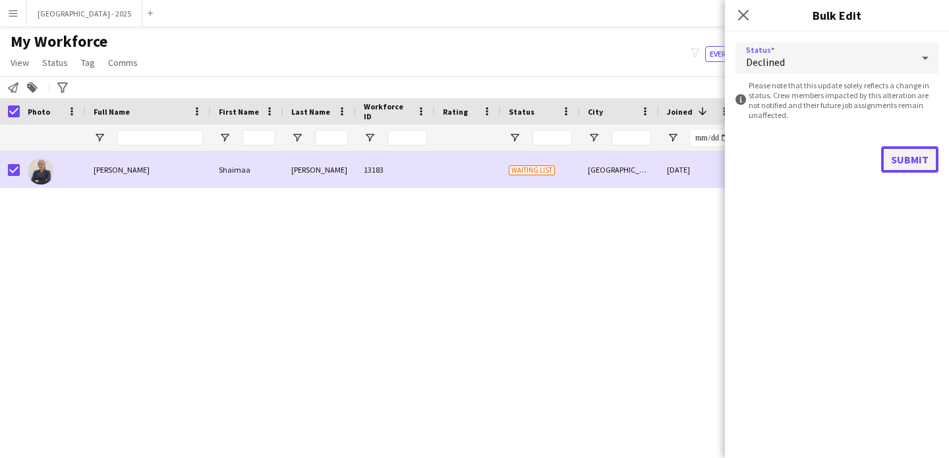
click at [900, 161] on button "Submit" at bounding box center [909, 159] width 57 height 26
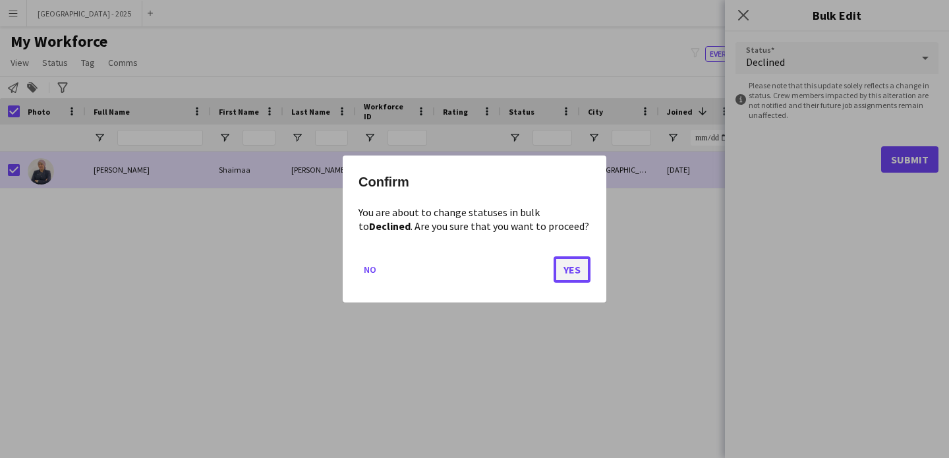
click at [579, 274] on button "Yes" at bounding box center [572, 269] width 37 height 26
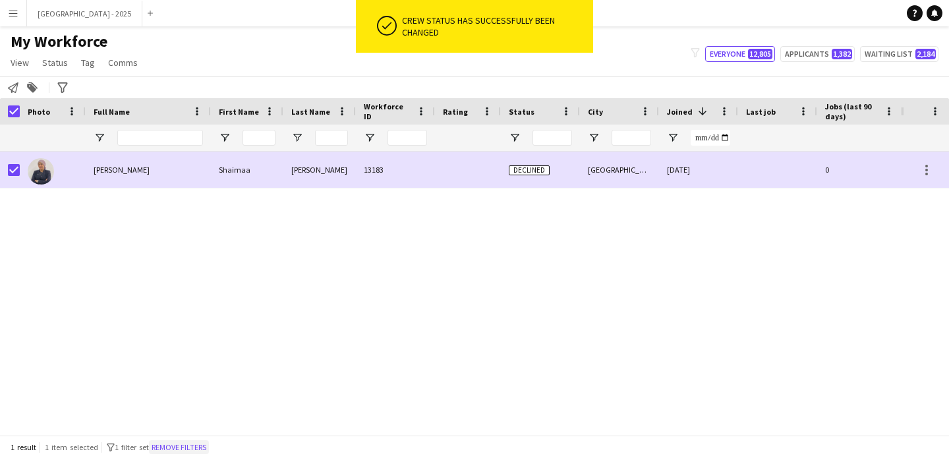
click at [185, 443] on button "Remove filters" at bounding box center [179, 447] width 60 height 15
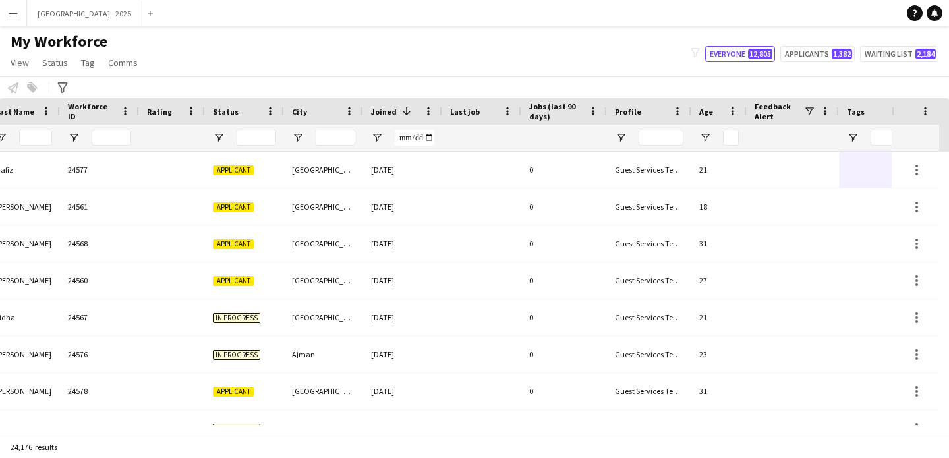
scroll to position [0, 454]
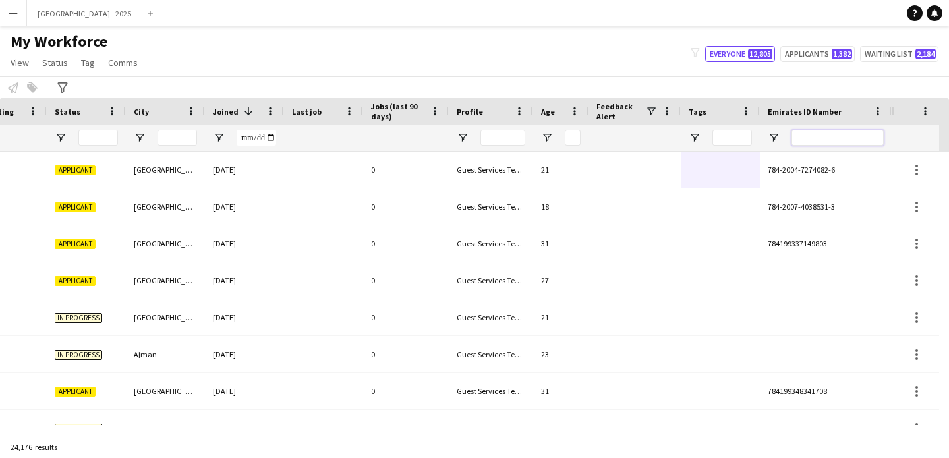
click at [822, 136] on input "Emirates ID Number Filter Input" at bounding box center [838, 138] width 92 height 16
paste input "********"
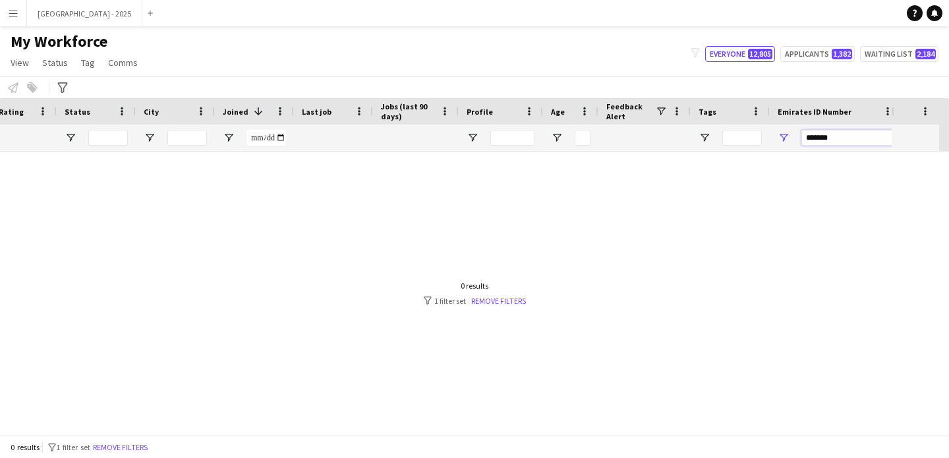
scroll to position [0, 444]
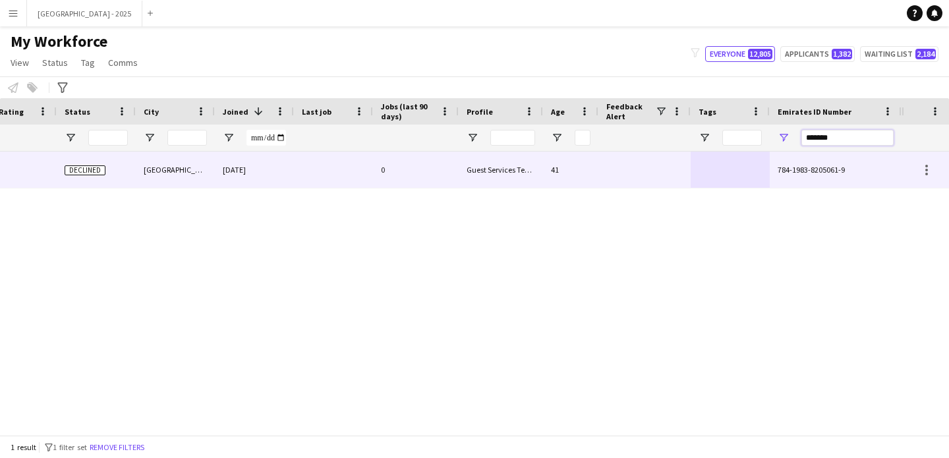
type input "*******"
click at [620, 162] on div at bounding box center [645, 170] width 92 height 36
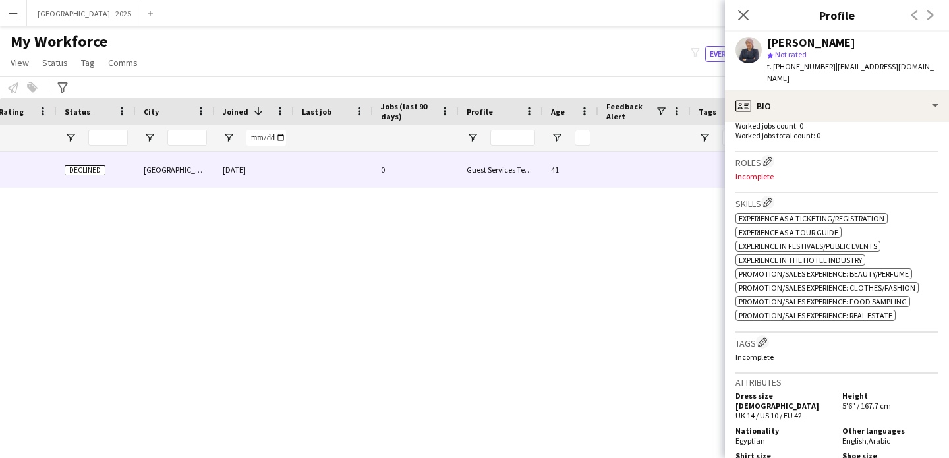
scroll to position [381, 0]
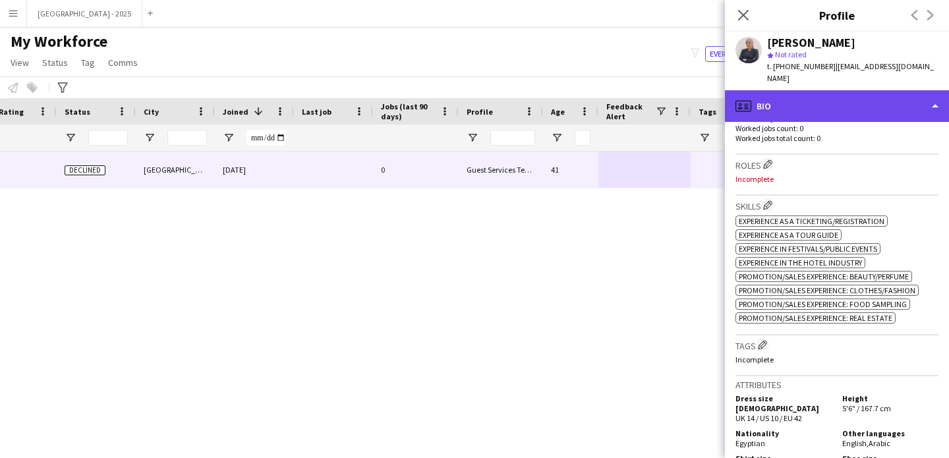
click at [801, 90] on div "profile Bio" at bounding box center [837, 106] width 224 height 32
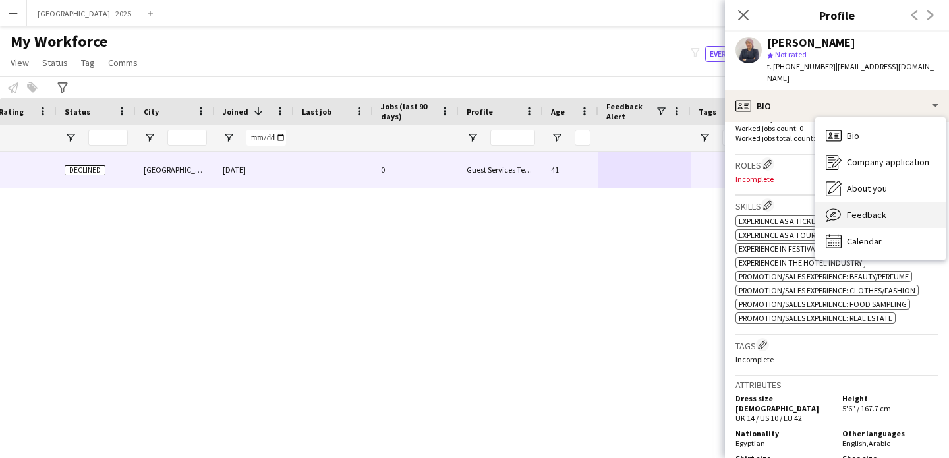
click at [861, 209] on span "Feedback" at bounding box center [867, 215] width 40 height 12
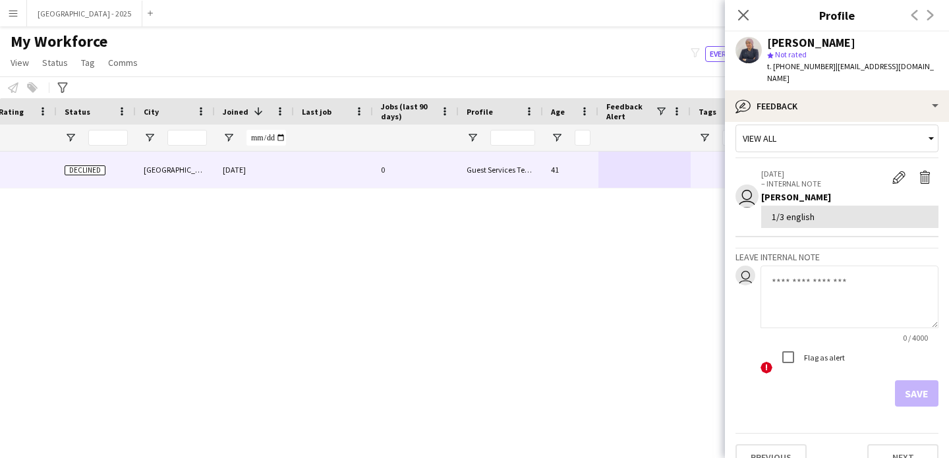
scroll to position [0, 0]
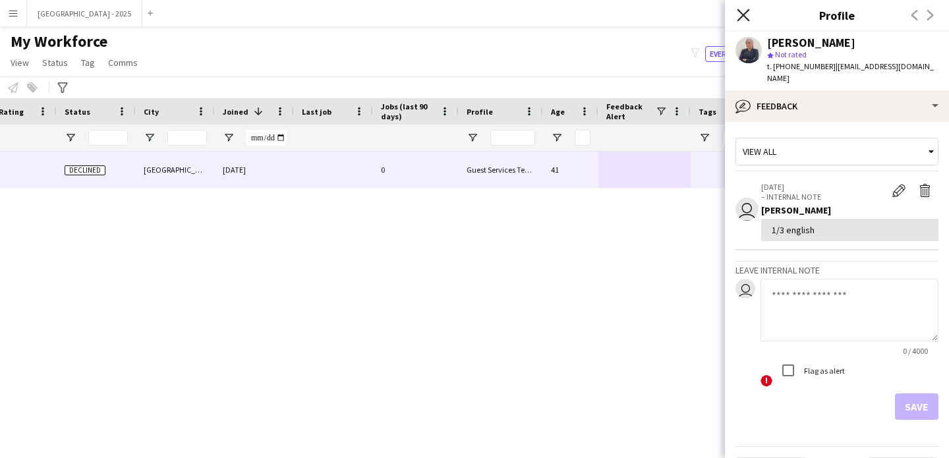
click at [743, 10] on icon "Close pop-in" at bounding box center [743, 15] width 13 height 13
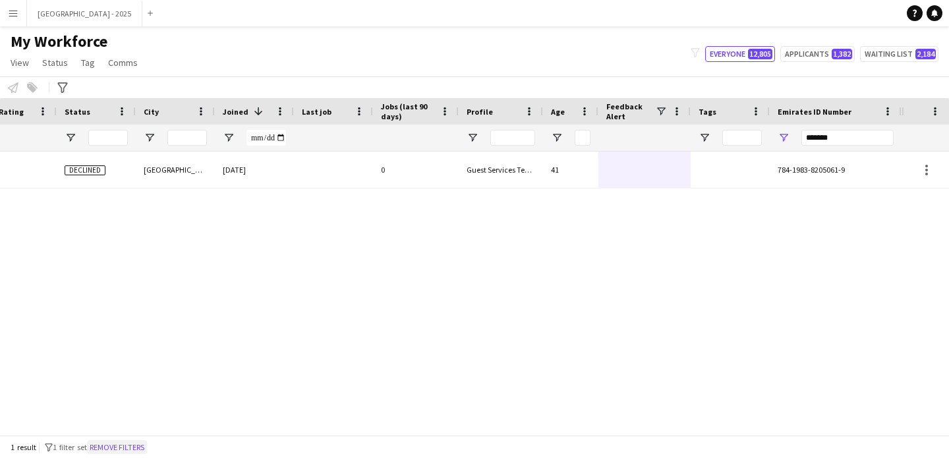
click at [145, 446] on button "Remove filters" at bounding box center [117, 447] width 60 height 15
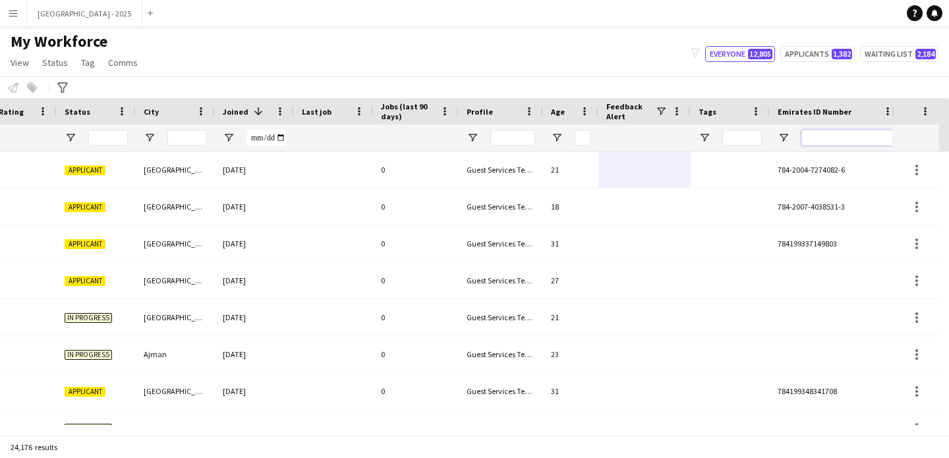
click at [814, 144] on input "Emirates ID Number Filter Input" at bounding box center [848, 138] width 92 height 16
paste input "*******"
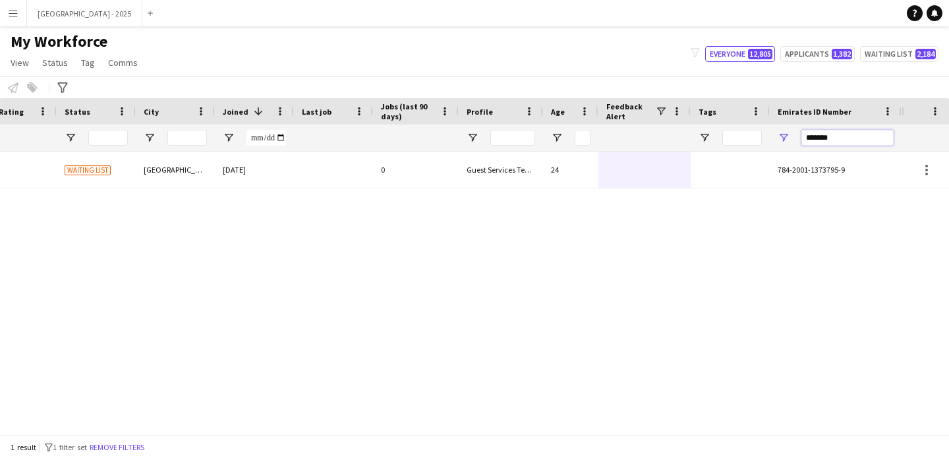
type input "*******"
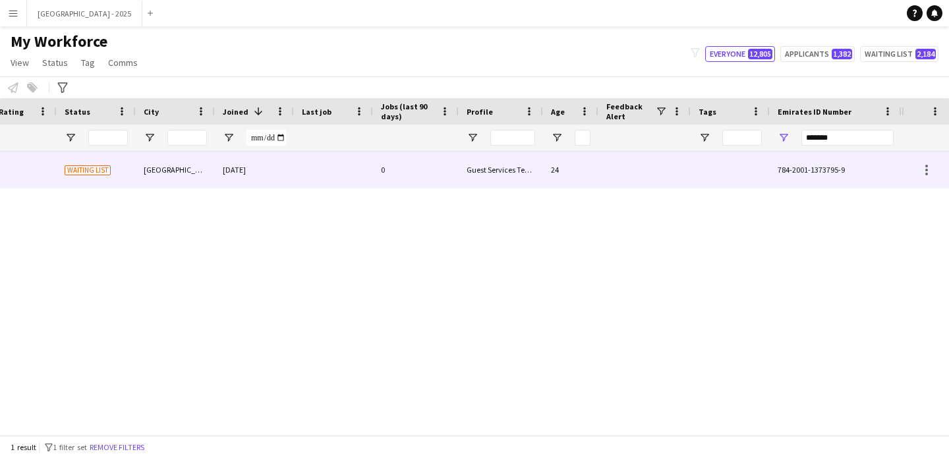
click at [728, 164] on div at bounding box center [730, 170] width 79 height 36
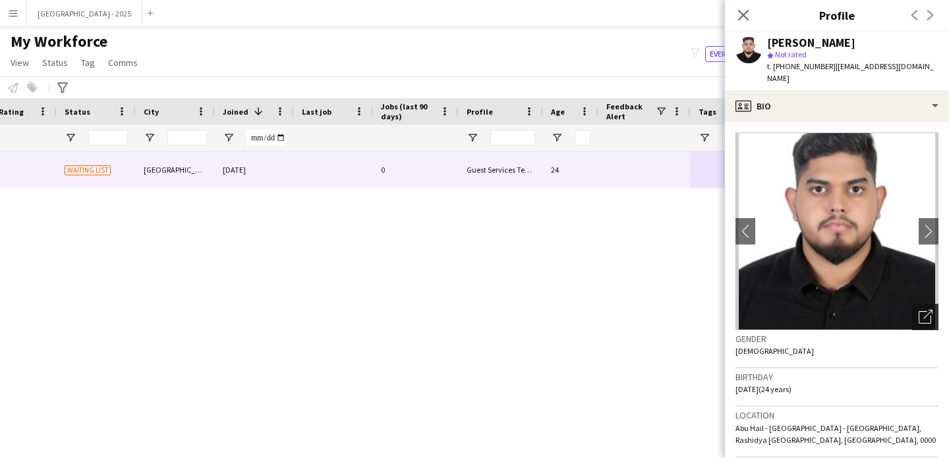
click at [919, 310] on icon "Open photos pop-in" at bounding box center [926, 317] width 14 height 14
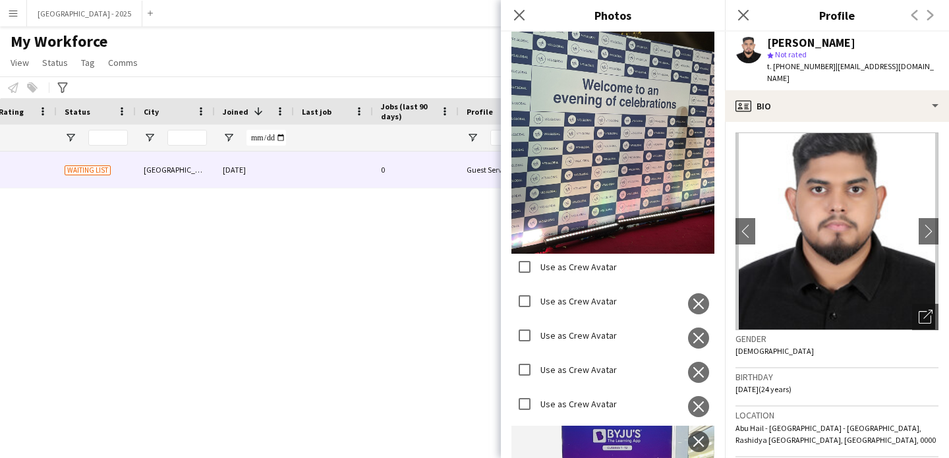
scroll to position [899, 0]
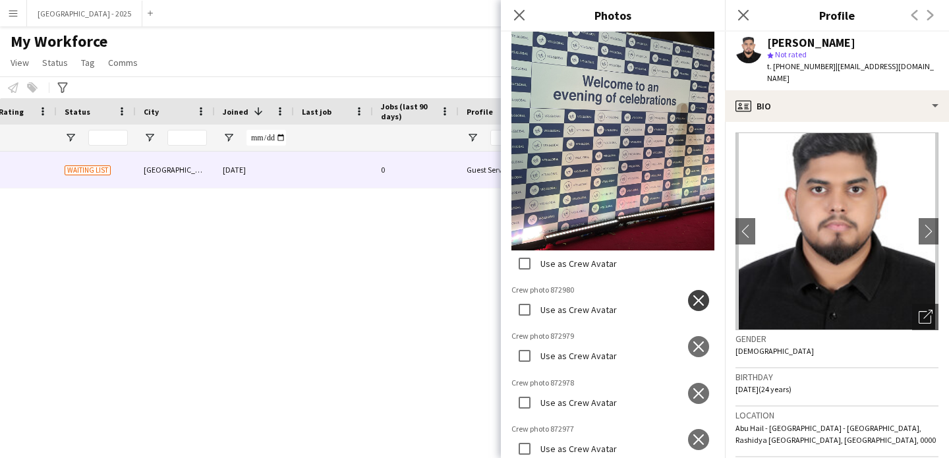
click at [692, 295] on app-icon "close" at bounding box center [698, 300] width 13 height 11
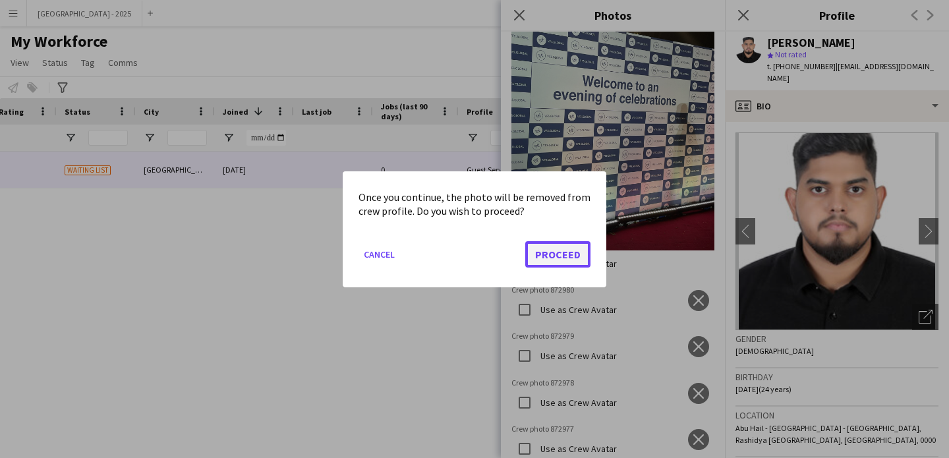
click at [546, 252] on button "Proceed" at bounding box center [557, 254] width 65 height 26
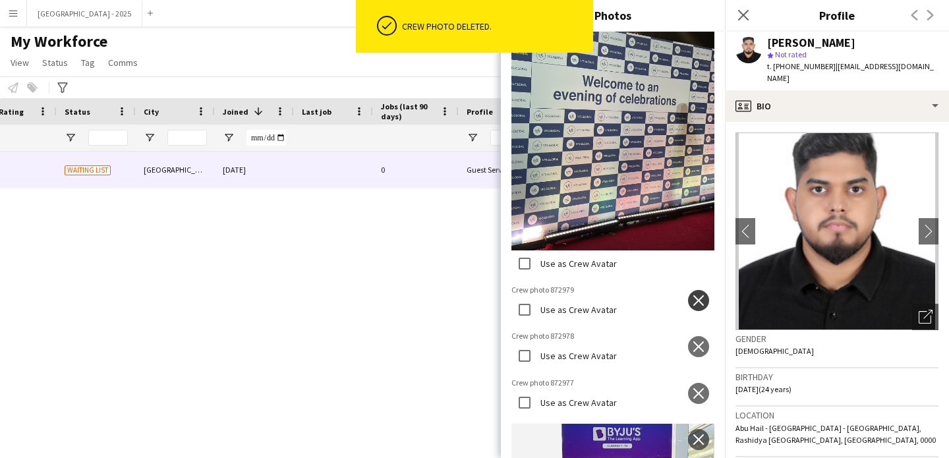
click at [692, 295] on app-icon "close" at bounding box center [698, 300] width 13 height 11
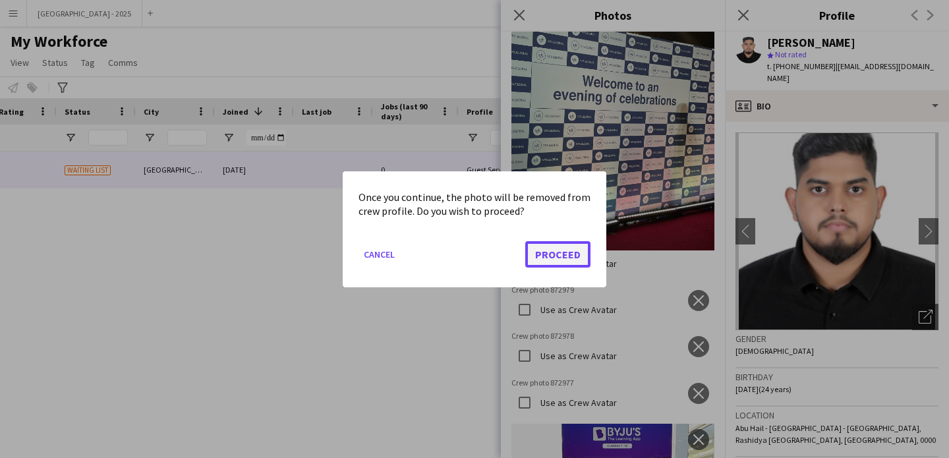
click at [562, 251] on button "Proceed" at bounding box center [557, 254] width 65 height 26
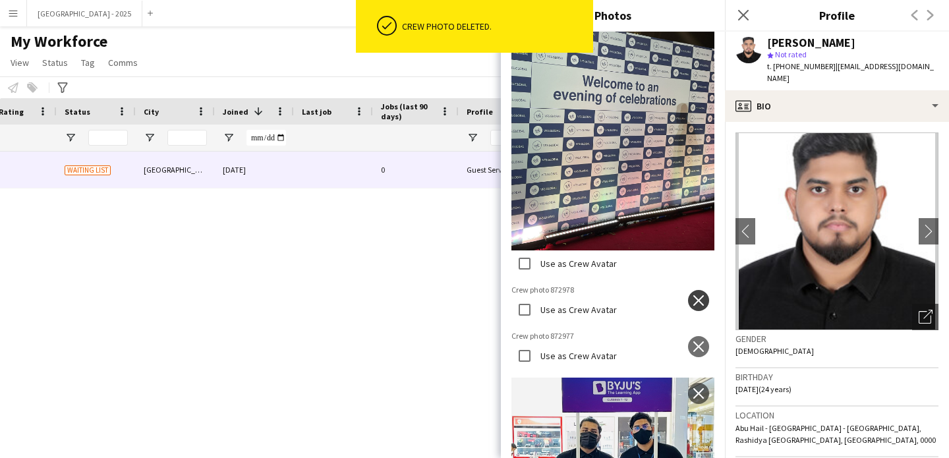
click at [688, 290] on button "close" at bounding box center [698, 300] width 21 height 21
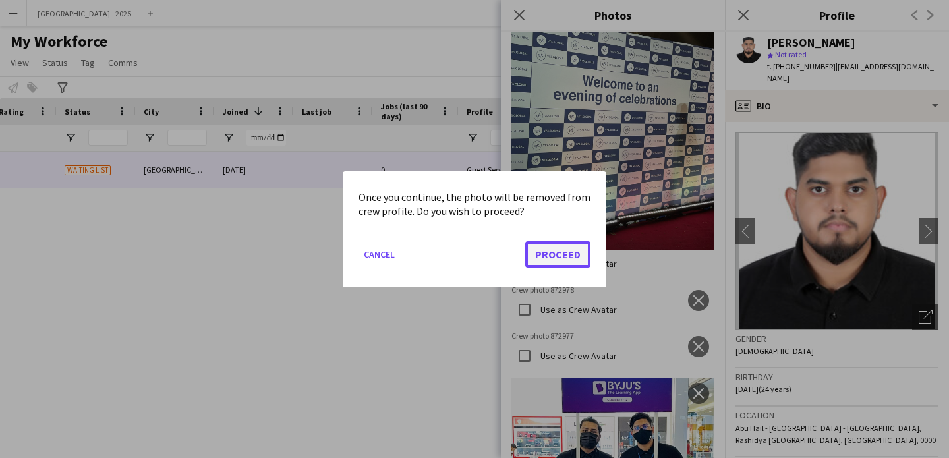
click at [574, 251] on button "Proceed" at bounding box center [557, 254] width 65 height 26
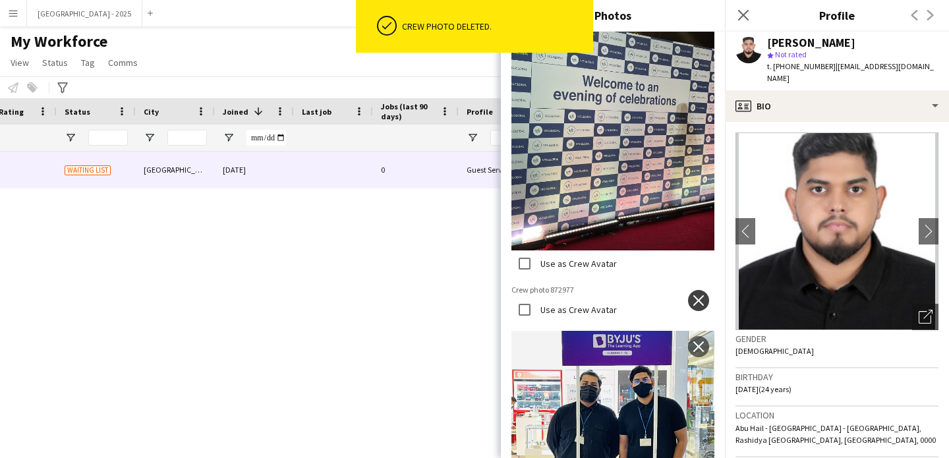
click at [688, 290] on button "close" at bounding box center [698, 300] width 21 height 21
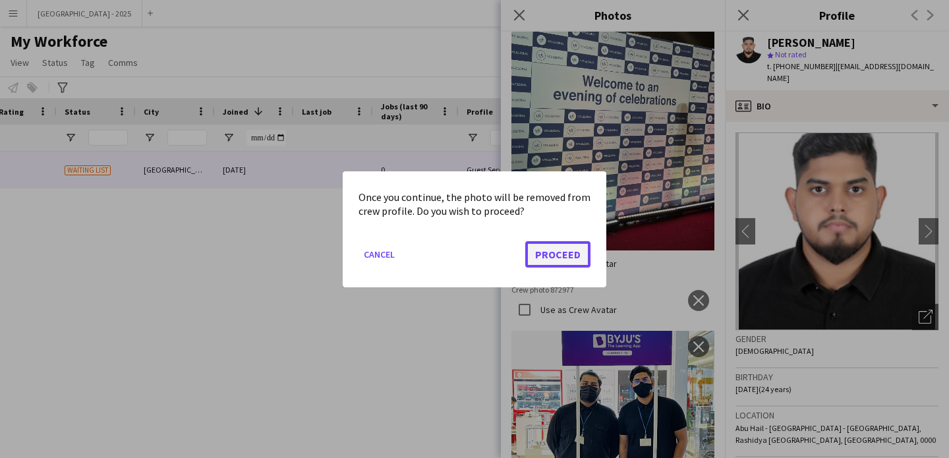
click at [555, 265] on button "Proceed" at bounding box center [557, 254] width 65 height 26
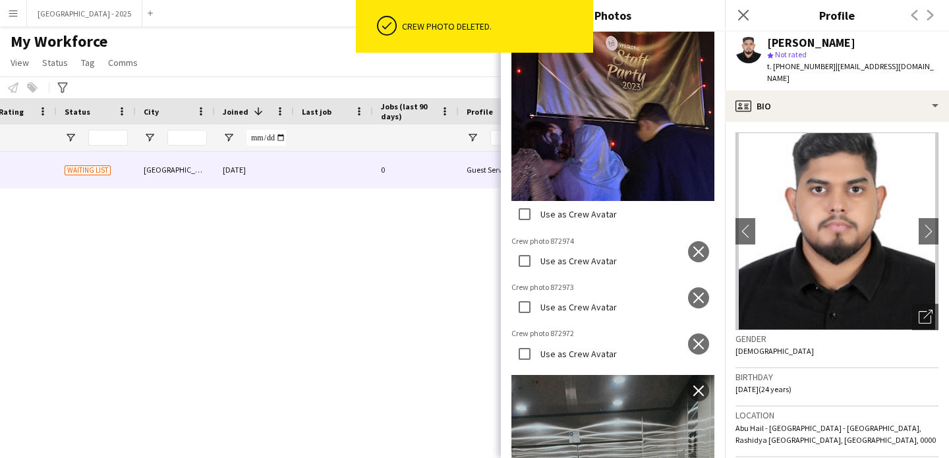
scroll to position [1638, 0]
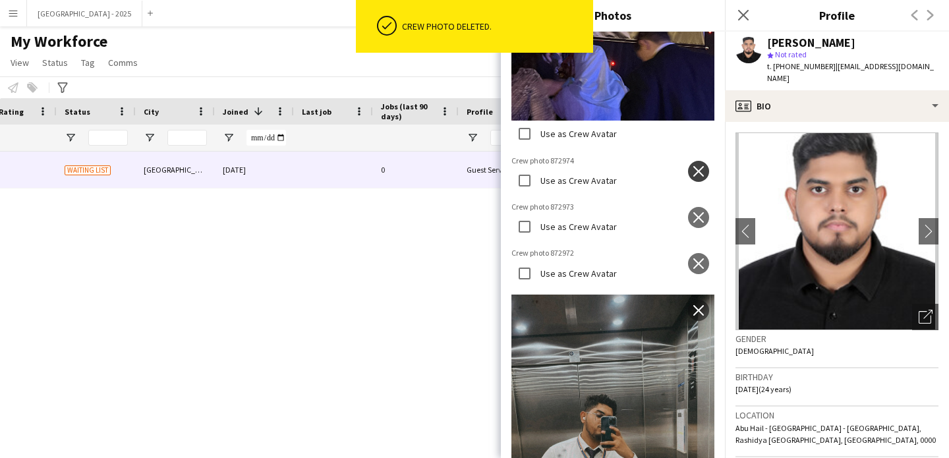
click at [692, 166] on app-icon "close" at bounding box center [698, 171] width 13 height 11
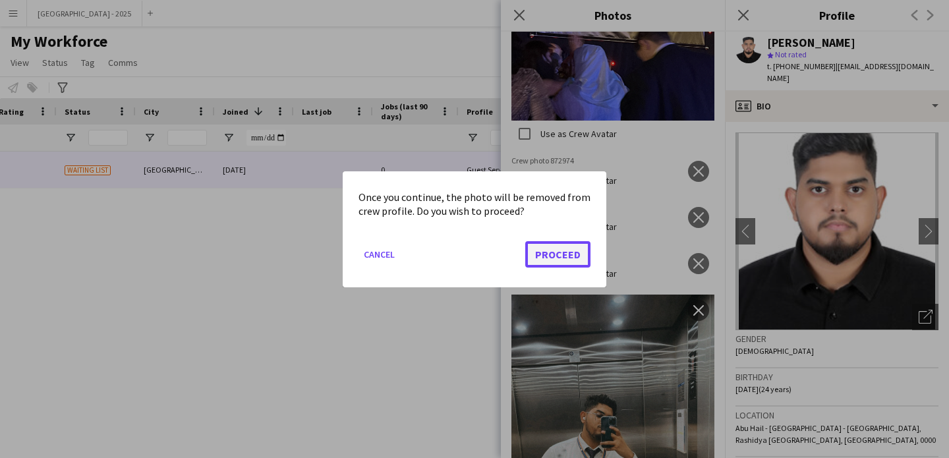
click at [569, 254] on button "Proceed" at bounding box center [557, 254] width 65 height 26
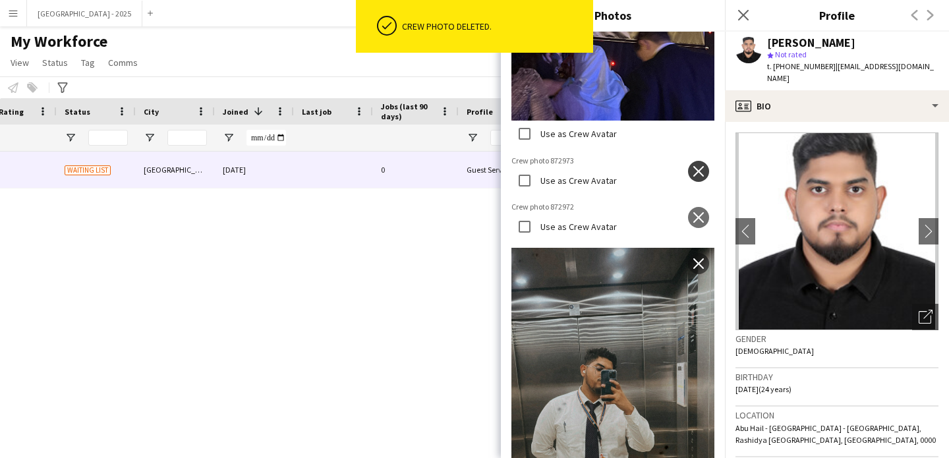
click at [692, 166] on app-icon "close" at bounding box center [698, 171] width 13 height 11
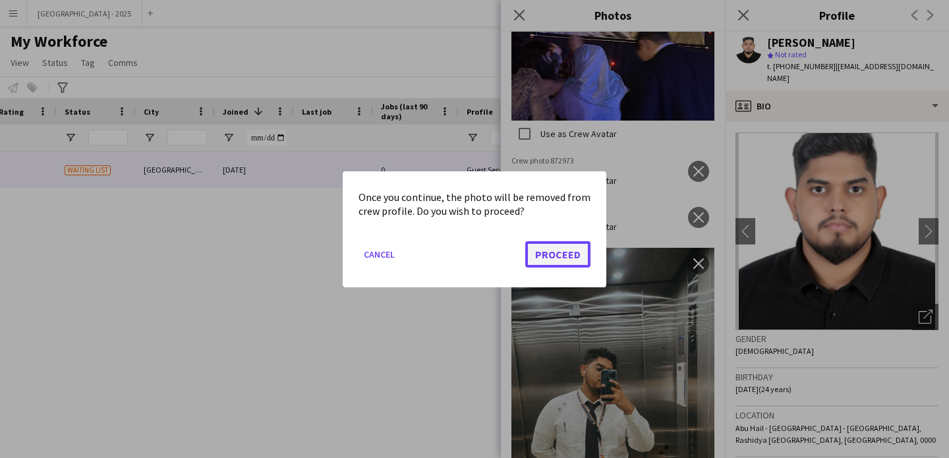
click at [546, 256] on button "Proceed" at bounding box center [557, 254] width 65 height 26
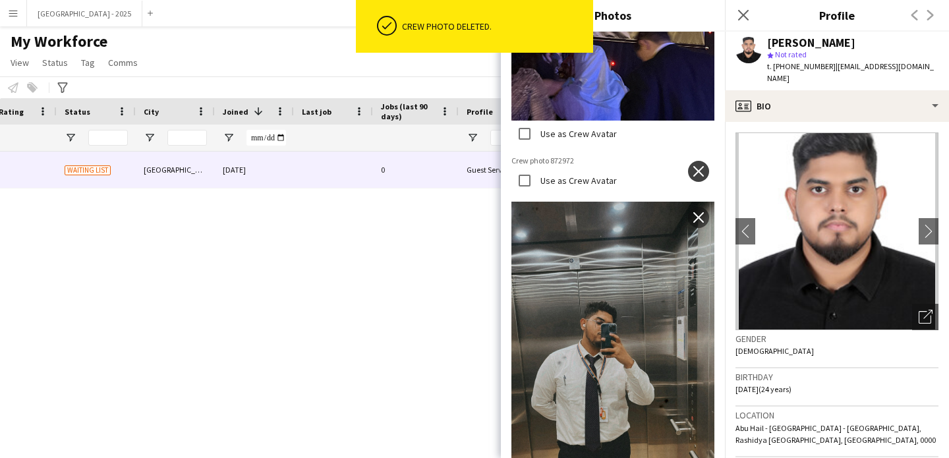
click at [692, 166] on app-icon "close" at bounding box center [698, 171] width 13 height 11
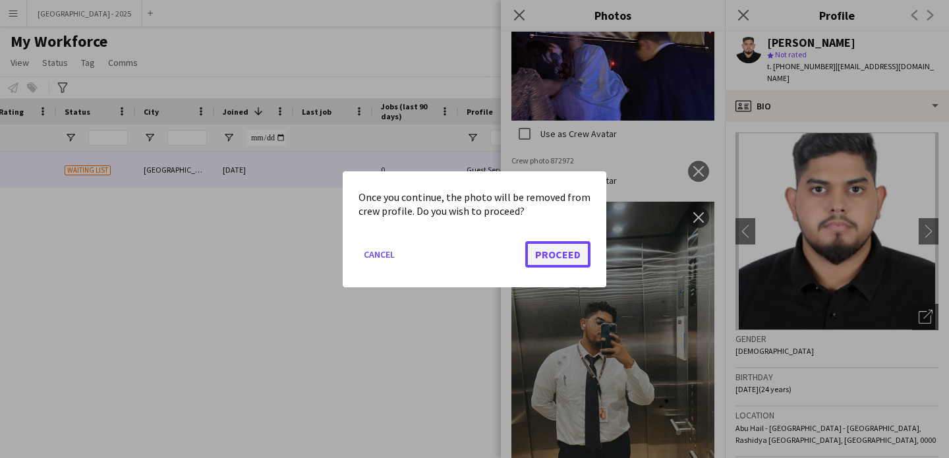
click at [551, 246] on button "Proceed" at bounding box center [557, 254] width 65 height 26
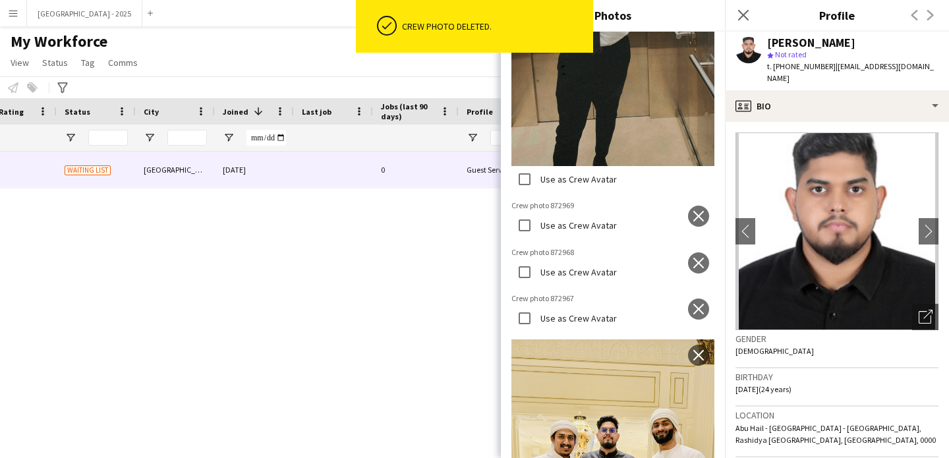
scroll to position [2040, 0]
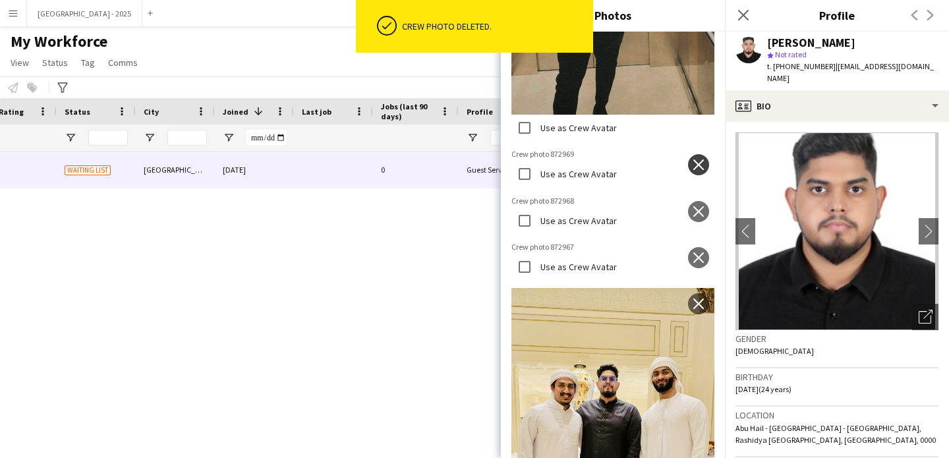
click at [691, 154] on button "close" at bounding box center [698, 164] width 21 height 21
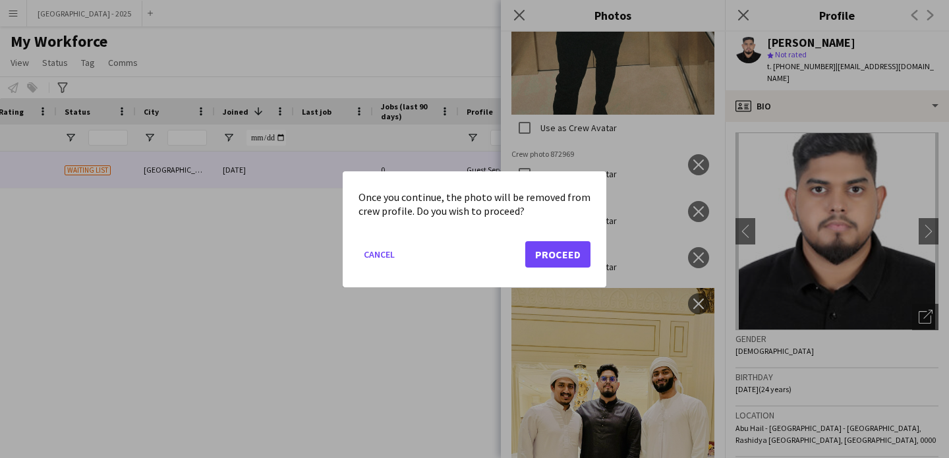
click at [571, 237] on mat-dialog-actions "Cancel Proceed" at bounding box center [475, 259] width 232 height 56
click at [573, 249] on button "Proceed" at bounding box center [557, 254] width 65 height 26
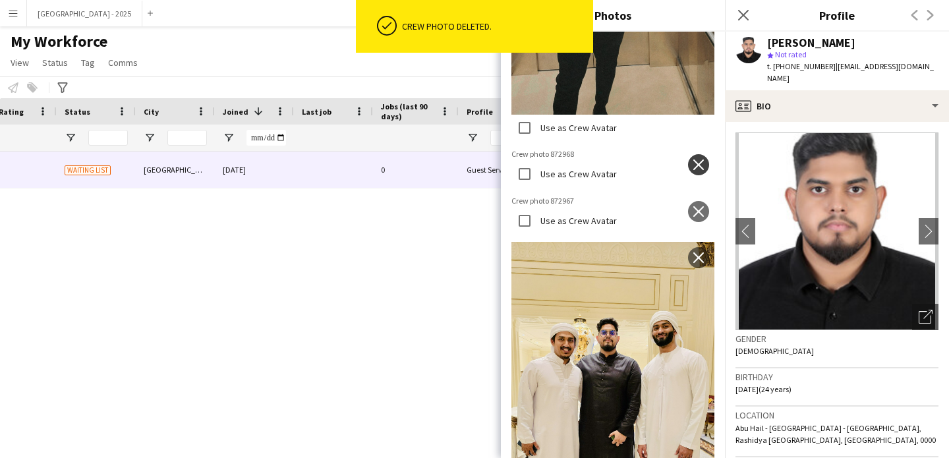
click at [694, 160] on app-icon "close" at bounding box center [698, 165] width 13 height 11
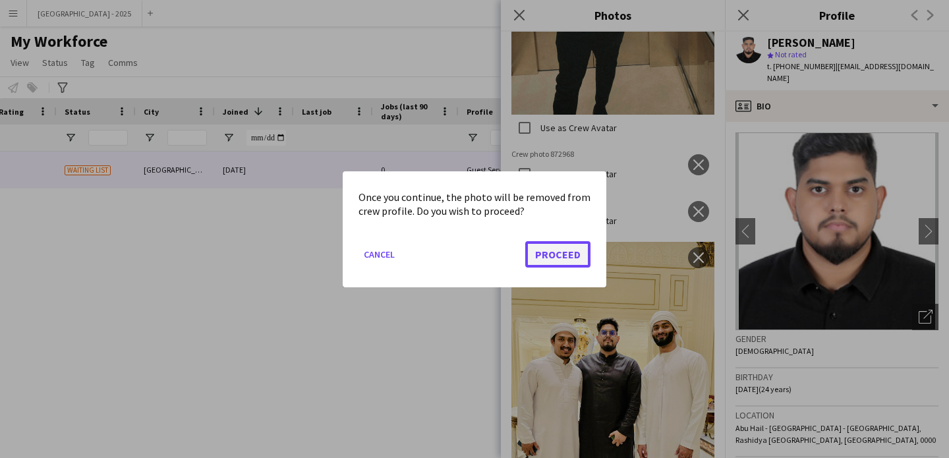
click at [543, 257] on button "Proceed" at bounding box center [557, 254] width 65 height 26
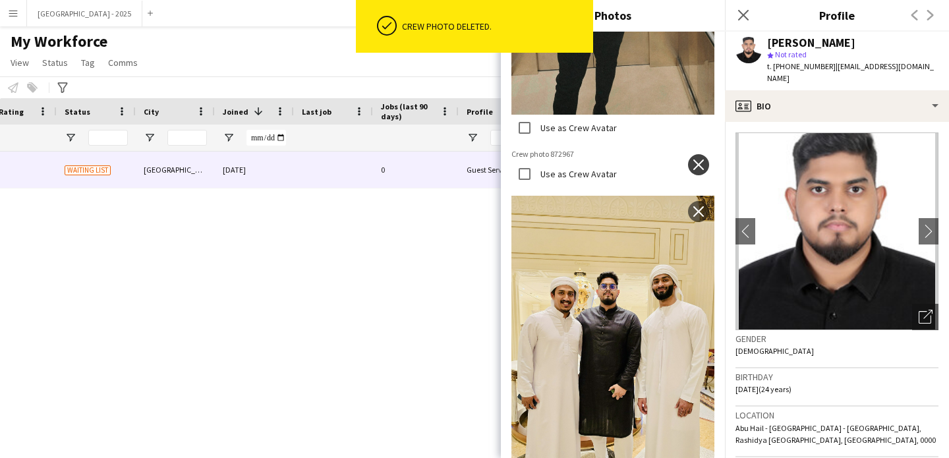
click at [692, 160] on app-icon "close" at bounding box center [698, 165] width 13 height 11
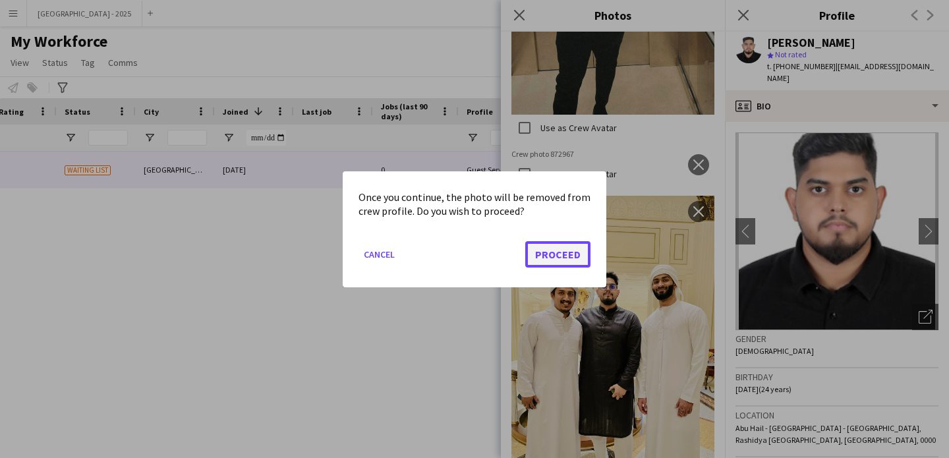
click at [552, 251] on button "Proceed" at bounding box center [557, 254] width 65 height 26
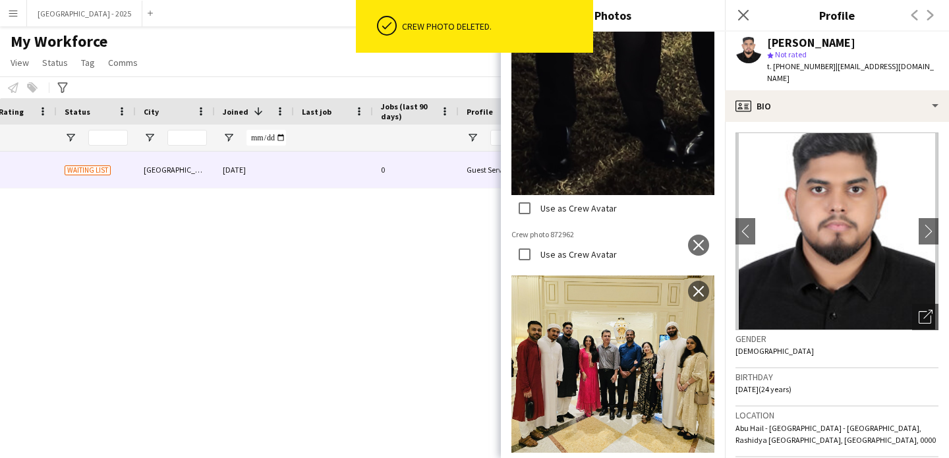
scroll to position [3396, 0]
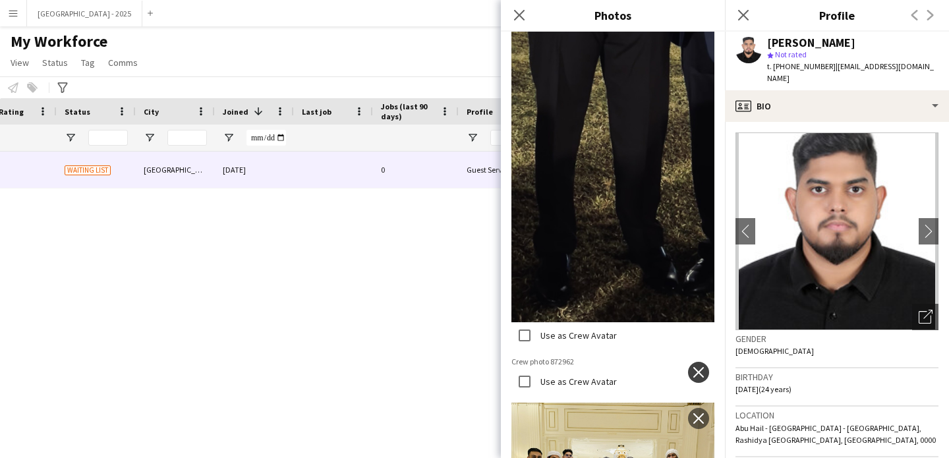
click at [692, 367] on app-icon "close" at bounding box center [698, 372] width 13 height 11
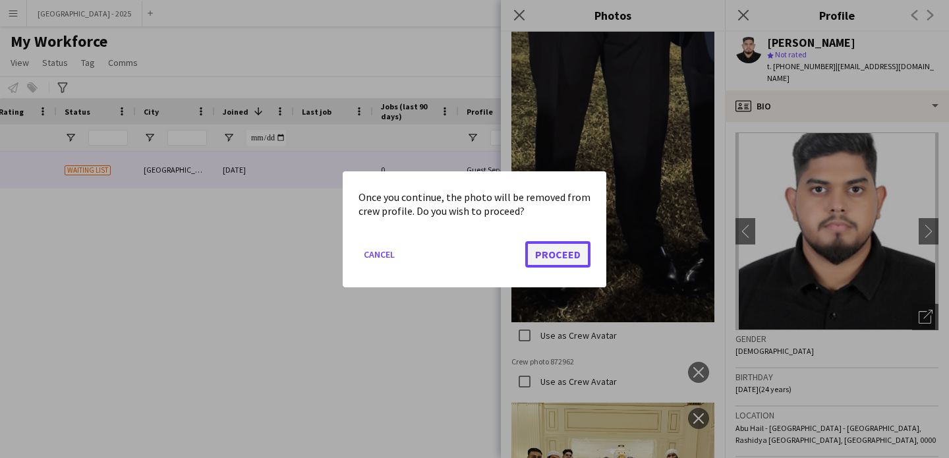
click at [576, 266] on button "Proceed" at bounding box center [557, 254] width 65 height 26
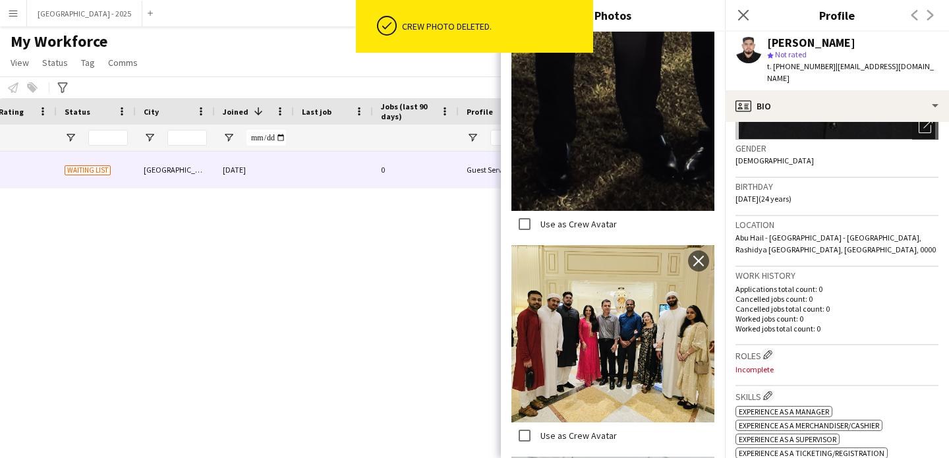
scroll to position [194, 0]
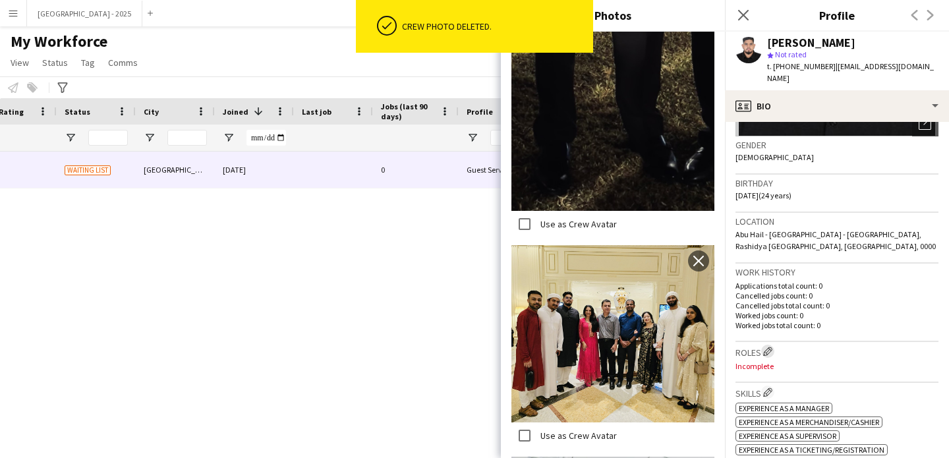
click at [767, 347] on app-icon "Edit crew company roles" at bounding box center [767, 351] width 9 height 9
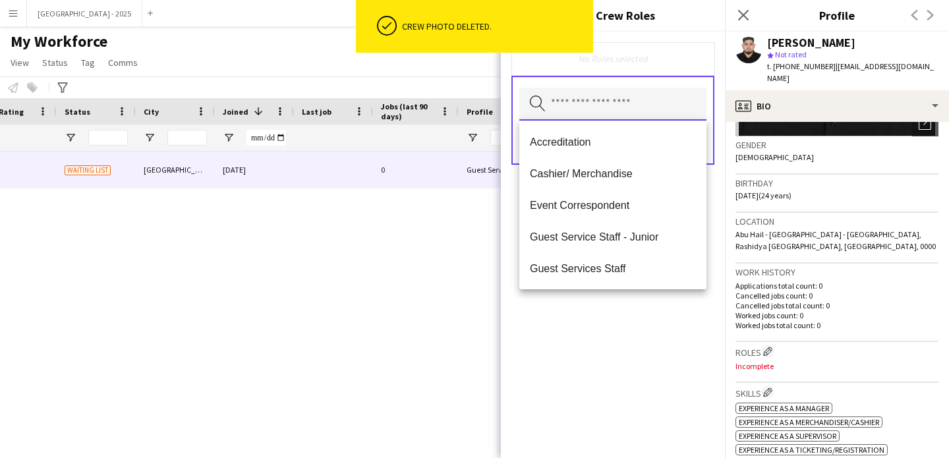
click at [564, 115] on input "text" at bounding box center [612, 104] width 187 height 33
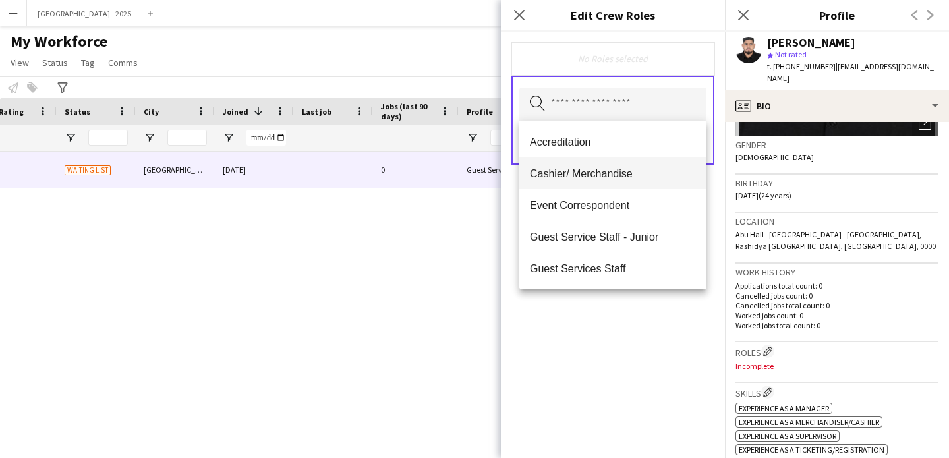
click at [601, 178] on span "Cashier/ Merchandise" at bounding box center [613, 173] width 166 height 13
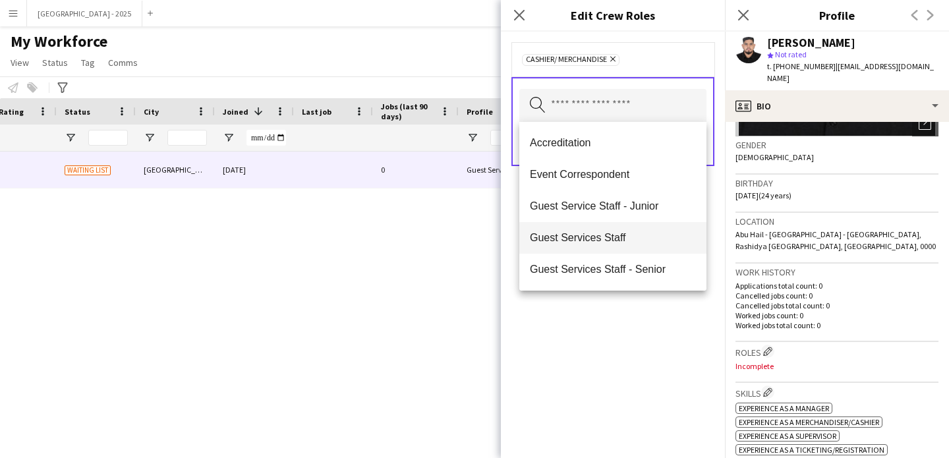
click at [618, 241] on span "Guest Services Staff" at bounding box center [613, 237] width 166 height 13
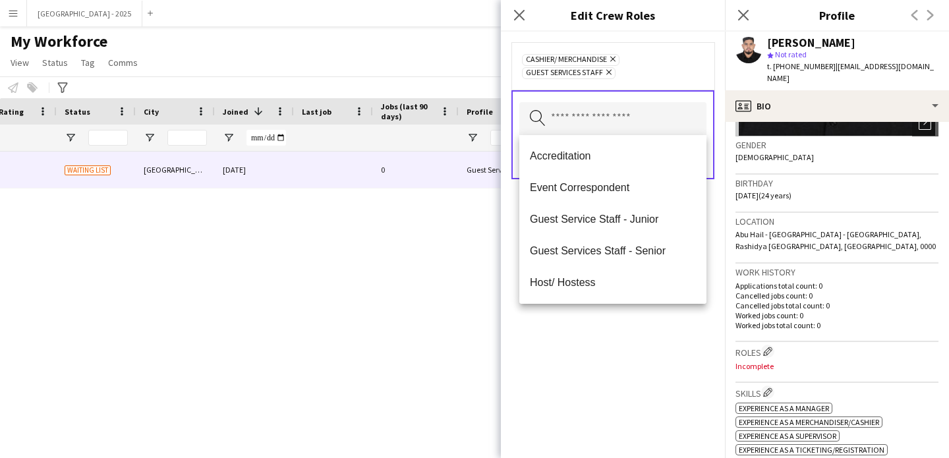
click at [621, 323] on div "Cashier/ Merchandise Remove Guest Services Staff Remove Search by role type Save" at bounding box center [613, 245] width 224 height 427
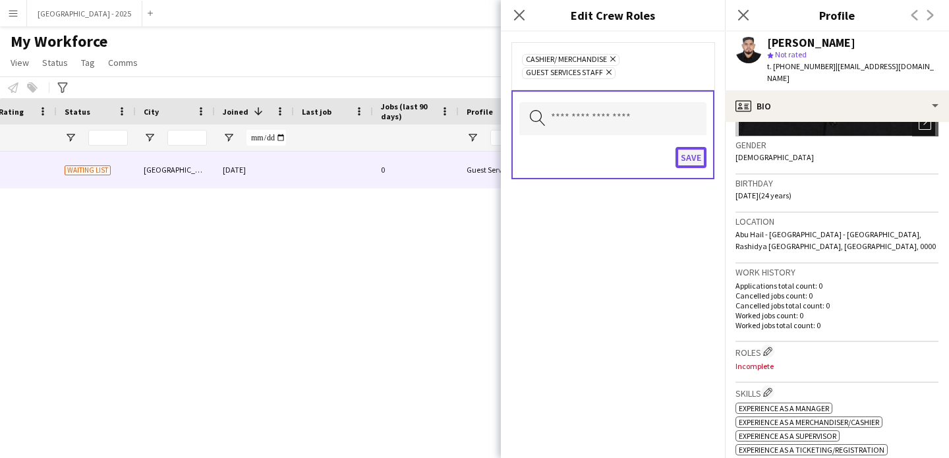
click at [701, 150] on button "Save" at bounding box center [691, 157] width 31 height 21
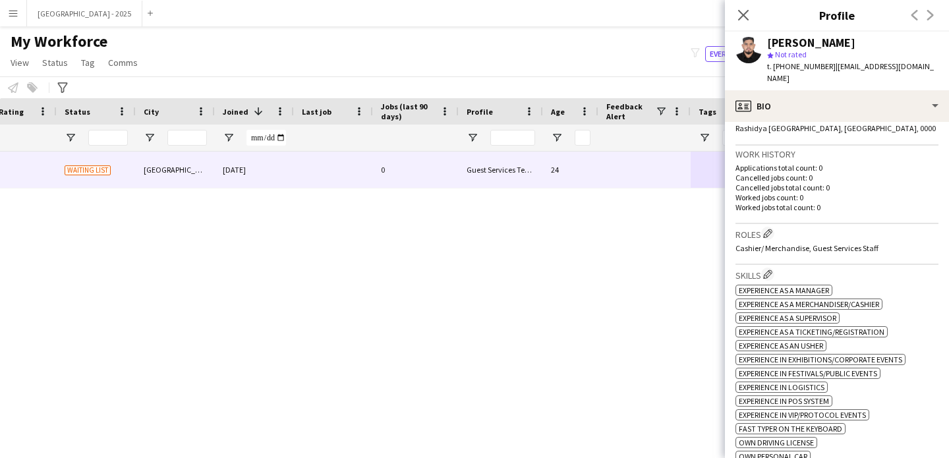
scroll to position [550, 0]
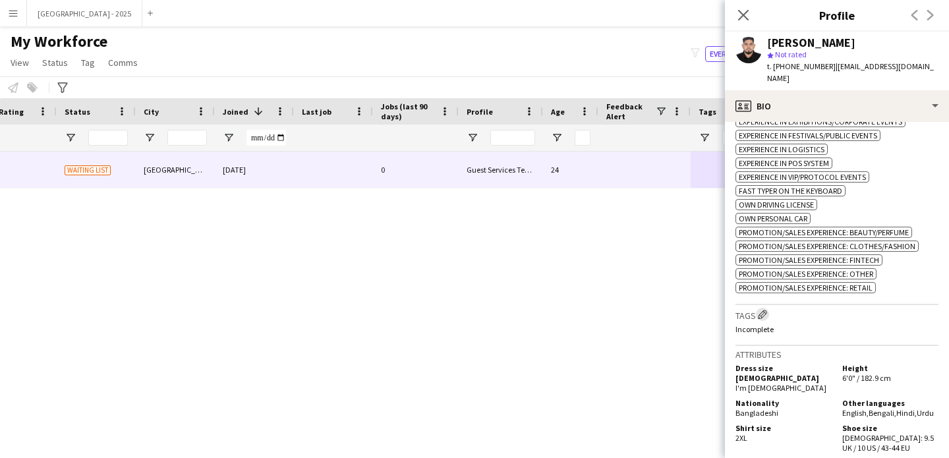
click at [759, 312] on app-icon "Edit crew company tags" at bounding box center [762, 314] width 9 height 9
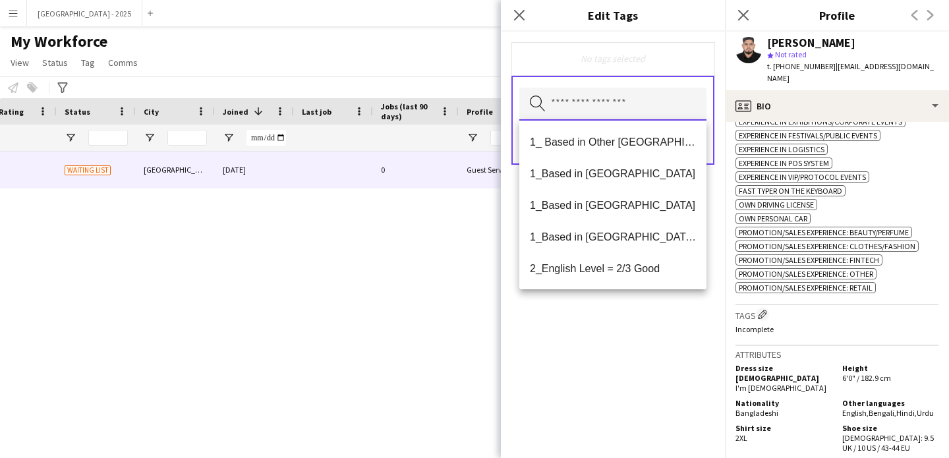
click at [606, 107] on input "text" at bounding box center [612, 104] width 187 height 33
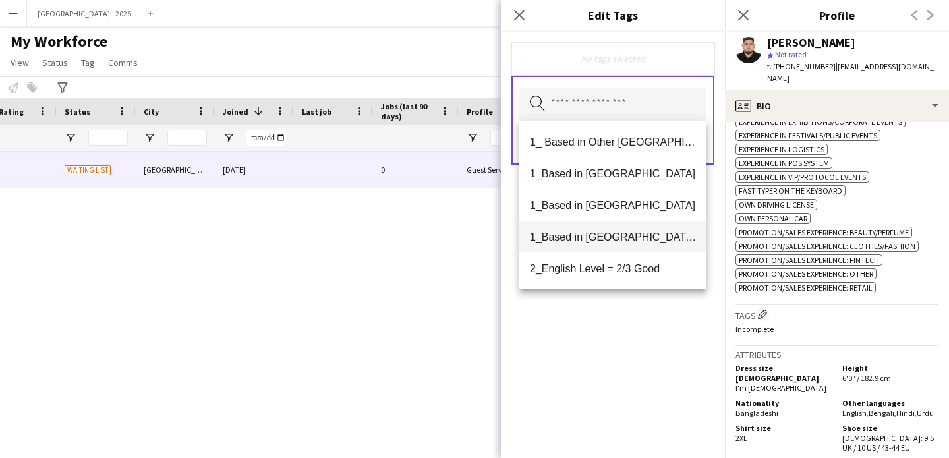
click at [639, 240] on span "1_Based in [GEOGRAPHIC_DATA]/[GEOGRAPHIC_DATA]/Ajman" at bounding box center [613, 237] width 166 height 13
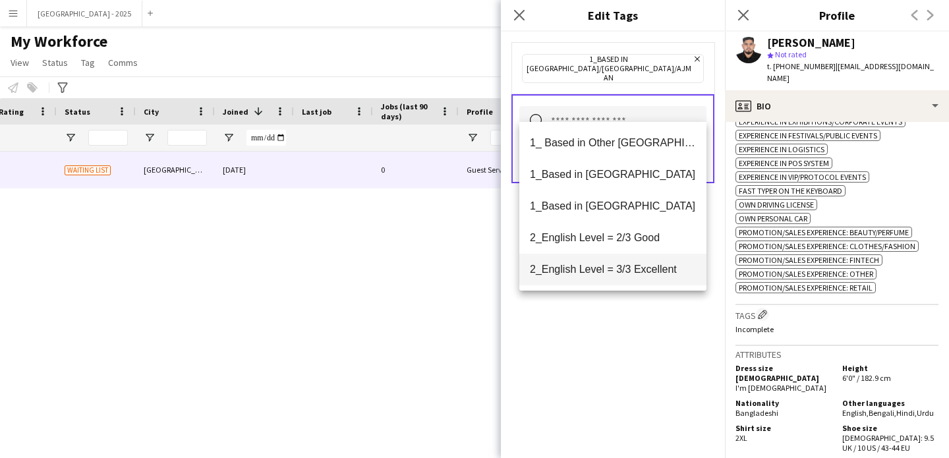
click at [637, 256] on mat-option "2_English Level = 3/3 Excellent" at bounding box center [612, 270] width 187 height 32
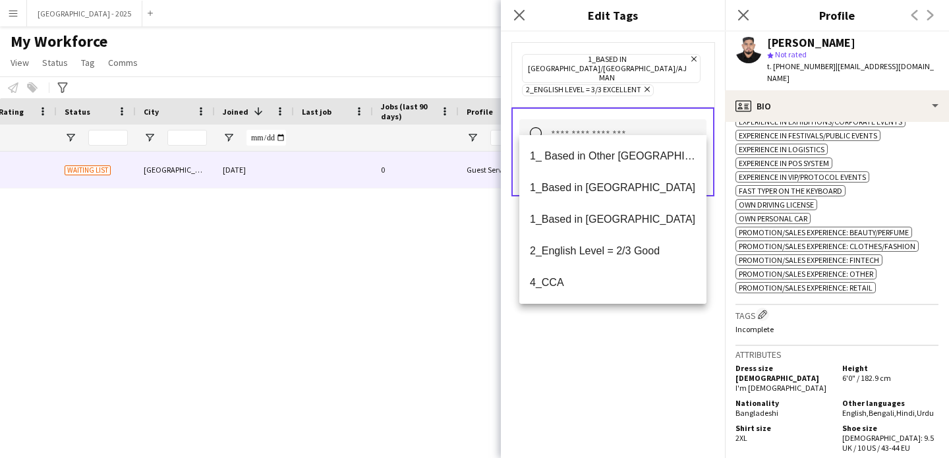
click at [647, 85] on icon "Remove" at bounding box center [645, 89] width 9 height 9
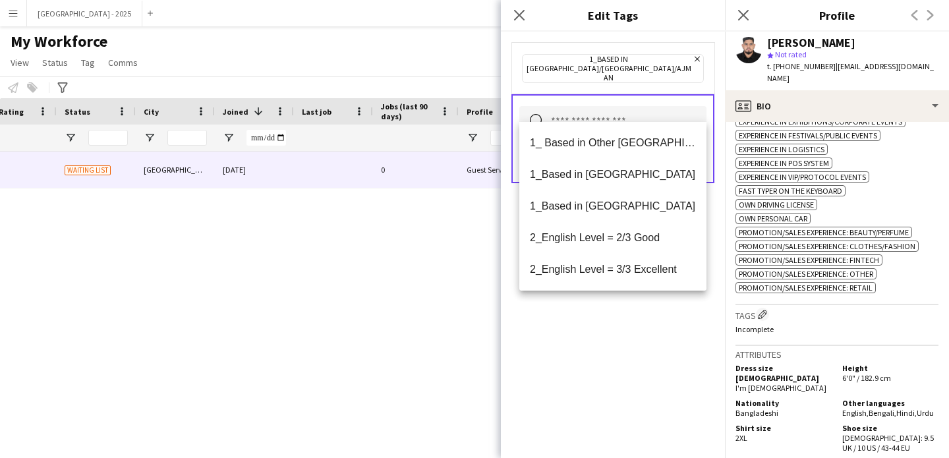
click at [639, 106] on input "text" at bounding box center [612, 122] width 187 height 33
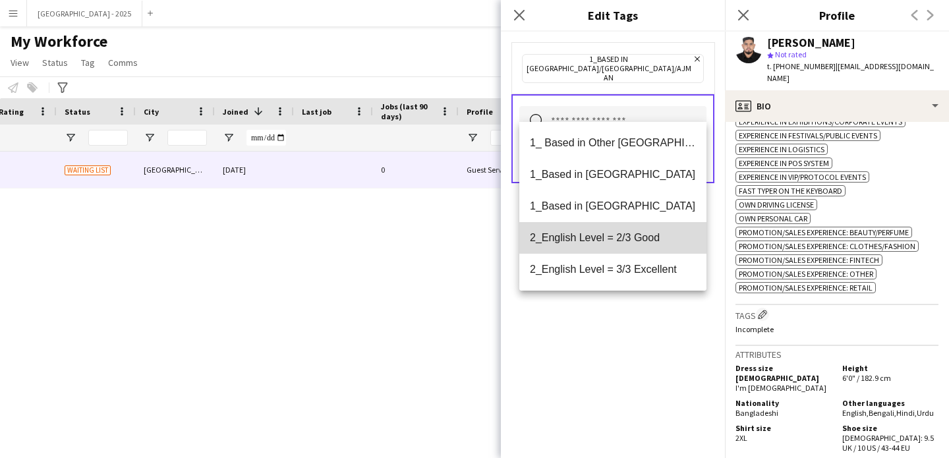
click at [632, 233] on span "2_English Level = 2/3 Good" at bounding box center [613, 237] width 166 height 13
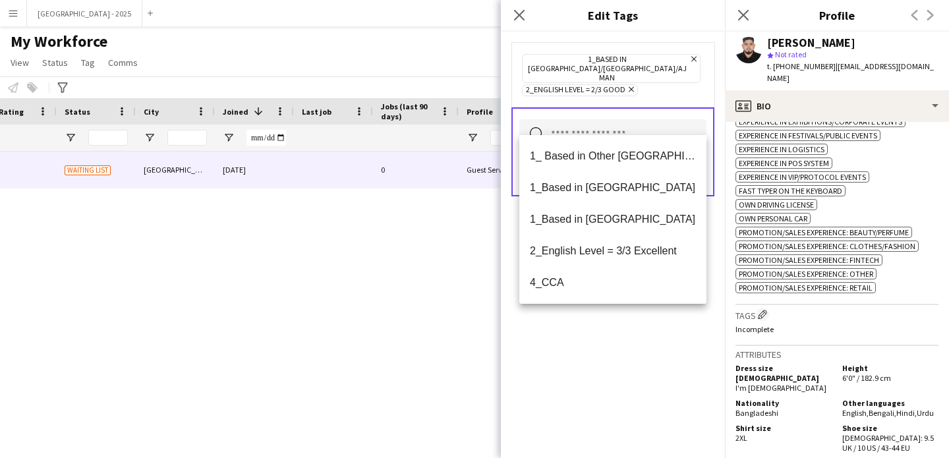
click at [653, 357] on div "1_Based in [GEOGRAPHIC_DATA]/[GEOGRAPHIC_DATA]/Ajman Remove 2_English Level = 2…" at bounding box center [613, 245] width 224 height 427
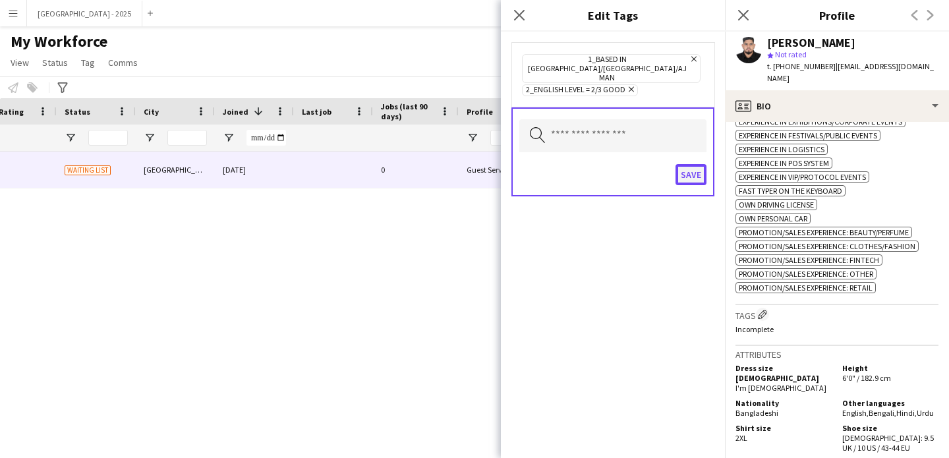
click at [697, 164] on button "Save" at bounding box center [691, 174] width 31 height 21
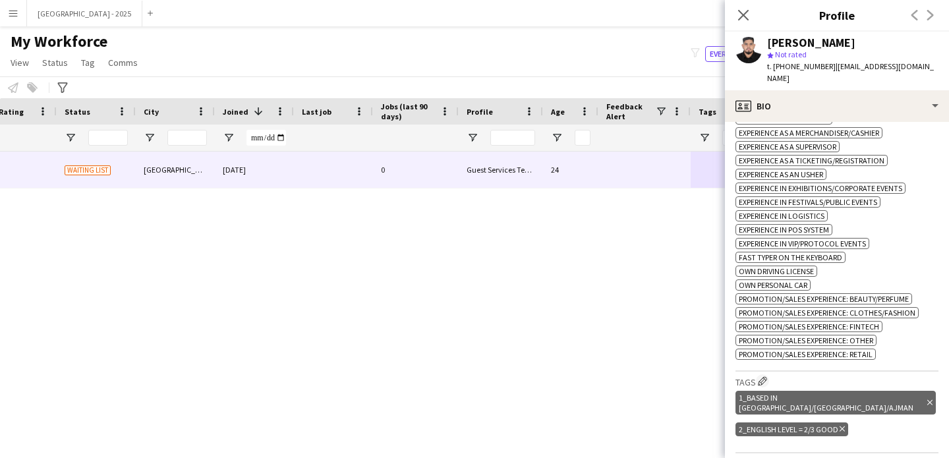
scroll to position [545, 0]
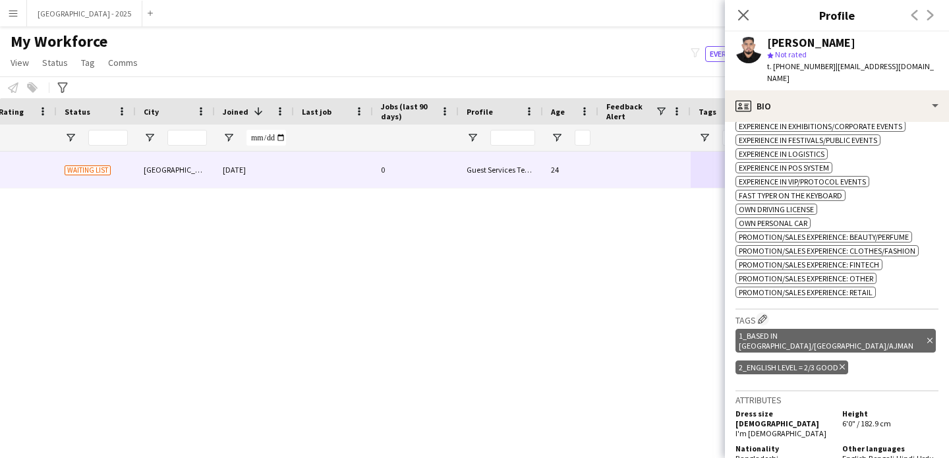
click at [842, 363] on icon "Delete tag" at bounding box center [842, 367] width 5 height 8
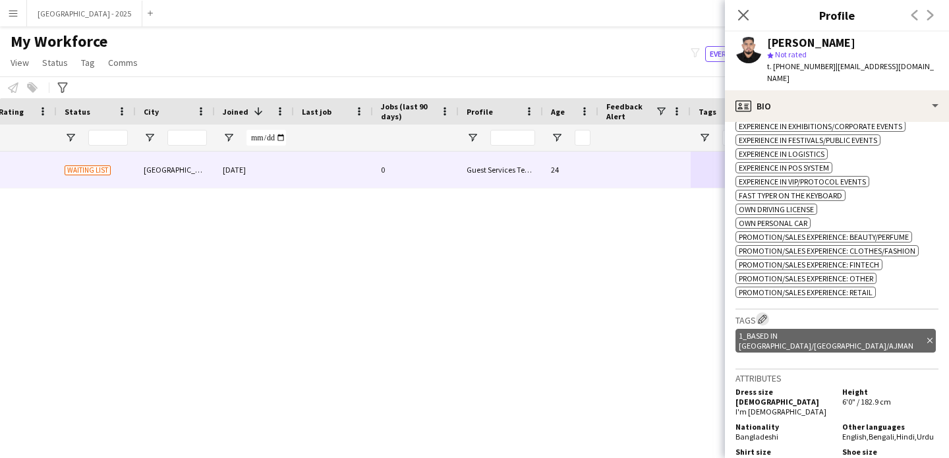
click at [763, 314] on app-icon "Edit crew company tags" at bounding box center [762, 318] width 9 height 9
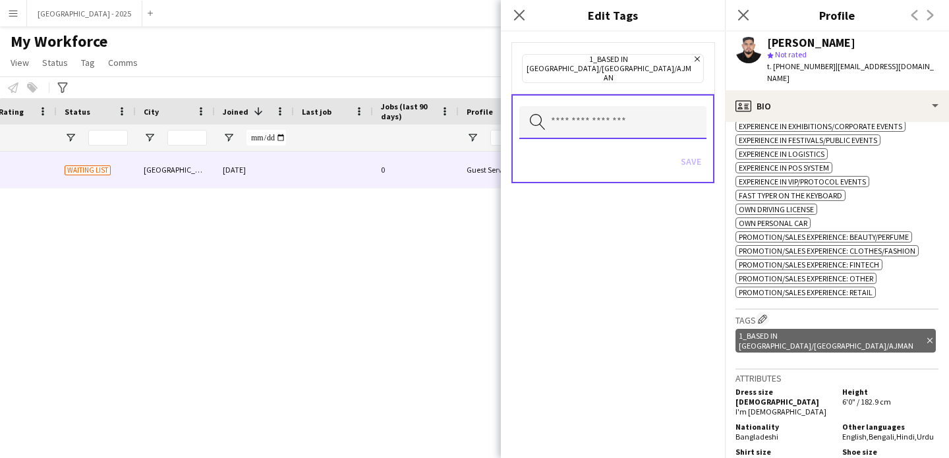
click at [639, 106] on input "text" at bounding box center [612, 122] width 187 height 33
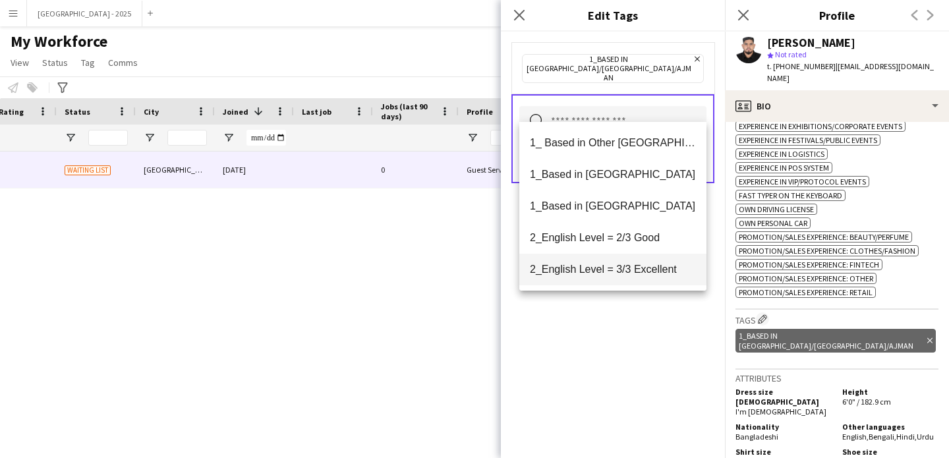
click at [637, 269] on span "2_English Level = 3/3 Excellent" at bounding box center [613, 269] width 166 height 13
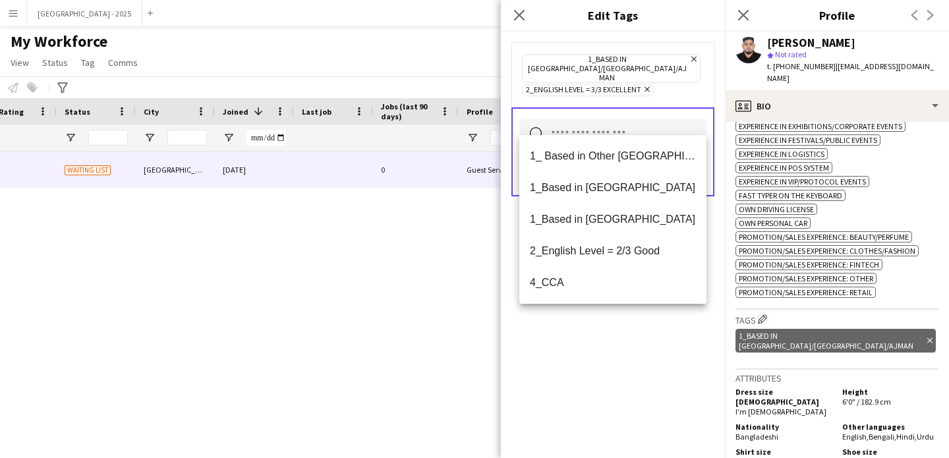
click at [632, 325] on div "1_Based in [GEOGRAPHIC_DATA]/[GEOGRAPHIC_DATA]/Ajman Remove 2_English Level = 3…" at bounding box center [613, 245] width 224 height 427
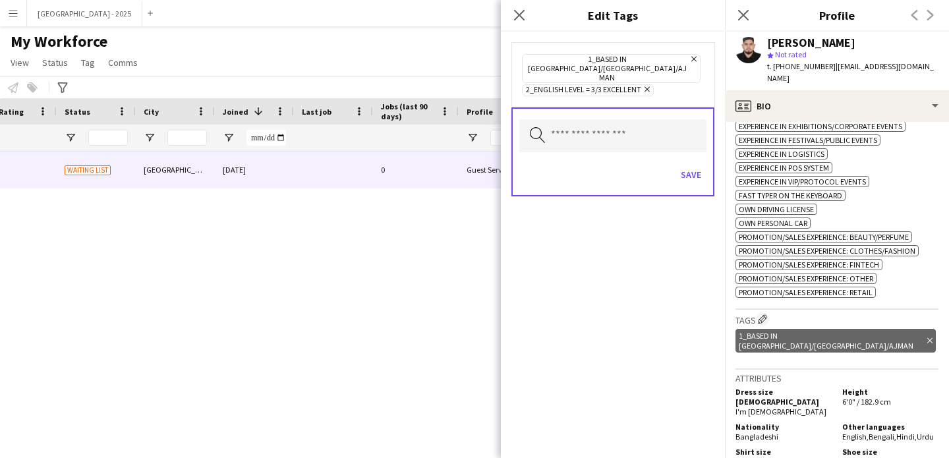
click at [672, 158] on div "Save" at bounding box center [612, 177] width 187 height 38
click at [689, 164] on button "Save" at bounding box center [691, 174] width 31 height 21
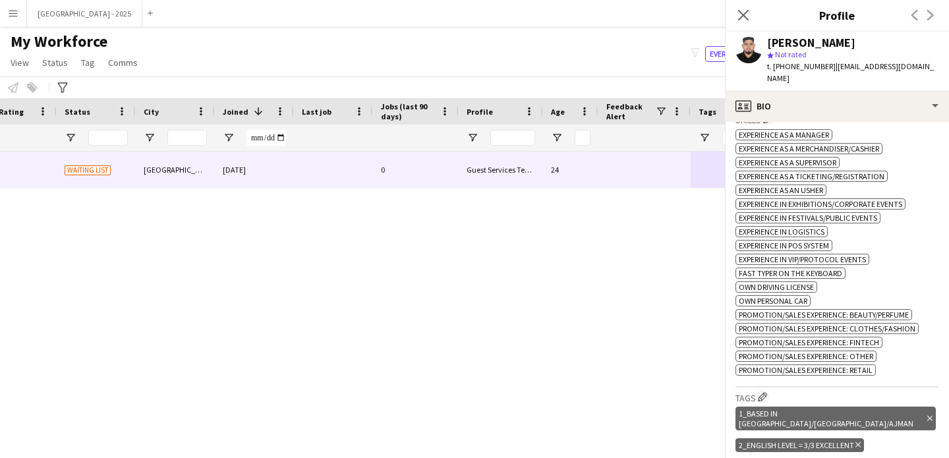
scroll to position [296, 0]
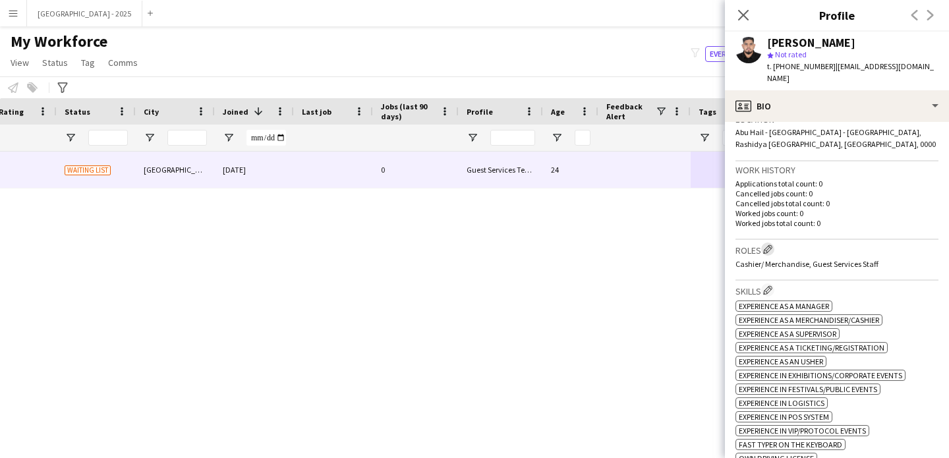
click at [769, 245] on app-icon "Edit crew company roles" at bounding box center [767, 249] width 9 height 9
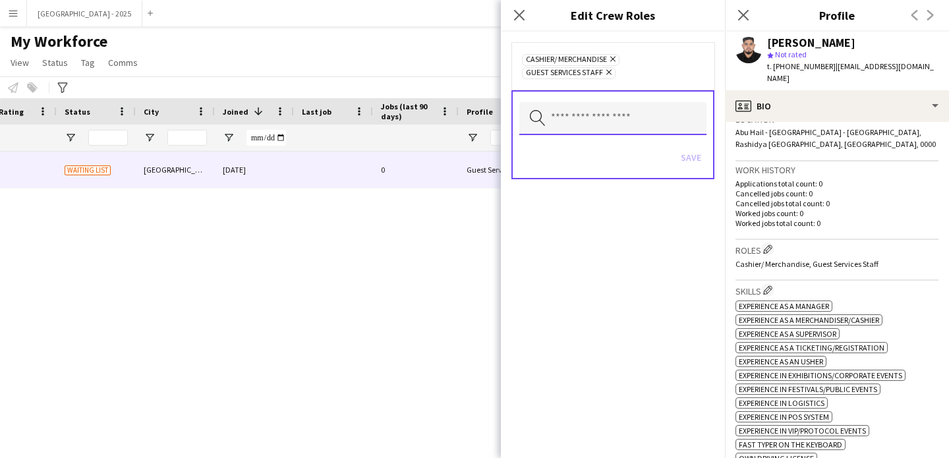
click at [630, 119] on input "text" at bounding box center [612, 118] width 187 height 33
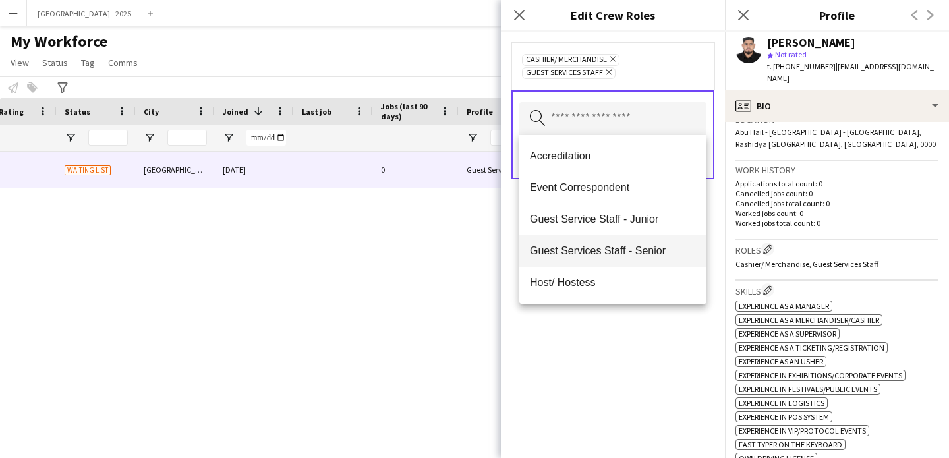
click at [641, 244] on mat-option "Guest Services Staff - Senior" at bounding box center [612, 251] width 187 height 32
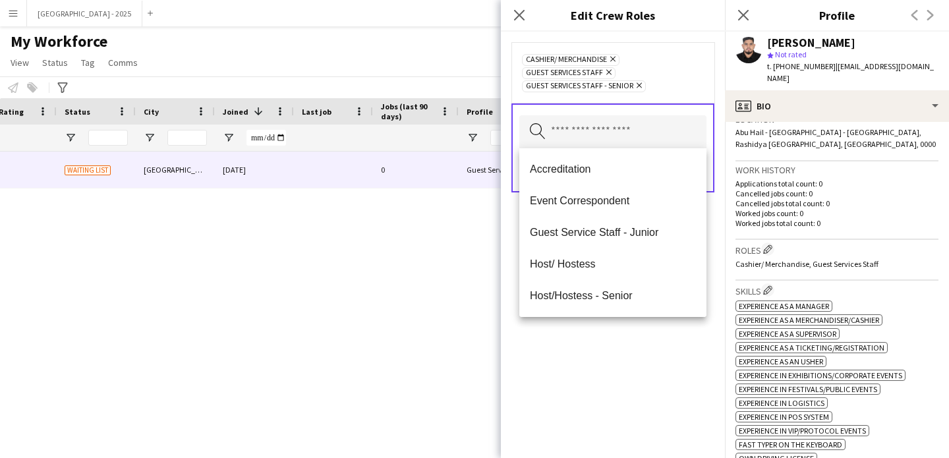
click at [643, 341] on div "Cashier/ Merchandise Remove Guest Services Staff Remove Guest Services Staff - …" at bounding box center [613, 245] width 224 height 427
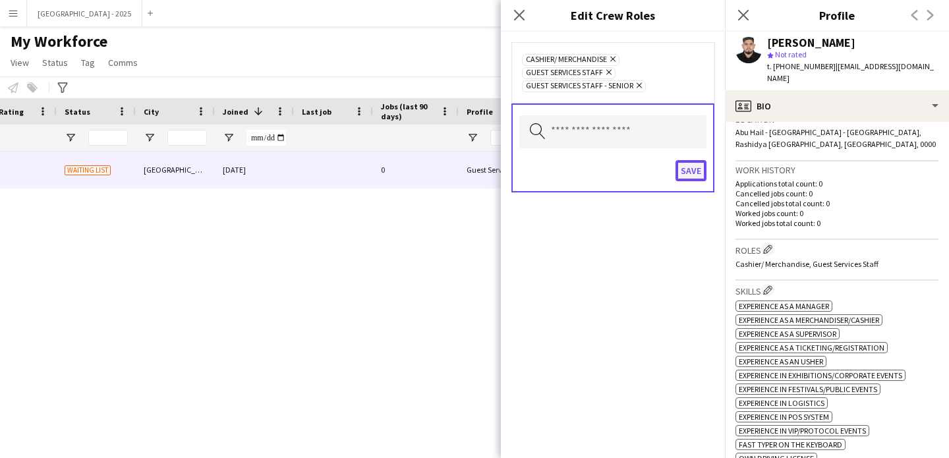
click at [690, 173] on button "Save" at bounding box center [691, 170] width 31 height 21
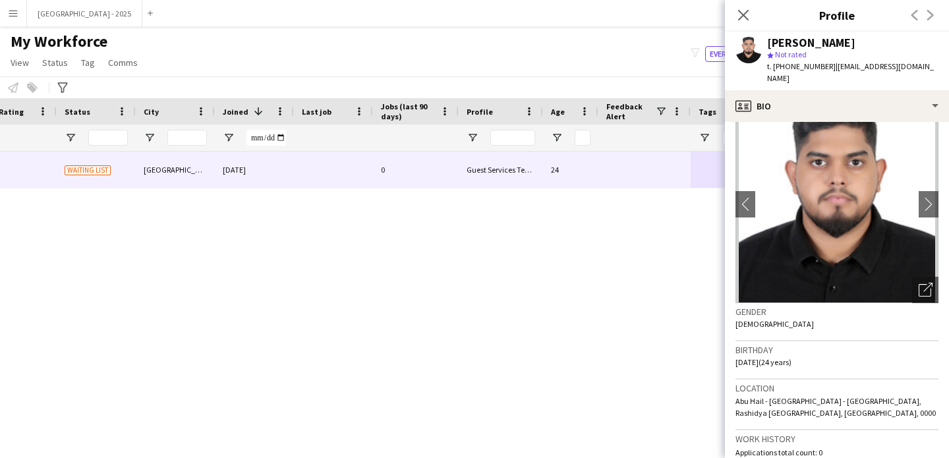
scroll to position [3, 0]
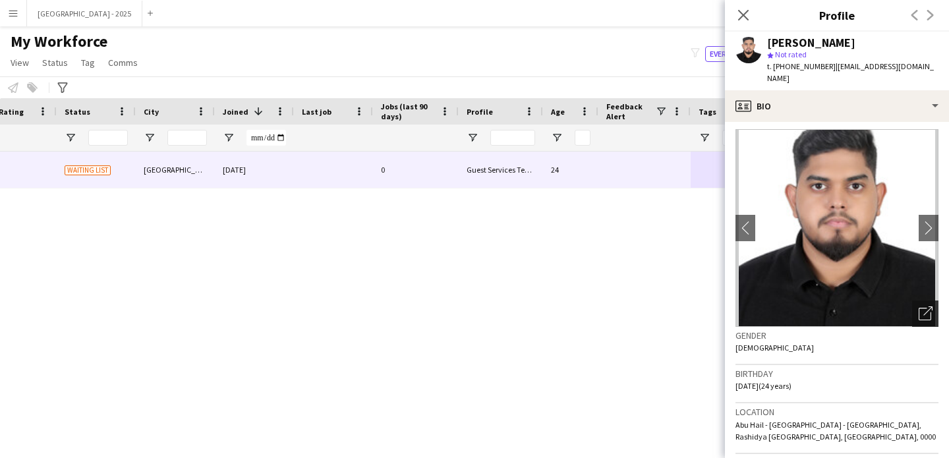
click at [919, 307] on icon "Open photos pop-in" at bounding box center [926, 314] width 14 height 14
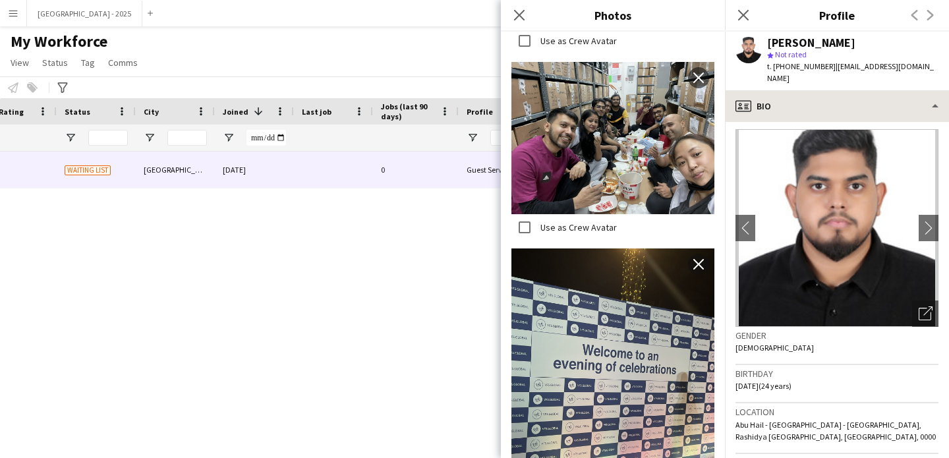
scroll to position [562, 0]
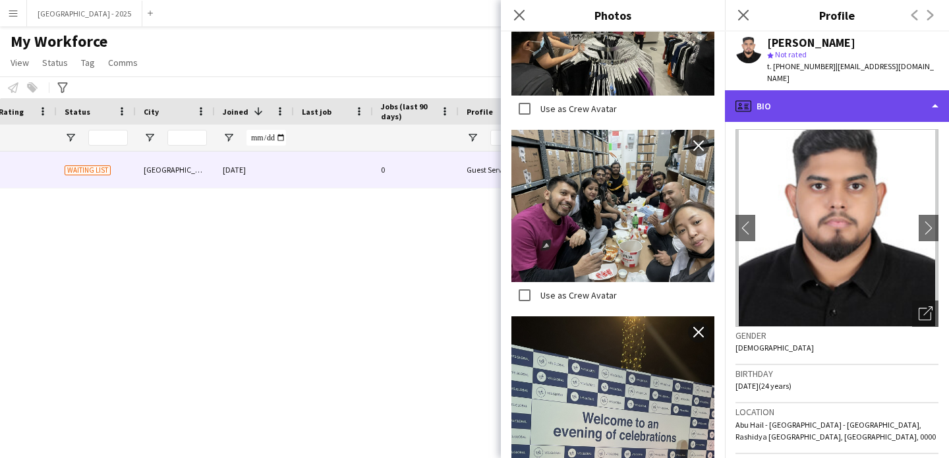
click at [762, 97] on div "profile Bio" at bounding box center [837, 106] width 224 height 32
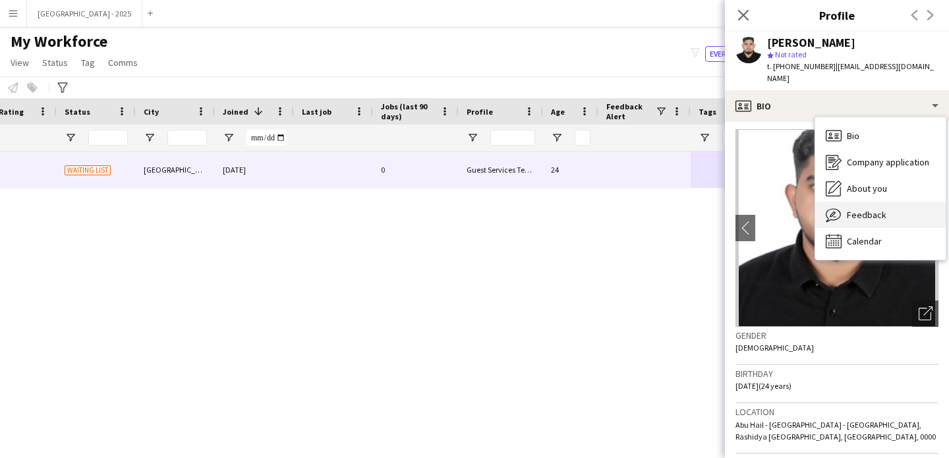
click at [866, 202] on div "Feedback Feedback" at bounding box center [880, 215] width 131 height 26
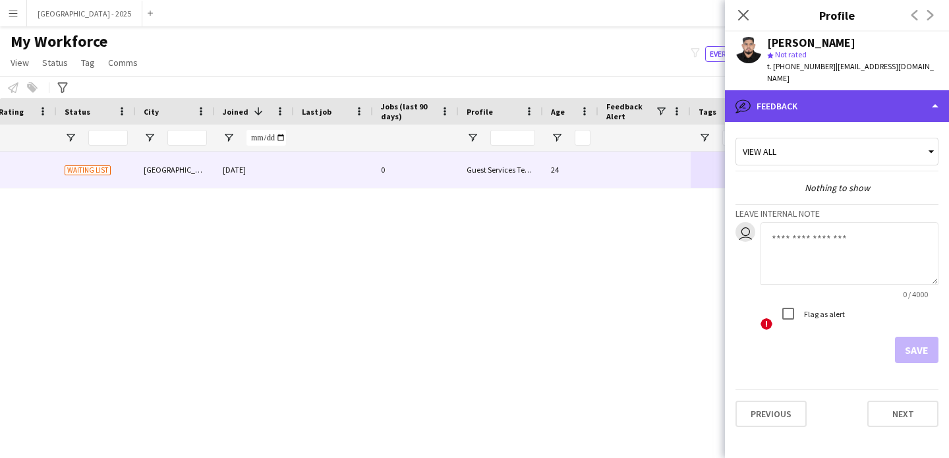
click at [808, 98] on div "bubble-pencil Feedback" at bounding box center [837, 106] width 224 height 32
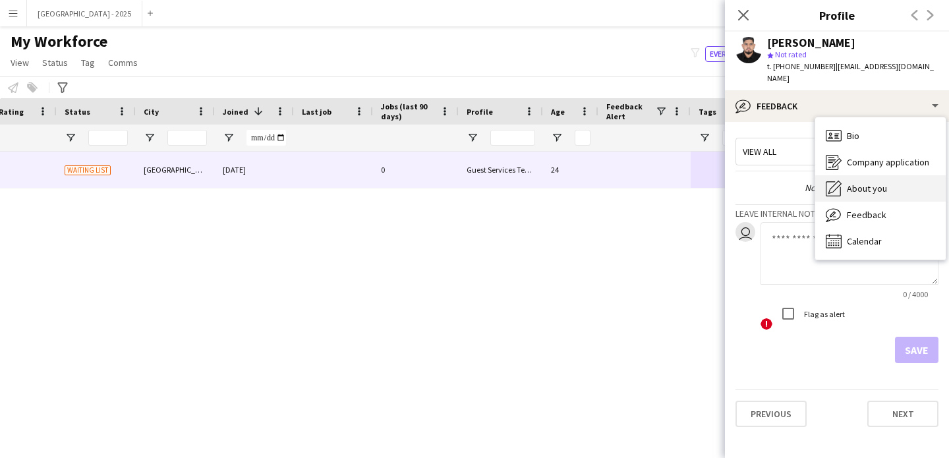
click at [859, 183] on span "About you" at bounding box center [867, 189] width 40 height 12
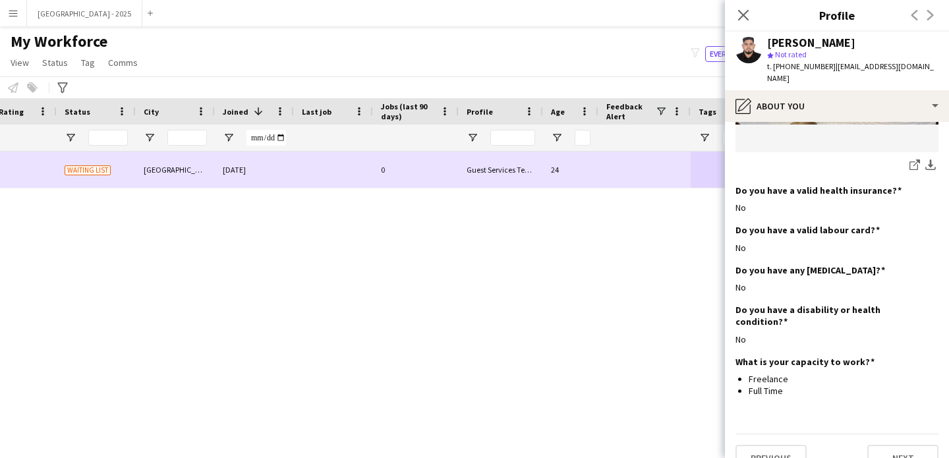
scroll to position [0, 0]
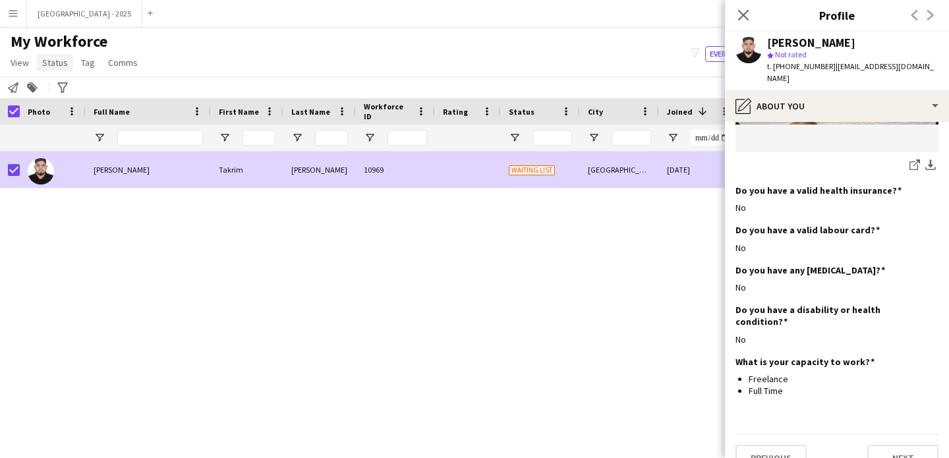
click at [35, 56] on app-page-menu "View Views Default view New view Update view Delete view Edit name Customise vi…" at bounding box center [75, 63] width 151 height 25
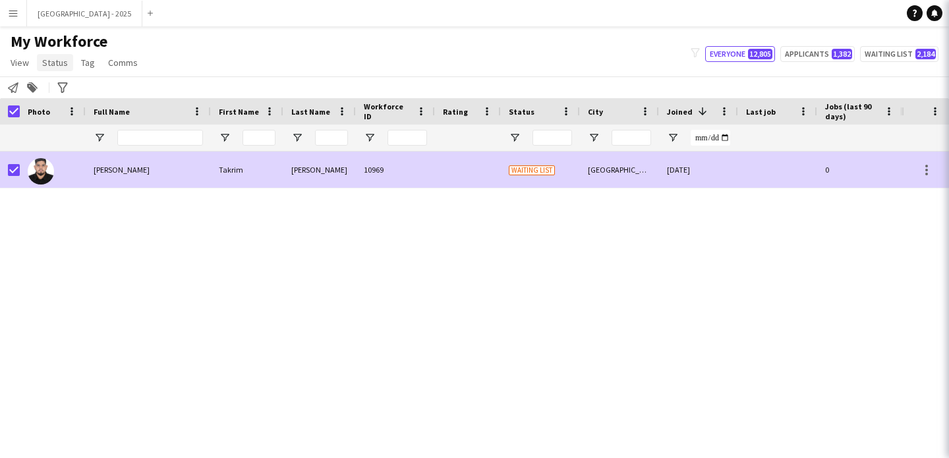
click at [45, 58] on span "Status" at bounding box center [55, 63] width 26 height 12
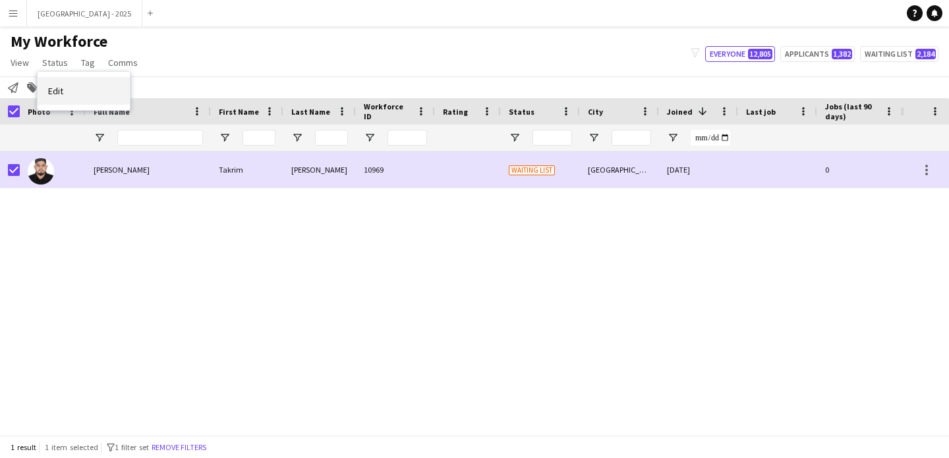
click at [69, 88] on link "Edit" at bounding box center [84, 91] width 92 height 28
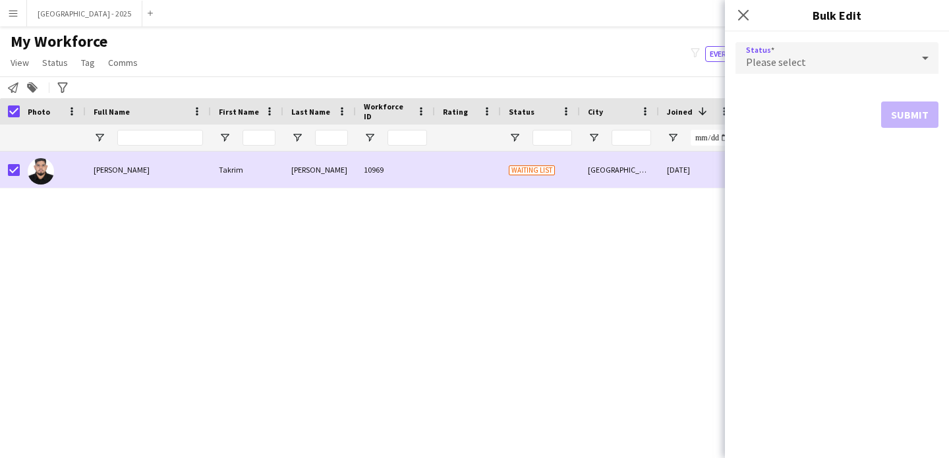
click at [785, 46] on div "Please select" at bounding box center [824, 58] width 177 height 32
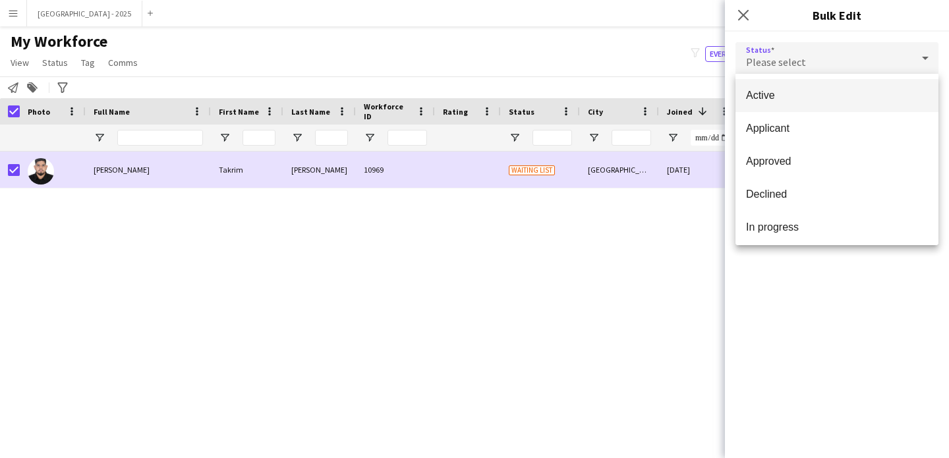
click at [762, 84] on mat-option "Active" at bounding box center [837, 95] width 203 height 33
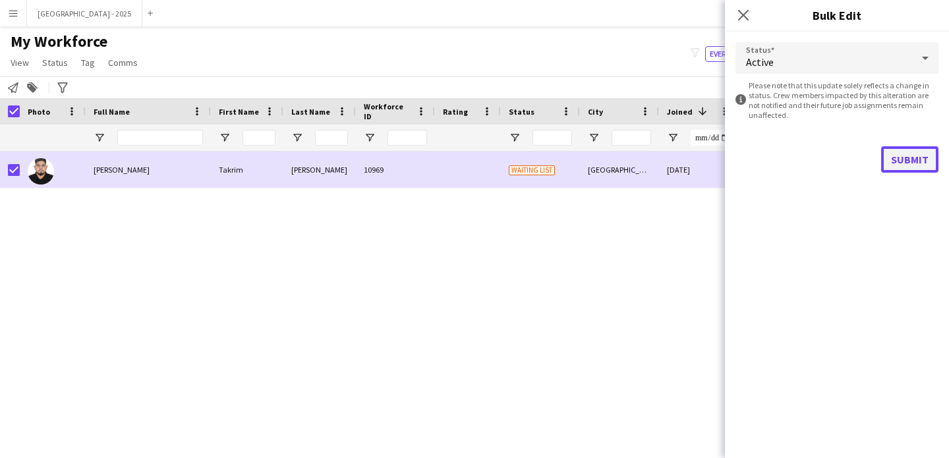
click at [891, 148] on button "Submit" at bounding box center [909, 159] width 57 height 26
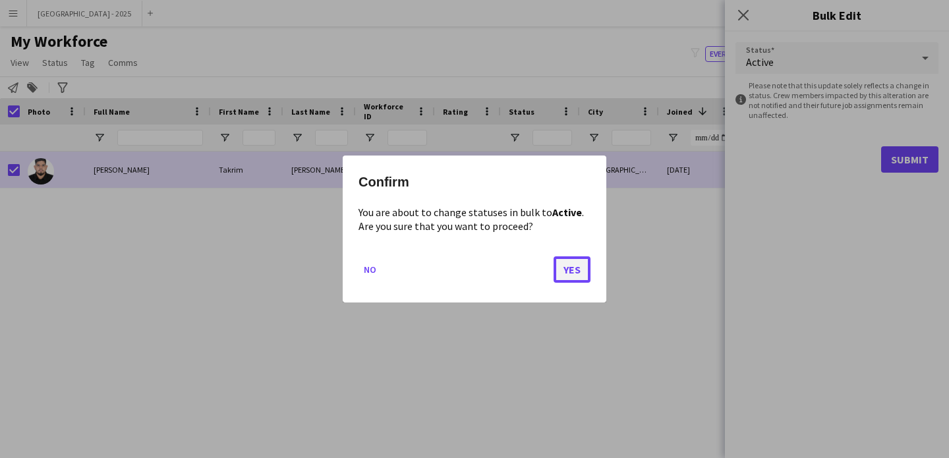
click at [566, 264] on button "Yes" at bounding box center [572, 269] width 37 height 26
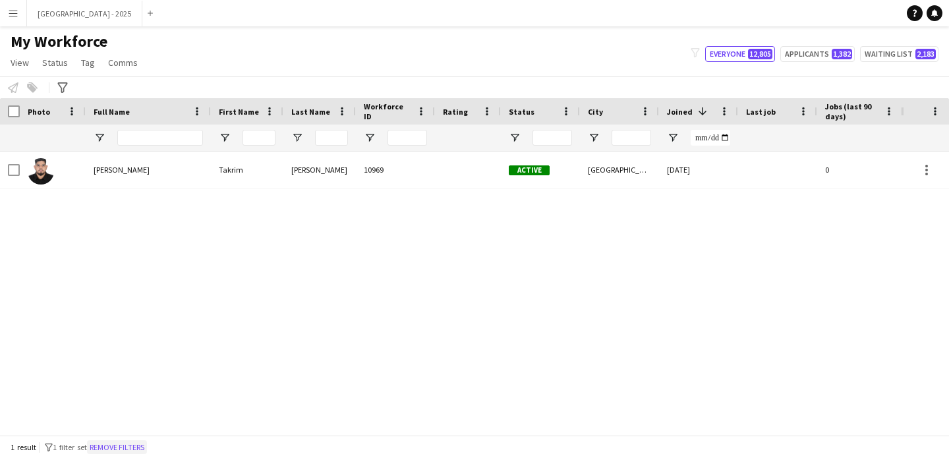
click at [130, 445] on button "Remove filters" at bounding box center [117, 447] width 60 height 15
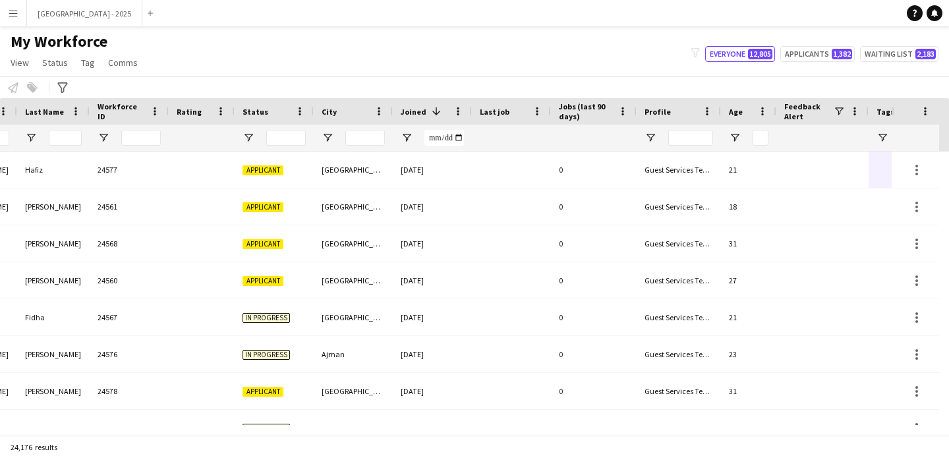
scroll to position [0, 454]
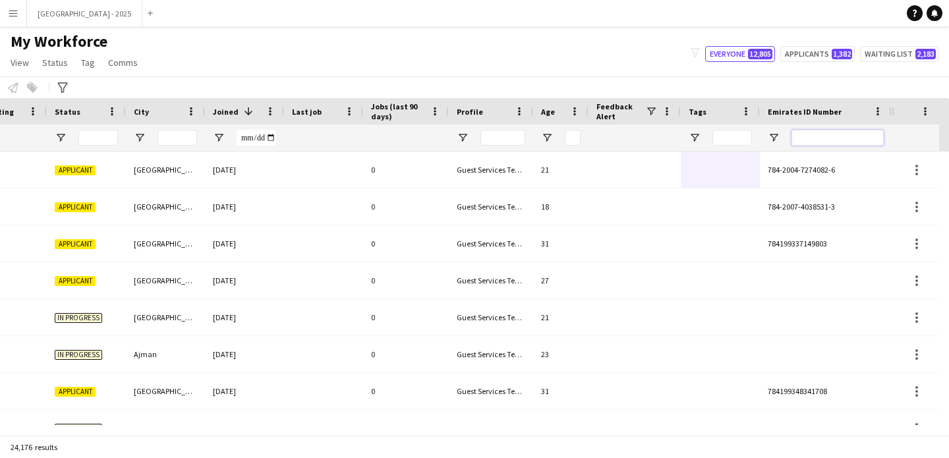
click at [871, 138] on input "Emirates ID Number Filter Input" at bounding box center [838, 138] width 92 height 16
paste input "*******"
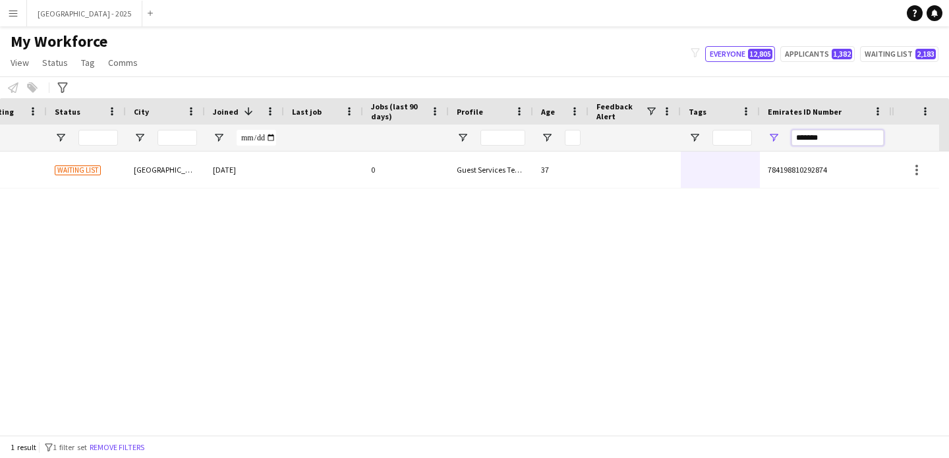
type input "*******"
click at [318, 173] on div at bounding box center [323, 170] width 79 height 36
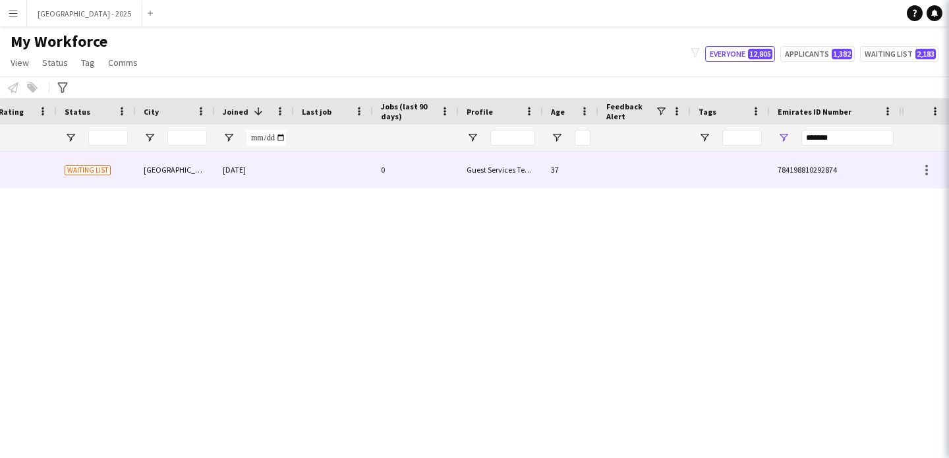
scroll to position [0, 444]
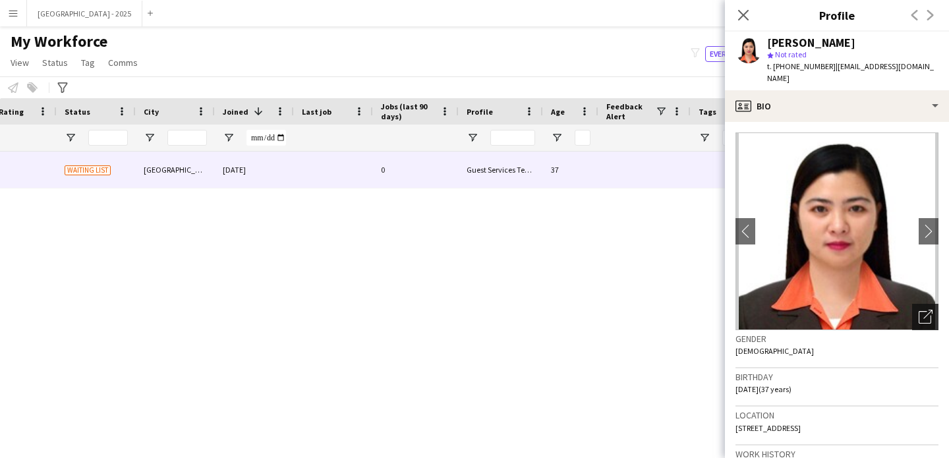
click at [922, 310] on icon "Open photos pop-in" at bounding box center [926, 317] width 14 height 14
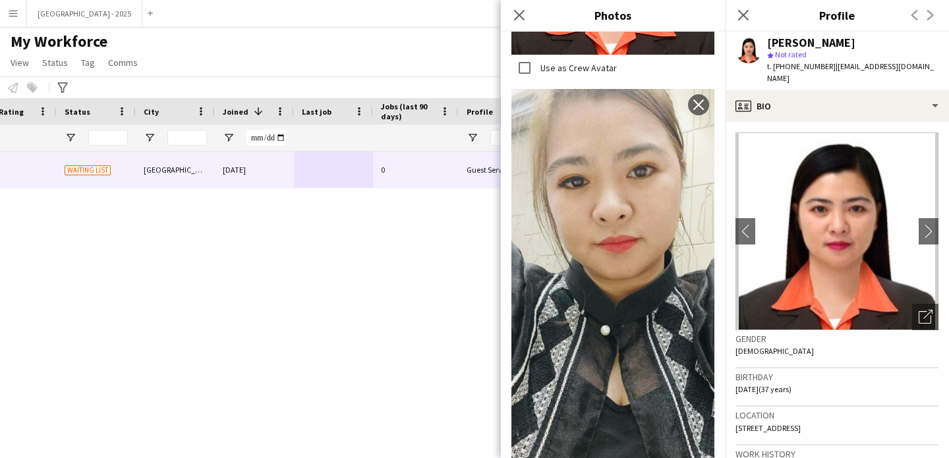
scroll to position [1170, 0]
click at [807, 349] on div "Gender [DEMOGRAPHIC_DATA]" at bounding box center [837, 349] width 203 height 38
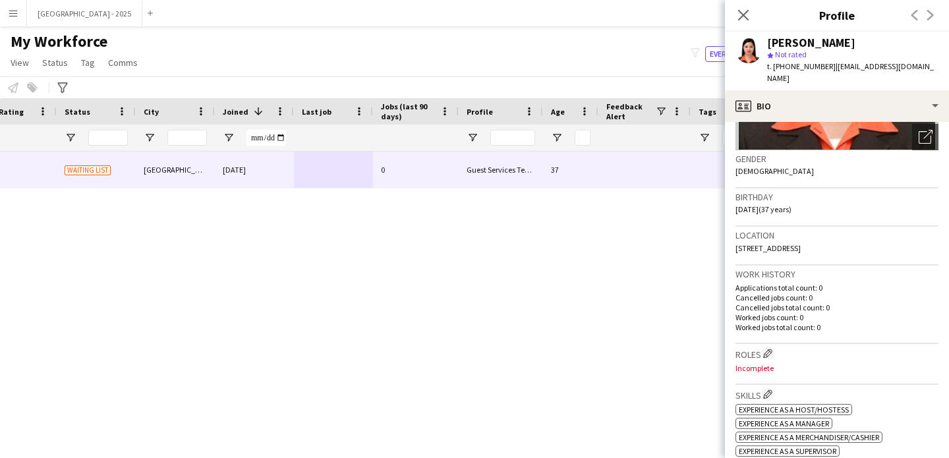
scroll to position [278, 0]
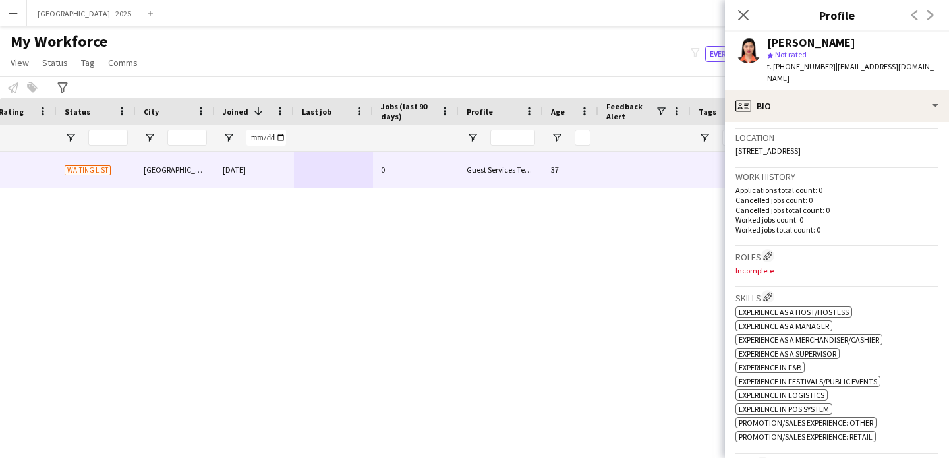
click at [761, 231] on div "Work history Applications total count: 0 Cancelled jobs count: 0 Cancelled jobs…" at bounding box center [837, 207] width 203 height 78
click at [767, 251] on app-icon "Edit crew company roles" at bounding box center [767, 255] width 9 height 9
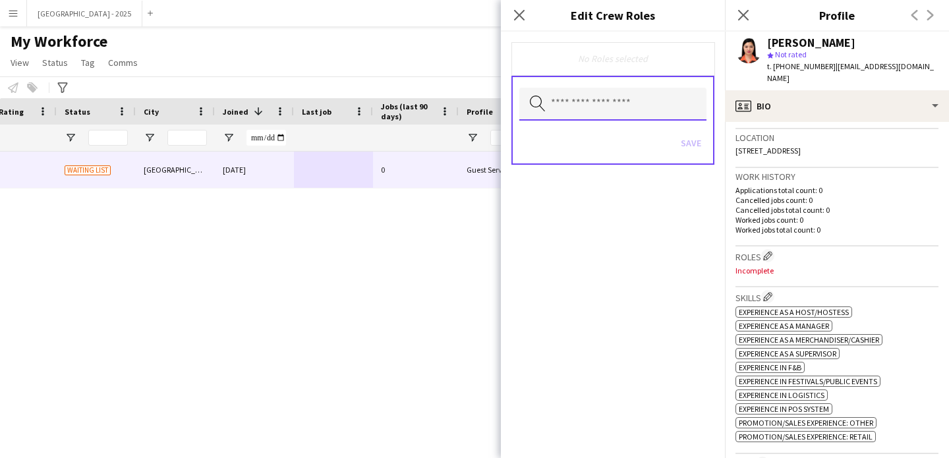
click at [618, 106] on input "text" at bounding box center [612, 104] width 187 height 33
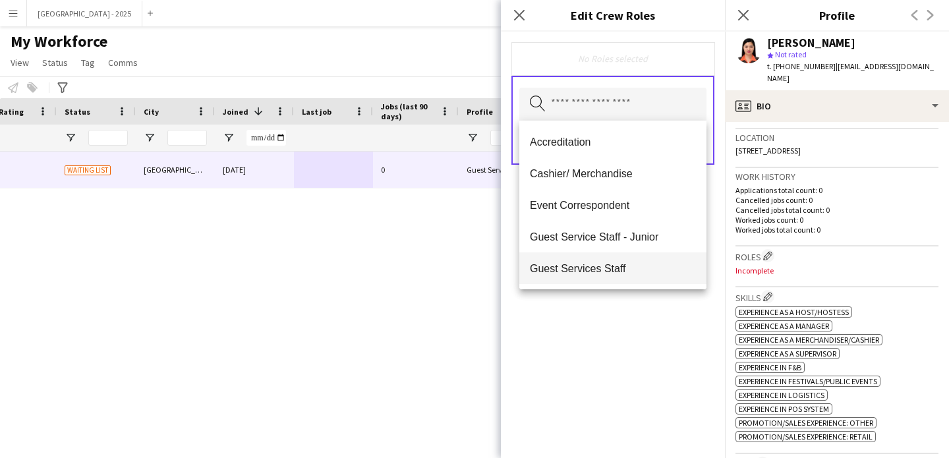
click at [627, 270] on span "Guest Services Staff" at bounding box center [613, 268] width 166 height 13
click at [627, 270] on span "Guest Services Staff - Senior" at bounding box center [613, 269] width 166 height 13
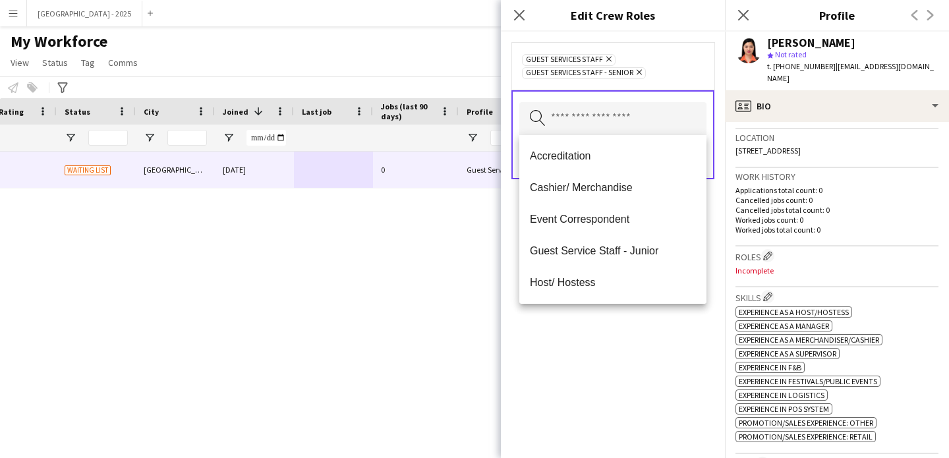
click at [639, 309] on div "Guest Services Staff Remove Guest Services Staff - Senior Remove Search by role…" at bounding box center [613, 245] width 224 height 427
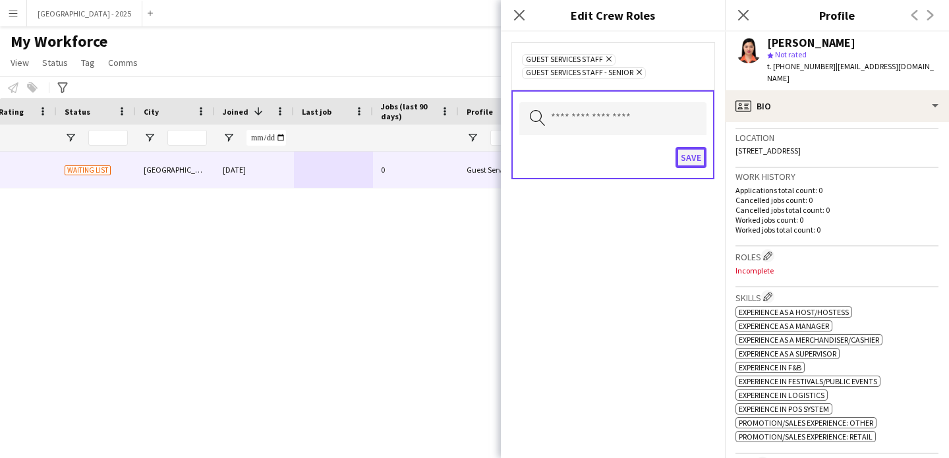
click at [694, 164] on button "Save" at bounding box center [691, 157] width 31 height 21
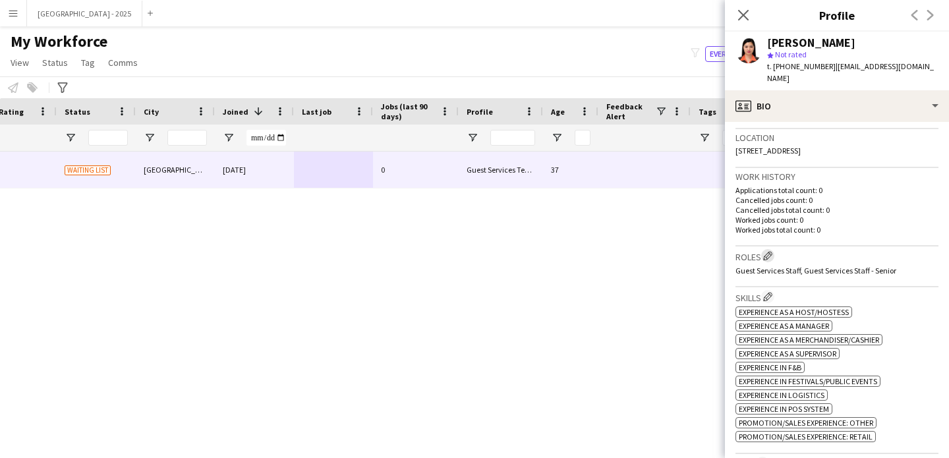
click at [771, 251] on app-icon "Edit crew company roles" at bounding box center [767, 255] width 9 height 9
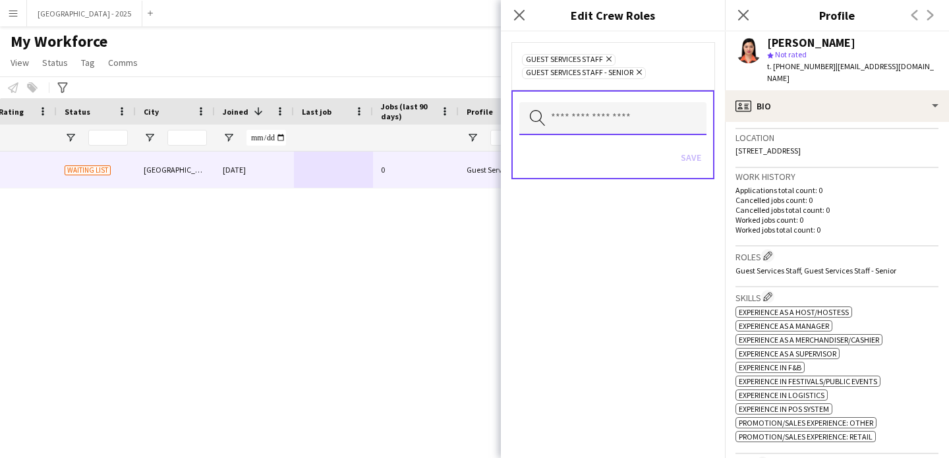
click at [597, 127] on input "text" at bounding box center [612, 118] width 187 height 33
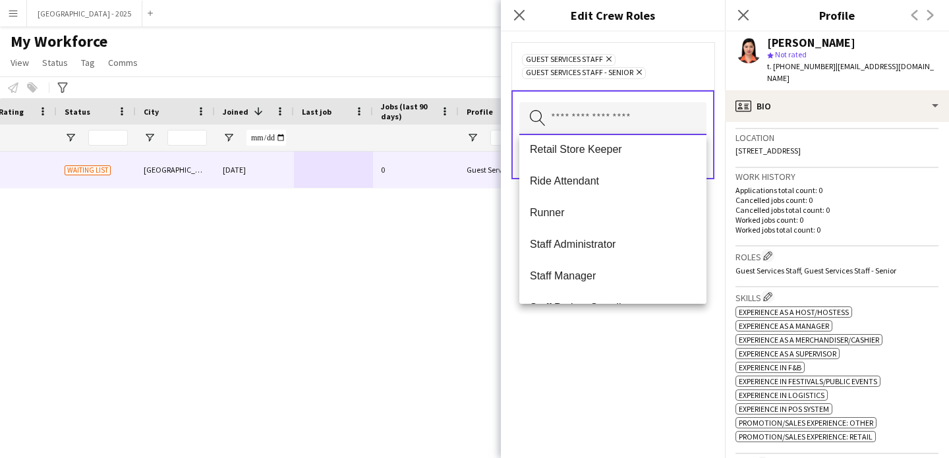
scroll to position [398, 0]
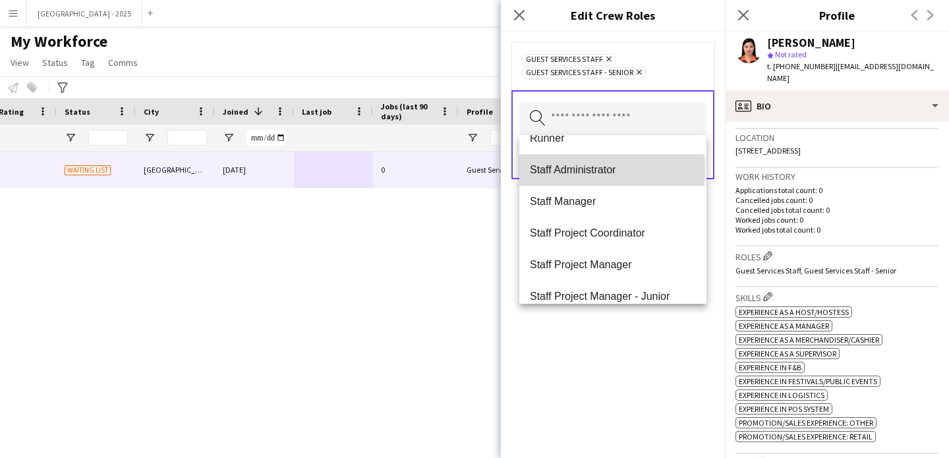
click at [612, 169] on span "Staff Administrator" at bounding box center [613, 169] width 166 height 13
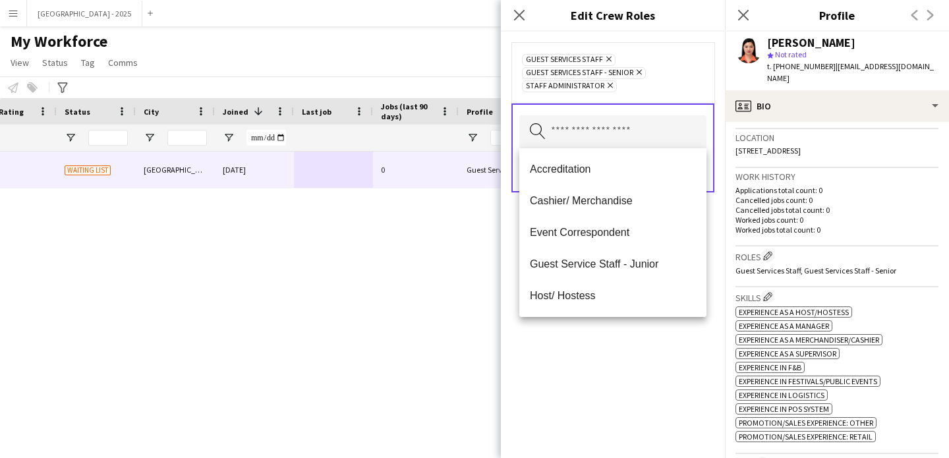
click at [668, 384] on div "Guest Services Staff Remove Guest Services Staff - Senior Remove Staff Administ…" at bounding box center [613, 245] width 224 height 427
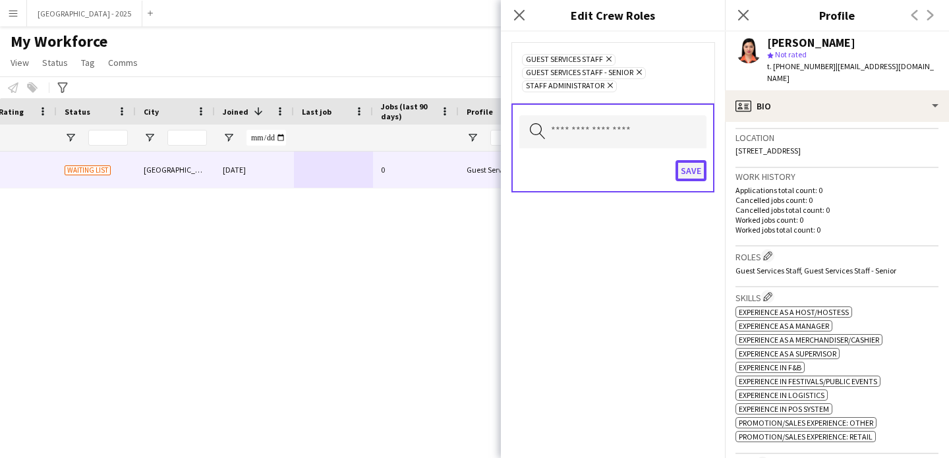
click at [692, 167] on button "Save" at bounding box center [691, 170] width 31 height 21
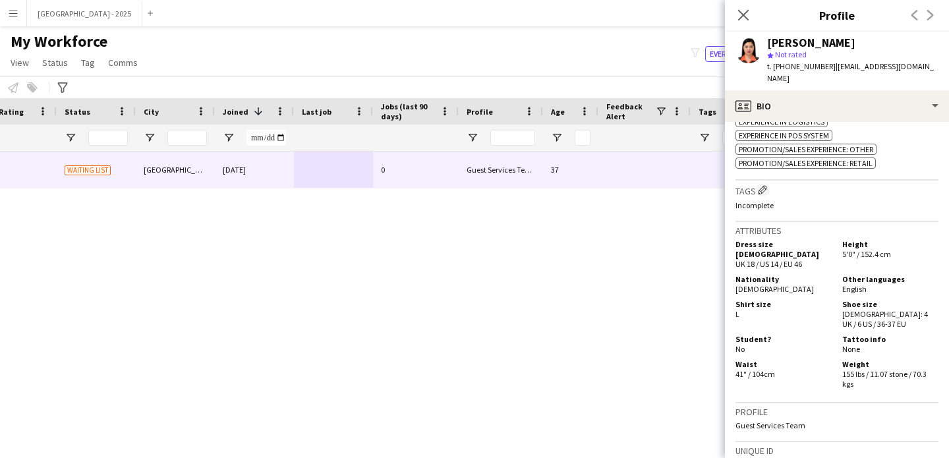
scroll to position [336, 0]
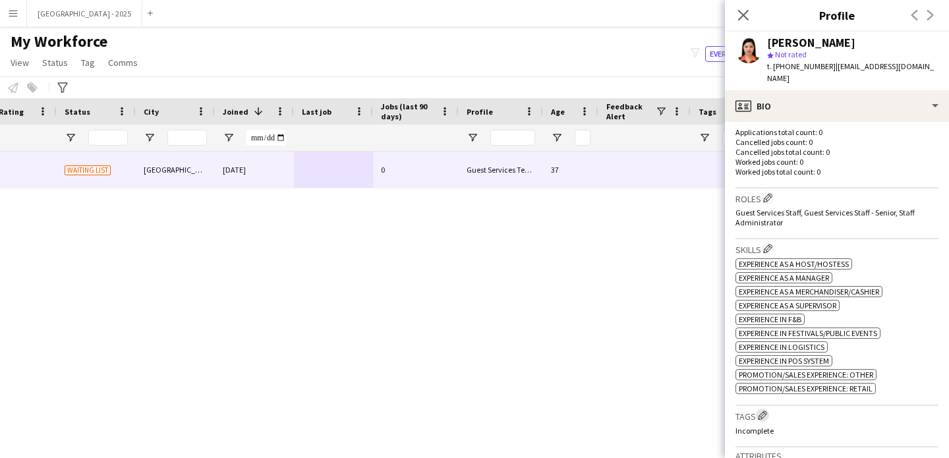
click at [763, 412] on app-icon "Edit crew company tags" at bounding box center [762, 415] width 9 height 9
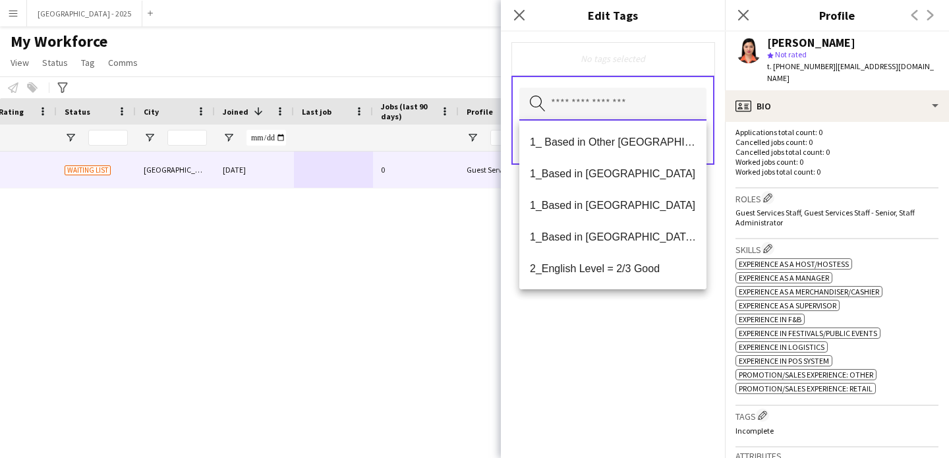
click at [624, 98] on input "text" at bounding box center [612, 104] width 187 height 33
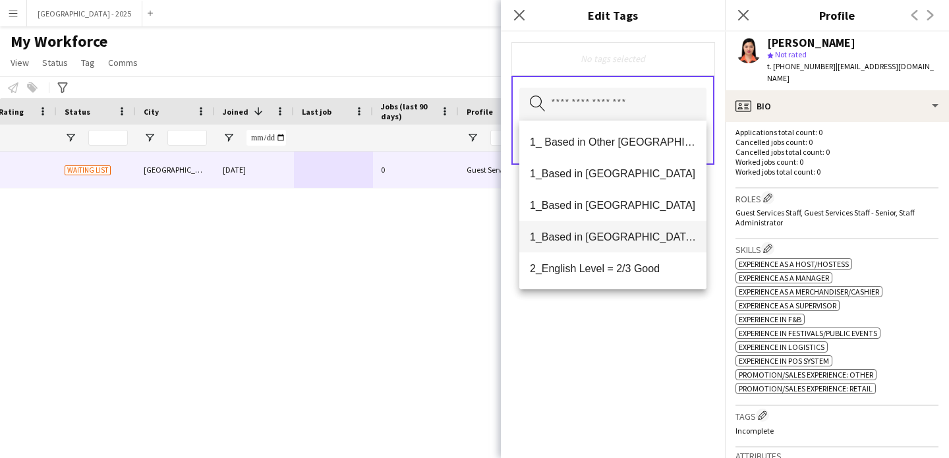
click at [626, 233] on span "1_Based in [GEOGRAPHIC_DATA]/[GEOGRAPHIC_DATA]/Ajman" at bounding box center [613, 237] width 166 height 13
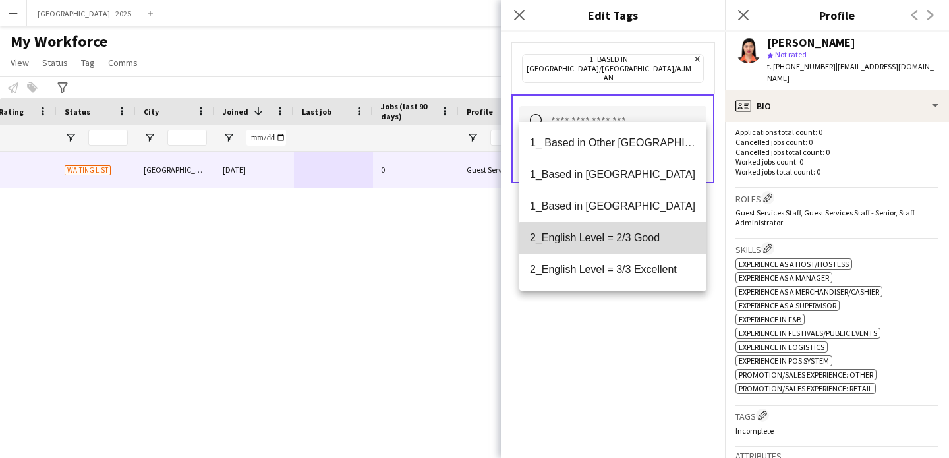
click at [627, 240] on span "2_English Level = 2/3 Good" at bounding box center [613, 237] width 166 height 13
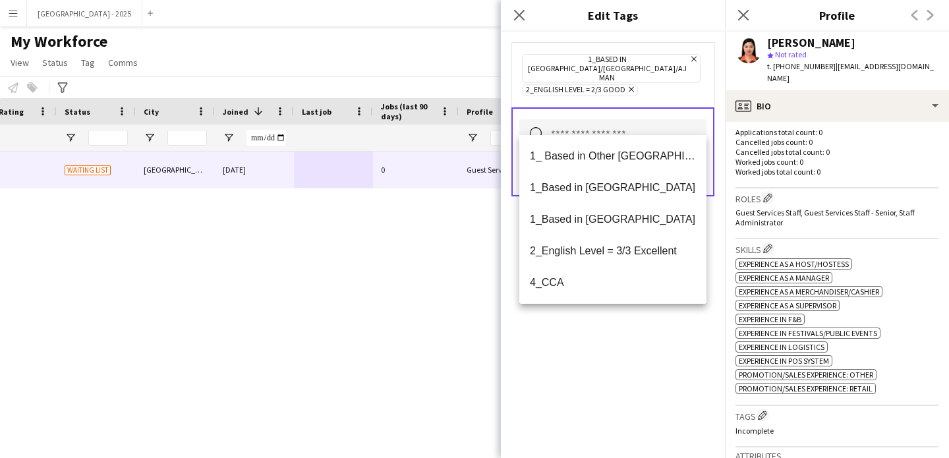
drag, startPoint x: 636, startPoint y: 351, endPoint x: 639, endPoint y: 342, distance: 9.2
click at [636, 351] on div "1_Based in [GEOGRAPHIC_DATA]/[GEOGRAPHIC_DATA]/Ajman Remove 2_English Level = 2…" at bounding box center [613, 245] width 224 height 427
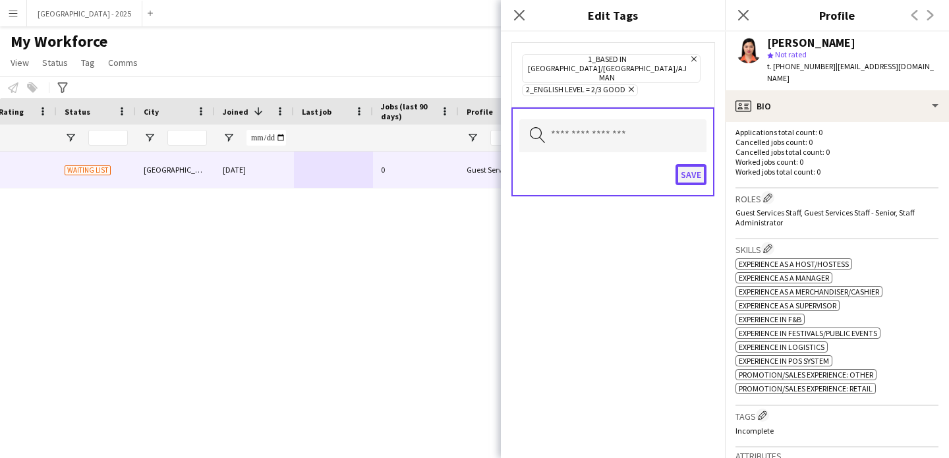
click at [696, 164] on button "Save" at bounding box center [691, 174] width 31 height 21
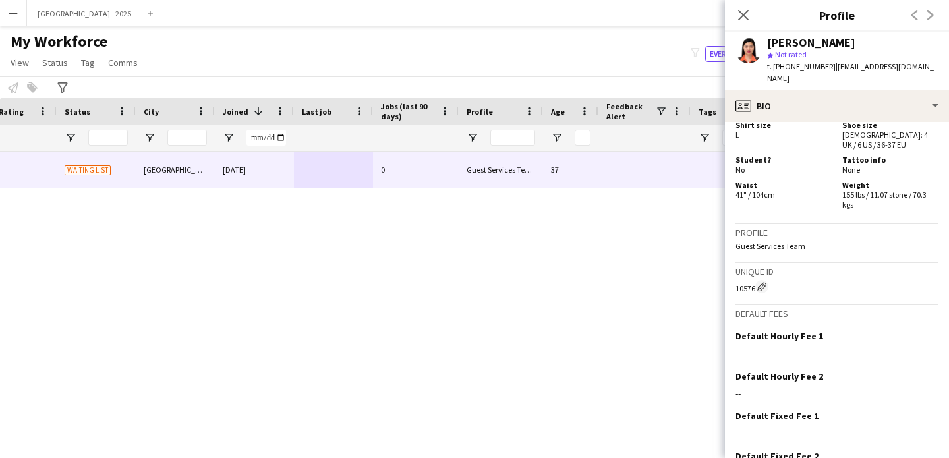
scroll to position [782, 0]
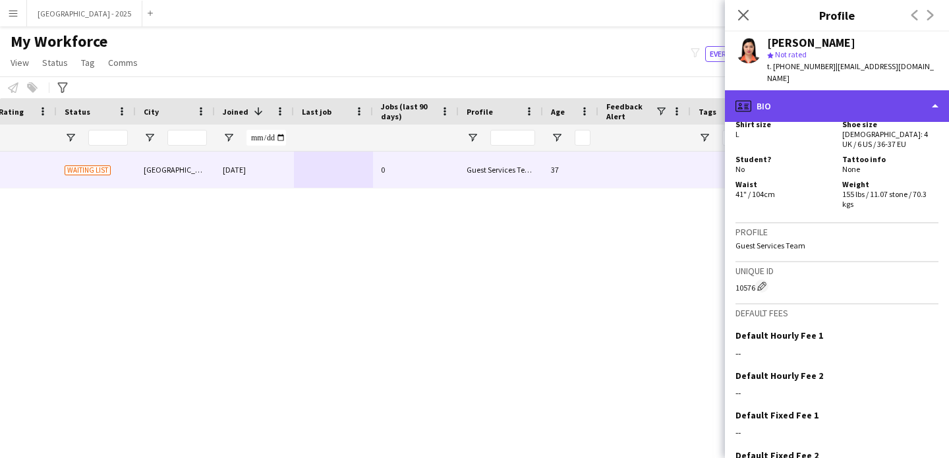
click at [810, 95] on div "profile Bio" at bounding box center [837, 106] width 224 height 32
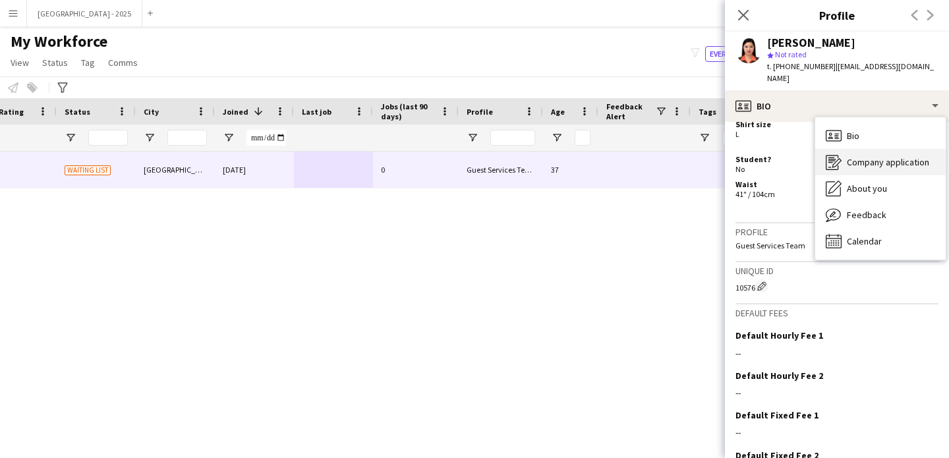
click at [868, 162] on div "Company application Company application" at bounding box center [880, 162] width 131 height 26
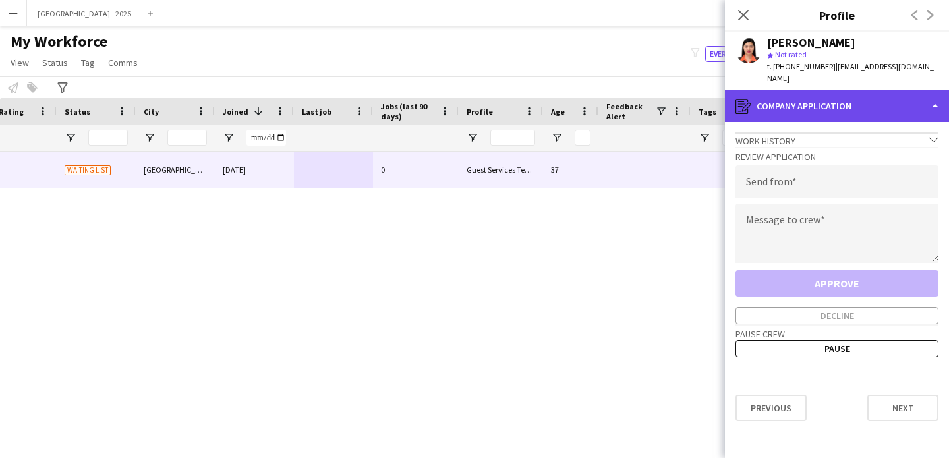
click at [823, 99] on div "register Company application" at bounding box center [837, 106] width 224 height 32
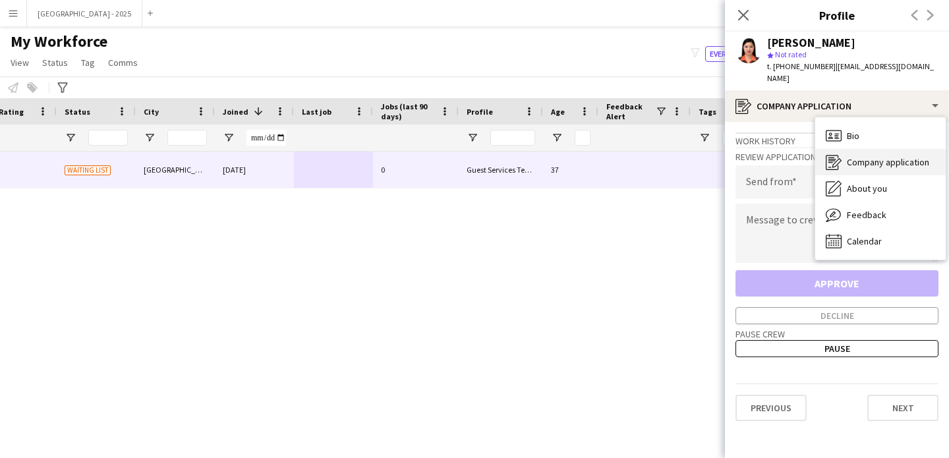
click at [855, 160] on div "Company application Company application" at bounding box center [880, 162] width 131 height 26
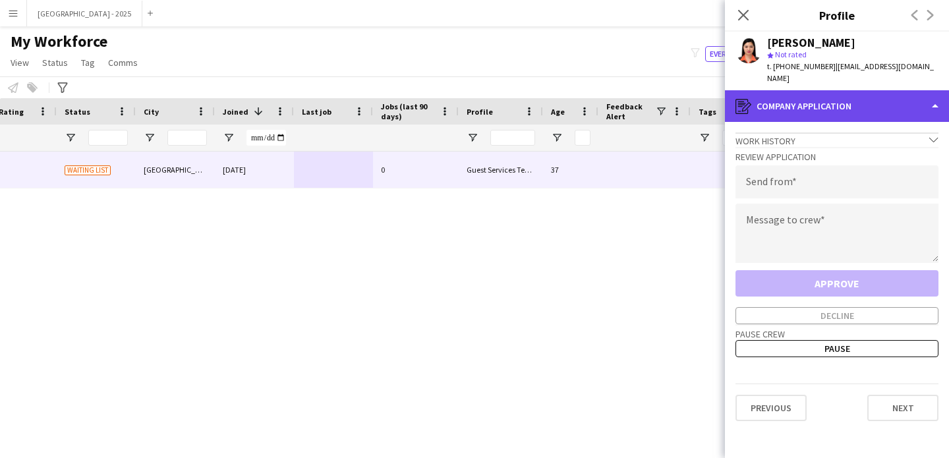
click at [825, 109] on div "register Company application" at bounding box center [837, 106] width 224 height 32
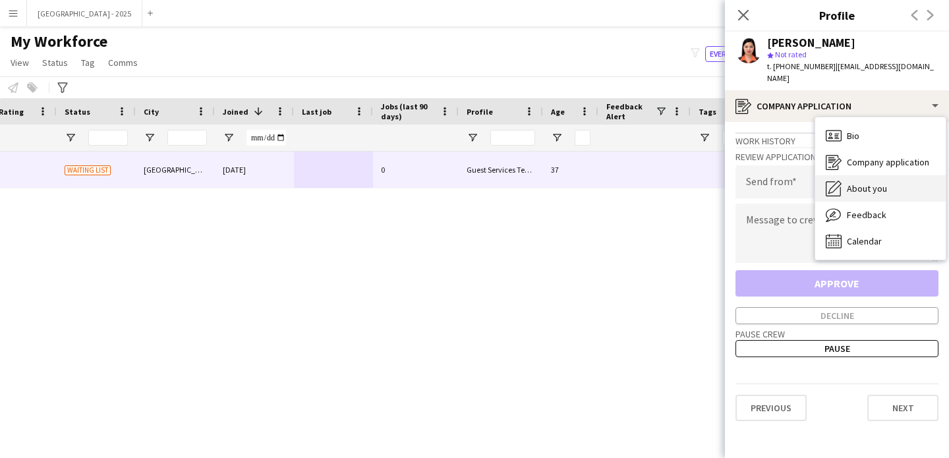
click at [853, 185] on div "About you About you" at bounding box center [880, 188] width 131 height 26
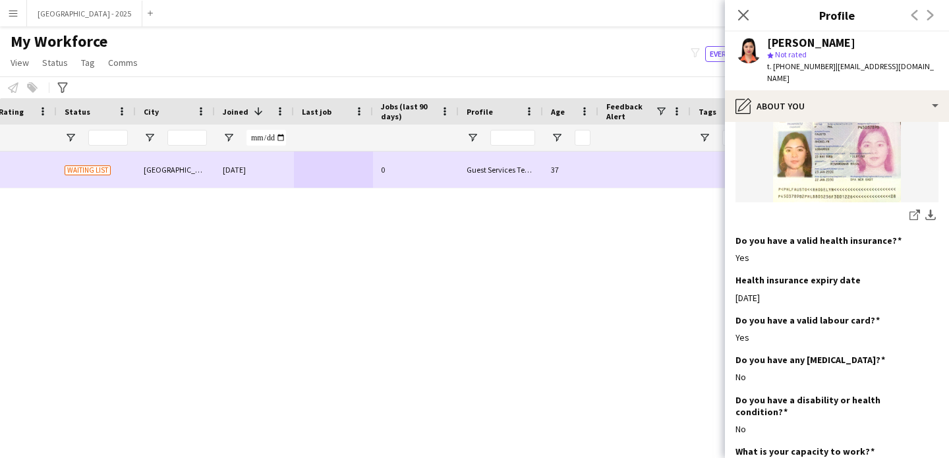
scroll to position [0, 0]
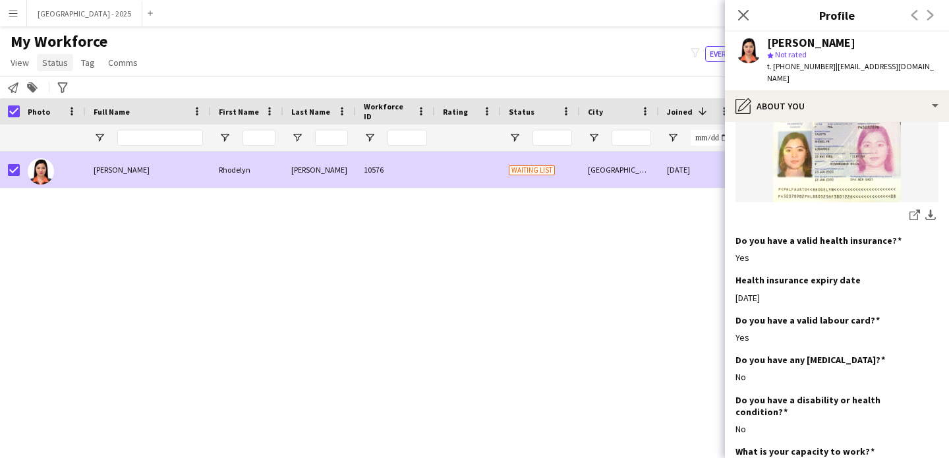
click at [51, 70] on link "Status" at bounding box center [55, 62] width 36 height 17
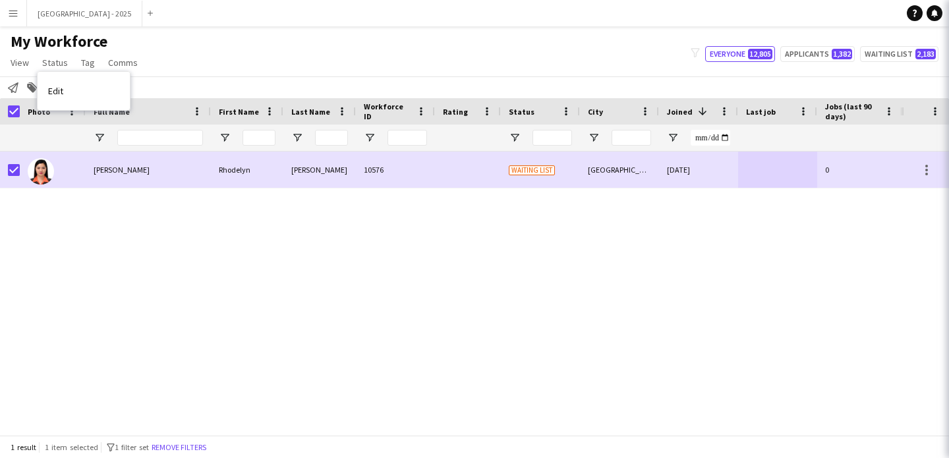
click at [86, 89] on link "Edit" at bounding box center [84, 91] width 92 height 28
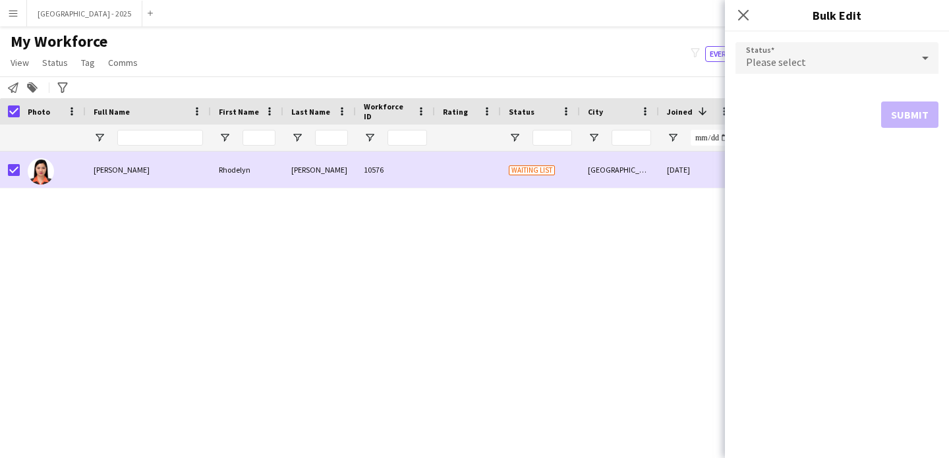
click at [761, 58] on span "Please select" at bounding box center [776, 61] width 60 height 13
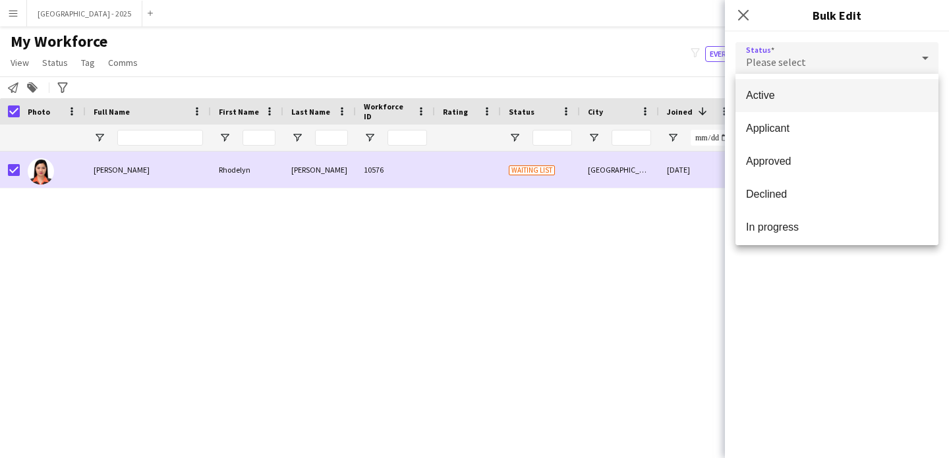
click at [772, 98] on span "Active" at bounding box center [837, 95] width 182 height 13
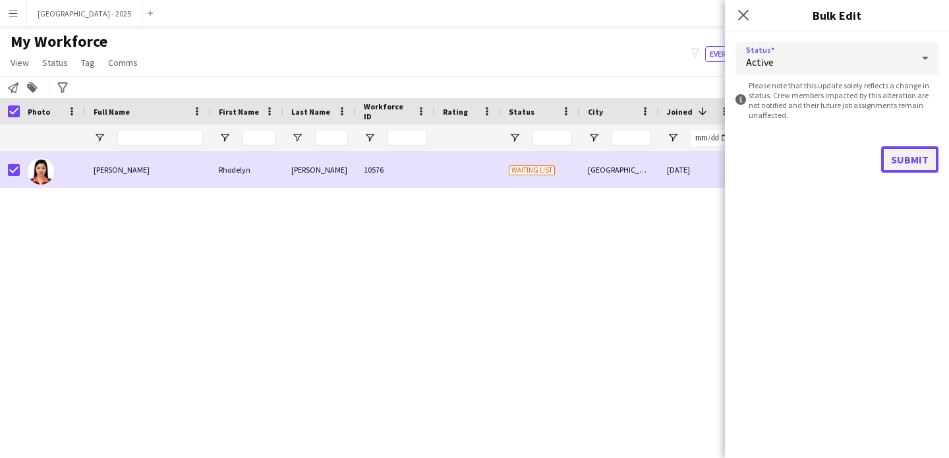
click at [926, 163] on button "Submit" at bounding box center [909, 159] width 57 height 26
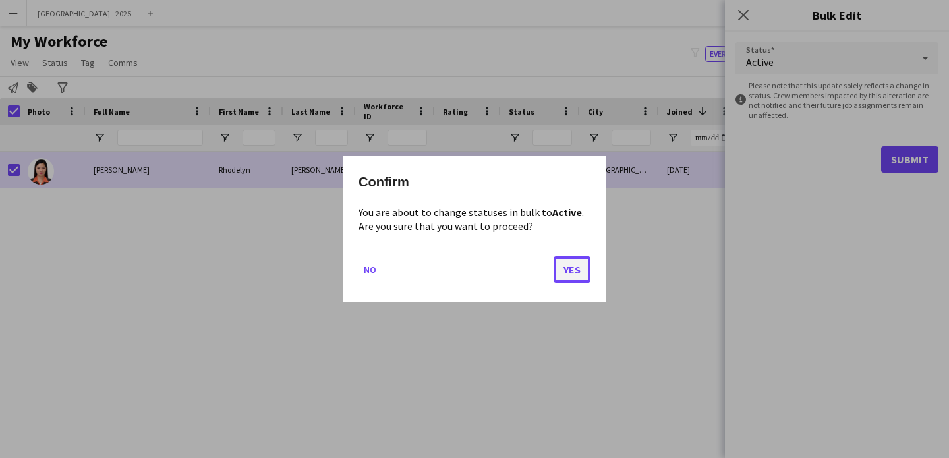
click at [572, 278] on button "Yes" at bounding box center [572, 269] width 37 height 26
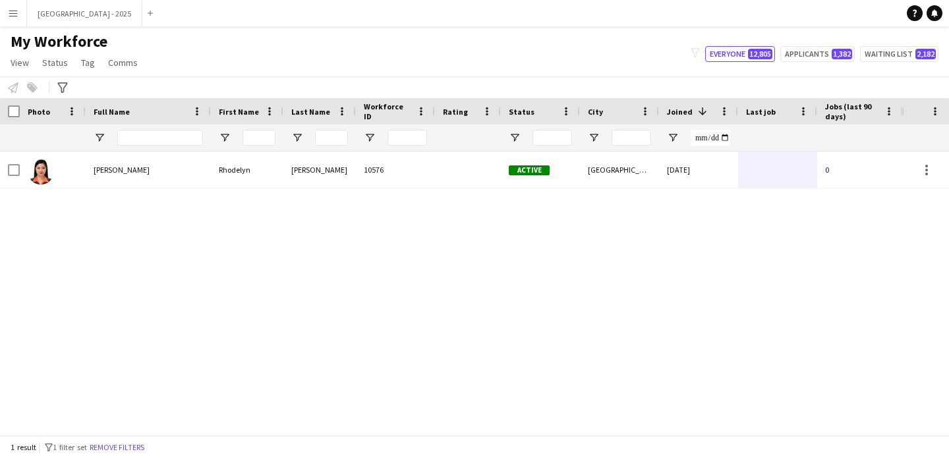
click at [119, 442] on button "Remove filters" at bounding box center [117, 447] width 60 height 15
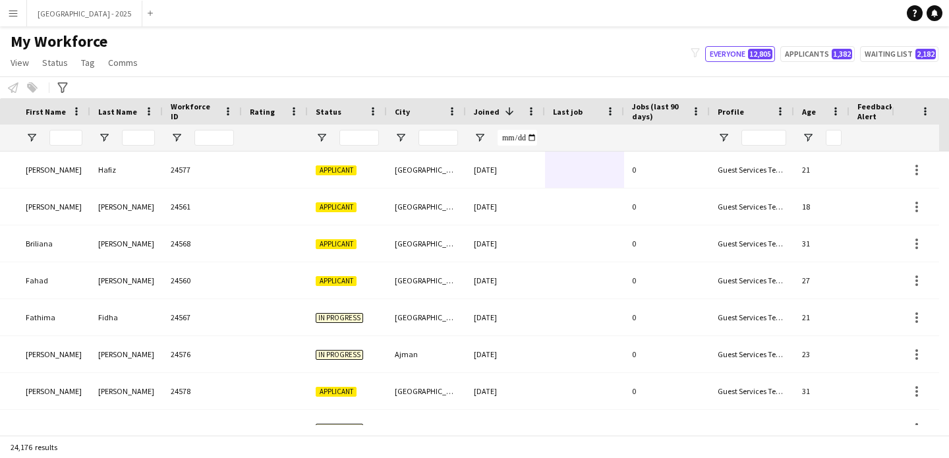
scroll to position [0, 454]
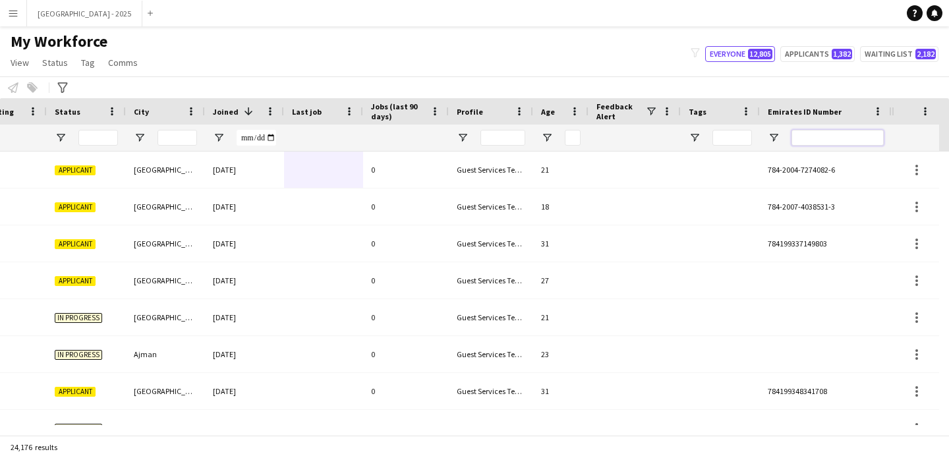
click at [878, 131] on input "Emirates ID Number Filter Input" at bounding box center [838, 138] width 92 height 16
paste input "*******"
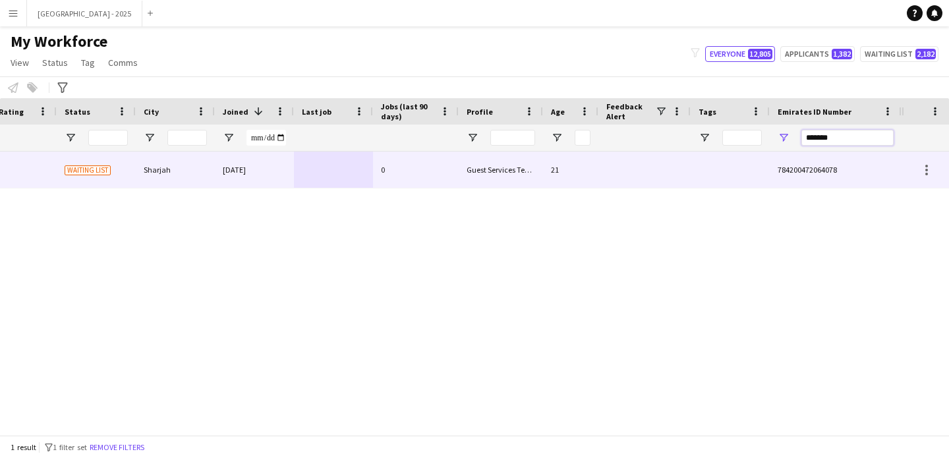
scroll to position [0, 444]
click at [483, 170] on div "Guest Services Team" at bounding box center [501, 170] width 84 height 36
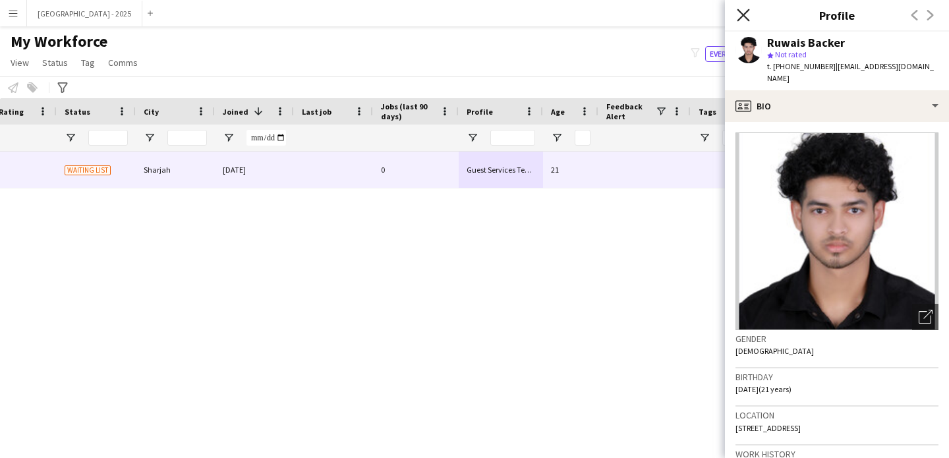
click at [746, 15] on icon "Close pop-in" at bounding box center [743, 15] width 13 height 13
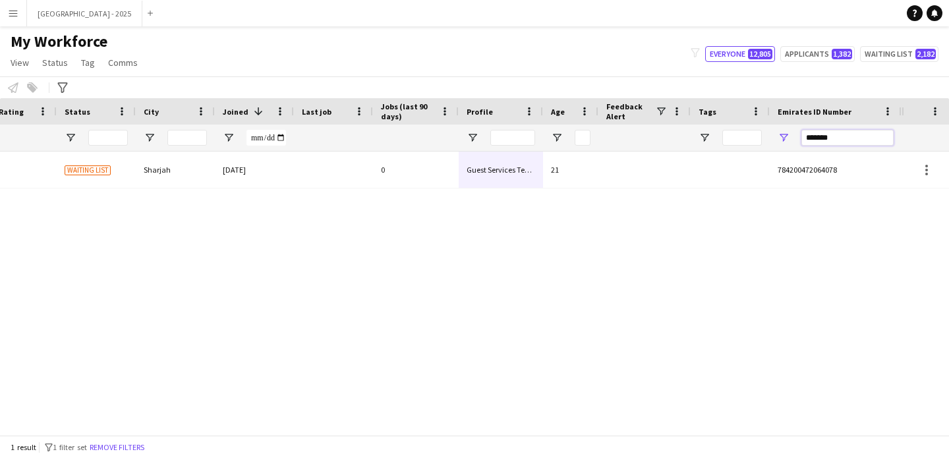
drag, startPoint x: 806, startPoint y: 145, endPoint x: 811, endPoint y: 139, distance: 7.5
click at [807, 145] on input "*******" at bounding box center [848, 138] width 92 height 16
click at [811, 139] on input "*******" at bounding box center [848, 138] width 92 height 16
paste input "Emirates ID Number Filter Input"
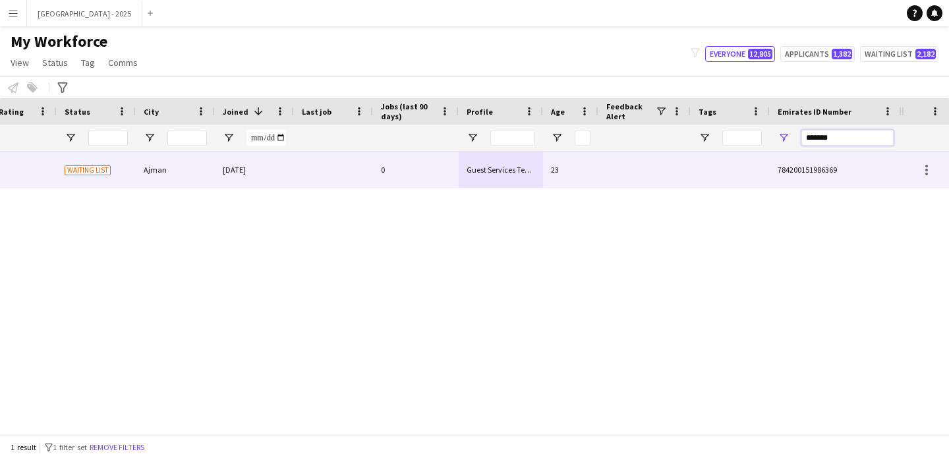
type input "*******"
click at [738, 171] on div at bounding box center [730, 170] width 79 height 36
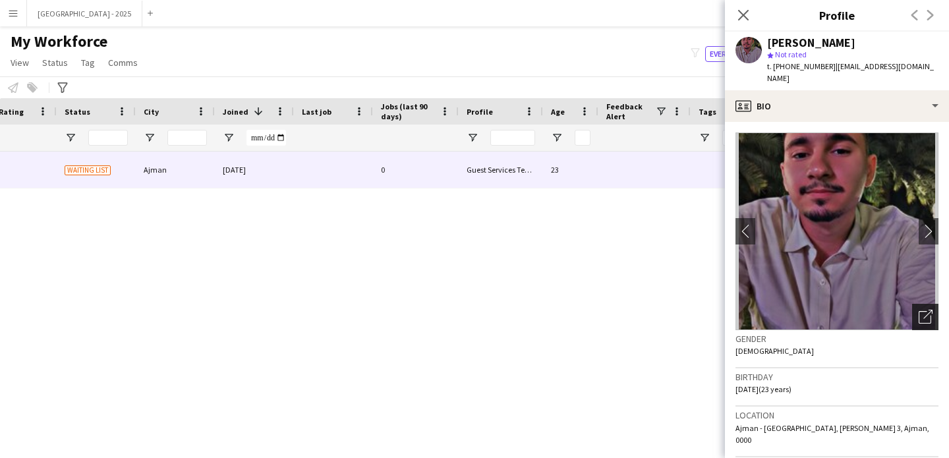
click at [924, 308] on div "Open photos pop-in" at bounding box center [925, 317] width 26 height 26
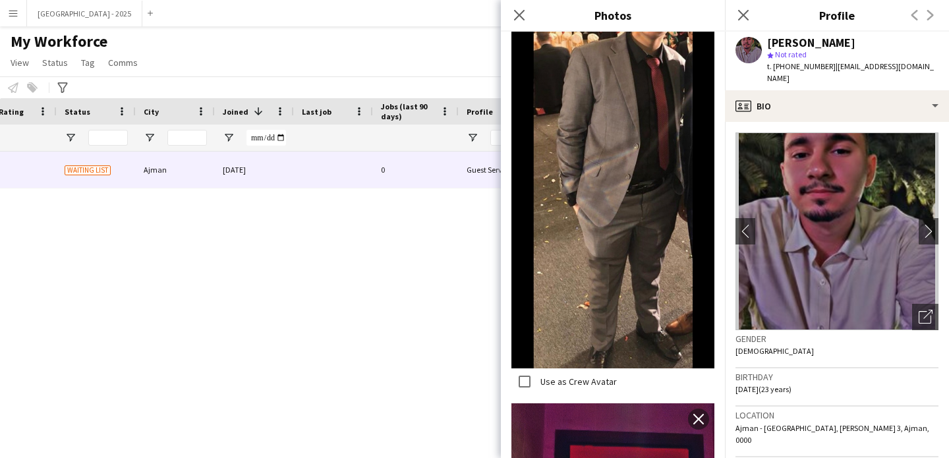
scroll to position [2039, 0]
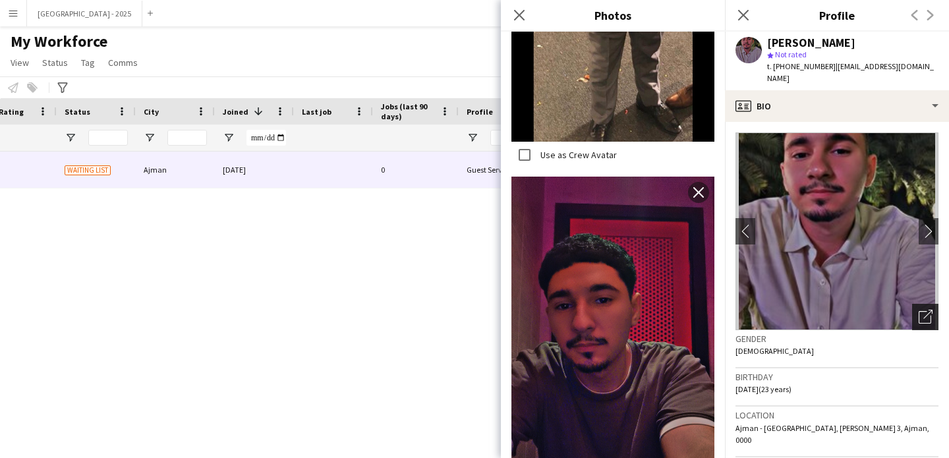
click at [919, 310] on icon "Open photos pop-in" at bounding box center [926, 317] width 14 height 14
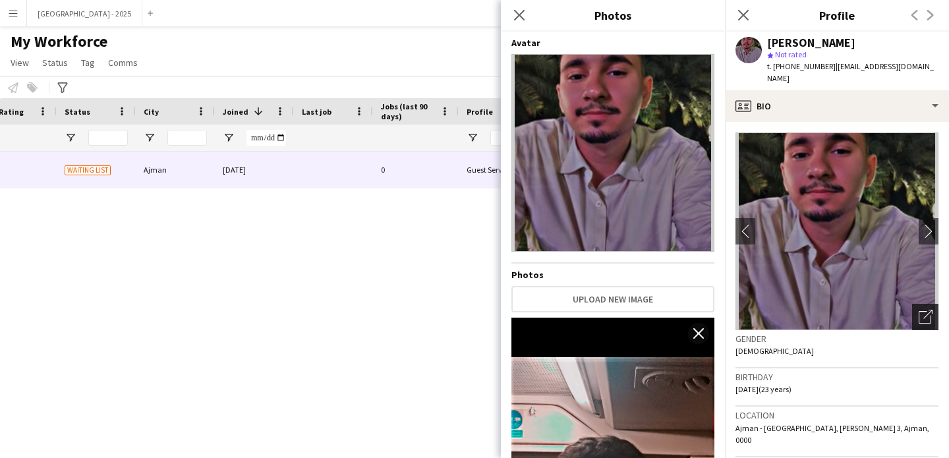
click at [915, 316] on div "Open photos pop-in" at bounding box center [925, 317] width 26 height 26
click at [871, 342] on div "Gender Male" at bounding box center [837, 349] width 203 height 38
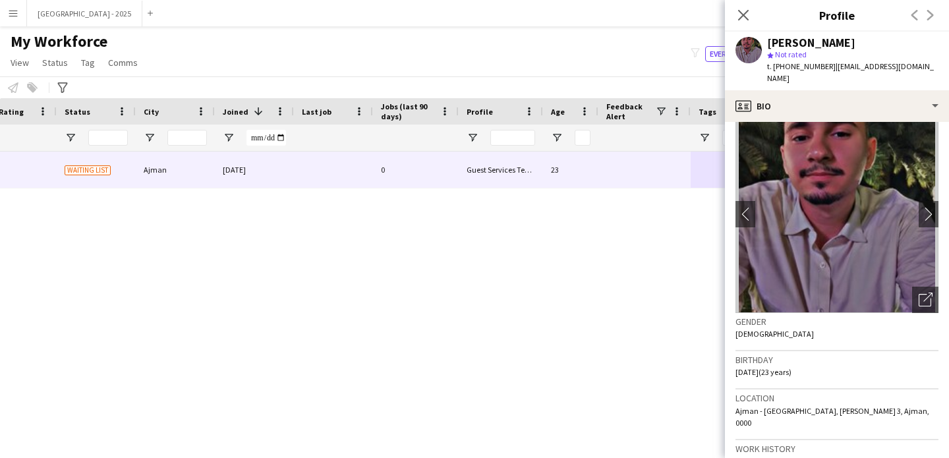
scroll to position [18, 0]
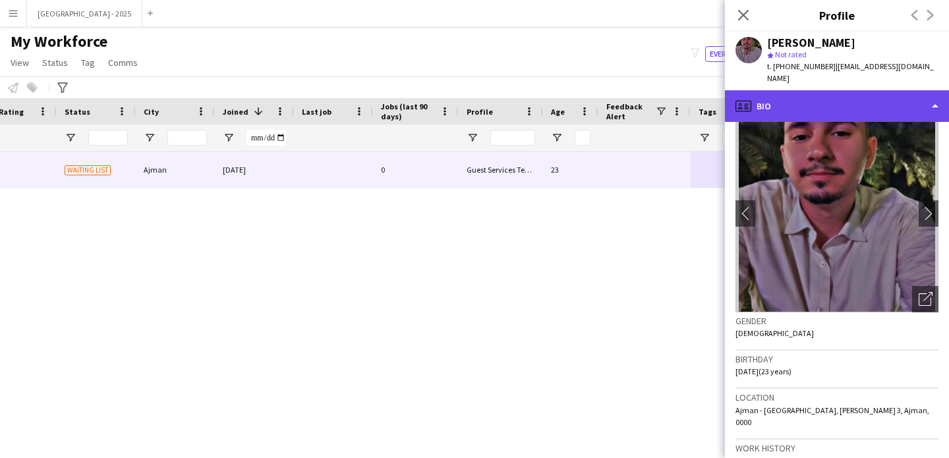
click at [765, 90] on div "profile Bio" at bounding box center [837, 106] width 224 height 32
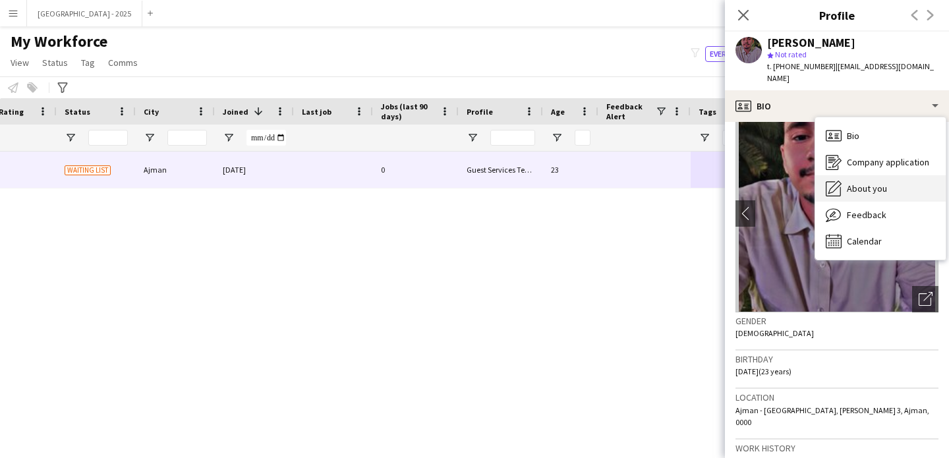
click at [863, 175] on div "About you About you" at bounding box center [880, 188] width 131 height 26
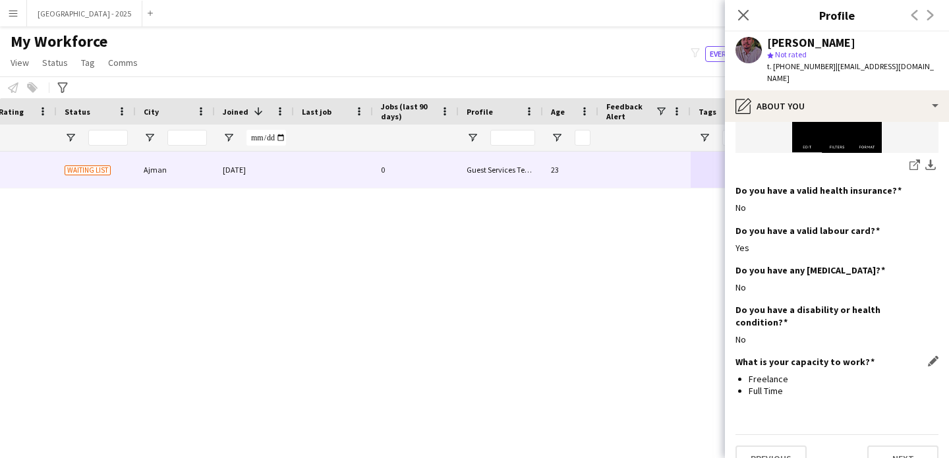
scroll to position [773, 0]
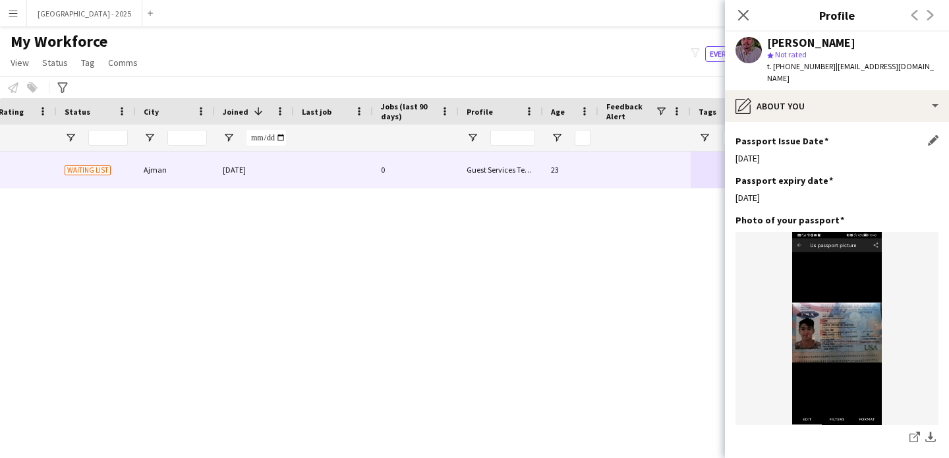
click at [806, 135] on h3 "Passport Issue Date" at bounding box center [782, 141] width 93 height 12
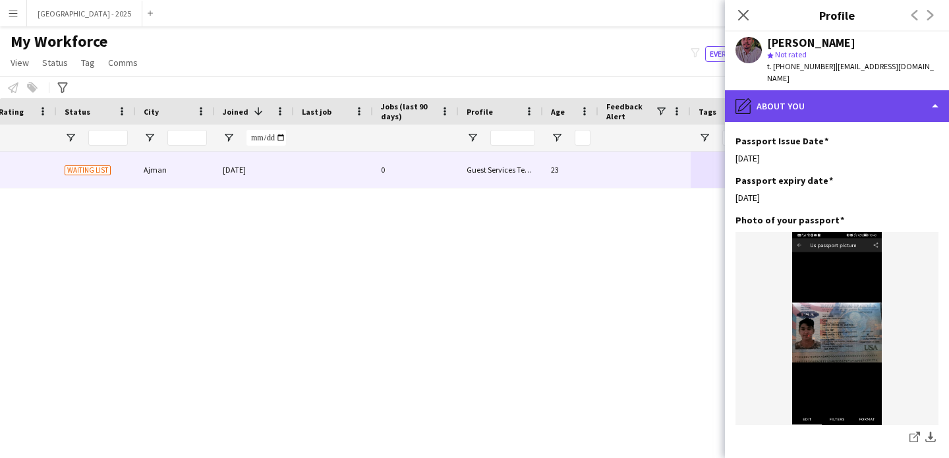
click at [855, 94] on div "pencil4 About you" at bounding box center [837, 106] width 224 height 32
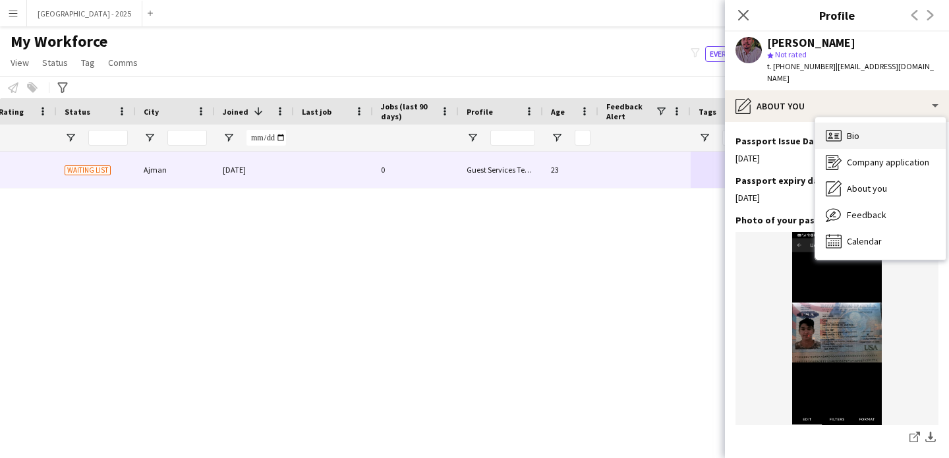
click at [884, 123] on div "Bio Bio" at bounding box center [880, 136] width 131 height 26
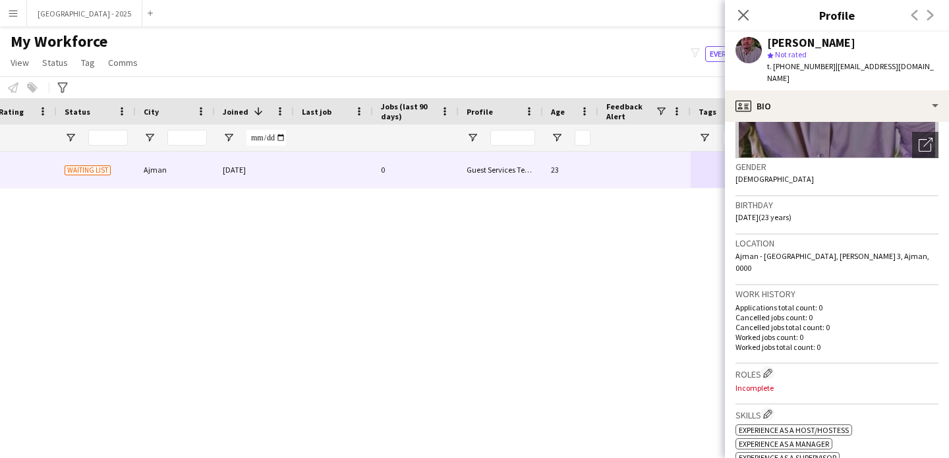
scroll to position [263, 0]
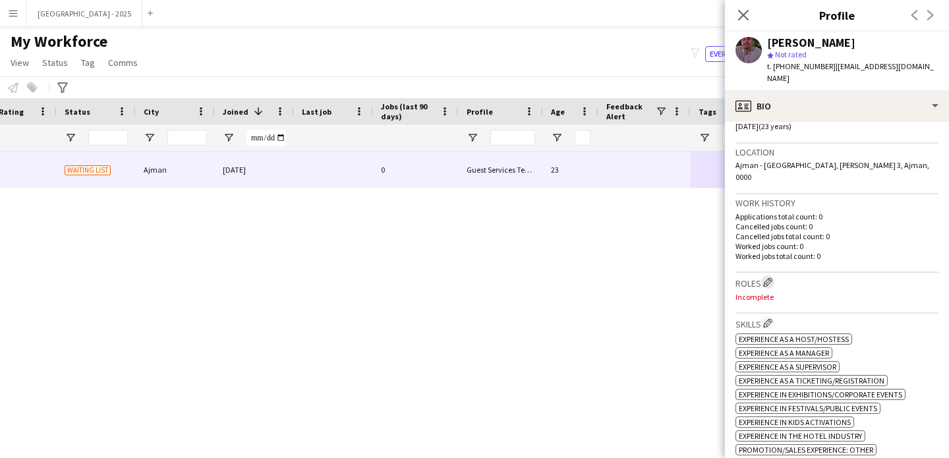
click at [772, 278] on app-icon "Edit crew company roles" at bounding box center [767, 282] width 9 height 9
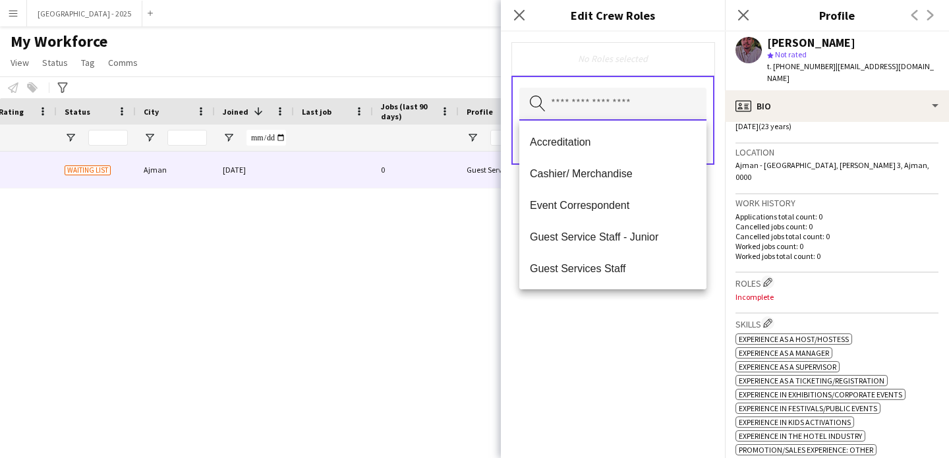
click at [631, 111] on input "text" at bounding box center [612, 104] width 187 height 33
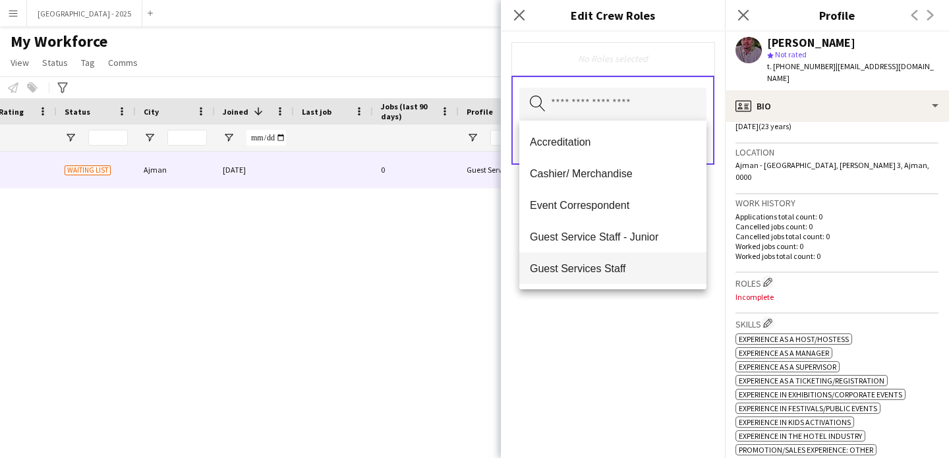
click at [626, 268] on span "Guest Services Staff" at bounding box center [613, 268] width 166 height 13
click at [626, 268] on span "Guest Services Staff - Senior" at bounding box center [613, 269] width 166 height 13
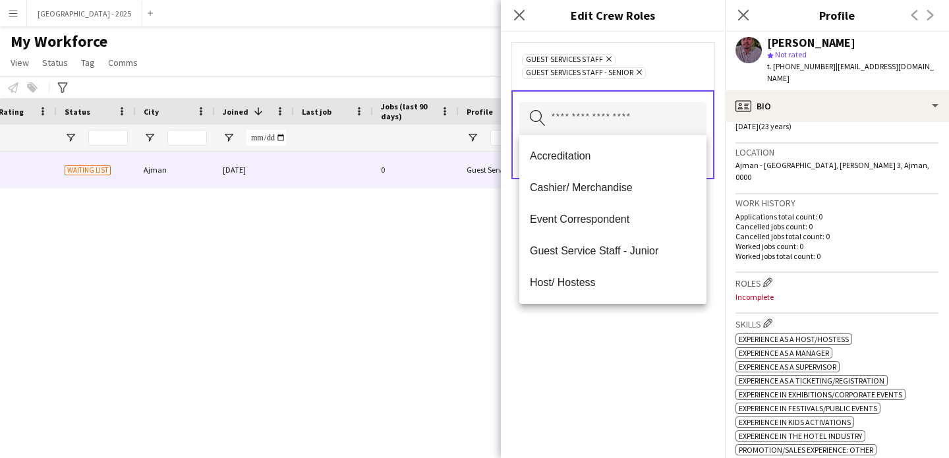
click at [645, 326] on div "Guest Services Staff Remove Guest Services Staff - Senior Remove Search by role…" at bounding box center [613, 245] width 224 height 427
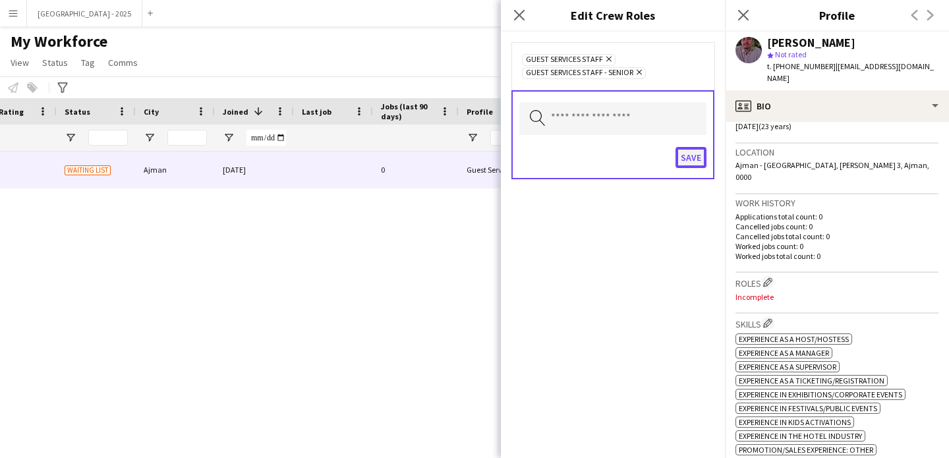
click at [699, 152] on button "Save" at bounding box center [691, 157] width 31 height 21
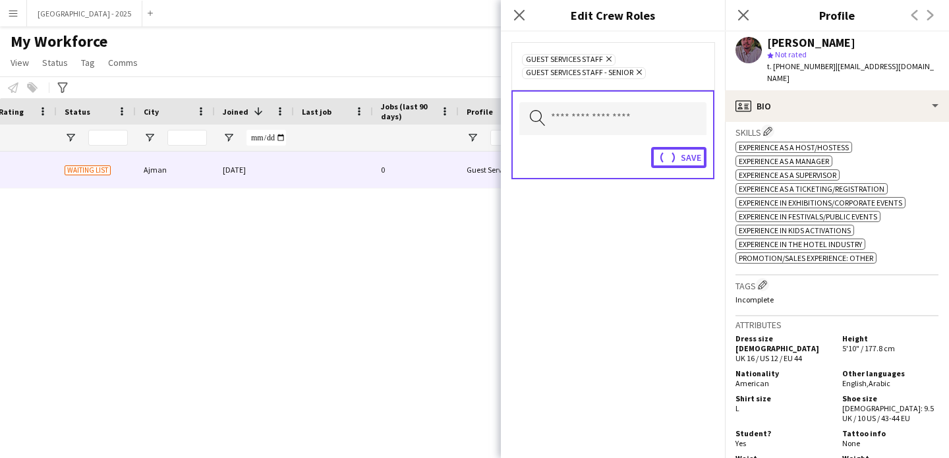
scroll to position [527, 0]
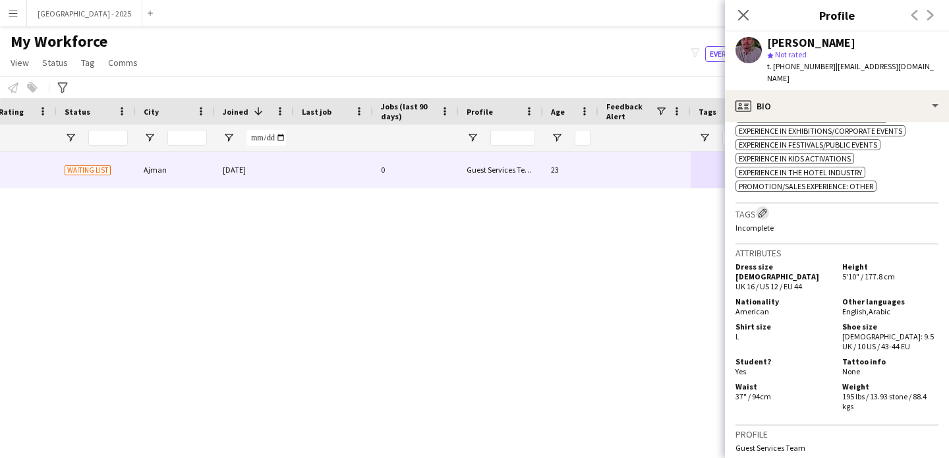
click at [766, 208] on app-icon "Edit crew company tags" at bounding box center [762, 212] width 9 height 9
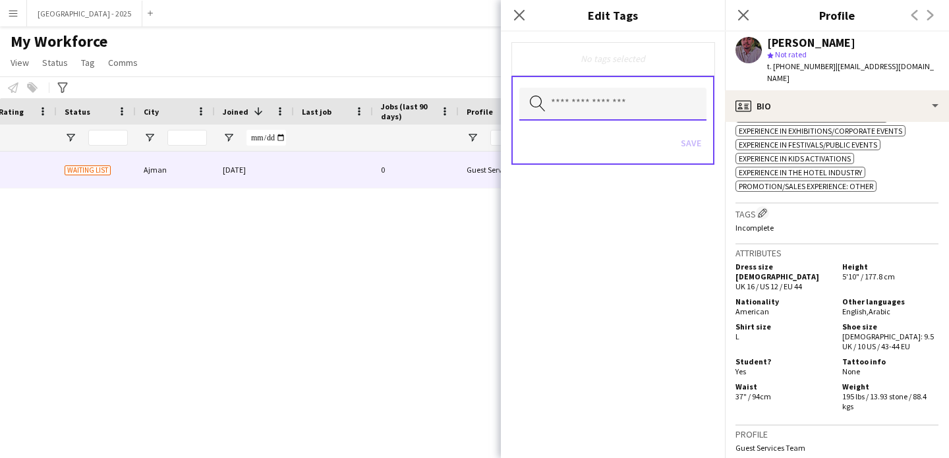
click at [606, 100] on input "text" at bounding box center [612, 104] width 187 height 33
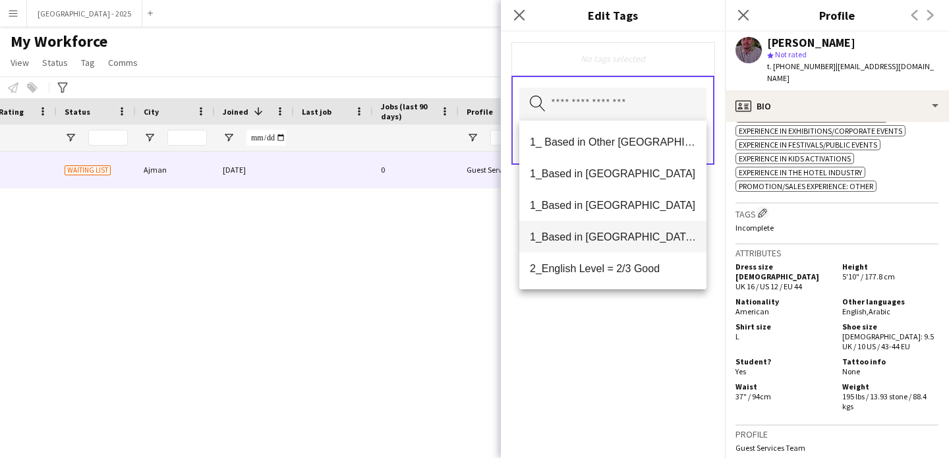
click at [633, 247] on mat-option "1_Based in [GEOGRAPHIC_DATA]/[GEOGRAPHIC_DATA]/Ajman" at bounding box center [612, 237] width 187 height 32
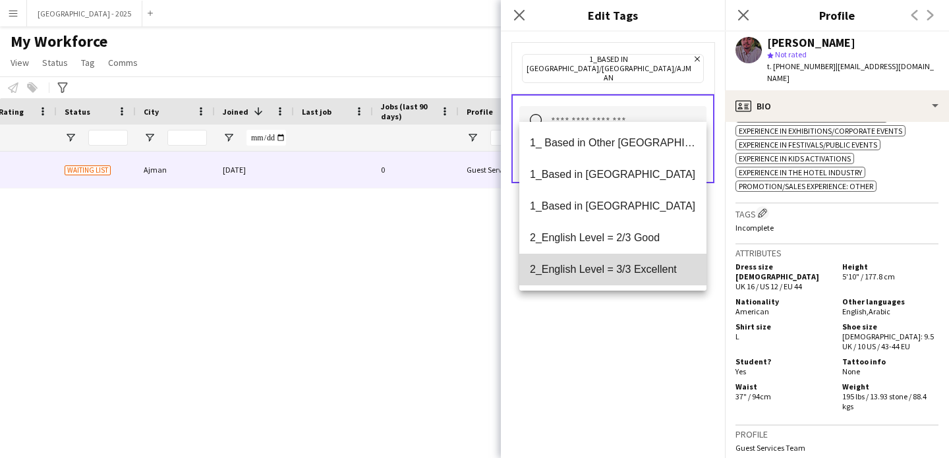
click at [641, 272] on span "2_English Level = 3/3 Excellent" at bounding box center [613, 269] width 166 height 13
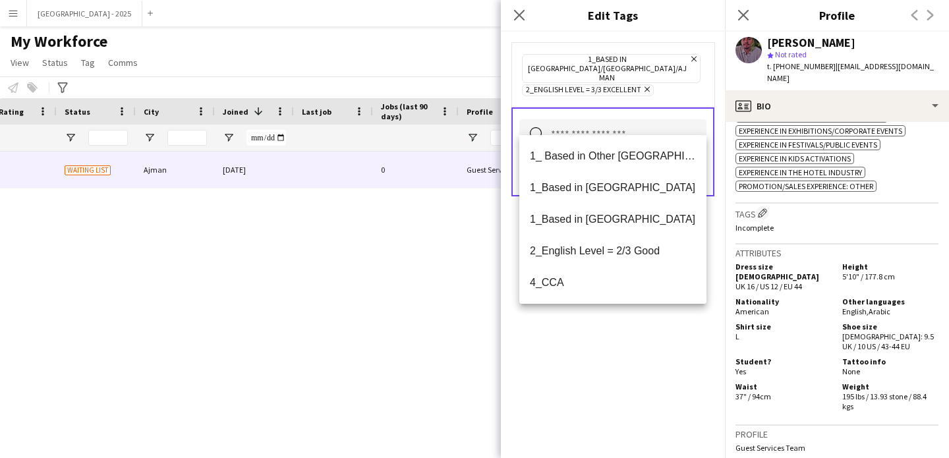
click at [643, 340] on div "1_Based in [GEOGRAPHIC_DATA]/[GEOGRAPHIC_DATA]/Ajman Remove 2_English Level = 3…" at bounding box center [613, 245] width 224 height 427
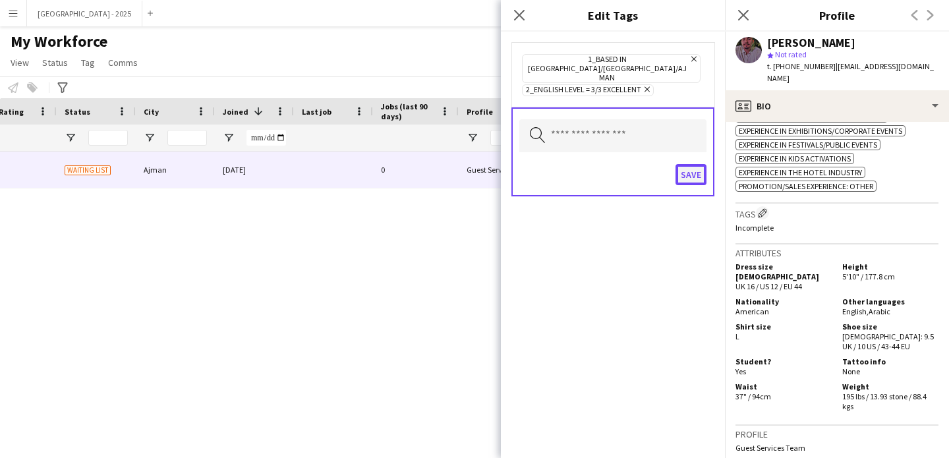
click at [683, 164] on button "Save" at bounding box center [691, 174] width 31 height 21
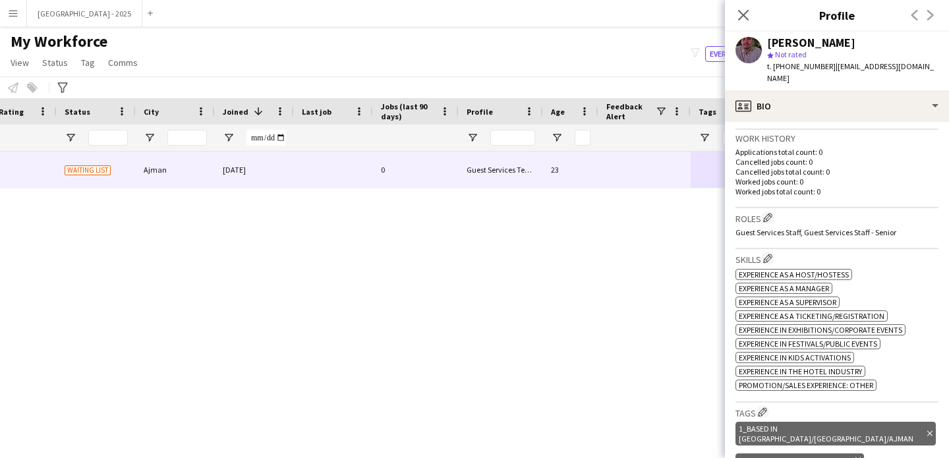
scroll to position [0, 0]
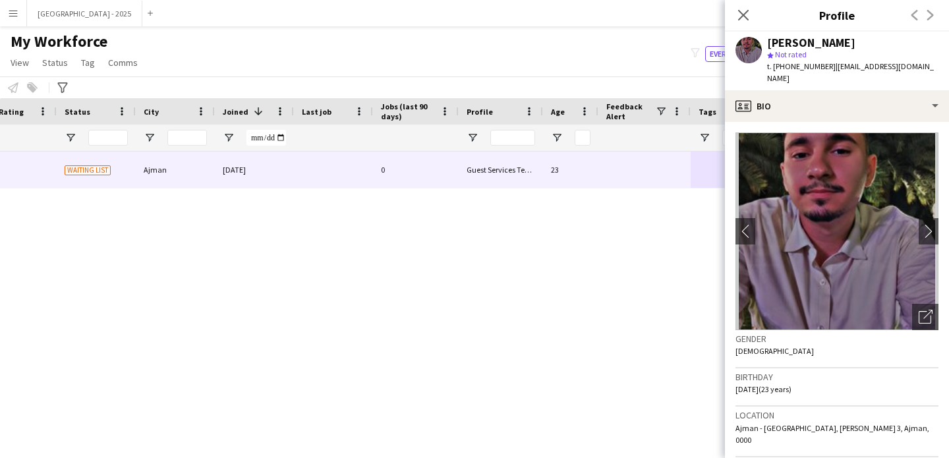
click at [850, 122] on app-crew-profile-bio "chevron-left chevron-right Open photos pop-in Gender Male Birthday 11-11-2001 (…" at bounding box center [837, 290] width 224 height 336
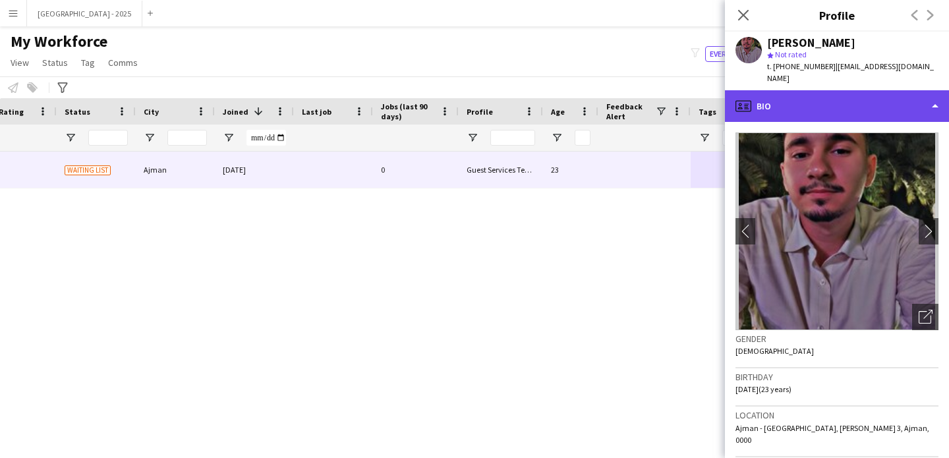
click at [853, 100] on div "profile Bio" at bounding box center [837, 106] width 224 height 32
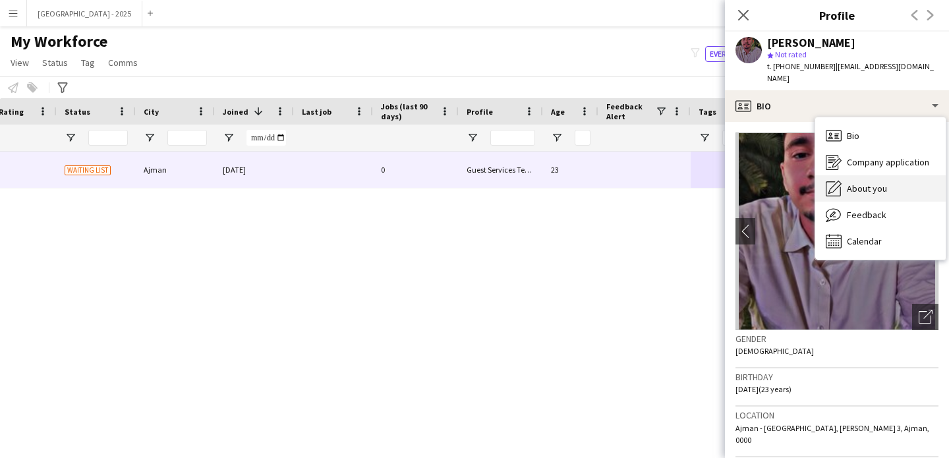
click at [885, 183] on span "About you" at bounding box center [867, 189] width 40 height 12
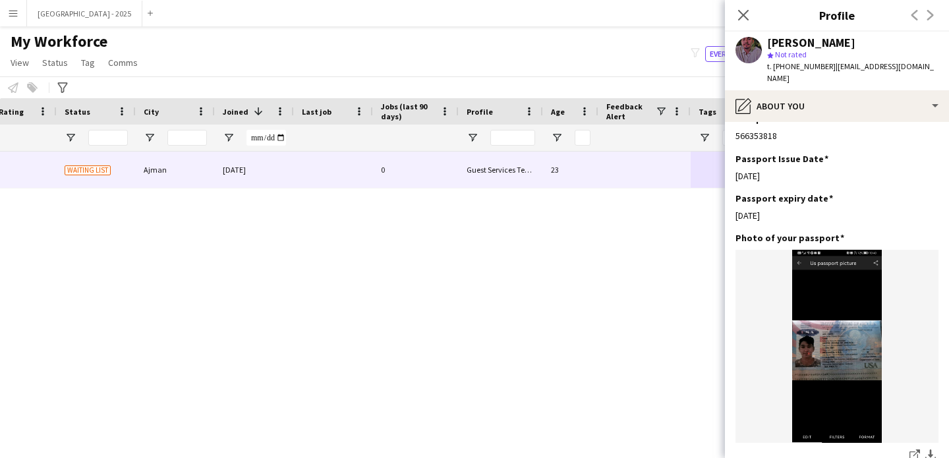
scroll to position [686, 0]
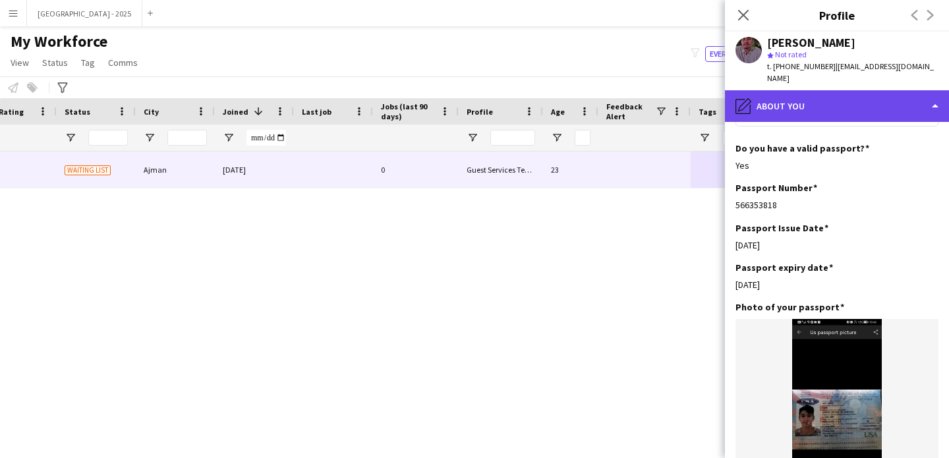
click at [800, 91] on div "pencil4 About you" at bounding box center [837, 106] width 224 height 32
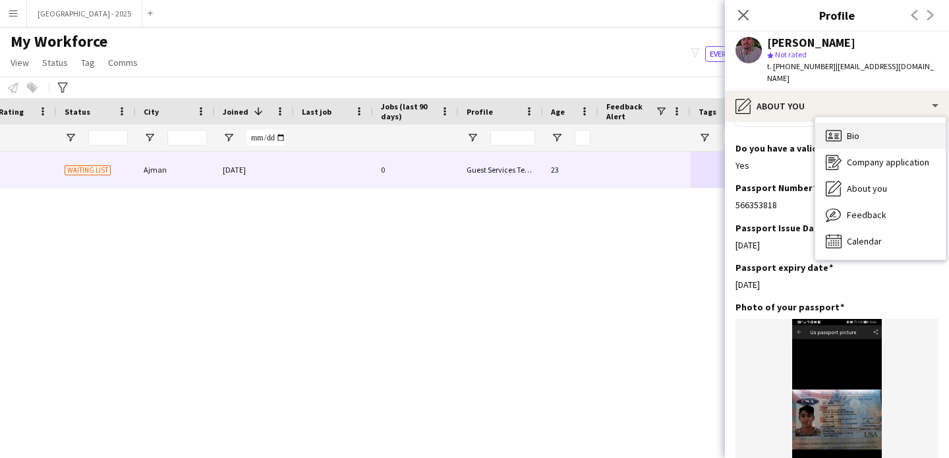
click at [863, 123] on div "Bio Bio" at bounding box center [880, 136] width 131 height 26
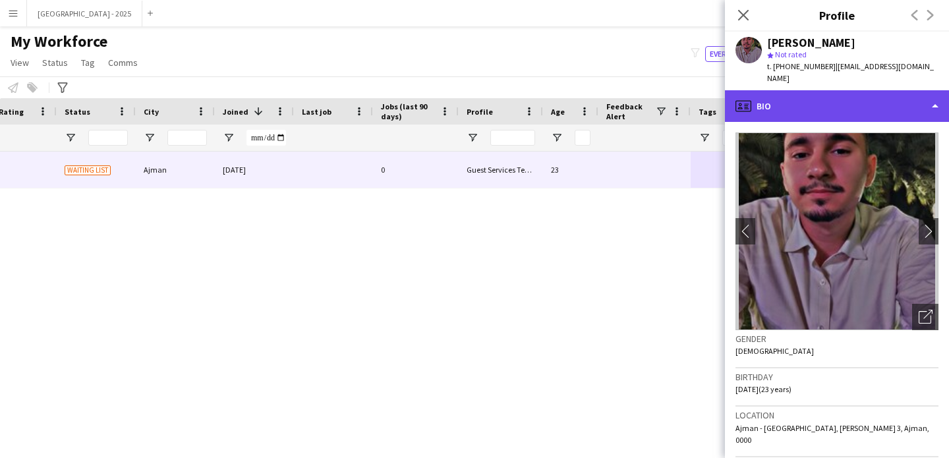
click at [800, 94] on div "profile Bio" at bounding box center [837, 106] width 224 height 32
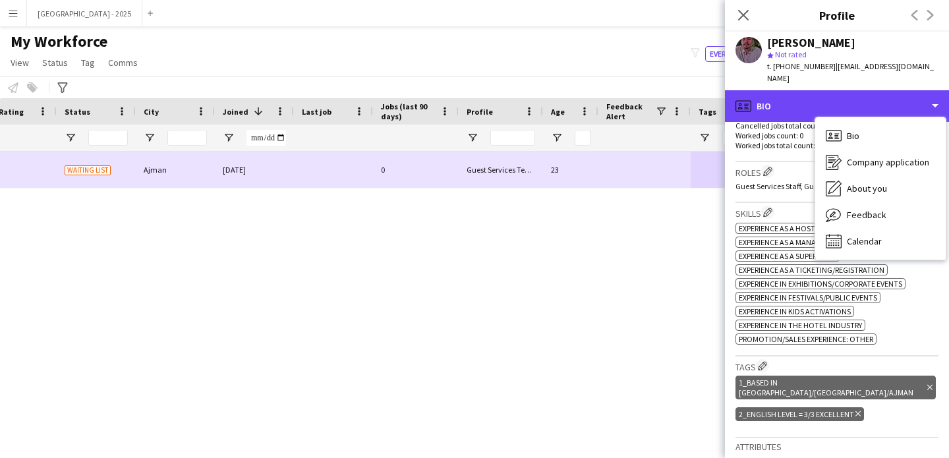
scroll to position [0, 0]
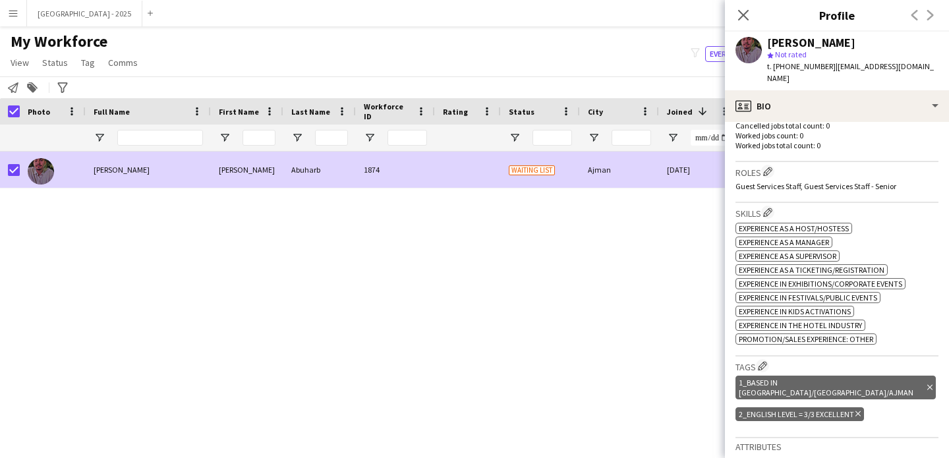
click at [51, 50] on span "My Workforce" at bounding box center [59, 42] width 97 height 20
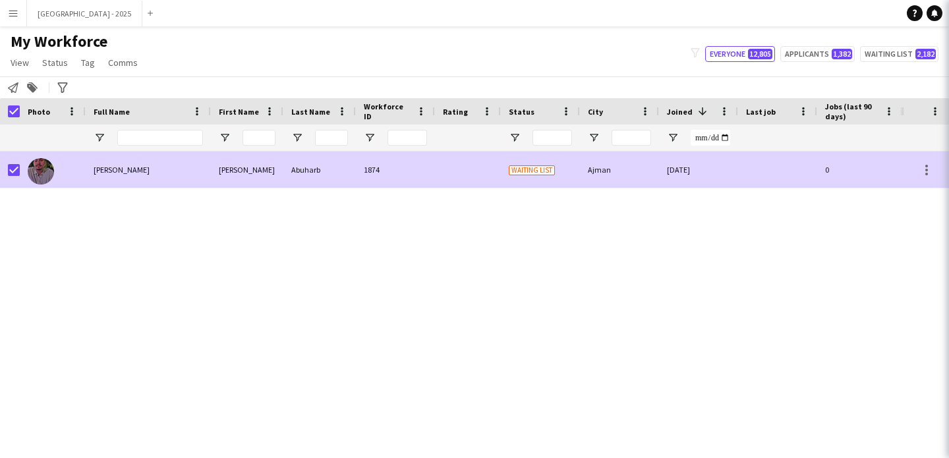
click at [50, 61] on span "Status" at bounding box center [55, 63] width 26 height 12
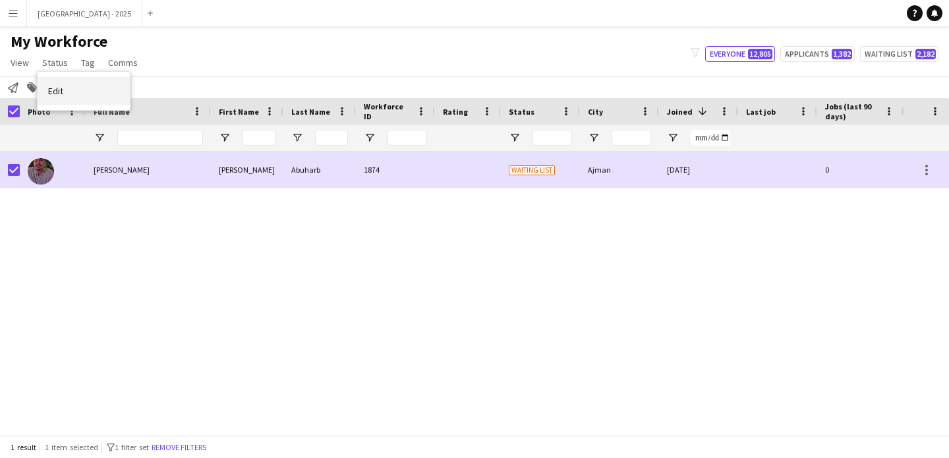
click at [71, 84] on link "Edit" at bounding box center [84, 91] width 92 height 28
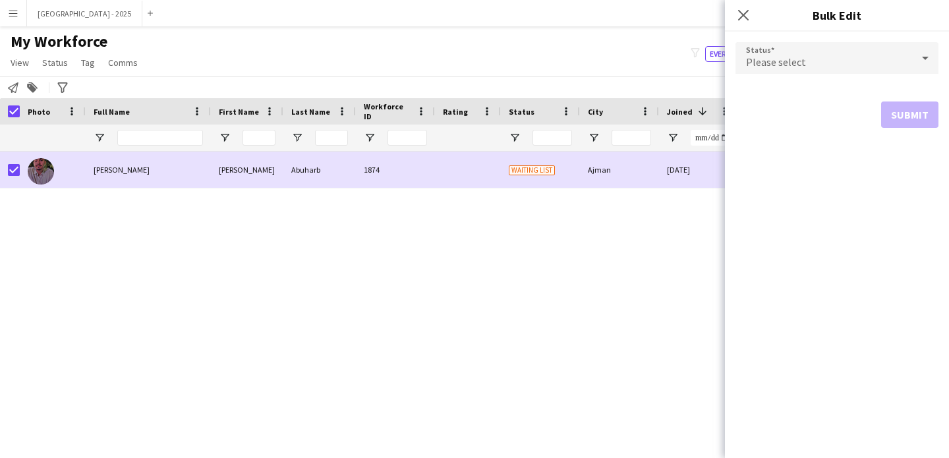
click at [778, 75] on form "Status Please select Submit" at bounding box center [837, 85] width 203 height 107
click at [778, 74] on mat-select "Please select" at bounding box center [837, 58] width 203 height 33
click at [781, 63] on span "Please select" at bounding box center [776, 61] width 60 height 13
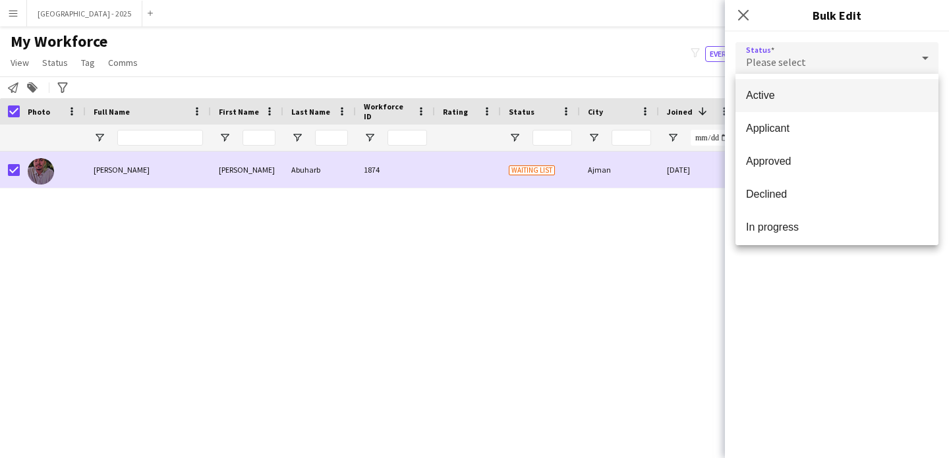
click at [799, 103] on mat-option "Active" at bounding box center [837, 95] width 203 height 33
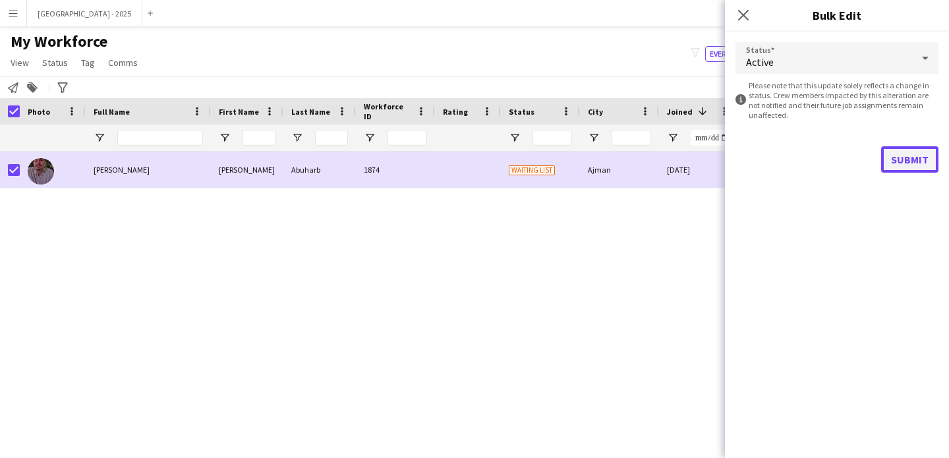
click at [898, 148] on button "Submit" at bounding box center [909, 159] width 57 height 26
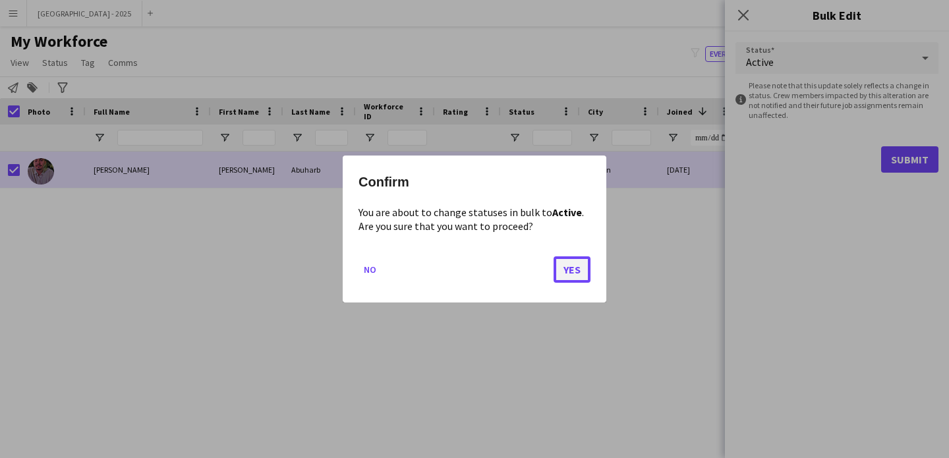
click at [562, 275] on button "Yes" at bounding box center [572, 269] width 37 height 26
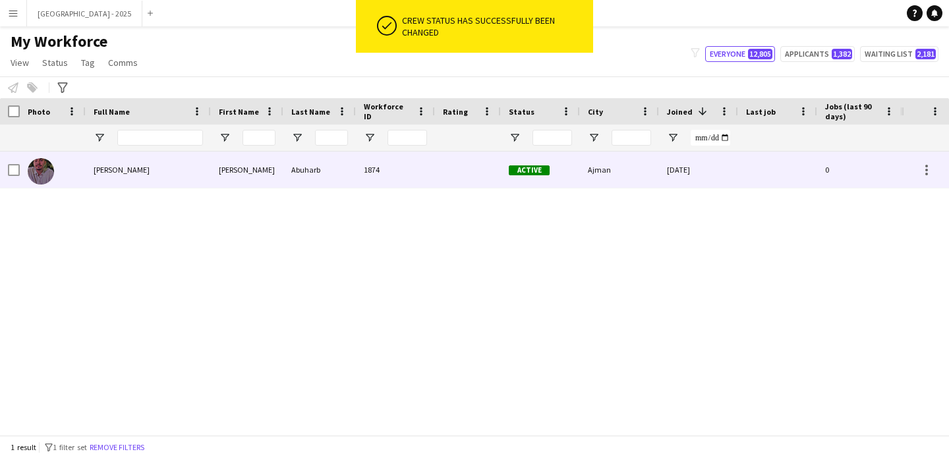
click at [64, 174] on div at bounding box center [53, 170] width 66 height 36
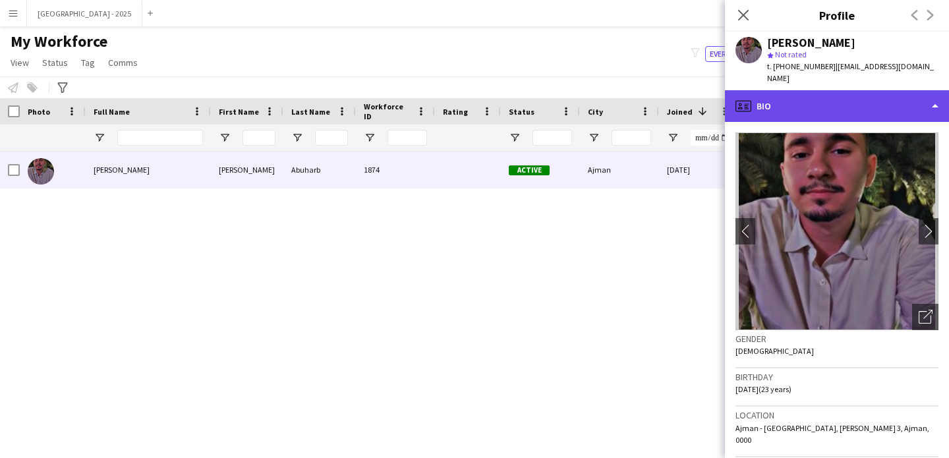
click at [839, 99] on div "profile Bio" at bounding box center [837, 106] width 224 height 32
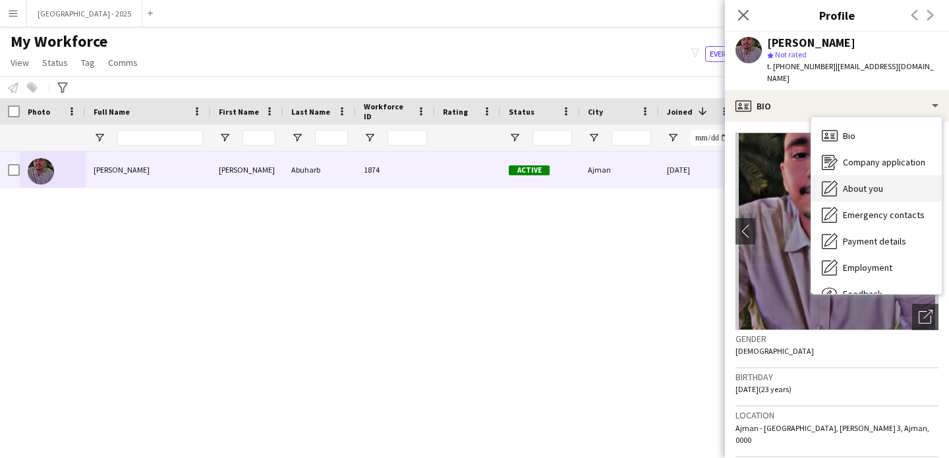
click at [858, 175] on div "About you About you" at bounding box center [877, 188] width 131 height 26
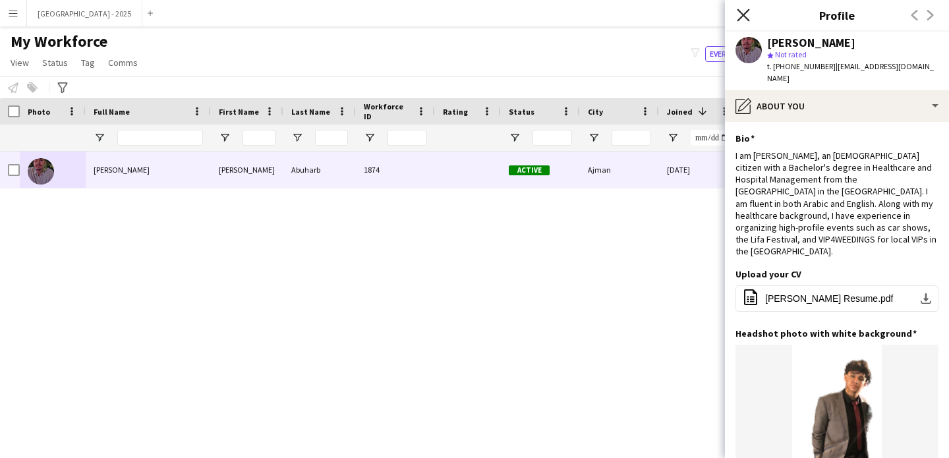
click at [746, 20] on icon "Close pop-in" at bounding box center [743, 15] width 13 height 13
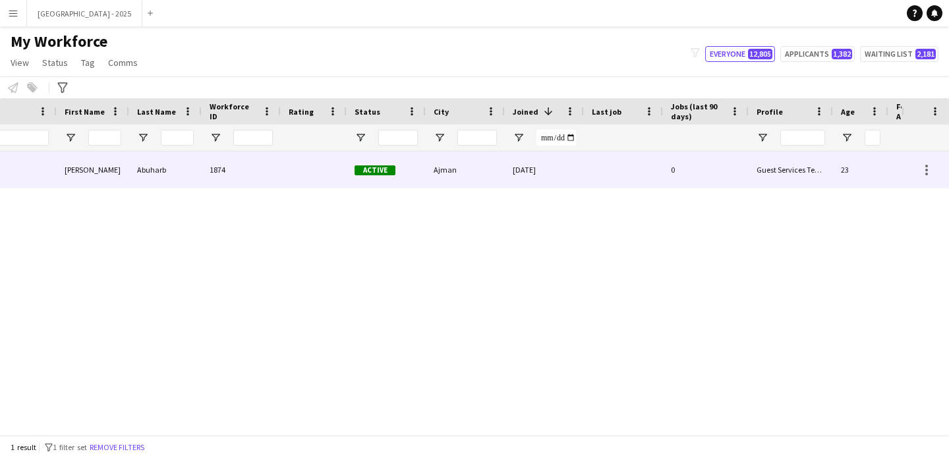
scroll to position [0, 350]
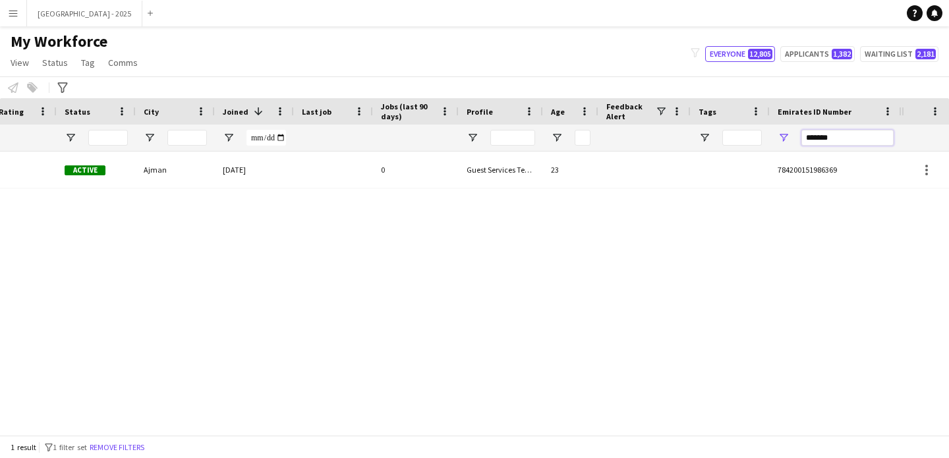
click at [810, 144] on input "*******" at bounding box center [848, 138] width 92 height 16
paste input "Emirates ID Number Filter Input"
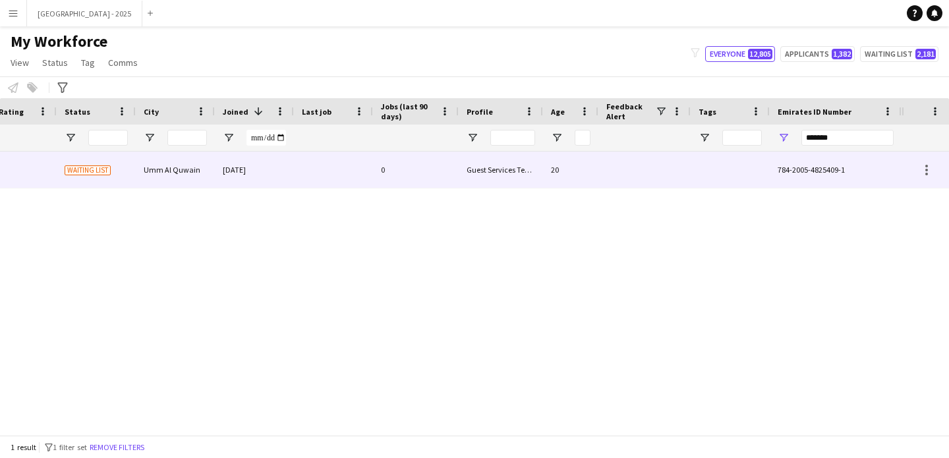
click at [661, 160] on div at bounding box center [645, 170] width 92 height 36
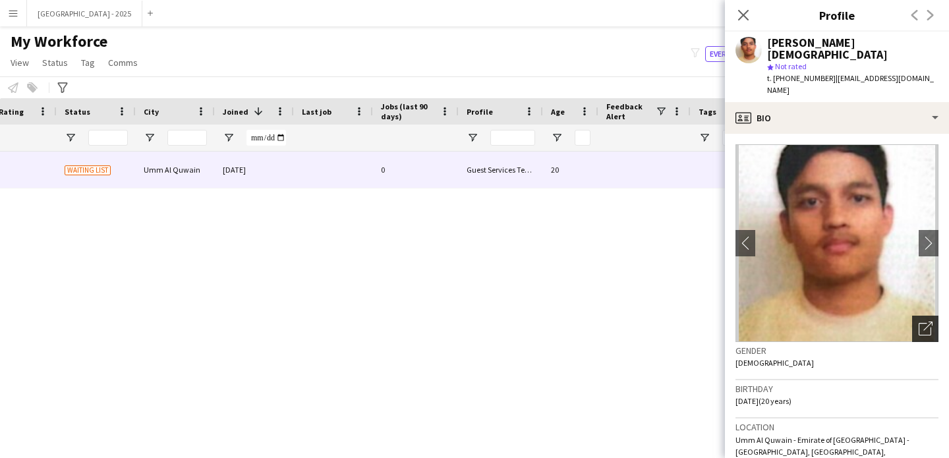
click at [919, 322] on icon "Open photos pop-in" at bounding box center [926, 329] width 14 height 14
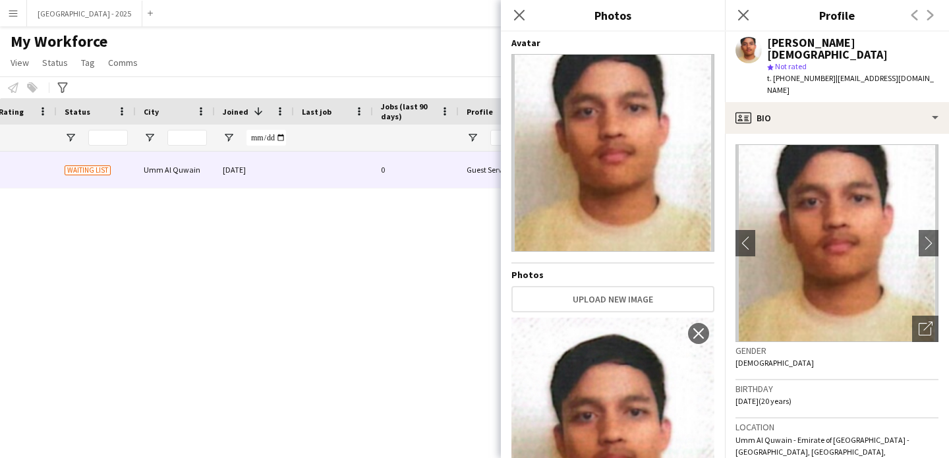
scroll to position [152, 0]
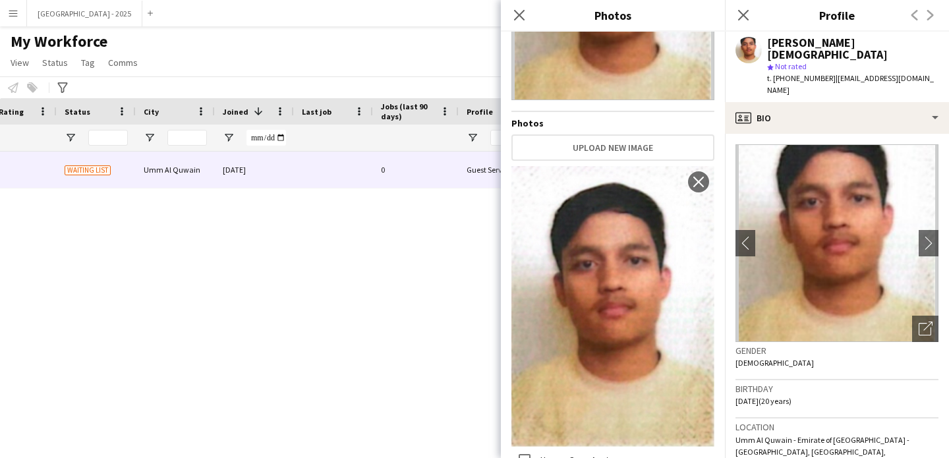
click at [762, 383] on h3 "Birthday" at bounding box center [837, 389] width 203 height 12
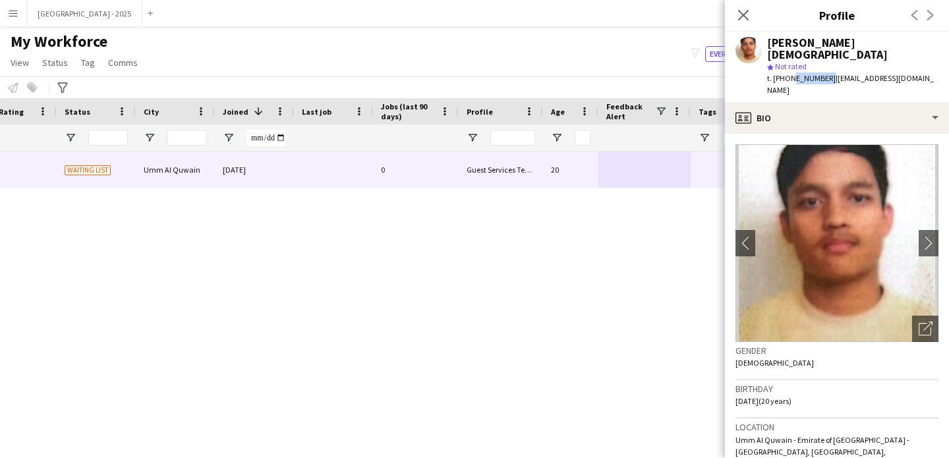
drag, startPoint x: 789, startPoint y: 67, endPoint x: 823, endPoint y: 72, distance: 34.6
click at [823, 73] on div "t. +971502276217 | sam26005028@gmail.com" at bounding box center [852, 85] width 171 height 24
copy span "502276217"
click at [747, 11] on icon at bounding box center [743, 15] width 13 height 13
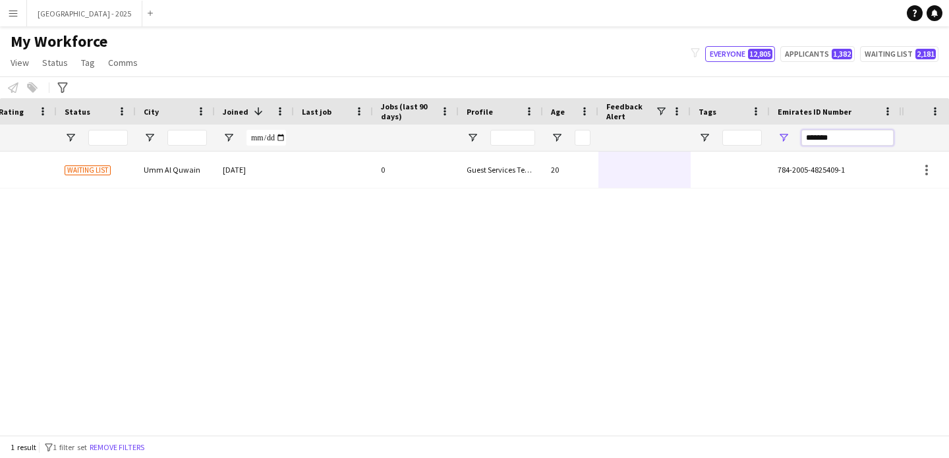
click at [826, 138] on input "*******" at bounding box center [848, 138] width 92 height 16
paste input "Emirates ID Number Filter Input"
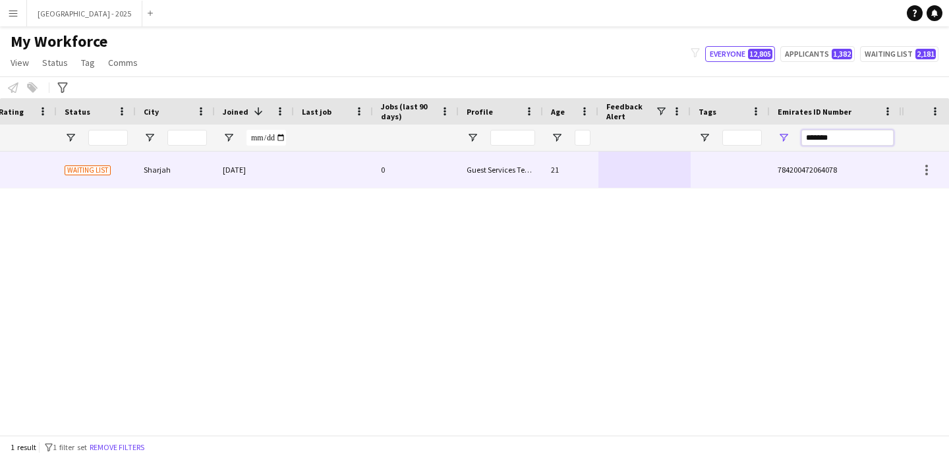
type input "*******"
click at [757, 162] on div at bounding box center [730, 170] width 79 height 36
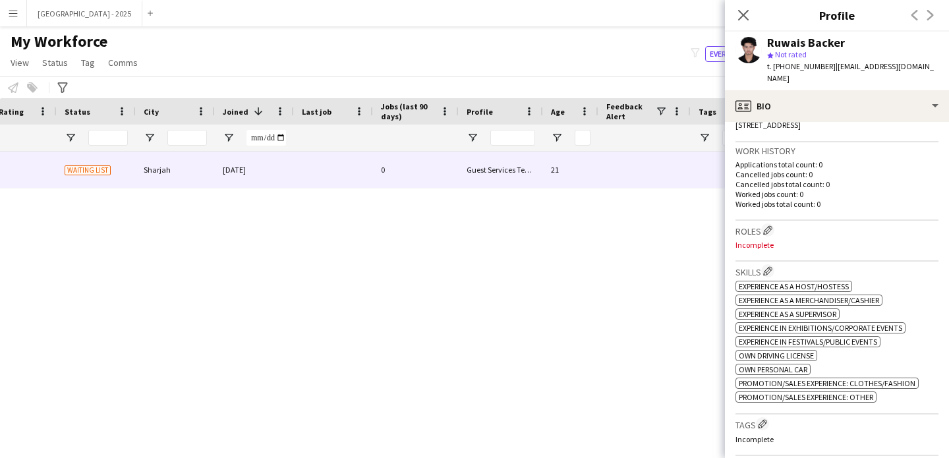
scroll to position [187, 0]
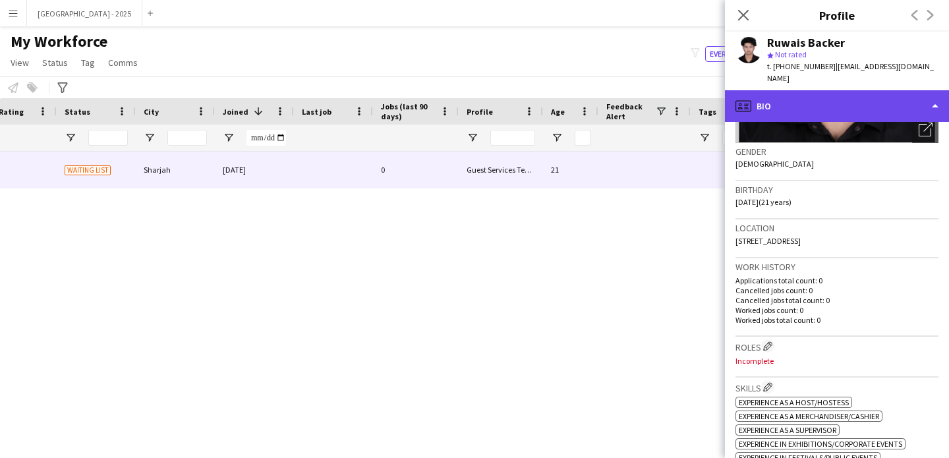
click at [811, 90] on div "profile Bio" at bounding box center [837, 106] width 224 height 32
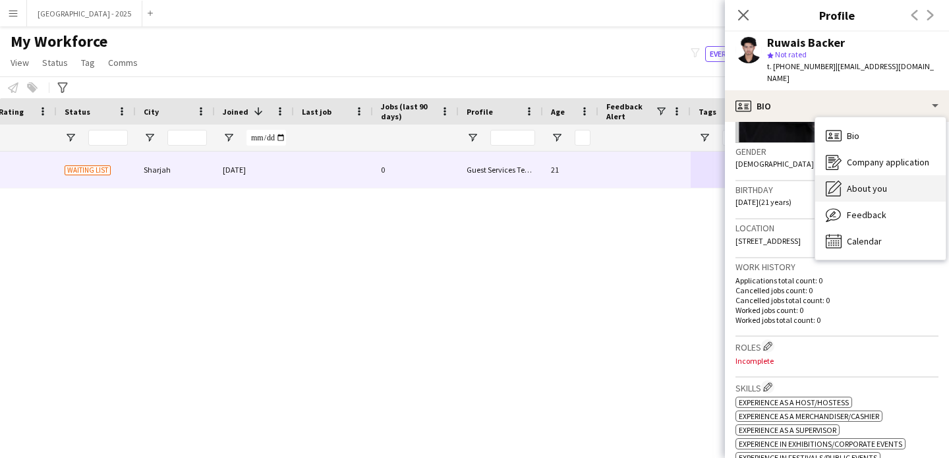
click at [864, 175] on div "About you About you" at bounding box center [880, 188] width 131 height 26
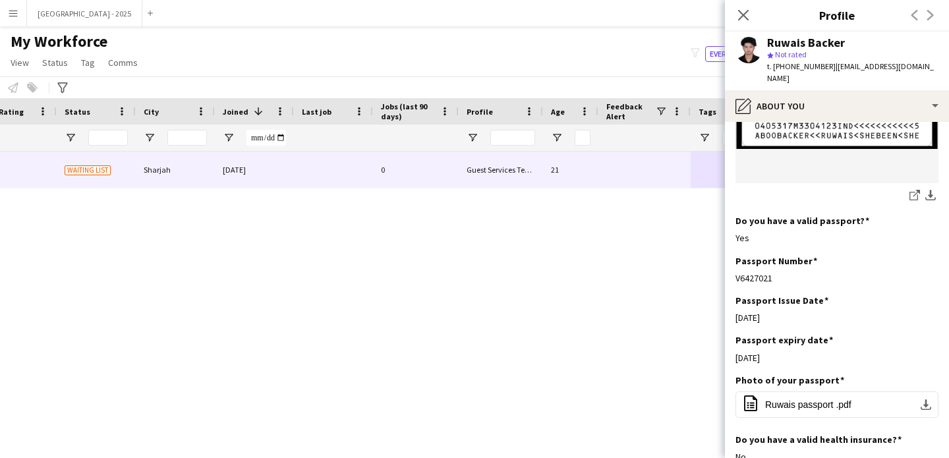
scroll to position [1011, 0]
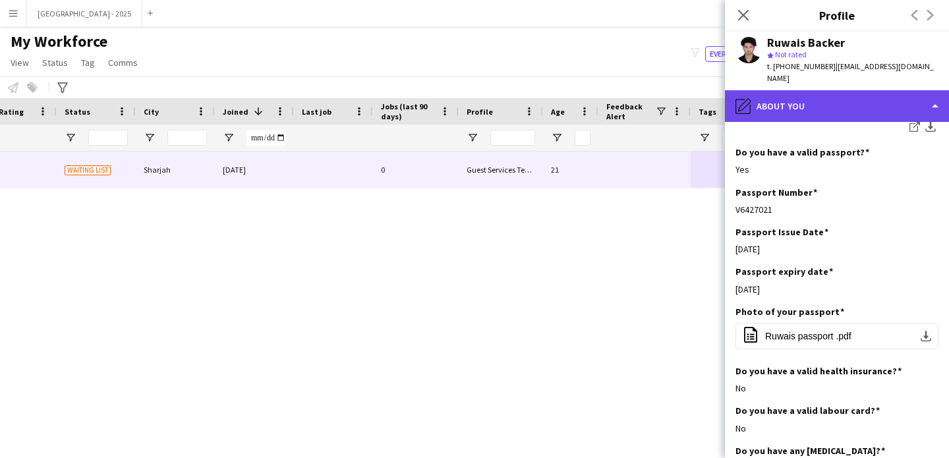
click at [817, 100] on div "pencil4 About you" at bounding box center [837, 106] width 224 height 32
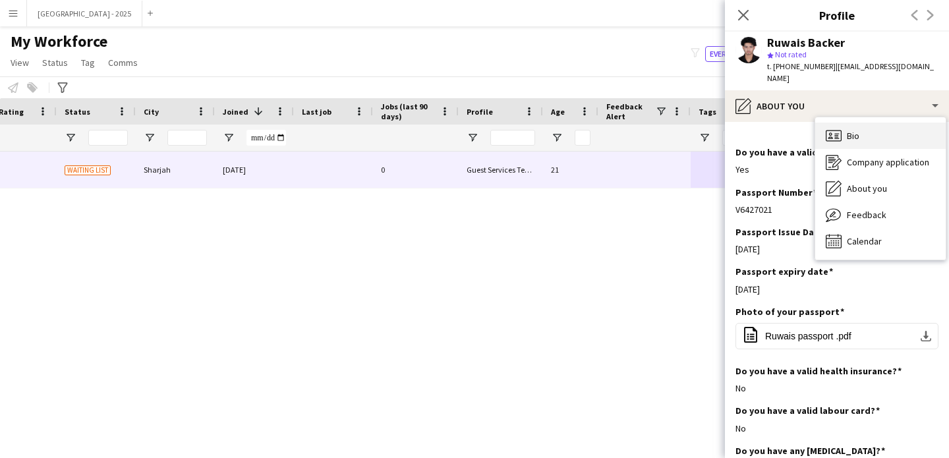
click at [850, 123] on div "Bio Bio" at bounding box center [880, 136] width 131 height 26
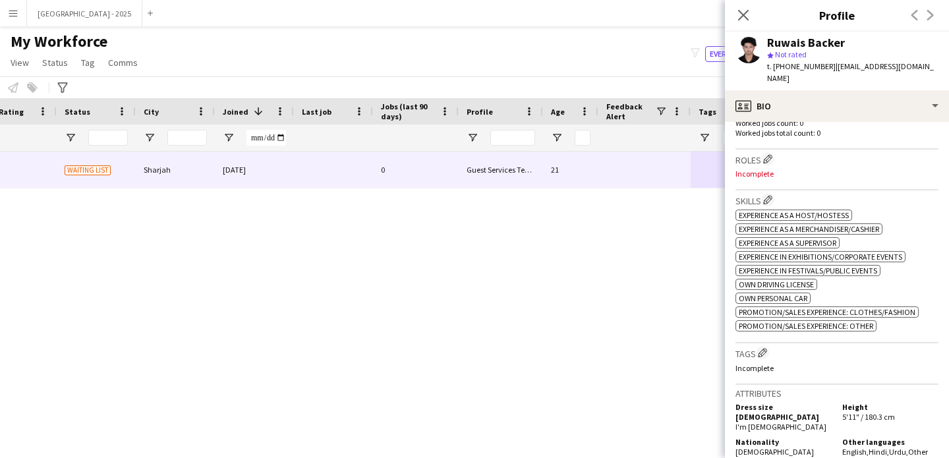
scroll to position [322, 0]
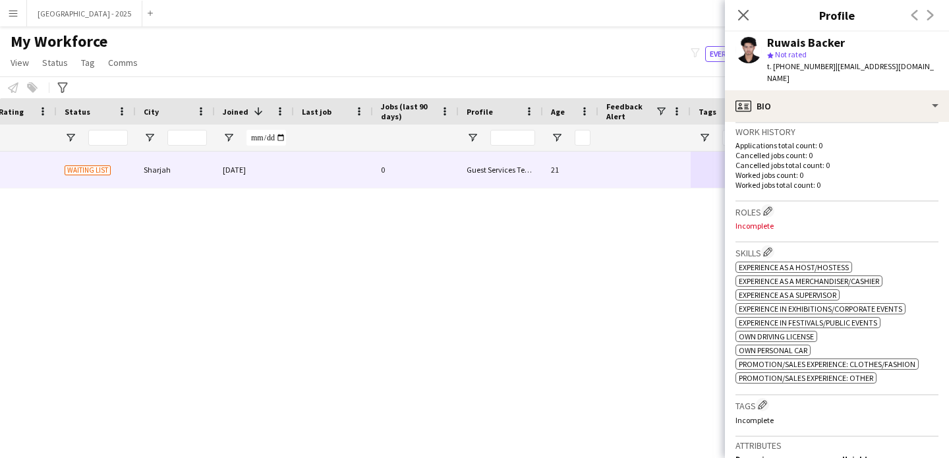
click at [767, 188] on div "Work history Applications total count: 0 Cancelled jobs count: 0 Cancelled jobs…" at bounding box center [837, 162] width 203 height 78
click at [770, 206] on app-icon "Edit crew company roles" at bounding box center [767, 210] width 9 height 9
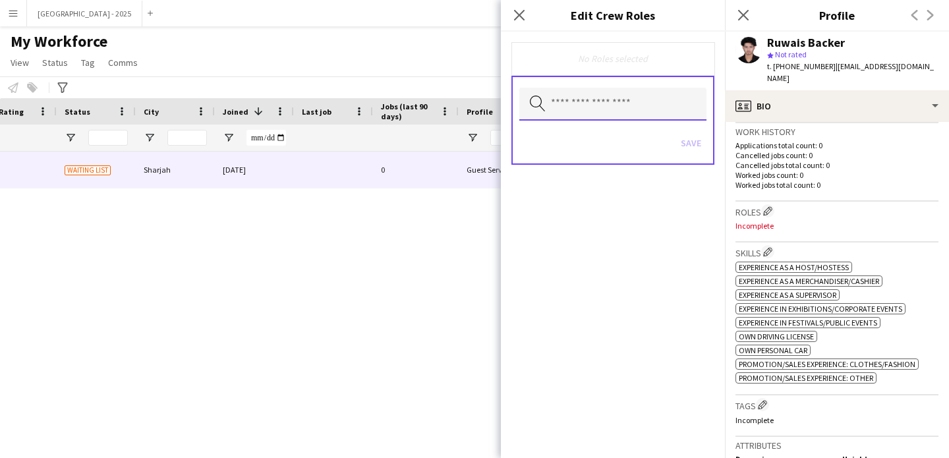
click at [634, 107] on input "text" at bounding box center [612, 104] width 187 height 33
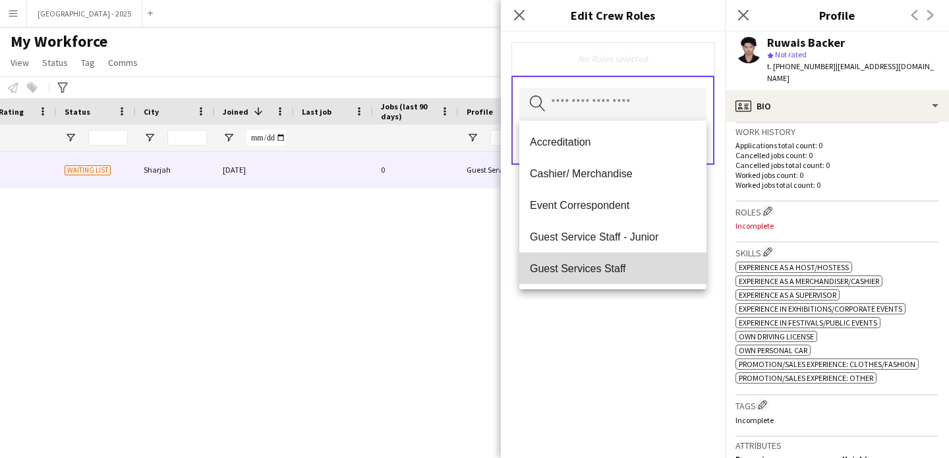
click at [635, 260] on mat-option "Guest Services Staff" at bounding box center [612, 268] width 187 height 32
click at [635, 261] on mat-option "Guest Services Staff - Senior" at bounding box center [612, 270] width 187 height 32
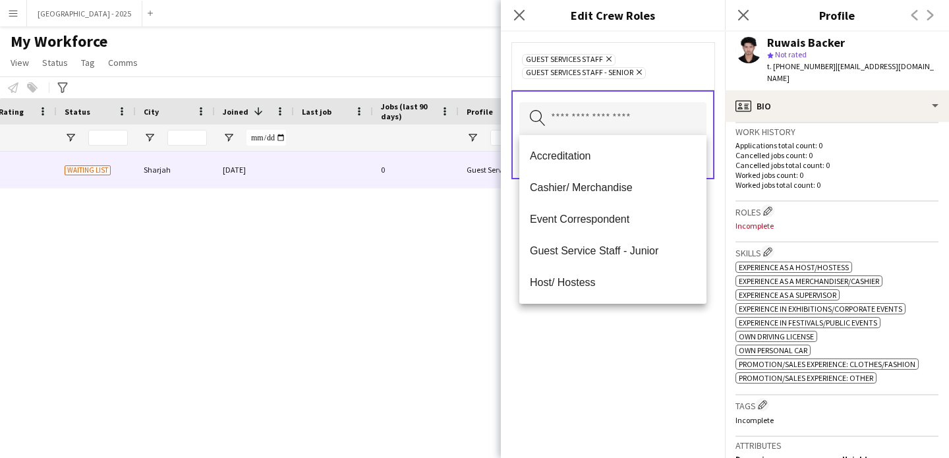
click at [643, 313] on div "Guest Services Staff Remove Guest Services Staff - Senior Remove Search by role…" at bounding box center [613, 245] width 224 height 427
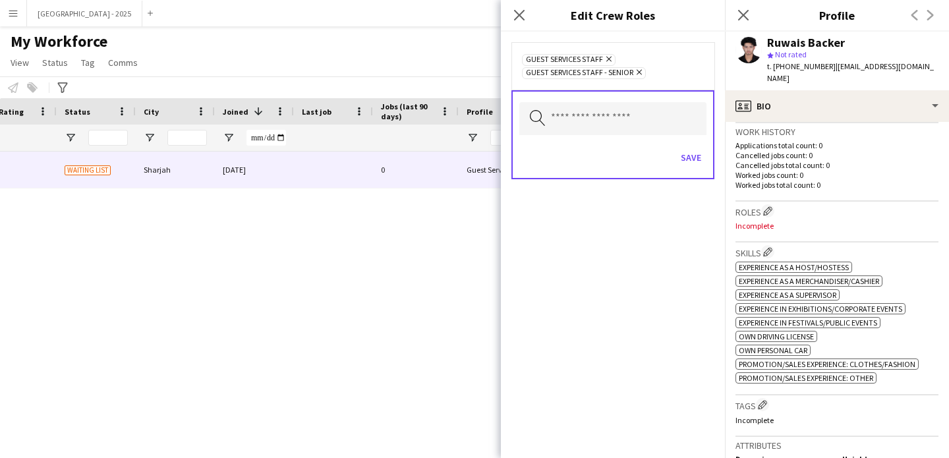
click at [642, 74] on icon "Remove" at bounding box center [638, 72] width 9 height 9
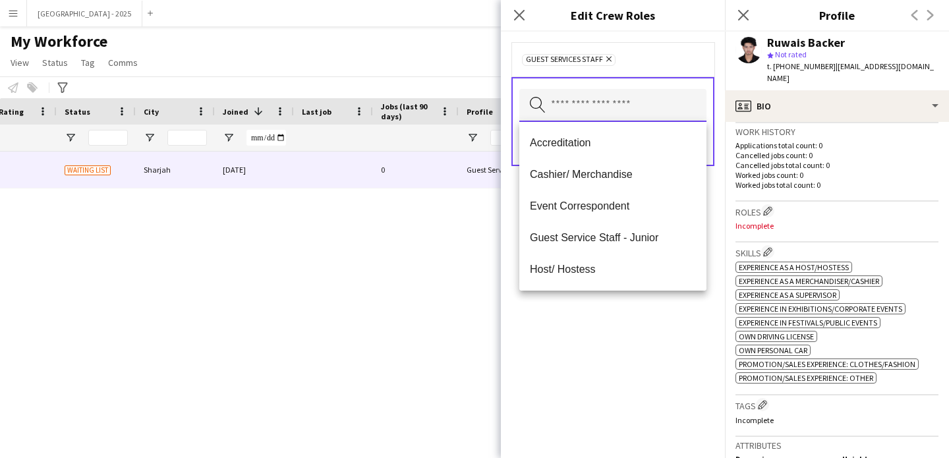
click at [638, 107] on input "text" at bounding box center [612, 105] width 187 height 33
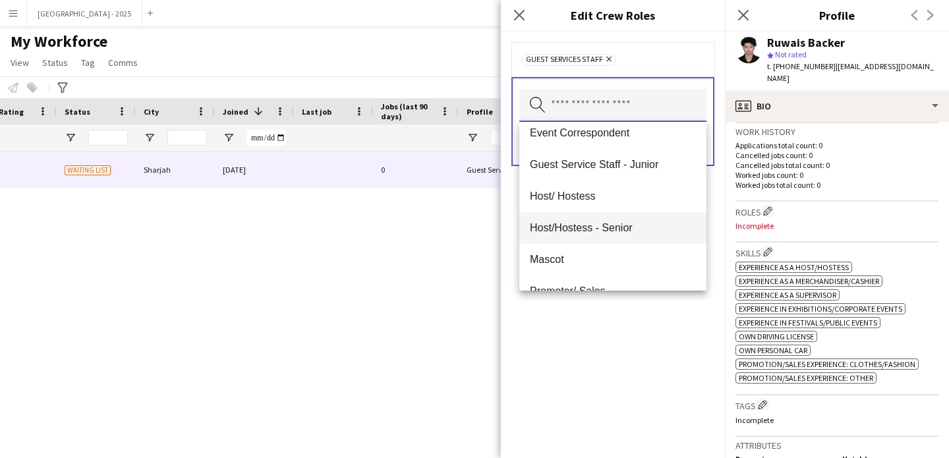
scroll to position [123, 0]
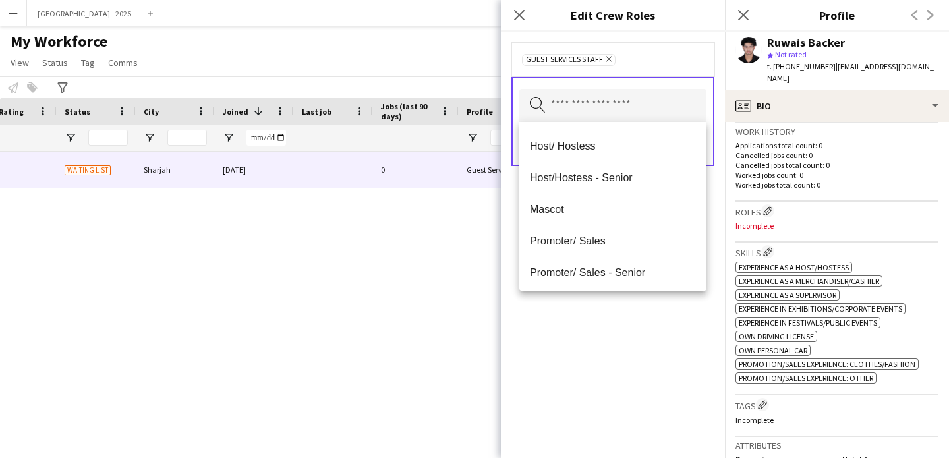
click at [647, 321] on div "Guest Services Staff Remove Search by role type Save" at bounding box center [613, 245] width 224 height 427
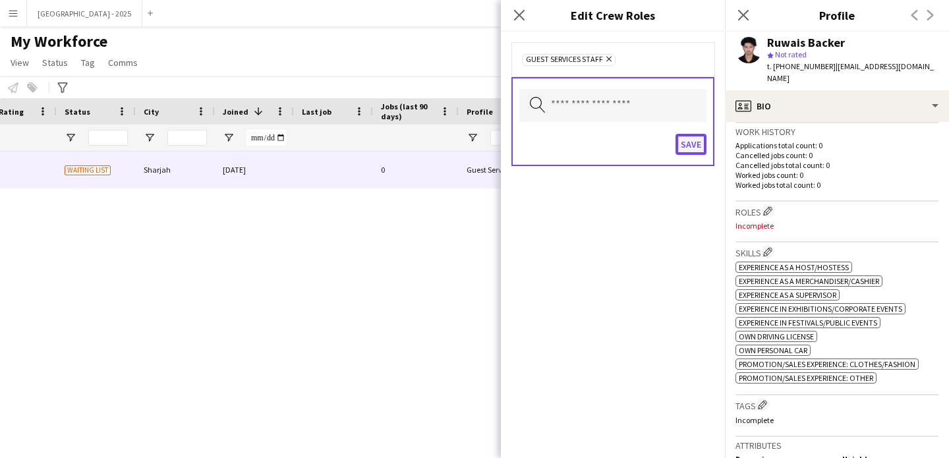
click at [699, 146] on button "Save" at bounding box center [691, 144] width 31 height 21
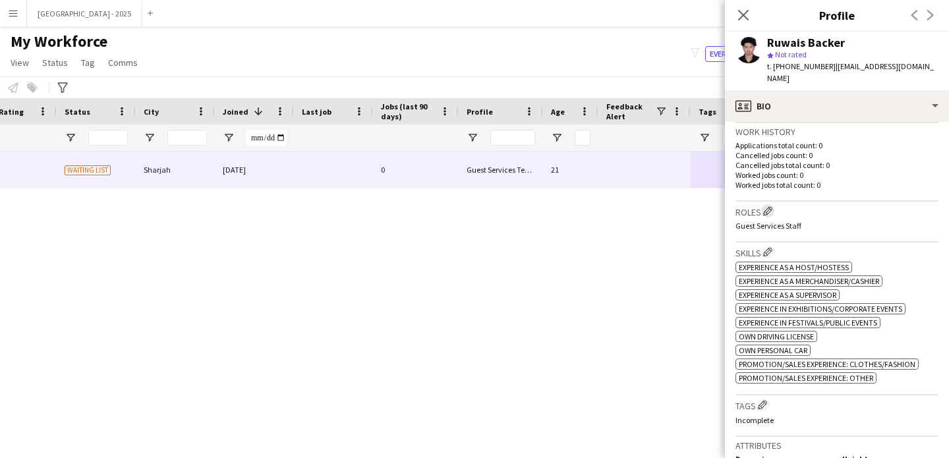
click at [765, 206] on app-icon "Edit crew company roles" at bounding box center [767, 210] width 9 height 9
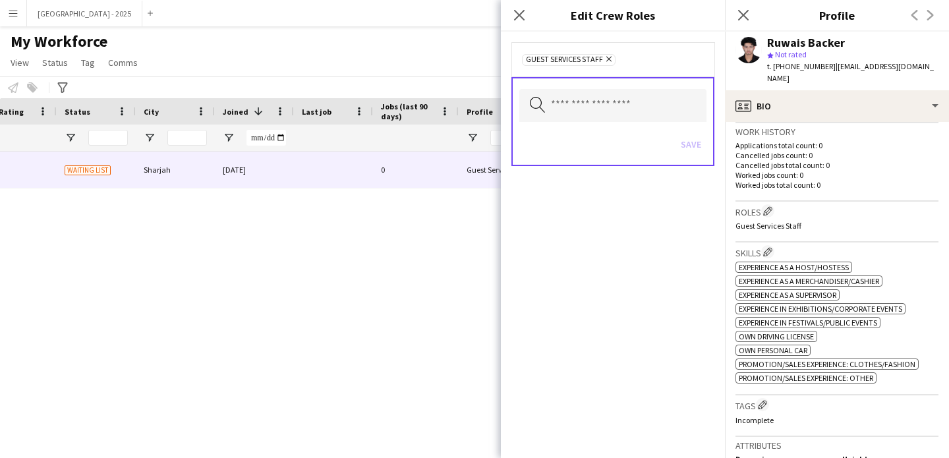
click at [606, 69] on div "Guest Services Staff Remove" at bounding box center [613, 59] width 203 height 34
click at [608, 98] on input "text" at bounding box center [612, 105] width 187 height 33
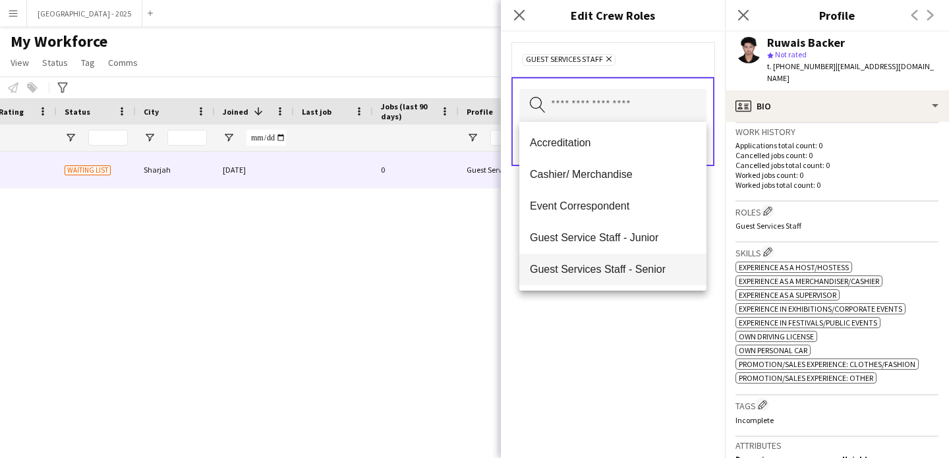
click at [626, 258] on mat-option "Guest Services Staff - Senior" at bounding box center [612, 270] width 187 height 32
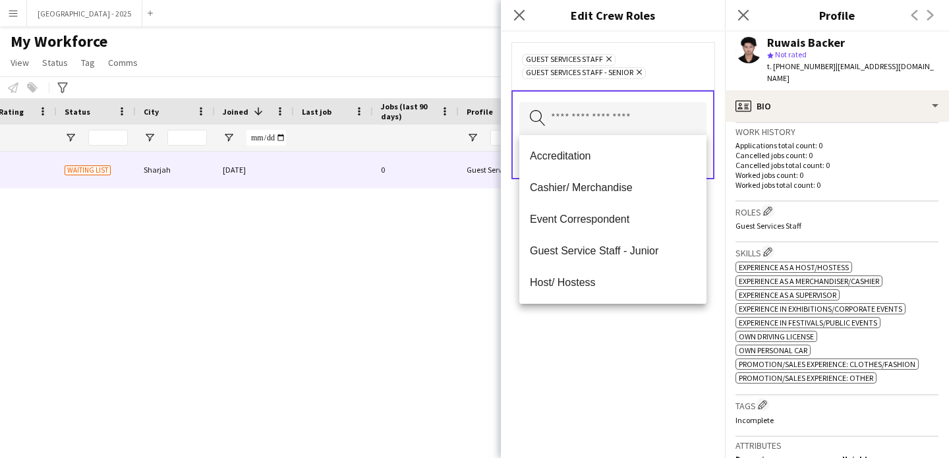
click at [619, 322] on div "Guest Services Staff Remove Guest Services Staff - Senior Remove Search by role…" at bounding box center [613, 245] width 224 height 427
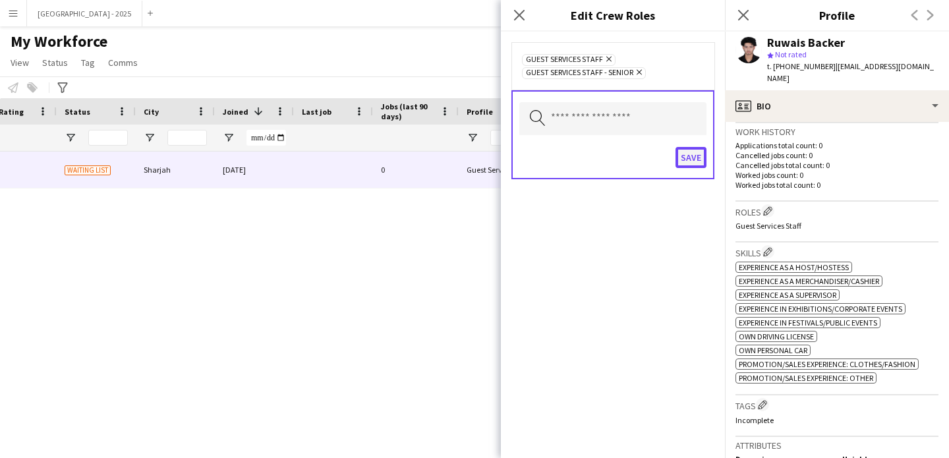
click at [693, 165] on button "Save" at bounding box center [691, 157] width 31 height 21
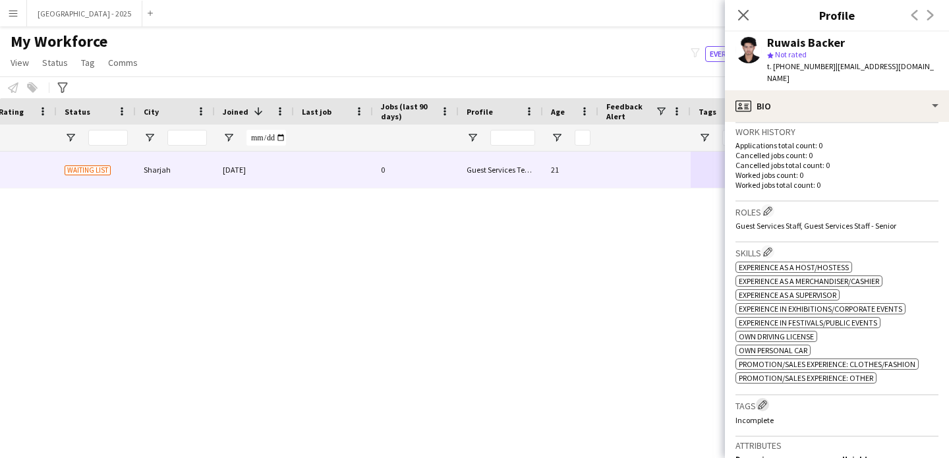
click at [767, 401] on app-icon "Edit crew company tags" at bounding box center [762, 404] width 9 height 9
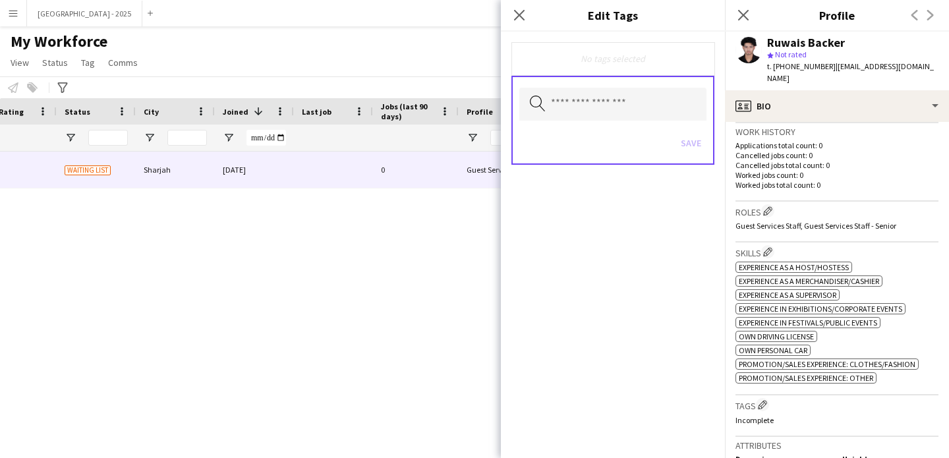
click at [601, 82] on div "Search by tag name Save" at bounding box center [613, 120] width 203 height 89
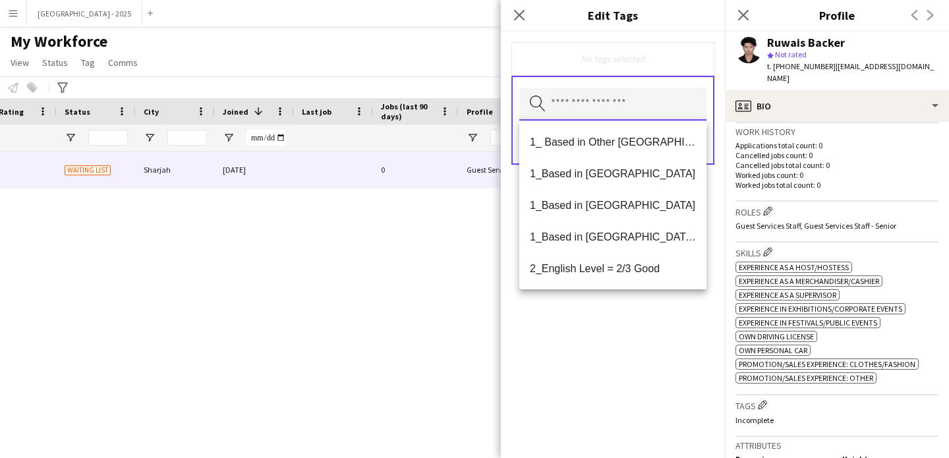
click at [601, 93] on input "text" at bounding box center [612, 104] width 187 height 33
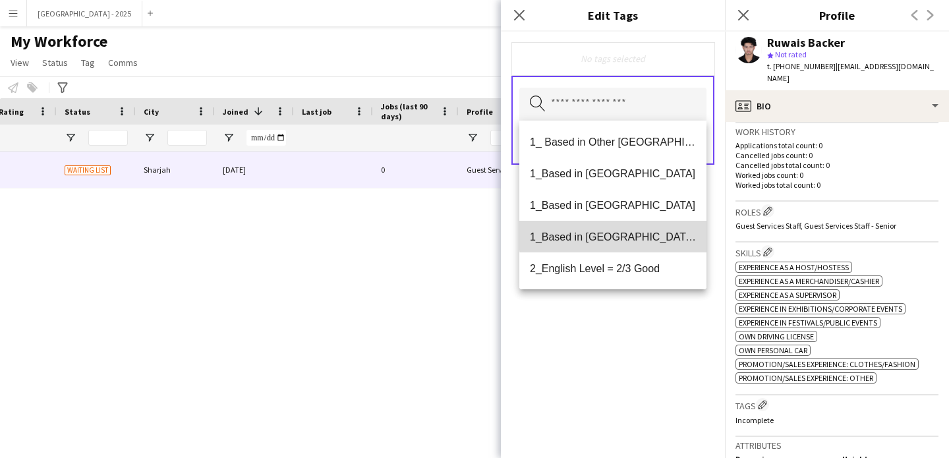
click at [626, 234] on span "1_Based in [GEOGRAPHIC_DATA]/[GEOGRAPHIC_DATA]/Ajman" at bounding box center [613, 237] width 166 height 13
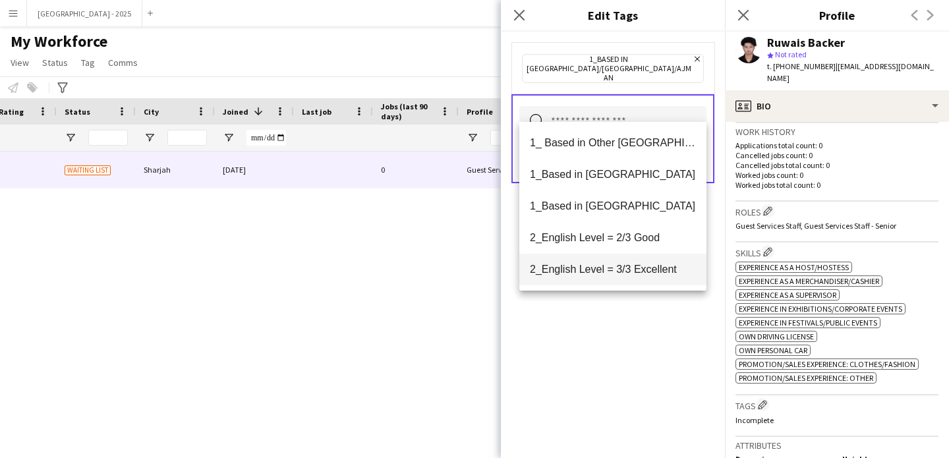
click at [635, 267] on span "2_English Level = 3/3 Excellent" at bounding box center [613, 269] width 166 height 13
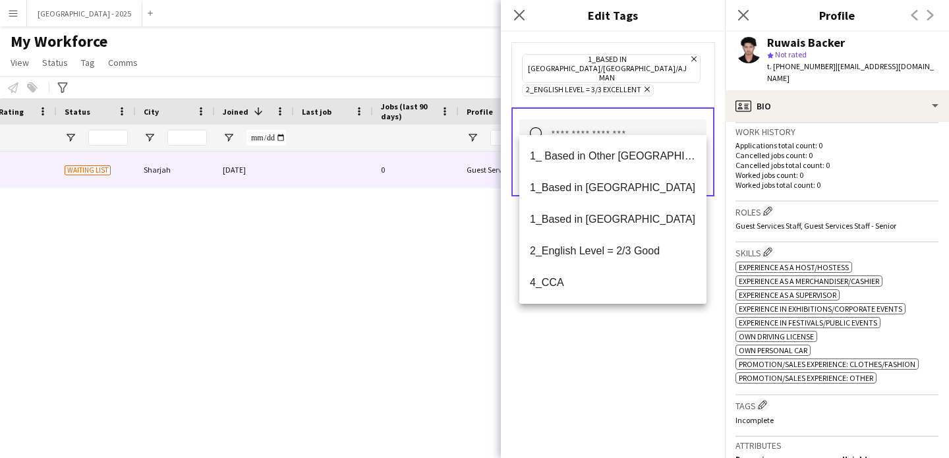
click at [634, 329] on div "1_Based in [GEOGRAPHIC_DATA]/[GEOGRAPHIC_DATA]/Ajman Remove 2_English Level = 3…" at bounding box center [613, 245] width 224 height 427
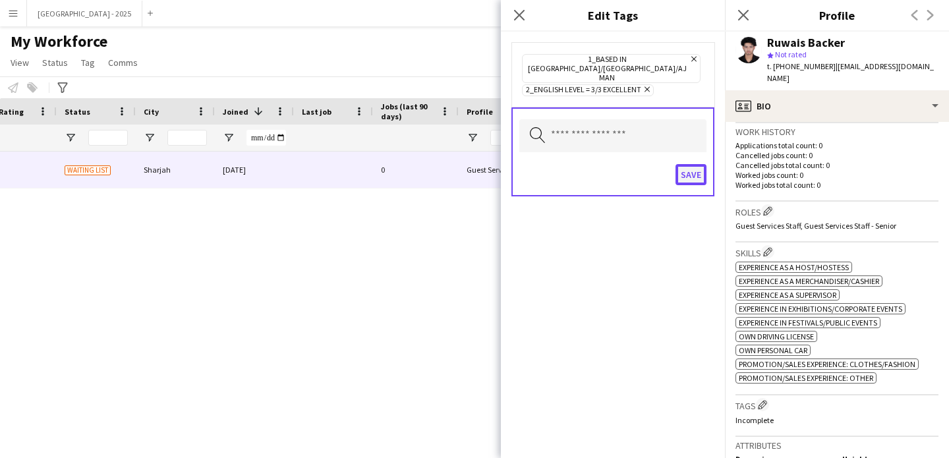
click at [696, 164] on button "Save" at bounding box center [691, 174] width 31 height 21
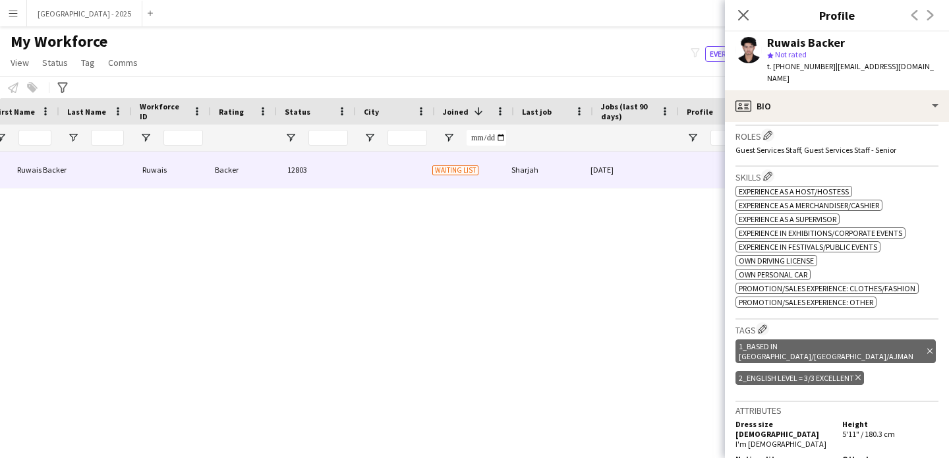
scroll to position [0, 76]
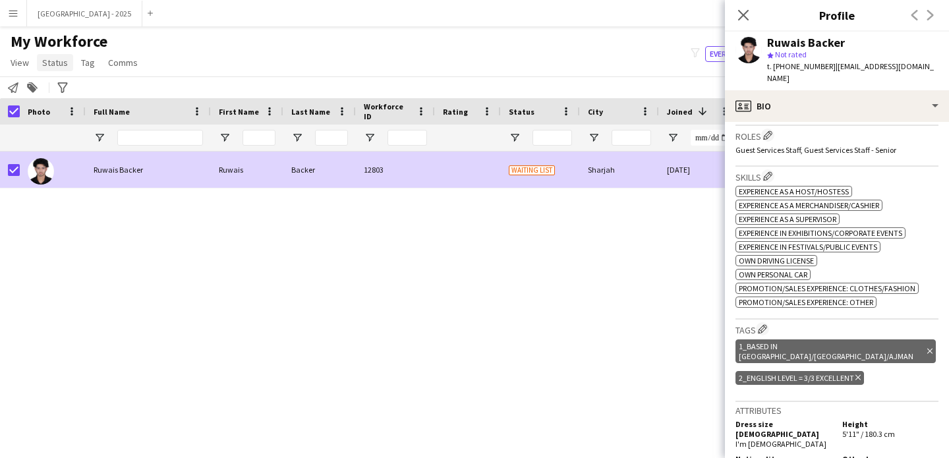
click at [51, 61] on span "Status" at bounding box center [55, 63] width 26 height 12
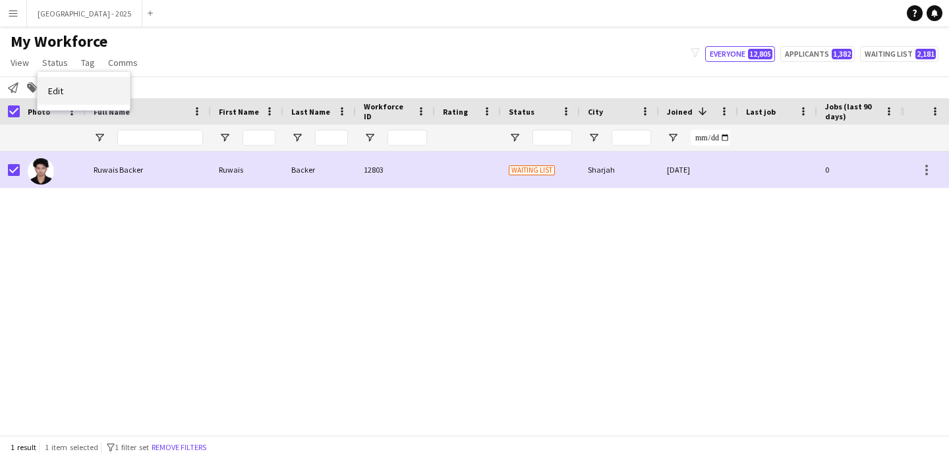
click at [82, 87] on link "Edit" at bounding box center [84, 91] width 92 height 28
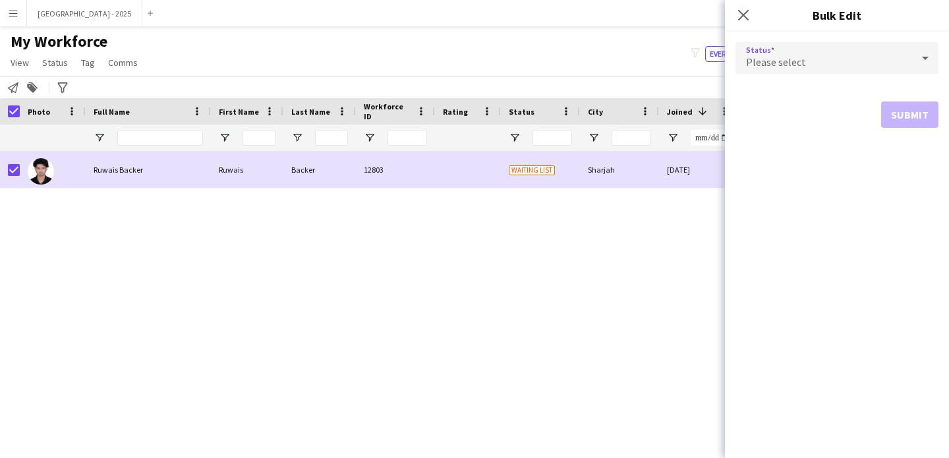
click at [781, 57] on span "Please select" at bounding box center [776, 61] width 60 height 13
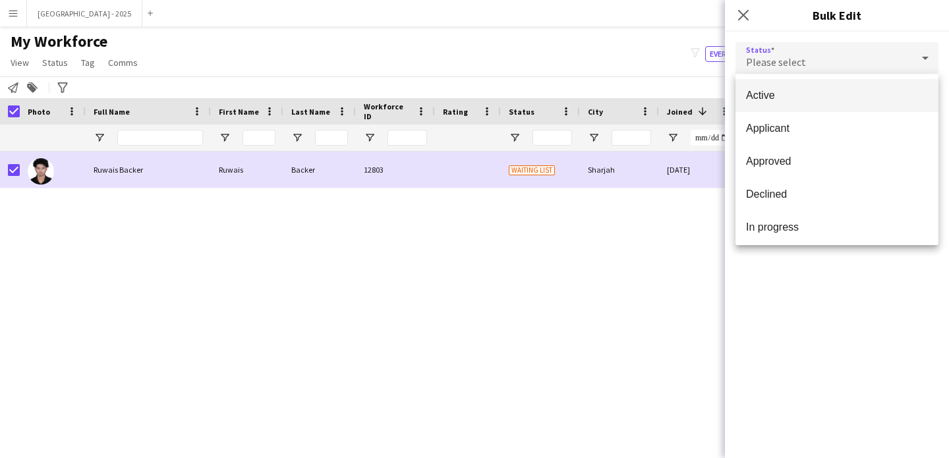
click at [781, 84] on mat-option "Active" at bounding box center [837, 95] width 203 height 33
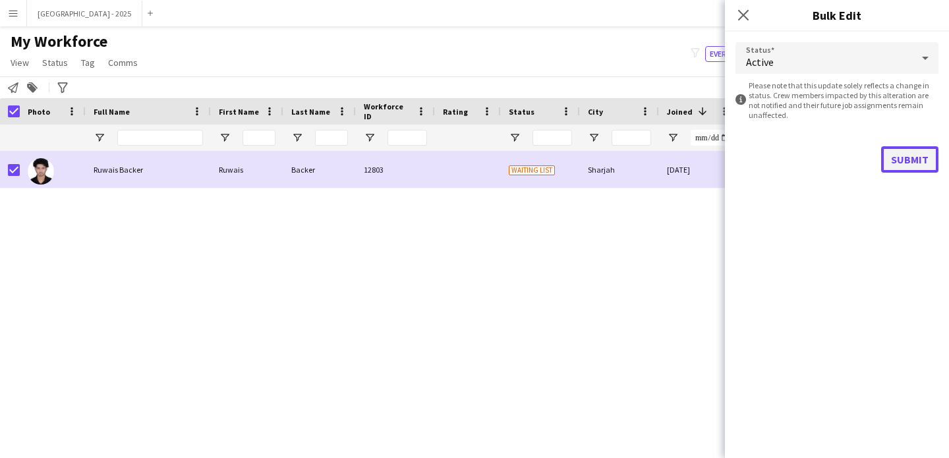
click at [897, 164] on button "Submit" at bounding box center [909, 159] width 57 height 26
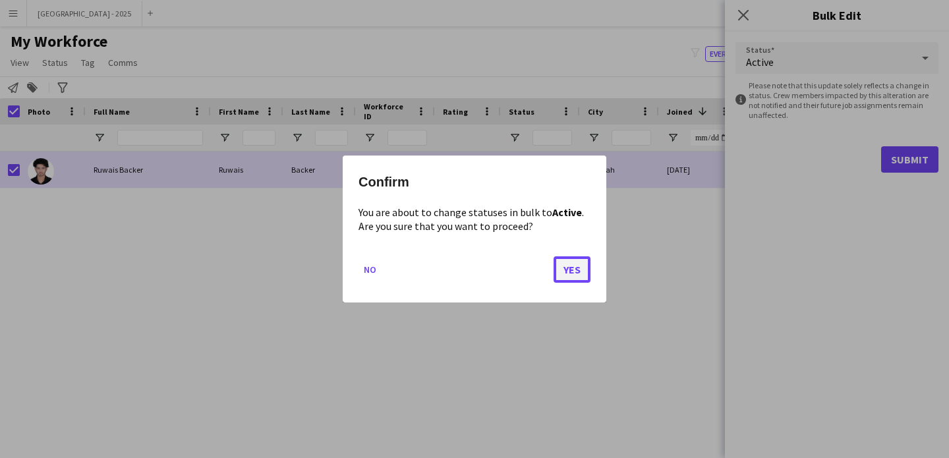
click at [563, 258] on button "Yes" at bounding box center [572, 269] width 37 height 26
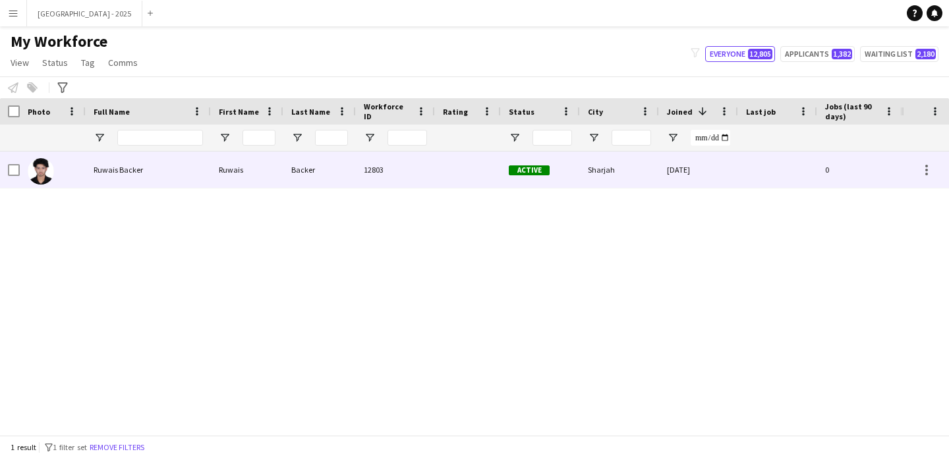
click at [46, 171] on img at bounding box center [41, 171] width 26 height 26
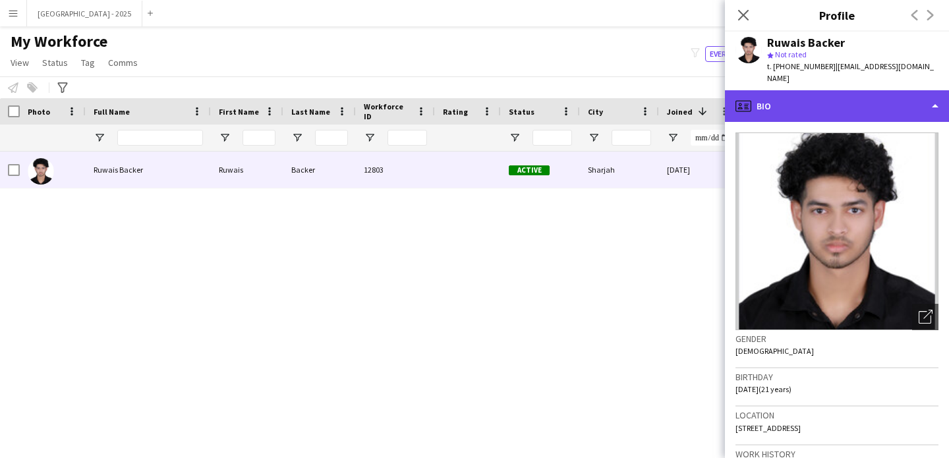
click at [815, 91] on div "profile Bio" at bounding box center [837, 106] width 224 height 32
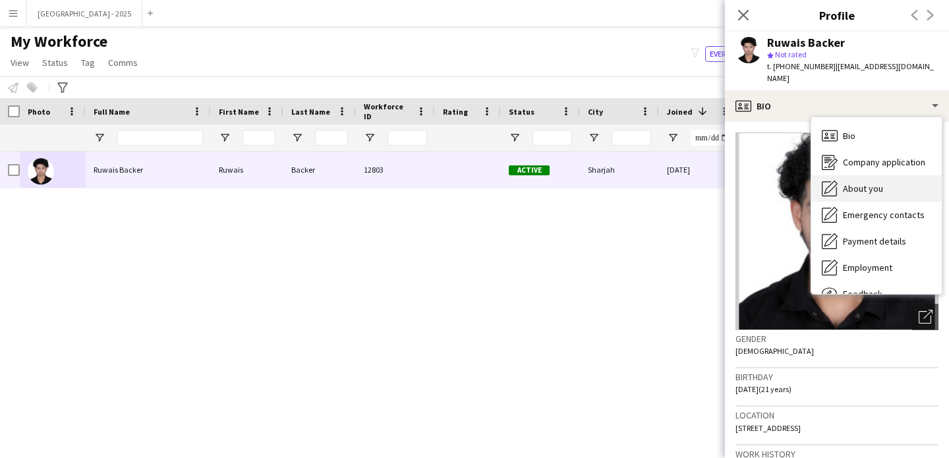
click at [867, 183] on span "About you" at bounding box center [863, 189] width 40 height 12
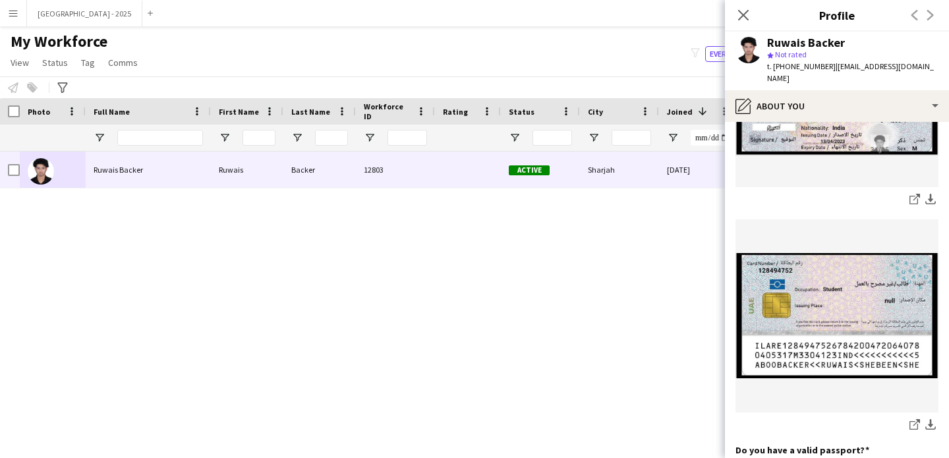
scroll to position [0, 0]
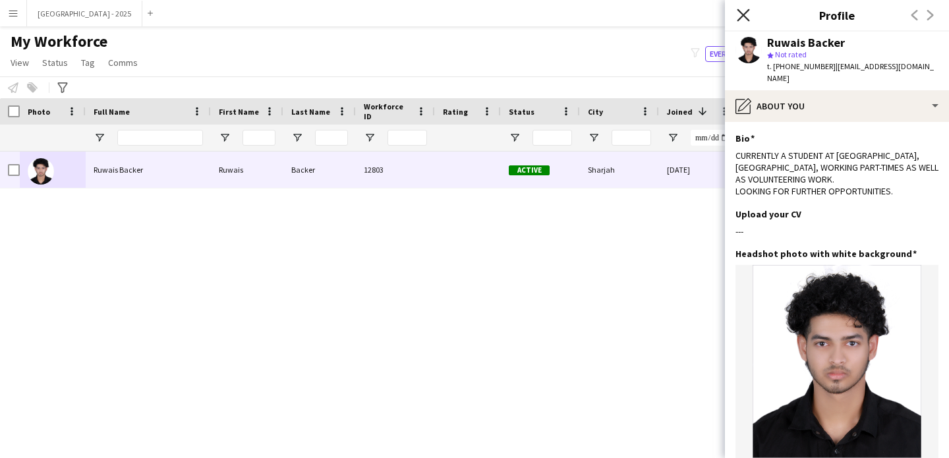
click at [746, 10] on icon "Close pop-in" at bounding box center [743, 15] width 13 height 13
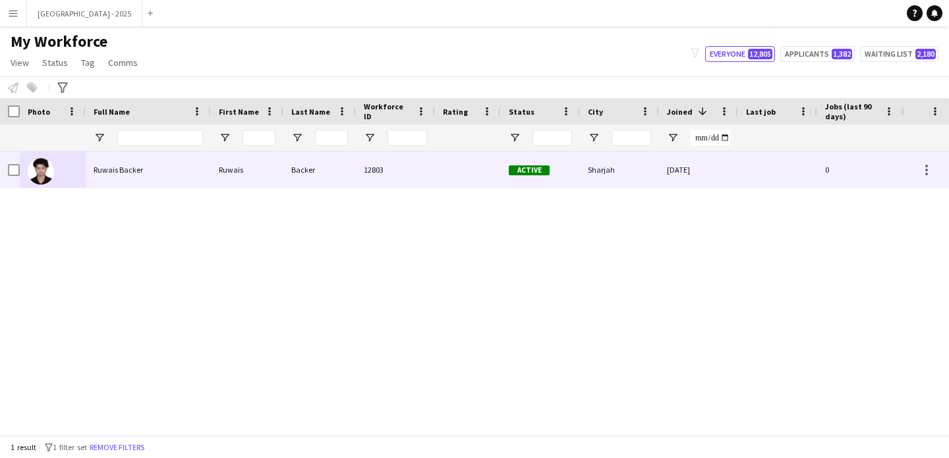
click at [686, 180] on div "[DATE]" at bounding box center [698, 170] width 79 height 36
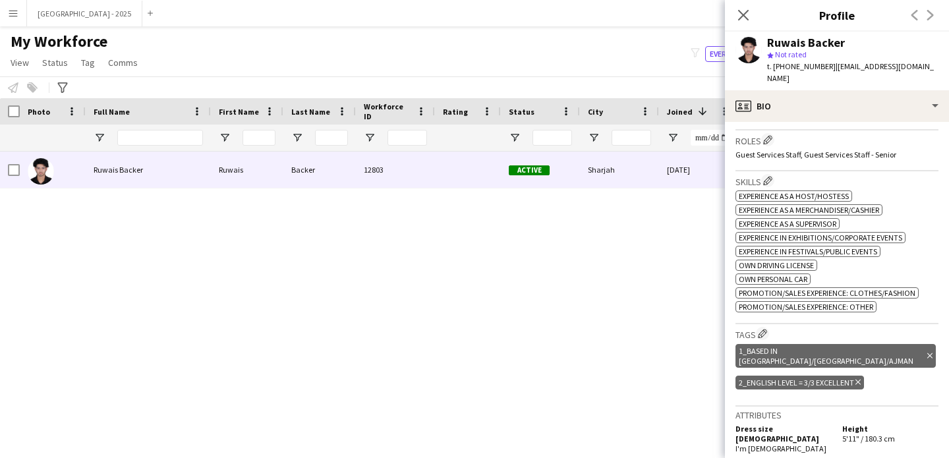
scroll to position [289, 0]
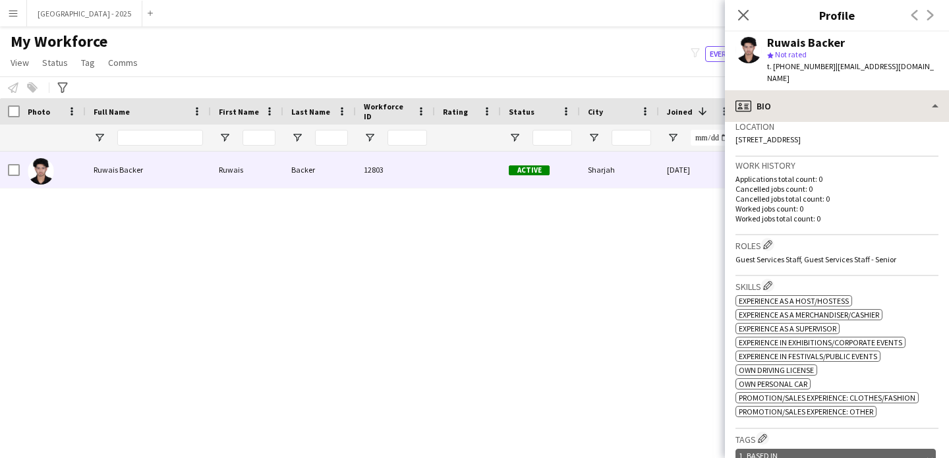
click at [809, 121] on h3 "Location" at bounding box center [837, 127] width 203 height 12
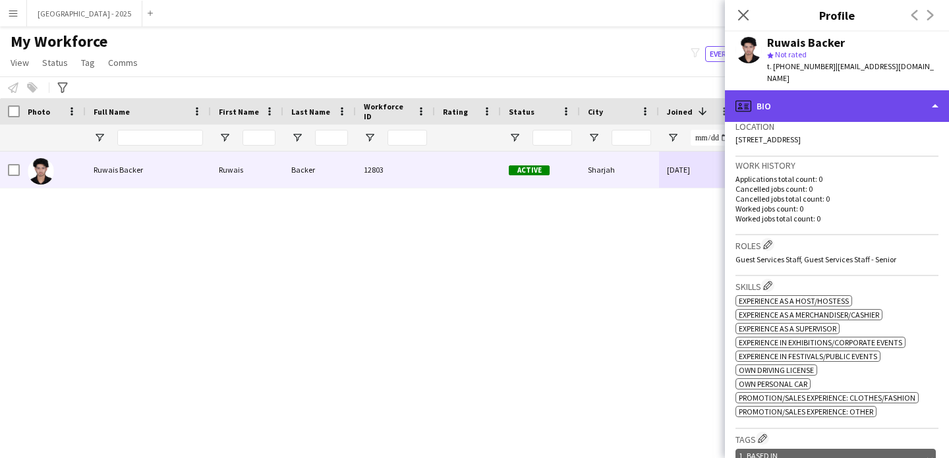
click at [810, 99] on div "profile Bio" at bounding box center [837, 106] width 224 height 32
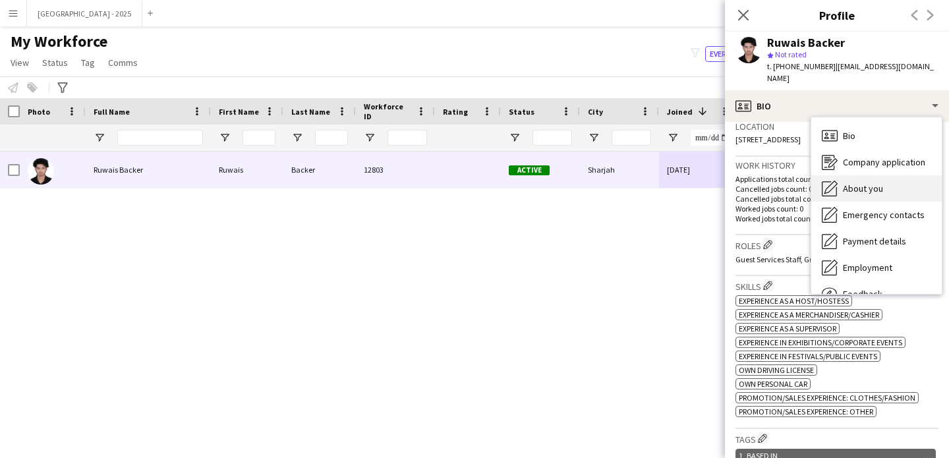
click at [864, 183] on span "About you" at bounding box center [863, 189] width 40 height 12
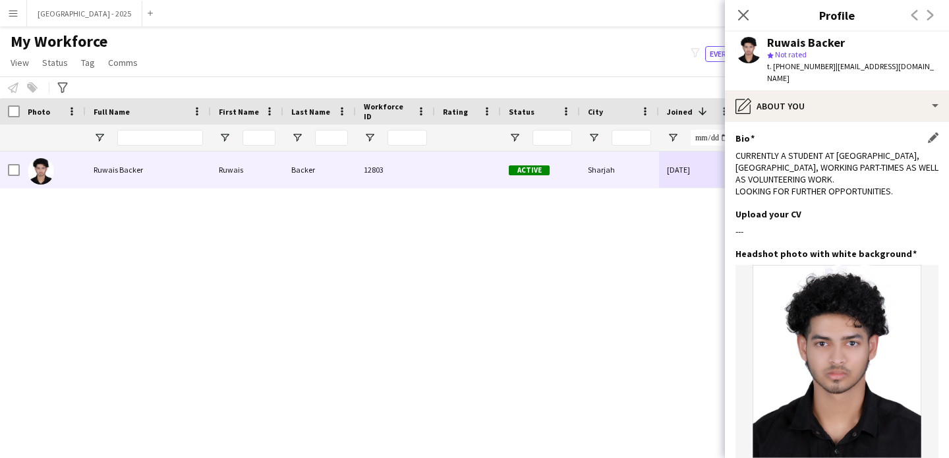
click at [763, 195] on div "Bio Edit this field CURRENTLY A STUDENT AT DE MONTFORT UNIVERSITY, DUBAI, WORKI…" at bounding box center [837, 171] width 203 height 76
click at [739, 21] on app-icon "Close pop-in" at bounding box center [743, 15] width 19 height 19
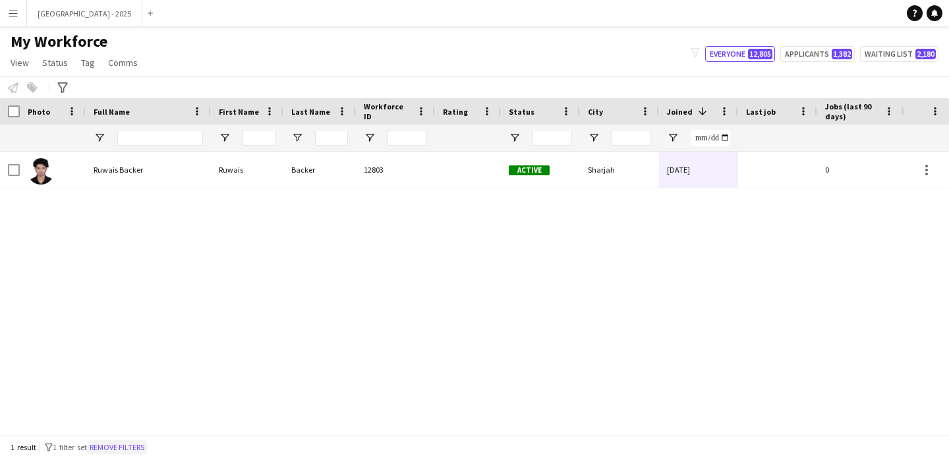
click at [127, 447] on button "Remove filters" at bounding box center [117, 447] width 60 height 15
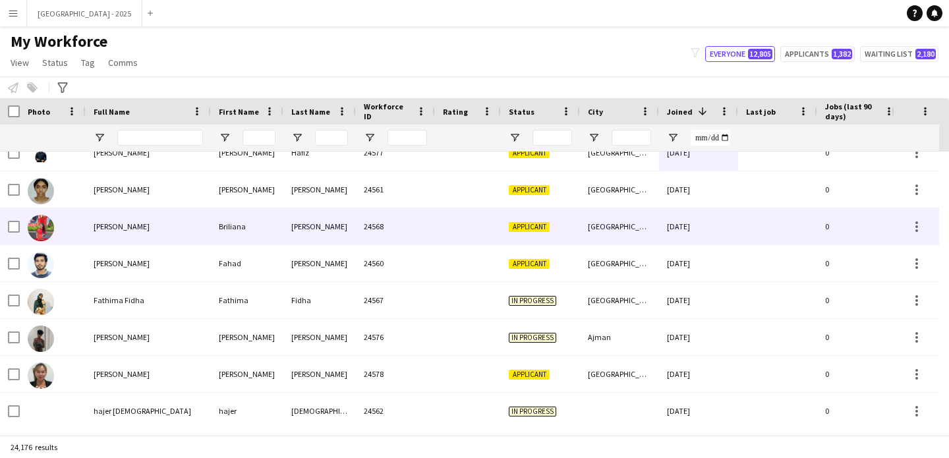
scroll to position [0, 247]
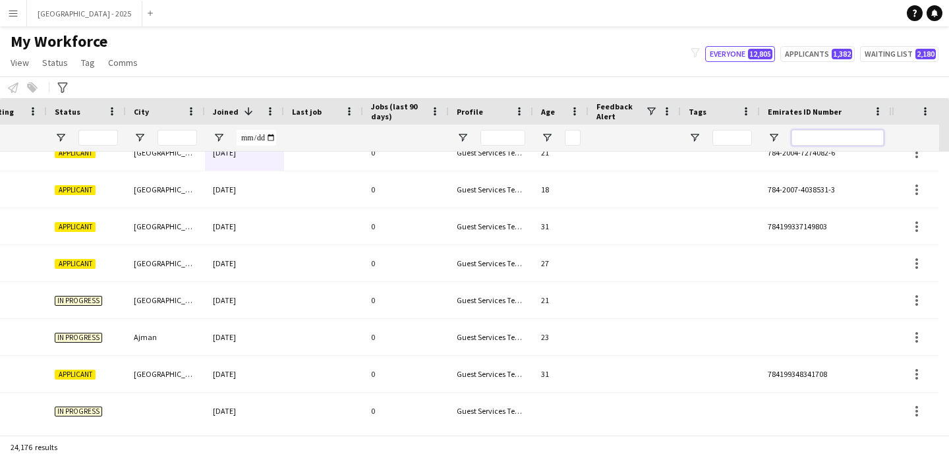
click at [831, 141] on input "Emirates ID Number Filter Input" at bounding box center [838, 138] width 92 height 16
paste input "*******"
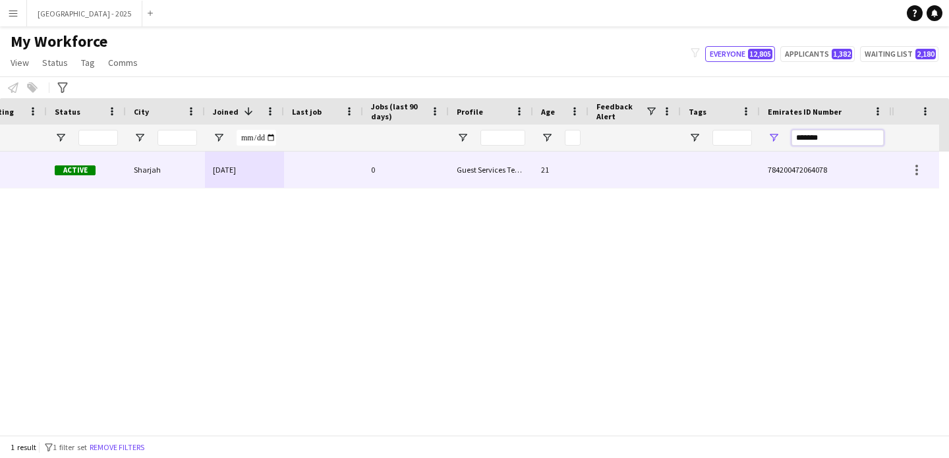
scroll to position [0, 444]
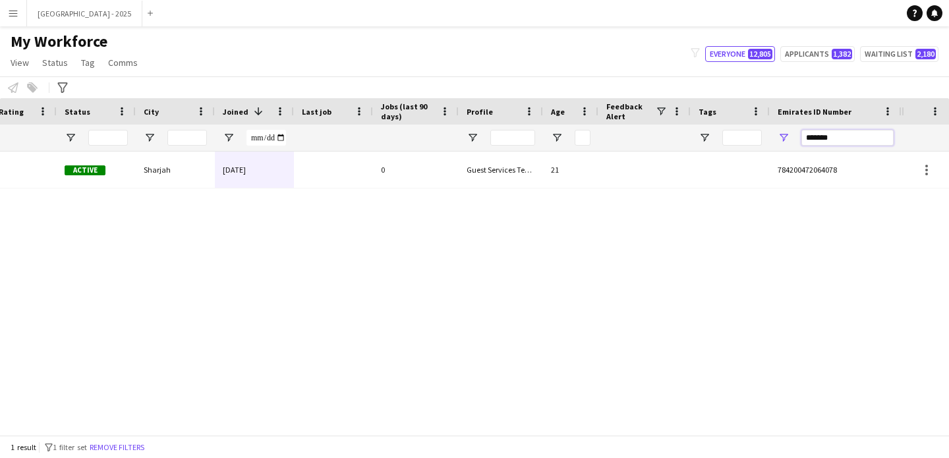
click at [830, 143] on input "*******" at bounding box center [848, 138] width 92 height 16
paste input "Emirates ID Number Filter Input"
type input "*******"
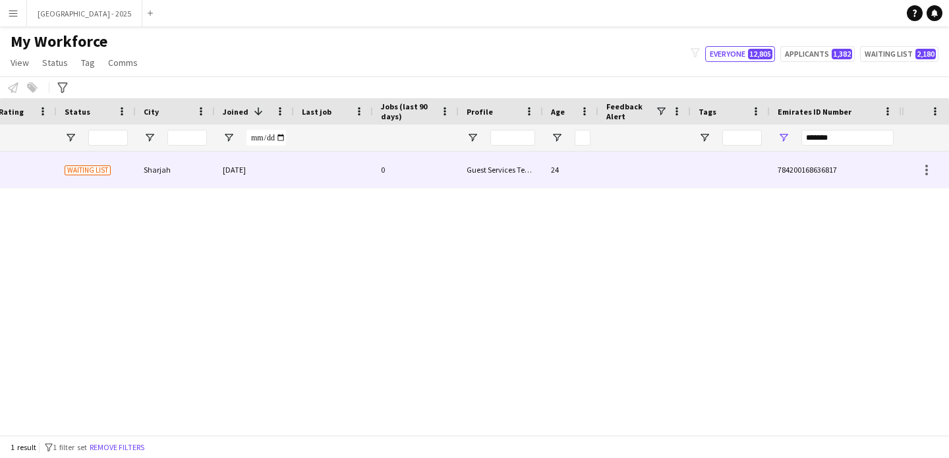
click at [601, 160] on div at bounding box center [645, 170] width 92 height 36
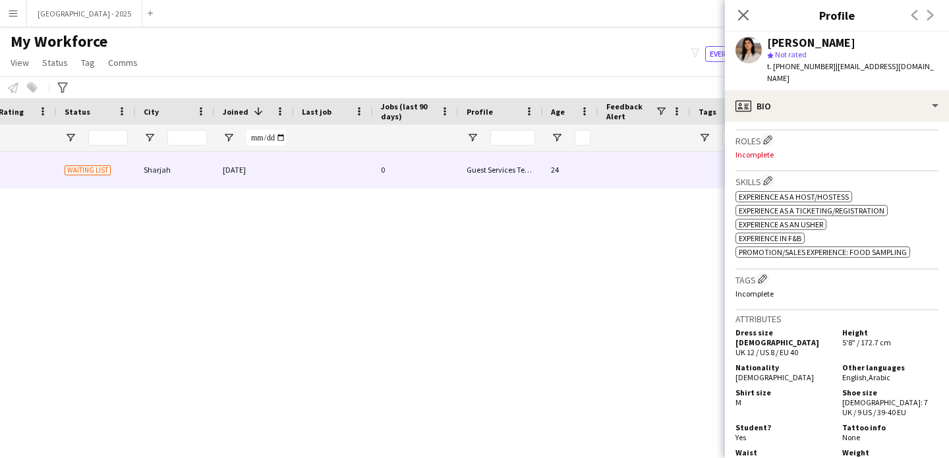
scroll to position [0, 0]
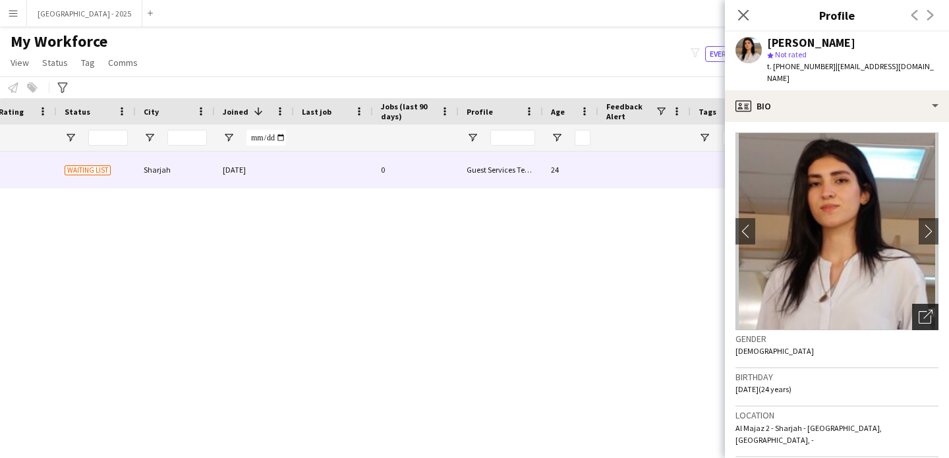
click at [912, 304] on div "Open photos pop-in" at bounding box center [925, 317] width 26 height 26
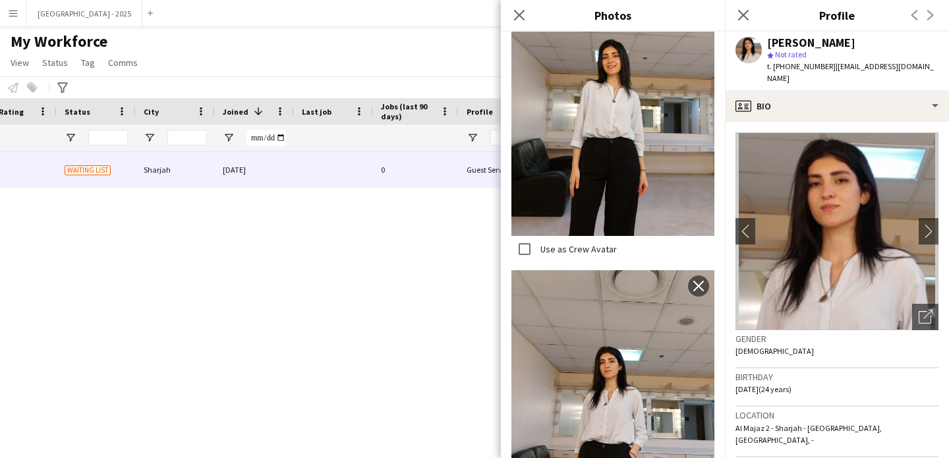
scroll to position [708, 0]
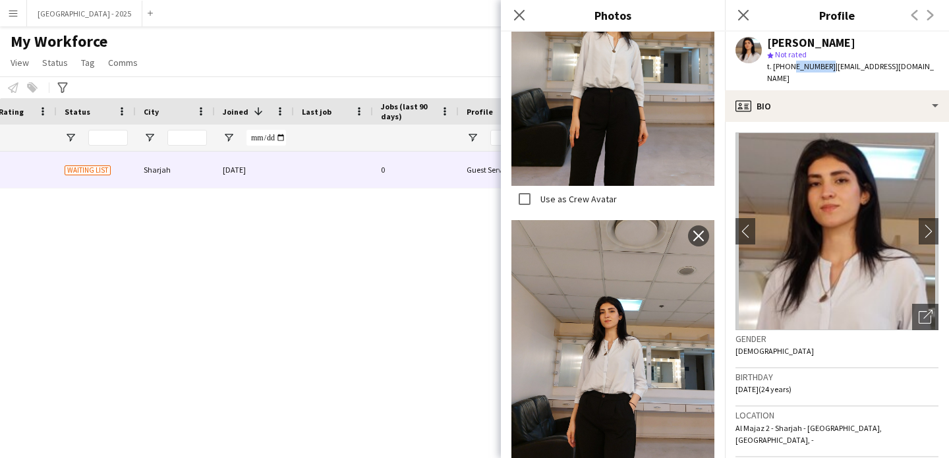
drag, startPoint x: 794, startPoint y: 67, endPoint x: 825, endPoint y: 71, distance: 30.6
click at [825, 71] on span "t. +971507474858" at bounding box center [801, 66] width 69 height 10
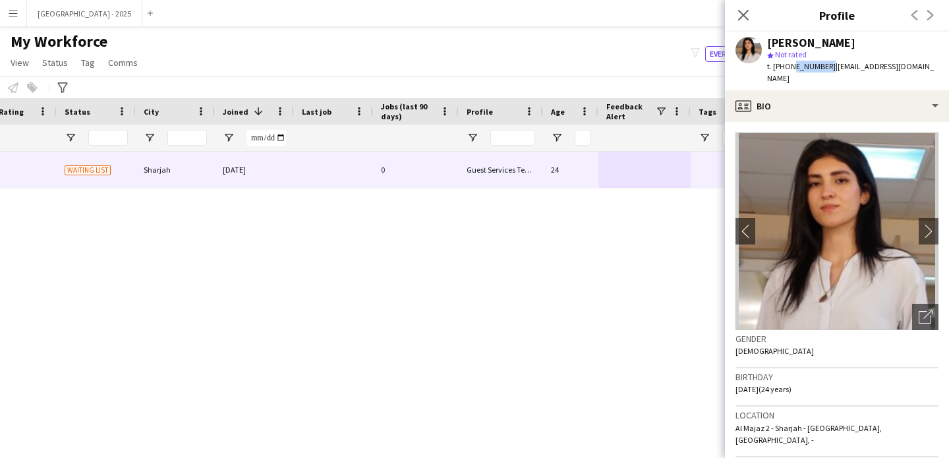
copy span "507474858"
drag, startPoint x: 917, startPoint y: 297, endPoint x: 910, endPoint y: 297, distance: 7.3
click at [917, 304] on div "Open photos pop-in" at bounding box center [925, 317] width 26 height 26
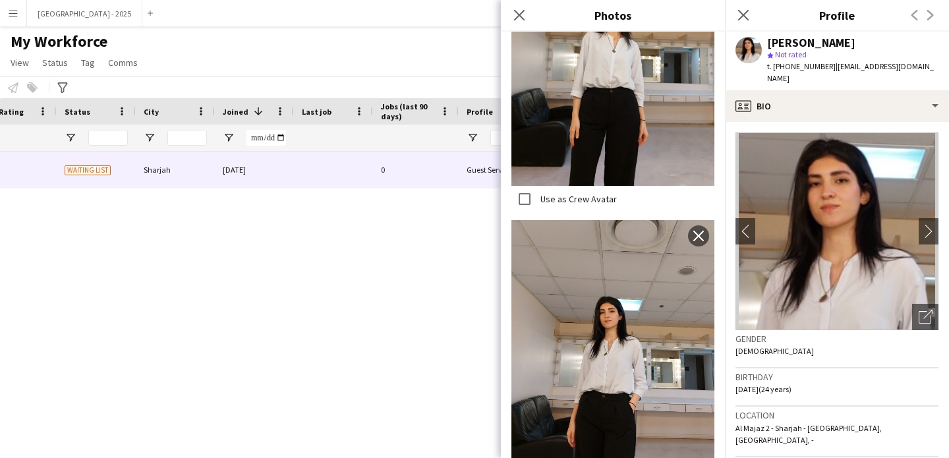
click at [523, 23] on div "Close pop-in" at bounding box center [519, 15] width 37 height 30
click at [523, 21] on icon "Close pop-in" at bounding box center [519, 15] width 13 height 13
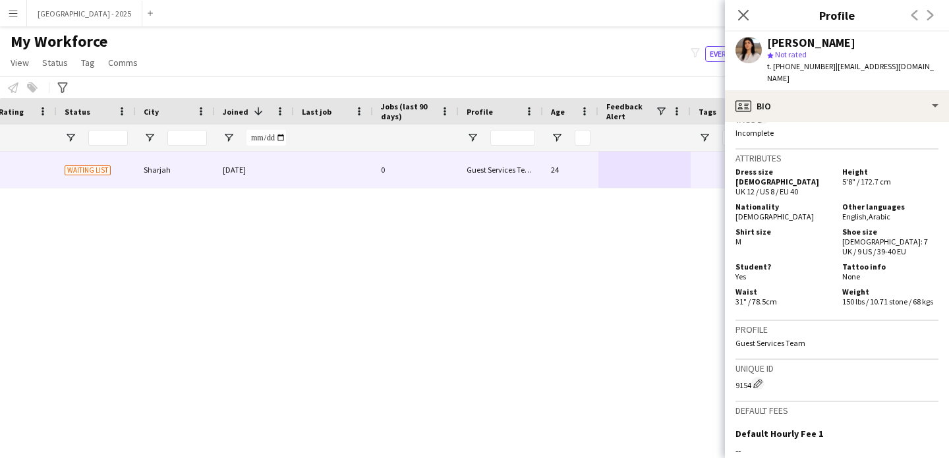
scroll to position [566, 0]
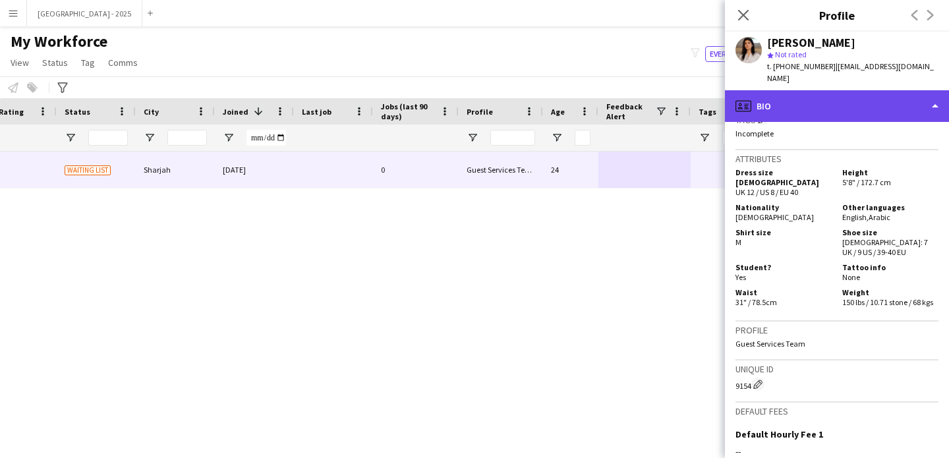
click at [831, 100] on div "profile Bio" at bounding box center [837, 106] width 224 height 32
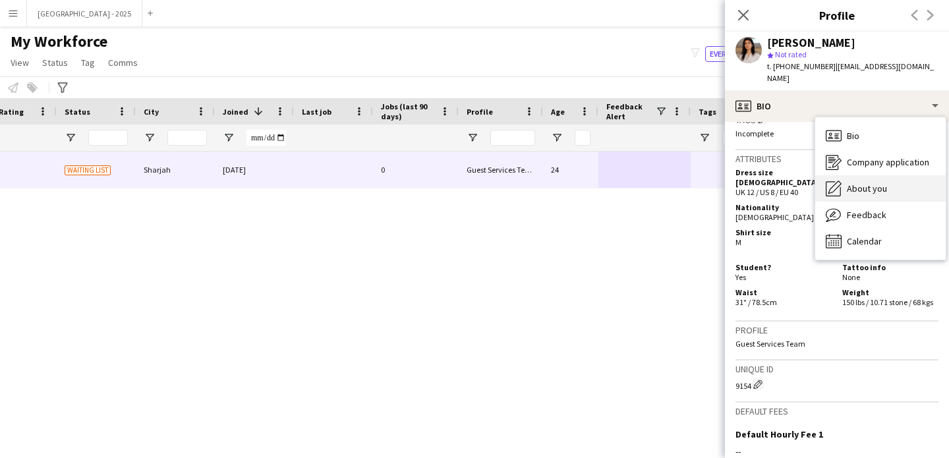
click at [861, 183] on span "About you" at bounding box center [867, 189] width 40 height 12
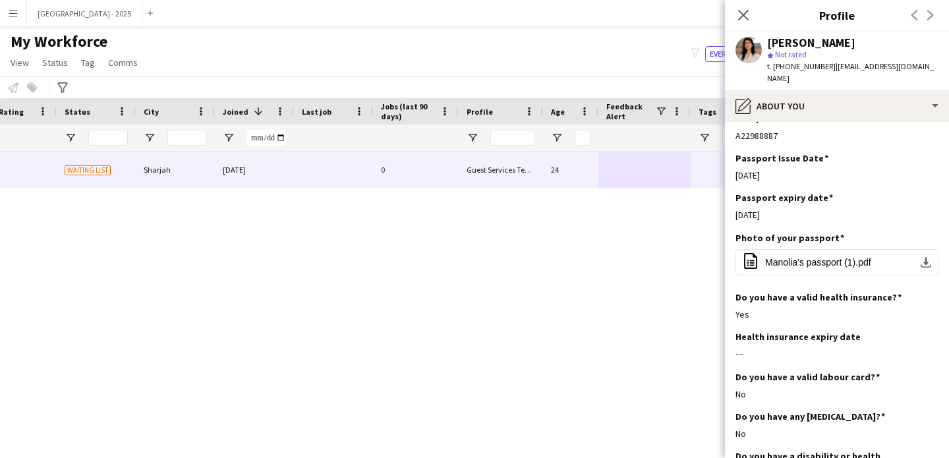
scroll to position [707, 0]
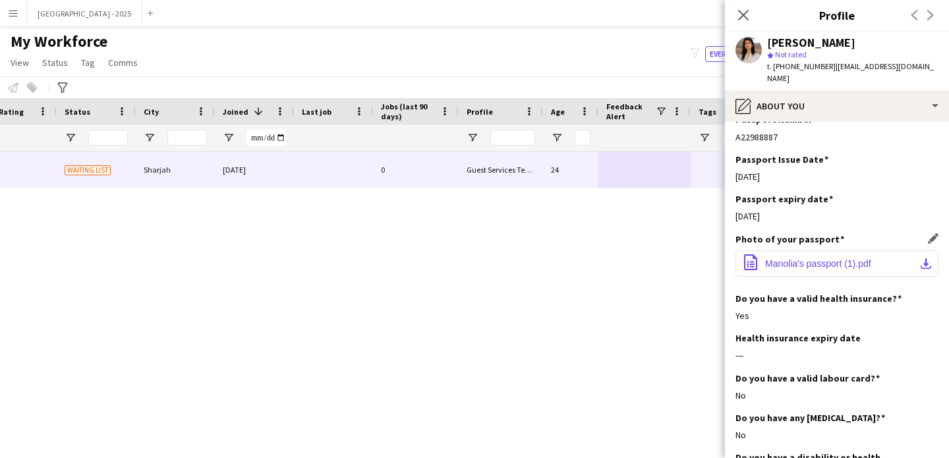
click at [817, 260] on button "office-file-sheet Manolia's passport (1).pdf download-bottom" at bounding box center [837, 264] width 203 height 26
click at [746, 20] on icon "Close pop-in" at bounding box center [743, 15] width 13 height 13
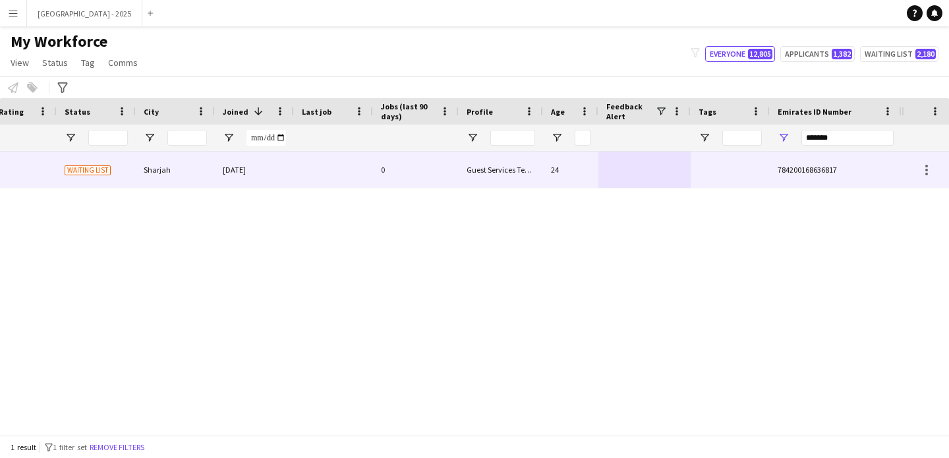
scroll to position [0, 0]
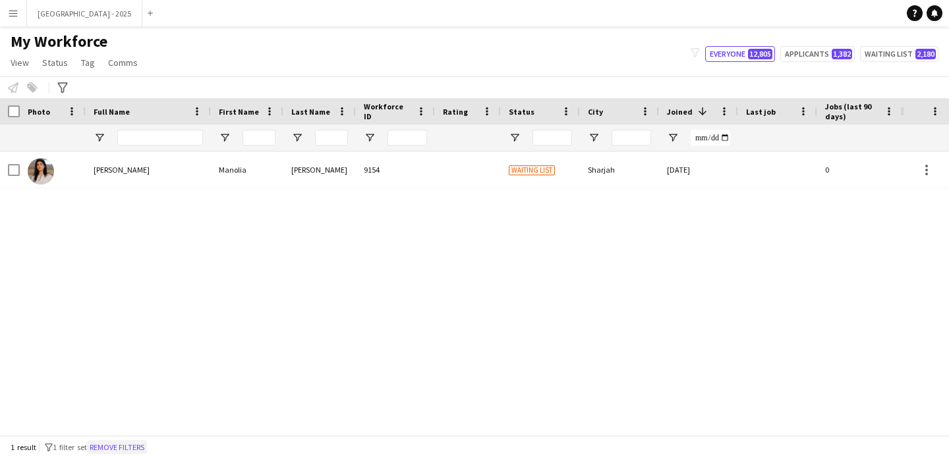
click at [142, 446] on button "Remove filters" at bounding box center [117, 447] width 60 height 15
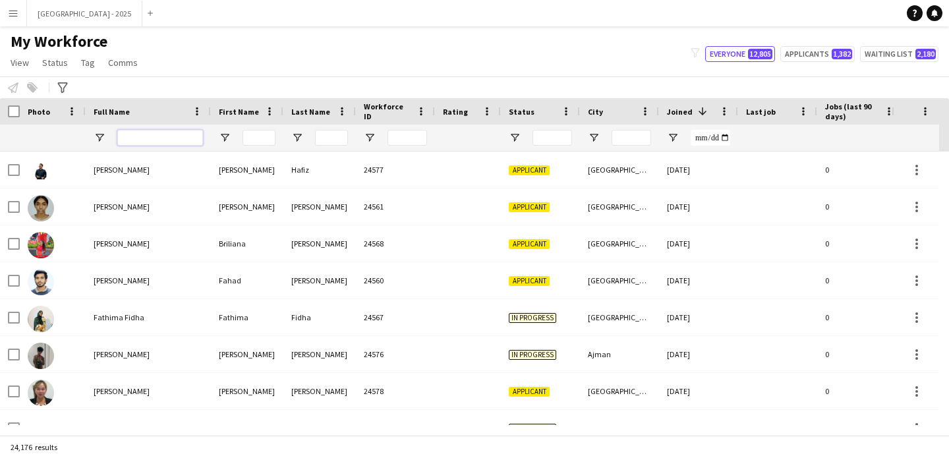
click at [163, 141] on input "Full Name Filter Input" at bounding box center [160, 138] width 86 height 16
type input "******"
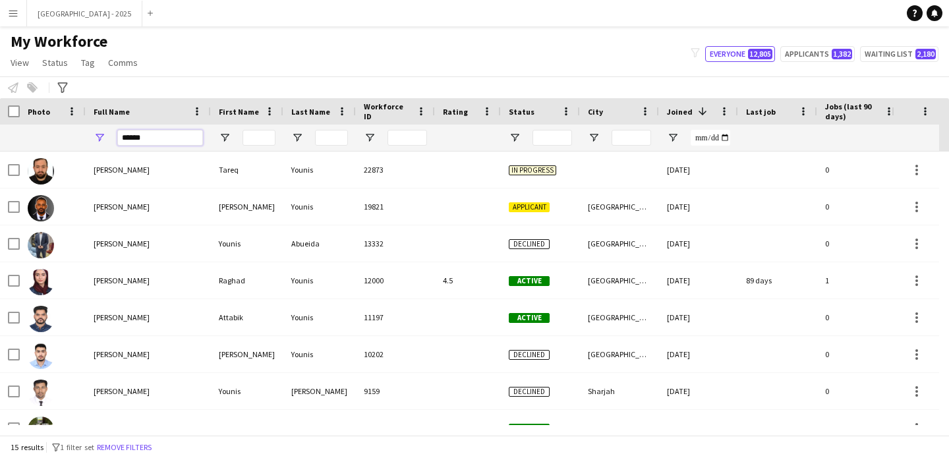
click at [146, 142] on input "******" at bounding box center [160, 138] width 86 height 16
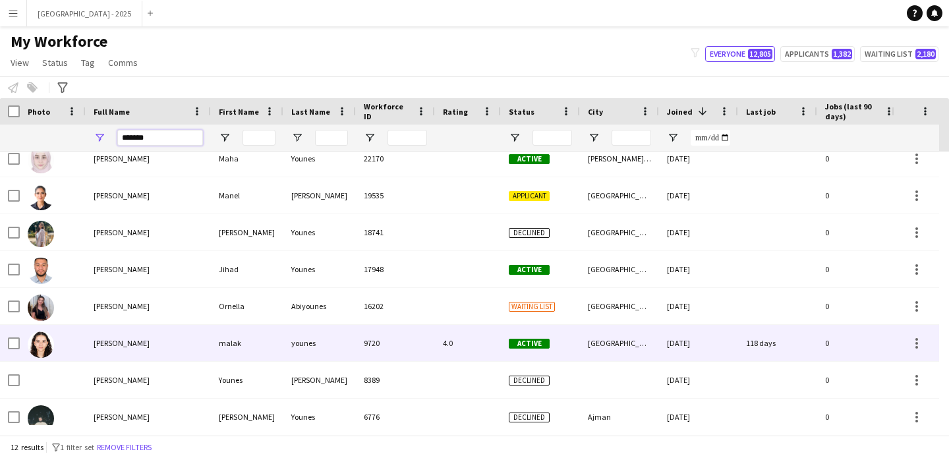
scroll to position [25, 0]
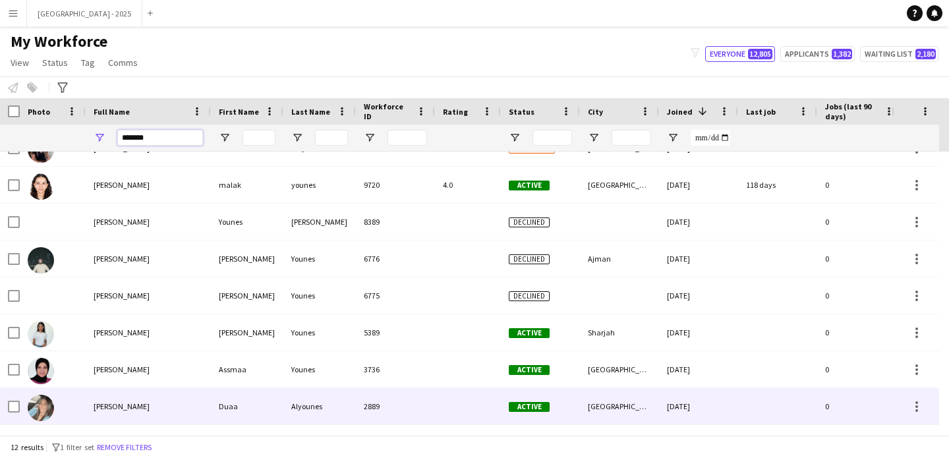
type input "******"
click at [127, 407] on span "Duaa Alyounes" at bounding box center [122, 406] width 56 height 10
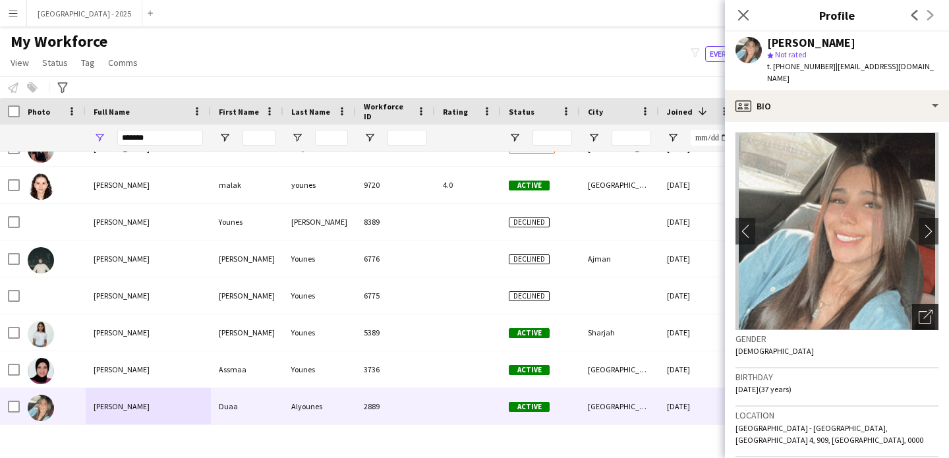
click at [912, 314] on div "Open photos pop-in" at bounding box center [925, 317] width 26 height 26
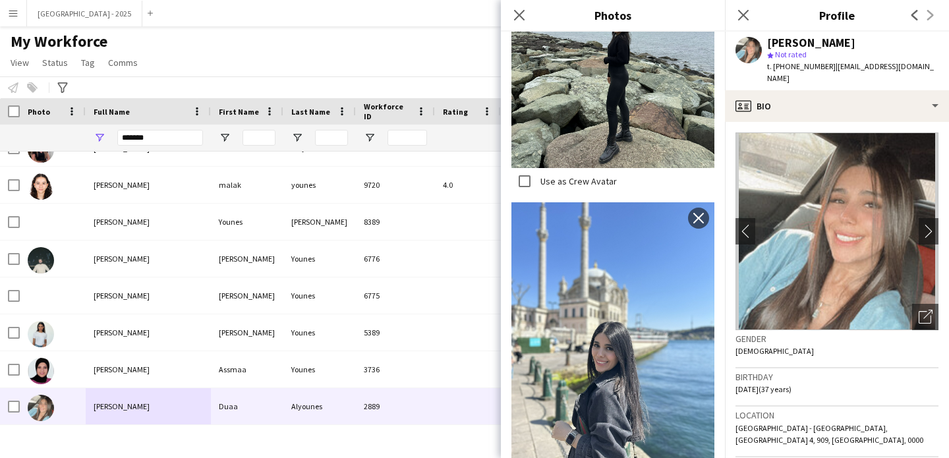
click at [511, 11] on div "Close pop-in" at bounding box center [519, 15] width 37 height 30
click at [520, 13] on icon "Close pop-in" at bounding box center [519, 15] width 13 height 13
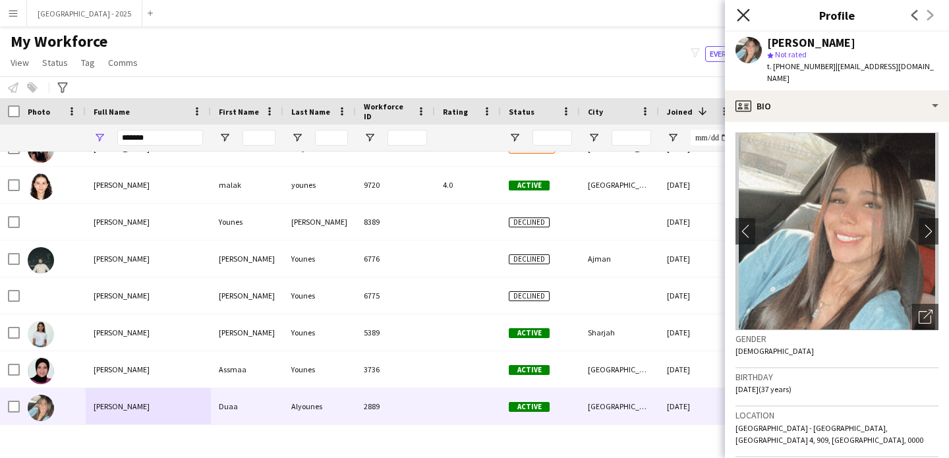
click at [738, 13] on icon "Close pop-in" at bounding box center [743, 15] width 13 height 13
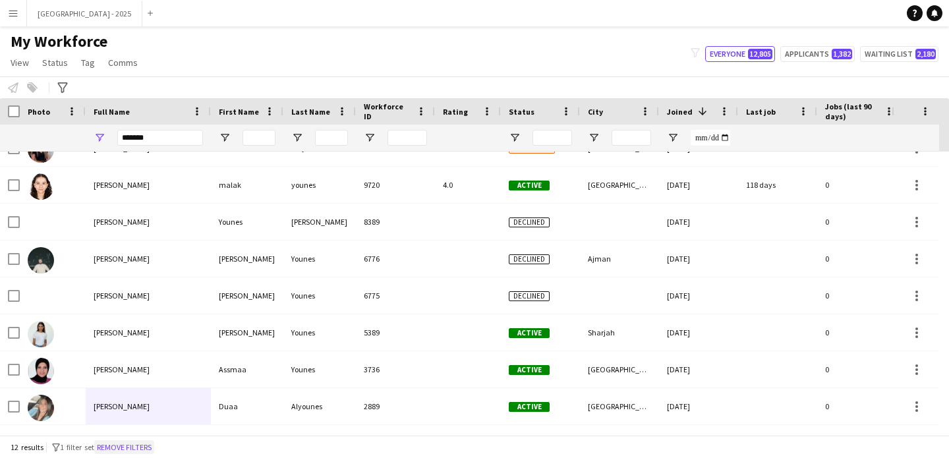
click at [146, 446] on button "Remove filters" at bounding box center [124, 447] width 60 height 15
